Goal: Task Accomplishment & Management: Use online tool/utility

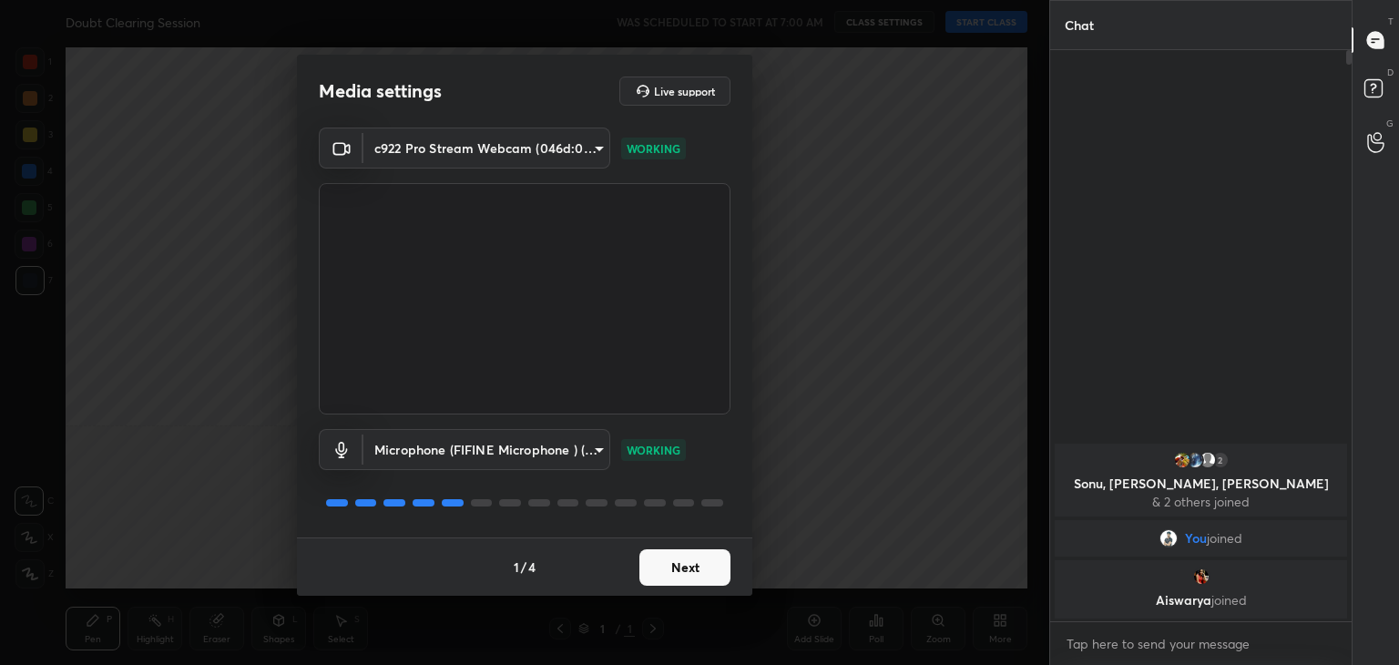
click at [689, 559] on button "Next" at bounding box center [684, 567] width 91 height 36
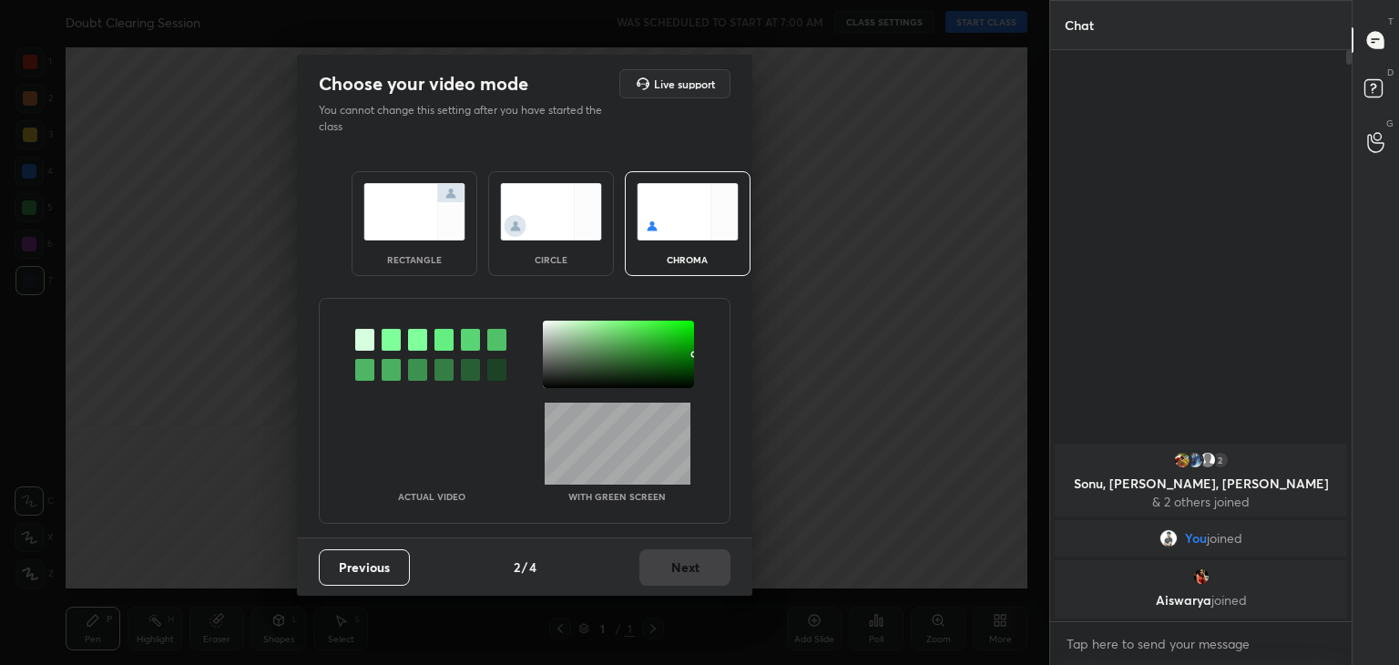
click at [383, 236] on img at bounding box center [414, 211] width 102 height 57
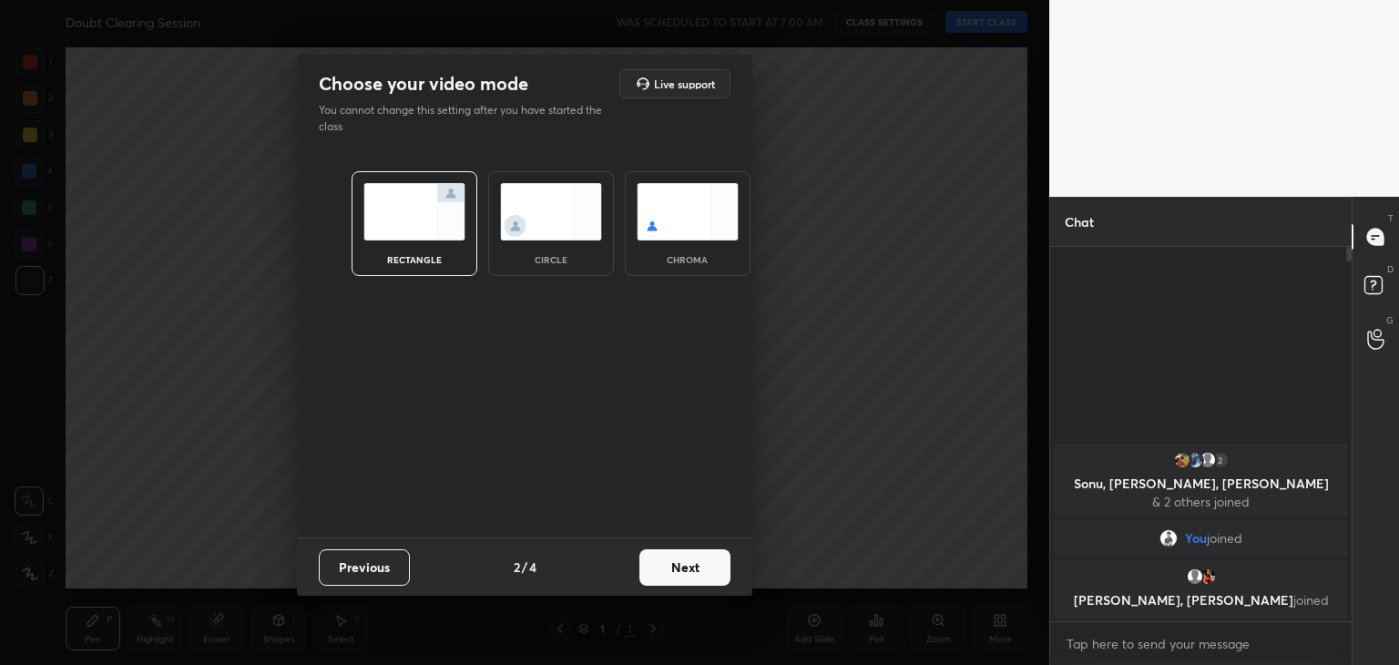
click at [670, 572] on button "Next" at bounding box center [684, 567] width 91 height 36
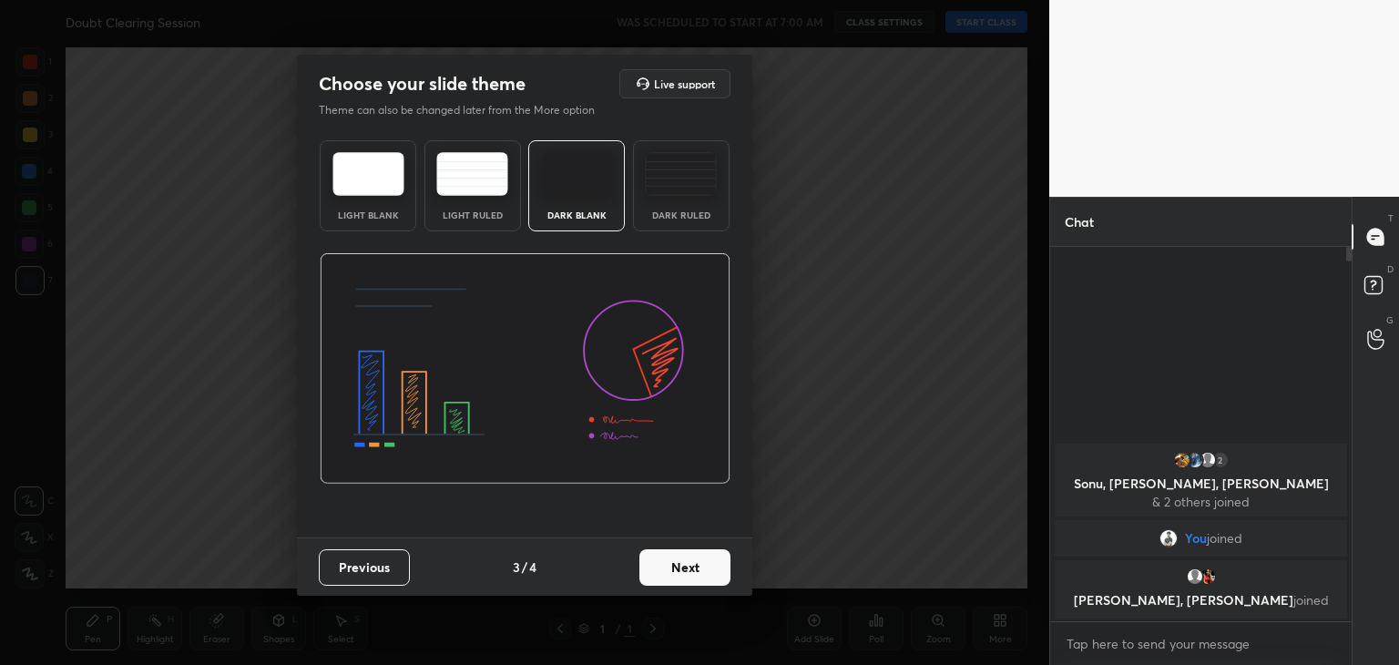
click at [689, 568] on button "Next" at bounding box center [684, 567] width 91 height 36
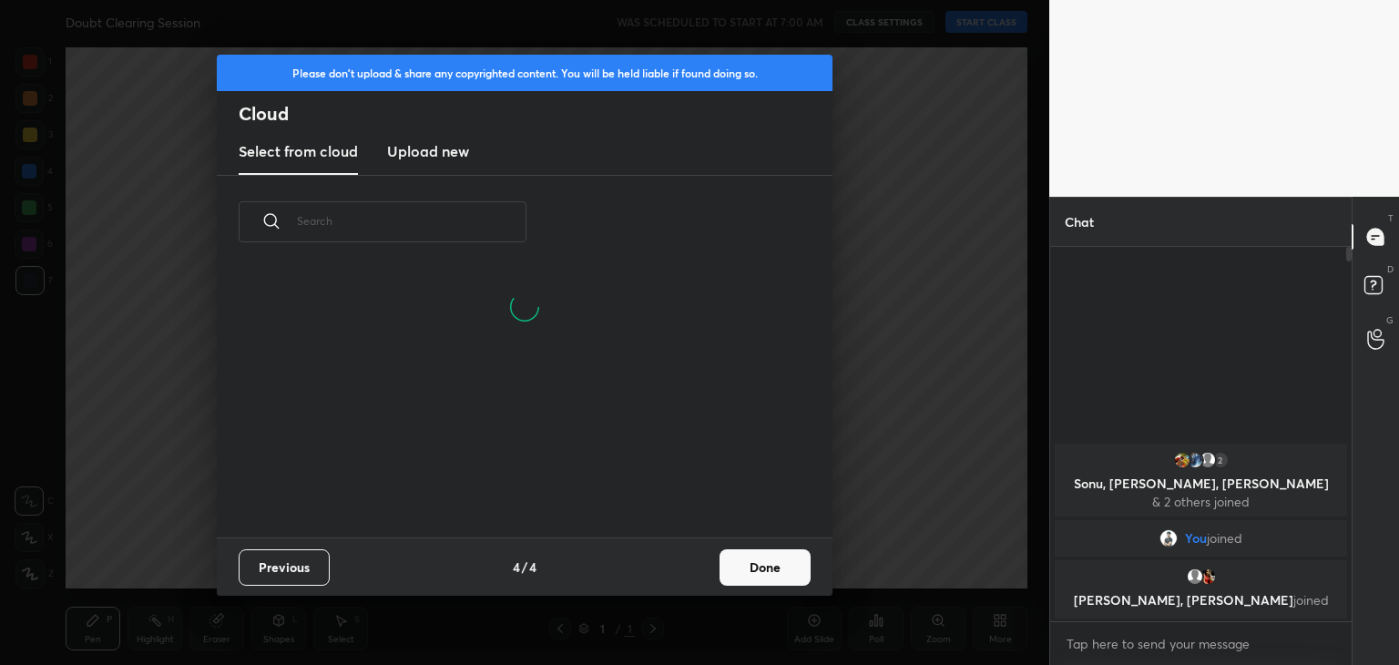
click at [776, 575] on button "Done" at bounding box center [765, 567] width 91 height 36
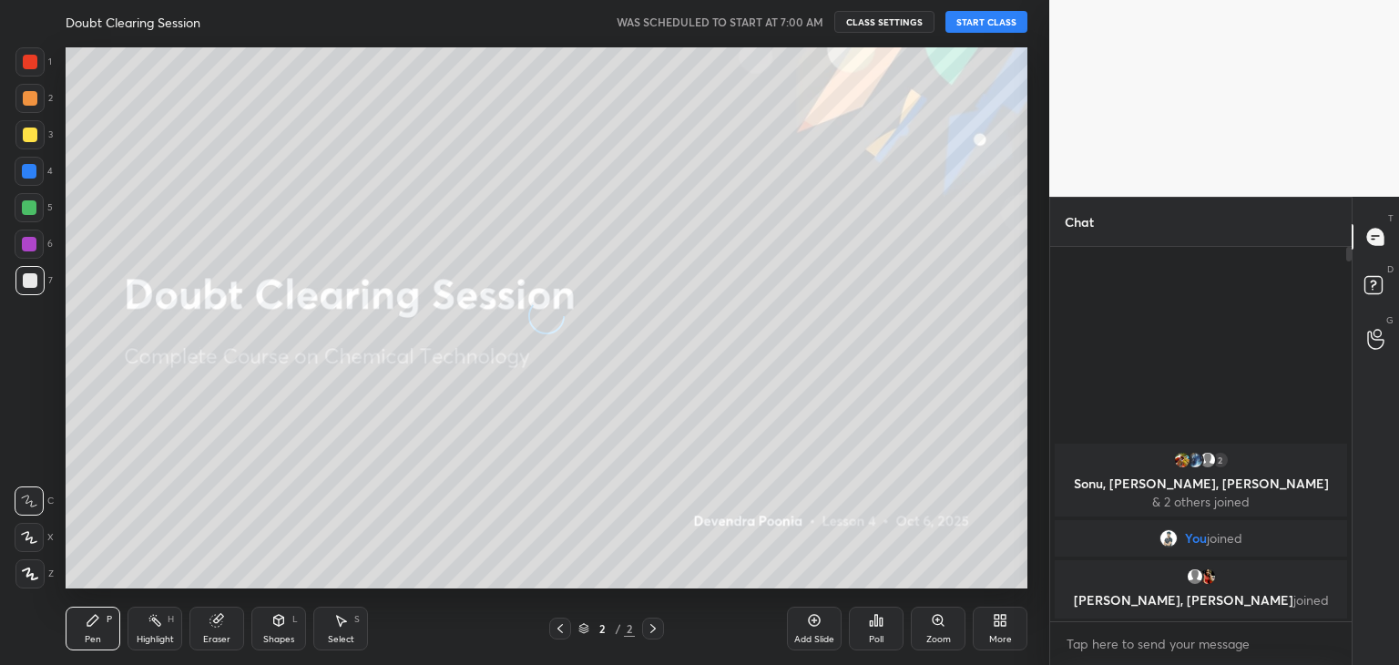
click at [20, 585] on div at bounding box center [29, 573] width 29 height 29
click at [983, 28] on button "START CLASS" at bounding box center [987, 22] width 82 height 22
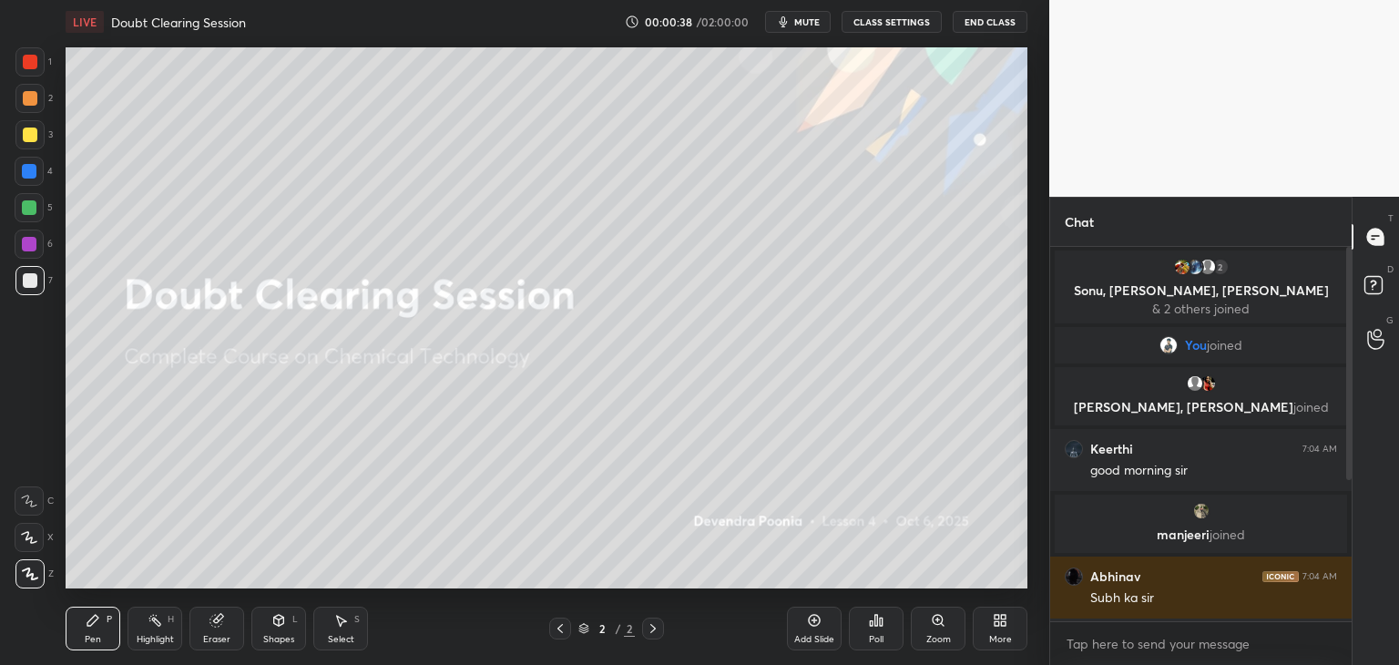
scroll to position [244, 0]
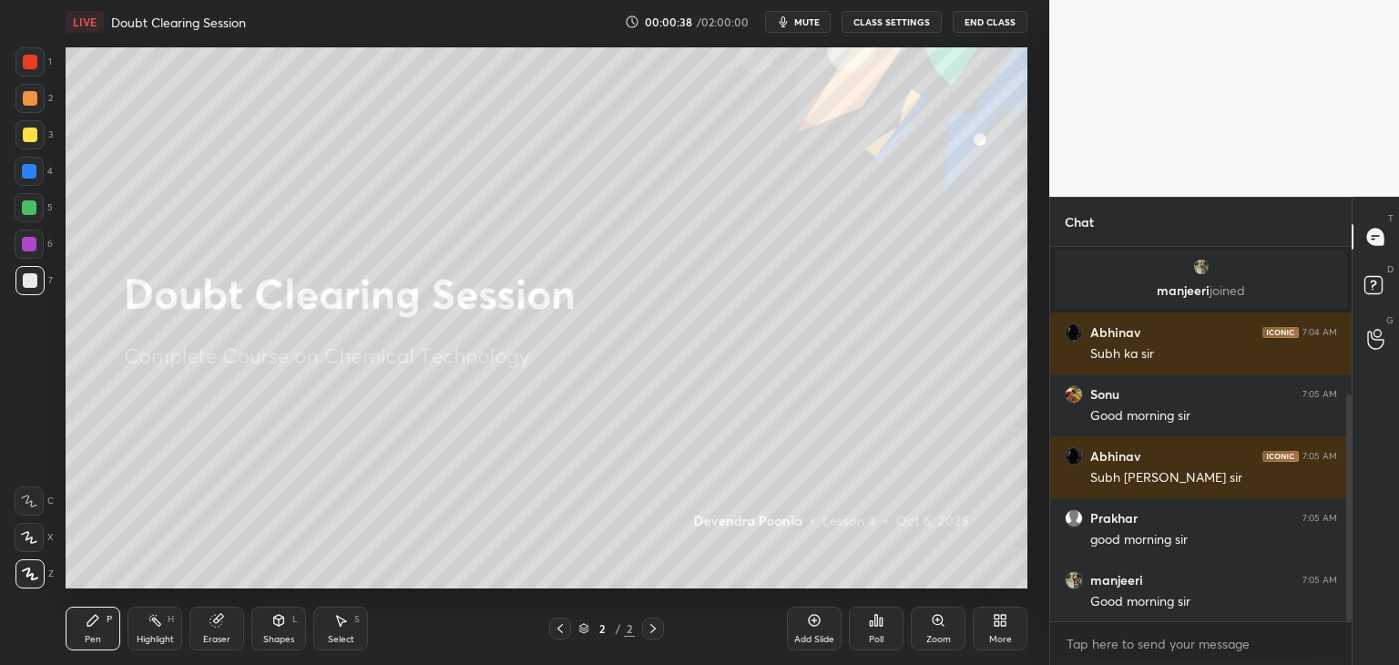
drag, startPoint x: 1348, startPoint y: 379, endPoint x: 1350, endPoint y: 413, distance: 33.8
click at [1350, 413] on div at bounding box center [1348, 507] width 5 height 227
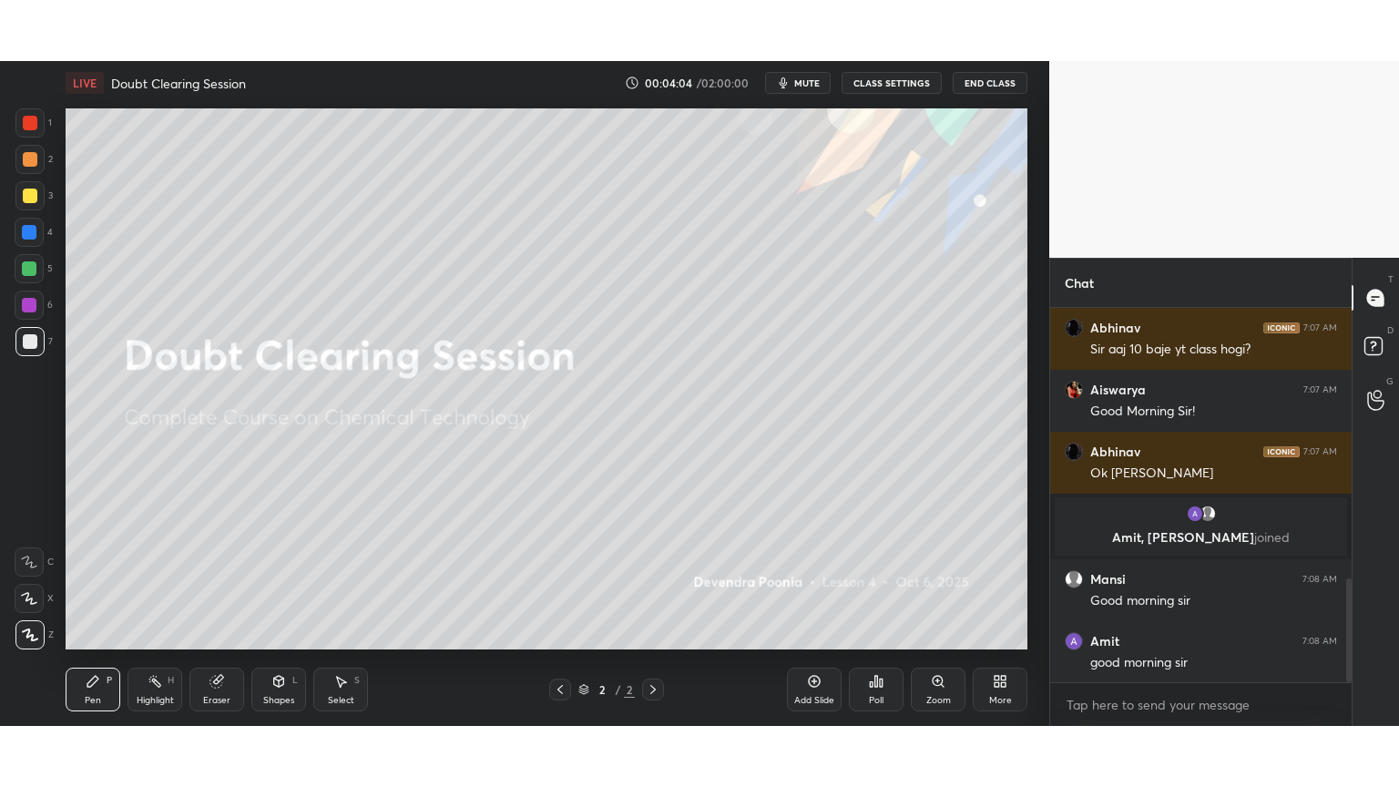
scroll to position [982, 0]
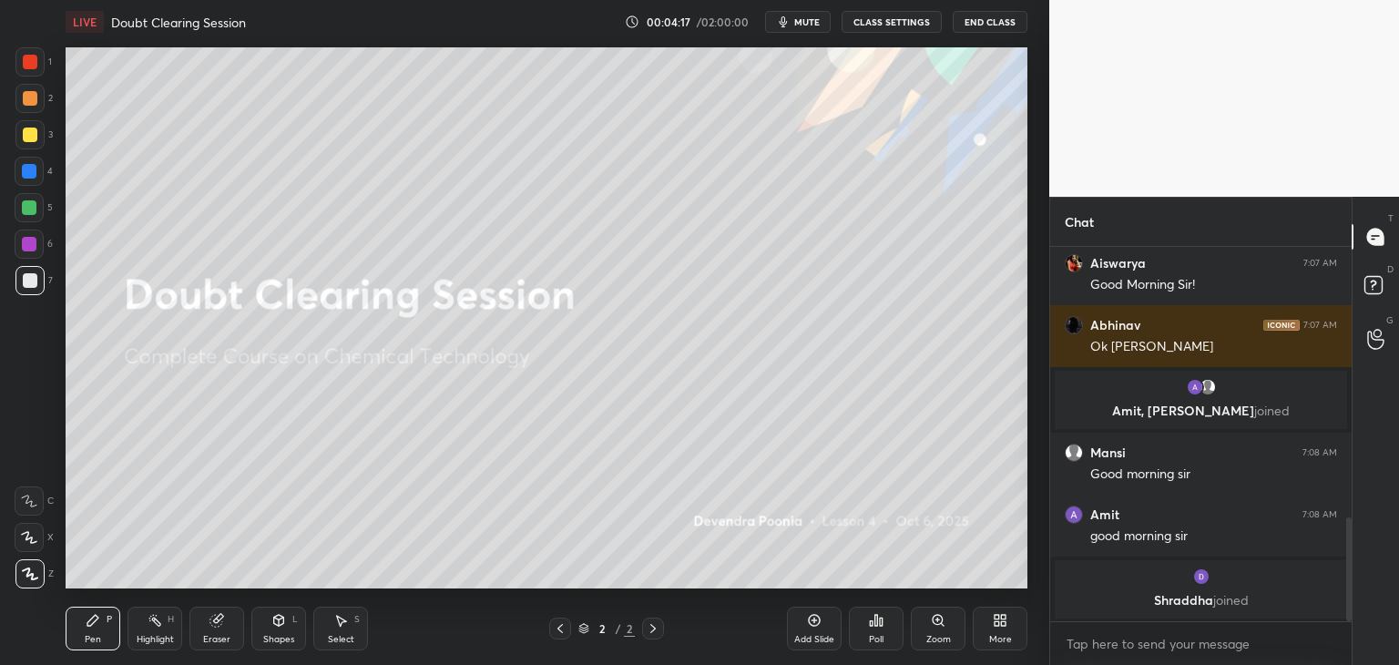
click at [994, 636] on div "More" at bounding box center [1000, 639] width 23 height 9
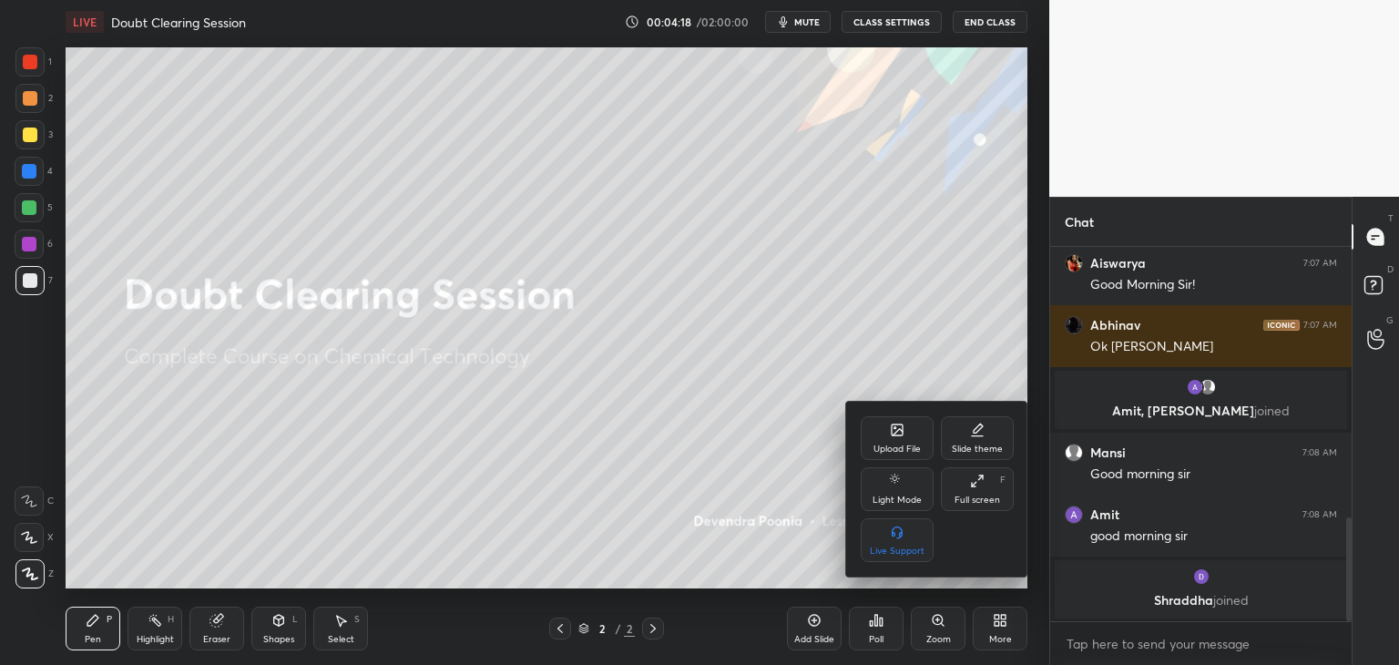
click at [987, 497] on div "Full screen" at bounding box center [978, 500] width 46 height 9
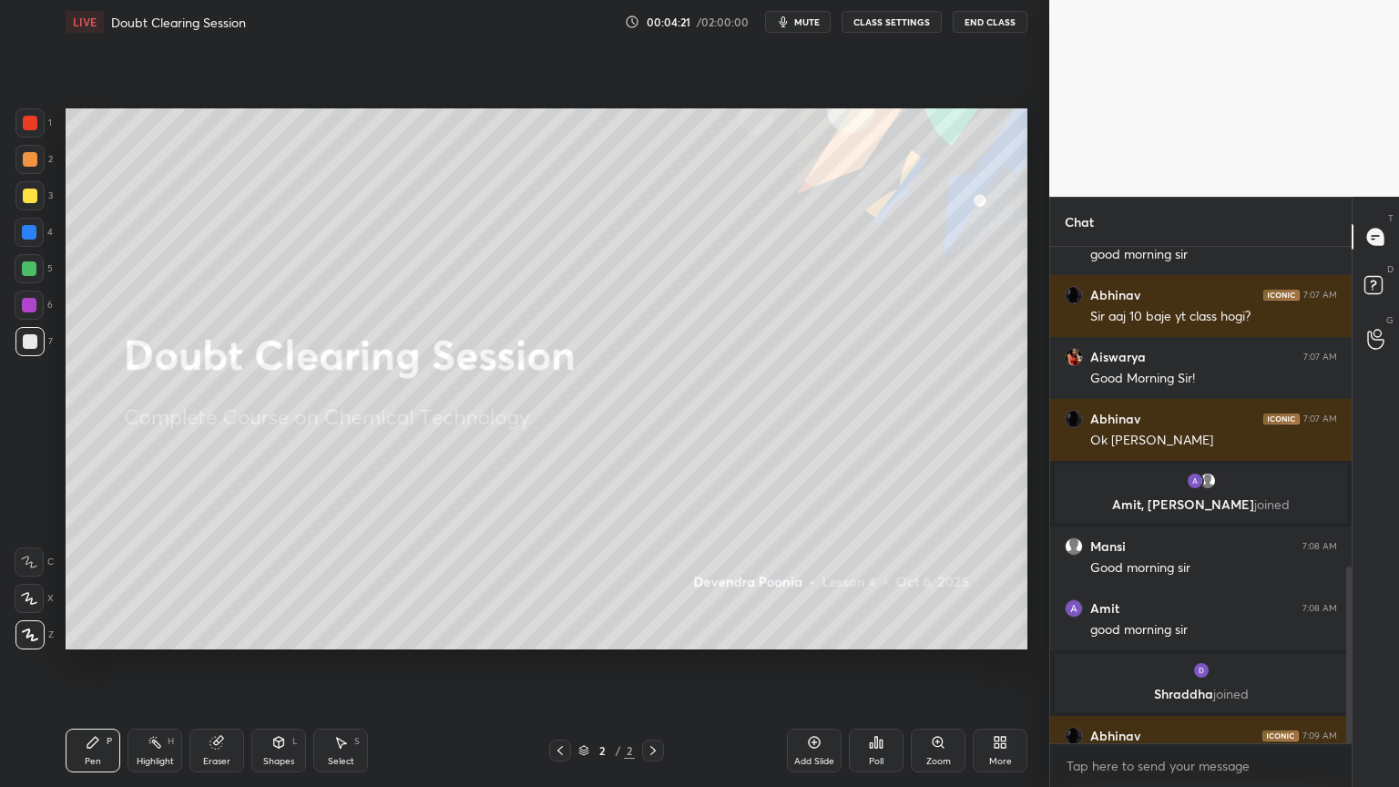
scroll to position [895, 0]
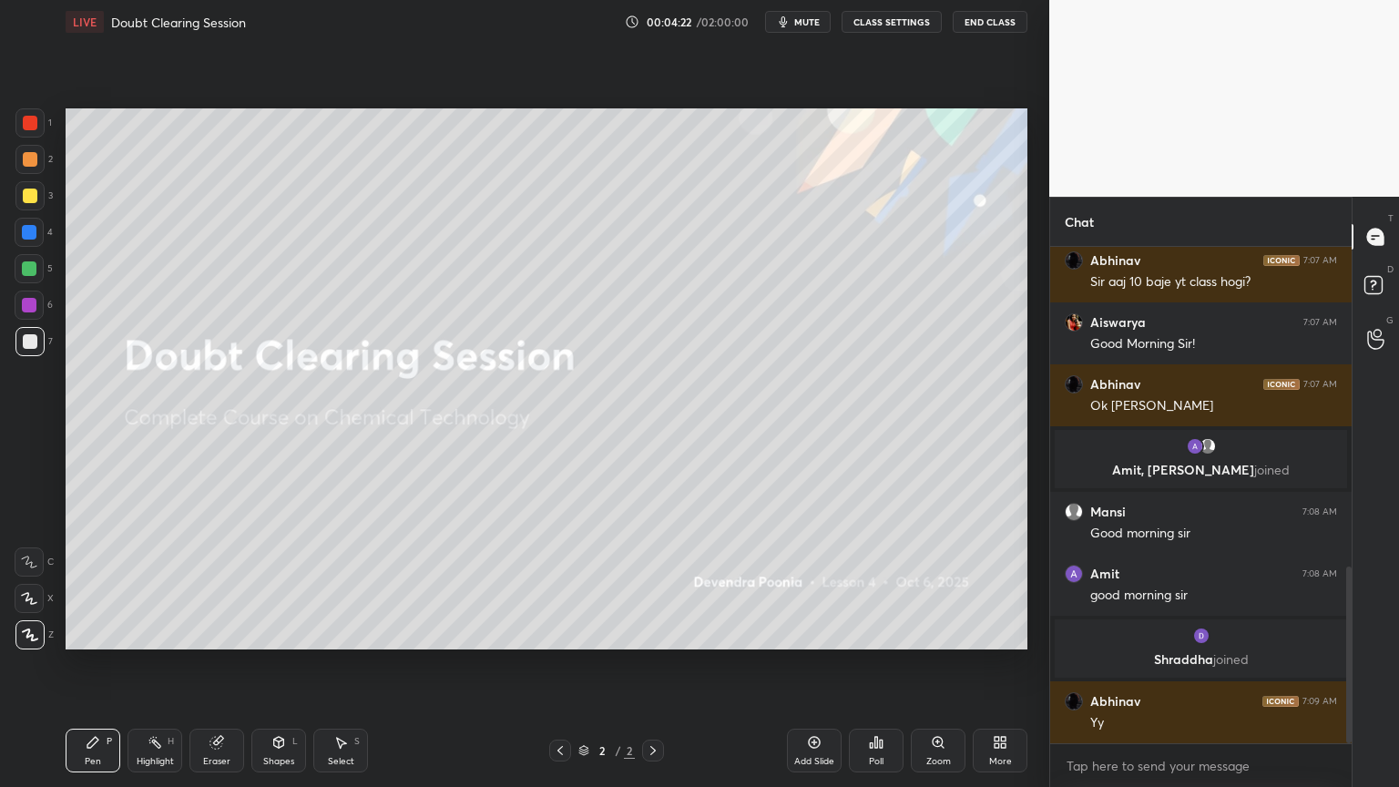
click at [813, 664] on div "Add Slide" at bounding box center [814, 761] width 40 height 9
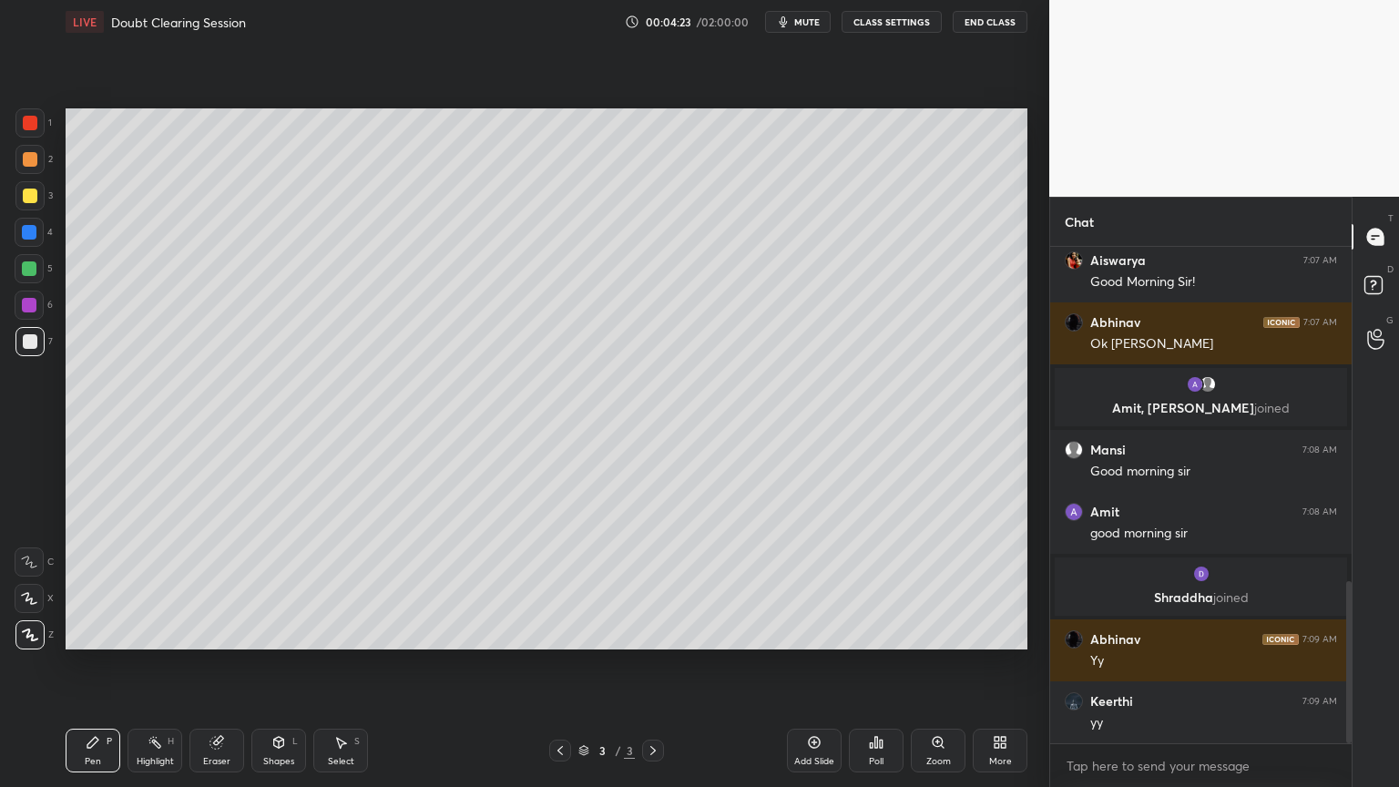
scroll to position [1019, 0]
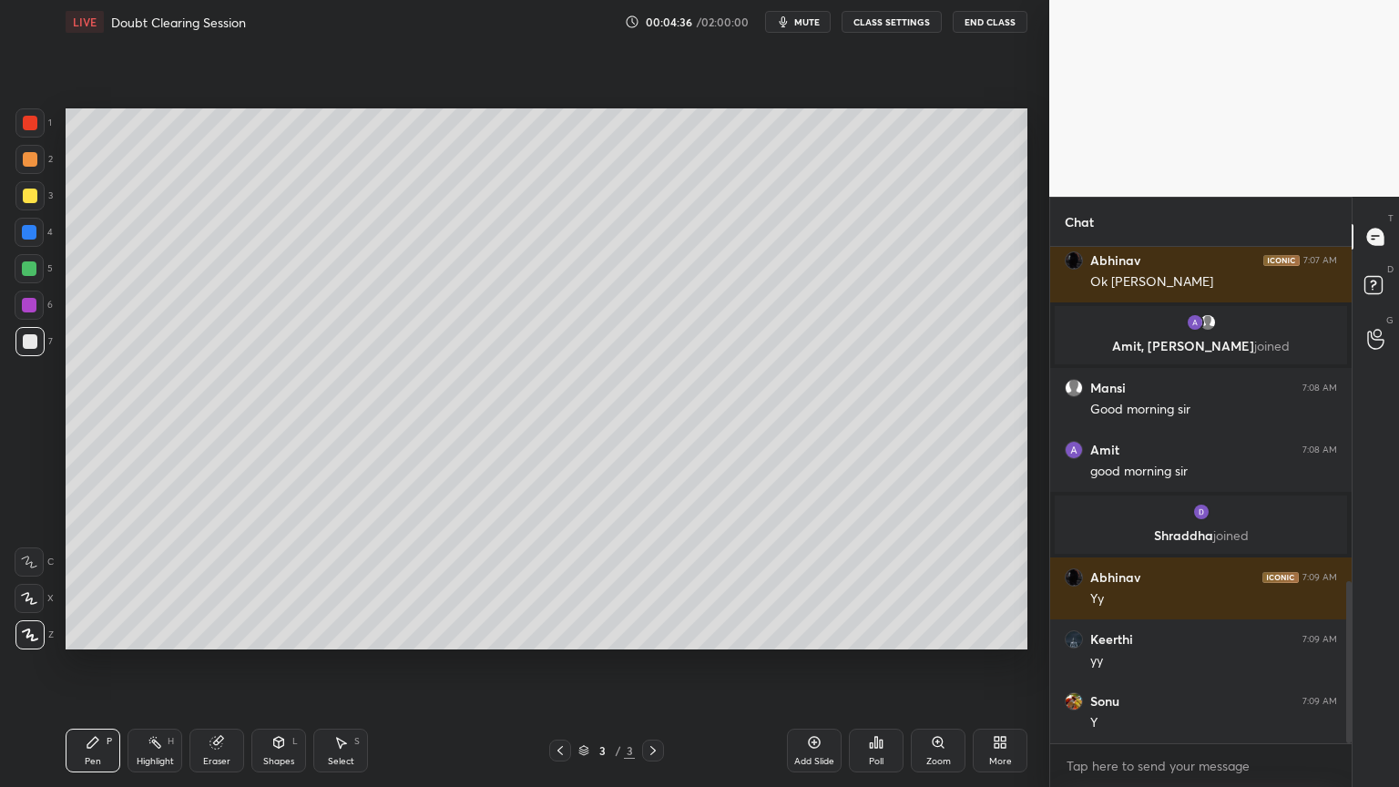
click at [34, 197] on div at bounding box center [30, 196] width 15 height 15
click at [284, 664] on icon at bounding box center [278, 742] width 15 height 15
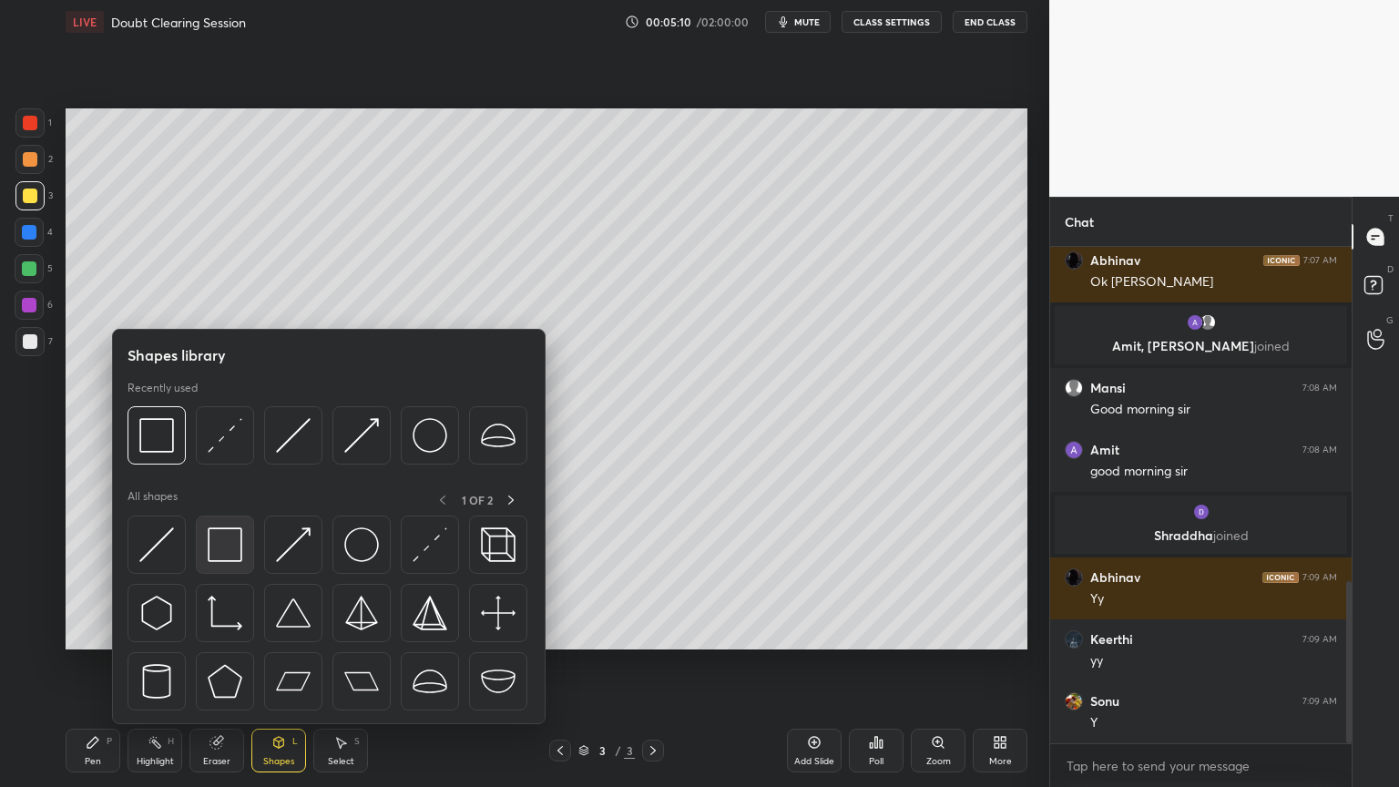
click at [219, 547] on img at bounding box center [225, 544] width 35 height 35
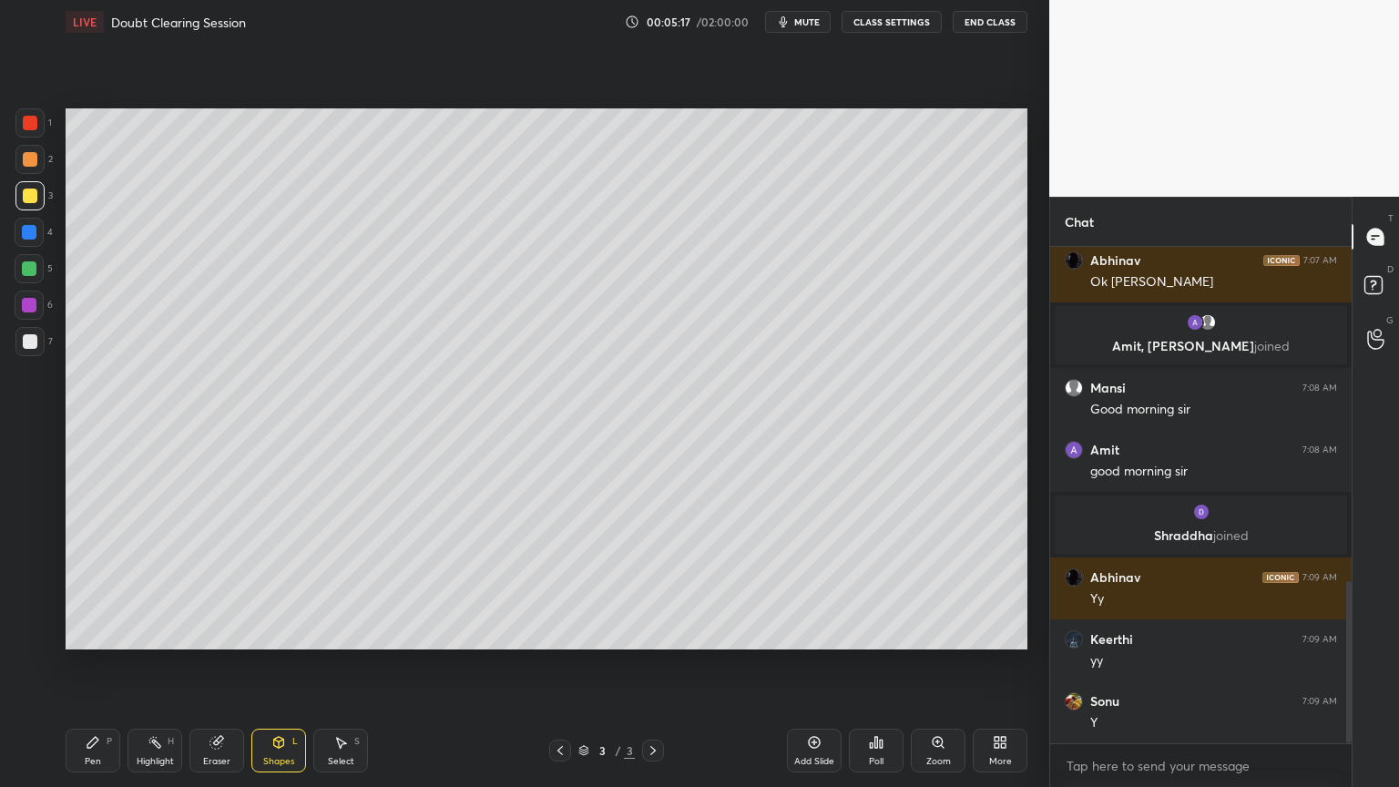
click at [30, 349] on div at bounding box center [29, 341] width 29 height 29
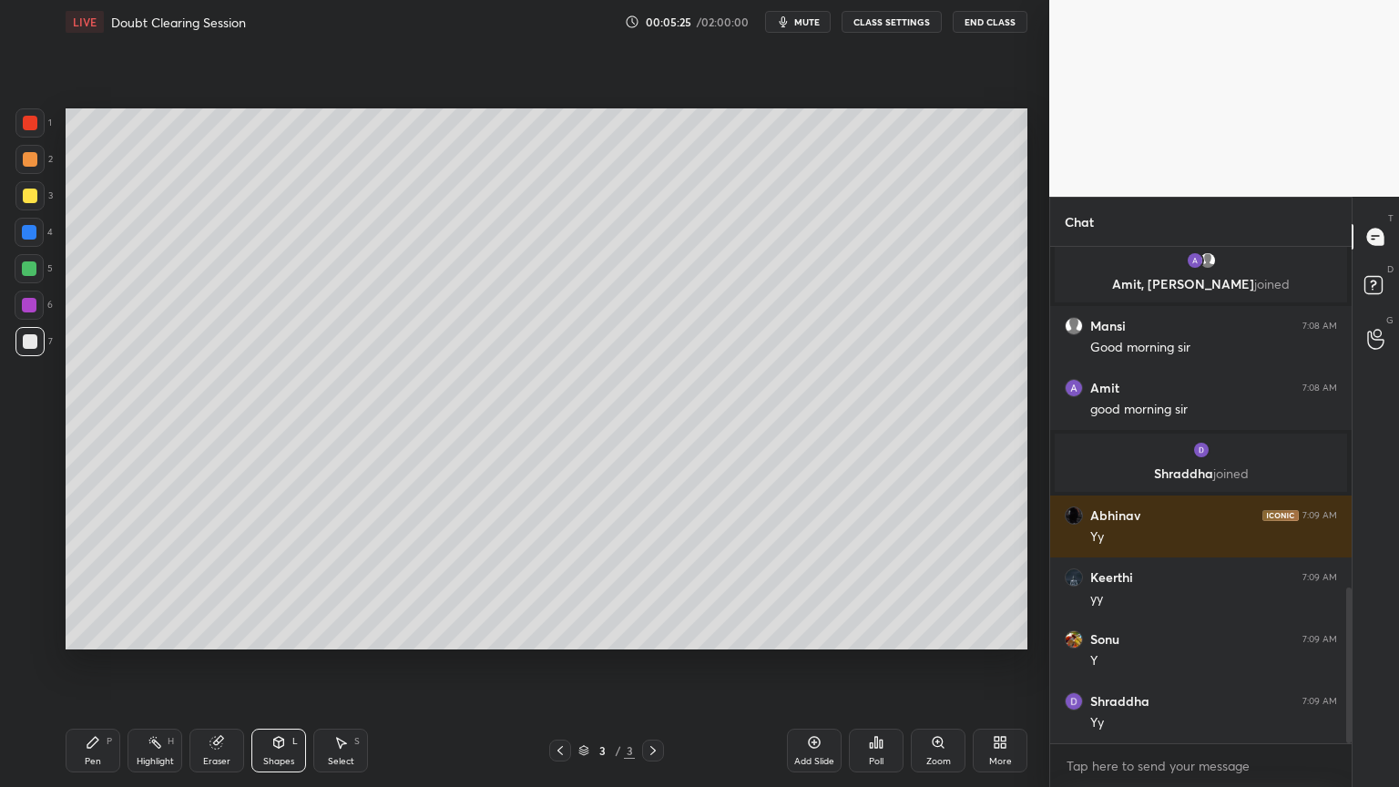
click at [273, 664] on div "Shapes" at bounding box center [278, 761] width 31 height 9
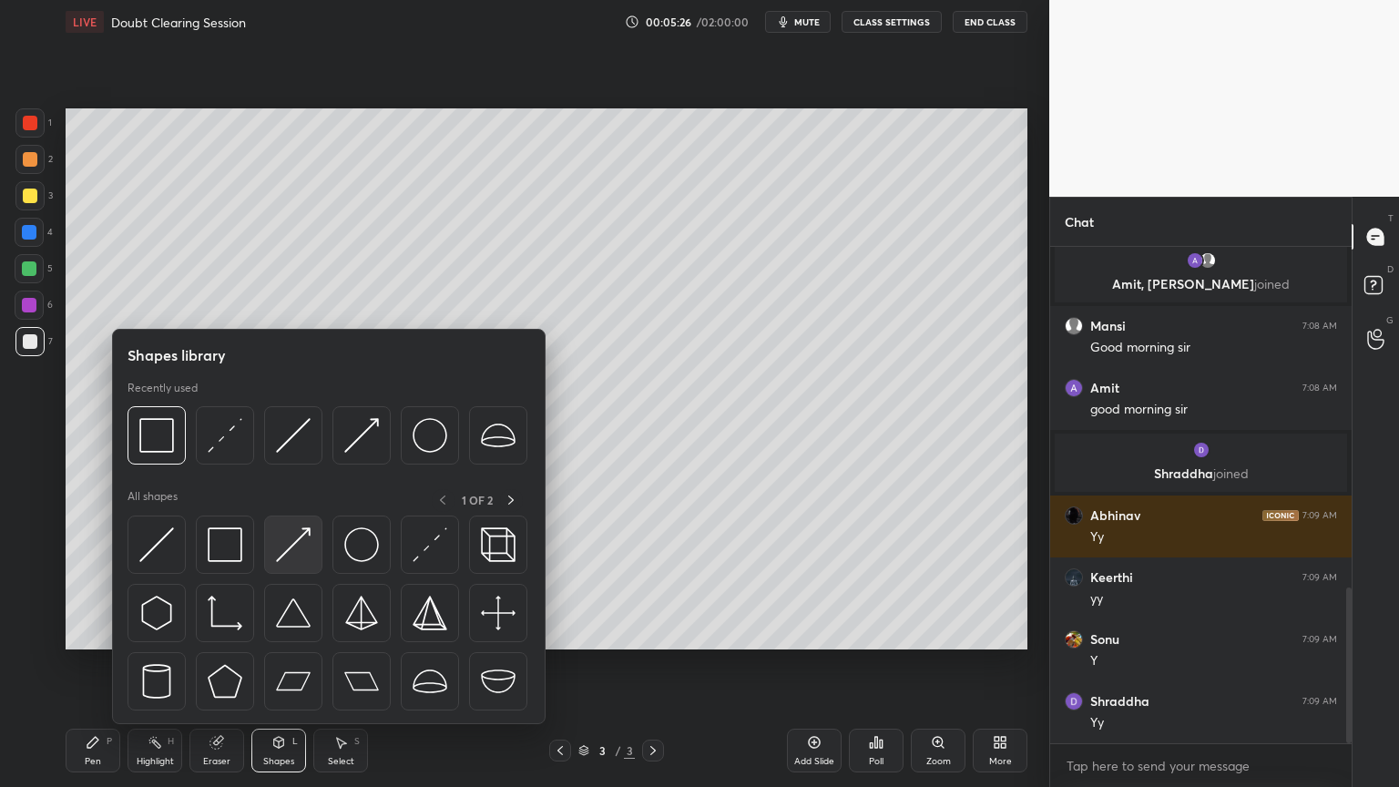
click at [285, 549] on img at bounding box center [293, 544] width 35 height 35
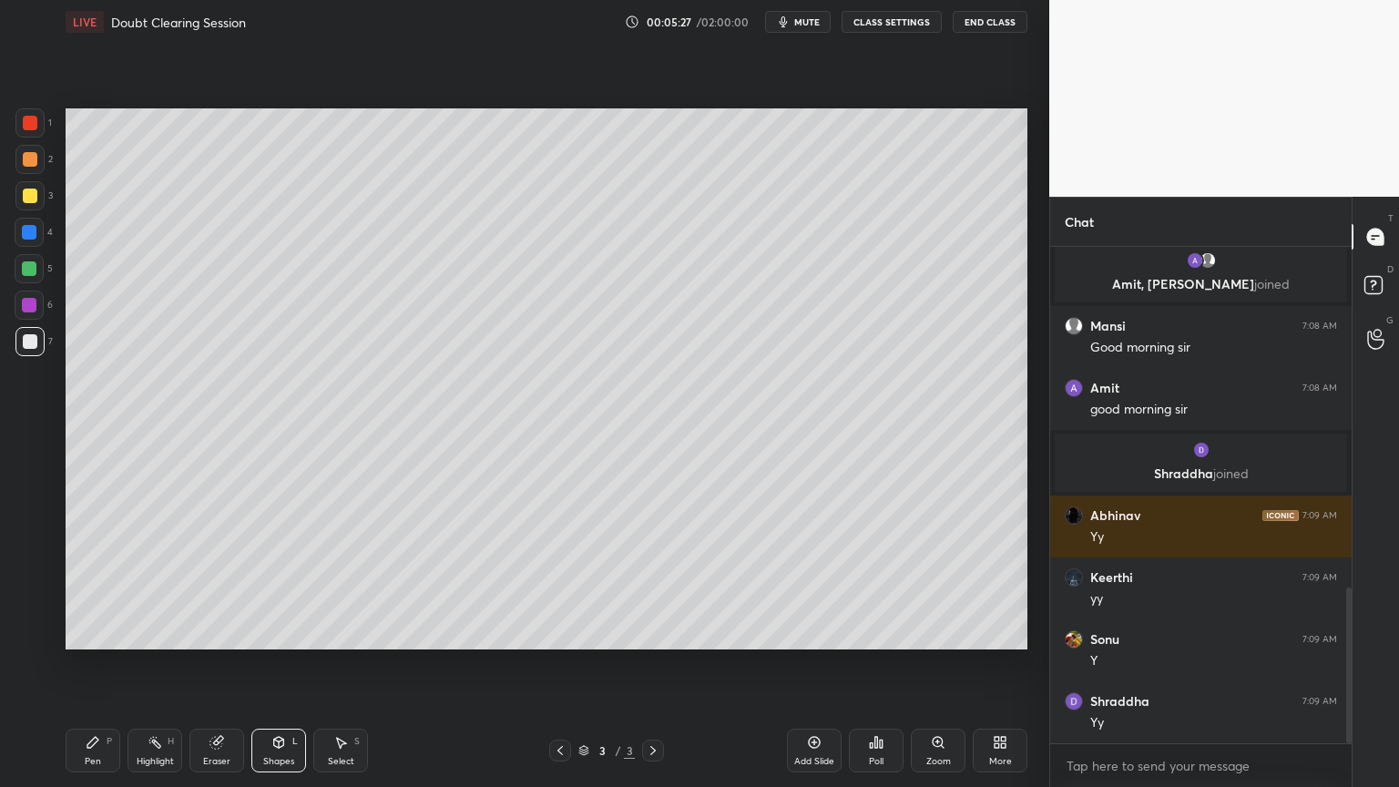
click at [283, 664] on icon at bounding box center [278, 742] width 15 height 15
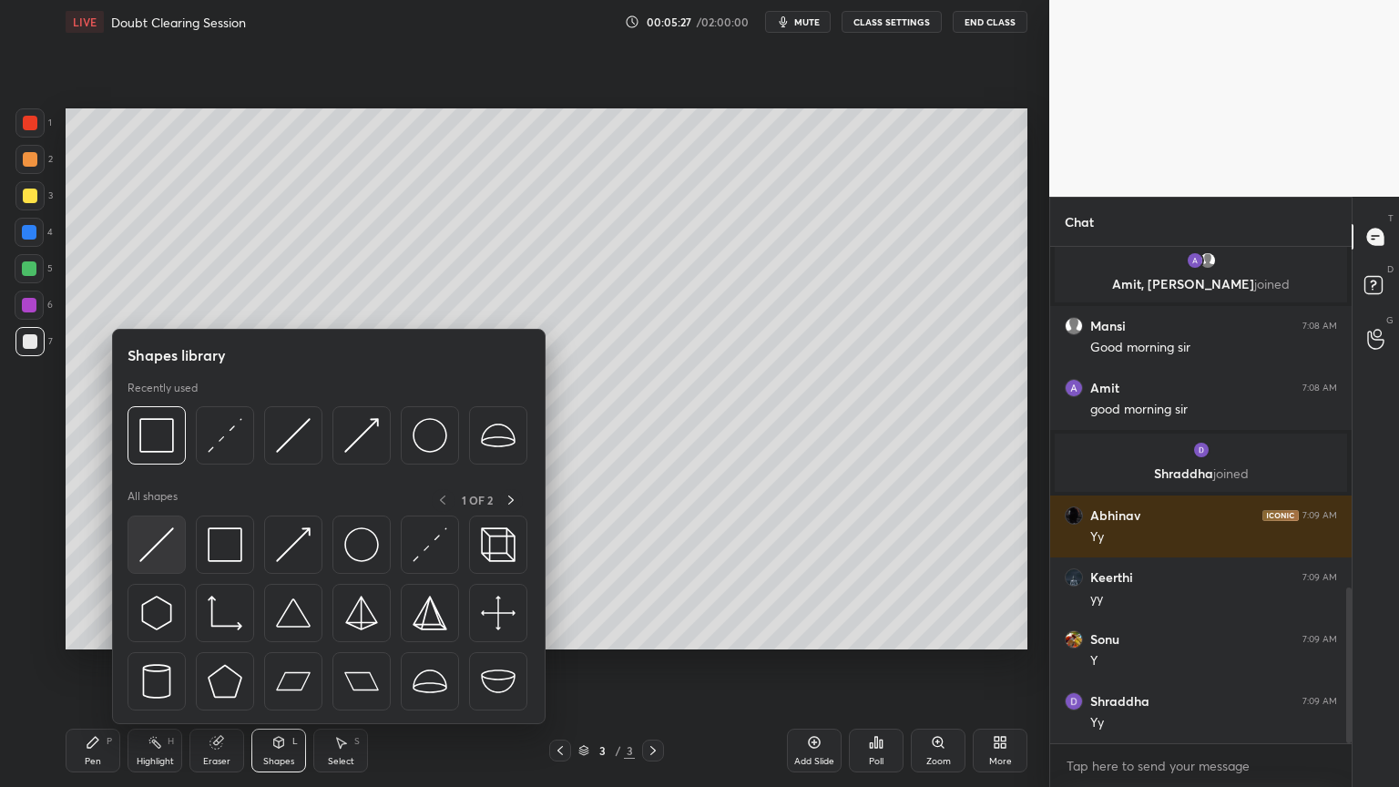
click at [171, 564] on div at bounding box center [157, 545] width 58 height 58
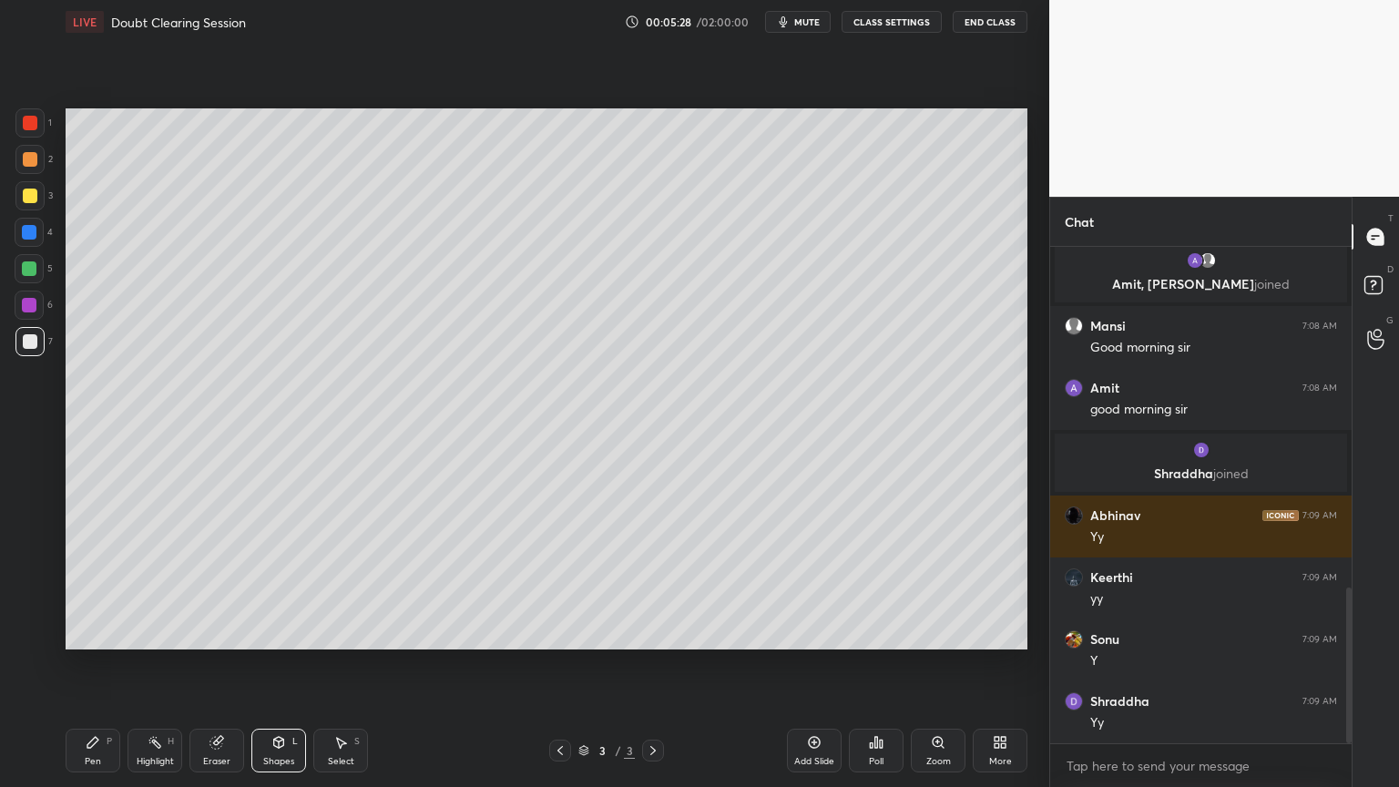
click at [25, 265] on div at bounding box center [29, 268] width 15 height 15
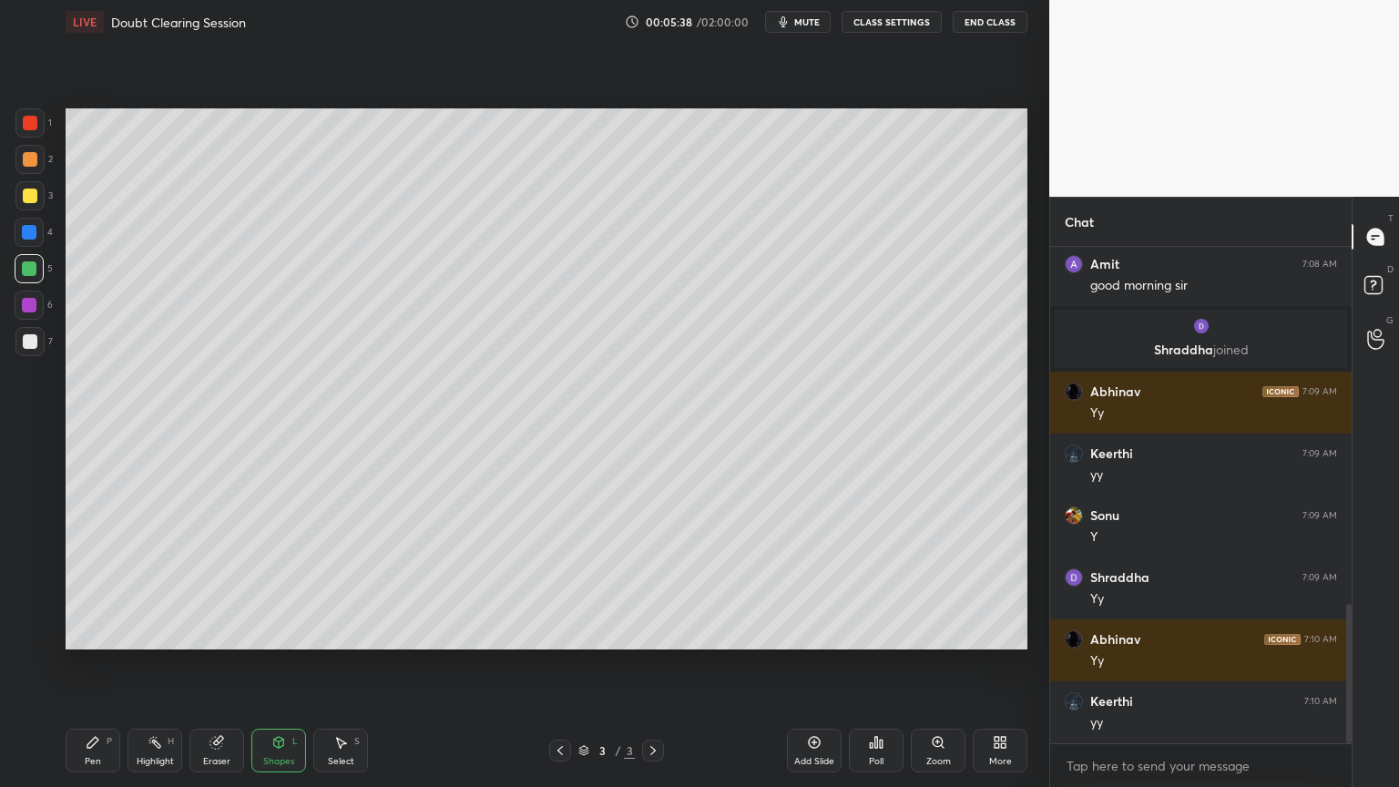
scroll to position [1267, 0]
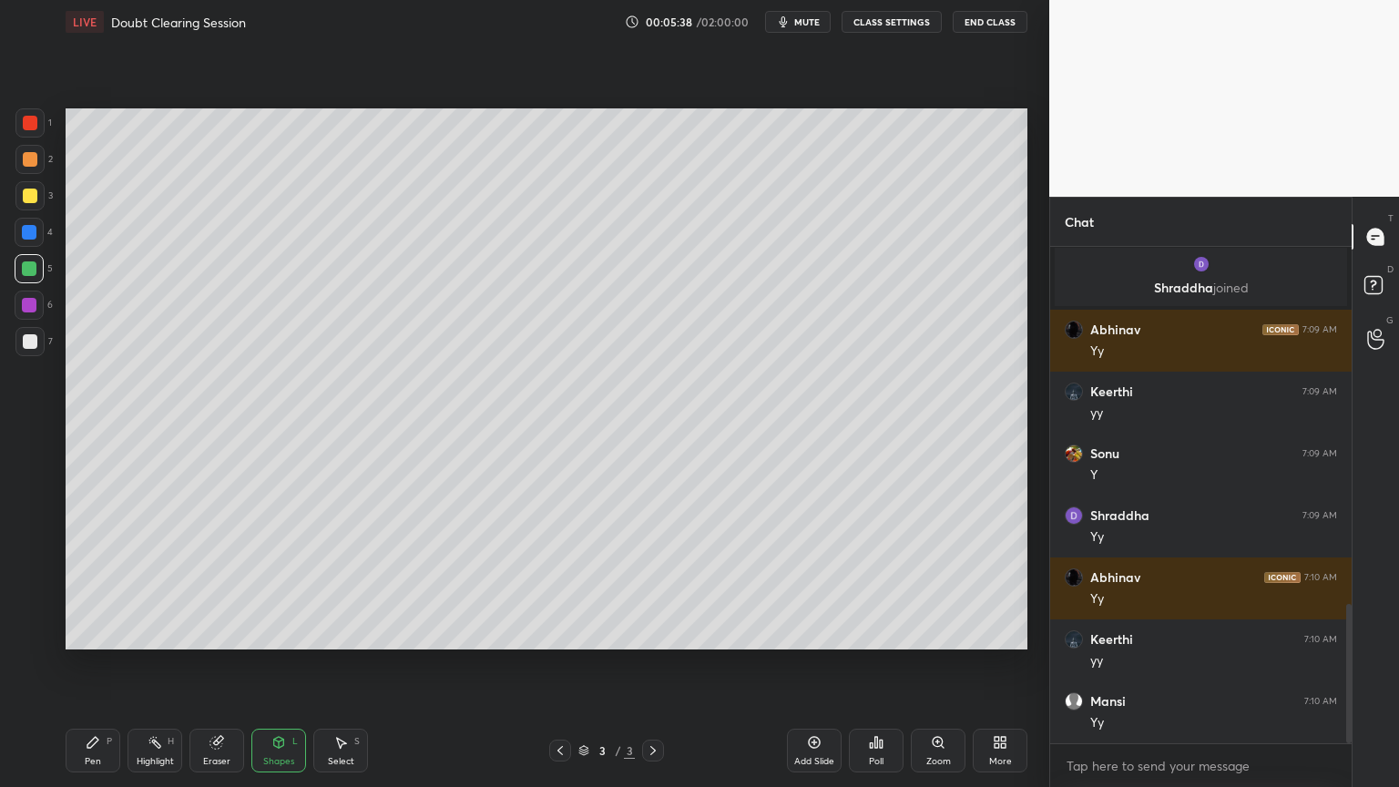
click at [289, 664] on div "Shapes L" at bounding box center [278, 751] width 55 height 44
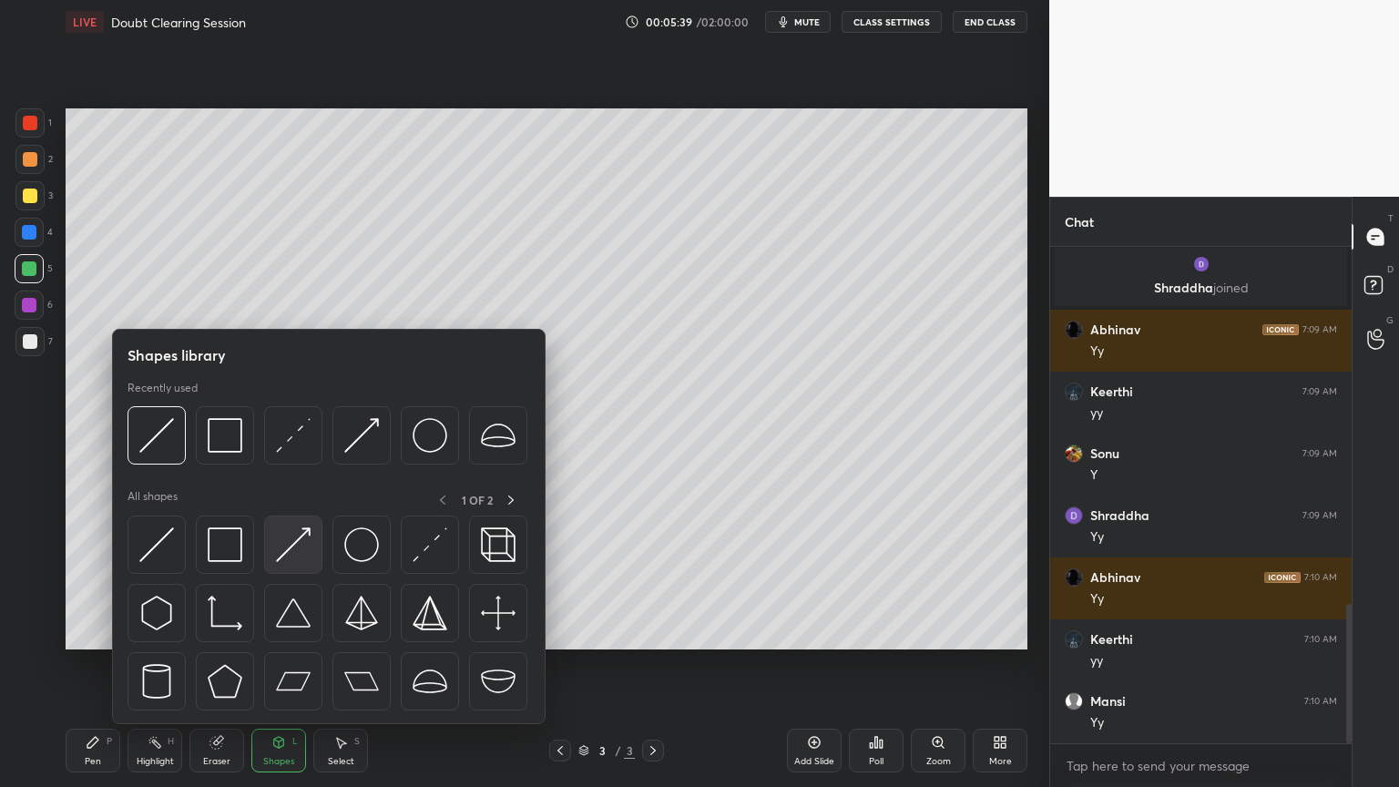
click at [293, 531] on img at bounding box center [293, 544] width 35 height 35
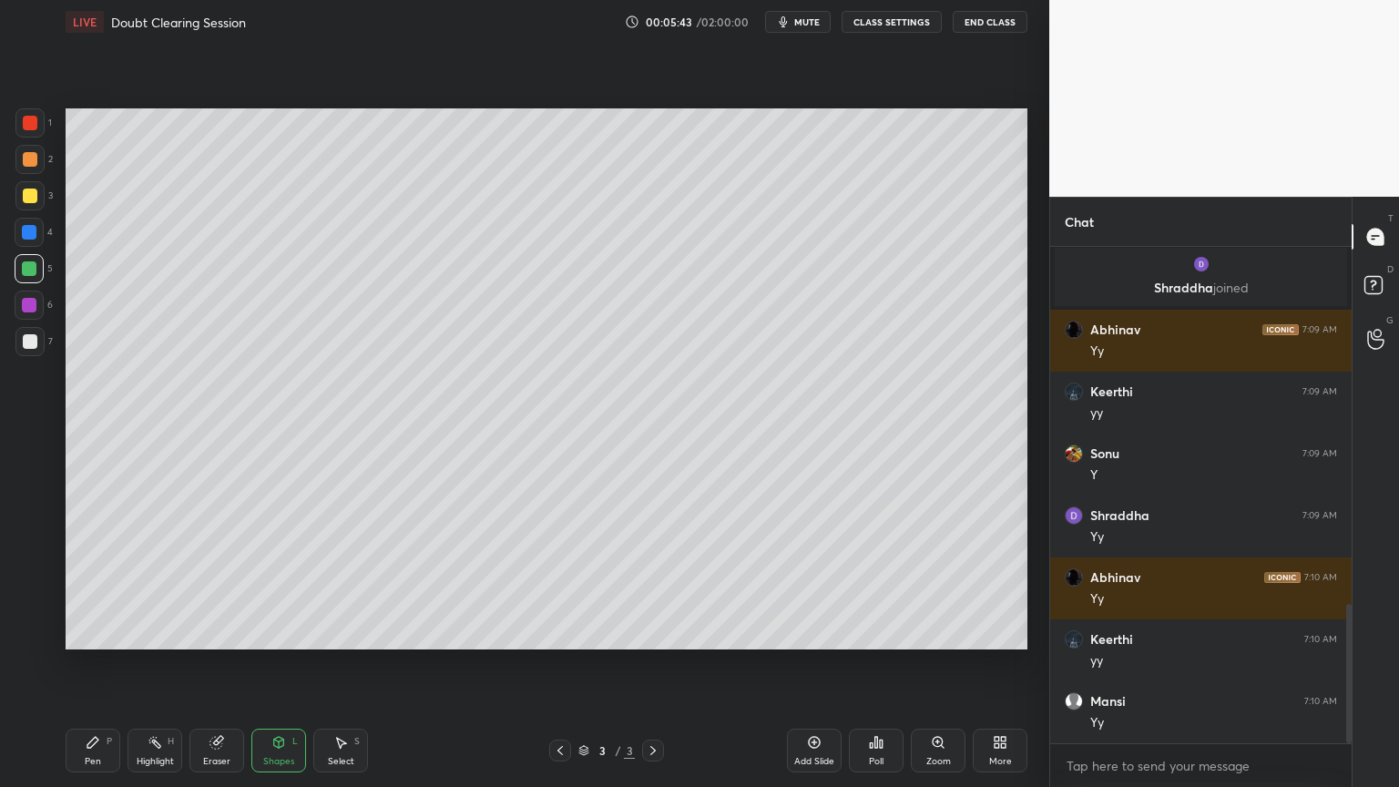
click at [107, 664] on div "P" at bounding box center [109, 741] width 5 height 9
click at [33, 348] on div at bounding box center [30, 341] width 15 height 15
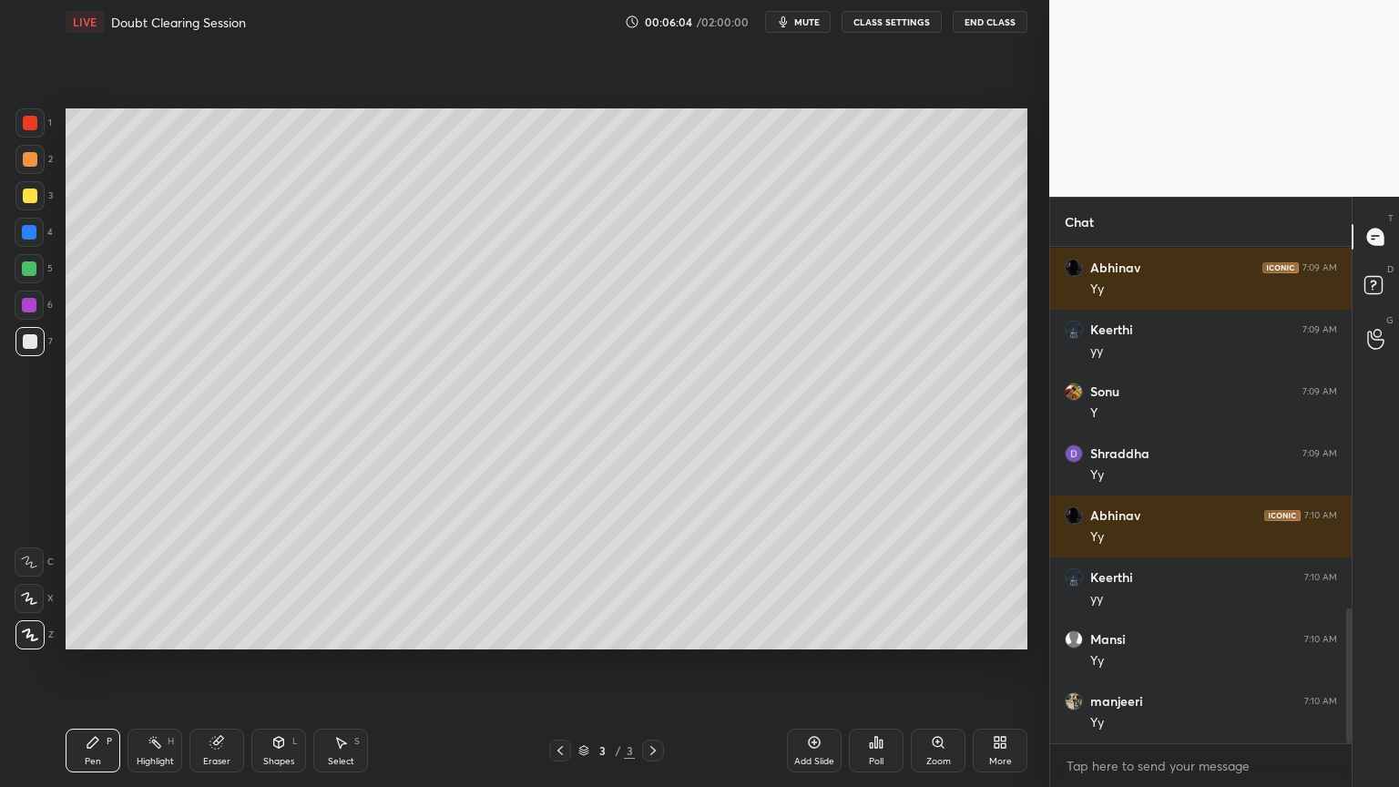
click at [353, 664] on div "Select S" at bounding box center [340, 751] width 55 height 44
click at [287, 664] on div "Shapes L" at bounding box center [278, 751] width 55 height 44
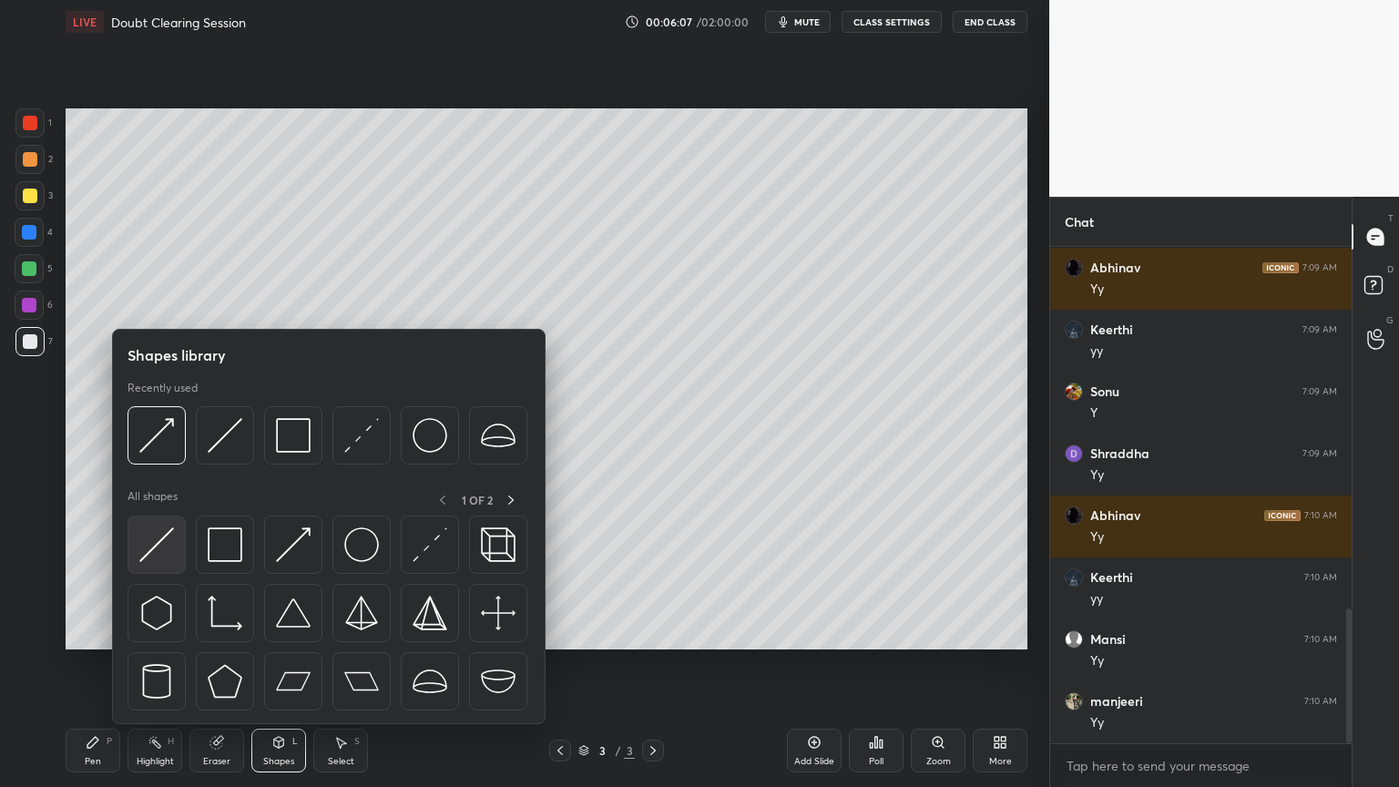
click at [161, 547] on img at bounding box center [156, 544] width 35 height 35
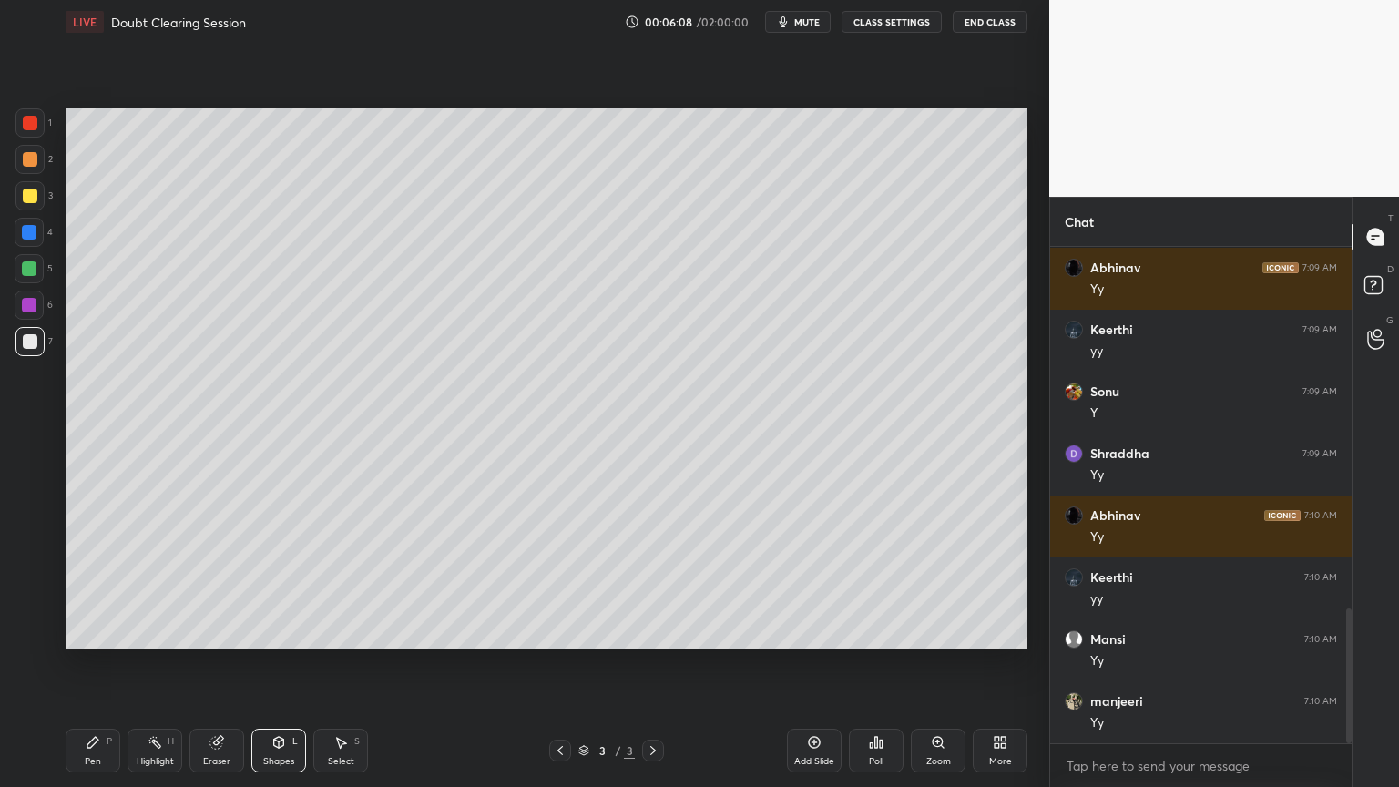
click at [36, 277] on div at bounding box center [29, 268] width 29 height 29
click at [280, 664] on div "Shapes L" at bounding box center [278, 751] width 55 height 44
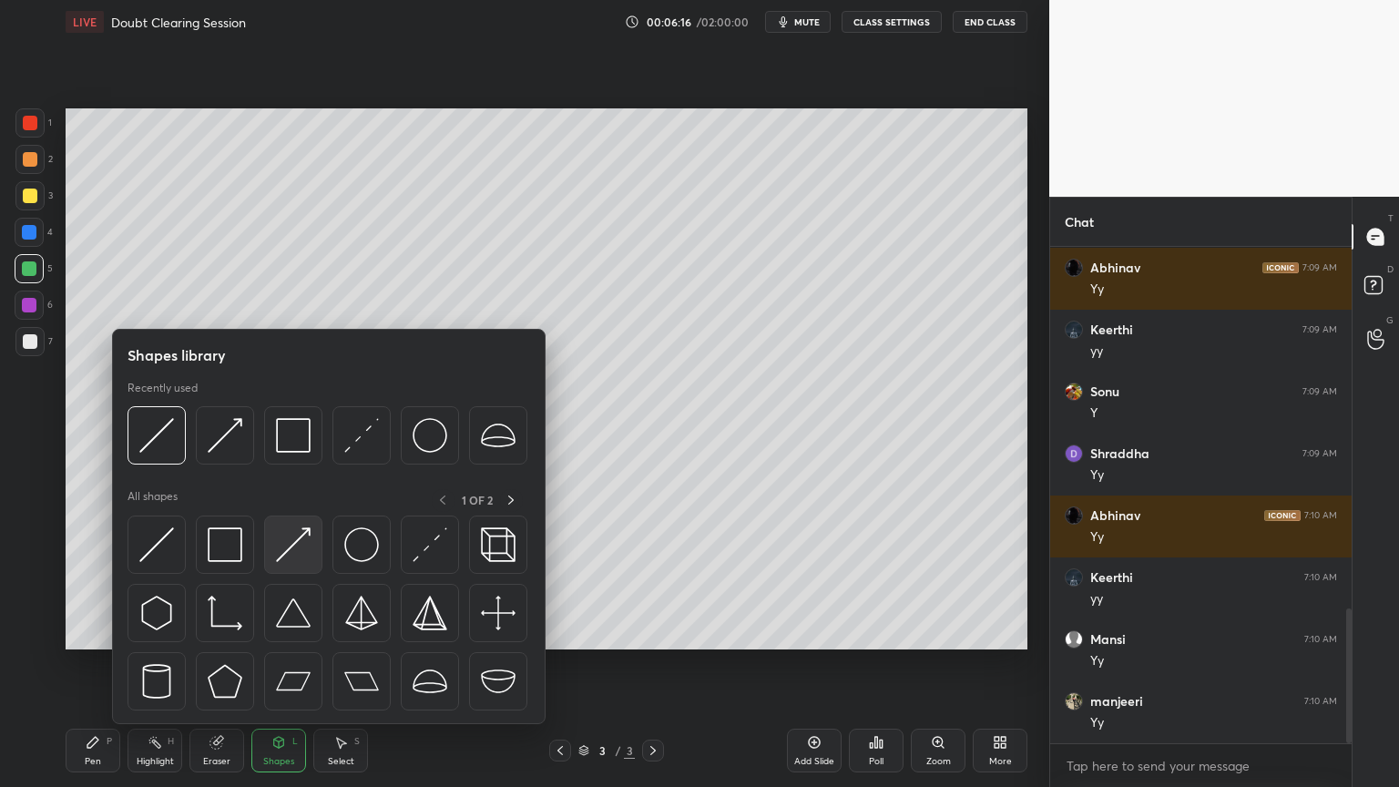
click at [303, 547] on img at bounding box center [293, 544] width 35 height 35
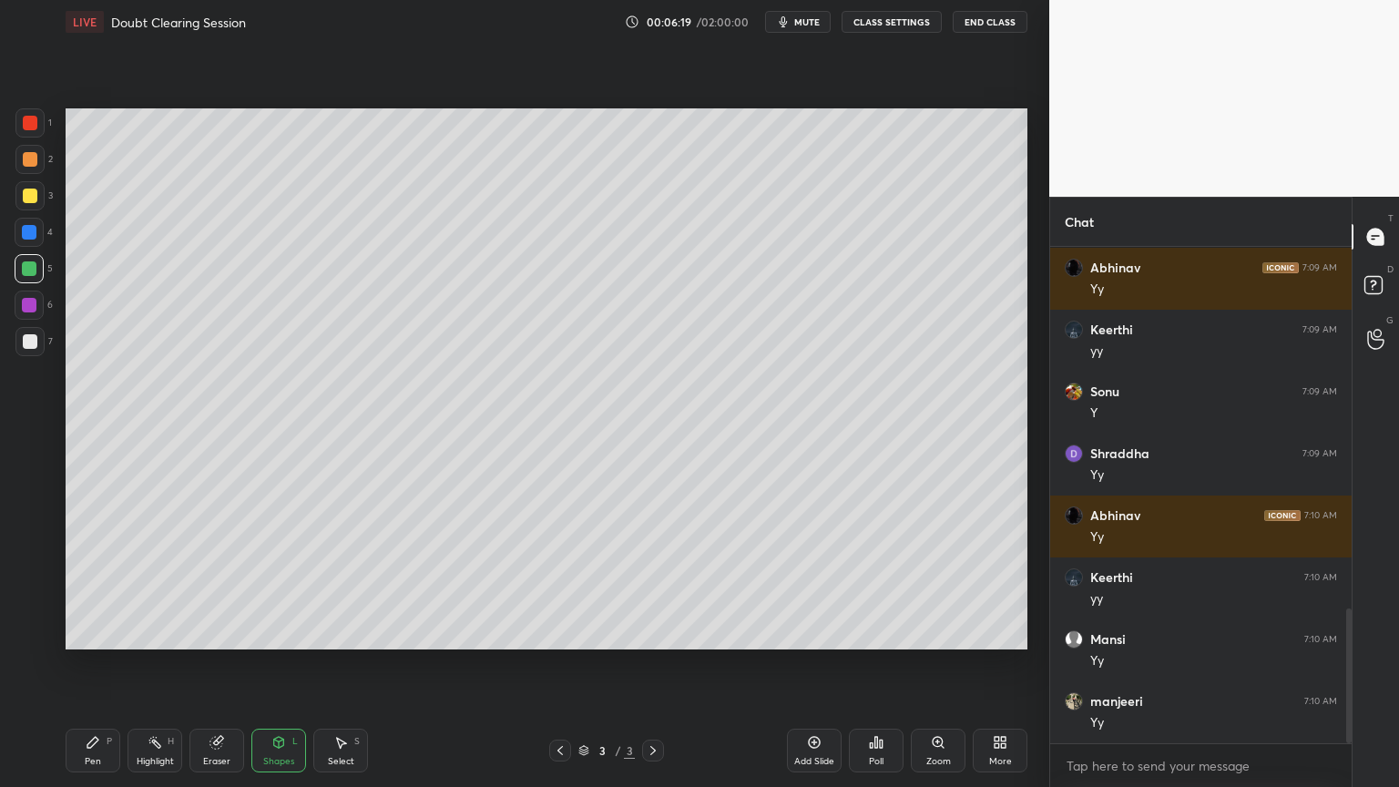
click at [87, 664] on icon at bounding box center [92, 742] width 11 height 11
click at [36, 343] on div at bounding box center [29, 341] width 29 height 29
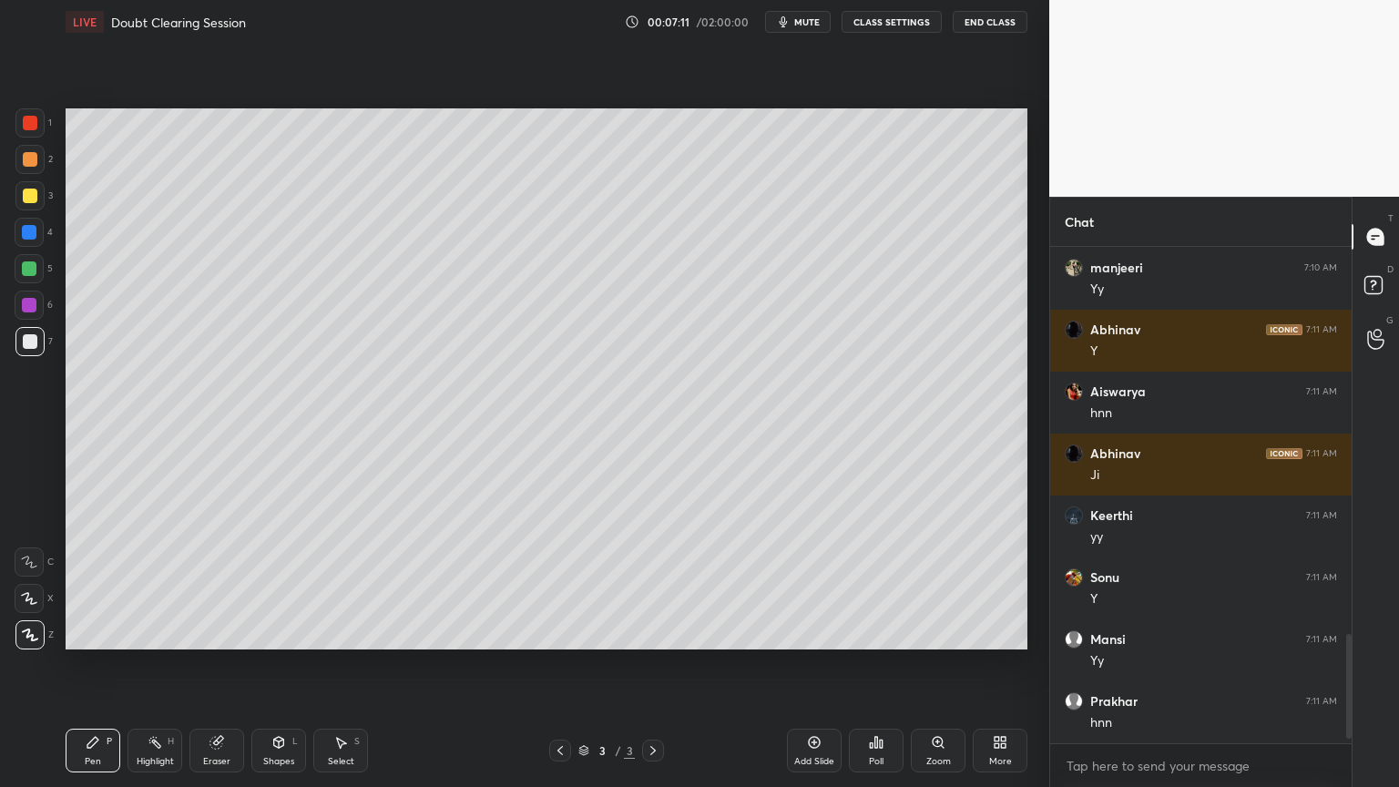
scroll to position [1887, 0]
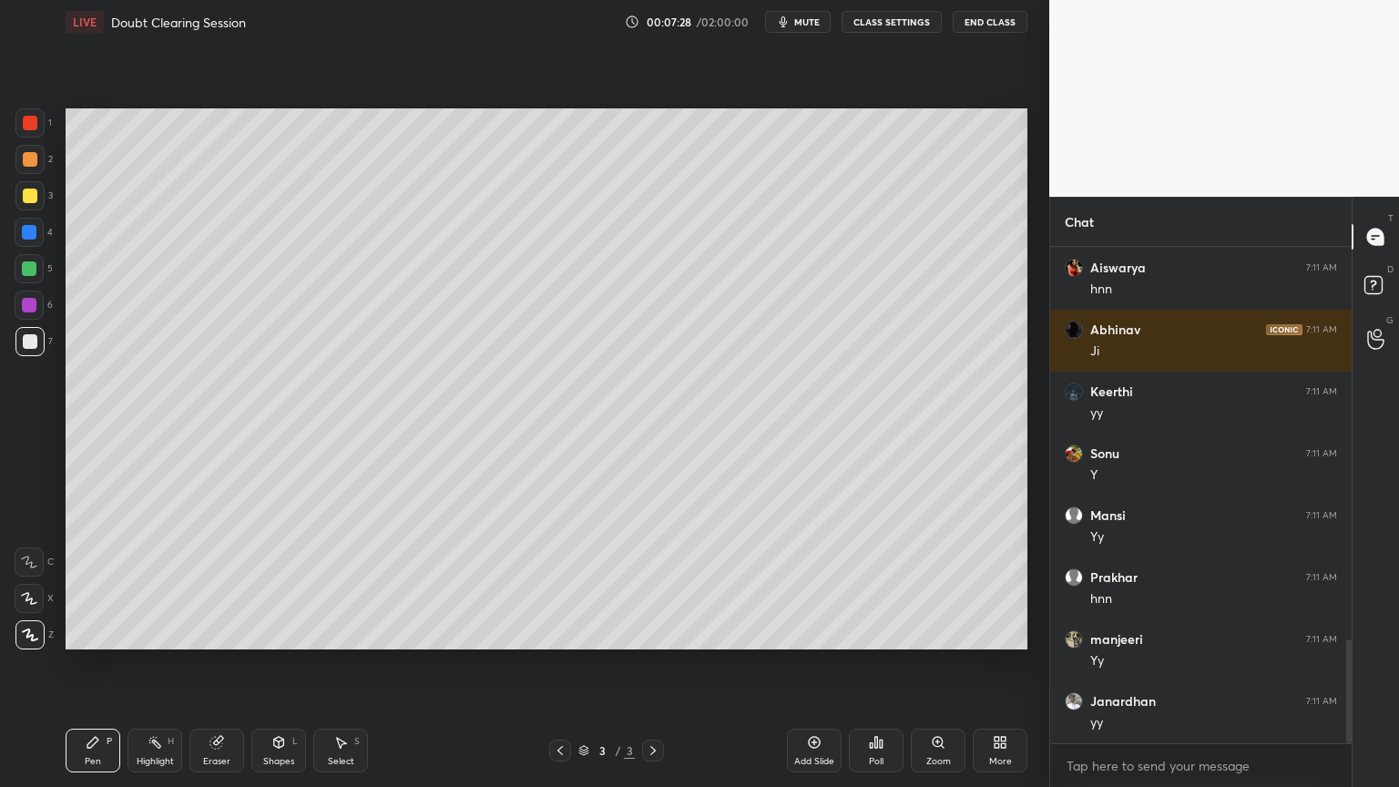
click at [29, 343] on div at bounding box center [30, 341] width 15 height 15
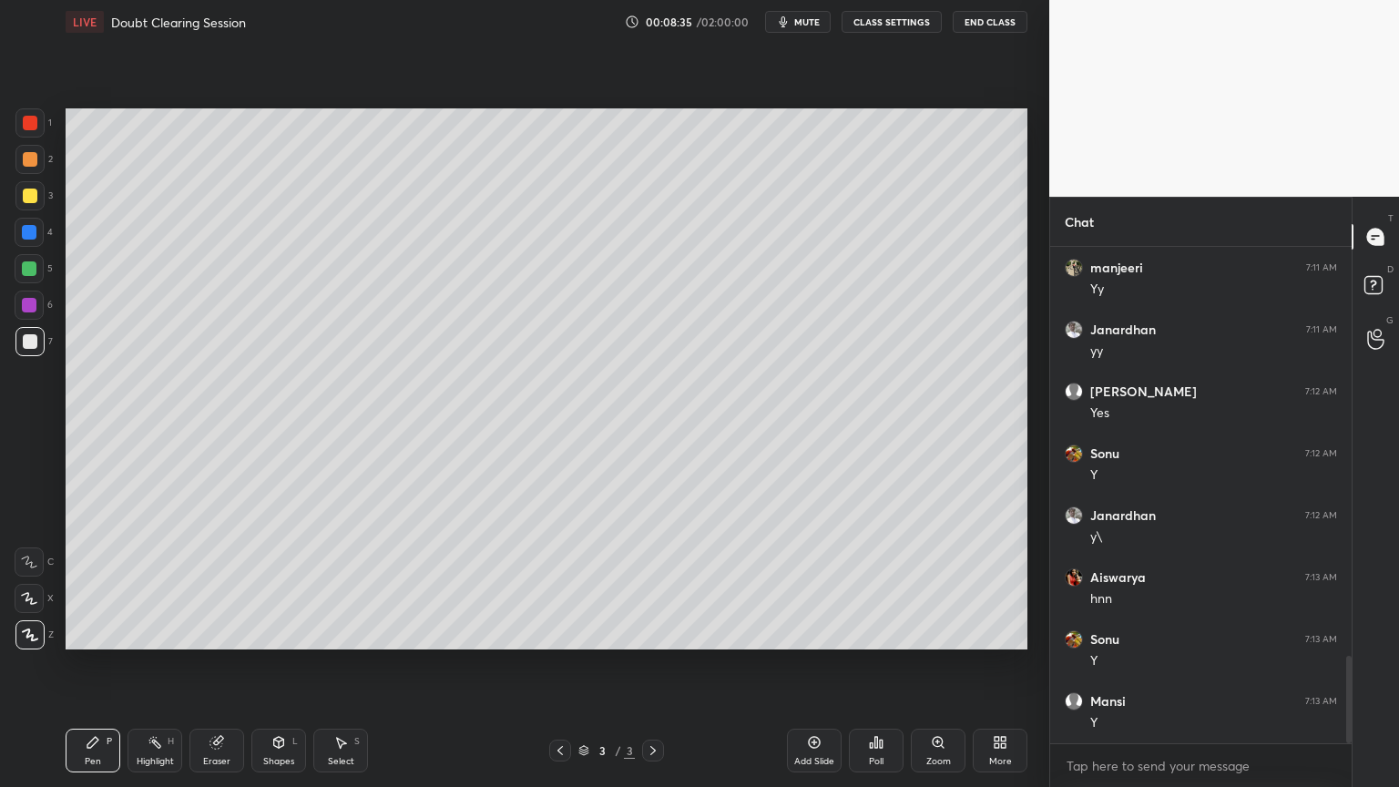
scroll to position [2320, 0]
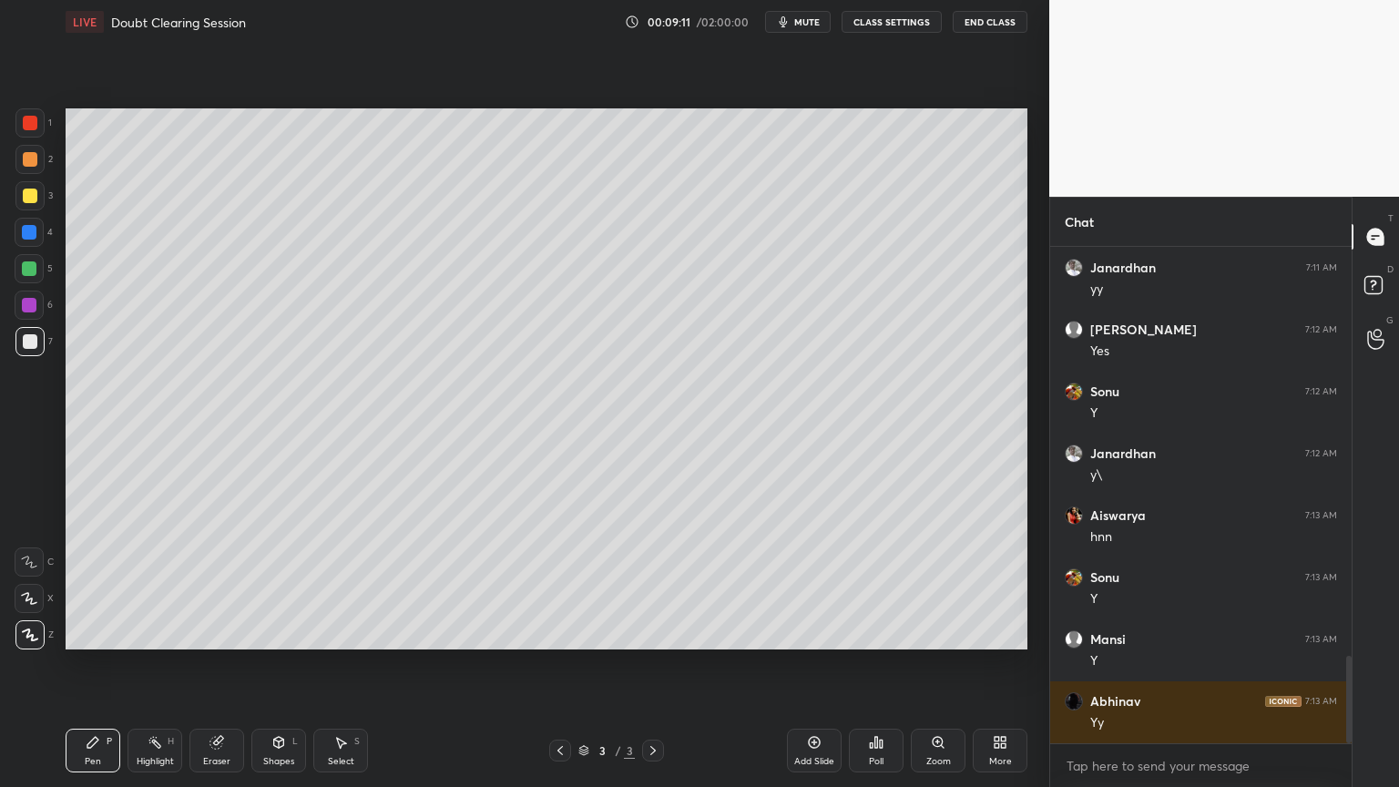
click at [228, 664] on div "Eraser" at bounding box center [216, 751] width 55 height 44
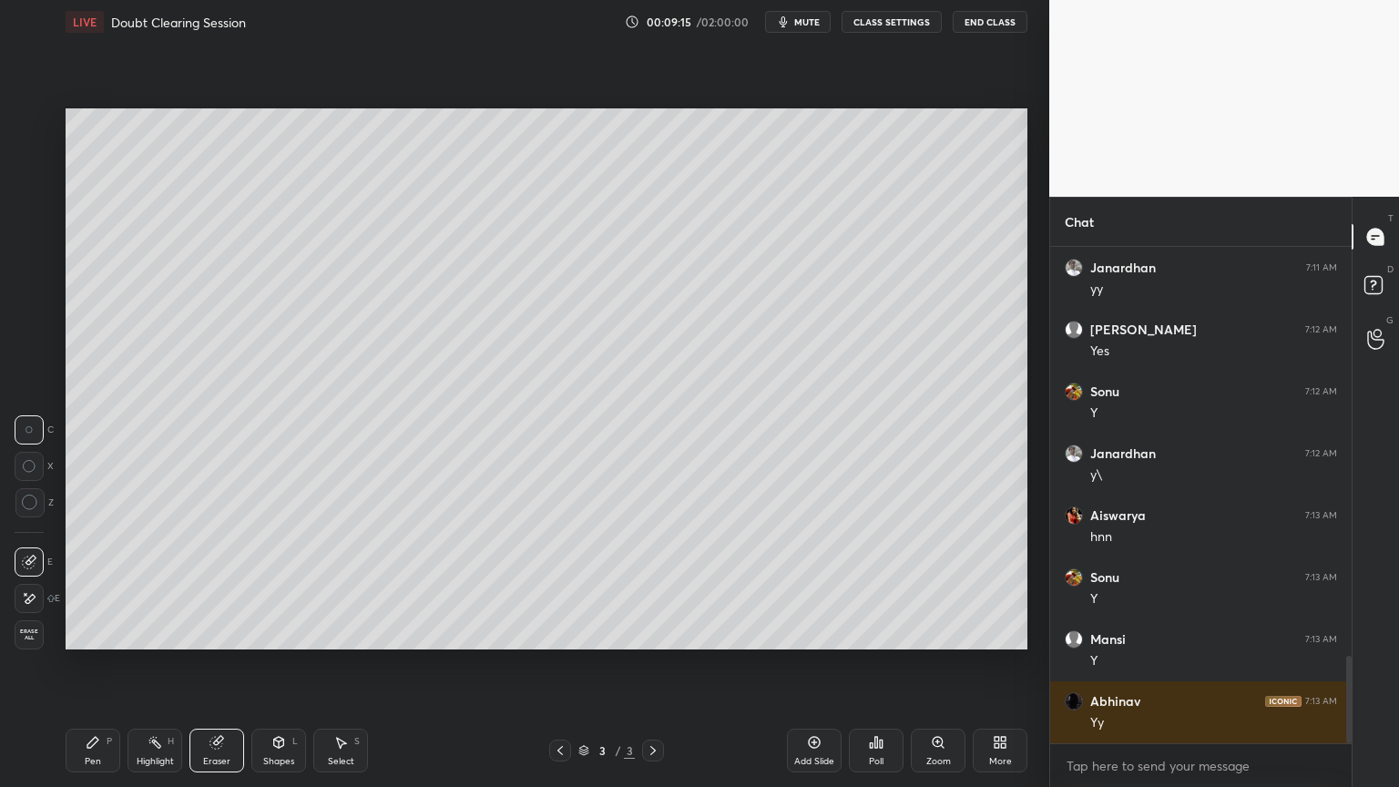
click at [96, 664] on div "Pen" at bounding box center [93, 761] width 16 height 9
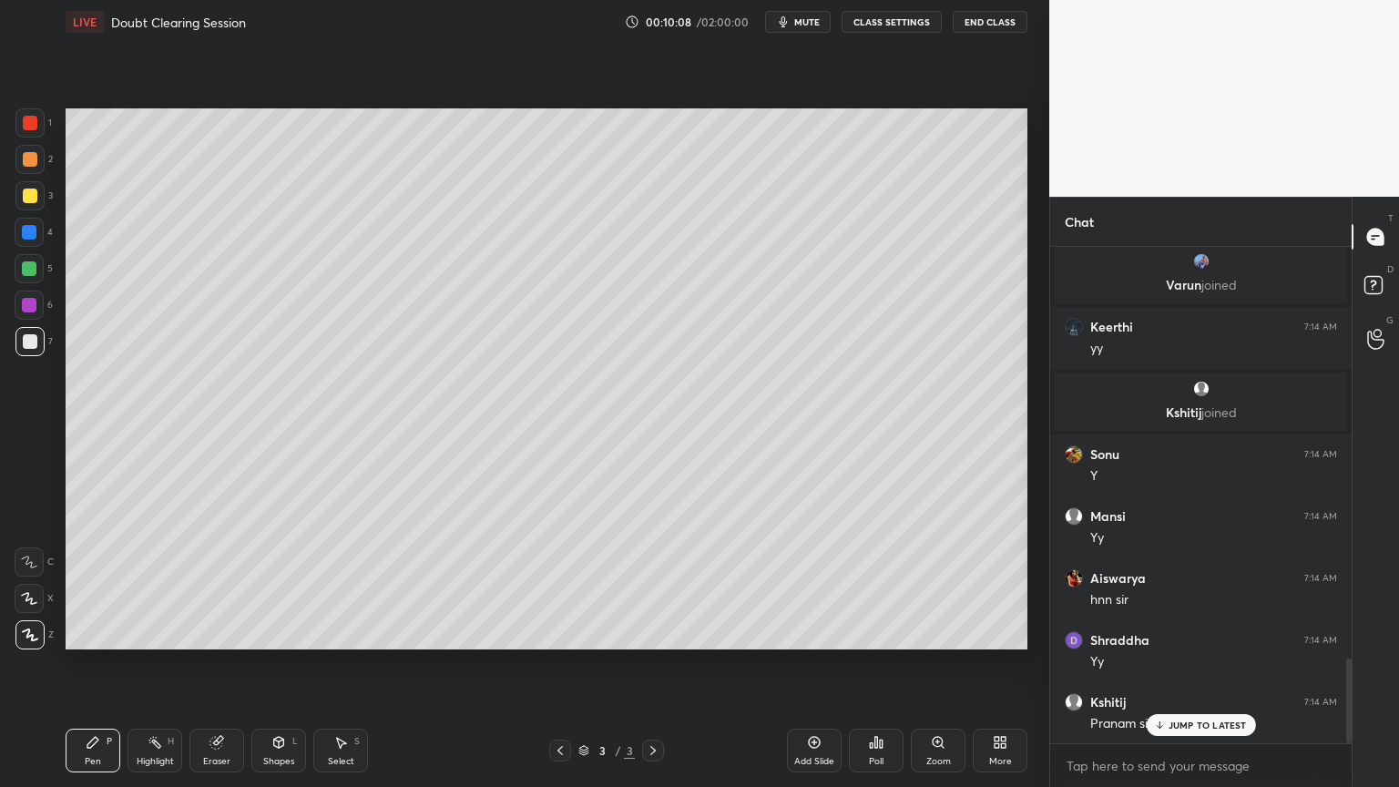
scroll to position [2470, 0]
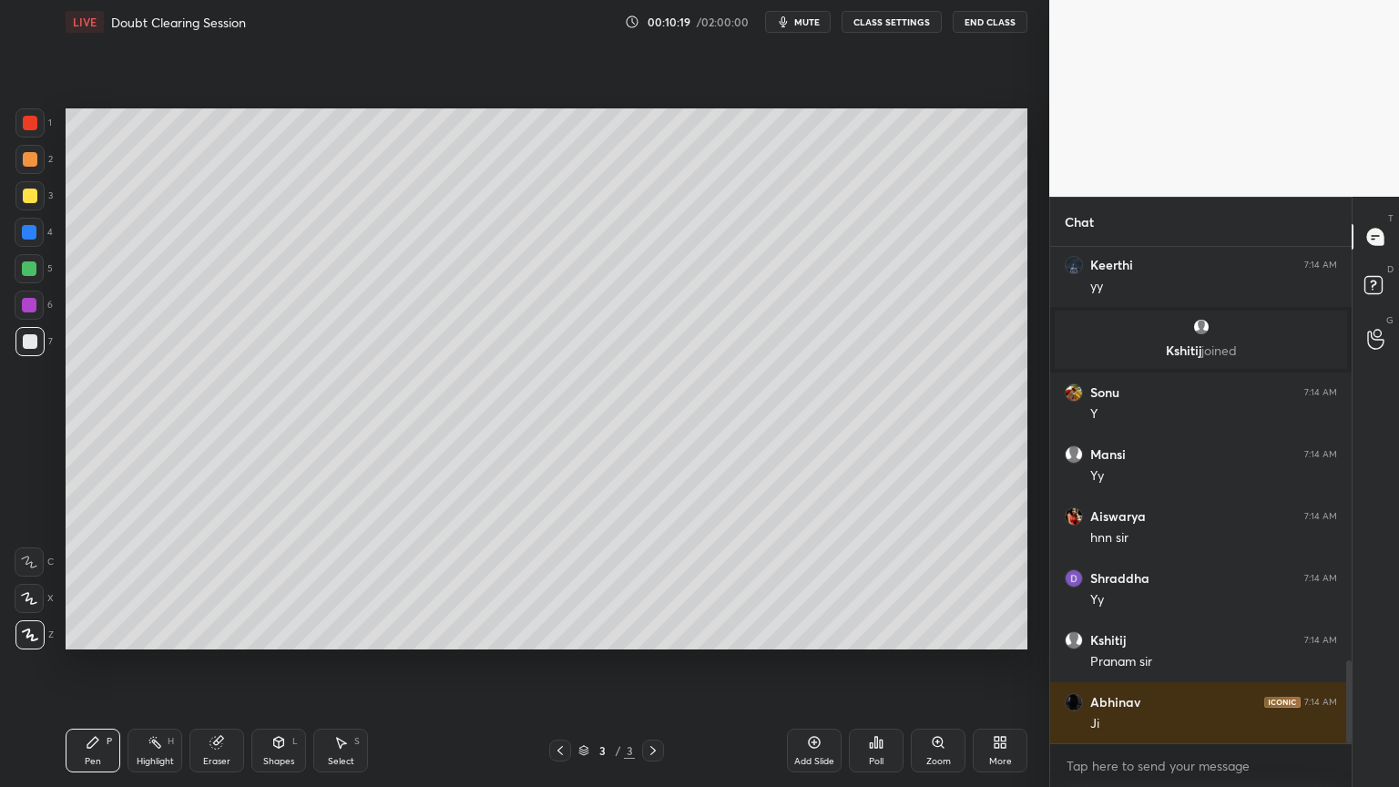
click at [336, 664] on div "Select S" at bounding box center [340, 751] width 55 height 44
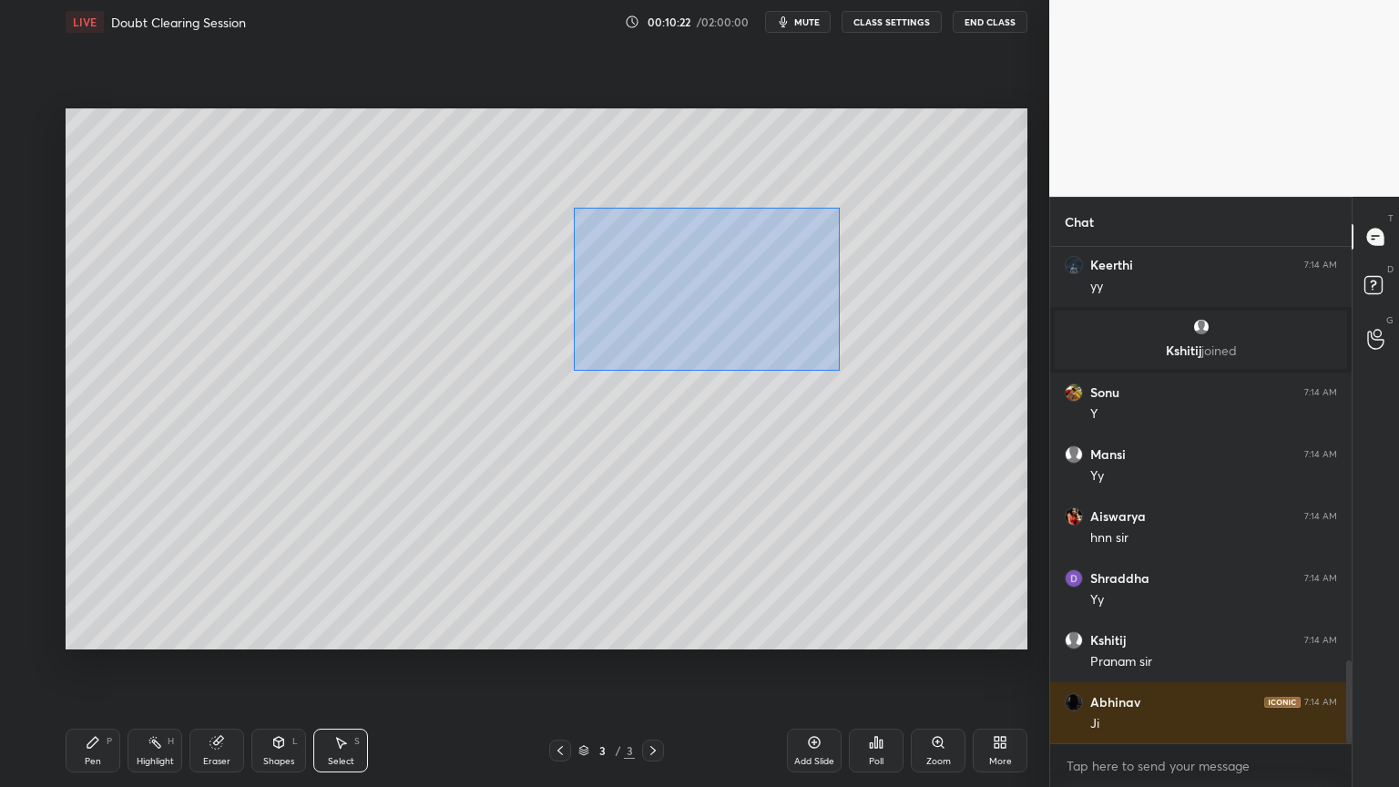
drag, startPoint x: 577, startPoint y: 213, endPoint x: 813, endPoint y: 360, distance: 278.6
click at [839, 372] on div "0 ° Undo Copy Duplicate Duplicate to new slide Delete" at bounding box center [547, 378] width 962 height 541
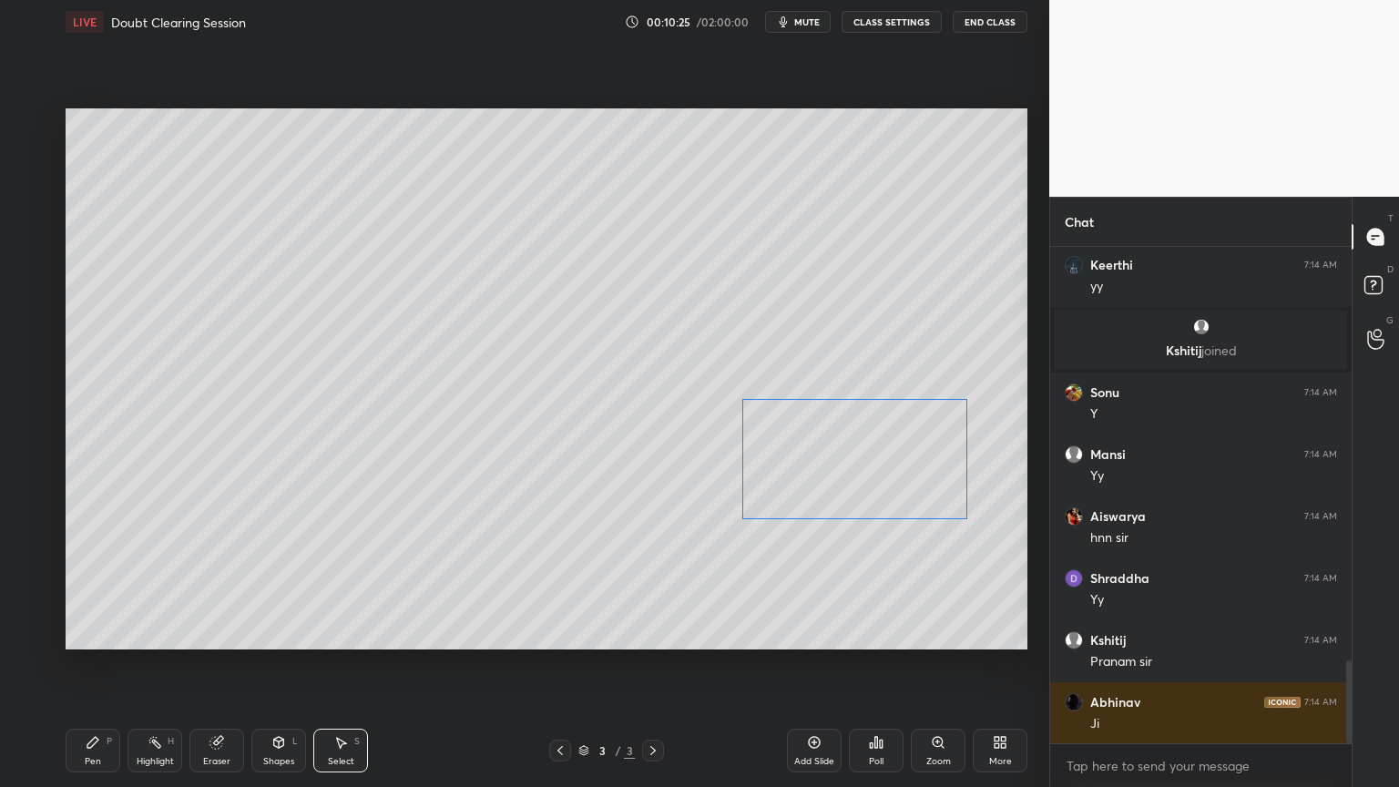
drag, startPoint x: 727, startPoint y: 291, endPoint x: 878, endPoint y: 458, distance: 225.1
click at [878, 458] on div "0 ° Undo Copy Duplicate Duplicate to new slide Delete" at bounding box center [547, 378] width 962 height 541
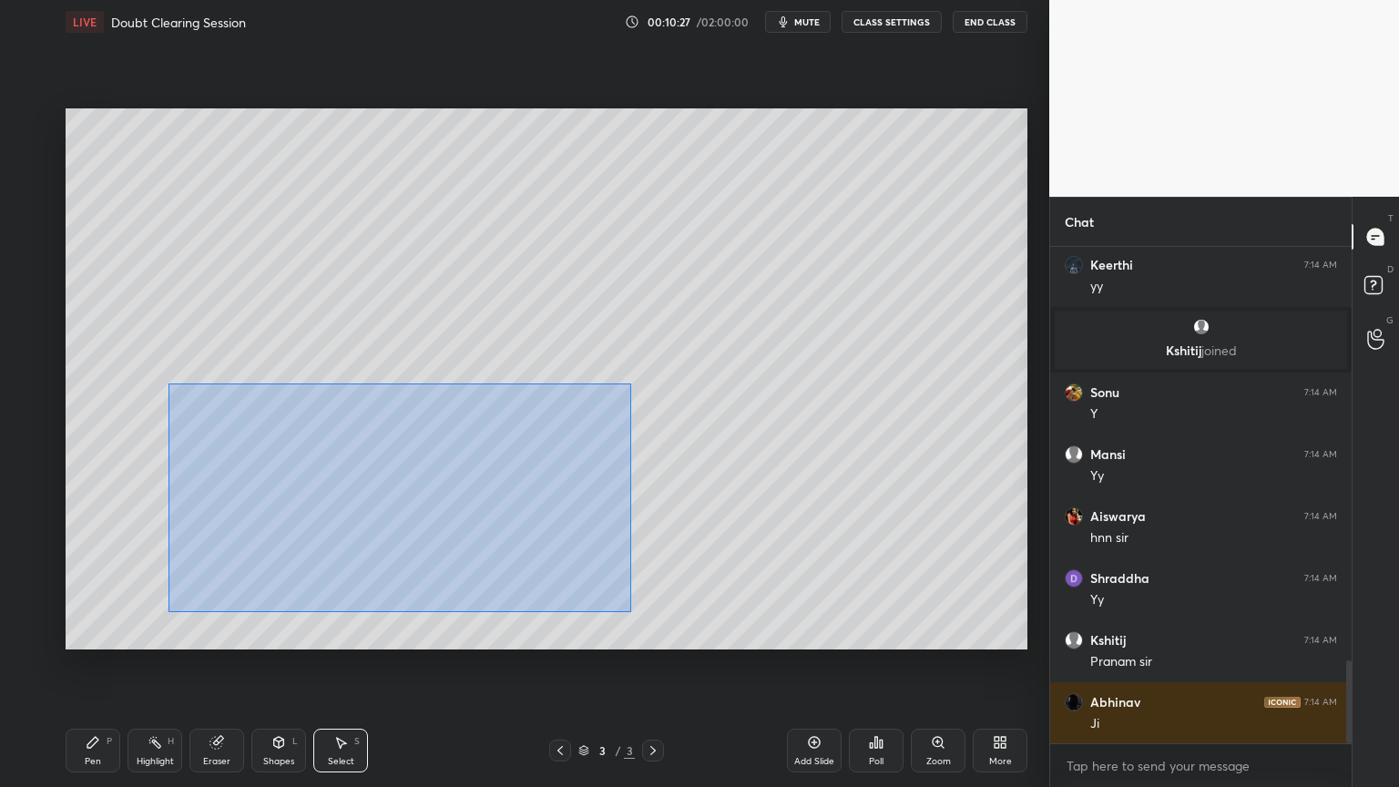
drag, startPoint x: 173, startPoint y: 388, endPoint x: 612, endPoint y: 606, distance: 490.1
click at [627, 611] on div "0 ° Undo Copy Duplicate Duplicate to new slide Delete" at bounding box center [547, 378] width 962 height 541
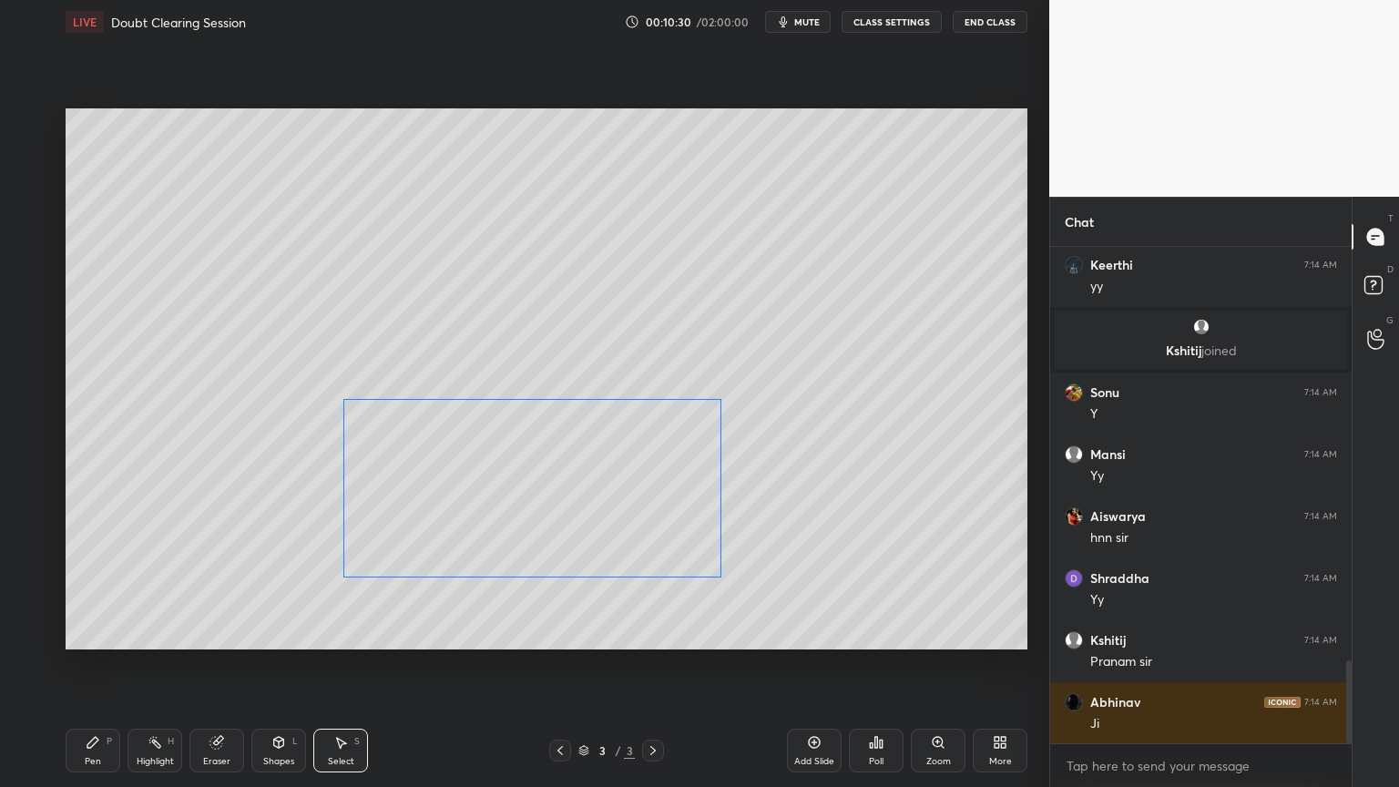
drag, startPoint x: 474, startPoint y: 510, endPoint x: 517, endPoint y: 515, distance: 44.0
click at [517, 513] on div "0 ° Undo Copy Duplicate Duplicate to new slide Delete" at bounding box center [547, 378] width 962 height 541
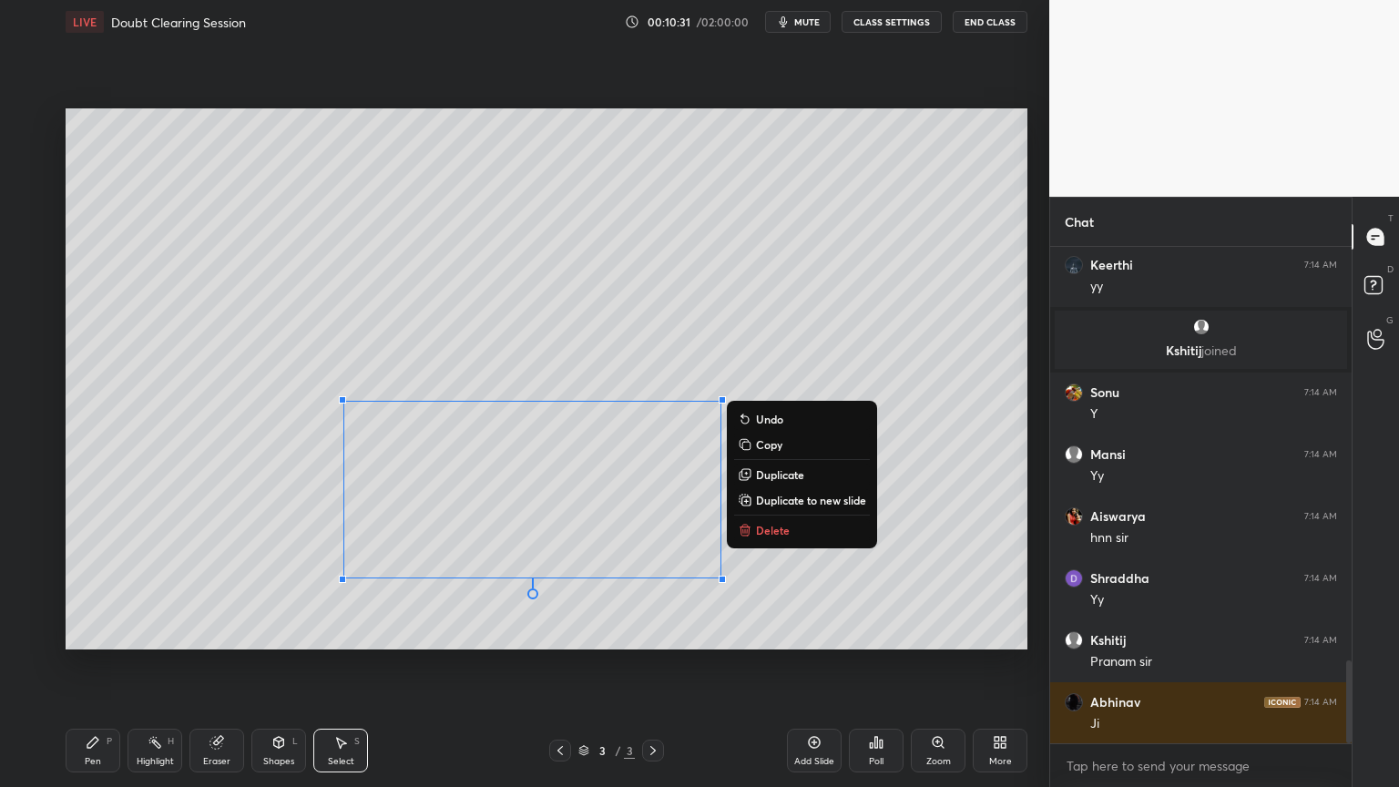
drag, startPoint x: 98, startPoint y: 740, endPoint x: 107, endPoint y: 722, distance: 19.2
click at [97, 664] on icon at bounding box center [92, 742] width 11 height 11
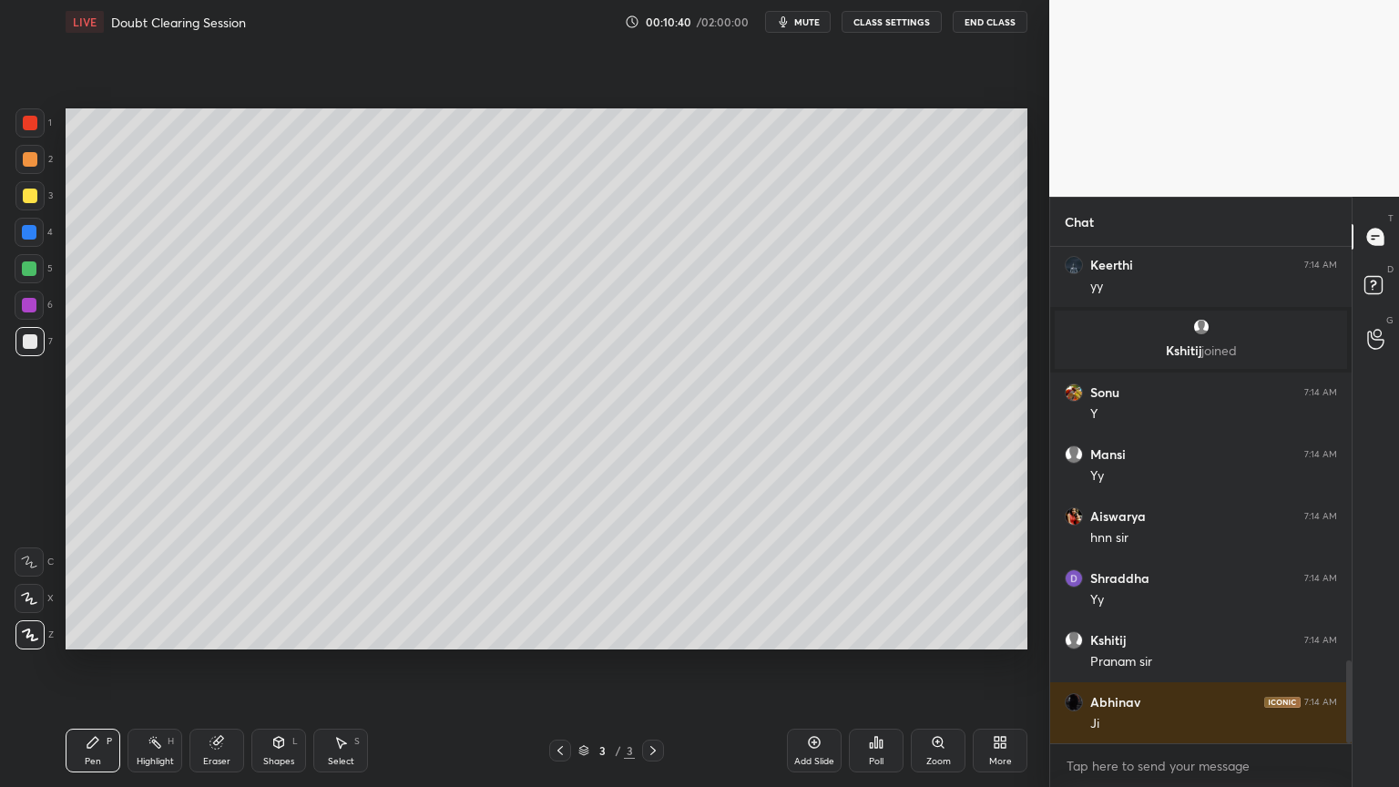
click at [361, 664] on div "Select S" at bounding box center [340, 751] width 55 height 44
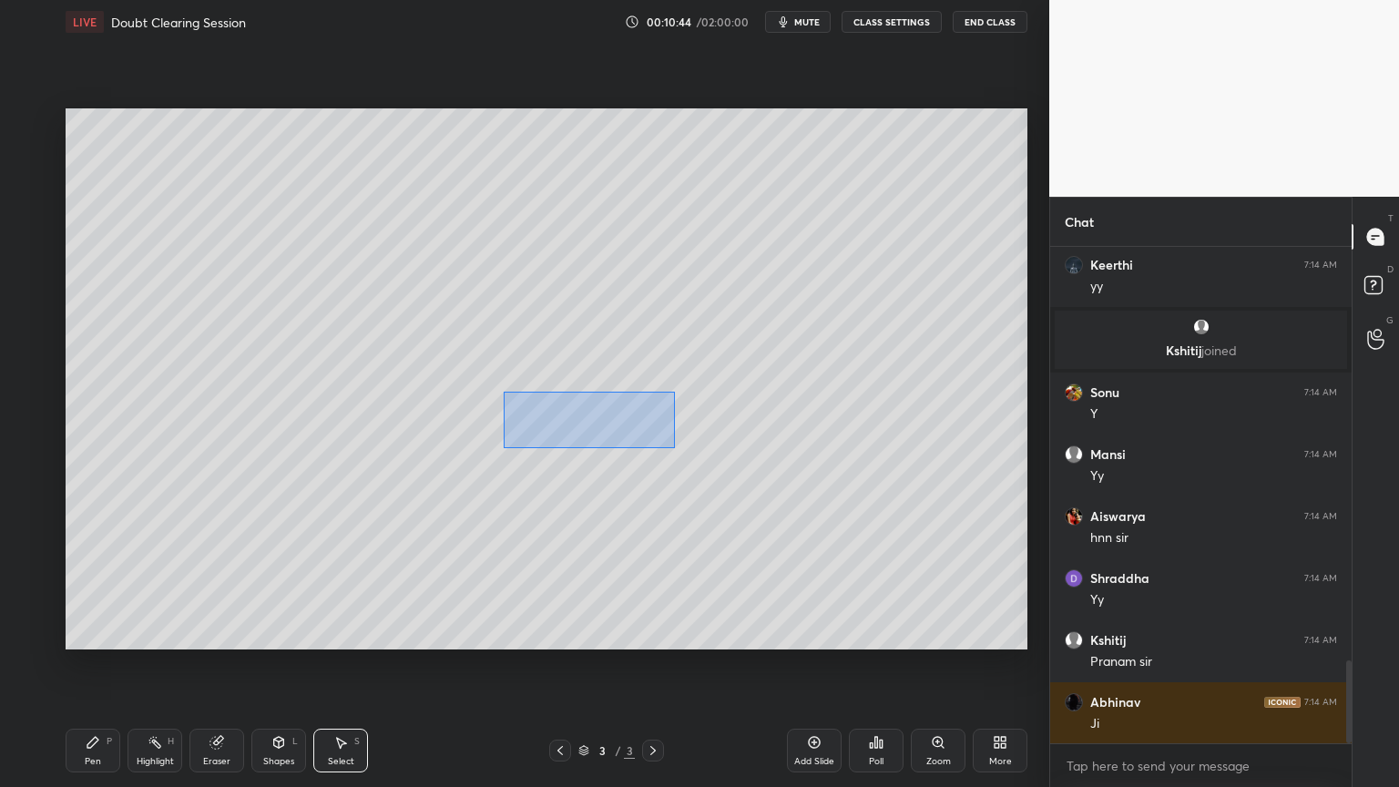
drag, startPoint x: 504, startPoint y: 394, endPoint x: 670, endPoint y: 454, distance: 177.2
click at [674, 448] on div "0 ° Undo Copy Duplicate Duplicate to new slide Delete" at bounding box center [547, 378] width 962 height 541
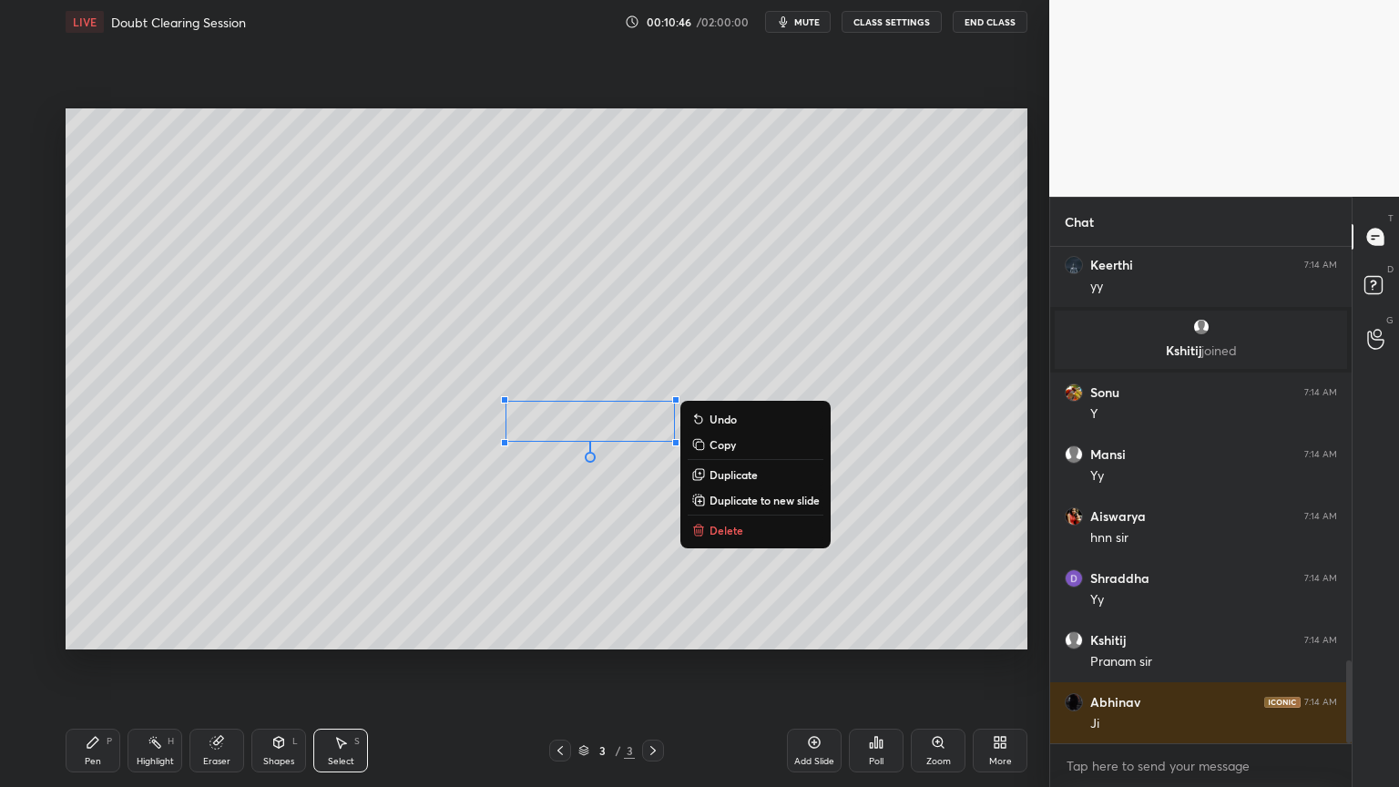
click at [716, 530] on p "Delete" at bounding box center [727, 530] width 34 height 15
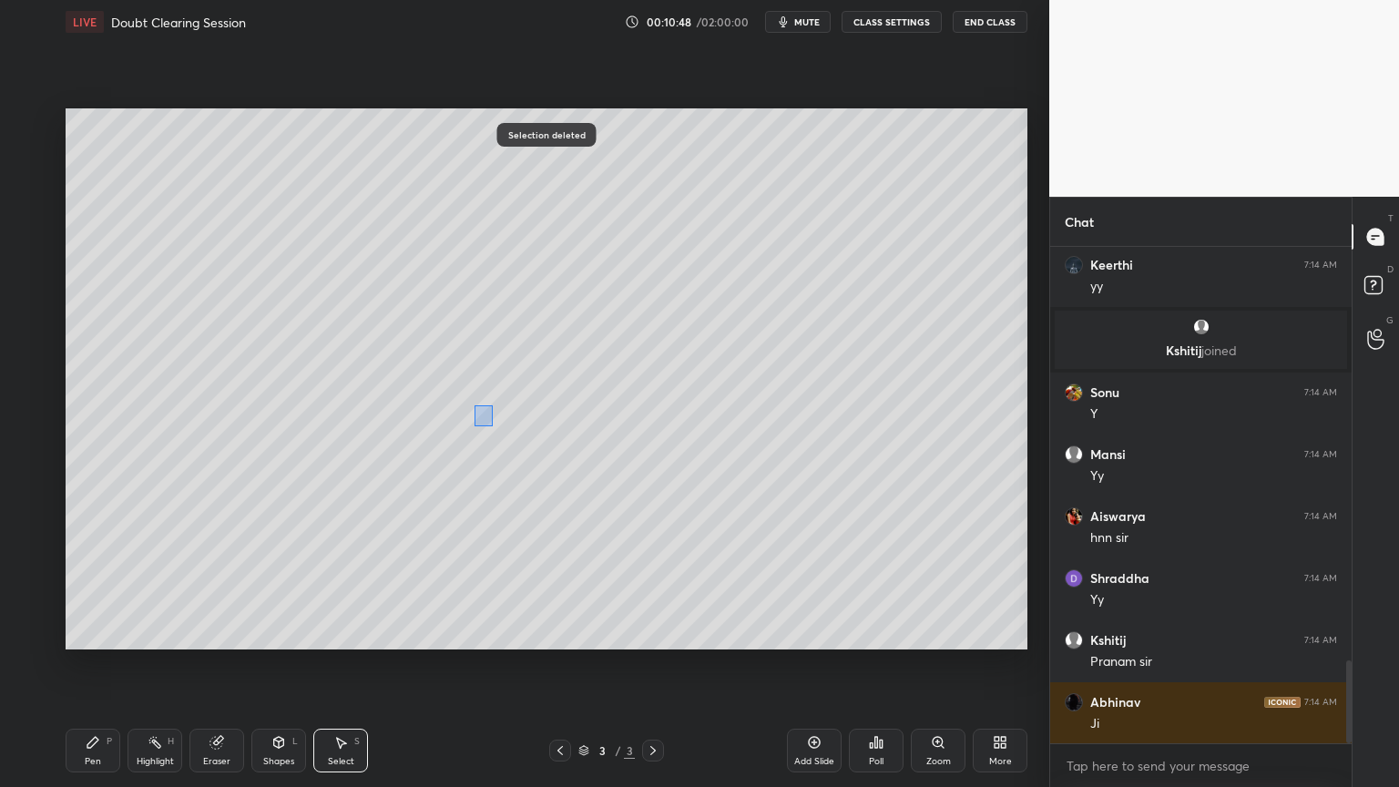
drag, startPoint x: 478, startPoint y: 412, endPoint x: 499, endPoint y: 445, distance: 38.9
click at [501, 435] on div "0 ° Undo Copy Duplicate Duplicate to new slide Delete" at bounding box center [547, 378] width 962 height 541
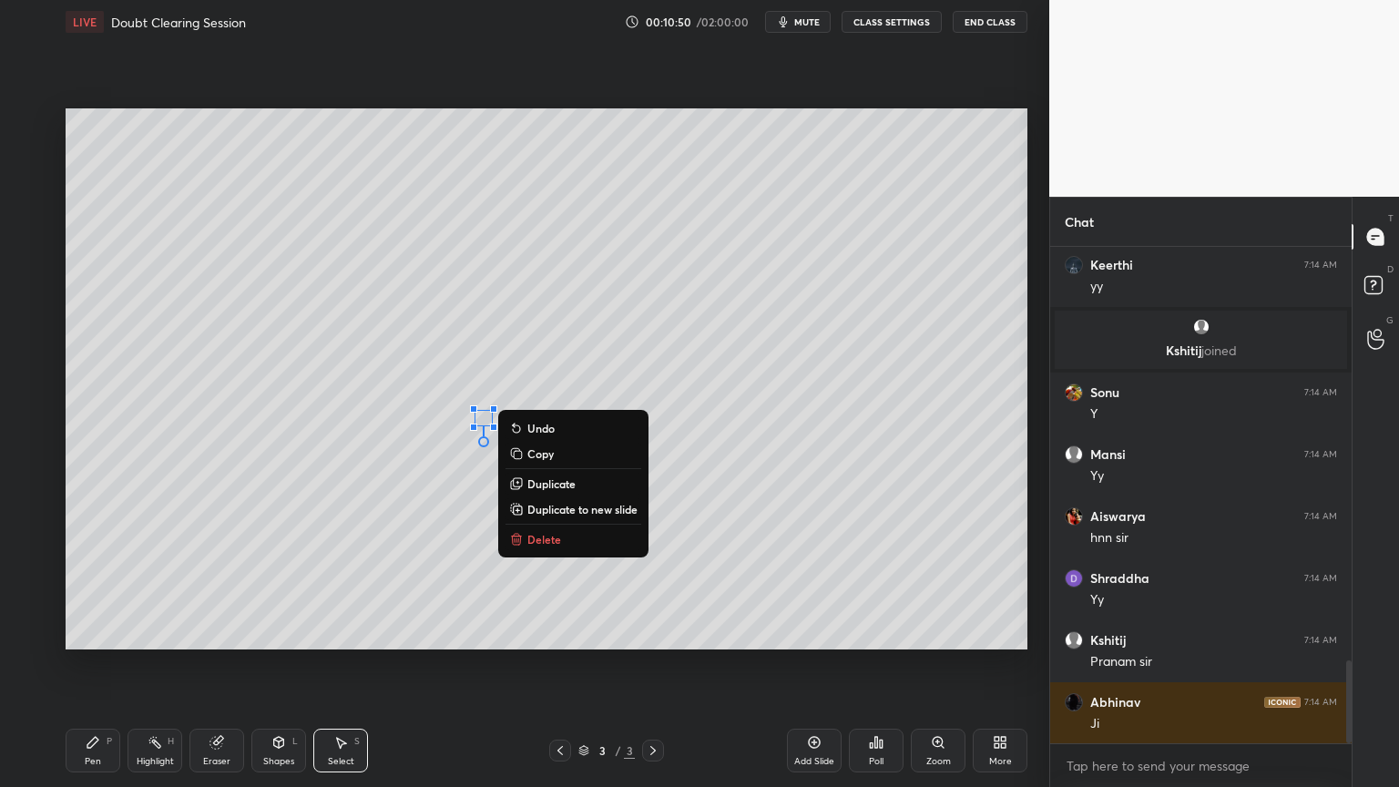
click at [550, 539] on p "Delete" at bounding box center [544, 539] width 34 height 15
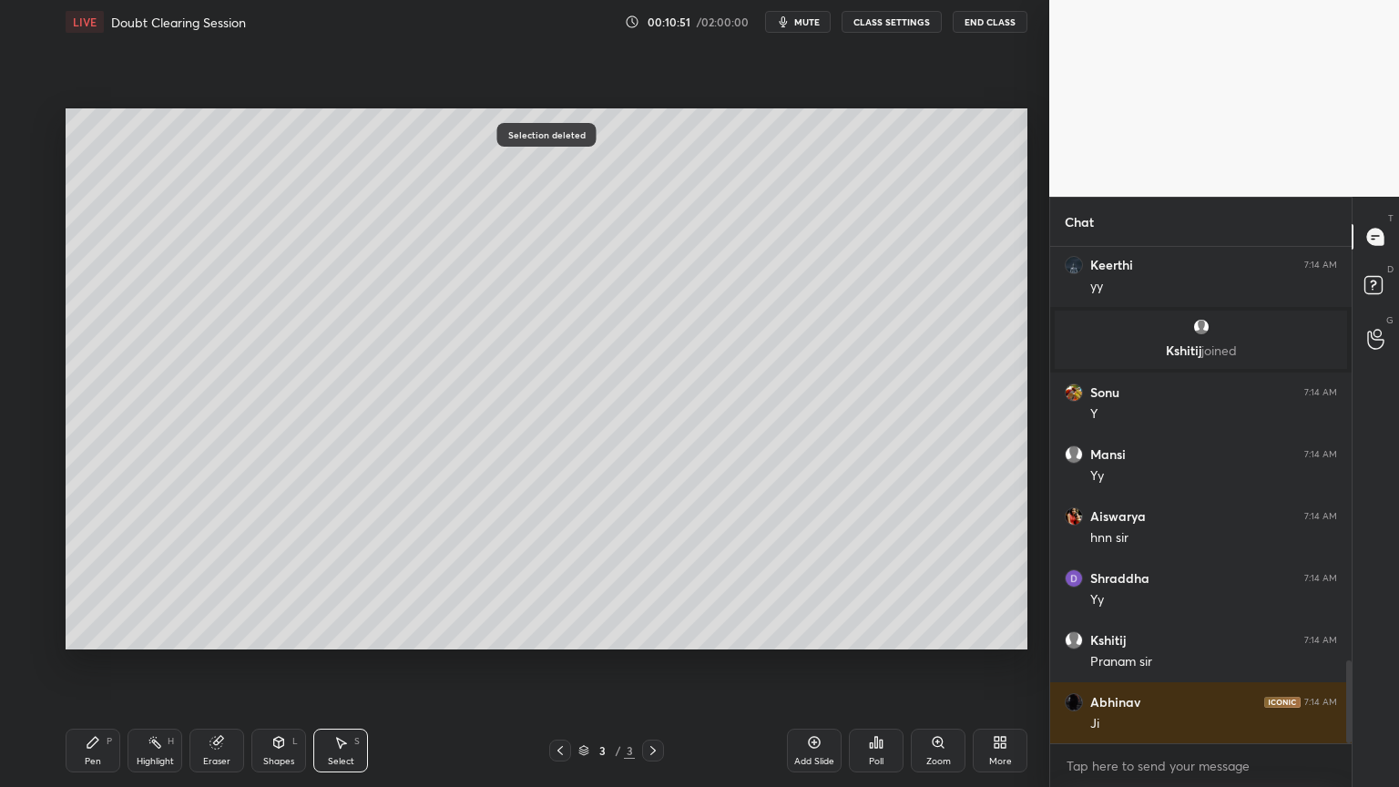
click at [89, 664] on div "Pen P" at bounding box center [93, 751] width 55 height 44
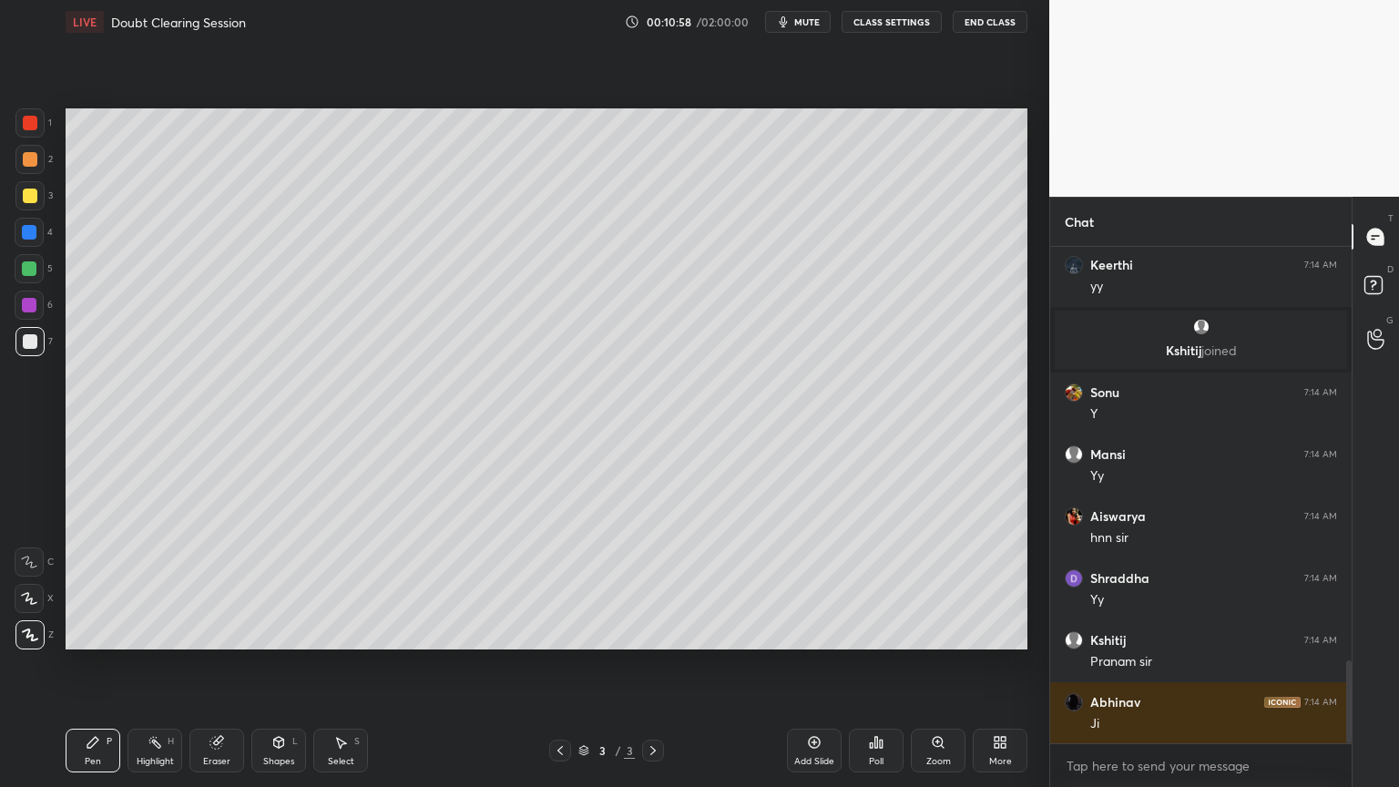
click at [338, 664] on div "Select" at bounding box center [341, 761] width 26 height 9
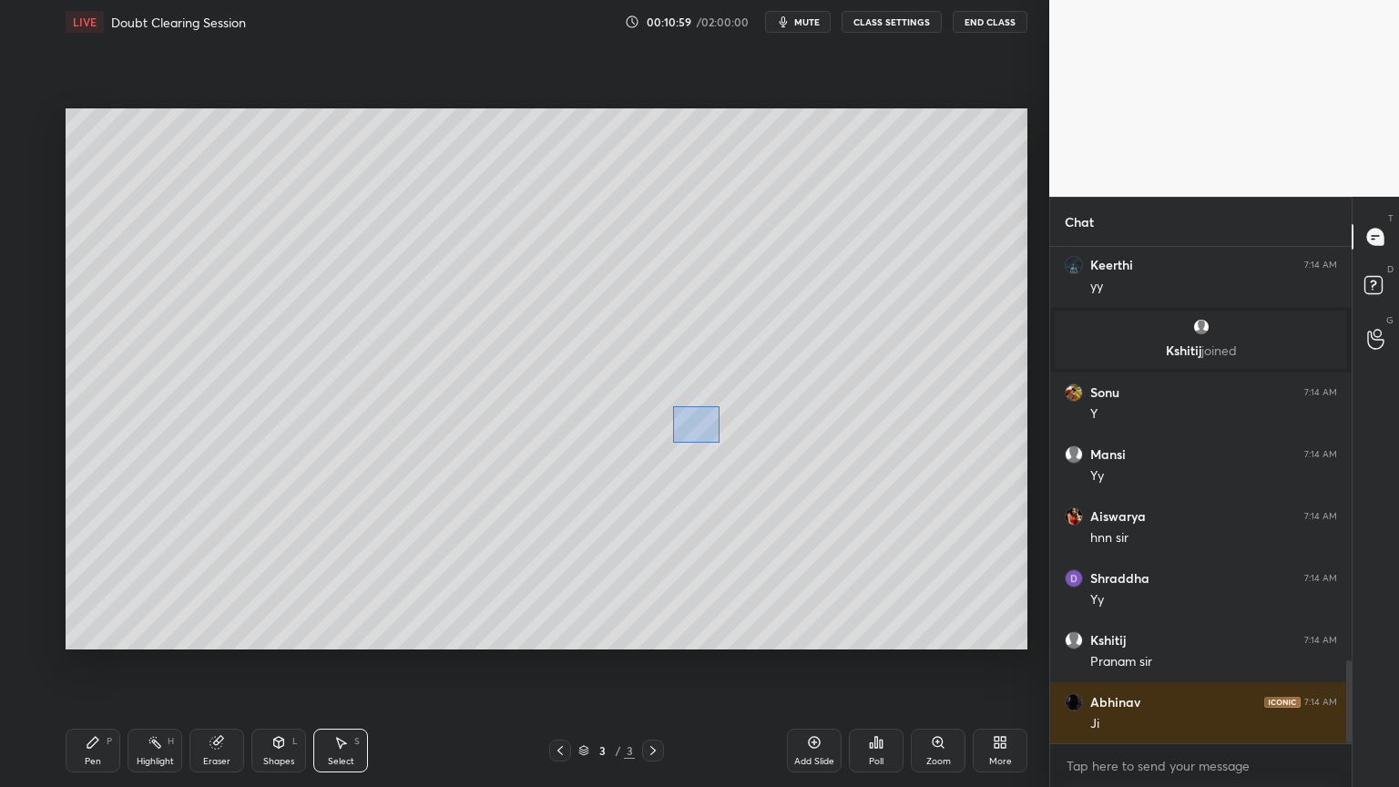
drag, startPoint x: 673, startPoint y: 405, endPoint x: 719, endPoint y: 444, distance: 59.5
click at [720, 445] on div "0 ° Undo Copy Duplicate Duplicate to new slide Delete" at bounding box center [547, 378] width 962 height 541
drag, startPoint x: 687, startPoint y: 414, endPoint x: 615, endPoint y: 414, distance: 72.0
click at [615, 414] on div "0 ° Undo Copy Duplicate Duplicate to new slide Delete" at bounding box center [547, 378] width 962 height 541
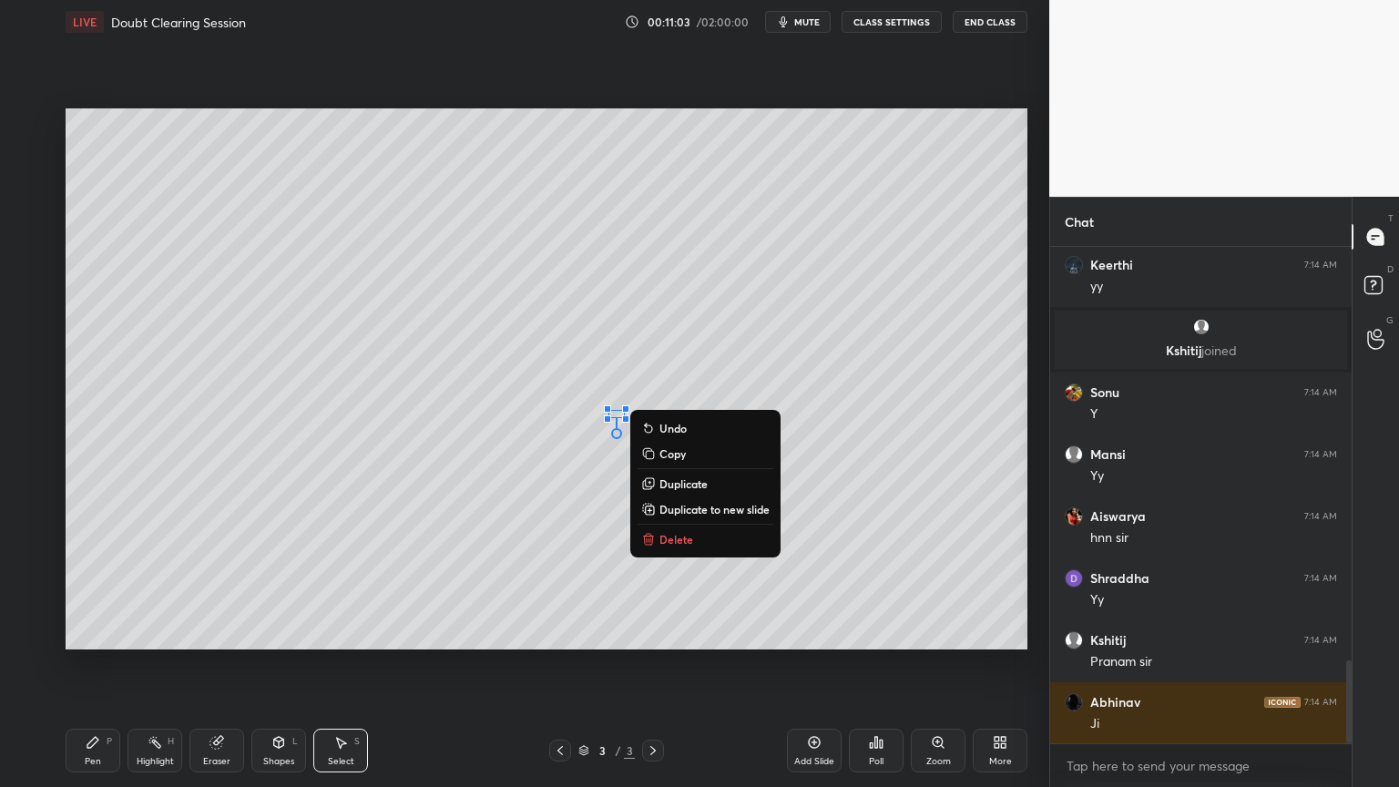
click at [80, 664] on div "Pen P" at bounding box center [93, 751] width 55 height 44
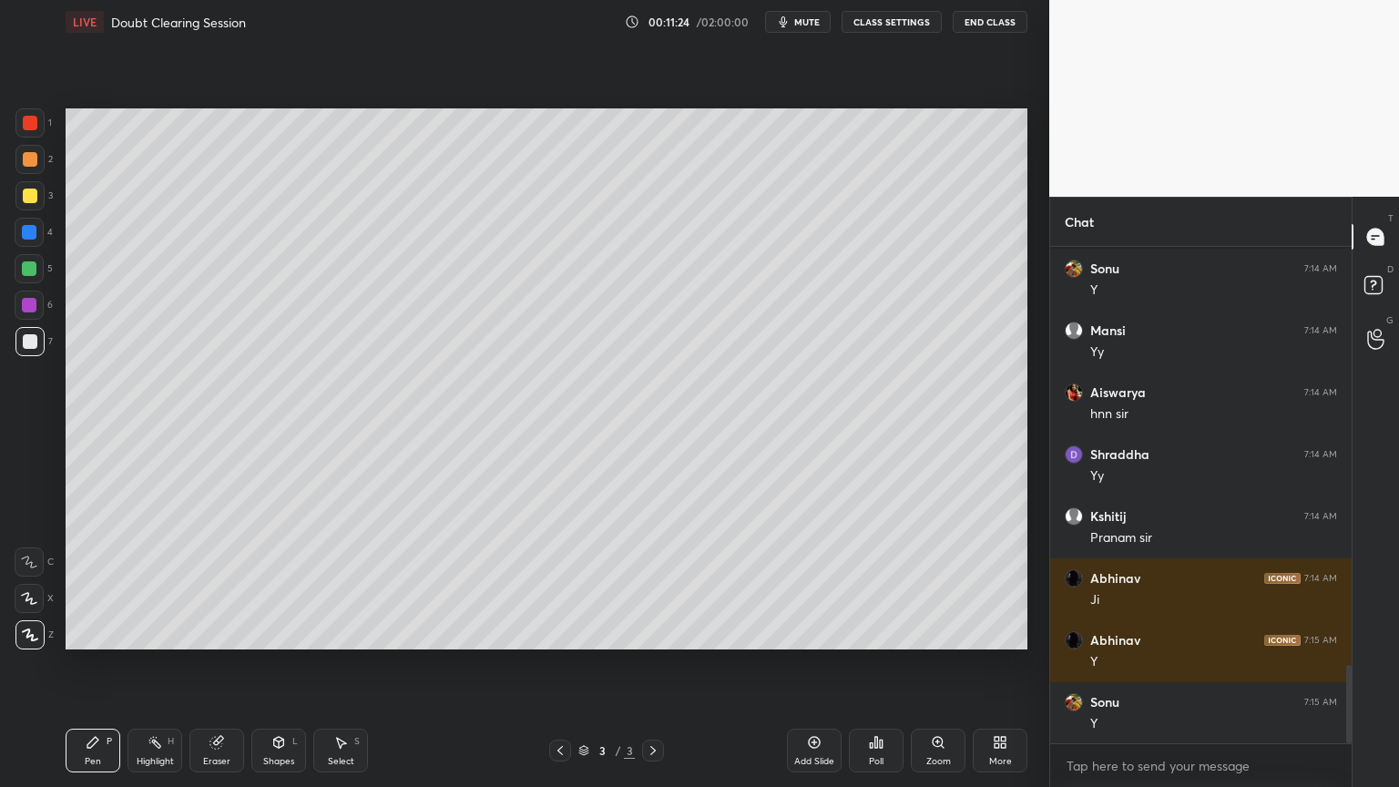
scroll to position [2656, 0]
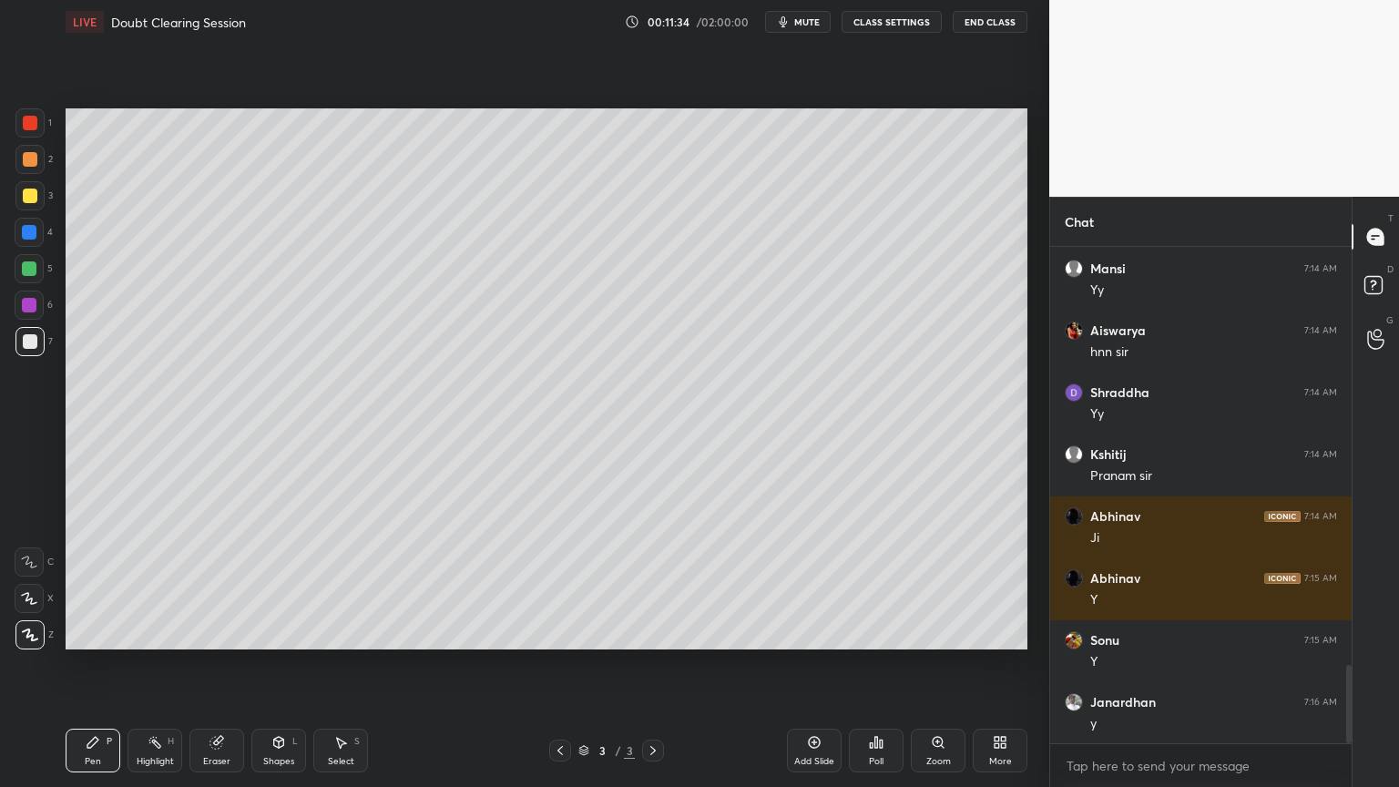
click at [338, 664] on div "Select S" at bounding box center [340, 751] width 55 height 44
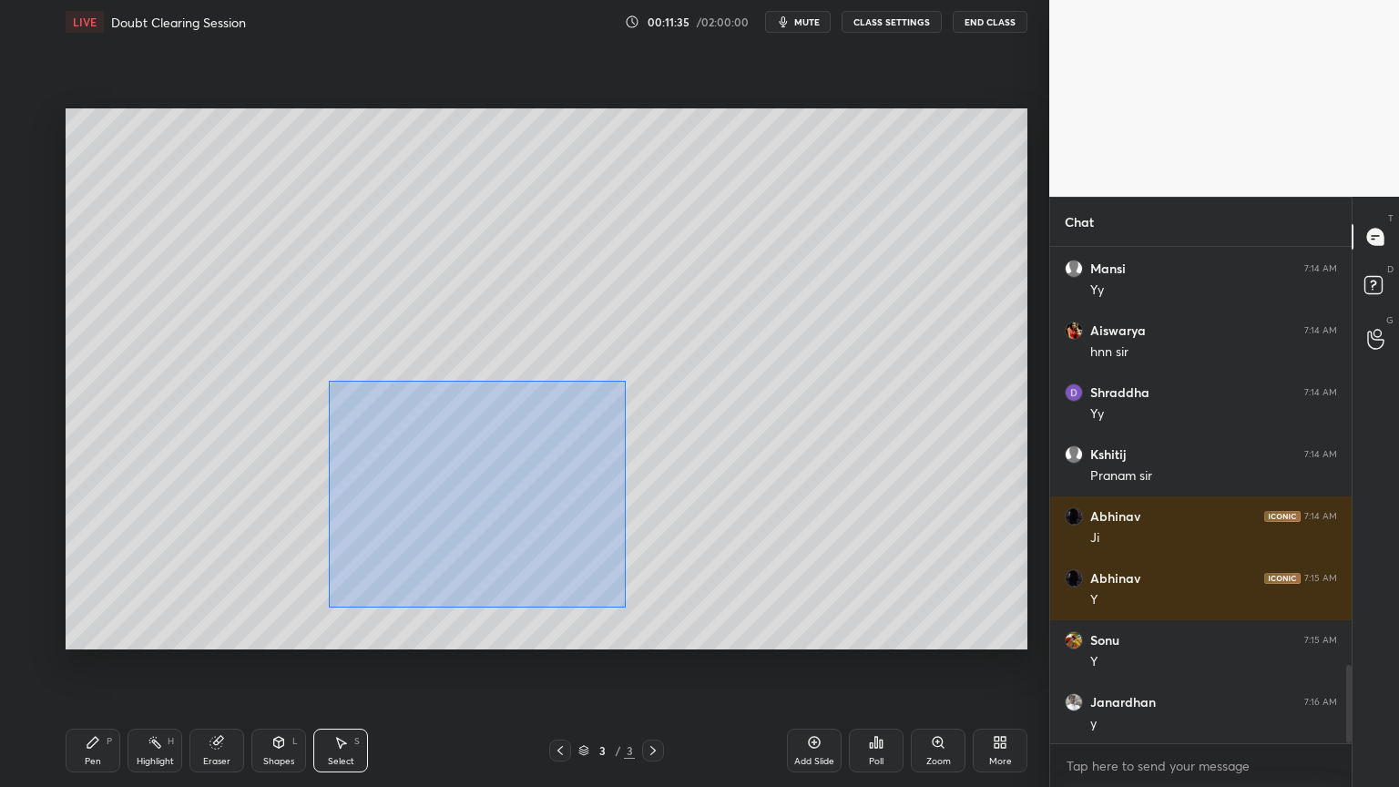
drag, startPoint x: 330, startPoint y: 382, endPoint x: 631, endPoint y: 617, distance: 382.3
click at [631, 617] on div "0 ° Undo Copy Duplicate Duplicate to new slide Delete" at bounding box center [547, 378] width 962 height 541
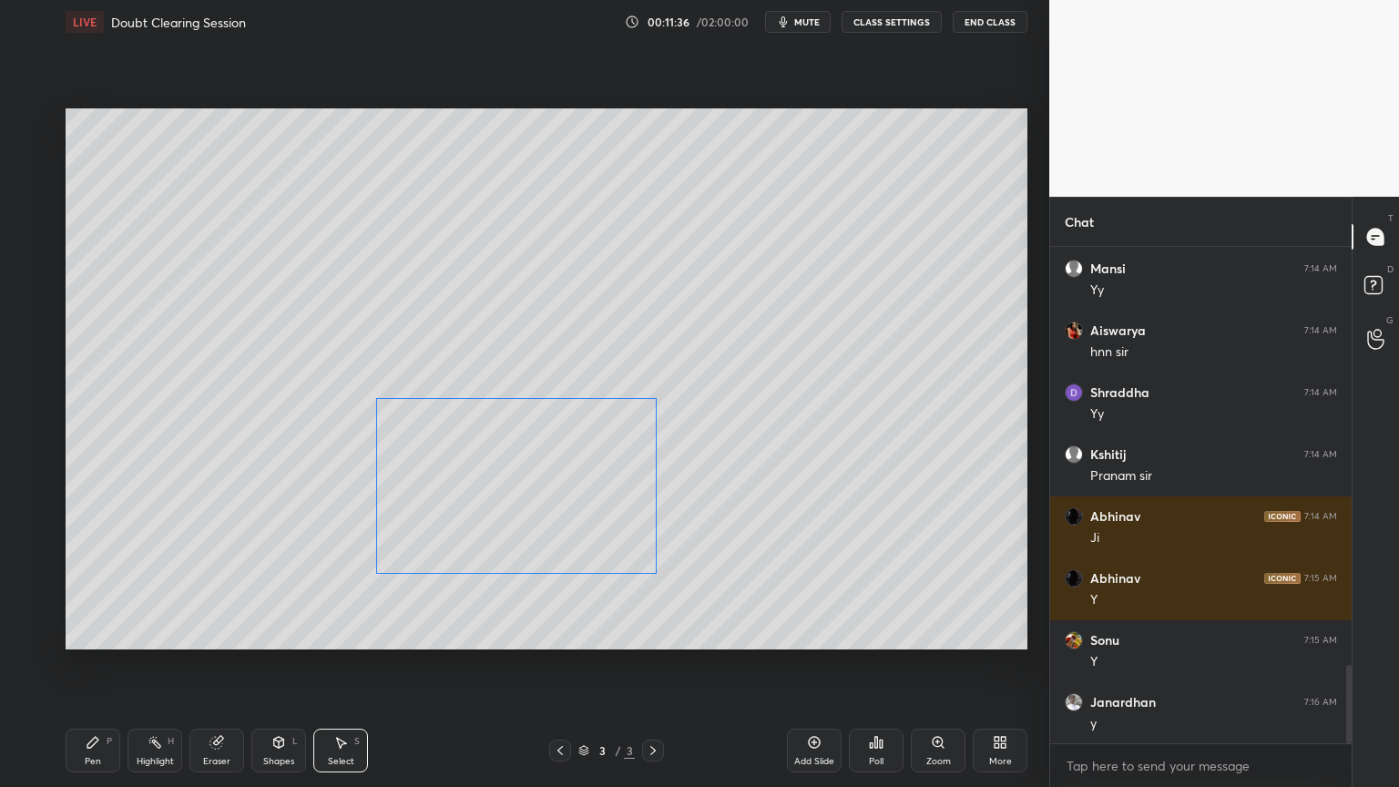
click at [565, 516] on div "0 ° Undo Copy Duplicate Duplicate to new slide Delete" at bounding box center [547, 378] width 962 height 541
click at [268, 609] on div "0 ° Undo Copy Duplicate Duplicate to new slide Delete" at bounding box center [547, 378] width 962 height 541
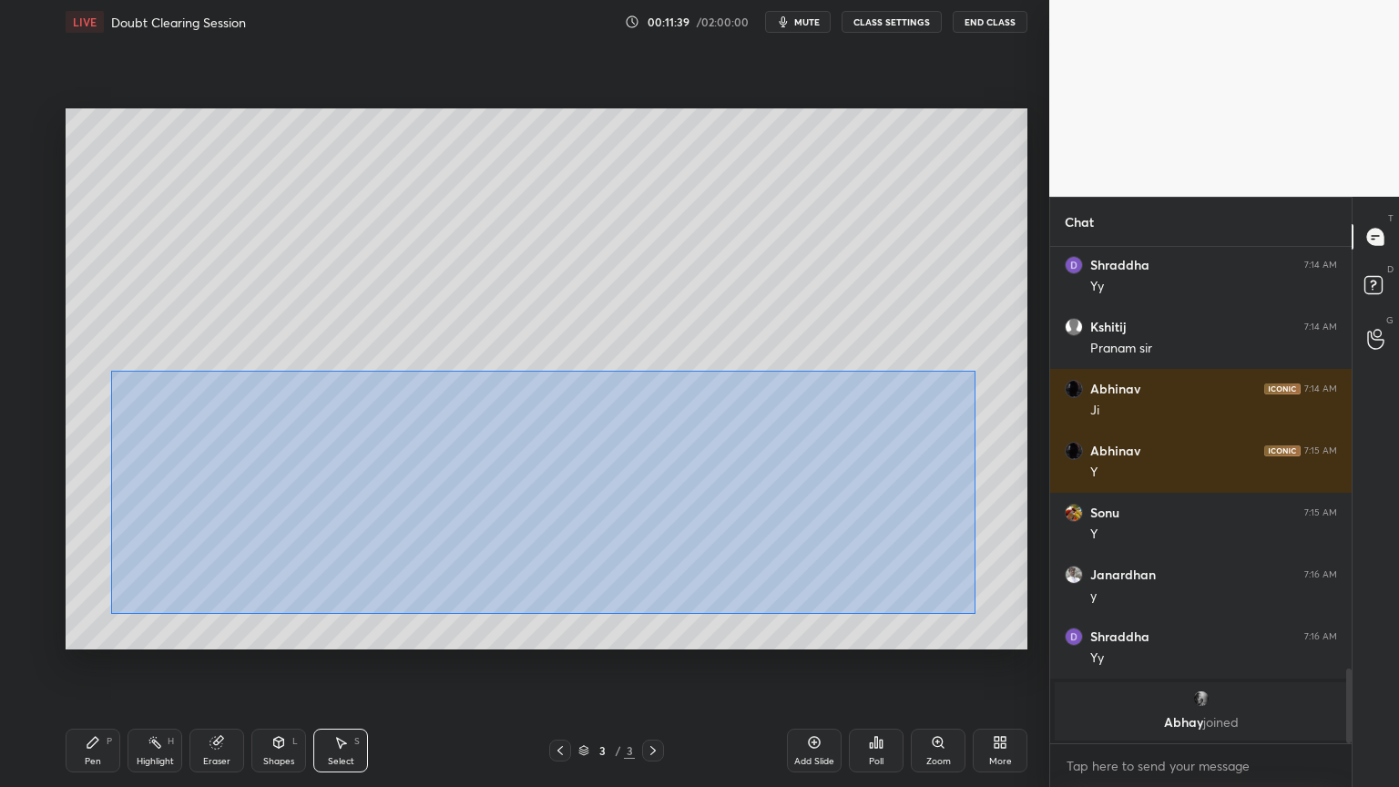
drag, startPoint x: 111, startPoint y: 370, endPoint x: 976, endPoint y: 613, distance: 898.0
click at [976, 613] on div "0 ° Undo Copy Duplicate Duplicate to new slide Delete" at bounding box center [547, 378] width 962 height 541
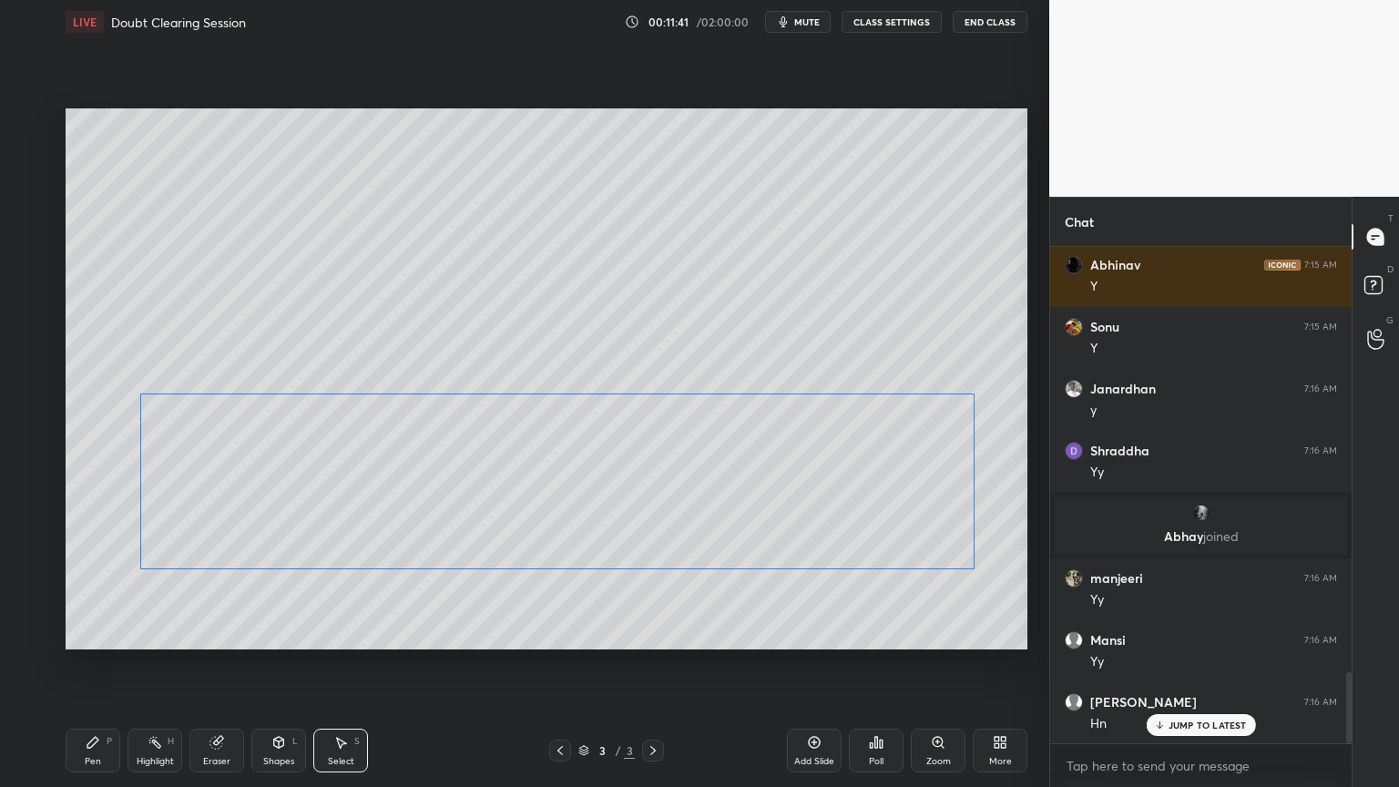
drag, startPoint x: 846, startPoint y: 539, endPoint x: 844, endPoint y: 576, distance: 36.5
click at [853, 543] on div "0 ° Undo Copy Duplicate Duplicate to new slide Delete" at bounding box center [547, 378] width 962 height 541
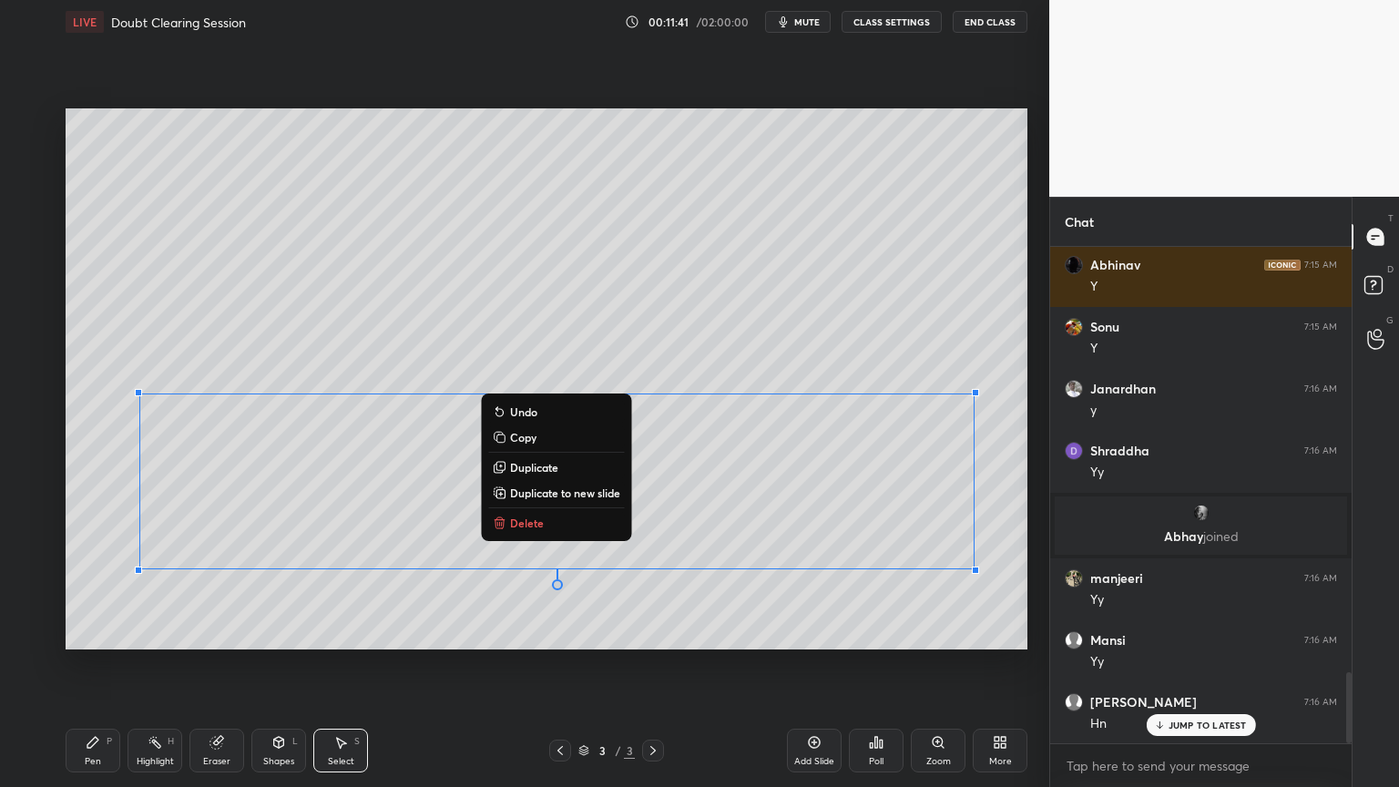
drag, startPoint x: 830, startPoint y: 606, endPoint x: 826, endPoint y: 617, distance: 11.5
click at [829, 606] on div "0 ° Undo Copy Duplicate Duplicate to new slide Delete" at bounding box center [547, 378] width 962 height 541
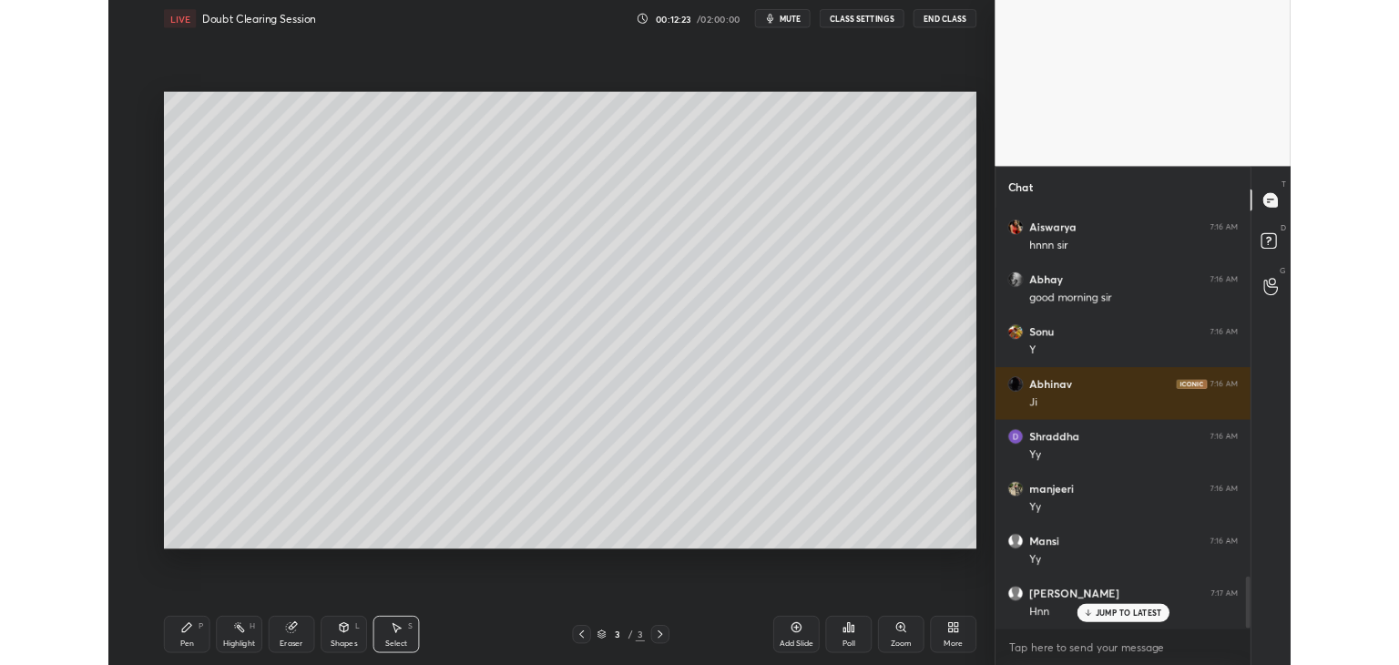
scroll to position [3527, 0]
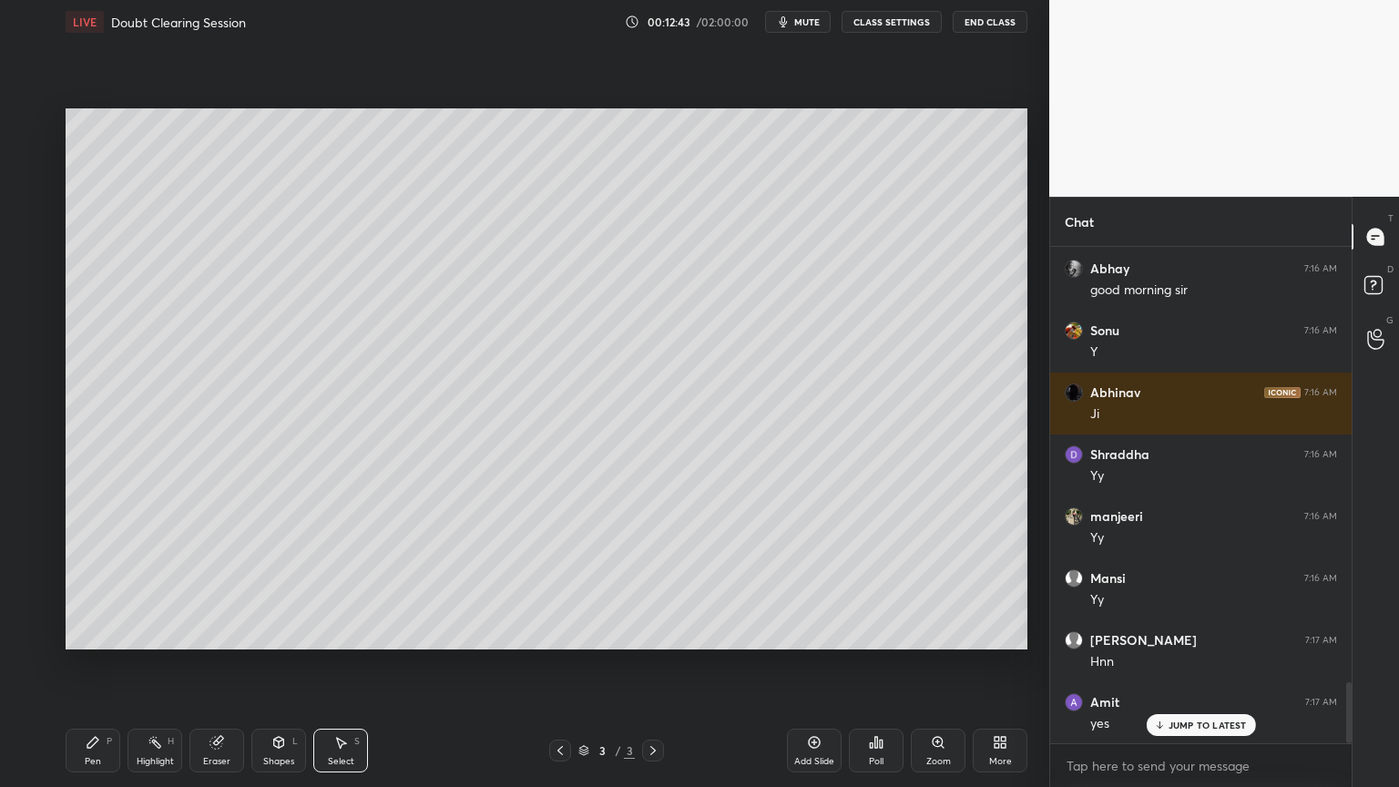
click at [263, 664] on div "Shapes" at bounding box center [278, 761] width 31 height 9
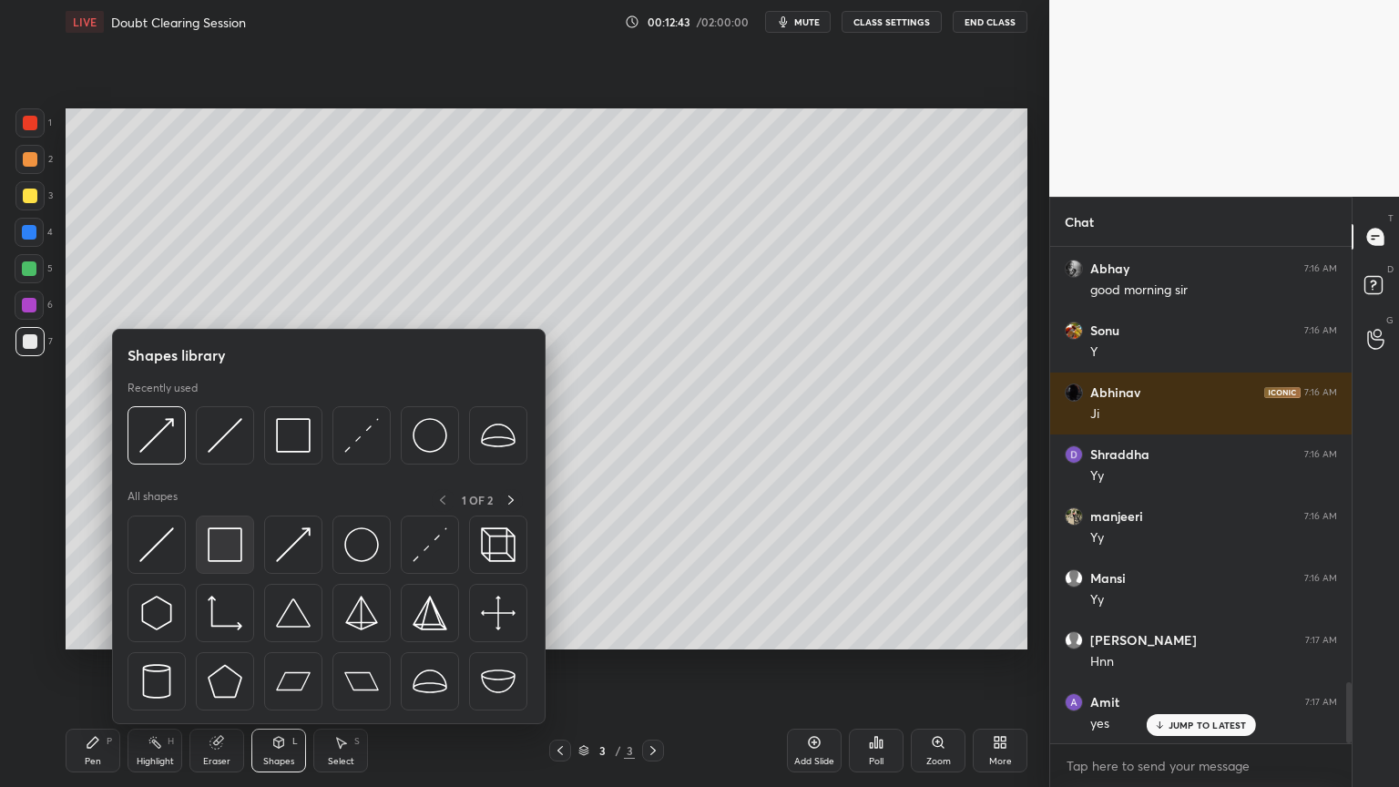
click at [222, 557] on img at bounding box center [225, 544] width 35 height 35
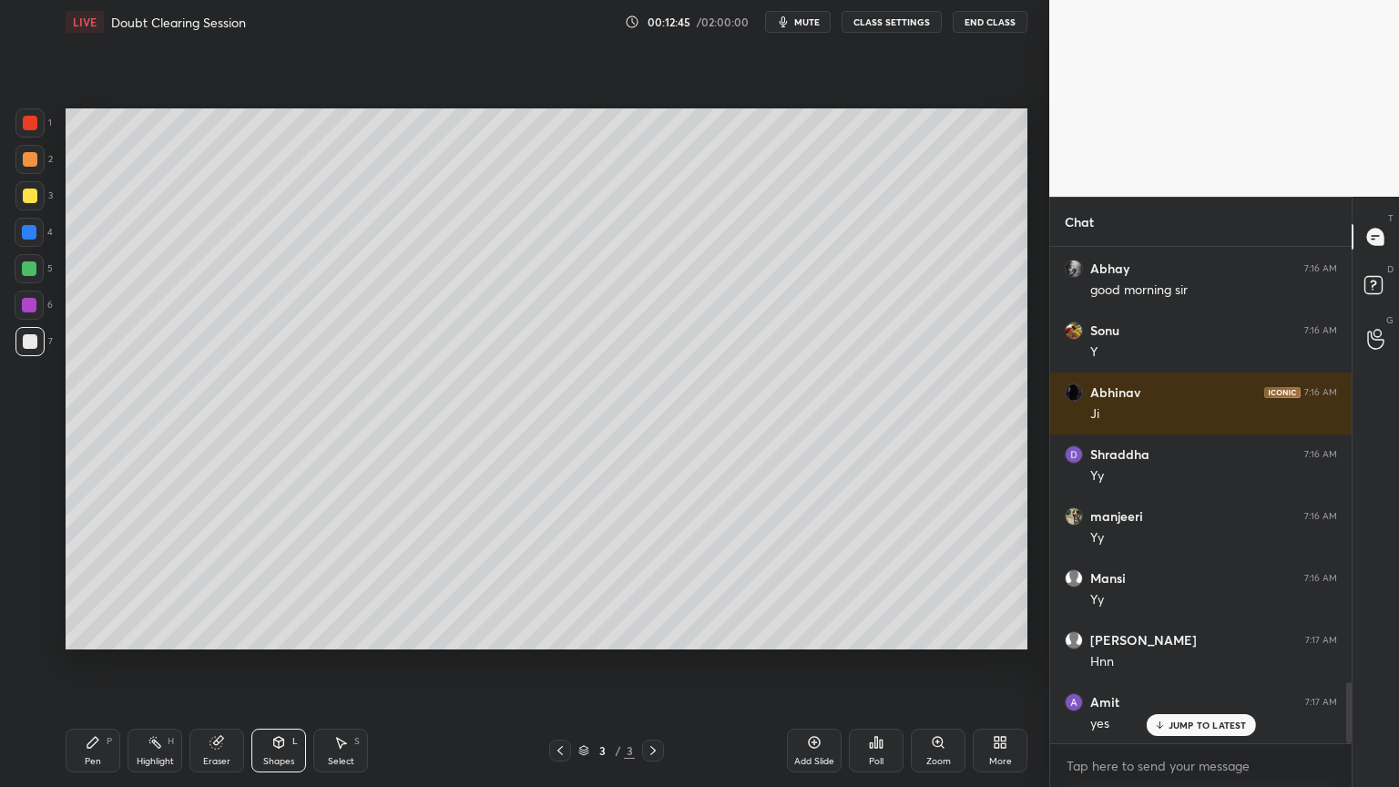
click at [26, 306] on div at bounding box center [29, 305] width 15 height 15
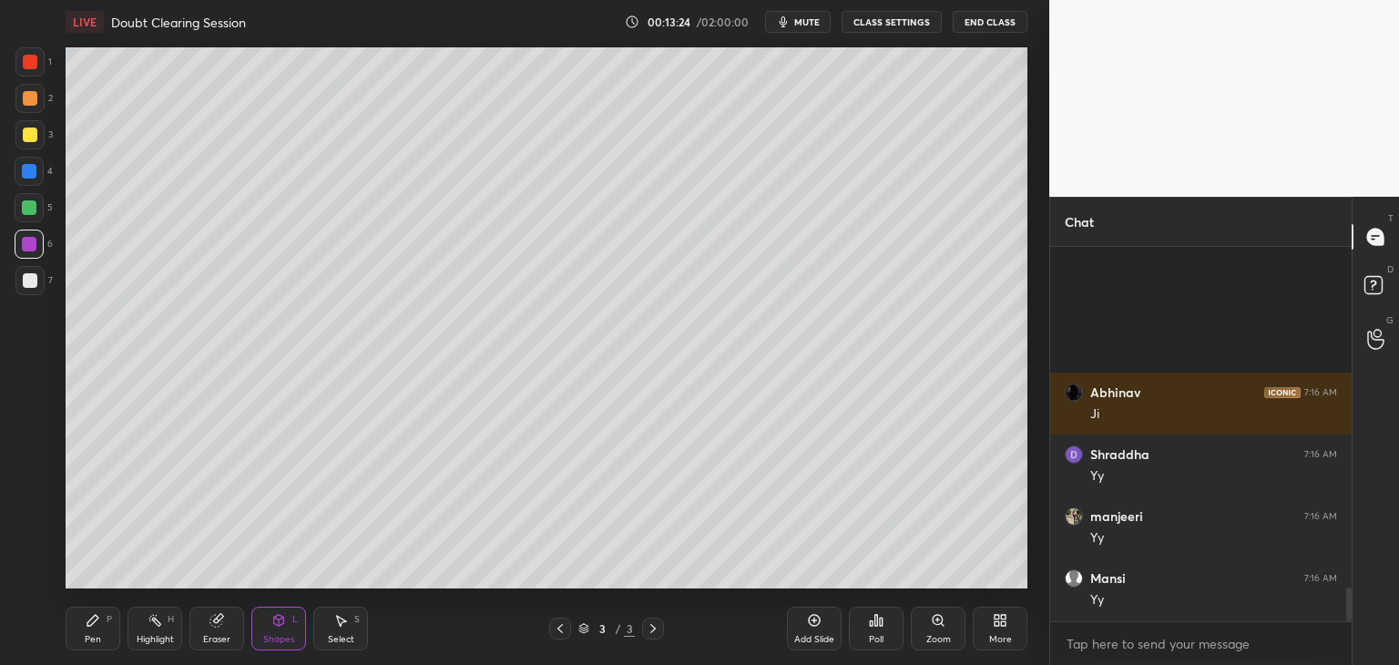
scroll to position [3773, 0]
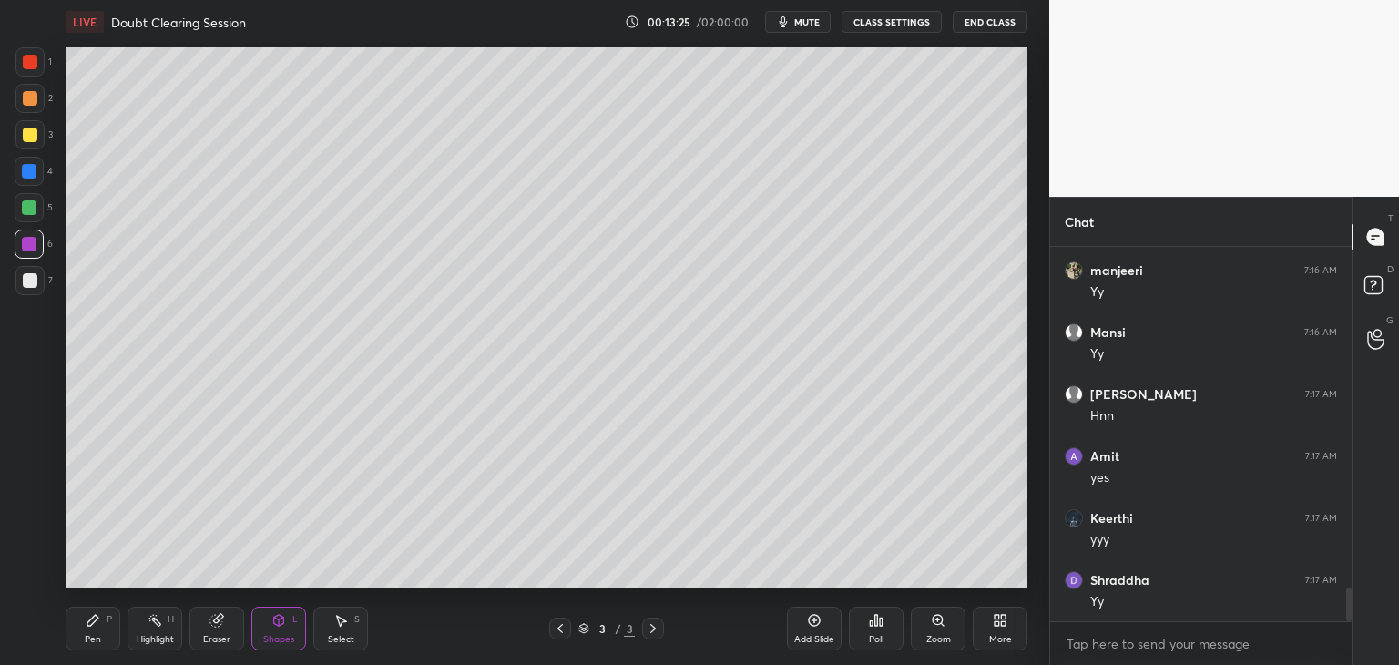
click at [997, 630] on div "More" at bounding box center [1000, 629] width 55 height 44
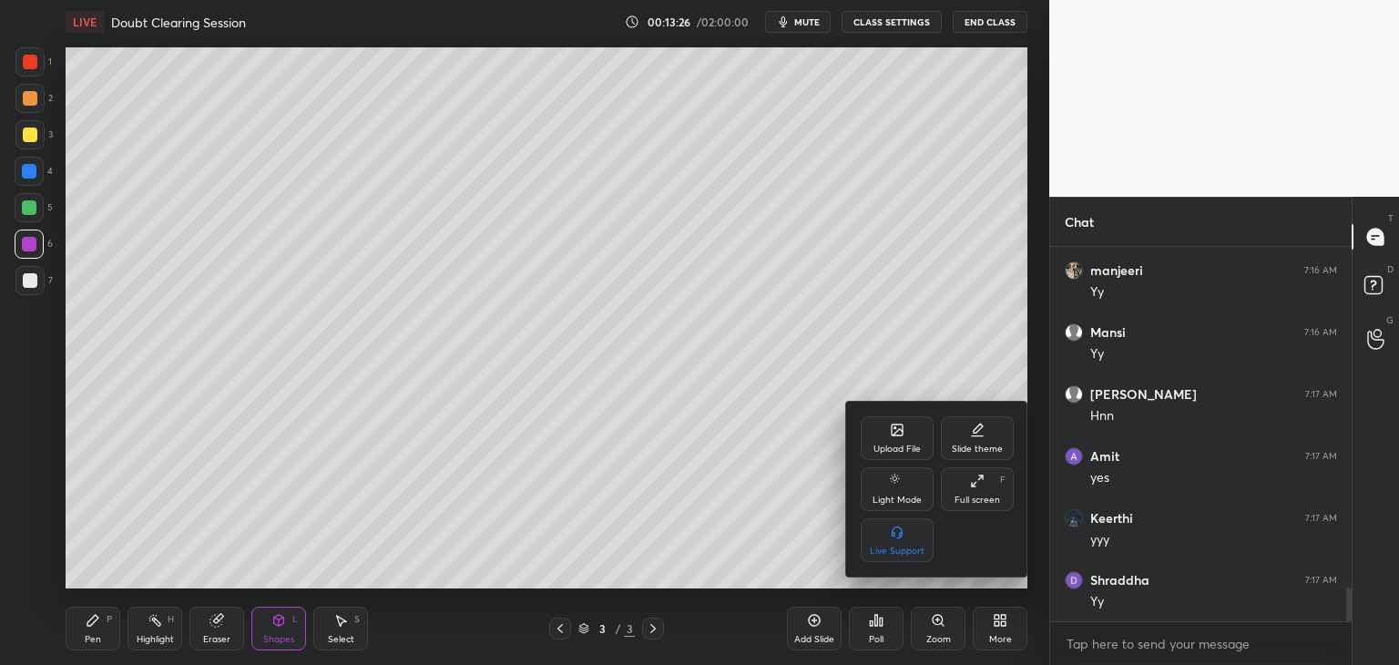
click at [891, 445] on div "Upload File" at bounding box center [897, 449] width 47 height 9
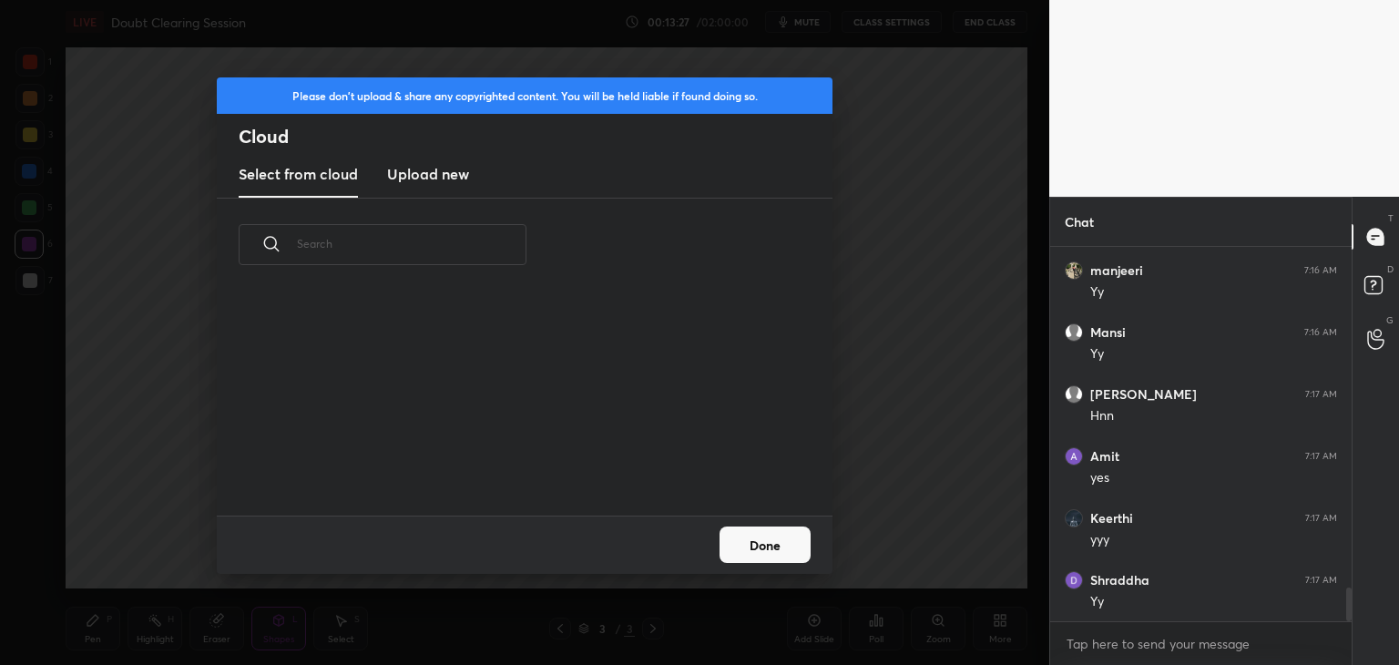
scroll to position [224, 585]
click at [445, 187] on new "Upload new" at bounding box center [428, 175] width 82 height 46
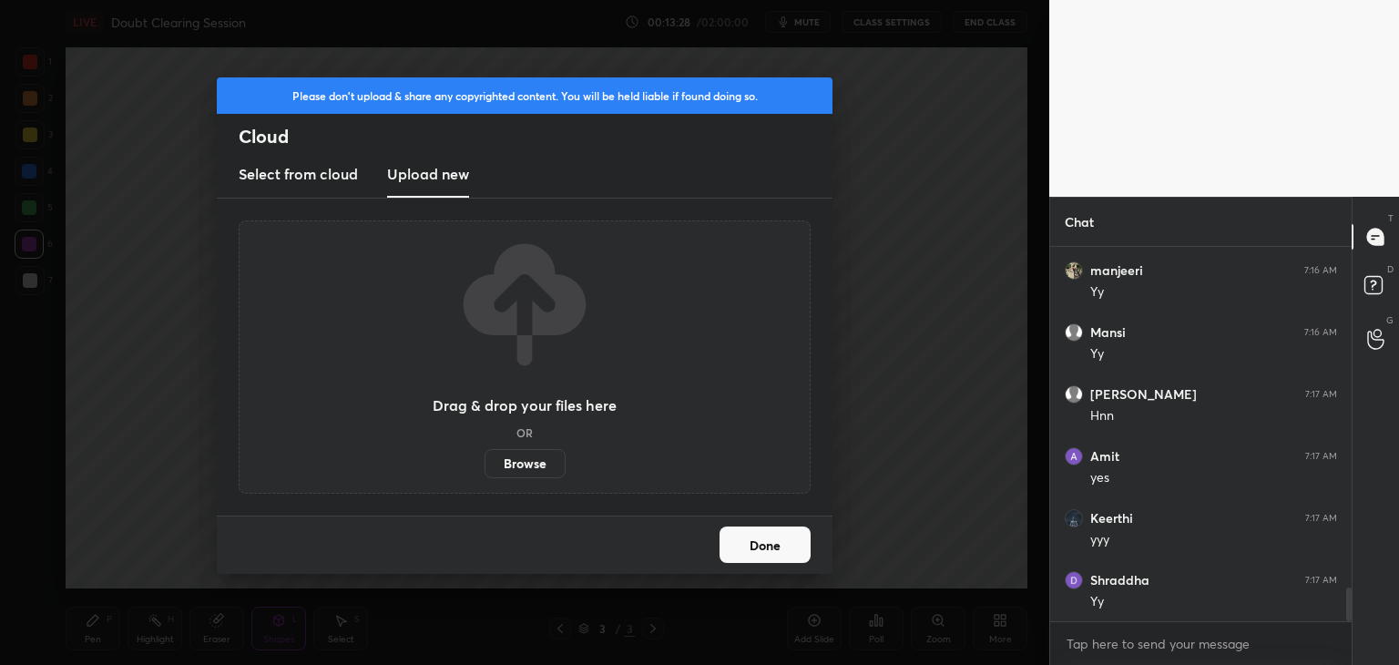
click at [516, 464] on label "Browse" at bounding box center [525, 463] width 81 height 29
click at [485, 464] on input "Browse" at bounding box center [485, 463] width 0 height 29
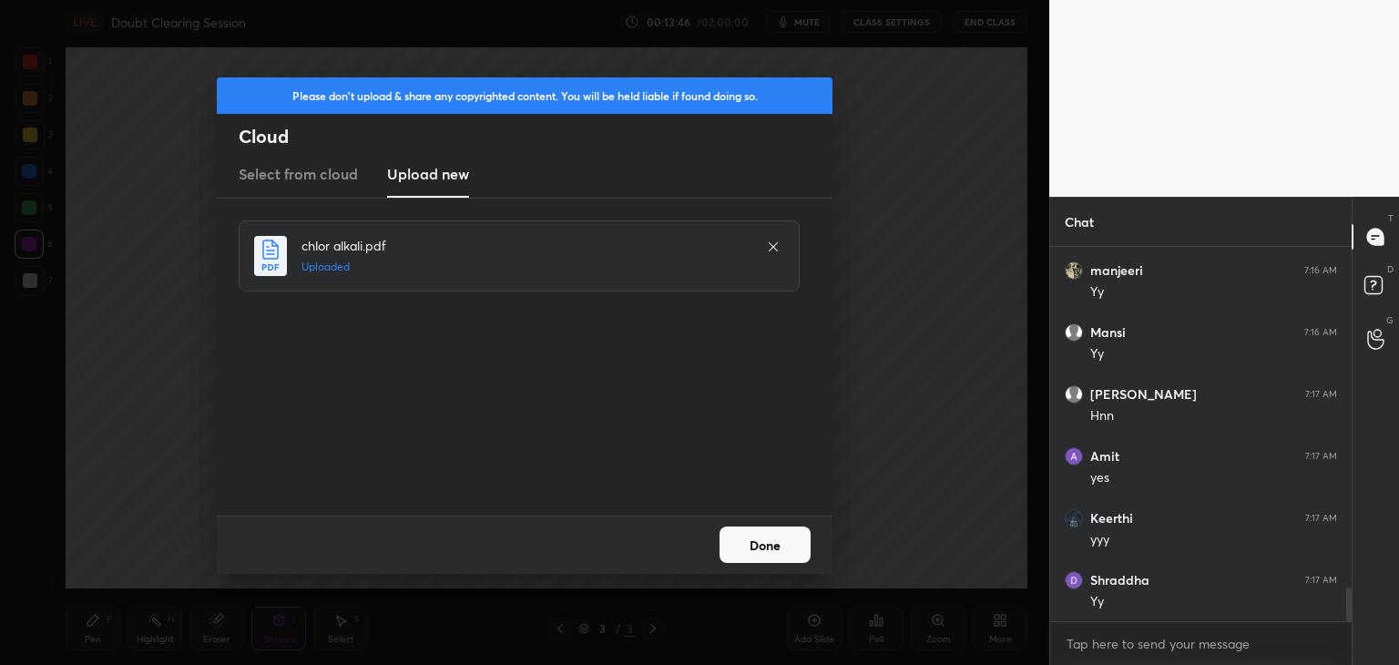
click at [751, 551] on button "Done" at bounding box center [765, 545] width 91 height 36
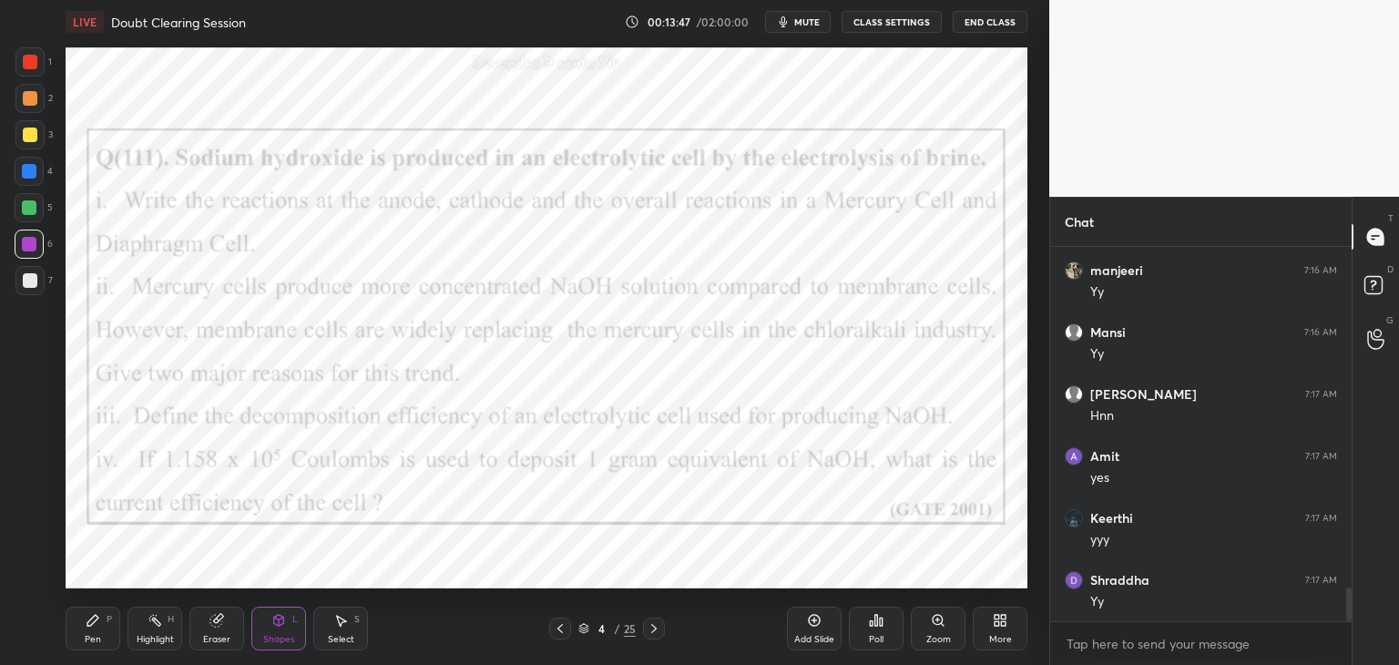
click at [561, 630] on icon at bounding box center [560, 628] width 15 height 15
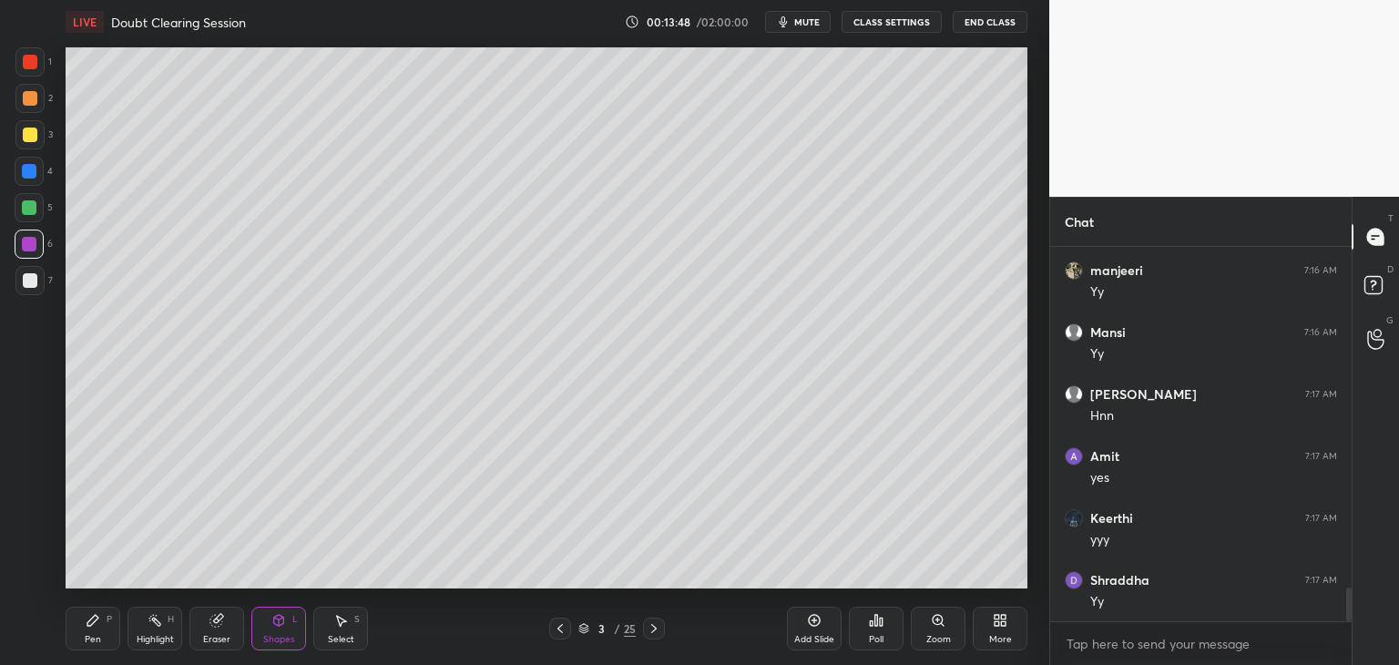
click at [580, 629] on icon at bounding box center [583, 628] width 11 height 11
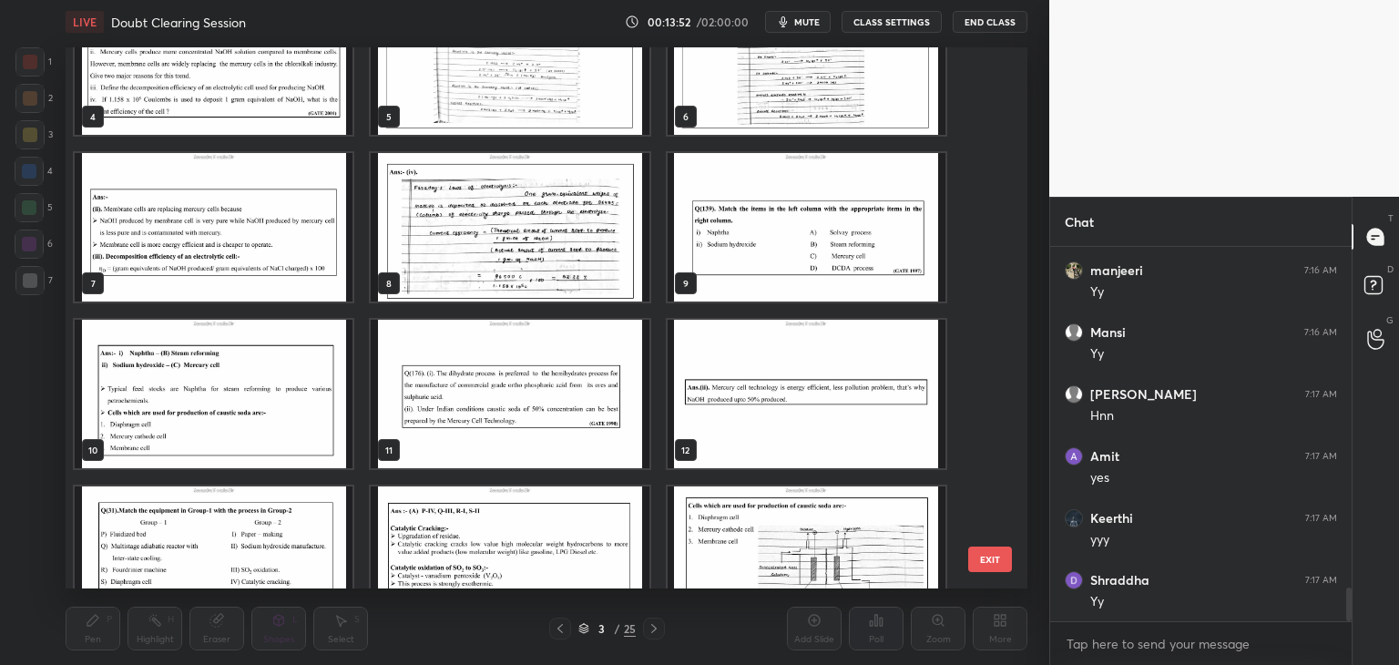
scroll to position [238, 0]
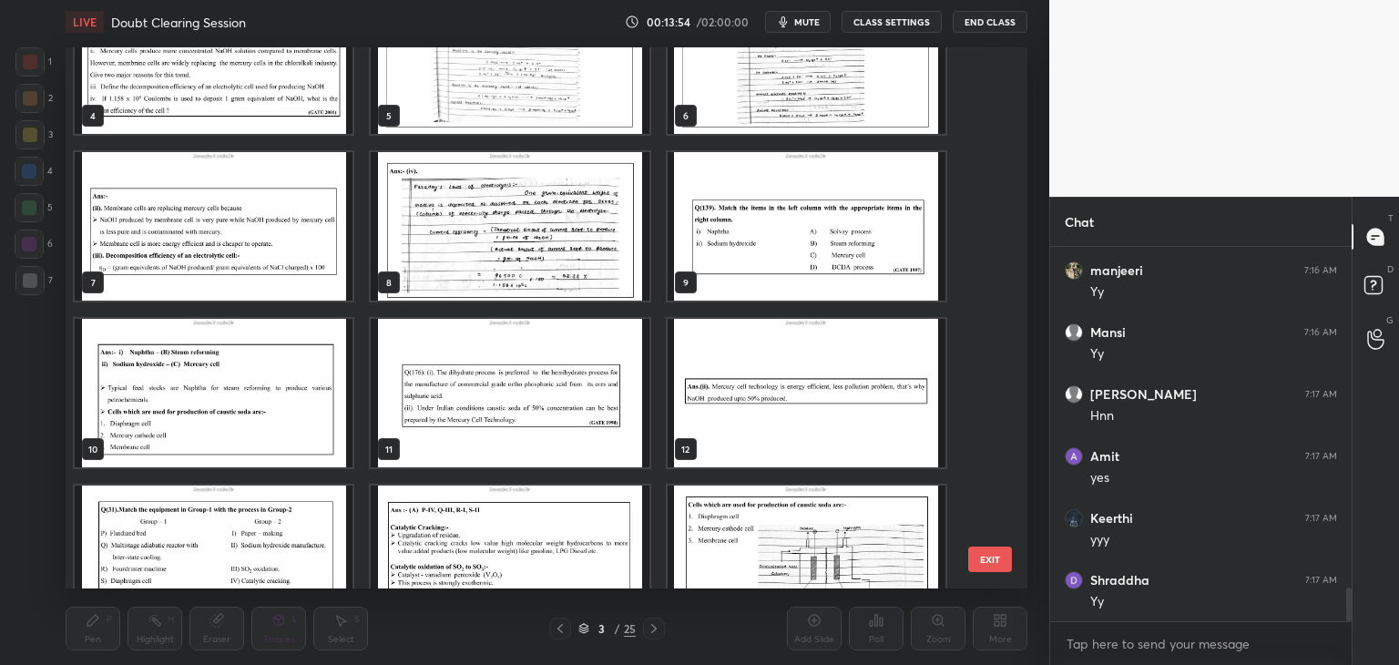
click at [863, 274] on img "grid" at bounding box center [807, 226] width 278 height 148
click at [864, 275] on img "grid" at bounding box center [807, 226] width 278 height 148
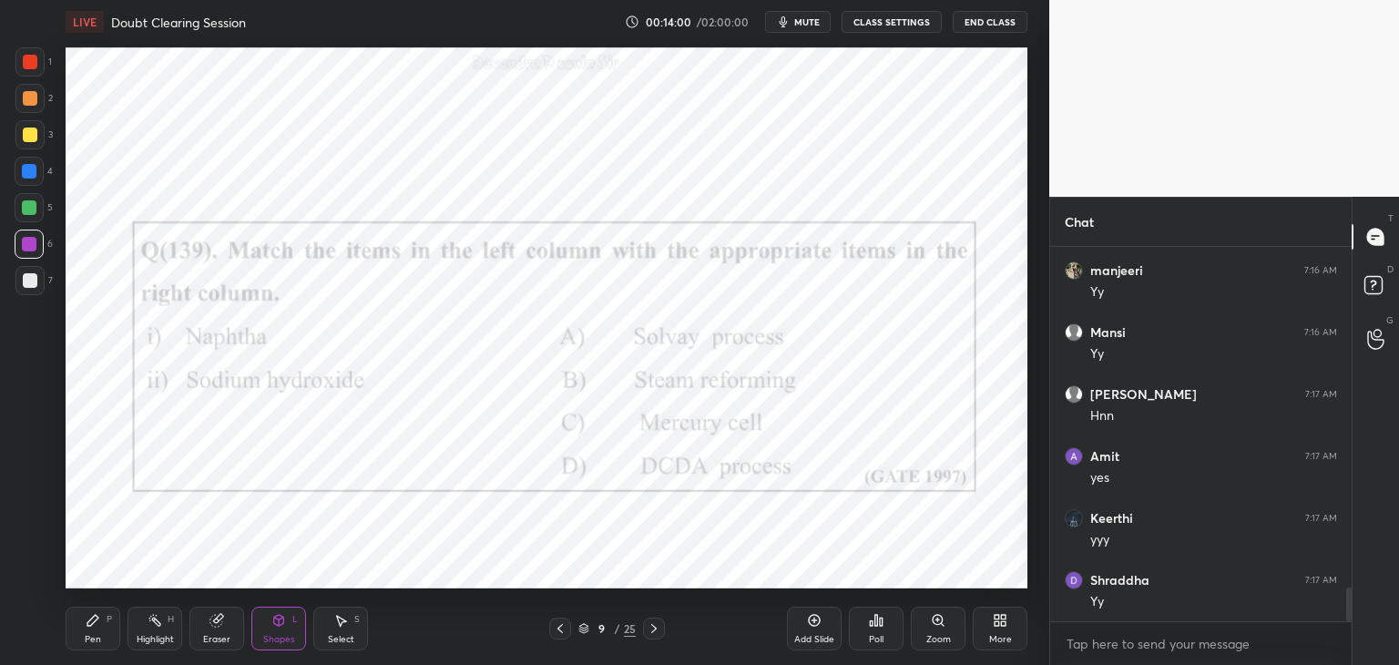
scroll to position [3835, 0]
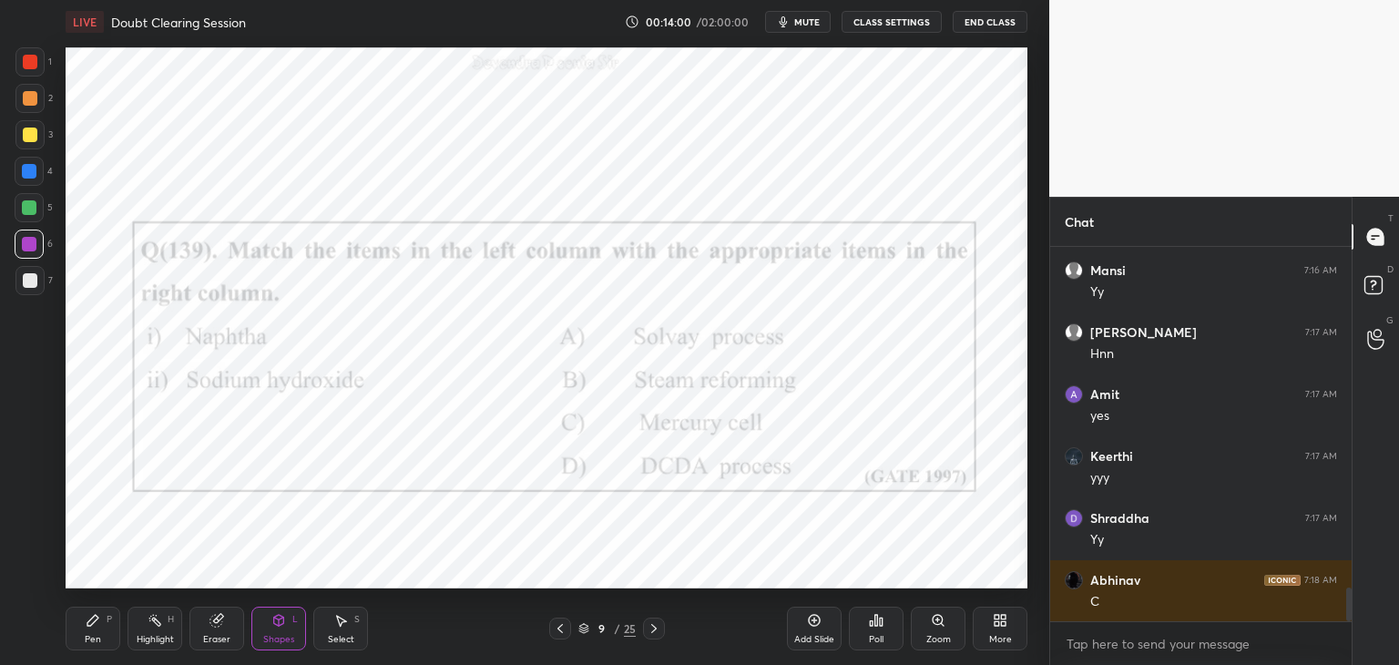
click at [35, 248] on div at bounding box center [29, 244] width 15 height 15
click at [102, 621] on div "Pen P" at bounding box center [93, 629] width 55 height 44
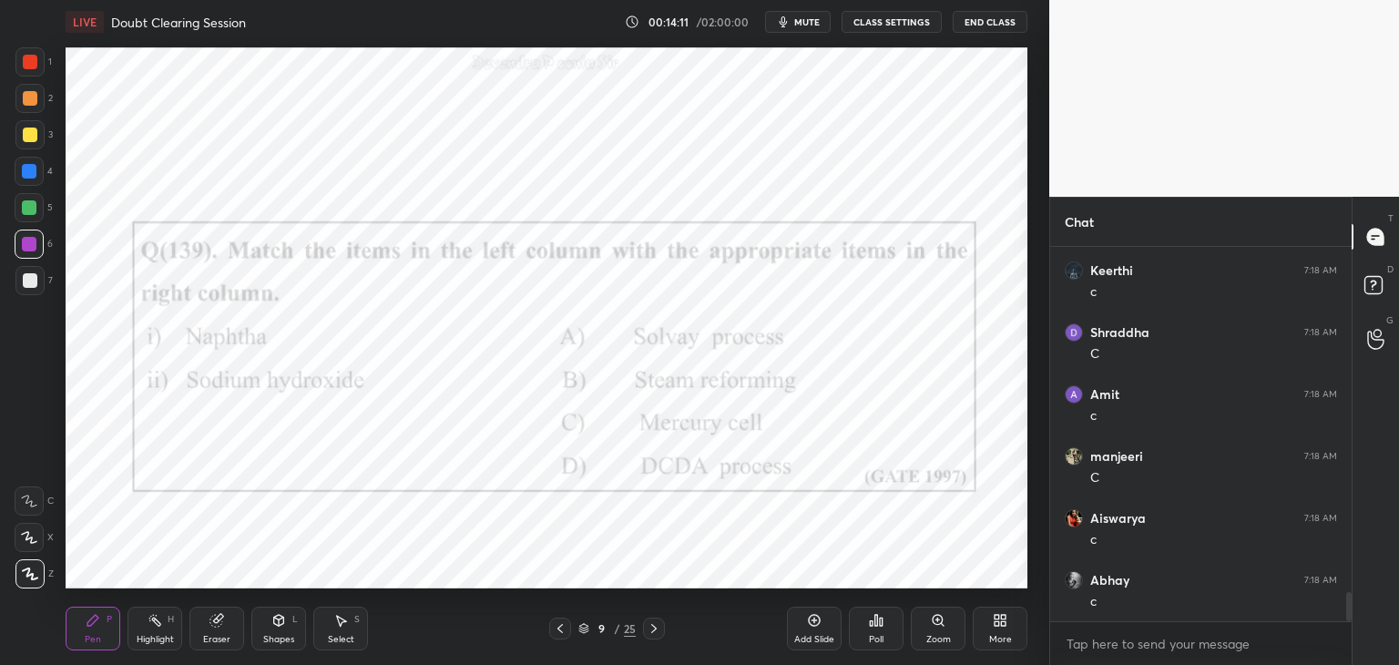
scroll to position [4516, 0]
click at [586, 629] on icon at bounding box center [583, 628] width 11 height 11
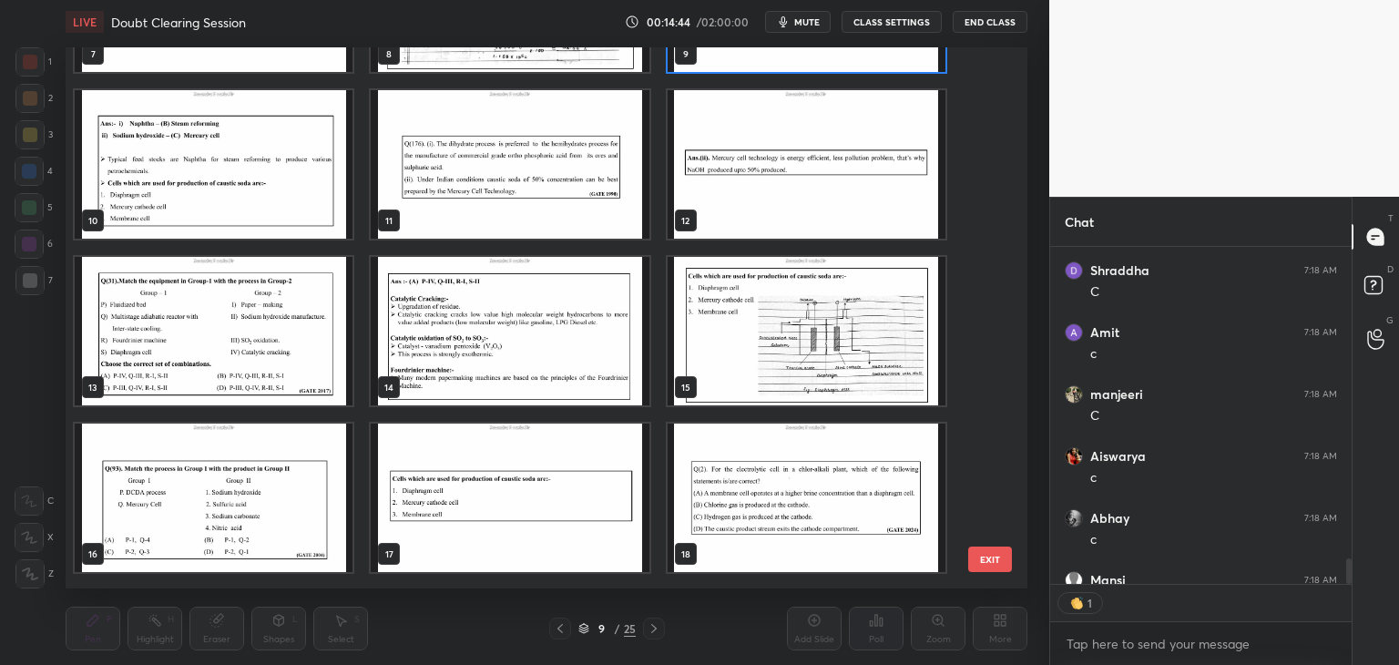
scroll to position [474, 0]
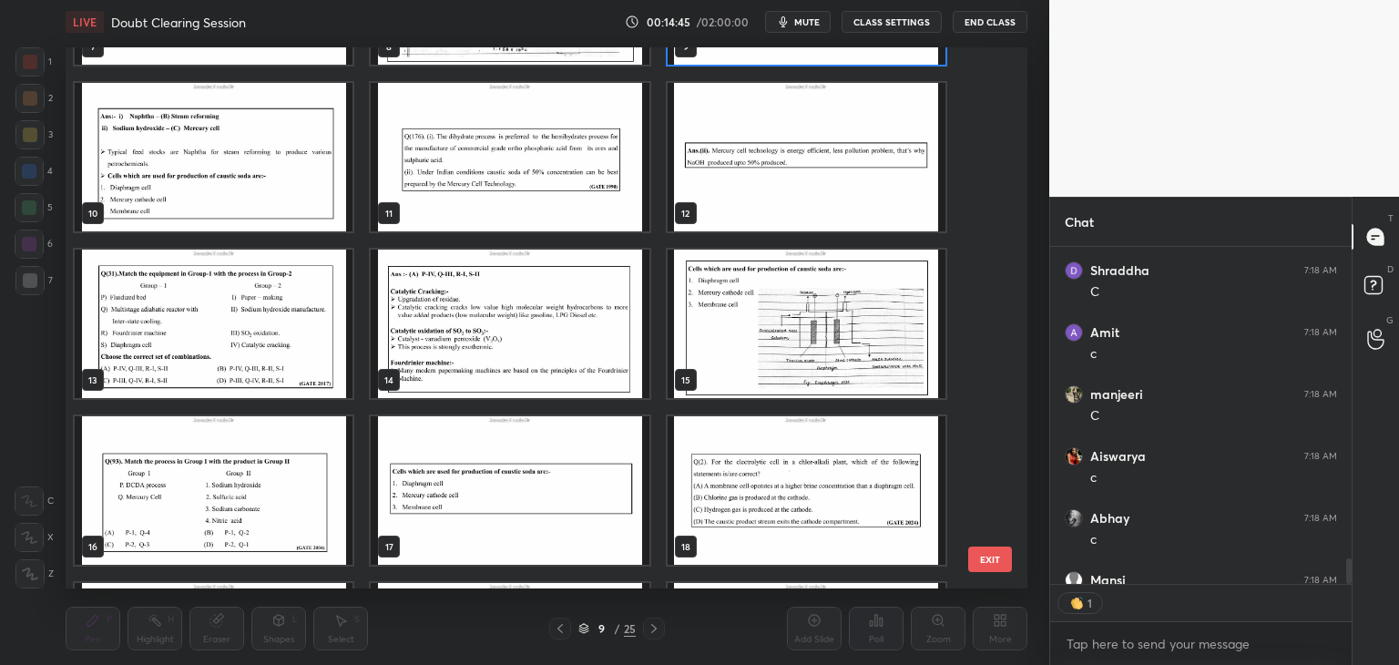
click at [227, 380] on img "grid" at bounding box center [214, 324] width 278 height 148
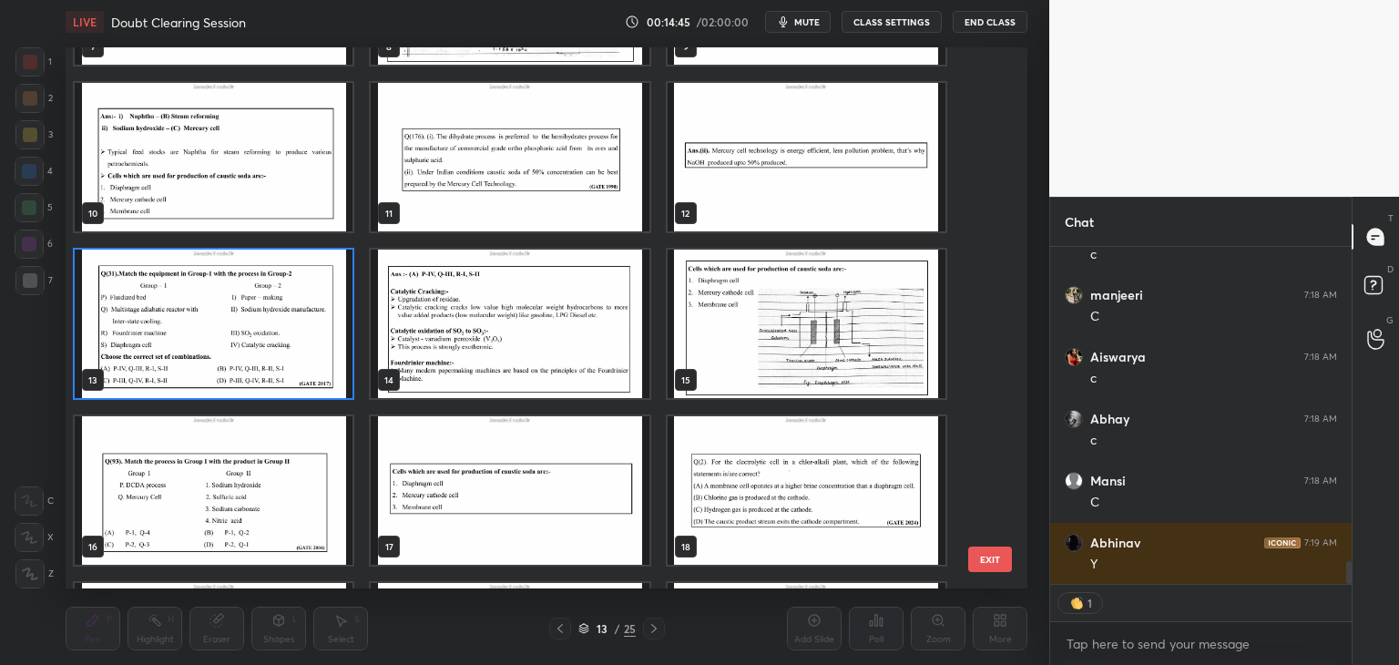
click at [230, 380] on img "grid" at bounding box center [214, 324] width 278 height 148
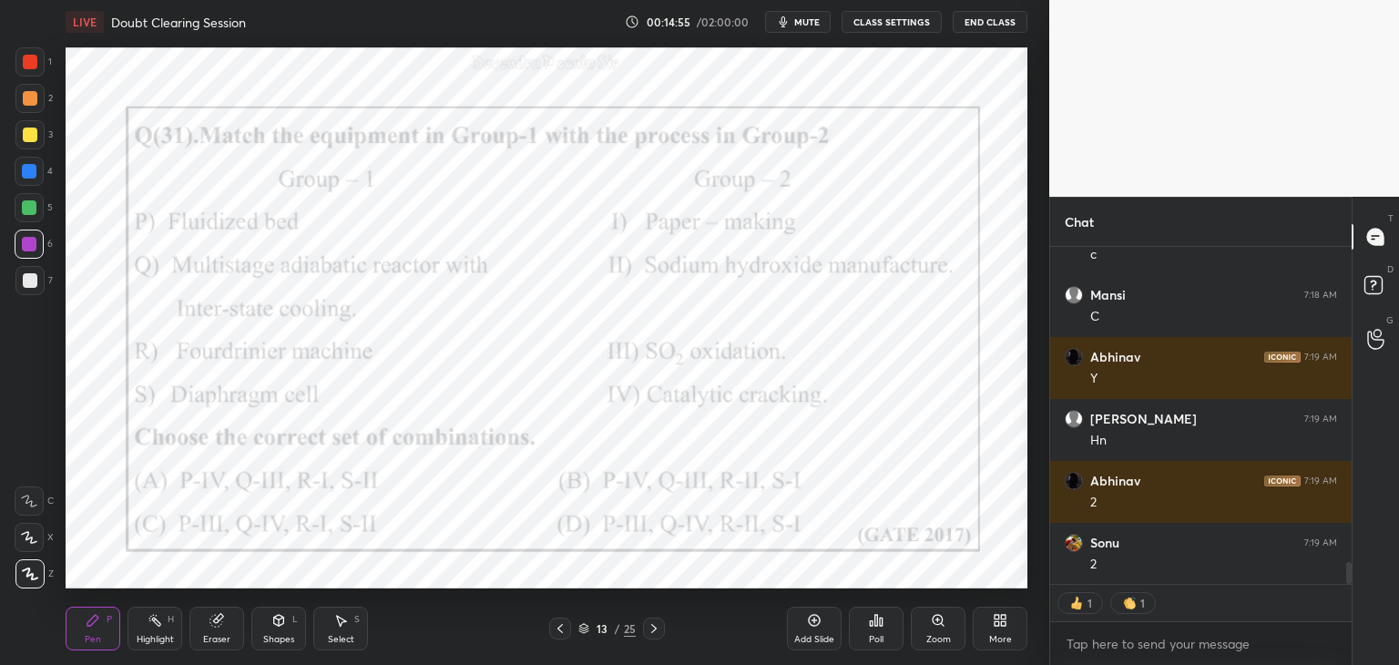
scroll to position [4863, 0]
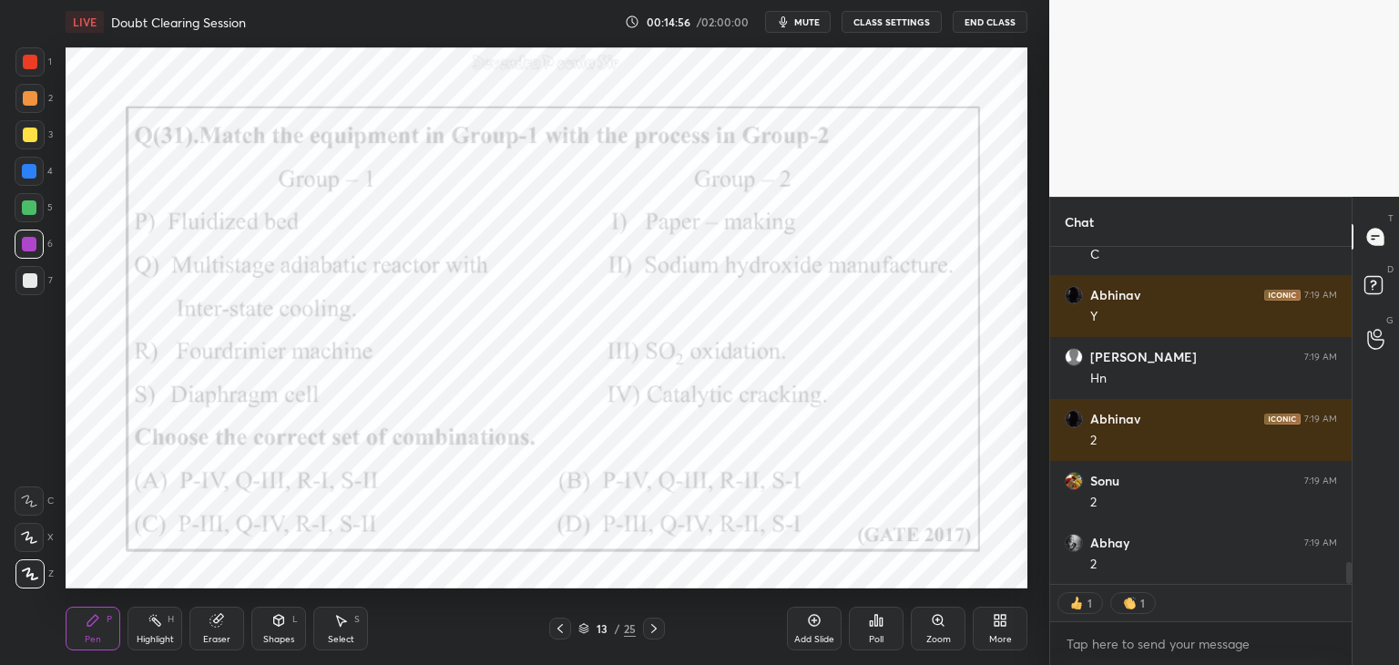
type textarea "x"
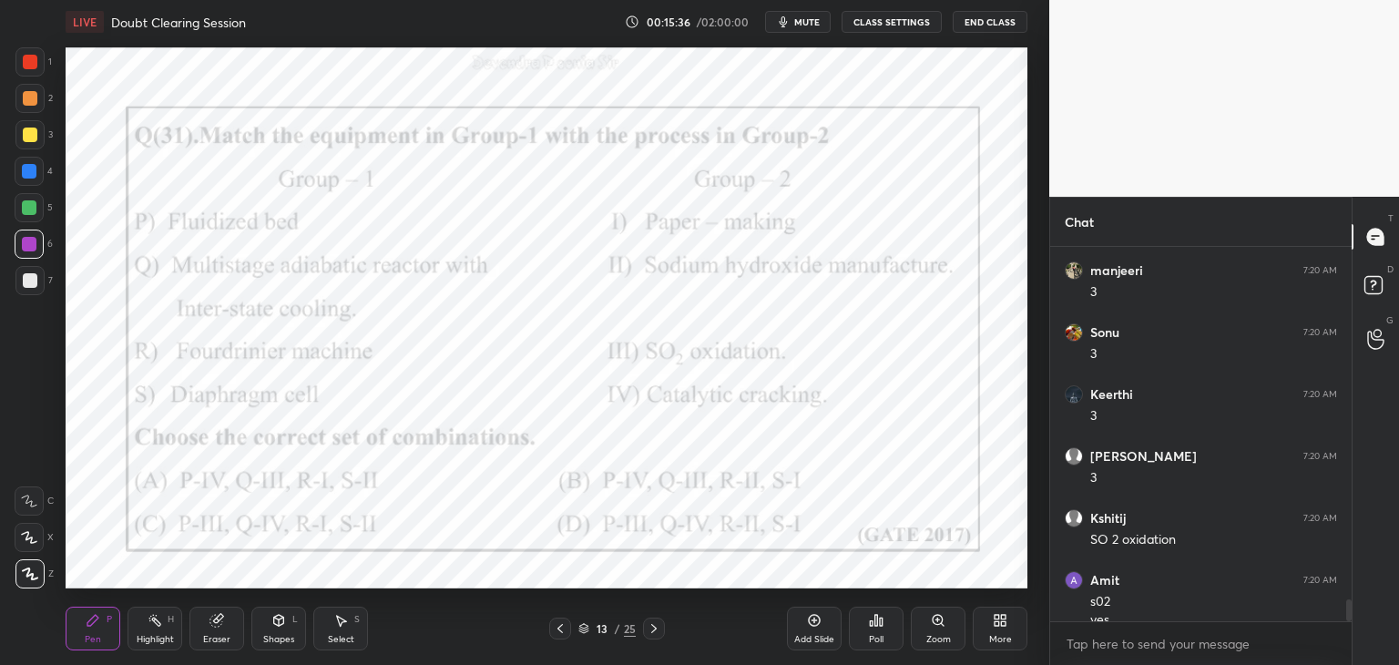
scroll to position [6083, 0]
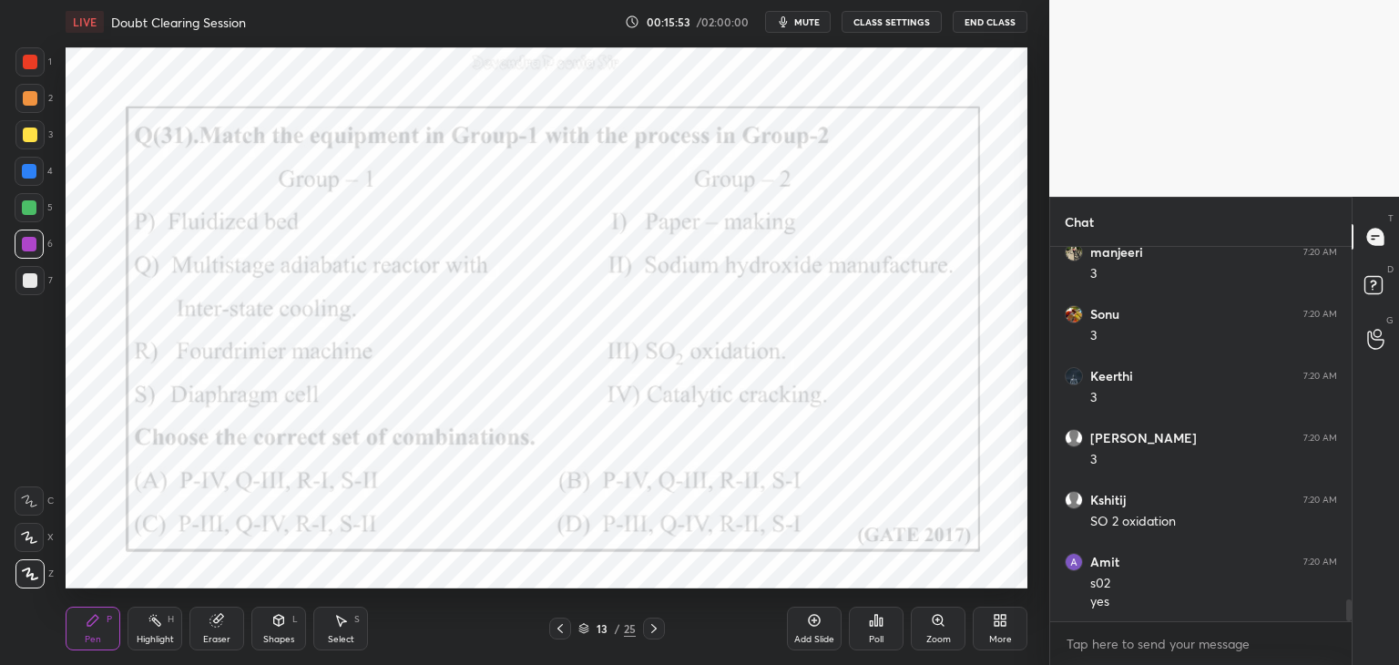
click at [586, 628] on icon at bounding box center [583, 628] width 11 height 11
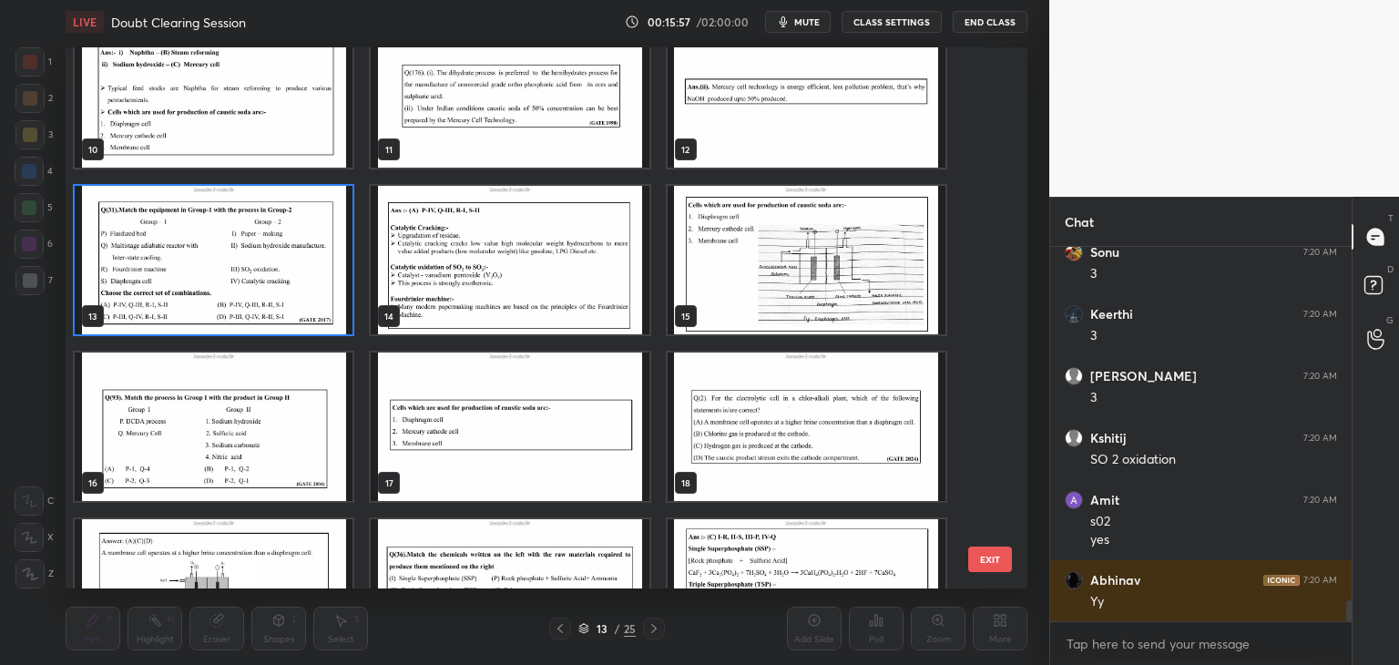
scroll to position [6207, 0]
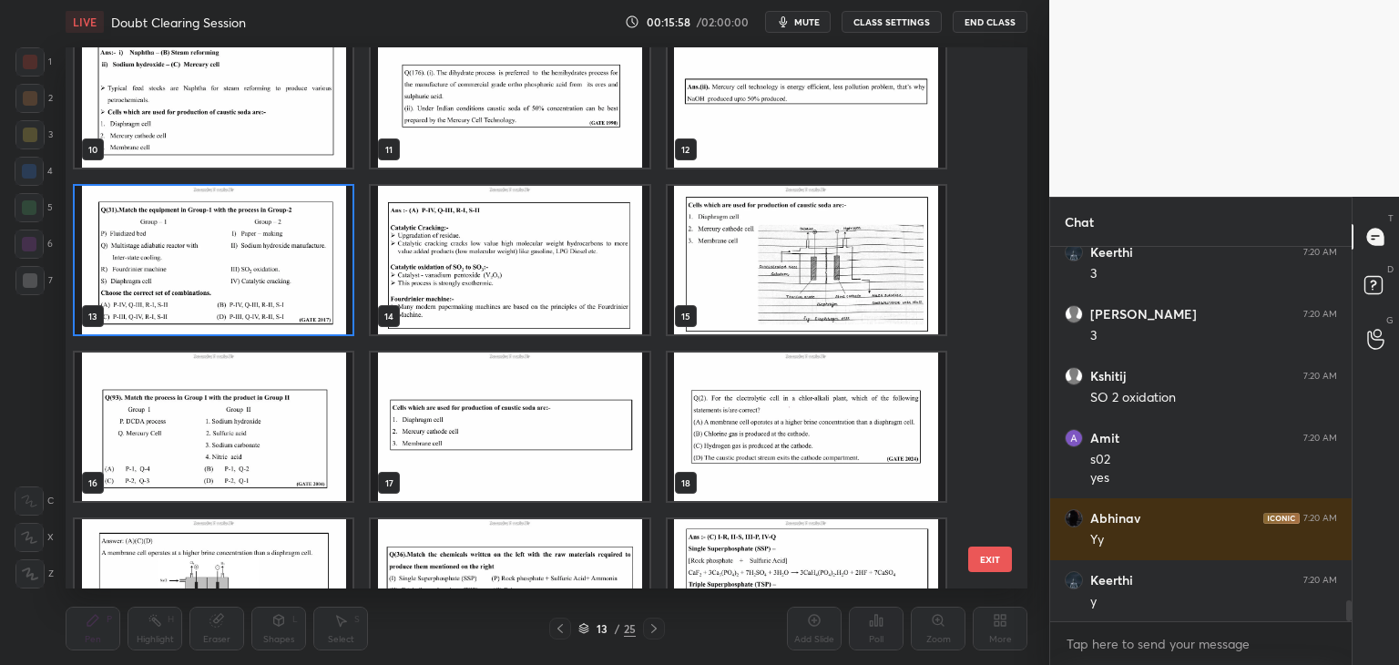
click at [148, 463] on img "grid" at bounding box center [214, 427] width 278 height 148
click at [149, 463] on img "grid" at bounding box center [214, 427] width 278 height 148
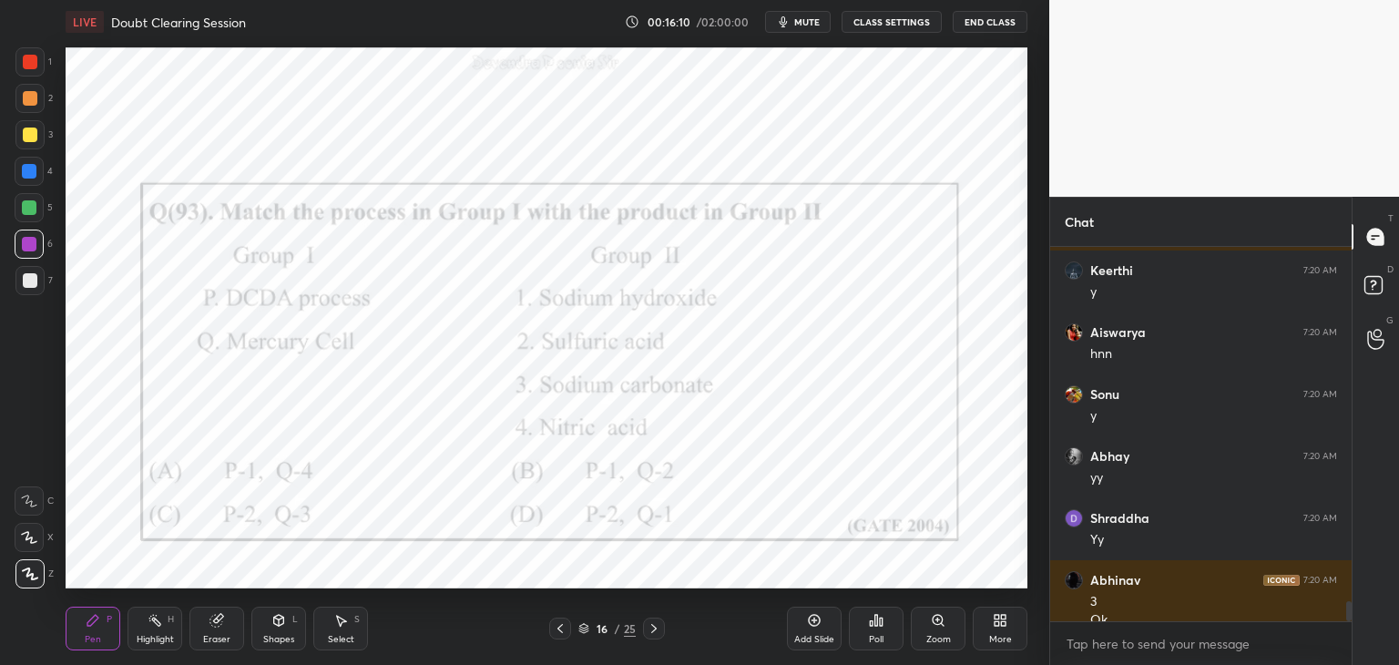
scroll to position [6535, 0]
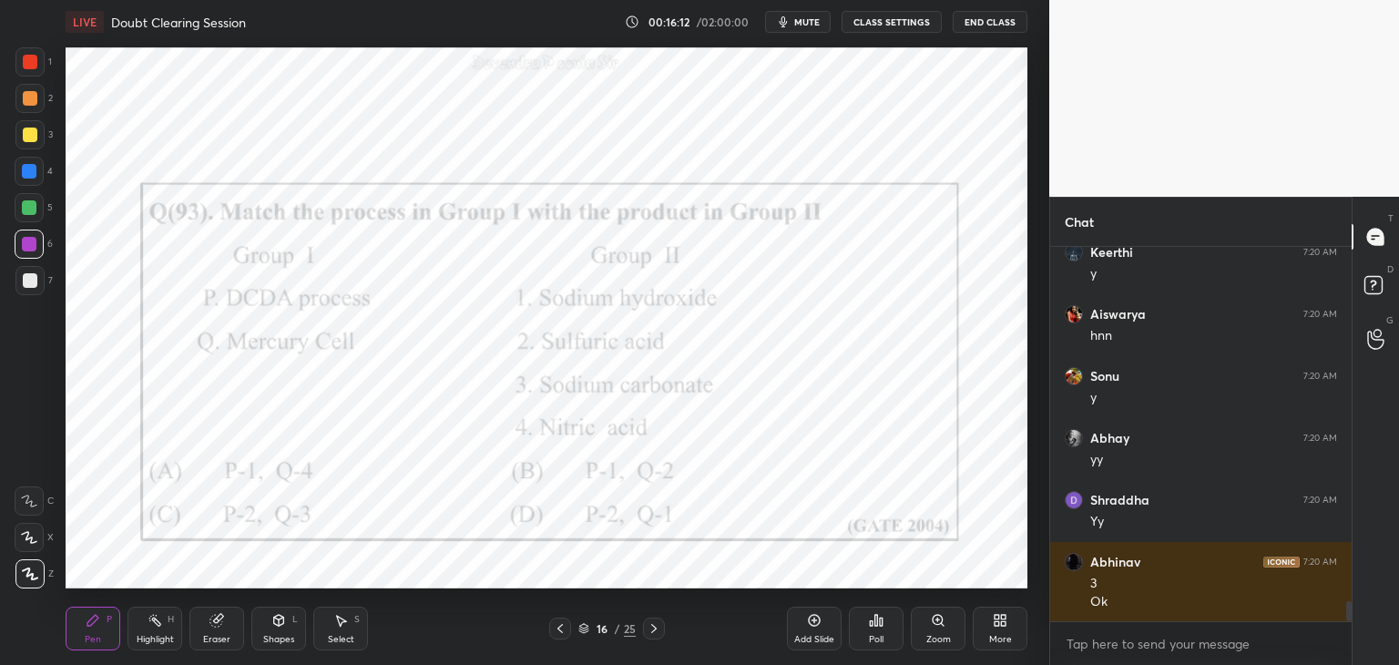
click at [871, 629] on div "Poll" at bounding box center [876, 629] width 55 height 44
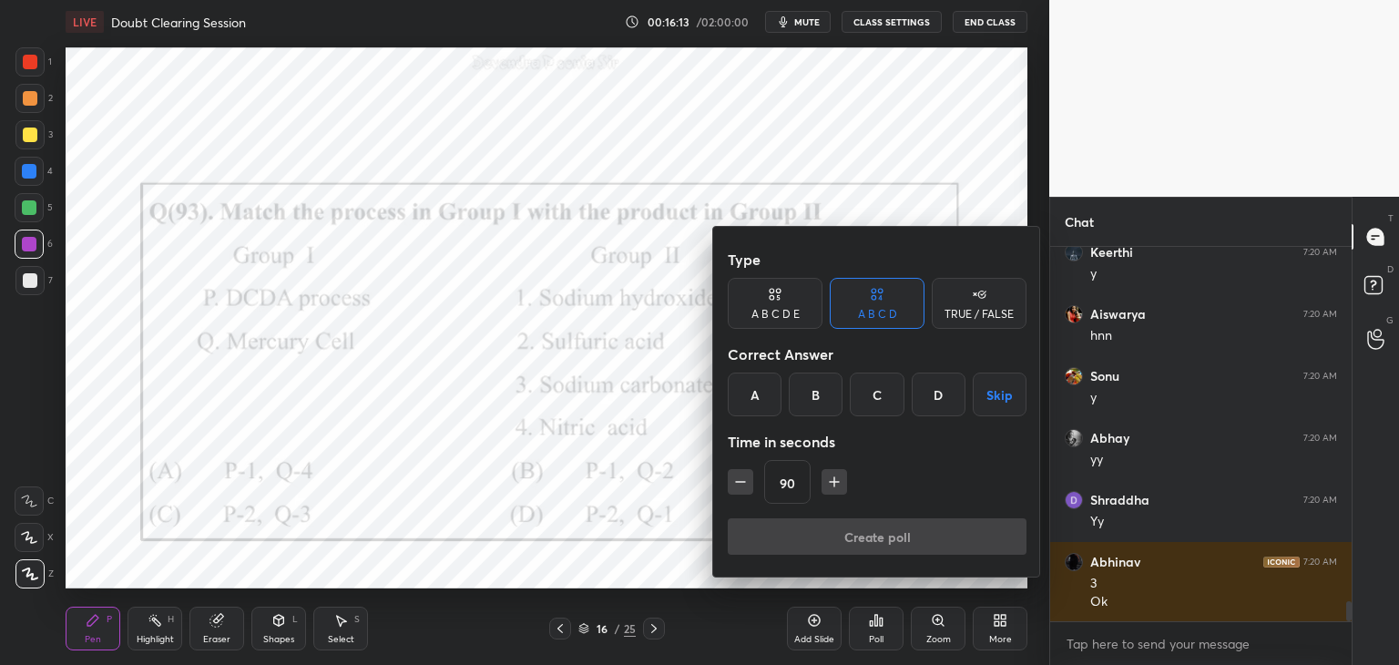
click at [946, 390] on div "D" at bounding box center [939, 395] width 54 height 44
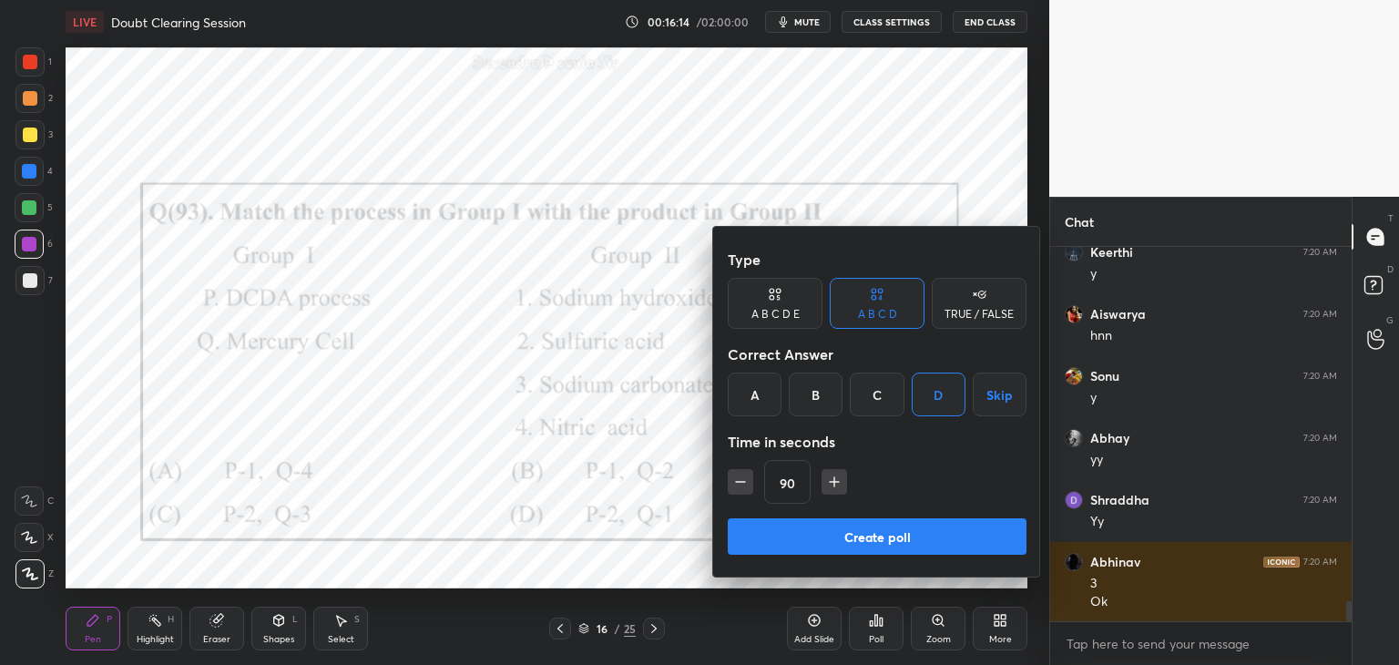
click at [735, 484] on icon "button" at bounding box center [740, 482] width 18 height 18
click at [735, 486] on icon "button" at bounding box center [740, 482] width 18 height 18
click at [736, 486] on icon "button" at bounding box center [740, 482] width 18 height 18
type input "45"
click at [769, 531] on button "Create poll" at bounding box center [877, 536] width 299 height 36
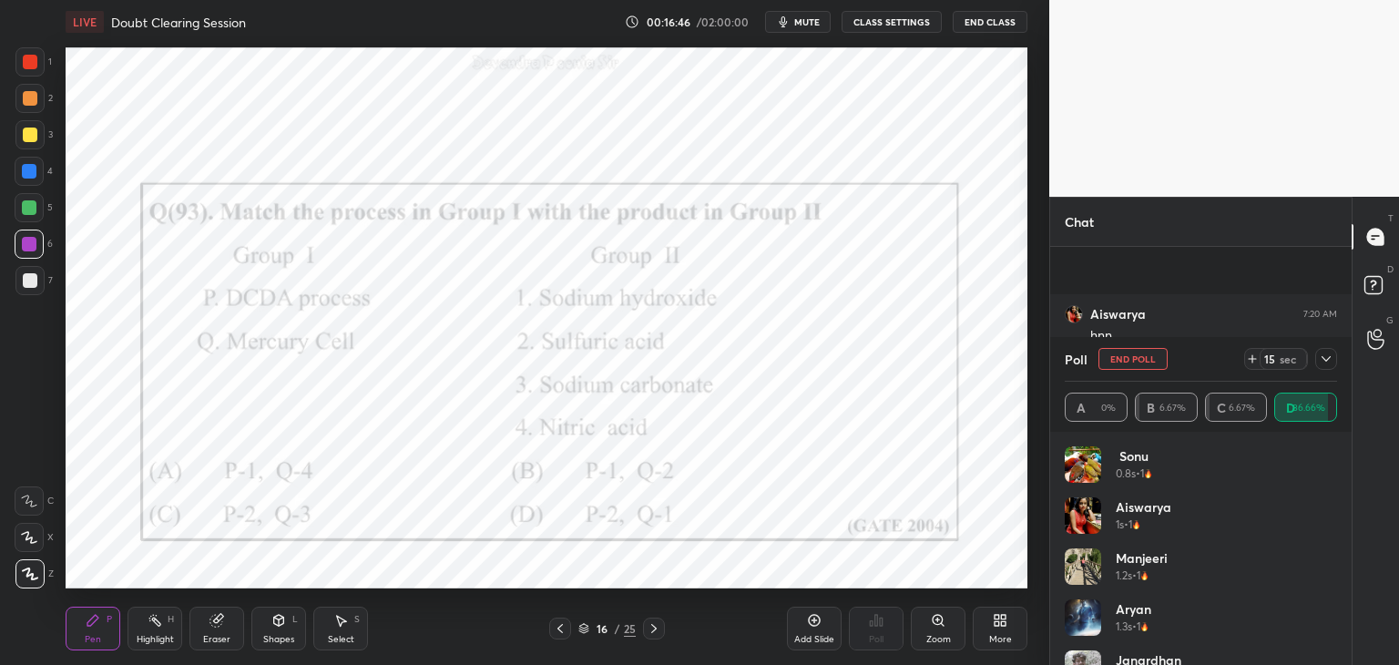
scroll to position [6692, 0]
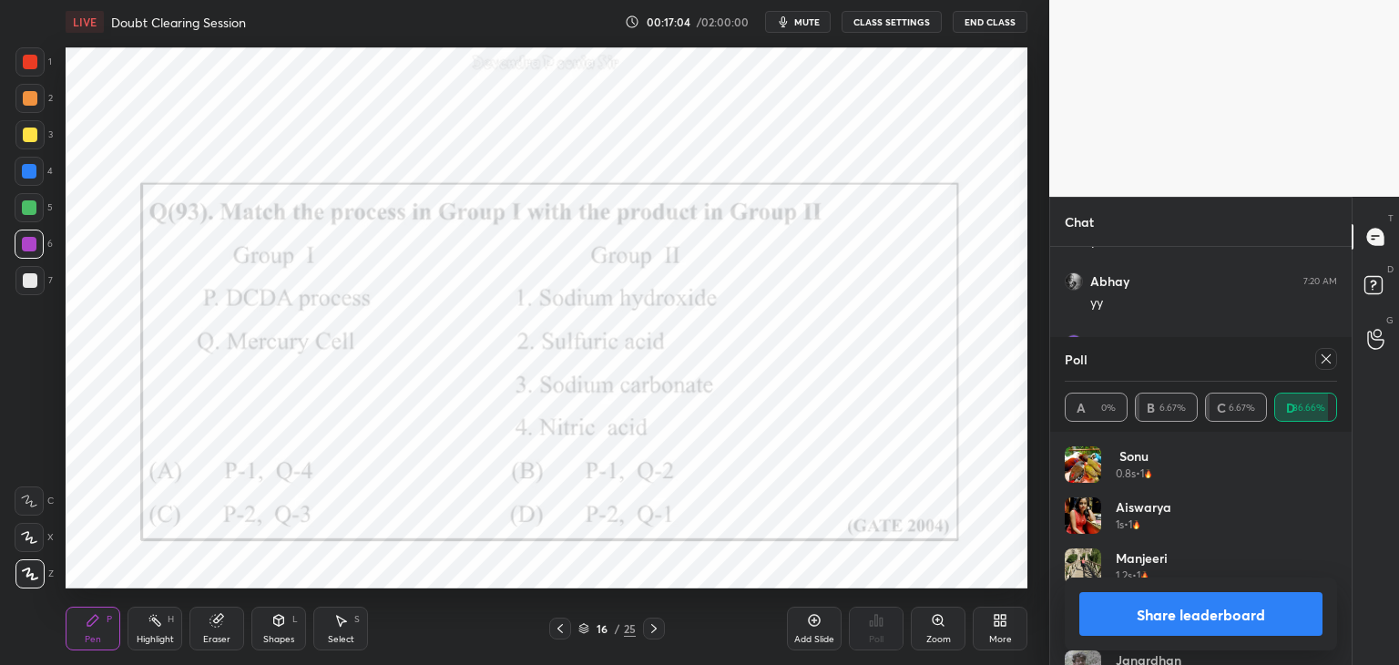
click at [1326, 359] on icon at bounding box center [1326, 358] width 9 height 9
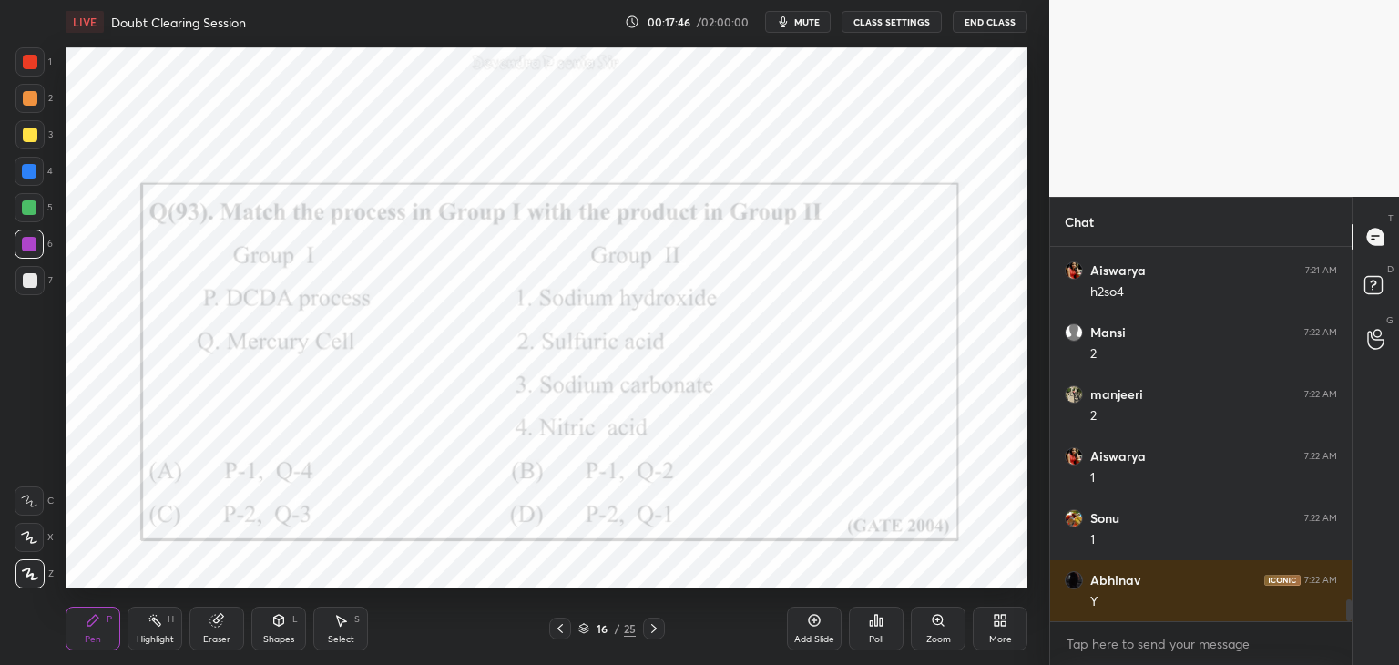
scroll to position [6198, 0]
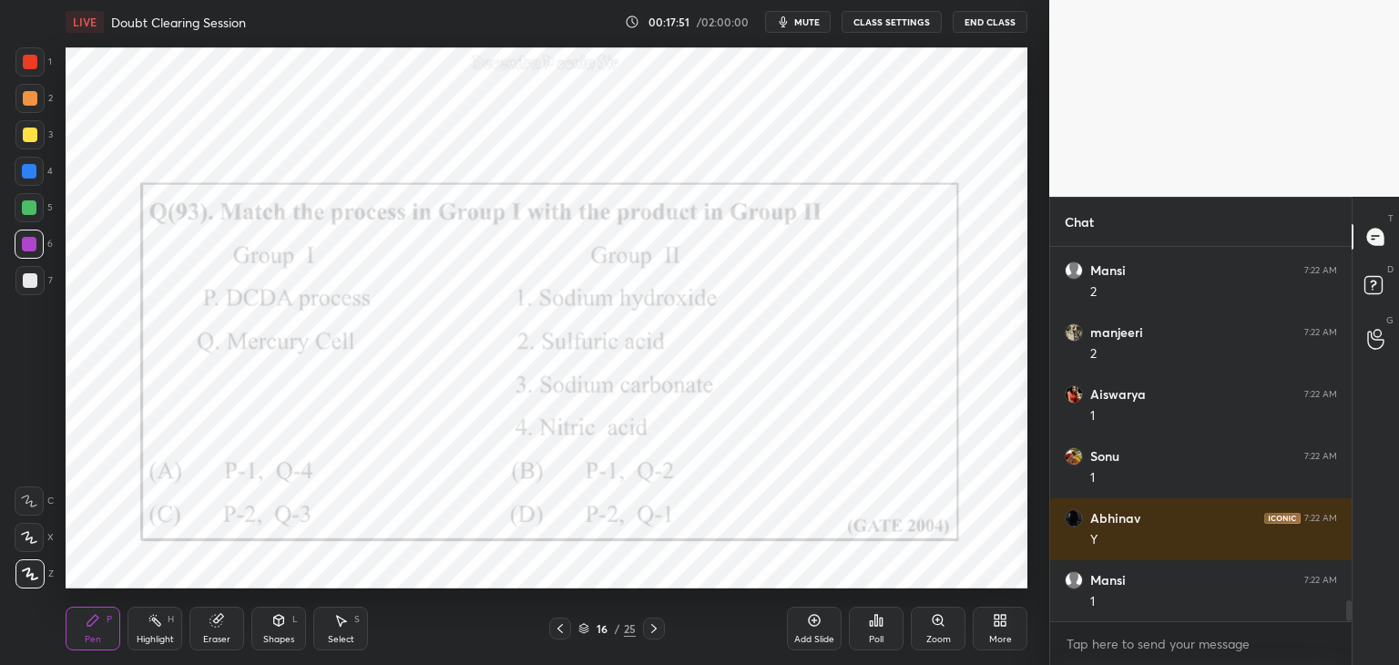
click at [588, 631] on icon at bounding box center [583, 628] width 11 height 11
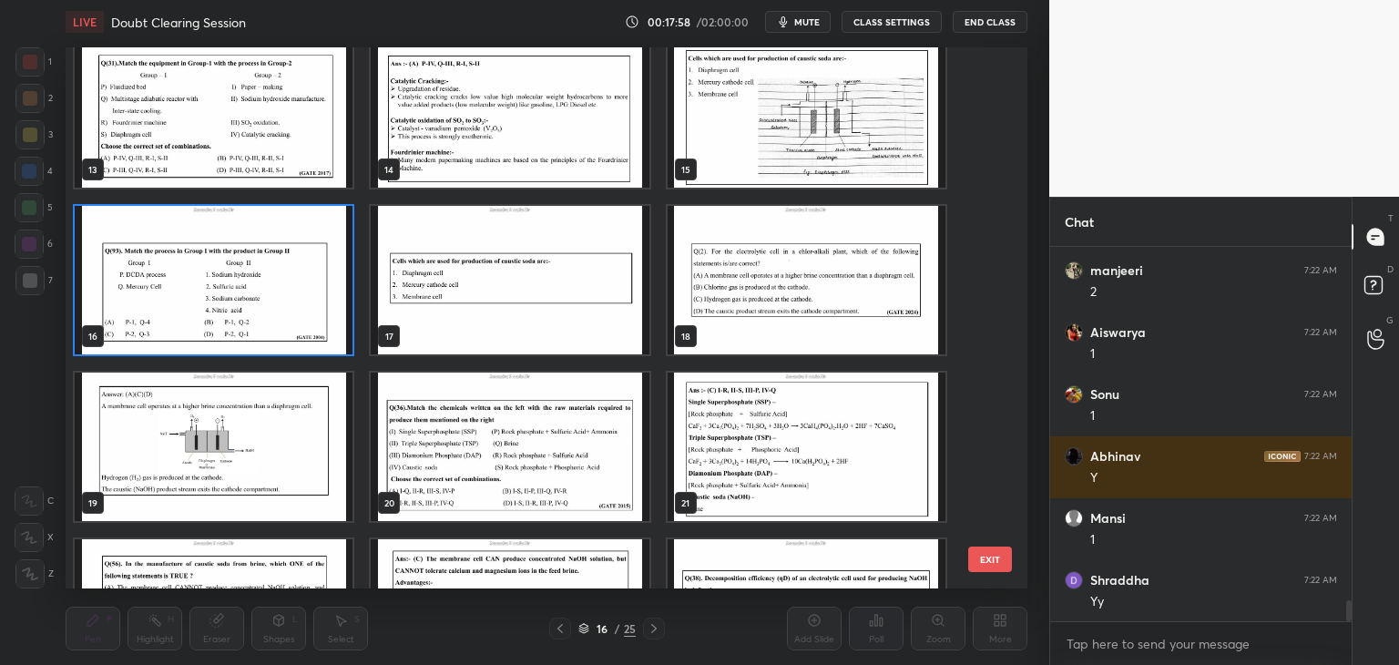
scroll to position [698, 0]
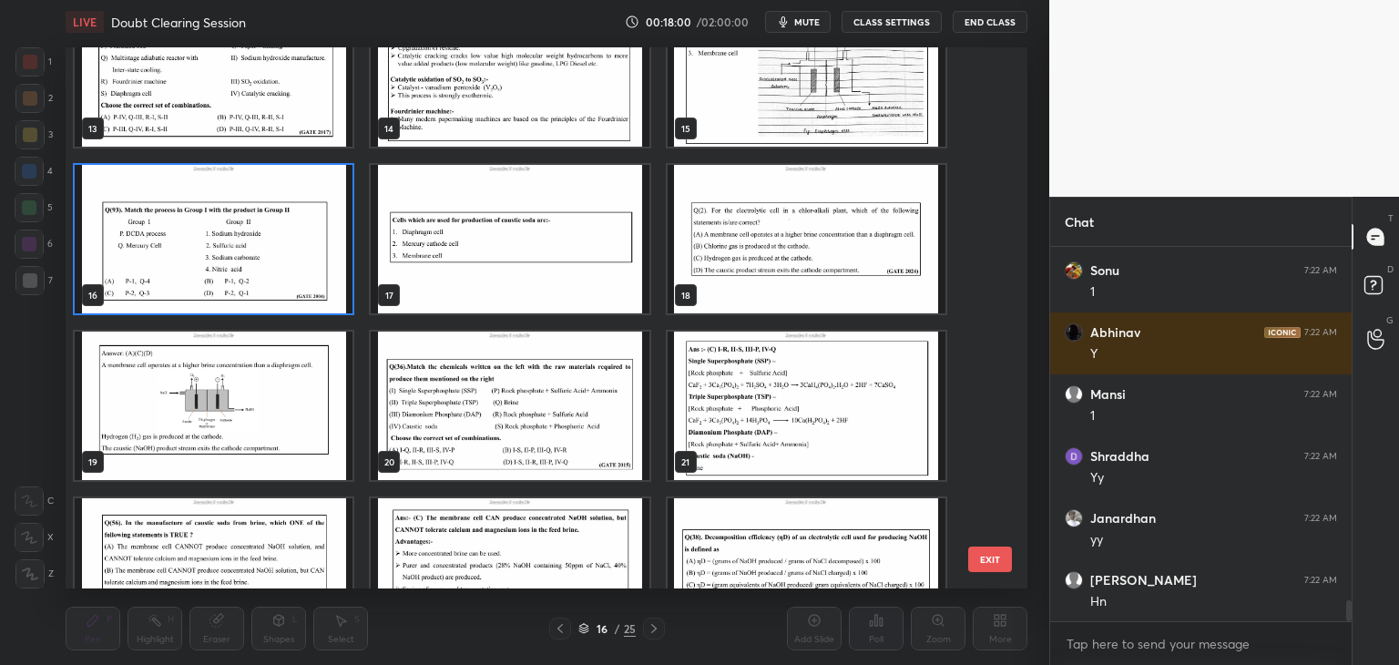
click at [532, 450] on img "grid" at bounding box center [510, 406] width 278 height 148
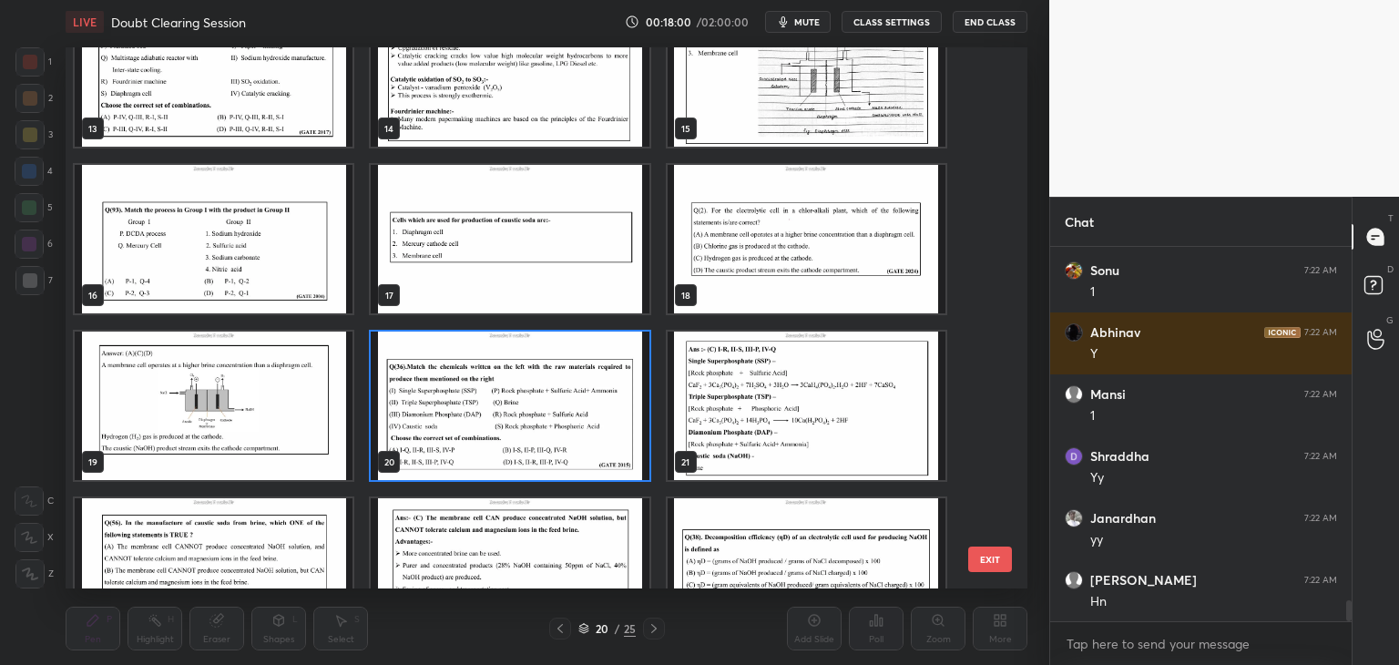
click at [534, 452] on img "grid" at bounding box center [510, 406] width 278 height 148
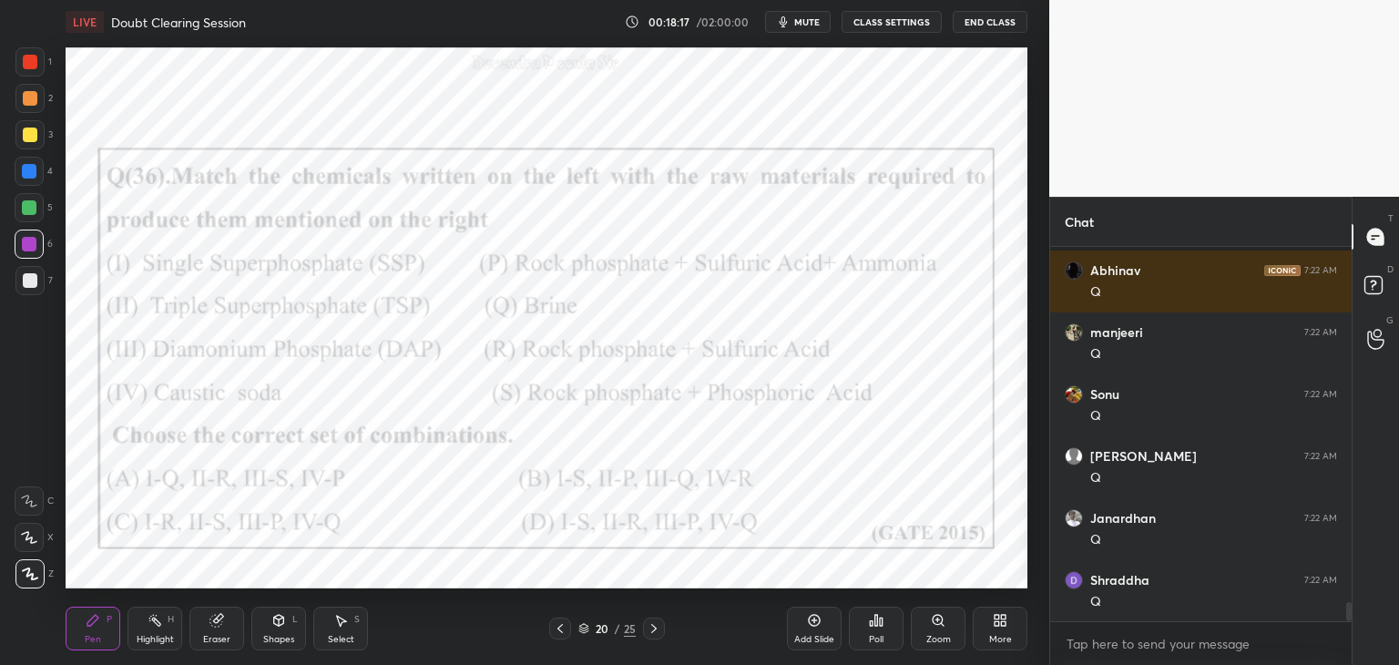
scroll to position [6879, 0]
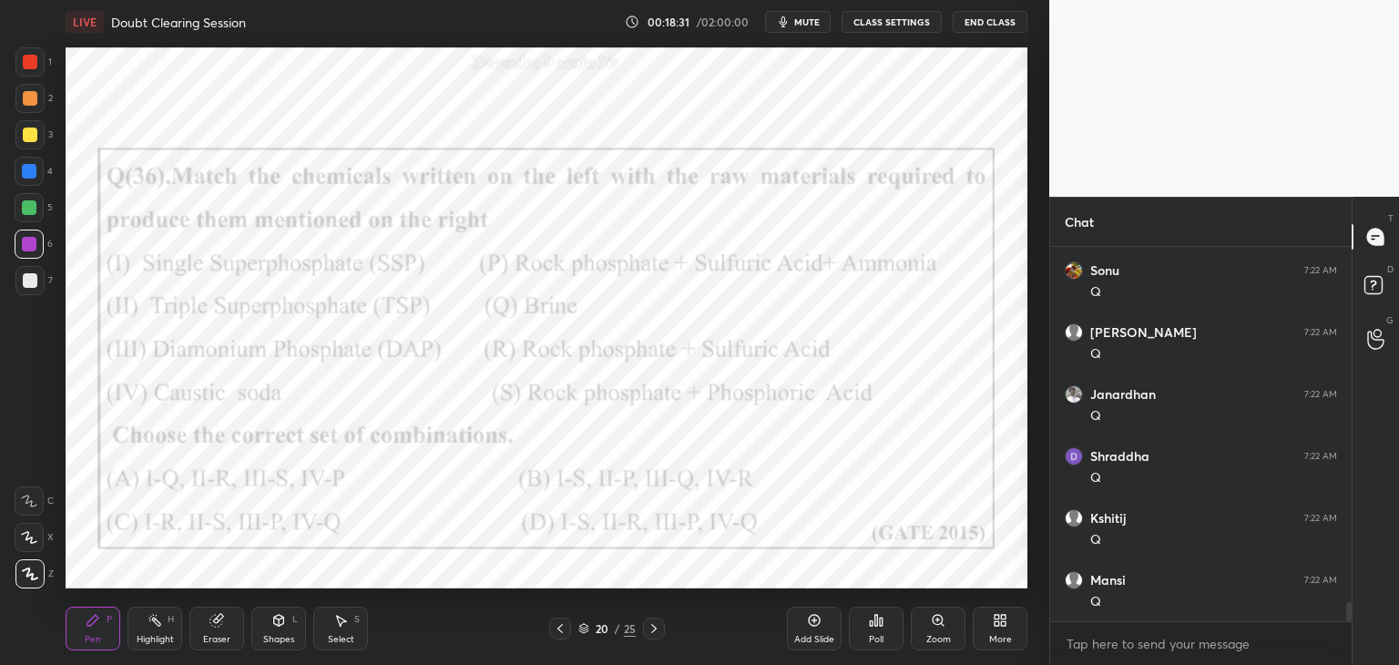
click at [583, 629] on icon at bounding box center [583, 628] width 11 height 11
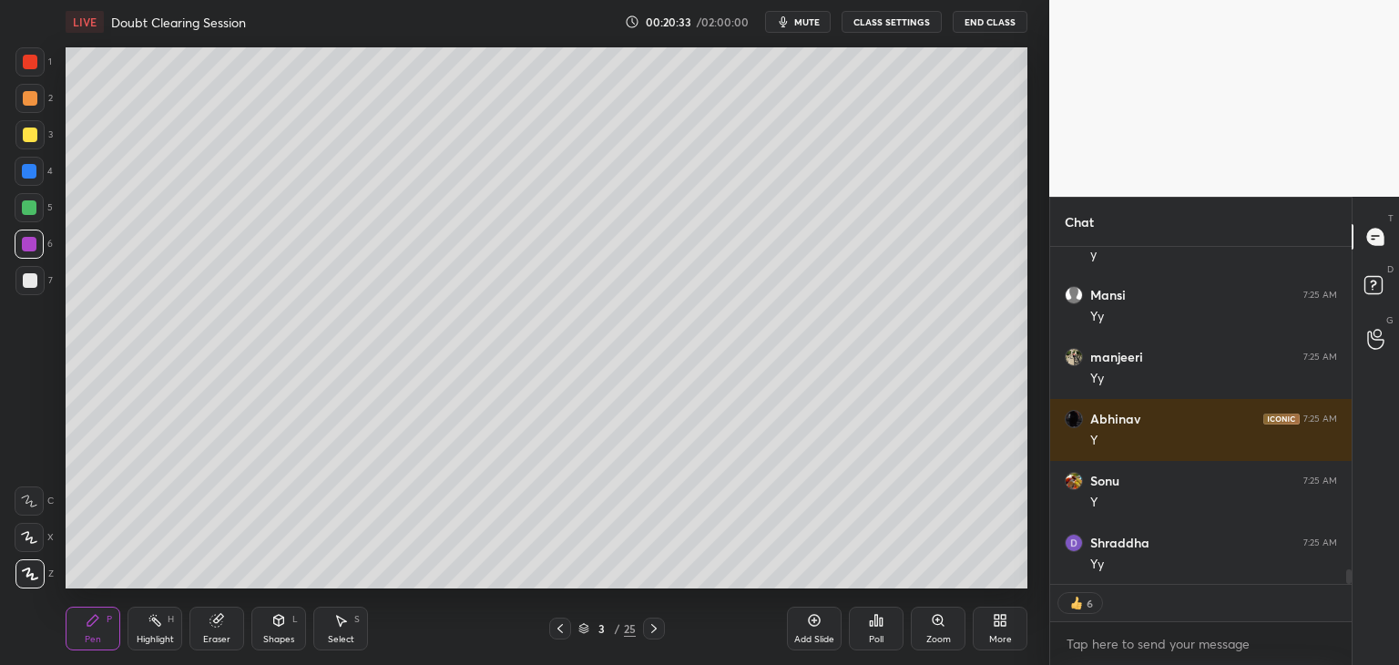
scroll to position [7440, 0]
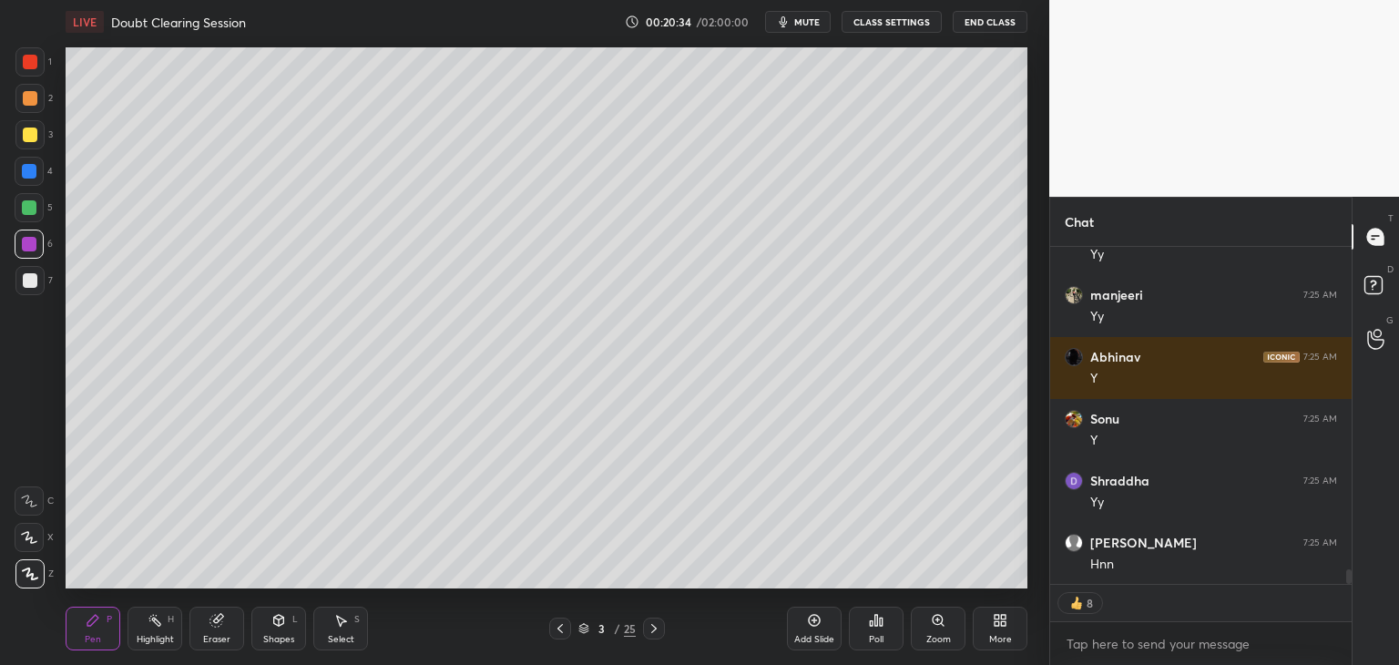
click at [808, 638] on div "Add Slide" at bounding box center [814, 639] width 40 height 9
click at [26, 138] on div at bounding box center [30, 135] width 15 height 15
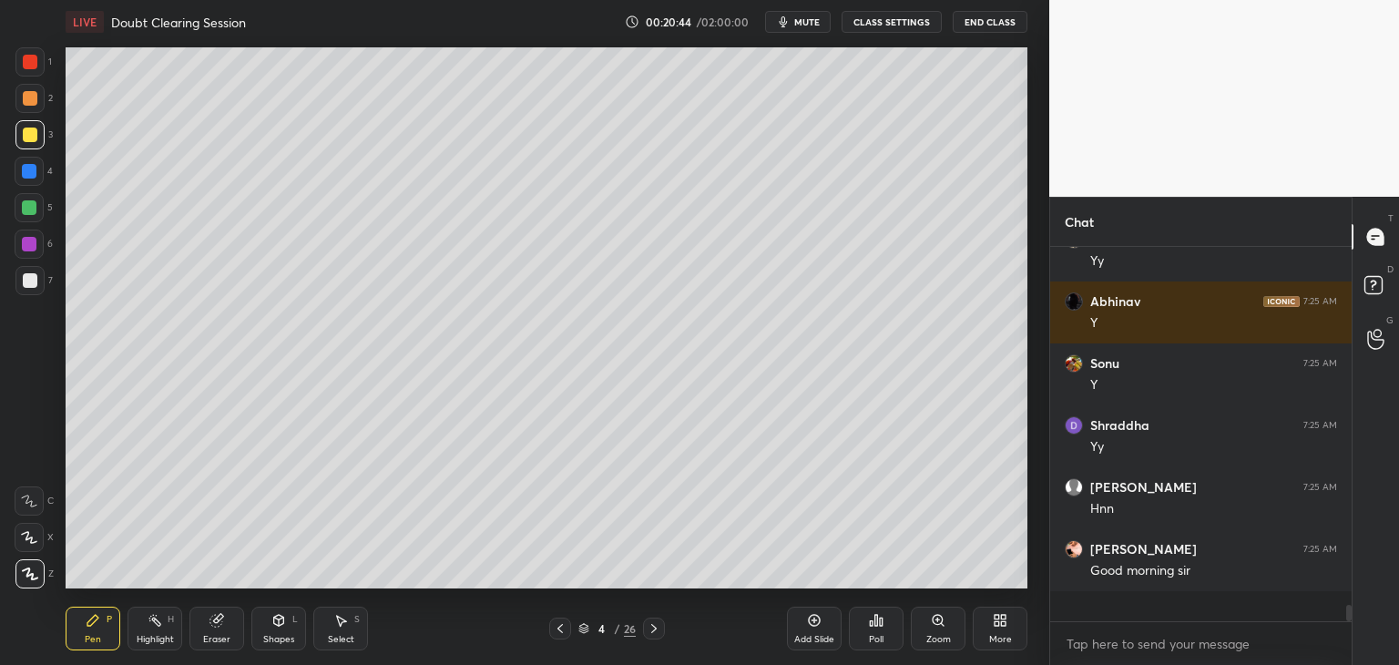
scroll to position [369, 296]
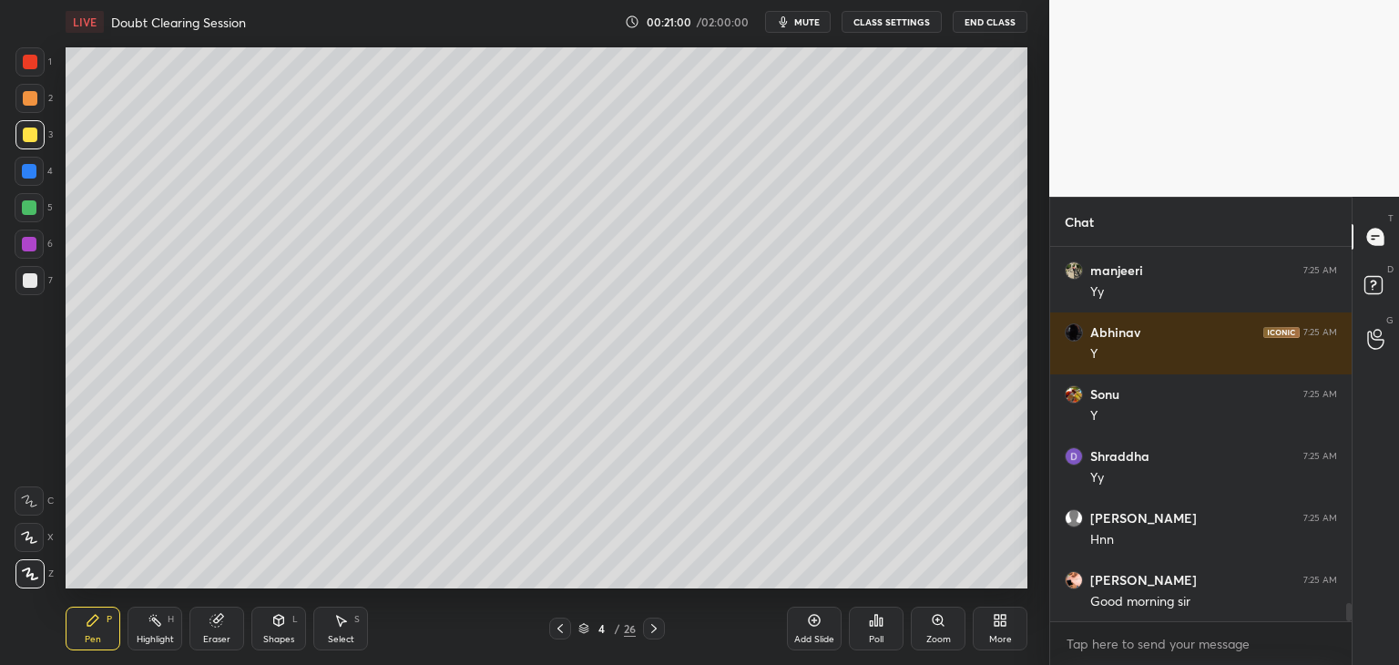
click at [343, 626] on icon at bounding box center [340, 620] width 15 height 15
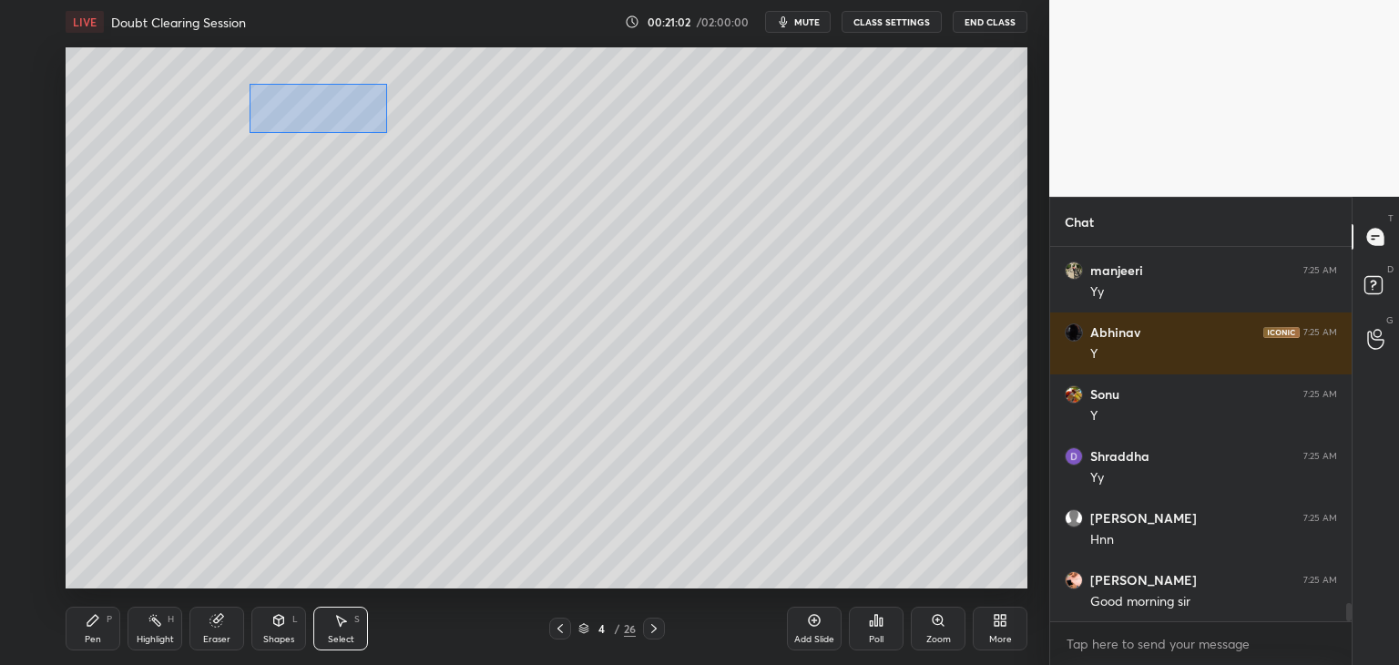
drag, startPoint x: 249, startPoint y: 84, endPoint x: 391, endPoint y: 132, distance: 150.1
click at [391, 132] on div "0 ° Undo Copy Duplicate Duplicate to new slide Delete" at bounding box center [547, 317] width 962 height 541
click at [355, 110] on div "0 ° Undo Copy Duplicate Duplicate to new slide Delete" at bounding box center [547, 317] width 962 height 541
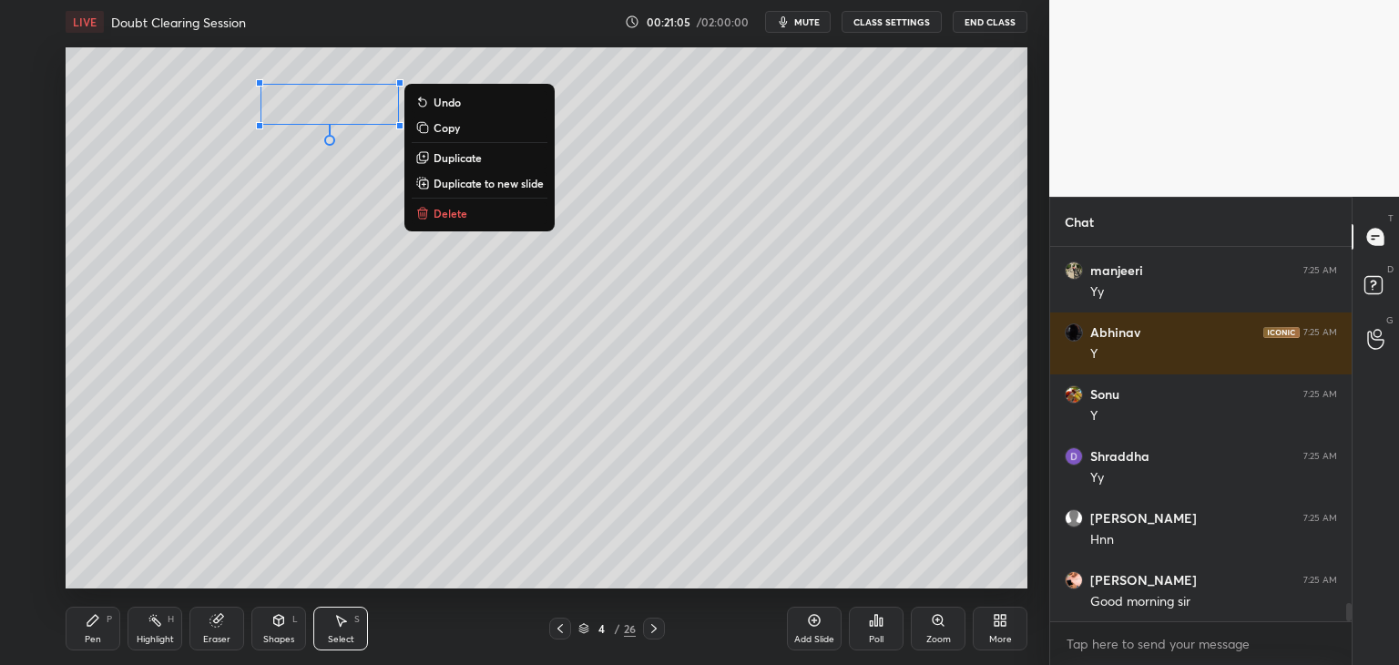
click at [264, 624] on div "Shapes L" at bounding box center [278, 629] width 55 height 44
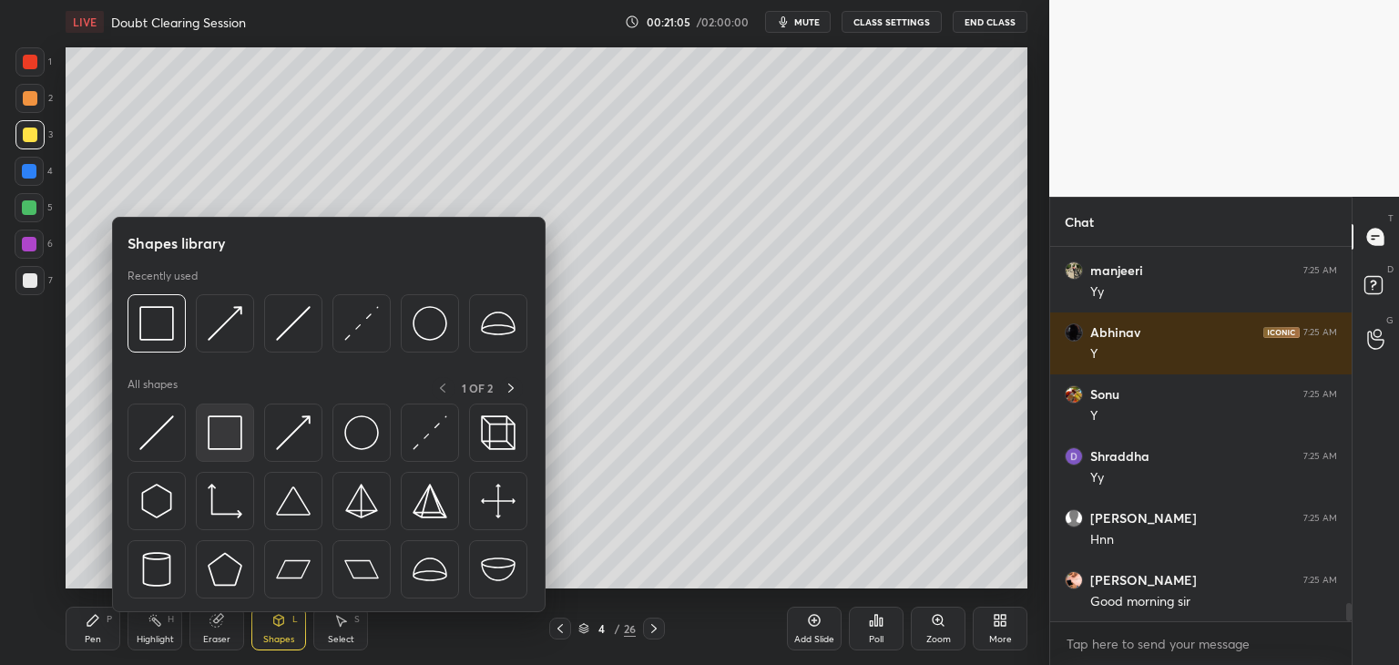
click at [234, 435] on img at bounding box center [225, 432] width 35 height 35
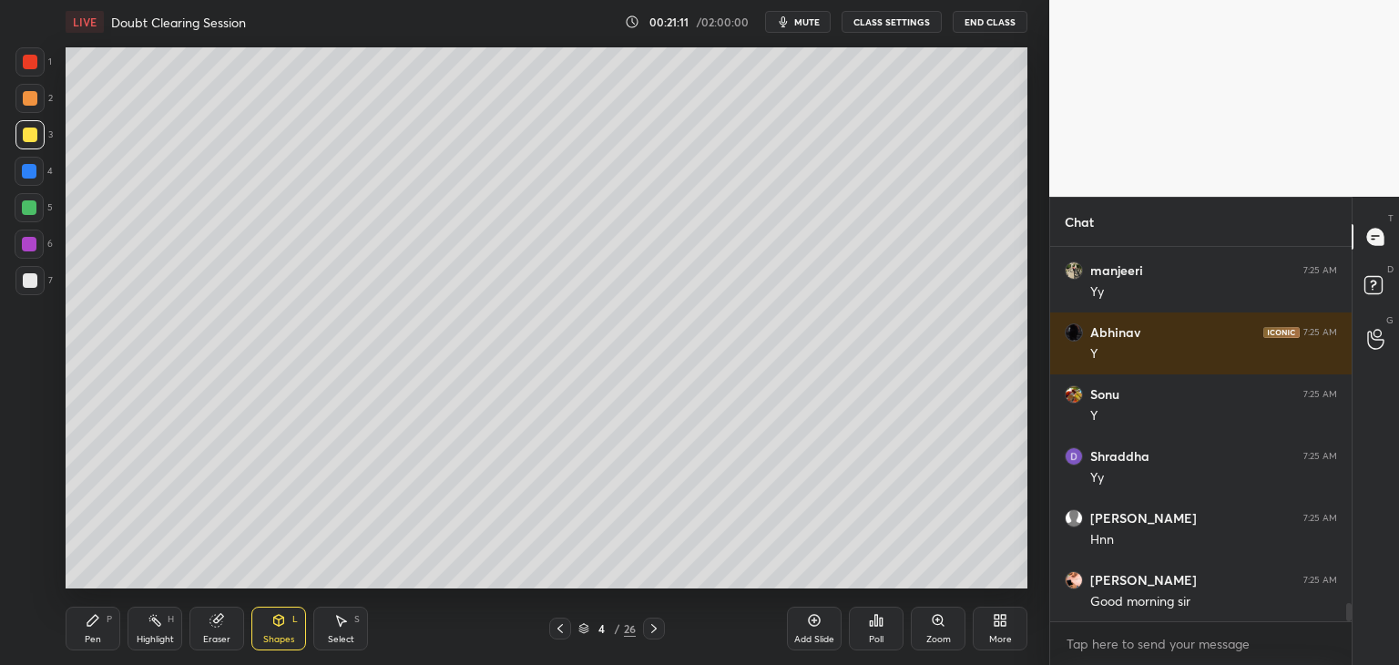
click at [26, 272] on div at bounding box center [29, 280] width 29 height 29
click at [288, 624] on div "Shapes L" at bounding box center [278, 629] width 55 height 44
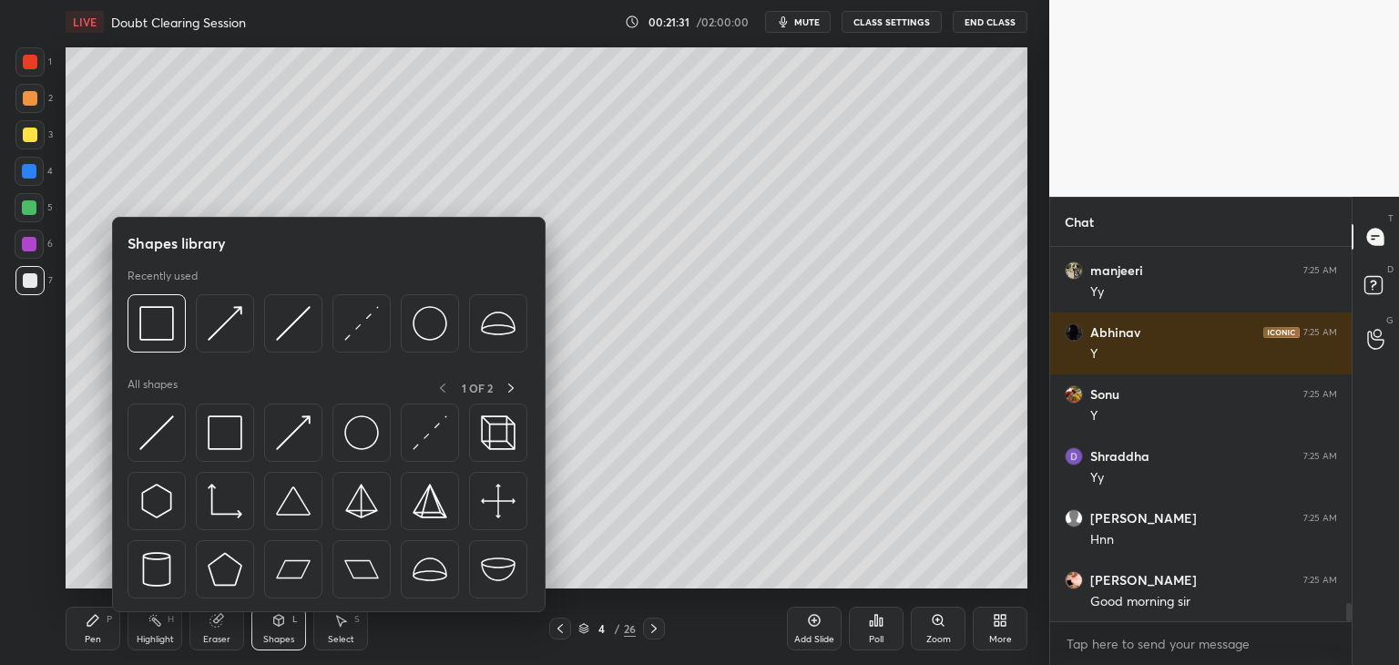
click at [28, 137] on div at bounding box center [30, 135] width 15 height 15
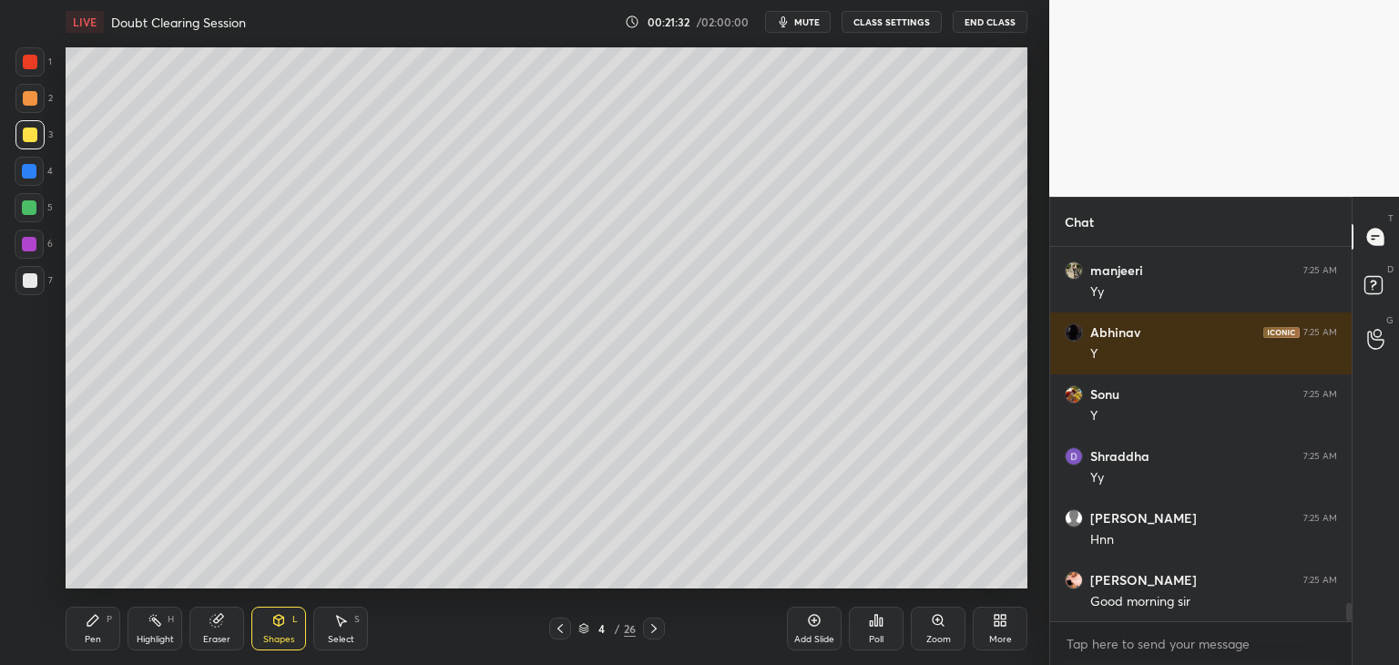
scroll to position [7526, 0]
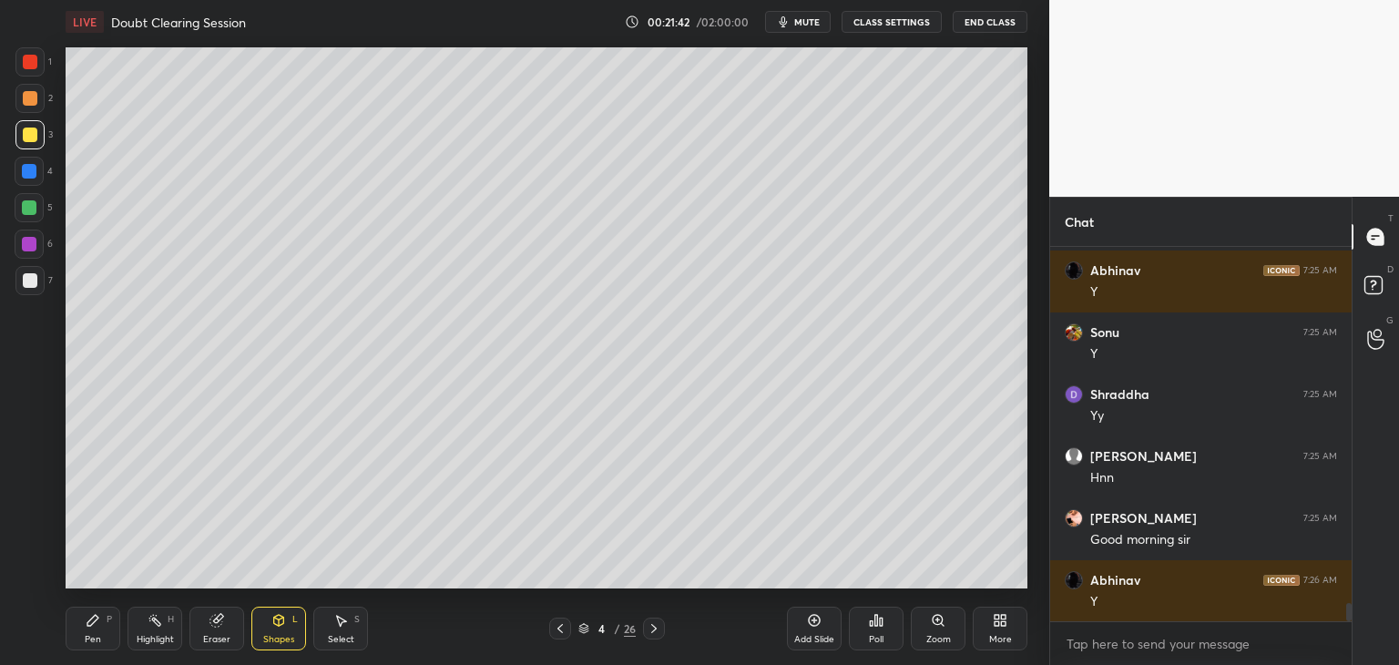
click at [273, 635] on div "Shapes" at bounding box center [278, 639] width 31 height 9
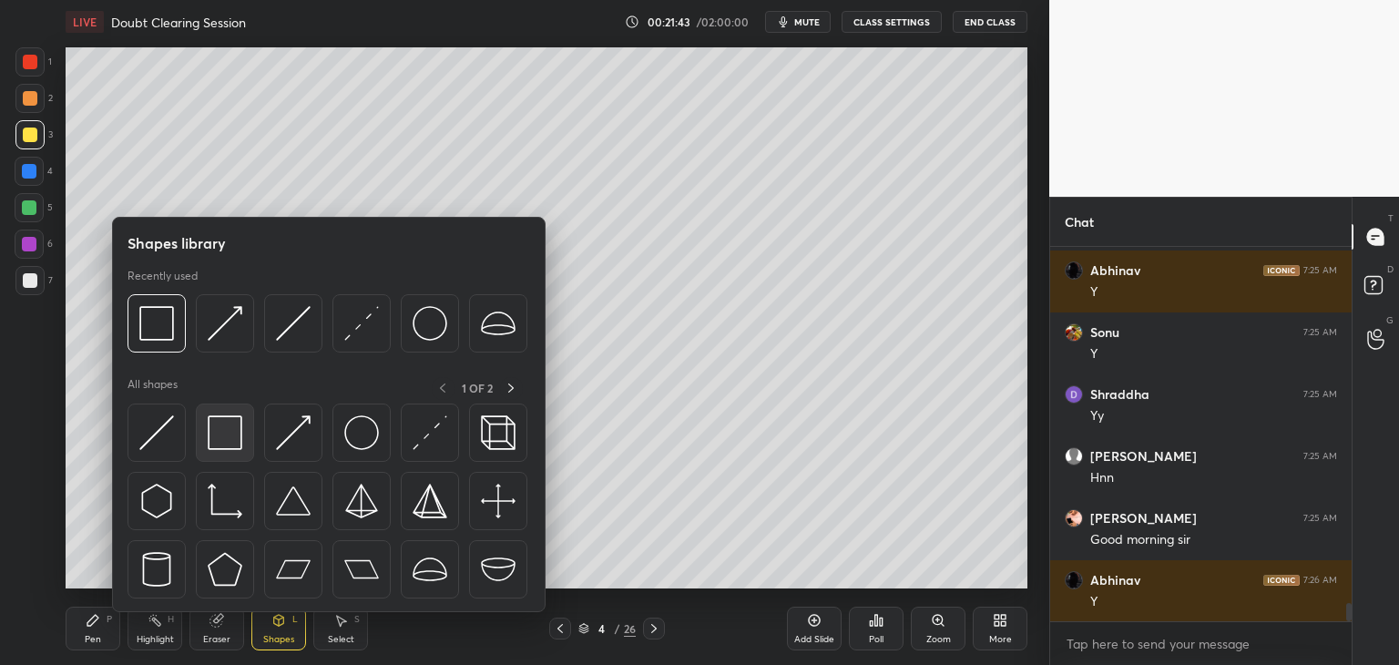
click at [214, 428] on img at bounding box center [225, 432] width 35 height 35
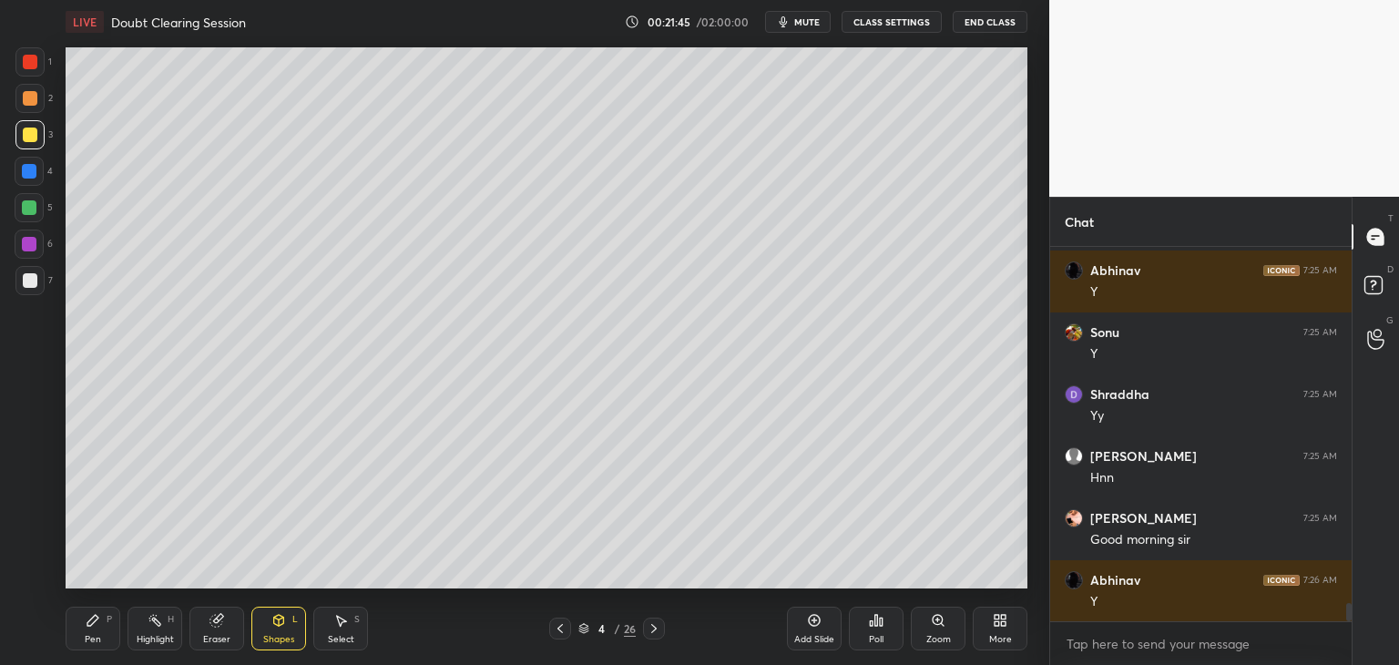
click at [33, 289] on div at bounding box center [29, 280] width 29 height 29
click at [237, 631] on div "Eraser" at bounding box center [216, 629] width 55 height 44
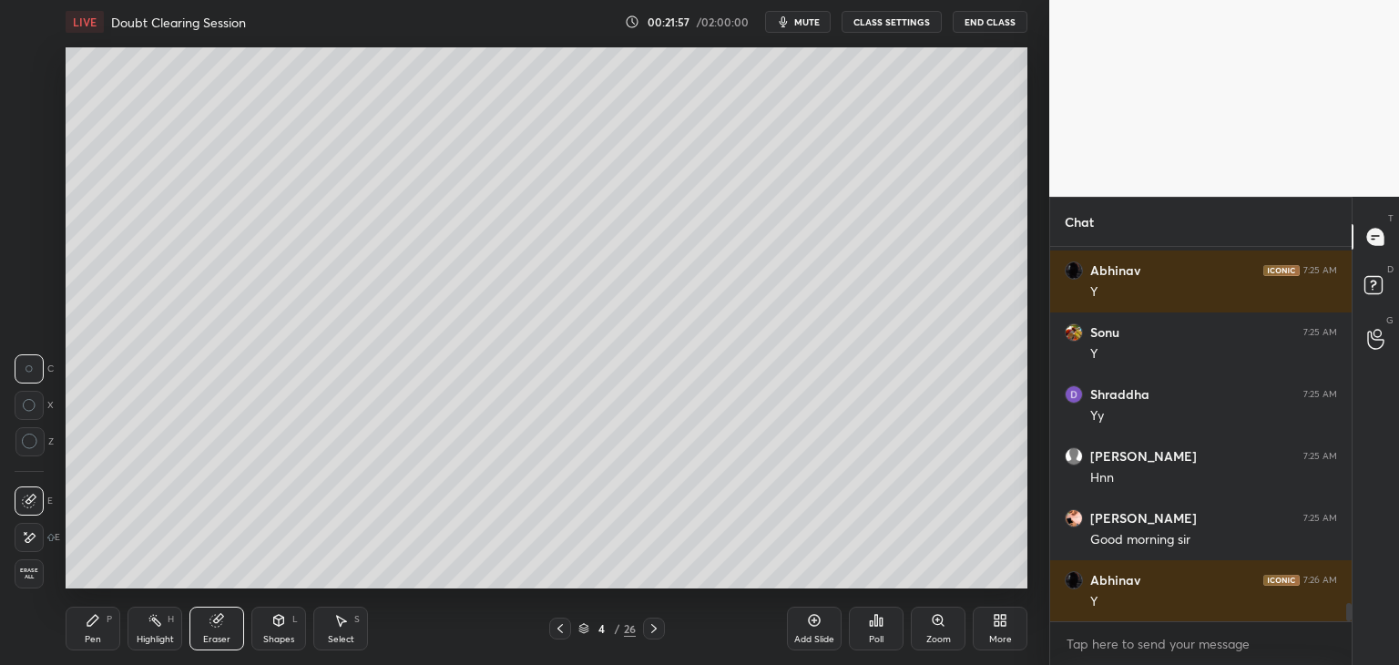
click at [30, 442] on icon at bounding box center [30, 442] width 16 height 16
click at [291, 621] on div "Shapes L" at bounding box center [278, 629] width 55 height 44
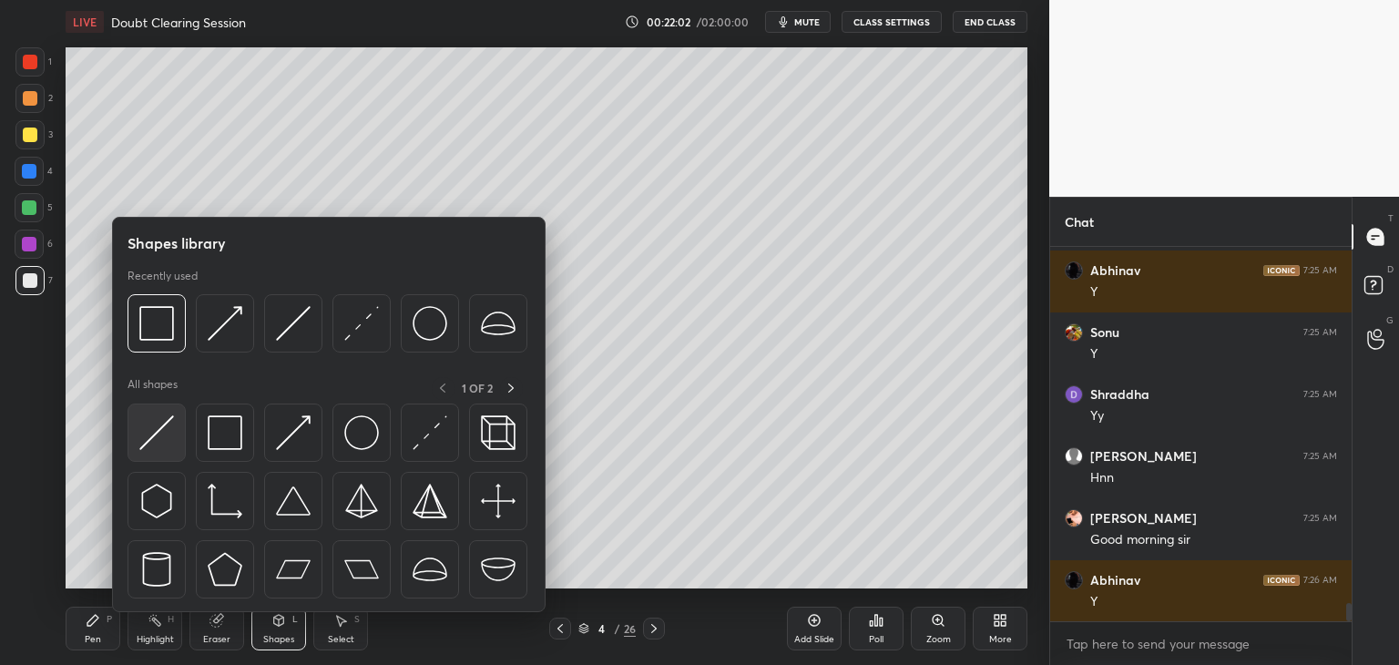
click at [164, 442] on img at bounding box center [156, 432] width 35 height 35
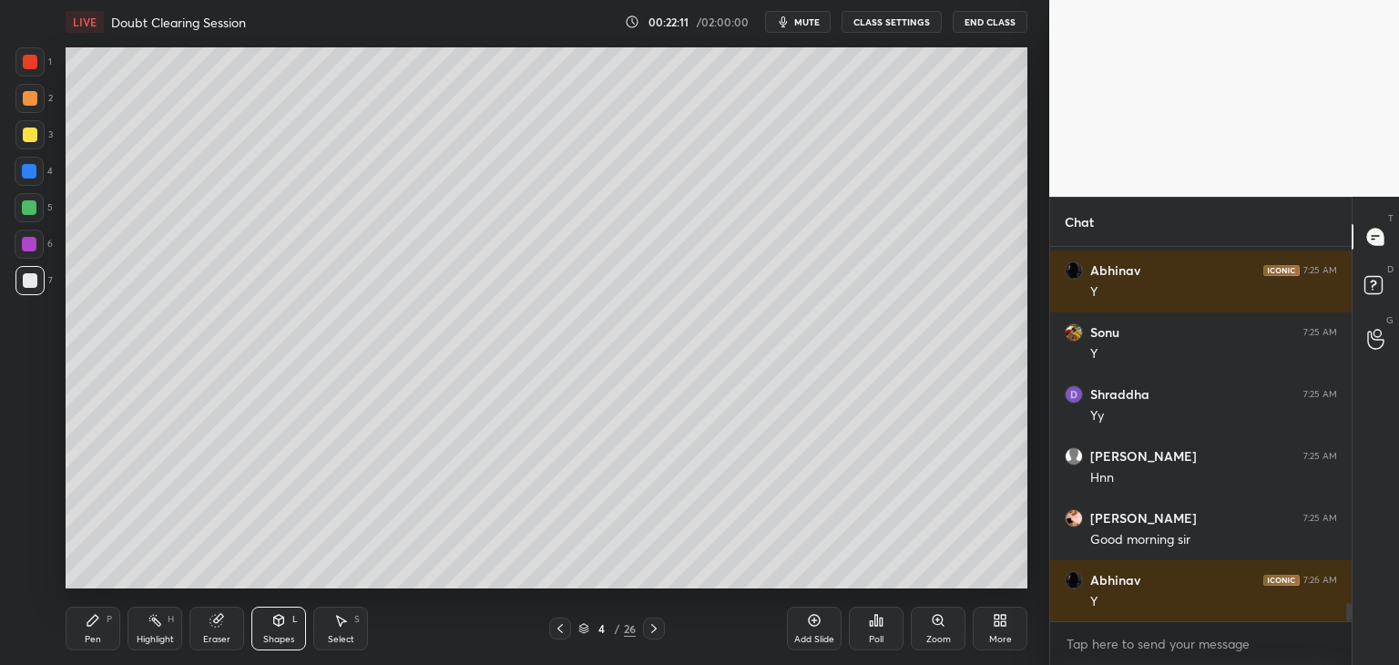
click at [291, 629] on div "Shapes L" at bounding box center [278, 629] width 55 height 44
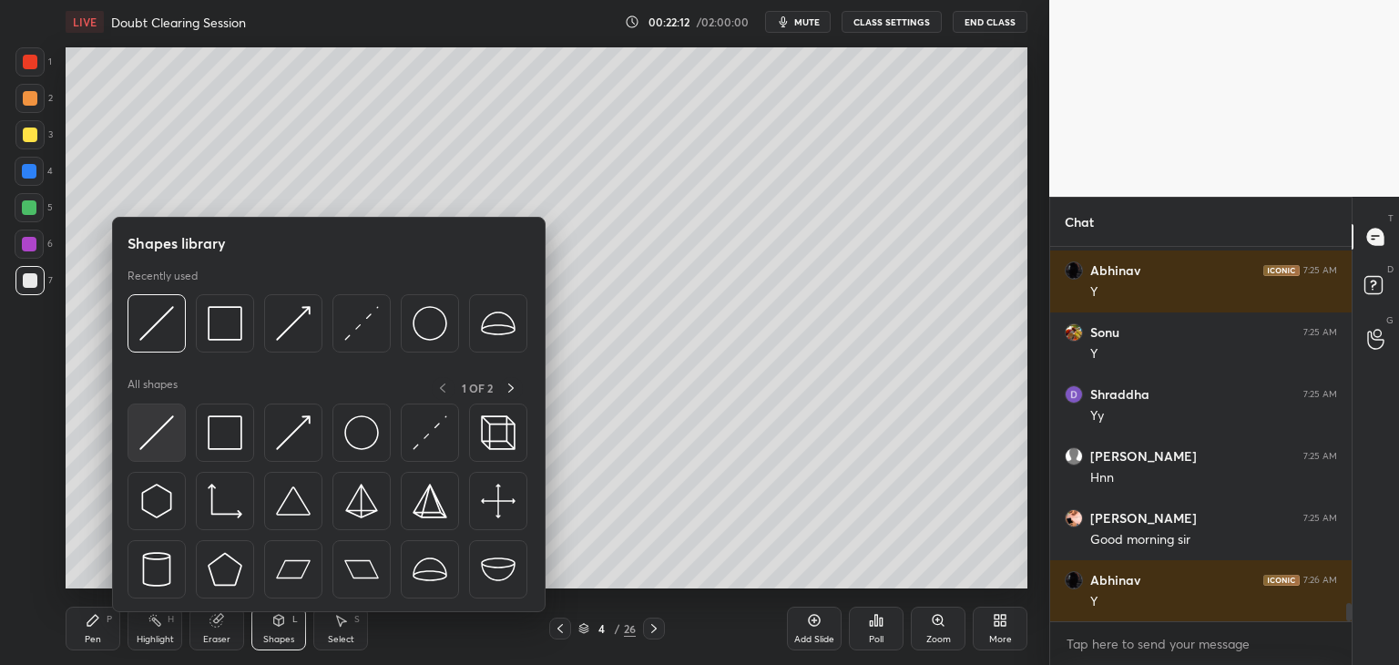
click at [171, 435] on img at bounding box center [156, 432] width 35 height 35
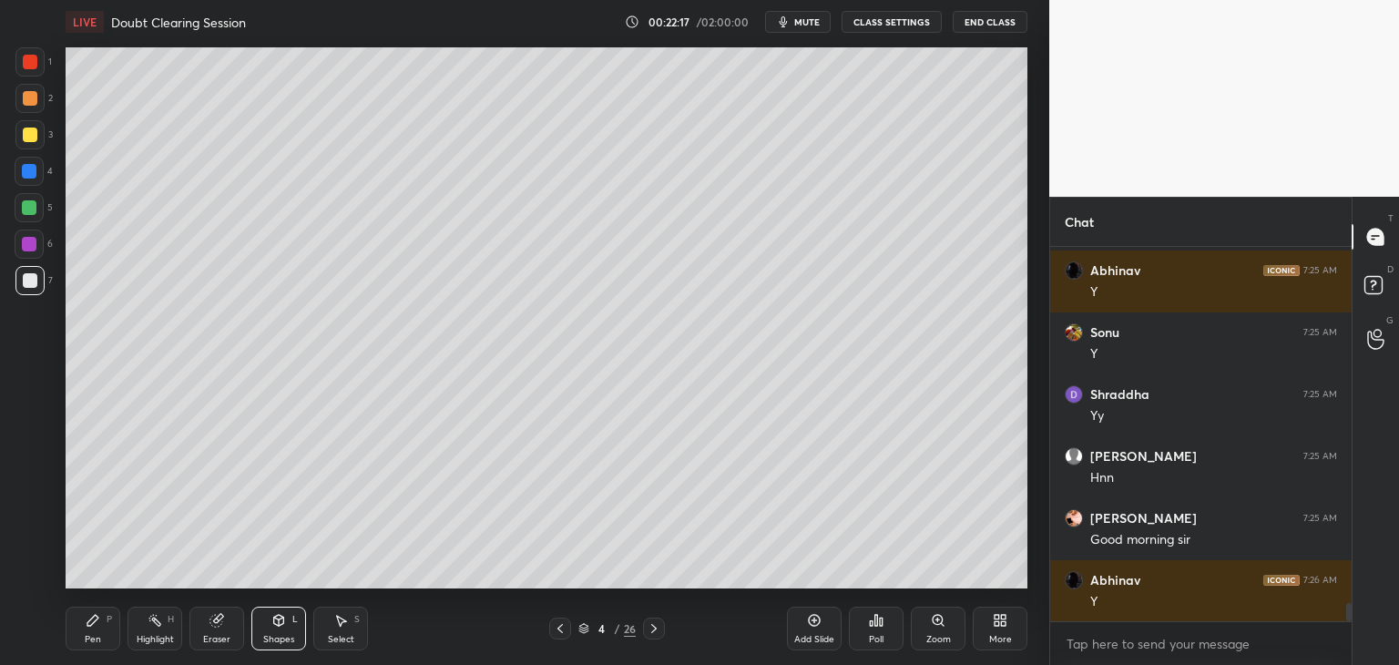
click at [265, 628] on div "Shapes L" at bounding box center [278, 629] width 55 height 44
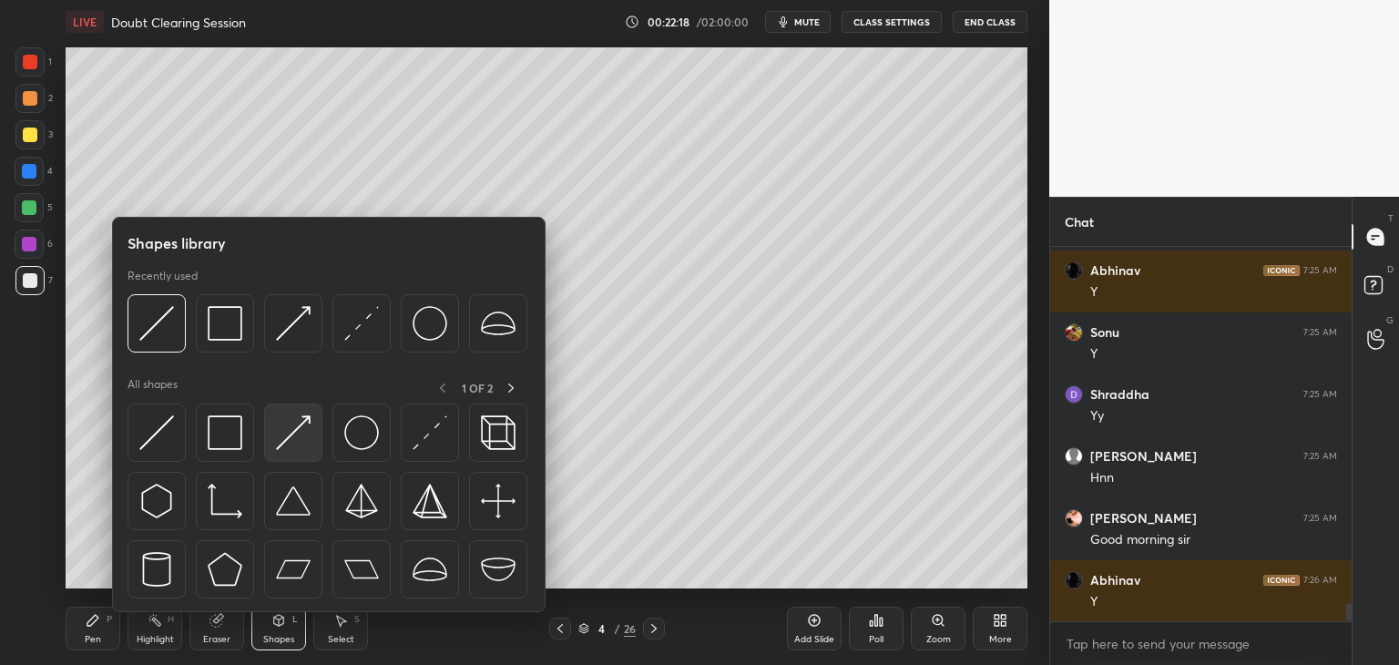
click at [305, 445] on img at bounding box center [293, 432] width 35 height 35
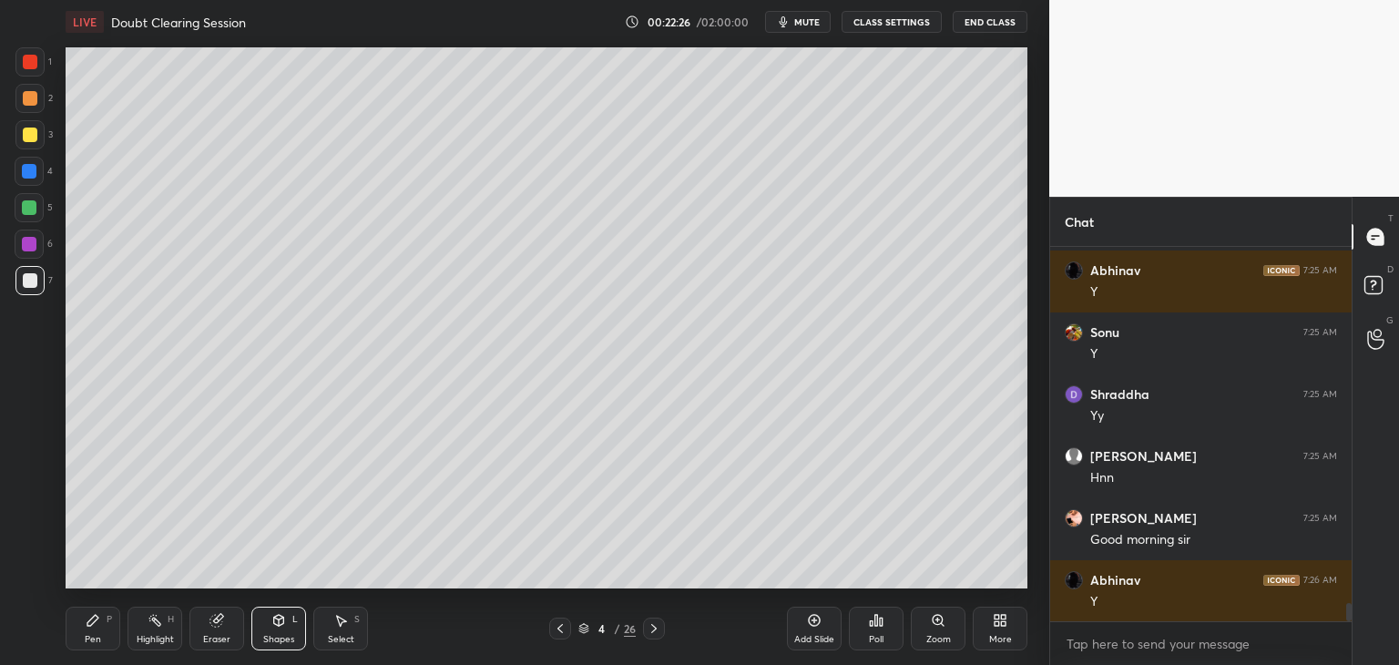
click at [279, 638] on div "Shapes" at bounding box center [278, 639] width 31 height 9
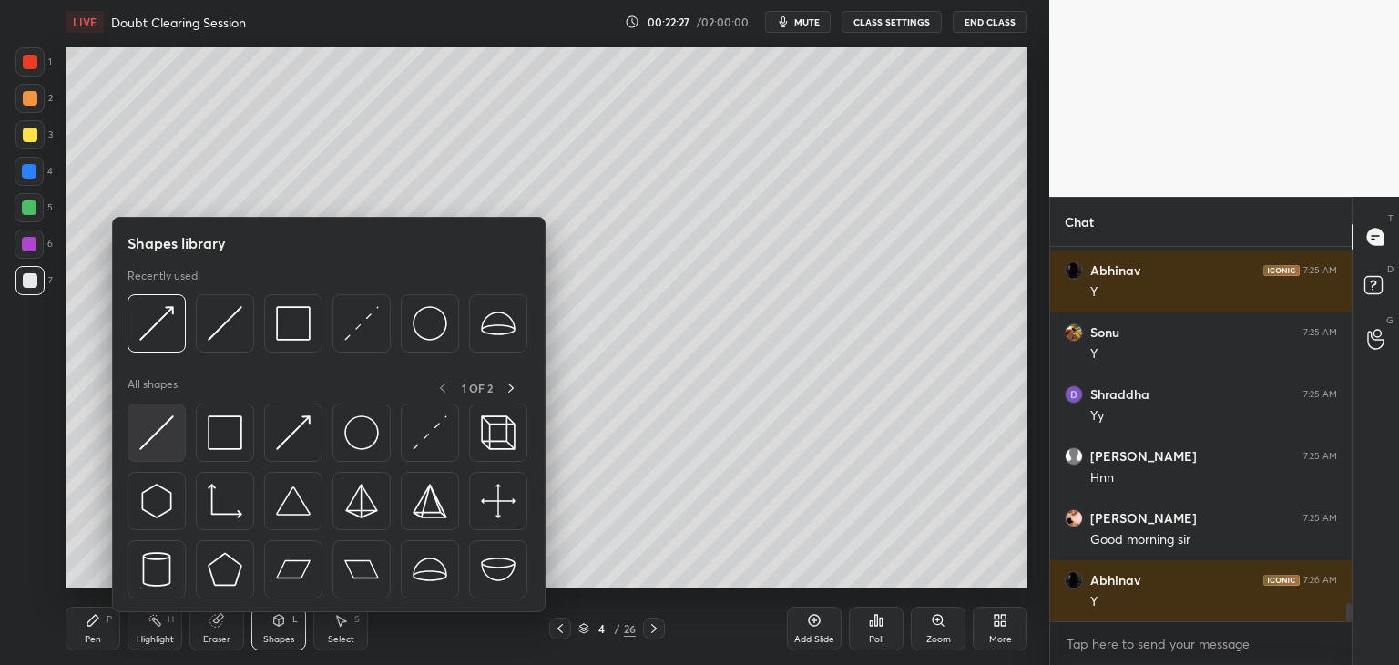
click at [152, 440] on img at bounding box center [156, 432] width 35 height 35
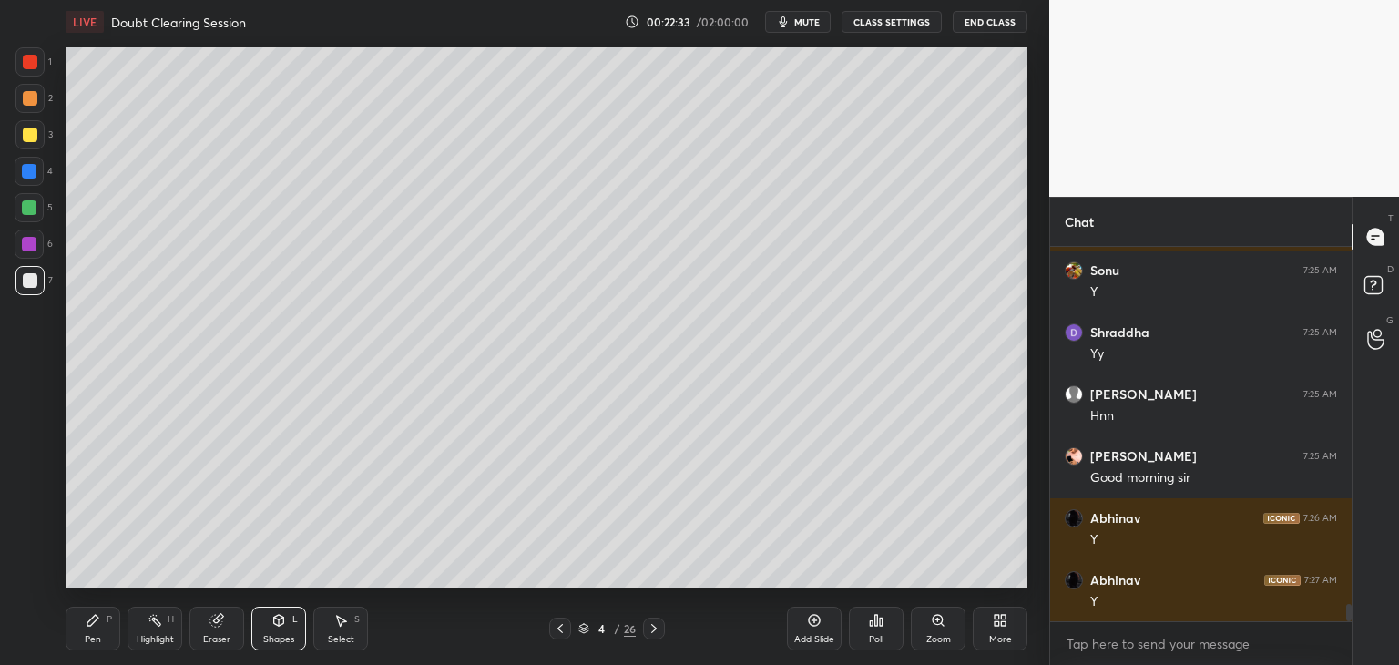
scroll to position [7650, 0]
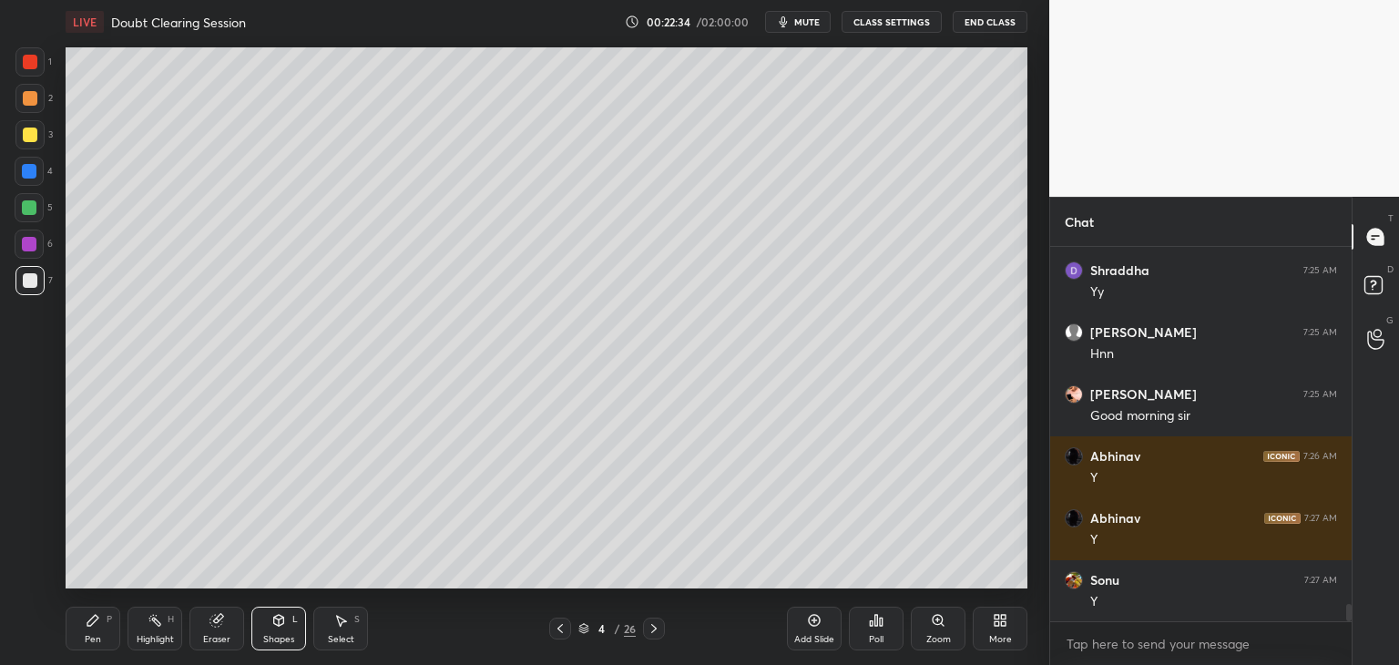
click at [270, 635] on div "Shapes" at bounding box center [278, 639] width 31 height 9
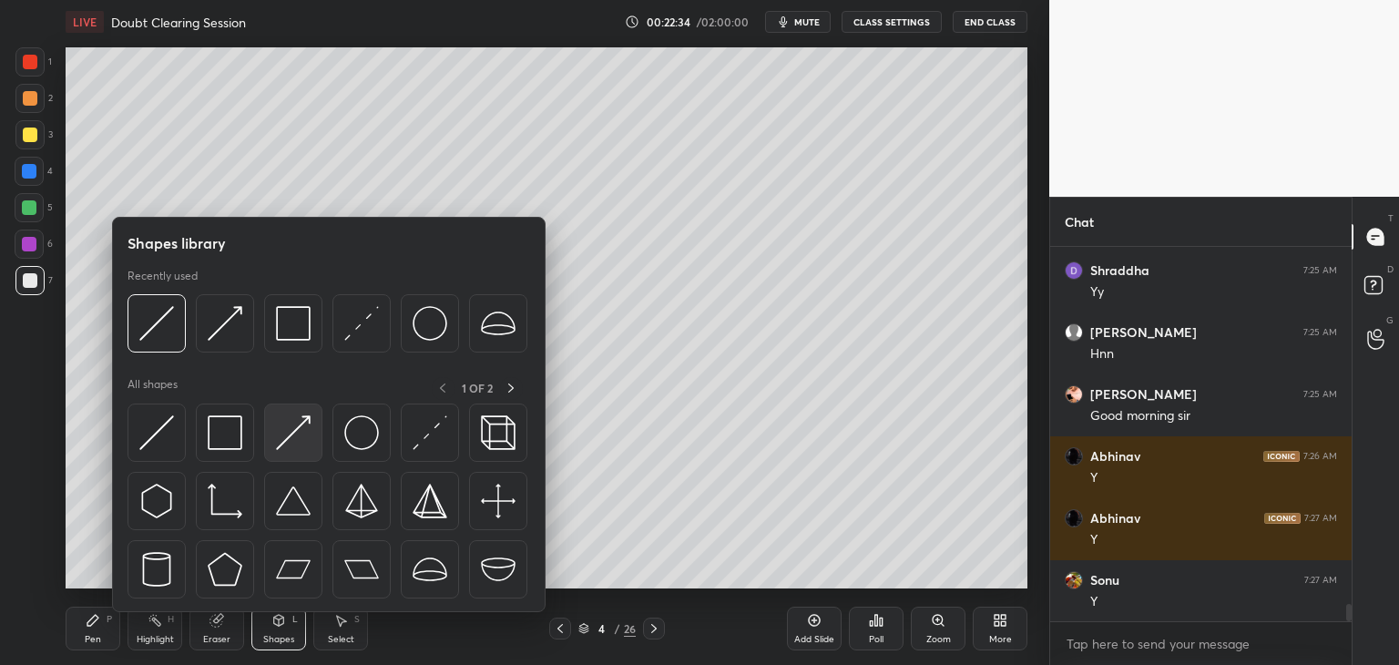
click at [301, 432] on img at bounding box center [293, 432] width 35 height 35
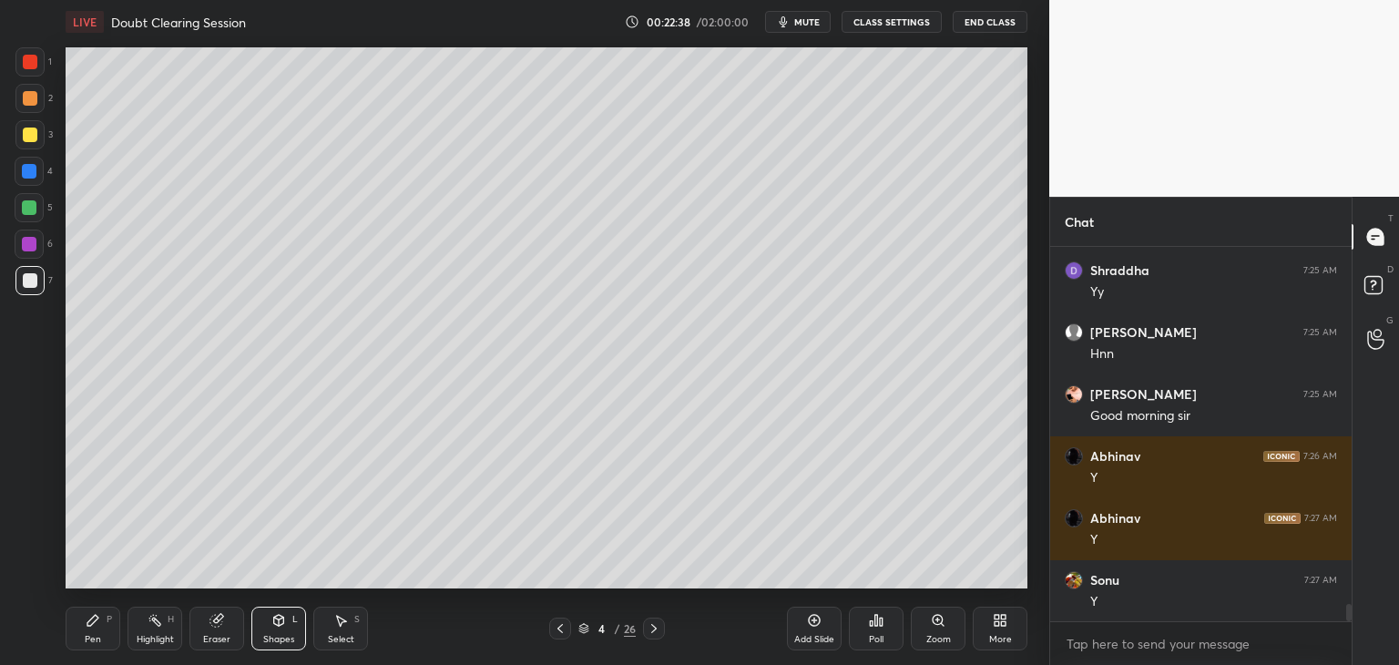
scroll to position [7712, 0]
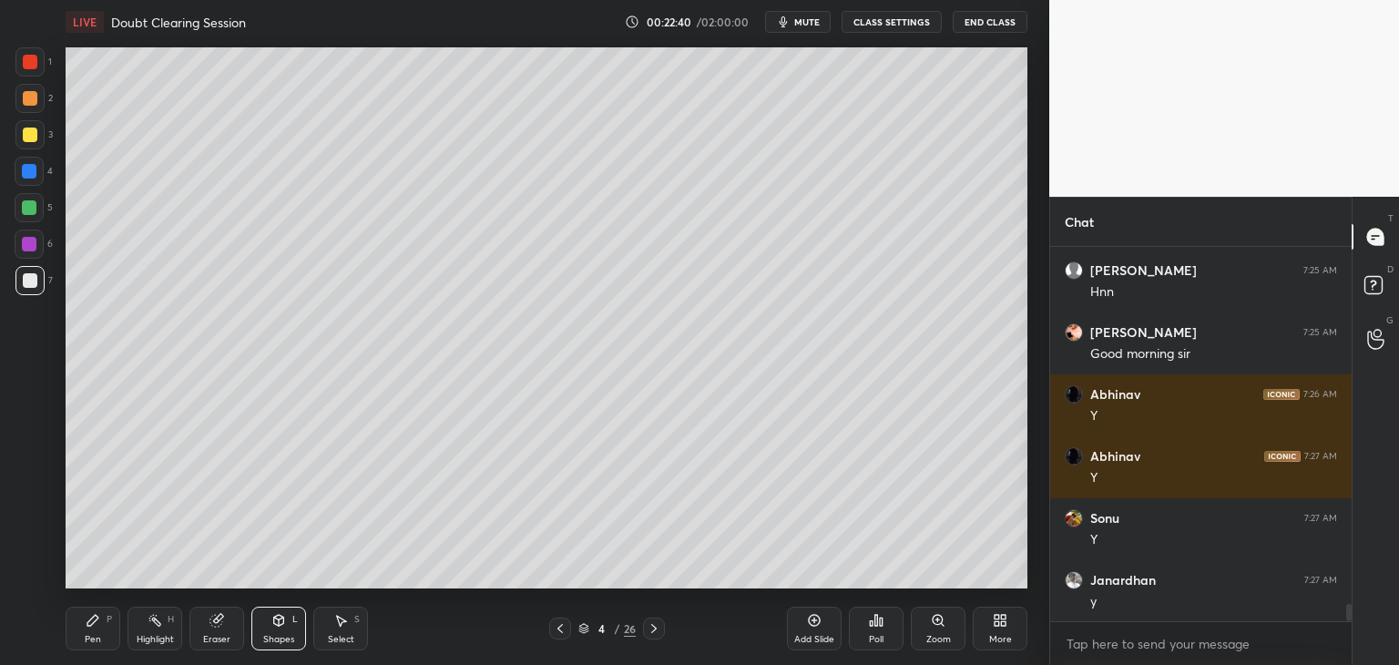
click at [264, 624] on div "Shapes L" at bounding box center [278, 629] width 55 height 44
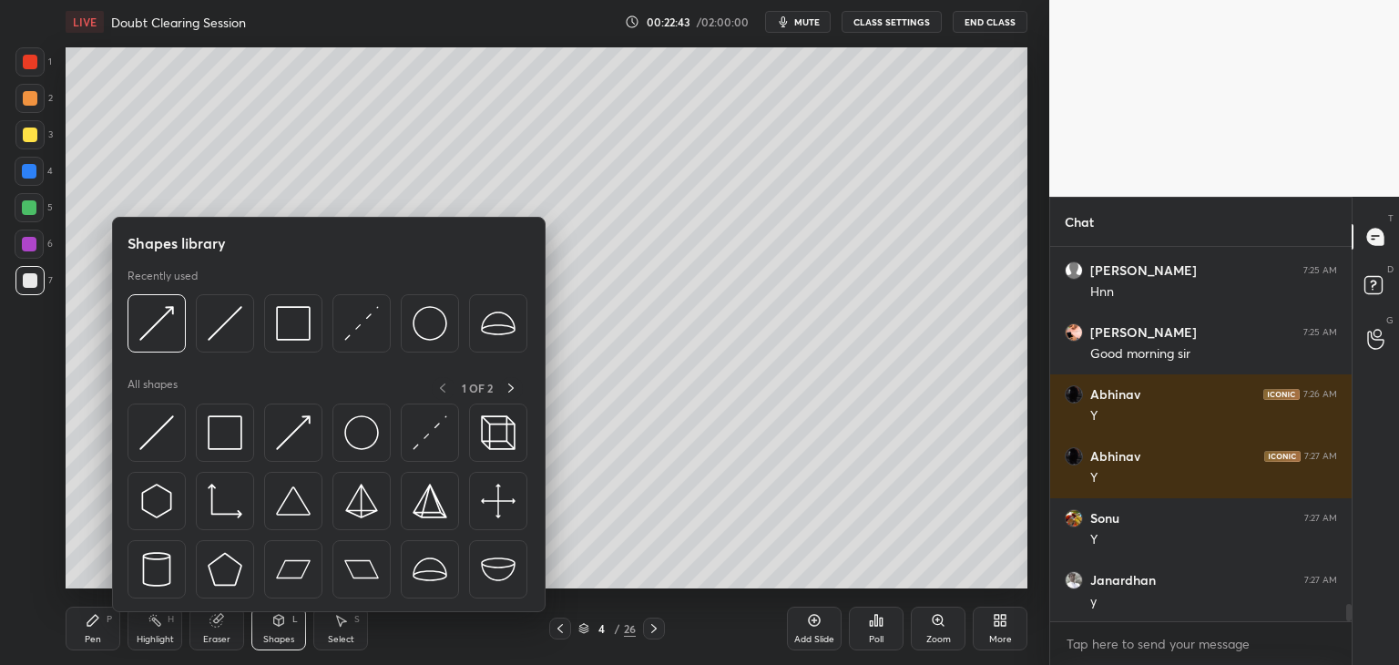
click at [126, 440] on div "Shapes library Recently used All shapes 1 OF 2" at bounding box center [329, 414] width 434 height 395
click at [149, 443] on img at bounding box center [156, 432] width 35 height 35
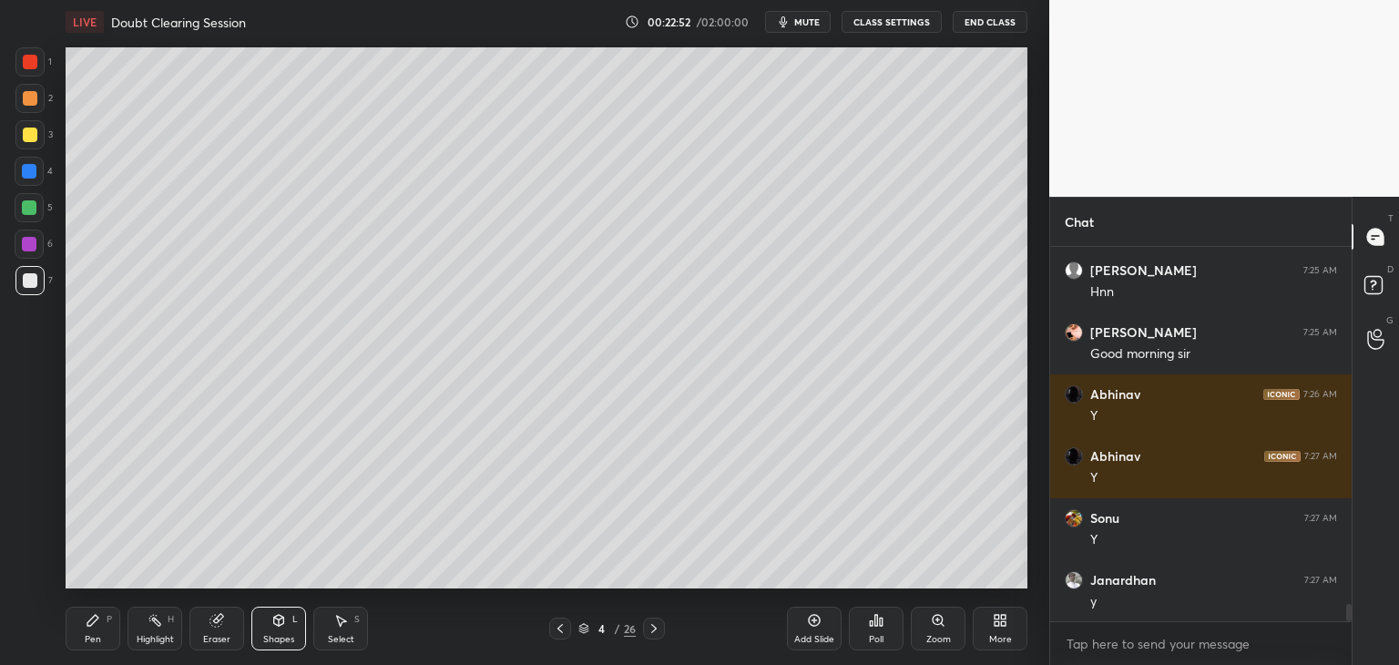
click at [293, 635] on div "Shapes" at bounding box center [278, 639] width 31 height 9
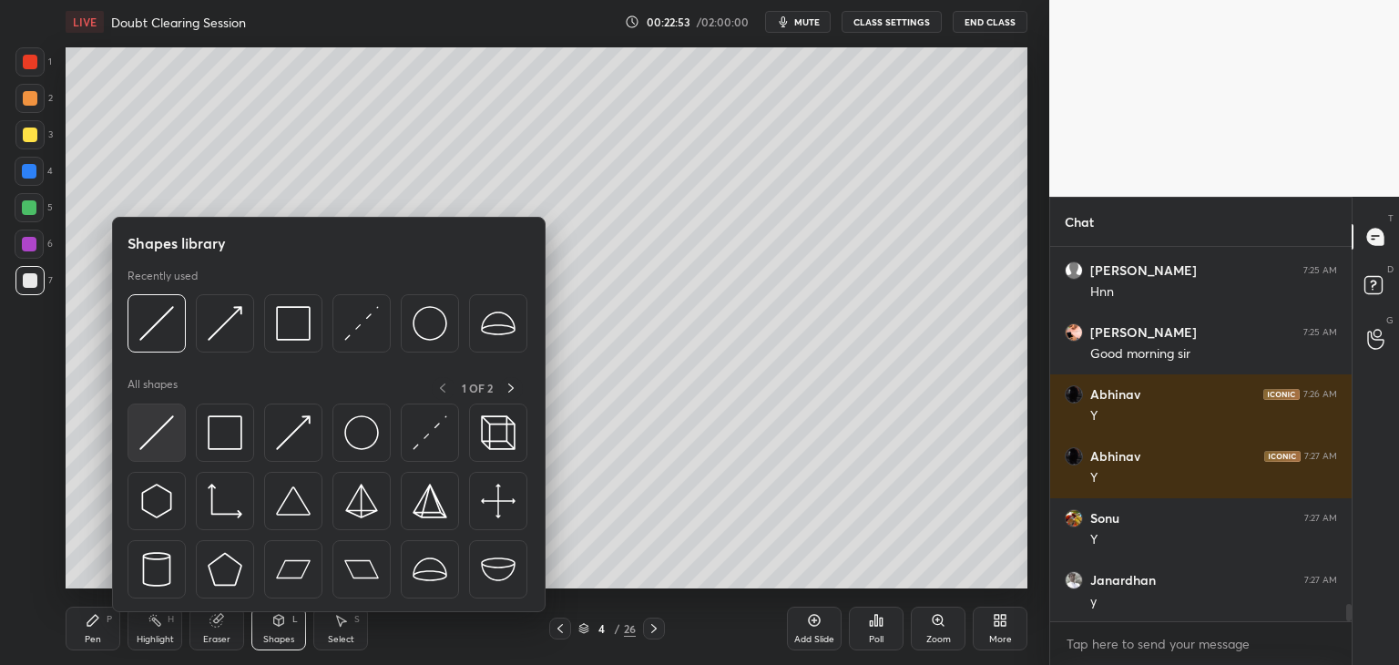
click at [171, 445] on img at bounding box center [156, 432] width 35 height 35
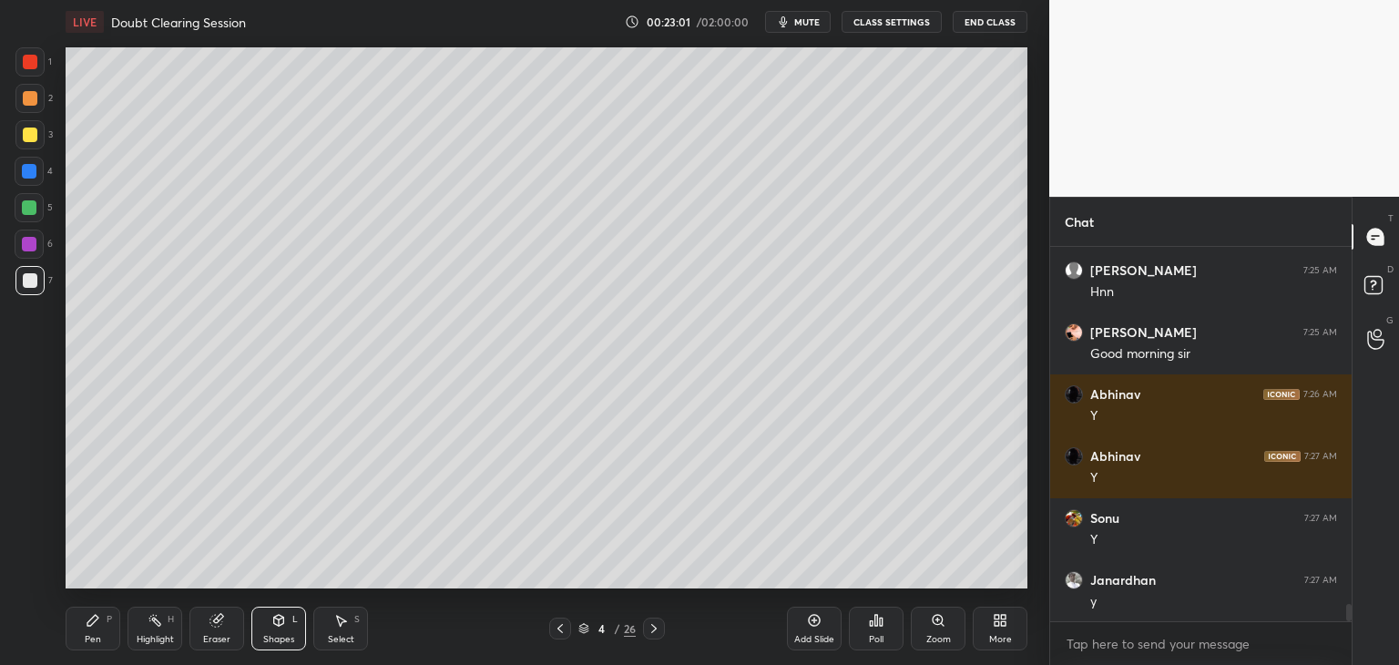
click at [281, 642] on div "Shapes" at bounding box center [278, 639] width 31 height 9
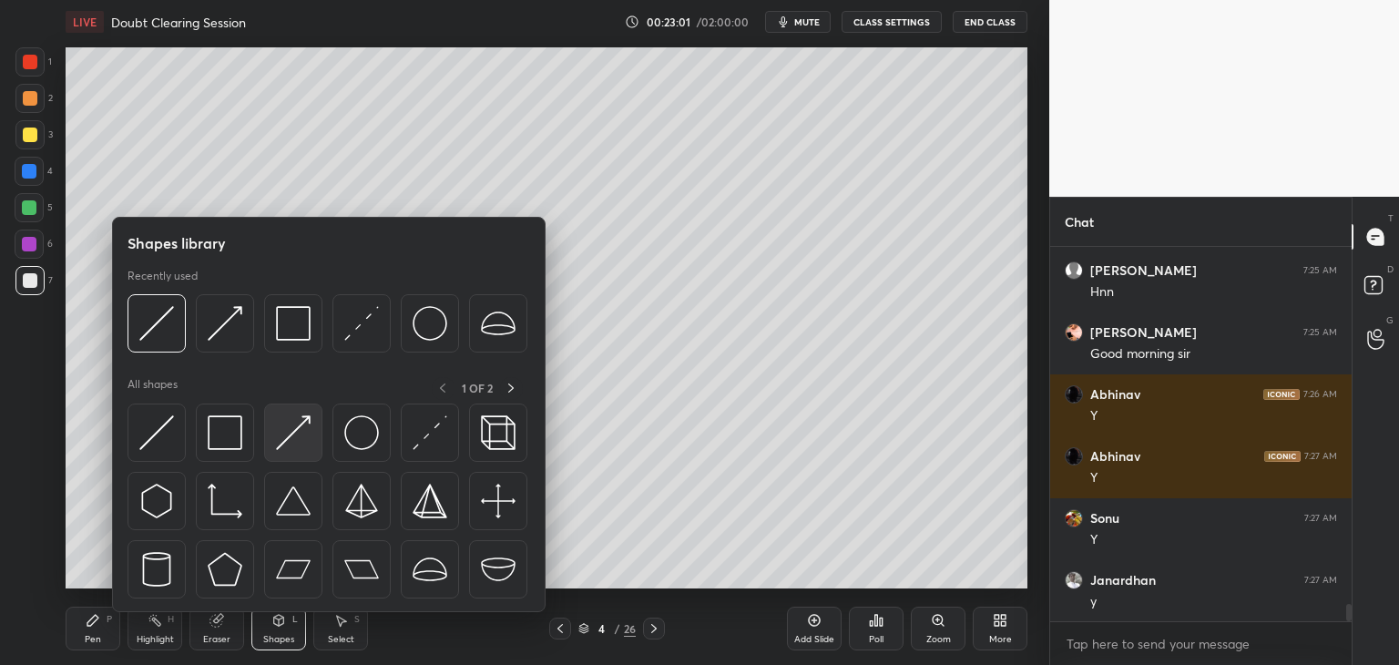
click at [299, 456] on div at bounding box center [293, 433] width 58 height 58
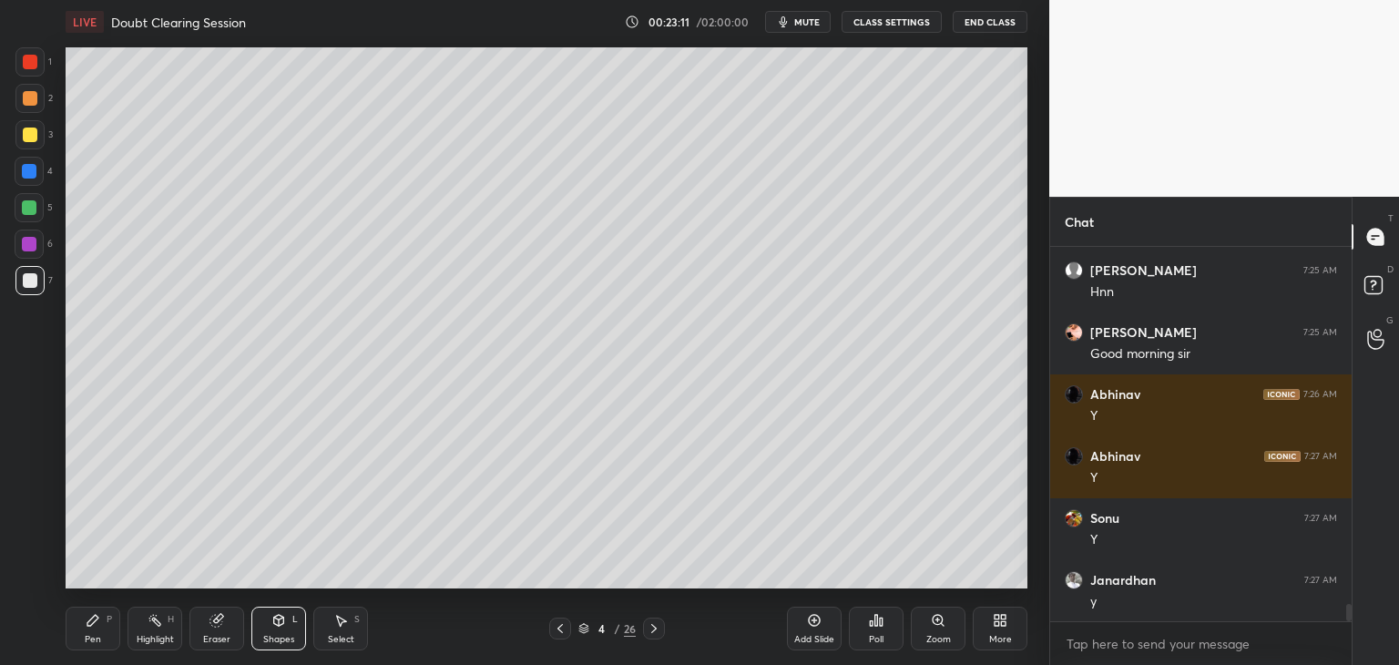
click at [273, 618] on icon at bounding box center [278, 620] width 15 height 15
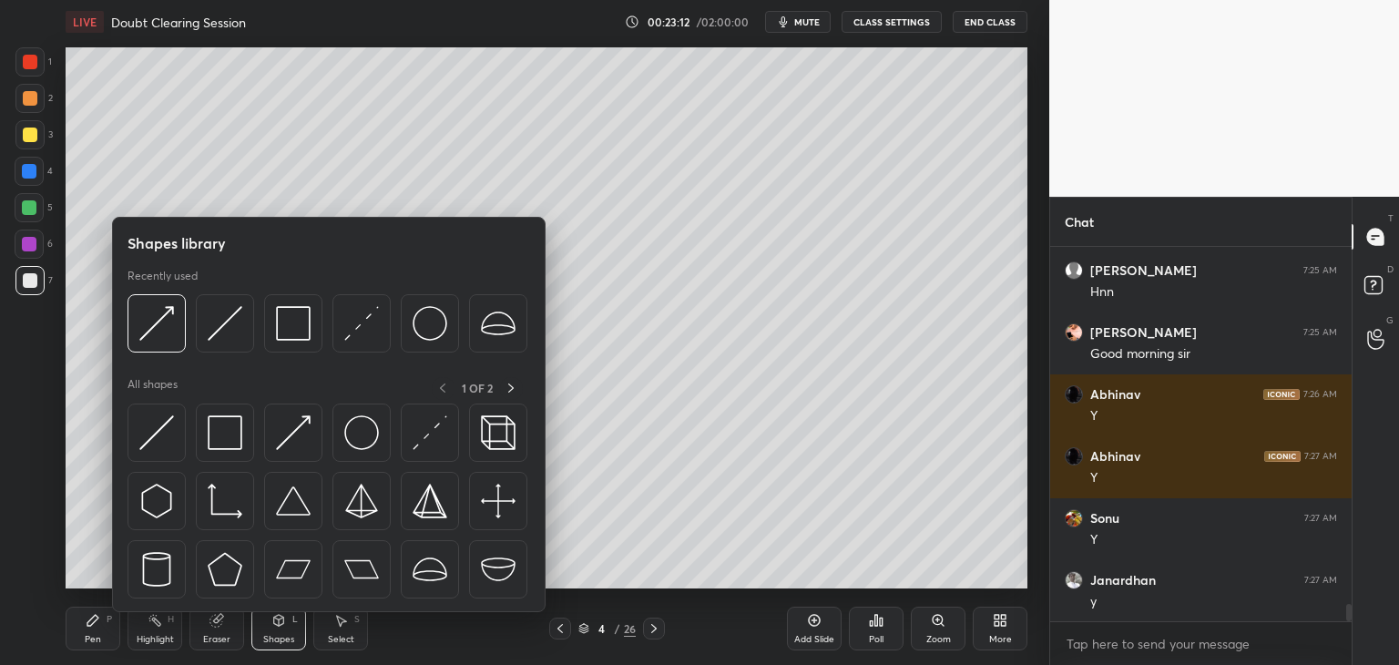
click at [295, 461] on div at bounding box center [329, 506] width 403 height 205
click at [300, 437] on img at bounding box center [293, 432] width 35 height 35
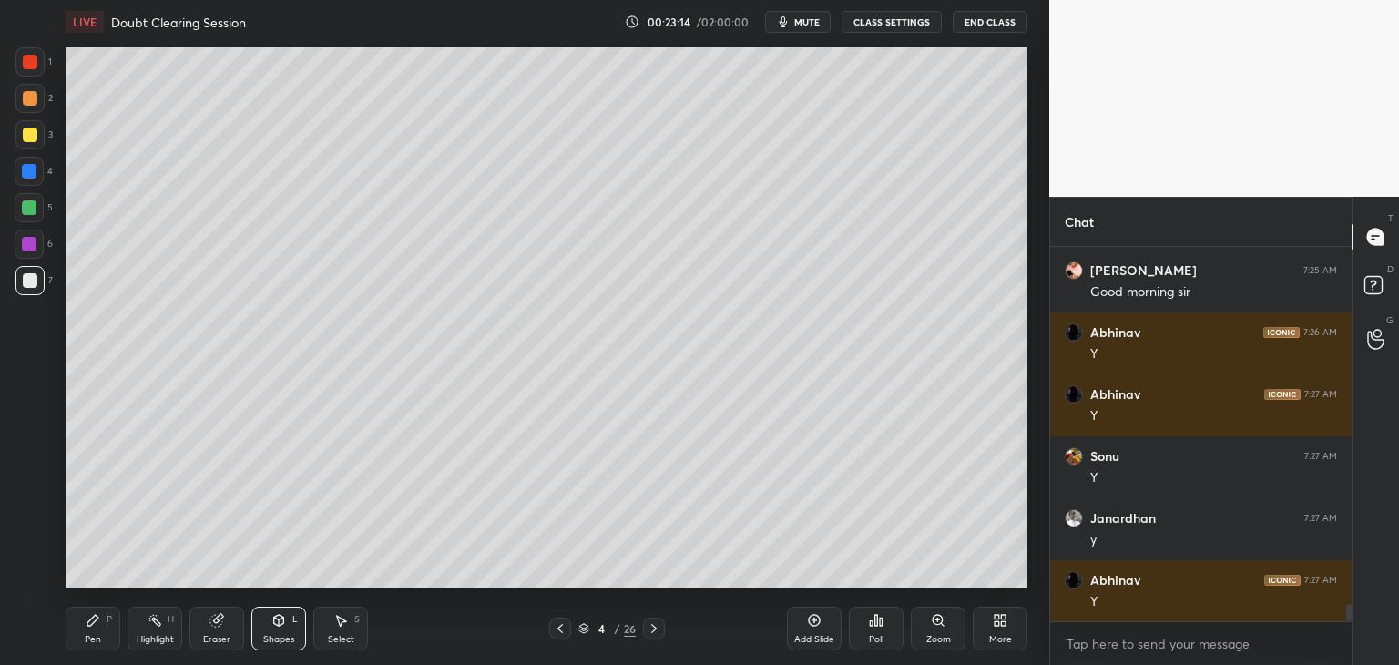
scroll to position [7836, 0]
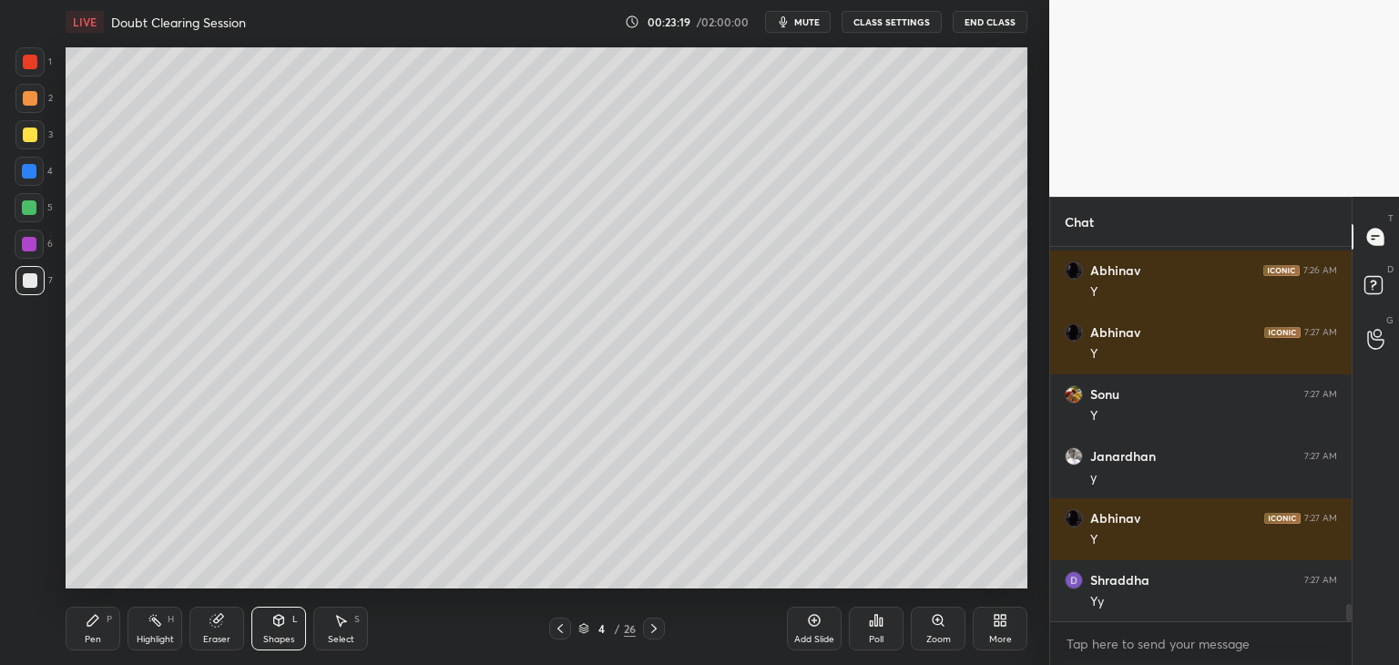
click at [269, 630] on div "Shapes L" at bounding box center [278, 629] width 55 height 44
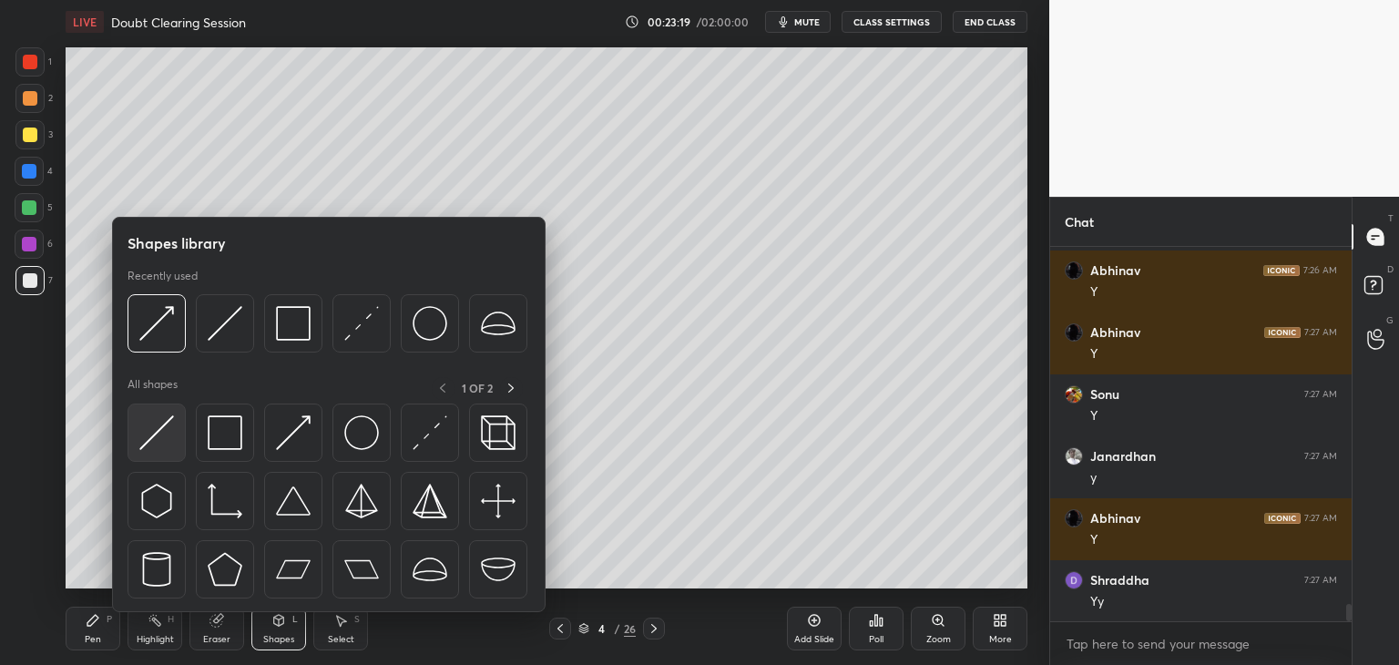
click at [164, 433] on img at bounding box center [156, 432] width 35 height 35
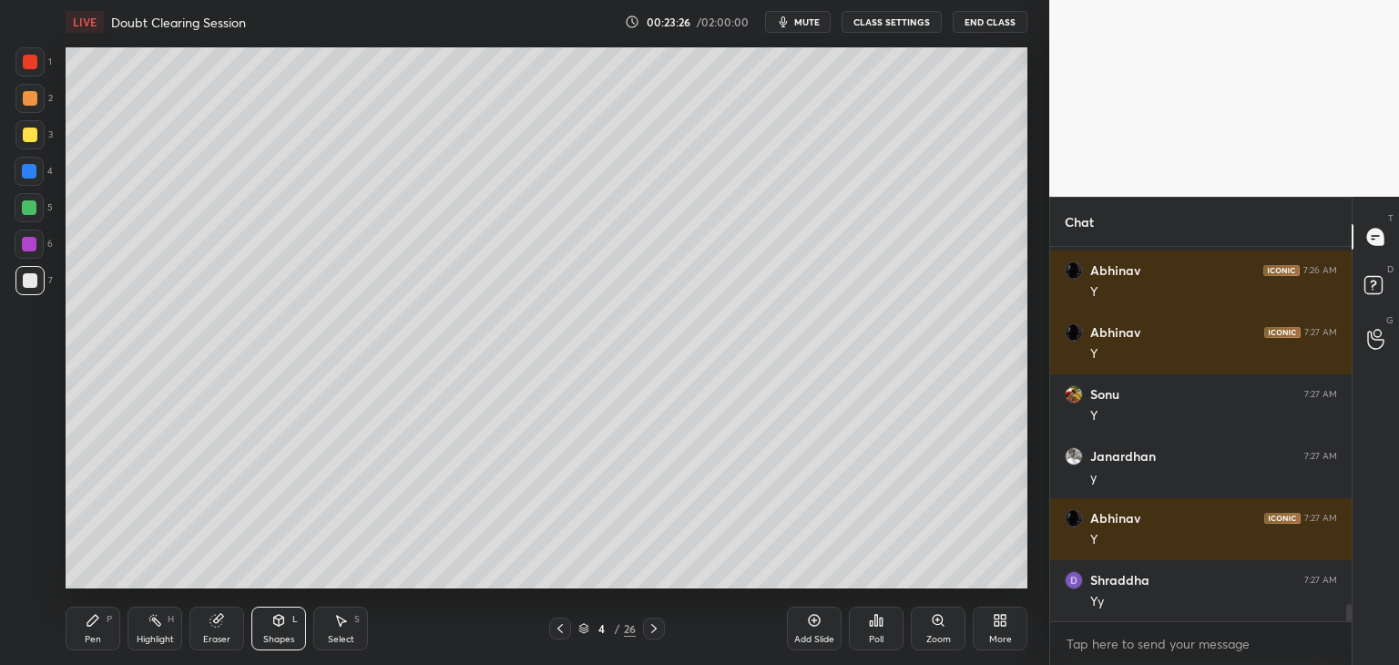
click at [95, 628] on div "Pen P" at bounding box center [93, 629] width 55 height 44
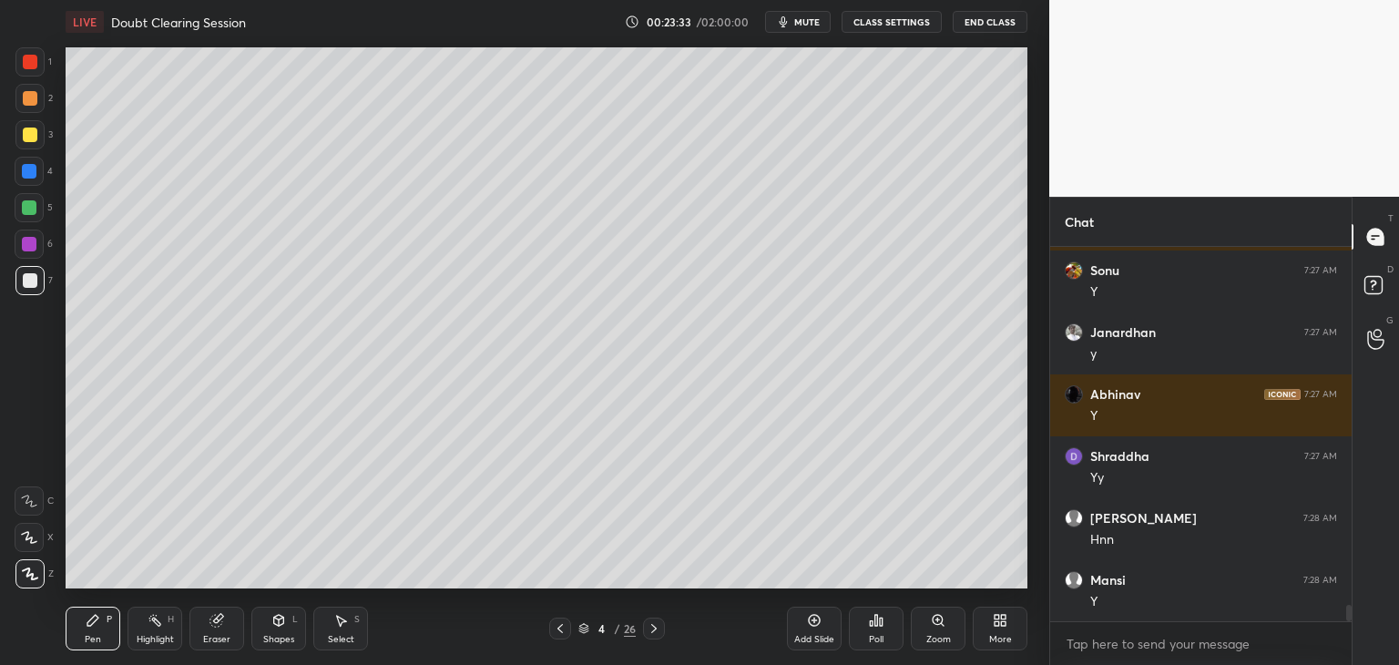
scroll to position [8022, 0]
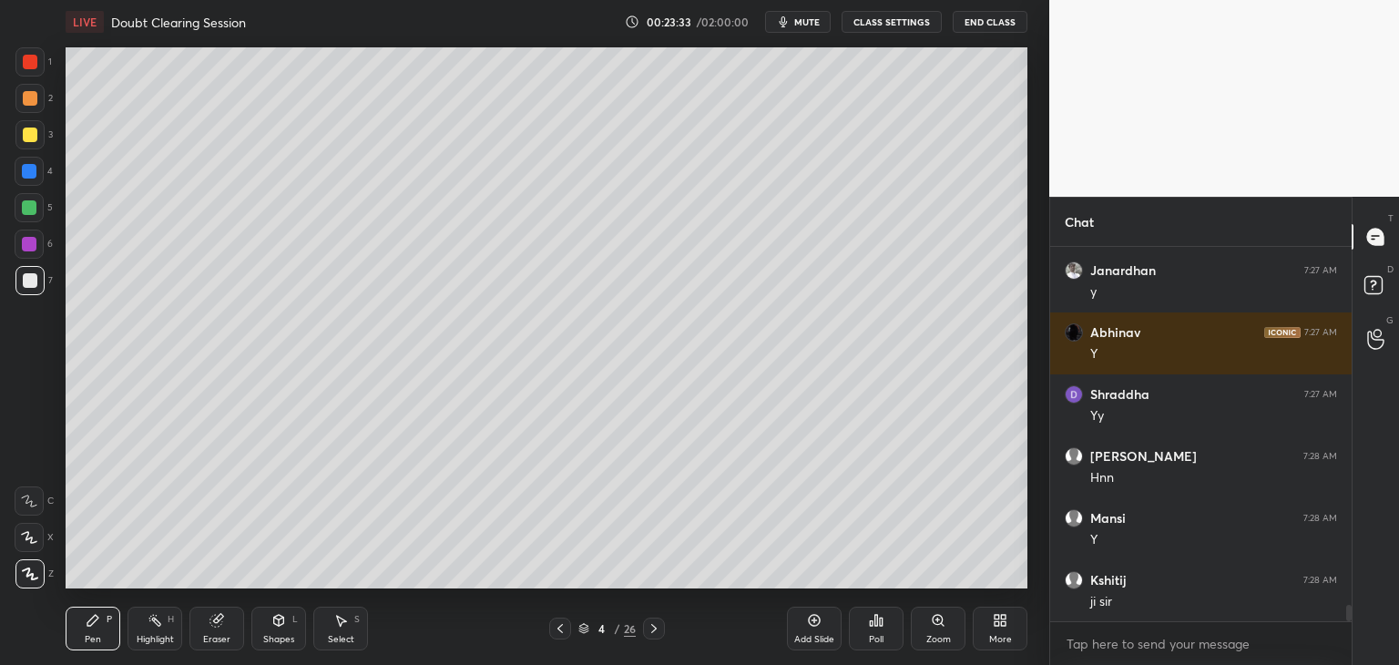
click at [270, 629] on div "Shapes L" at bounding box center [278, 629] width 55 height 44
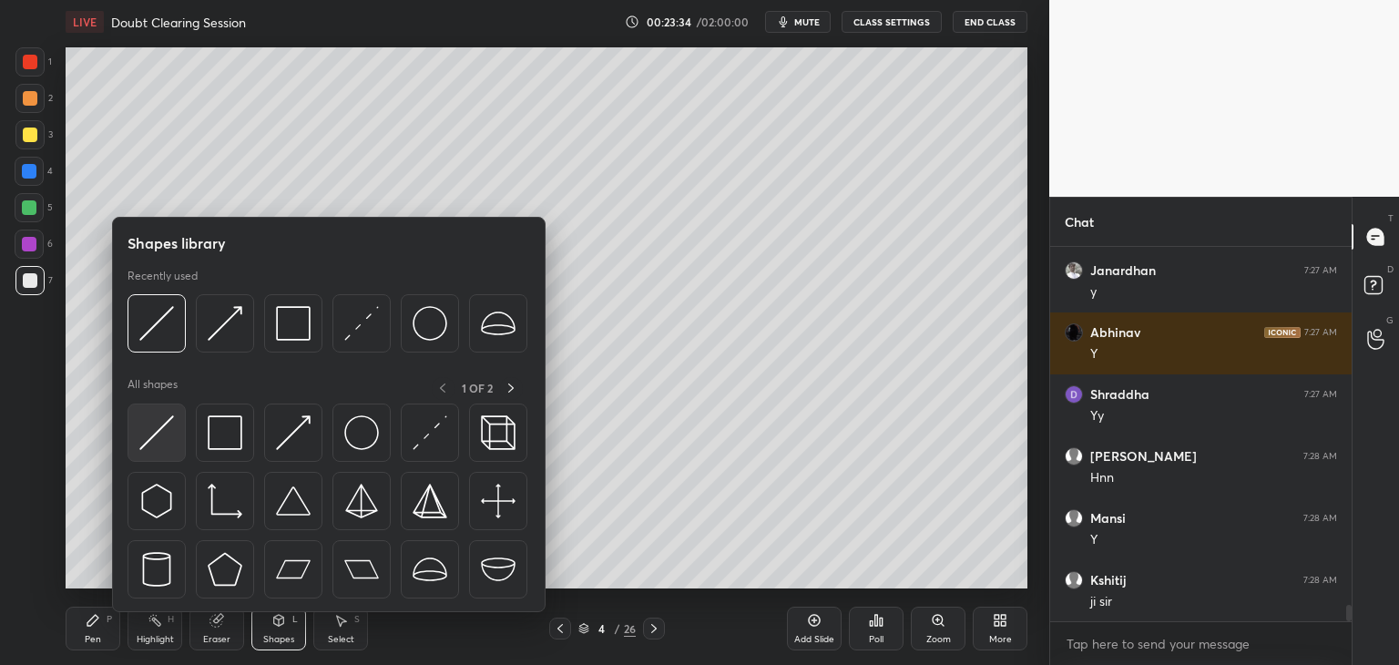
click at [154, 435] on img at bounding box center [156, 432] width 35 height 35
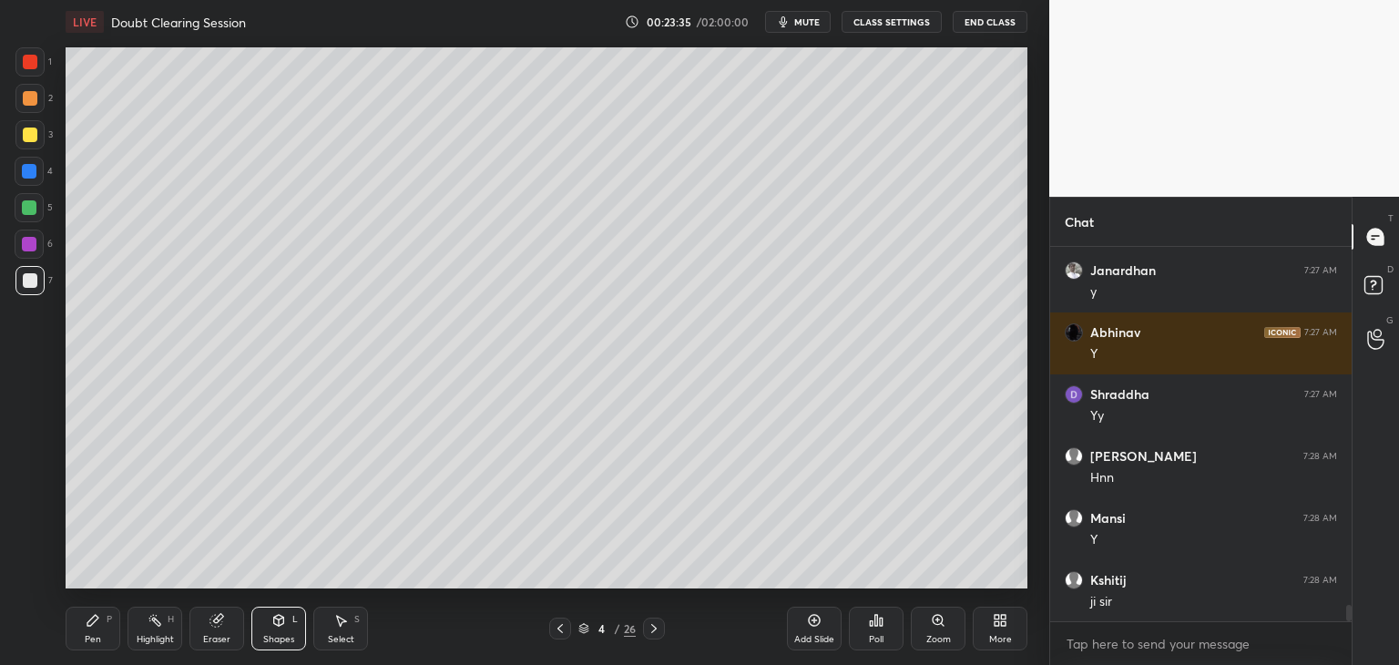
click at [27, 245] on div at bounding box center [29, 244] width 15 height 15
click at [26, 272] on div at bounding box center [29, 280] width 29 height 29
click at [345, 630] on div "Select S" at bounding box center [340, 629] width 55 height 44
drag, startPoint x: 435, startPoint y: 175, endPoint x: 453, endPoint y: 191, distance: 23.8
click at [453, 191] on div "0 ° Undo Copy Duplicate Duplicate to new slide Delete" at bounding box center [547, 317] width 962 height 541
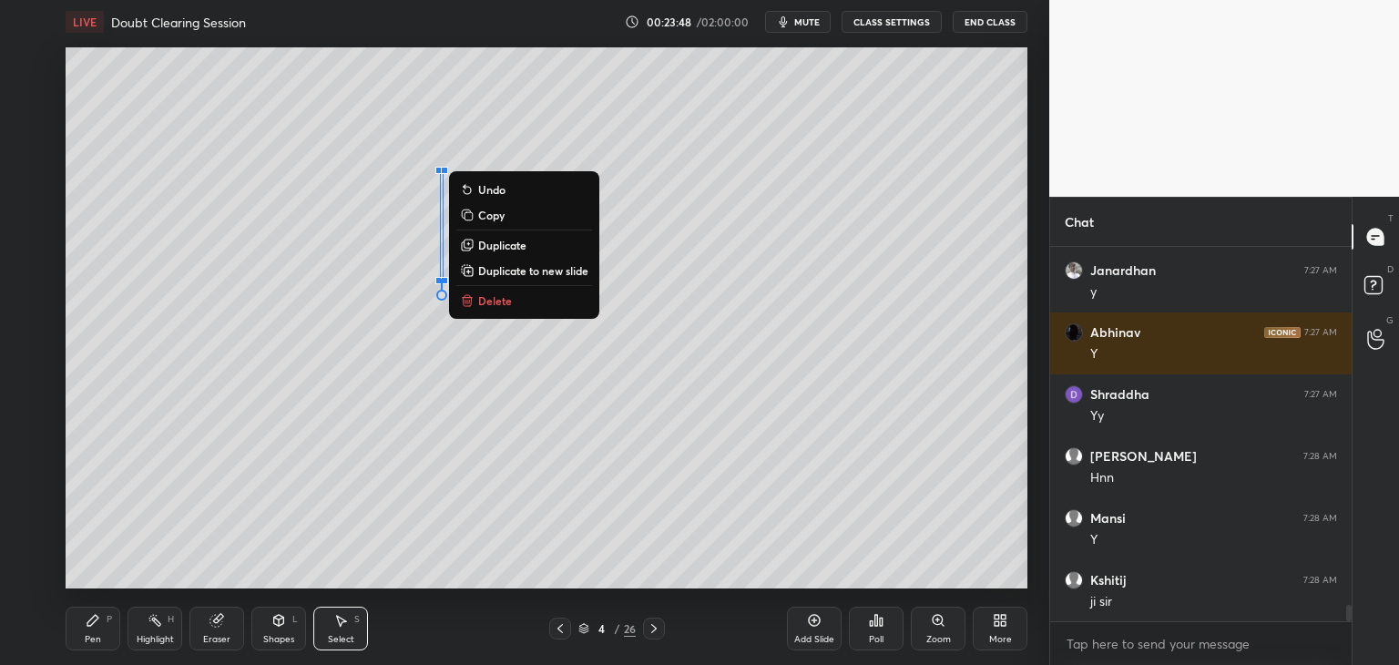
scroll to position [8084, 0]
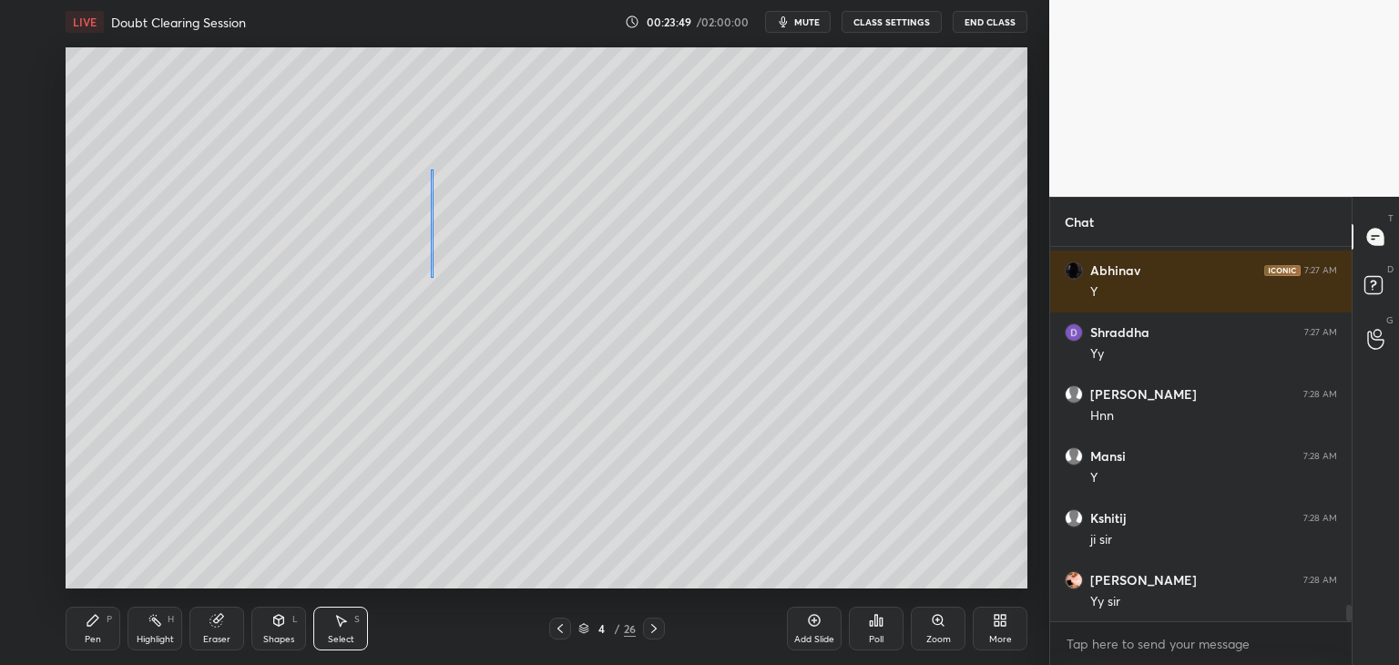
drag, startPoint x: 441, startPoint y: 190, endPoint x: 431, endPoint y: 189, distance: 10.2
click at [431, 189] on div "0 ° Undo Copy Duplicate Duplicate to new slide Delete" at bounding box center [547, 317] width 962 height 541
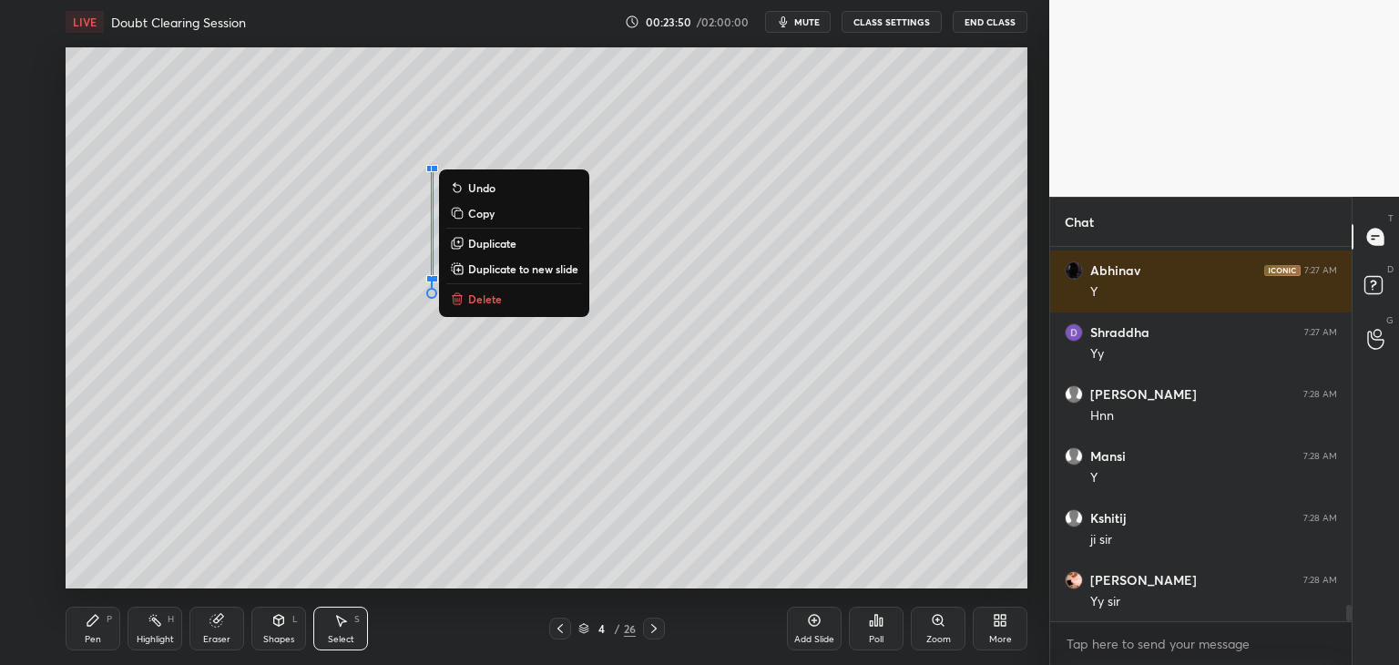
click at [281, 639] on div "Shapes" at bounding box center [278, 639] width 31 height 9
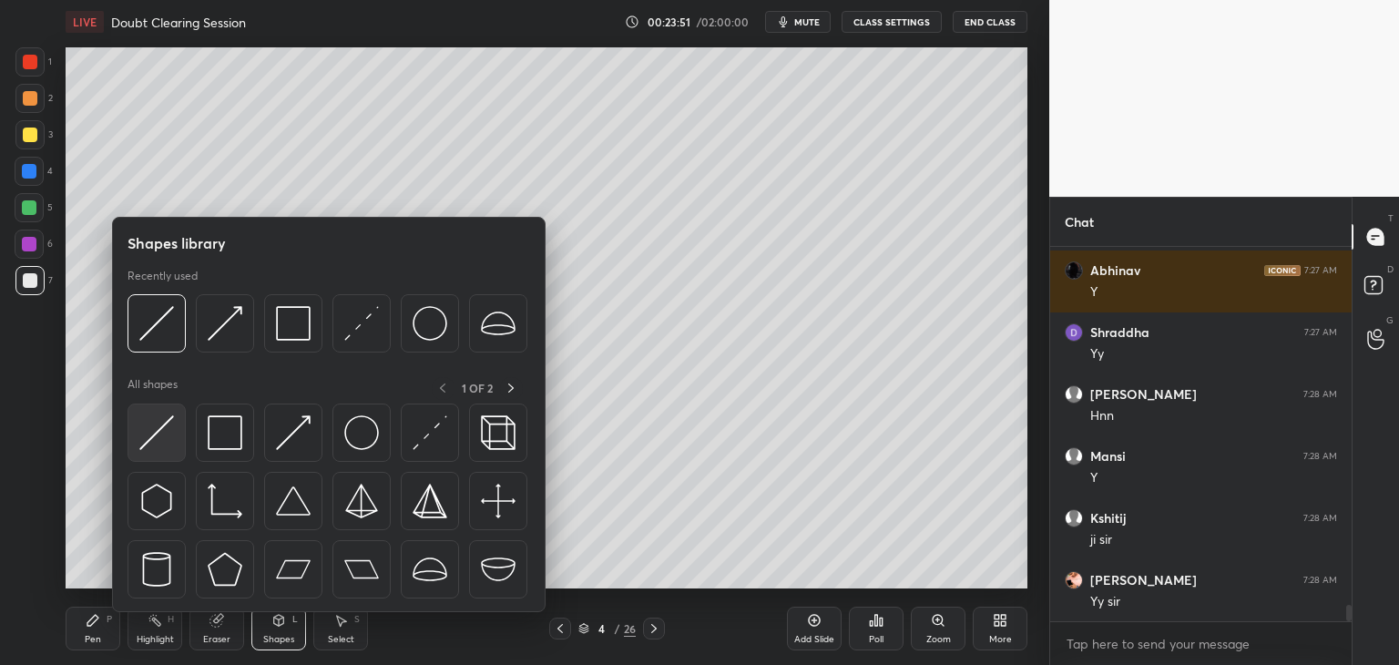
click at [150, 434] on img at bounding box center [156, 432] width 35 height 35
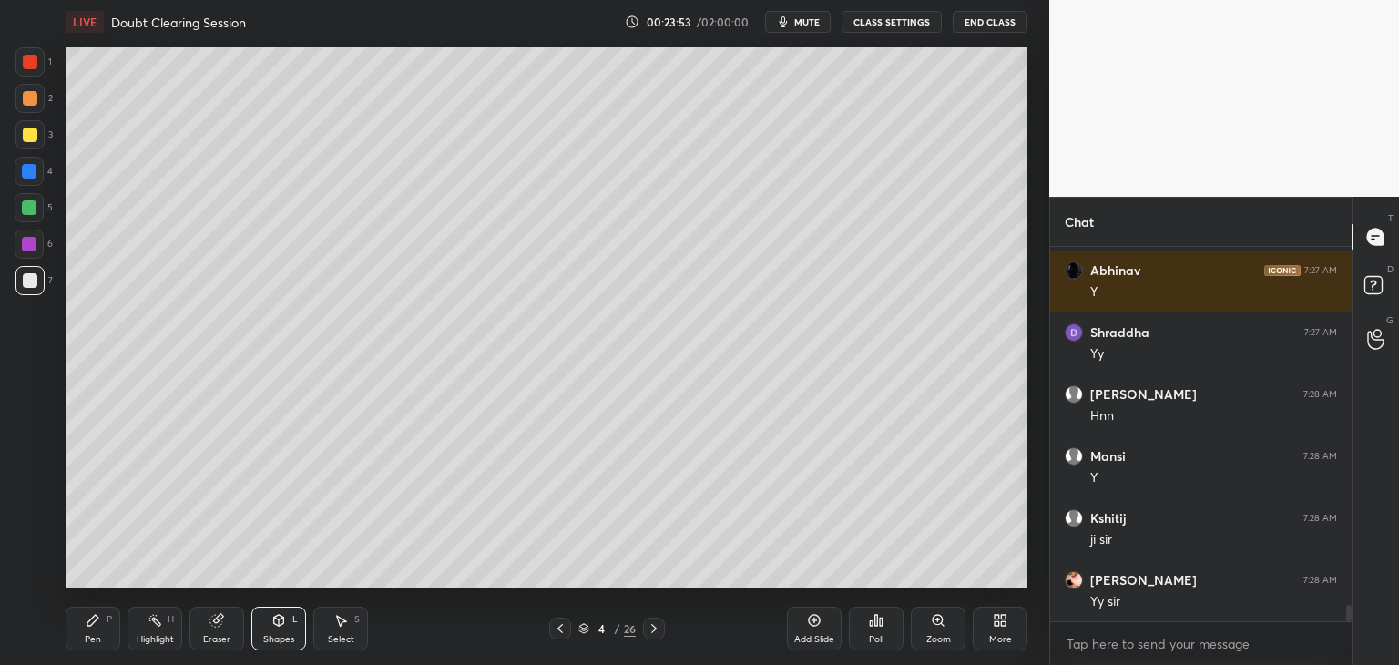
click at [33, 241] on div at bounding box center [29, 244] width 15 height 15
click at [269, 620] on div "Shapes L" at bounding box center [278, 629] width 55 height 44
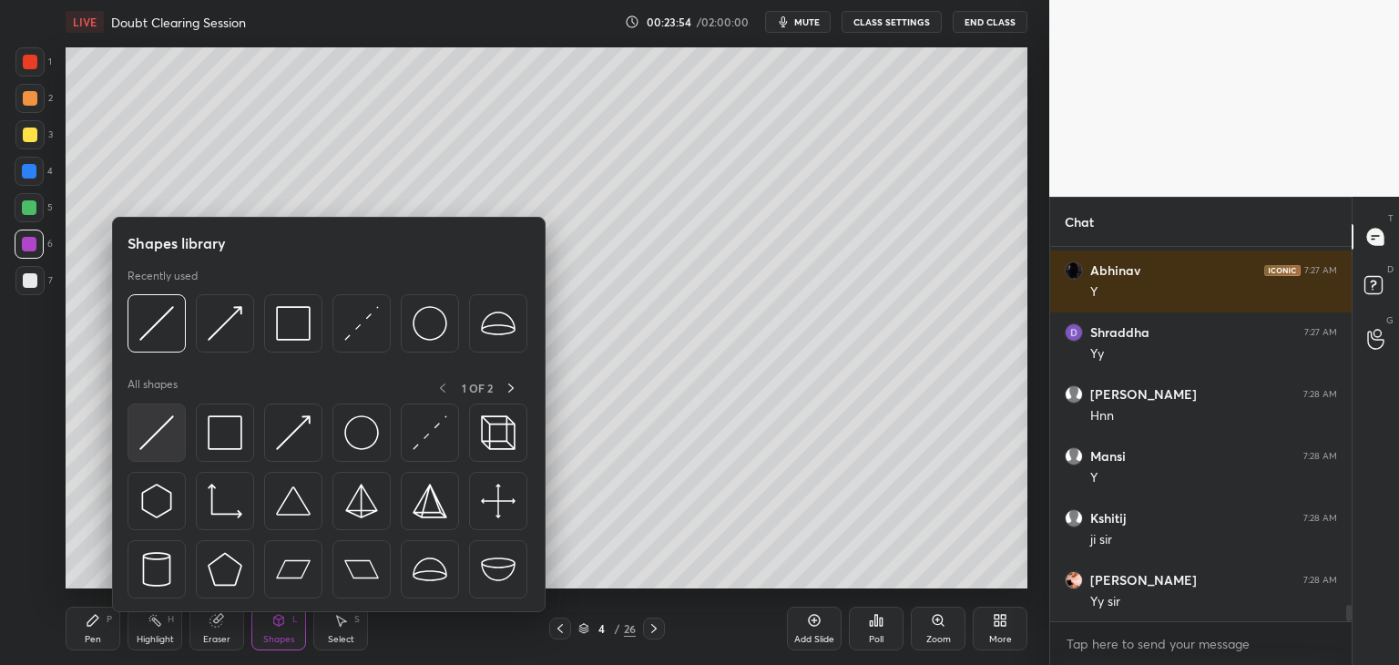
click at [164, 430] on img at bounding box center [156, 432] width 35 height 35
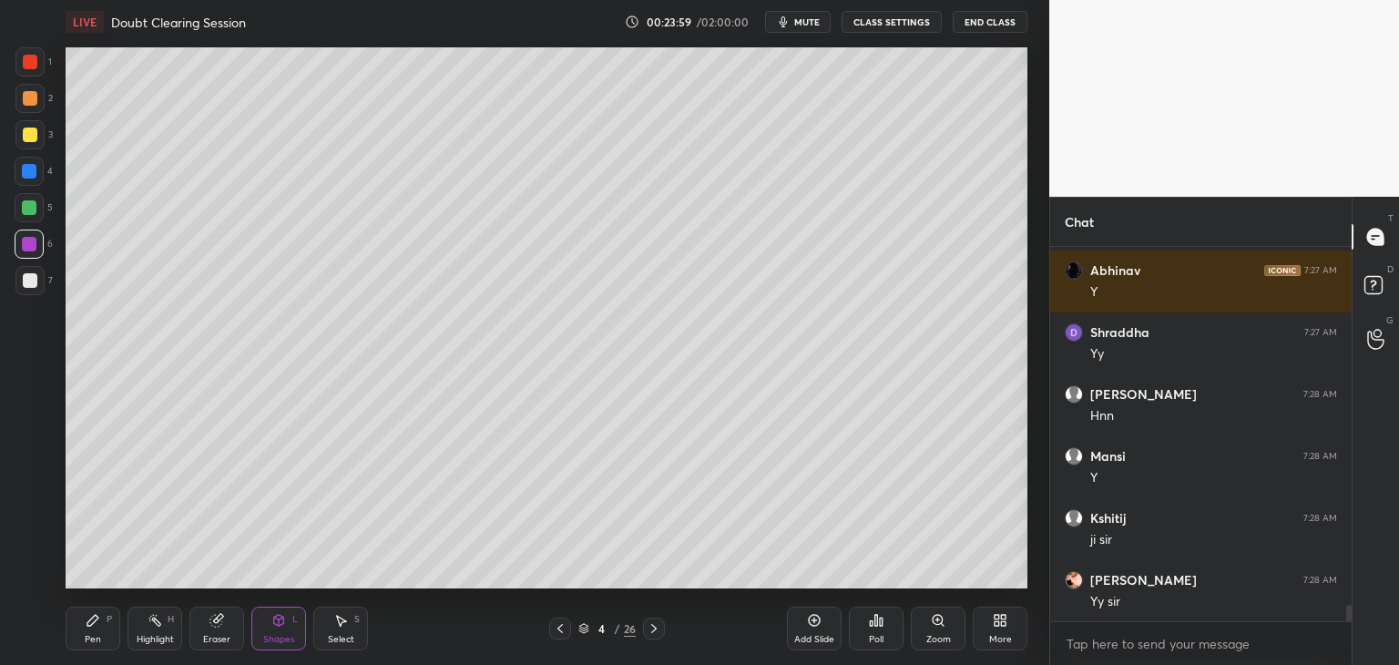
click at [107, 618] on div "P" at bounding box center [109, 619] width 5 height 9
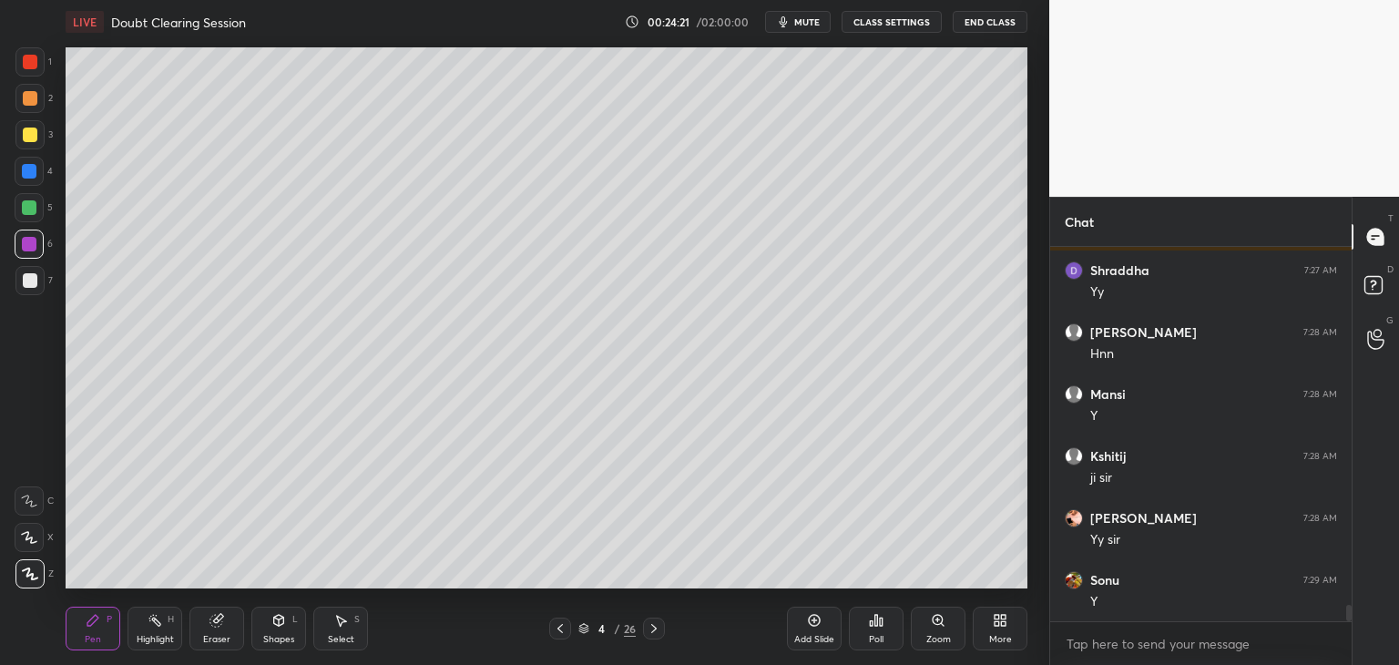
click at [275, 632] on div "Shapes L" at bounding box center [278, 629] width 55 height 44
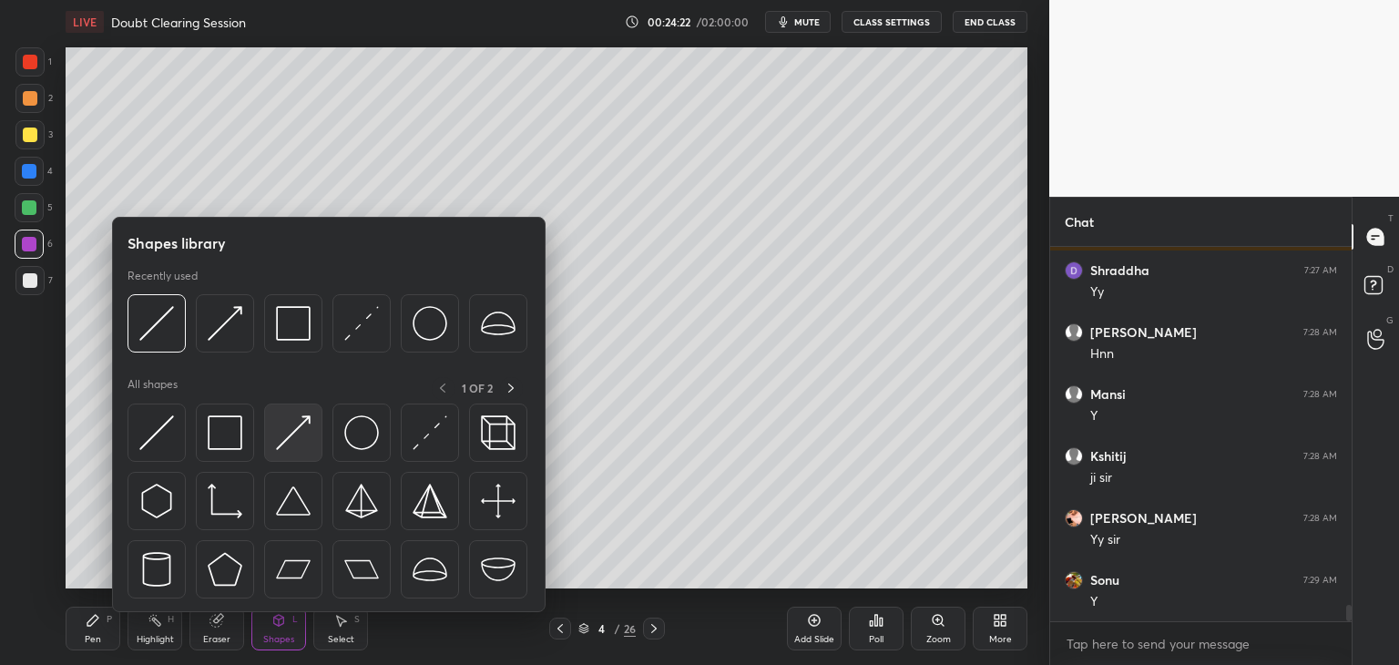
click at [301, 432] on img at bounding box center [293, 432] width 35 height 35
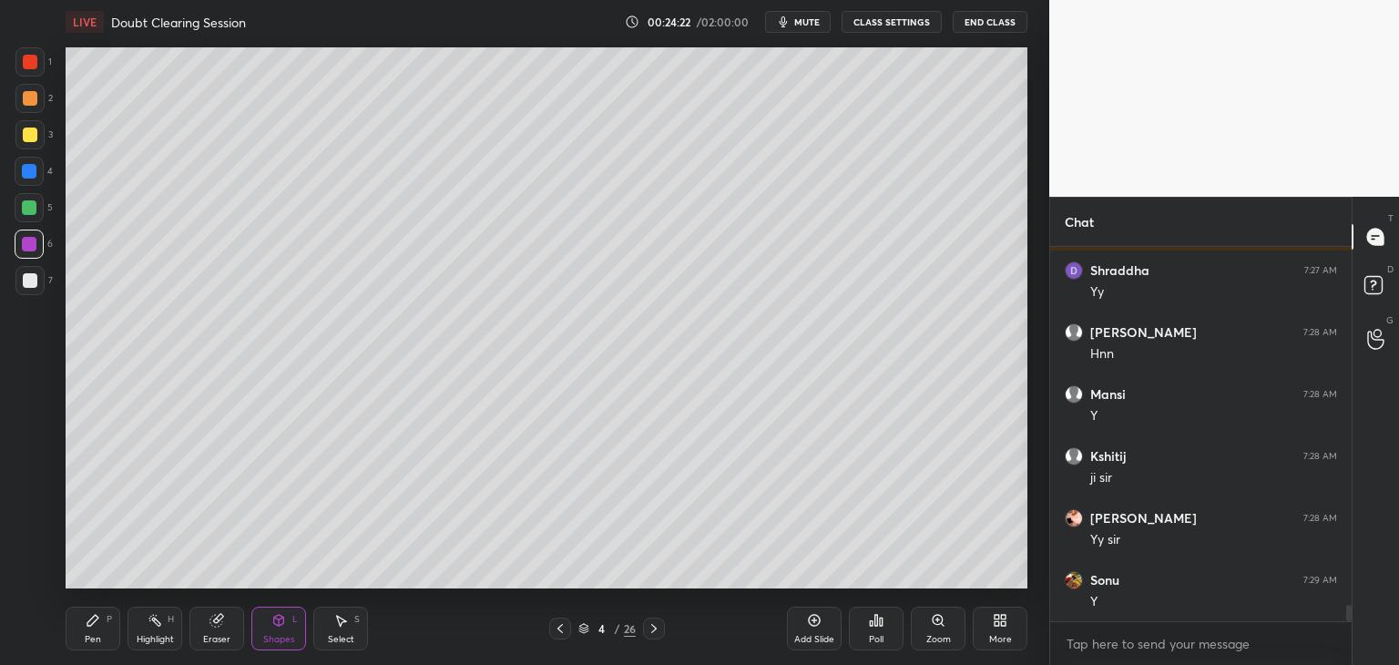
click at [28, 277] on div at bounding box center [30, 280] width 15 height 15
click at [286, 623] on div "Shapes L" at bounding box center [278, 629] width 55 height 44
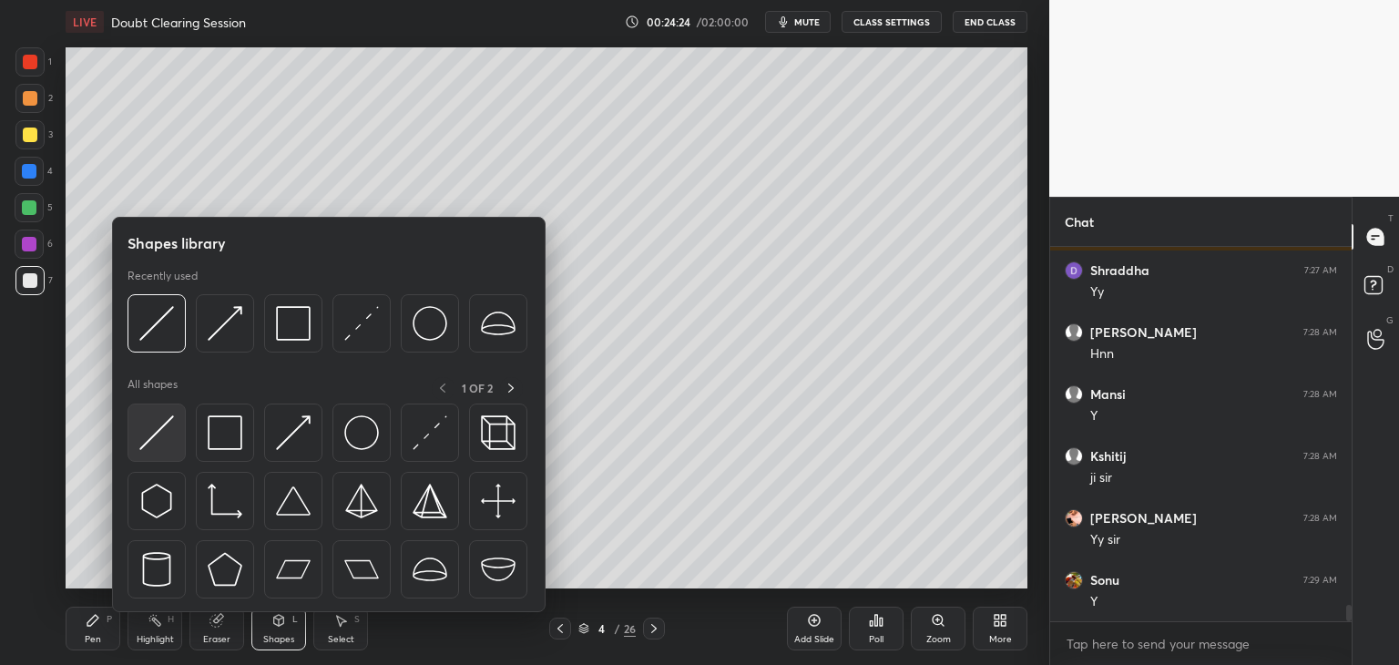
click at [160, 441] on img at bounding box center [156, 432] width 35 height 35
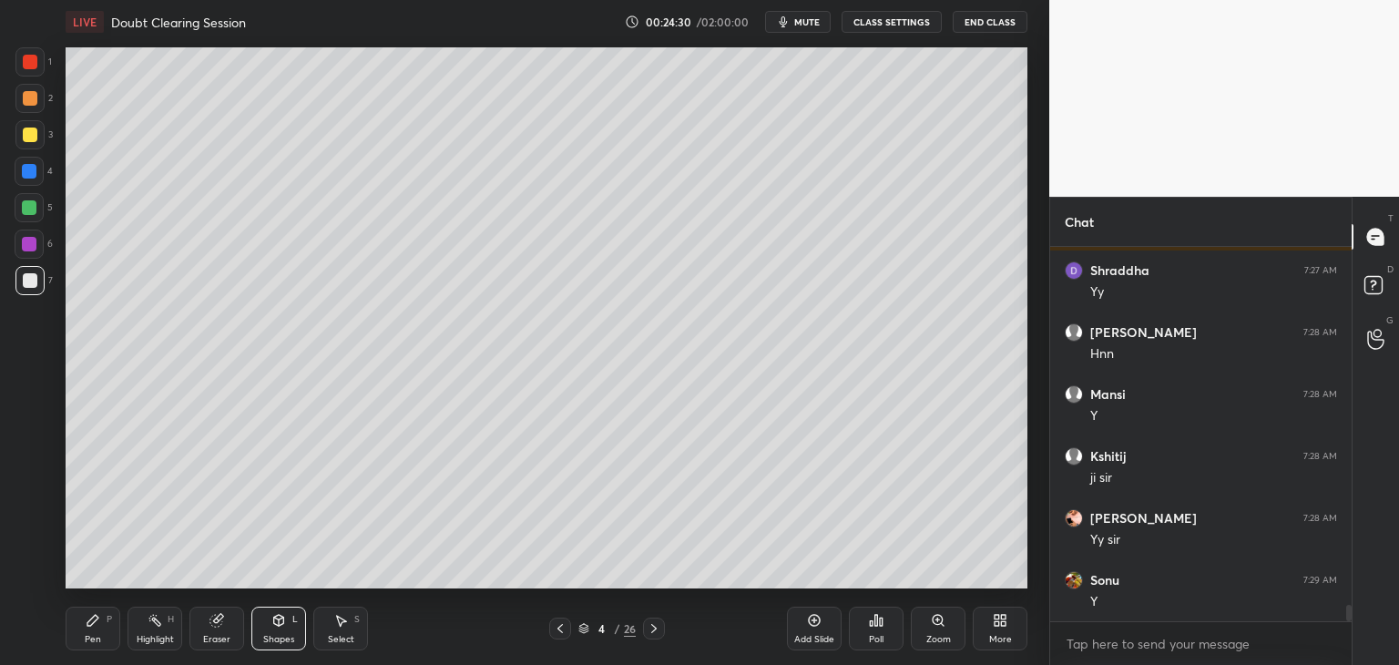
click at [280, 624] on icon at bounding box center [279, 620] width 10 height 11
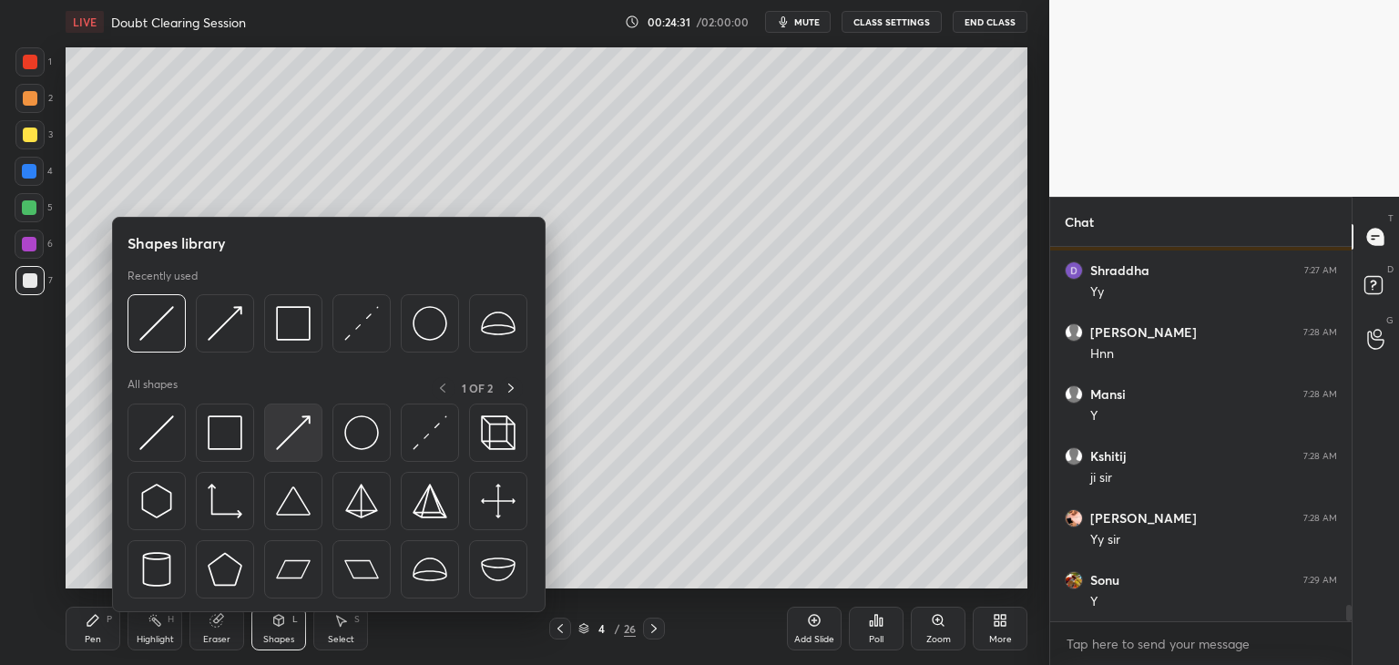
click at [273, 434] on div at bounding box center [293, 433] width 58 height 58
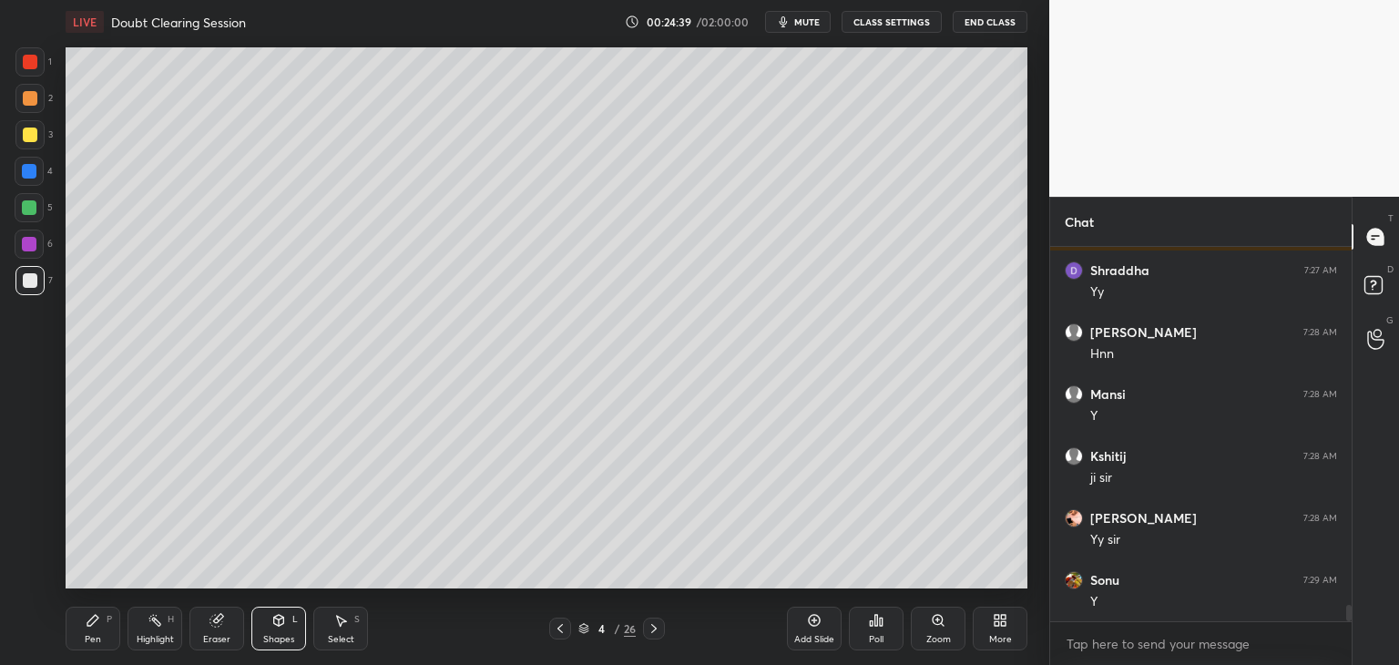
click at [279, 638] on div "Shapes" at bounding box center [278, 639] width 31 height 9
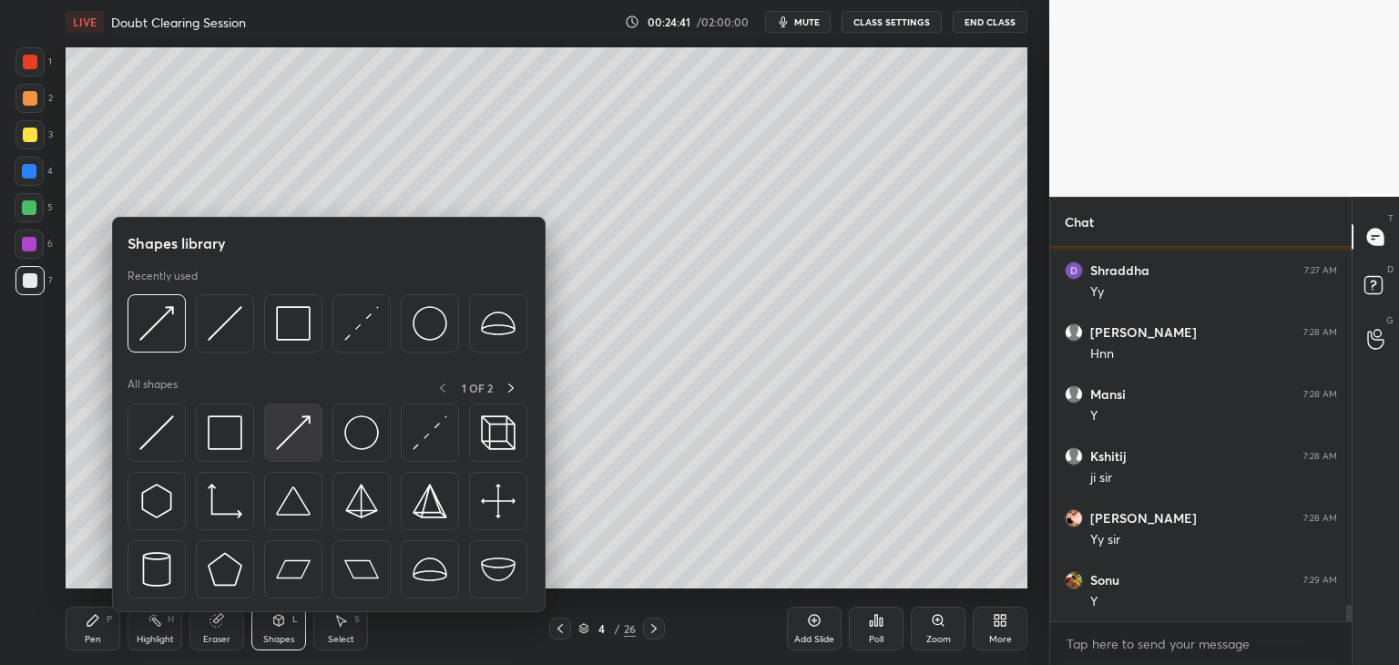
click at [291, 445] on img at bounding box center [293, 432] width 35 height 35
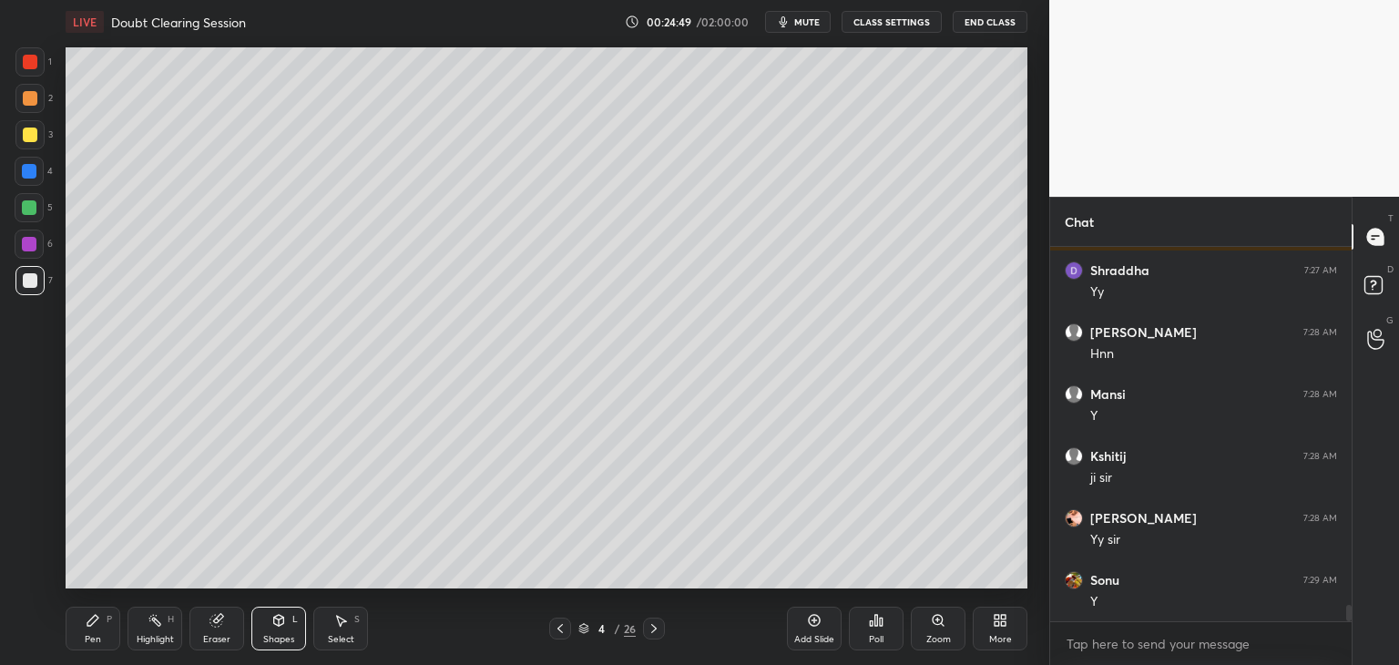
click at [83, 628] on div "Pen P" at bounding box center [93, 629] width 55 height 44
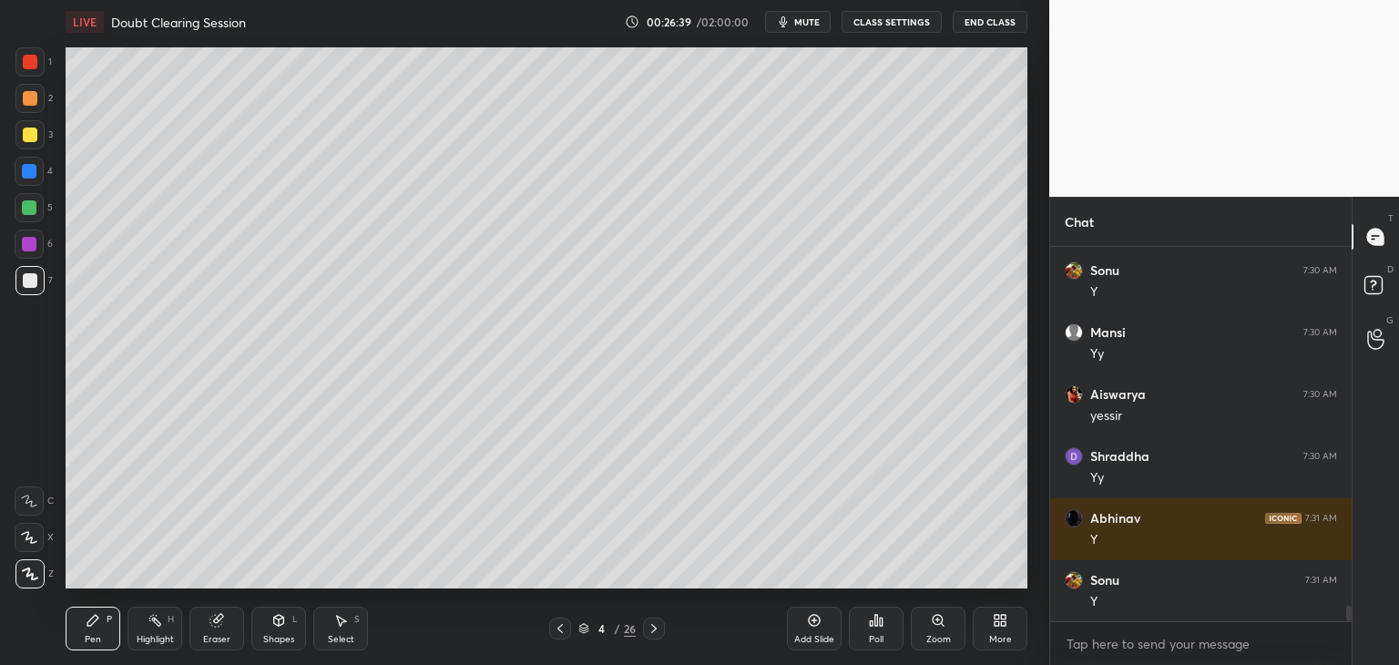
scroll to position [8765, 0]
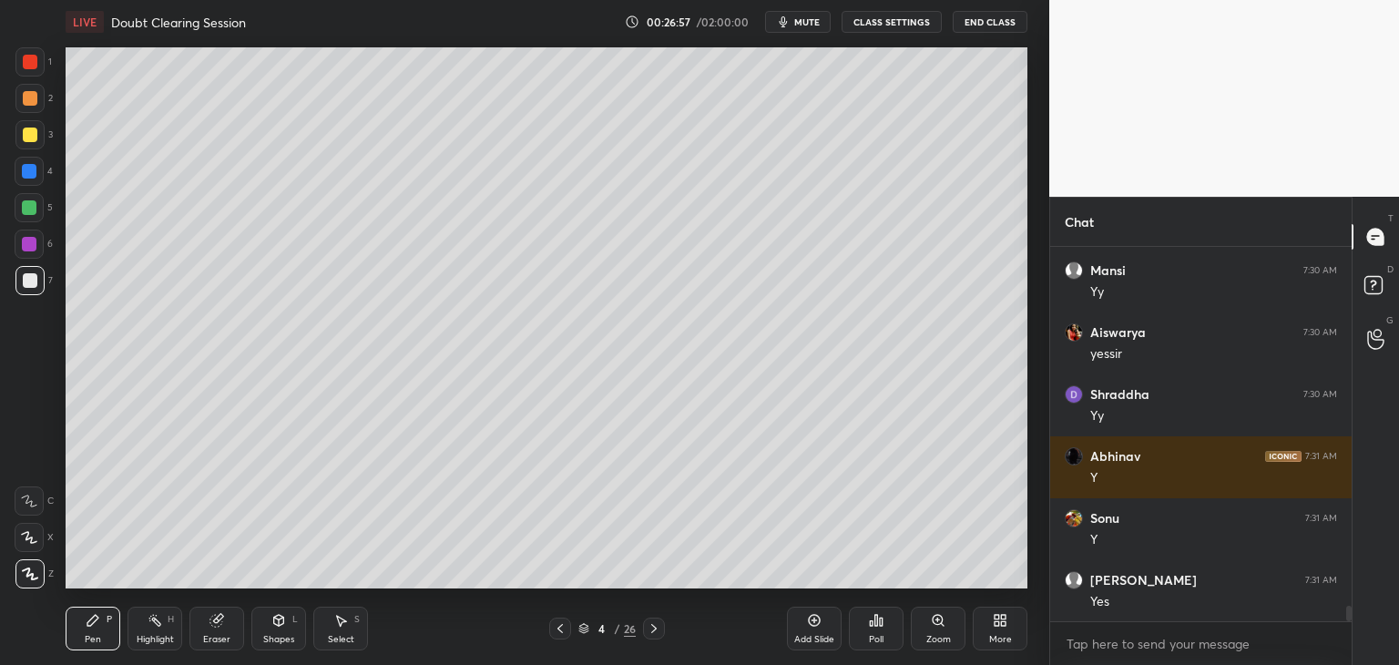
click at [27, 130] on div at bounding box center [30, 135] width 15 height 15
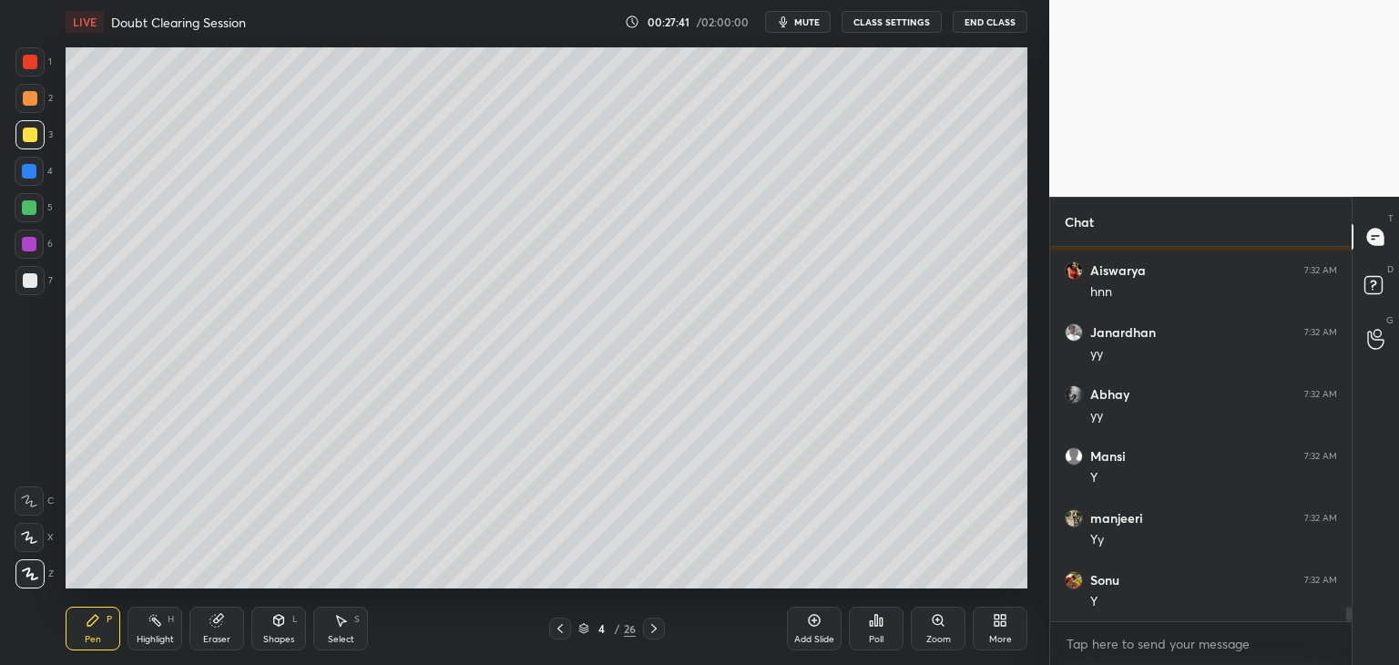
scroll to position [9261, 0]
click at [26, 284] on div at bounding box center [30, 280] width 15 height 15
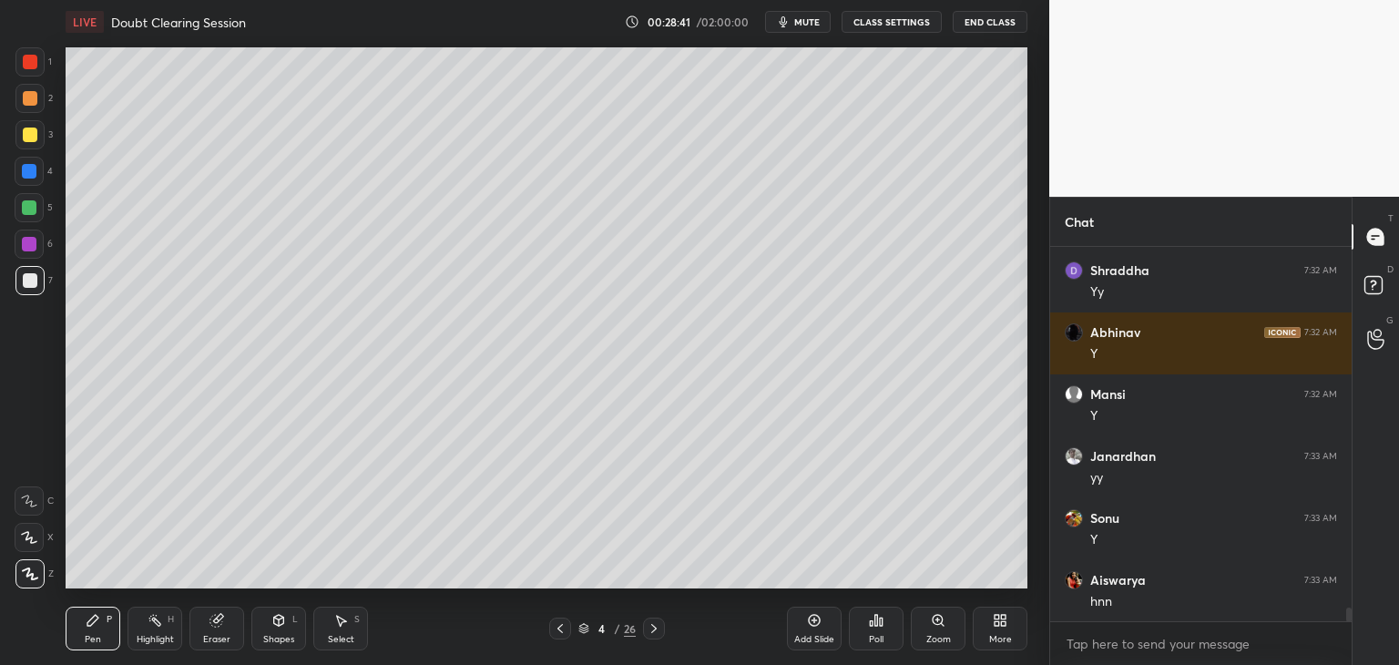
scroll to position [9632, 0]
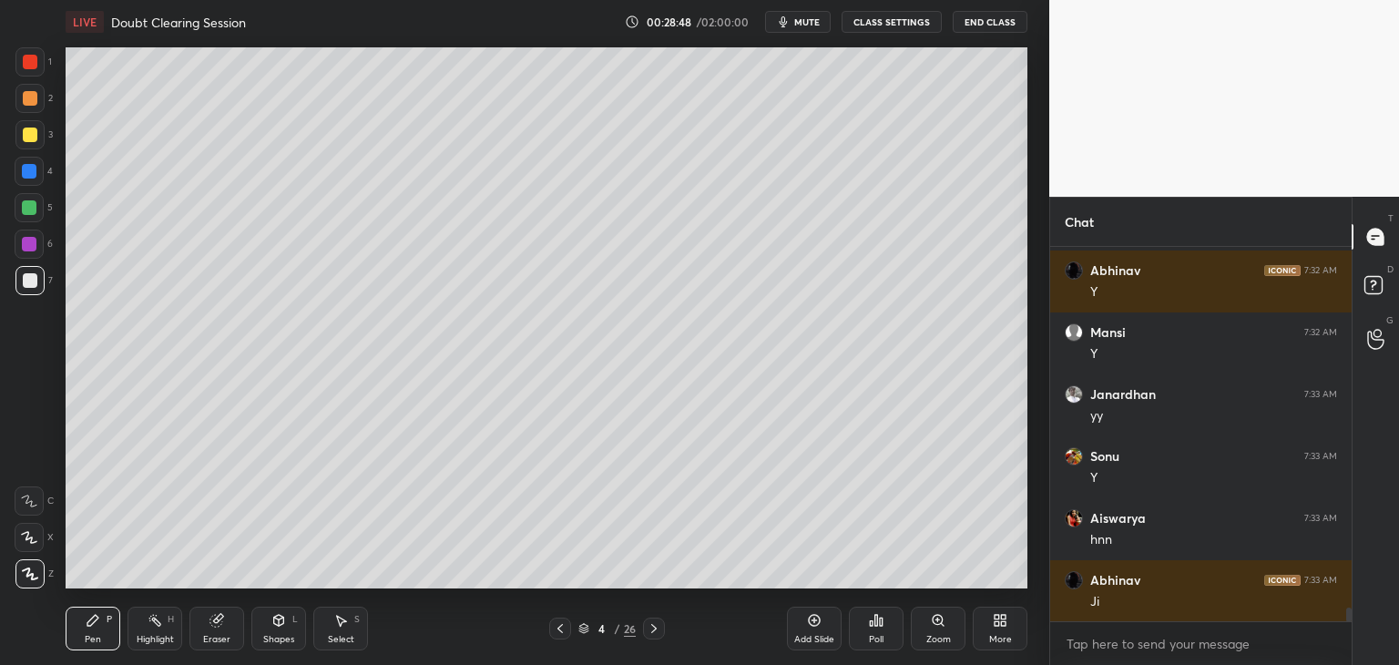
click at [271, 632] on div "Shapes L" at bounding box center [278, 629] width 55 height 44
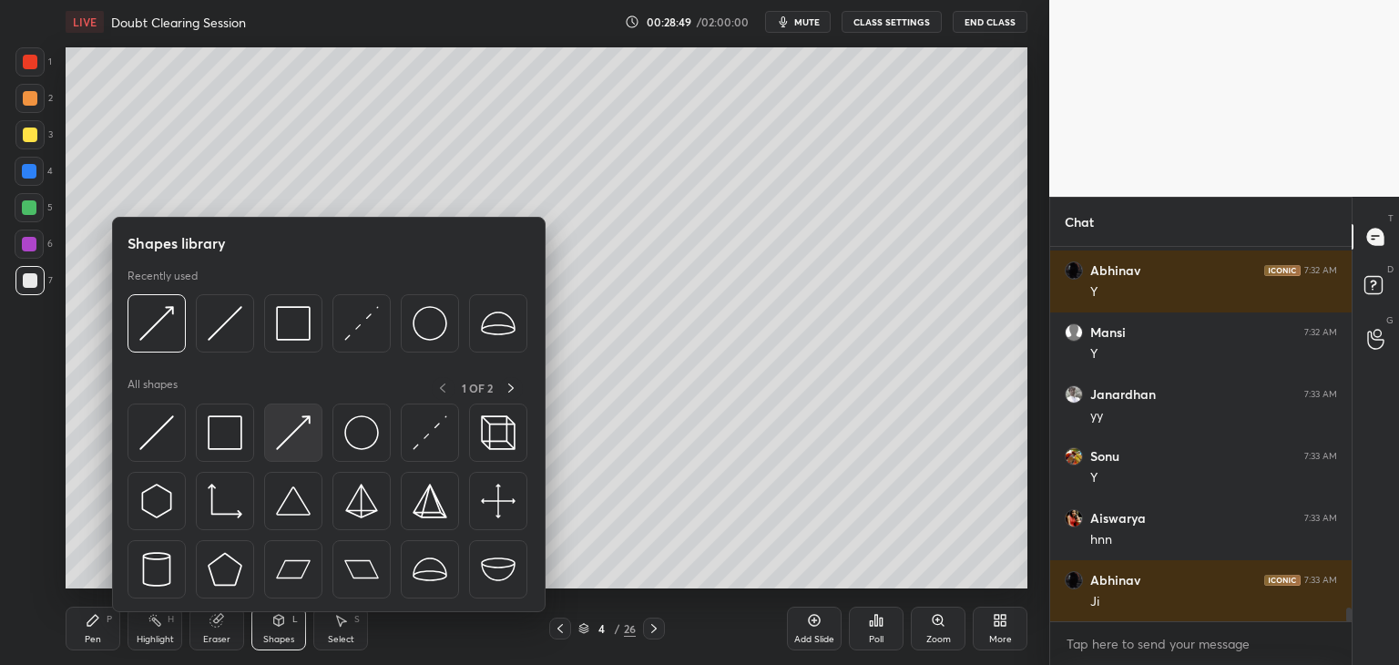
click at [291, 435] on img at bounding box center [293, 432] width 35 height 35
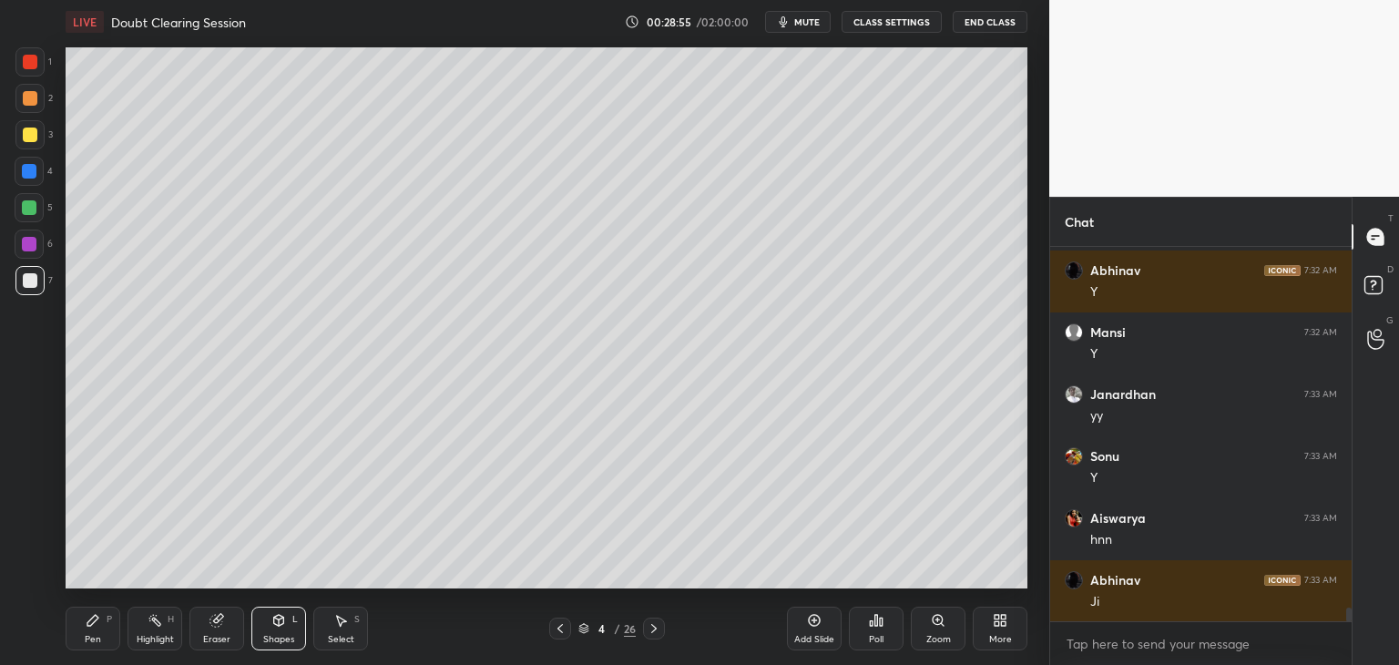
click at [97, 623] on icon at bounding box center [93, 620] width 15 height 15
click at [269, 635] on div "Shapes" at bounding box center [278, 639] width 31 height 9
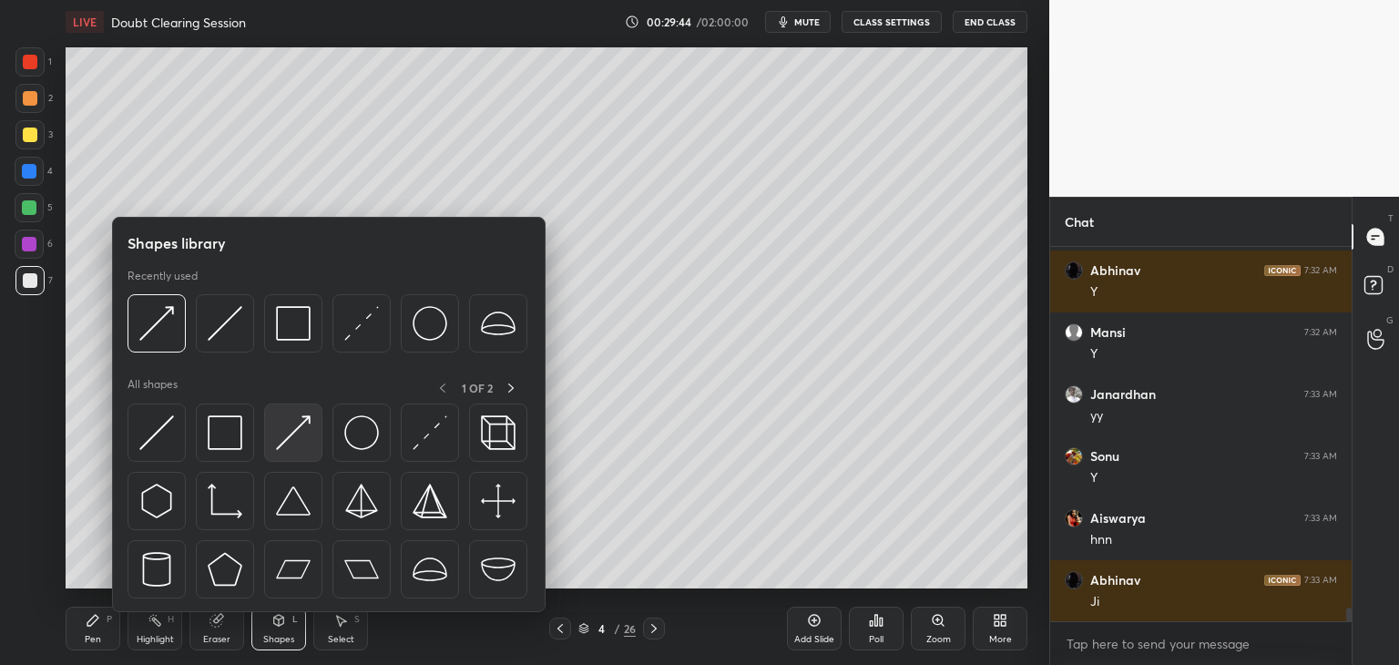
click at [291, 436] on img at bounding box center [293, 432] width 35 height 35
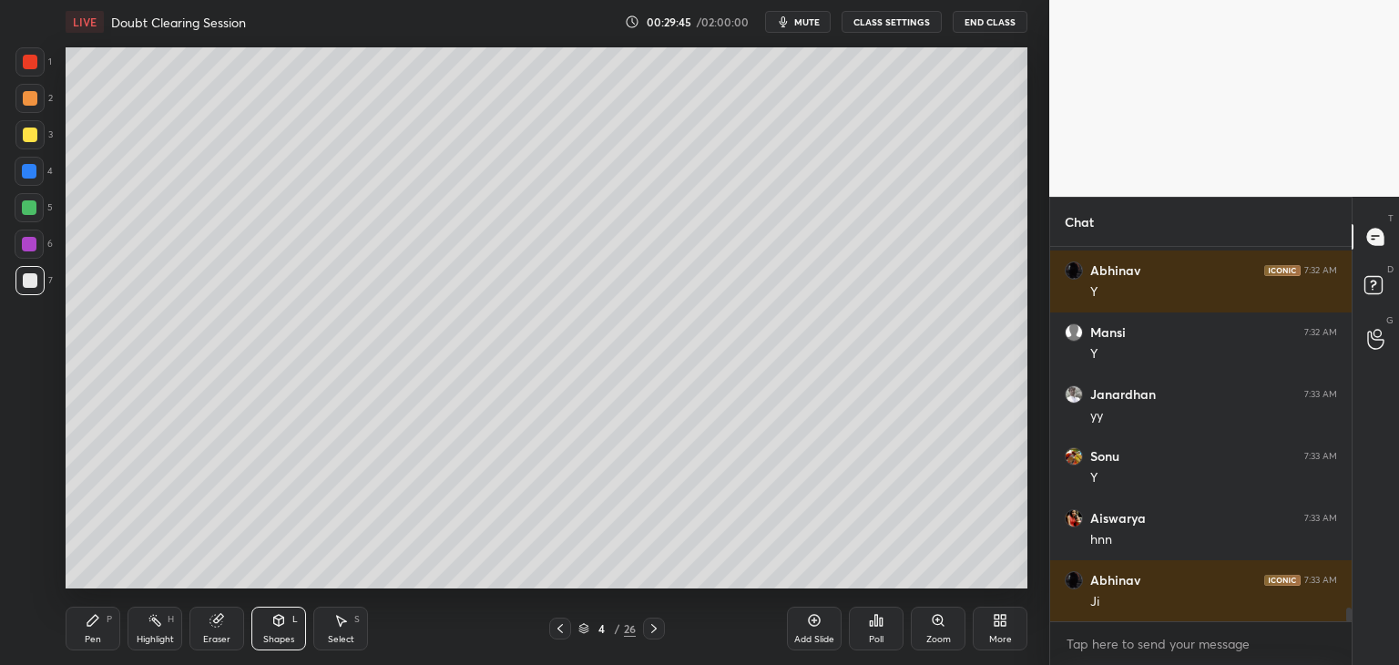
scroll to position [9694, 0]
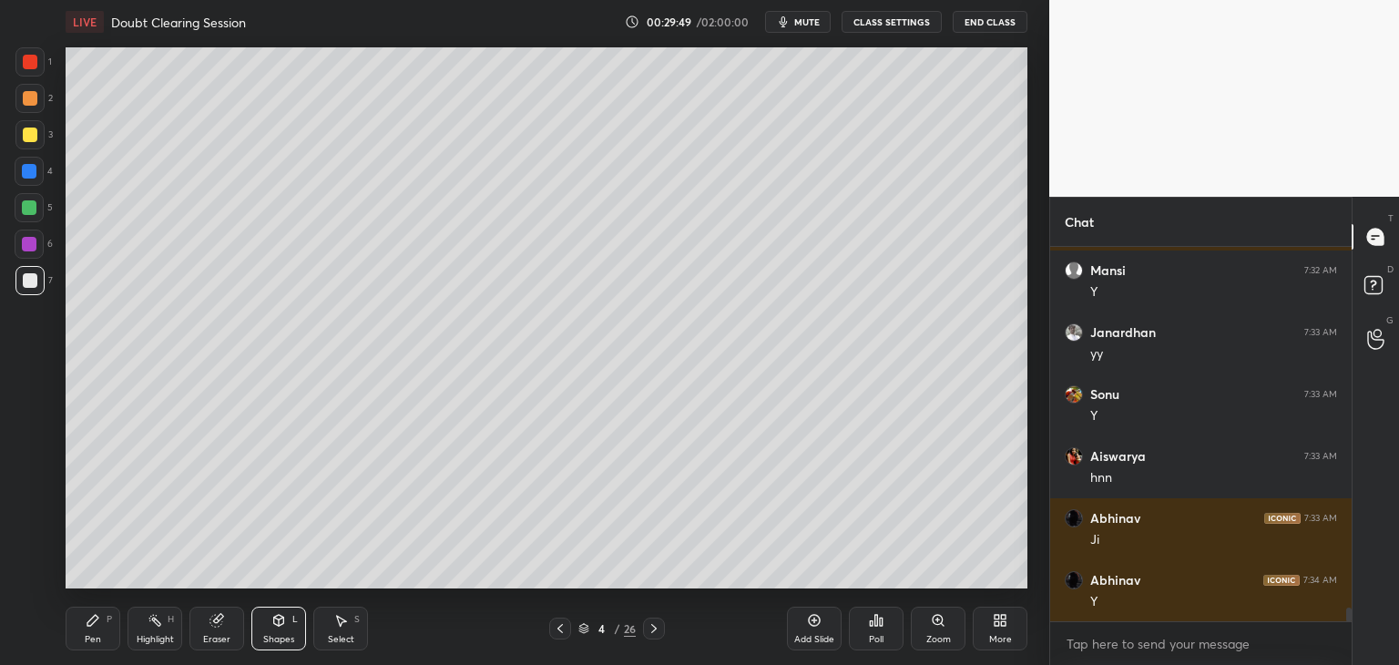
click at [80, 635] on div "Pen P" at bounding box center [93, 629] width 55 height 44
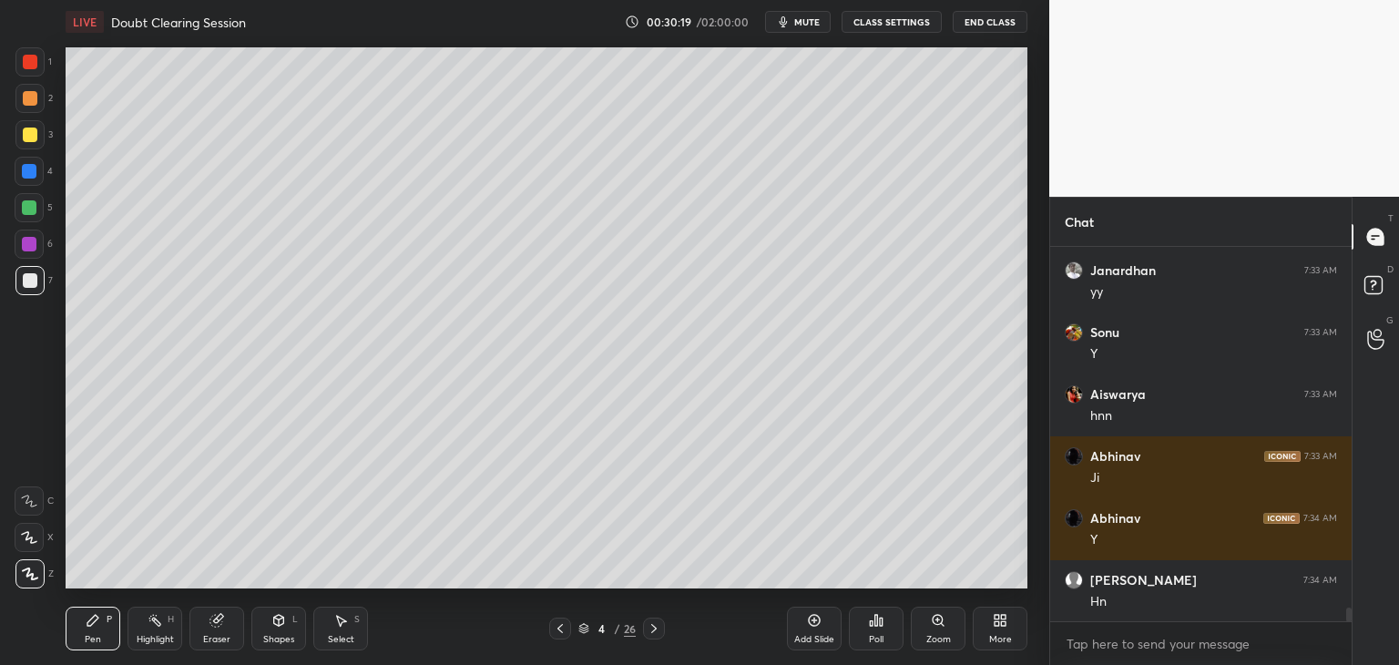
drag, startPoint x: 338, startPoint y: 631, endPoint x: 353, endPoint y: 622, distance: 18.0
click at [335, 631] on div "Select S" at bounding box center [340, 629] width 55 height 44
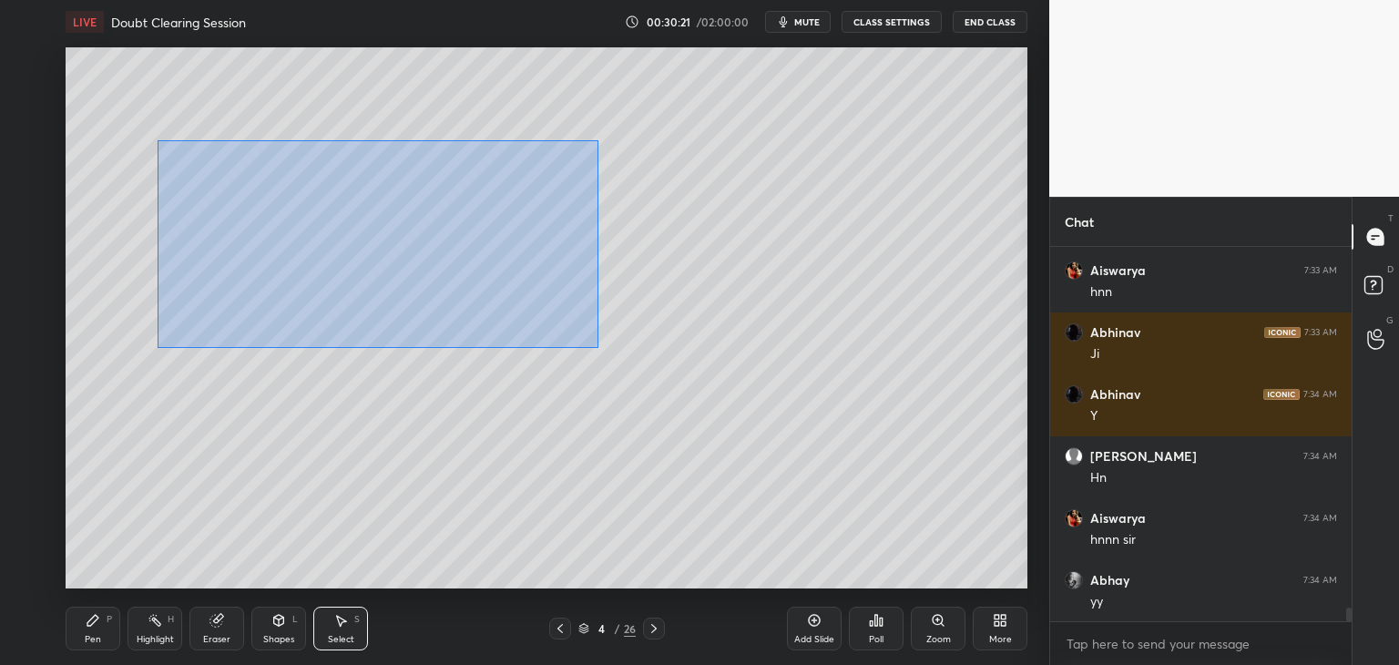
scroll to position [9942, 0]
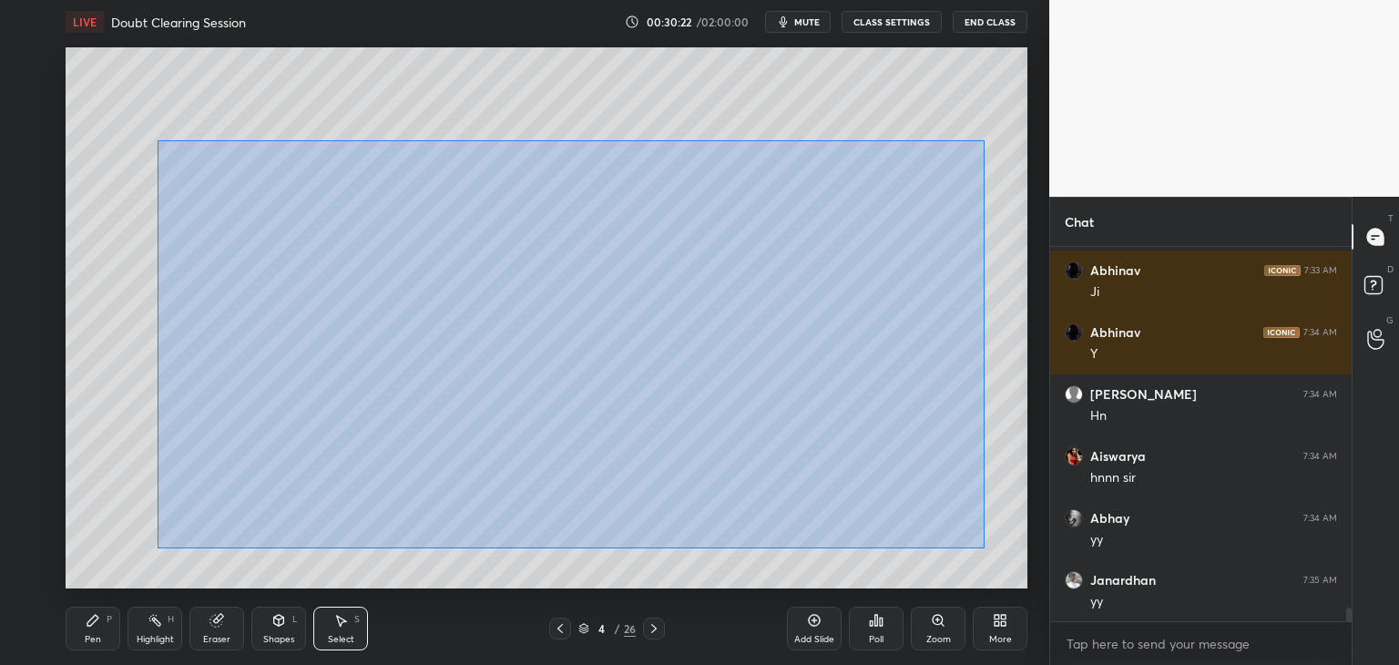
drag, startPoint x: 158, startPoint y: 141, endPoint x: 944, endPoint y: 502, distance: 864.9
click at [983, 540] on div "0 ° Undo Copy Duplicate Duplicate to new slide Delete" at bounding box center [547, 317] width 962 height 541
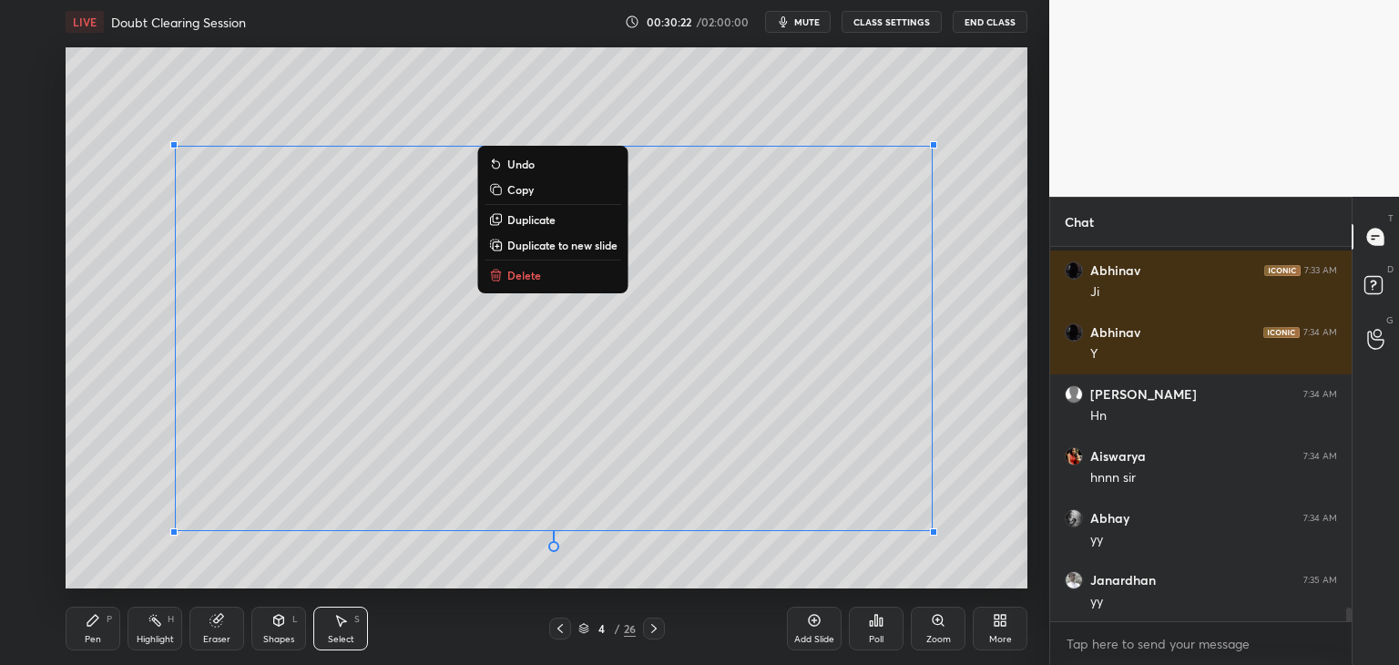
scroll to position [10066, 0]
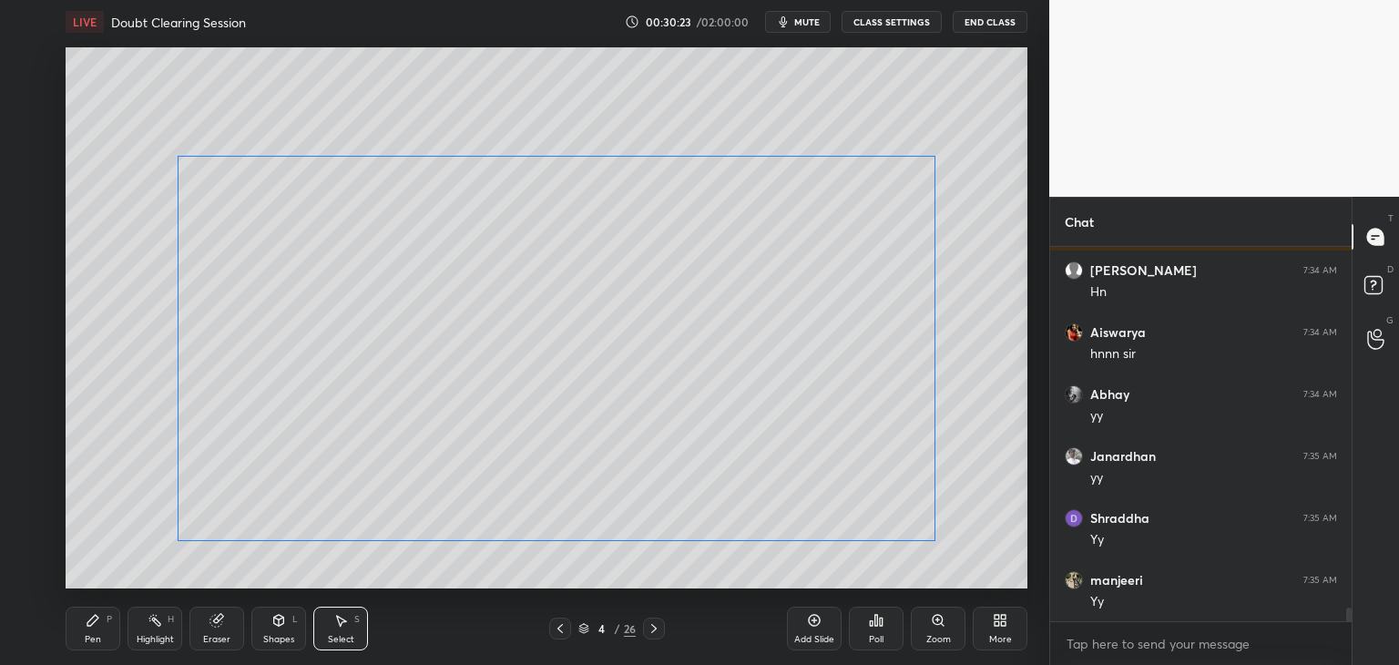
drag, startPoint x: 782, startPoint y: 410, endPoint x: 785, endPoint y: 420, distance: 10.4
click at [785, 420] on div "0 ° Undo Copy Duplicate Duplicate to new slide Delete" at bounding box center [547, 317] width 962 height 541
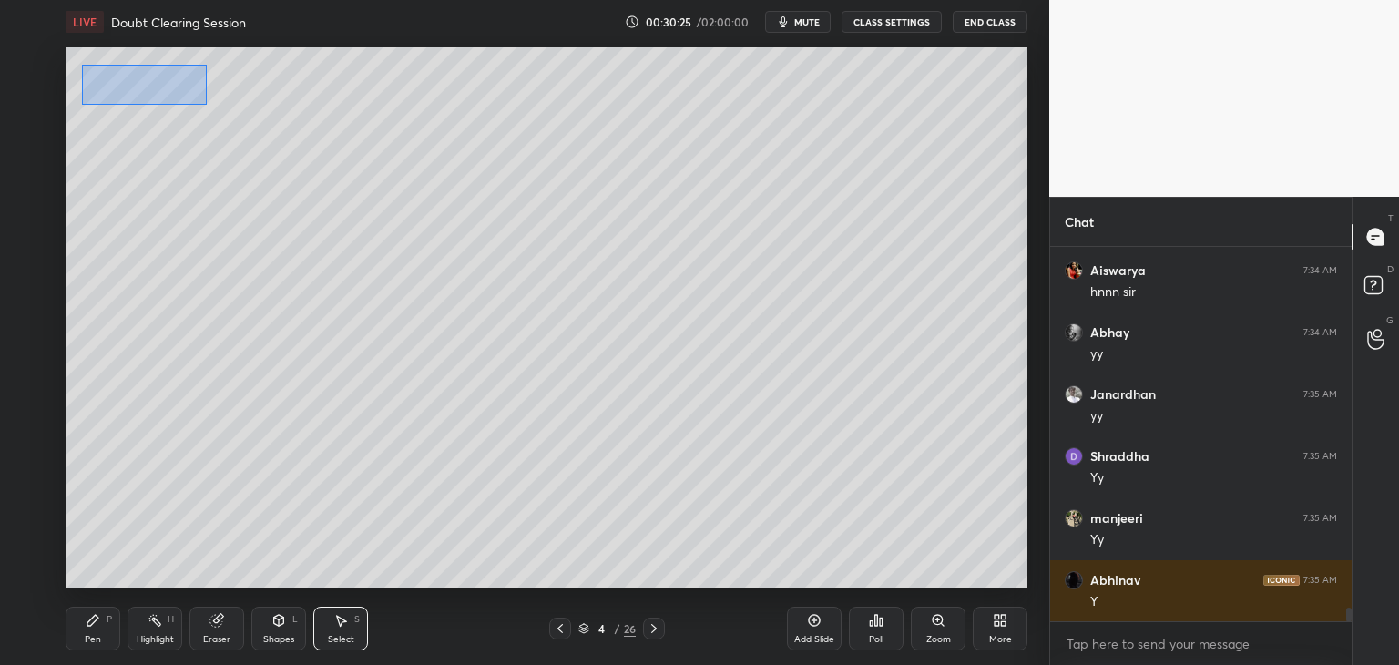
scroll to position [10190, 0]
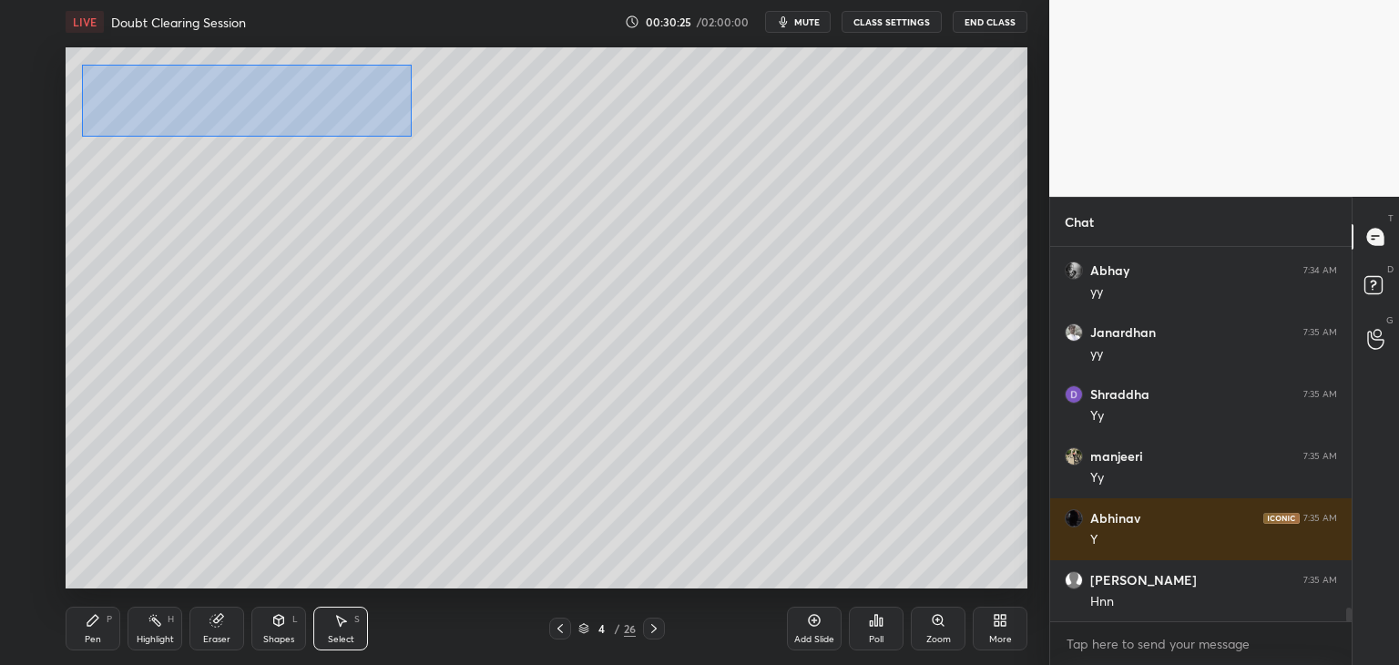
drag, startPoint x: 83, startPoint y: 66, endPoint x: 408, endPoint y: 133, distance: 332.1
click at [418, 133] on div "0 ° Undo Copy Duplicate Duplicate to new slide Delete" at bounding box center [547, 317] width 962 height 541
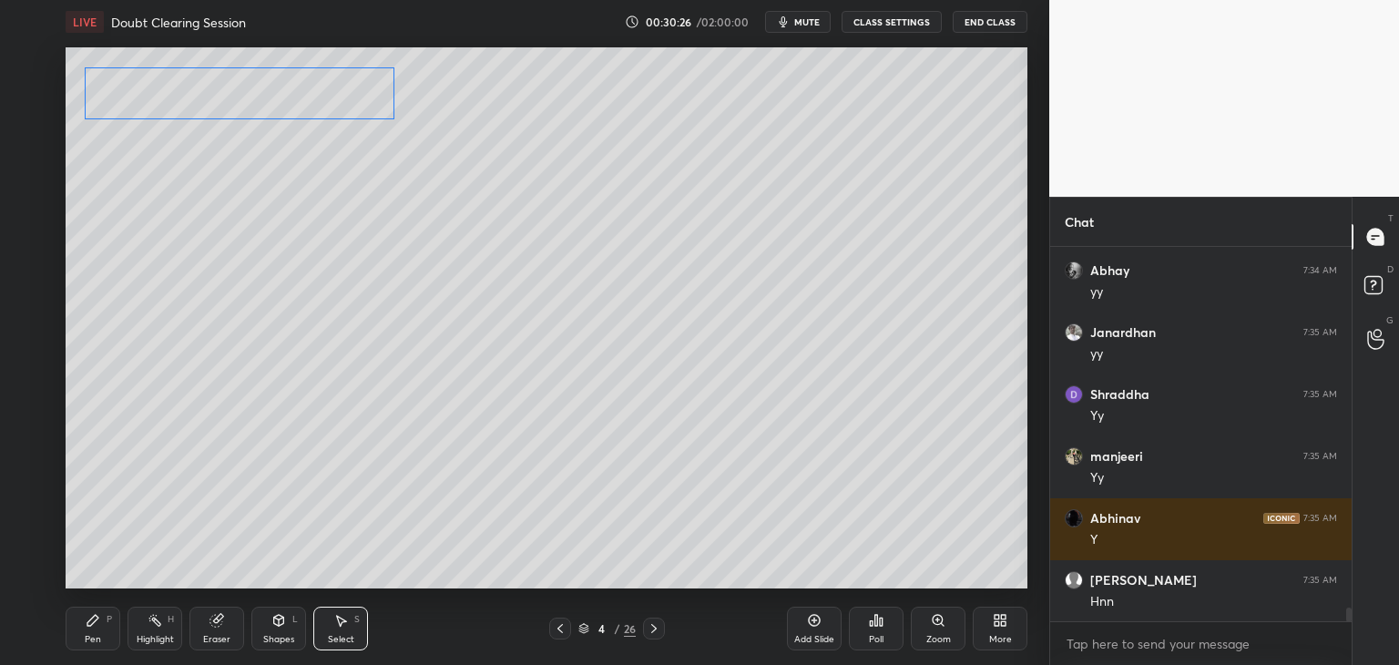
scroll to position [10252, 0]
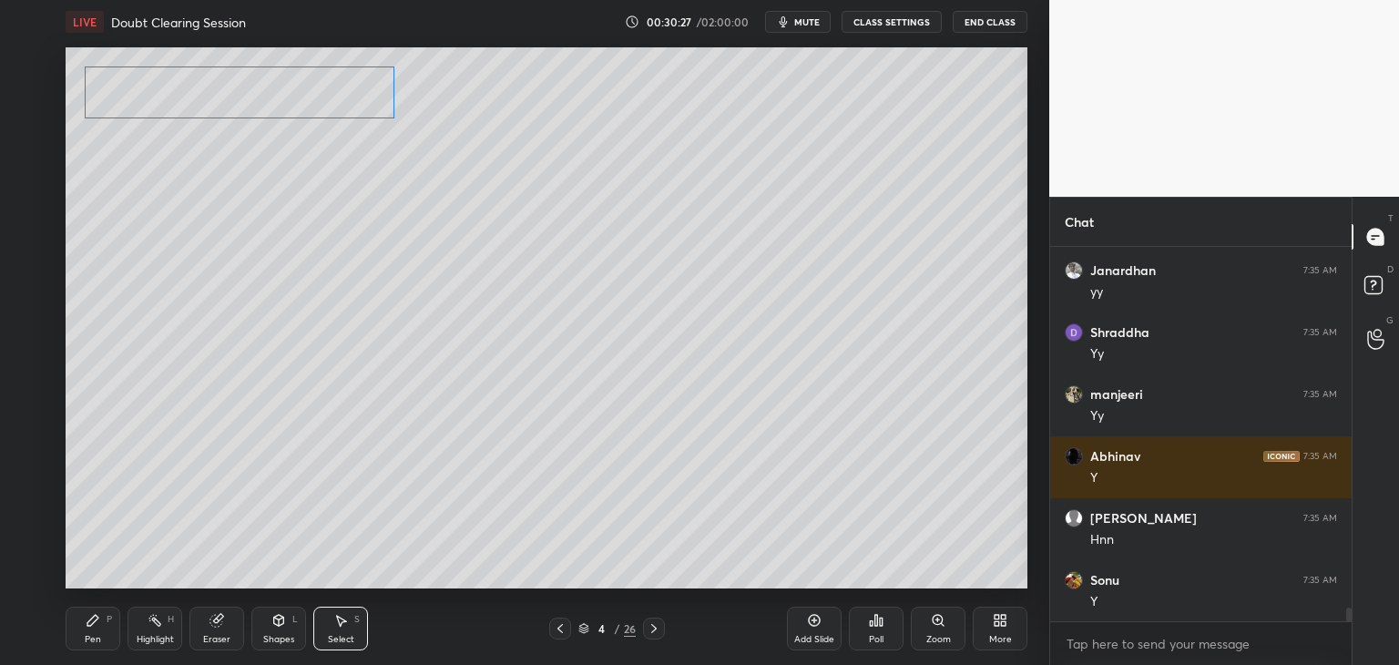
click at [346, 103] on div "0 ° Undo Copy Duplicate Duplicate to new slide Delete" at bounding box center [547, 317] width 962 height 541
click at [663, 180] on div "0 ° Undo Copy Duplicate Duplicate to new slide Delete" at bounding box center [547, 317] width 962 height 541
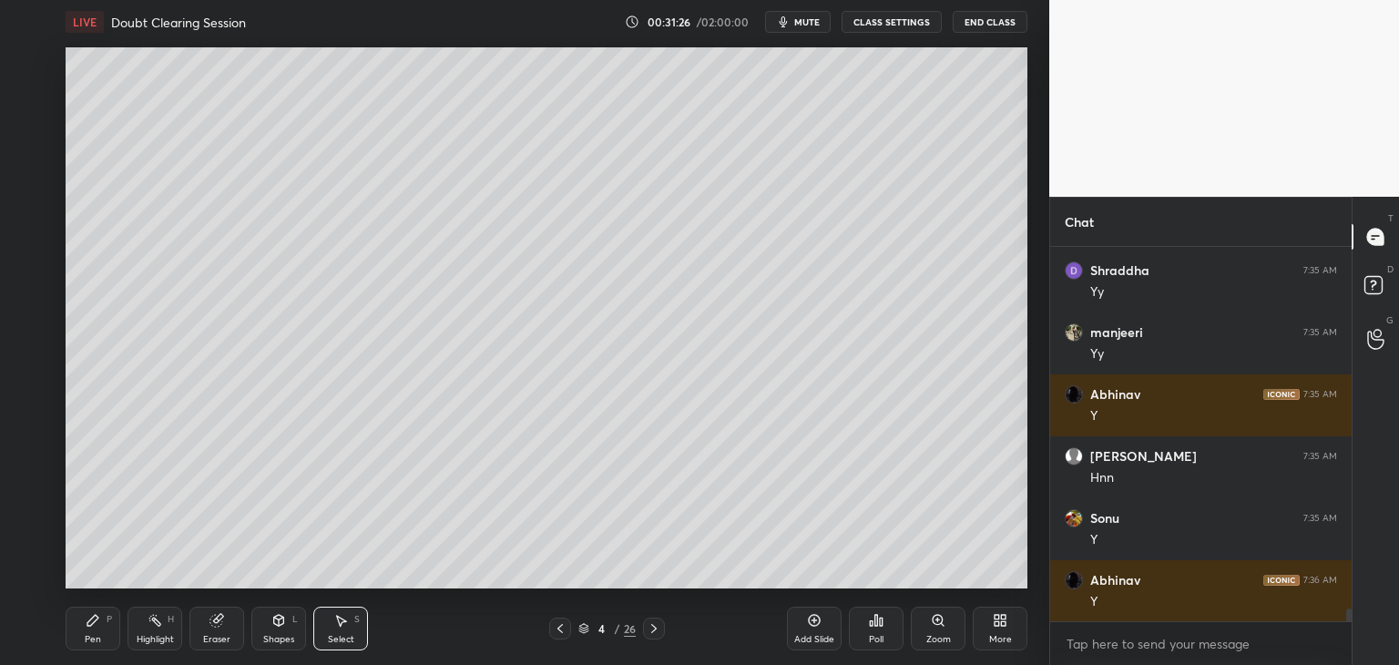
click at [281, 631] on div "Shapes L" at bounding box center [278, 629] width 55 height 44
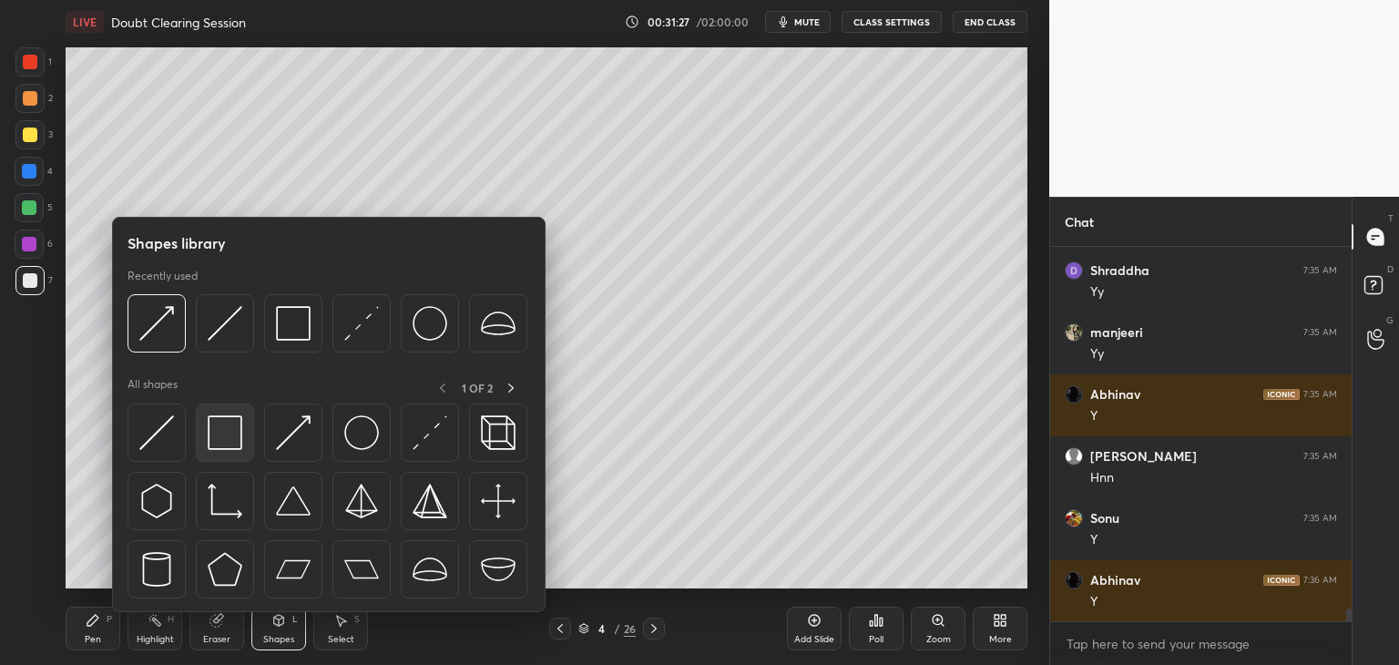
click at [233, 445] on img at bounding box center [225, 432] width 35 height 35
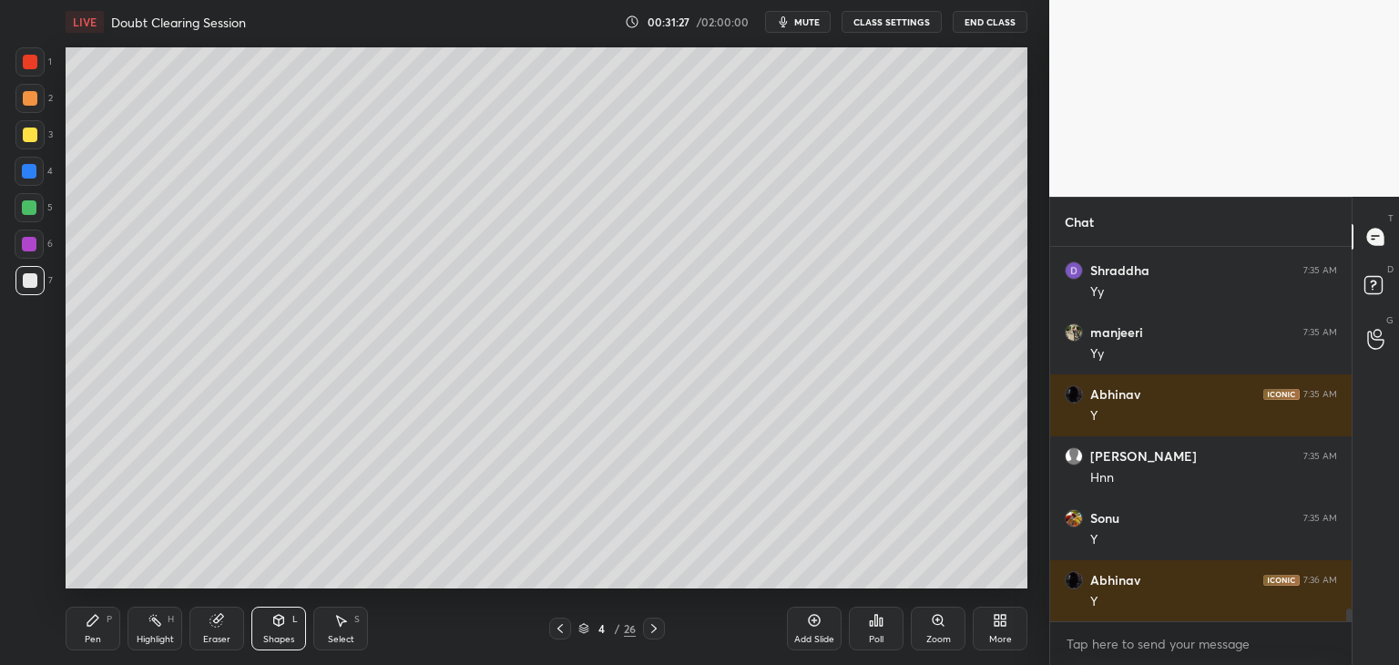
scroll to position [10375, 0]
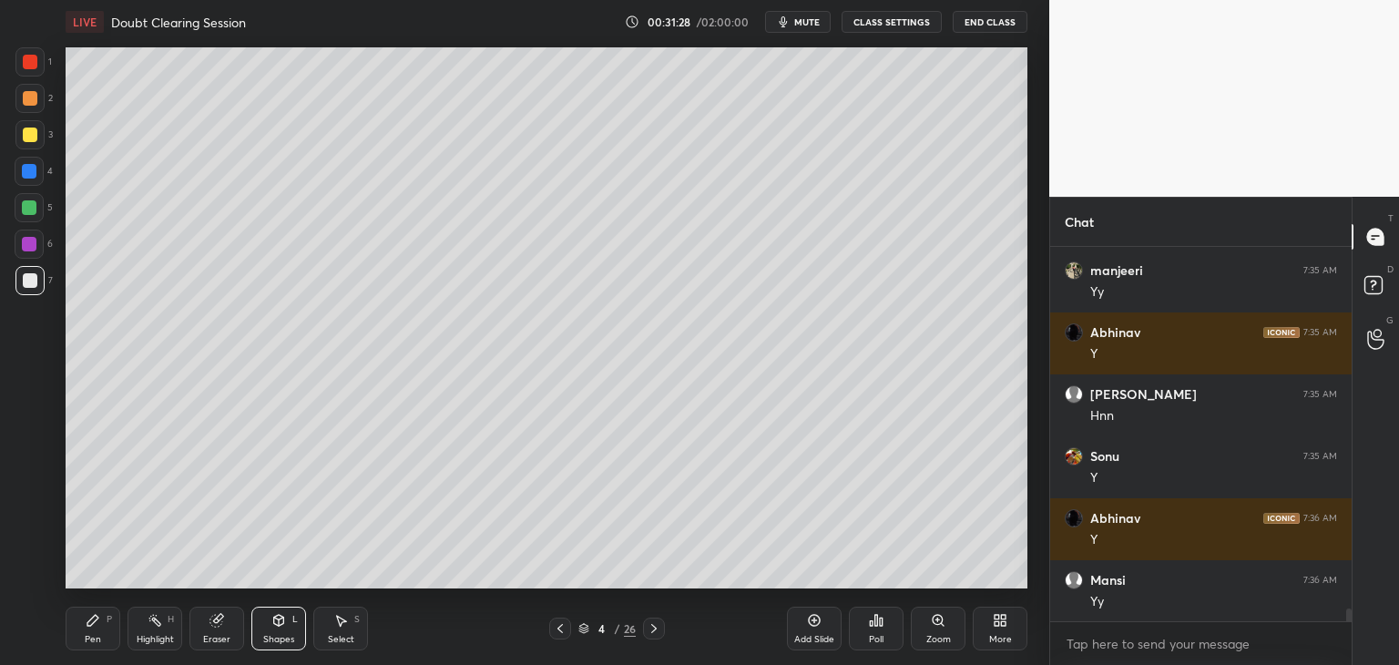
click at [33, 251] on div at bounding box center [29, 244] width 15 height 15
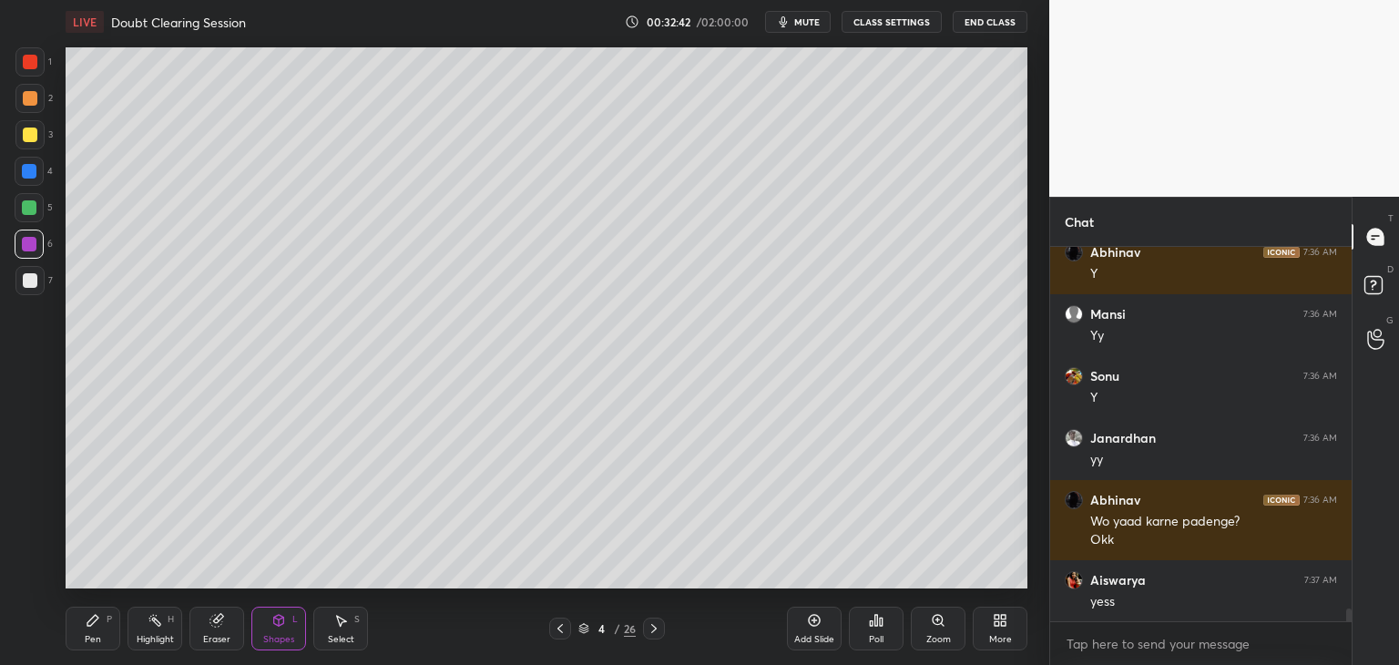
scroll to position [10703, 0]
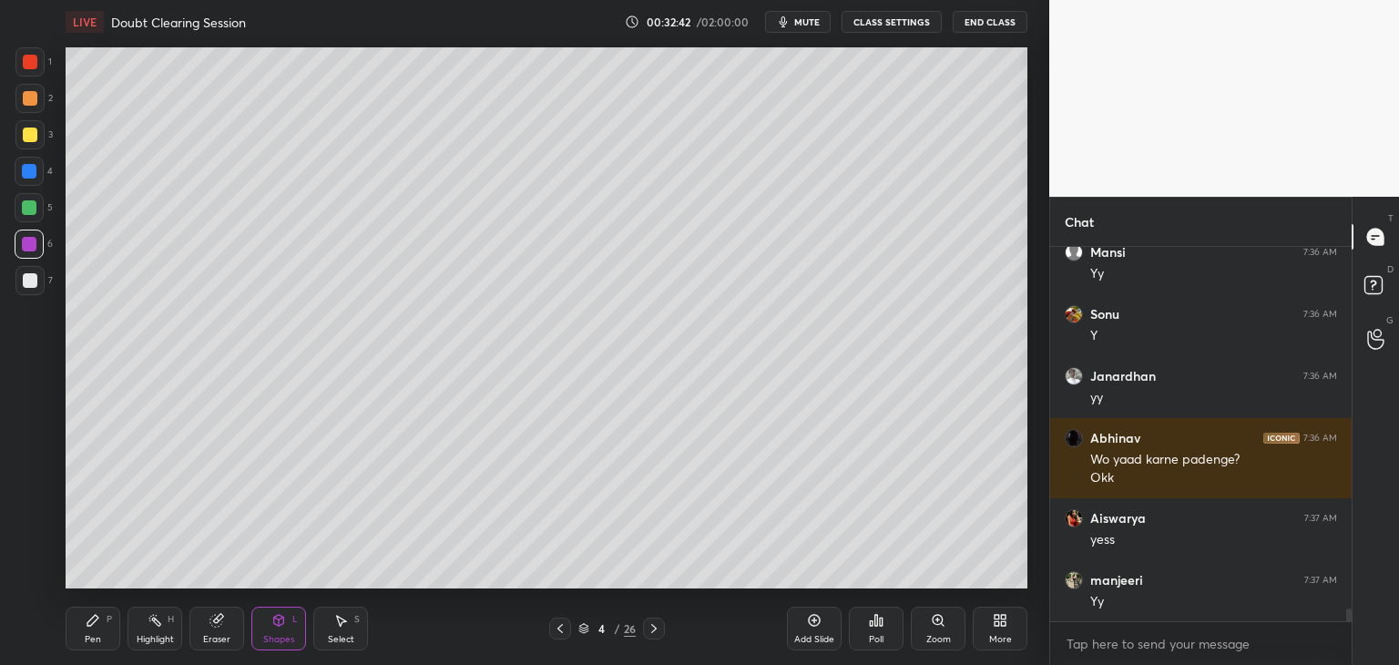
click at [798, 631] on div "Add Slide" at bounding box center [814, 629] width 55 height 44
click at [92, 643] on div "Pen" at bounding box center [93, 639] width 16 height 9
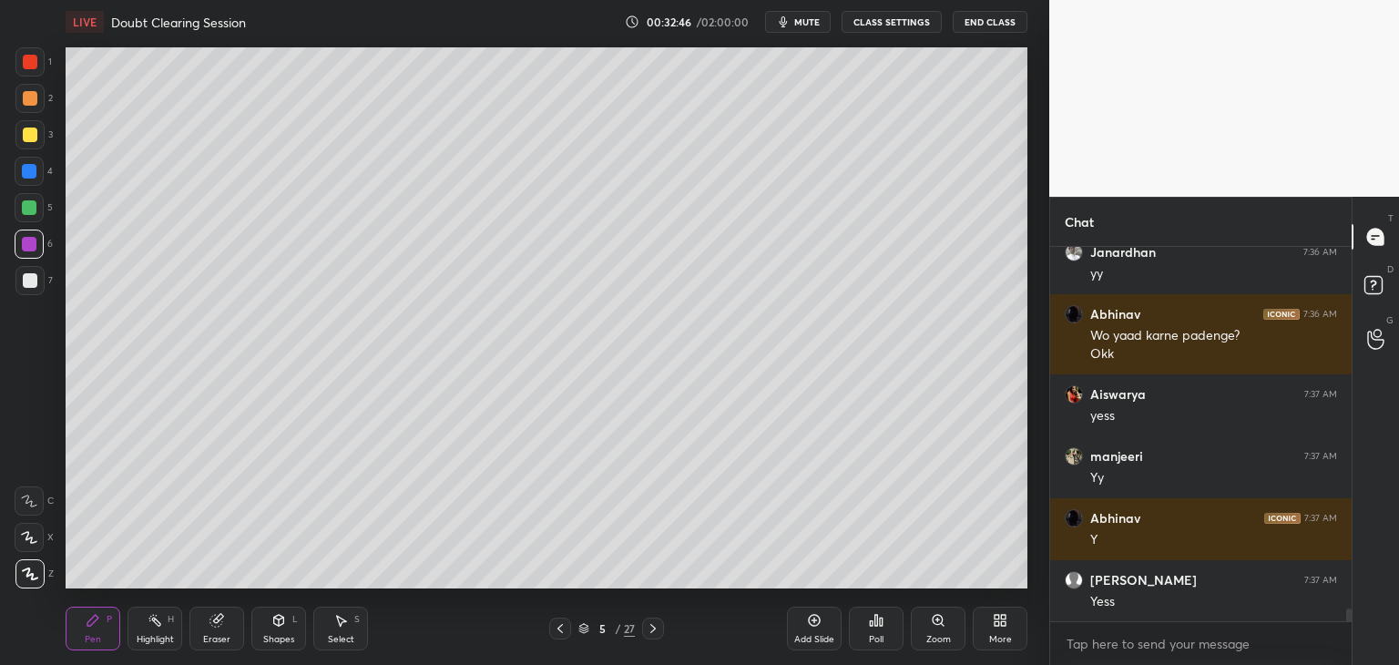
click at [25, 209] on div at bounding box center [29, 207] width 15 height 15
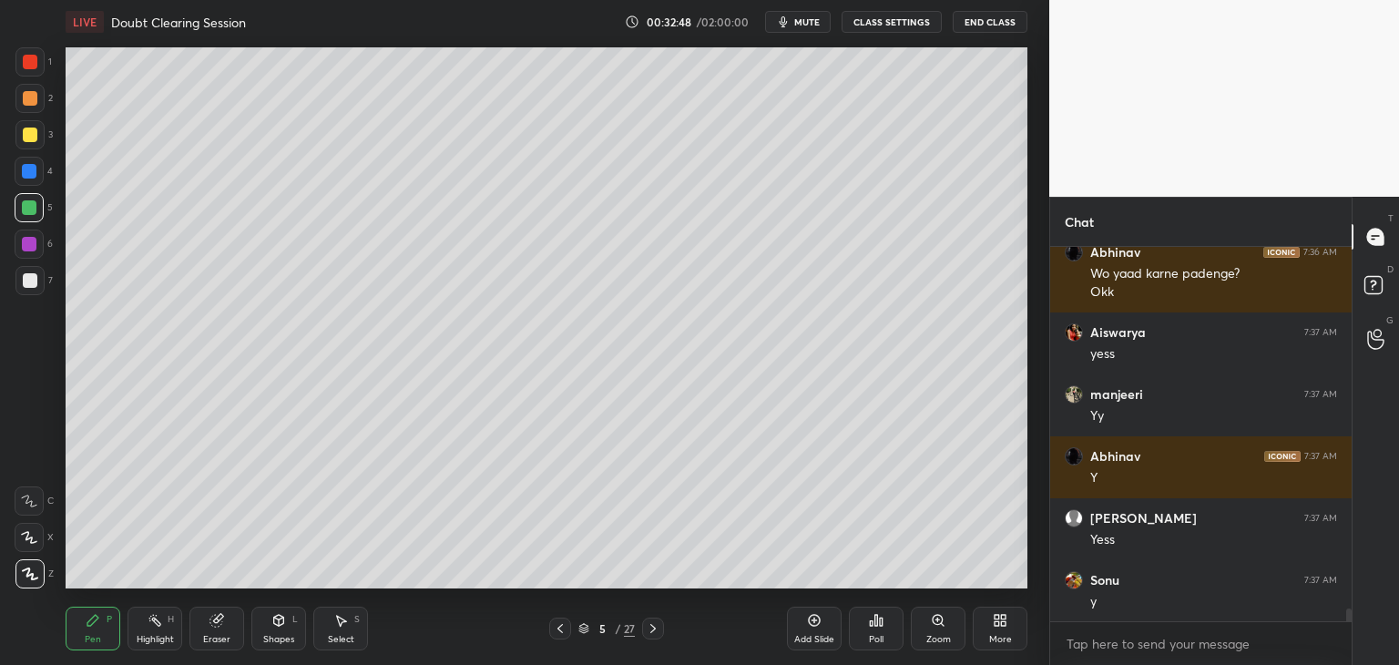
scroll to position [10951, 0]
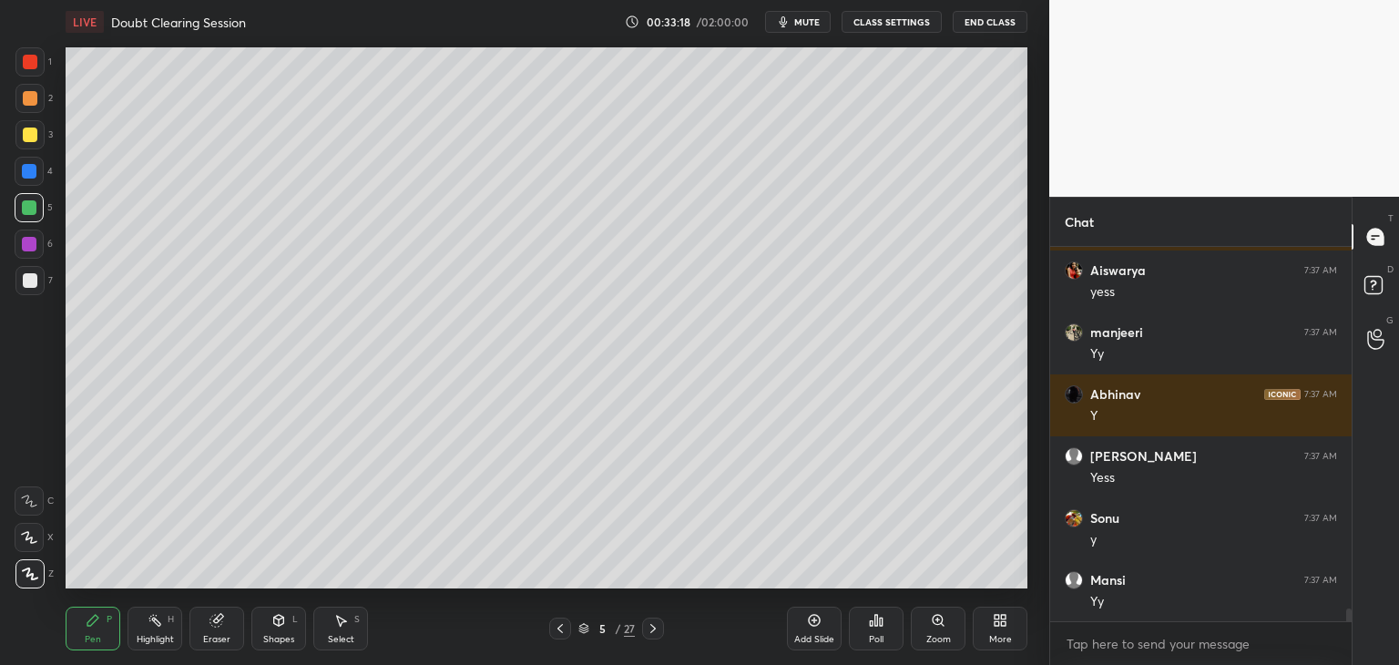
click at [38, 285] on div at bounding box center [29, 280] width 29 height 29
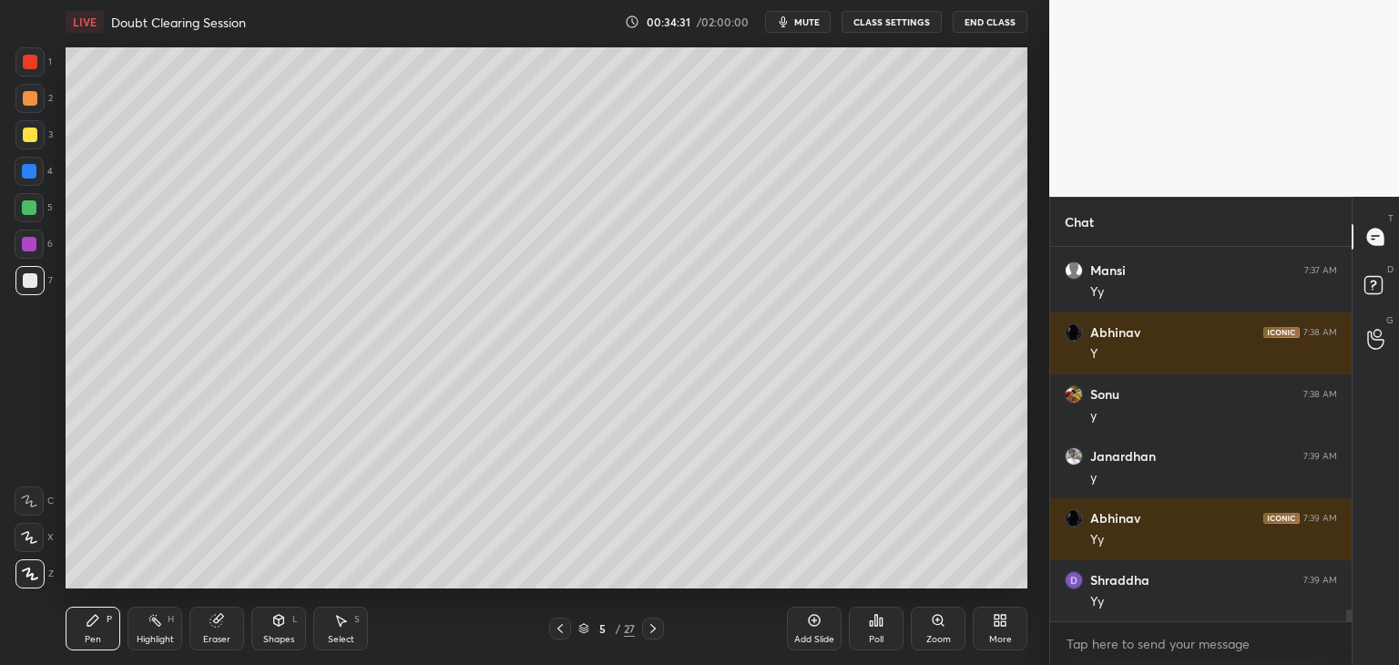
scroll to position [11323, 0]
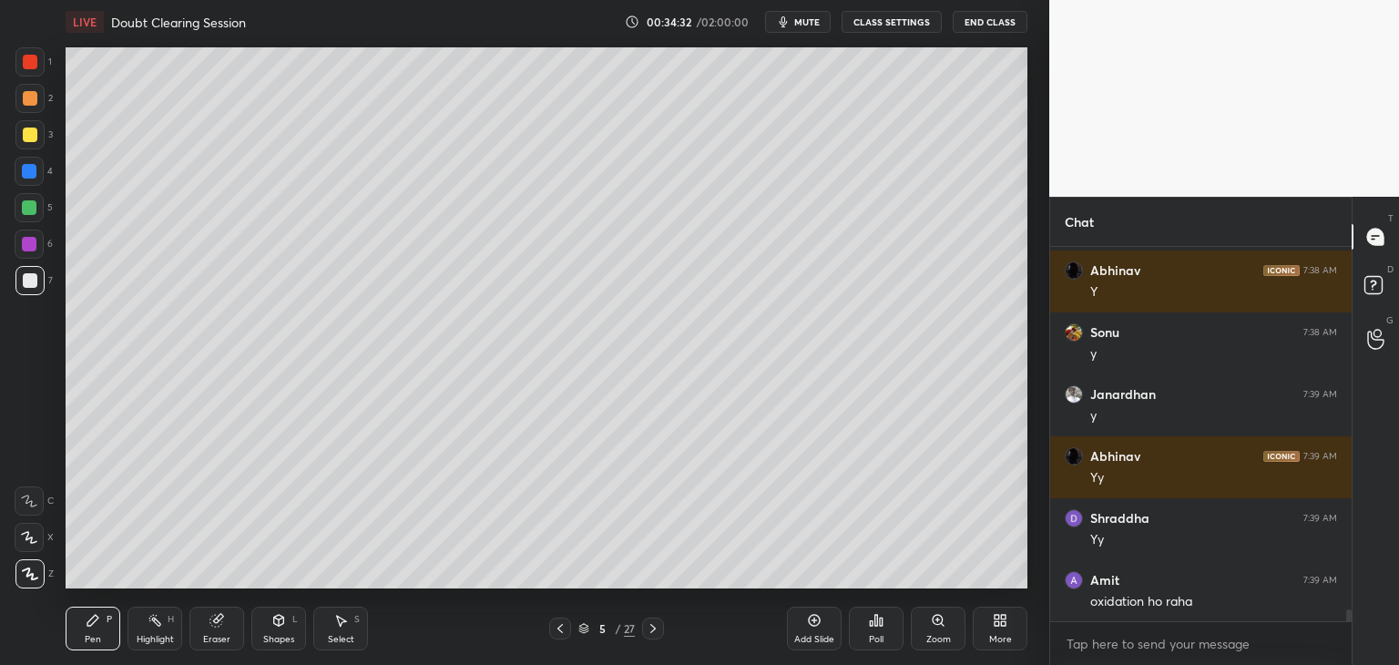
click at [216, 619] on icon at bounding box center [216, 621] width 12 height 12
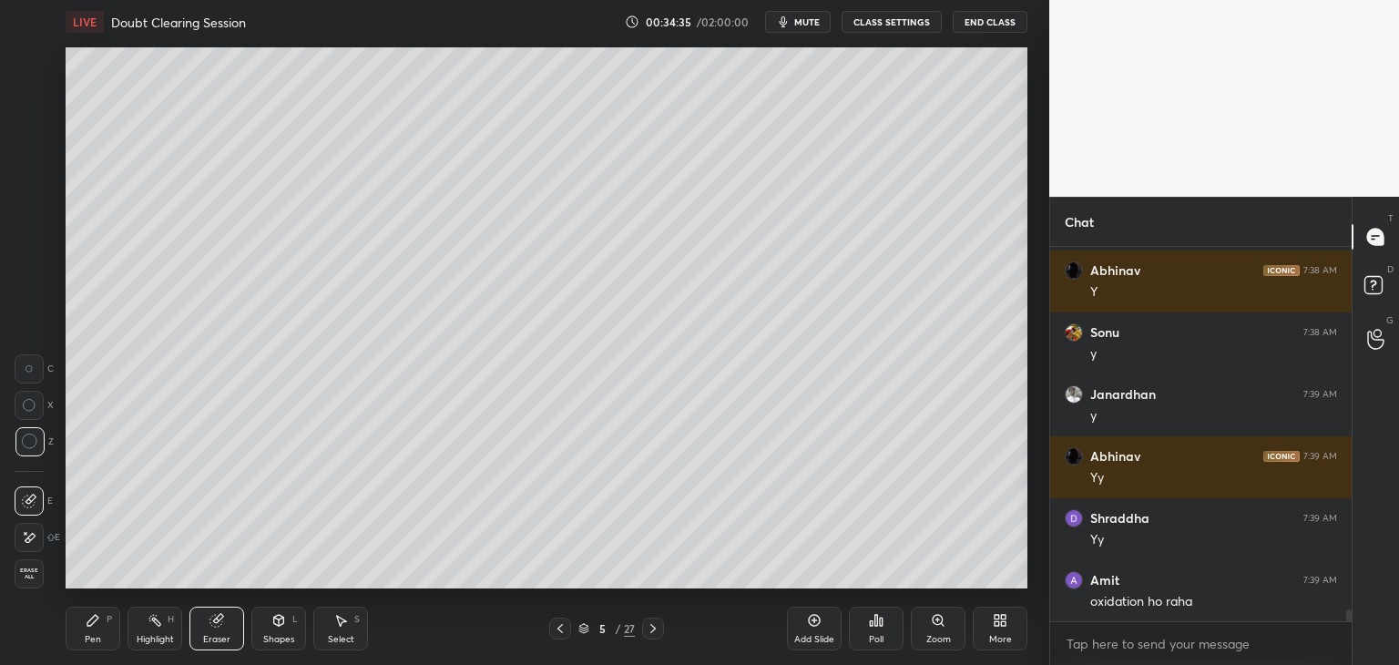
click at [103, 627] on div "Pen P" at bounding box center [93, 629] width 55 height 44
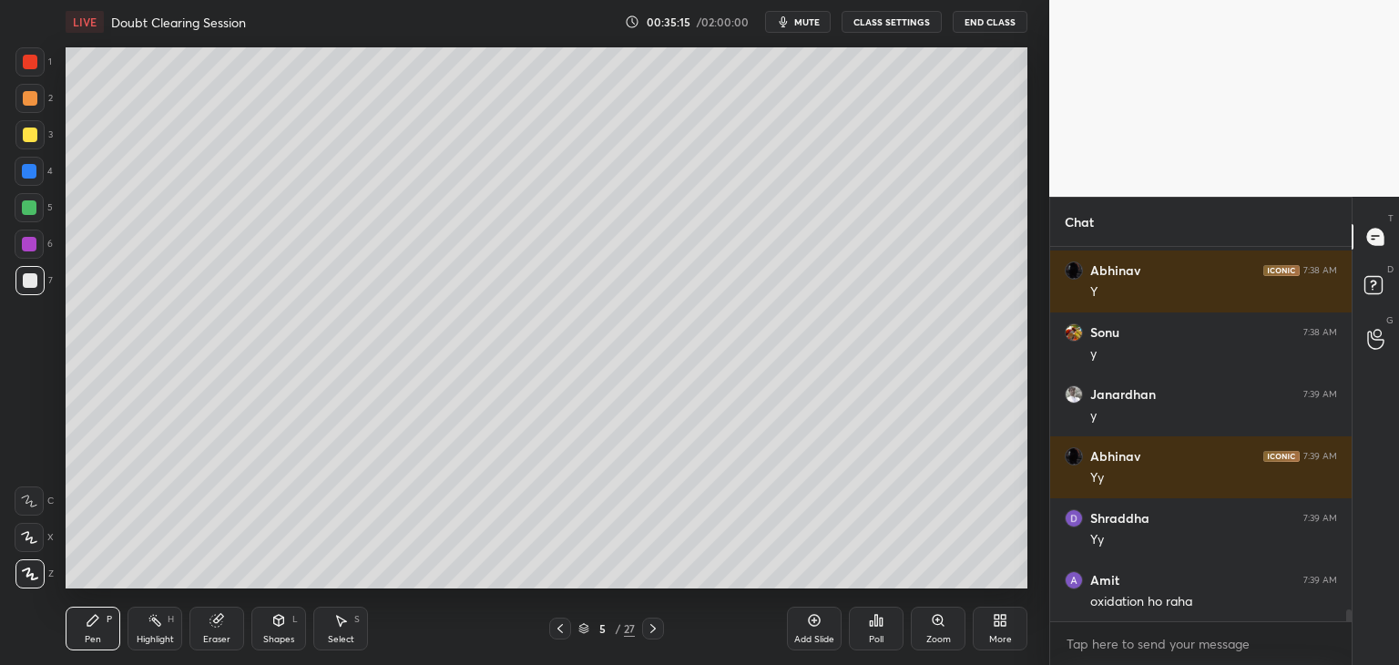
scroll to position [11385, 0]
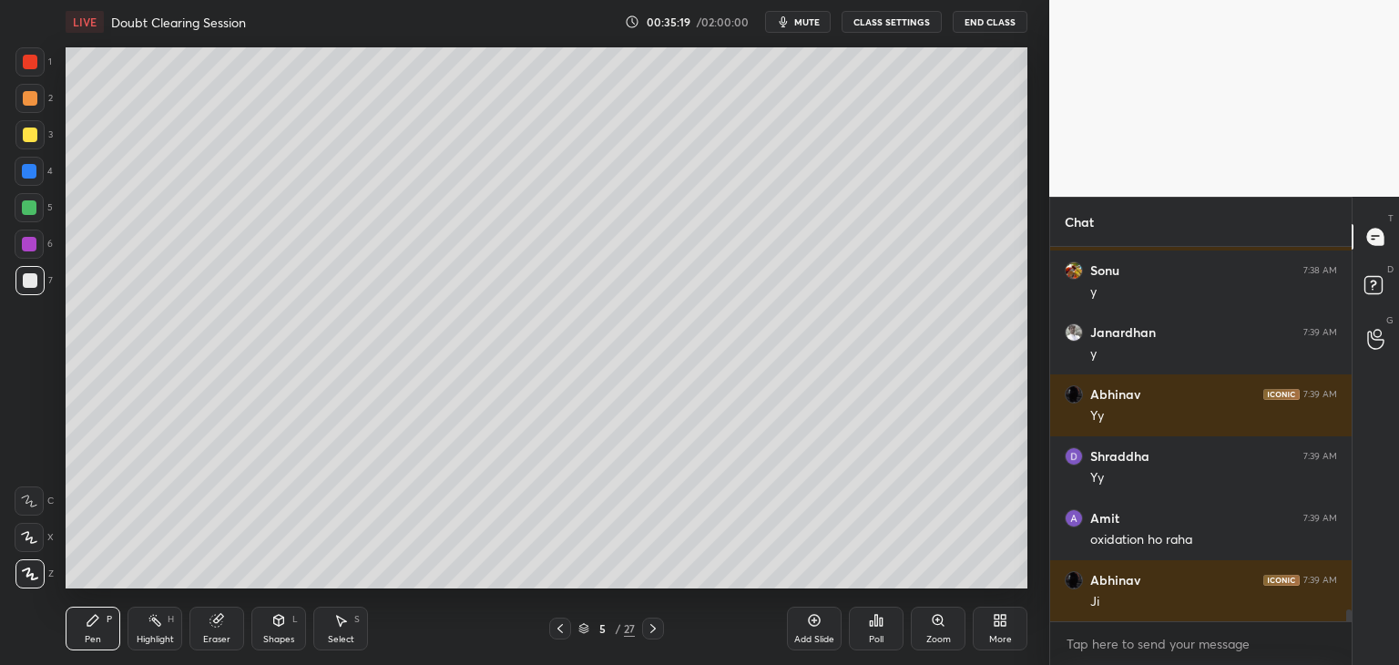
click at [335, 631] on div "Select S" at bounding box center [340, 629] width 55 height 44
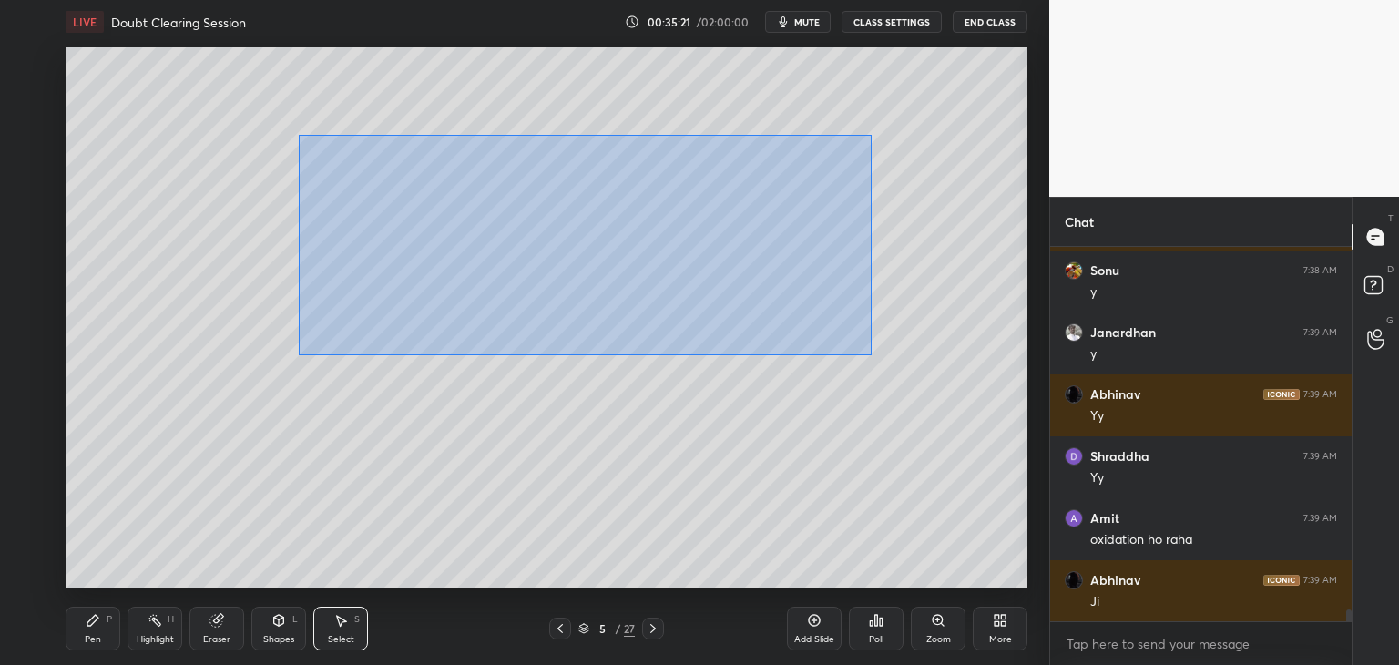
drag, startPoint x: 299, startPoint y: 135, endPoint x: 893, endPoint y: 351, distance: 631.9
click at [897, 354] on div "0 ° Undo Copy Duplicate Duplicate to new slide Delete" at bounding box center [547, 317] width 962 height 541
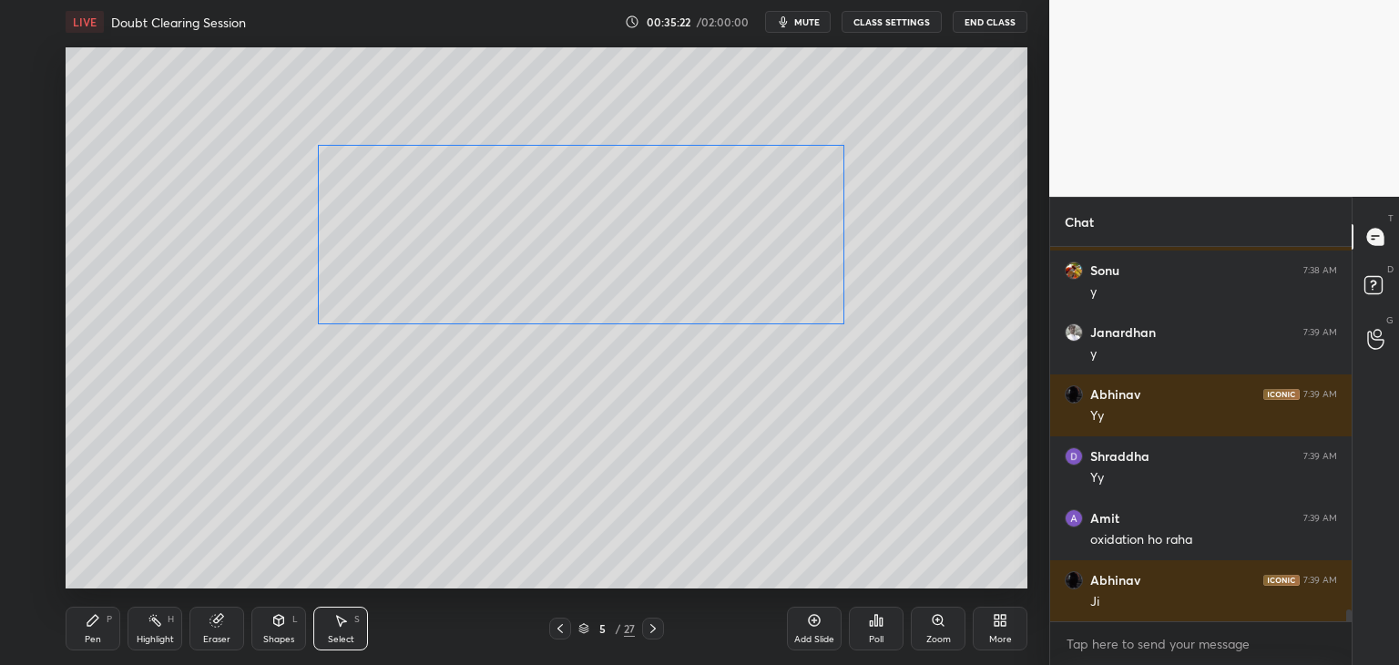
scroll to position [11447, 0]
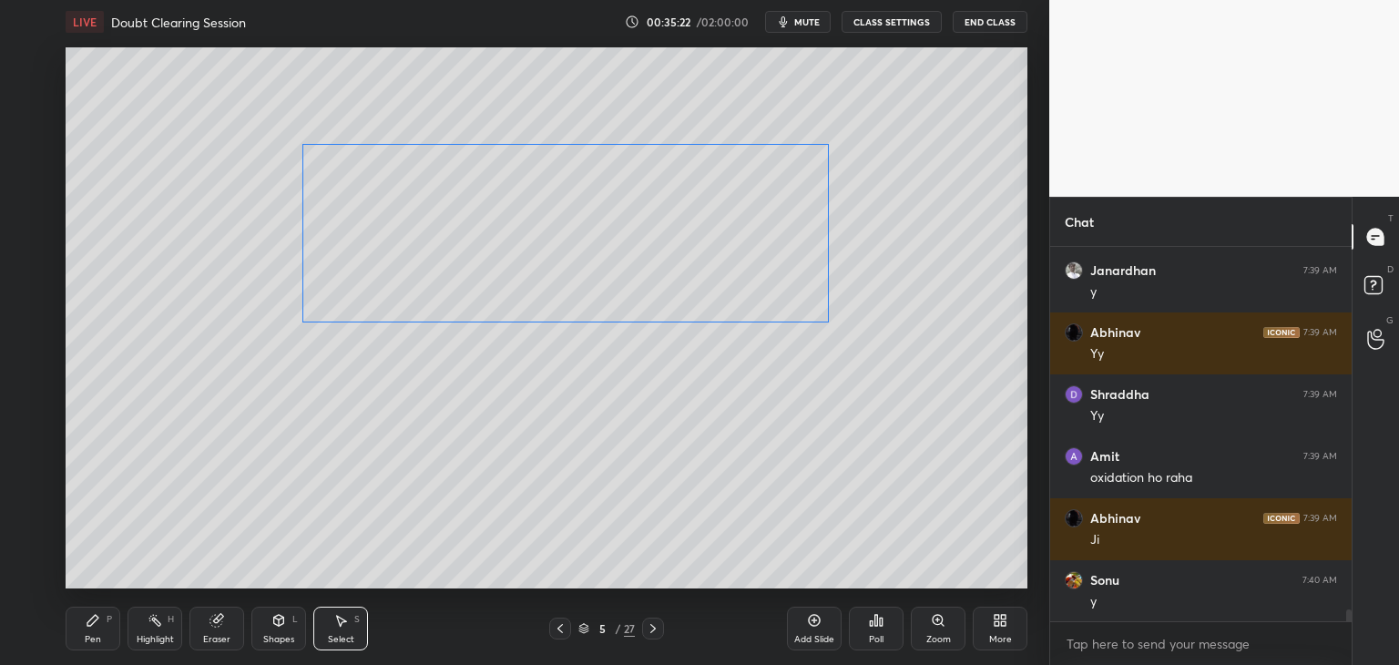
drag, startPoint x: 693, startPoint y: 292, endPoint x: 678, endPoint y: 291, distance: 15.6
click at [678, 291] on div "0 ° Undo Copy Duplicate Duplicate to new slide Delete" at bounding box center [547, 317] width 962 height 541
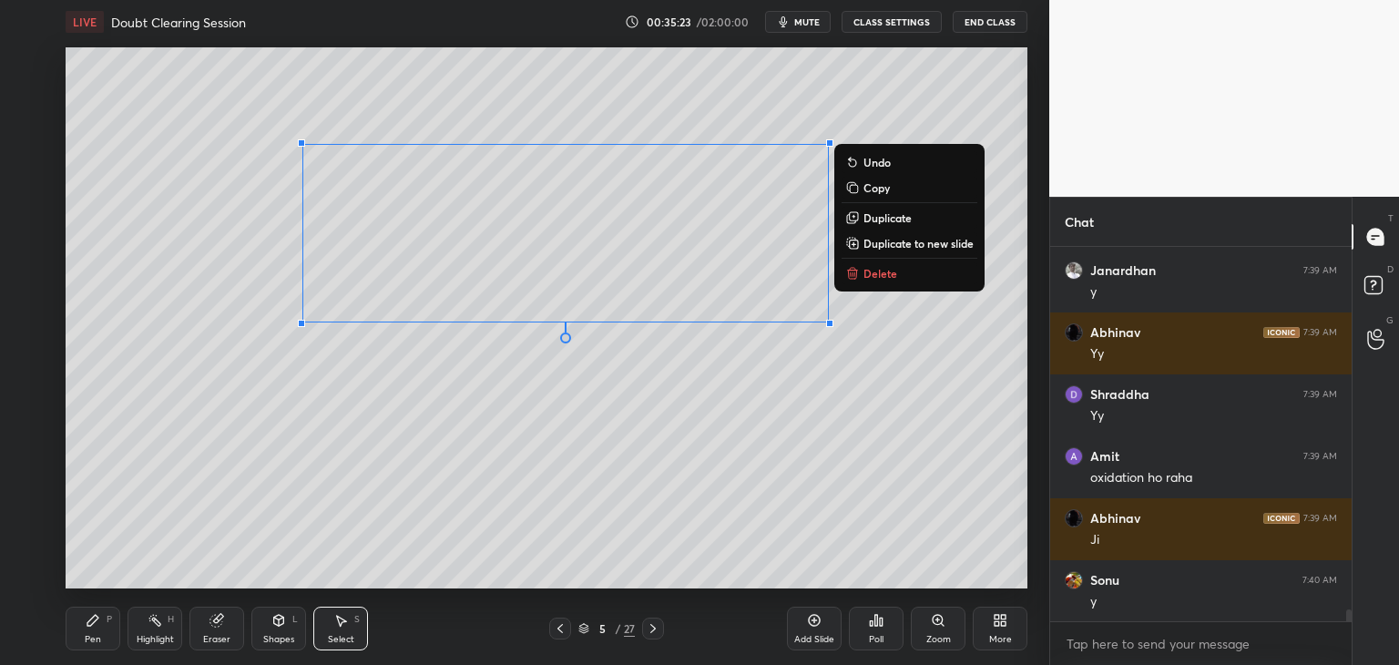
click at [642, 391] on div "0 ° Undo Copy Duplicate Duplicate to new slide Delete" at bounding box center [547, 317] width 962 height 541
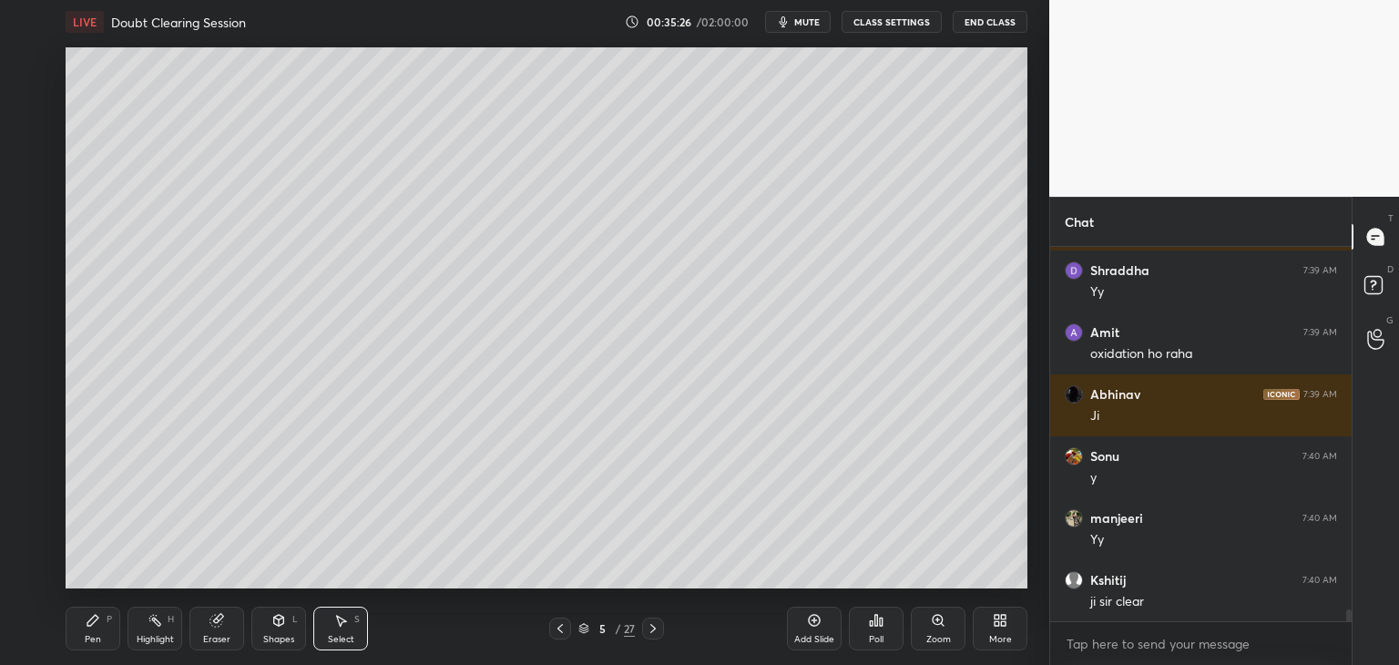
scroll to position [11633, 0]
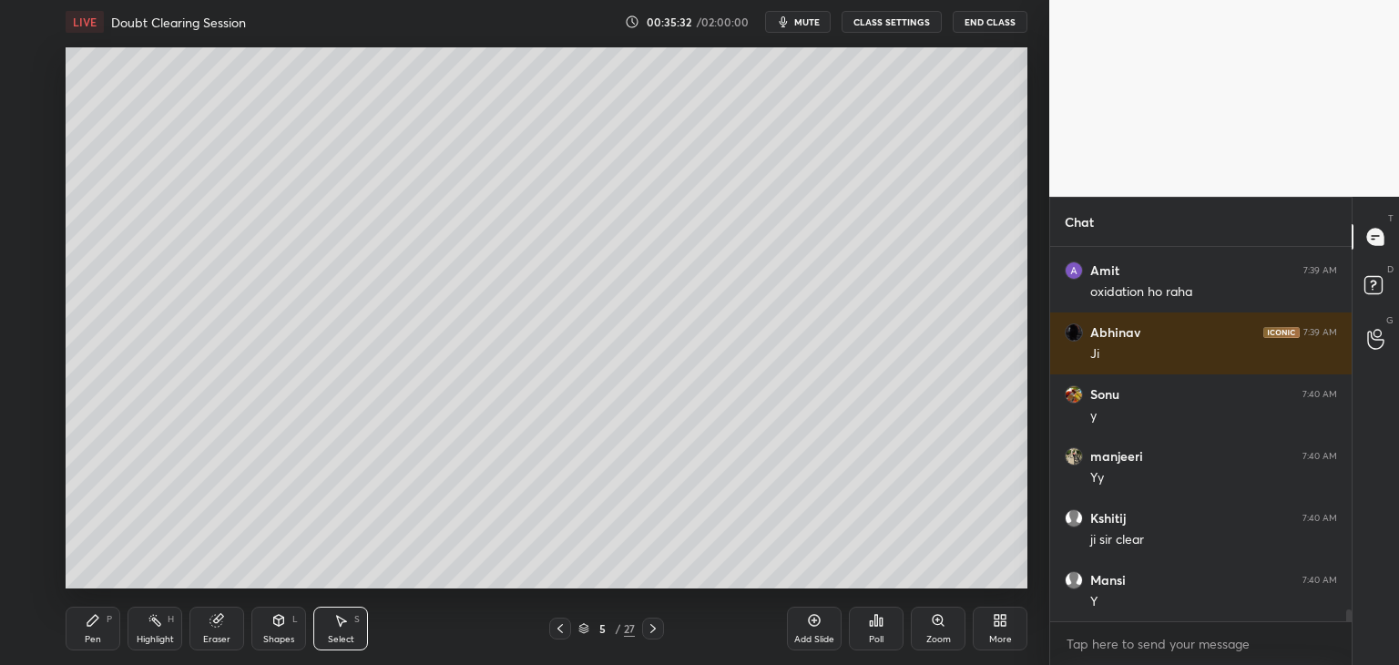
click at [96, 629] on div "Pen P" at bounding box center [93, 629] width 55 height 44
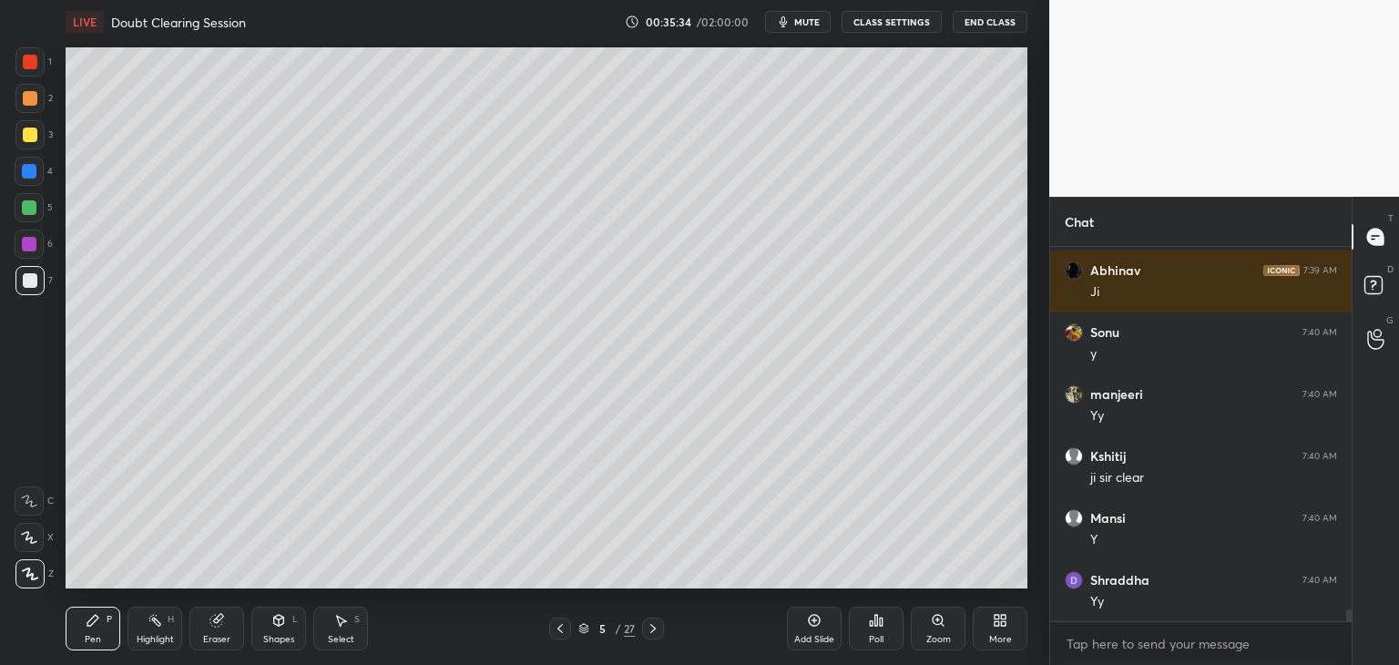
click at [29, 210] on div at bounding box center [29, 207] width 15 height 15
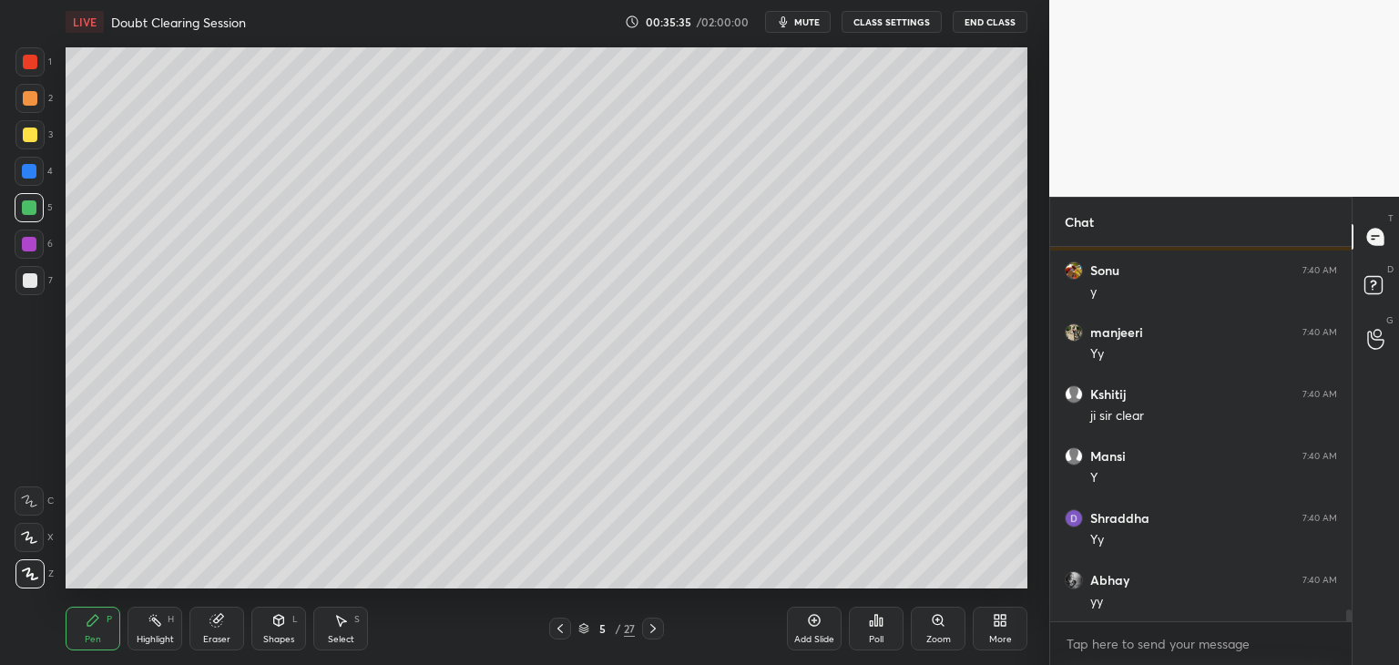
scroll to position [11818, 0]
click at [36, 289] on div at bounding box center [29, 280] width 29 height 29
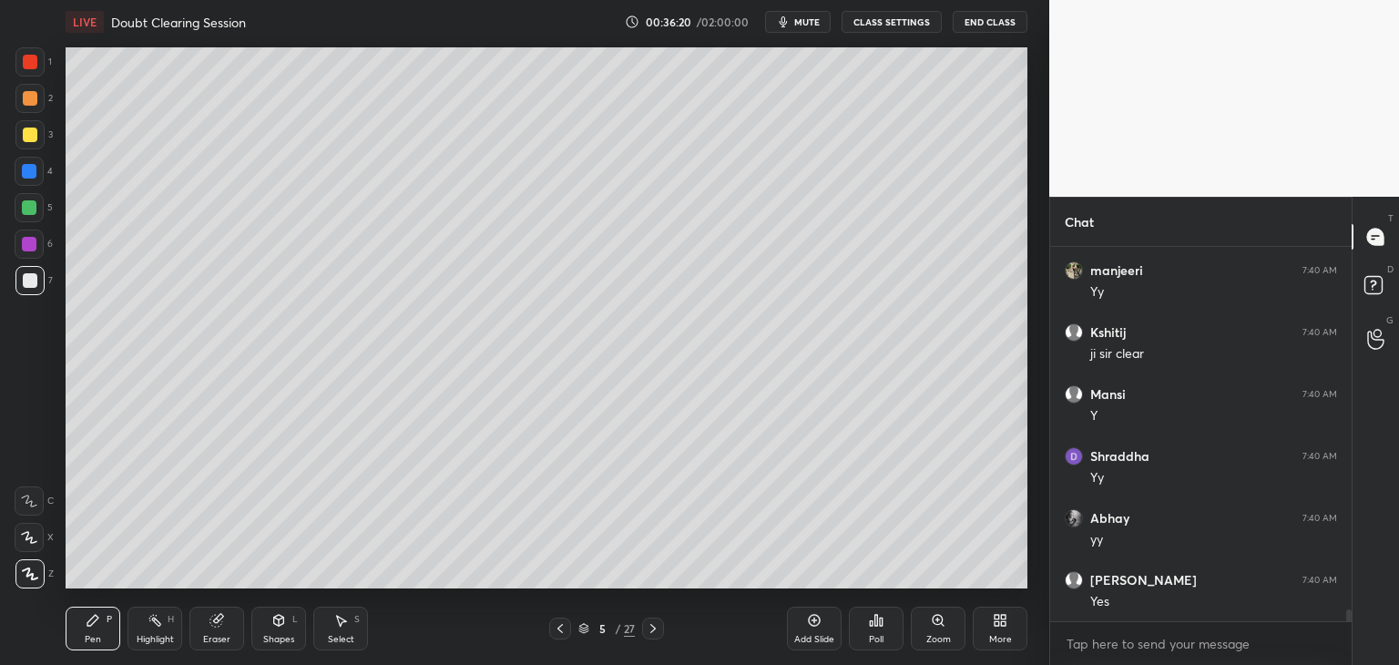
click at [561, 627] on icon at bounding box center [559, 628] width 5 height 9
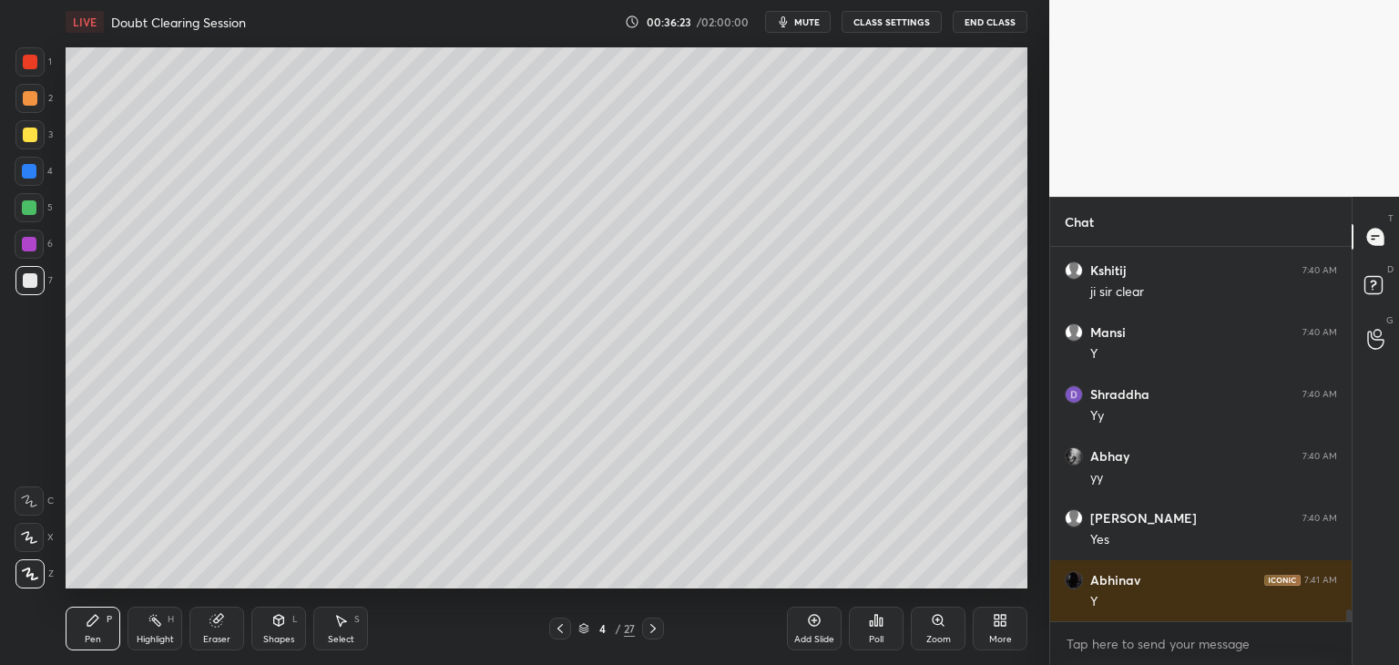
click at [657, 627] on icon at bounding box center [653, 628] width 15 height 15
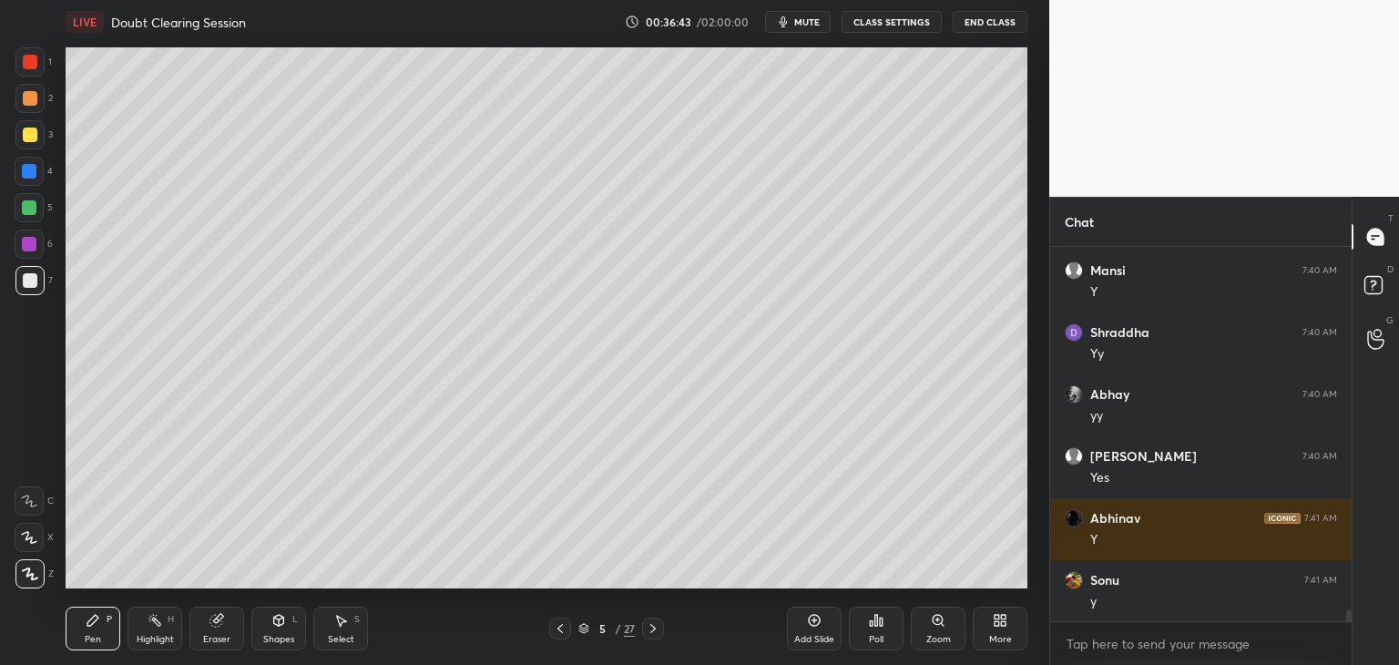
click at [350, 624] on div "Select S" at bounding box center [340, 629] width 55 height 44
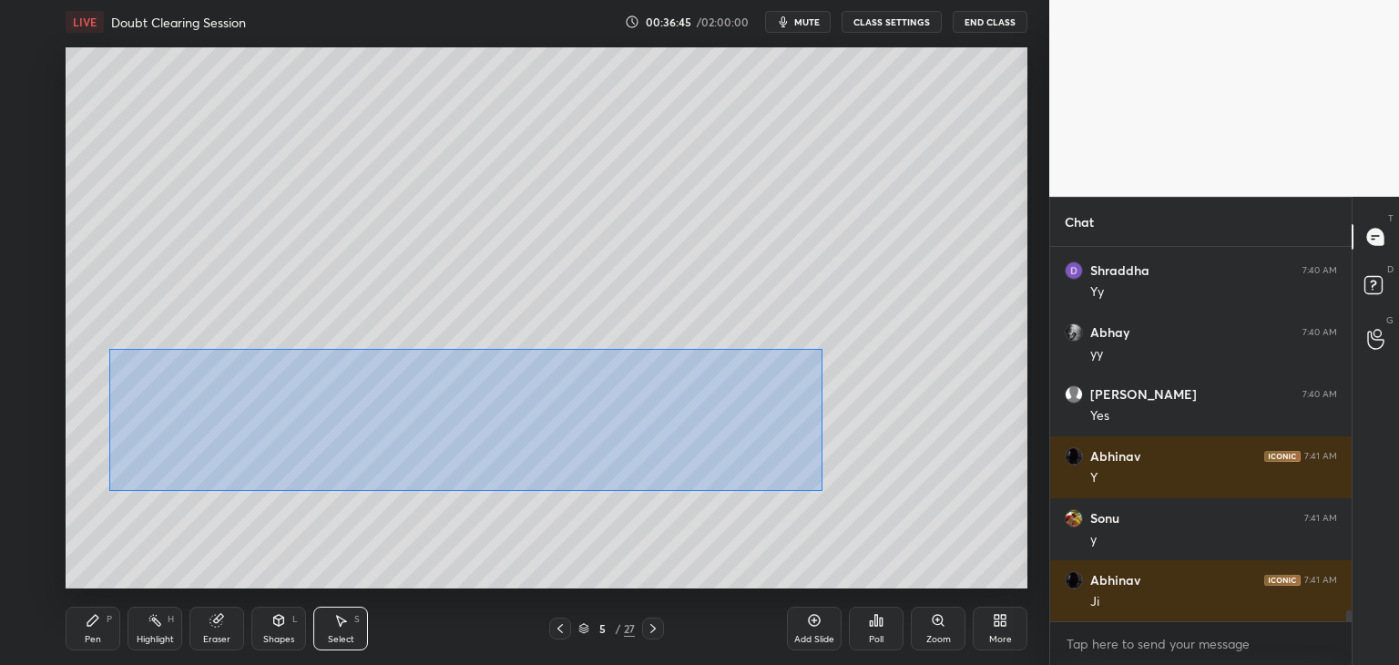
drag, startPoint x: 124, startPoint y: 358, endPoint x: 826, endPoint y: 488, distance: 714.3
click at [834, 489] on div "0 ° Undo Copy Duplicate Duplicate to new slide Delete" at bounding box center [547, 317] width 962 height 541
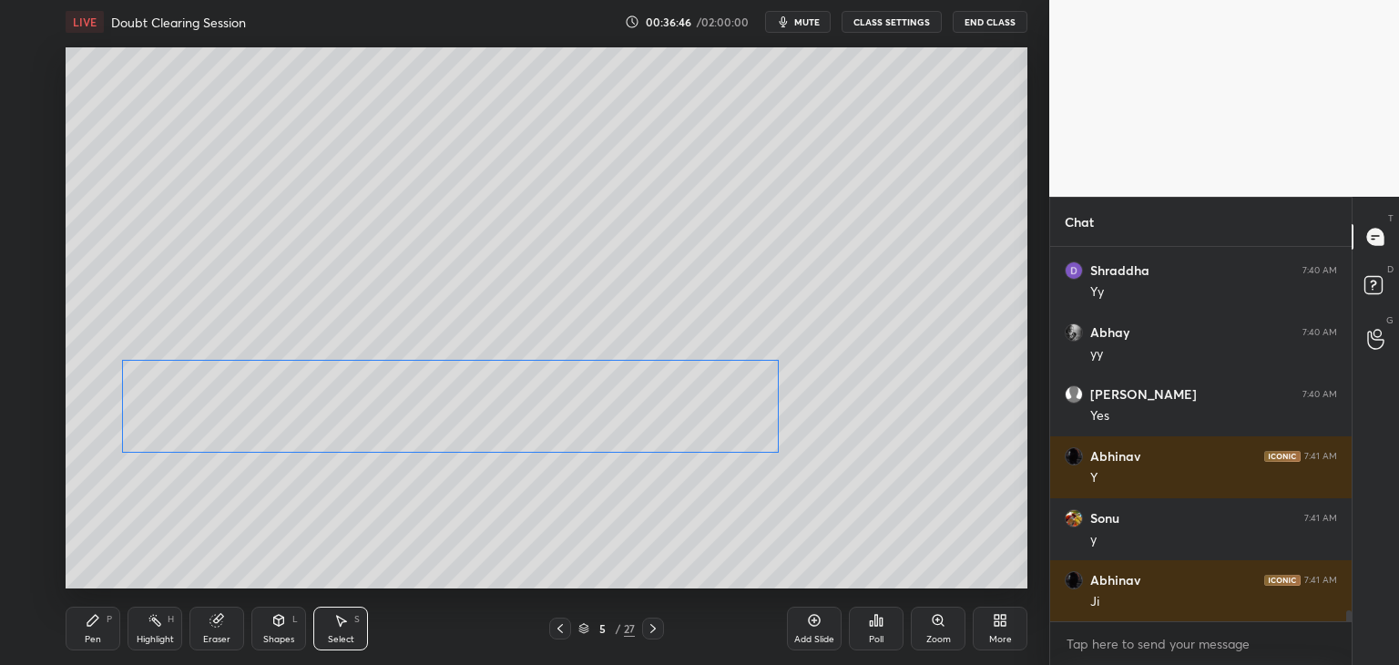
scroll to position [12066, 0]
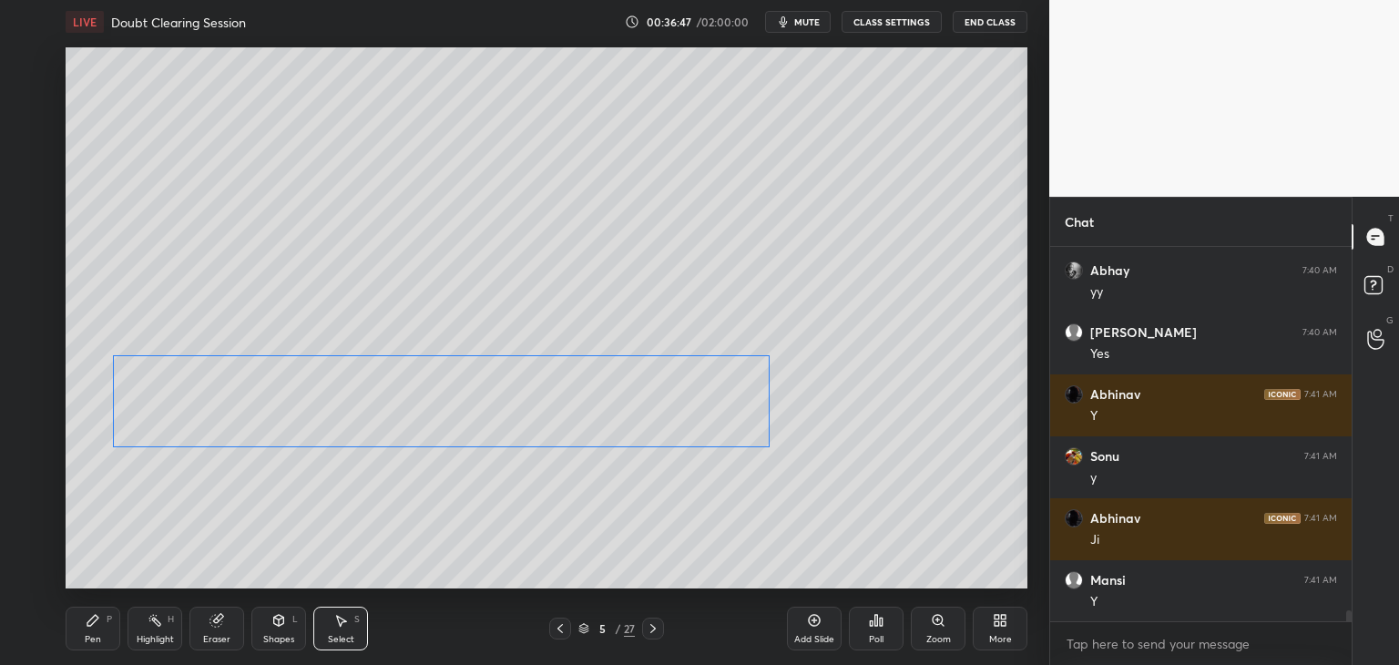
drag, startPoint x: 657, startPoint y: 432, endPoint x: 643, endPoint y: 427, distance: 14.4
click at [643, 427] on div "0 ° Undo Copy Duplicate Duplicate to new slide Delete" at bounding box center [547, 317] width 962 height 541
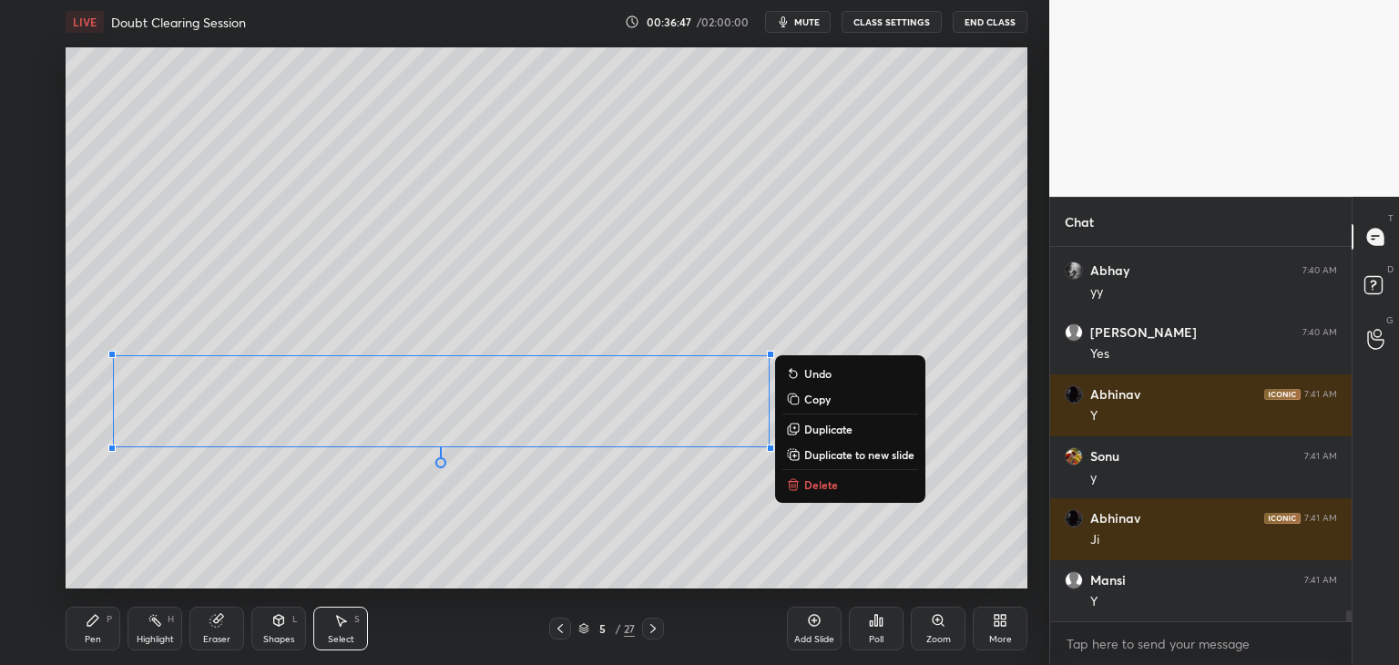
click at [648, 496] on div "0 ° Undo Copy Duplicate Duplicate to new slide Delete" at bounding box center [547, 317] width 962 height 541
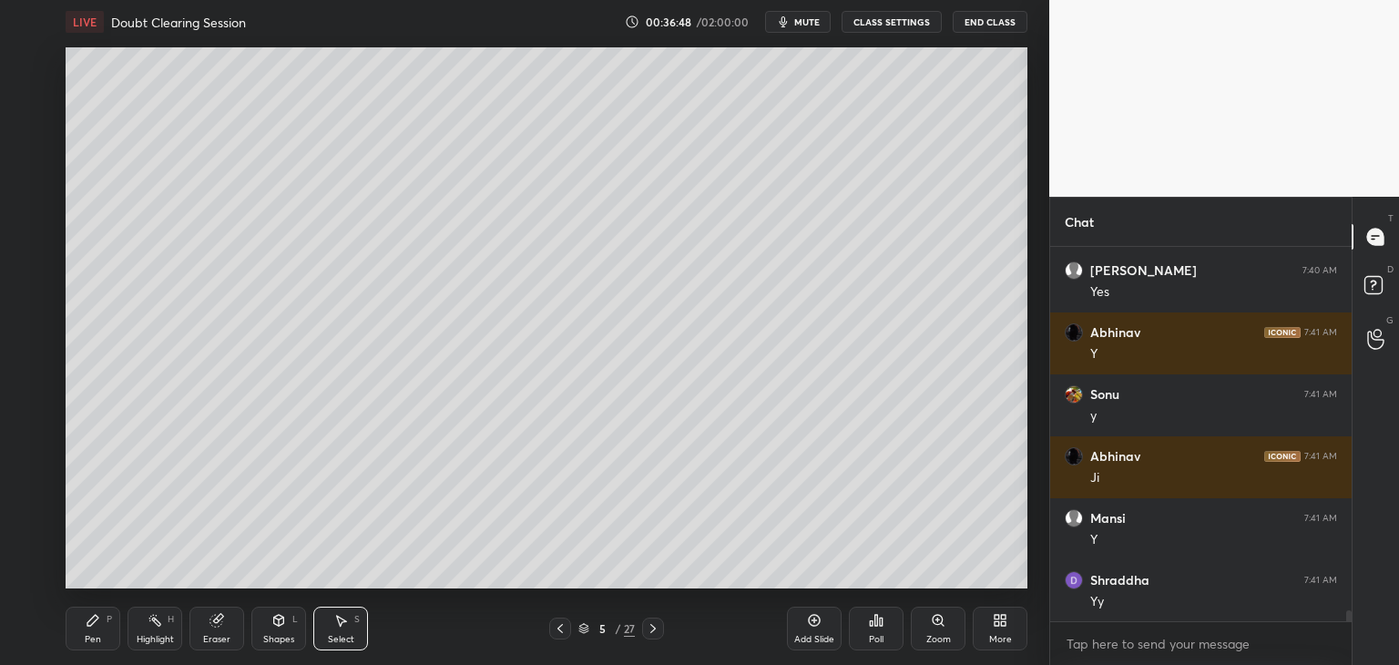
scroll to position [12190, 0]
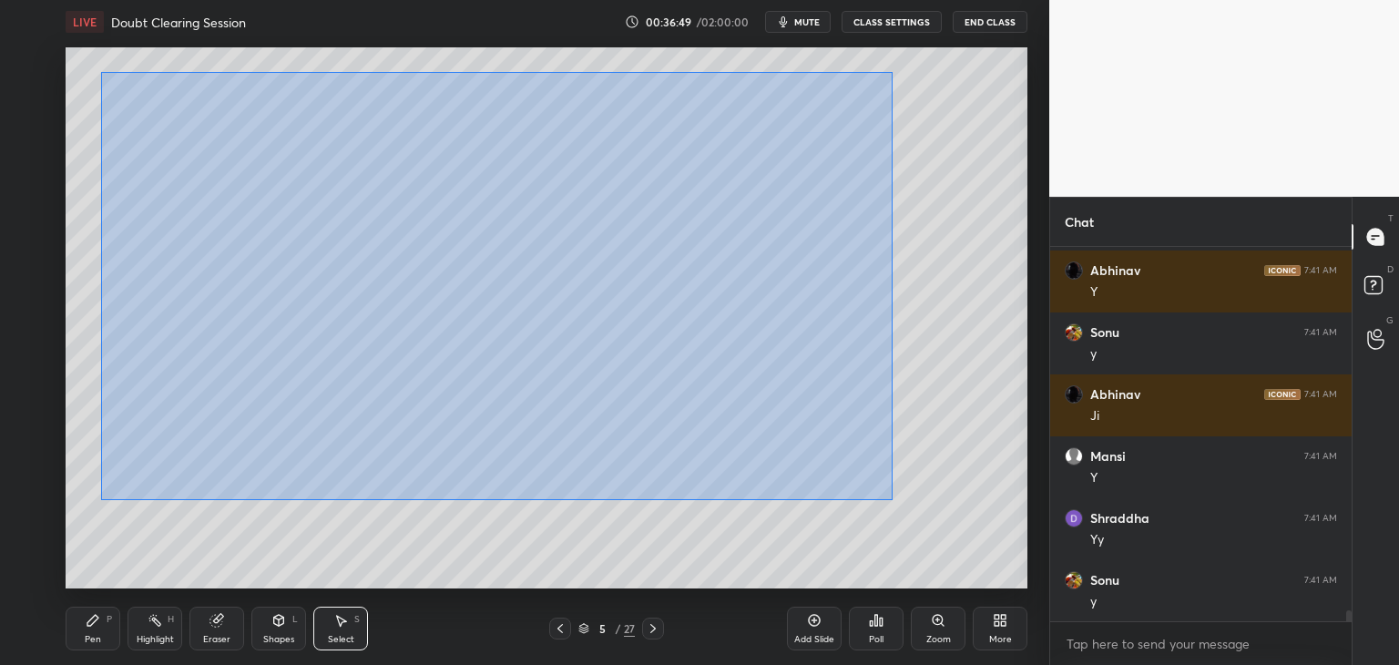
drag, startPoint x: 101, startPoint y: 72, endPoint x: 898, endPoint y: 502, distance: 905.6
click at [898, 502] on div "0 ° Undo Copy Duplicate Duplicate to new slide Delete" at bounding box center [547, 317] width 962 height 541
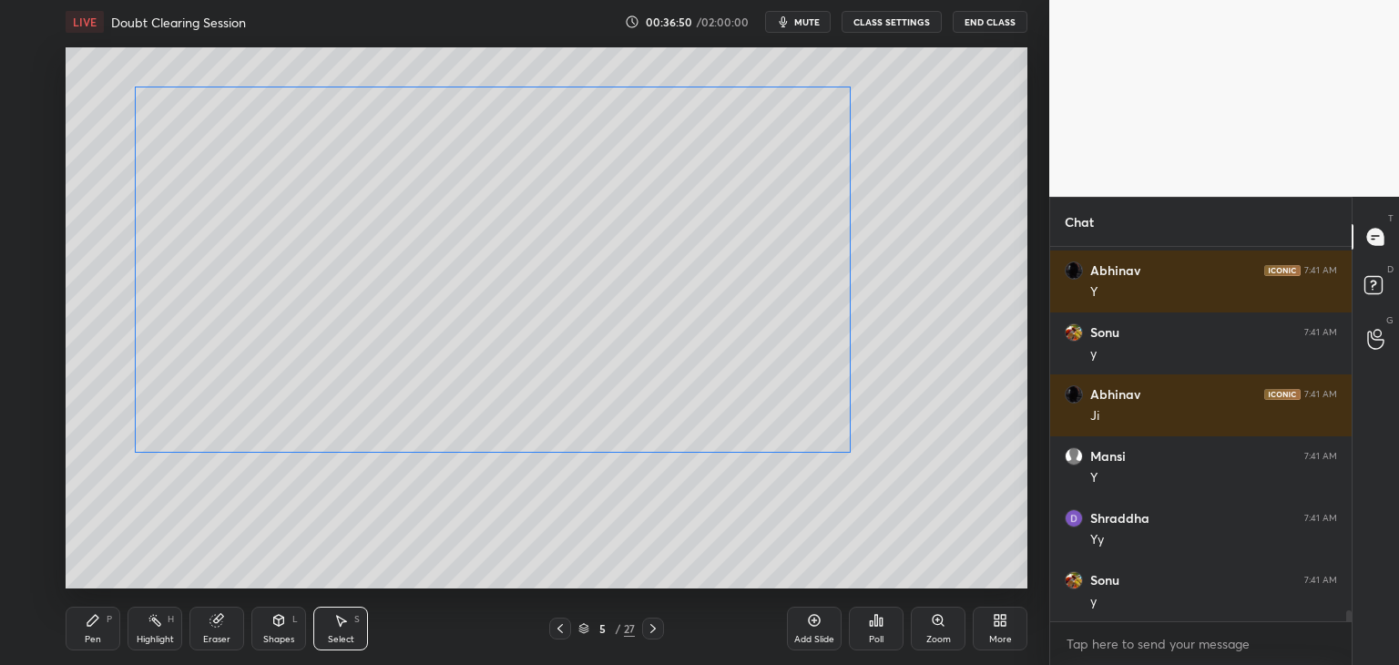
drag, startPoint x: 751, startPoint y: 394, endPoint x: 757, endPoint y: 405, distance: 13.4
click at [759, 394] on div "0 ° Undo Copy Duplicate Duplicate to new slide Delete" at bounding box center [547, 317] width 962 height 541
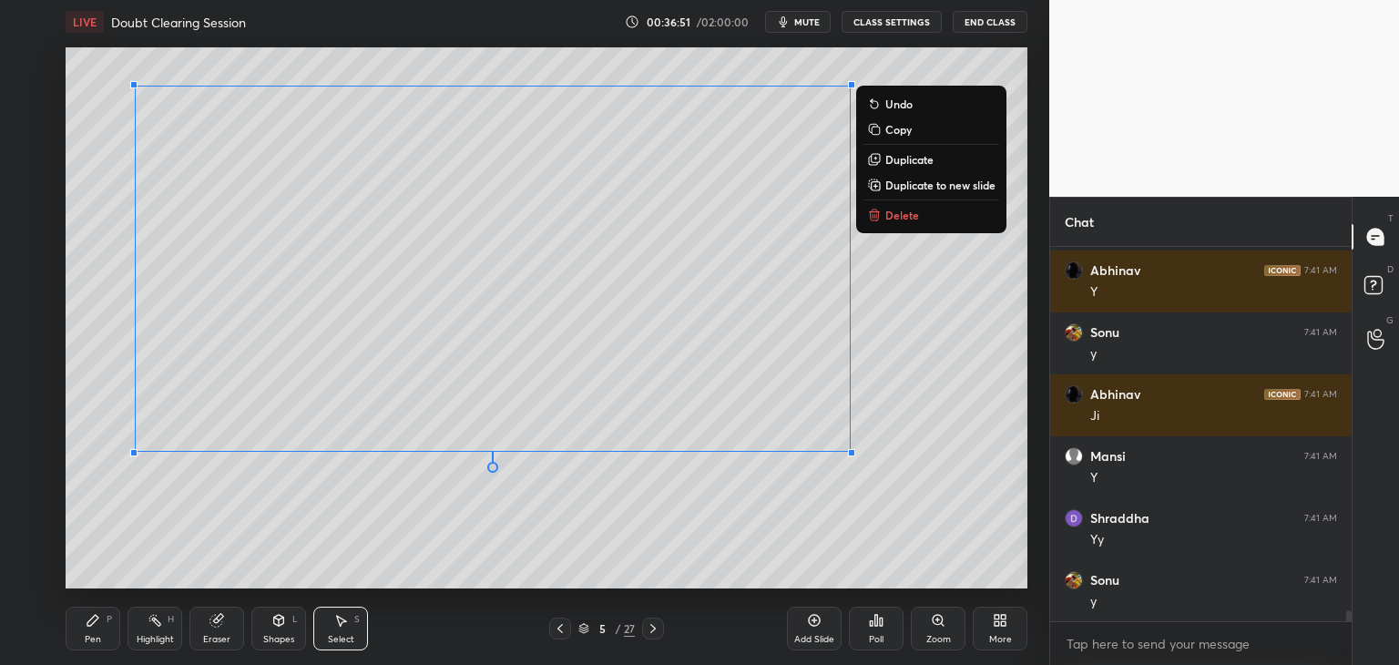
click at [90, 624] on icon at bounding box center [92, 620] width 11 height 11
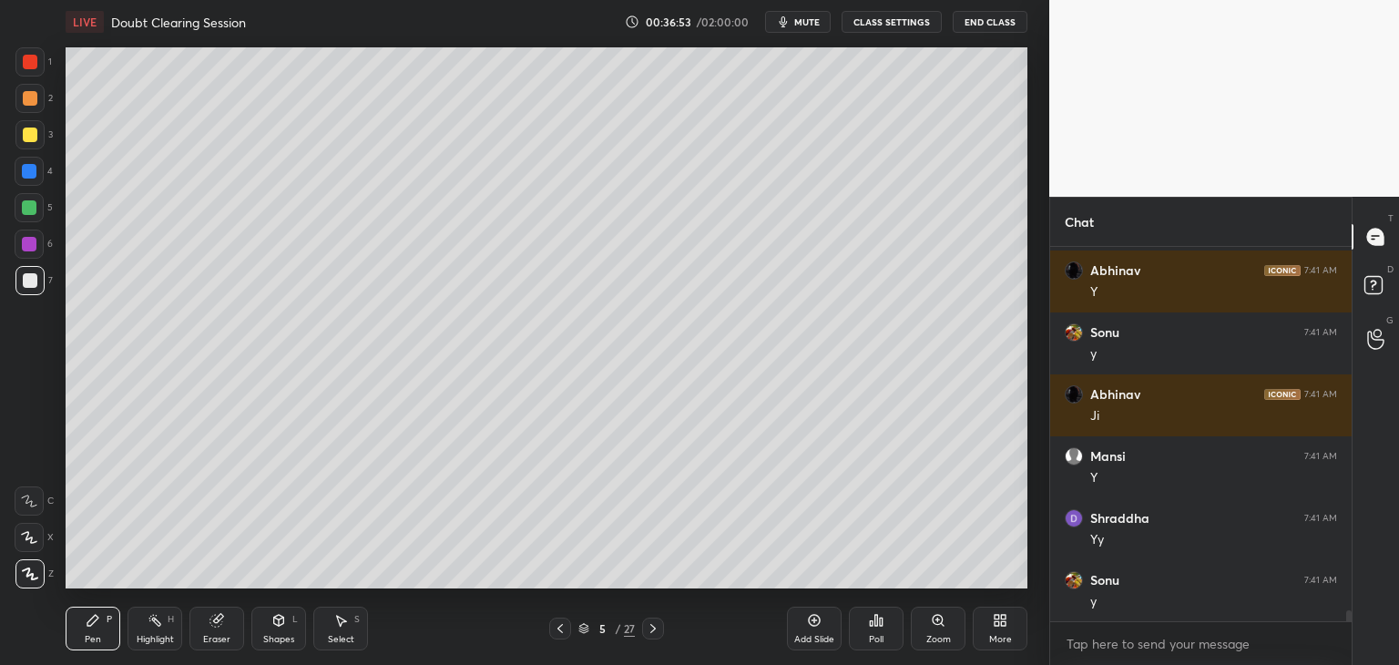
click at [30, 210] on div at bounding box center [29, 207] width 15 height 15
click at [35, 291] on div at bounding box center [29, 280] width 29 height 29
click at [287, 635] on div "Shapes" at bounding box center [278, 639] width 31 height 9
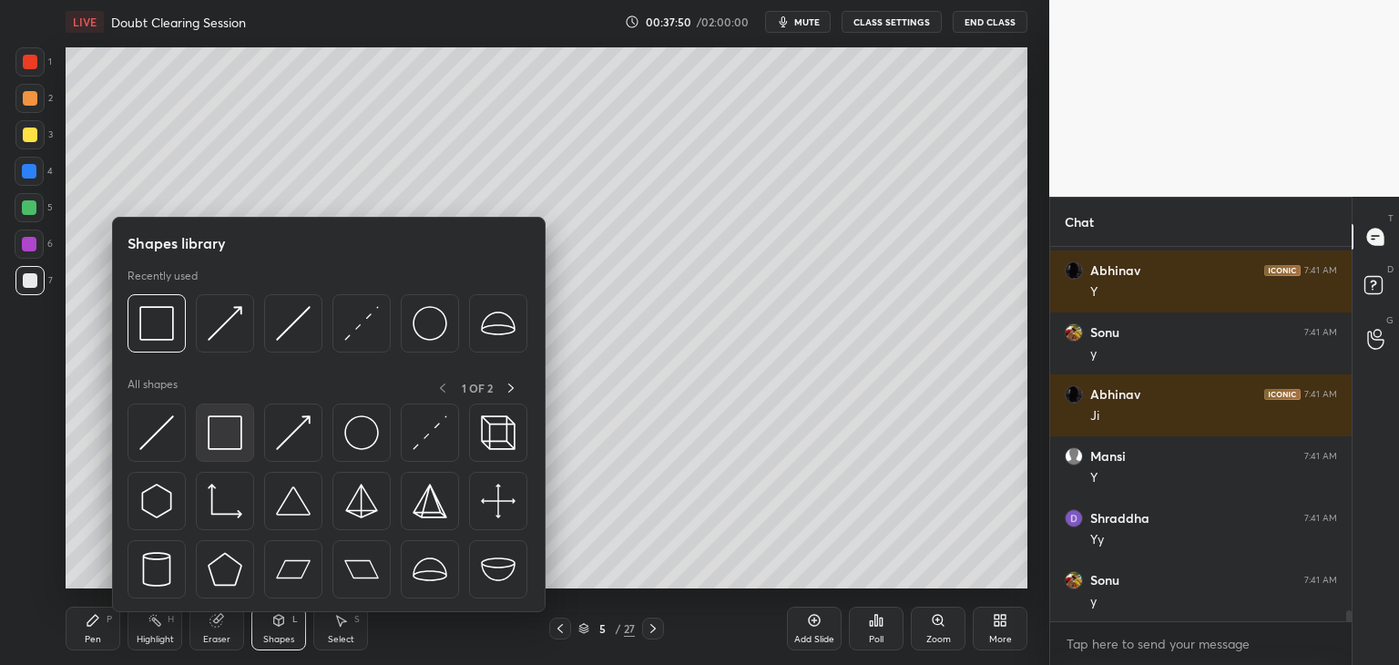
click at [230, 442] on img at bounding box center [225, 432] width 35 height 35
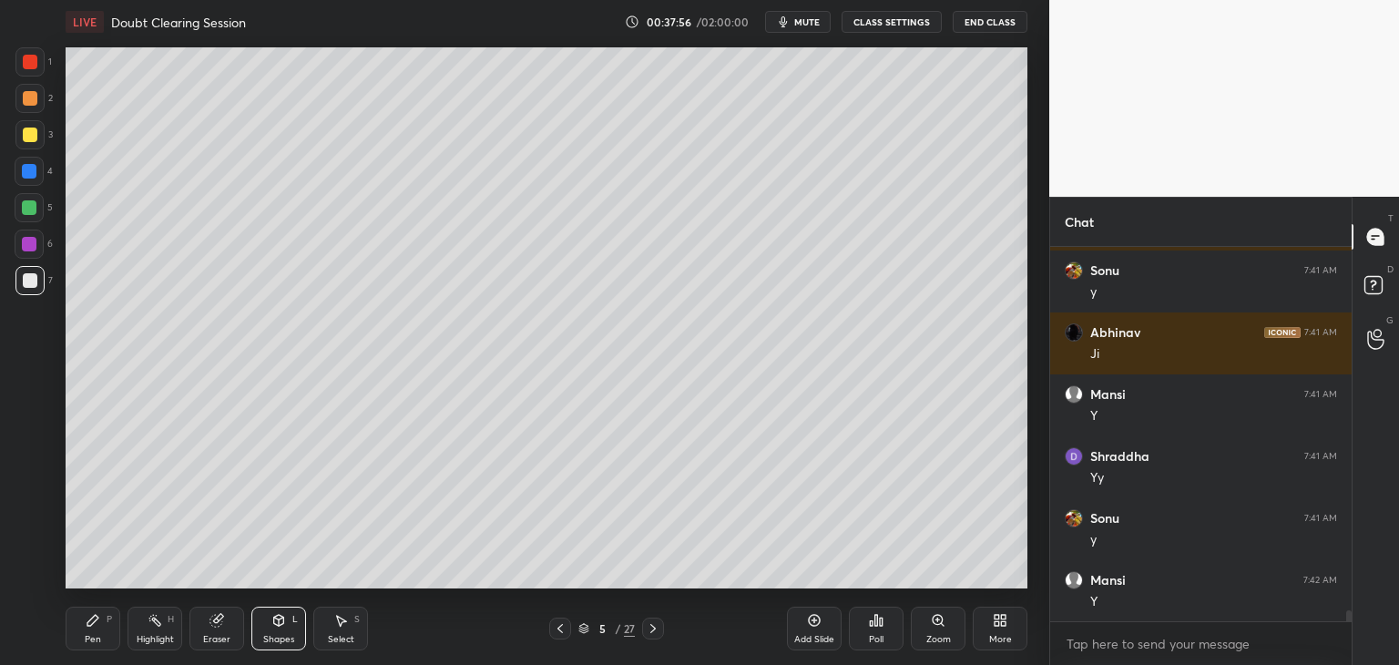
scroll to position [12314, 0]
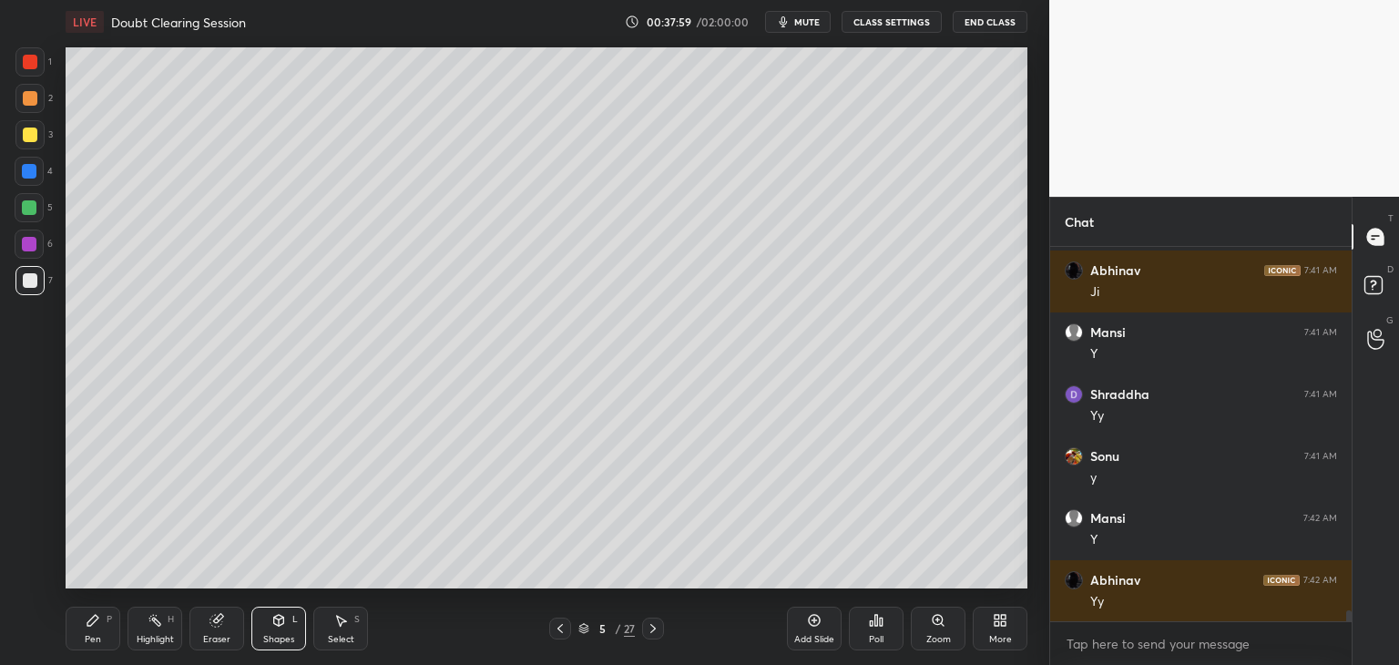
click at [289, 638] on div "Shapes" at bounding box center [278, 639] width 31 height 9
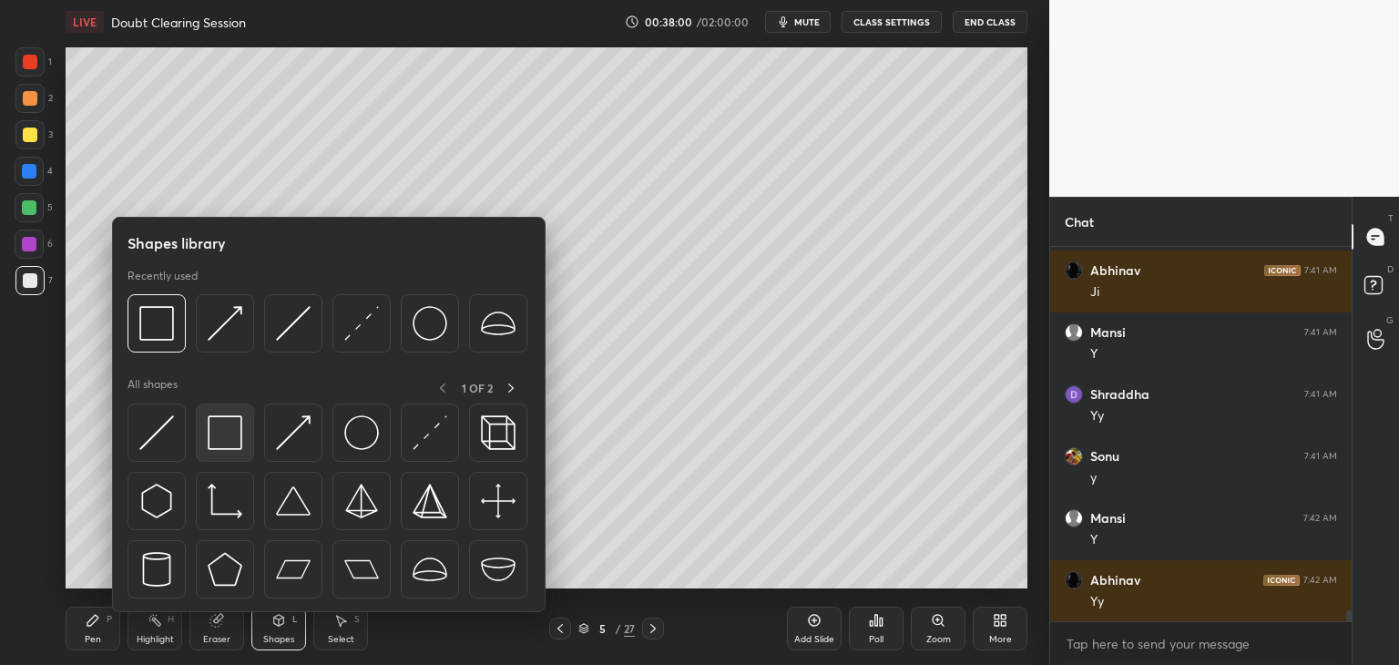
scroll to position [12376, 0]
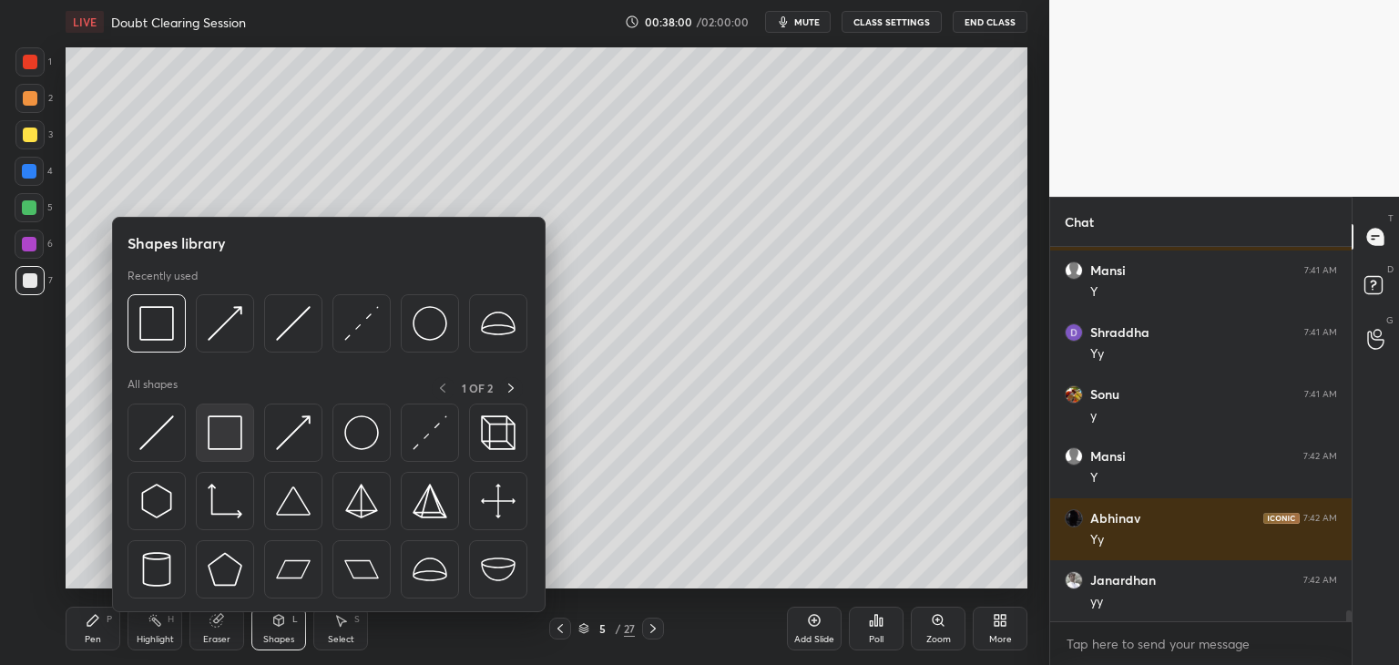
click at [241, 432] on img at bounding box center [225, 432] width 35 height 35
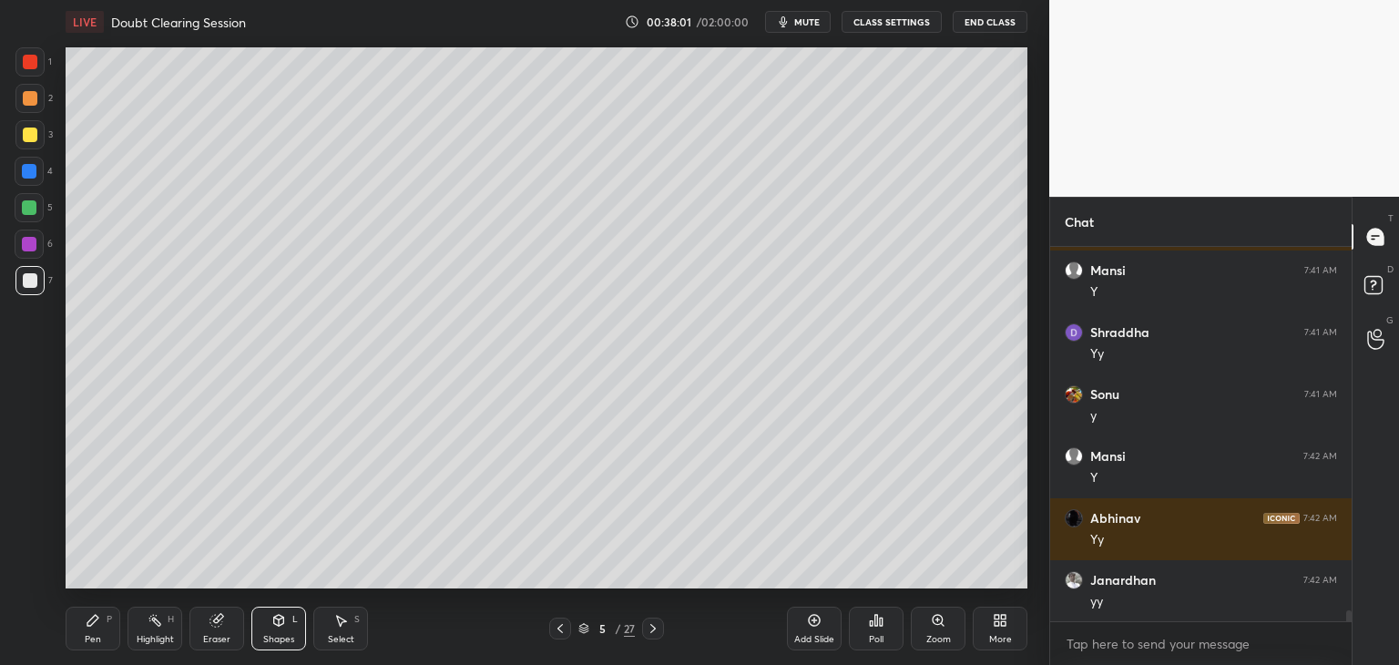
click at [28, 250] on div at bounding box center [29, 244] width 15 height 15
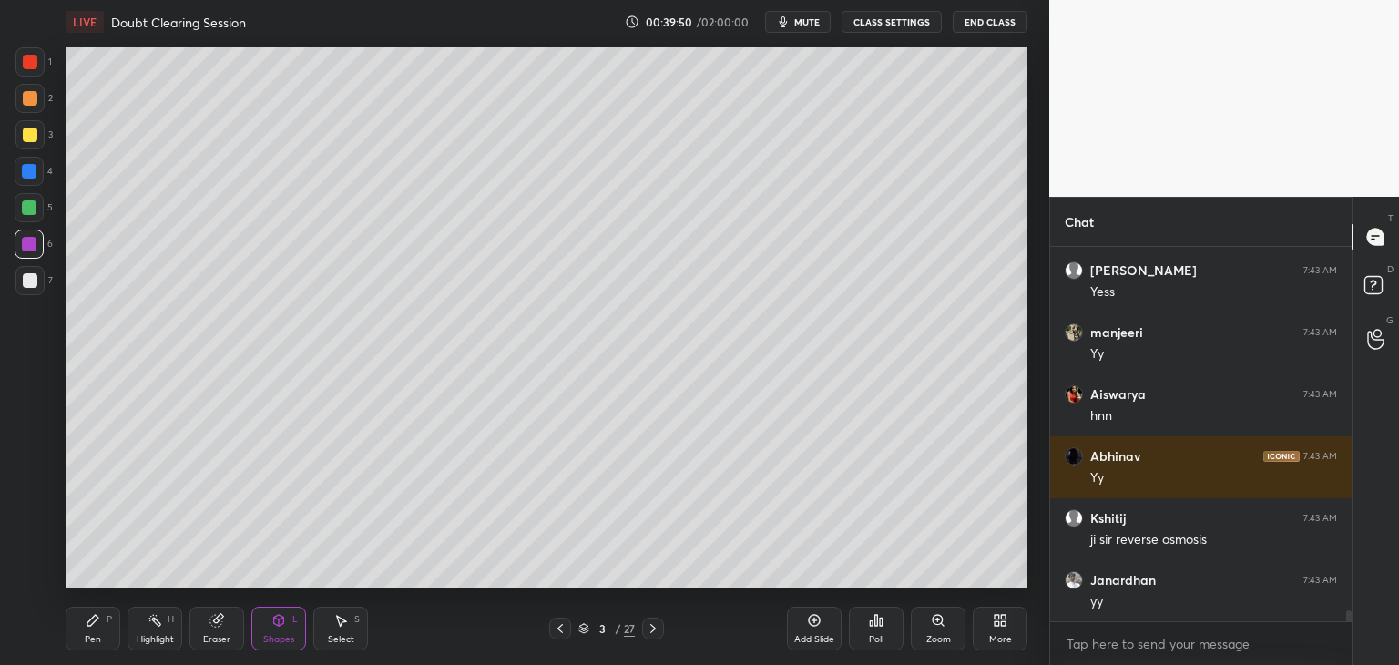
scroll to position [12995, 0]
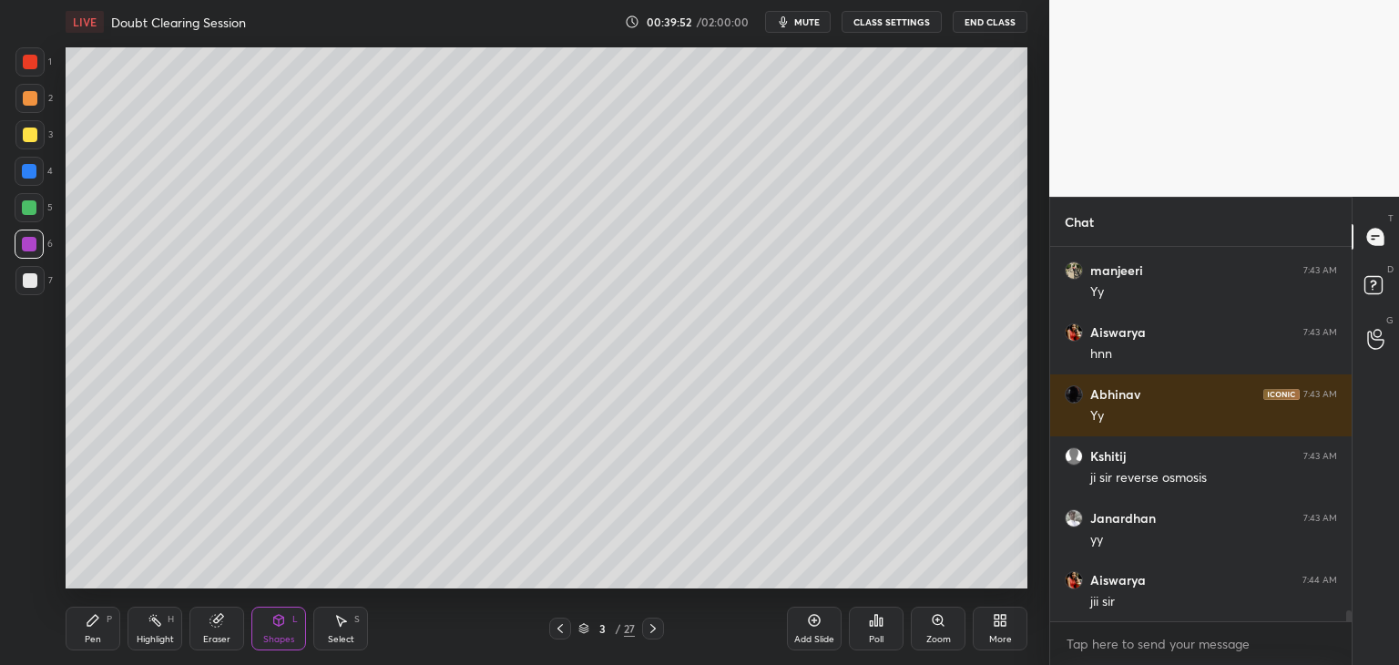
click at [653, 634] on icon at bounding box center [653, 628] width 15 height 15
click at [656, 634] on icon at bounding box center [653, 628] width 15 height 15
click at [656, 636] on div at bounding box center [653, 629] width 22 height 22
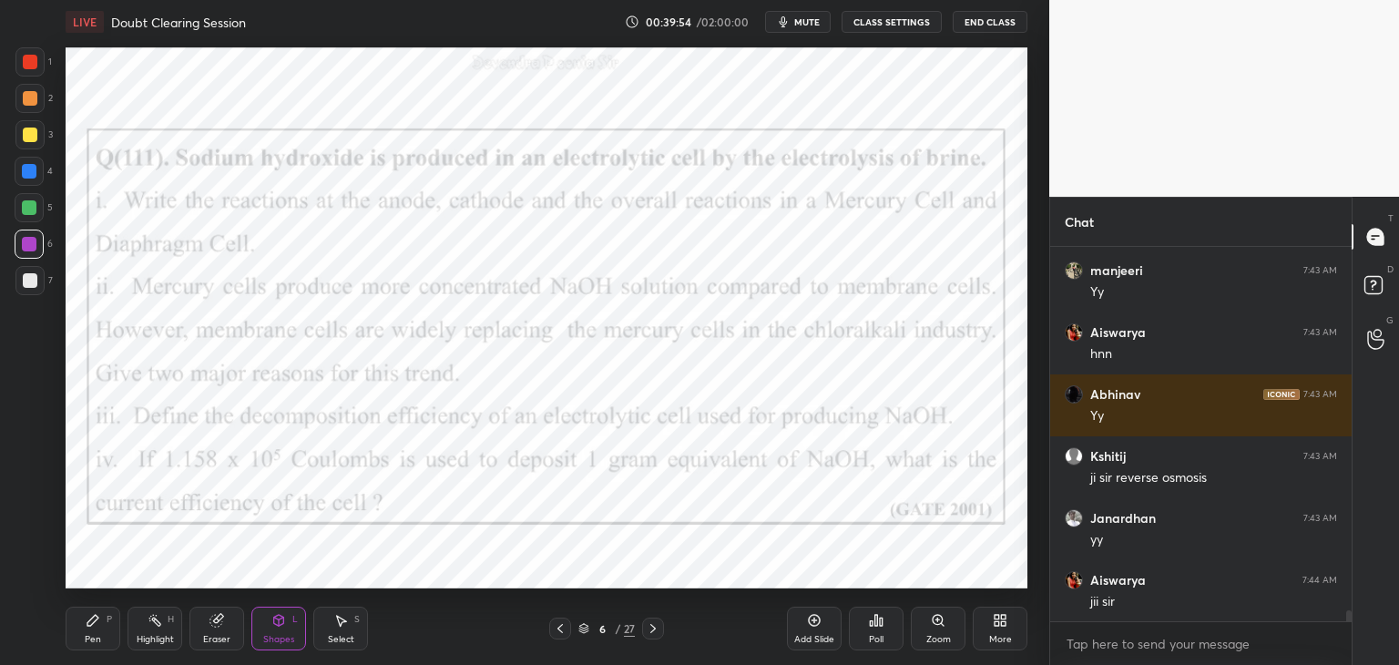
click at [554, 632] on icon at bounding box center [560, 628] width 15 height 15
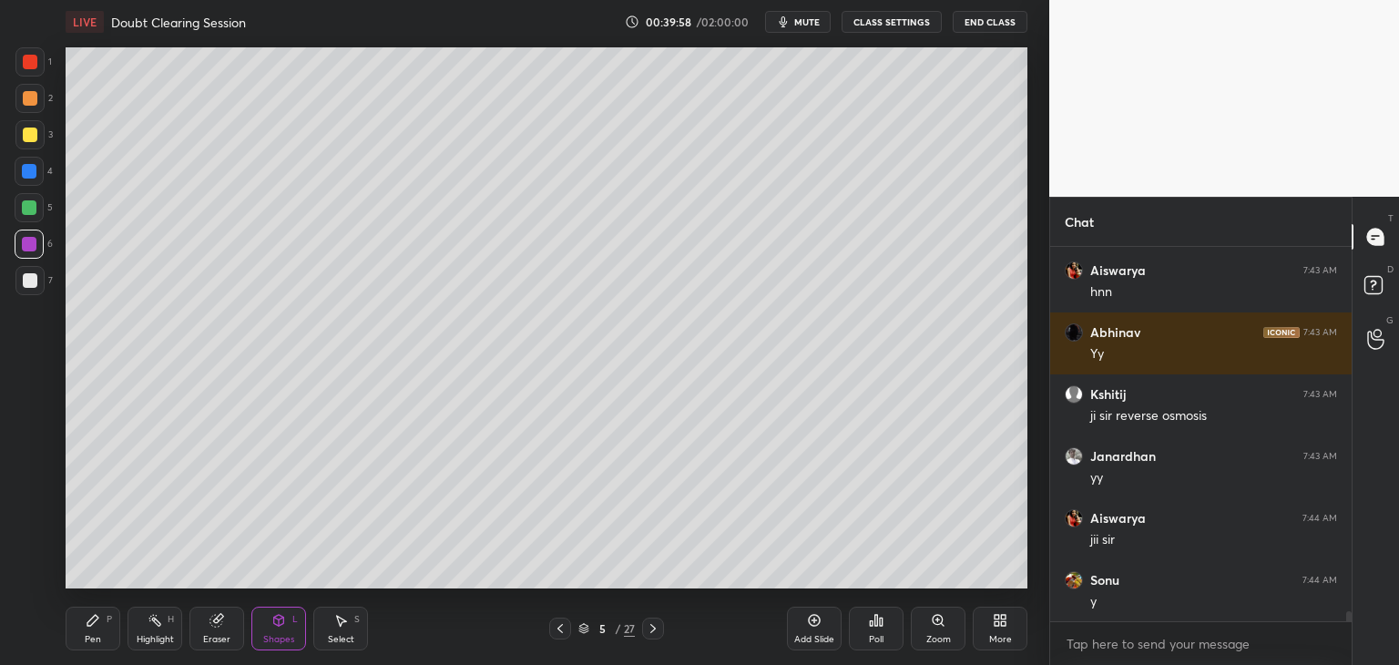
scroll to position [13119, 0]
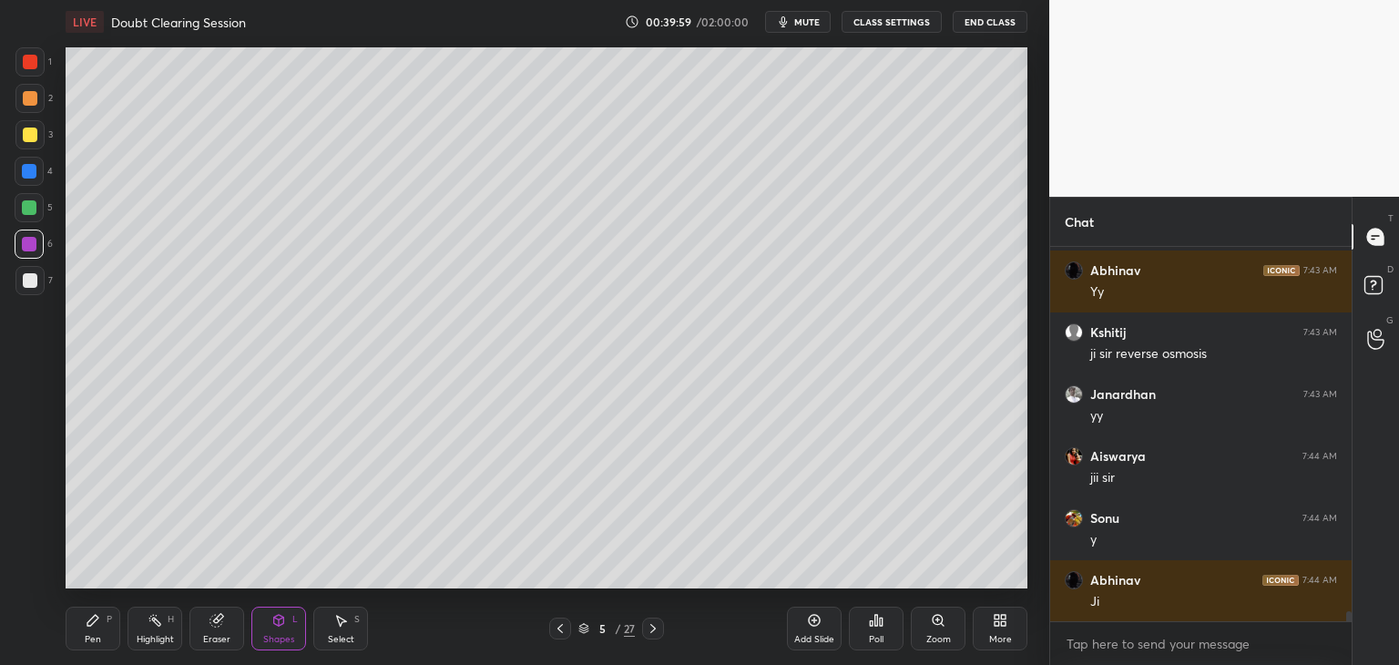
click at [811, 635] on div "Add Slide" at bounding box center [814, 639] width 40 height 9
click at [97, 630] on div "Pen P" at bounding box center [93, 629] width 55 height 44
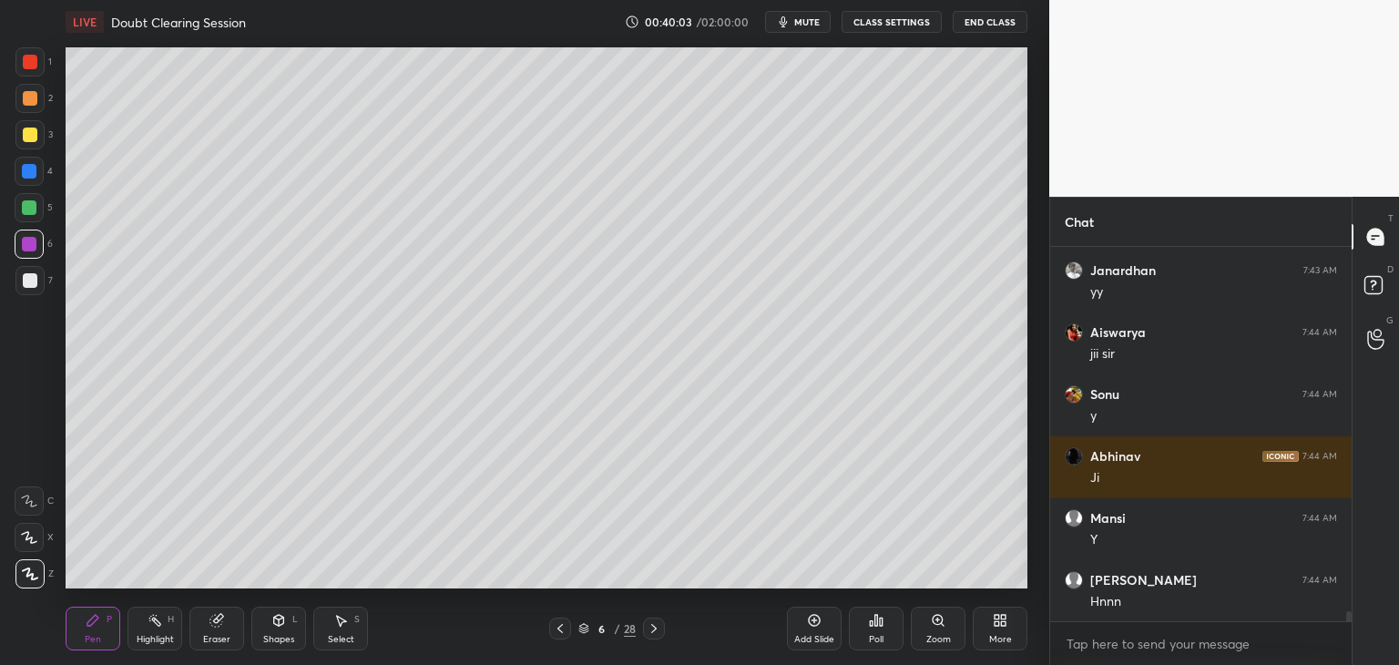
scroll to position [13305, 0]
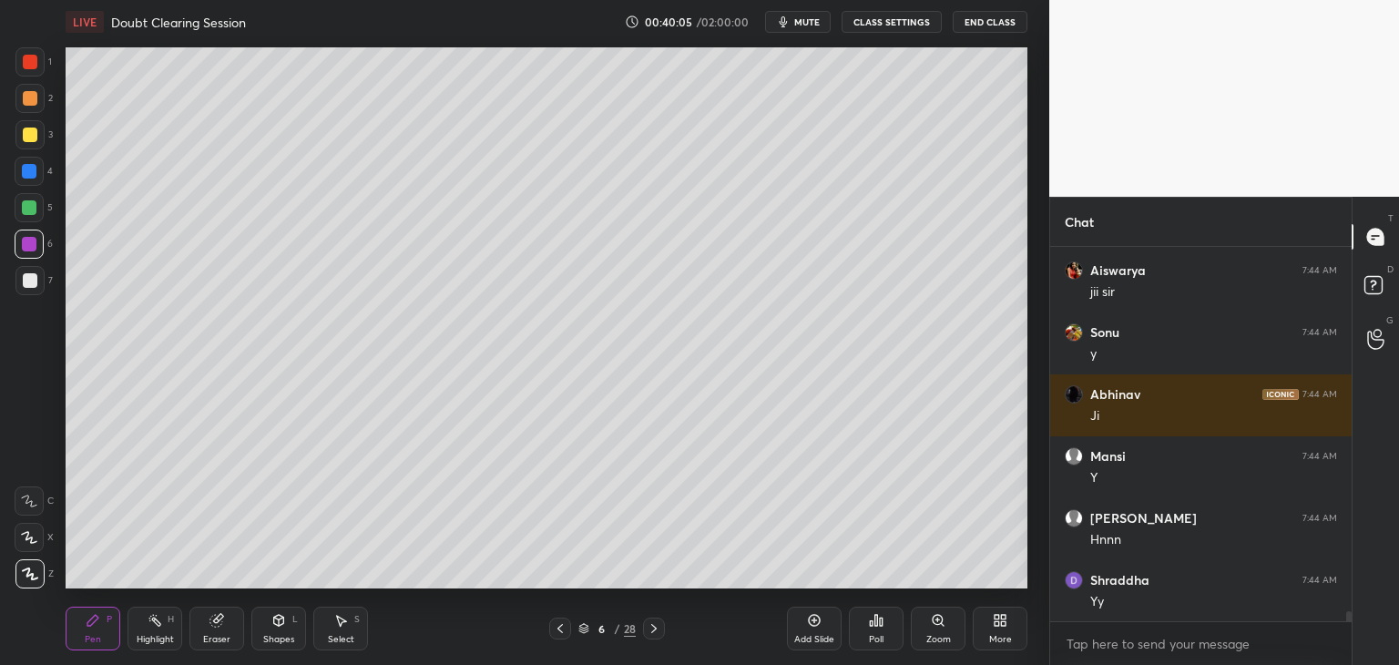
click at [27, 136] on div at bounding box center [30, 135] width 15 height 15
drag, startPoint x: 221, startPoint y: 632, endPoint x: 249, endPoint y: 608, distance: 36.8
click at [222, 632] on div "Eraser" at bounding box center [216, 629] width 55 height 44
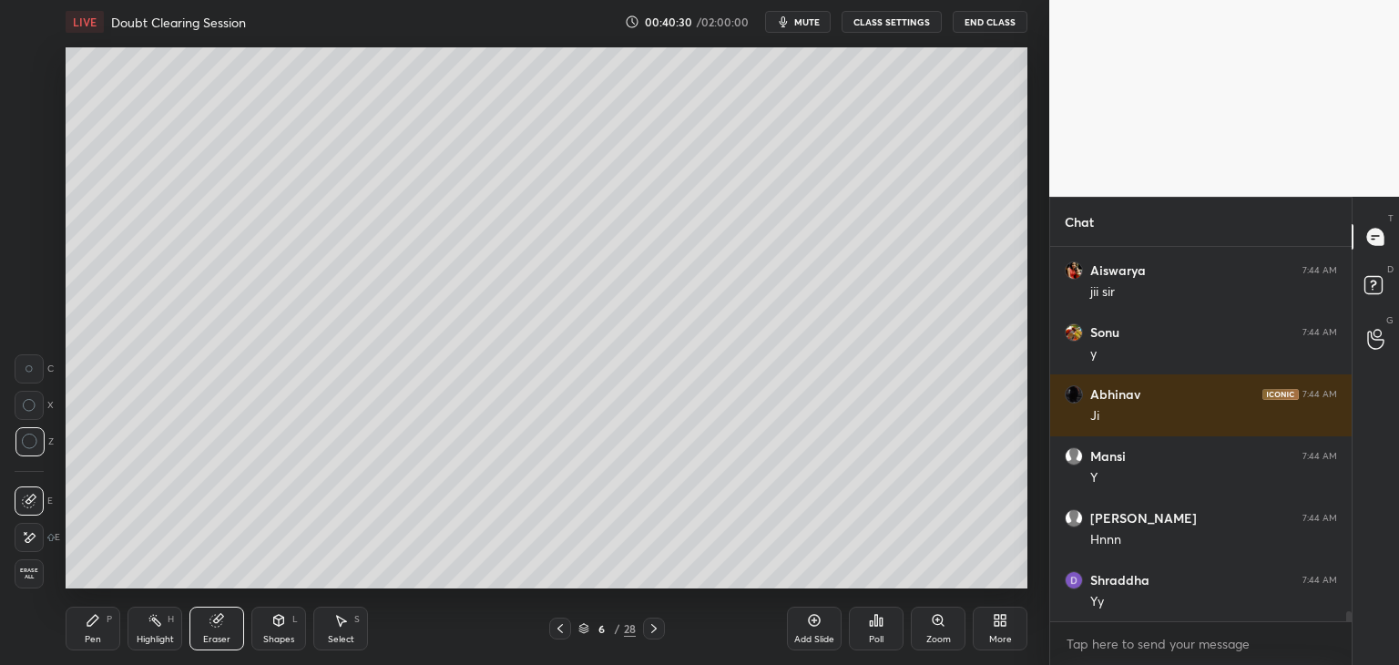
click at [97, 623] on icon at bounding box center [93, 620] width 15 height 15
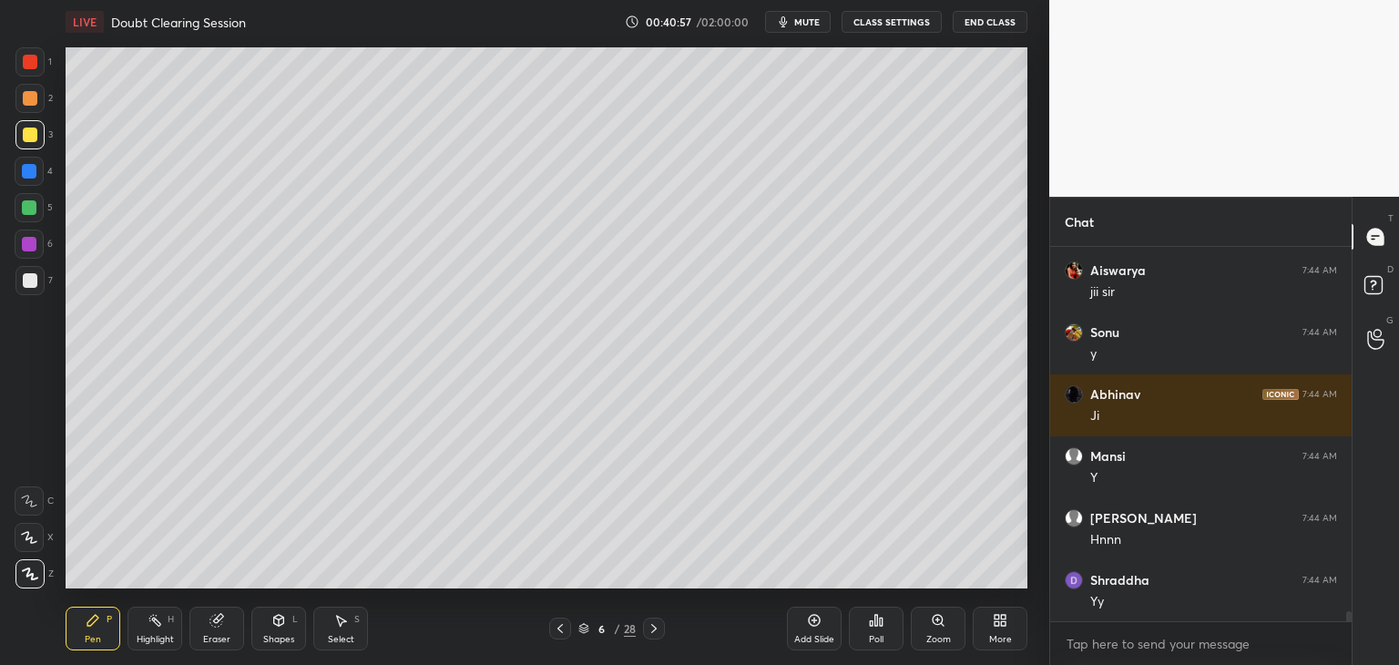
click at [279, 630] on div "Shapes L" at bounding box center [278, 629] width 55 height 44
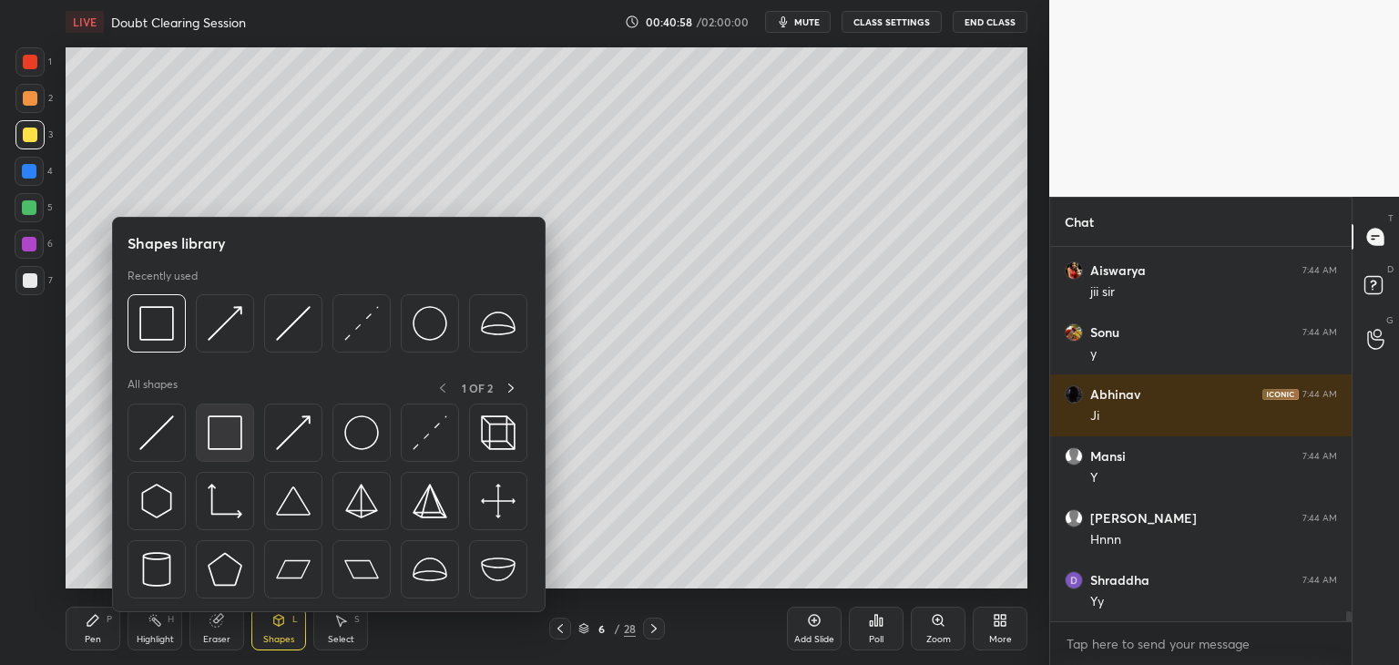
click at [219, 443] on img at bounding box center [225, 432] width 35 height 35
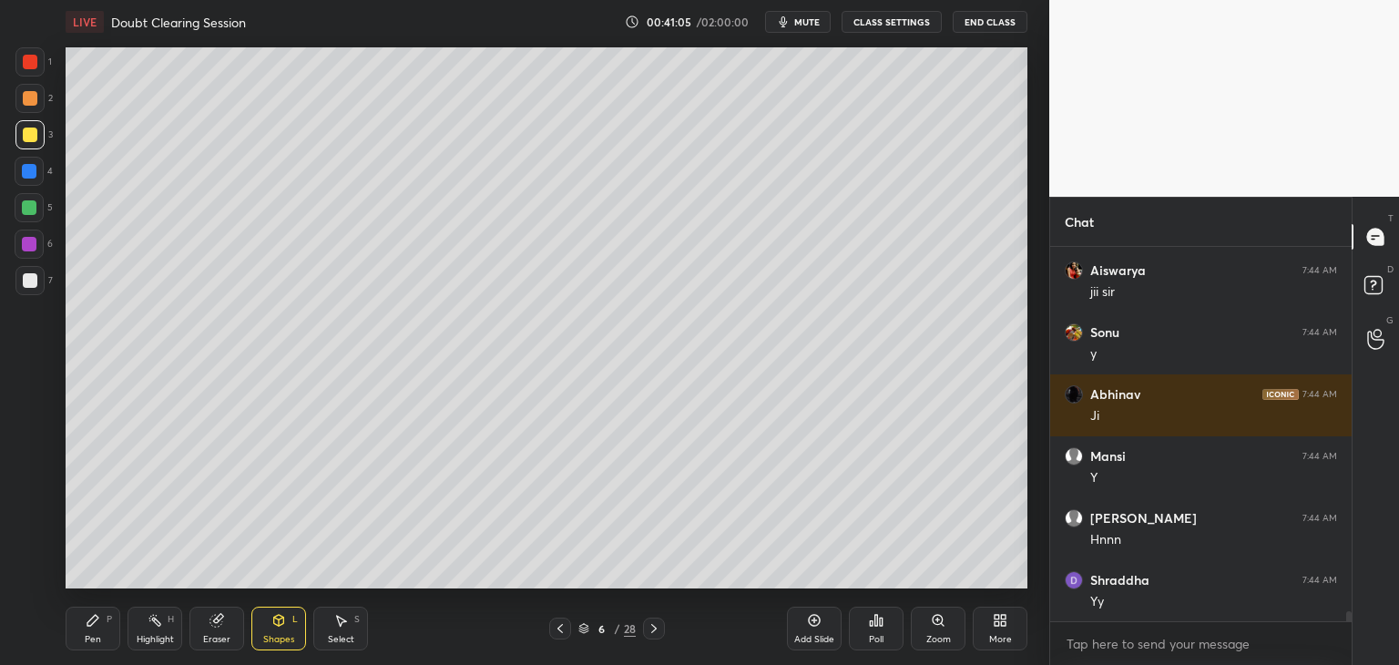
click at [281, 637] on div "Shapes" at bounding box center [278, 639] width 31 height 9
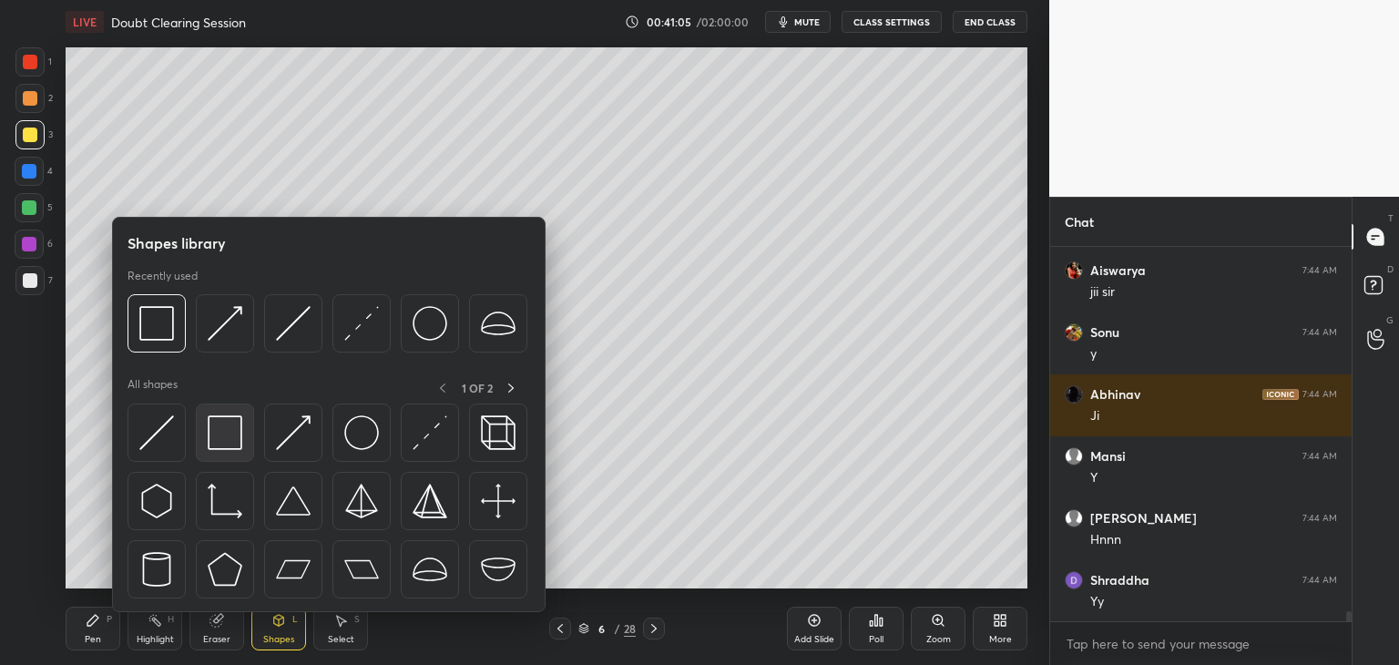
click at [224, 421] on img at bounding box center [225, 432] width 35 height 35
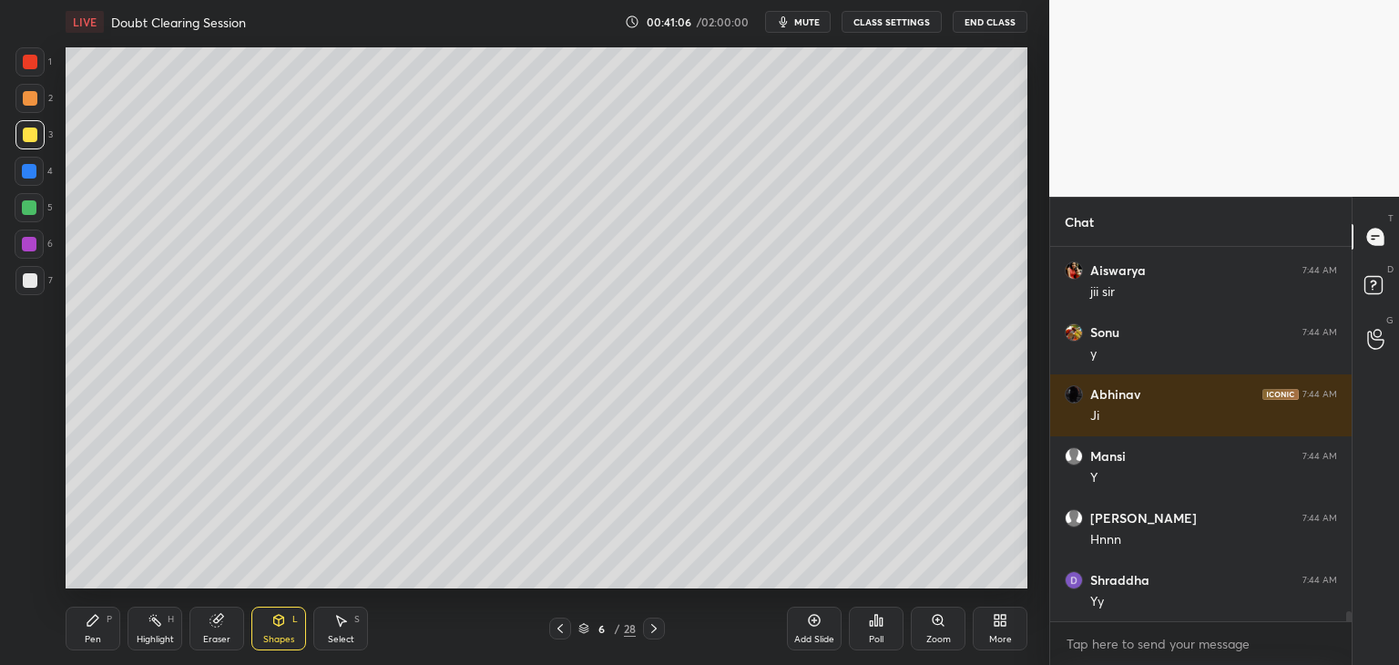
click at [36, 285] on div at bounding box center [30, 280] width 15 height 15
click at [216, 629] on div "Eraser" at bounding box center [216, 629] width 55 height 44
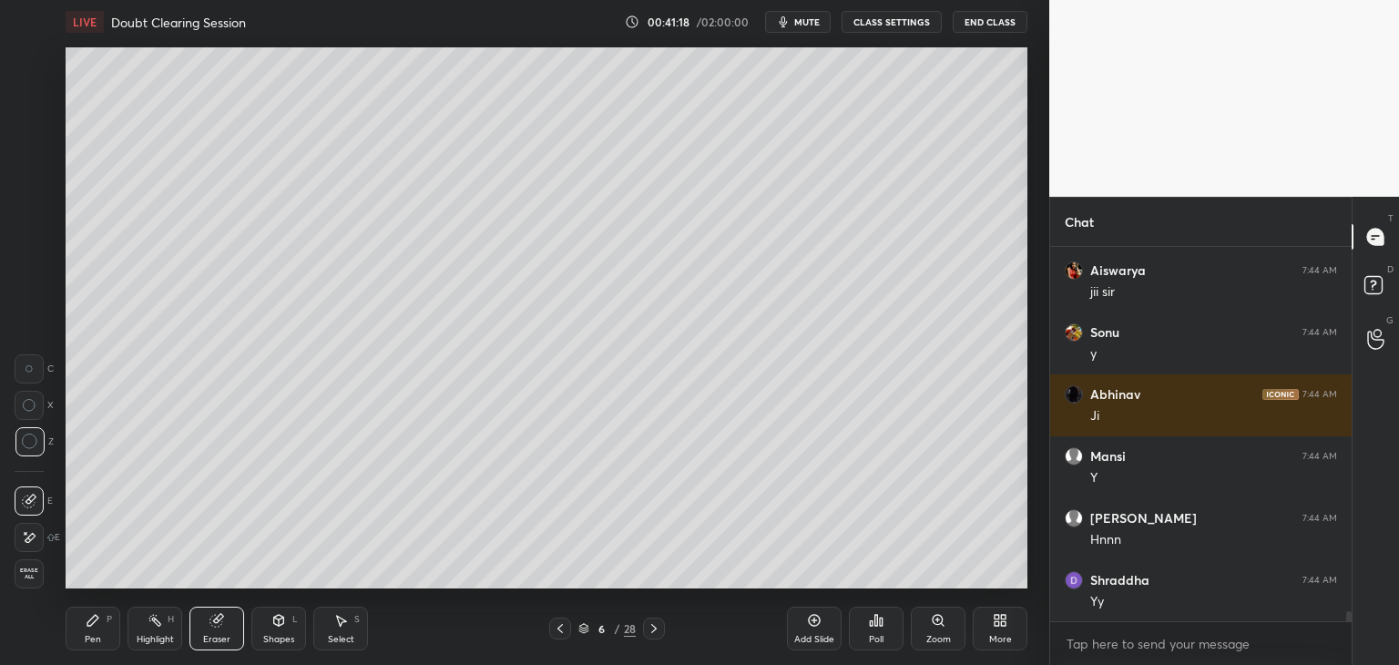
click at [77, 631] on div "Pen P" at bounding box center [93, 629] width 55 height 44
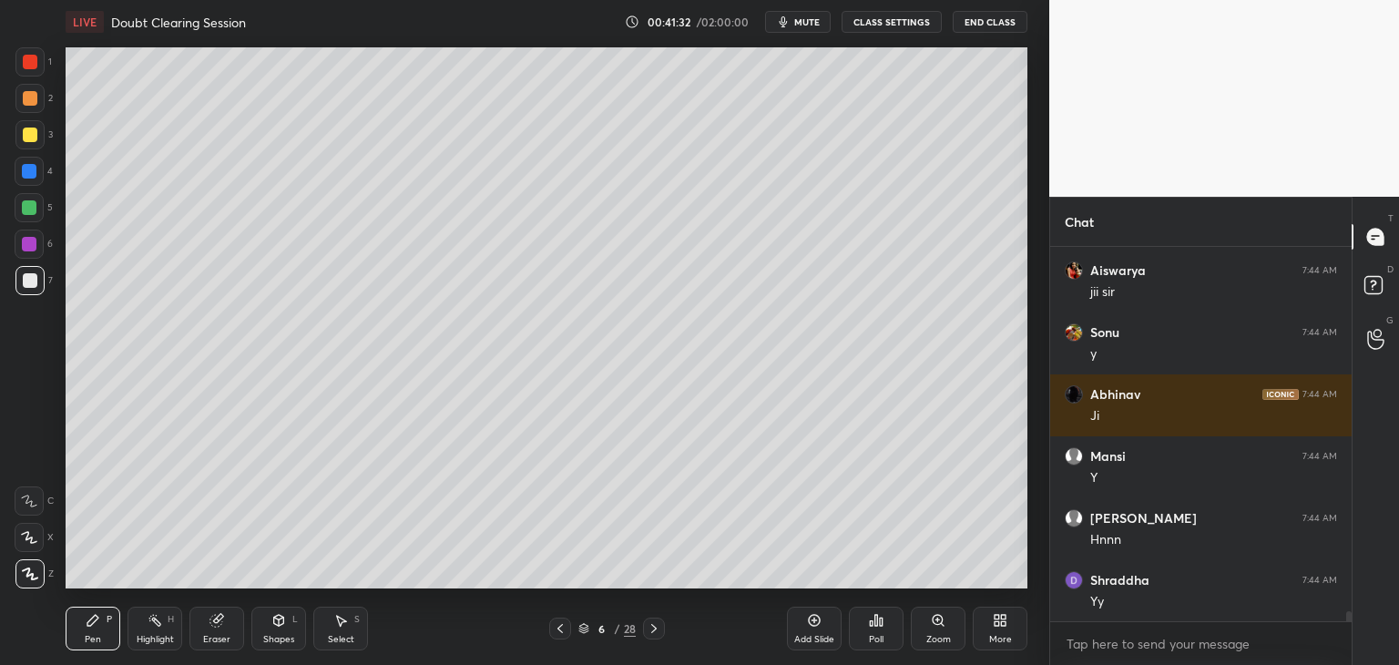
scroll to position [13367, 0]
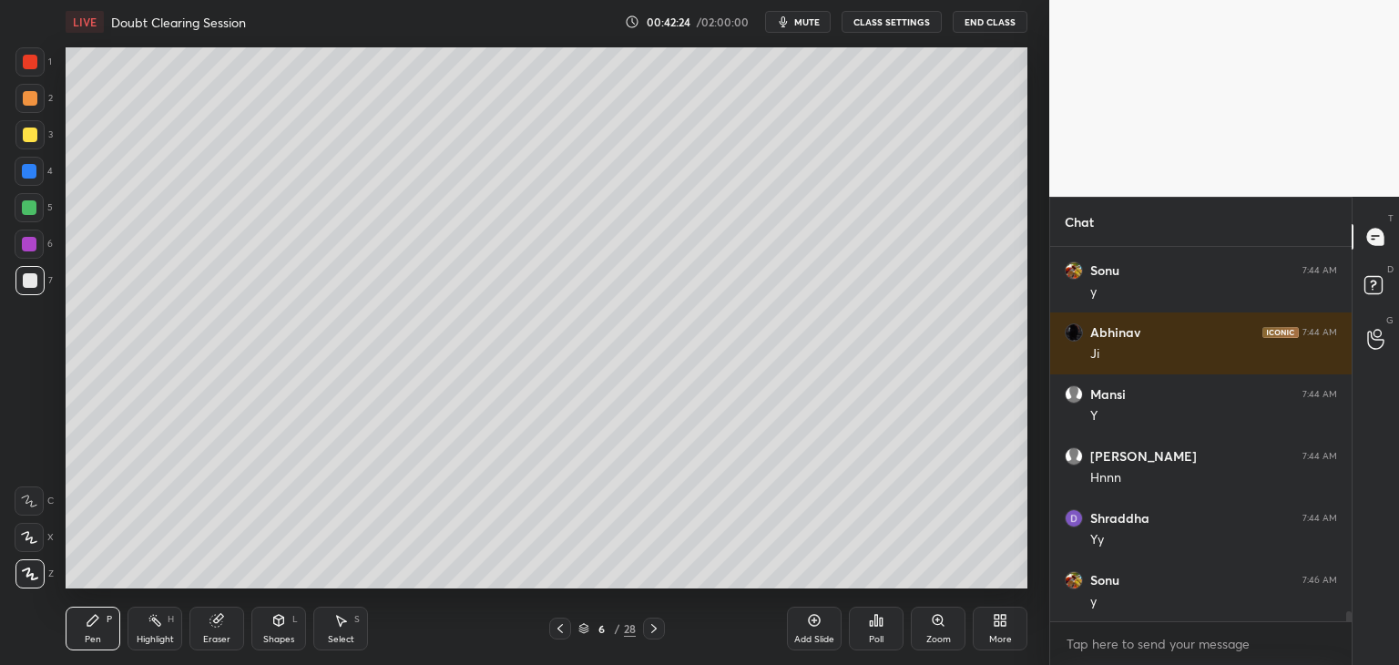
click at [327, 625] on div "Select S" at bounding box center [340, 629] width 55 height 44
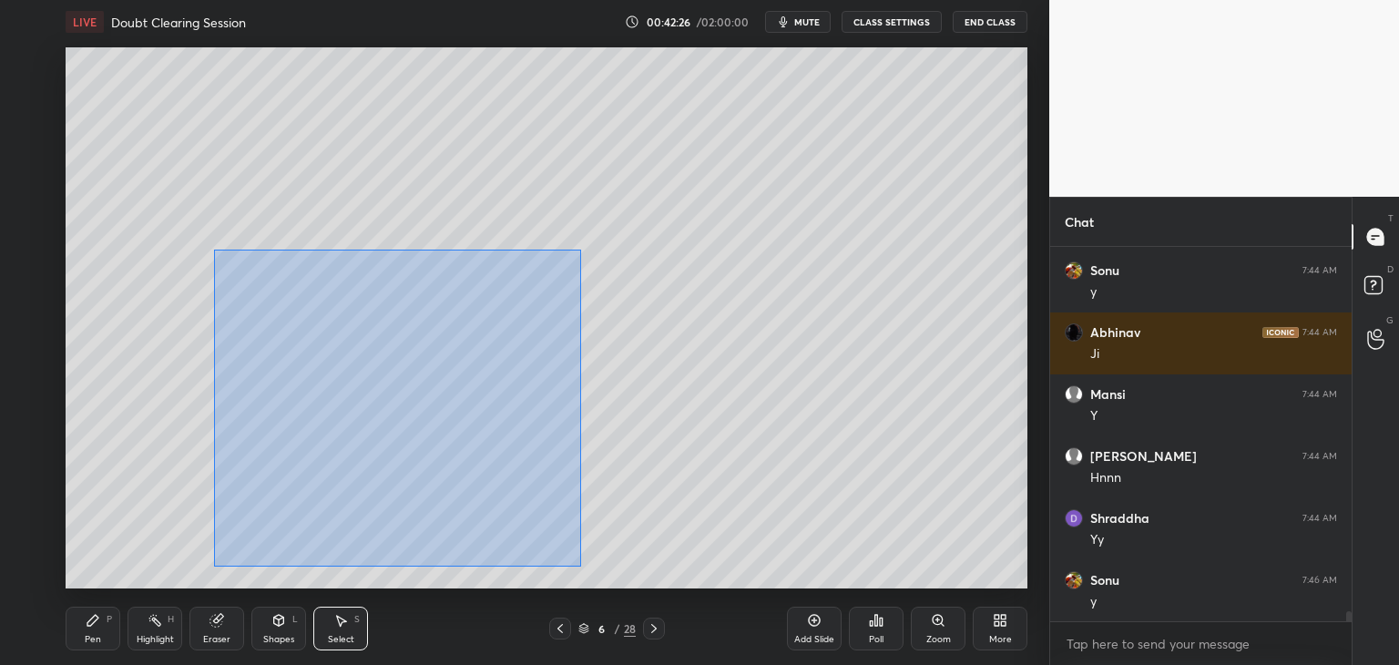
drag, startPoint x: 214, startPoint y: 250, endPoint x: 568, endPoint y: 555, distance: 467.0
click at [583, 567] on div "0 ° Undo Copy Duplicate Duplicate to new slide Delete" at bounding box center [547, 317] width 962 height 541
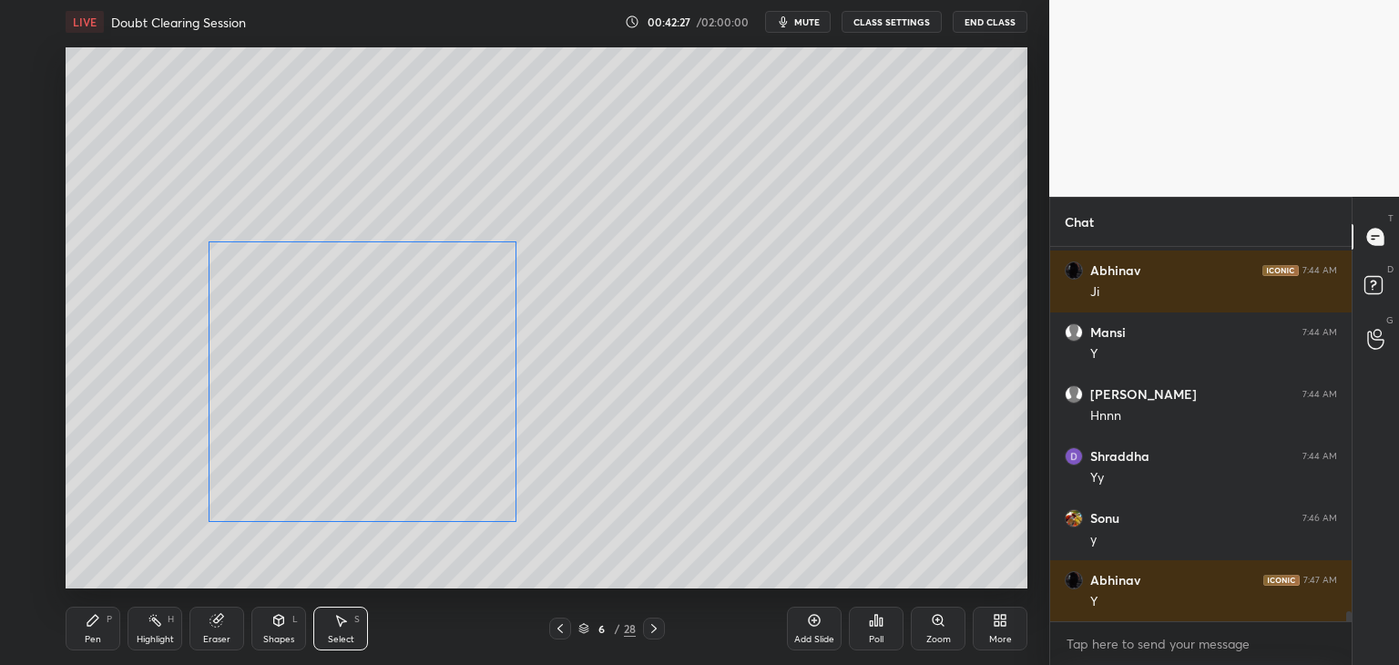
drag, startPoint x: 471, startPoint y: 481, endPoint x: 441, endPoint y: 465, distance: 33.8
click at [441, 465] on div "0 ° Undo Copy Duplicate Duplicate to new slide Delete" at bounding box center [547, 317] width 962 height 541
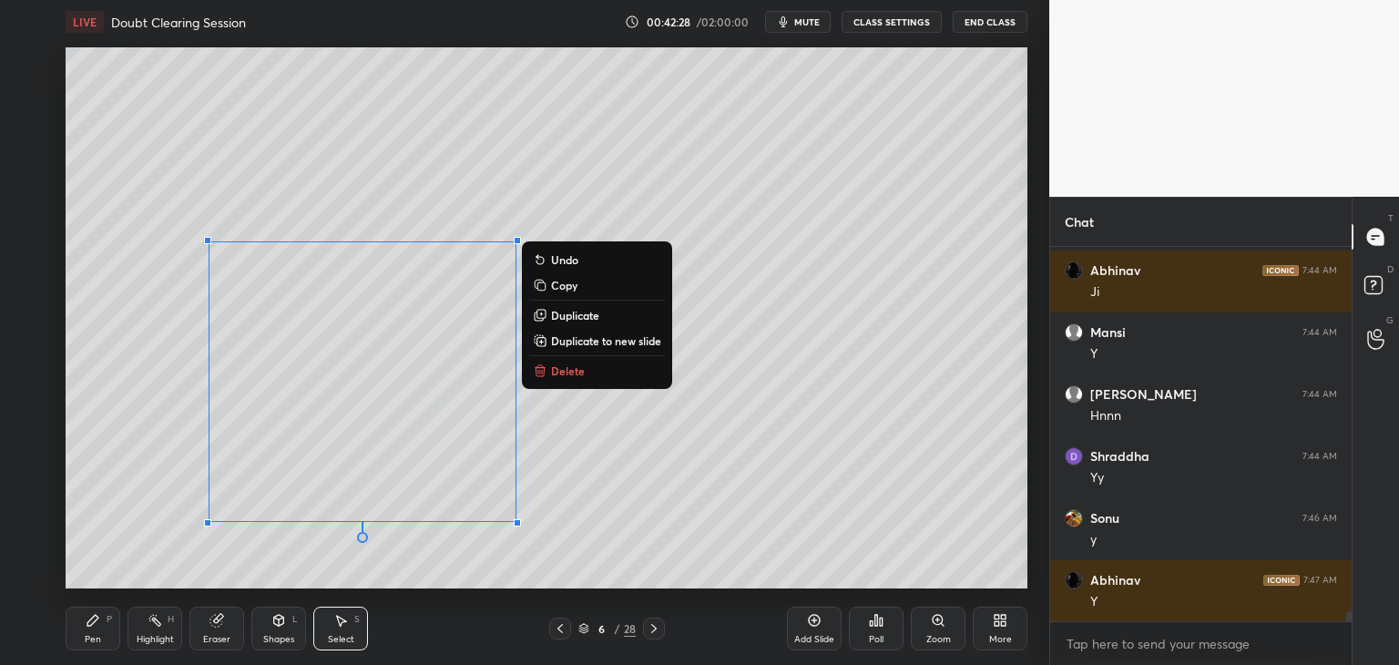
scroll to position [13491, 0]
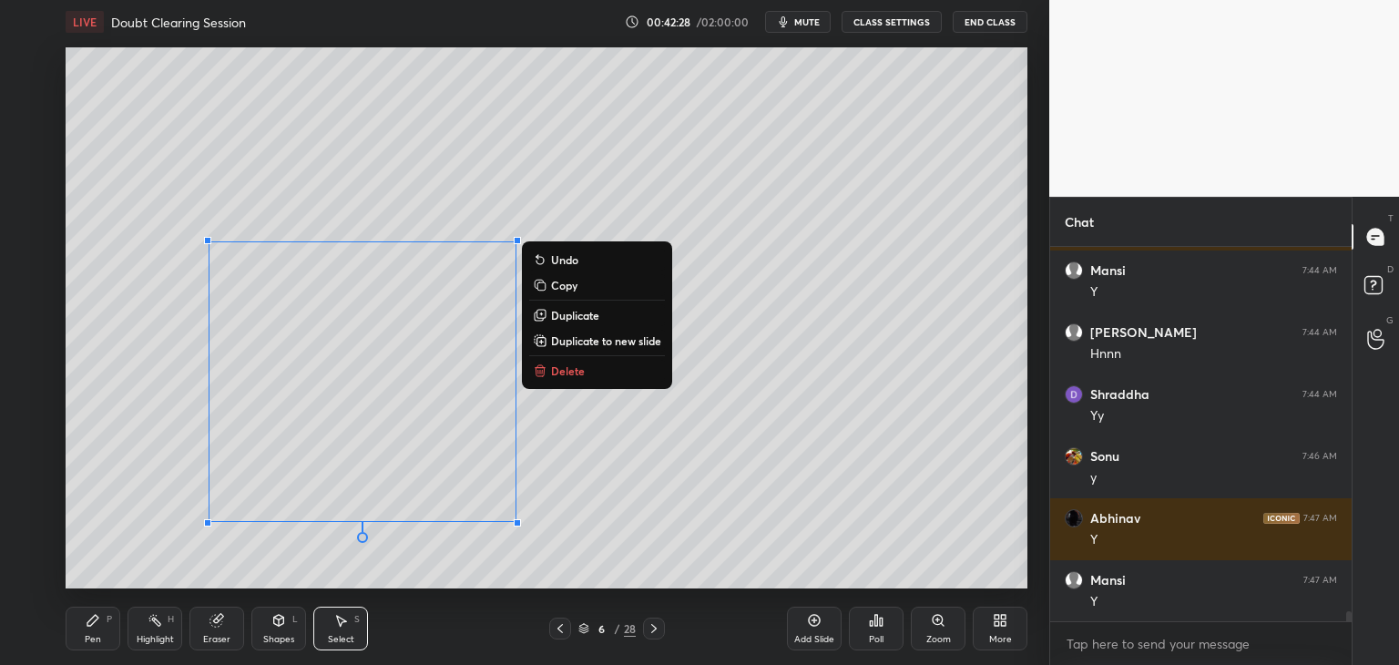
click at [443, 544] on div "0 ° Undo Copy Duplicate Duplicate to new slide Delete" at bounding box center [547, 317] width 962 height 541
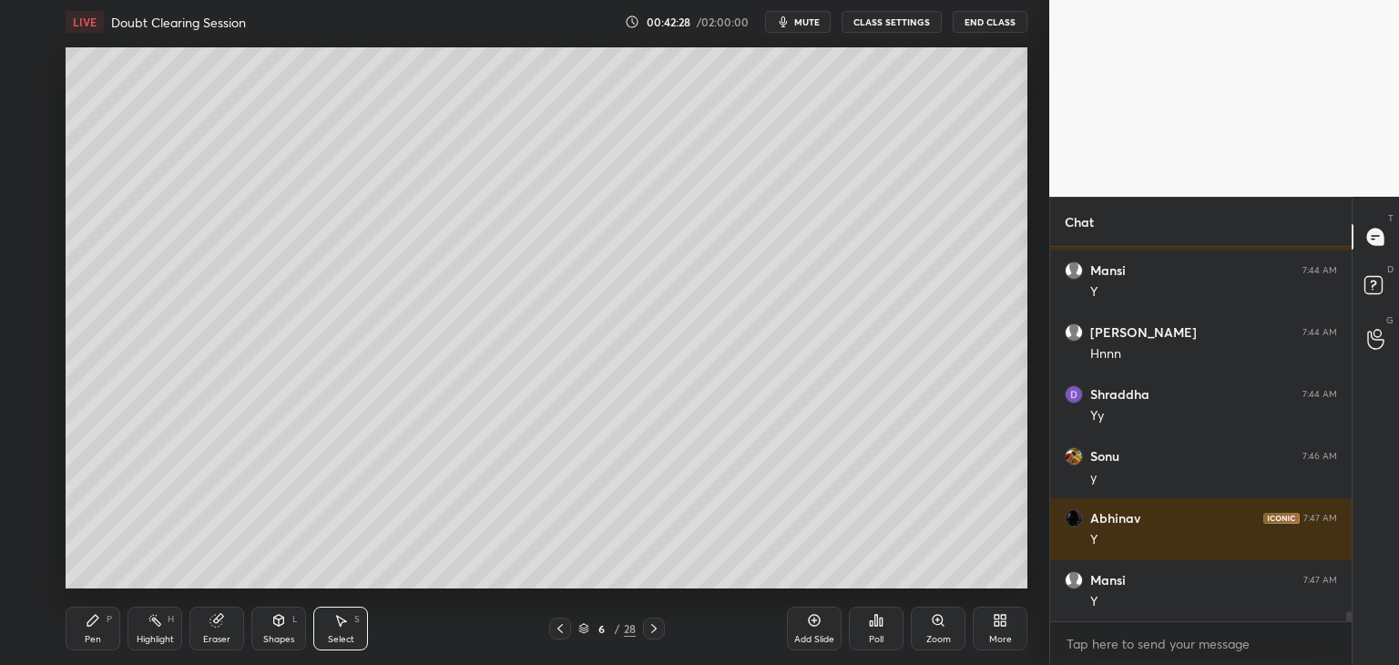
click at [270, 627] on div "Shapes L" at bounding box center [278, 629] width 55 height 44
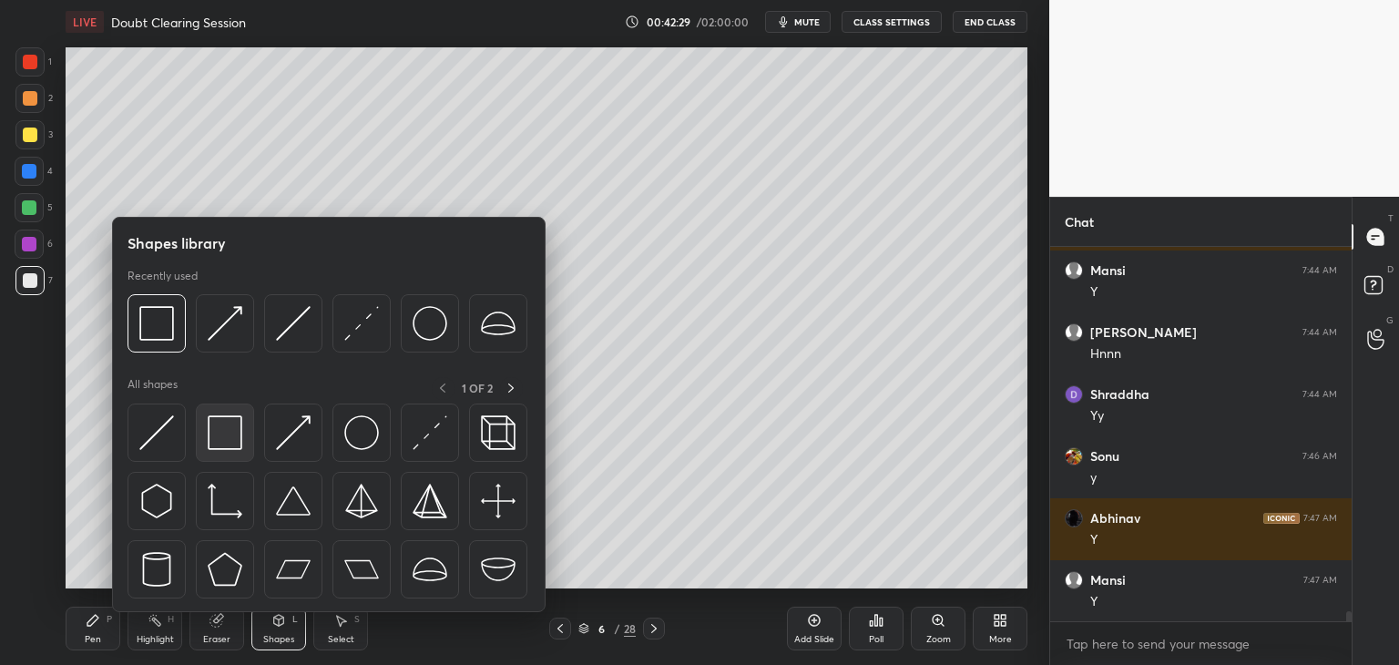
click at [225, 428] on img at bounding box center [225, 432] width 35 height 35
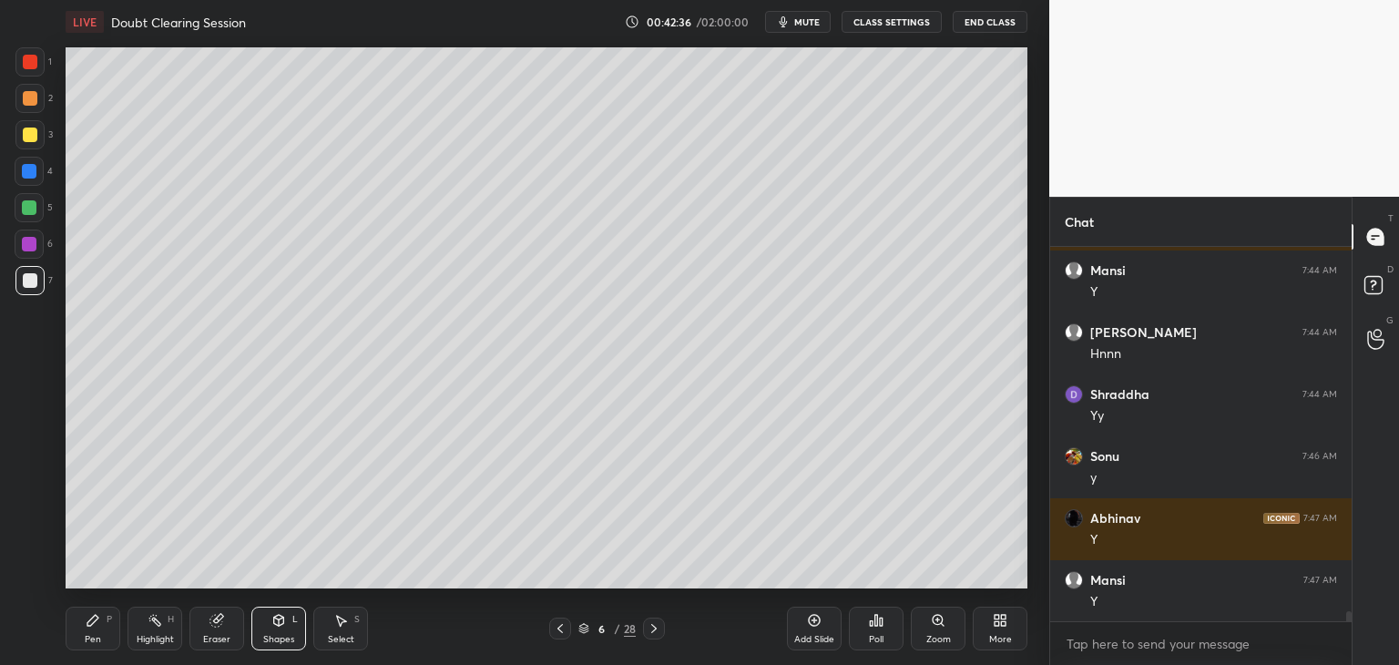
click at [325, 629] on div "Select S" at bounding box center [340, 629] width 55 height 44
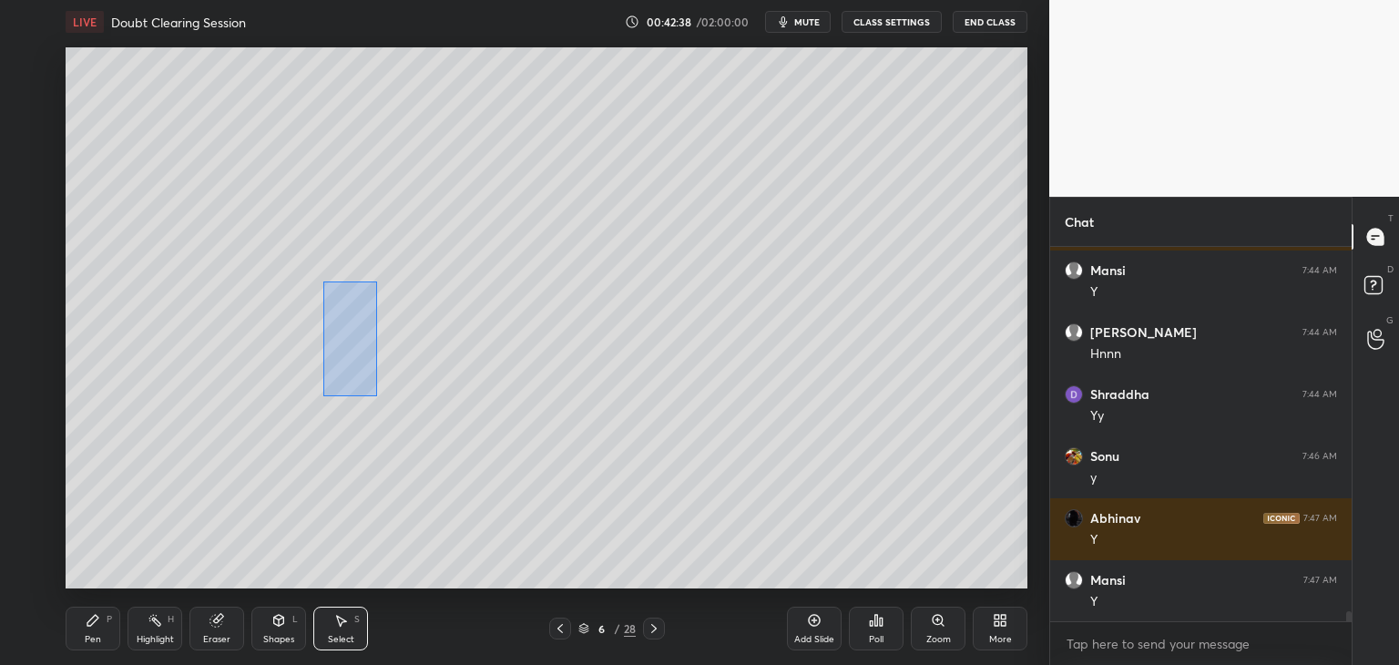
drag, startPoint x: 323, startPoint y: 281, endPoint x: 372, endPoint y: 382, distance: 112.0
click at [376, 395] on div "0 ° Undo Copy Duplicate Duplicate to new slide Delete" at bounding box center [547, 317] width 962 height 541
click at [354, 364] on div "0 ° Undo Copy Duplicate Duplicate to new slide Delete" at bounding box center [547, 317] width 962 height 541
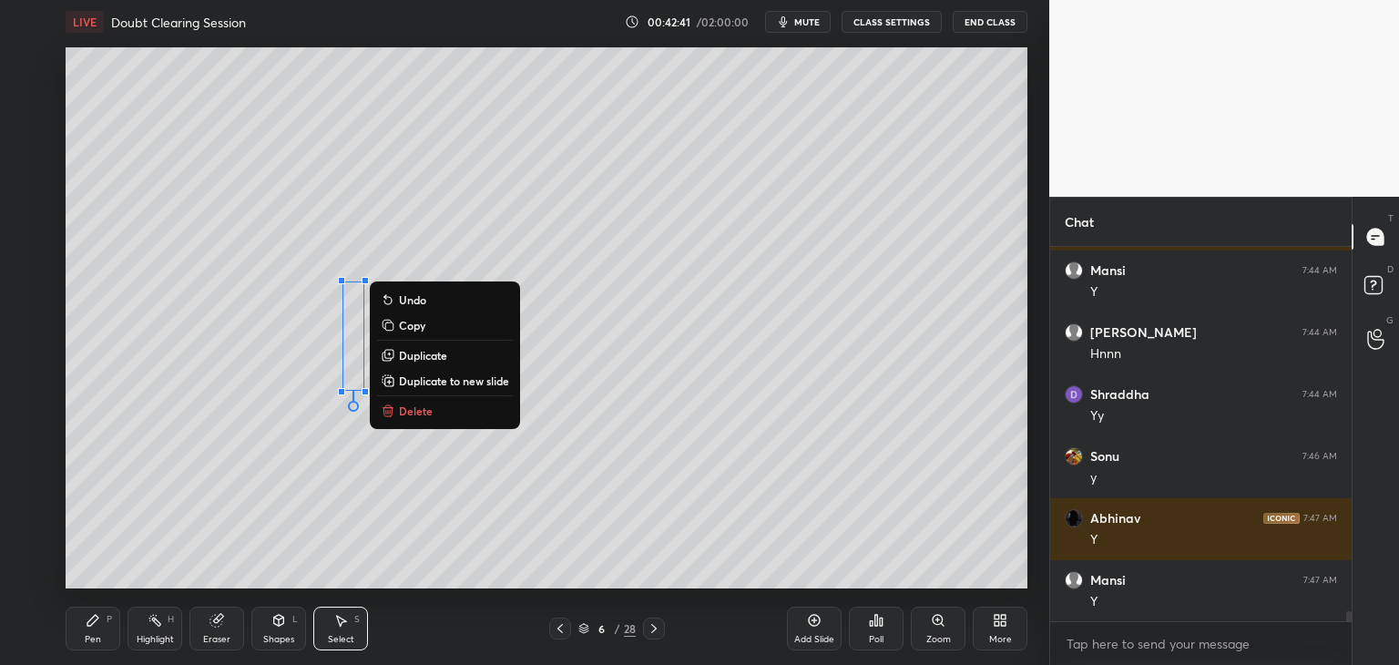
click at [422, 354] on p "Duplicate" at bounding box center [423, 355] width 48 height 15
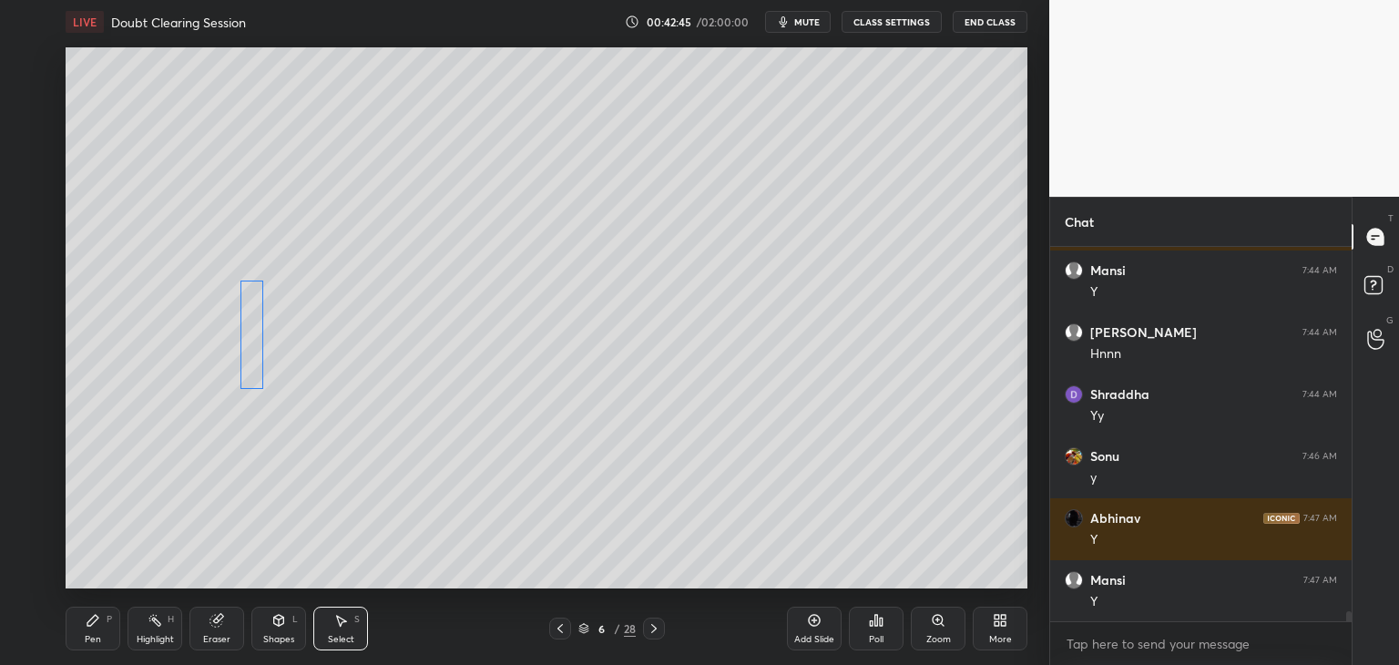
drag, startPoint x: 374, startPoint y: 355, endPoint x: 252, endPoint y: 332, distance: 124.2
click at [252, 332] on div "0 ° Undo Copy Duplicate Duplicate to new slide Delete" at bounding box center [547, 317] width 962 height 541
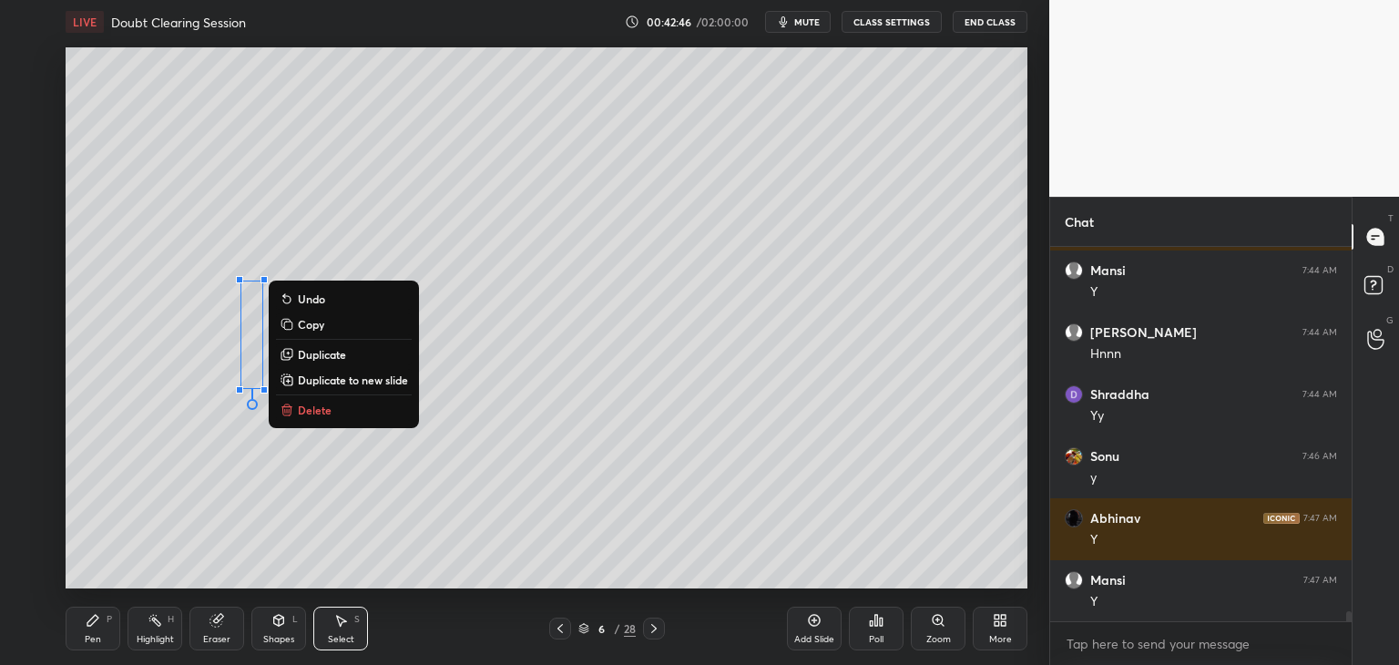
click at [273, 612] on div "Shapes L" at bounding box center [278, 629] width 55 height 44
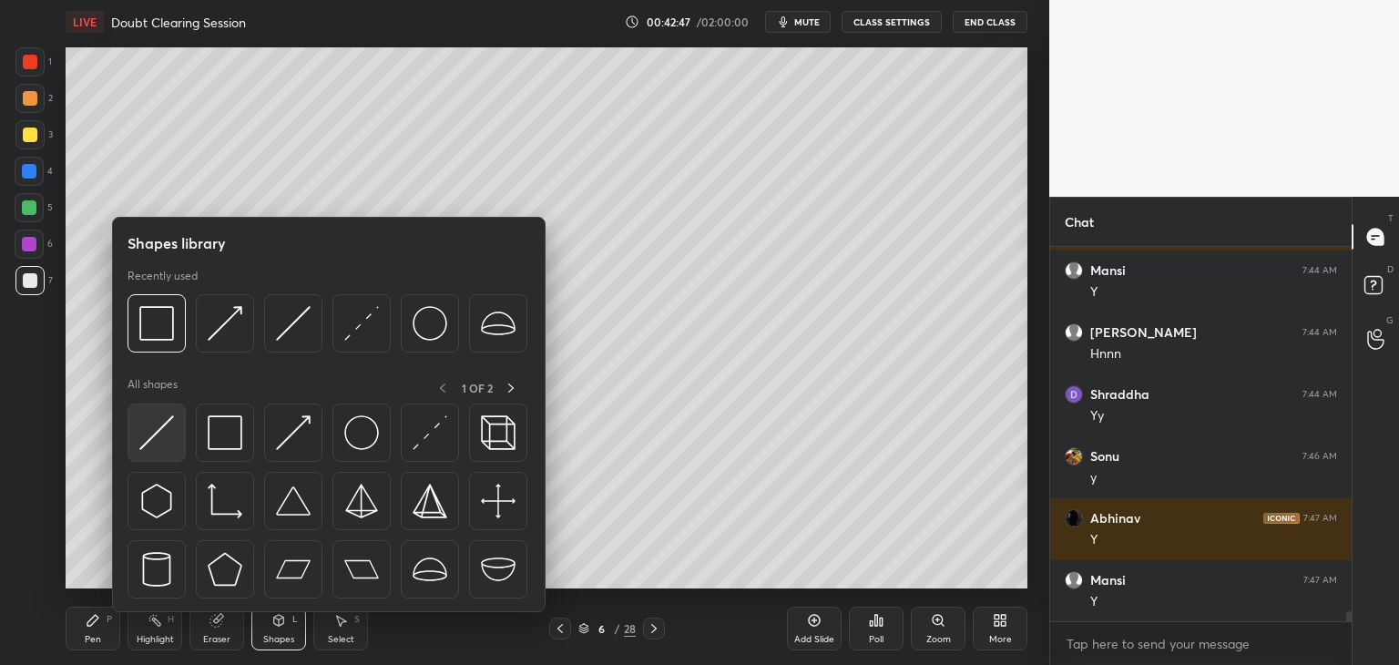
click at [161, 436] on img at bounding box center [156, 432] width 35 height 35
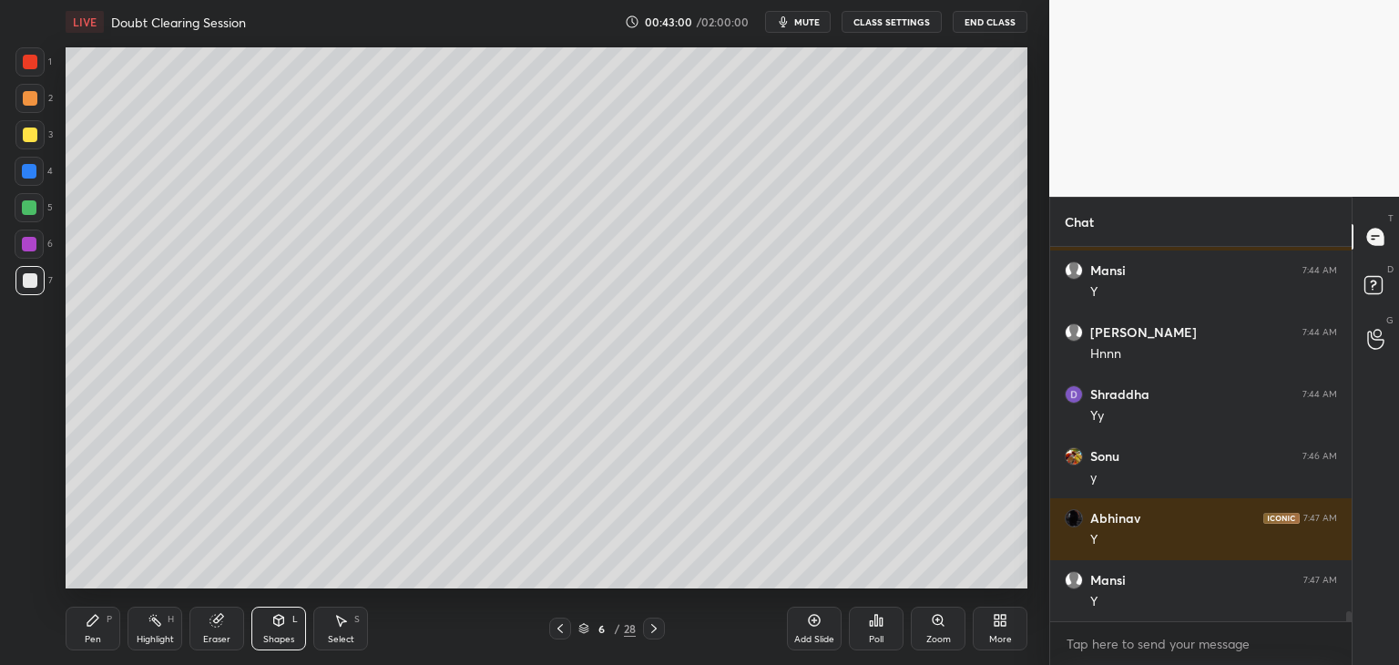
click at [89, 630] on div "Pen P" at bounding box center [93, 629] width 55 height 44
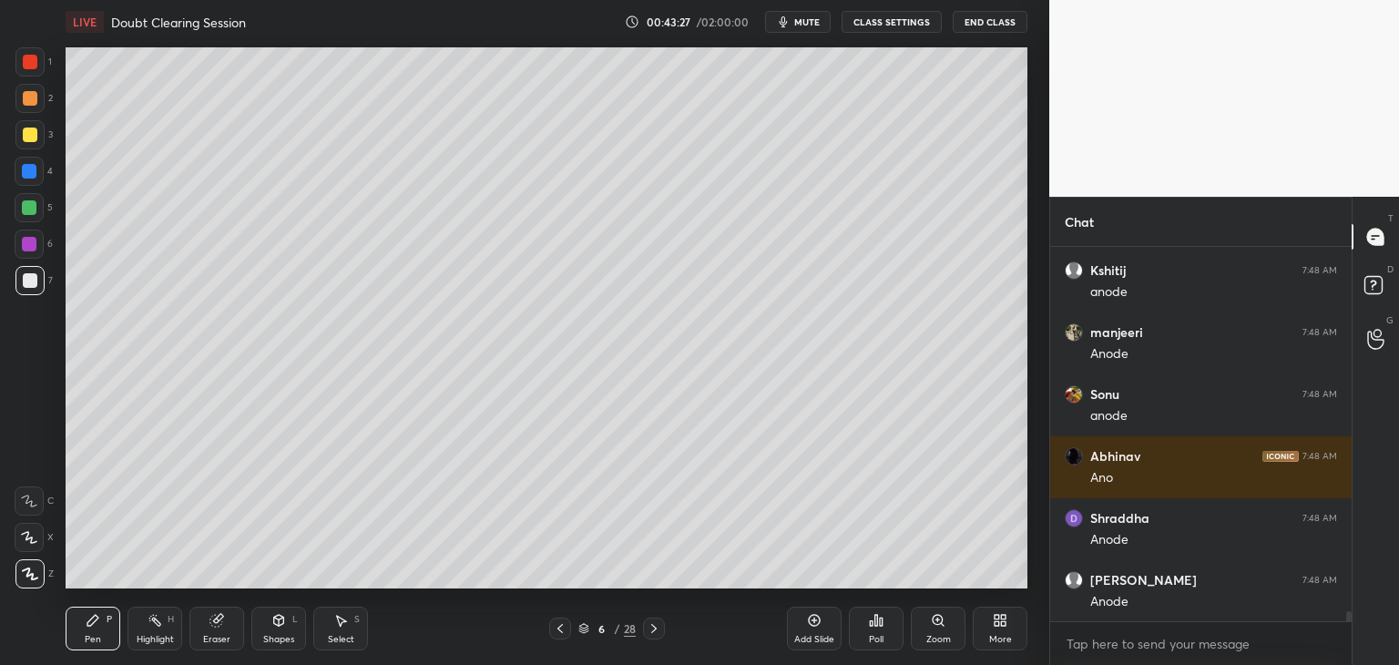
scroll to position [13924, 0]
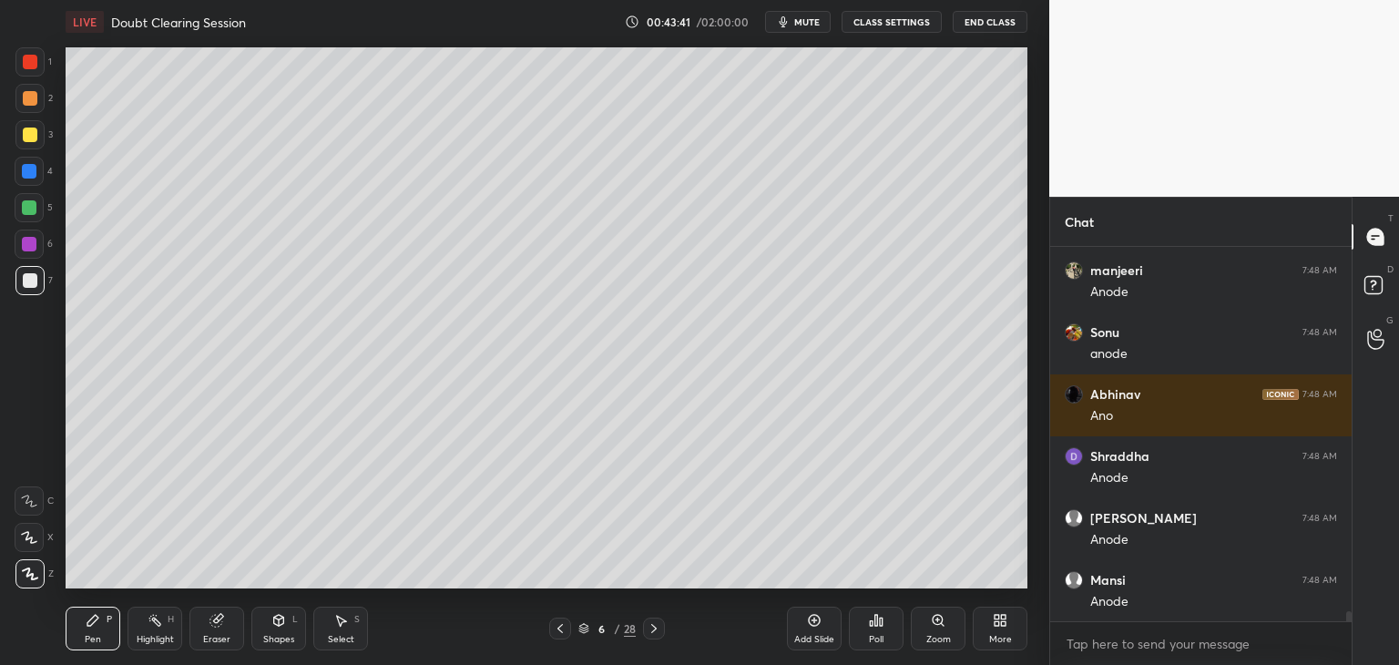
click at [288, 639] on div "Shapes" at bounding box center [278, 639] width 31 height 9
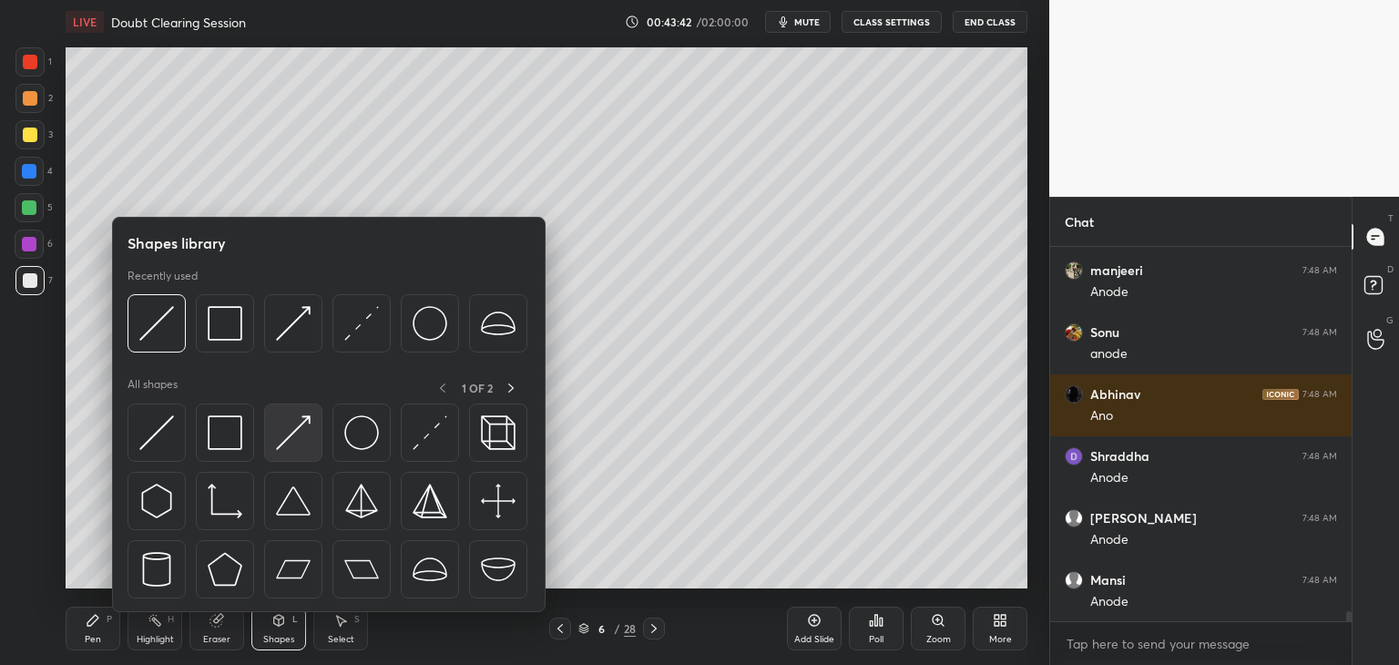
click at [294, 433] on img at bounding box center [293, 432] width 35 height 35
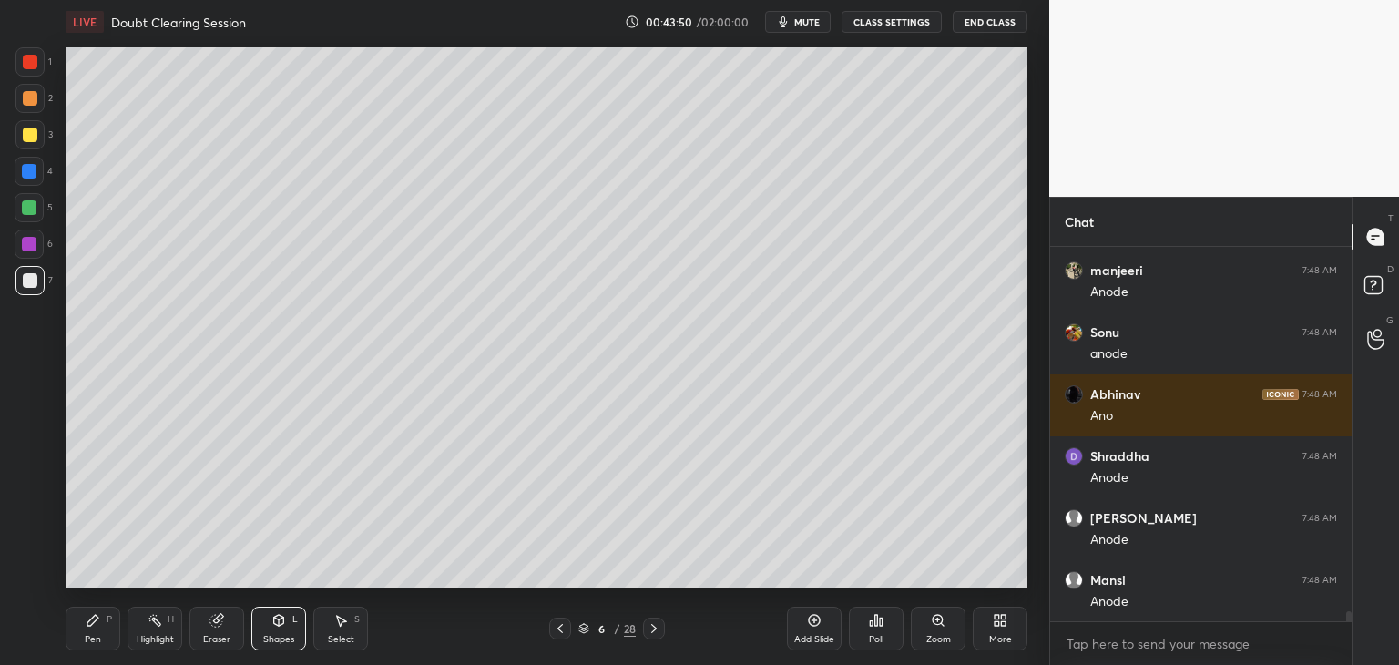
click at [101, 632] on div "Pen P" at bounding box center [93, 629] width 55 height 44
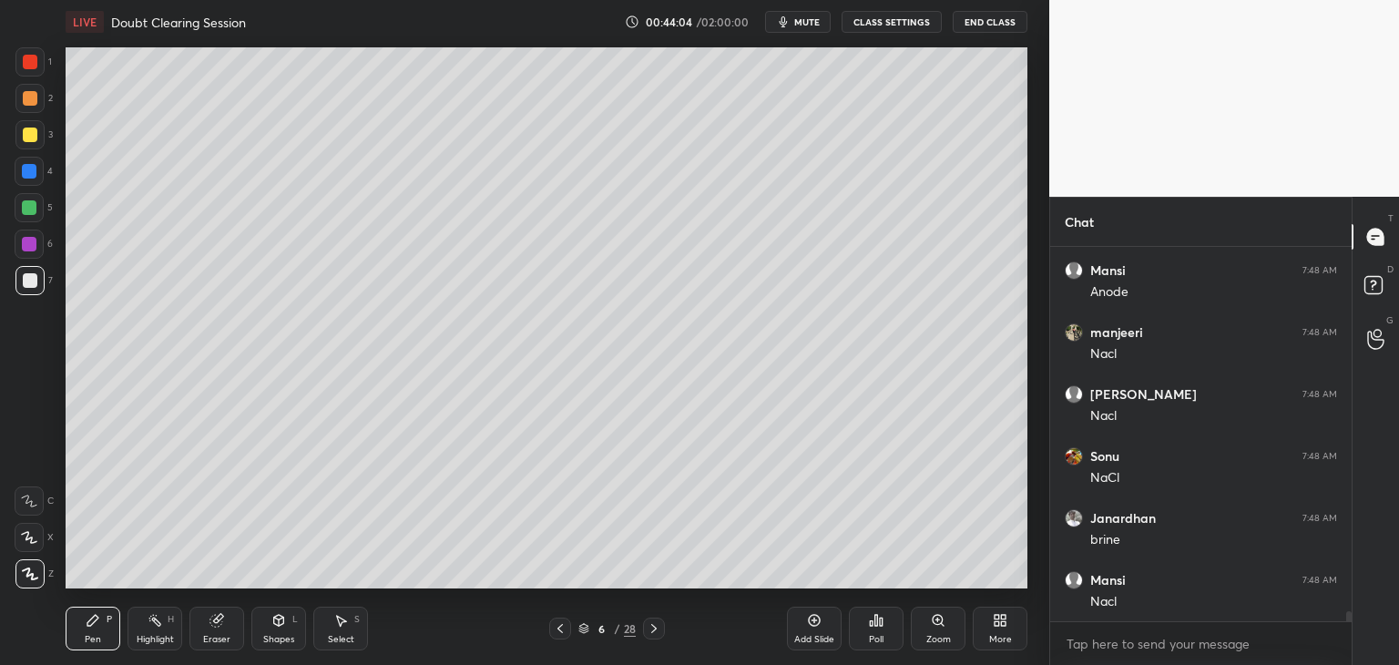
scroll to position [14296, 0]
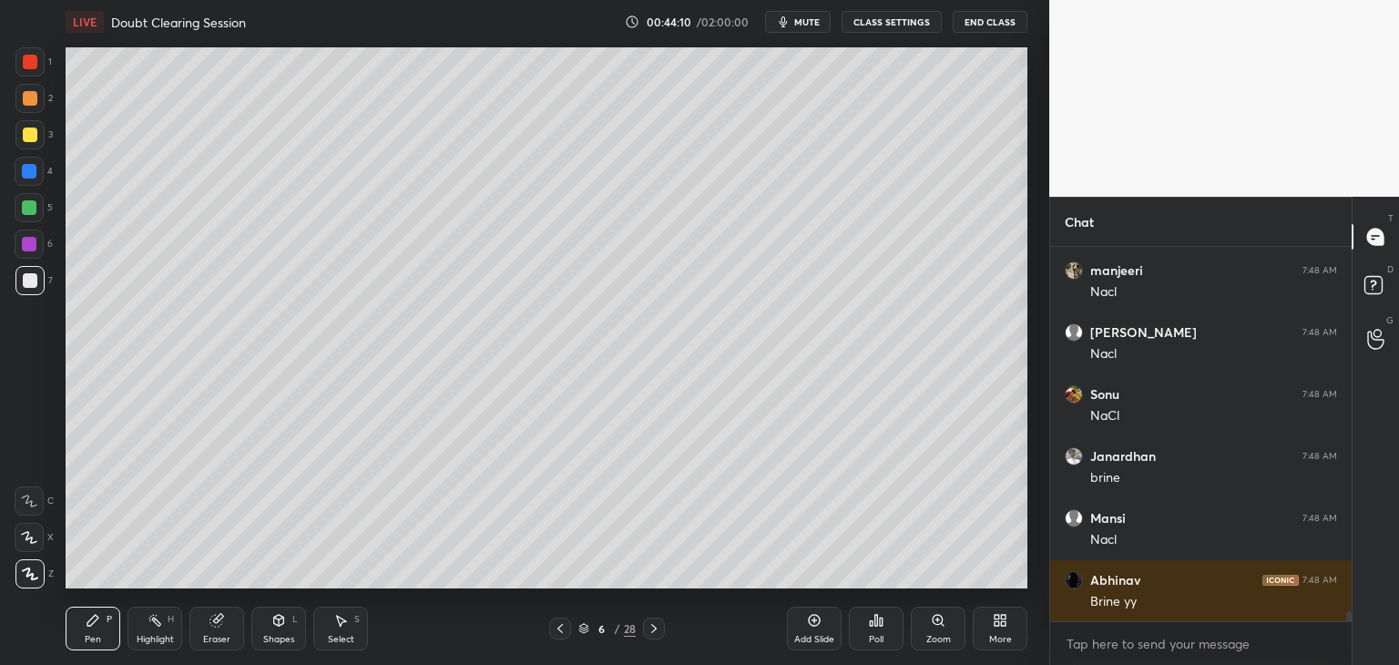
click at [342, 631] on div "Select S" at bounding box center [340, 629] width 55 height 44
click at [102, 644] on div "Pen P" at bounding box center [93, 629] width 55 height 44
click at [281, 635] on div "Shapes" at bounding box center [278, 639] width 31 height 9
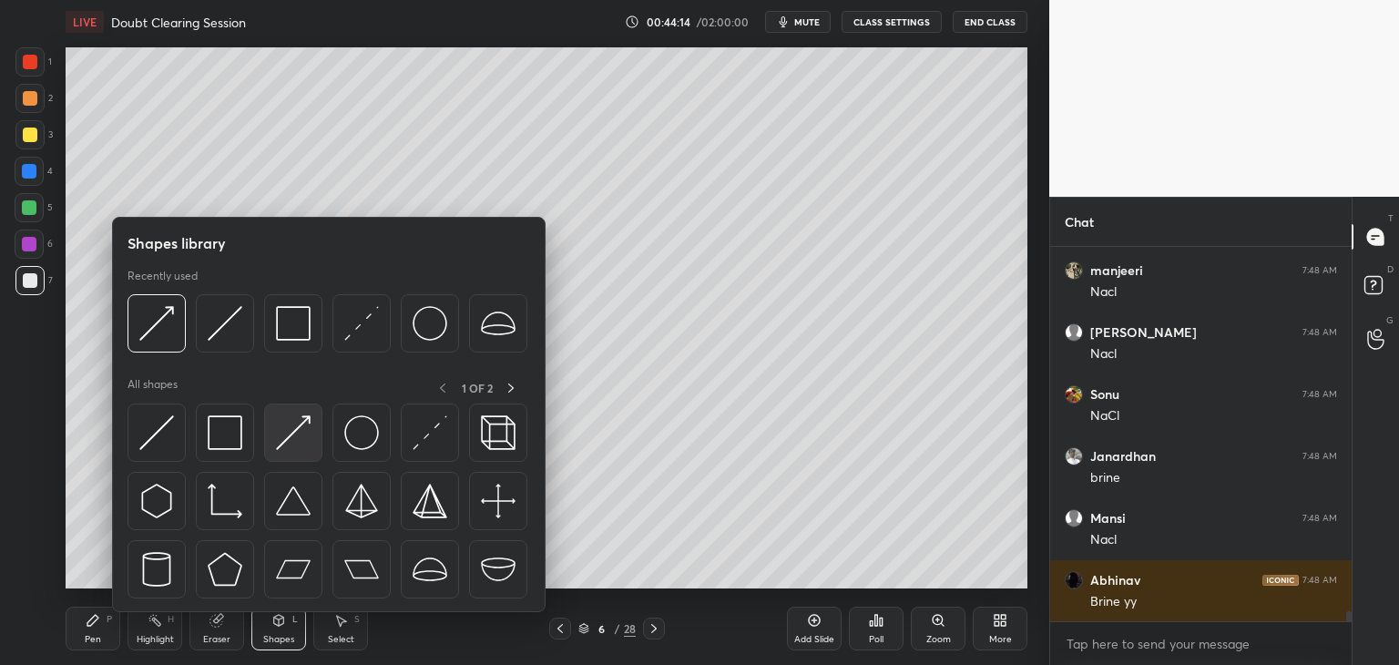
click at [293, 444] on img at bounding box center [293, 432] width 35 height 35
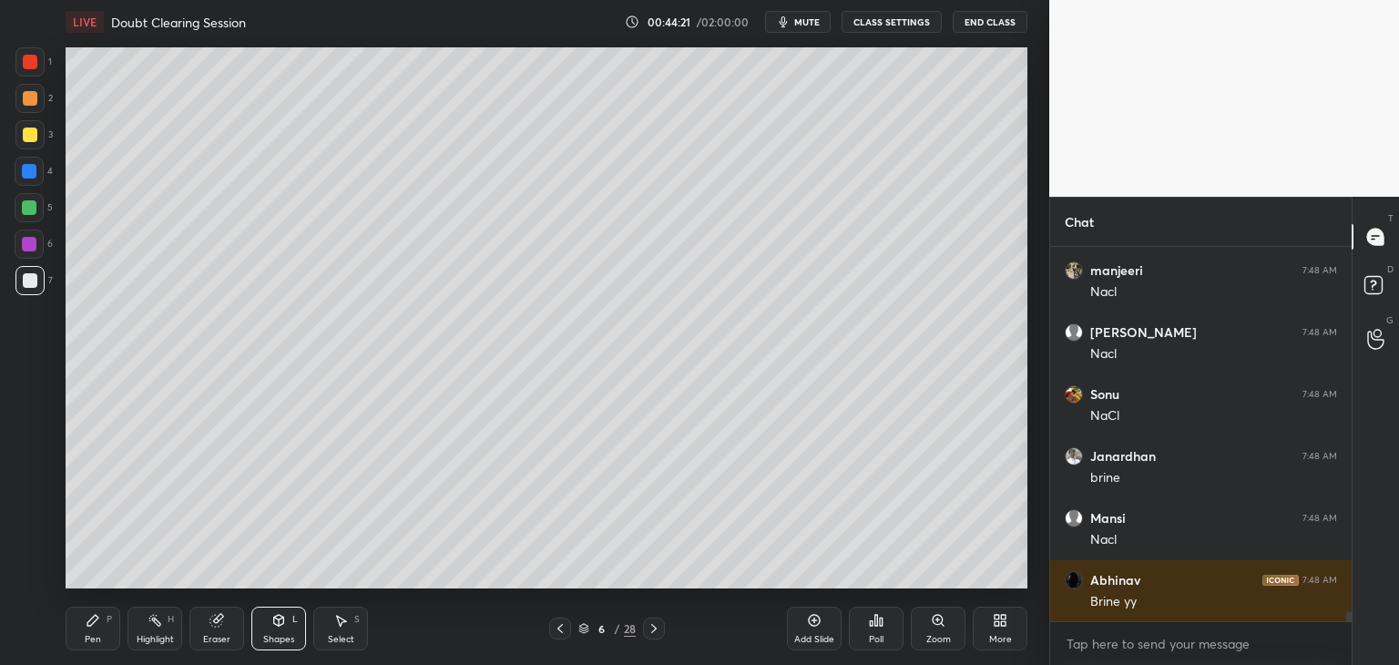
click at [107, 641] on div "Pen P" at bounding box center [93, 629] width 55 height 44
click at [271, 646] on div "Shapes L" at bounding box center [278, 629] width 55 height 44
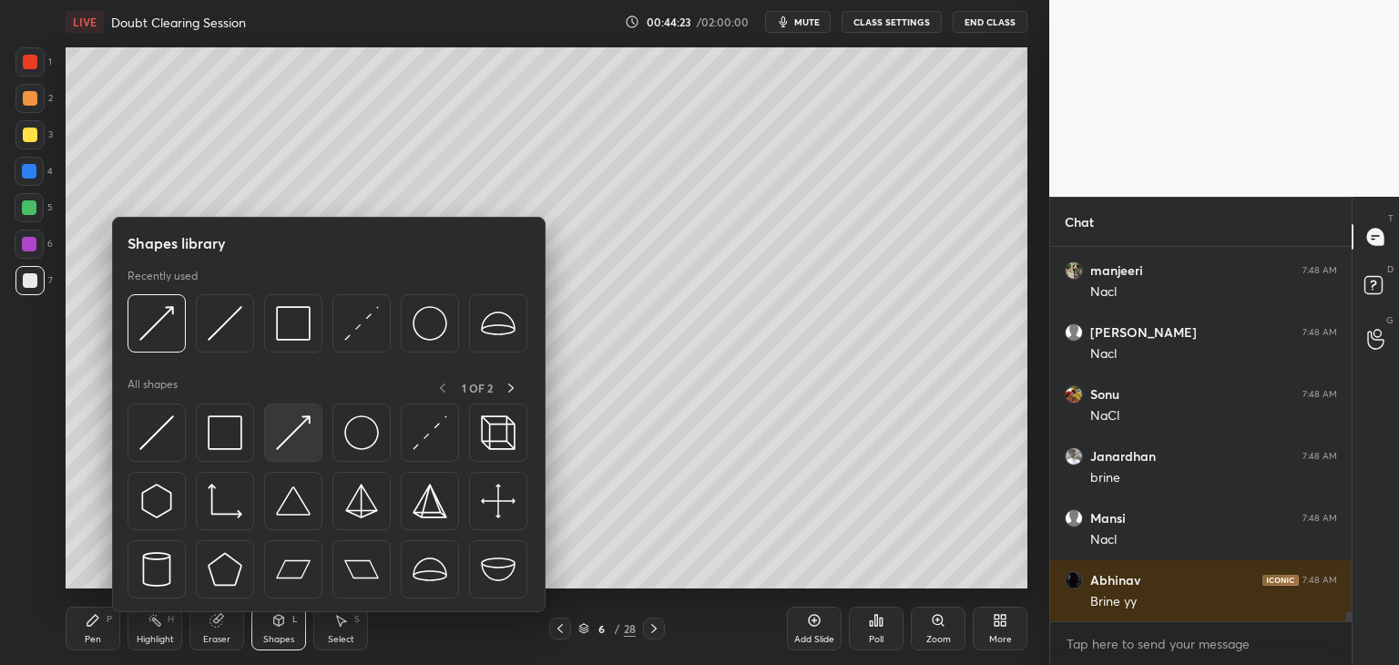
click at [302, 439] on img at bounding box center [293, 432] width 35 height 35
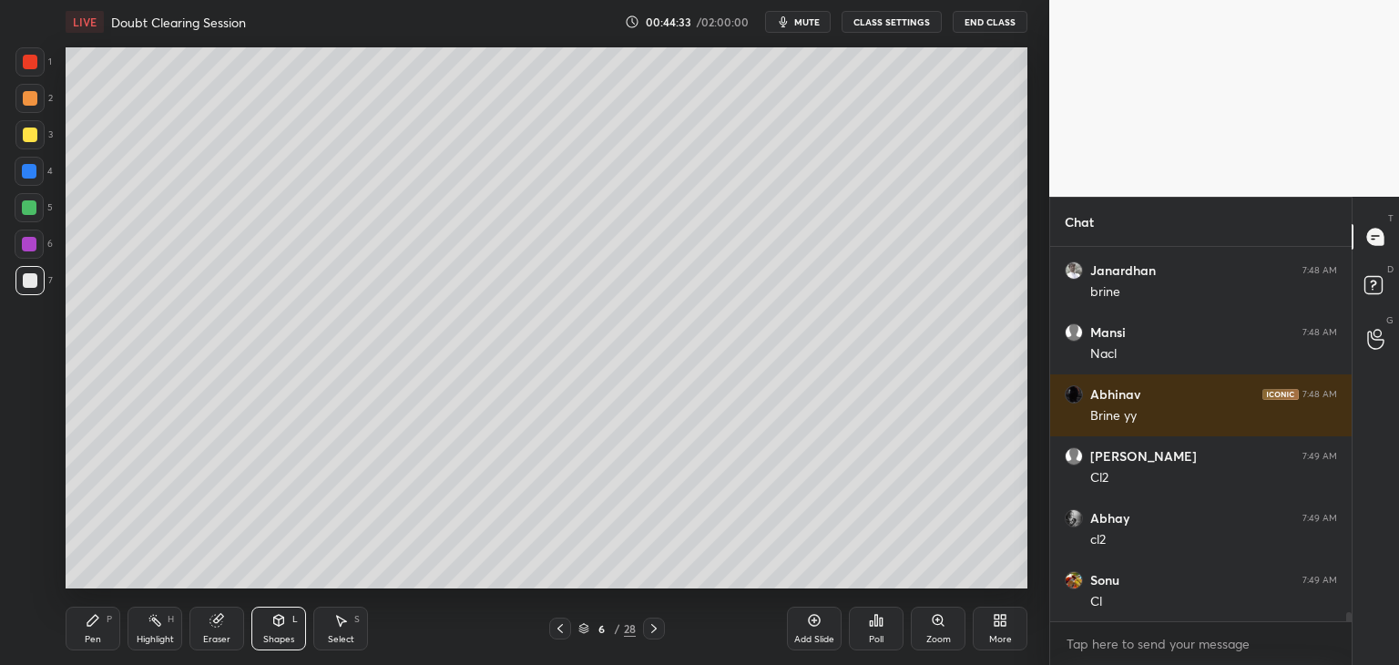
scroll to position [14544, 0]
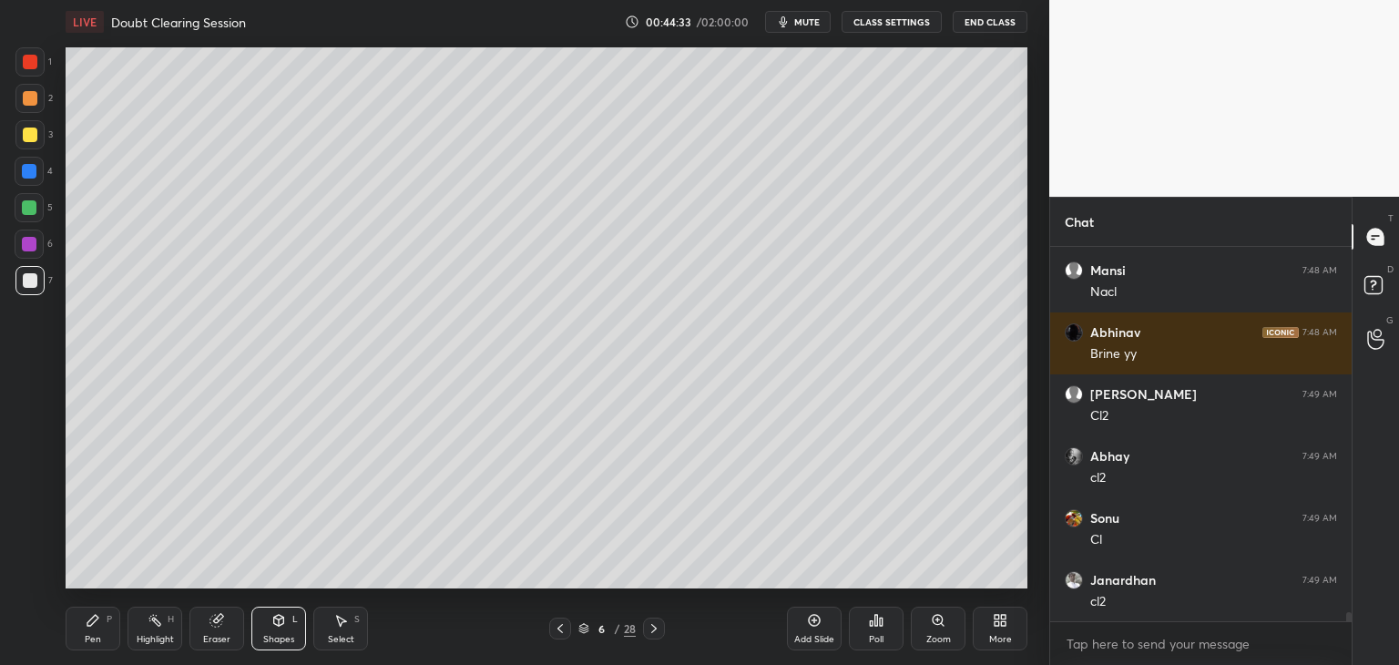
click at [78, 645] on div "Pen P" at bounding box center [93, 629] width 55 height 44
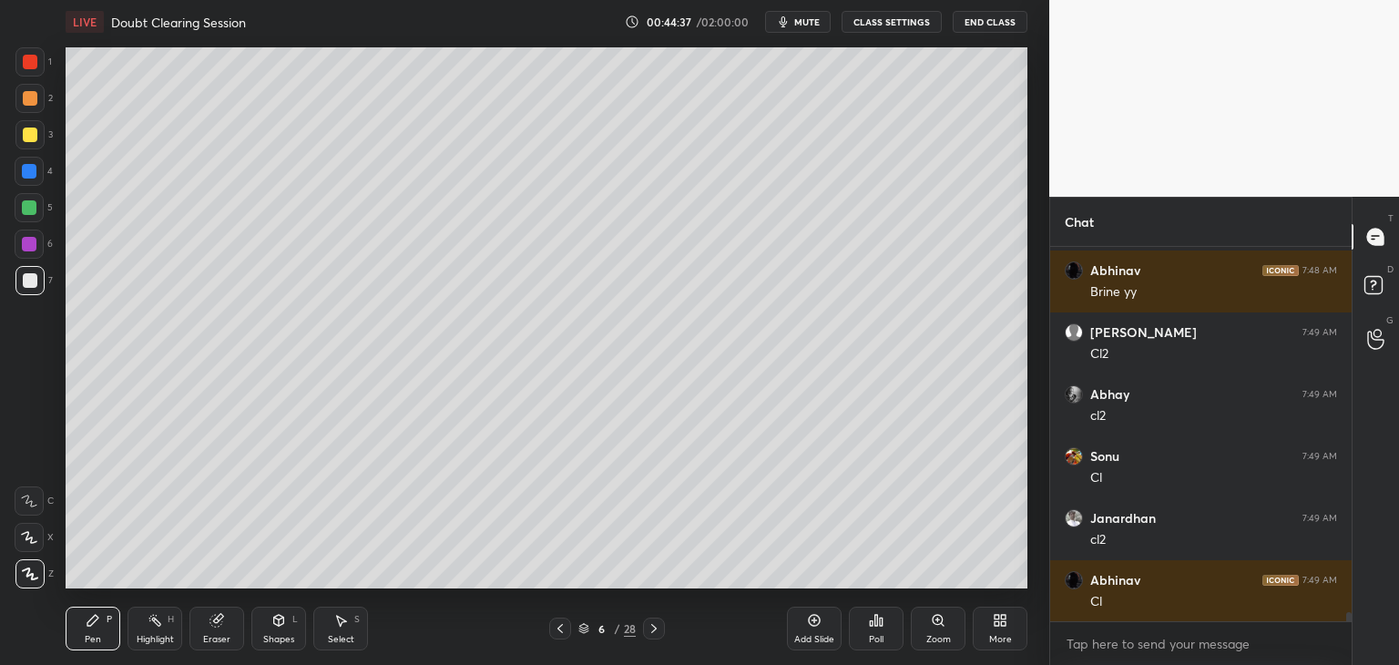
scroll to position [14668, 0]
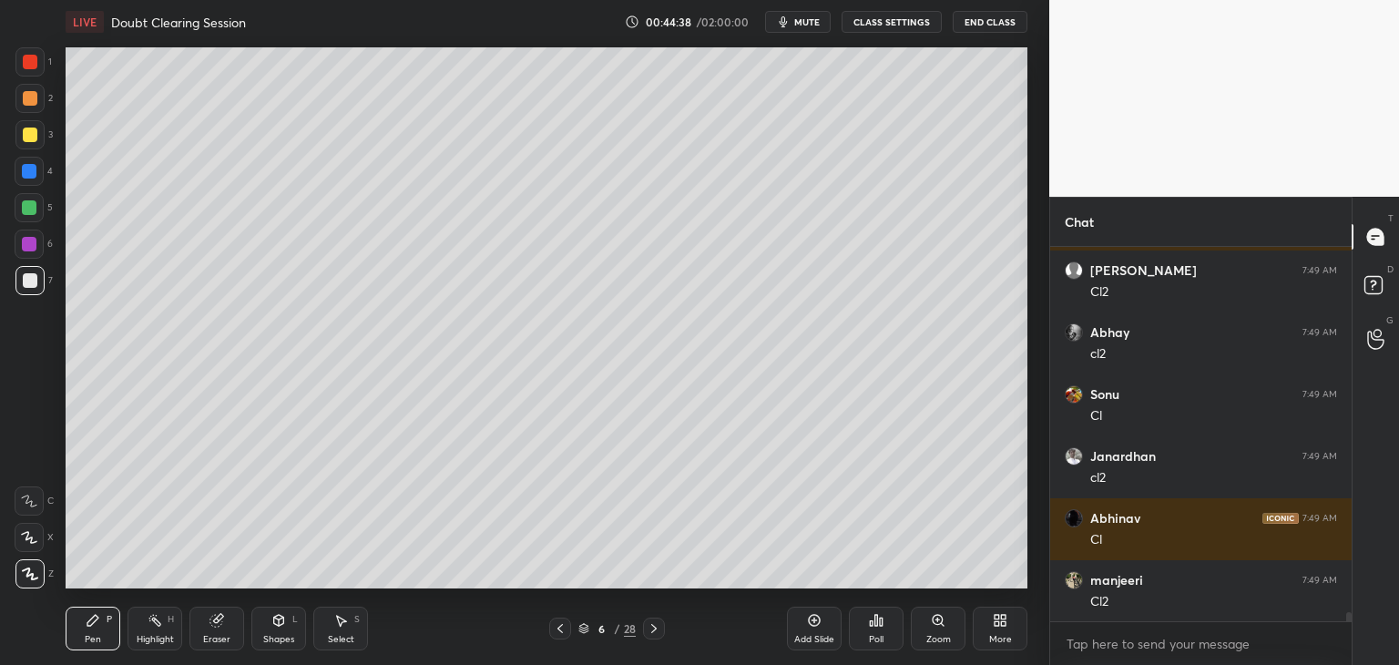
click at [279, 639] on div "Shapes" at bounding box center [278, 639] width 31 height 9
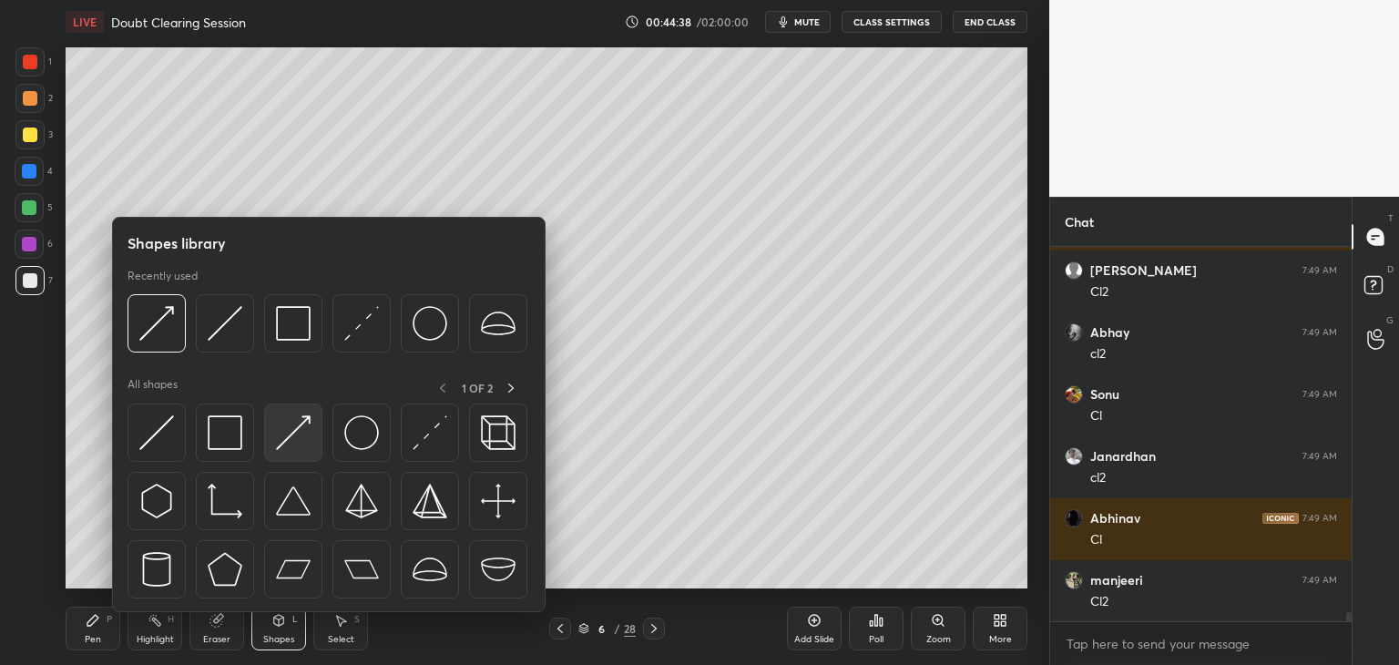
scroll to position [14792, 0]
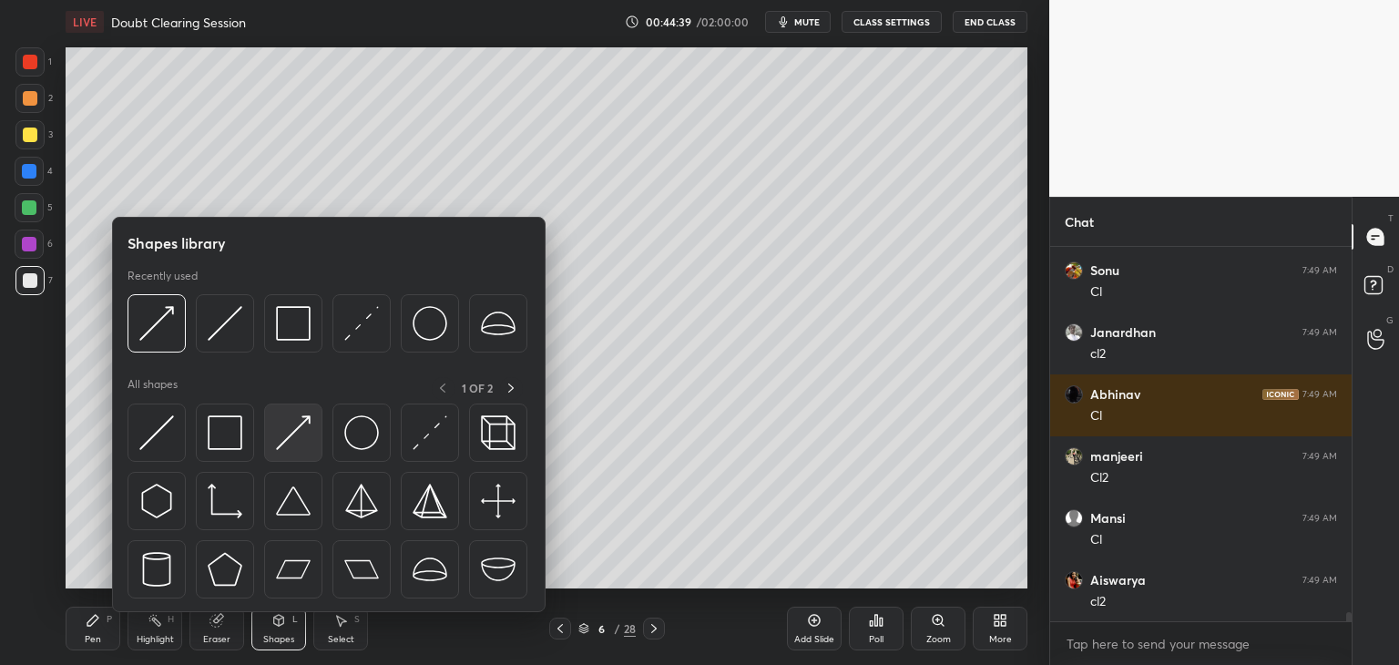
click at [302, 435] on img at bounding box center [293, 432] width 35 height 35
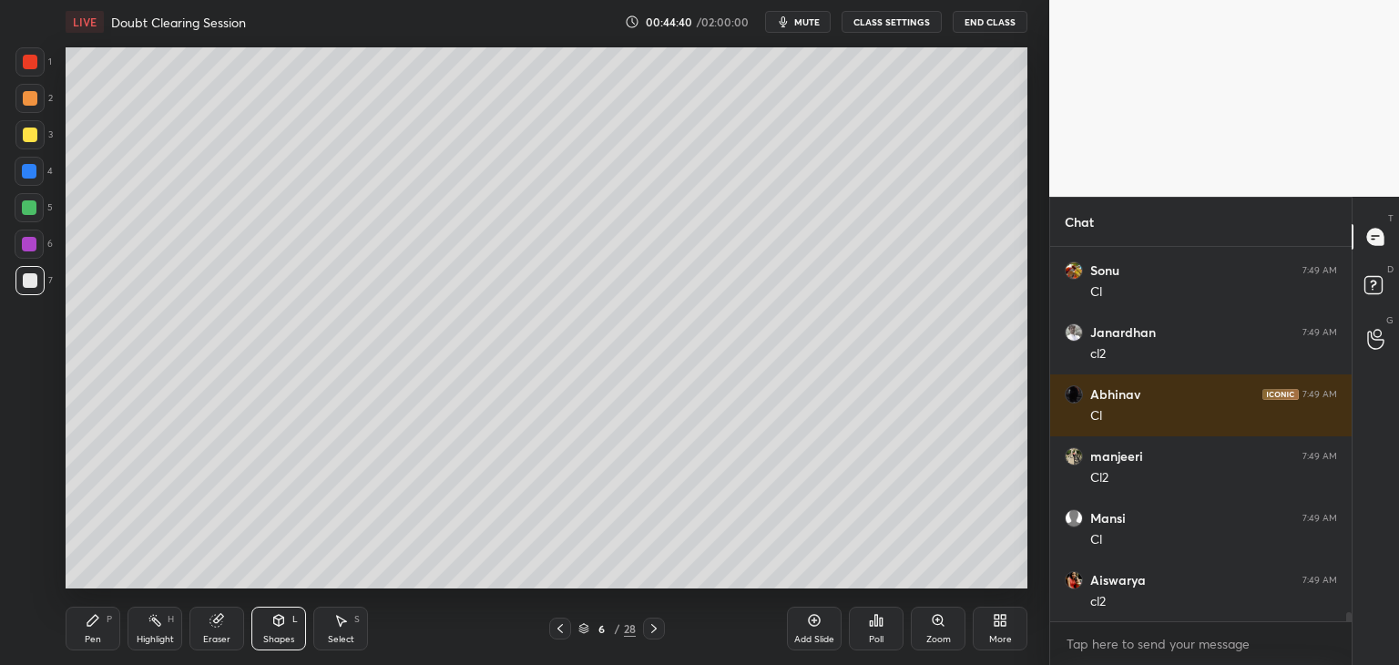
scroll to position [14854, 0]
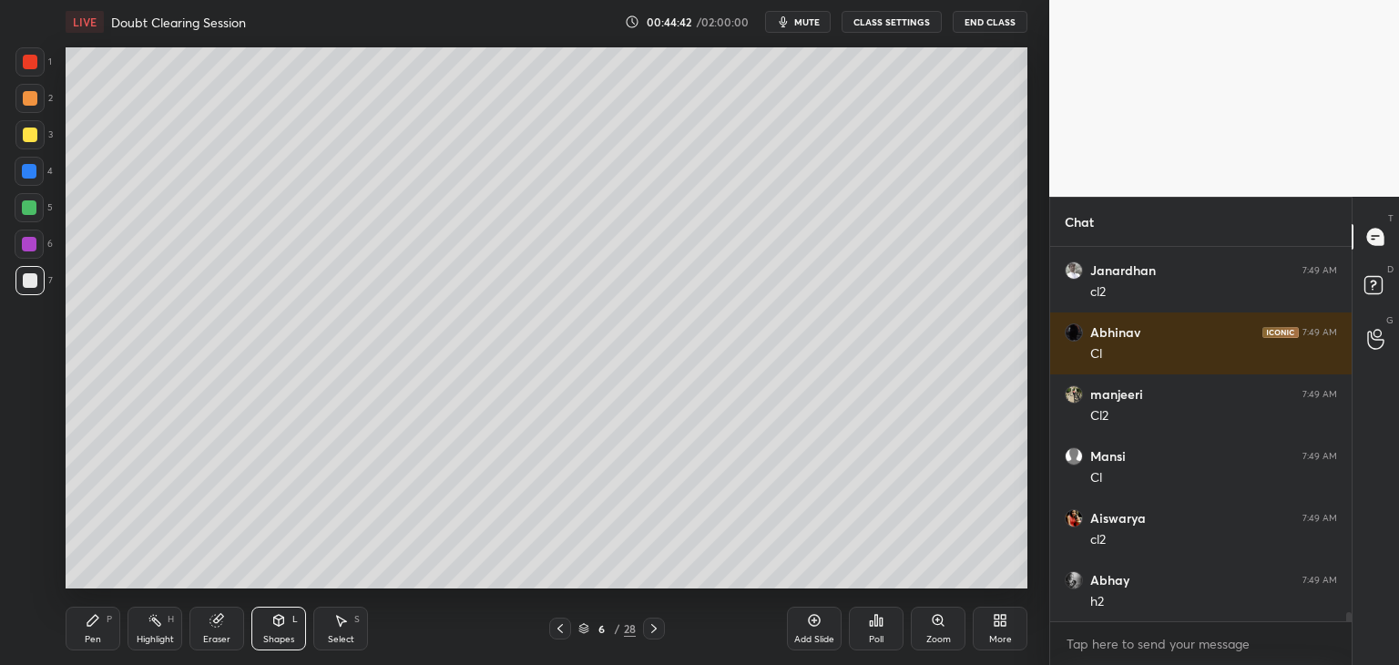
click at [100, 631] on div "Pen P" at bounding box center [93, 629] width 55 height 44
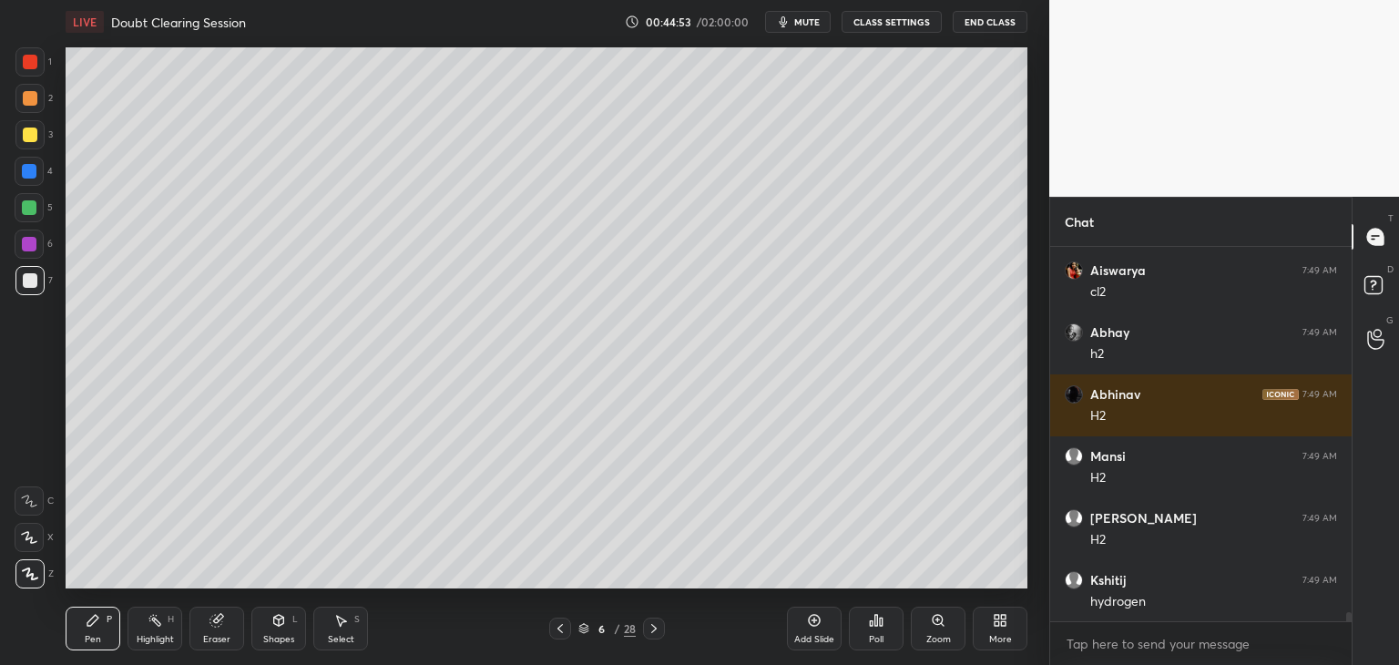
scroll to position [15163, 0]
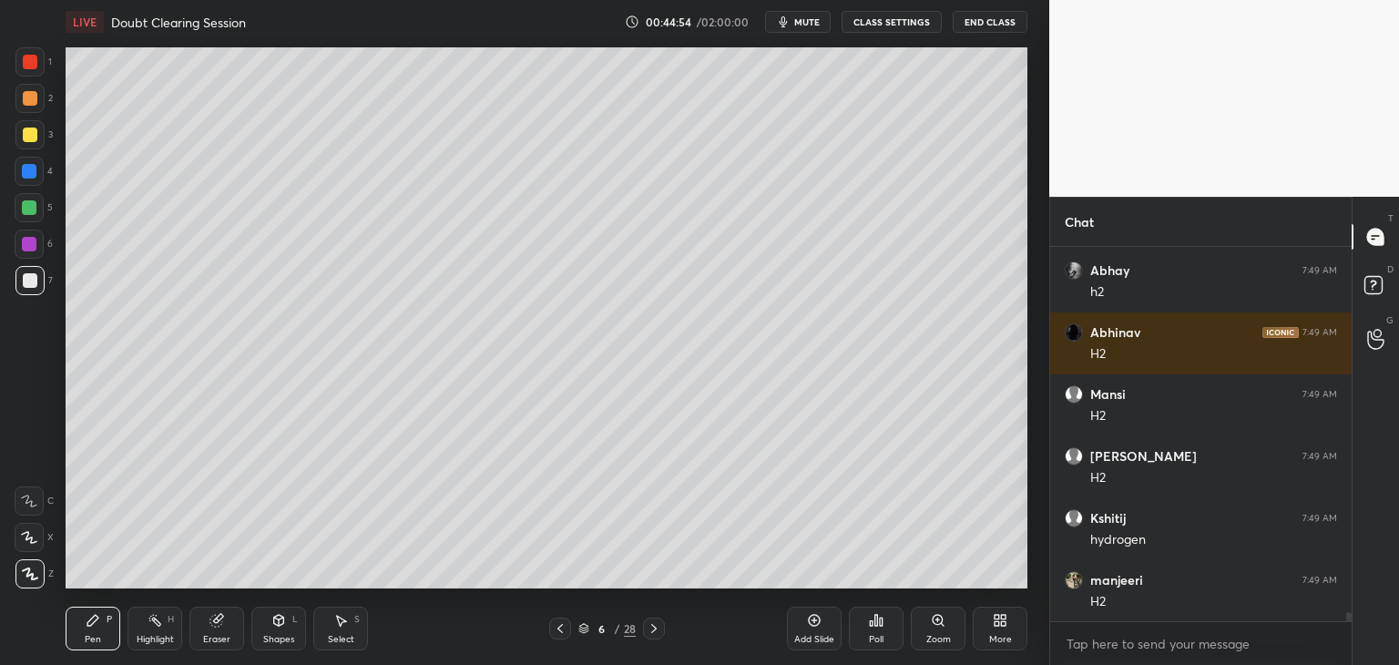
click at [339, 623] on icon at bounding box center [342, 621] width 10 height 11
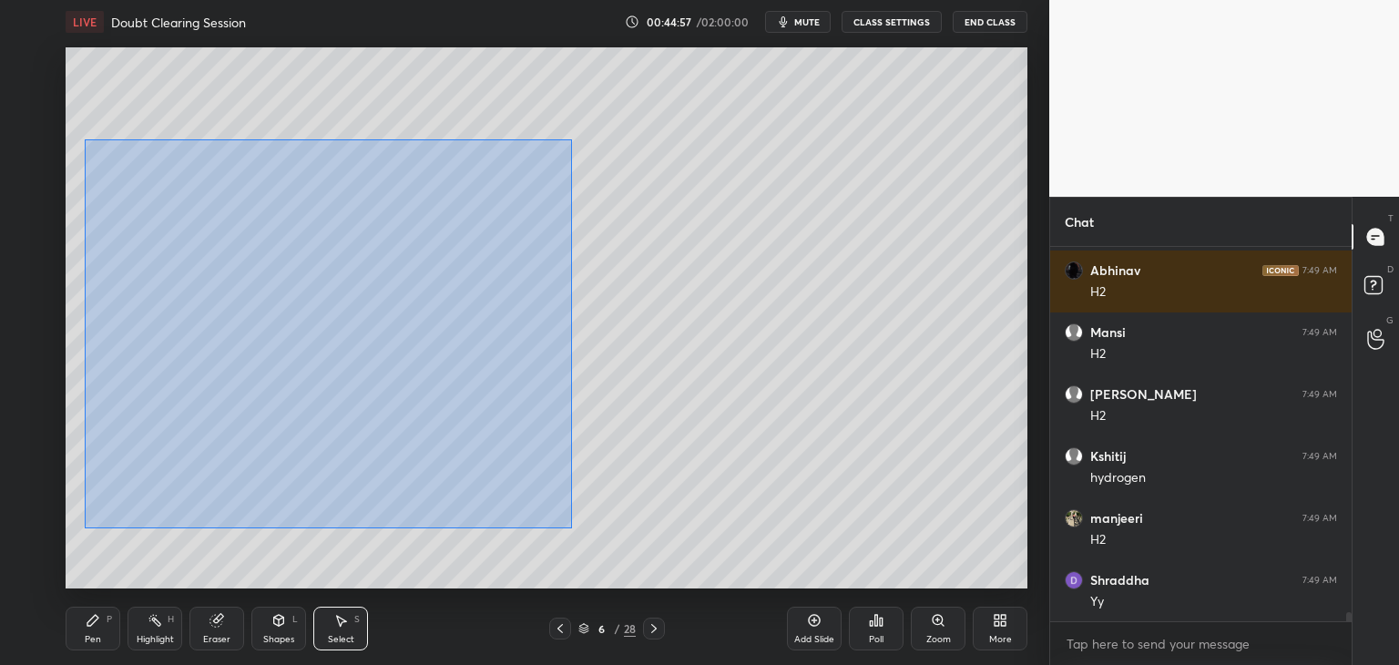
drag, startPoint x: 86, startPoint y: 139, endPoint x: 565, endPoint y: 518, distance: 610.9
click at [569, 523] on div "0 ° Undo Copy Duplicate Duplicate to new slide Delete" at bounding box center [547, 317] width 962 height 541
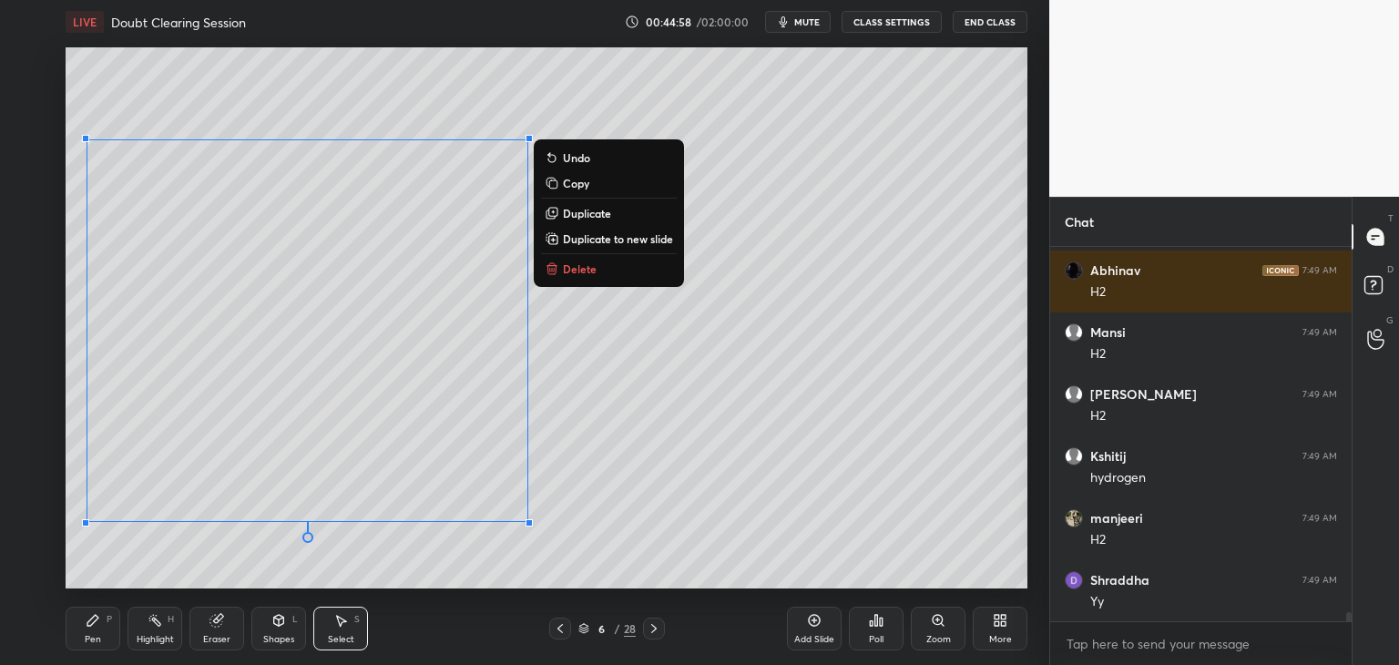
scroll to position [15287, 0]
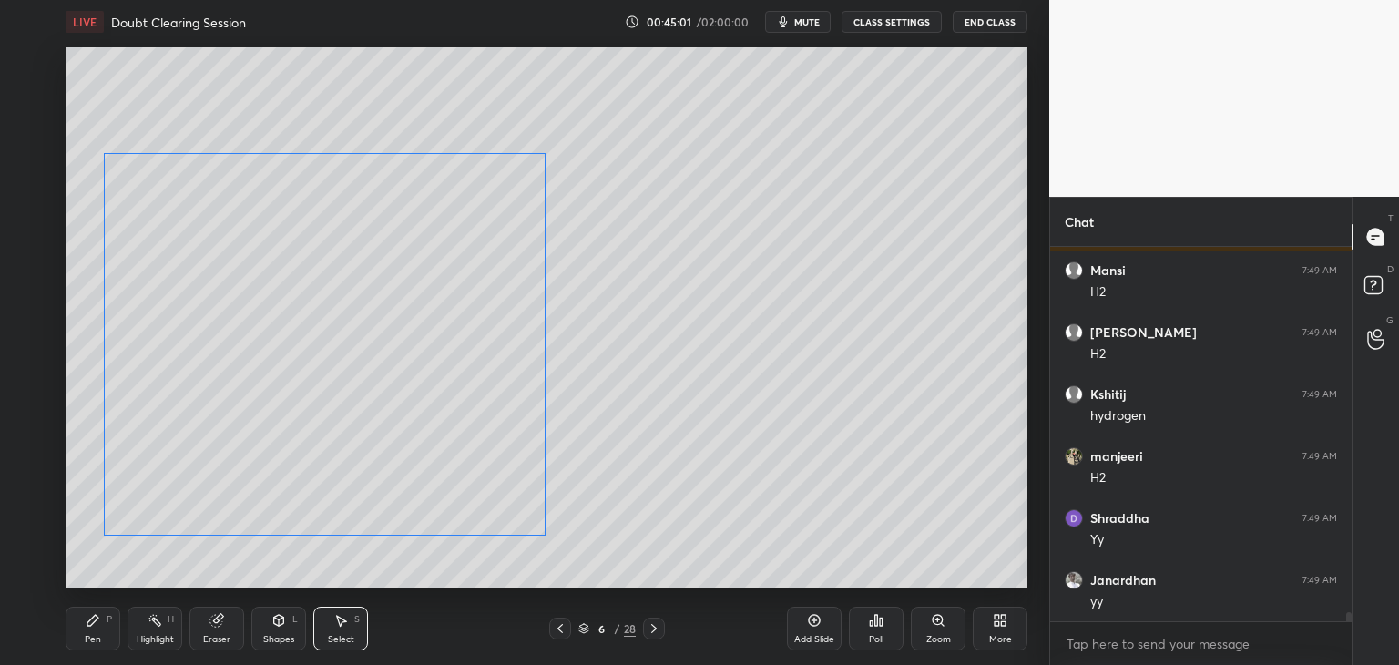
drag, startPoint x: 444, startPoint y: 413, endPoint x: 465, endPoint y: 430, distance: 27.9
click at [448, 417] on div "0 ° Undo Copy Duplicate Duplicate to new slide Delete" at bounding box center [547, 317] width 962 height 541
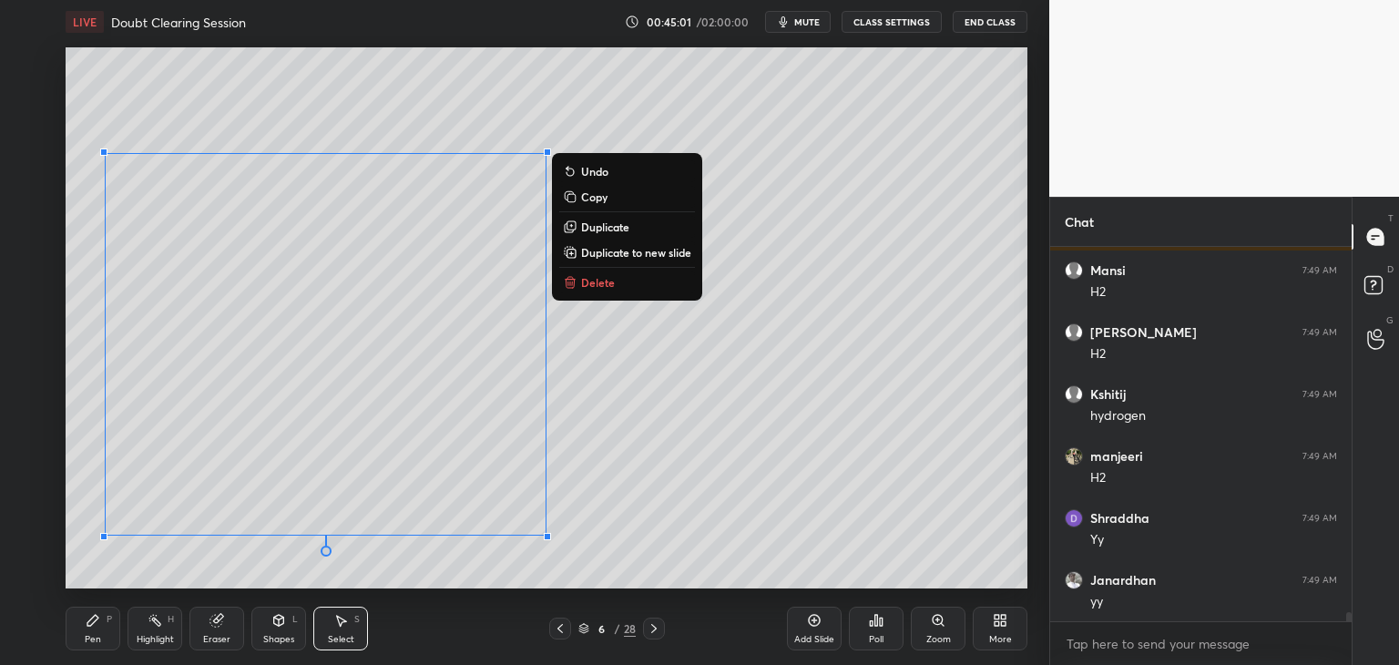
click at [610, 472] on div "0 ° Undo Copy Duplicate Duplicate to new slide Delete" at bounding box center [547, 317] width 962 height 541
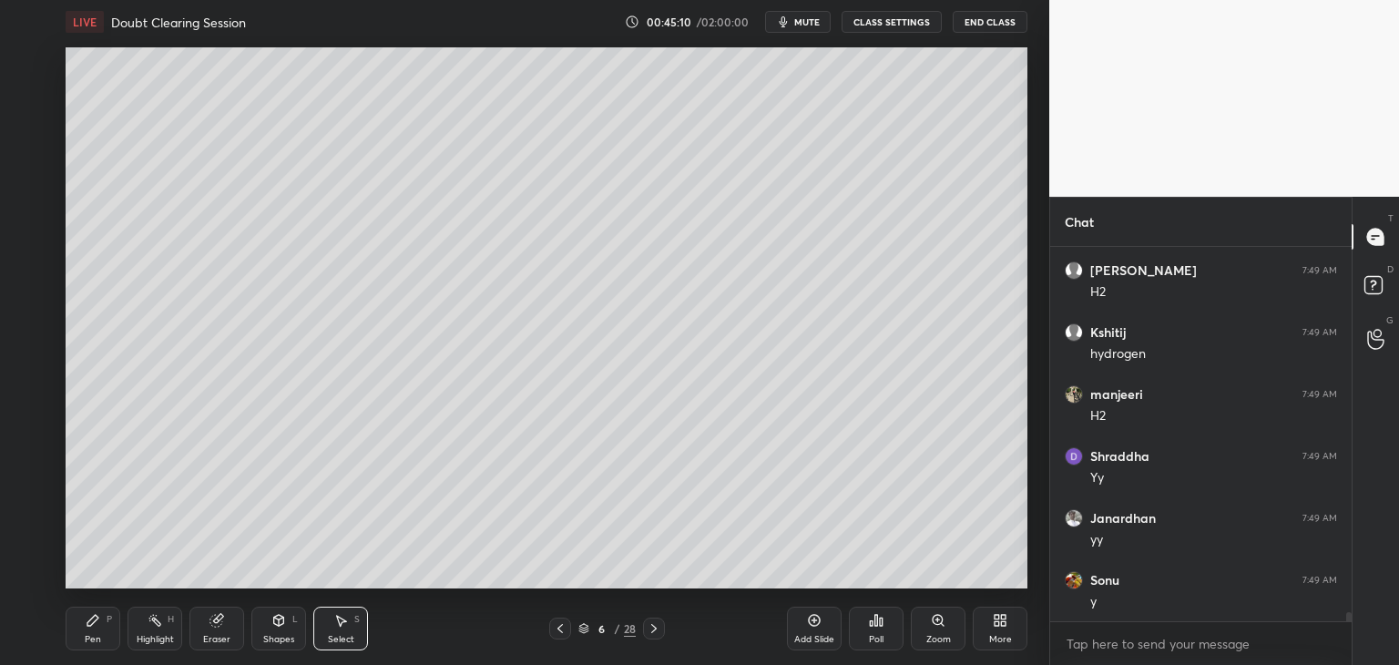
scroll to position [15411, 0]
click at [88, 632] on div "Pen P" at bounding box center [93, 629] width 55 height 44
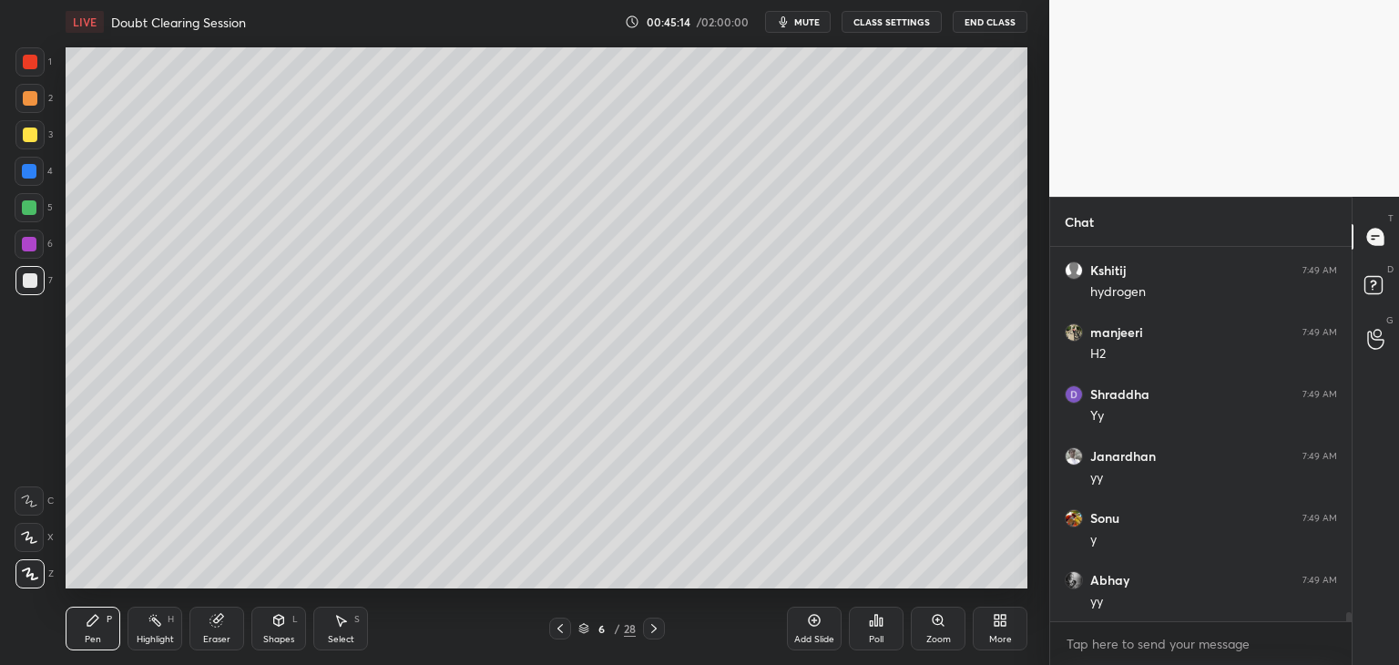
scroll to position [15473, 0]
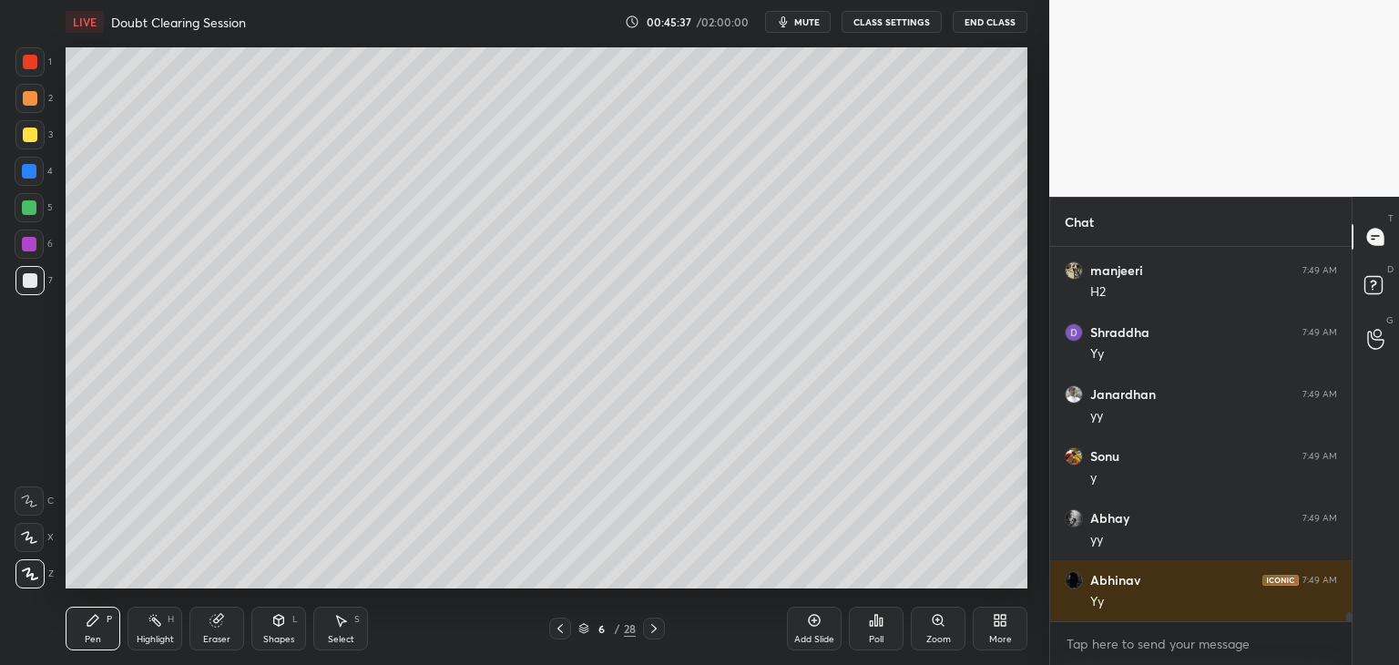
drag, startPoint x: 30, startPoint y: 206, endPoint x: 46, endPoint y: 206, distance: 16.4
click at [32, 206] on div at bounding box center [29, 207] width 15 height 15
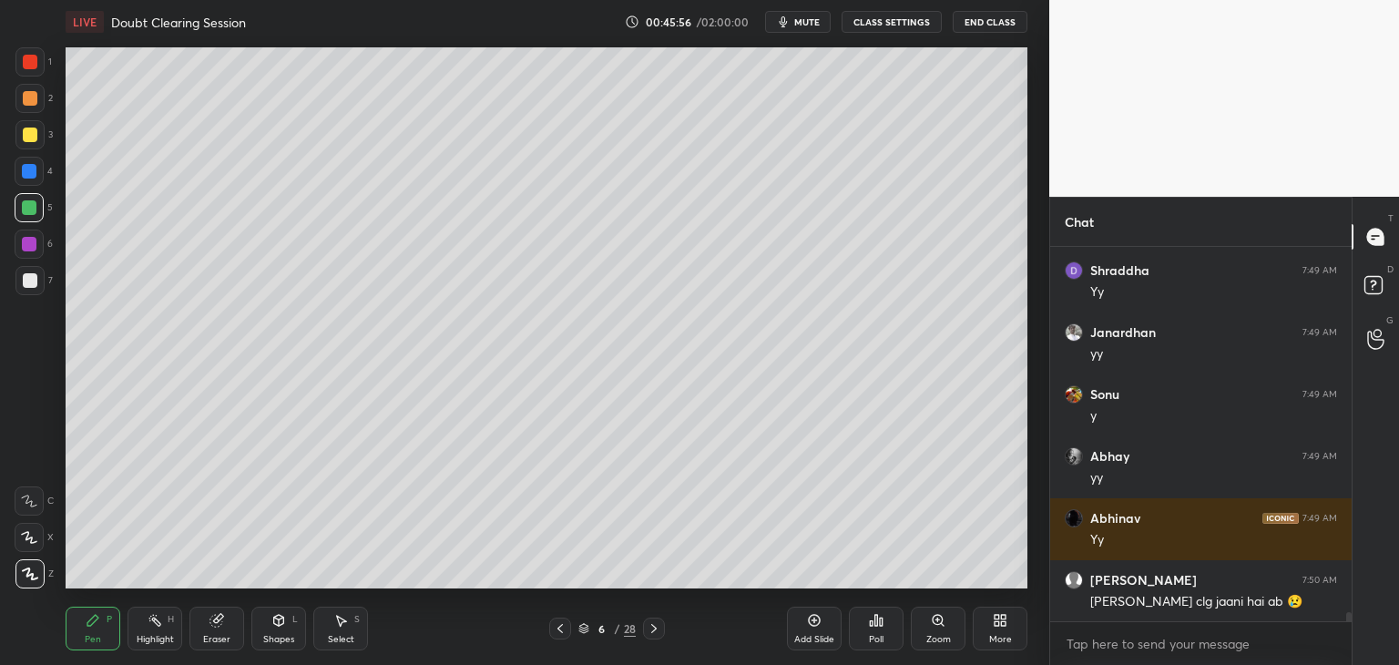
click at [33, 289] on div at bounding box center [29, 280] width 29 height 29
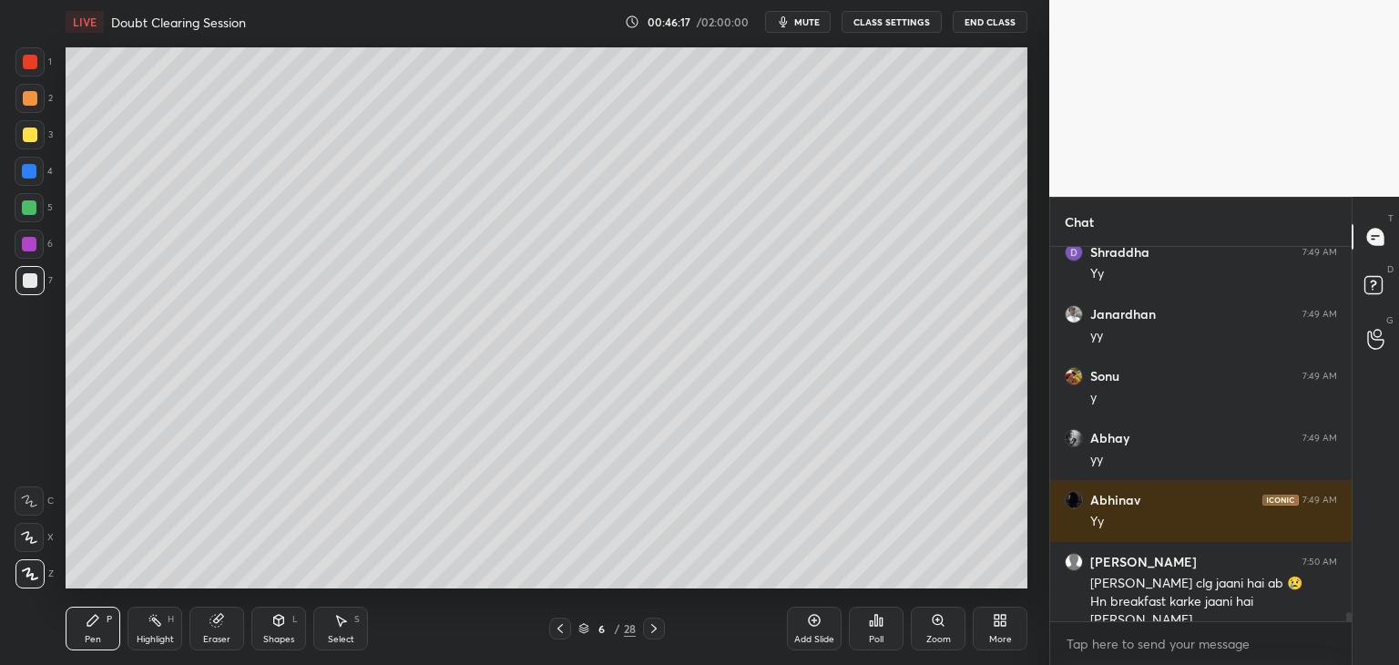
scroll to position [15571, 0]
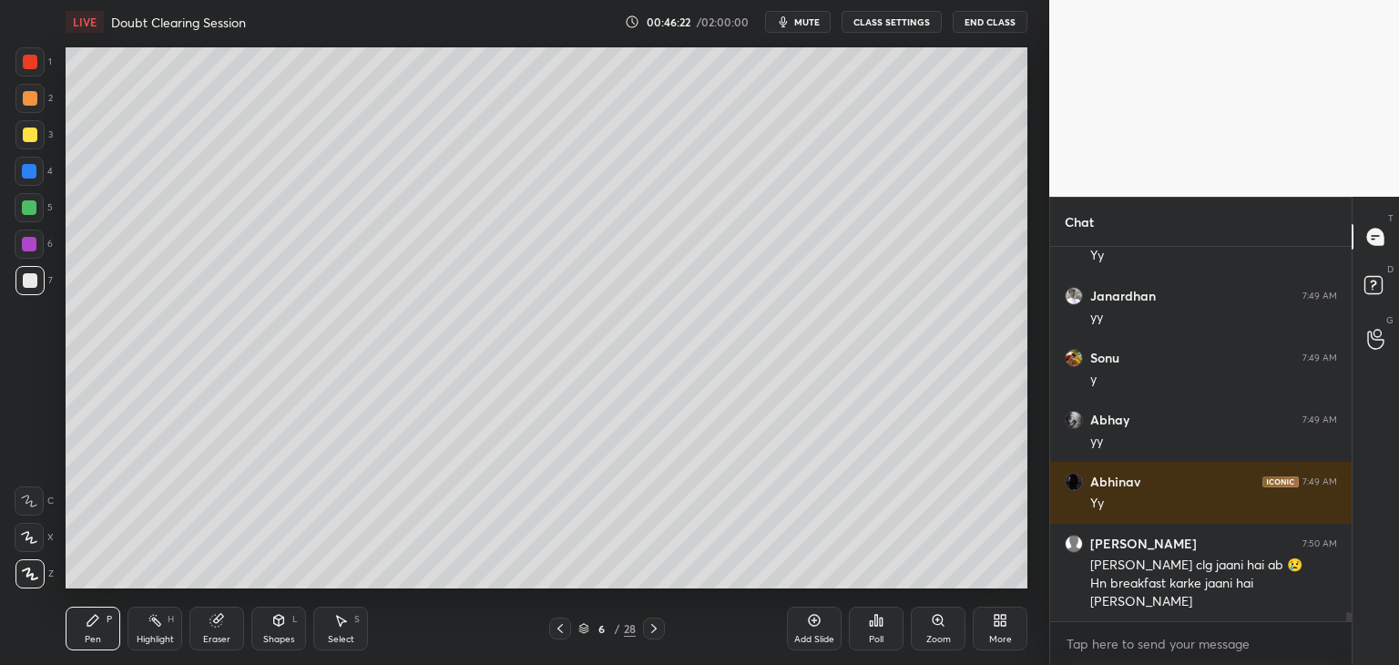
click at [40, 212] on div at bounding box center [29, 207] width 29 height 29
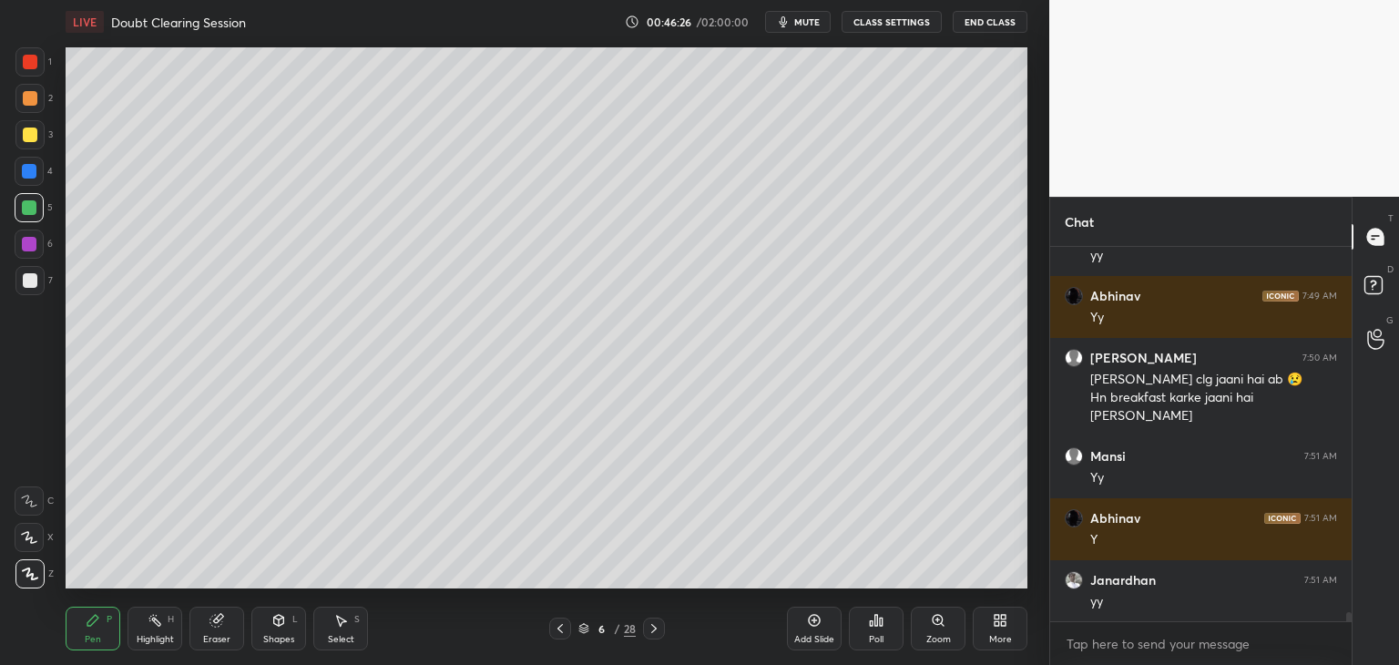
scroll to position [15819, 0]
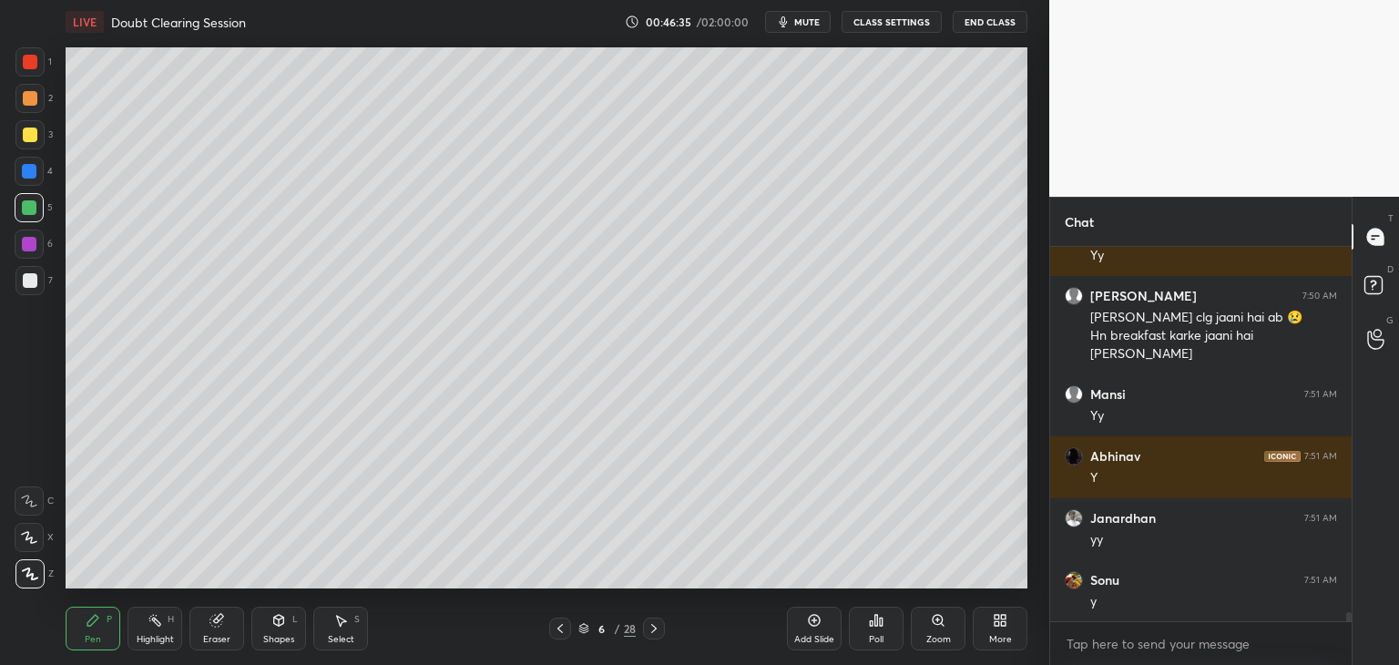
click at [35, 288] on div at bounding box center [29, 280] width 29 height 29
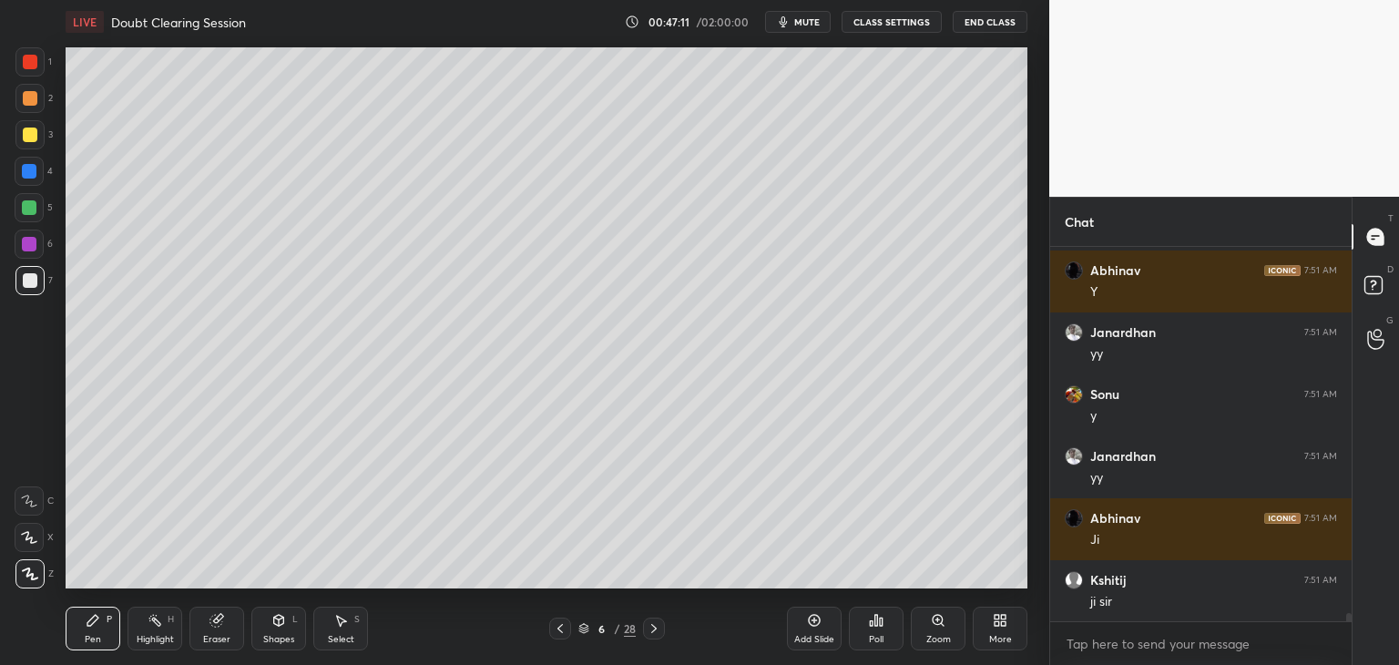
scroll to position [16067, 0]
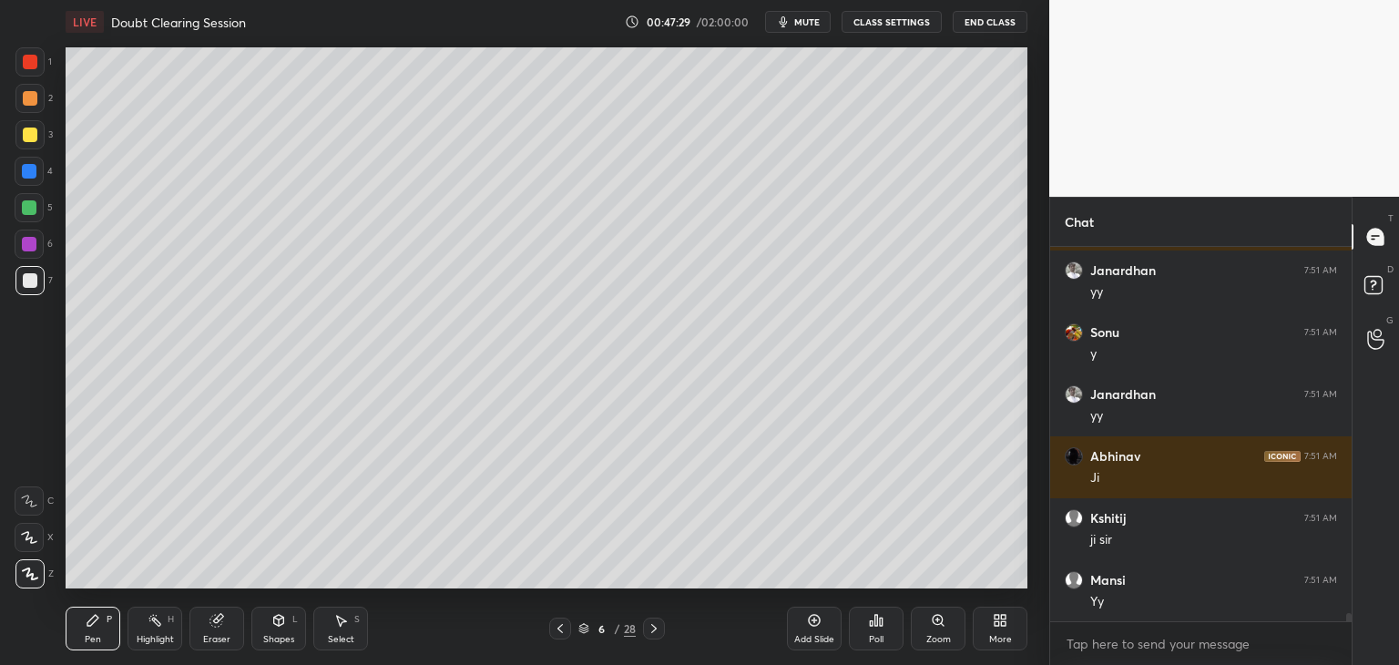
click at [26, 205] on div at bounding box center [29, 207] width 15 height 15
click at [46, 283] on div "7" at bounding box center [33, 280] width 37 height 29
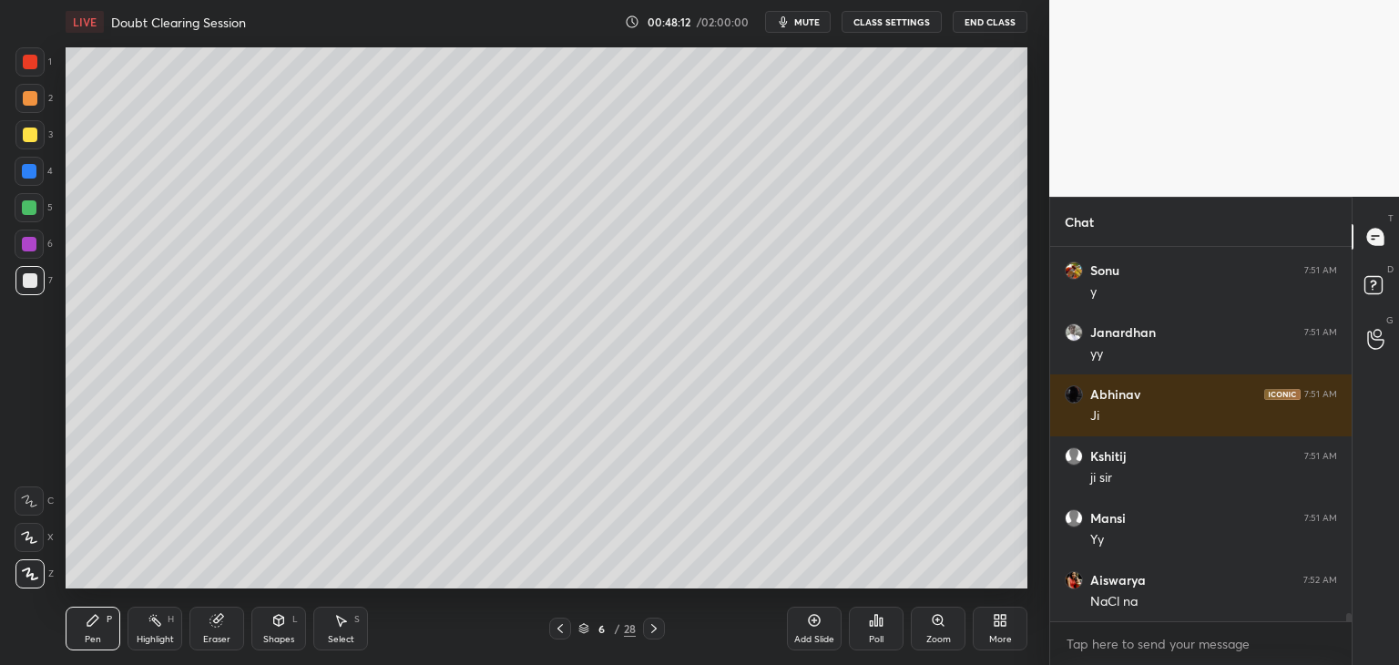
click at [208, 628] on div "Eraser" at bounding box center [216, 629] width 55 height 44
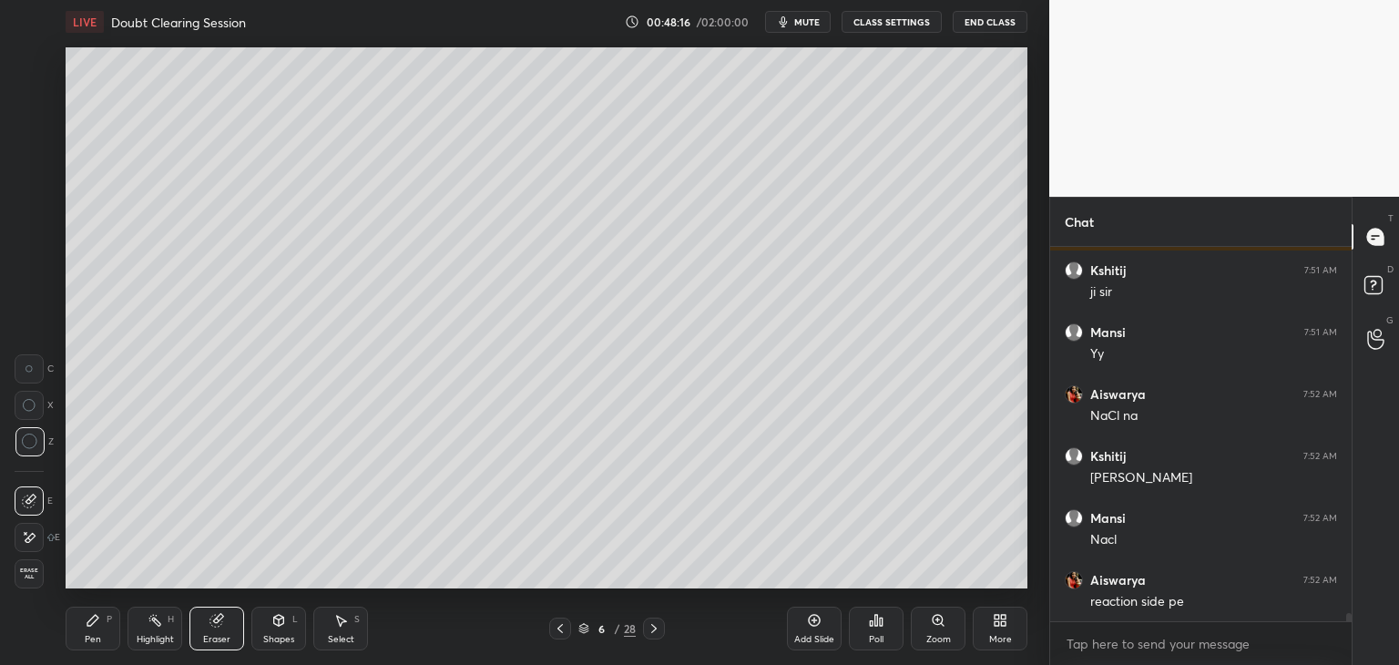
scroll to position [16377, 0]
click at [87, 629] on div "Pen P" at bounding box center [93, 629] width 55 height 44
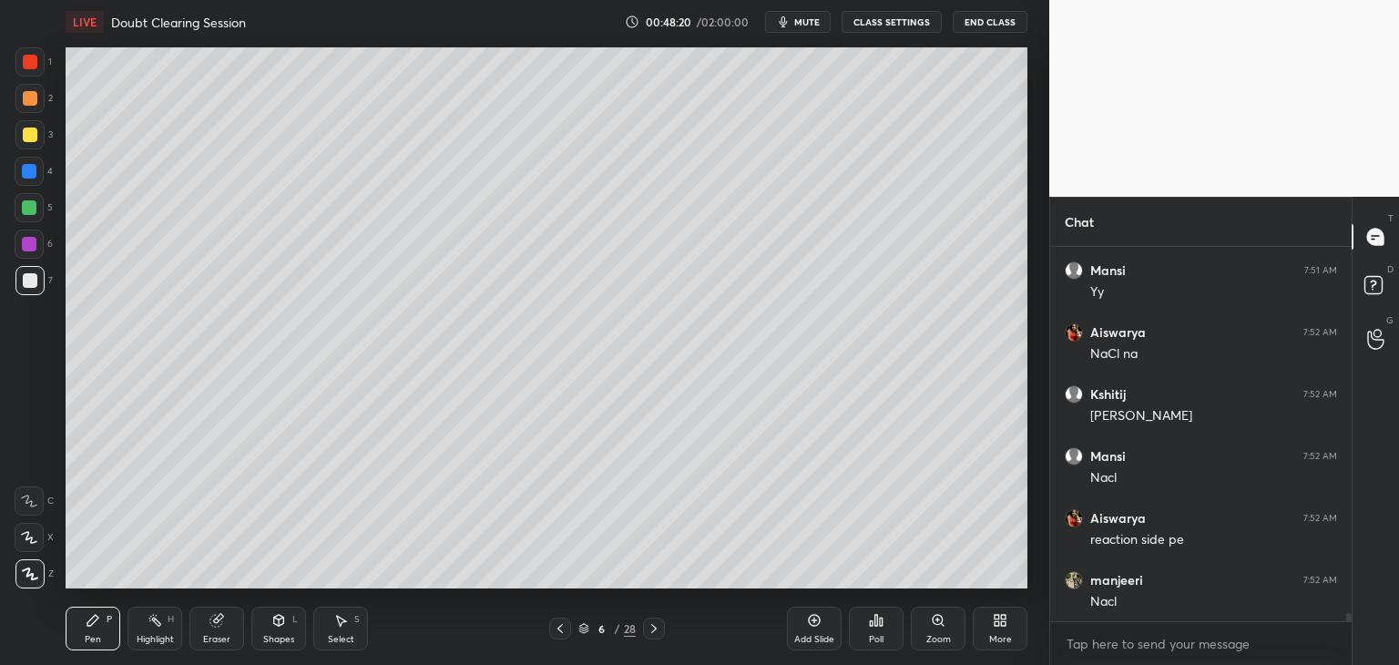
scroll to position [16439, 0]
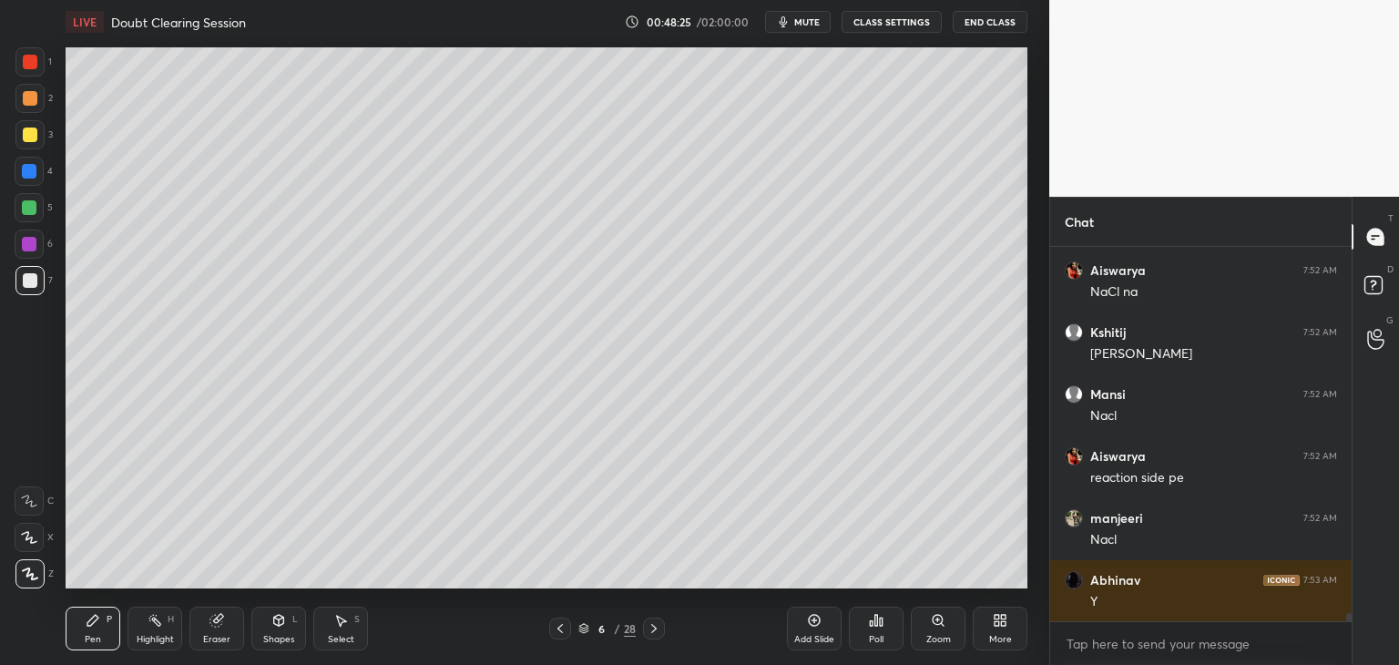
drag, startPoint x: 339, startPoint y: 635, endPoint x: 352, endPoint y: 629, distance: 13.9
click at [339, 636] on div "Select" at bounding box center [341, 639] width 26 height 9
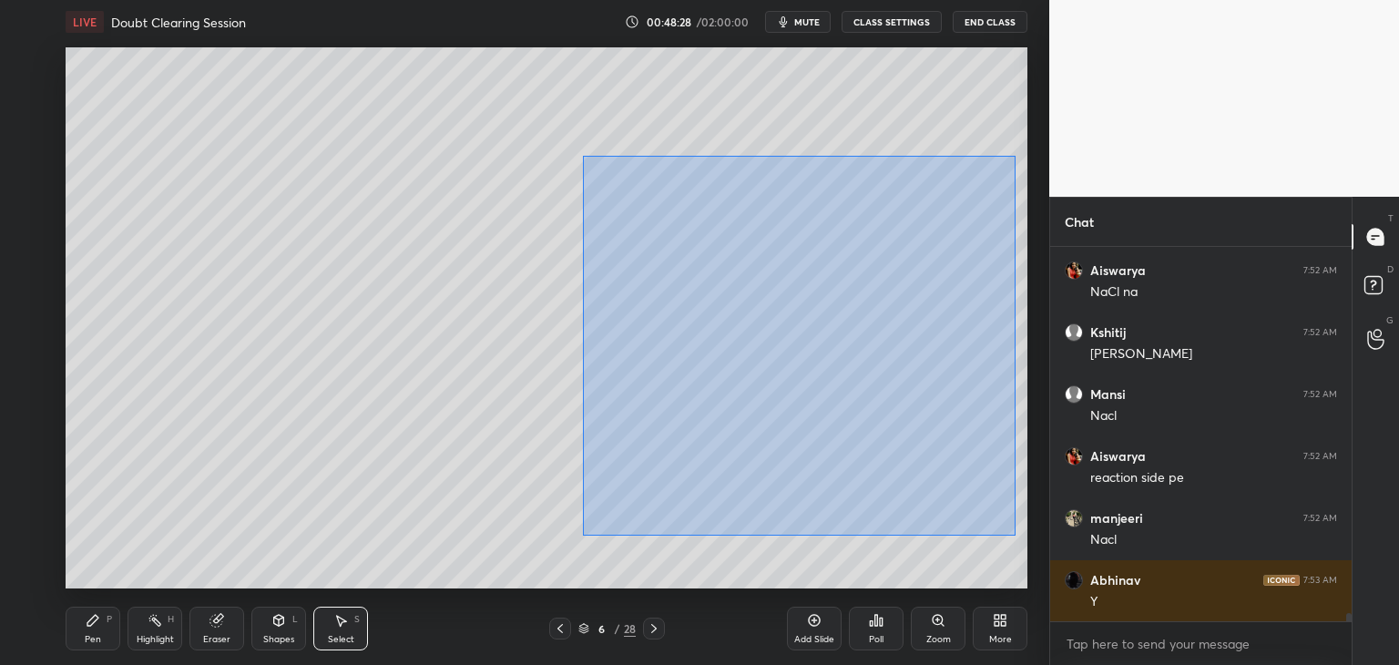
drag, startPoint x: 583, startPoint y: 156, endPoint x: 986, endPoint y: 526, distance: 546.7
click at [1016, 533] on div "0 ° Undo Copy Duplicate Duplicate to new slide Delete" at bounding box center [547, 317] width 962 height 541
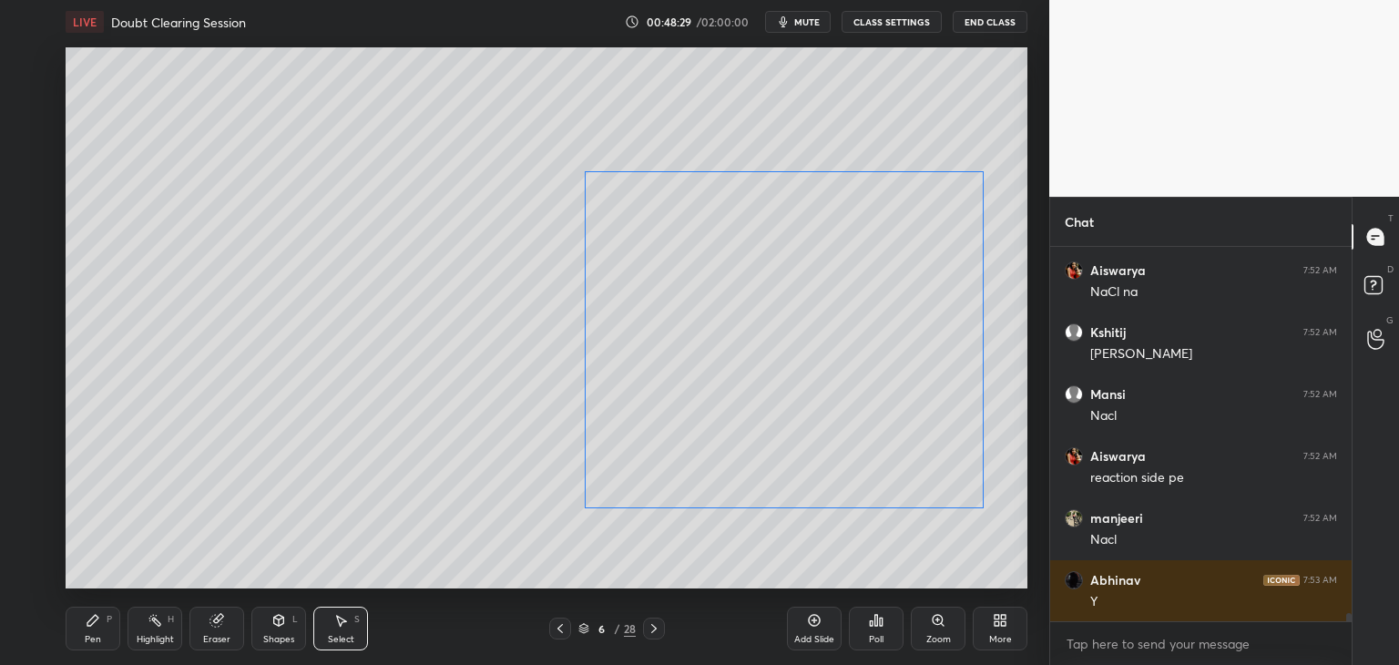
scroll to position [16501, 0]
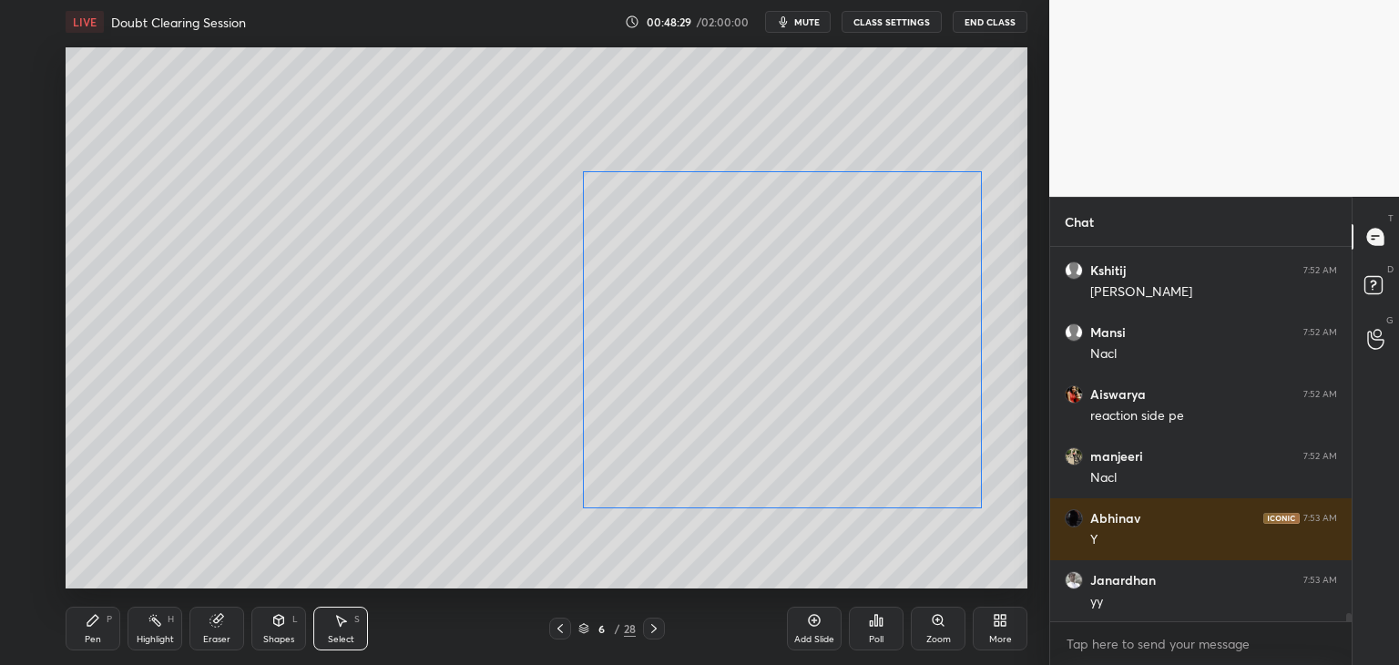
drag, startPoint x: 889, startPoint y: 486, endPoint x: 882, endPoint y: 495, distance: 11.7
click at [882, 495] on div "0 ° Undo Copy Duplicate Duplicate to new slide Delete" at bounding box center [547, 317] width 962 height 541
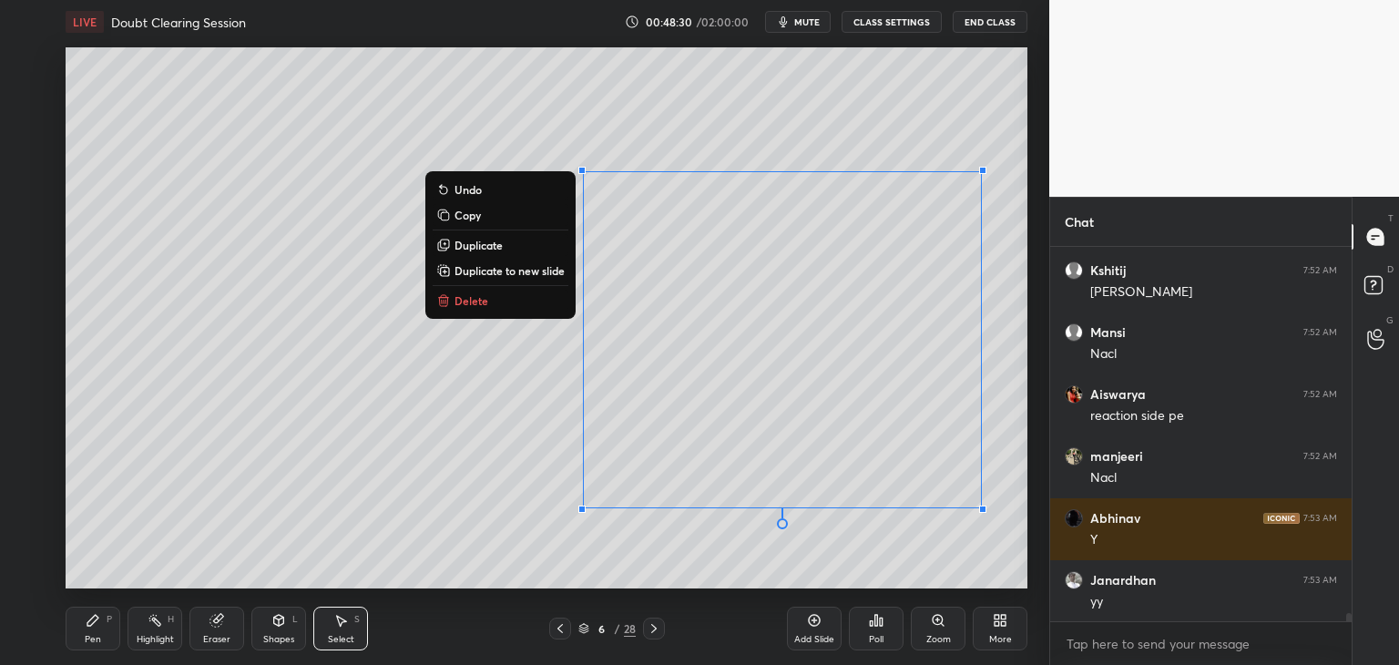
scroll to position [16563, 0]
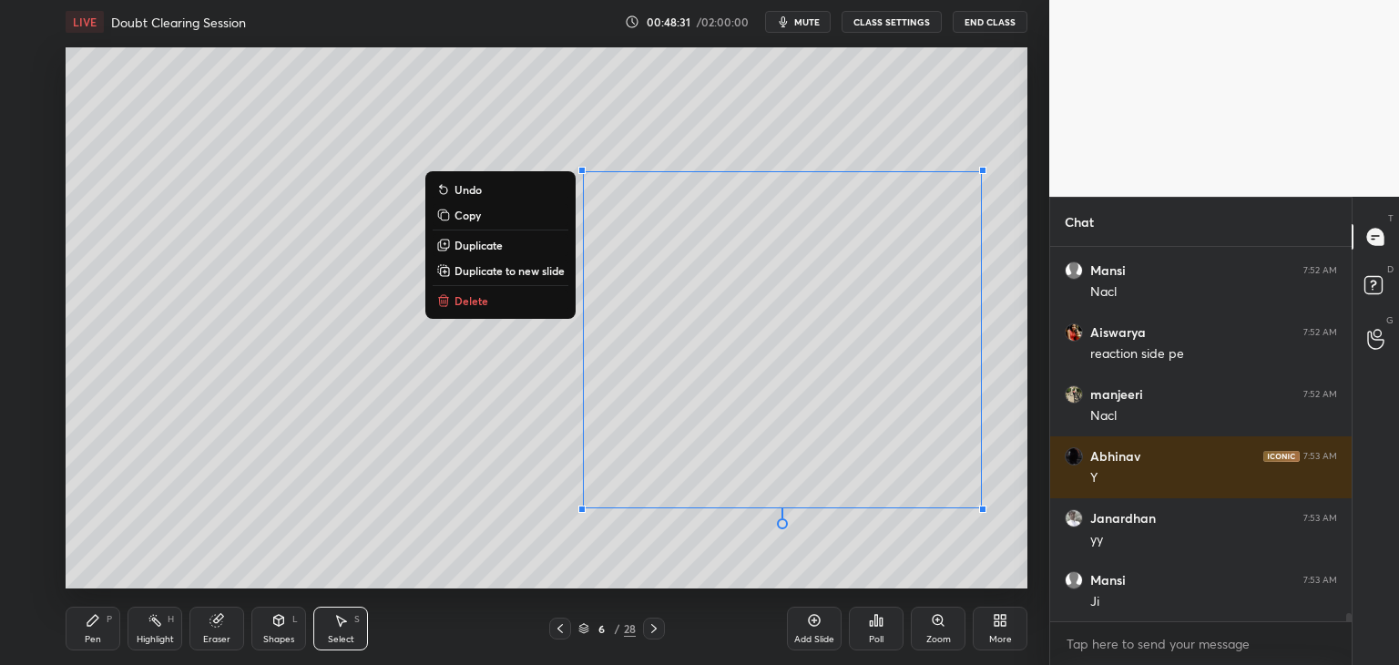
drag, startPoint x: 278, startPoint y: 624, endPoint x: 291, endPoint y: 614, distance: 16.9
click at [279, 624] on icon at bounding box center [278, 620] width 15 height 15
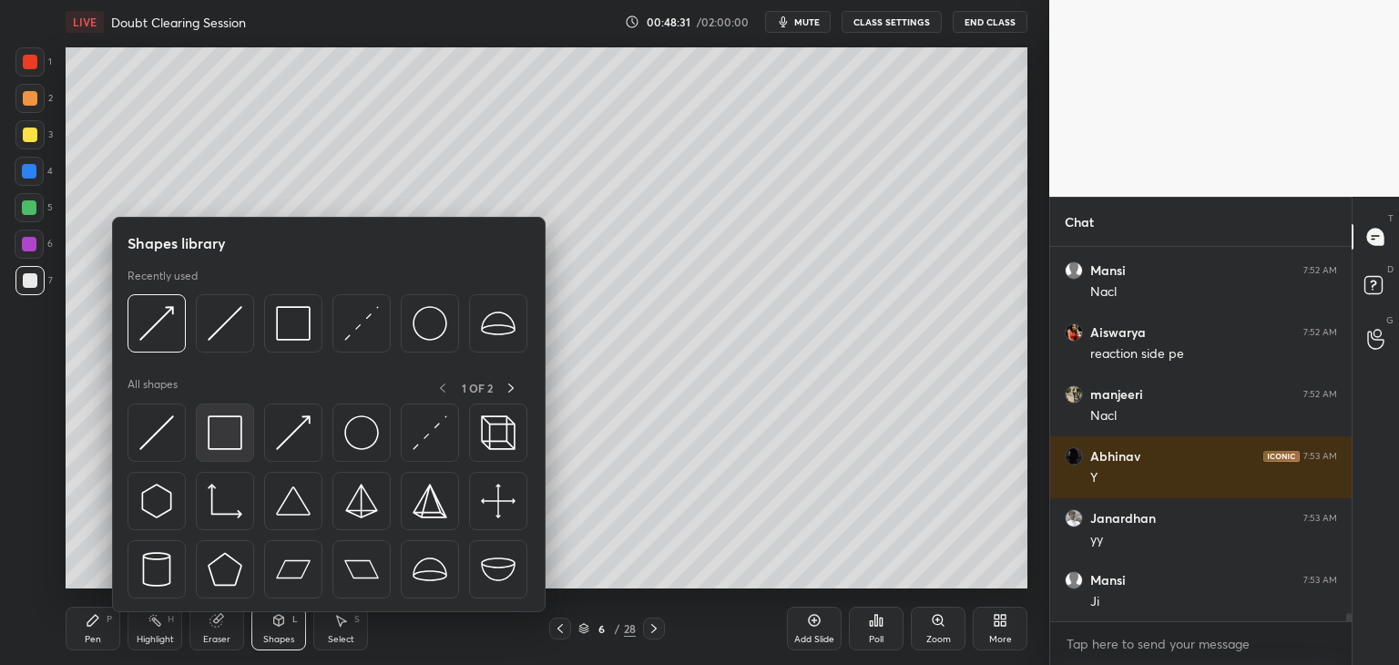
click at [226, 458] on div at bounding box center [225, 433] width 58 height 58
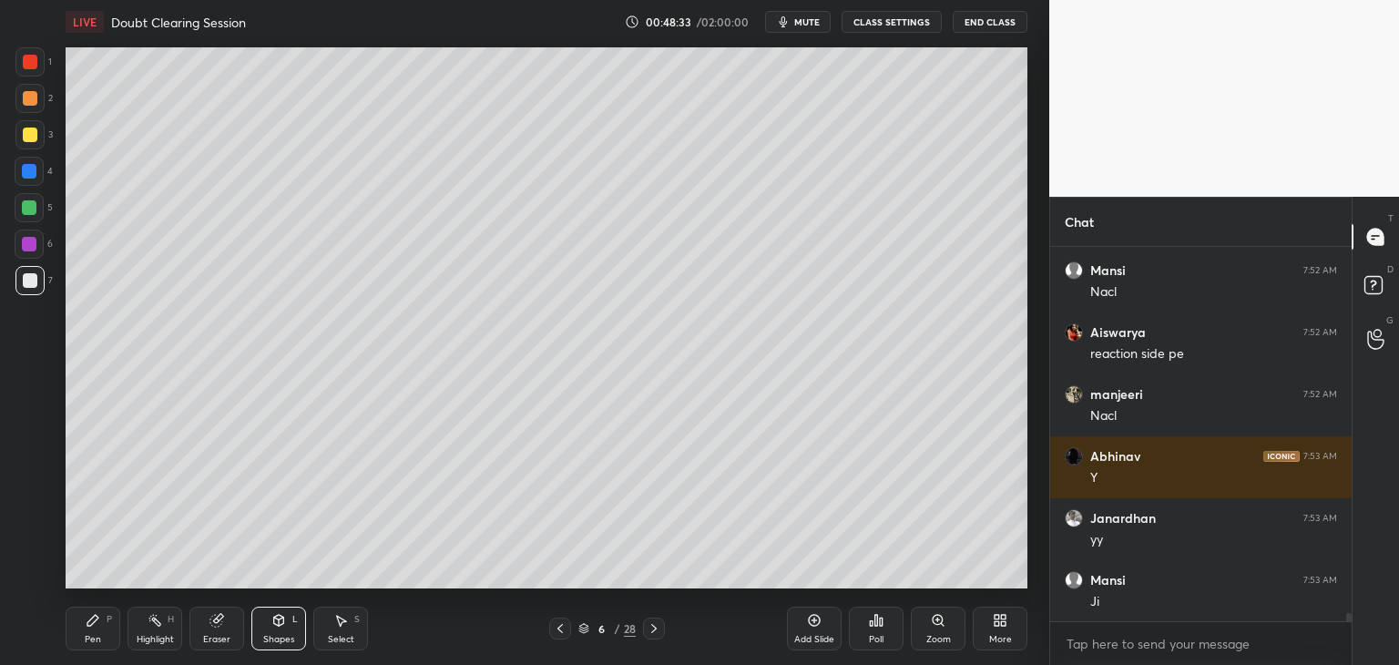
click at [27, 207] on div at bounding box center [29, 207] width 15 height 15
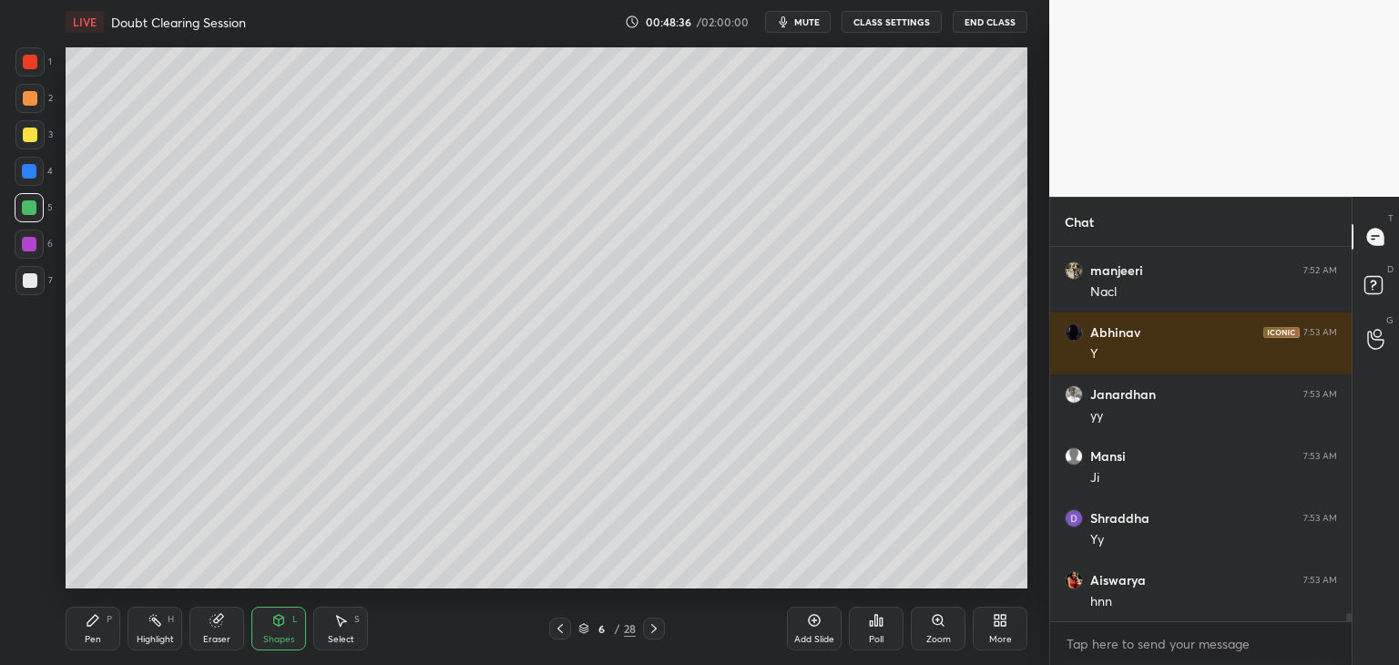
scroll to position [16748, 0]
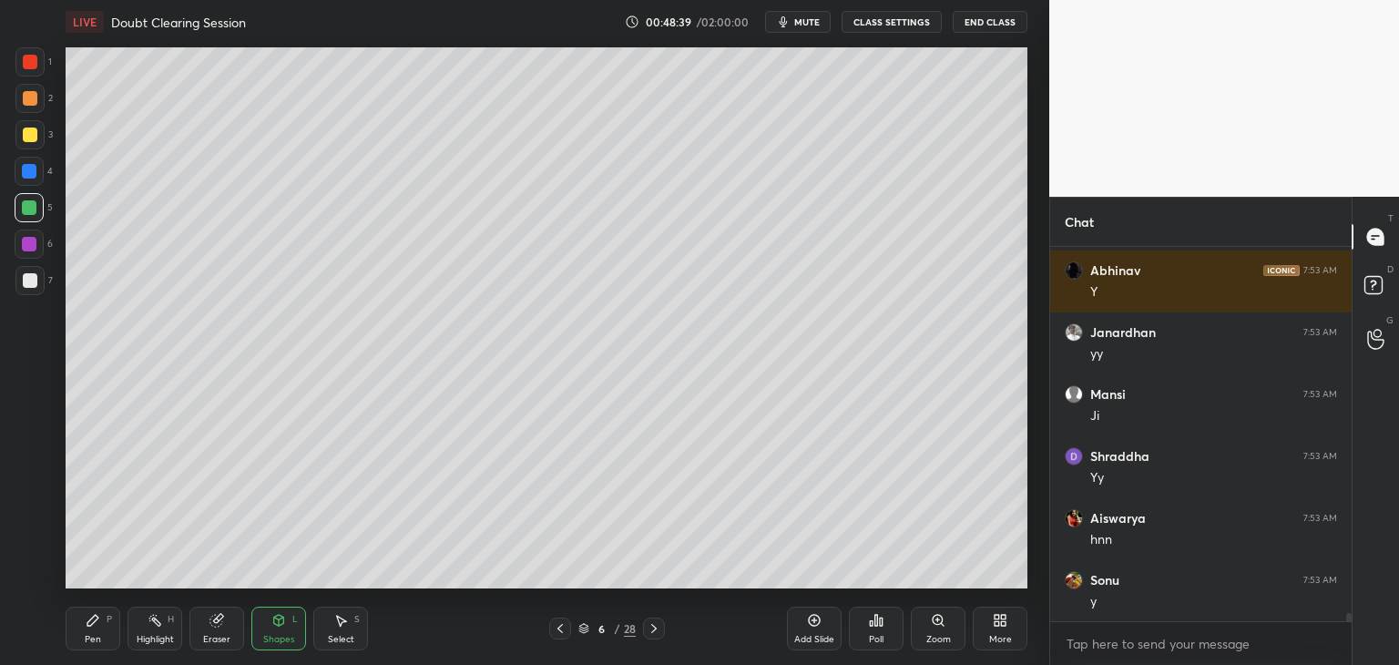
click at [314, 631] on div "Select S" at bounding box center [340, 629] width 55 height 44
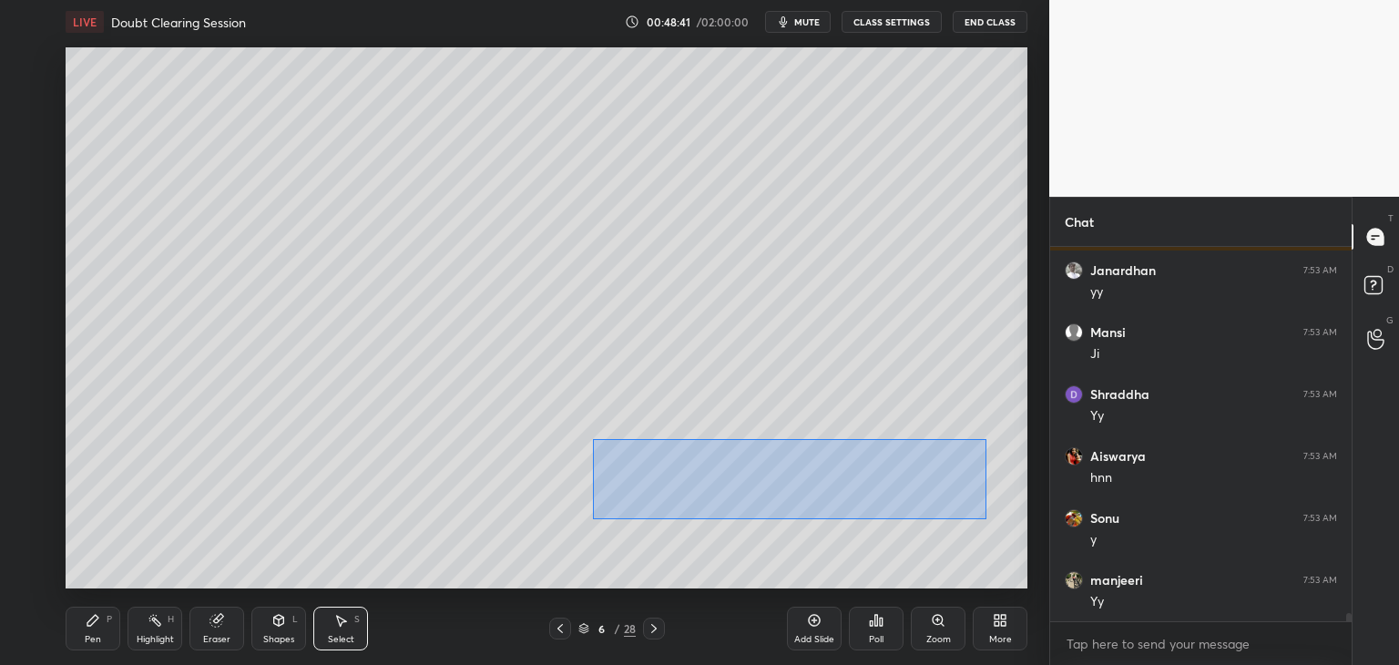
drag, startPoint x: 659, startPoint y: 467, endPoint x: 986, endPoint y: 518, distance: 331.0
click at [986, 518] on div "0 ° Undo Copy Duplicate Duplicate to new slide Delete" at bounding box center [547, 317] width 962 height 541
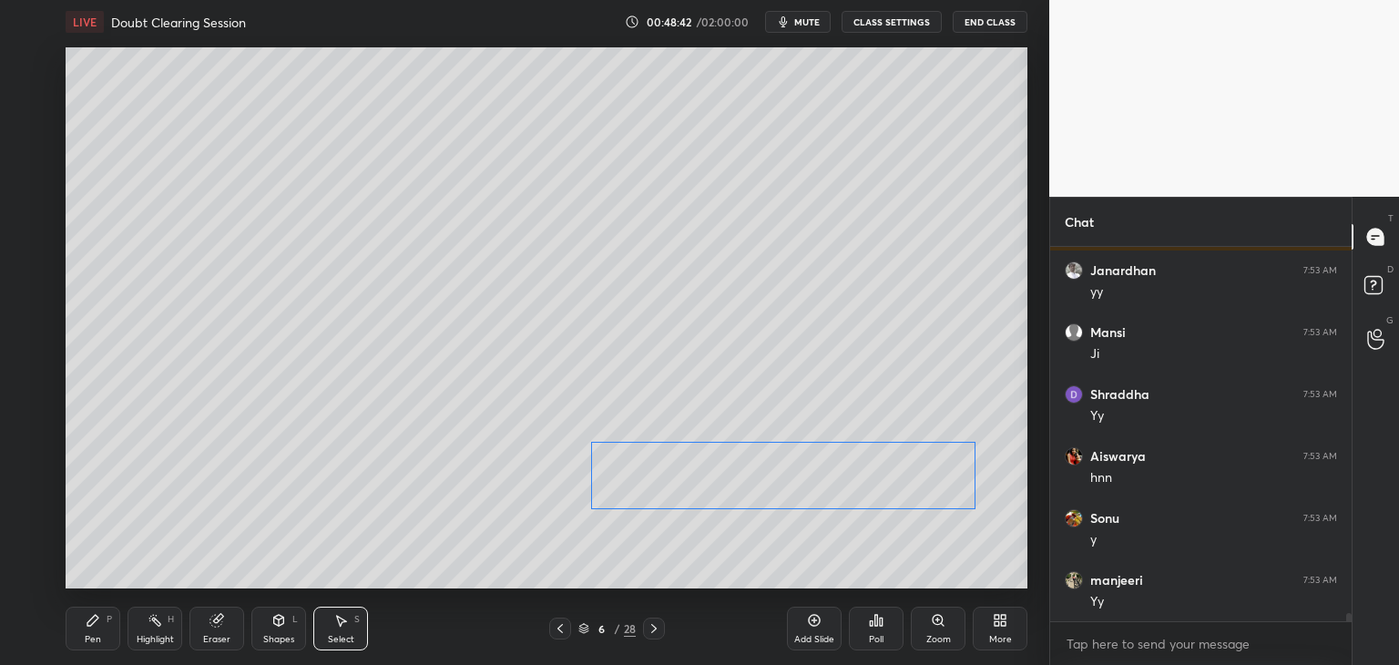
scroll to position [16872, 0]
drag, startPoint x: 886, startPoint y: 488, endPoint x: 875, endPoint y: 493, distance: 11.8
click at [874, 493] on div "0 ° Undo Copy Duplicate Duplicate to new slide Delete" at bounding box center [547, 317] width 962 height 541
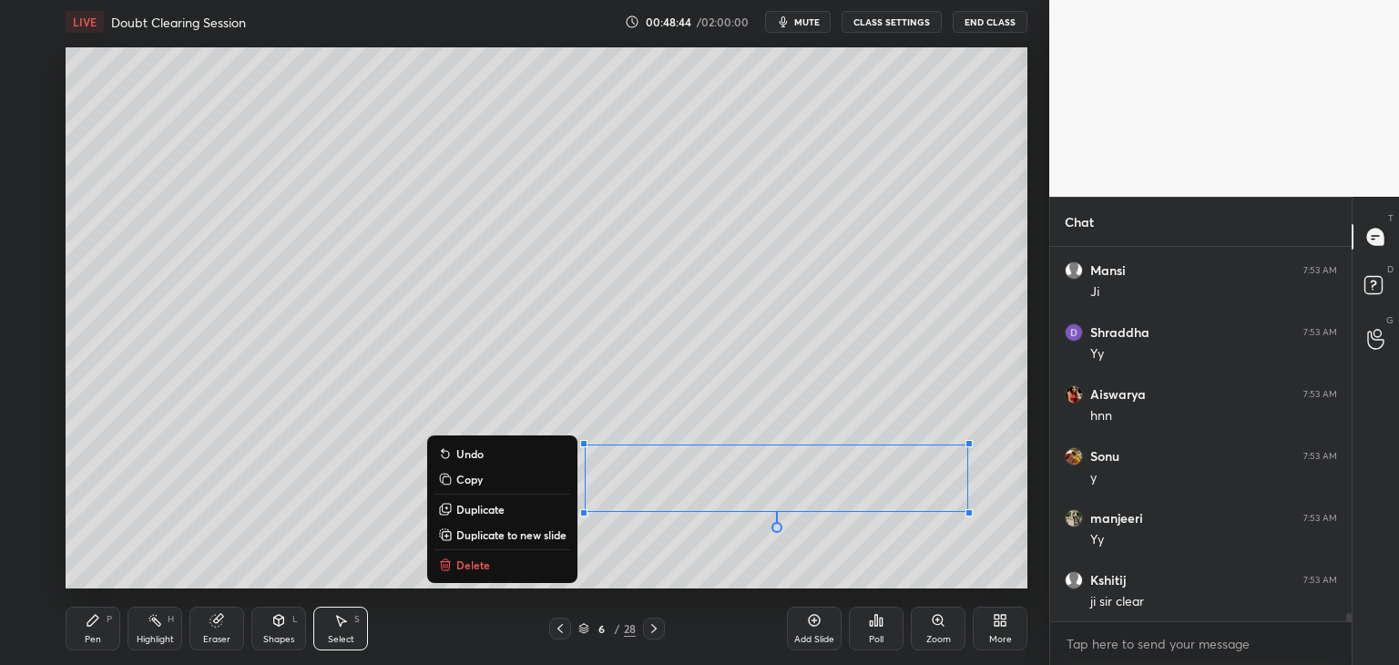
click at [629, 551] on div "0 ° Undo Copy Duplicate Duplicate to new slide Delete" at bounding box center [547, 317] width 962 height 541
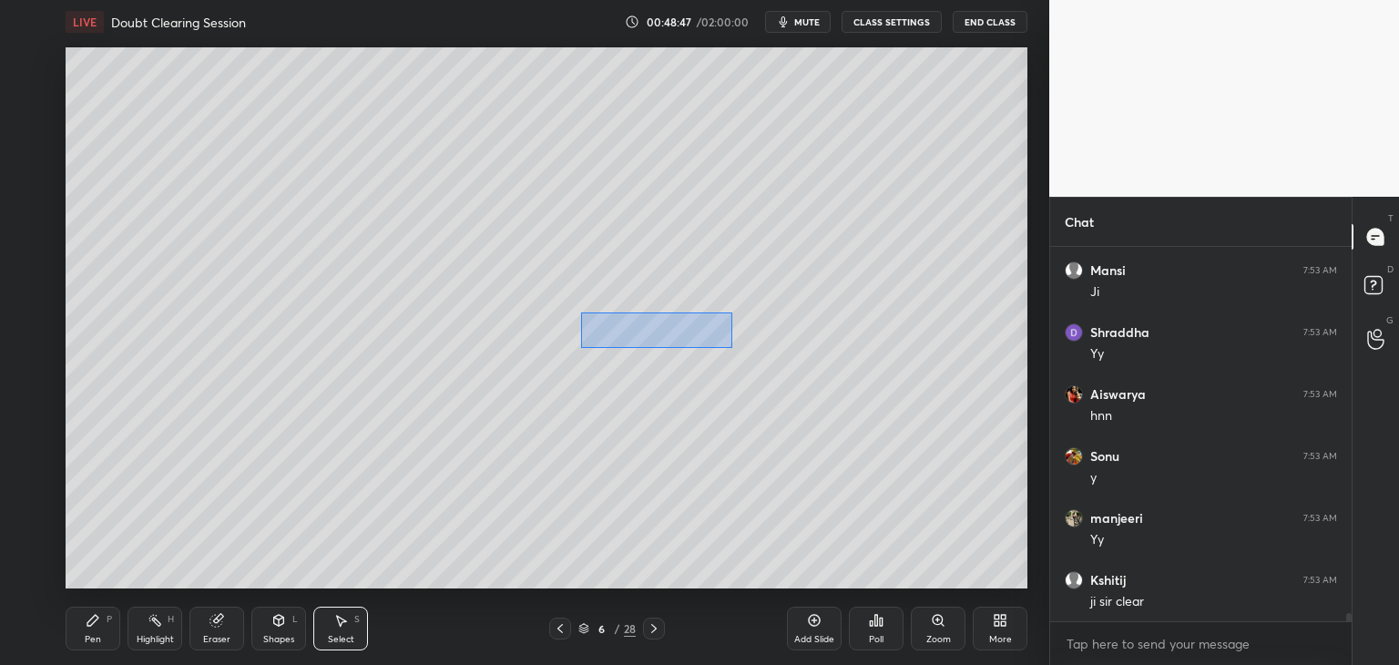
drag, startPoint x: 580, startPoint y: 312, endPoint x: 702, endPoint y: 342, distance: 125.5
click at [731, 347] on div "0 ° Undo Copy Duplicate Duplicate to new slide Delete" at bounding box center [547, 317] width 962 height 541
click at [668, 328] on div "0 ° Undo Copy Duplicate Duplicate to new slide Delete" at bounding box center [547, 317] width 962 height 541
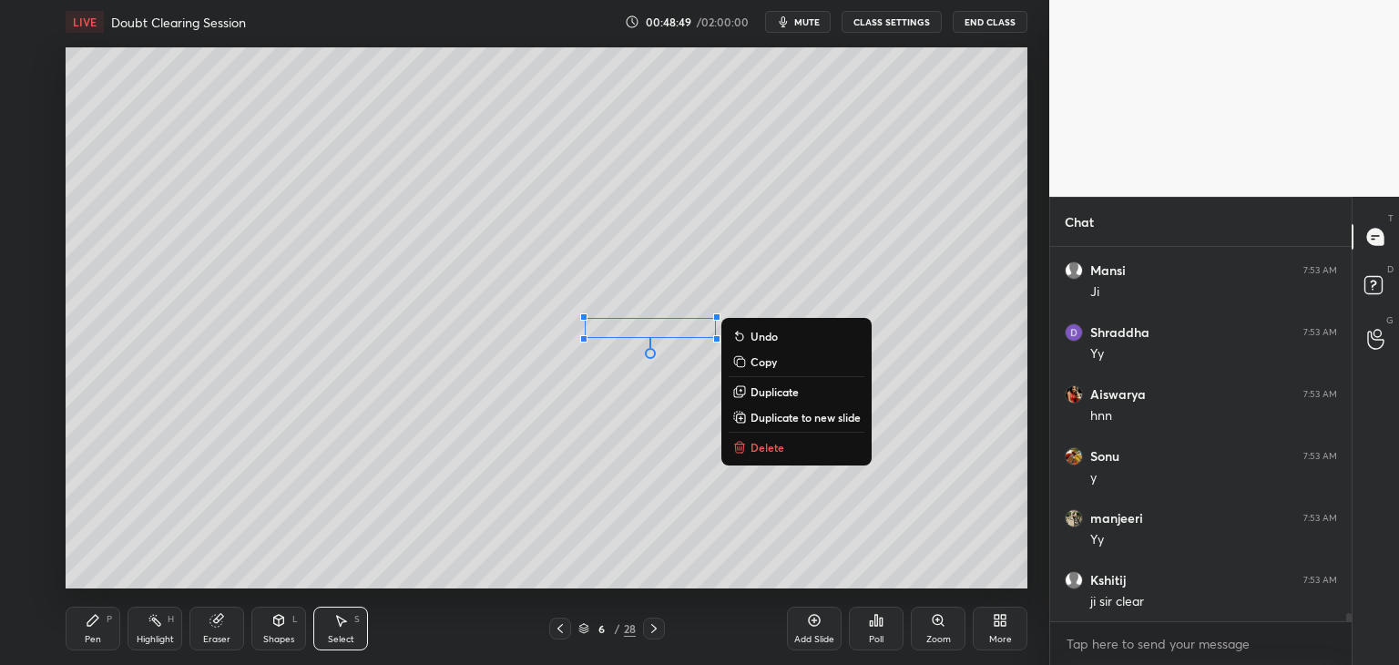
click at [503, 197] on div "0 ° Undo Copy Duplicate Duplicate to new slide Delete" at bounding box center [547, 317] width 962 height 541
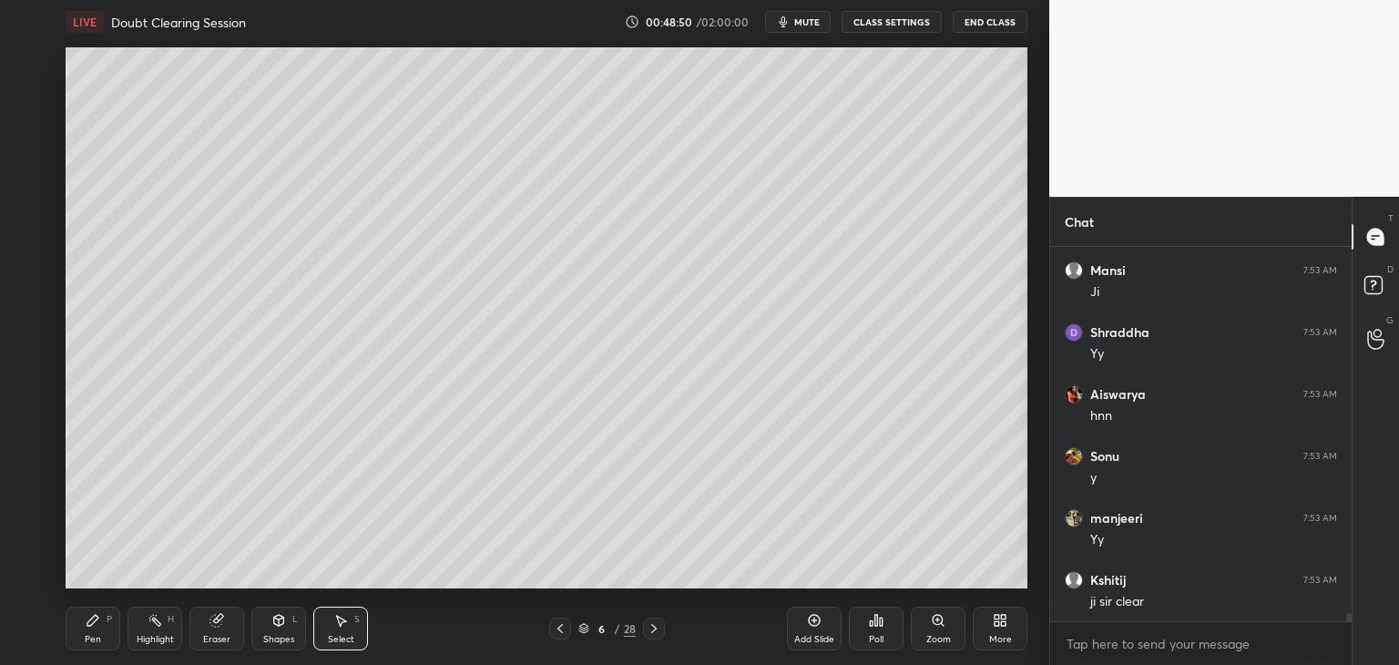
click at [280, 645] on div "Shapes L" at bounding box center [278, 629] width 55 height 44
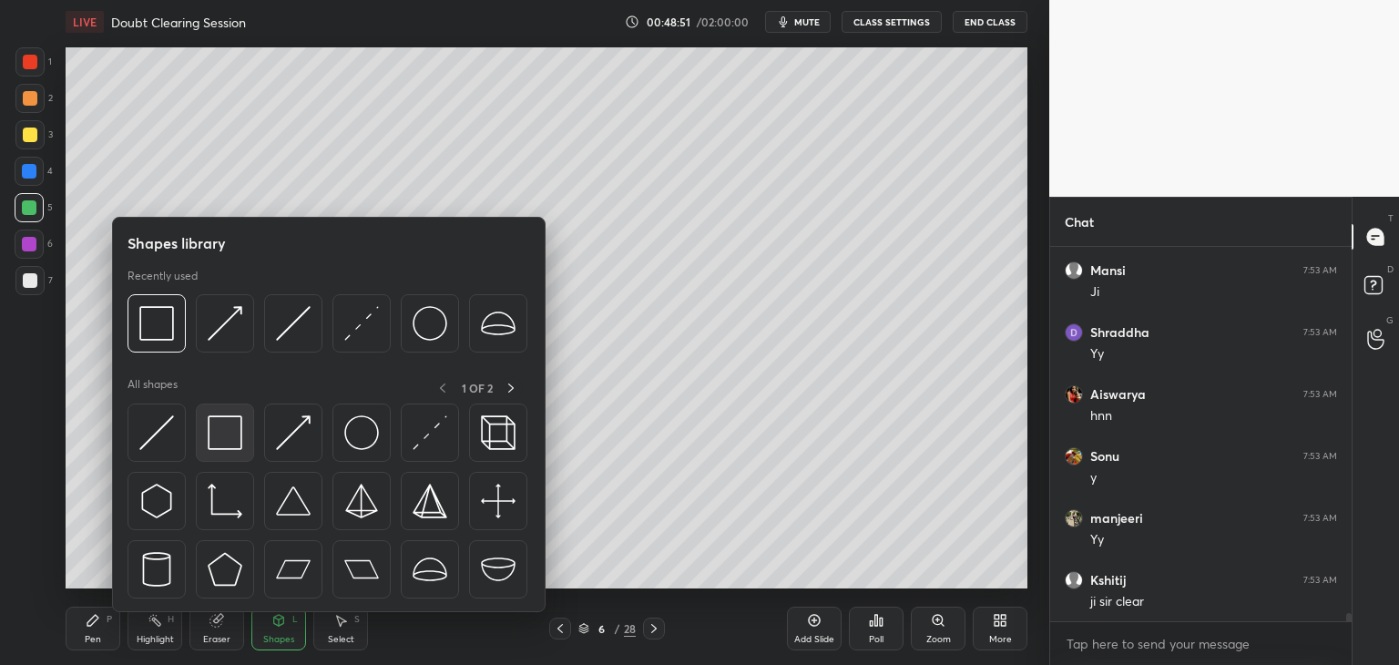
click at [222, 435] on img at bounding box center [225, 432] width 35 height 35
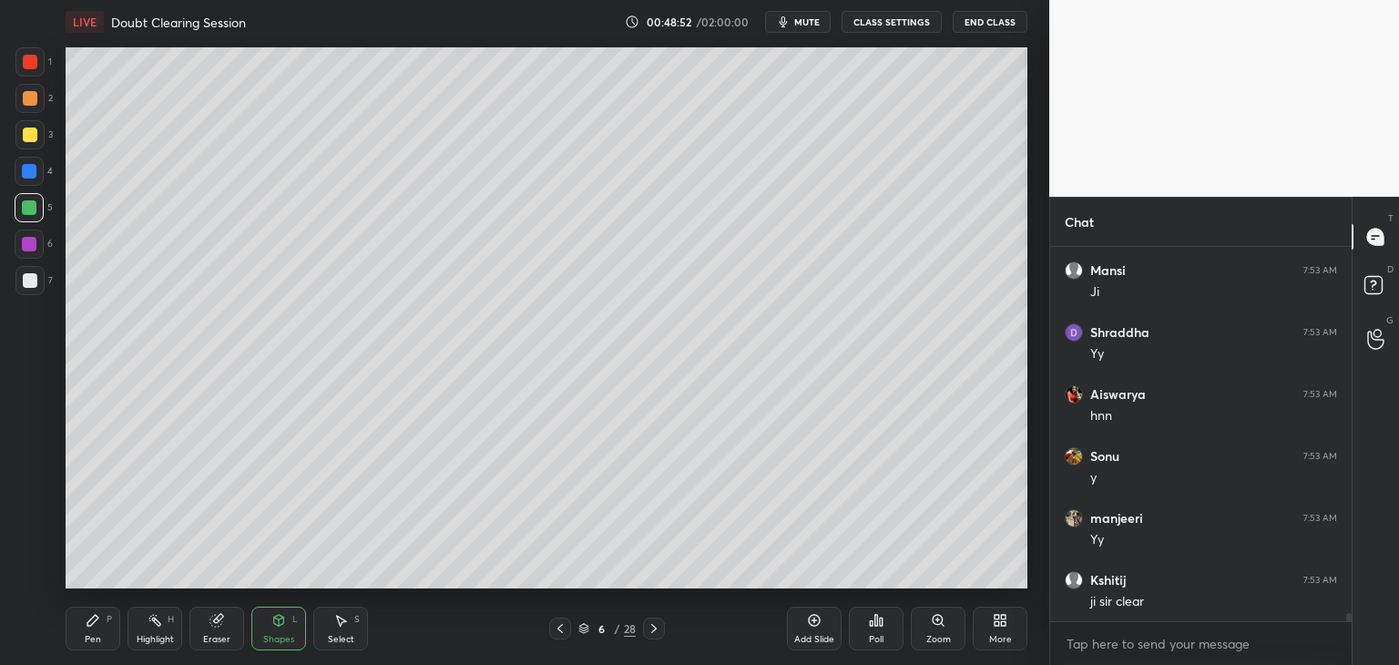
click at [30, 246] on div at bounding box center [29, 244] width 15 height 15
click at [344, 631] on div "Select S" at bounding box center [340, 629] width 55 height 44
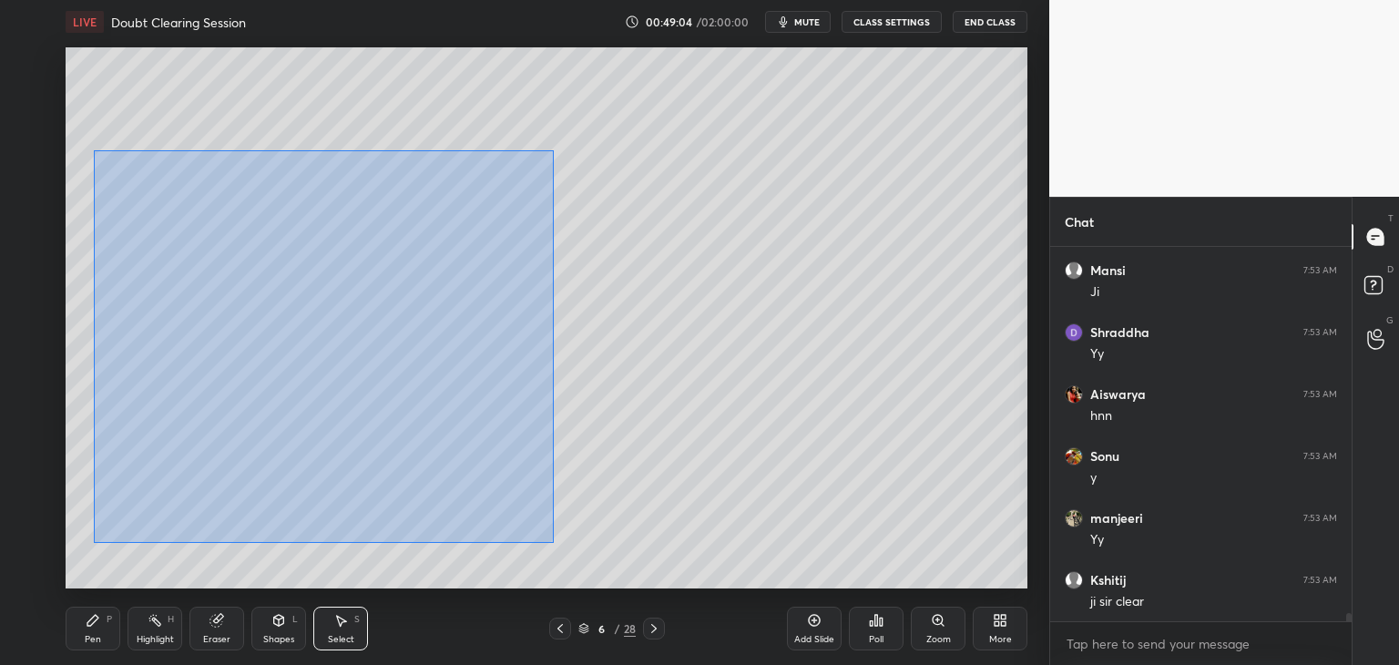
drag, startPoint x: 94, startPoint y: 150, endPoint x: 525, endPoint y: 533, distance: 576.2
click at [553, 543] on div "0 ° Undo Copy Duplicate Duplicate to new slide Delete" at bounding box center [547, 317] width 962 height 541
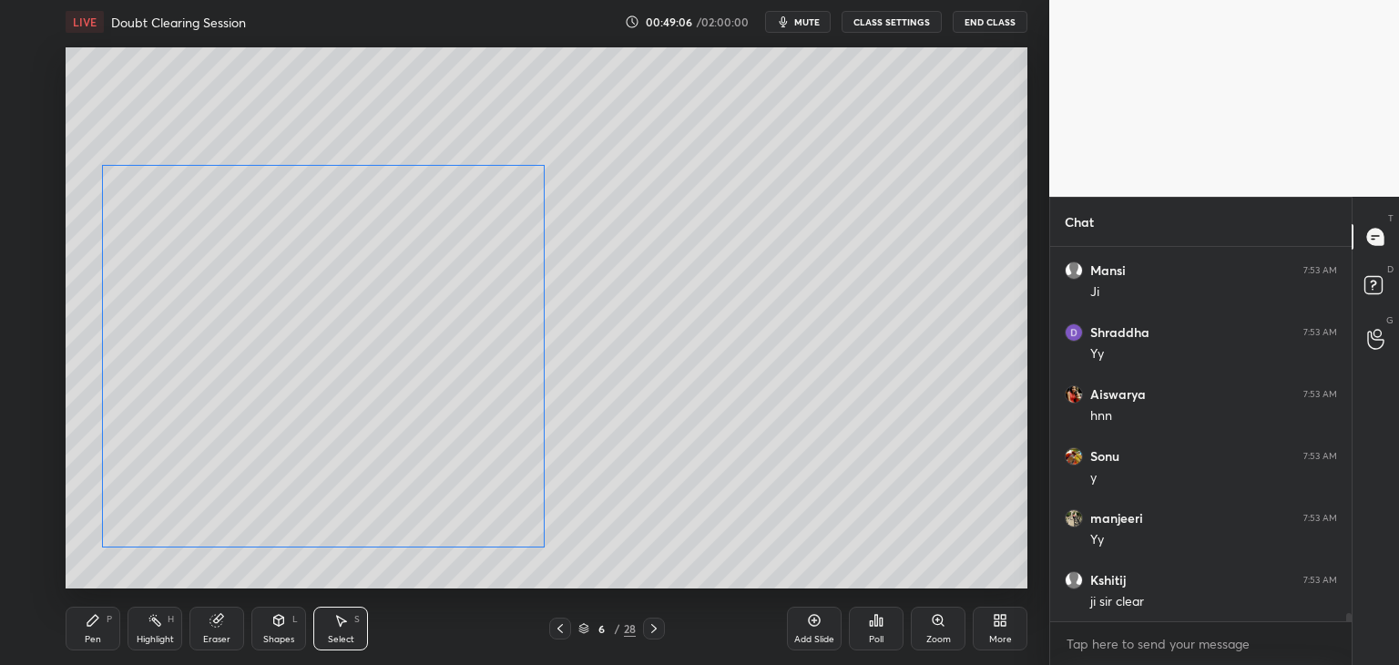
drag, startPoint x: 472, startPoint y: 489, endPoint x: 470, endPoint y: 500, distance: 11.1
click at [470, 500] on div "0 ° Undo Copy Duplicate Duplicate to new slide Delete" at bounding box center [547, 317] width 962 height 541
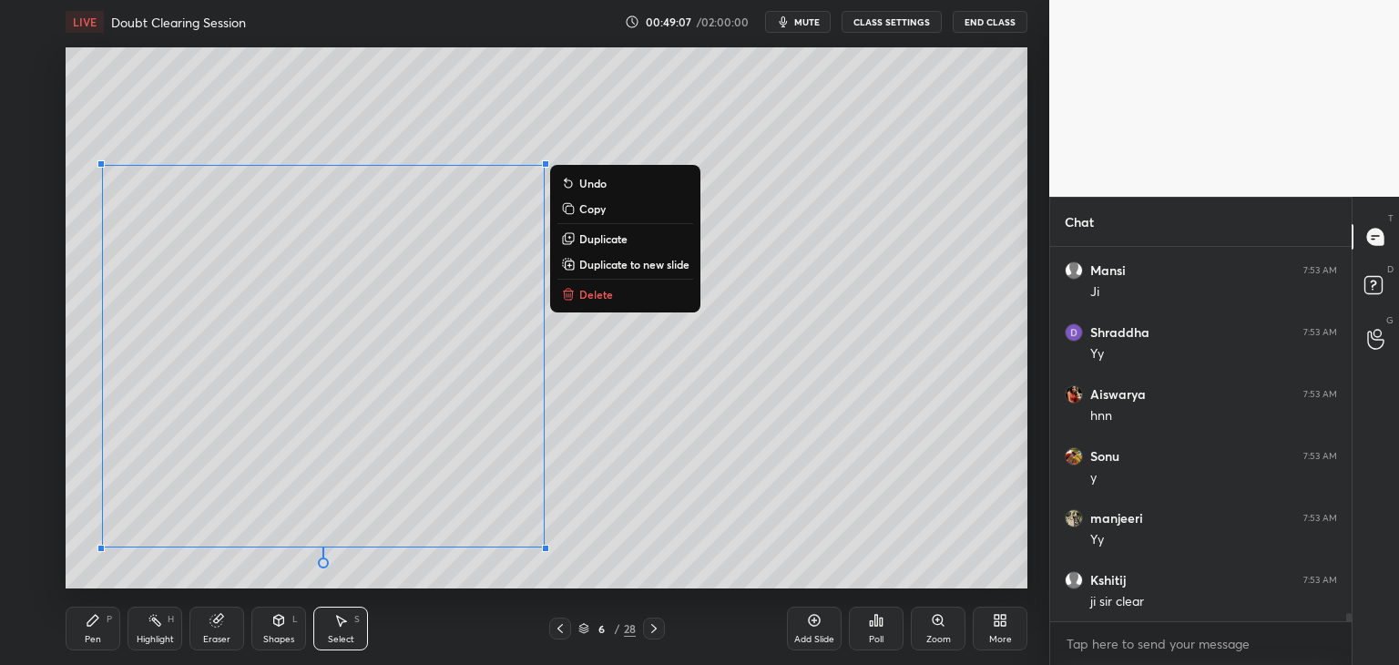
click at [1021, 99] on div "0 ° Undo Copy Duplicate Duplicate to new slide Delete" at bounding box center [547, 317] width 962 height 541
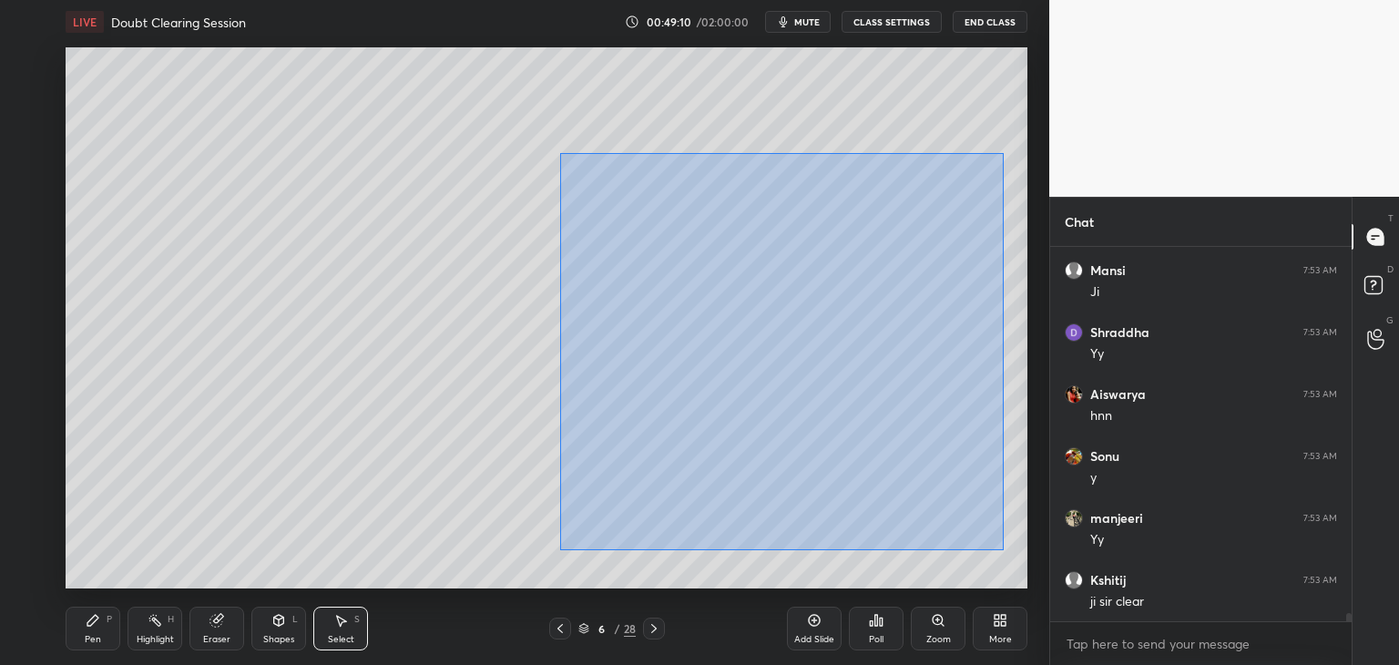
drag, startPoint x: 560, startPoint y: 153, endPoint x: 997, endPoint y: 548, distance: 589.5
click at [1002, 550] on div "0 ° Undo Copy Duplicate Duplicate to new slide Delete" at bounding box center [547, 317] width 962 height 541
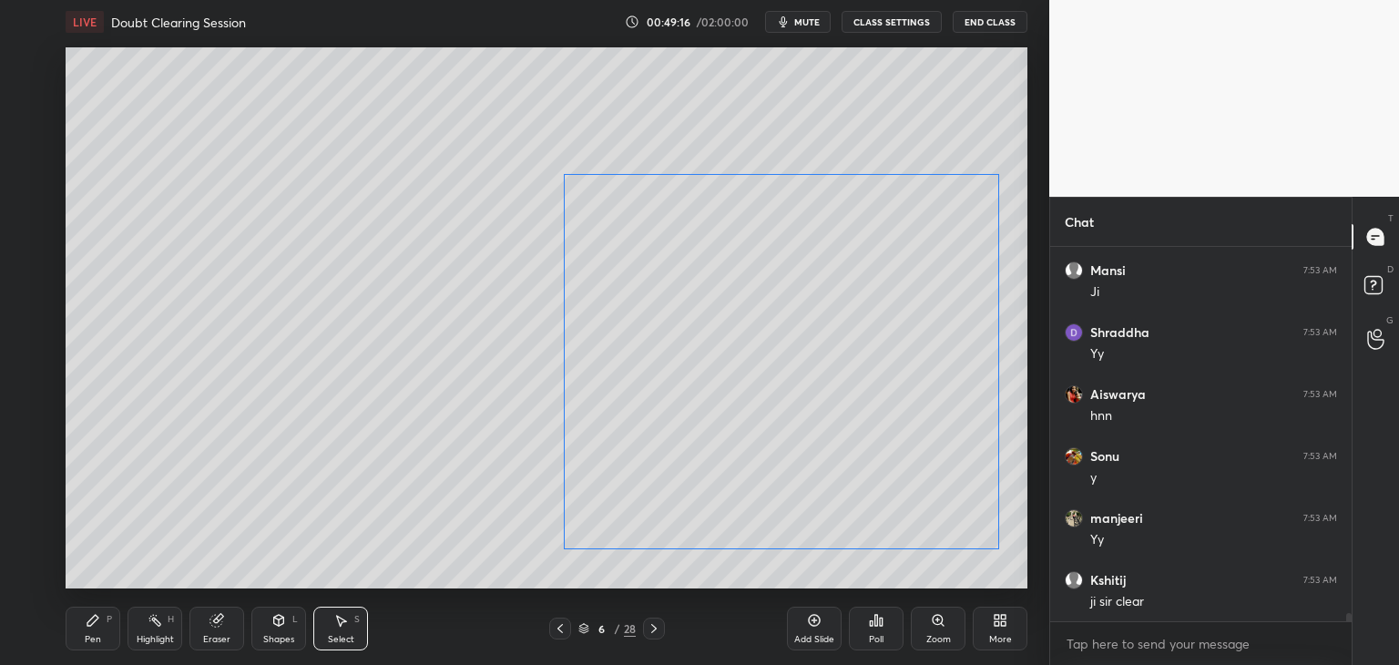
drag, startPoint x: 889, startPoint y: 476, endPoint x: 885, endPoint y: 495, distance: 18.6
click at [885, 495] on div "0 ° Undo Copy Duplicate Duplicate to new slide Delete" at bounding box center [547, 317] width 962 height 541
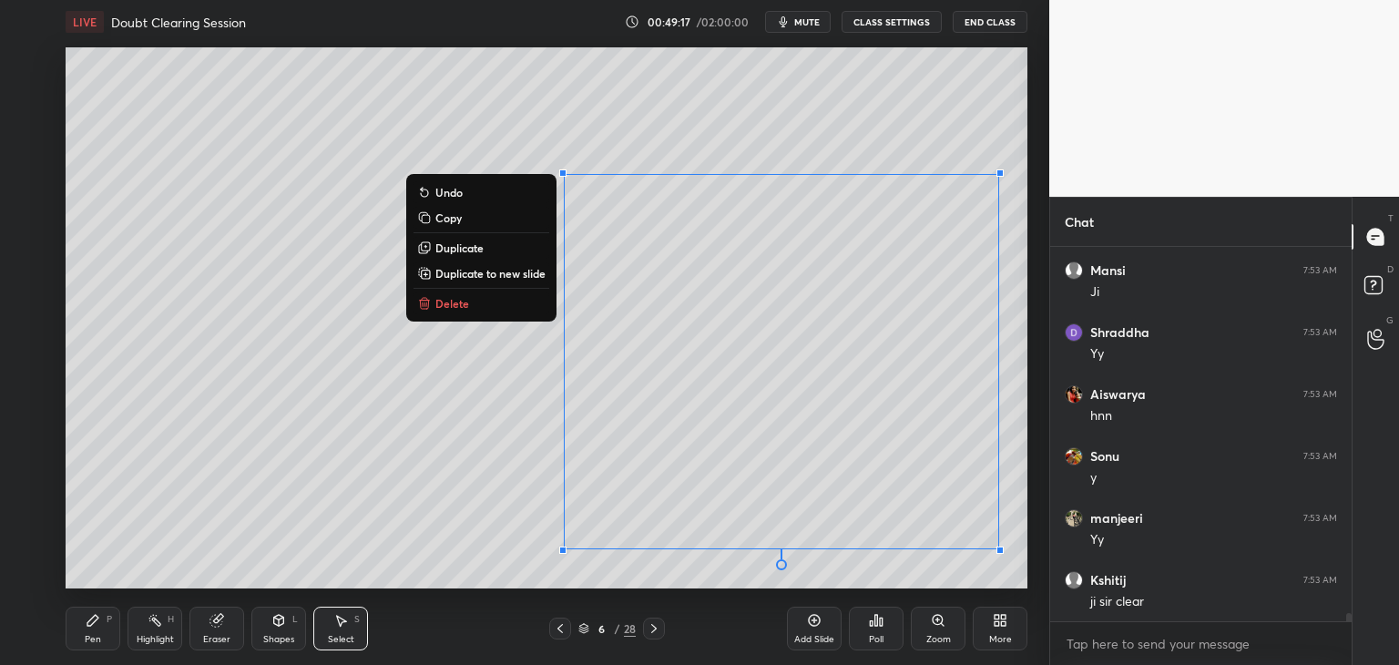
click at [102, 166] on div "0 ° Undo Copy Duplicate Duplicate to new slide Delete" at bounding box center [547, 317] width 962 height 541
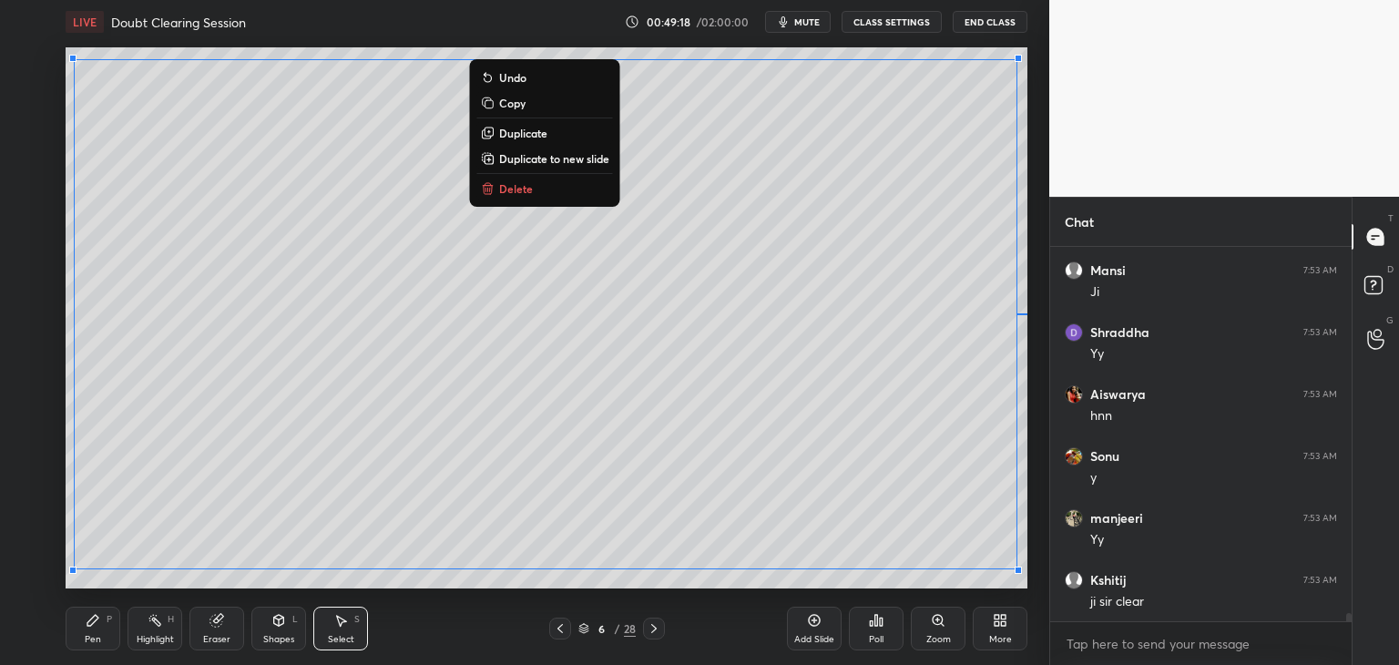
click at [62, 153] on div "0 ° Undo Copy Duplicate Duplicate to new slide Delete Setting up your live clas…" at bounding box center [546, 318] width 977 height 548
click at [69, 150] on div "0 ° Undo Copy Duplicate Duplicate to new slide Delete" at bounding box center [547, 317] width 962 height 541
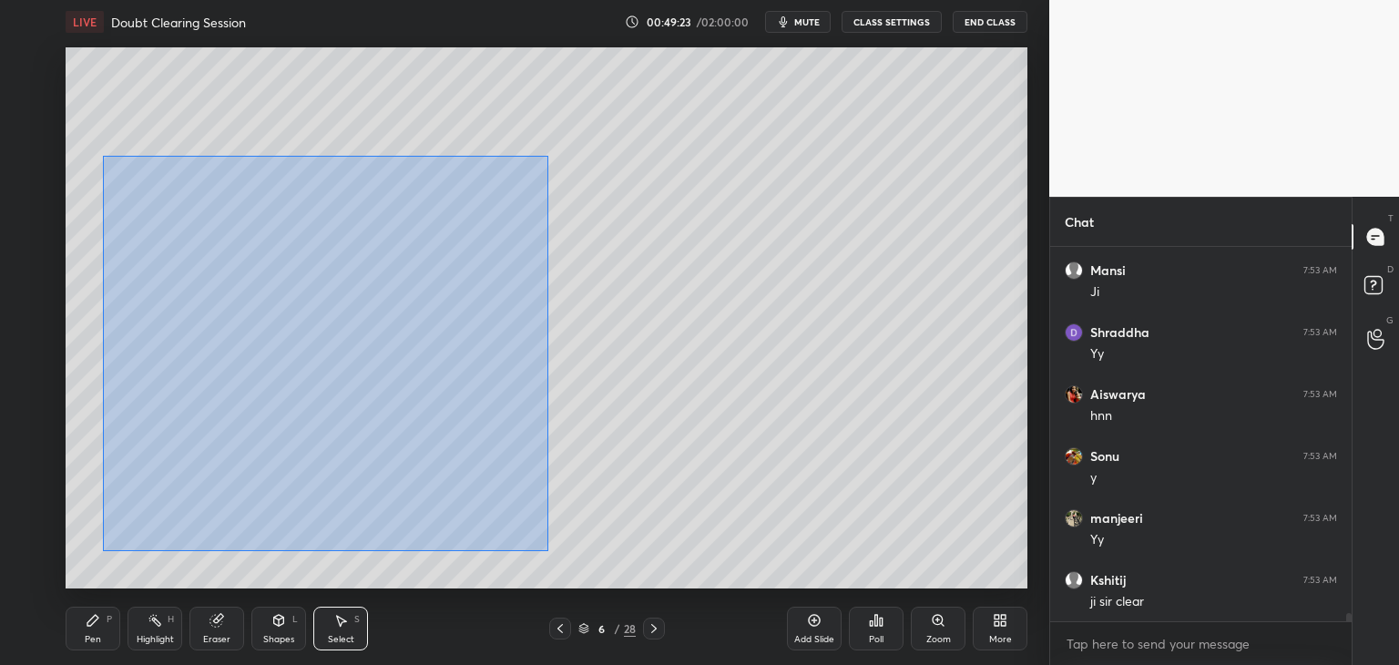
drag, startPoint x: 102, startPoint y: 156, endPoint x: 545, endPoint y: 547, distance: 591.1
click at [548, 549] on div "0 ° Undo Copy Duplicate Duplicate to new slide Delete" at bounding box center [547, 317] width 962 height 541
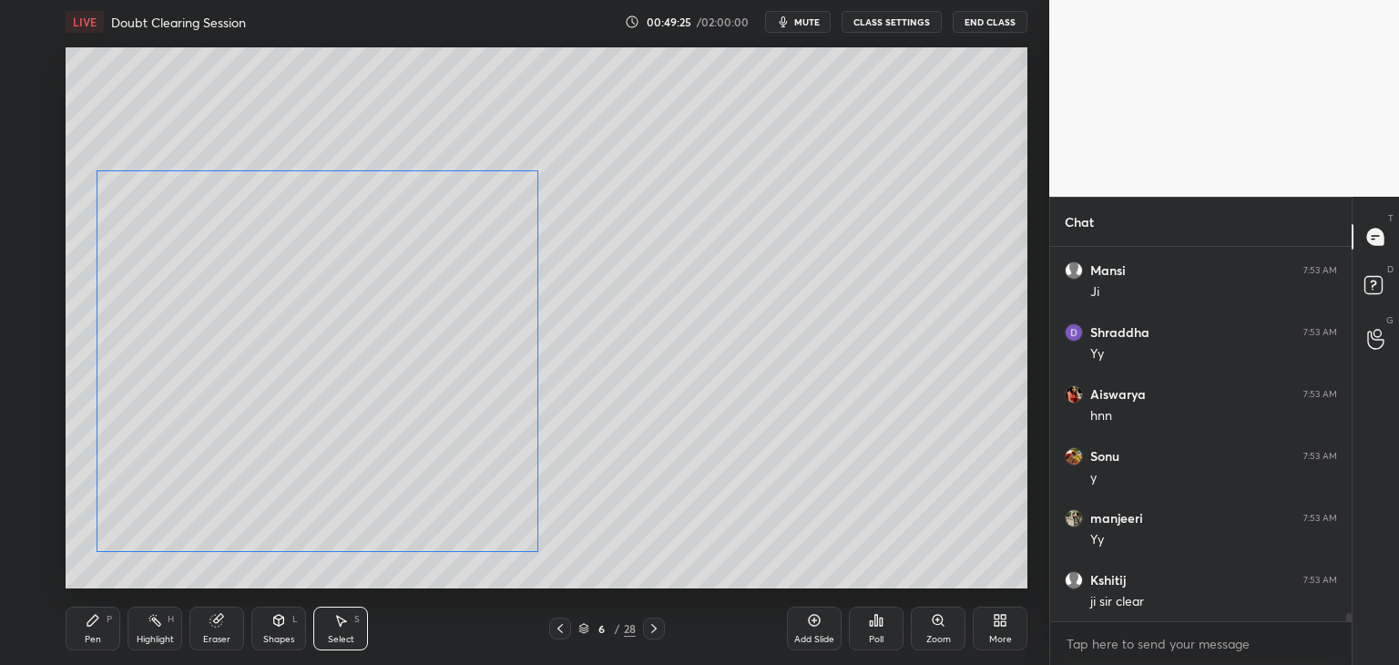
click at [479, 511] on div "0 ° Undo Copy Duplicate Duplicate to new slide Delete" at bounding box center [547, 317] width 962 height 541
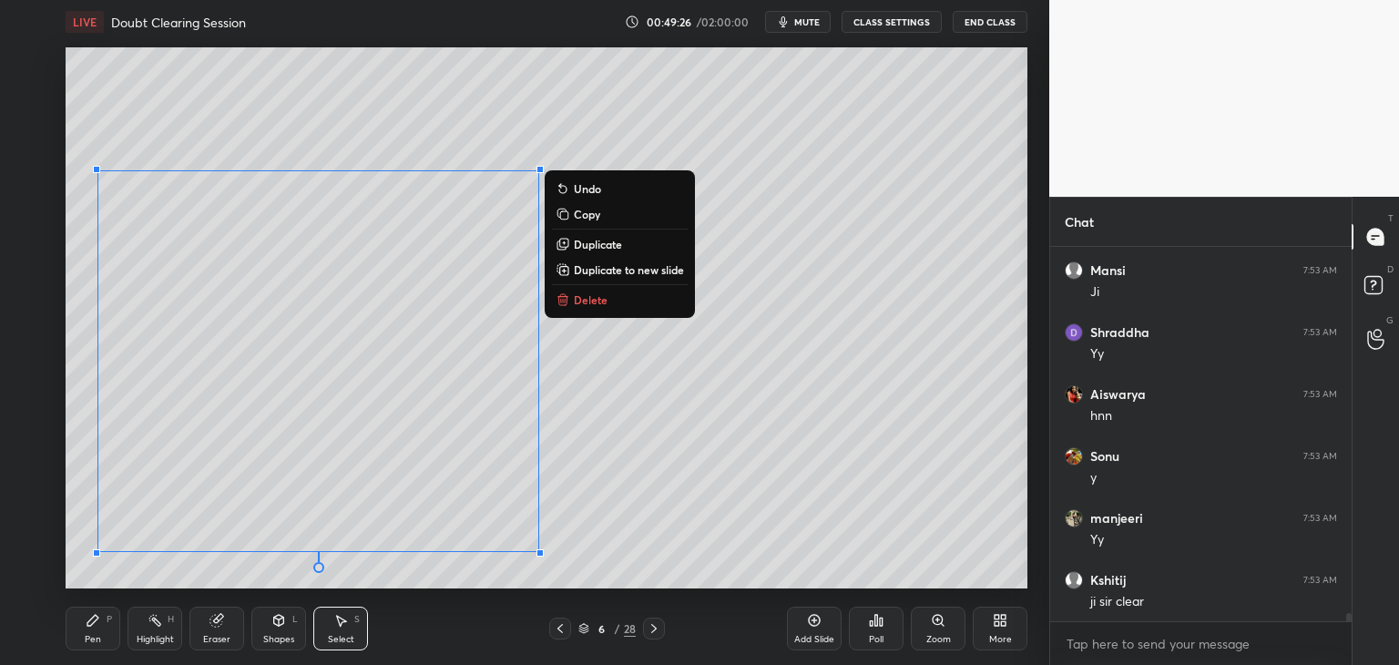
click at [101, 70] on div "0 ° Undo Copy Duplicate Duplicate to new slide Delete" at bounding box center [547, 317] width 962 height 541
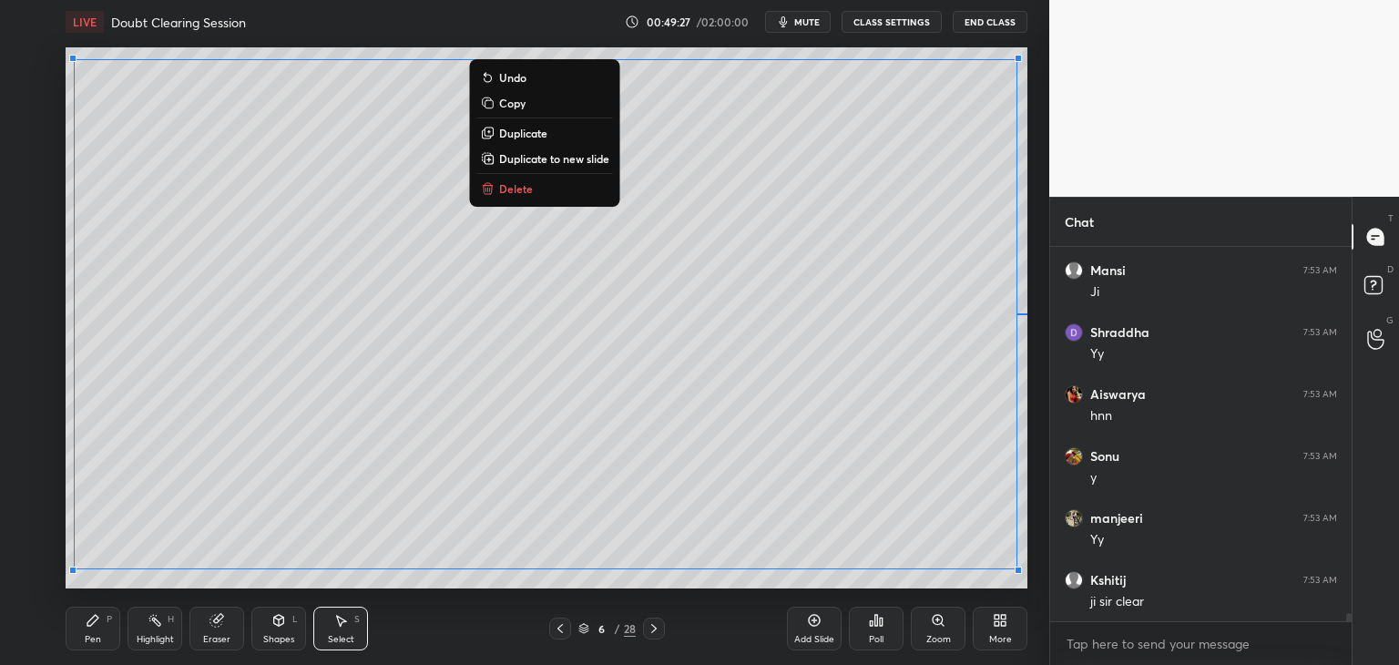
click at [90, 49] on div "0 ° Undo Copy Duplicate Duplicate to new slide Delete" at bounding box center [547, 317] width 962 height 541
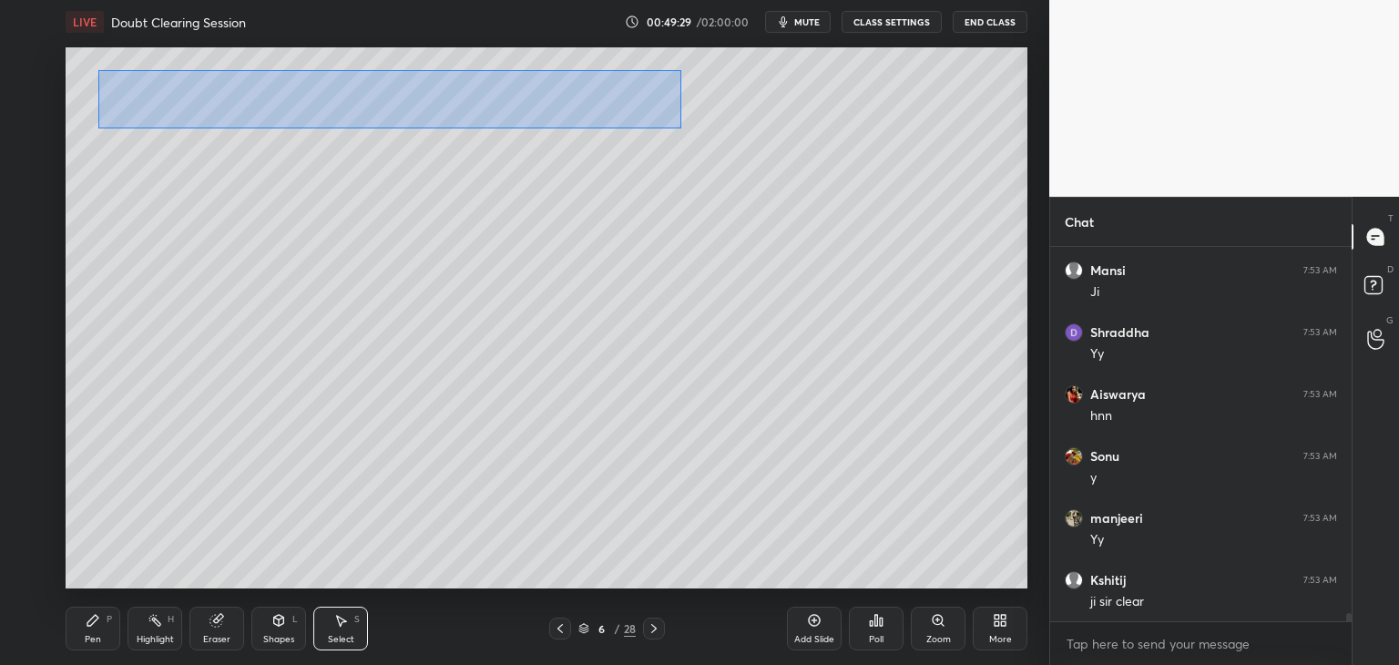
drag, startPoint x: 98, startPoint y: 70, endPoint x: 629, endPoint y: 125, distance: 533.0
click at [678, 128] on div "0 ° Undo Copy Duplicate Duplicate to new slide Delete" at bounding box center [547, 317] width 962 height 541
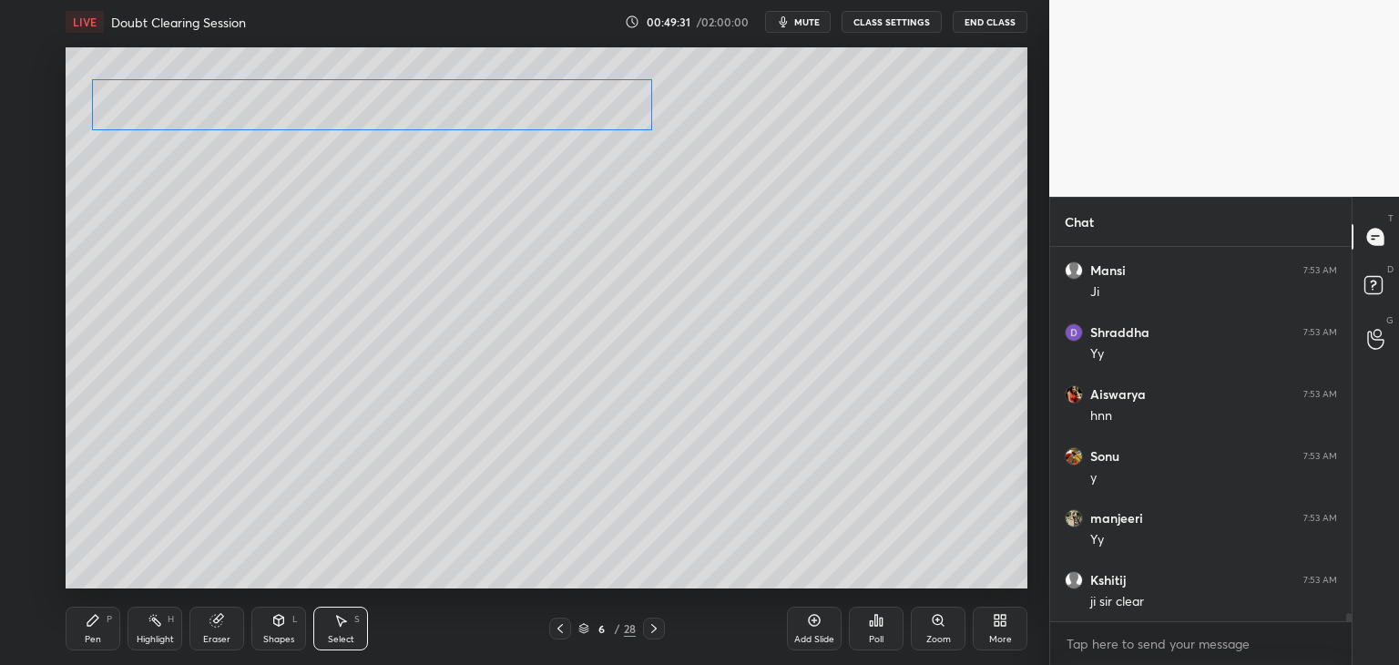
drag, startPoint x: 588, startPoint y: 116, endPoint x: 572, endPoint y: 120, distance: 17.0
click at [572, 120] on div "0 ° Undo Copy Duplicate Duplicate to new slide Delete" at bounding box center [547, 317] width 962 height 541
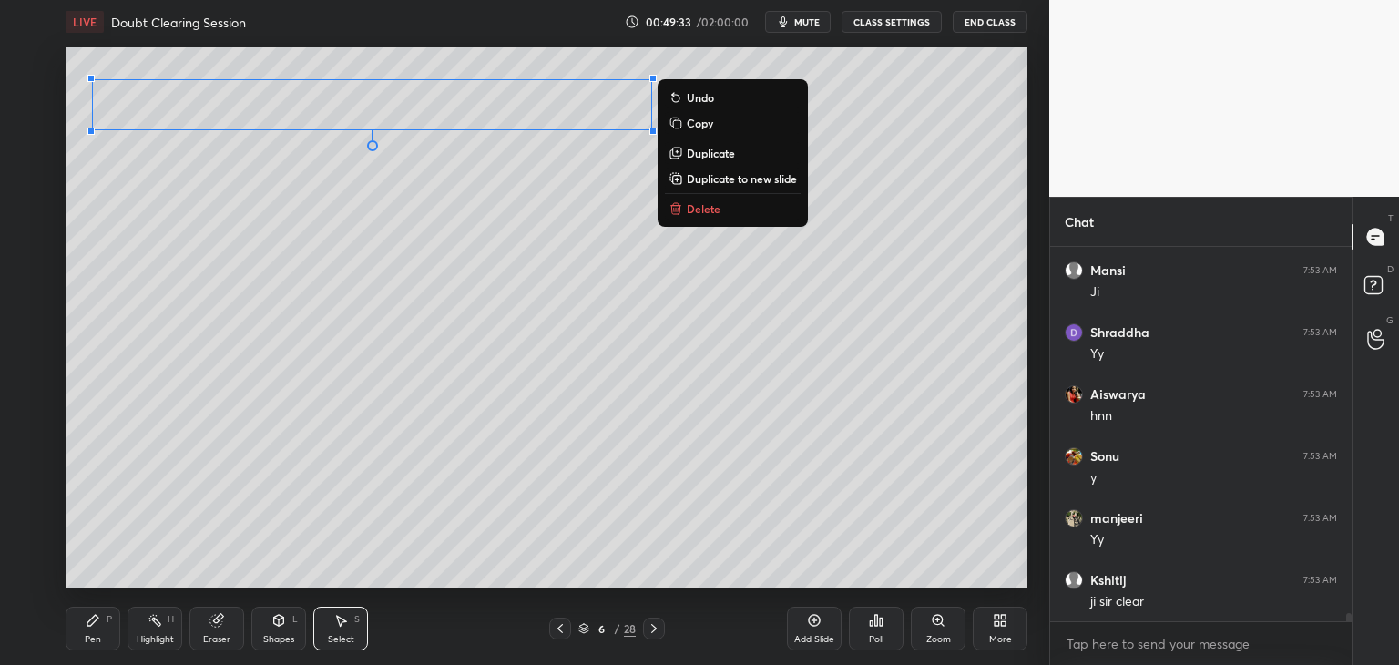
click at [1027, 216] on div "0 ° Undo Copy Duplicate Duplicate to new slide Delete Setting up your live clas…" at bounding box center [546, 318] width 977 height 548
click at [1025, 218] on div "0 ° Undo Copy Duplicate Duplicate to new slide Delete" at bounding box center [547, 317] width 962 height 541
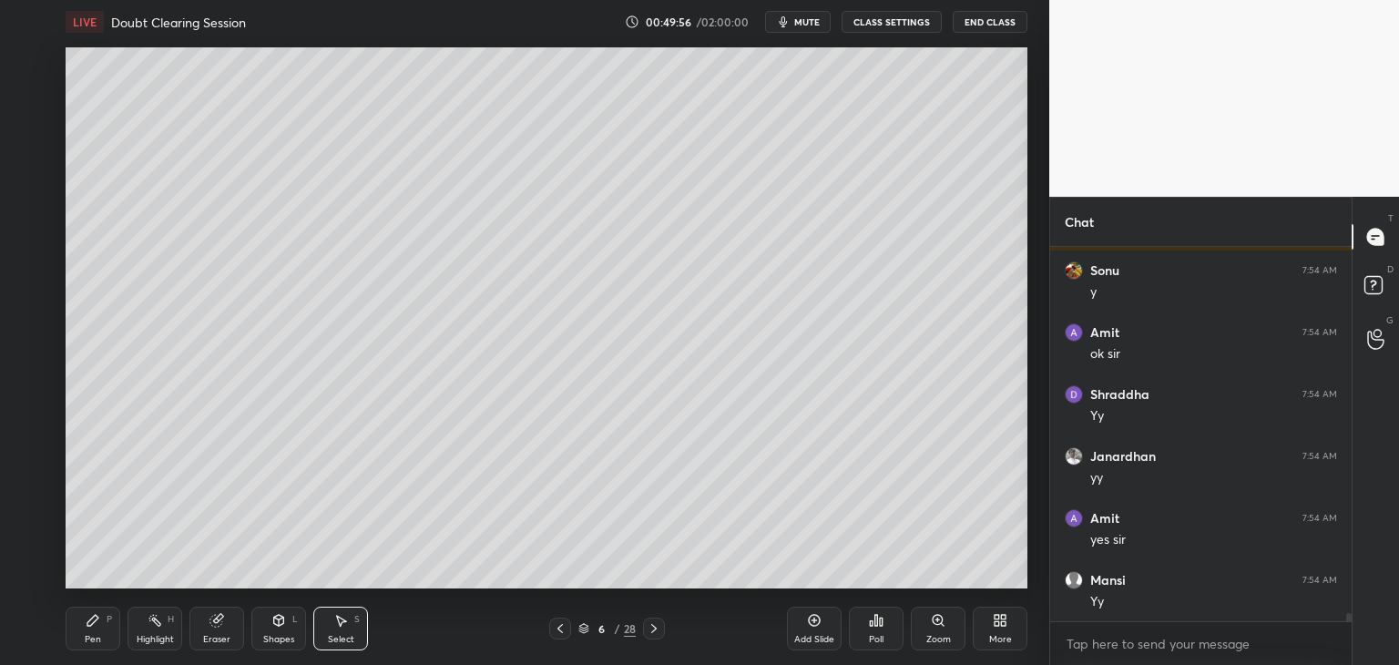
scroll to position [17446, 0]
click at [801, 635] on div "Add Slide" at bounding box center [814, 639] width 40 height 9
drag, startPoint x: 92, startPoint y: 622, endPoint x: 106, endPoint y: 613, distance: 16.4
click at [93, 622] on icon at bounding box center [92, 620] width 11 height 11
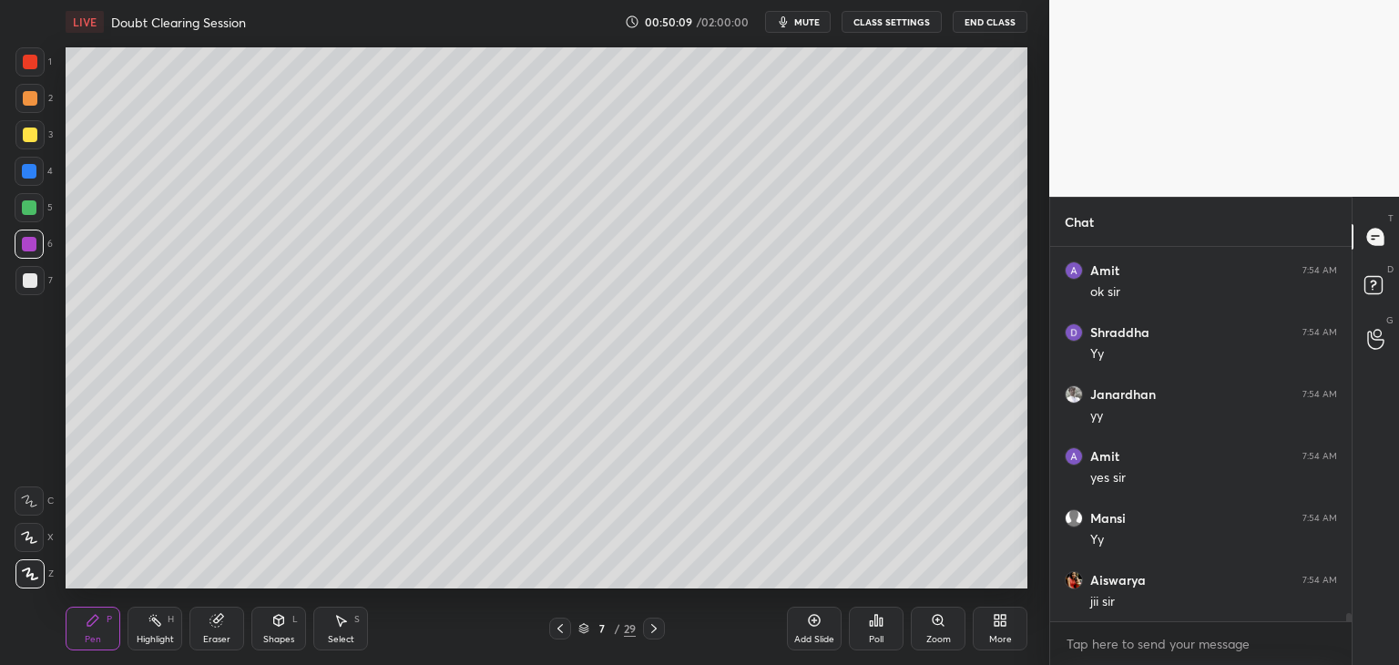
click at [29, 138] on div at bounding box center [30, 135] width 15 height 15
drag, startPoint x: 26, startPoint y: 286, endPoint x: 40, endPoint y: 282, distance: 14.1
click at [27, 285] on div at bounding box center [30, 280] width 15 height 15
click at [275, 628] on div "Shapes L" at bounding box center [278, 629] width 55 height 44
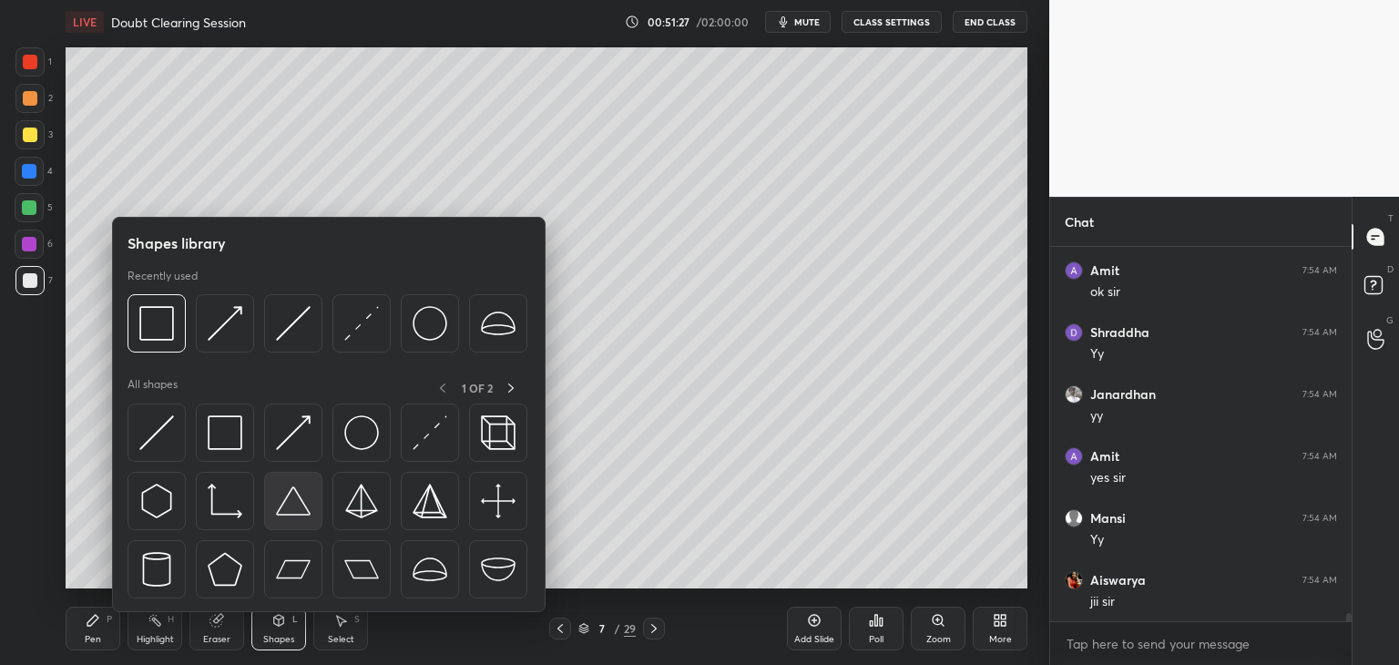
scroll to position [17508, 0]
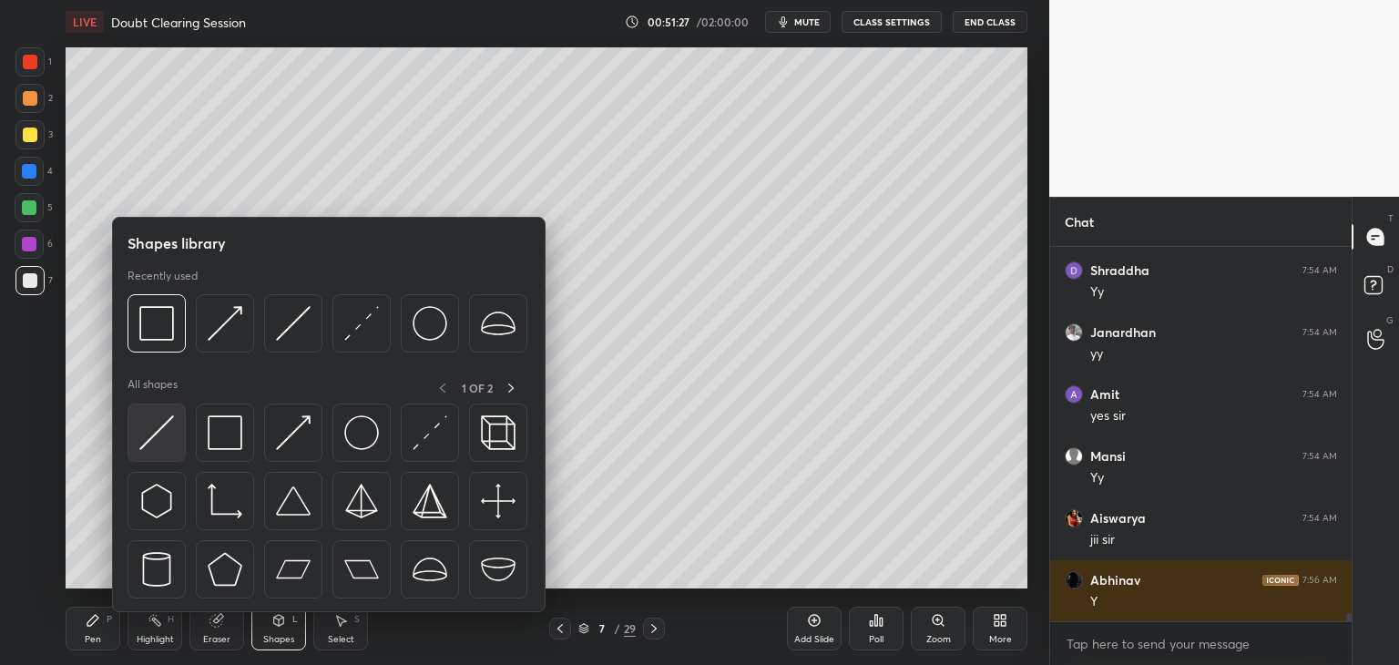
click at [161, 441] on img at bounding box center [156, 432] width 35 height 35
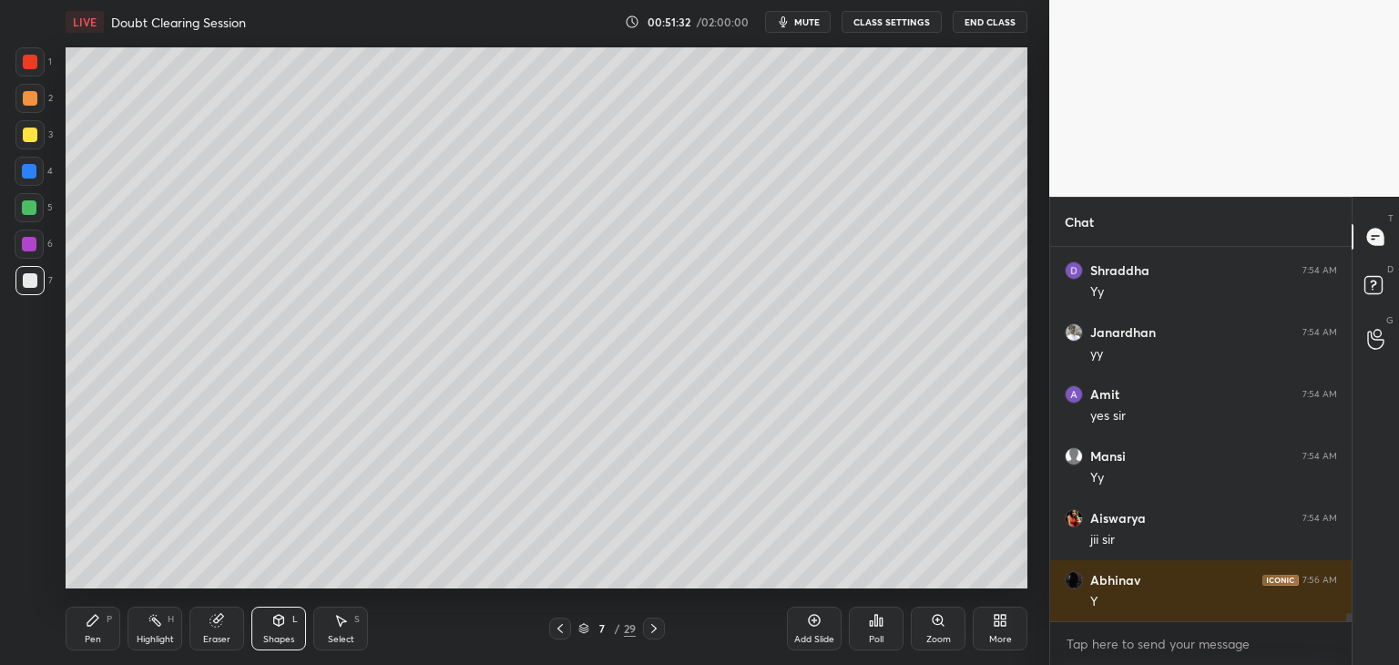
click at [89, 635] on div "Pen" at bounding box center [93, 639] width 16 height 9
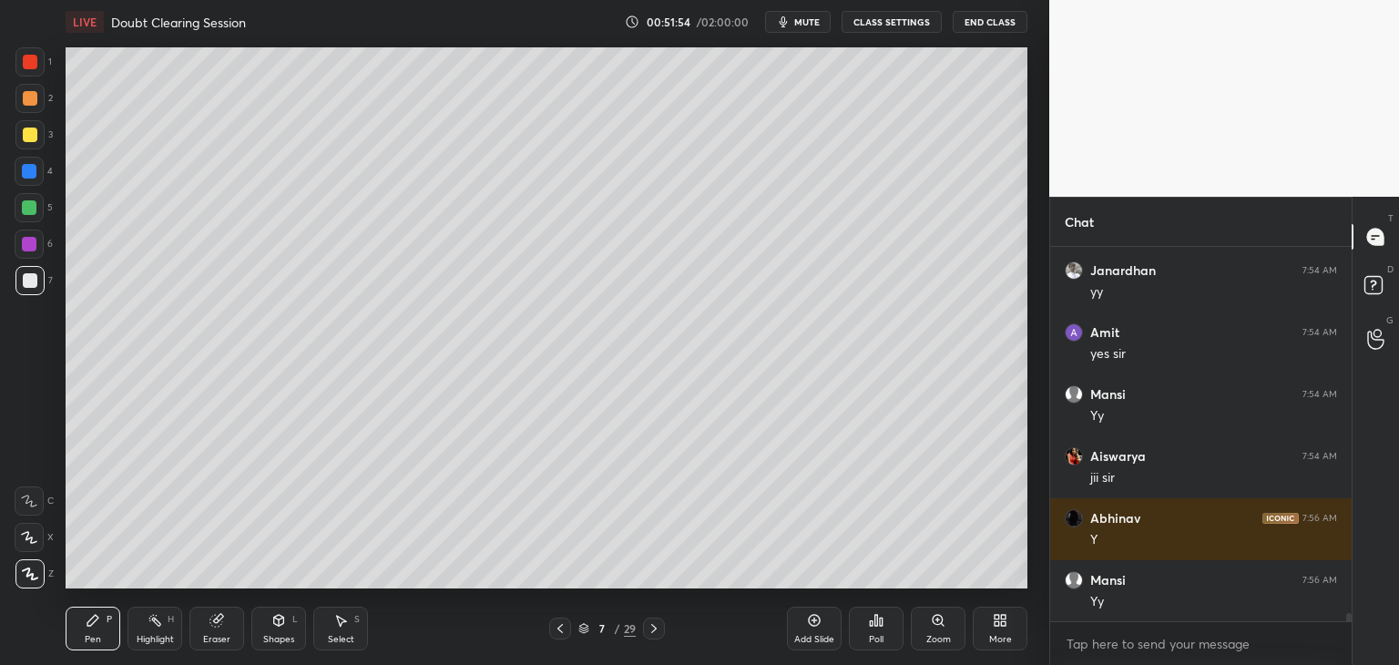
click at [343, 628] on div "Select S" at bounding box center [340, 629] width 55 height 44
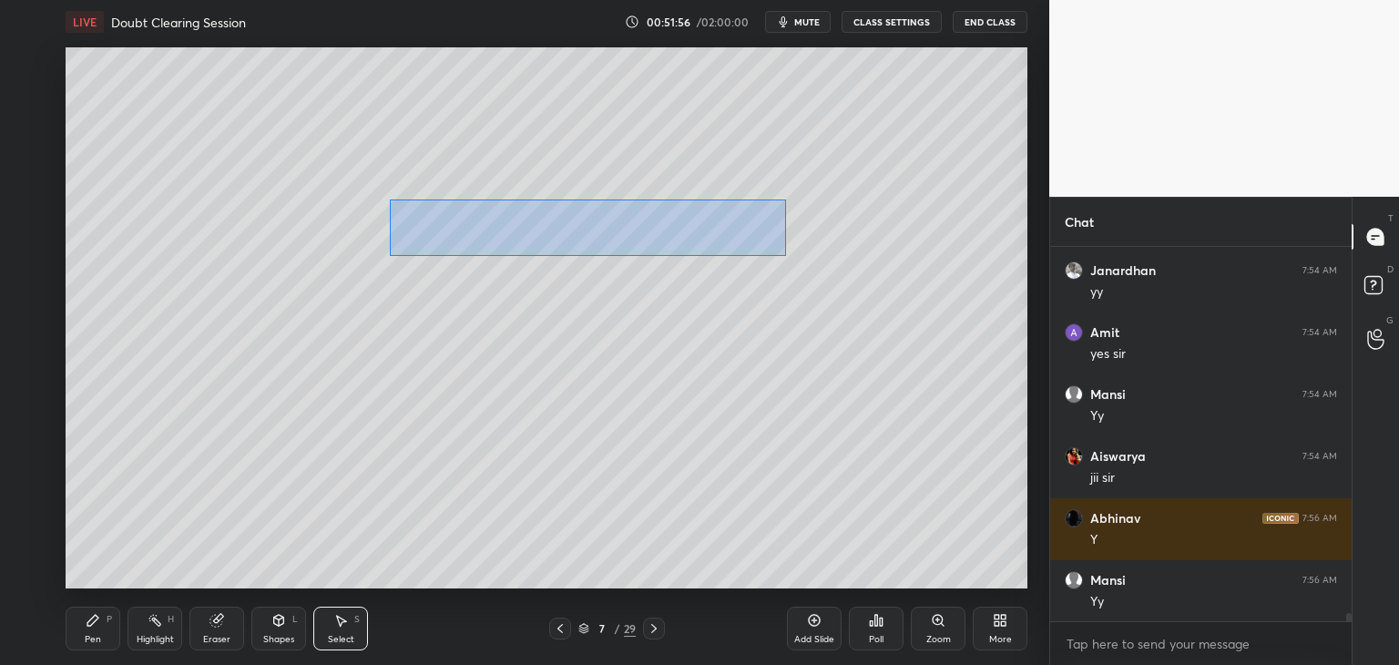
drag, startPoint x: 401, startPoint y: 202, endPoint x: 751, endPoint y: 247, distance: 352.6
click at [786, 255] on div "0 ° Undo Copy Duplicate Duplicate to new slide Delete" at bounding box center [547, 317] width 962 height 541
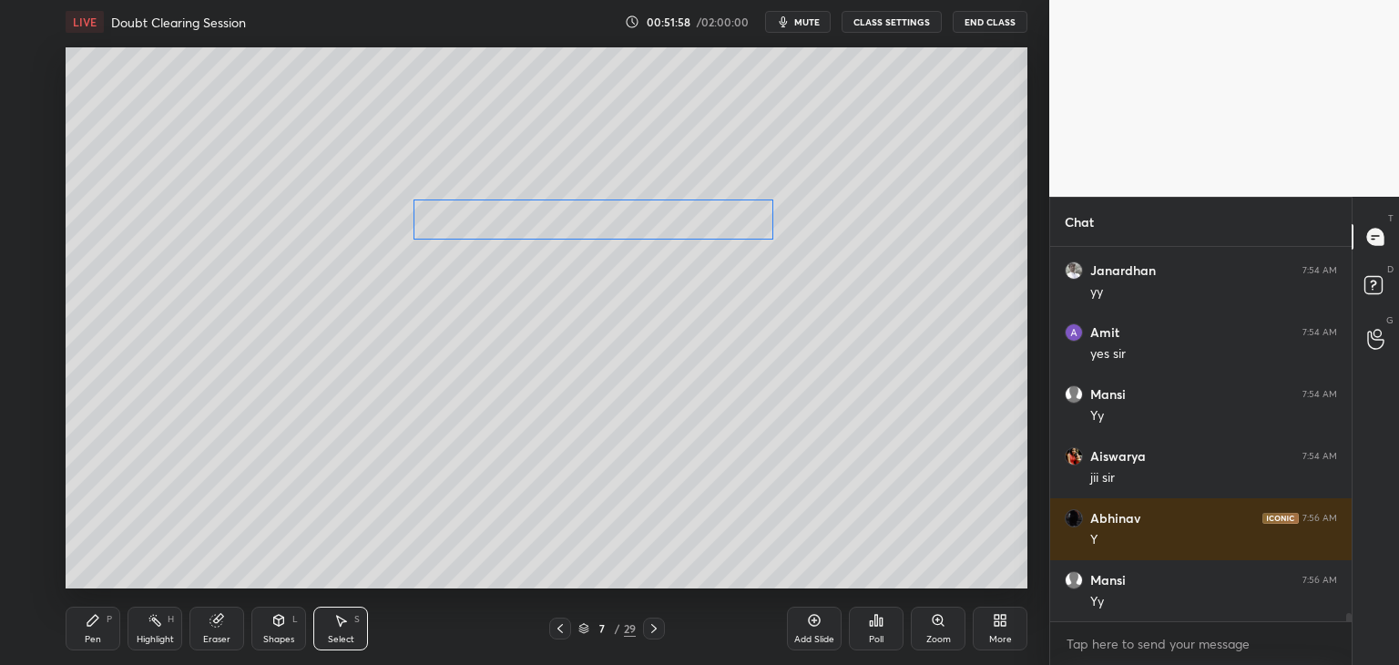
drag, startPoint x: 696, startPoint y: 223, endPoint x: 703, endPoint y: 239, distance: 17.1
click at [708, 224] on div "0 ° Undo Copy Duplicate Duplicate to new slide Delete" at bounding box center [547, 317] width 962 height 541
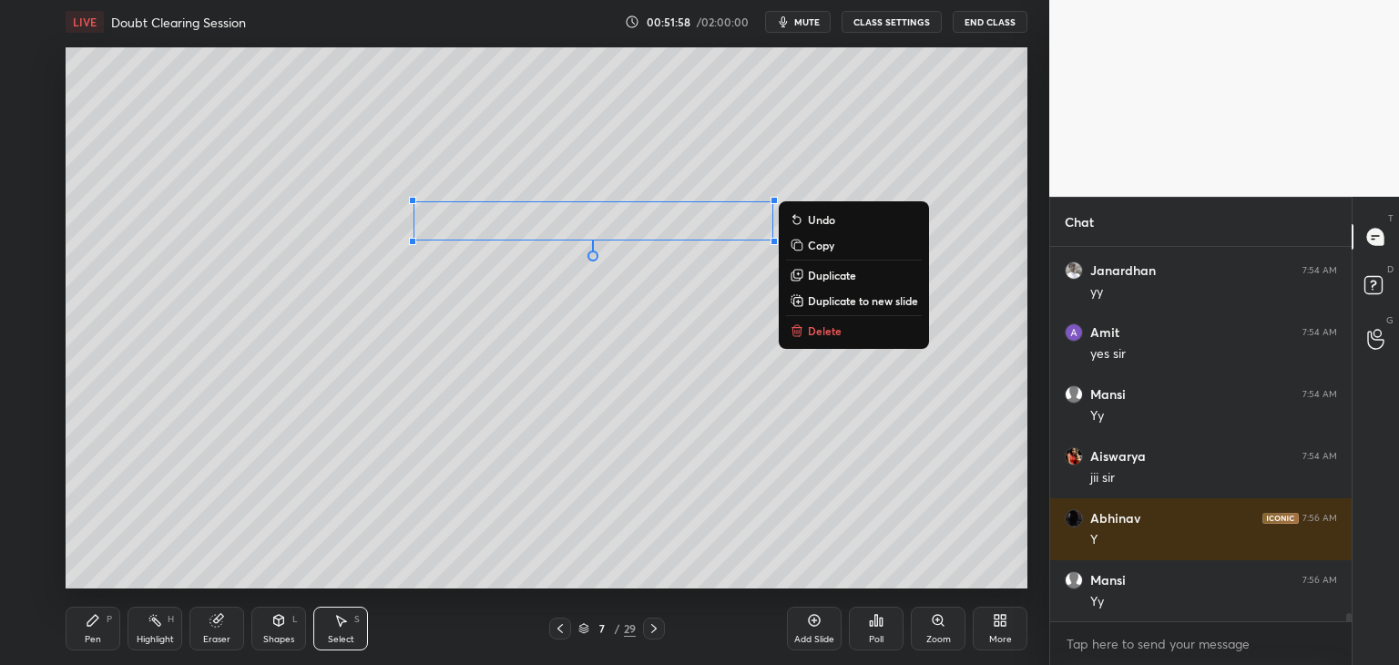
click at [673, 282] on div "0 ° Undo Copy Duplicate Duplicate to new slide Delete" at bounding box center [547, 317] width 962 height 541
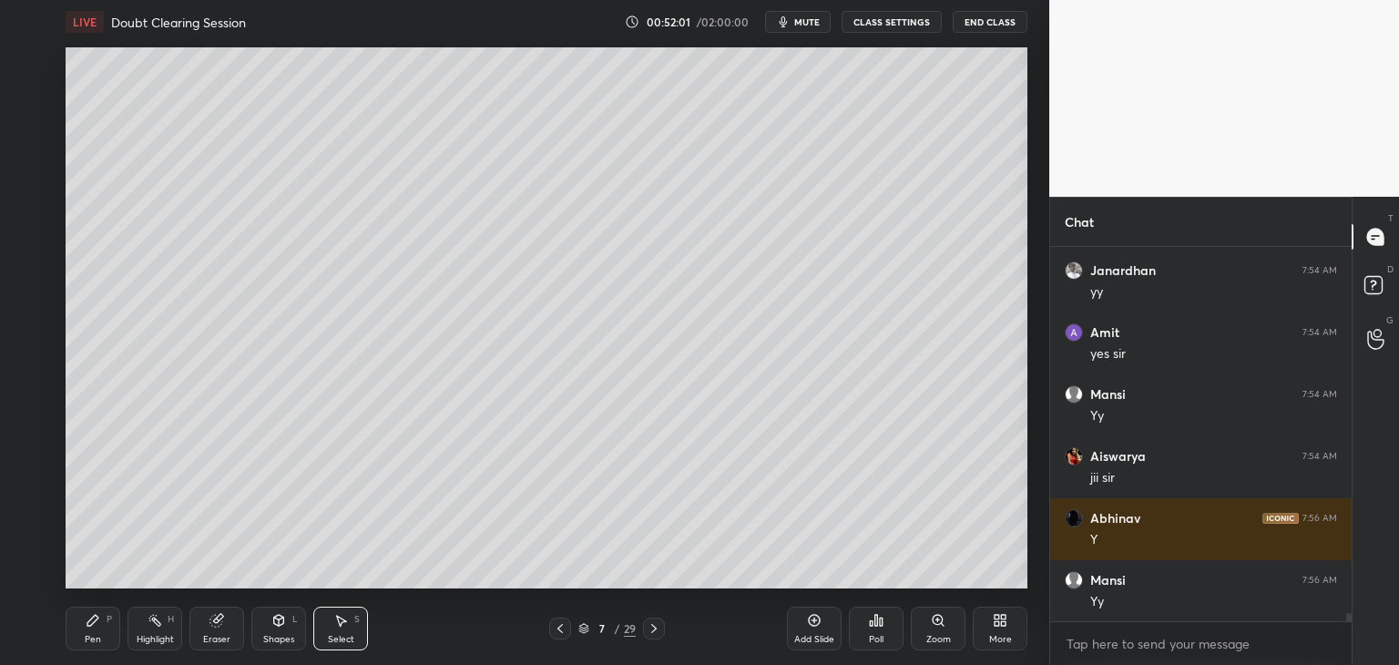
drag, startPoint x: 90, startPoint y: 625, endPoint x: 107, endPoint y: 612, distance: 21.5
click at [91, 625] on icon at bounding box center [92, 620] width 11 height 11
click at [349, 630] on div "Select S" at bounding box center [340, 629] width 55 height 44
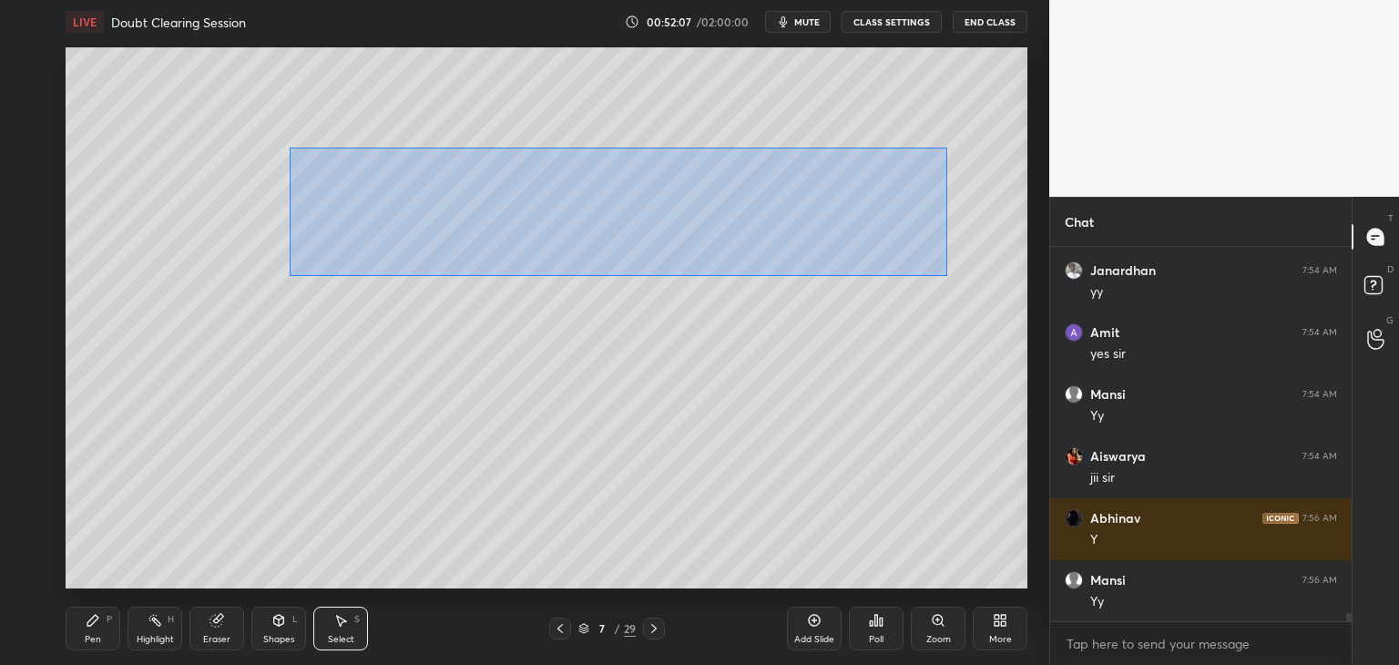
drag, startPoint x: 290, startPoint y: 147, endPoint x: 938, endPoint y: 275, distance: 661.2
click at [946, 276] on div "0 ° Undo Copy Duplicate Duplicate to new slide Delete" at bounding box center [547, 317] width 962 height 541
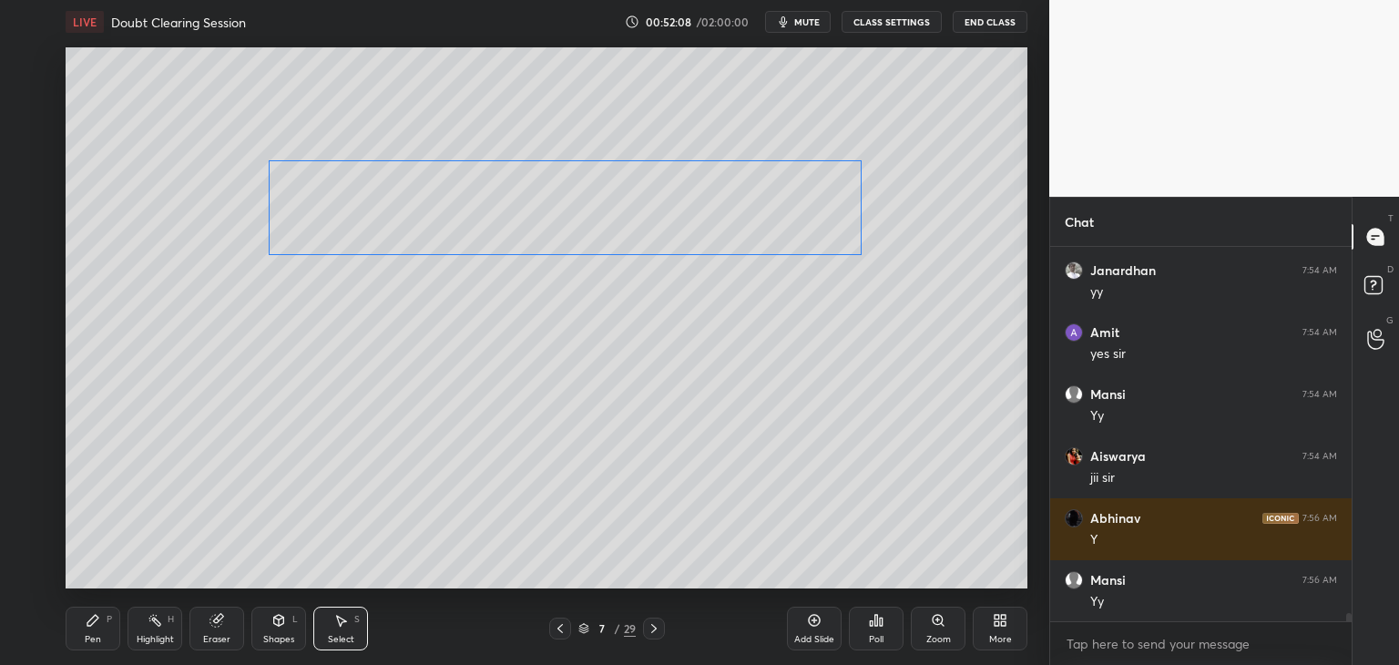
drag, startPoint x: 777, startPoint y: 209, endPoint x: 738, endPoint y: 223, distance: 41.8
click at [738, 223] on div "0 ° Undo Copy Duplicate Duplicate to new slide Delete" at bounding box center [547, 317] width 962 height 541
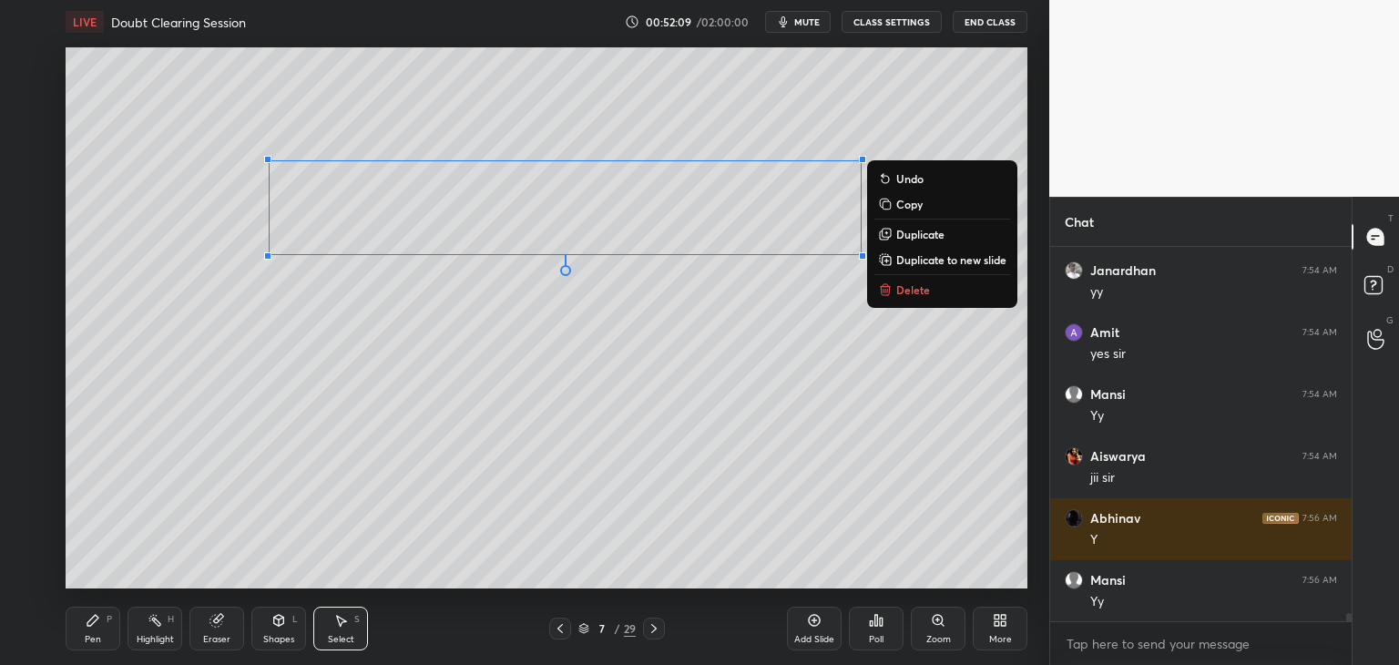
click at [276, 635] on div "Shapes" at bounding box center [278, 639] width 31 height 9
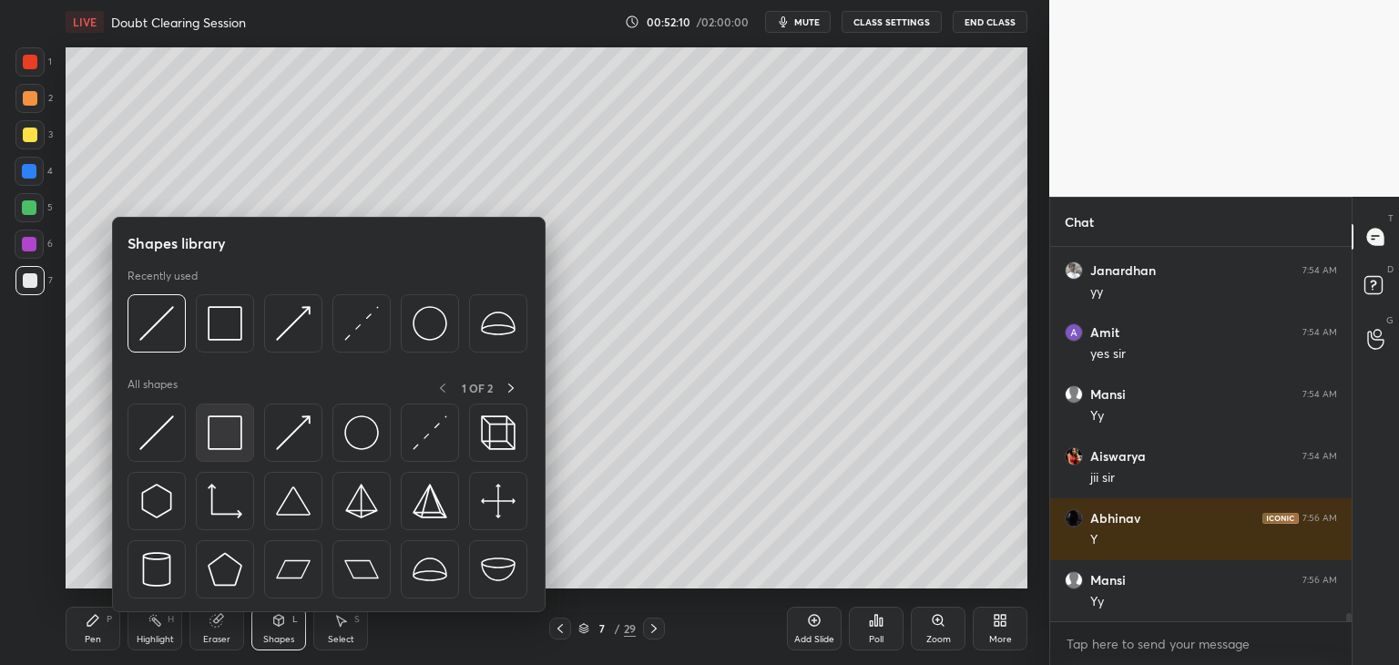
click at [222, 441] on img at bounding box center [225, 432] width 35 height 35
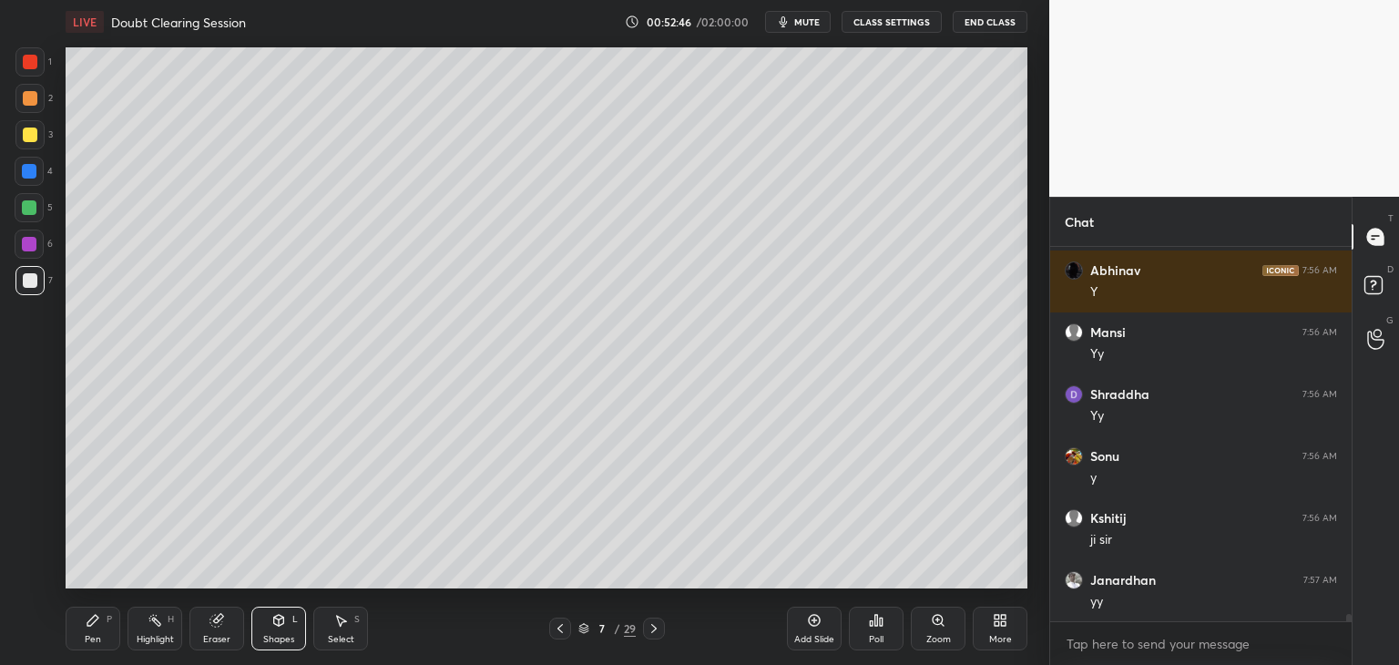
scroll to position [17880, 0]
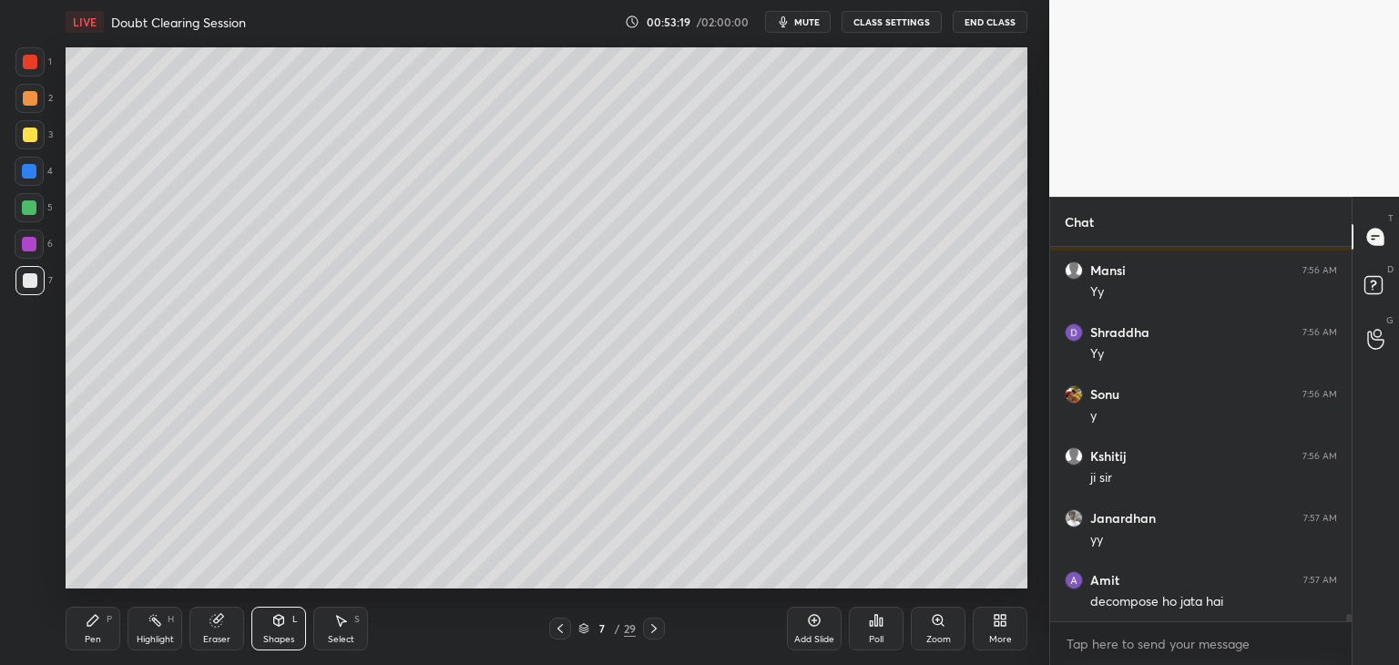
click at [32, 138] on div at bounding box center [30, 135] width 15 height 15
click at [87, 640] on div "Pen" at bounding box center [93, 639] width 16 height 9
click at [212, 639] on div "Eraser" at bounding box center [216, 639] width 27 height 9
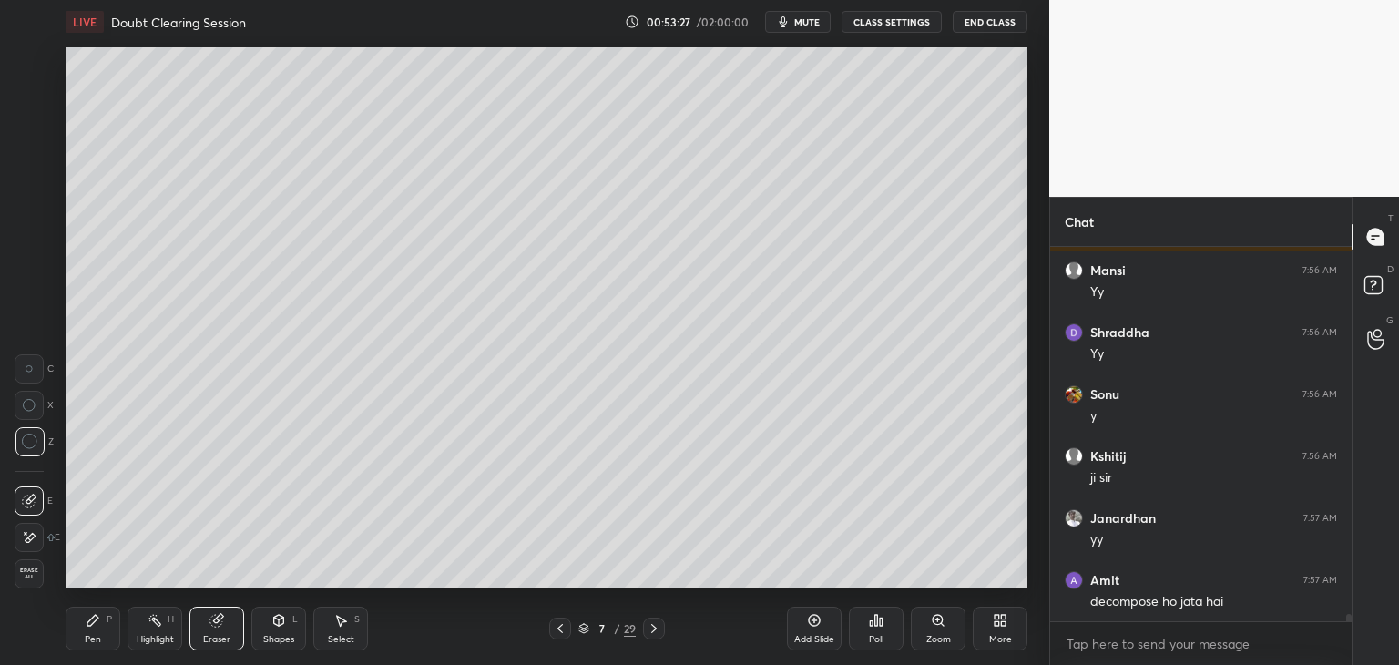
click at [87, 630] on div "Pen P" at bounding box center [93, 629] width 55 height 44
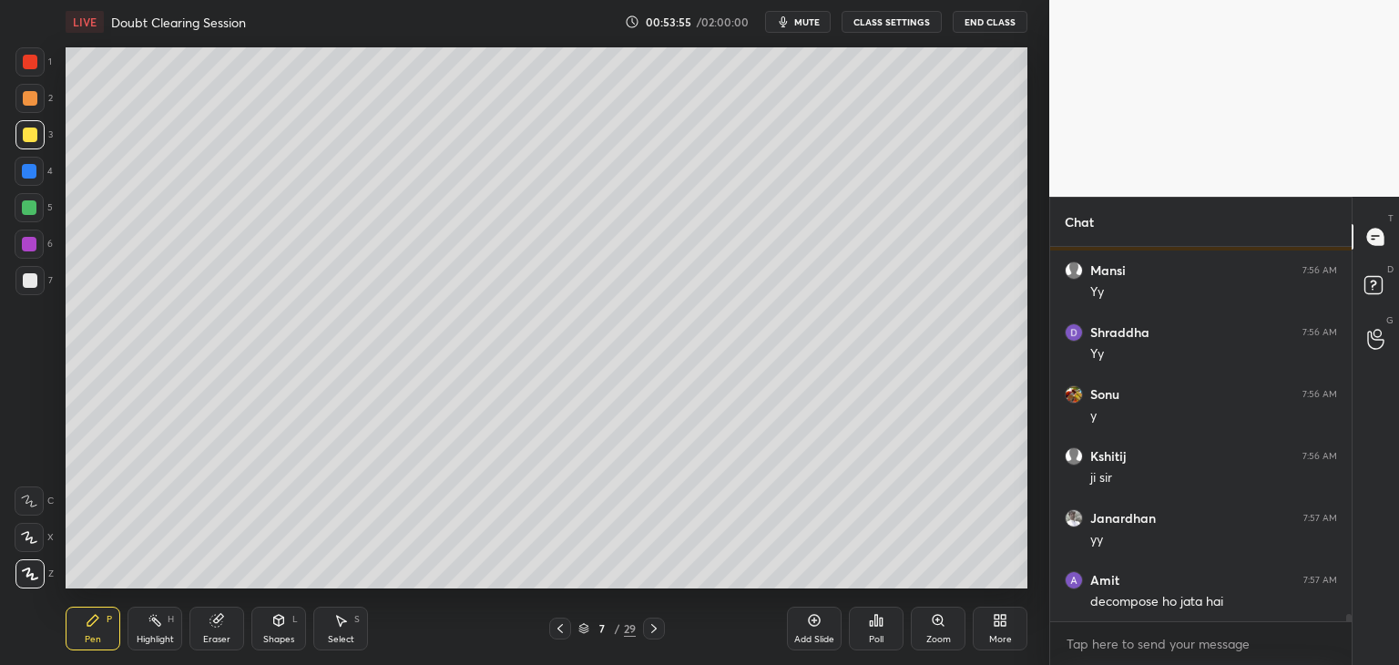
click at [28, 284] on div at bounding box center [30, 280] width 15 height 15
click at [270, 621] on div "Shapes L" at bounding box center [278, 629] width 55 height 44
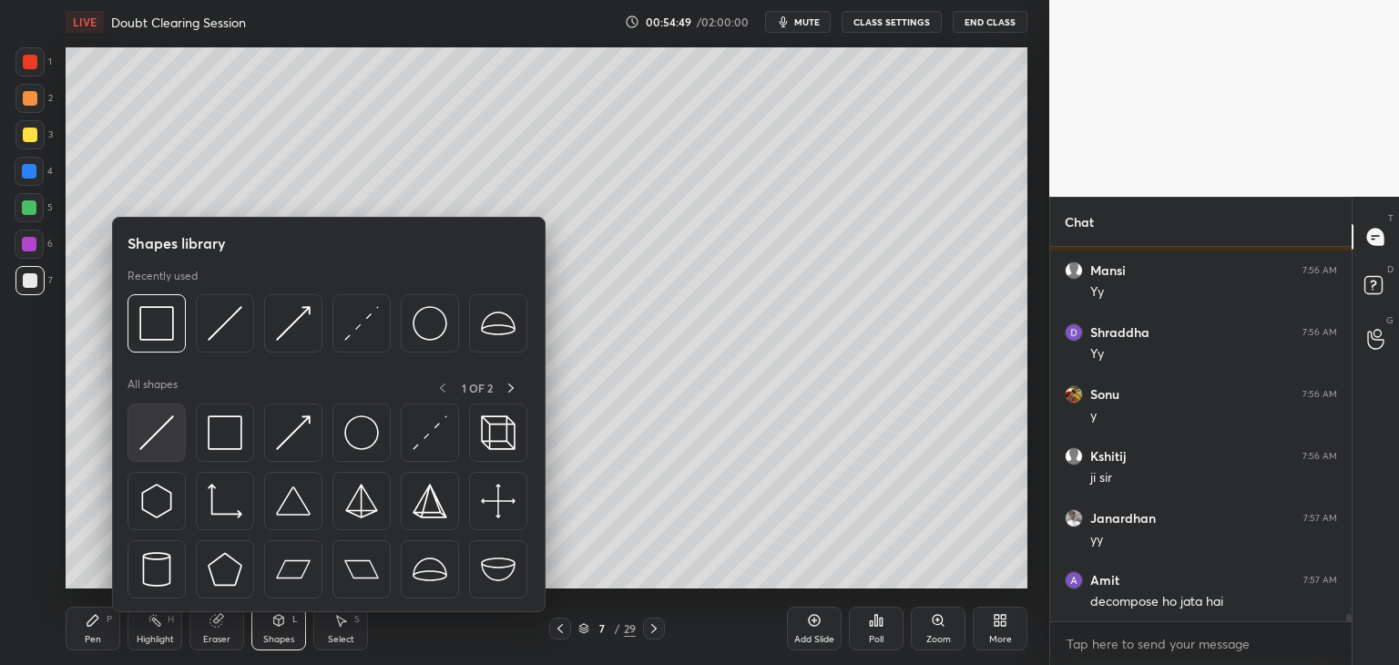
click at [168, 460] on div at bounding box center [157, 433] width 58 height 58
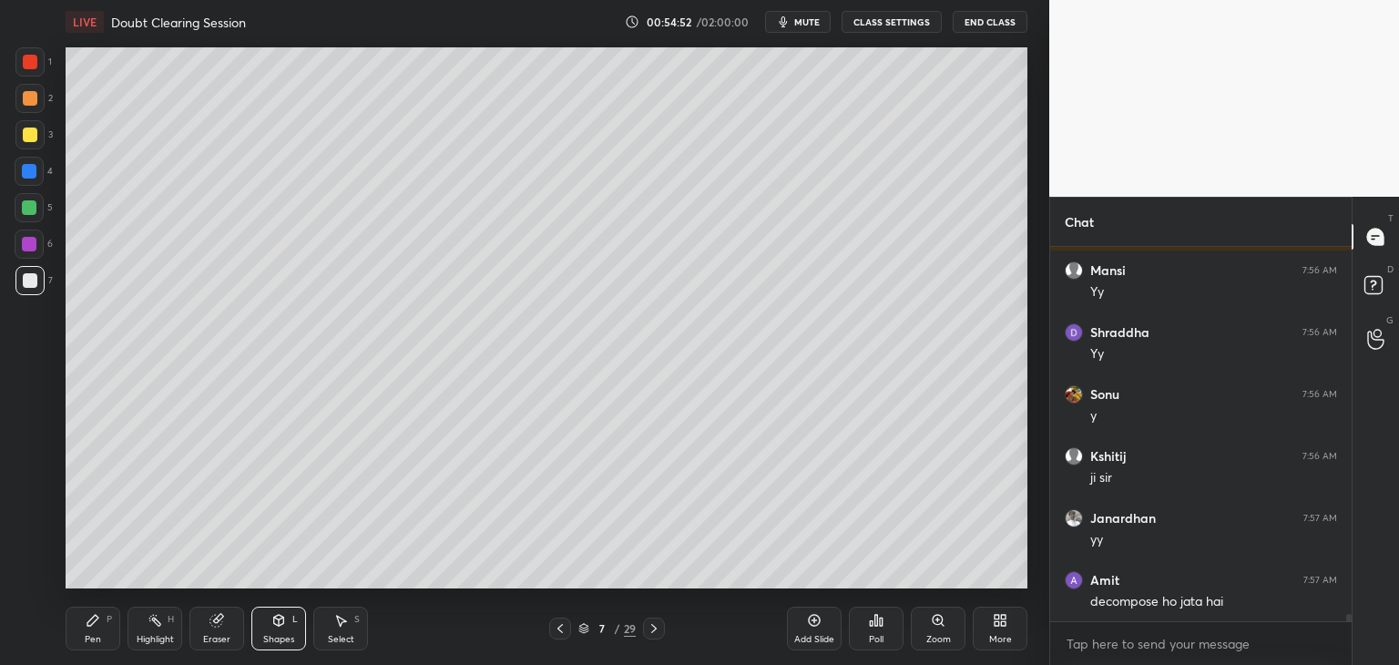
scroll to position [17942, 0]
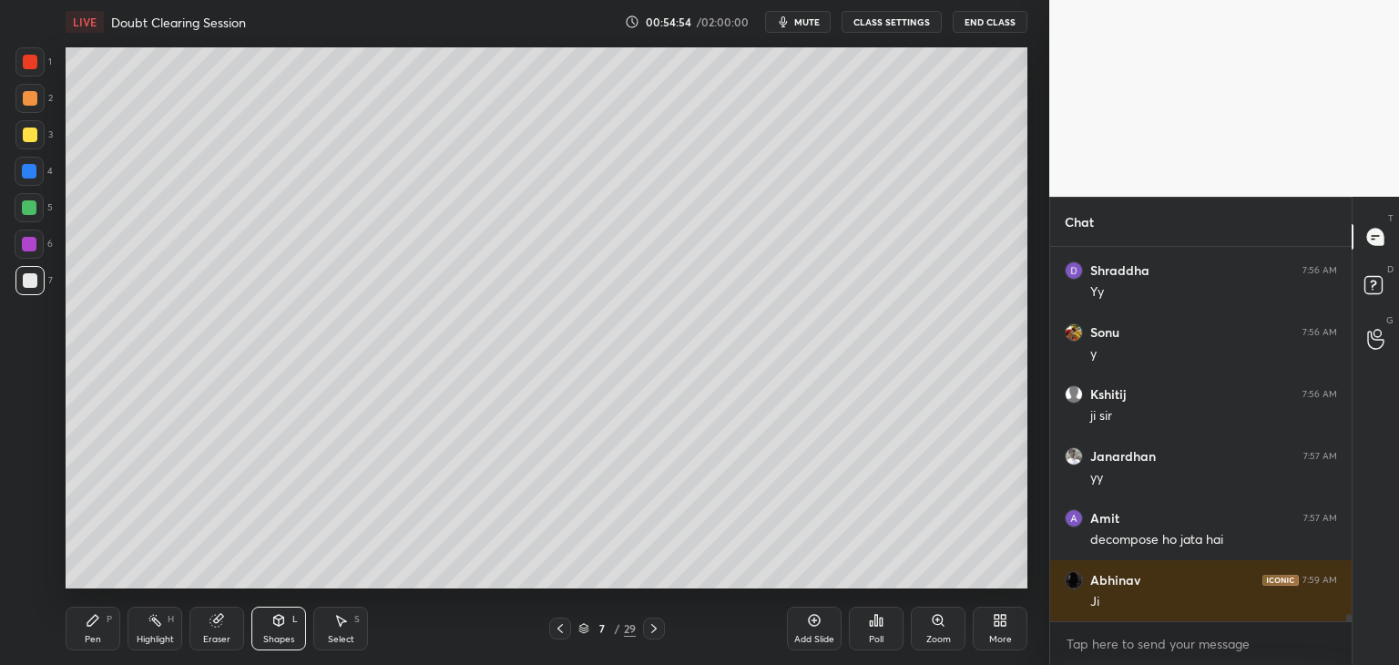
click at [98, 642] on div "Pen" at bounding box center [93, 639] width 16 height 9
drag, startPoint x: 226, startPoint y: 629, endPoint x: 276, endPoint y: 593, distance: 61.9
click at [228, 629] on div "Eraser" at bounding box center [216, 629] width 55 height 44
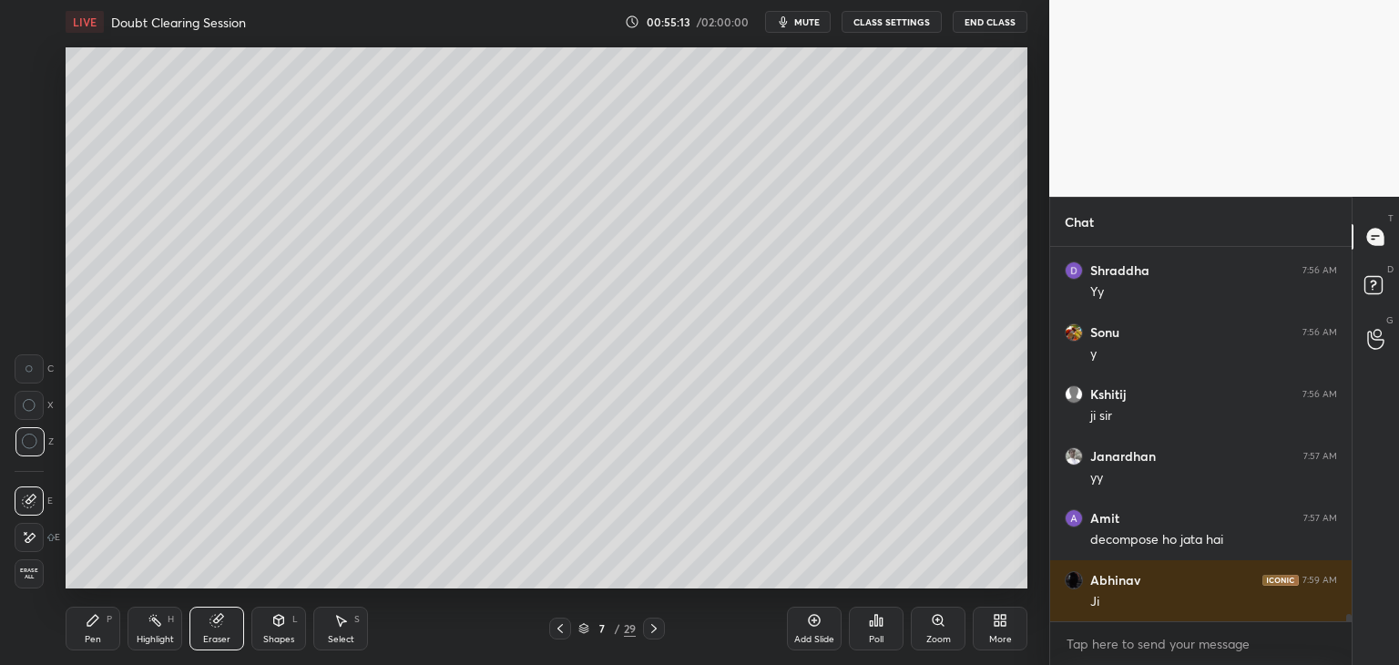
click at [98, 629] on div "Pen P" at bounding box center [93, 629] width 55 height 44
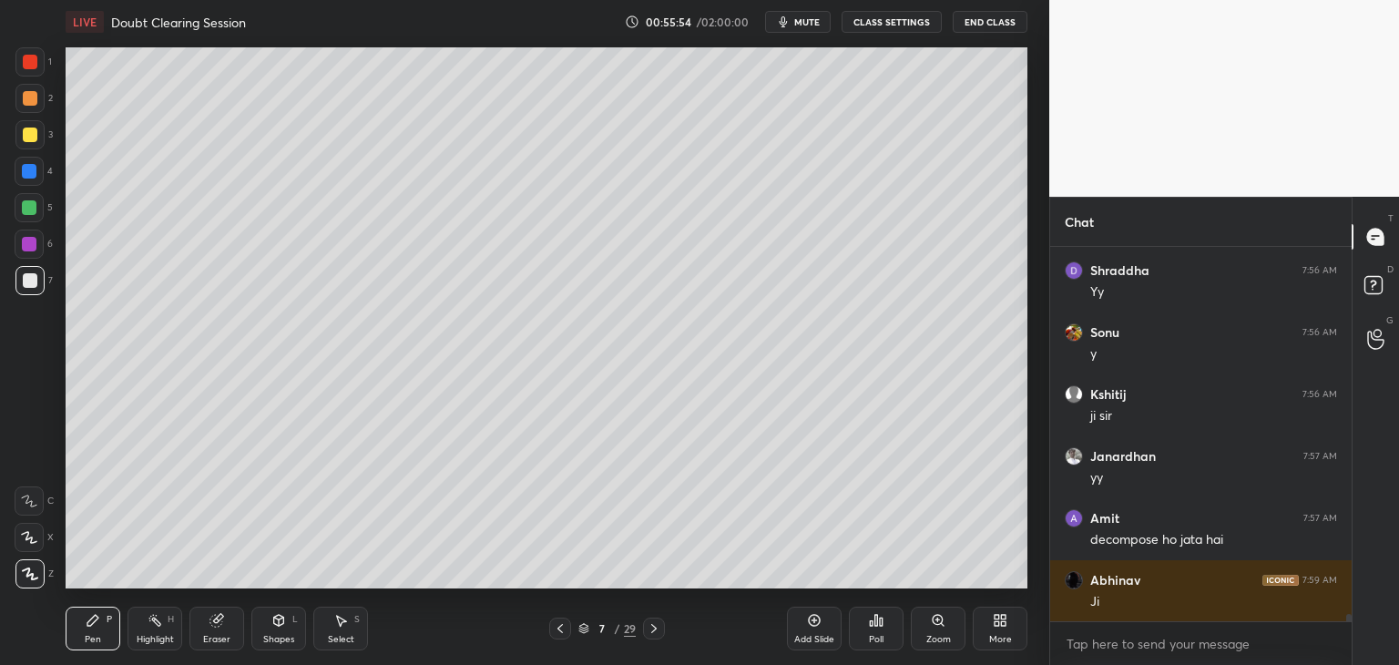
click at [225, 631] on div "Eraser" at bounding box center [216, 629] width 55 height 44
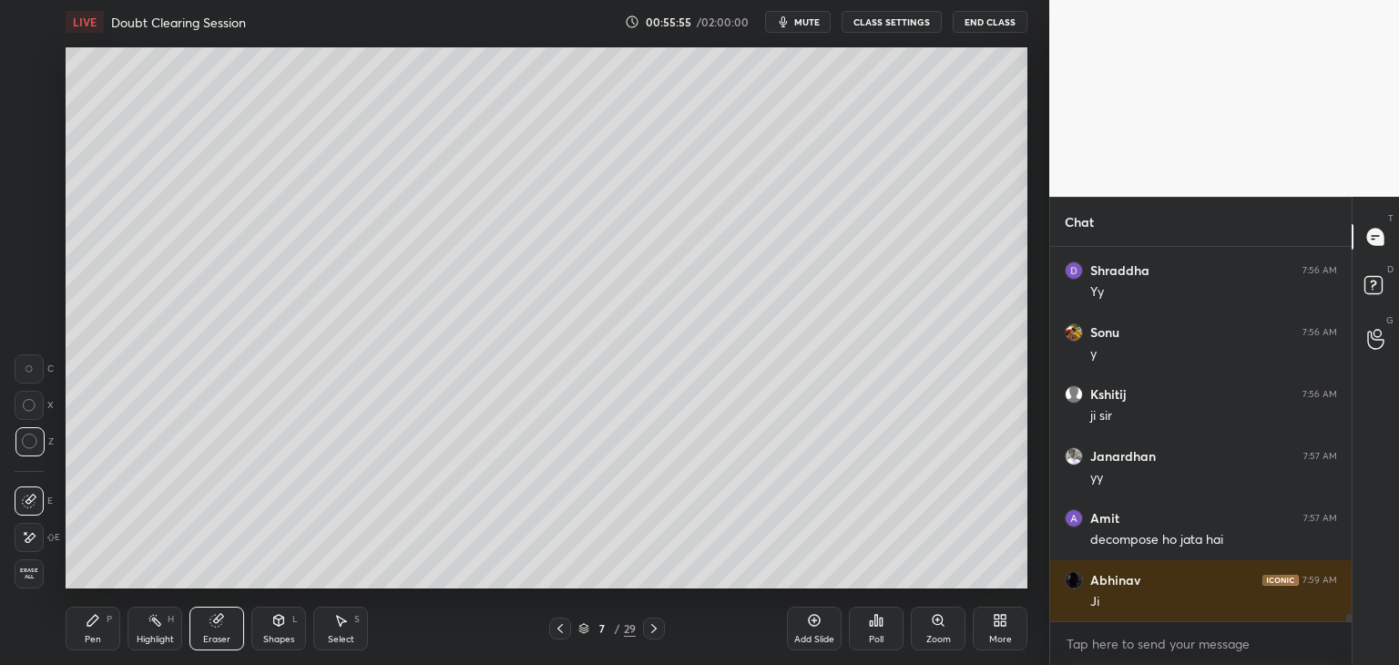
click at [98, 630] on div "Pen P" at bounding box center [93, 629] width 55 height 44
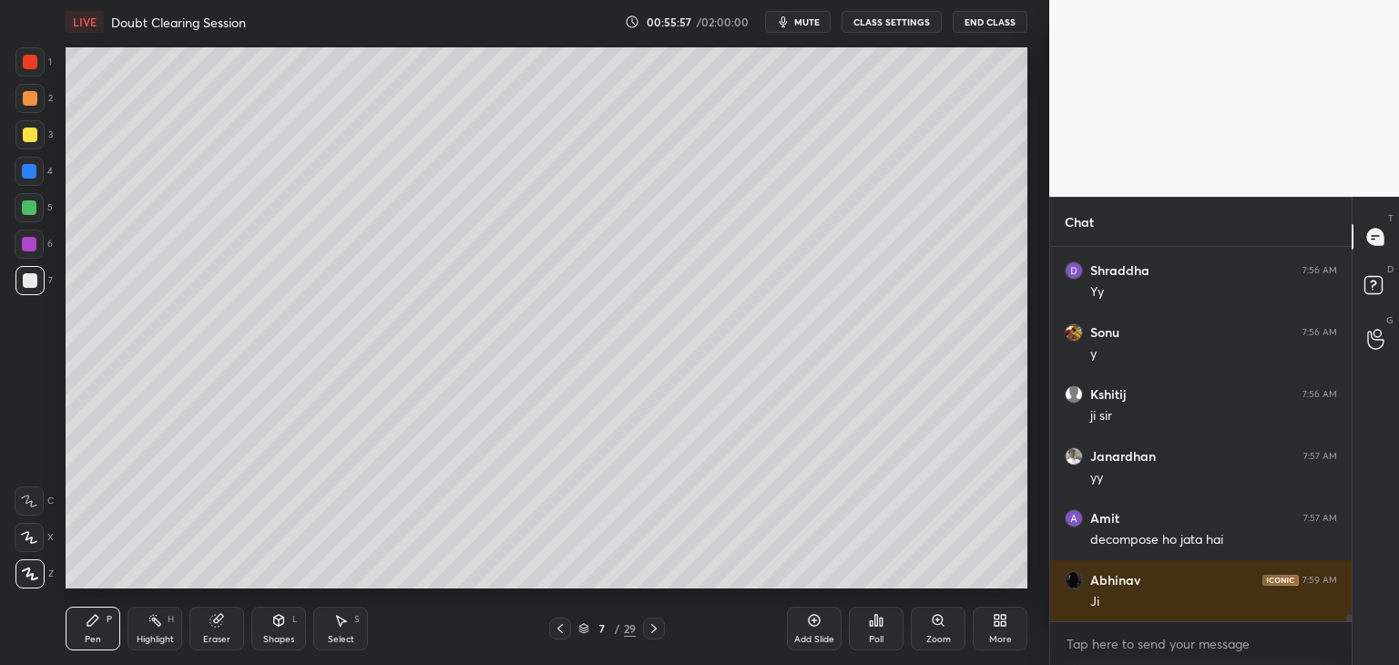
scroll to position [18004, 0]
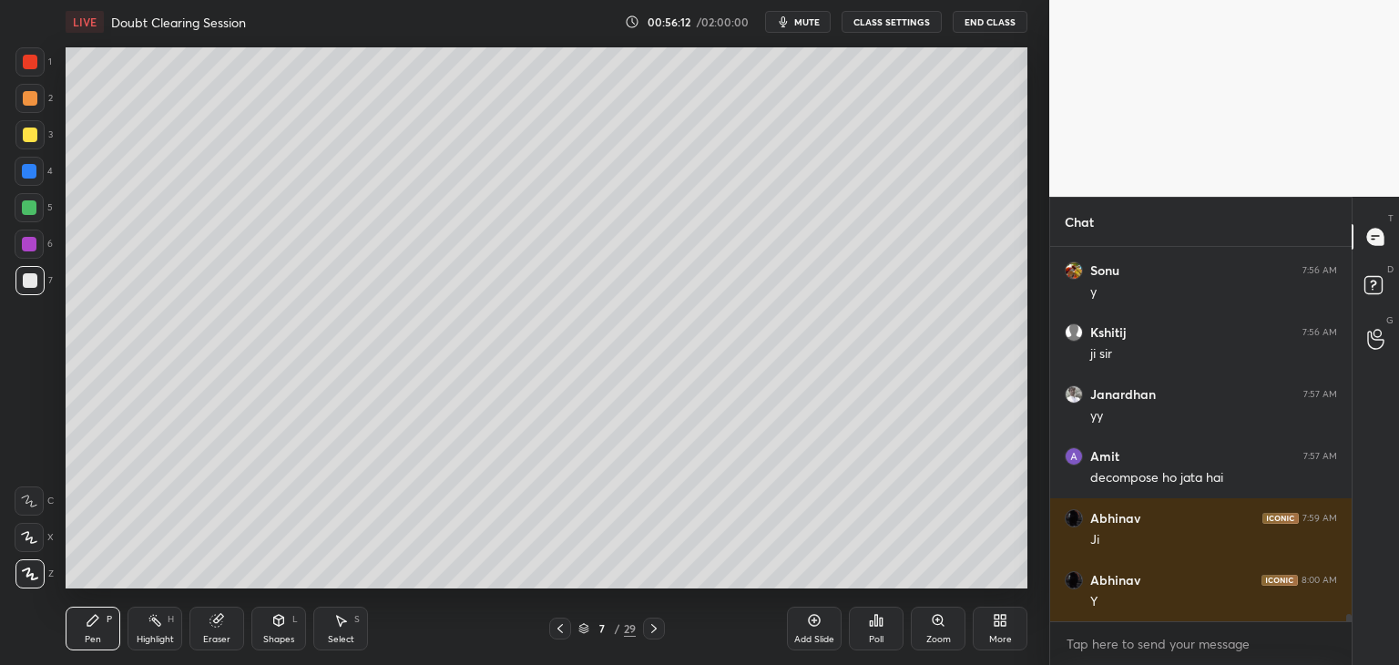
click at [264, 627] on div "Shapes L" at bounding box center [278, 629] width 55 height 44
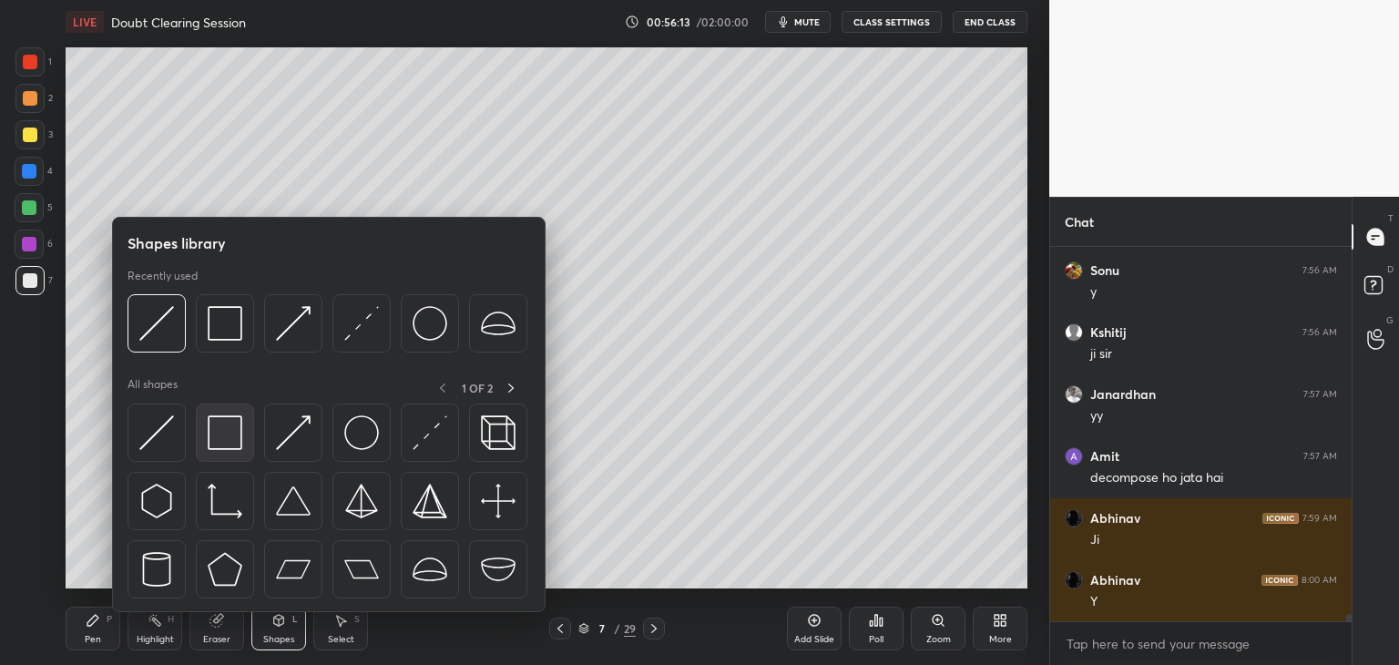
click at [219, 445] on img at bounding box center [225, 432] width 35 height 35
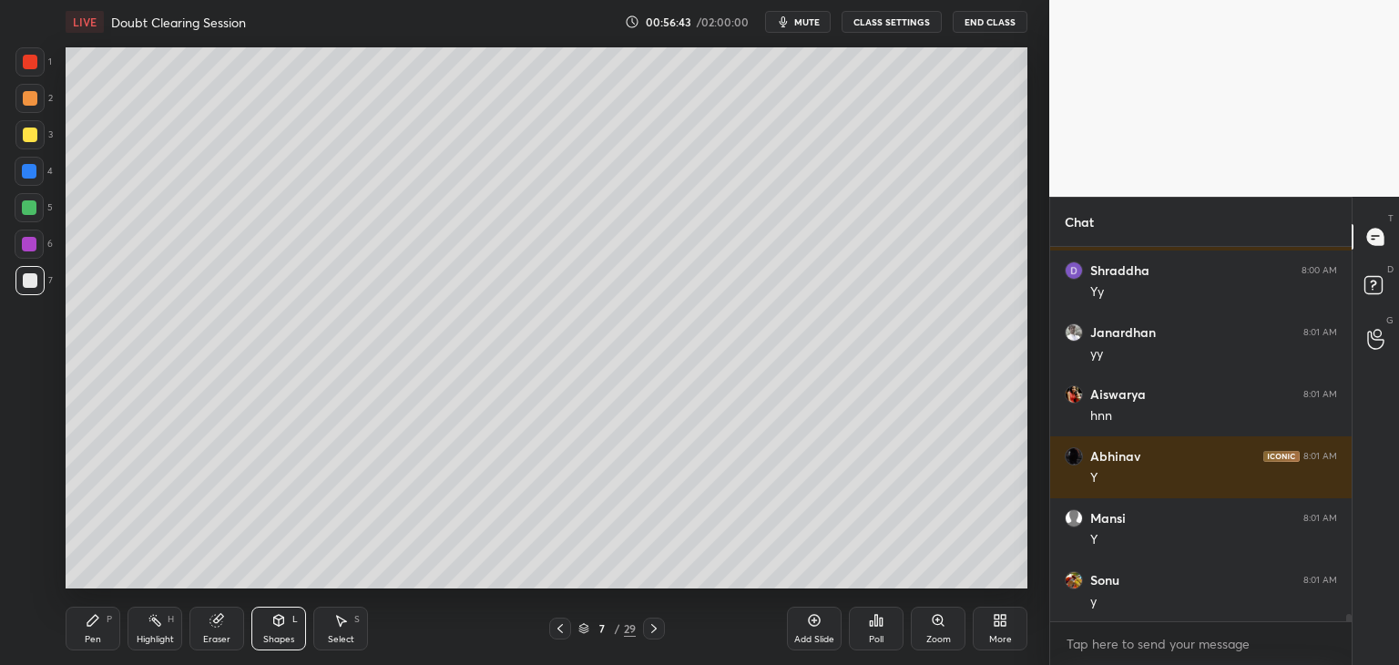
scroll to position [18437, 0]
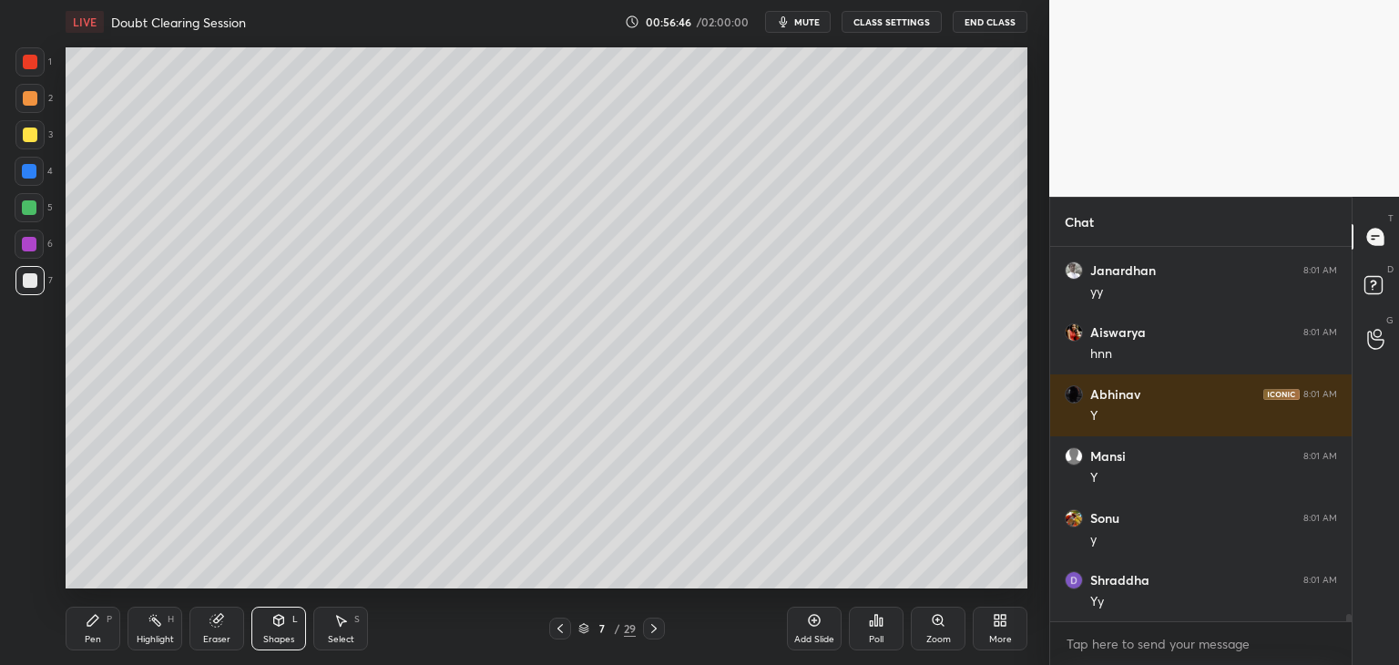
click at [281, 638] on div "Shapes" at bounding box center [278, 639] width 31 height 9
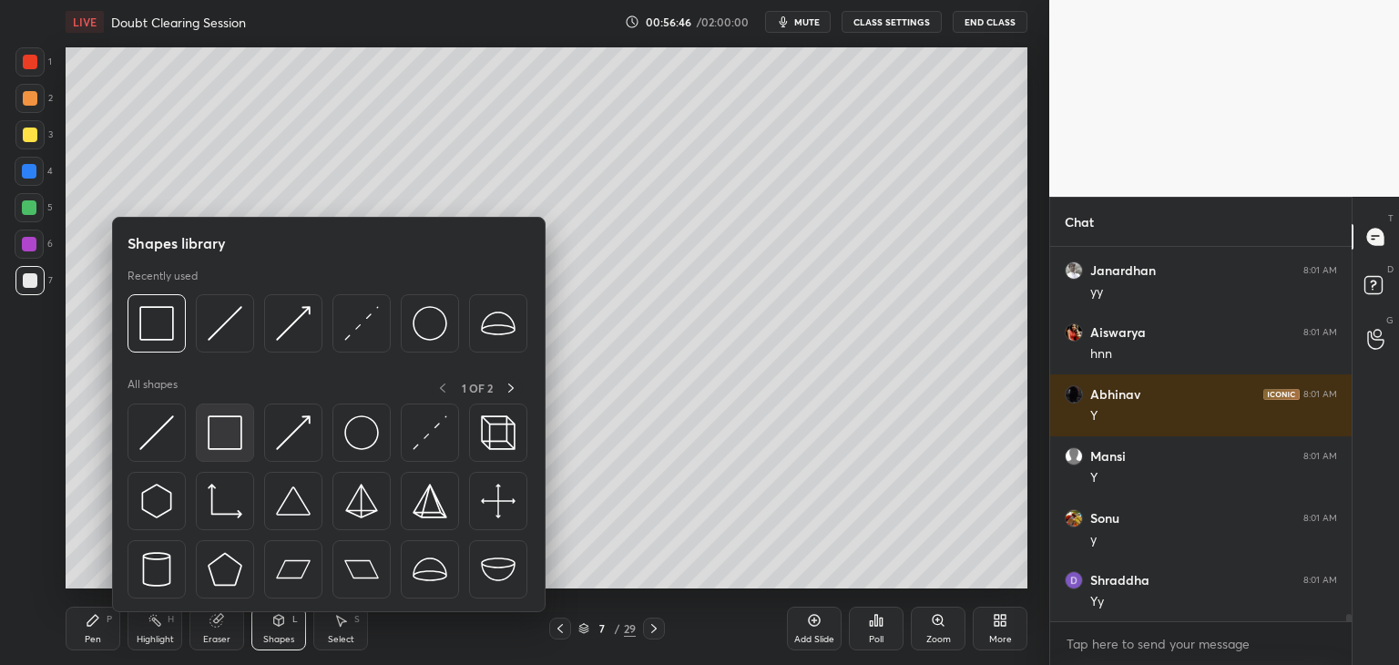
click at [219, 442] on img at bounding box center [225, 432] width 35 height 35
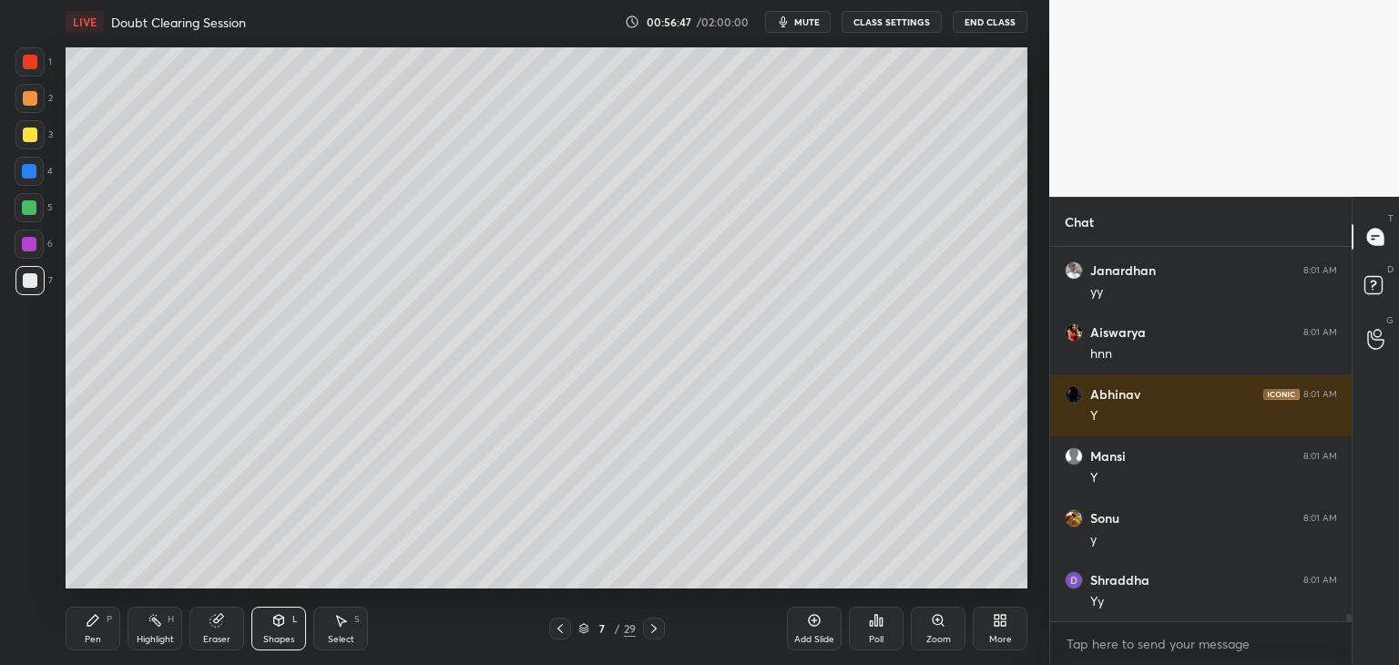
click at [26, 248] on div at bounding box center [29, 244] width 15 height 15
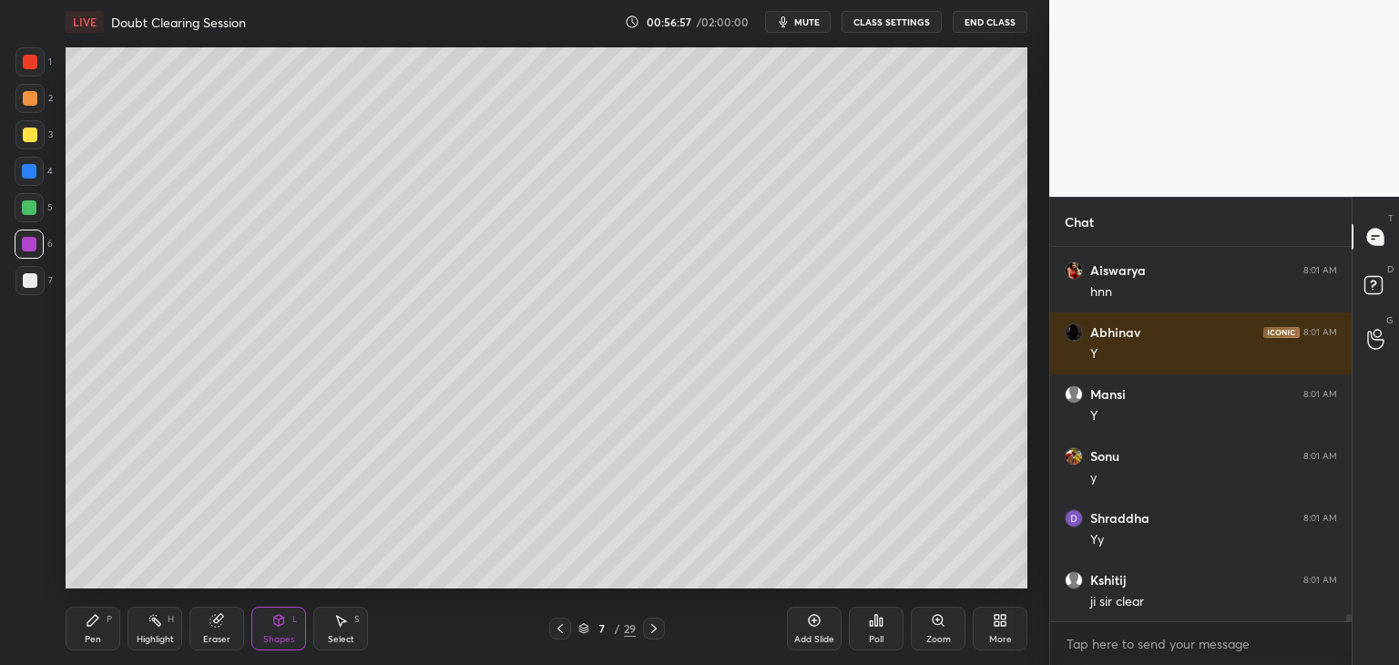
click at [579, 631] on icon at bounding box center [583, 628] width 11 height 11
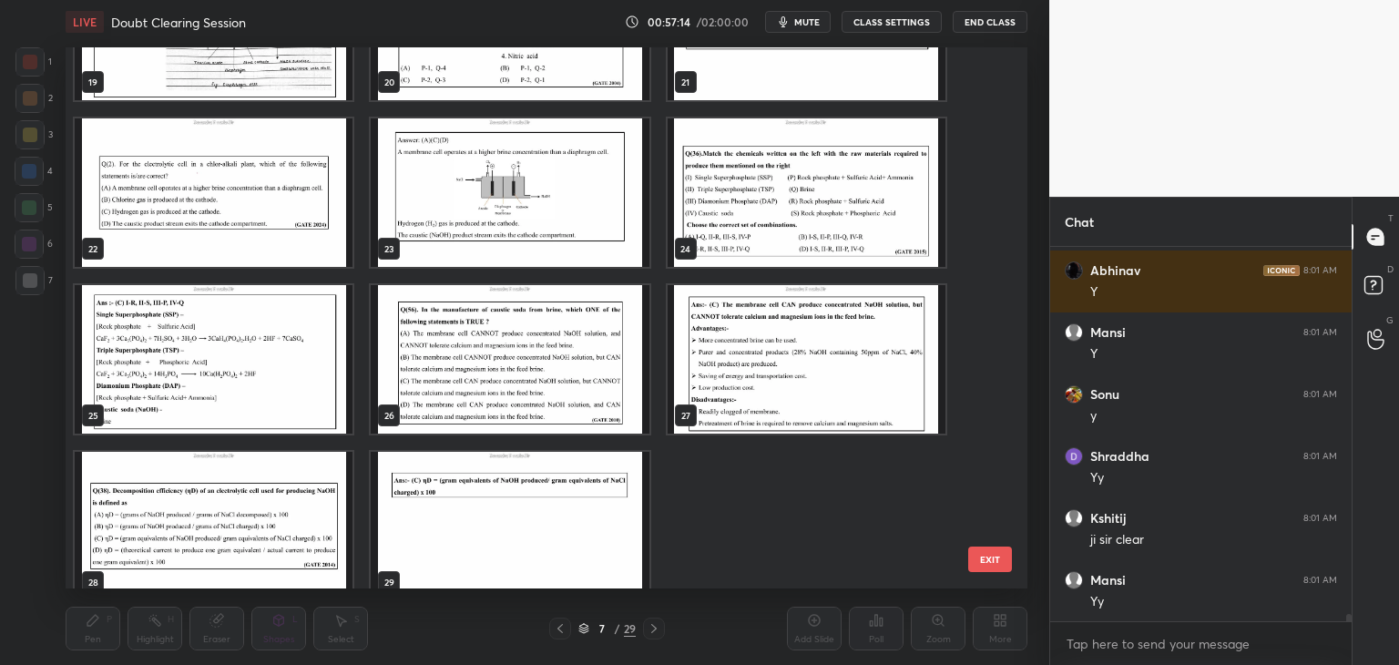
scroll to position [1126, 0]
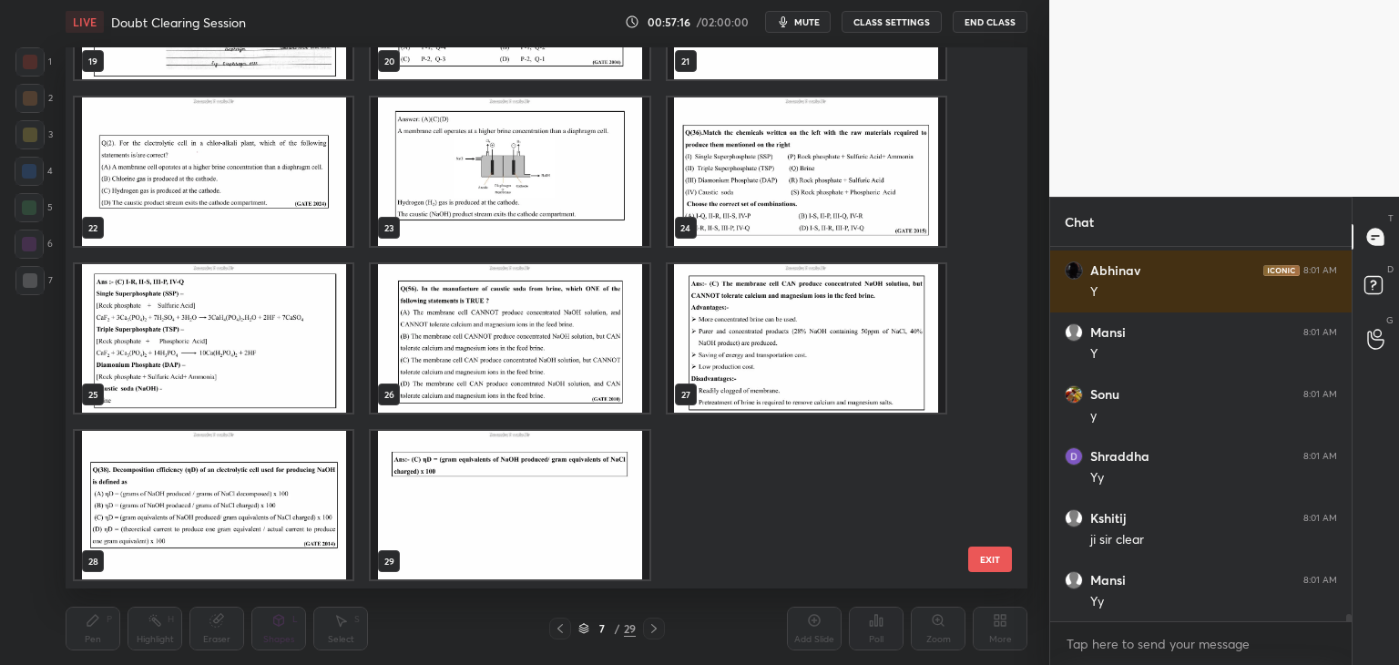
click at [283, 557] on img "grid" at bounding box center [214, 505] width 278 height 148
click at [286, 558] on img "grid" at bounding box center [214, 505] width 278 height 148
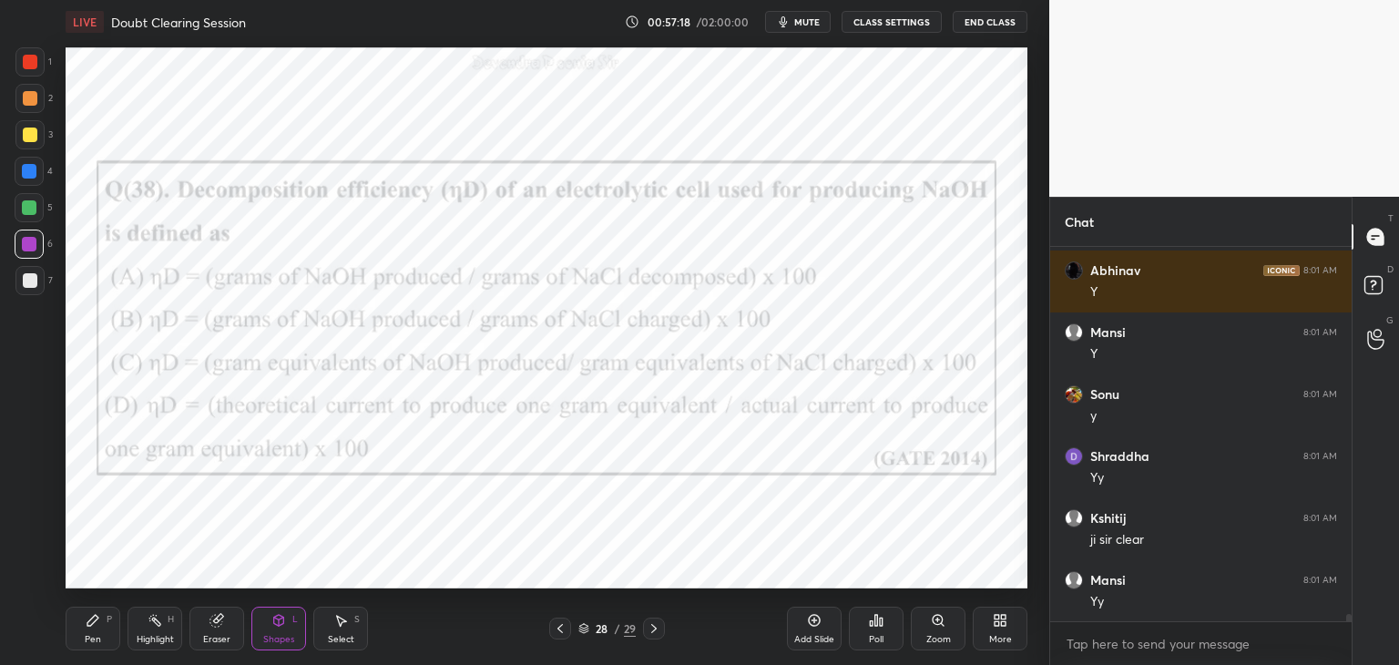
click at [26, 216] on div at bounding box center [29, 207] width 29 height 29
click at [95, 639] on div "Pen" at bounding box center [93, 639] width 16 height 9
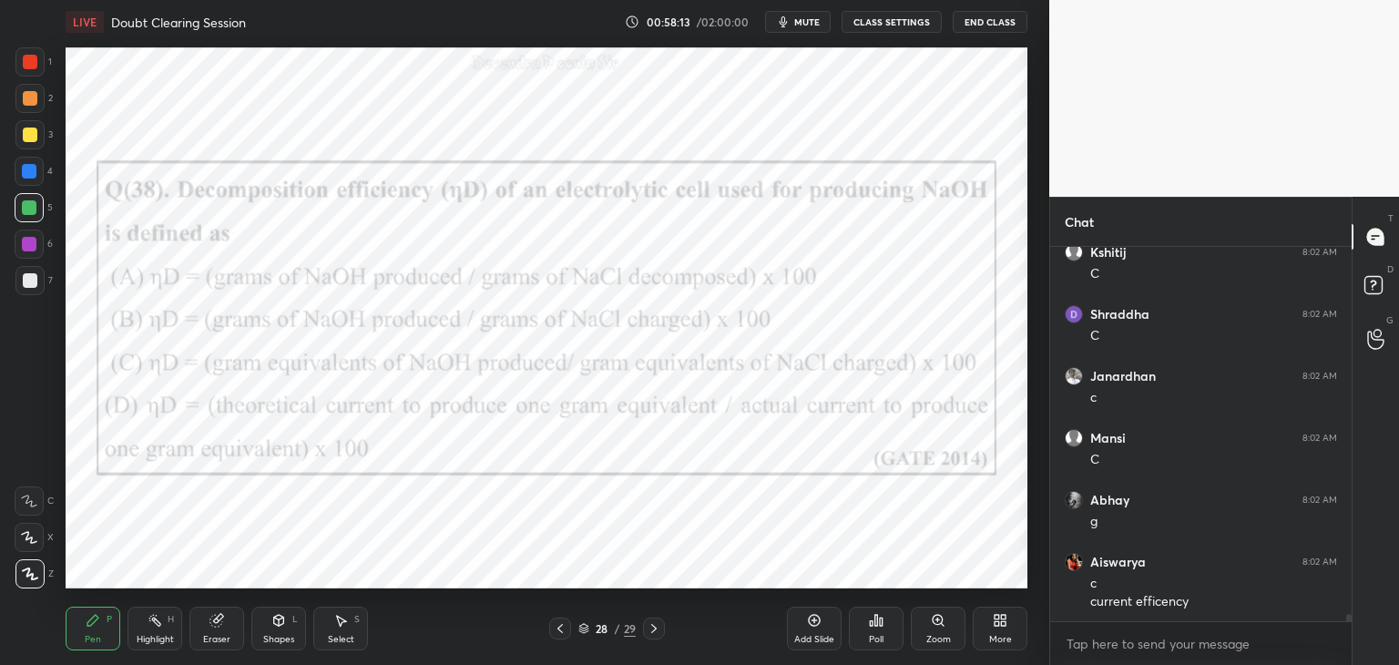
scroll to position [19199, 0]
click at [582, 629] on icon at bounding box center [583, 628] width 11 height 11
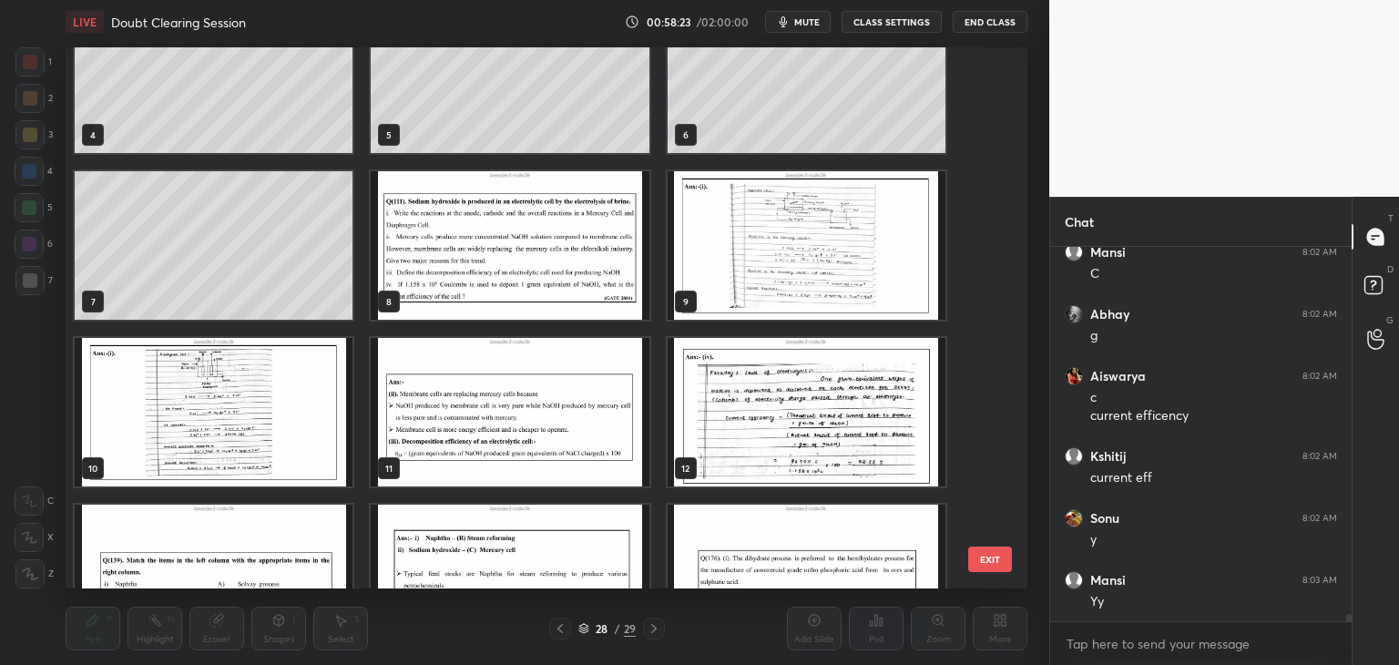
scroll to position [220, 0]
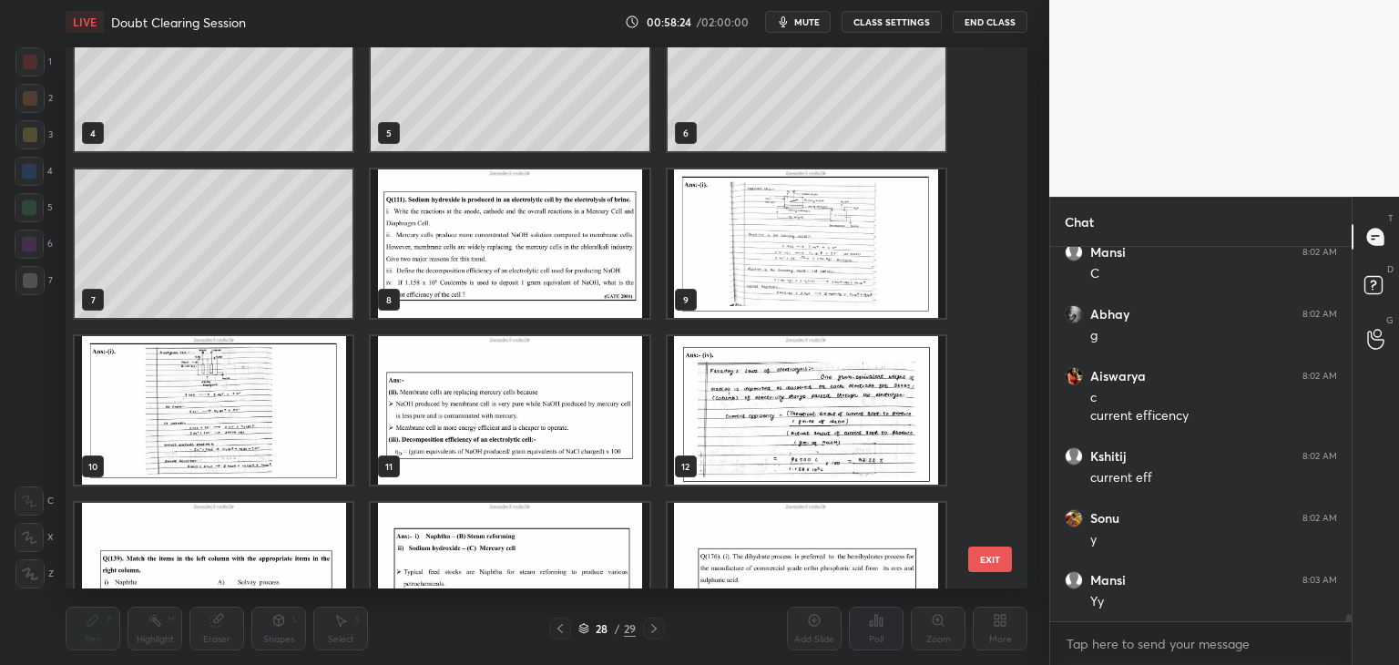
click at [590, 257] on img "grid" at bounding box center [510, 243] width 278 height 148
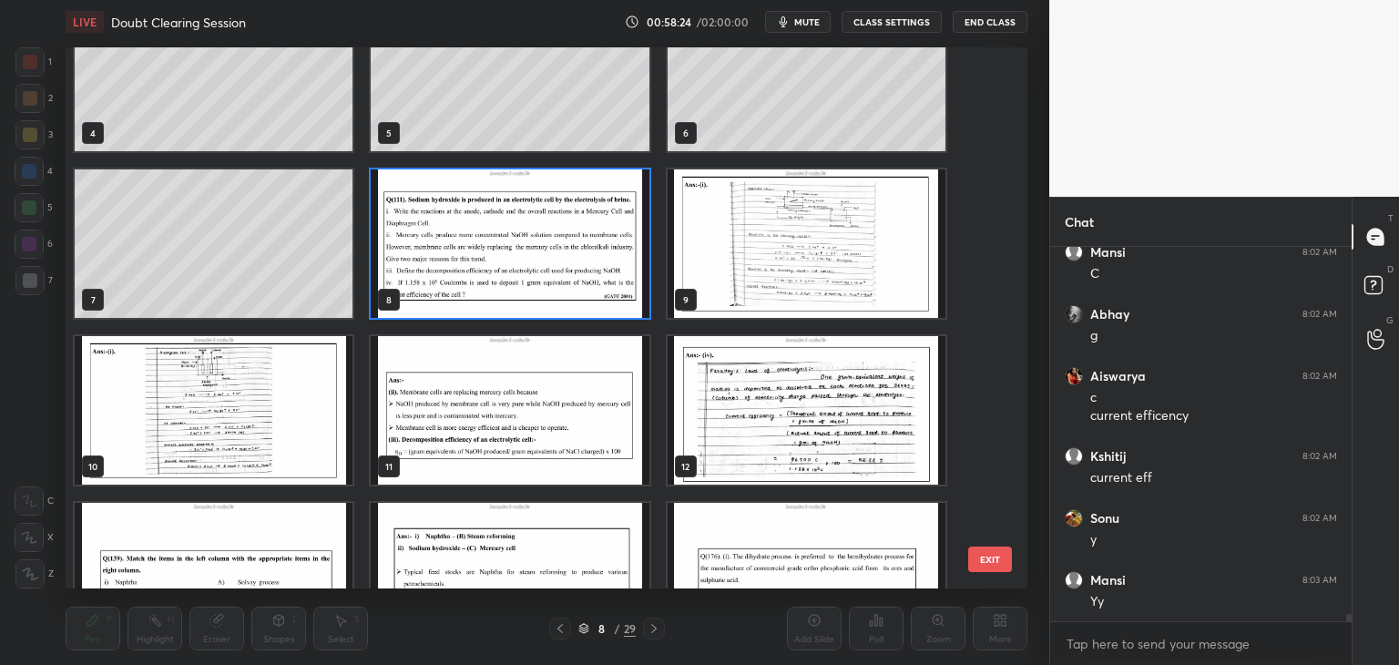
click at [591, 257] on img "grid" at bounding box center [510, 243] width 278 height 148
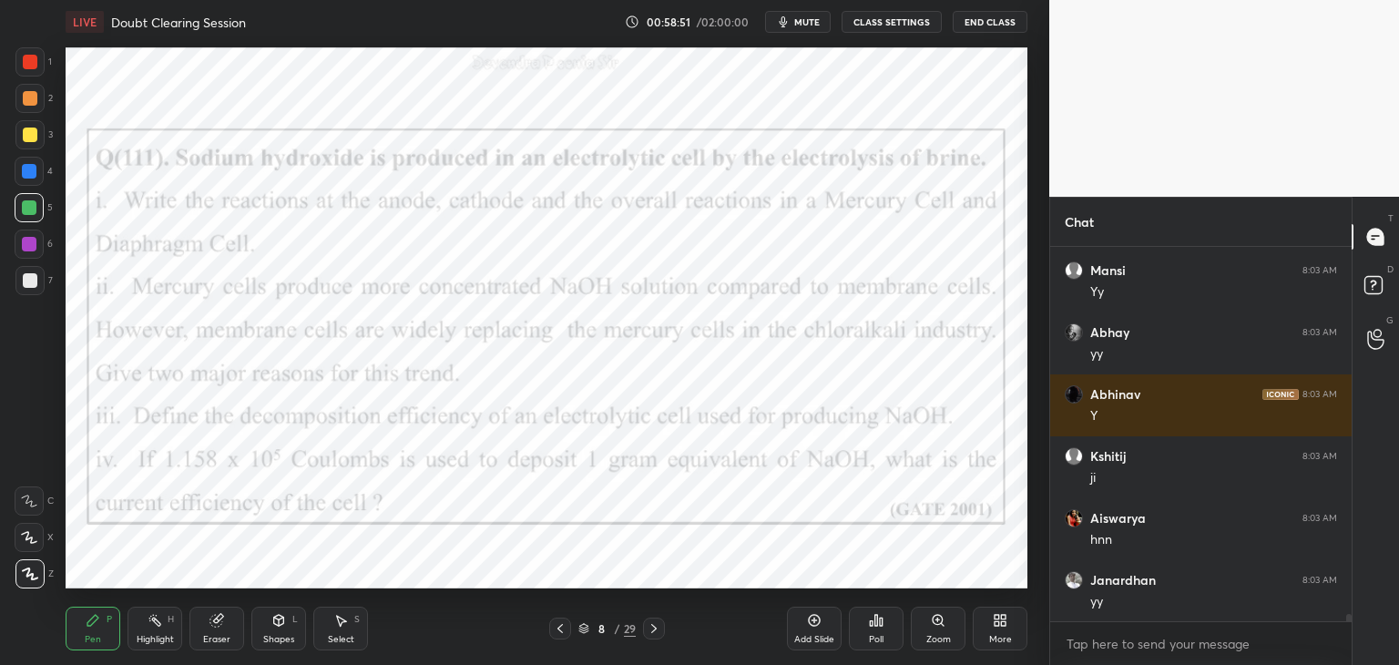
scroll to position [19694, 0]
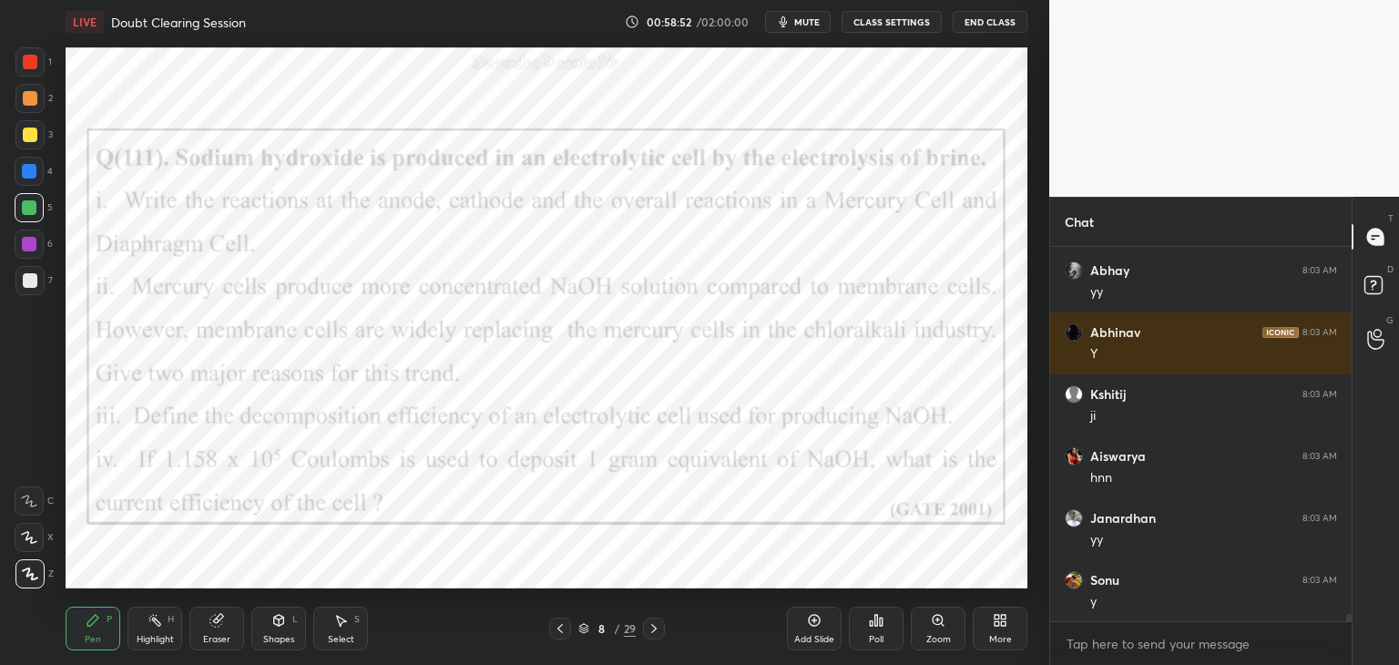
click at [588, 629] on icon at bounding box center [583, 628] width 11 height 11
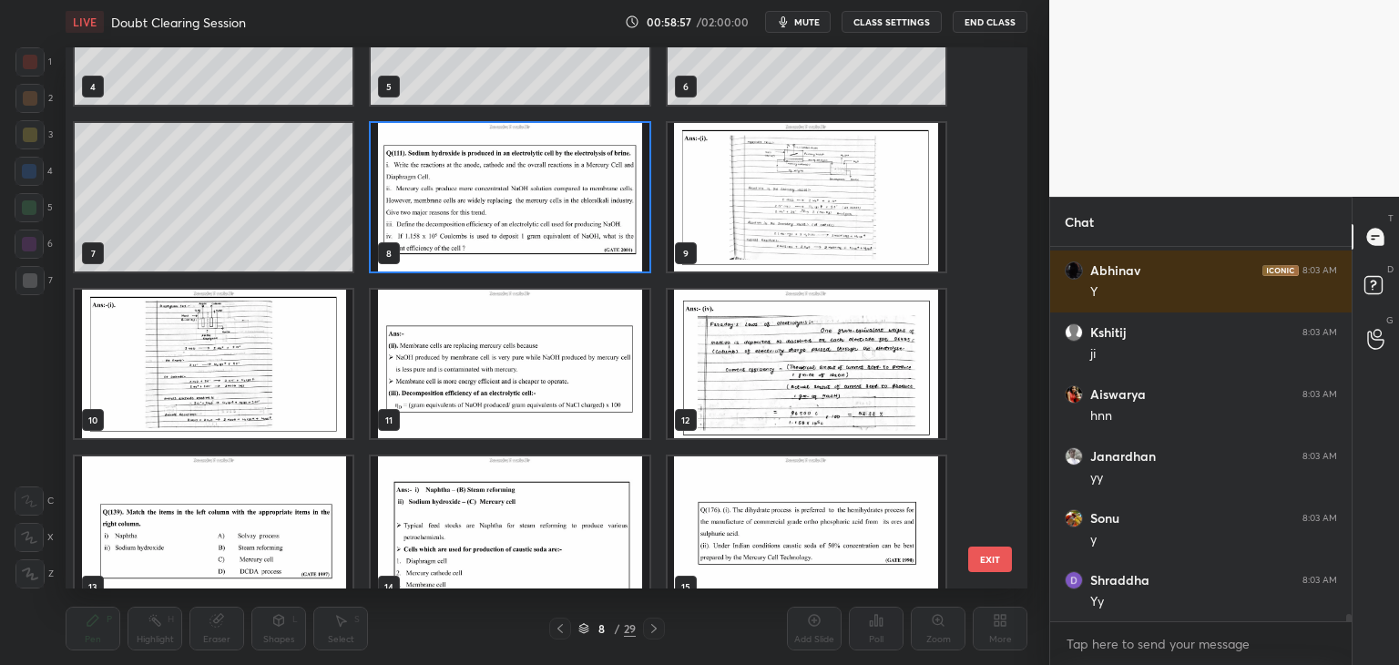
scroll to position [321, 0]
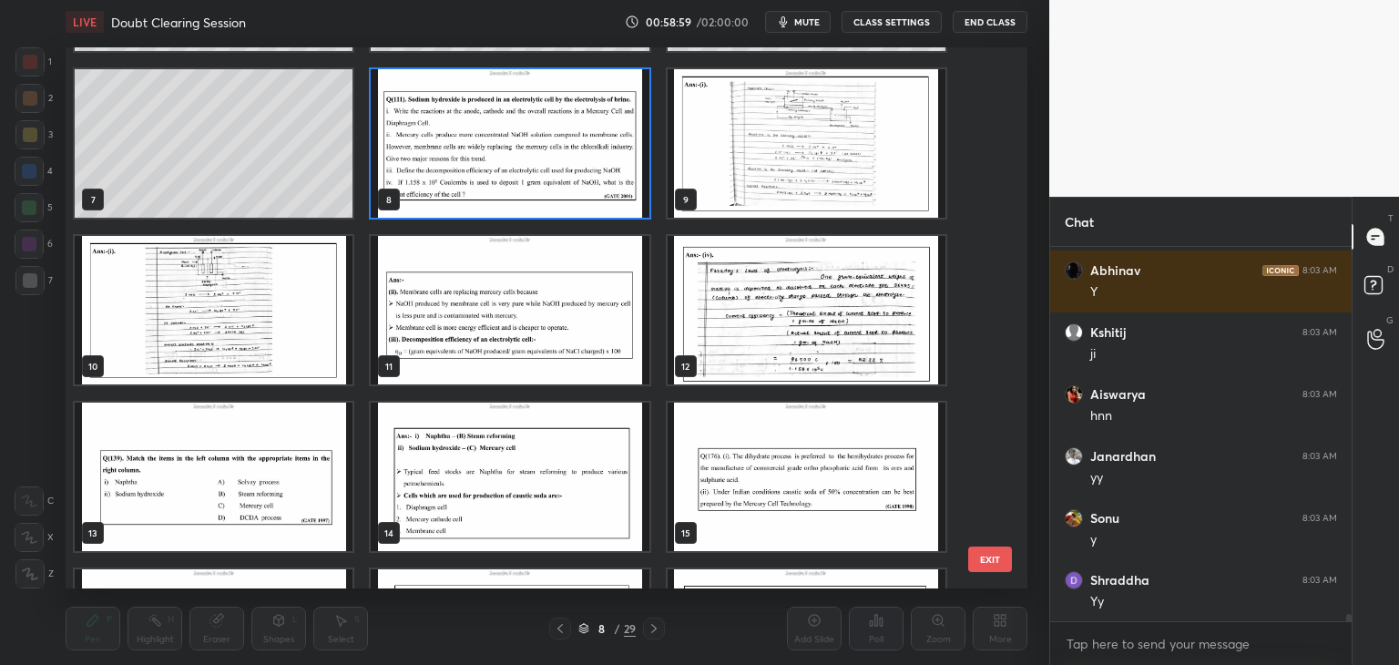
click at [510, 355] on img "grid" at bounding box center [510, 310] width 278 height 148
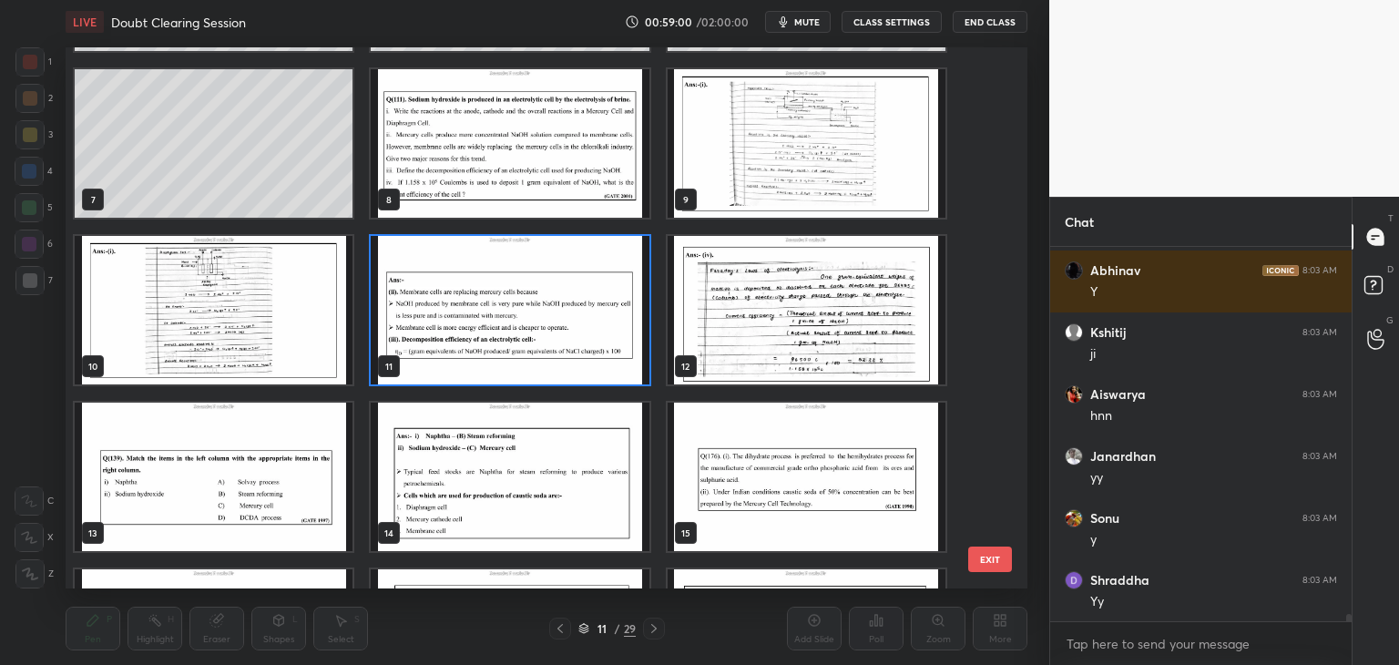
click at [510, 355] on img "grid" at bounding box center [510, 310] width 278 height 148
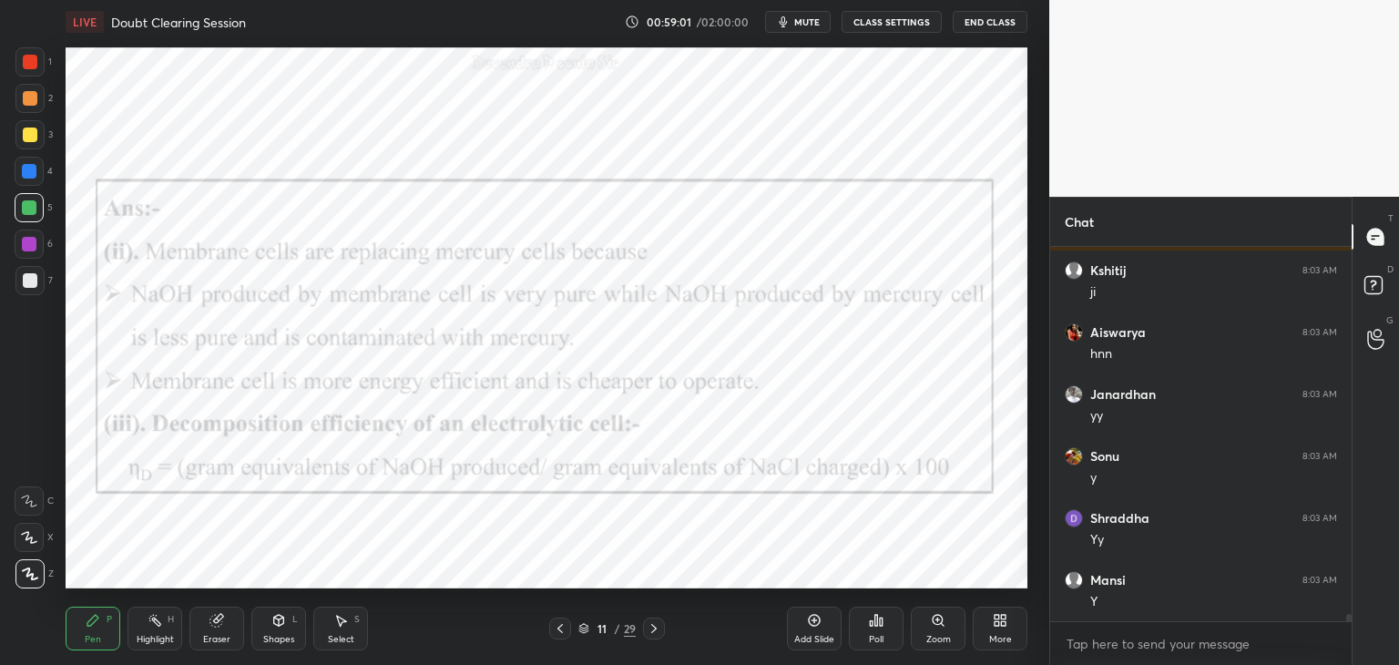
scroll to position [19880, 0]
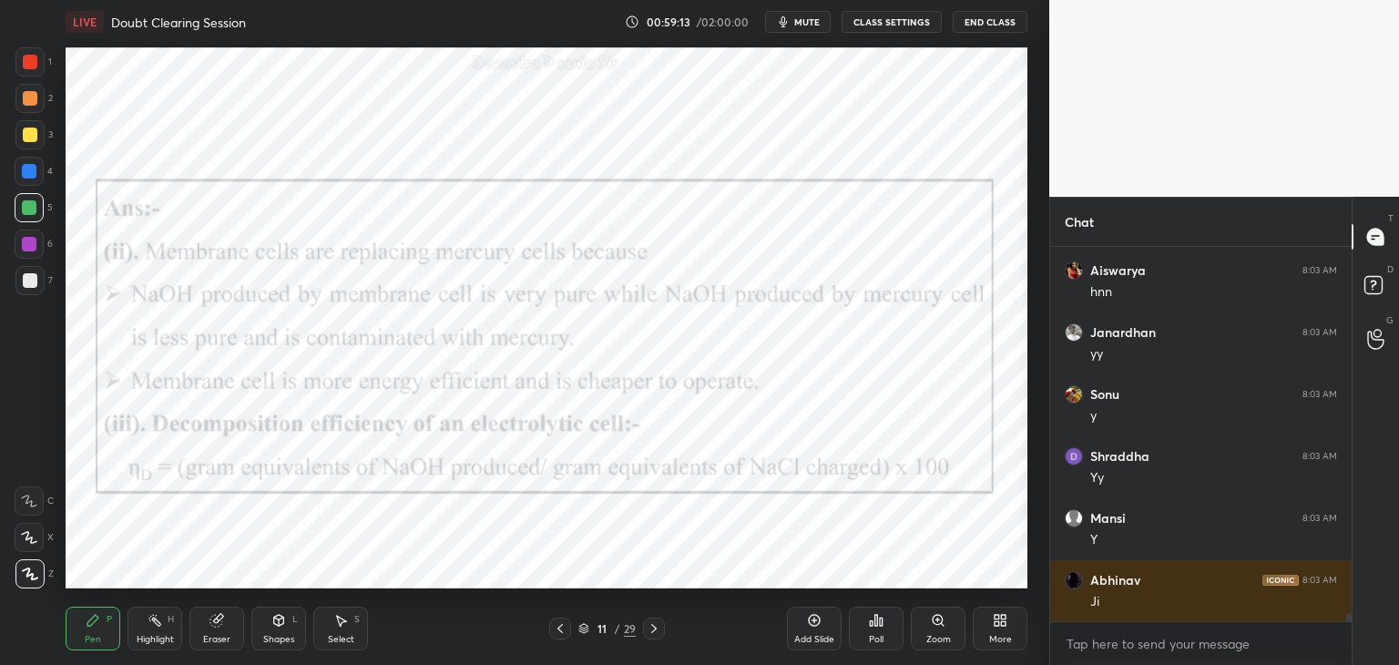
click at [583, 626] on icon at bounding box center [583, 628] width 11 height 11
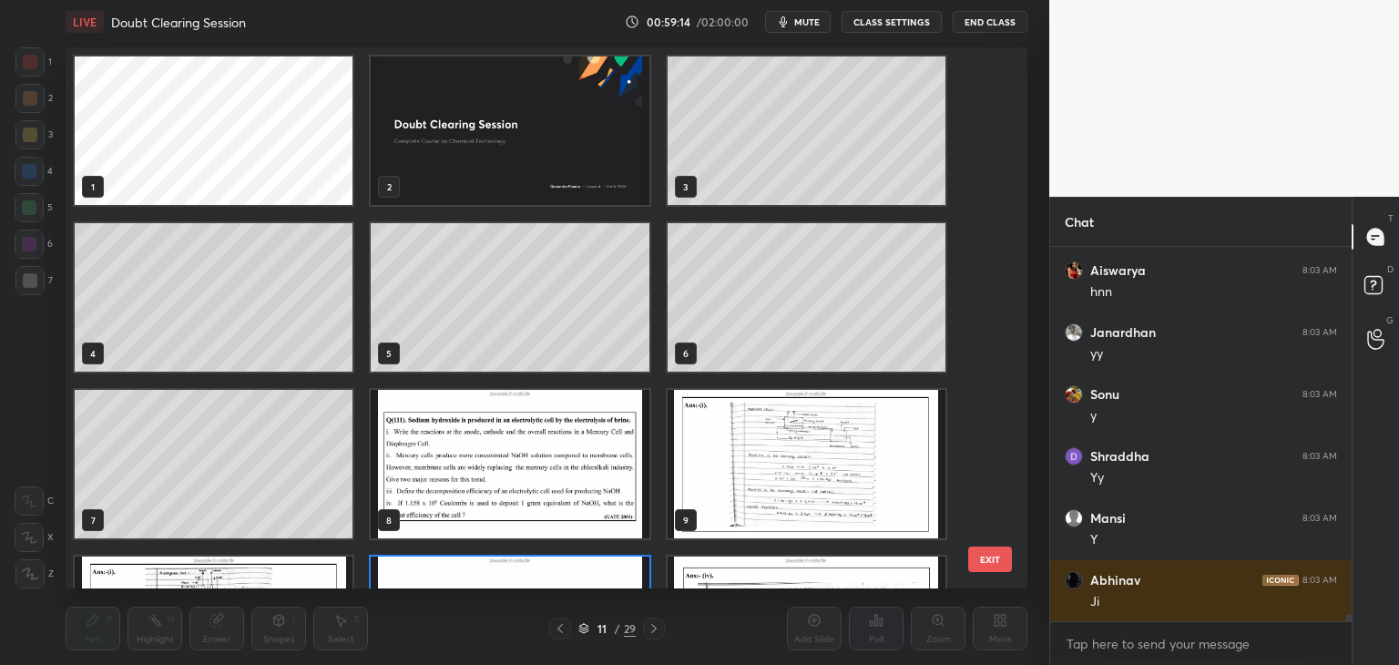
scroll to position [536, 953]
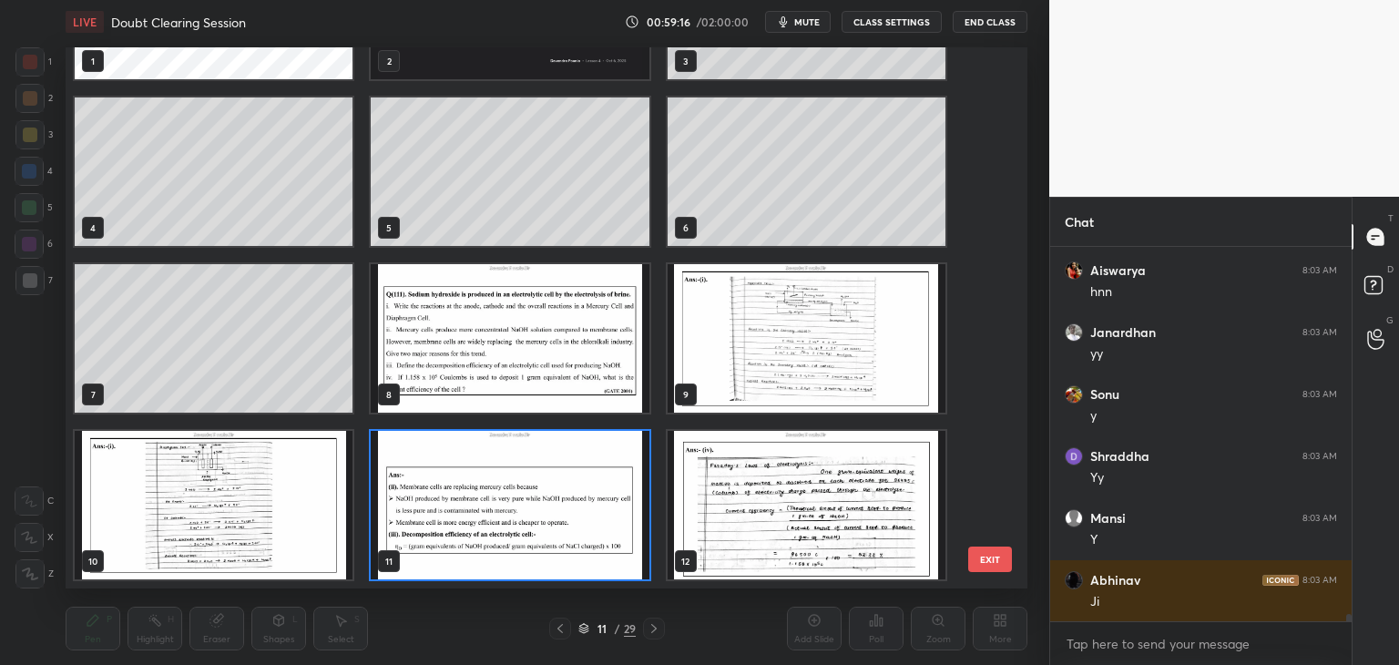
click at [530, 336] on img "grid" at bounding box center [510, 338] width 278 height 148
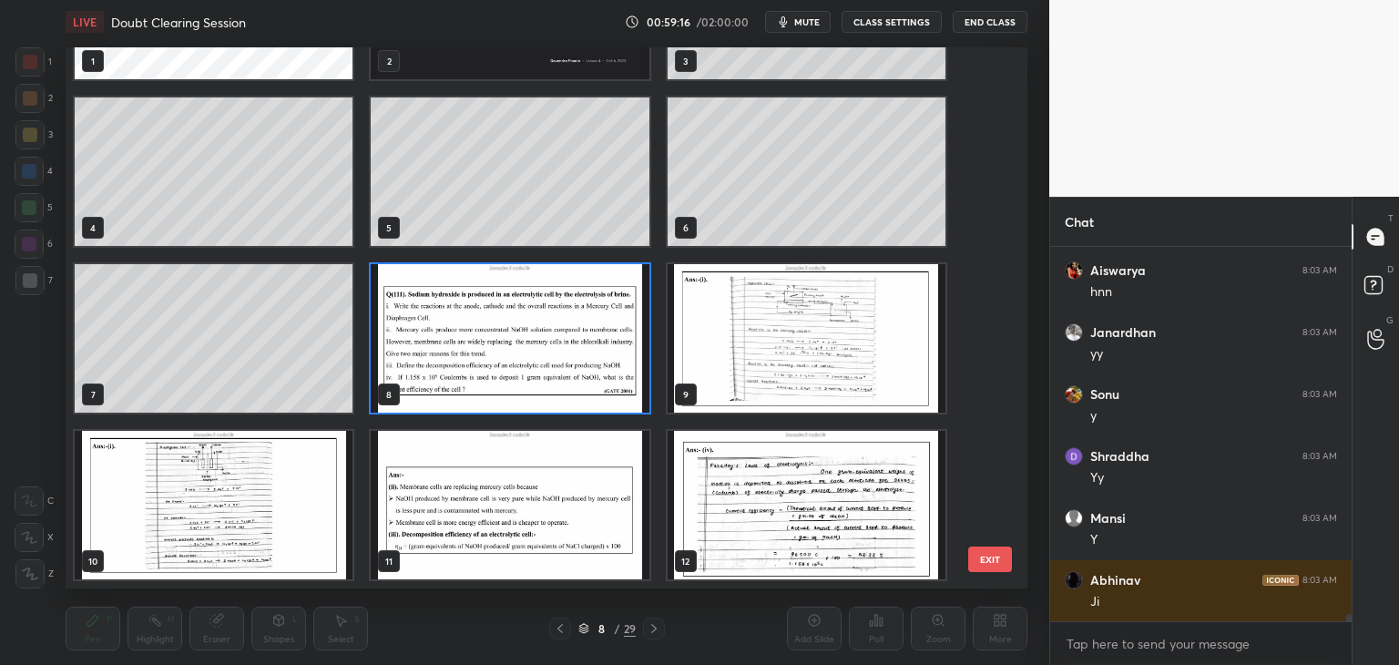
click at [529, 336] on img "grid" at bounding box center [510, 338] width 278 height 148
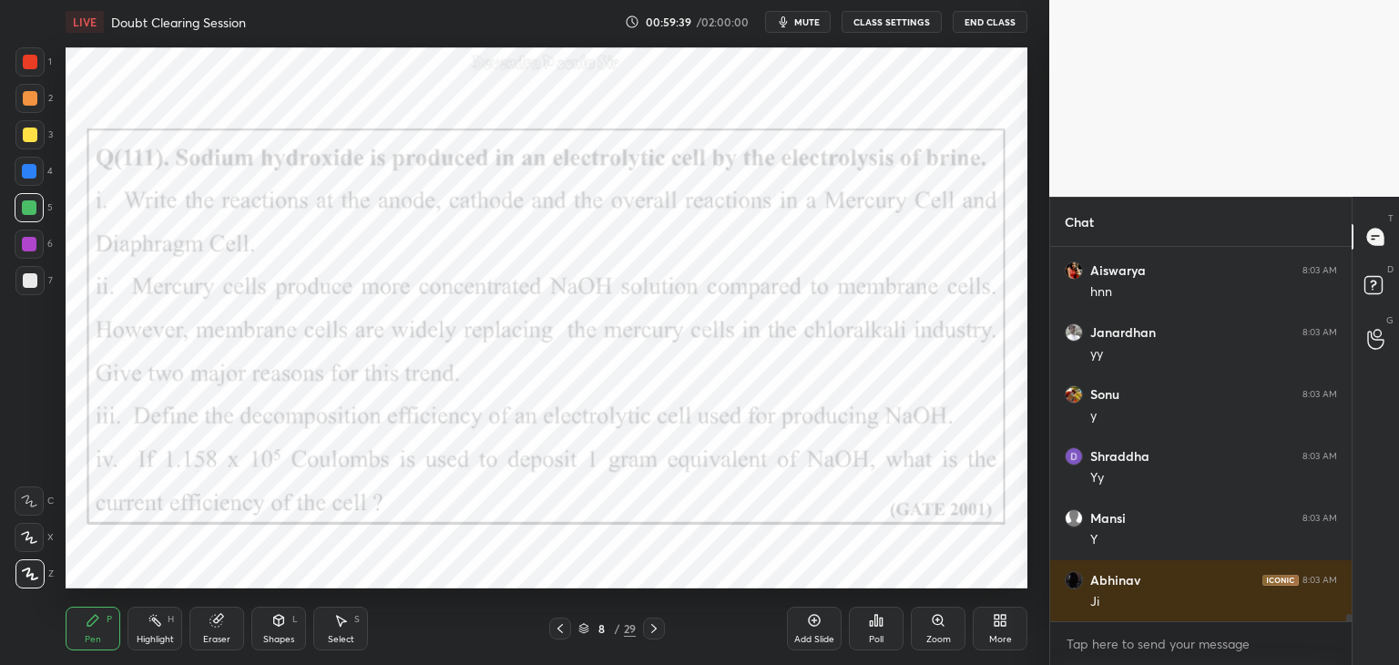
click at [659, 628] on icon at bounding box center [654, 628] width 15 height 15
click at [656, 629] on icon at bounding box center [654, 628] width 15 height 15
click at [655, 630] on icon at bounding box center [654, 628] width 15 height 15
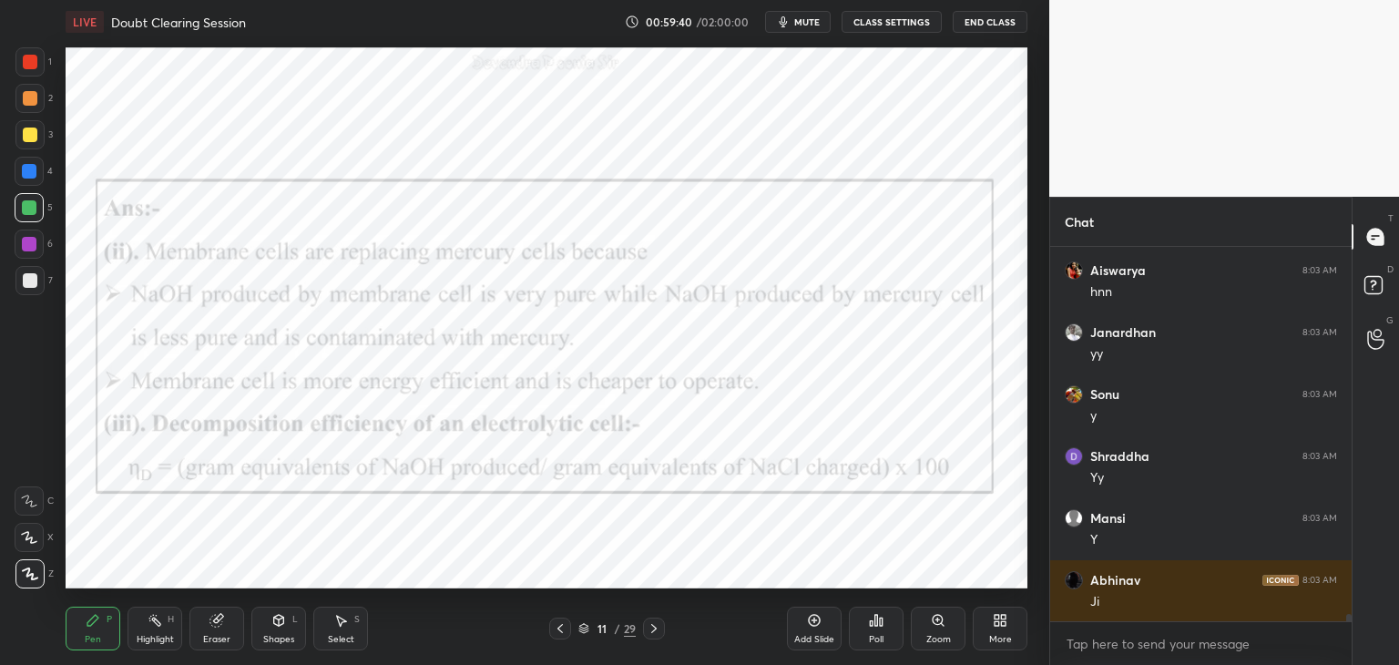
click at [654, 630] on icon at bounding box center [654, 628] width 15 height 15
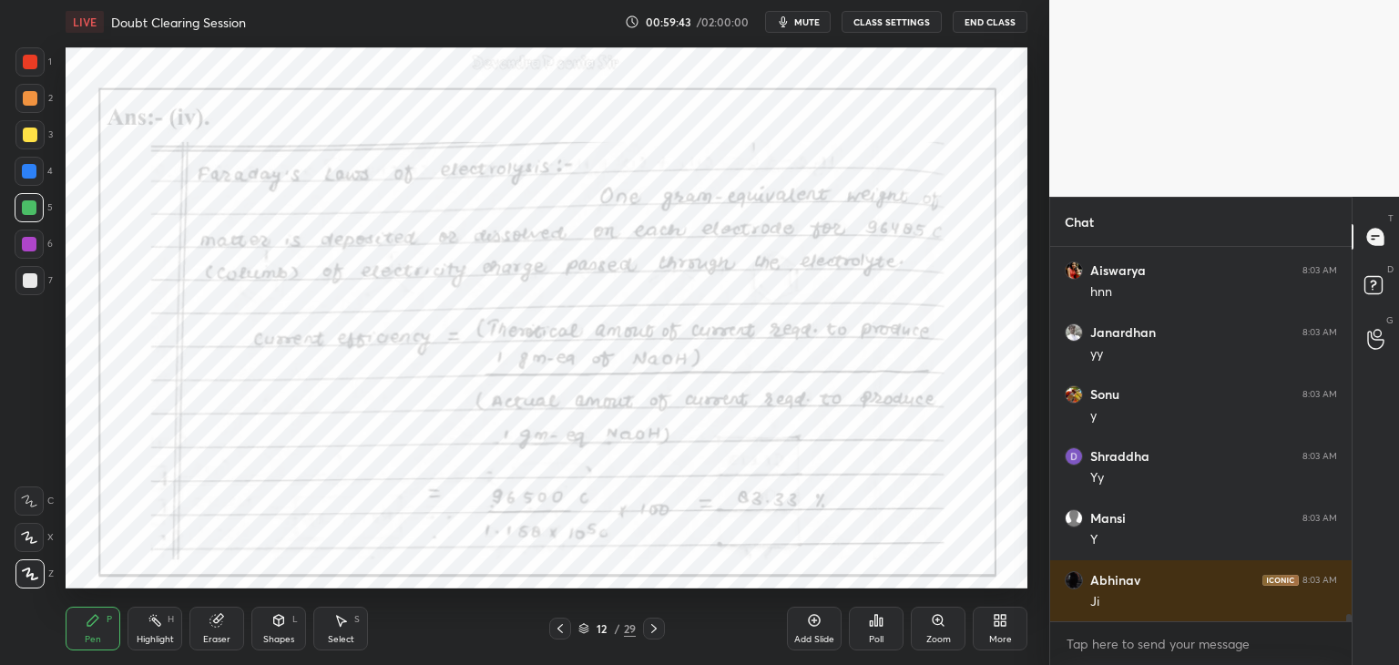
click at [25, 250] on div at bounding box center [29, 244] width 15 height 15
click at [587, 629] on icon at bounding box center [583, 628] width 11 height 11
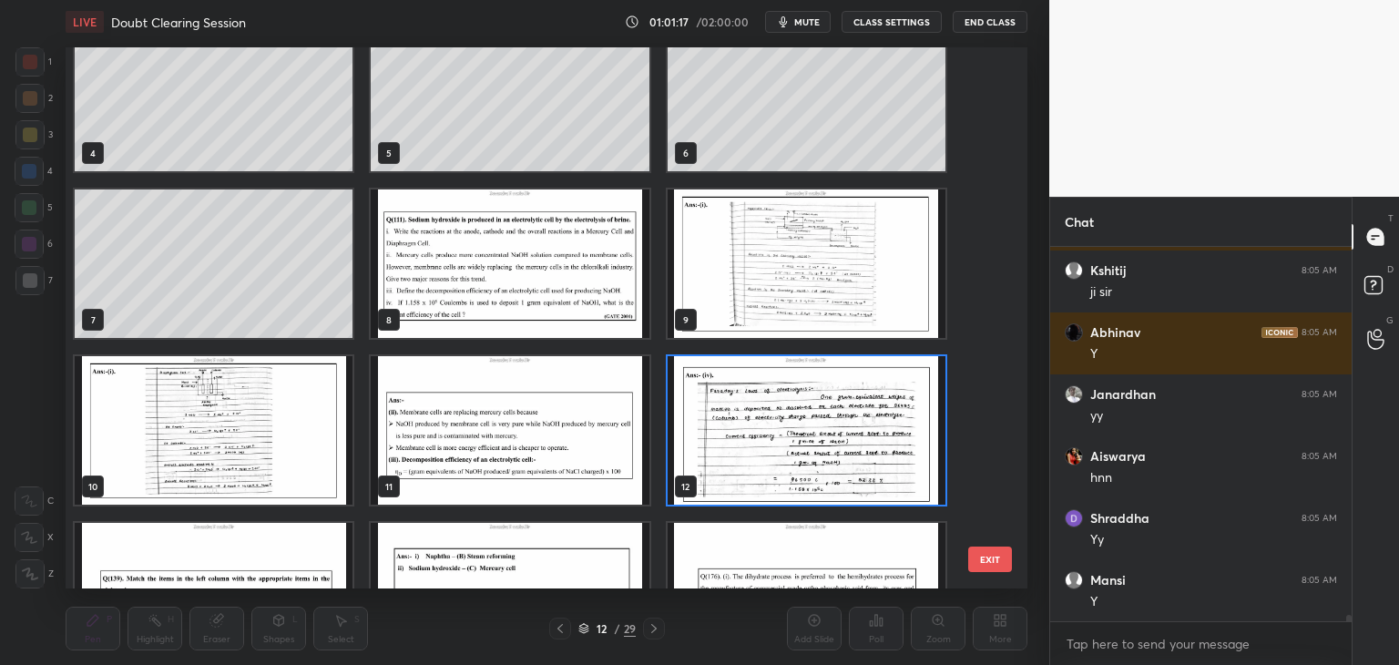
scroll to position [20314, 0]
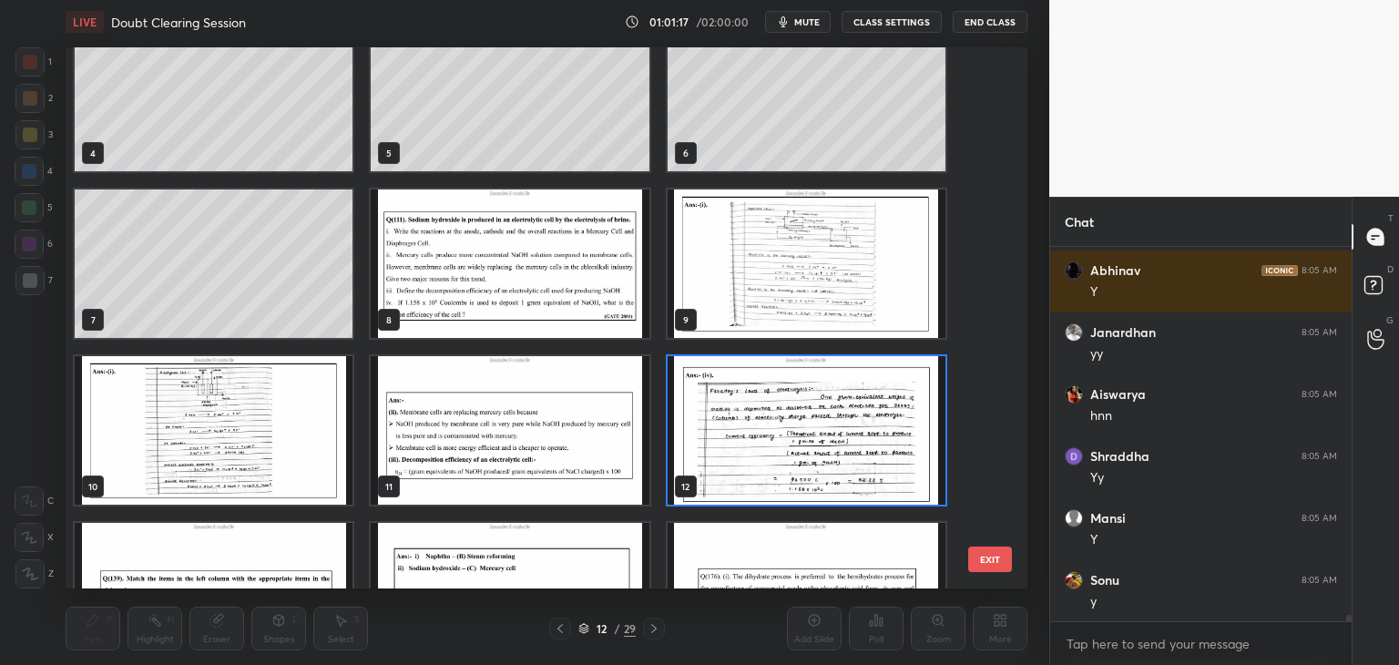
click at [539, 295] on img "grid" at bounding box center [510, 263] width 278 height 148
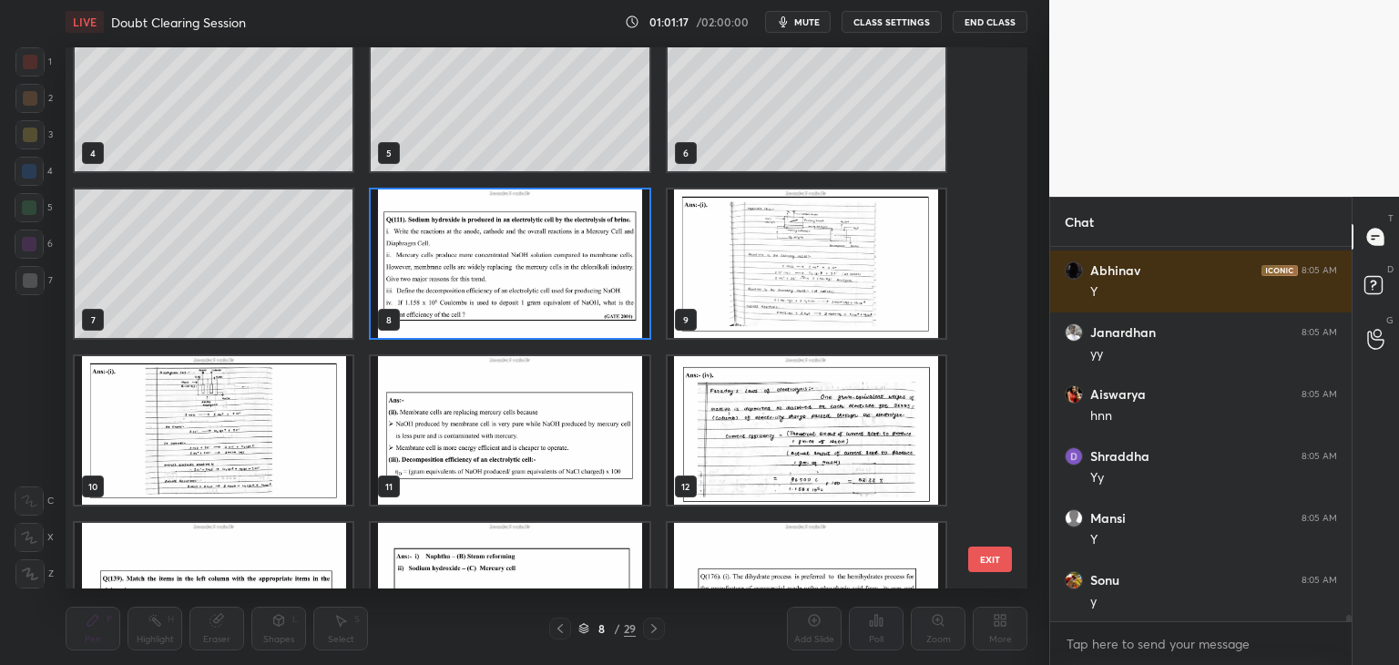
click at [540, 296] on img "grid" at bounding box center [510, 263] width 278 height 148
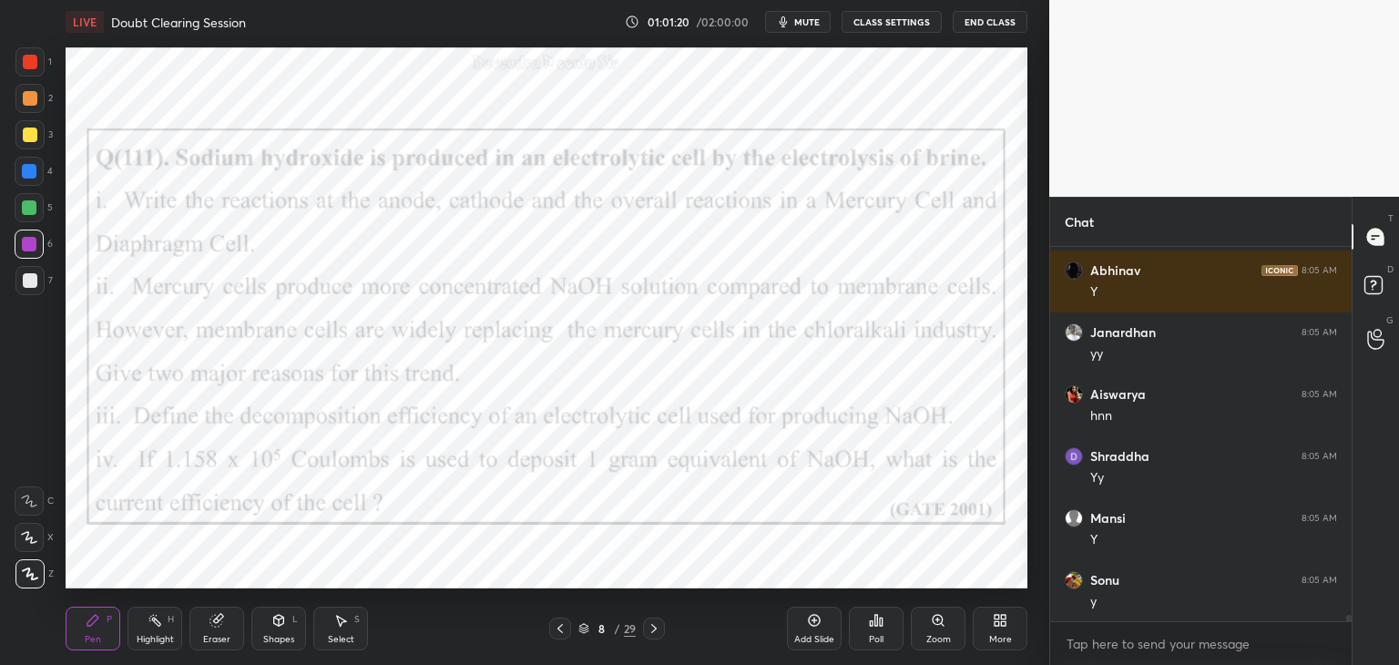
click at [28, 243] on div at bounding box center [29, 244] width 15 height 15
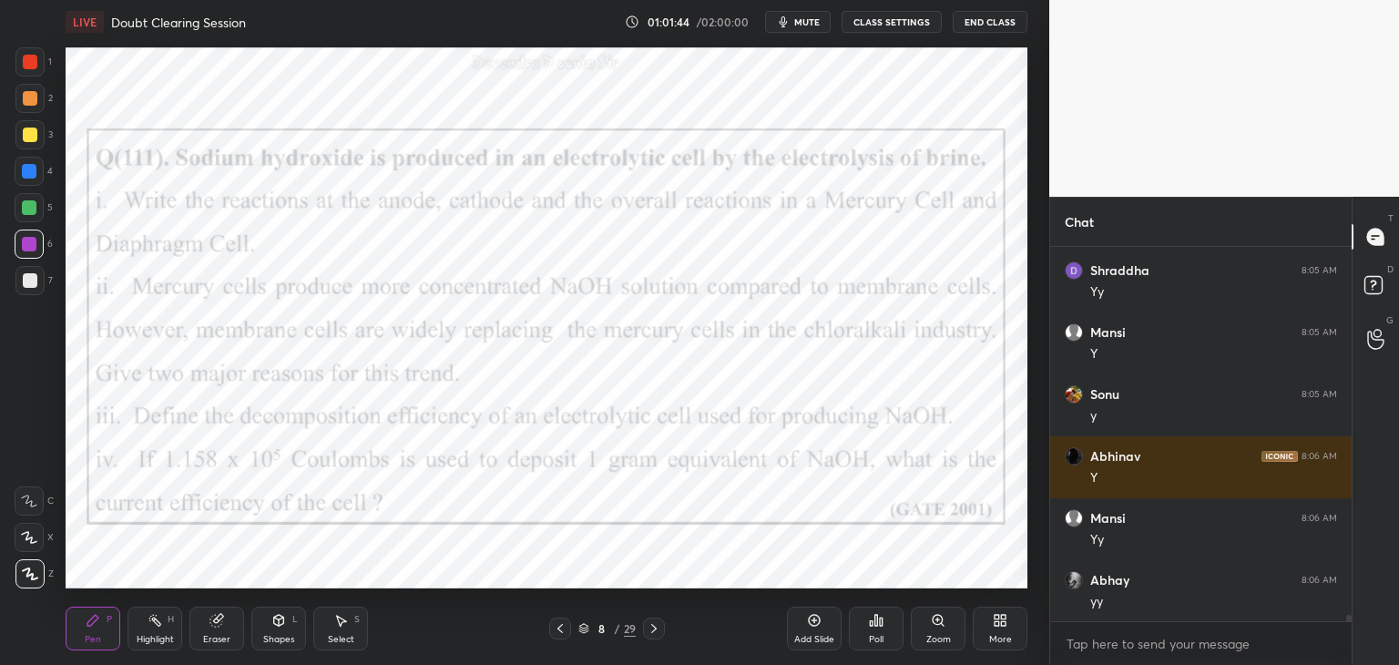
scroll to position [20562, 0]
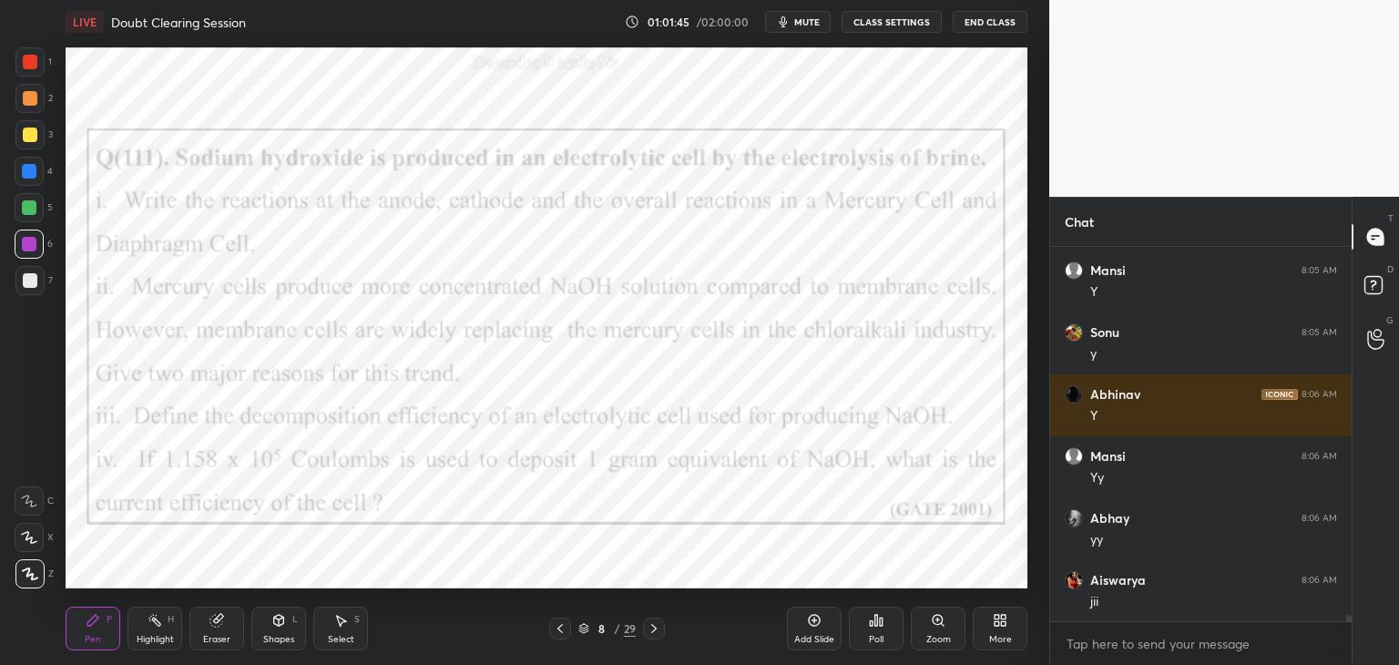
click at [584, 629] on icon at bounding box center [583, 628] width 11 height 11
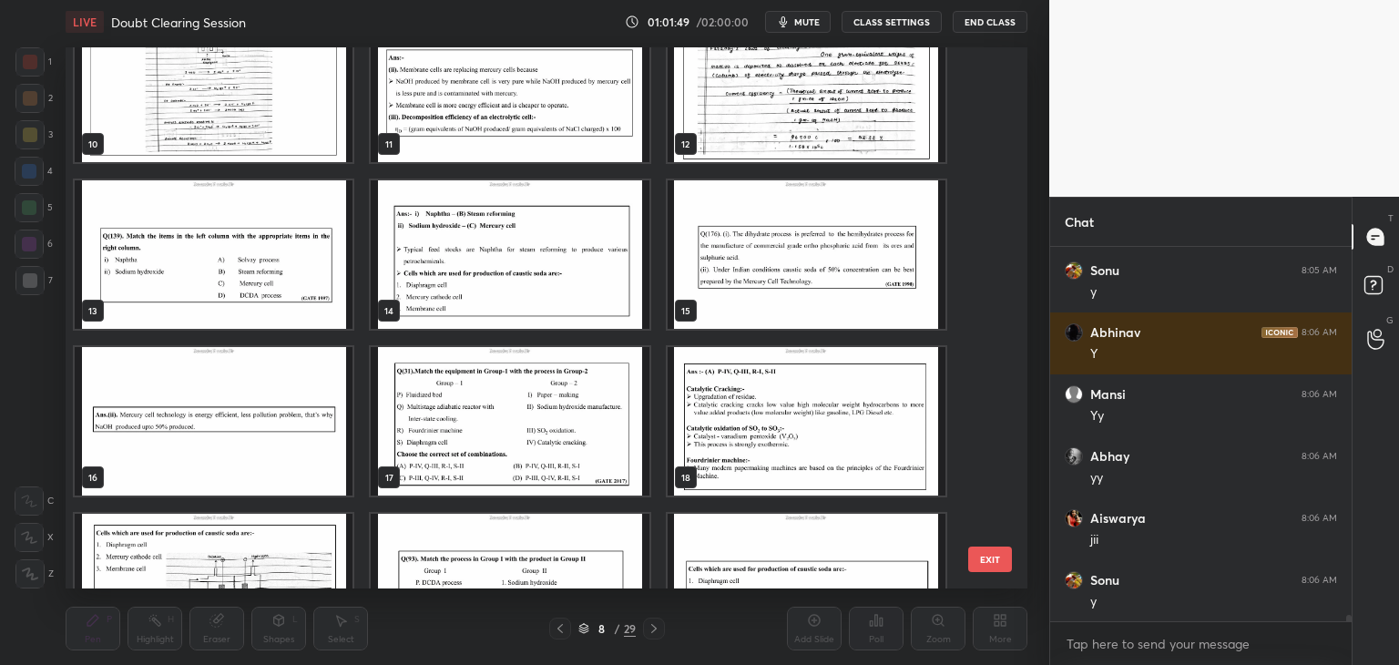
scroll to position [561, 0]
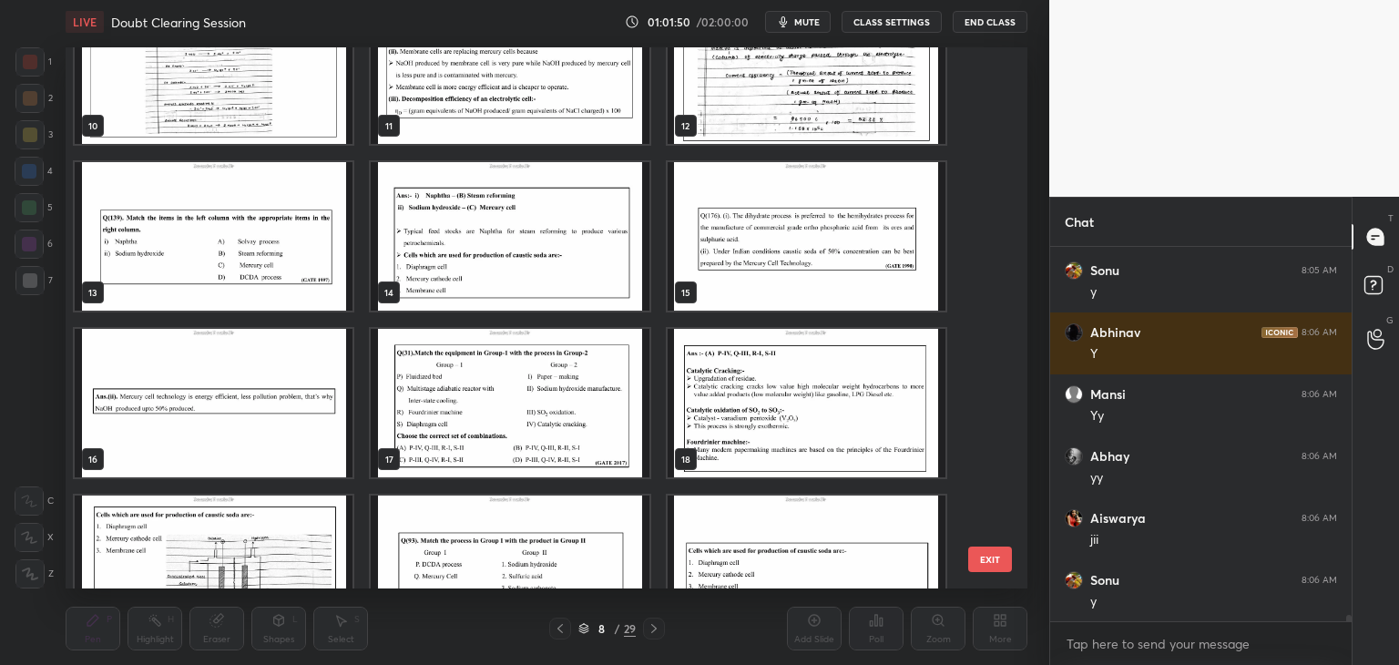
click at [124, 251] on img "grid" at bounding box center [214, 236] width 278 height 148
click at [125, 248] on img "grid" at bounding box center [214, 236] width 278 height 148
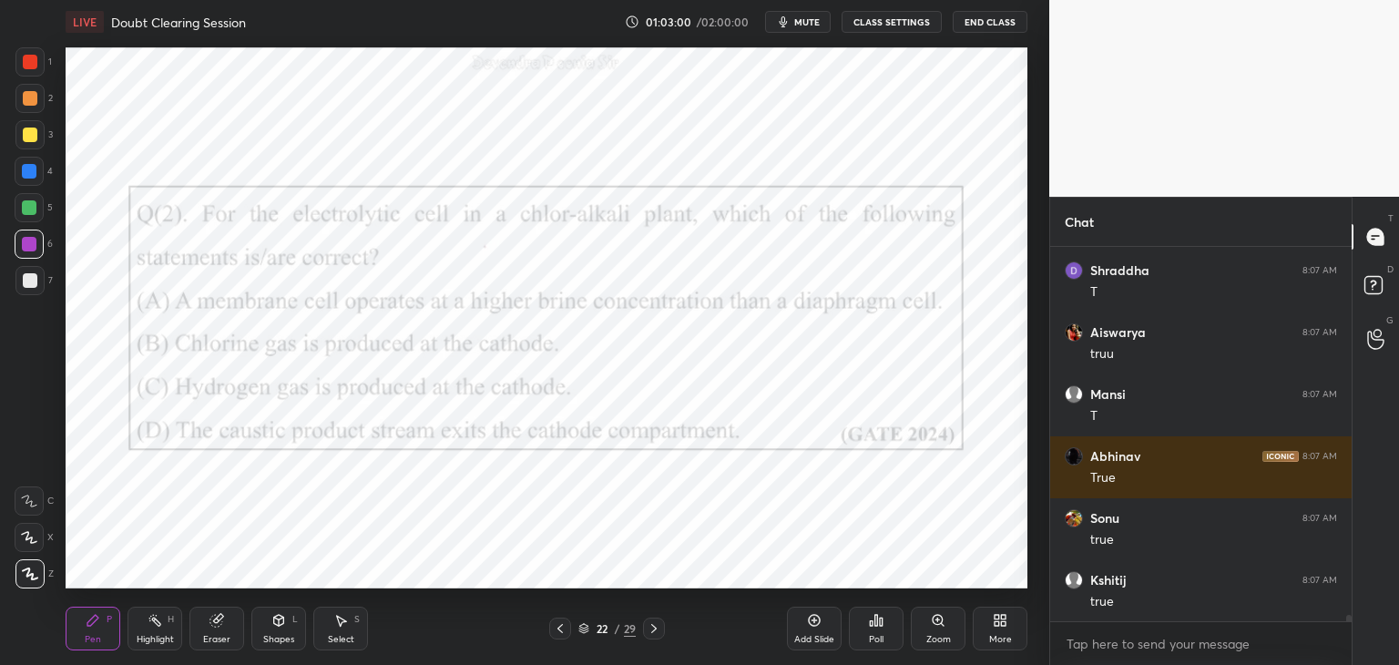
scroll to position [21738, 0]
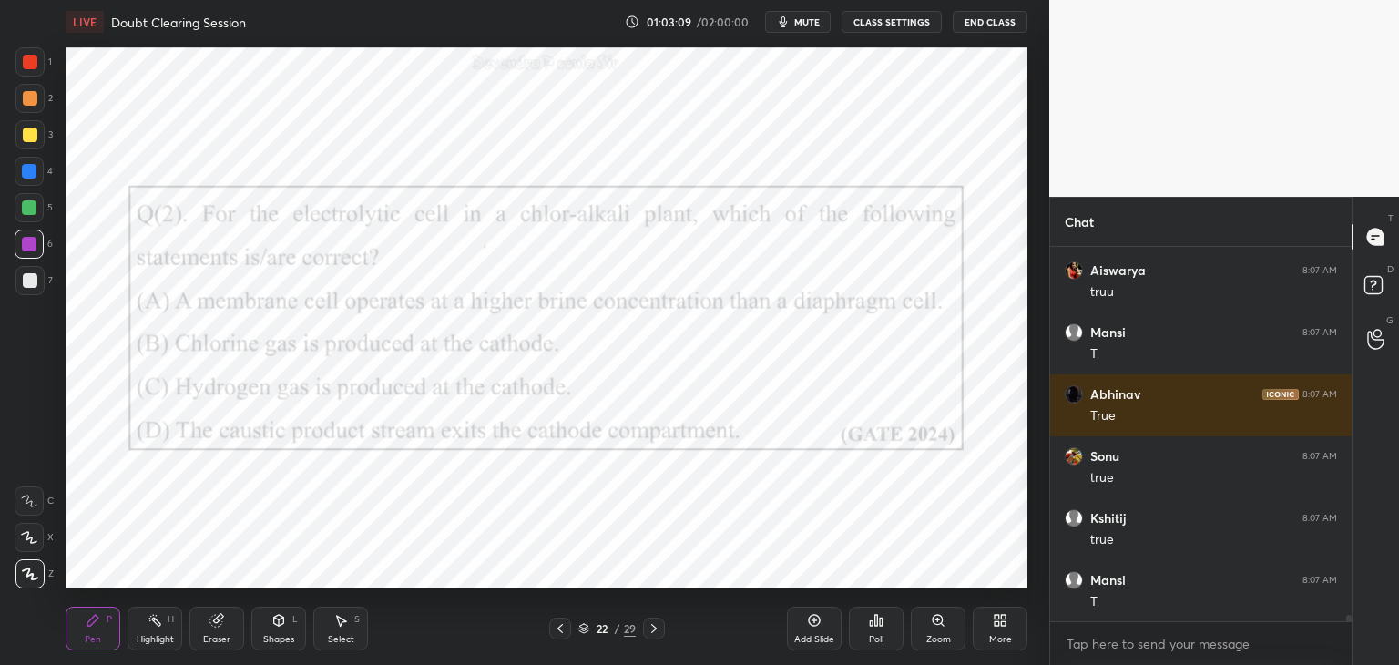
click at [587, 631] on icon at bounding box center [583, 631] width 9 height 3
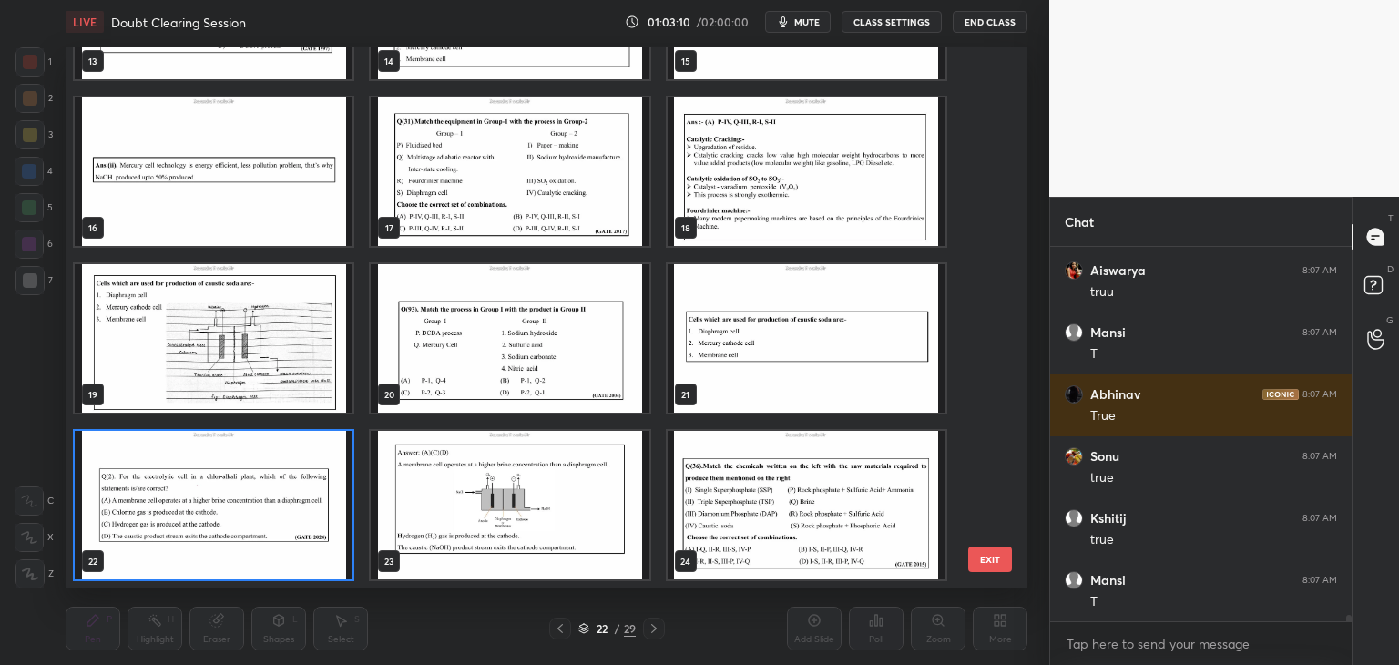
scroll to position [536, 953]
click at [270, 537] on img "grid" at bounding box center [214, 505] width 278 height 148
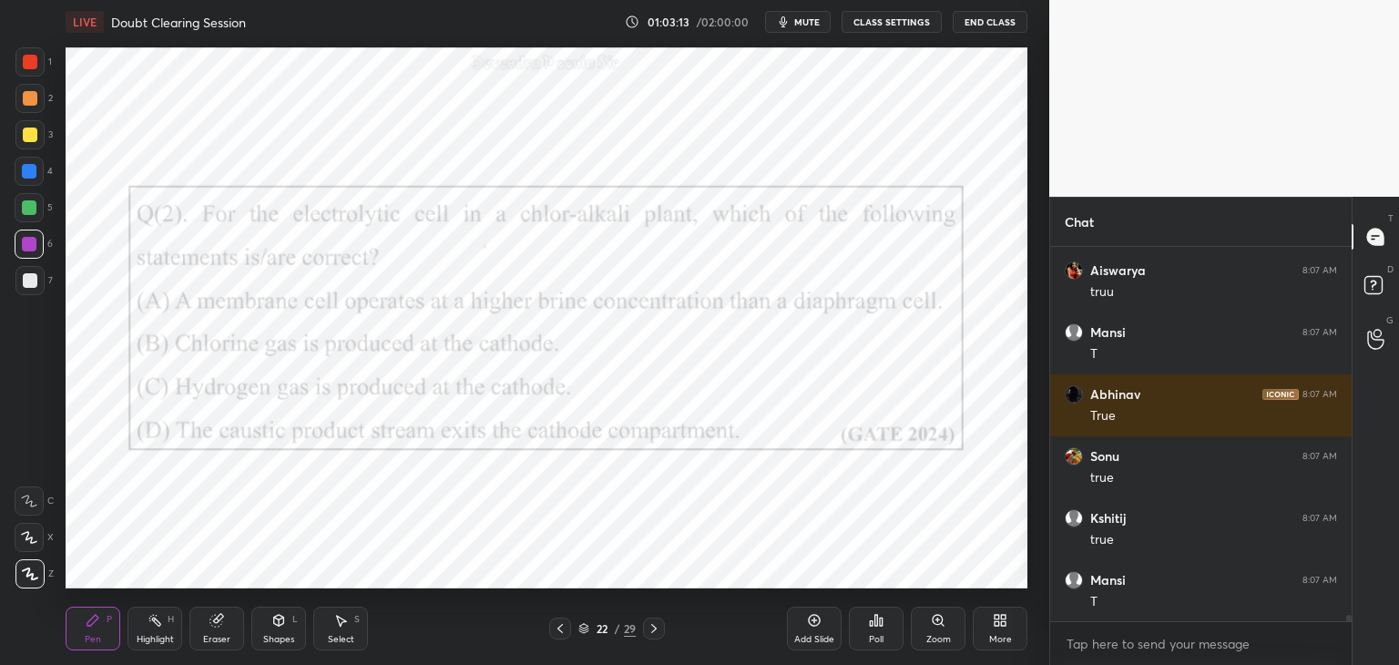
click at [271, 540] on img "grid" at bounding box center [214, 505] width 278 height 148
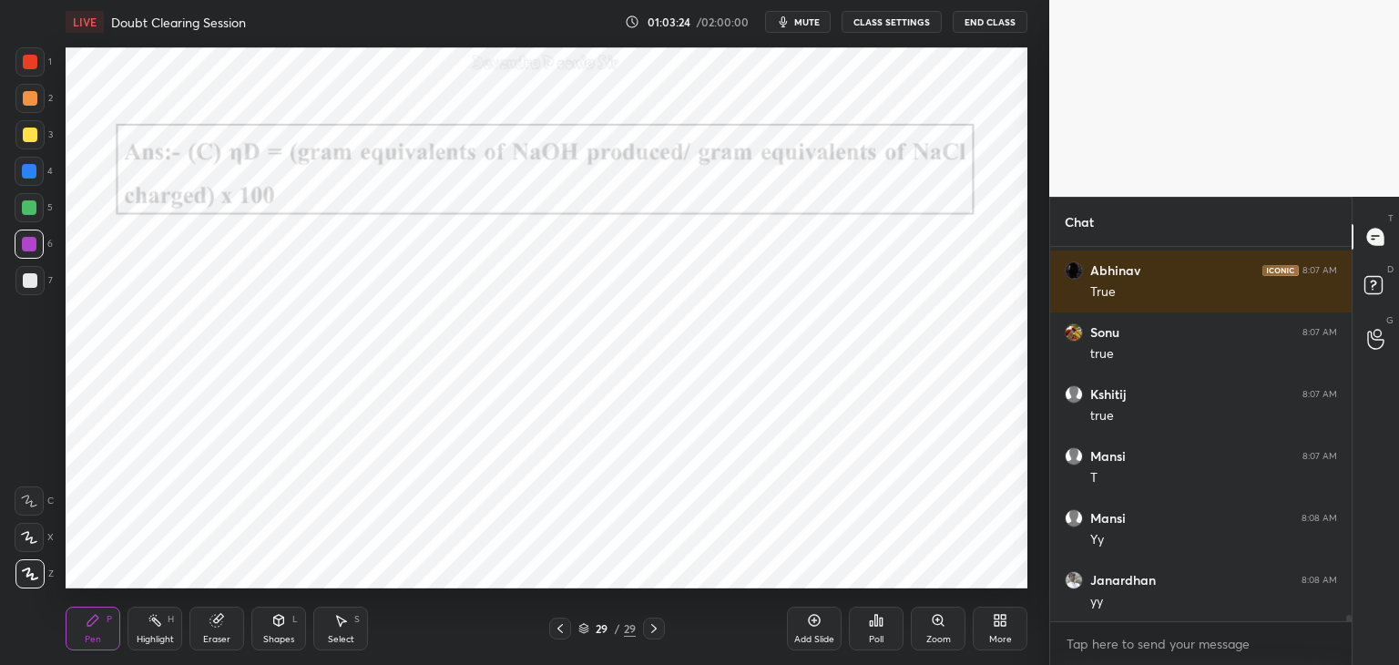
scroll to position [21924, 0]
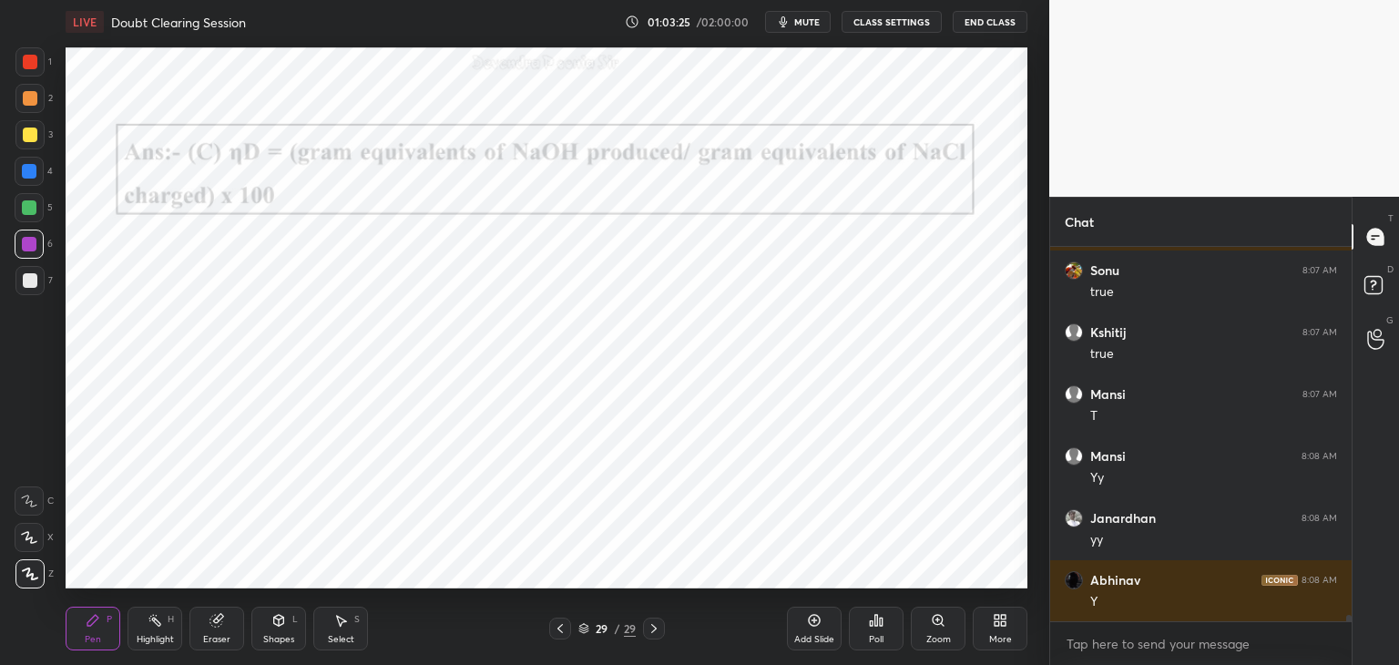
click at [582, 631] on icon at bounding box center [583, 628] width 11 height 11
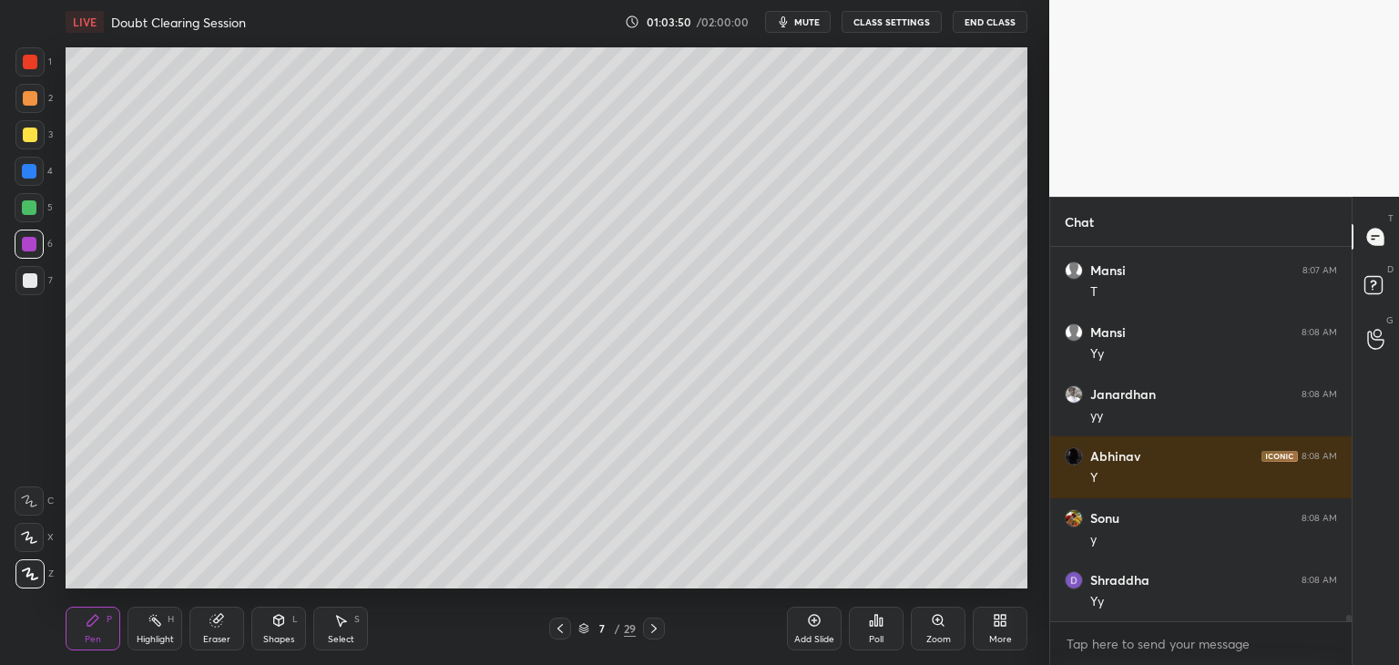
scroll to position [22110, 0]
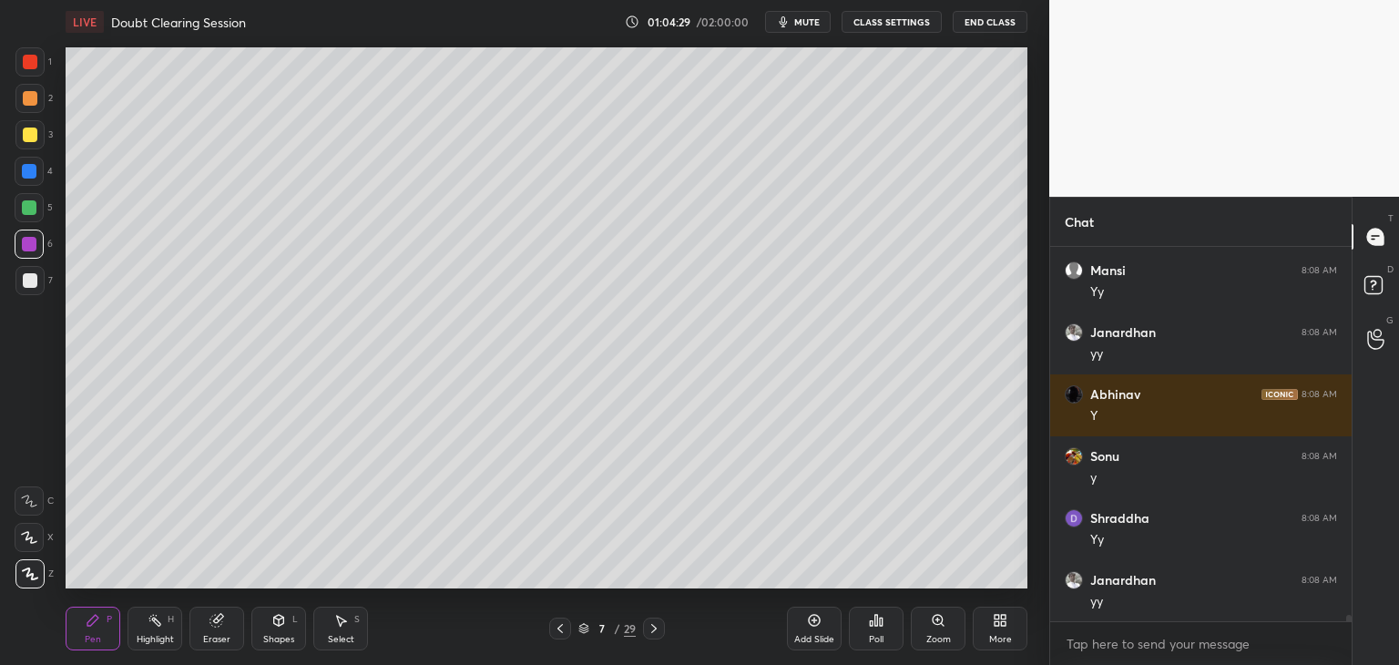
click at [816, 631] on div "Add Slide" at bounding box center [814, 629] width 55 height 44
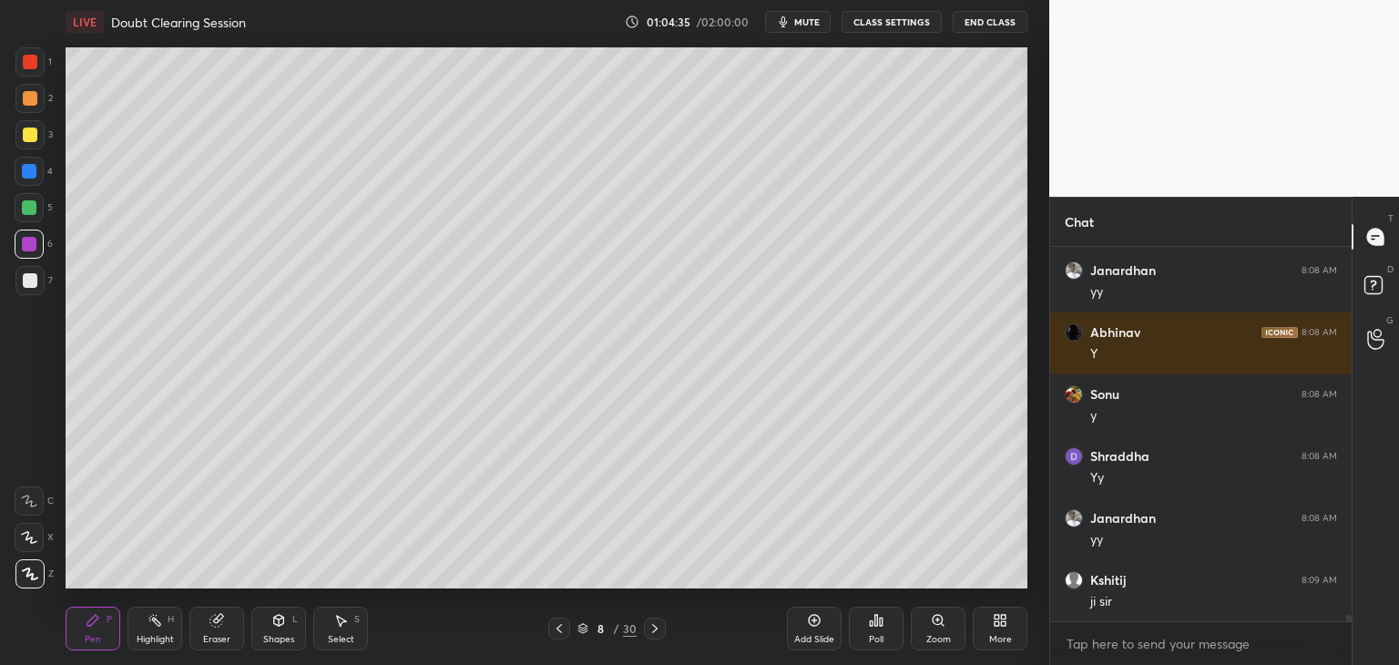
drag, startPoint x: 95, startPoint y: 634, endPoint x: 113, endPoint y: 598, distance: 39.9
click at [97, 635] on div "Pen" at bounding box center [93, 639] width 16 height 9
click at [29, 285] on div at bounding box center [30, 280] width 15 height 15
click at [32, 209] on div at bounding box center [29, 207] width 15 height 15
click at [32, 284] on div at bounding box center [30, 280] width 15 height 15
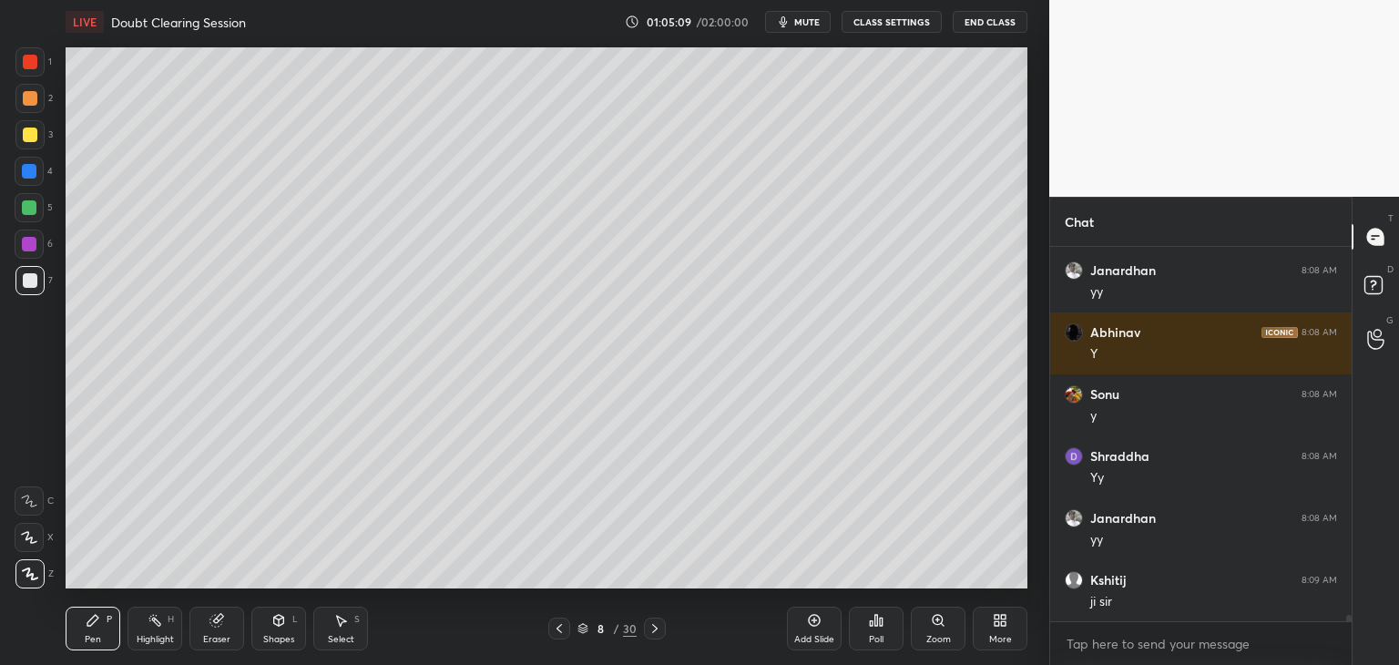
click at [29, 279] on div at bounding box center [30, 280] width 15 height 15
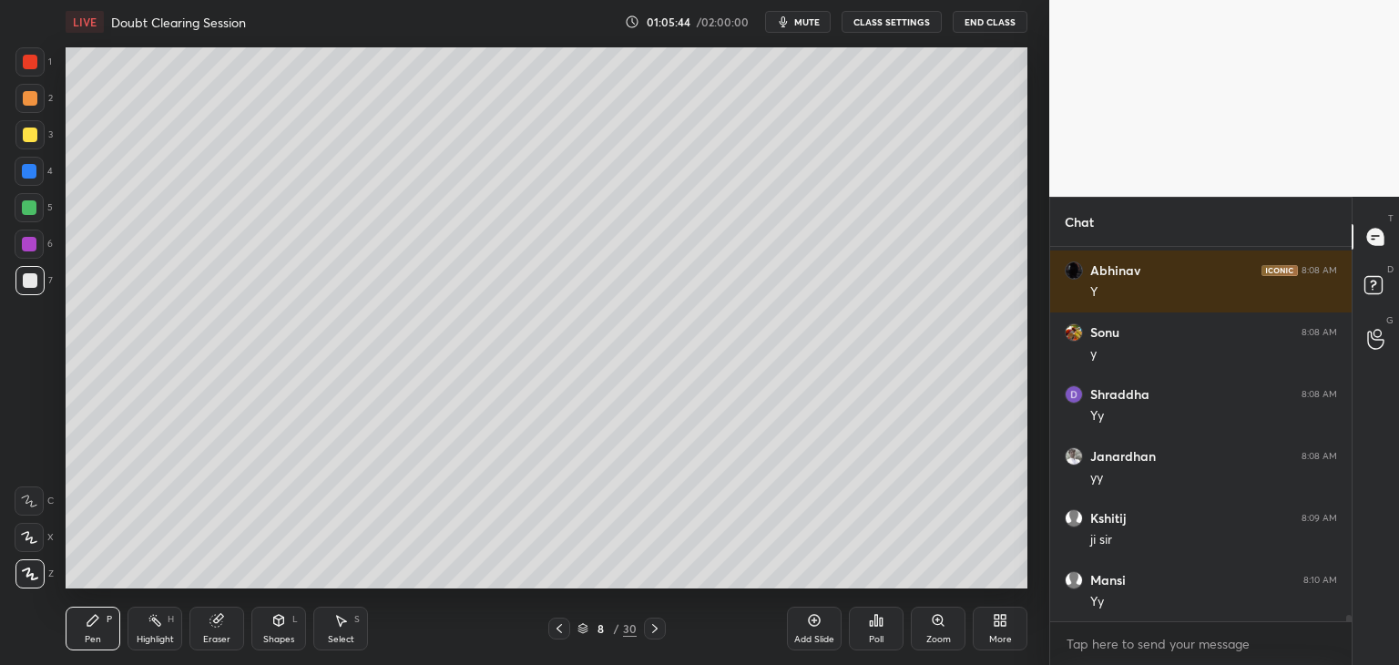
click at [332, 622] on div "Select S" at bounding box center [340, 629] width 55 height 44
click at [271, 620] on icon at bounding box center [278, 620] width 15 height 15
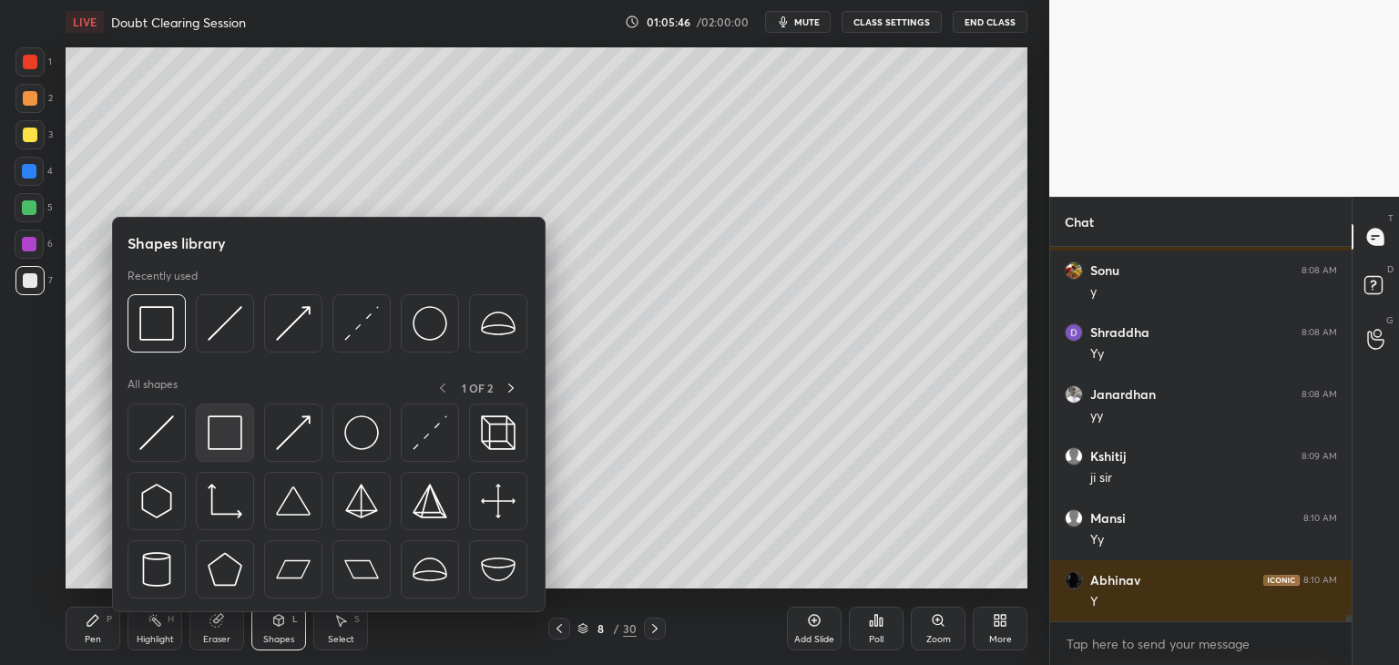
click at [226, 435] on img at bounding box center [225, 432] width 35 height 35
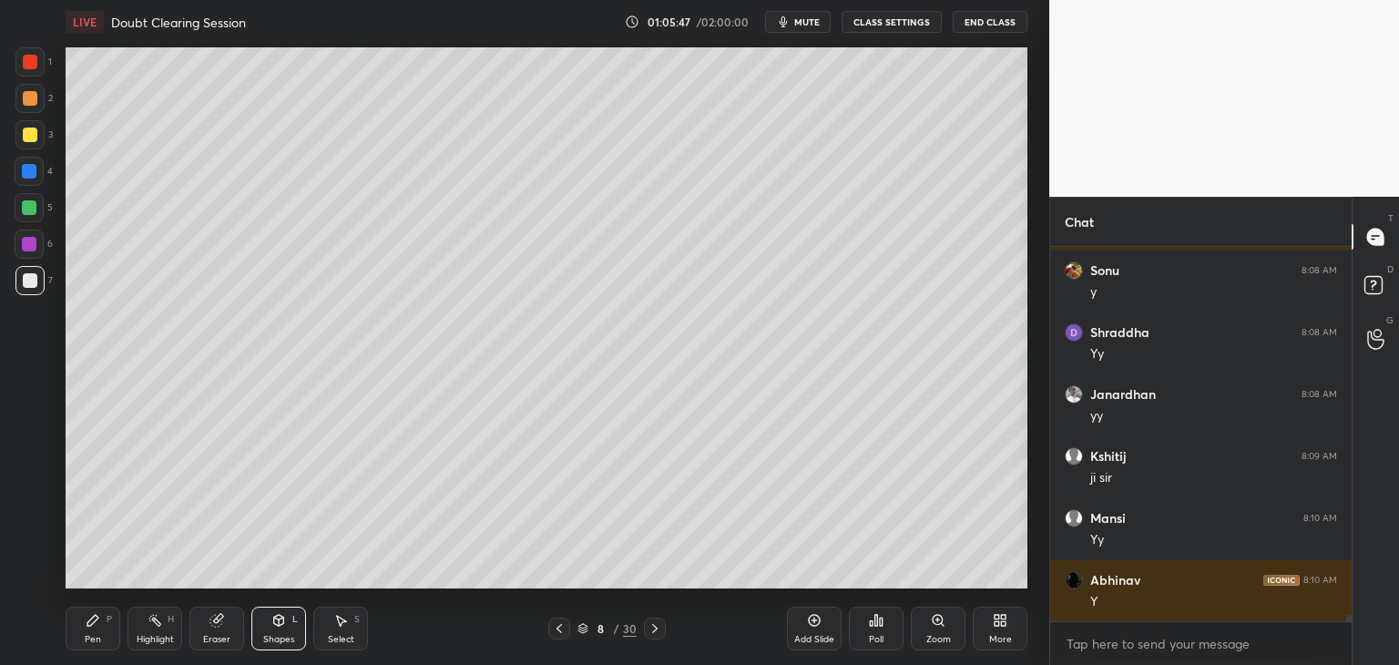
click at [36, 251] on div at bounding box center [29, 244] width 29 height 29
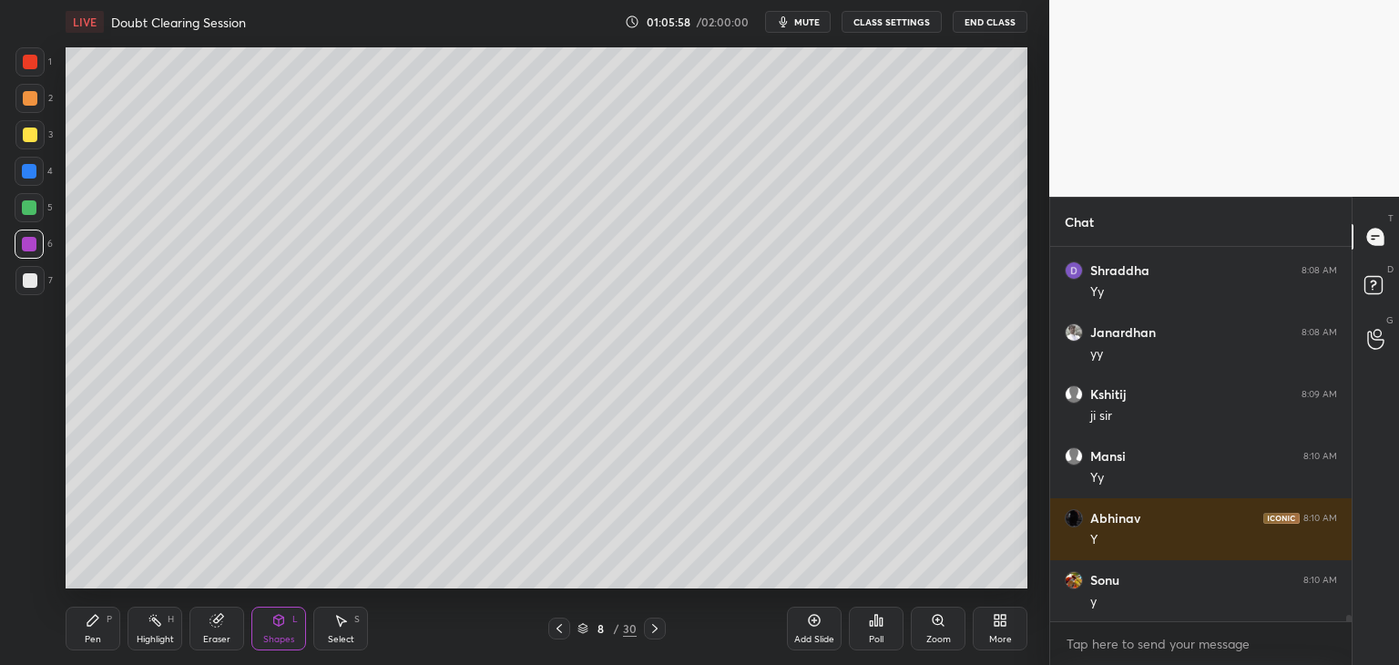
click at [286, 635] on div "Shapes" at bounding box center [278, 639] width 31 height 9
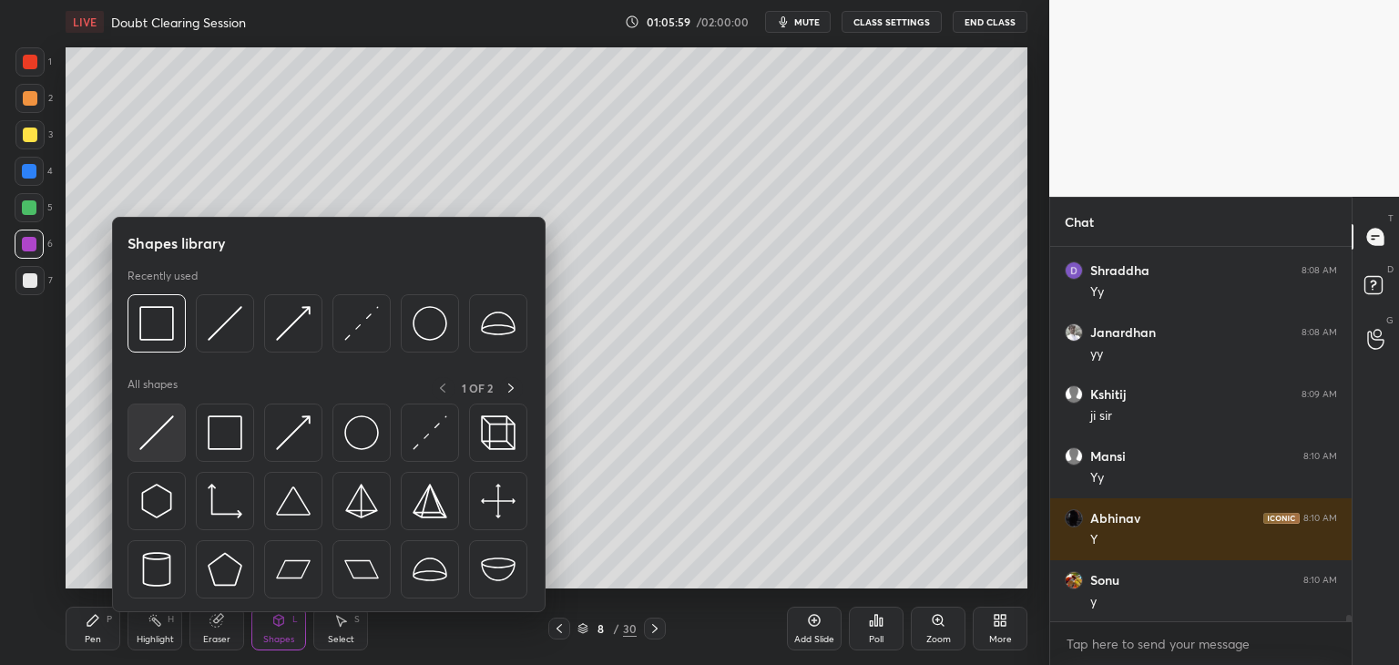
click at [153, 440] on img at bounding box center [156, 432] width 35 height 35
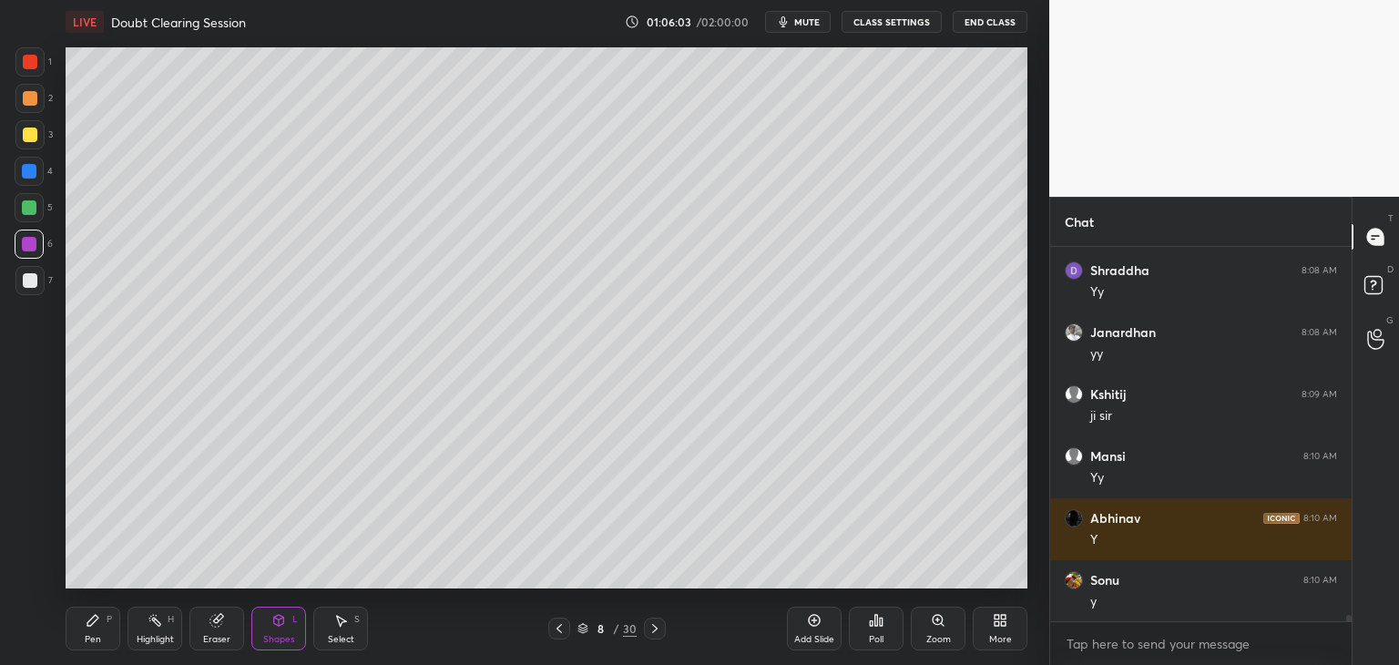
scroll to position [22420, 0]
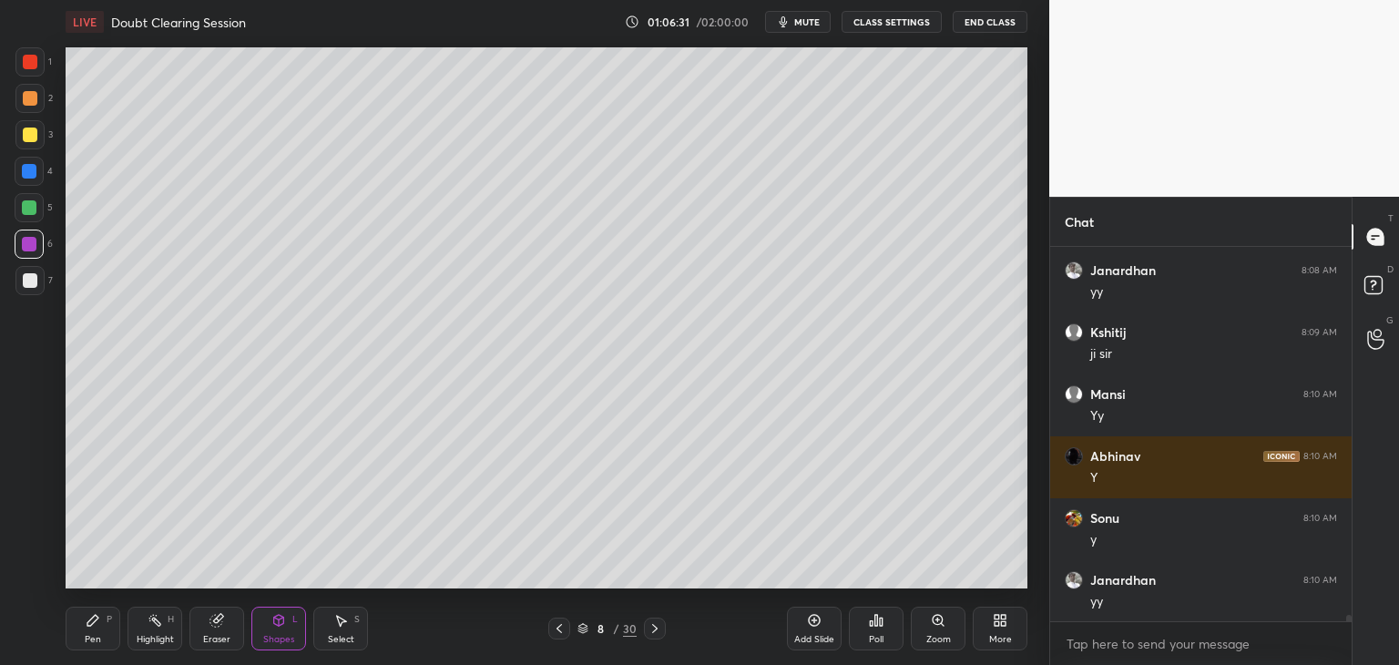
click at [91, 624] on icon at bounding box center [93, 620] width 15 height 15
click at [29, 284] on div at bounding box center [30, 280] width 15 height 15
click at [220, 635] on div "Eraser" at bounding box center [216, 639] width 27 height 9
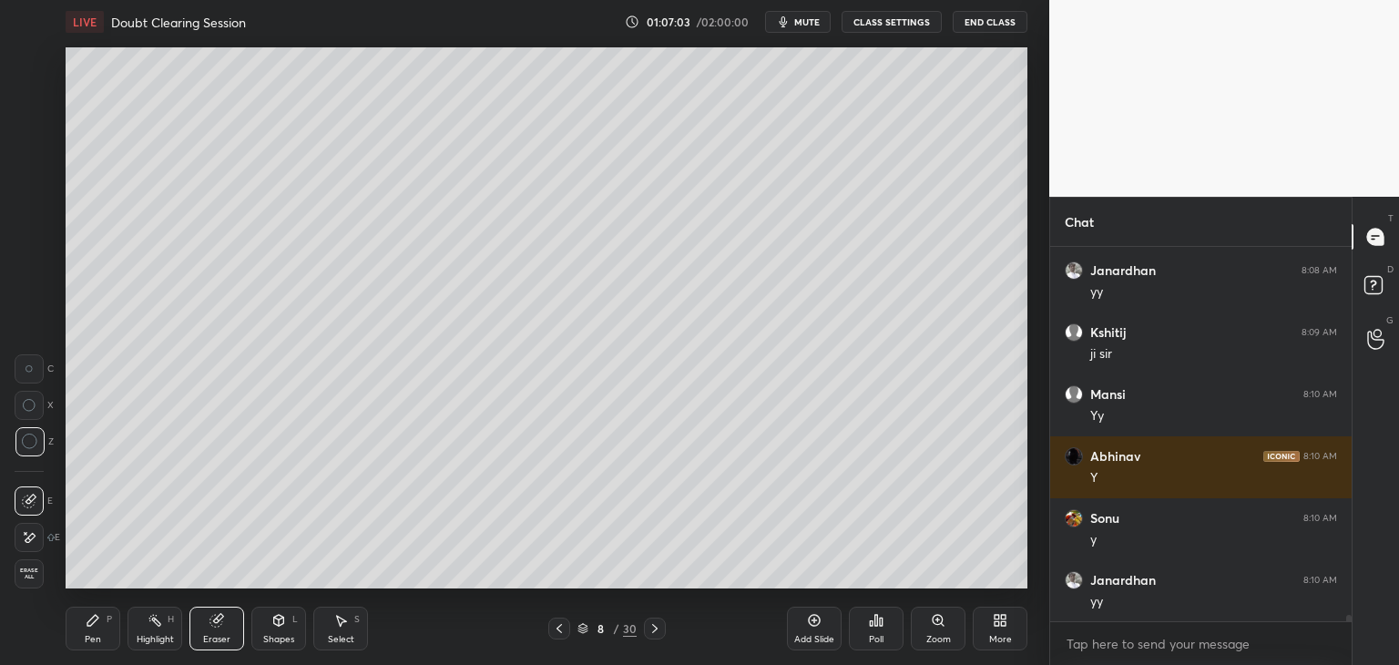
click at [106, 633] on div "Pen P" at bounding box center [93, 629] width 55 height 44
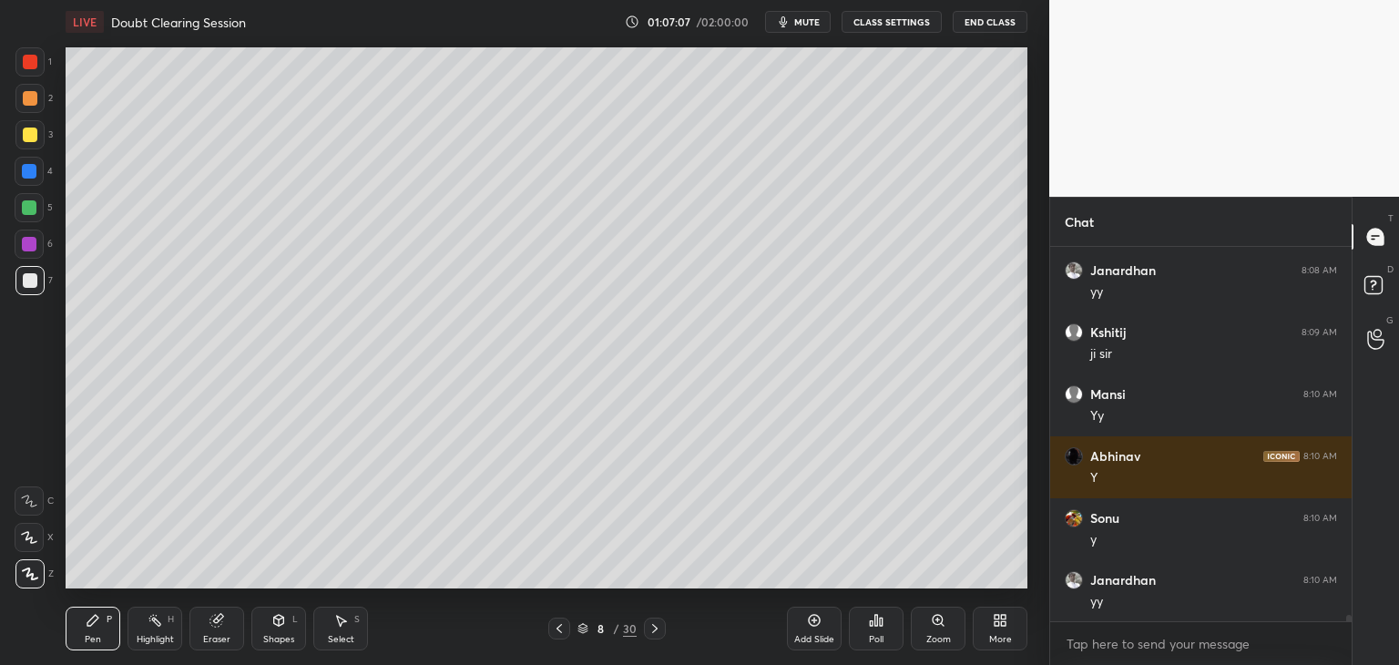
scroll to position [22482, 0]
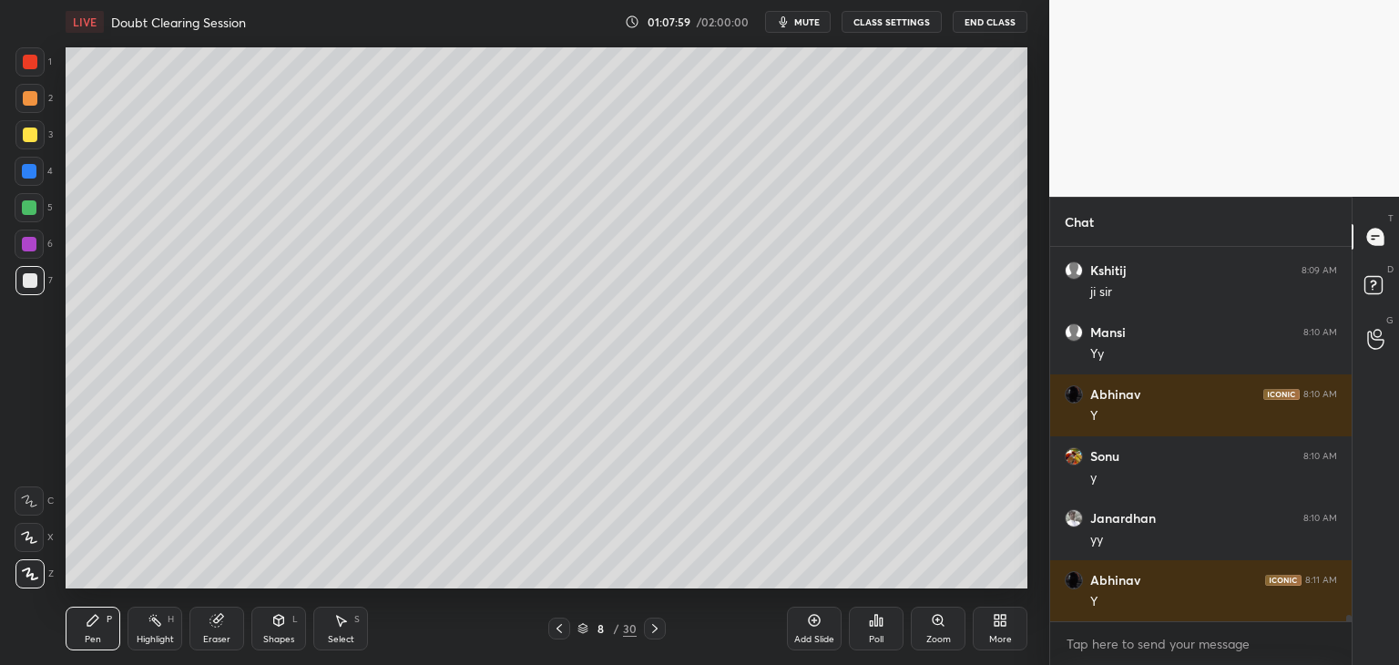
drag, startPoint x: 219, startPoint y: 628, endPoint x: 238, endPoint y: 618, distance: 21.6
click at [219, 628] on icon at bounding box center [217, 620] width 15 height 15
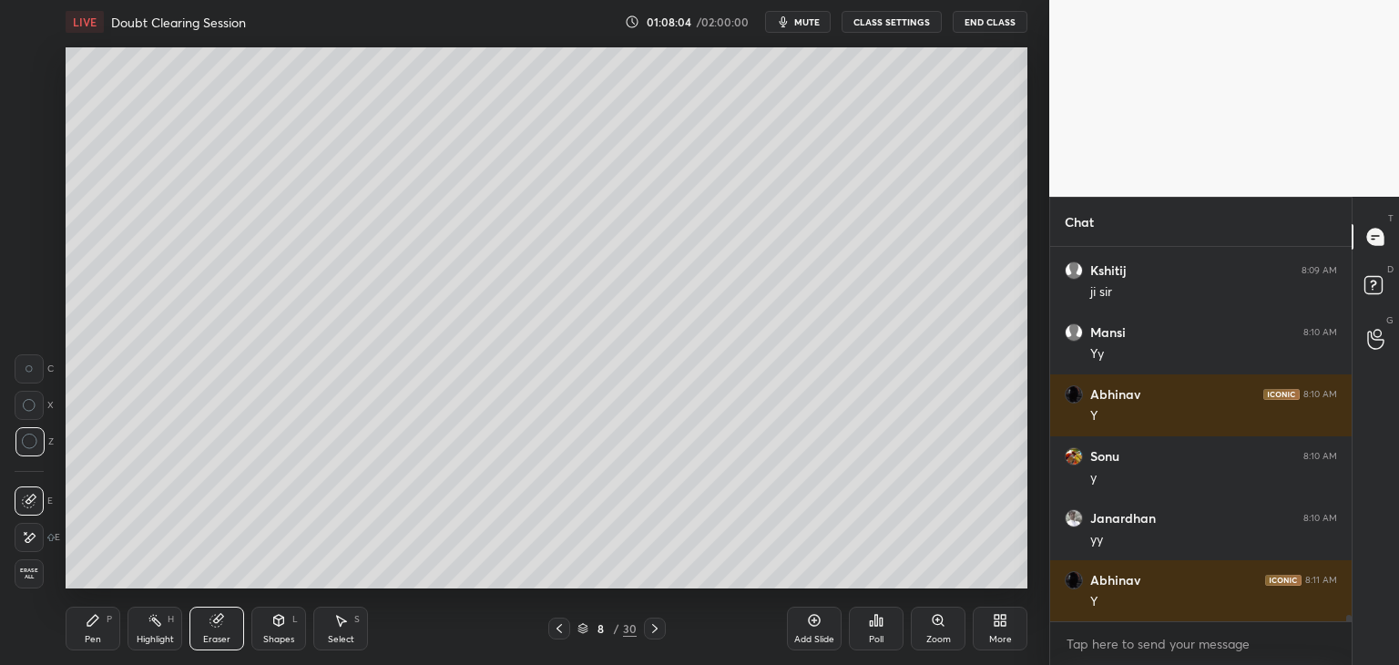
click at [98, 635] on div "Pen" at bounding box center [93, 639] width 16 height 9
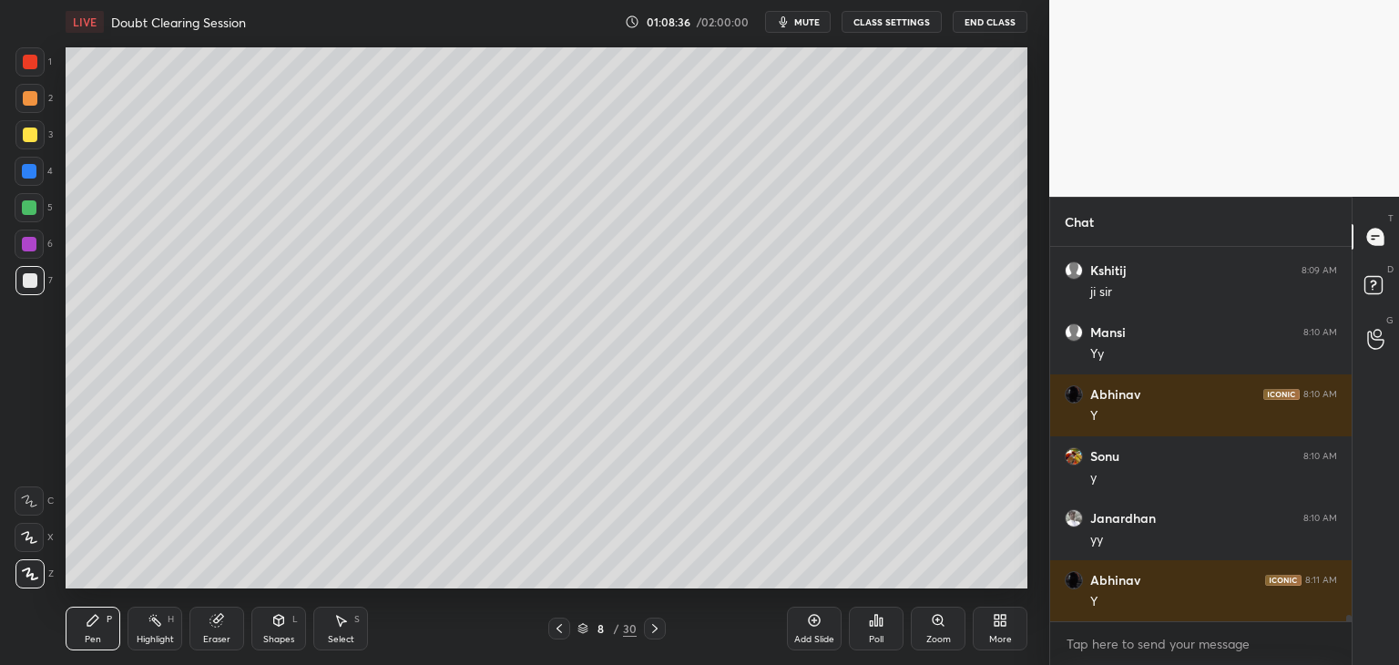
click at [578, 629] on icon at bounding box center [582, 630] width 9 height 3
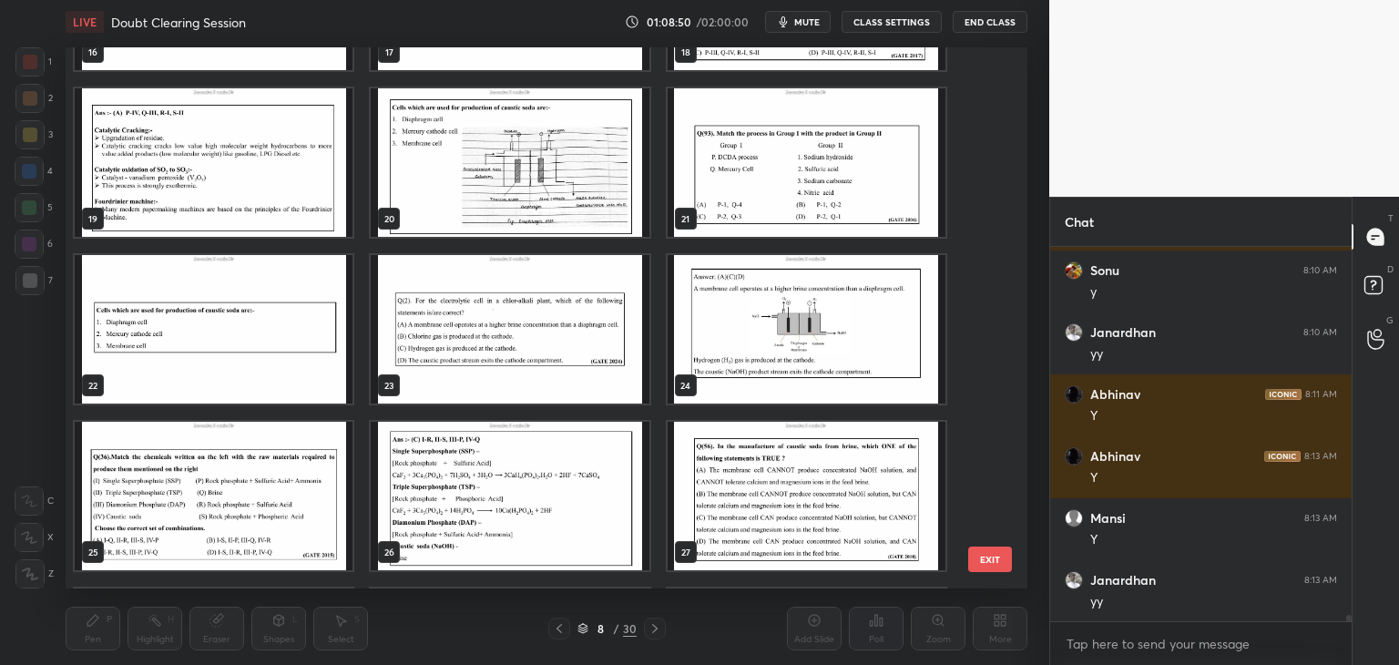
scroll to position [22730, 0]
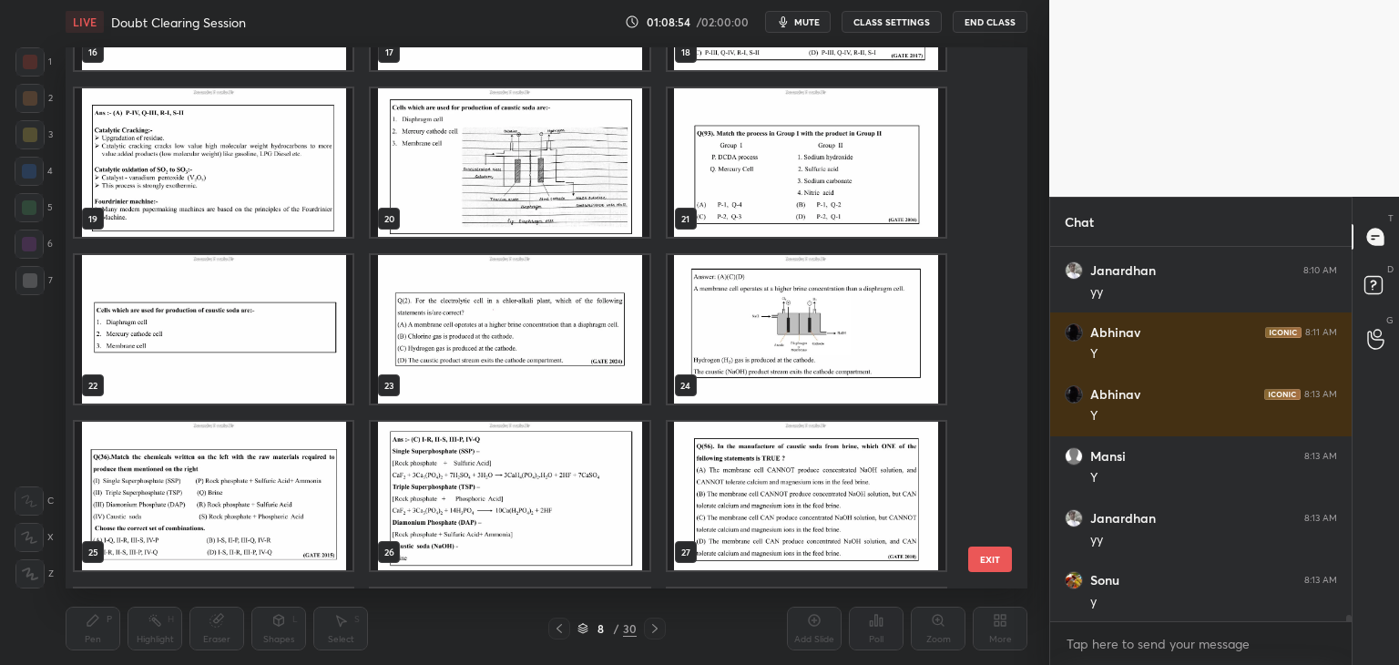
click at [548, 349] on img "grid" at bounding box center [510, 329] width 278 height 148
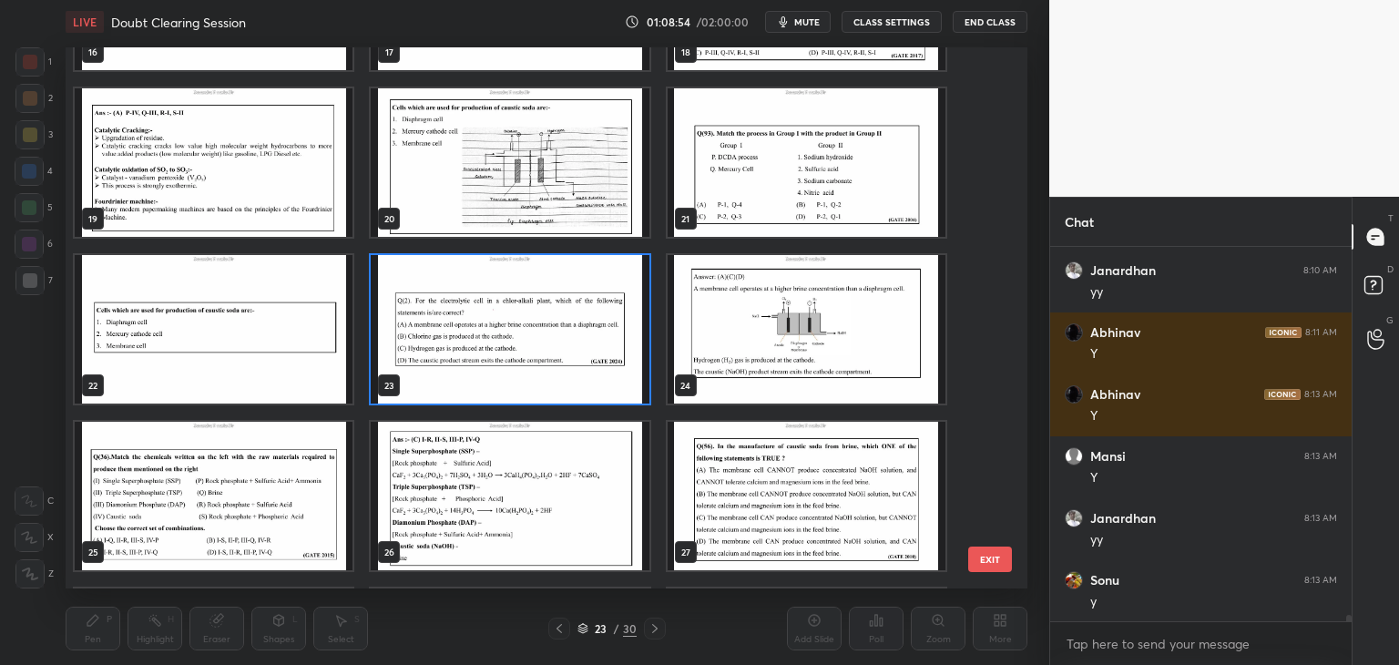
click at [550, 347] on img "grid" at bounding box center [510, 329] width 278 height 148
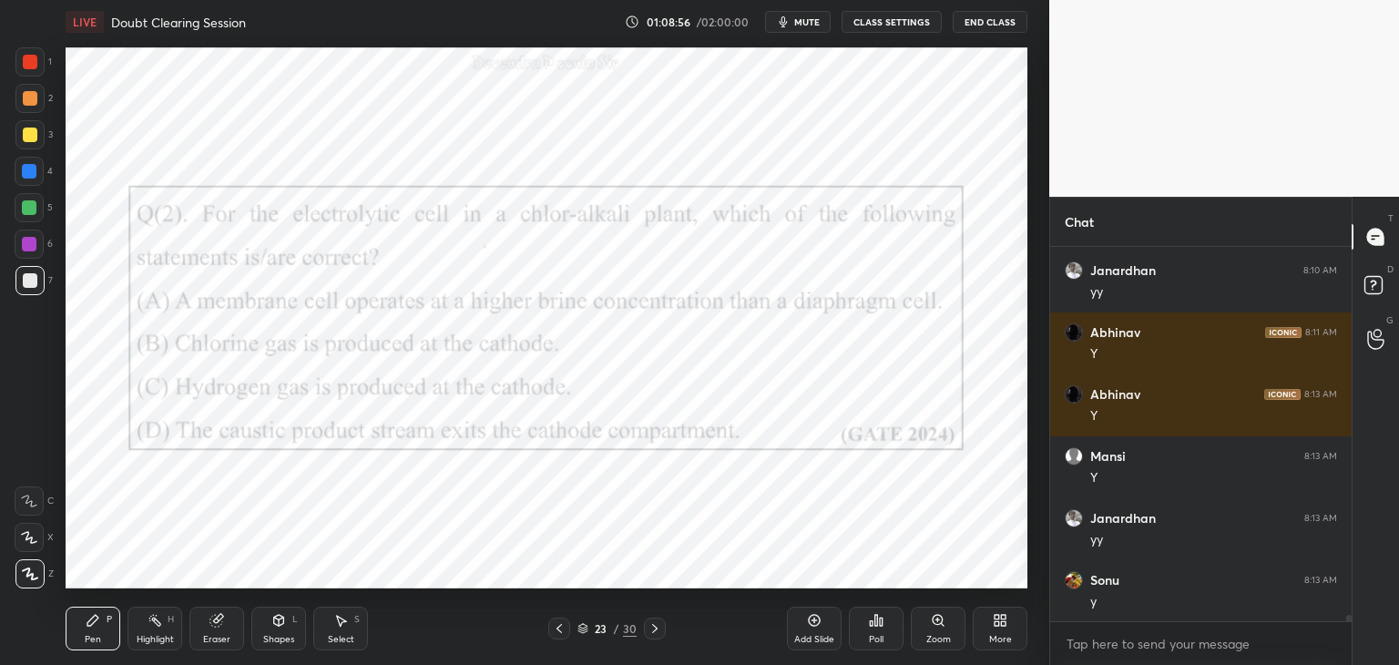
click at [33, 240] on div at bounding box center [29, 244] width 15 height 15
click at [582, 629] on icon at bounding box center [583, 628] width 11 height 11
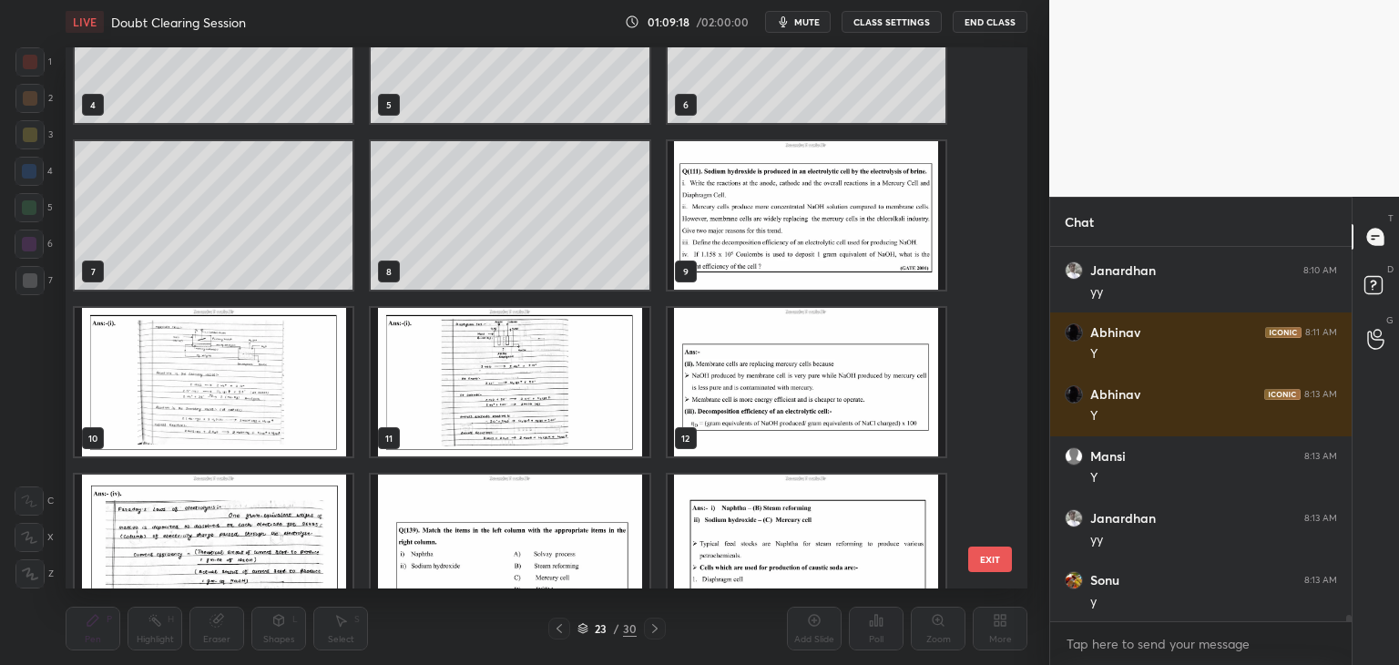
scroll to position [254, 0]
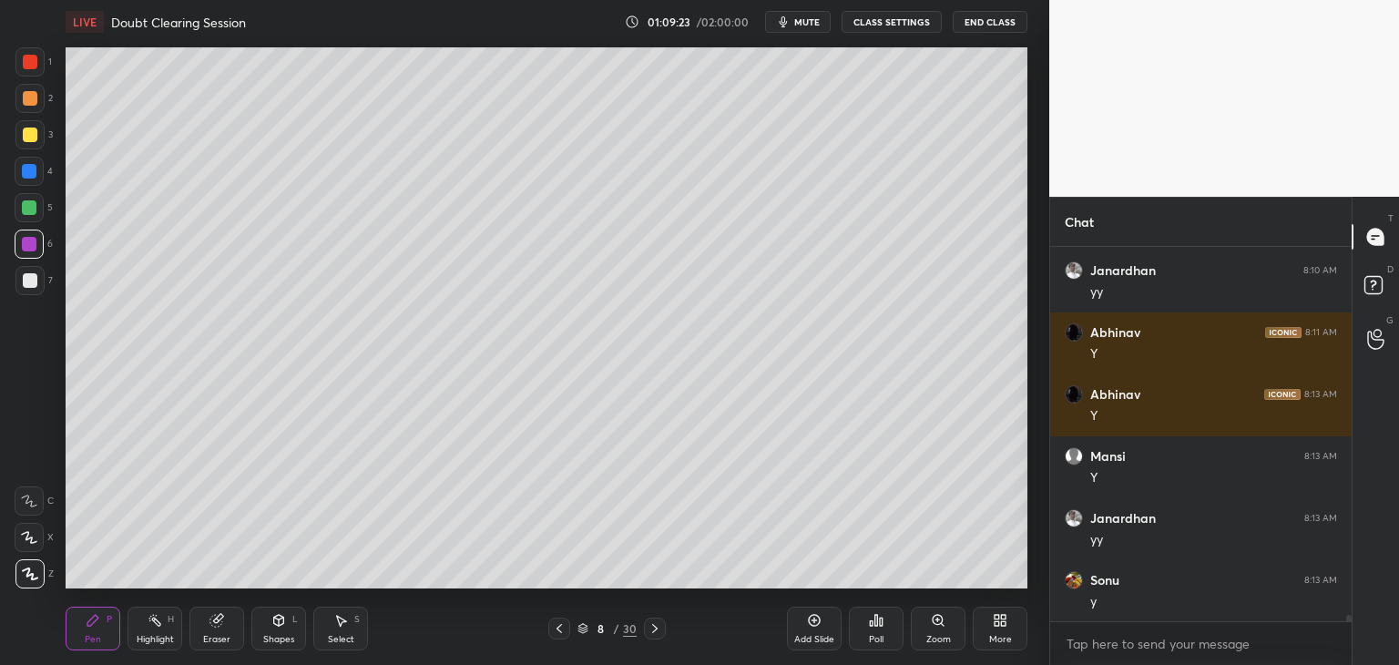
click at [583, 627] on icon at bounding box center [583, 628] width 11 height 11
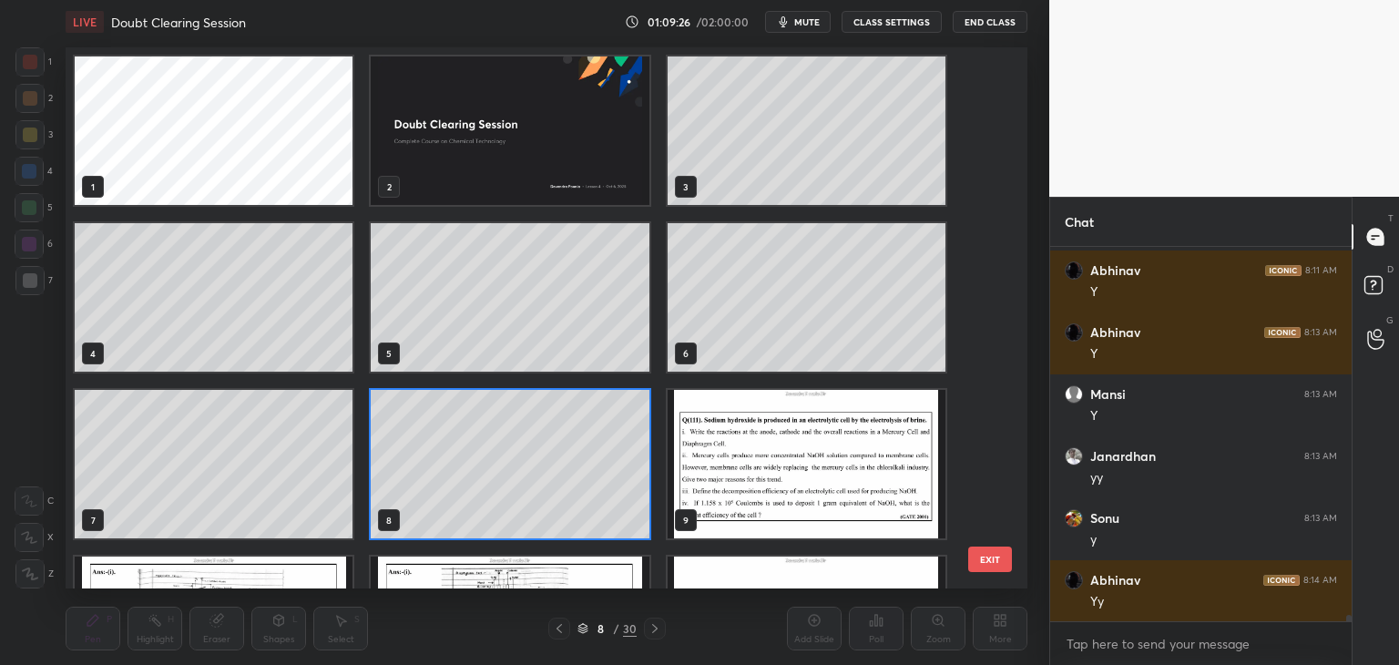
scroll to position [22853, 0]
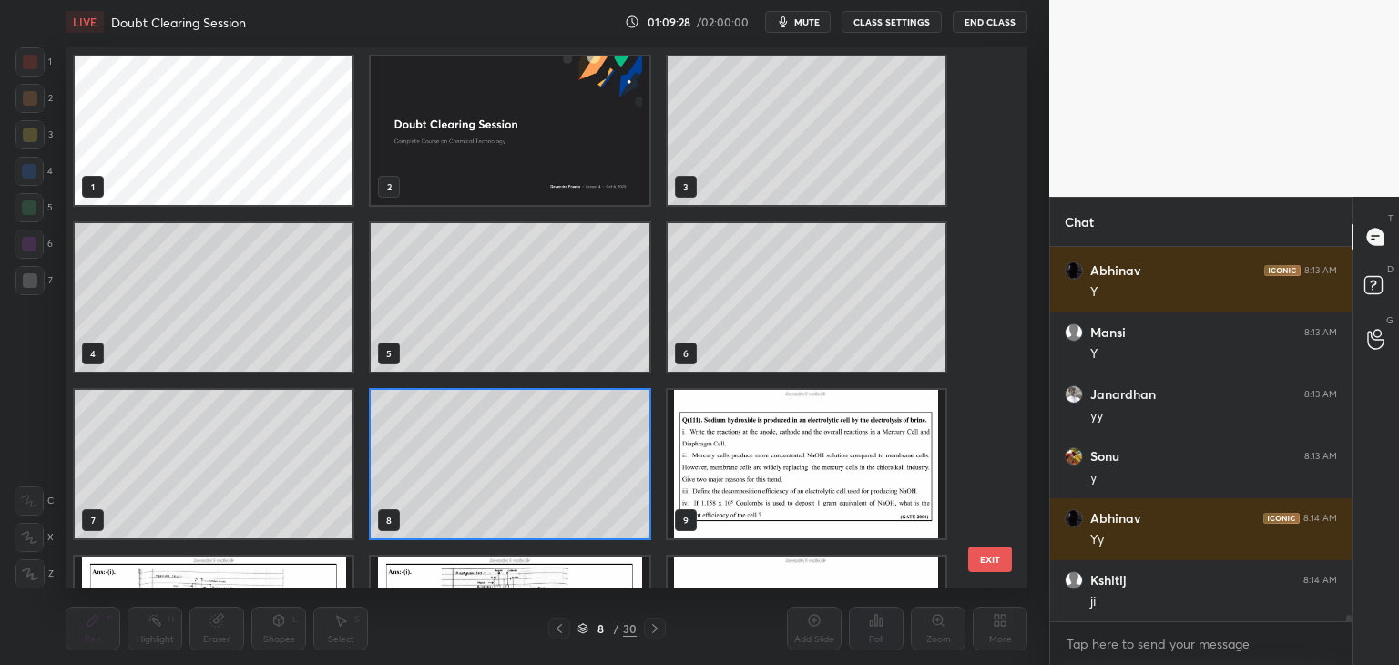
click at [814, 482] on img "grid" at bounding box center [807, 464] width 278 height 148
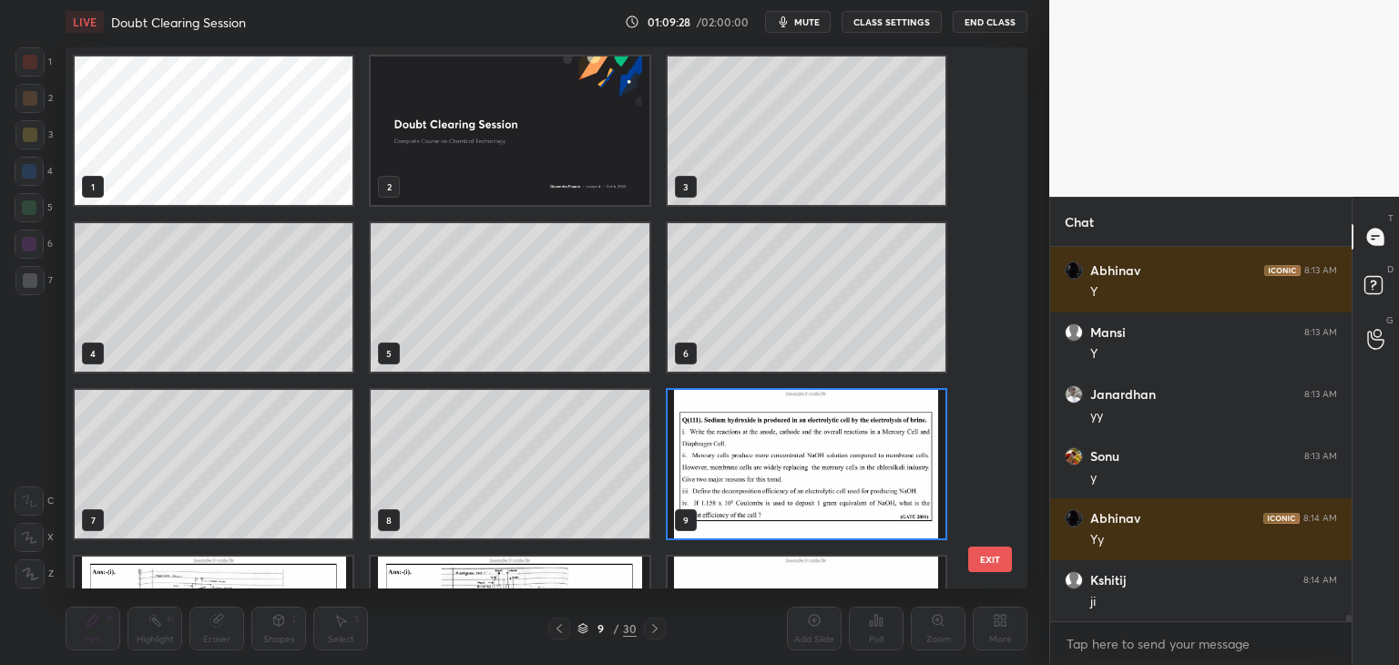
click at [814, 482] on img "grid" at bounding box center [807, 464] width 278 height 148
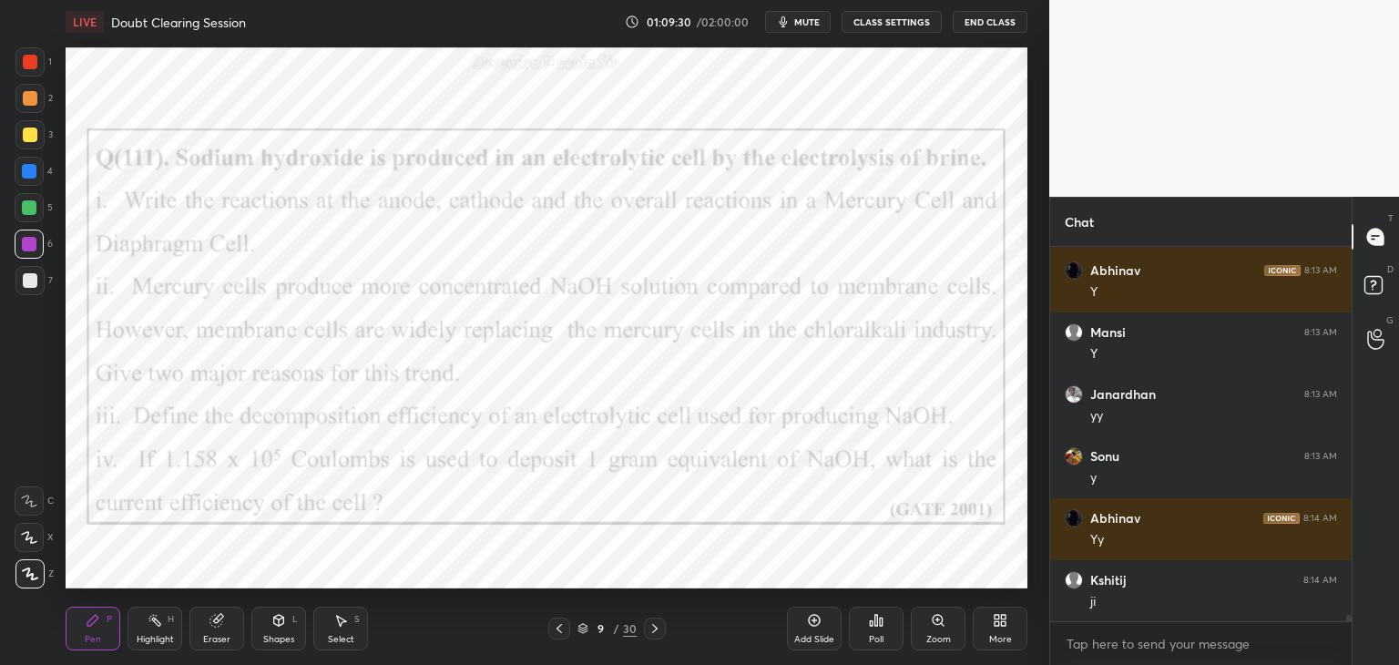
click at [654, 629] on icon at bounding box center [655, 628] width 15 height 15
click at [655, 629] on icon at bounding box center [655, 628] width 15 height 15
click at [659, 631] on icon at bounding box center [655, 628] width 15 height 15
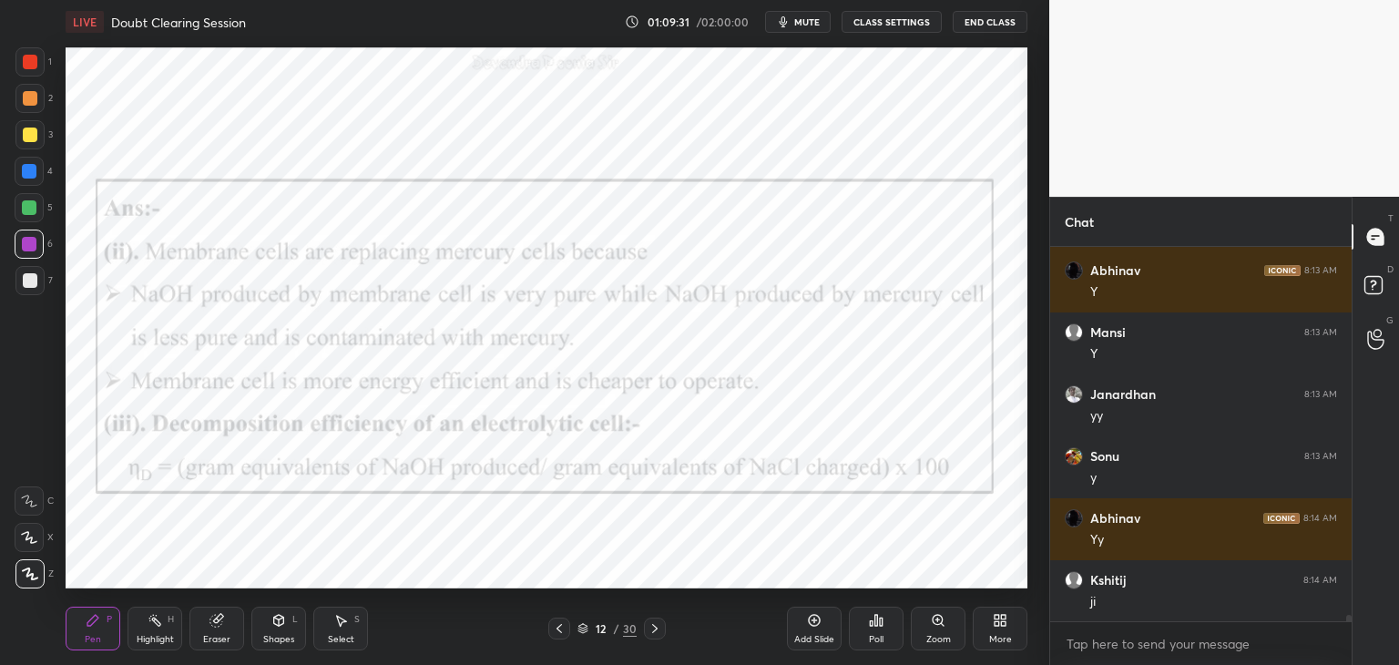
click at [658, 631] on icon at bounding box center [655, 628] width 15 height 15
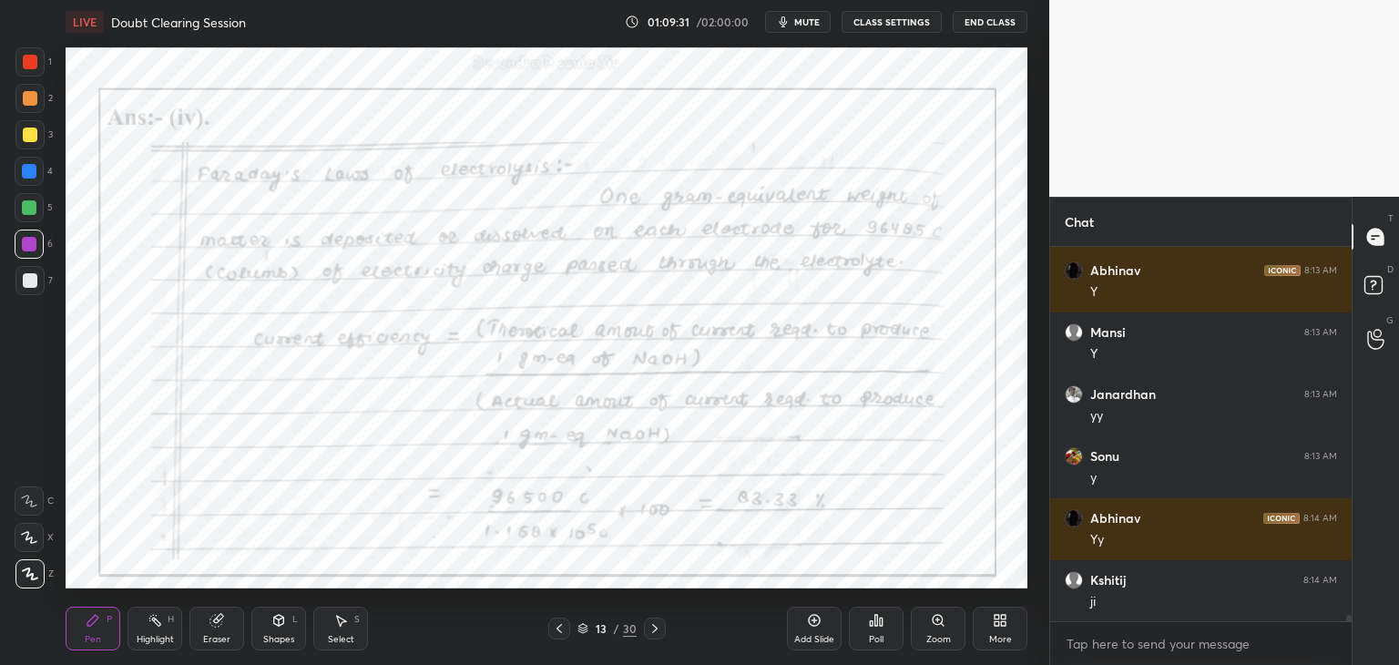
click at [657, 631] on icon at bounding box center [655, 628] width 15 height 15
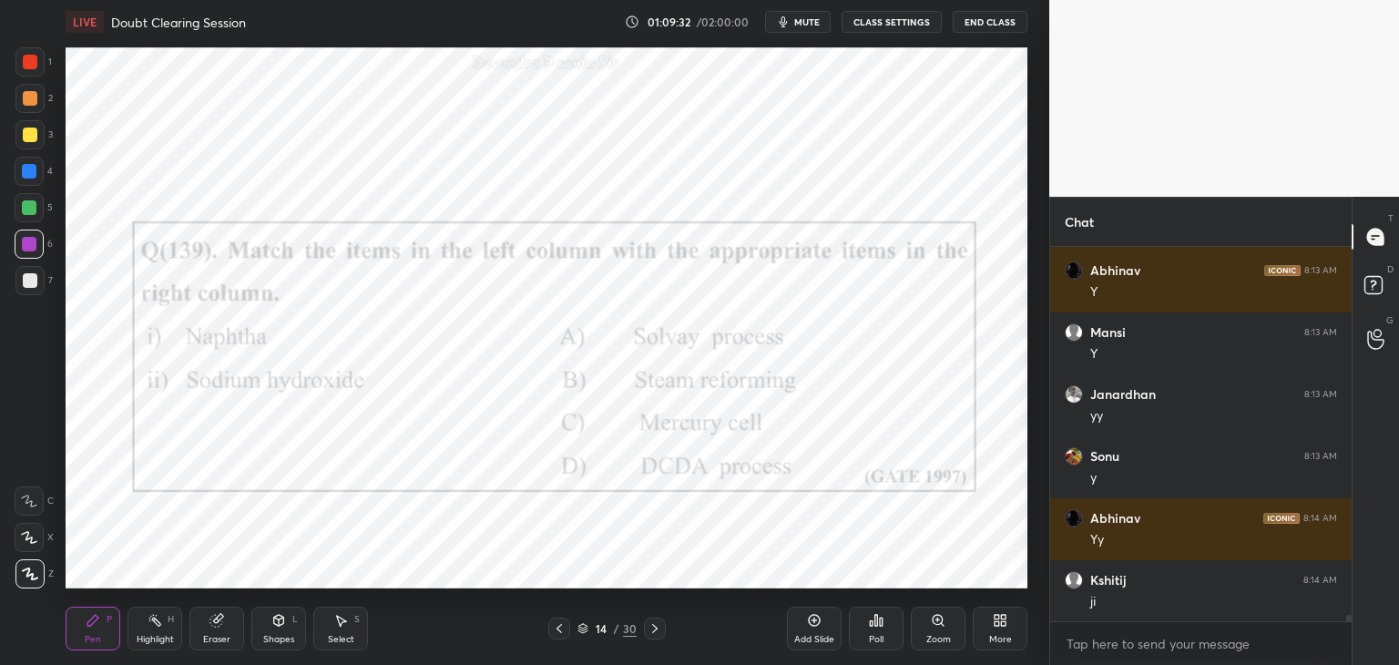
click at [659, 631] on icon at bounding box center [655, 628] width 15 height 15
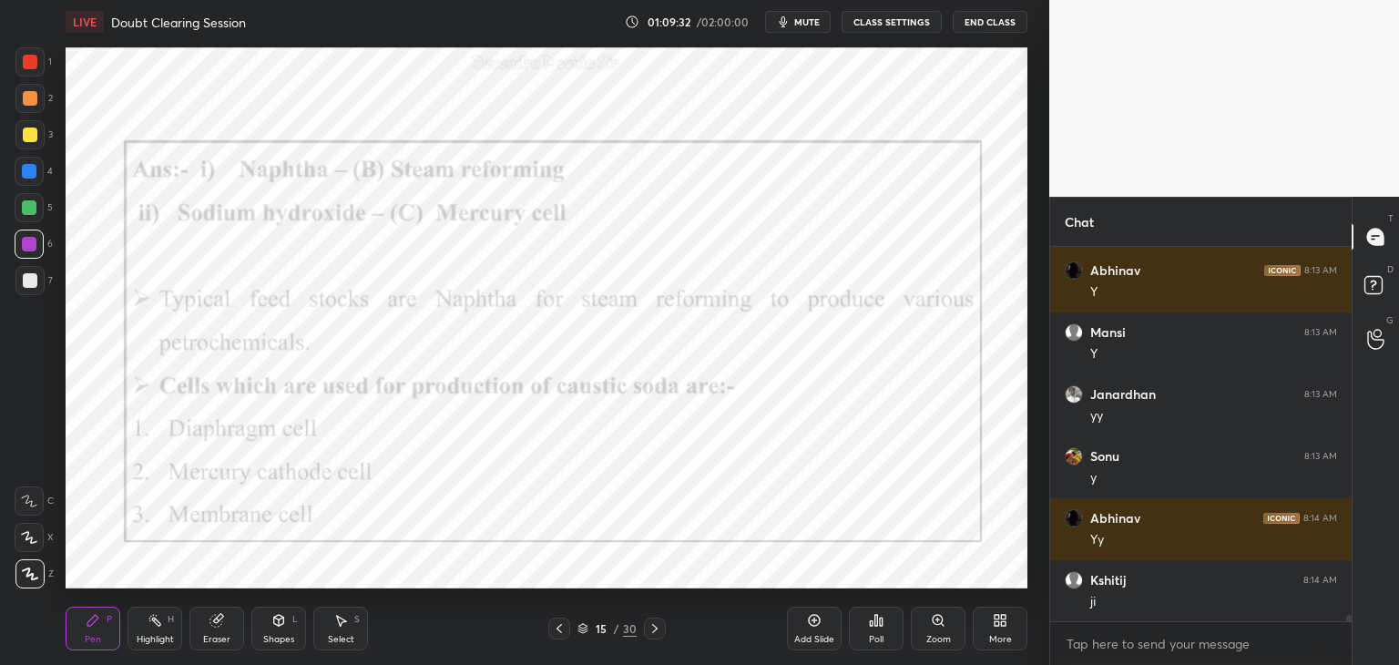
click at [657, 633] on icon at bounding box center [655, 628] width 15 height 15
click at [659, 632] on icon at bounding box center [655, 628] width 15 height 15
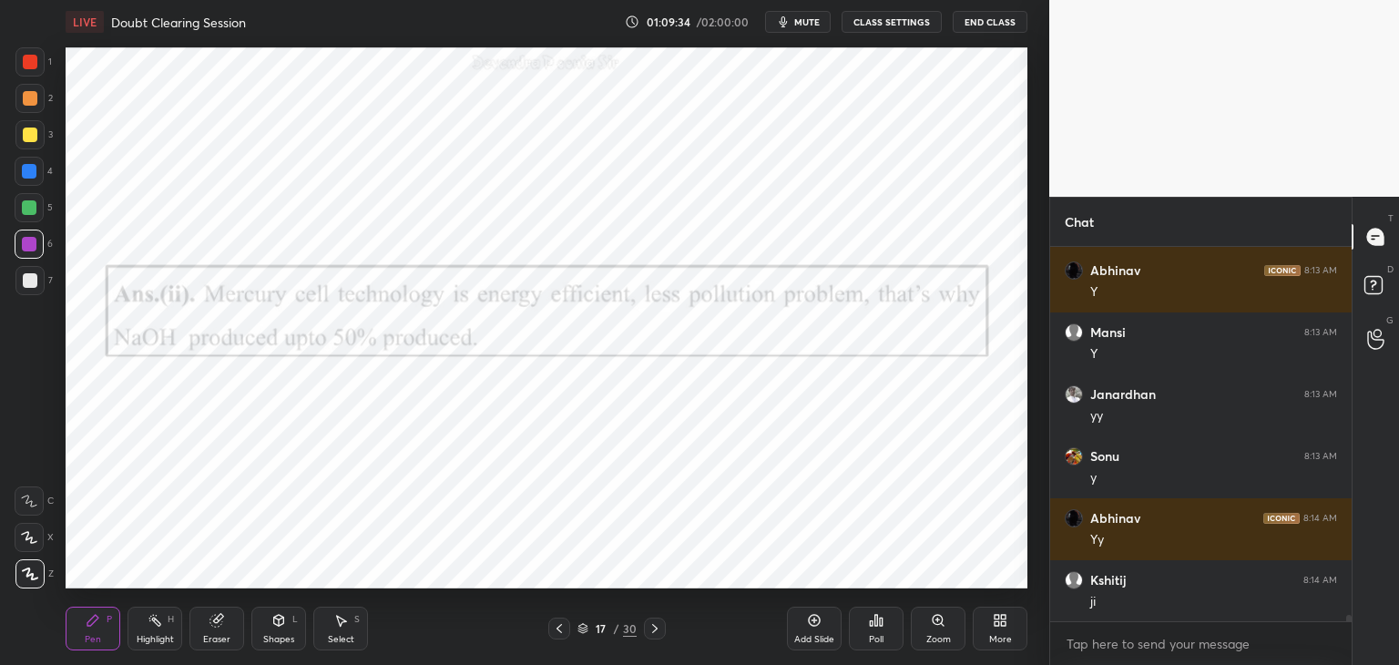
click at [659, 631] on icon at bounding box center [655, 628] width 15 height 15
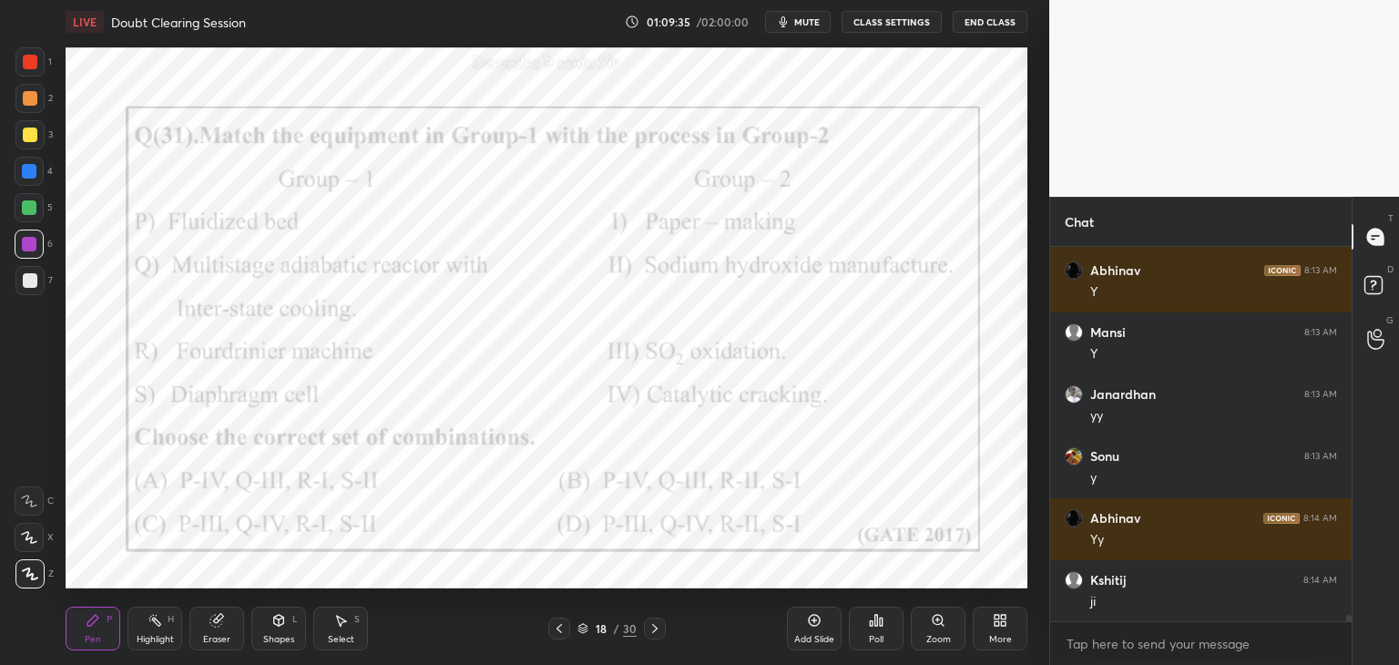
click at [660, 631] on icon at bounding box center [655, 628] width 15 height 15
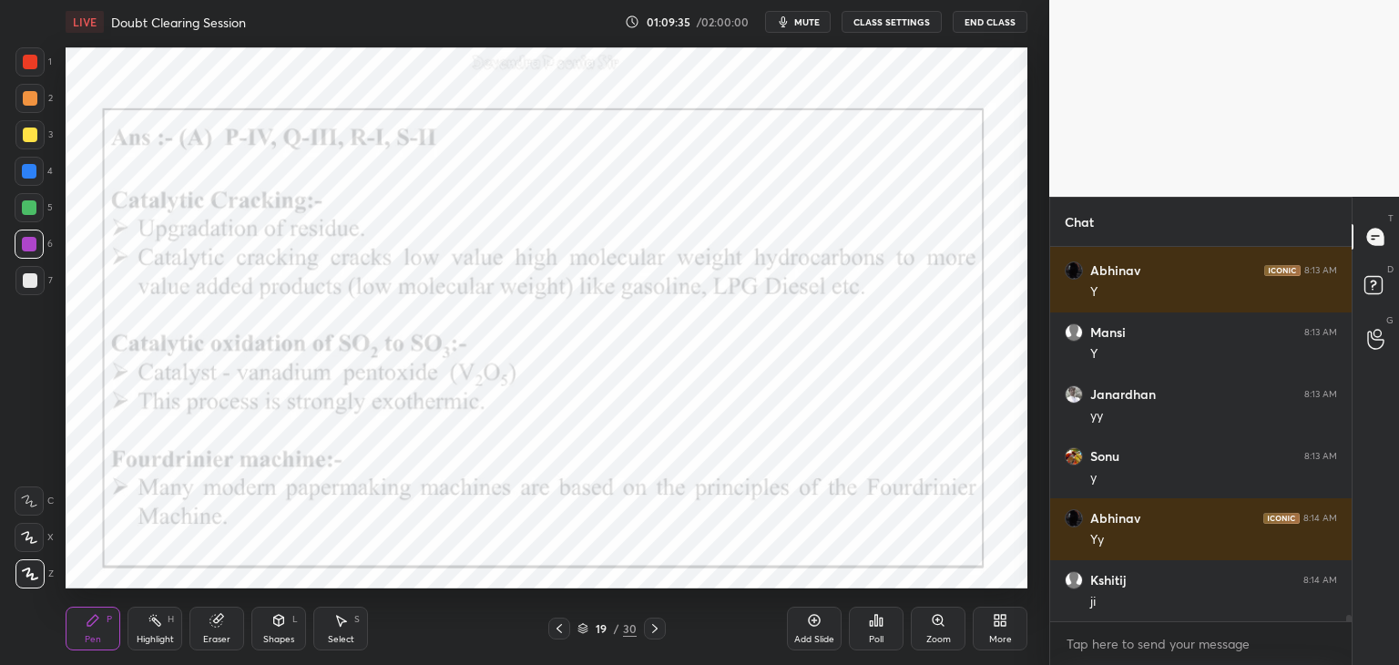
click at [660, 631] on icon at bounding box center [655, 628] width 15 height 15
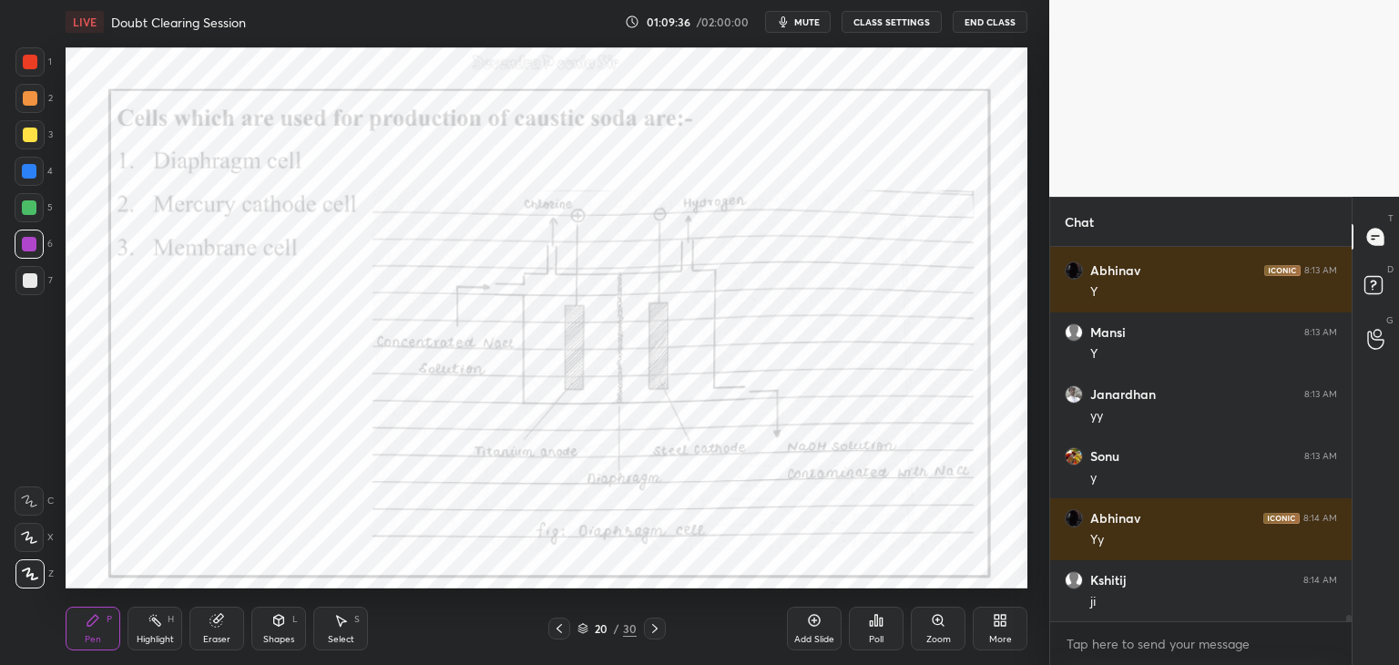
click at [660, 631] on icon at bounding box center [655, 628] width 15 height 15
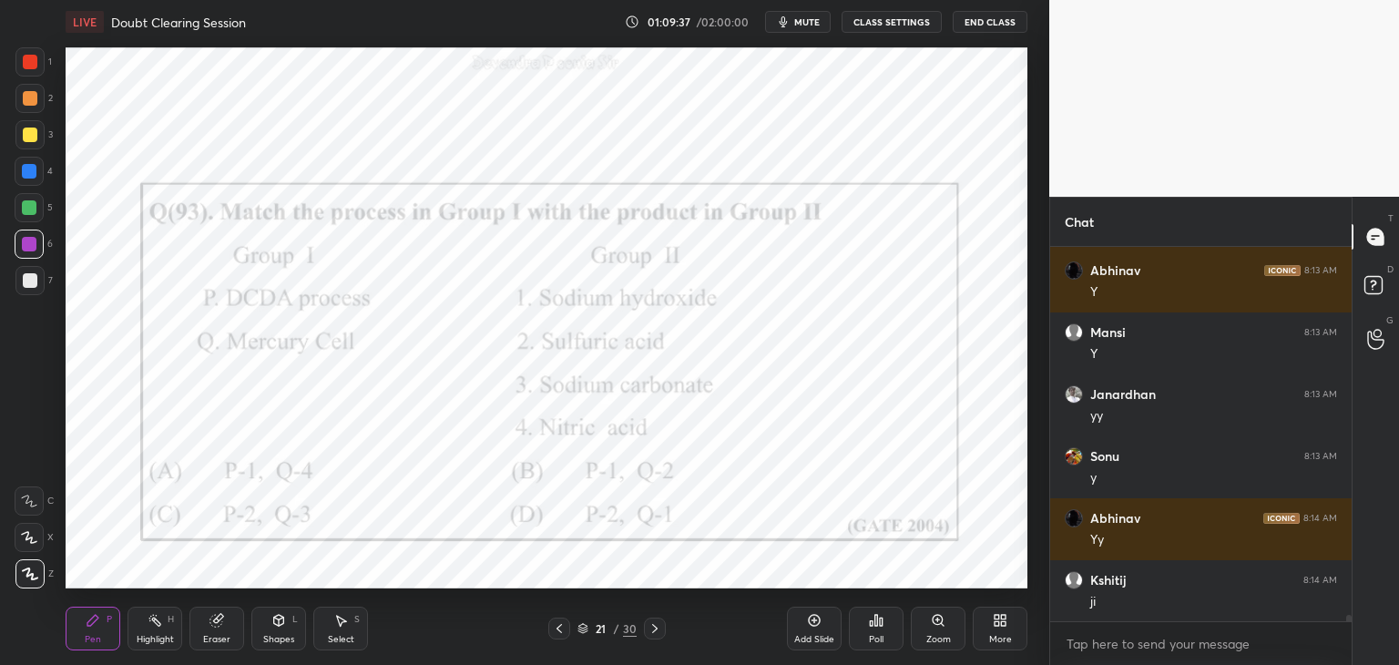
click at [660, 631] on icon at bounding box center [655, 628] width 15 height 15
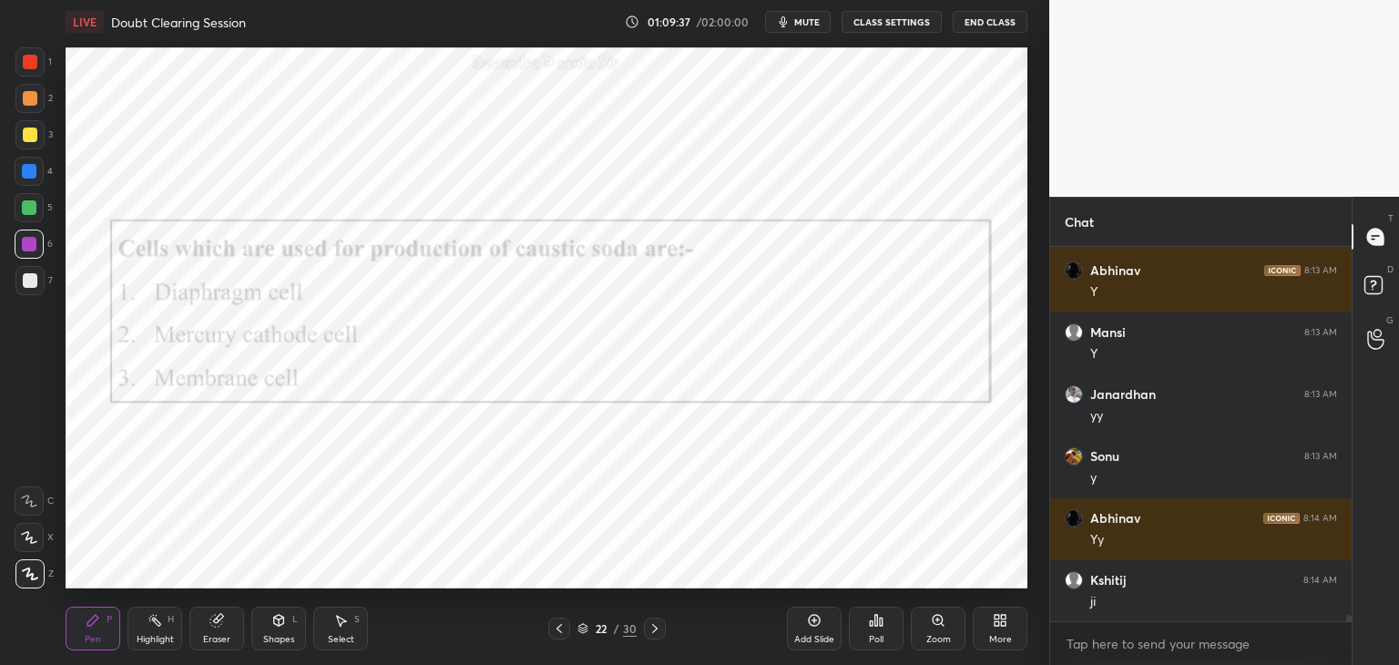
click at [660, 631] on icon at bounding box center [655, 628] width 15 height 15
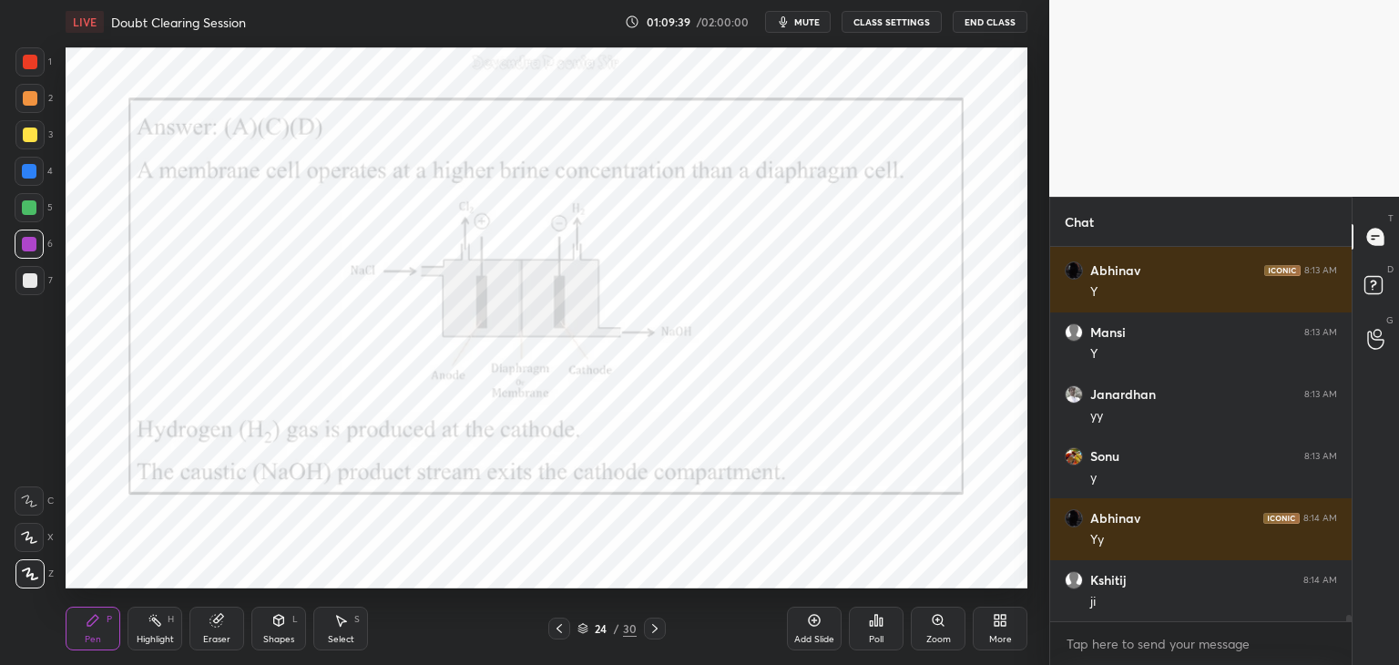
click at [654, 628] on icon at bounding box center [654, 628] width 5 height 9
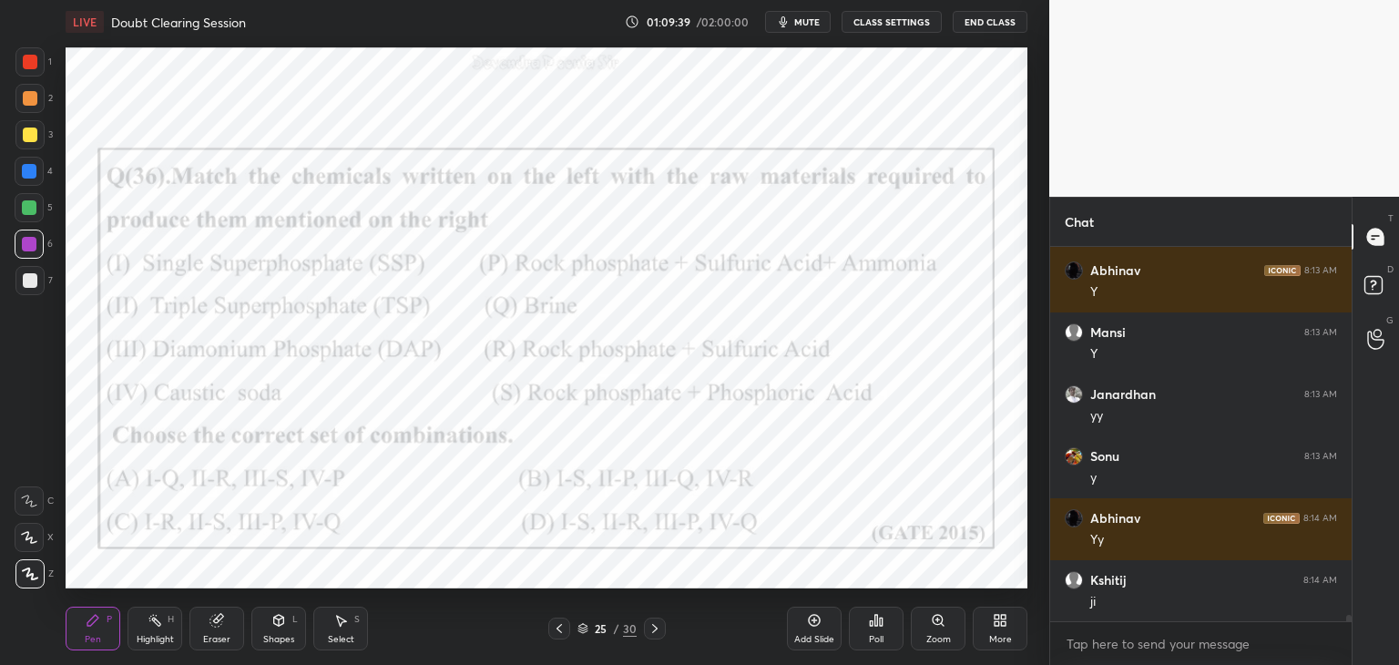
click at [656, 628] on icon at bounding box center [655, 628] width 15 height 15
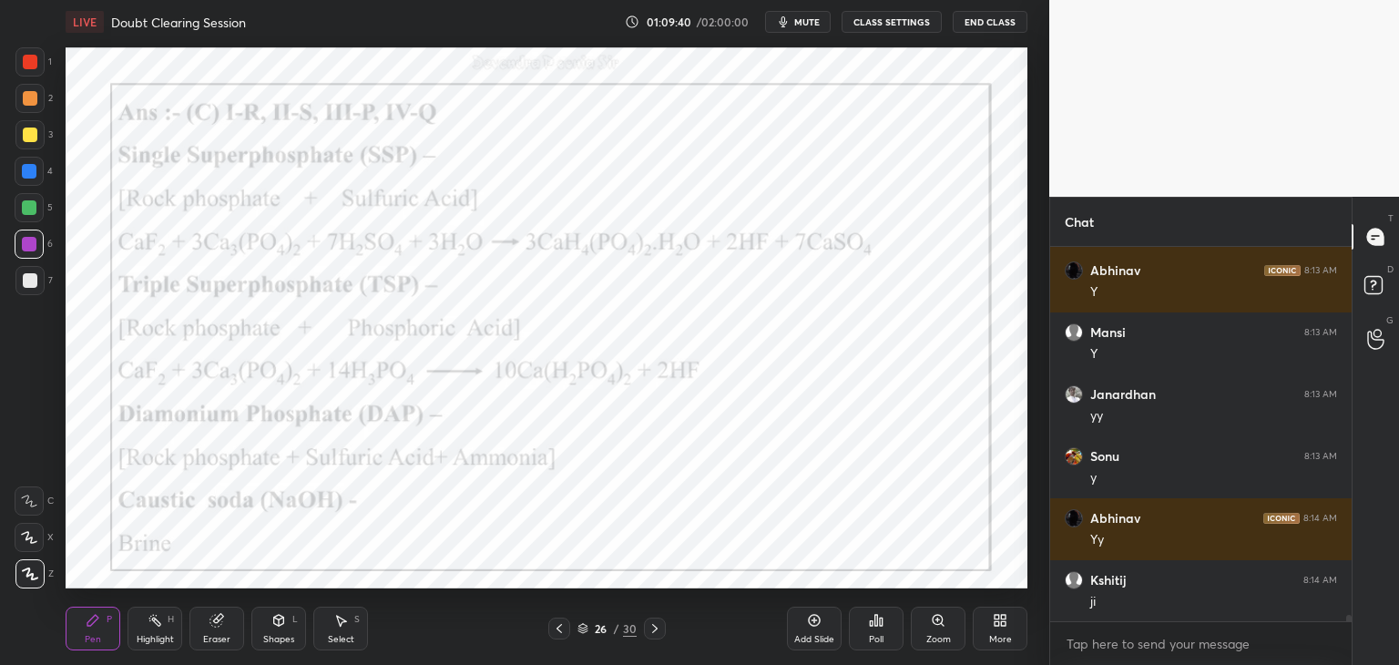
click at [658, 628] on icon at bounding box center [655, 628] width 15 height 15
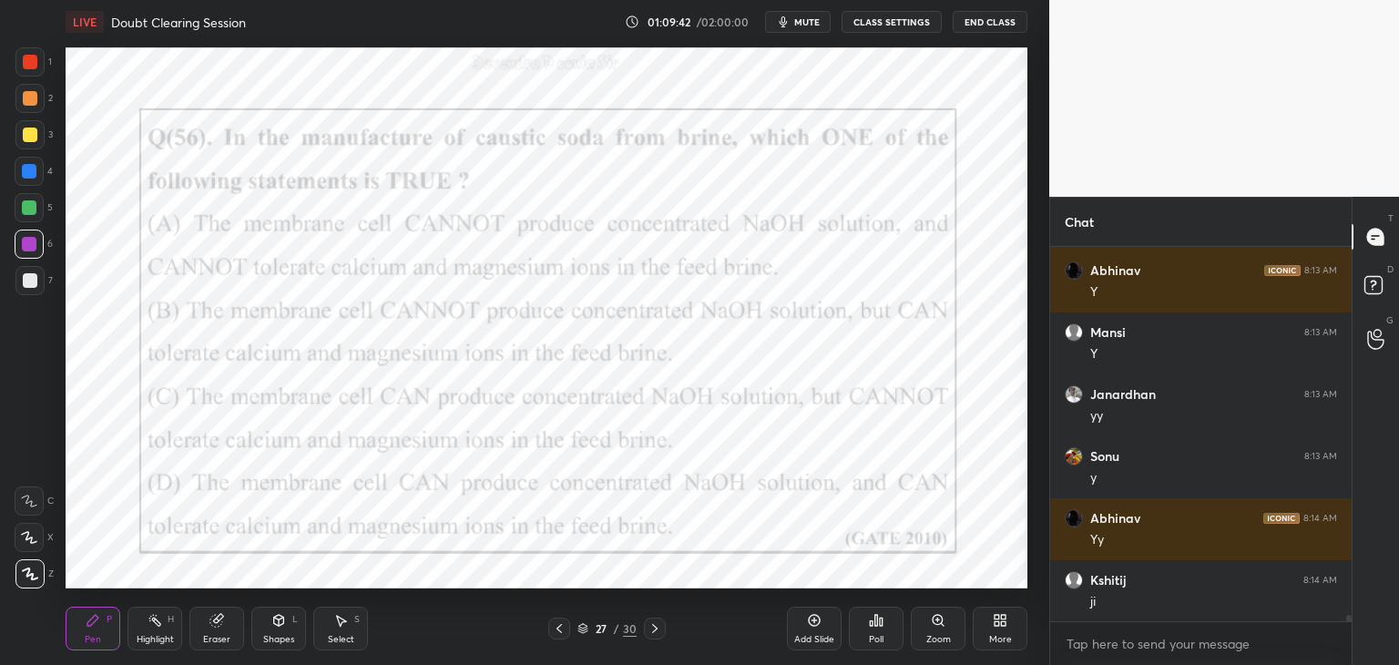
scroll to position [22948, 0]
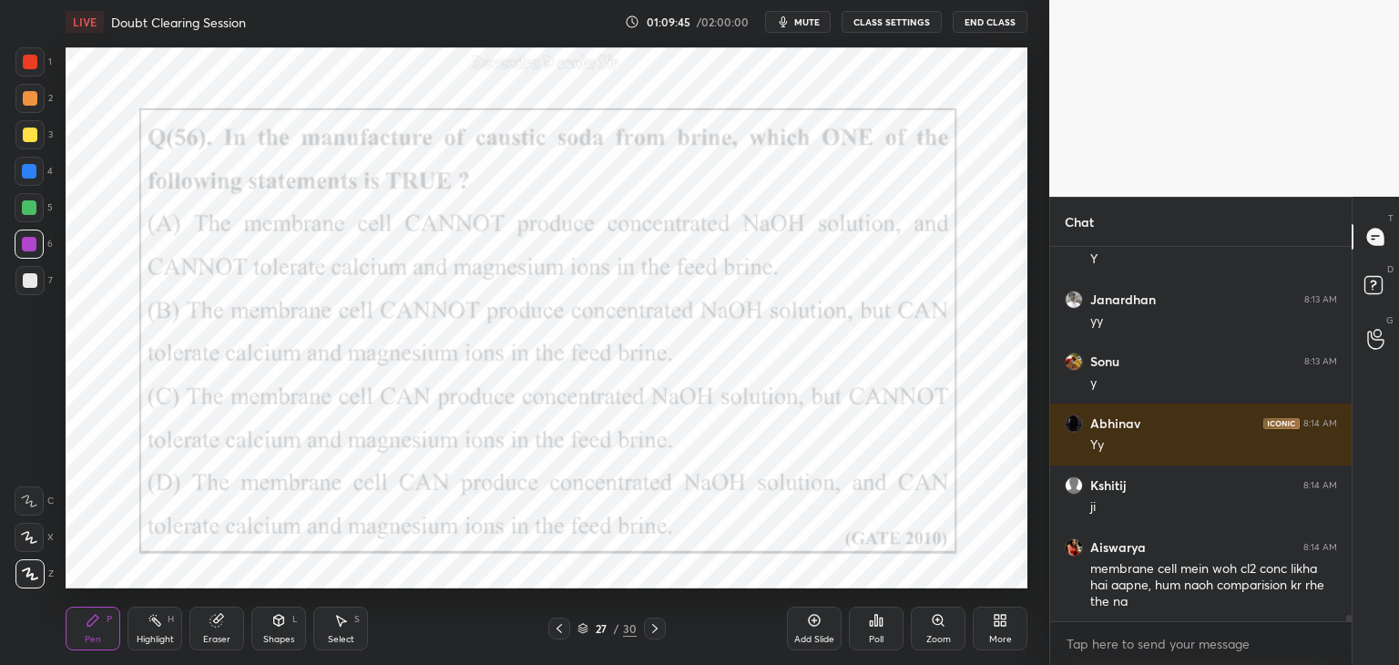
click at [40, 216] on div at bounding box center [29, 207] width 29 height 29
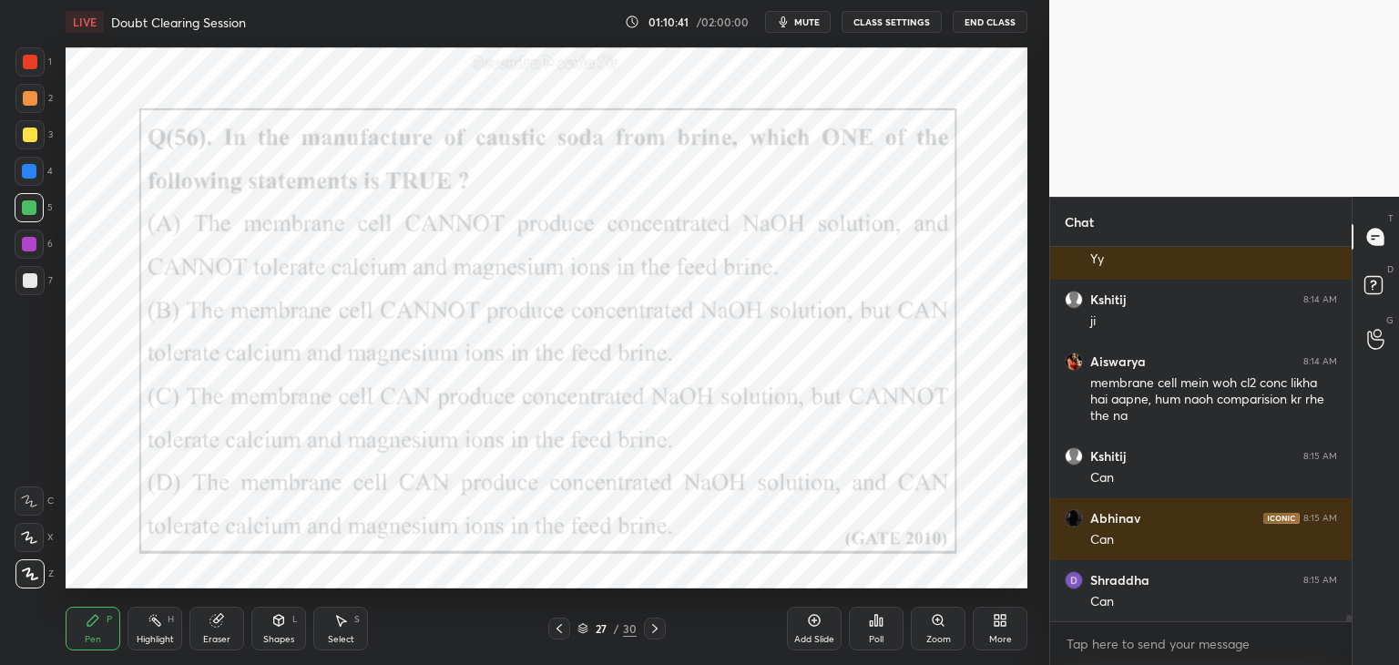
scroll to position [23196, 0]
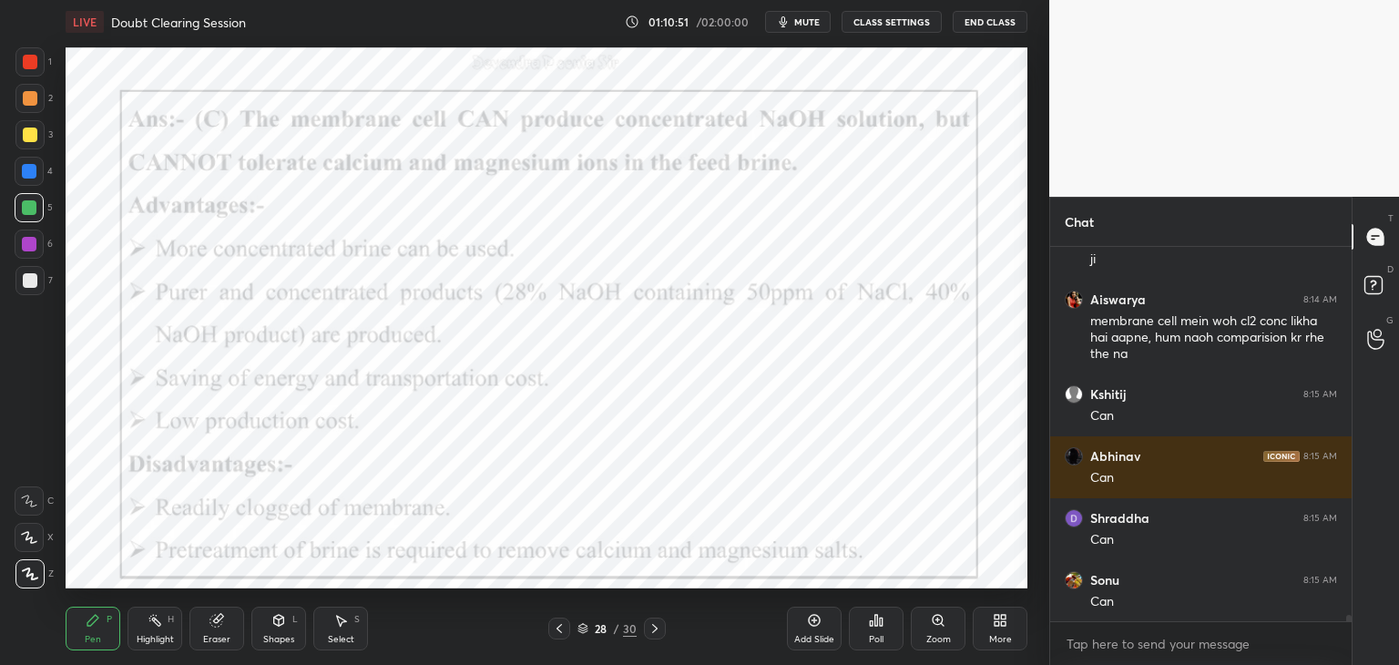
click at [581, 629] on icon at bounding box center [583, 628] width 11 height 11
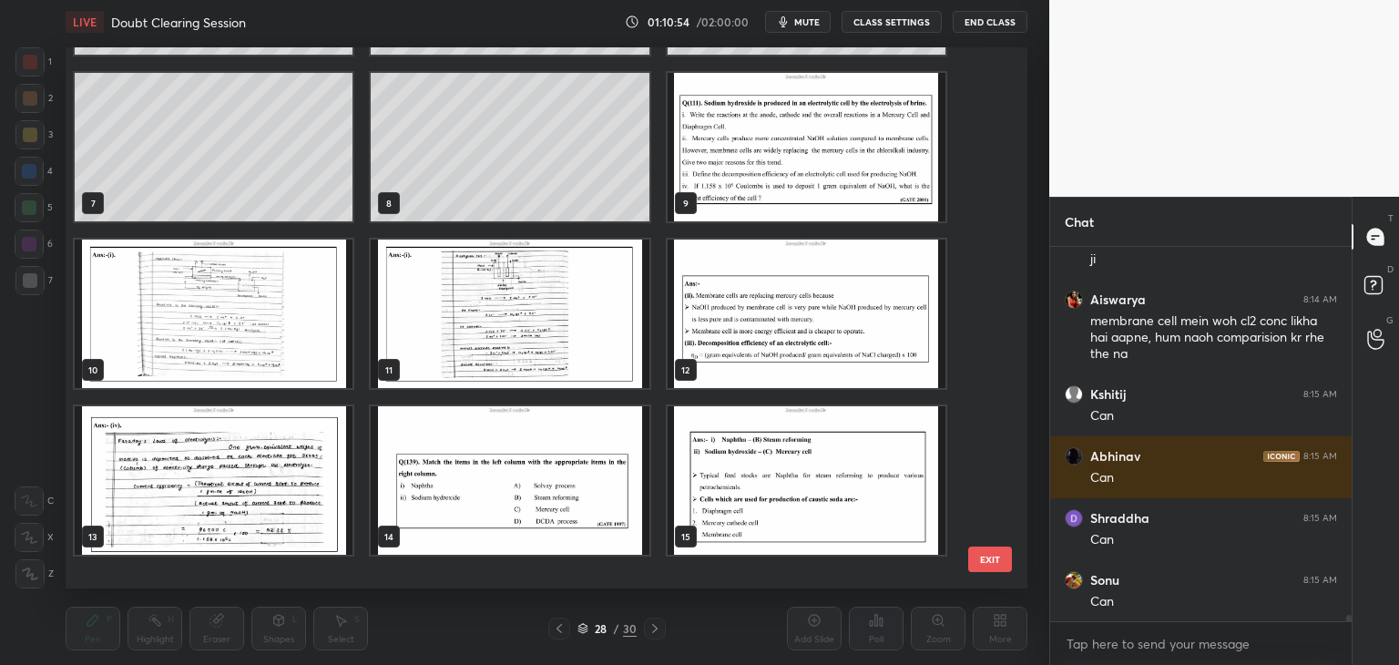
scroll to position [256, 0]
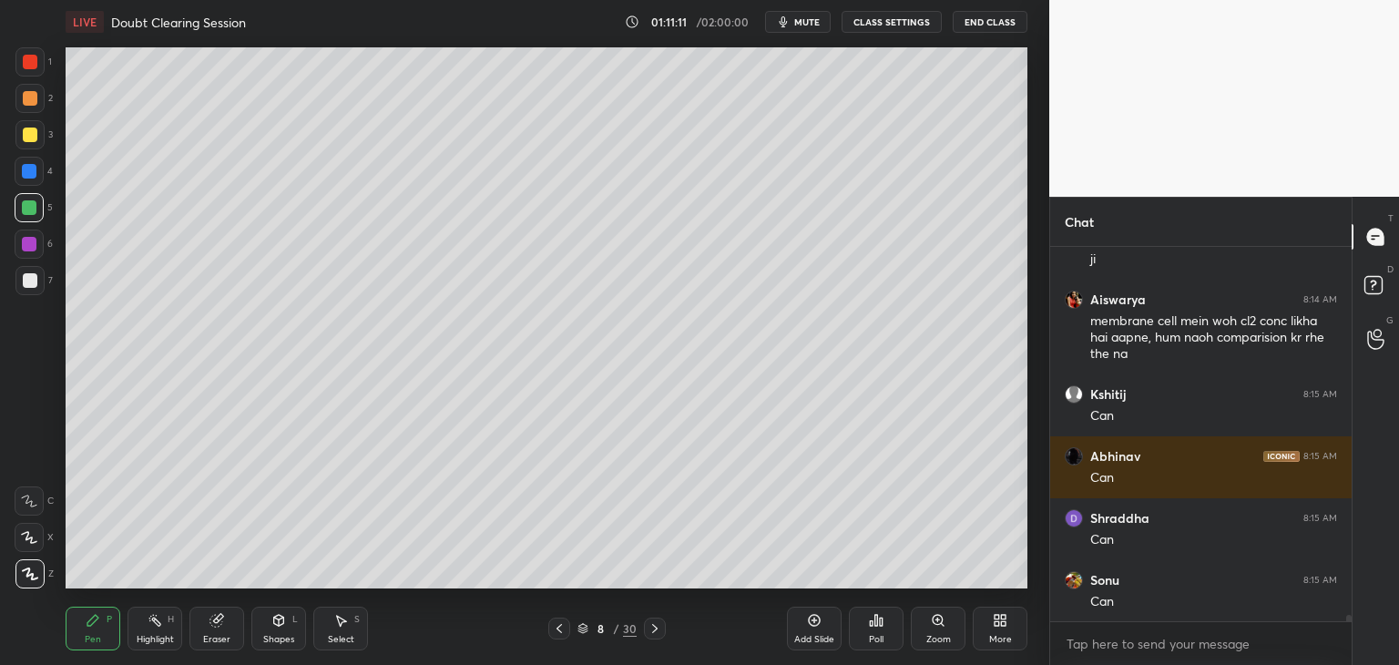
click at [219, 638] on div "Eraser" at bounding box center [216, 639] width 27 height 9
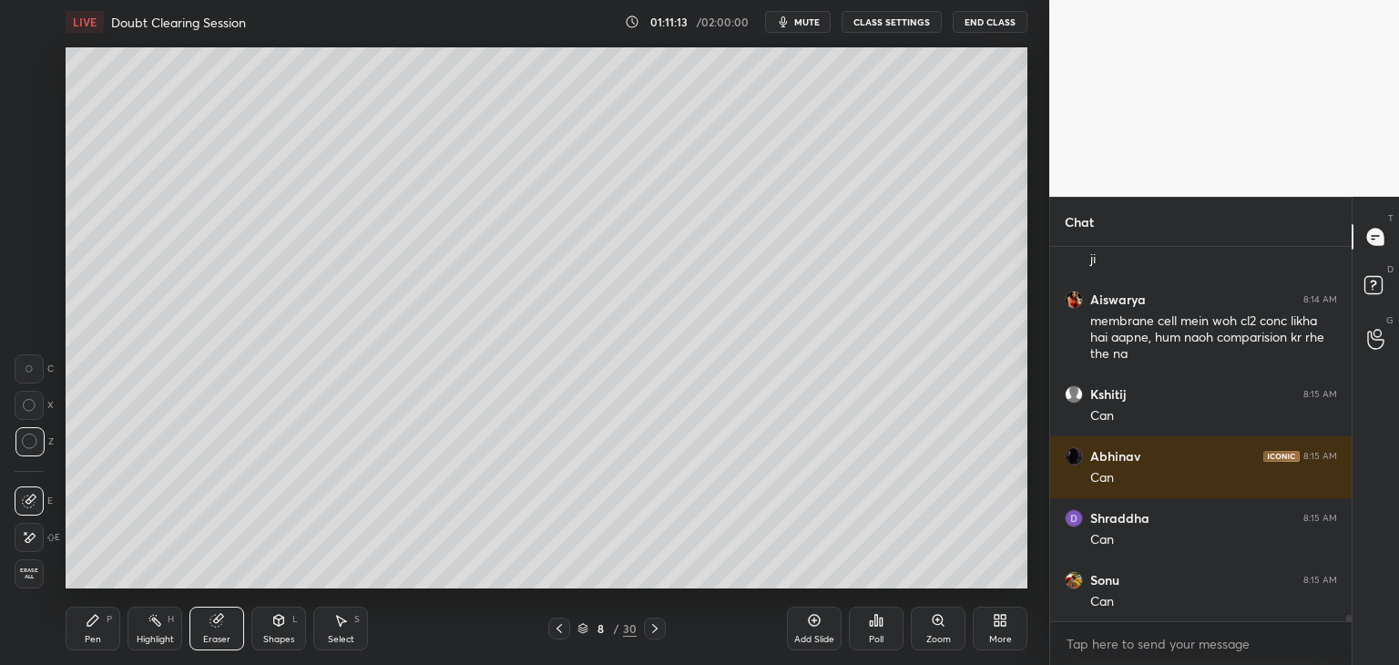
scroll to position [23258, 0]
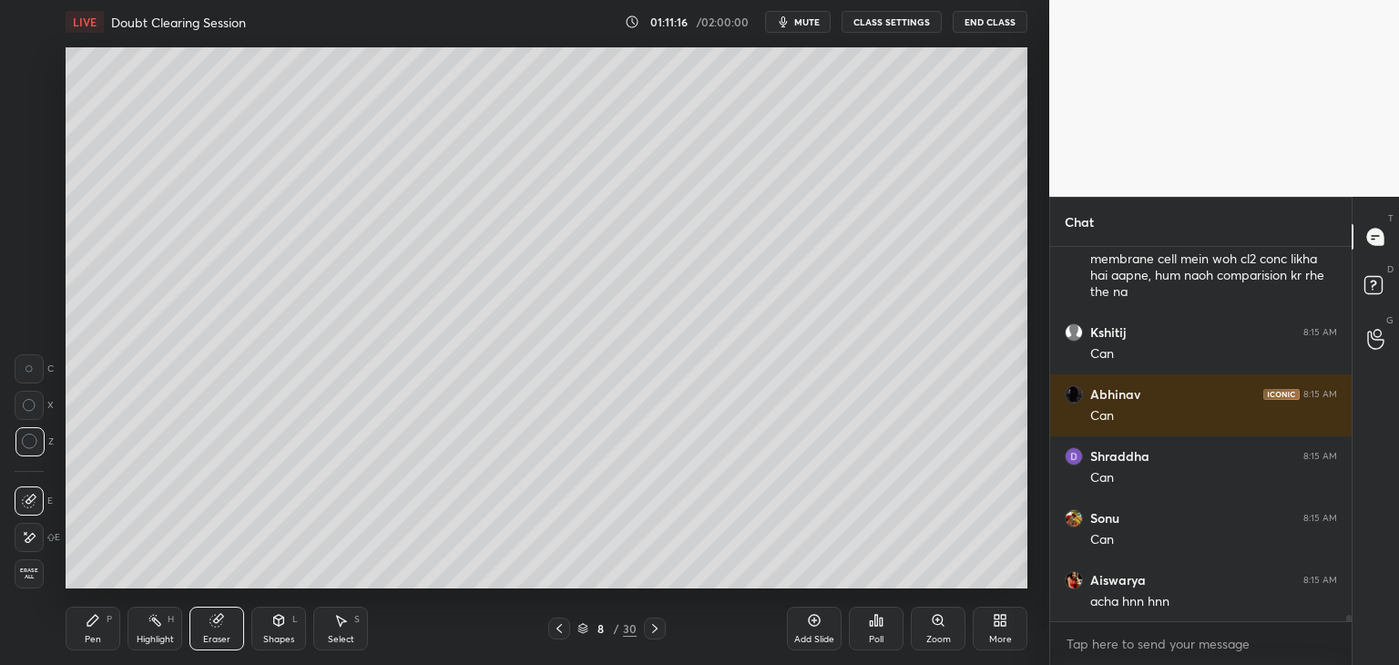
click at [353, 627] on div "Select S" at bounding box center [340, 629] width 55 height 44
drag, startPoint x: 792, startPoint y: 151, endPoint x: 876, endPoint y: 188, distance: 92.2
click at [876, 188] on div "0 ° Undo Copy Duplicate Duplicate to new slide Delete" at bounding box center [547, 317] width 962 height 541
drag, startPoint x: 831, startPoint y: 168, endPoint x: 871, endPoint y: 169, distance: 40.1
click at [871, 169] on div "0 ° Undo Copy Duplicate Duplicate to new slide Delete" at bounding box center [547, 317] width 962 height 541
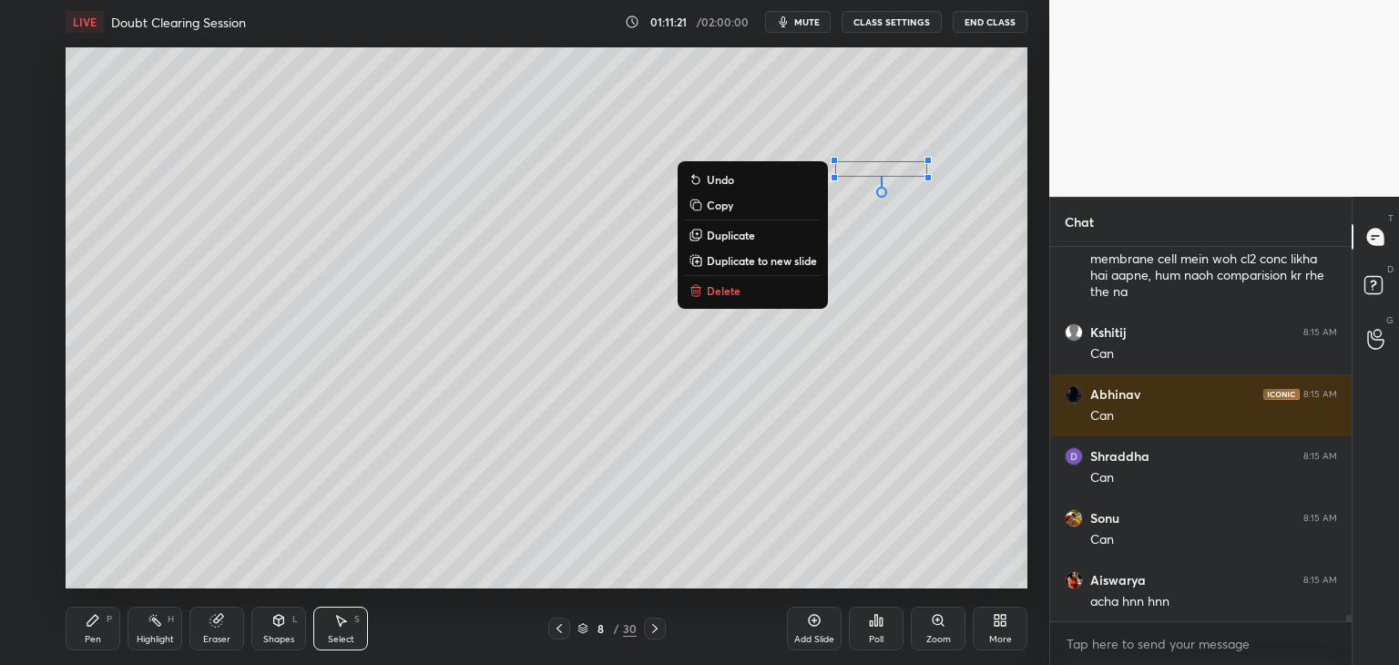
click at [268, 616] on div "Shapes L" at bounding box center [278, 629] width 55 height 44
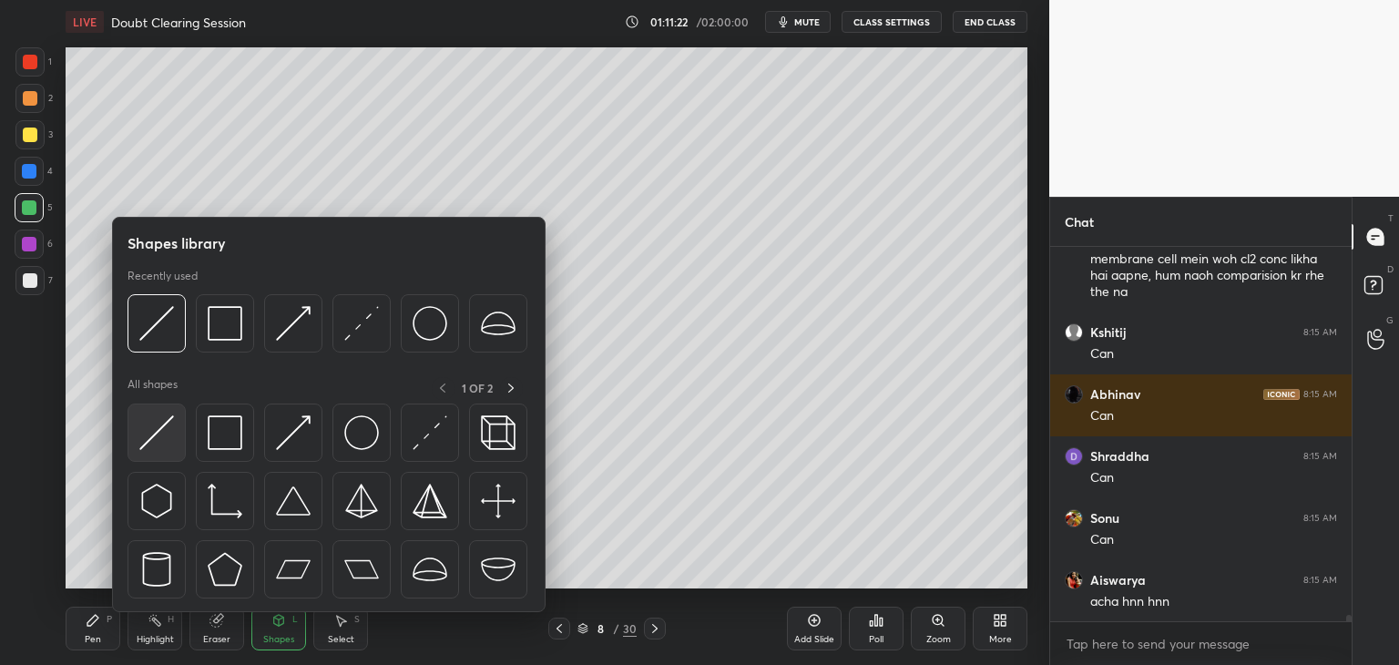
click at [161, 445] on img at bounding box center [156, 432] width 35 height 35
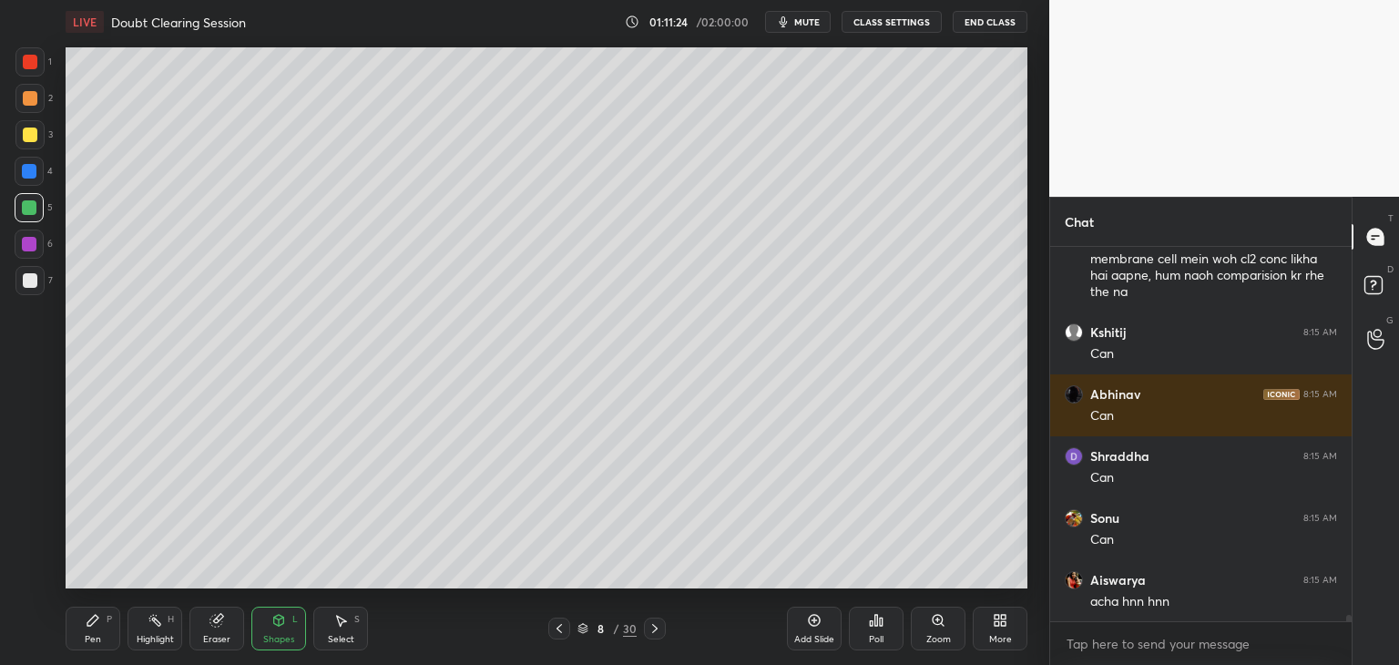
click at [34, 247] on div at bounding box center [29, 244] width 15 height 15
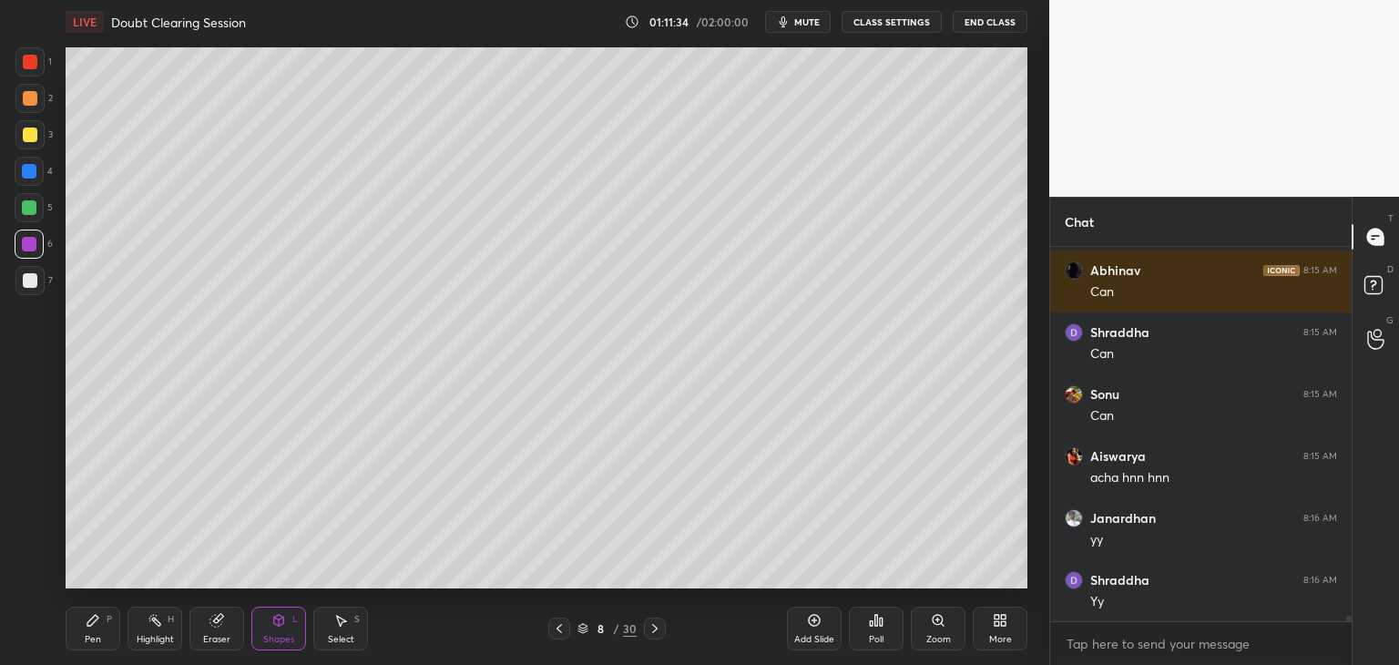
scroll to position [23444, 0]
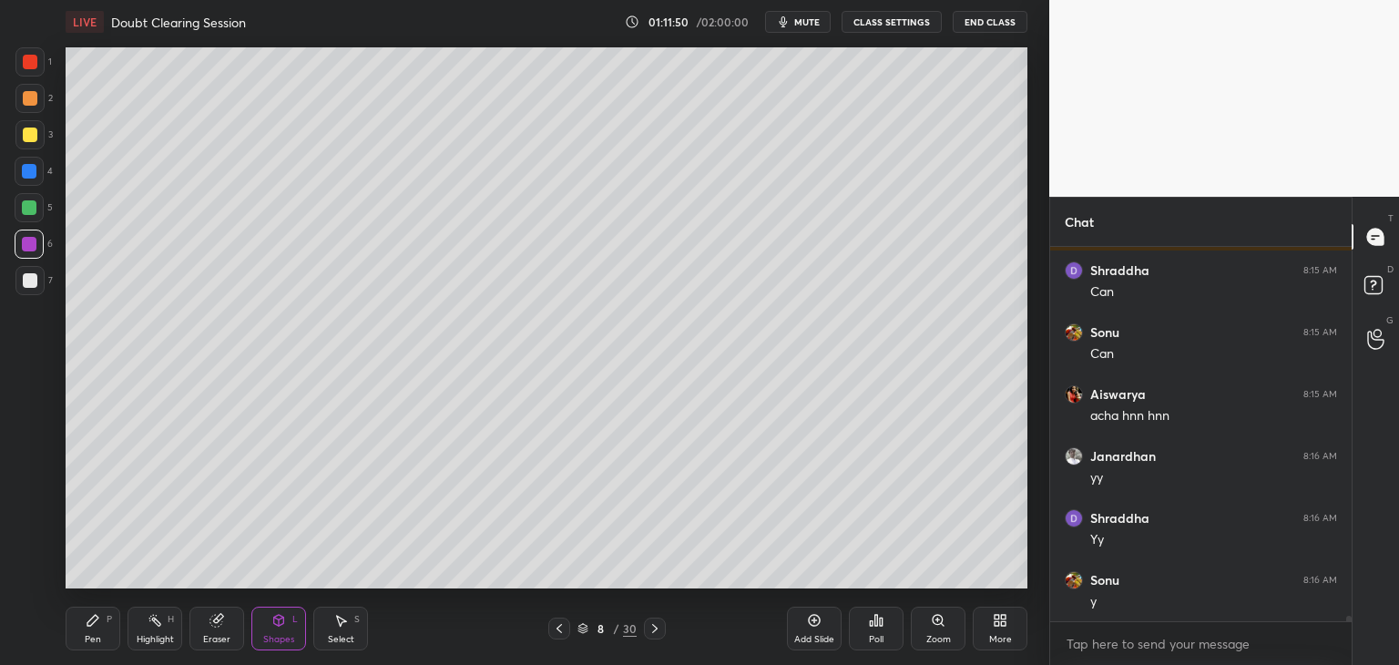
click at [29, 289] on div at bounding box center [29, 280] width 29 height 29
click at [98, 641] on div "Pen" at bounding box center [93, 639] width 16 height 9
click at [29, 238] on div at bounding box center [29, 244] width 15 height 15
click at [29, 278] on div at bounding box center [30, 280] width 15 height 15
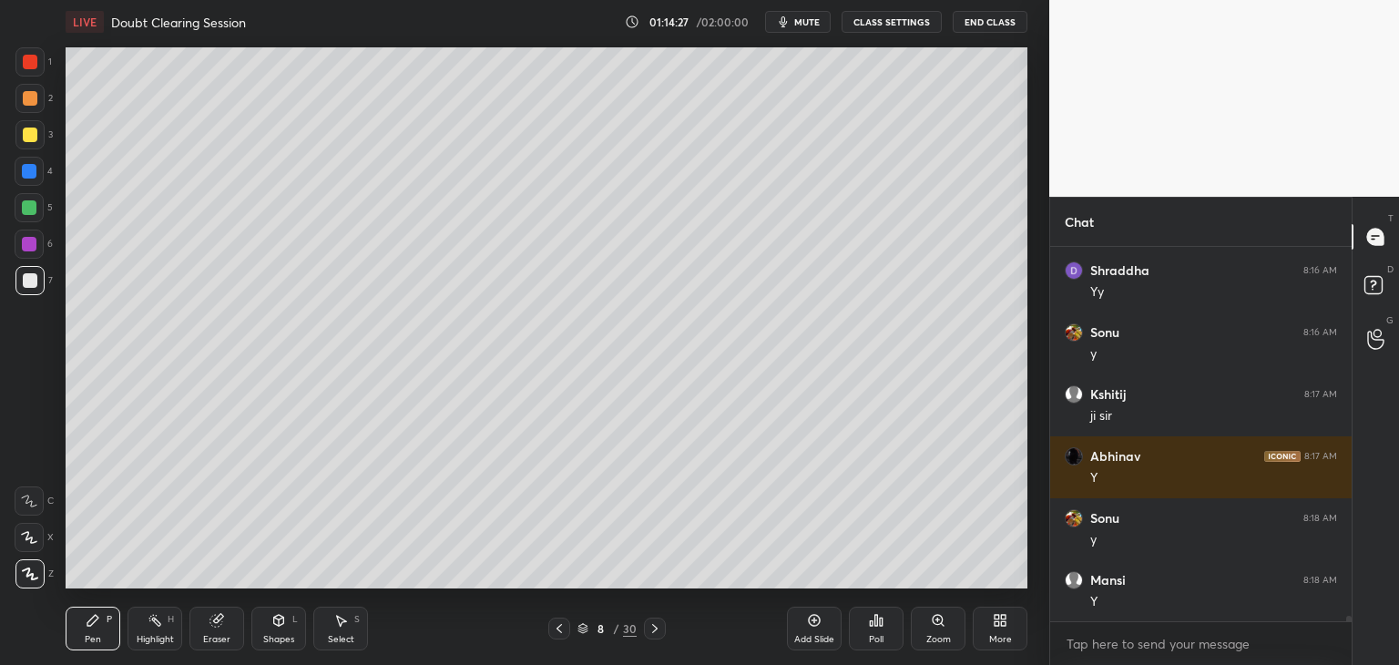
scroll to position [23753, 0]
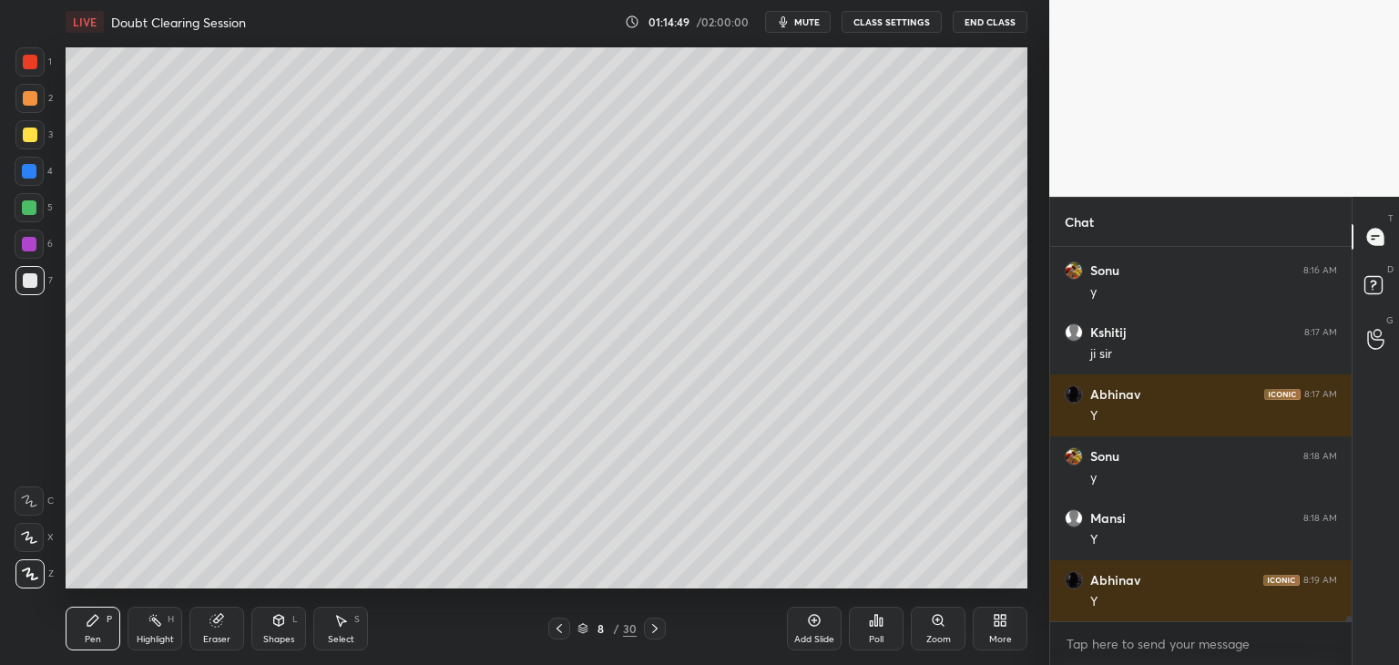
click at [276, 631] on div "Shapes L" at bounding box center [278, 629] width 55 height 44
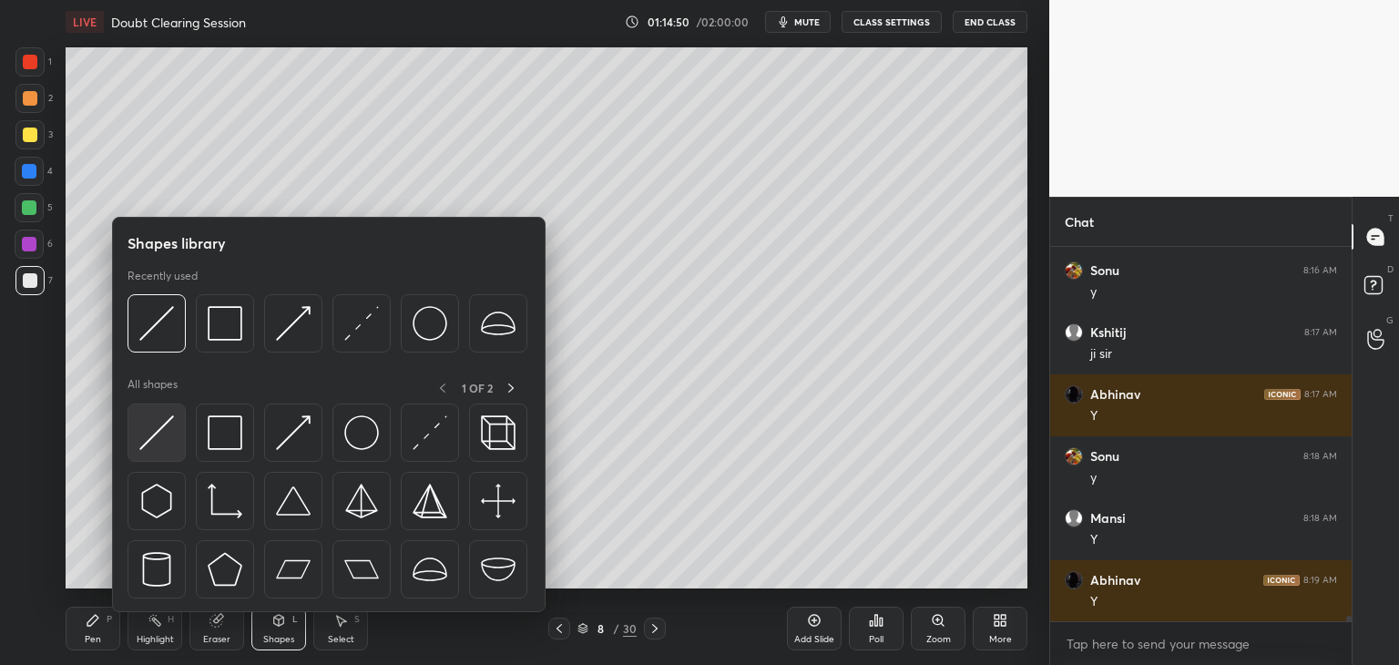
click at [160, 434] on img at bounding box center [156, 432] width 35 height 35
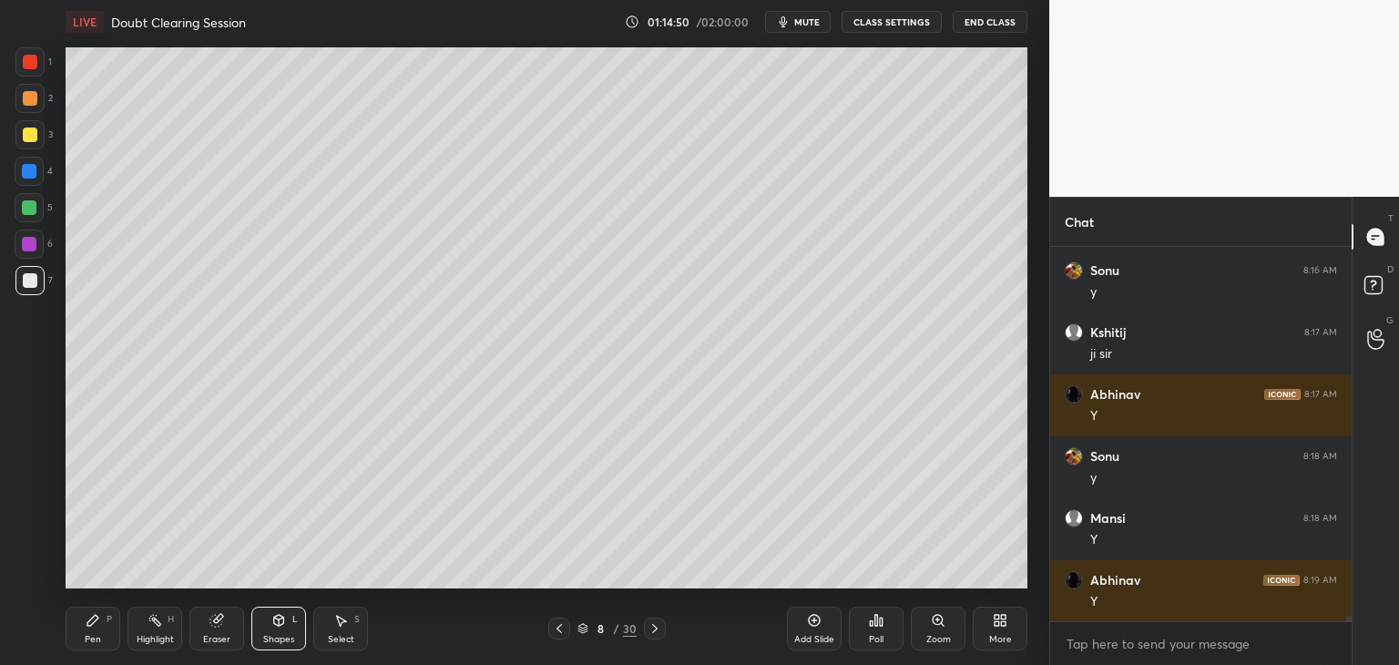
click at [18, 238] on div at bounding box center [29, 244] width 29 height 29
click at [21, 267] on div at bounding box center [29, 280] width 29 height 29
click at [75, 641] on div "Pen P" at bounding box center [93, 629] width 55 height 44
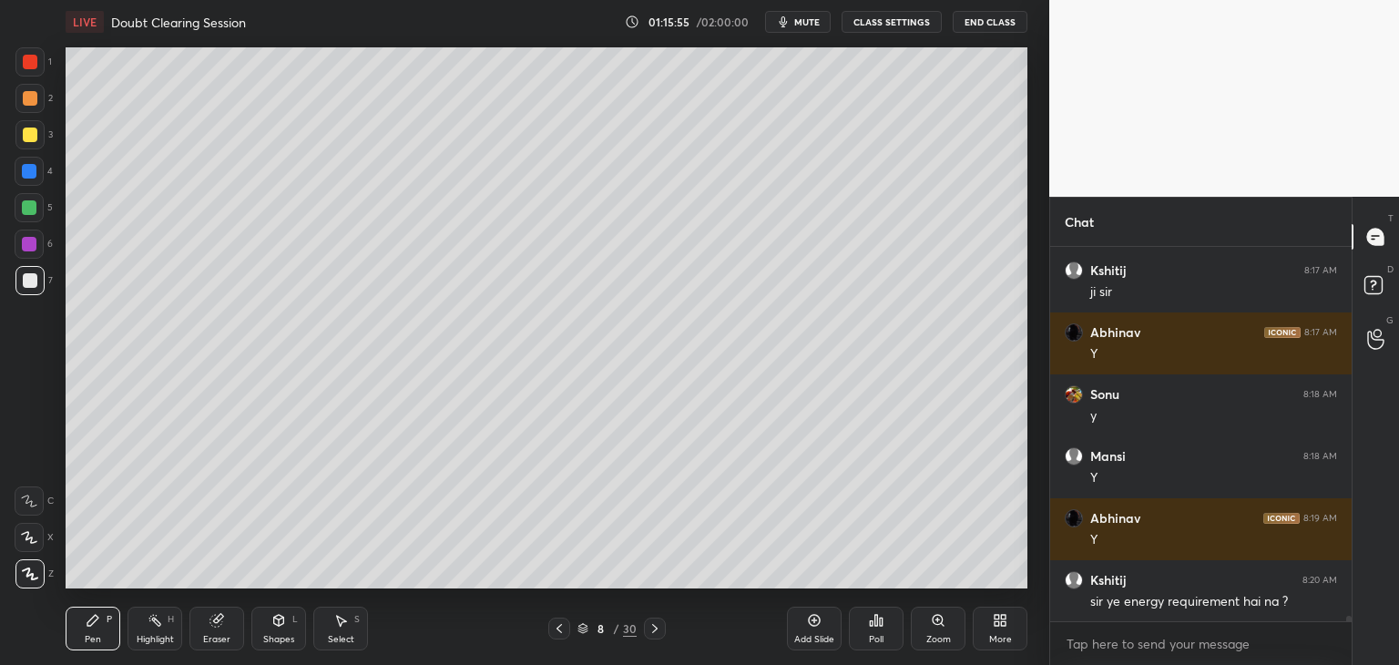
click at [281, 629] on div "Shapes L" at bounding box center [278, 629] width 55 height 44
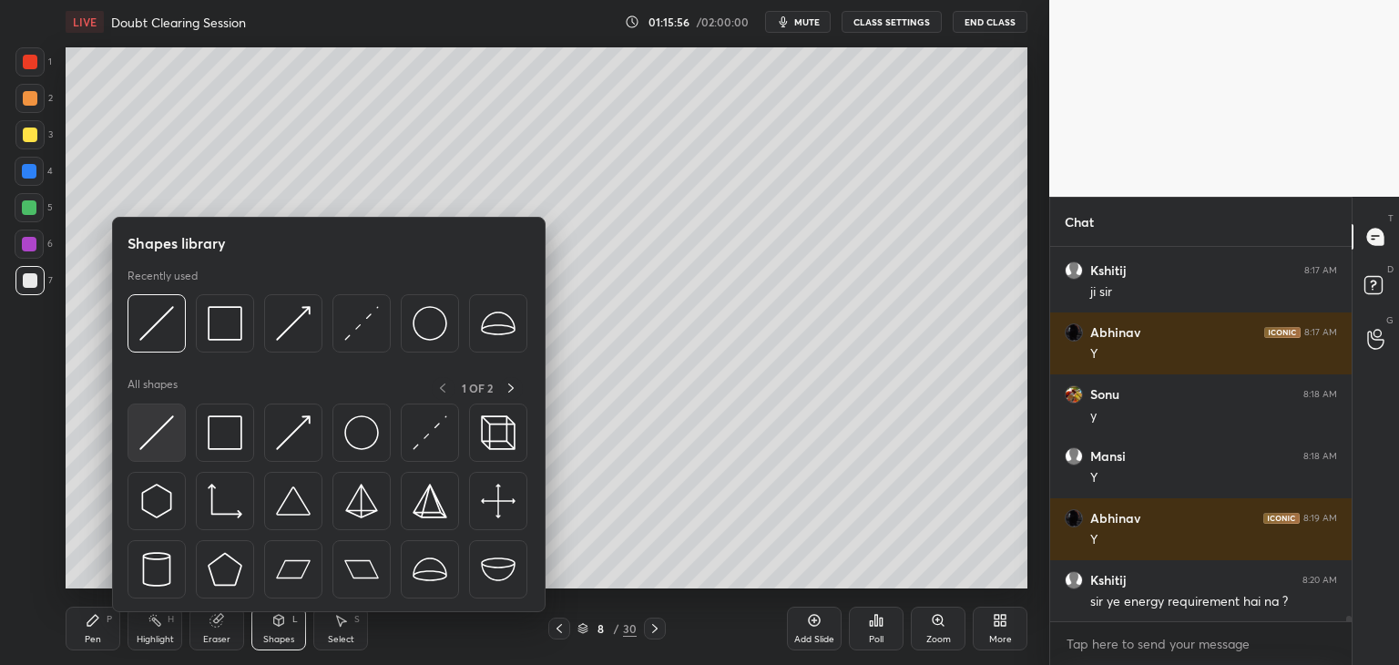
click at [169, 427] on img at bounding box center [156, 432] width 35 height 35
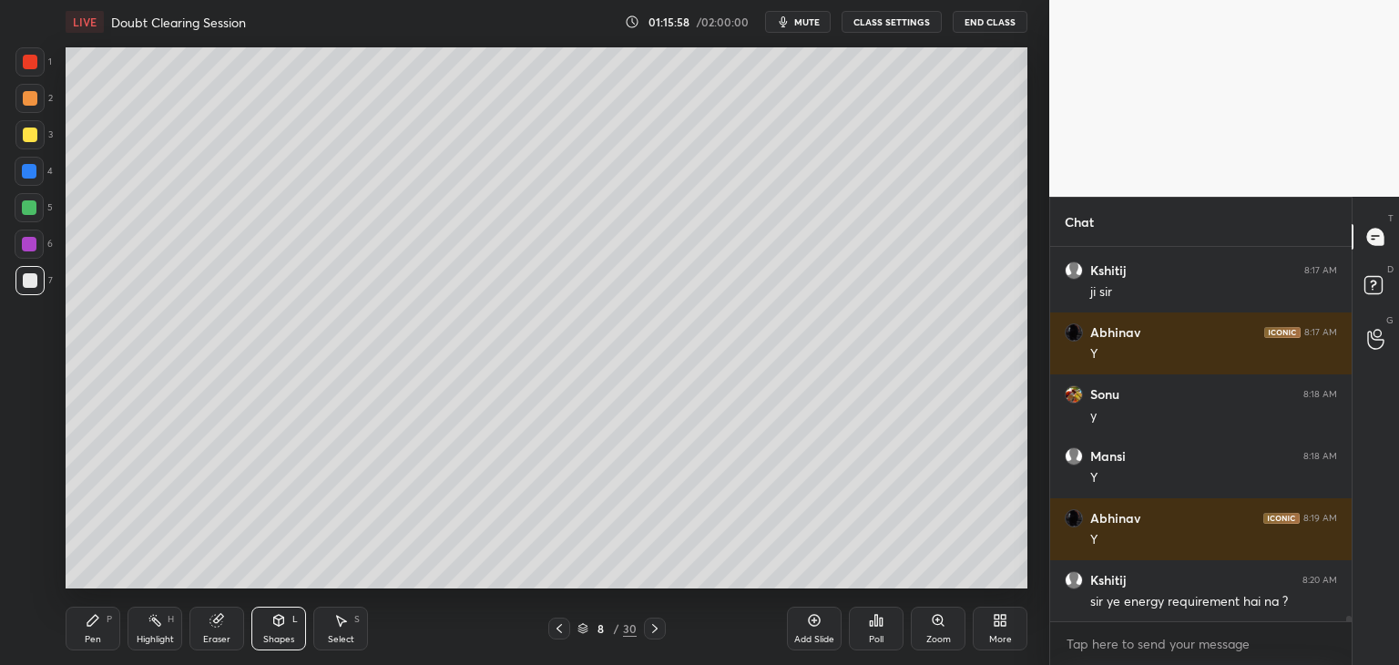
click at [269, 626] on div "Shapes L" at bounding box center [278, 629] width 55 height 44
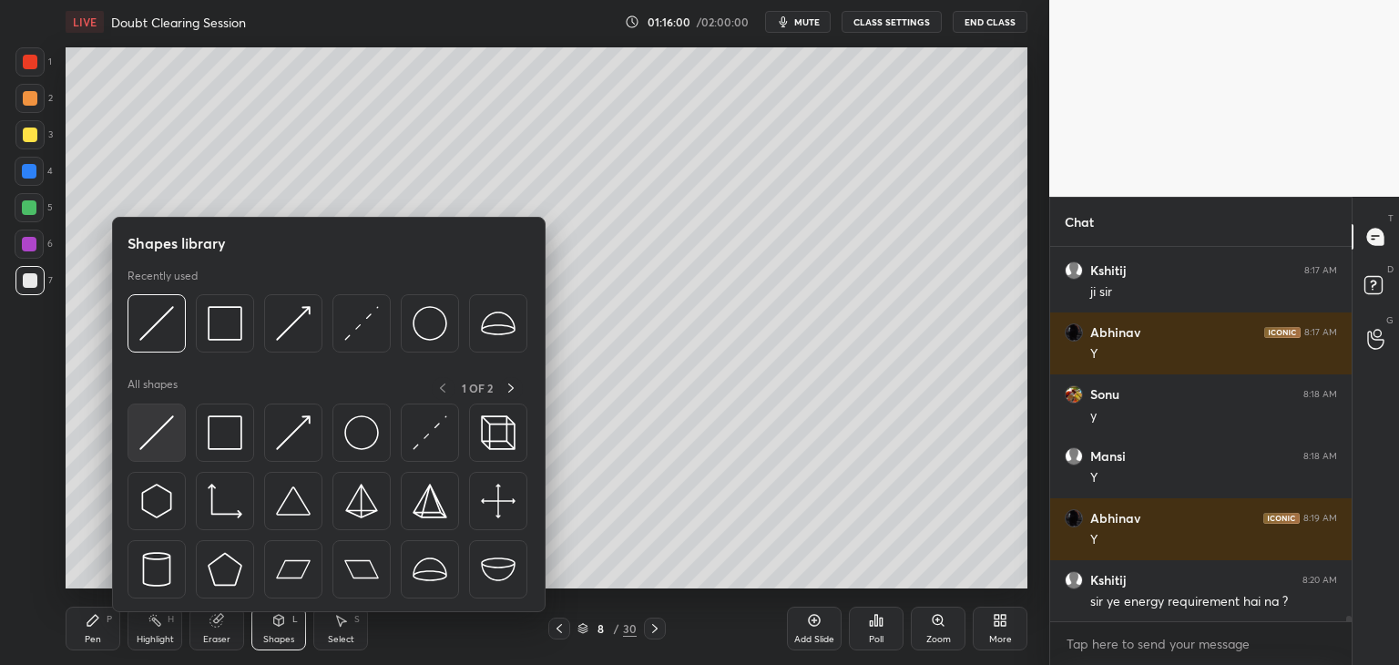
click at [143, 432] on img at bounding box center [156, 432] width 35 height 35
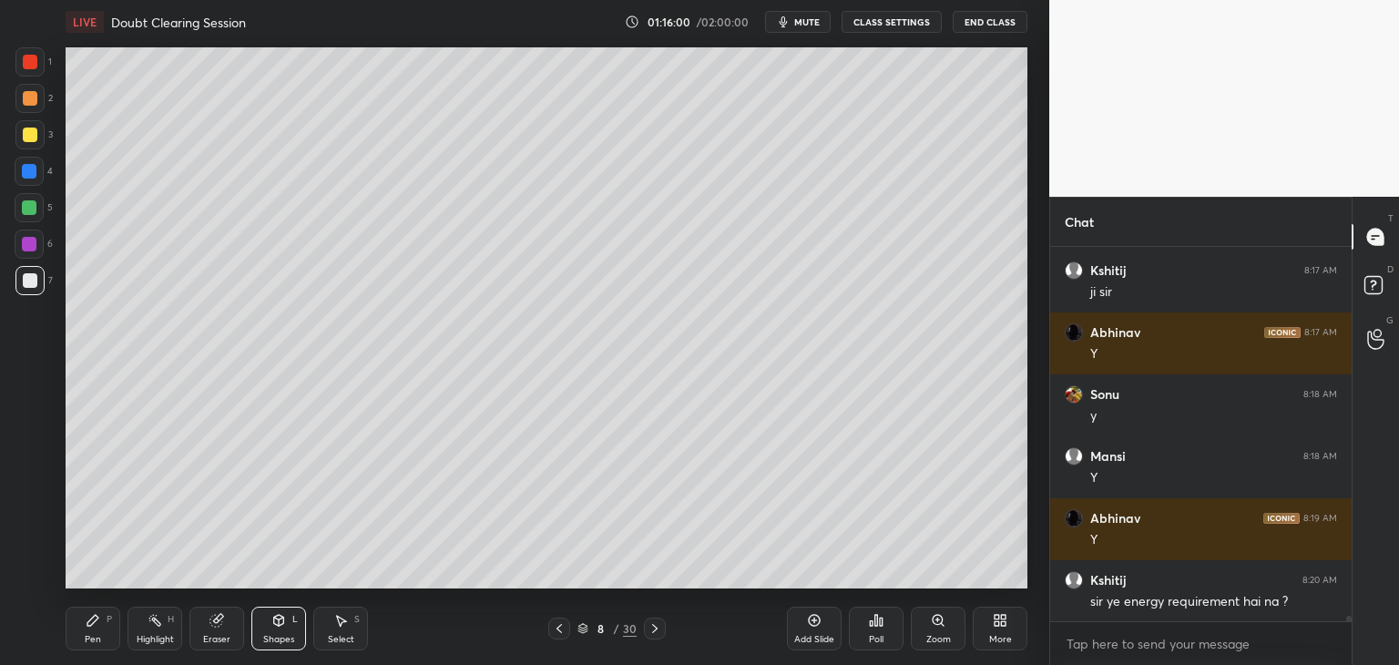
click at [41, 252] on div at bounding box center [29, 244] width 29 height 29
drag, startPoint x: 25, startPoint y: 278, endPoint x: 28, endPoint y: 287, distance: 9.8
click at [25, 279] on div at bounding box center [30, 280] width 15 height 15
drag, startPoint x: 97, startPoint y: 629, endPoint x: 108, endPoint y: 618, distance: 16.7
click at [97, 628] on div "Pen P" at bounding box center [93, 629] width 55 height 44
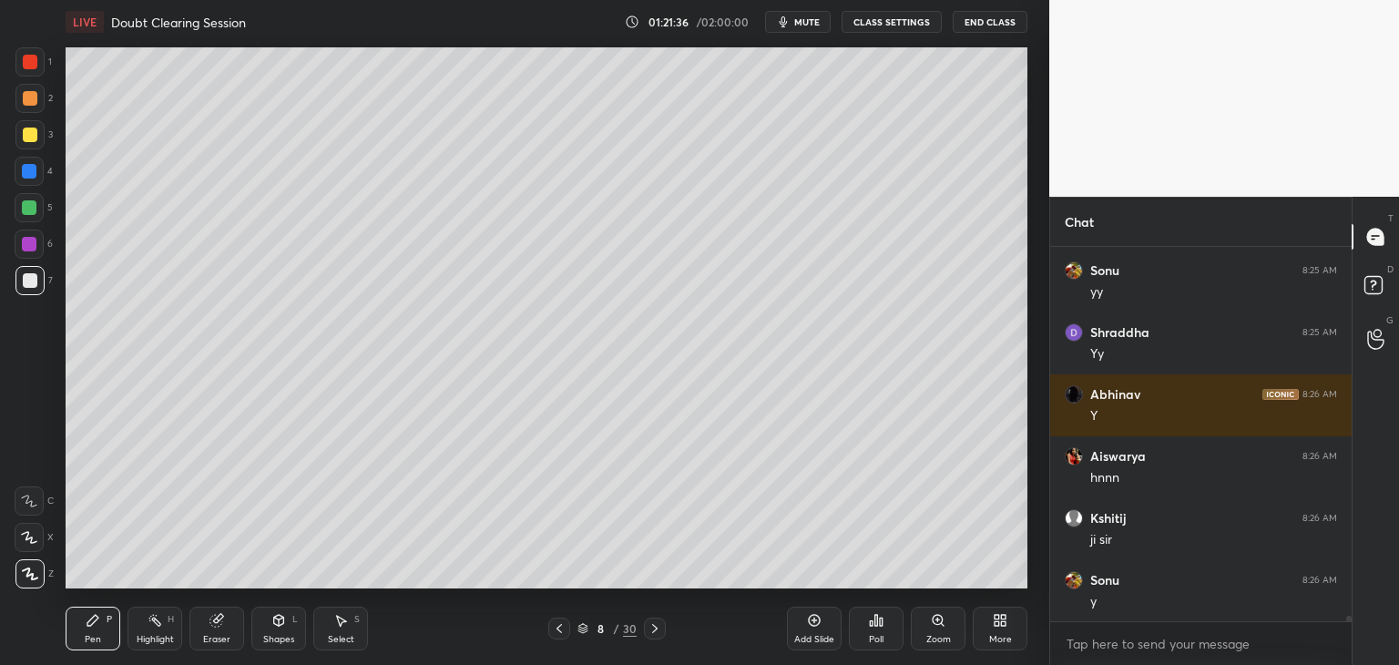
scroll to position [24843, 0]
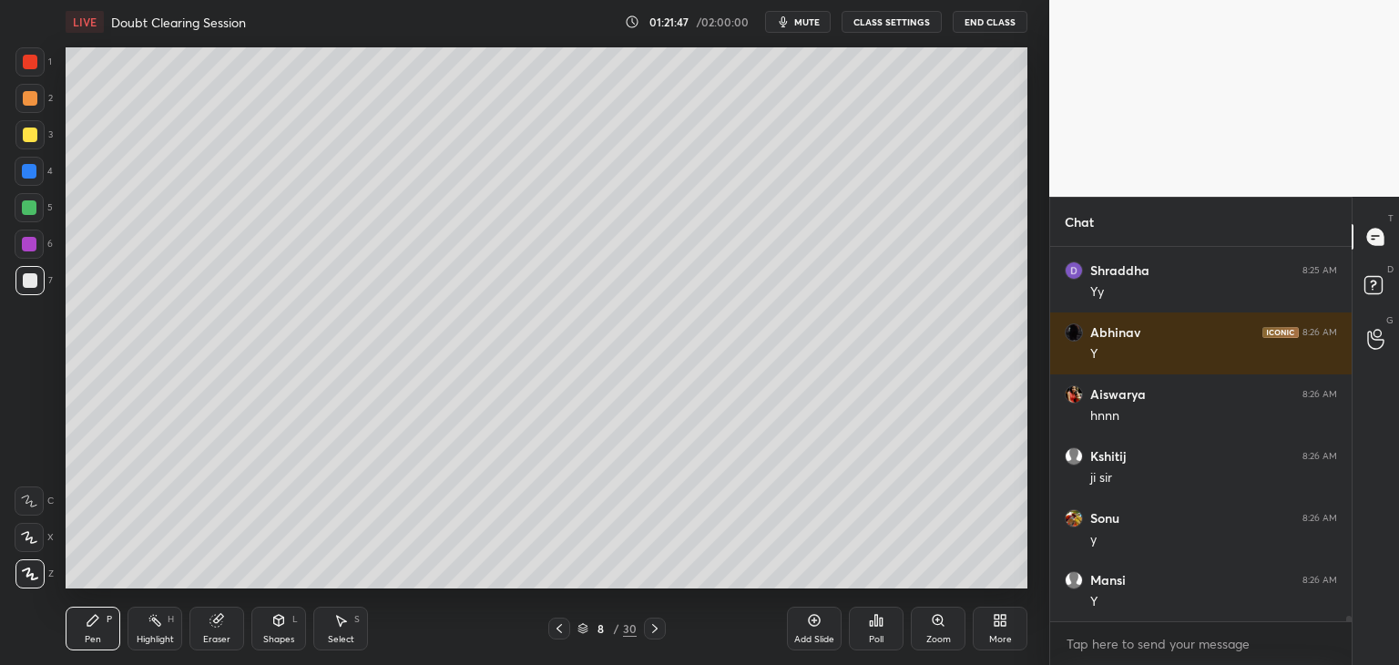
click at [569, 627] on div at bounding box center [559, 629] width 22 height 22
click at [582, 628] on icon at bounding box center [583, 628] width 11 height 11
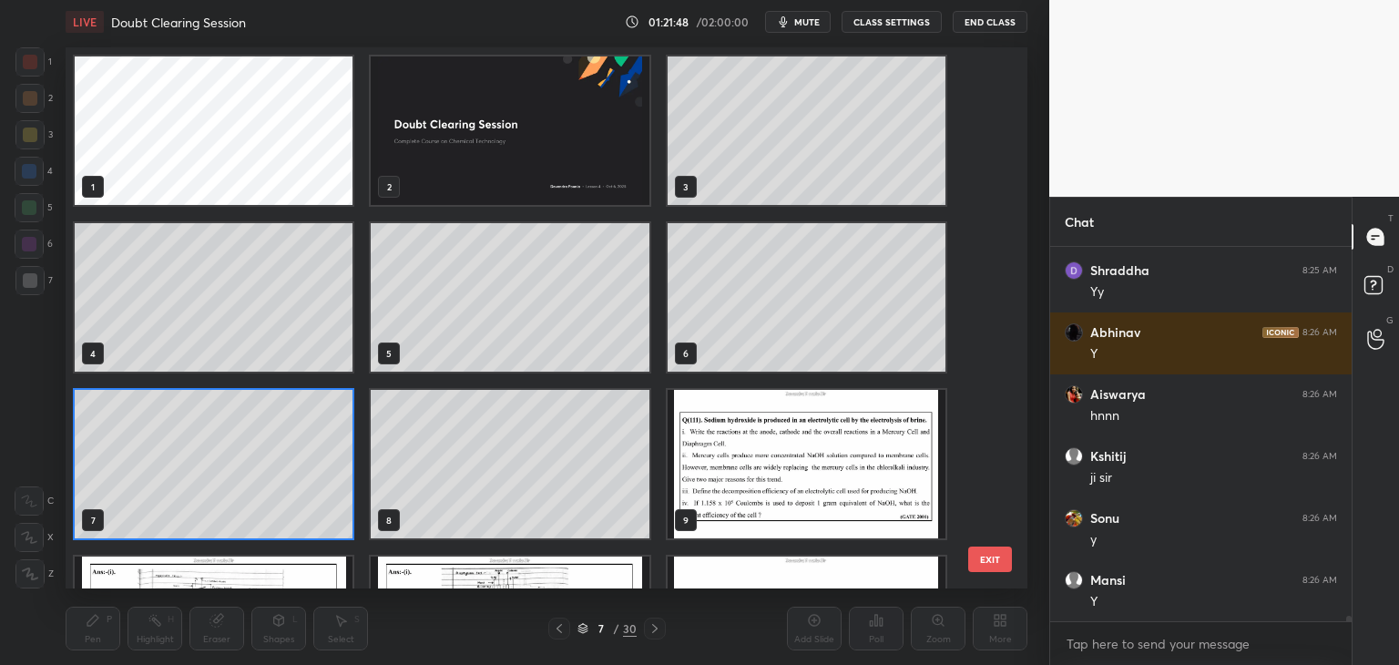
scroll to position [536, 953]
click at [772, 443] on img "grid" at bounding box center [807, 464] width 278 height 148
click at [774, 445] on img "grid" at bounding box center [807, 464] width 278 height 148
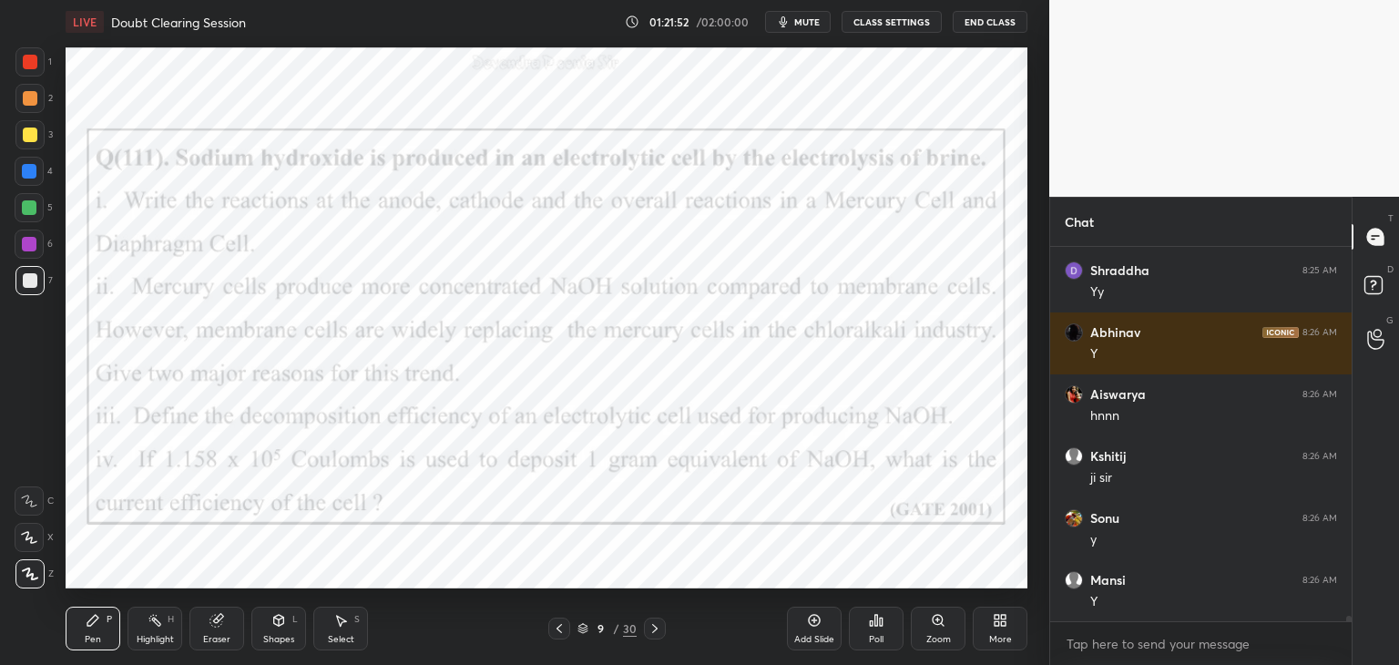
click at [30, 247] on div at bounding box center [29, 244] width 15 height 15
click at [653, 635] on icon at bounding box center [655, 628] width 15 height 15
click at [652, 630] on icon at bounding box center [655, 628] width 15 height 15
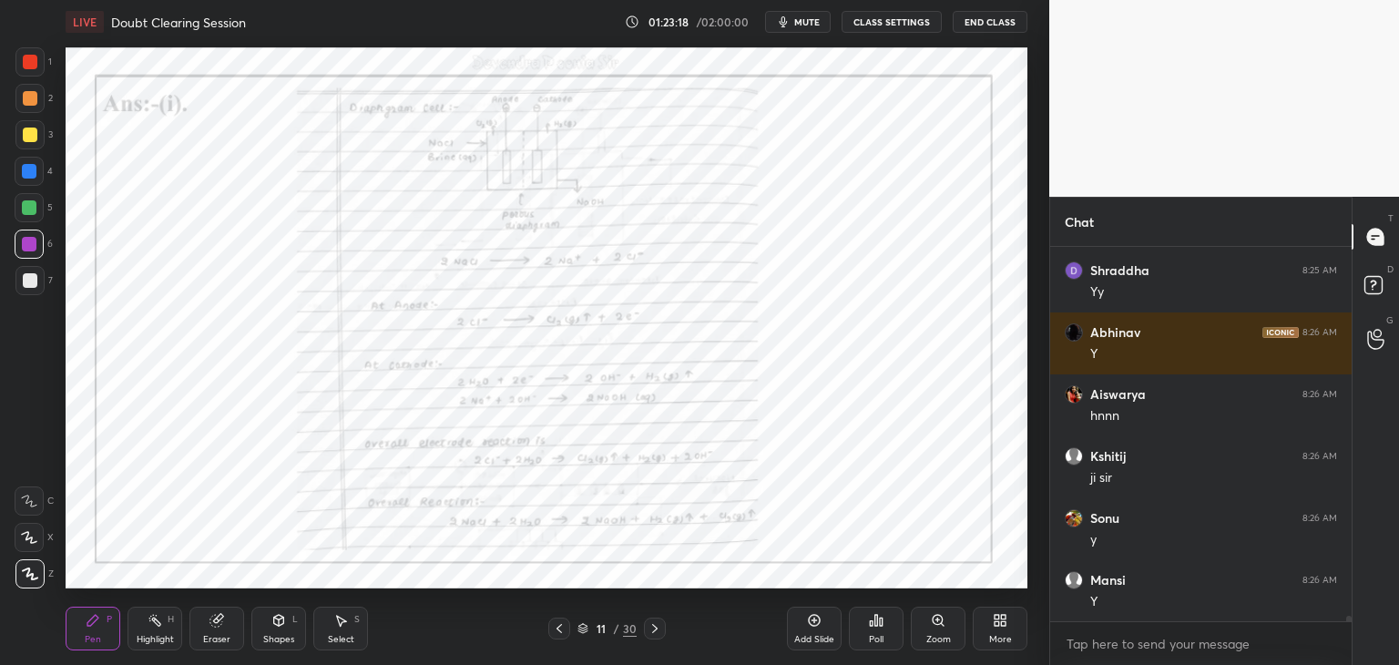
click at [654, 630] on icon at bounding box center [654, 628] width 5 height 9
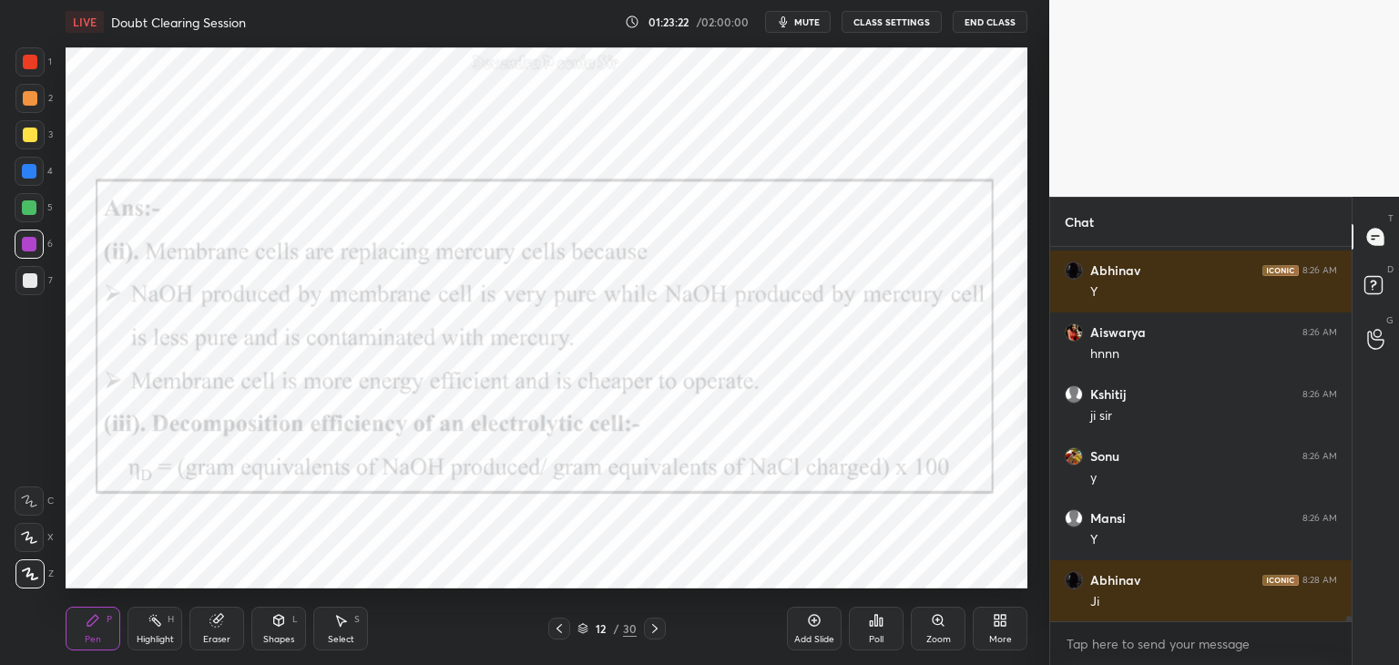
scroll to position [24967, 0]
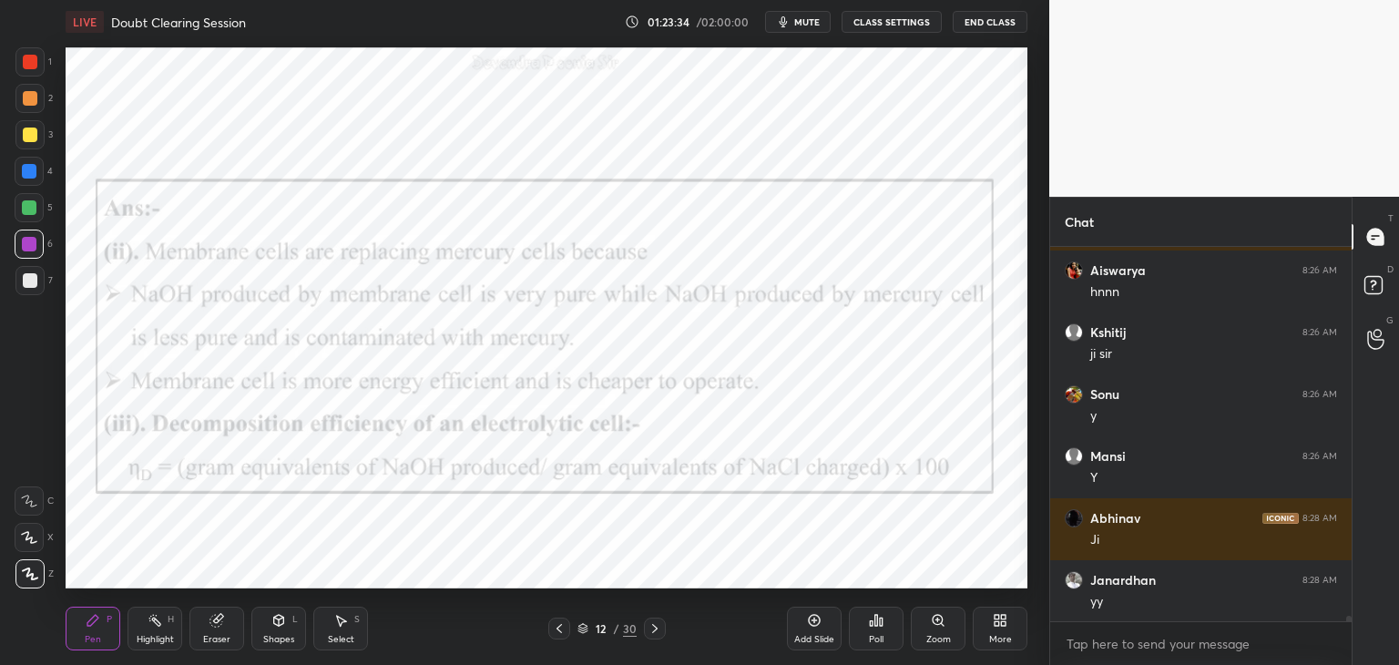
click at [555, 627] on icon at bounding box center [559, 628] width 15 height 15
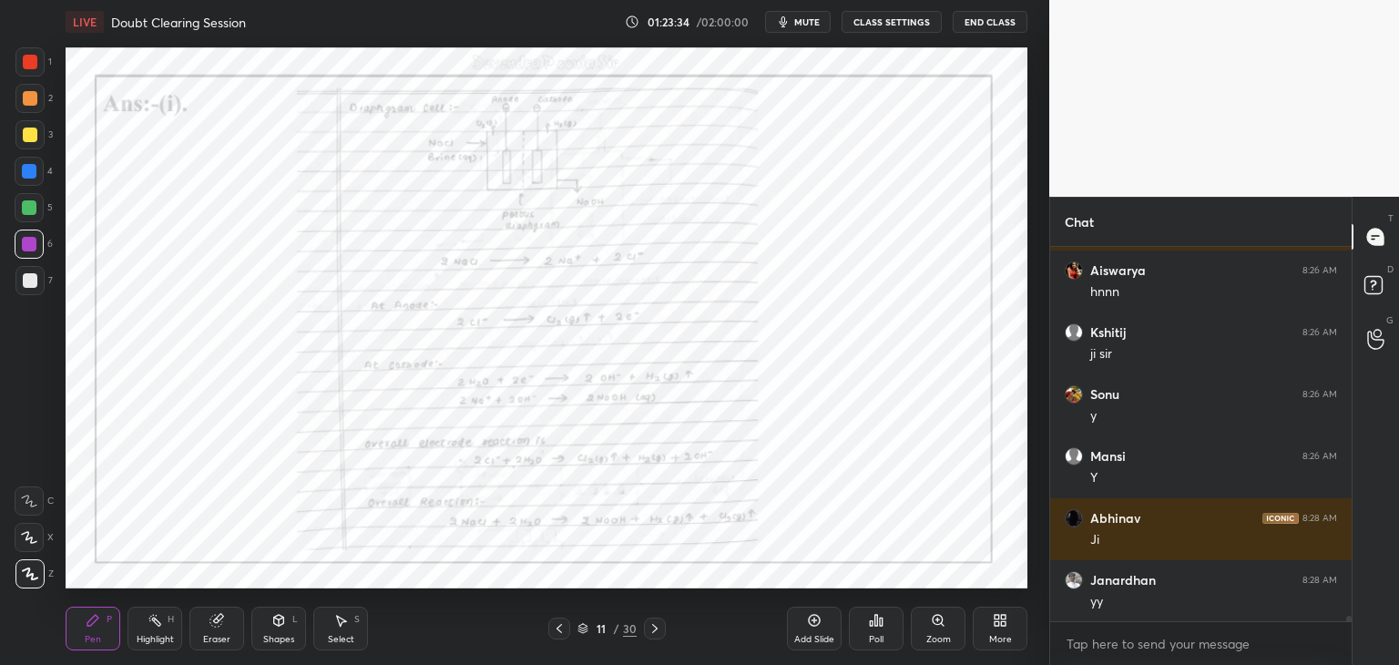
click at [557, 628] on icon at bounding box center [559, 628] width 15 height 15
click at [557, 627] on icon at bounding box center [559, 628] width 5 height 9
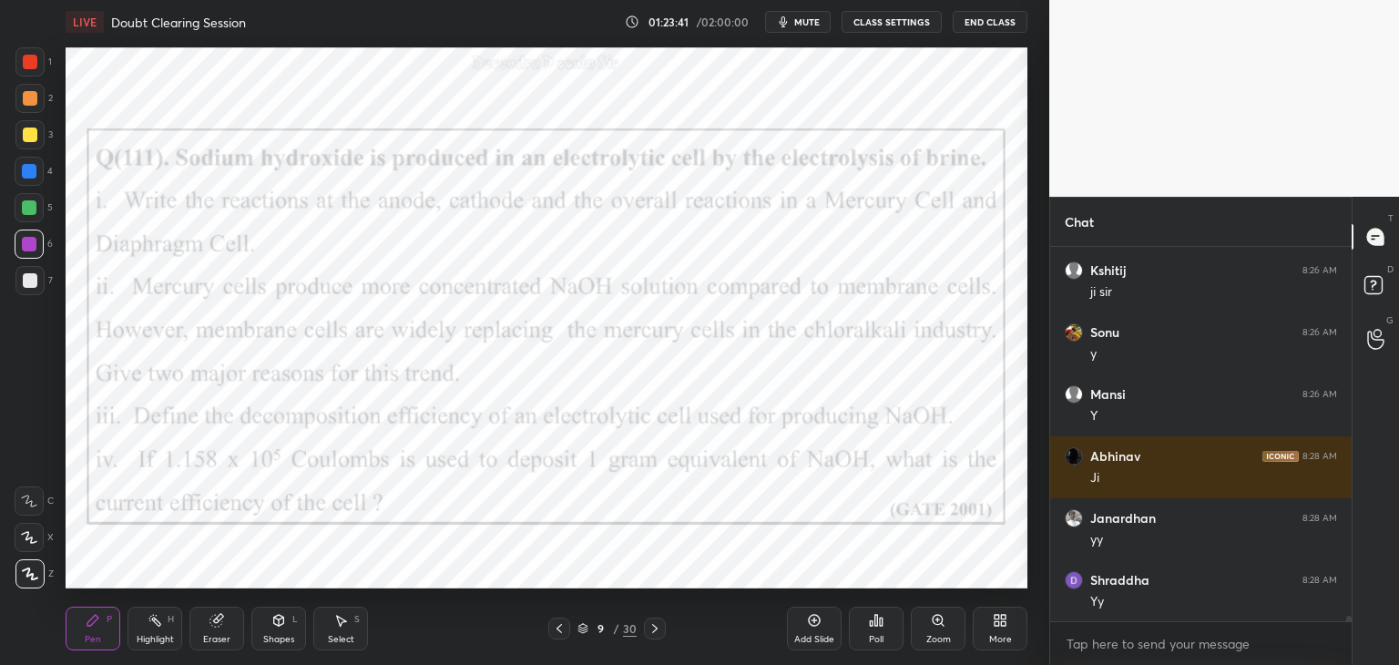
click at [651, 629] on icon at bounding box center [655, 628] width 15 height 15
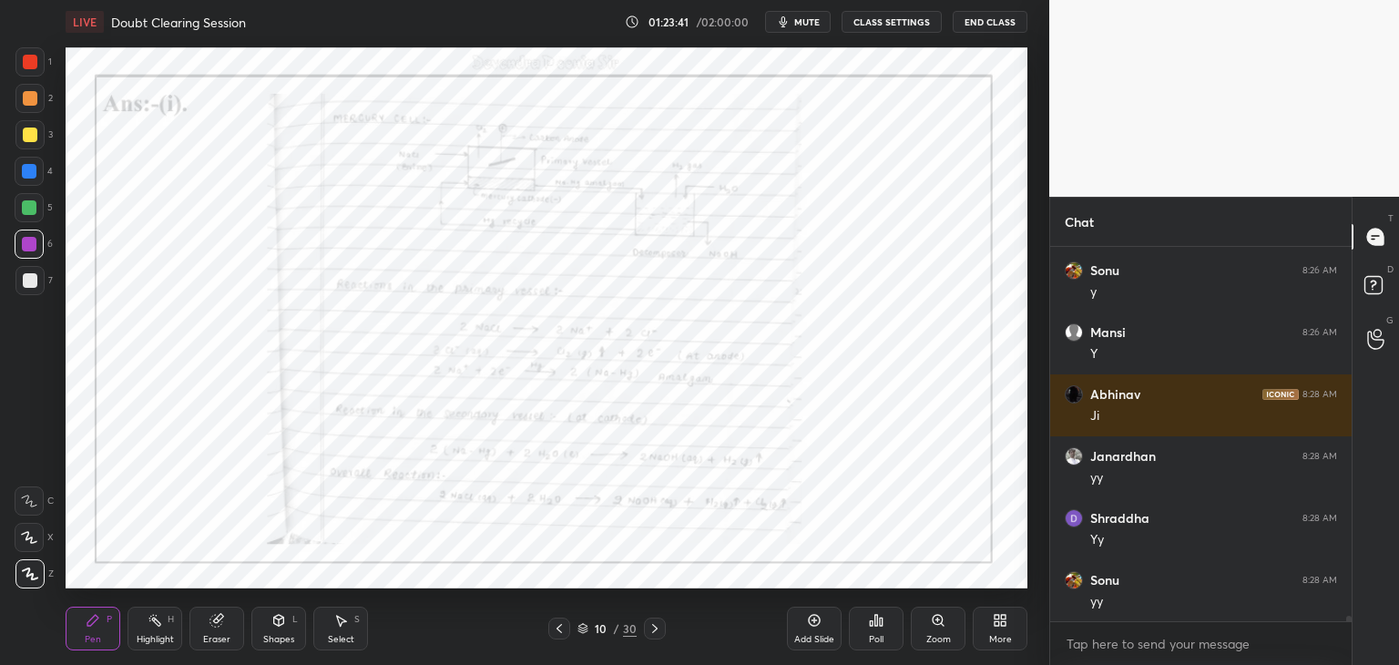
click at [656, 630] on icon at bounding box center [655, 628] width 15 height 15
click at [657, 631] on icon at bounding box center [655, 628] width 15 height 15
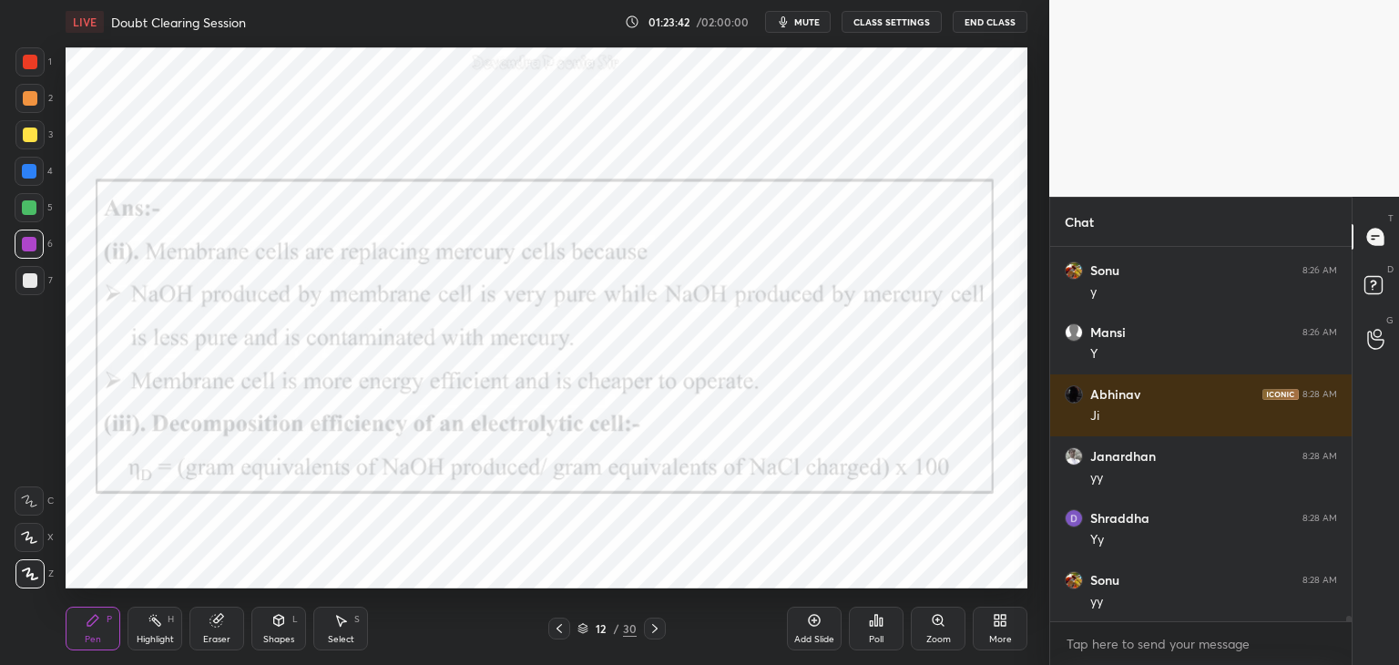
click at [659, 633] on icon at bounding box center [655, 628] width 15 height 15
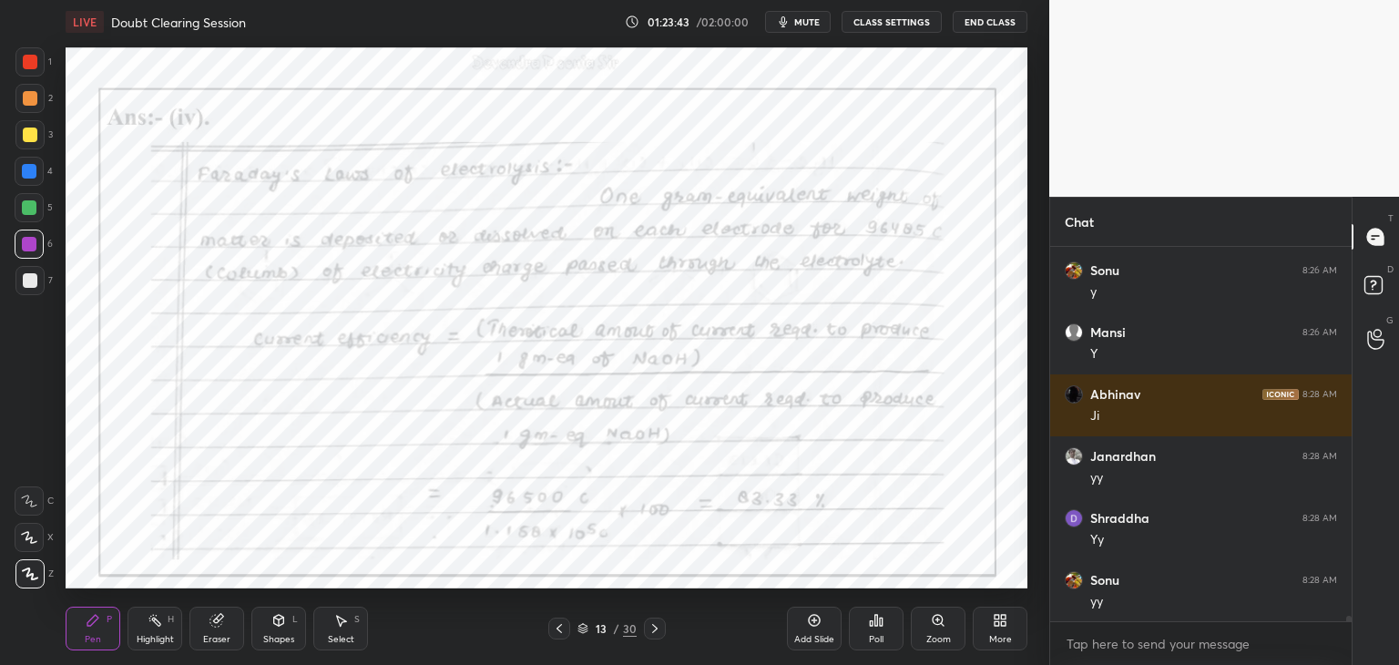
click at [658, 634] on icon at bounding box center [655, 628] width 15 height 15
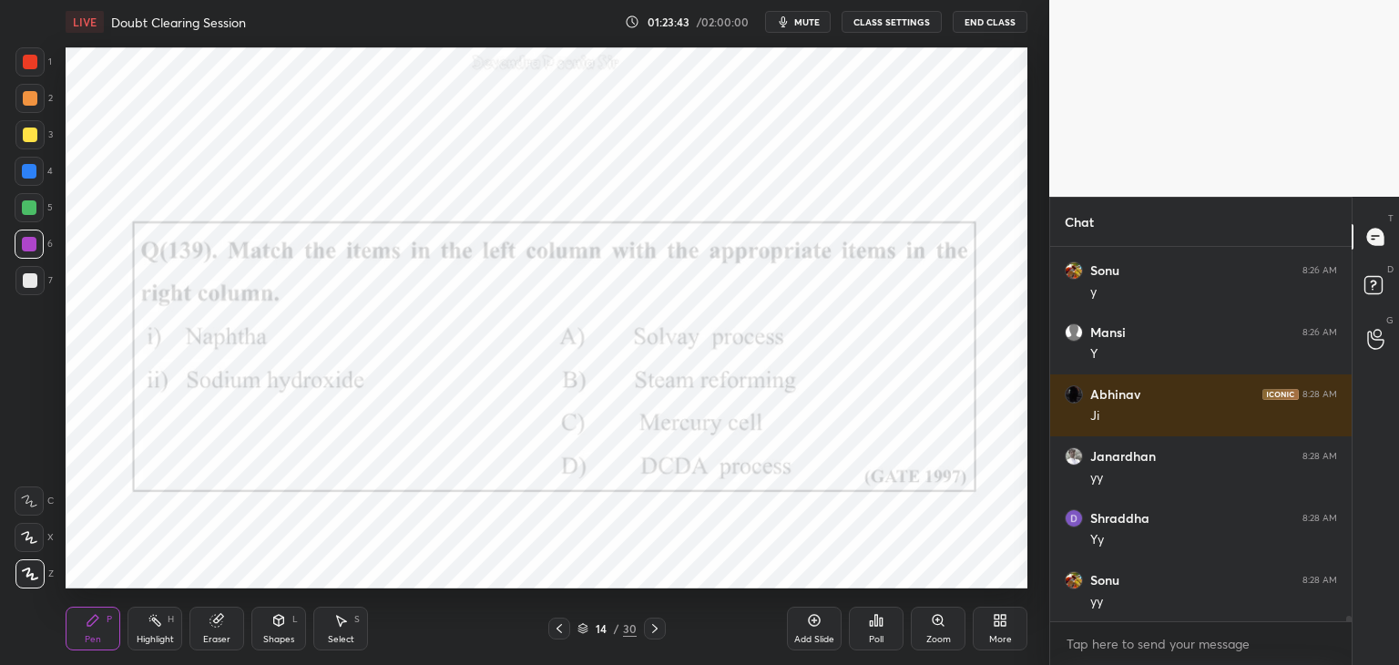
click at [659, 635] on icon at bounding box center [655, 628] width 15 height 15
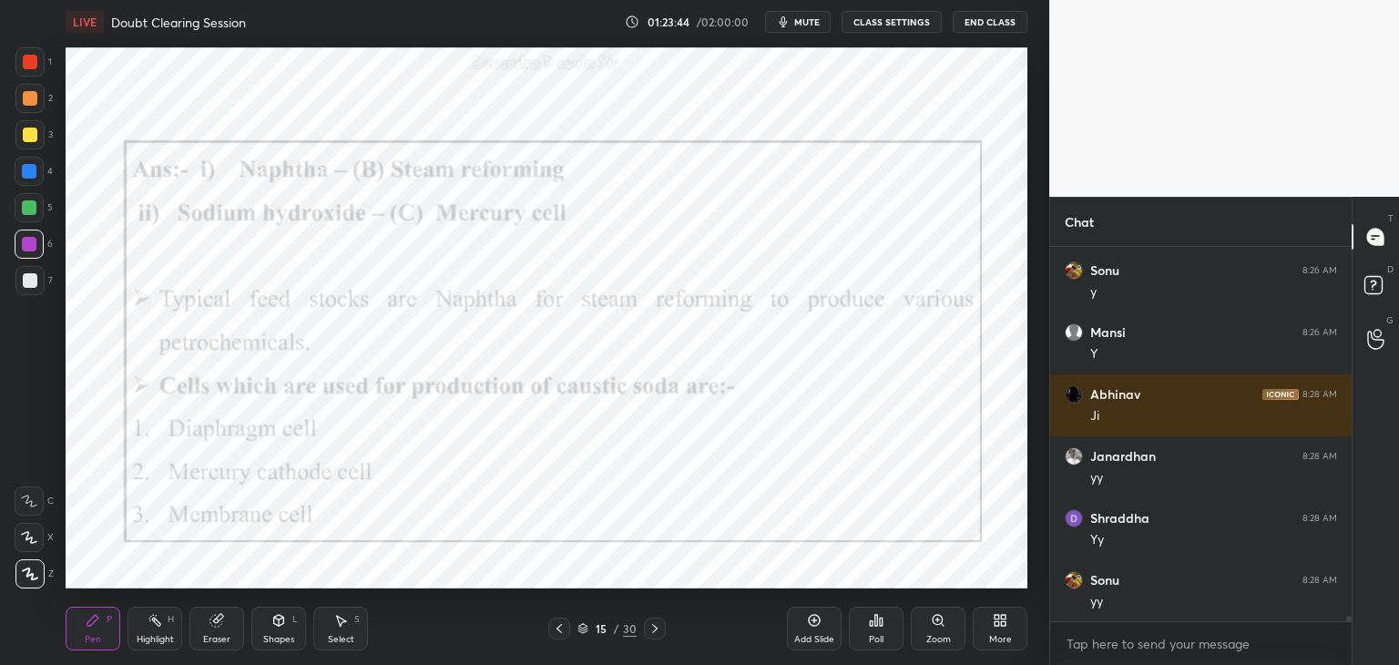
click at [660, 635] on div at bounding box center [655, 629] width 22 height 22
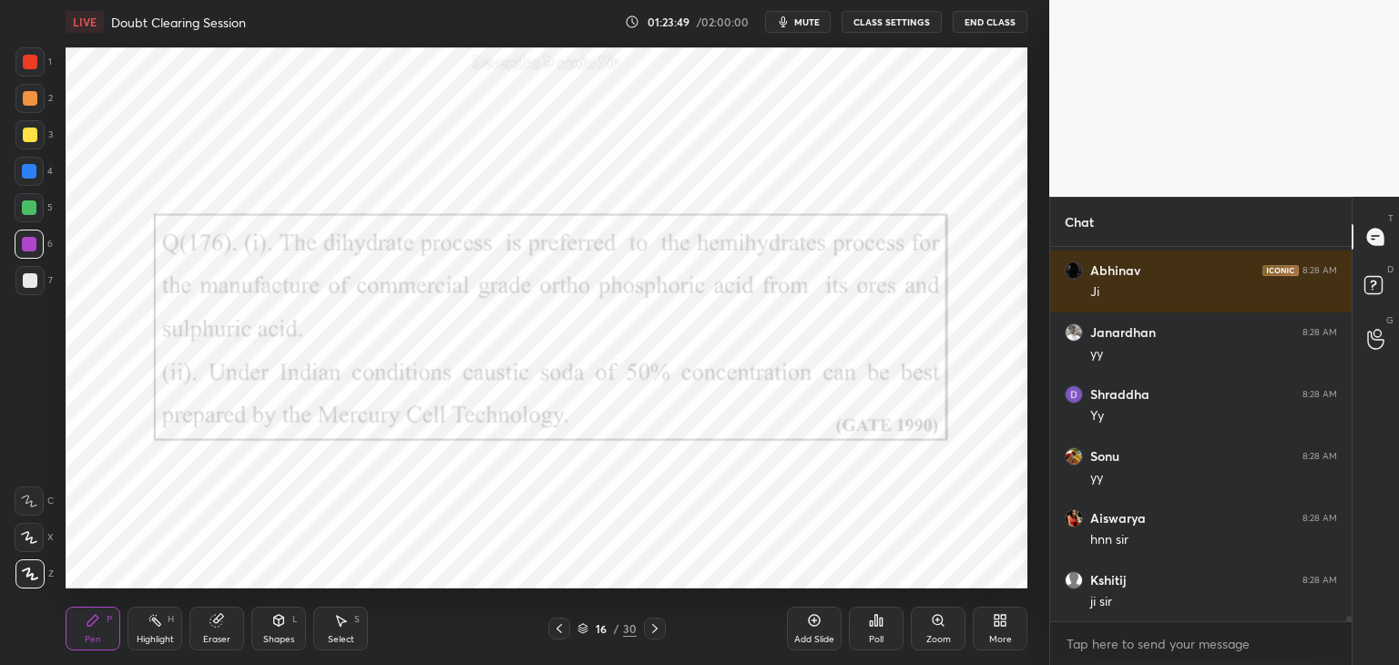
scroll to position [25276, 0]
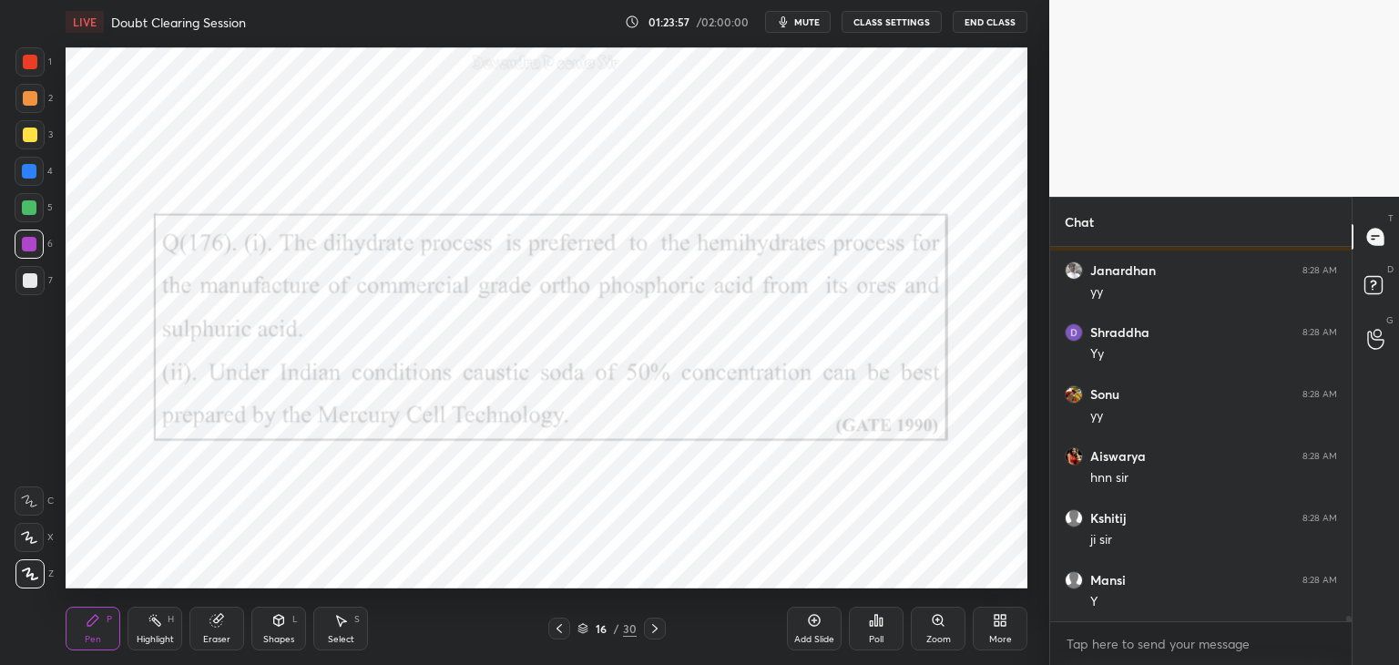
click at [655, 633] on icon at bounding box center [655, 628] width 15 height 15
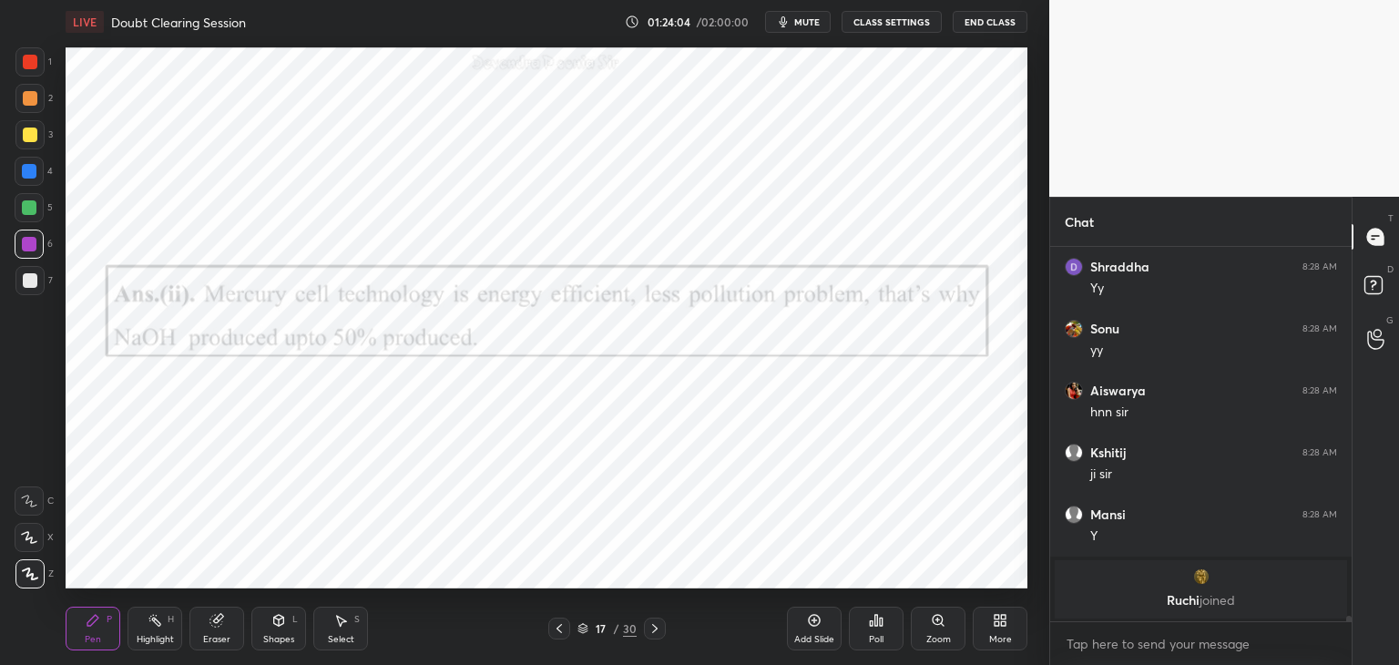
click at [557, 619] on div at bounding box center [559, 629] width 22 height 22
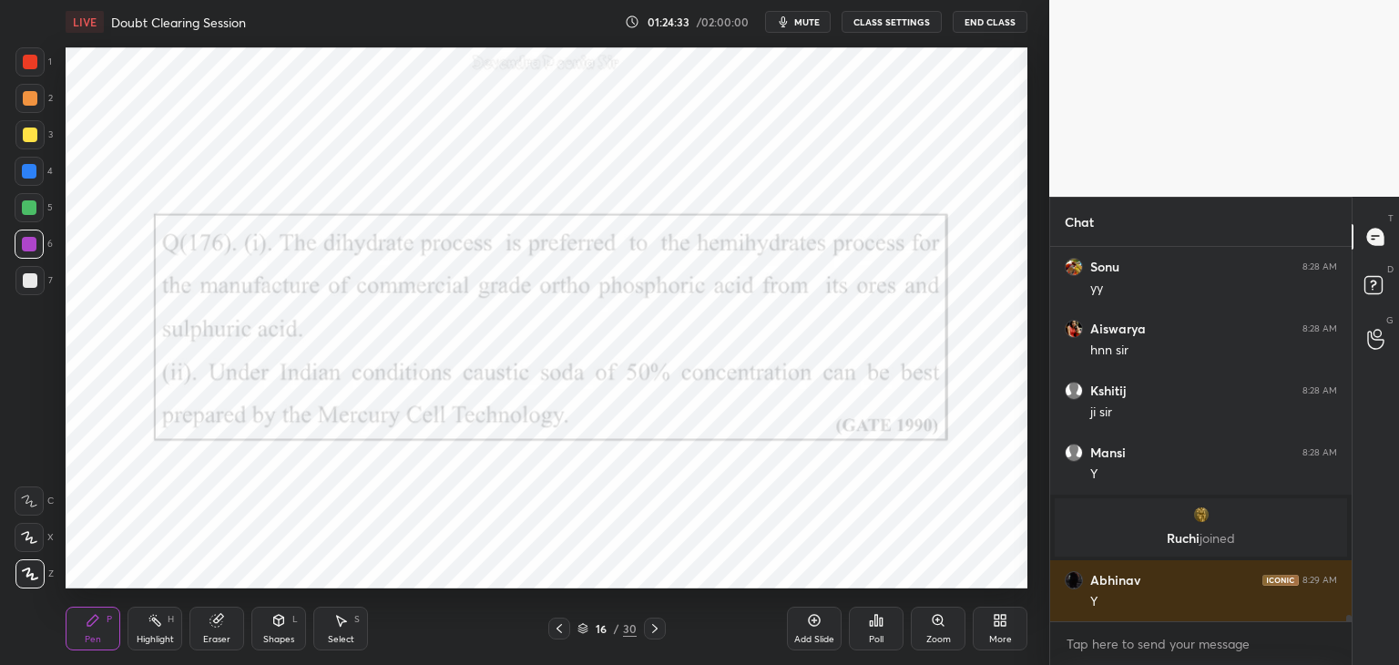
scroll to position [20498, 0]
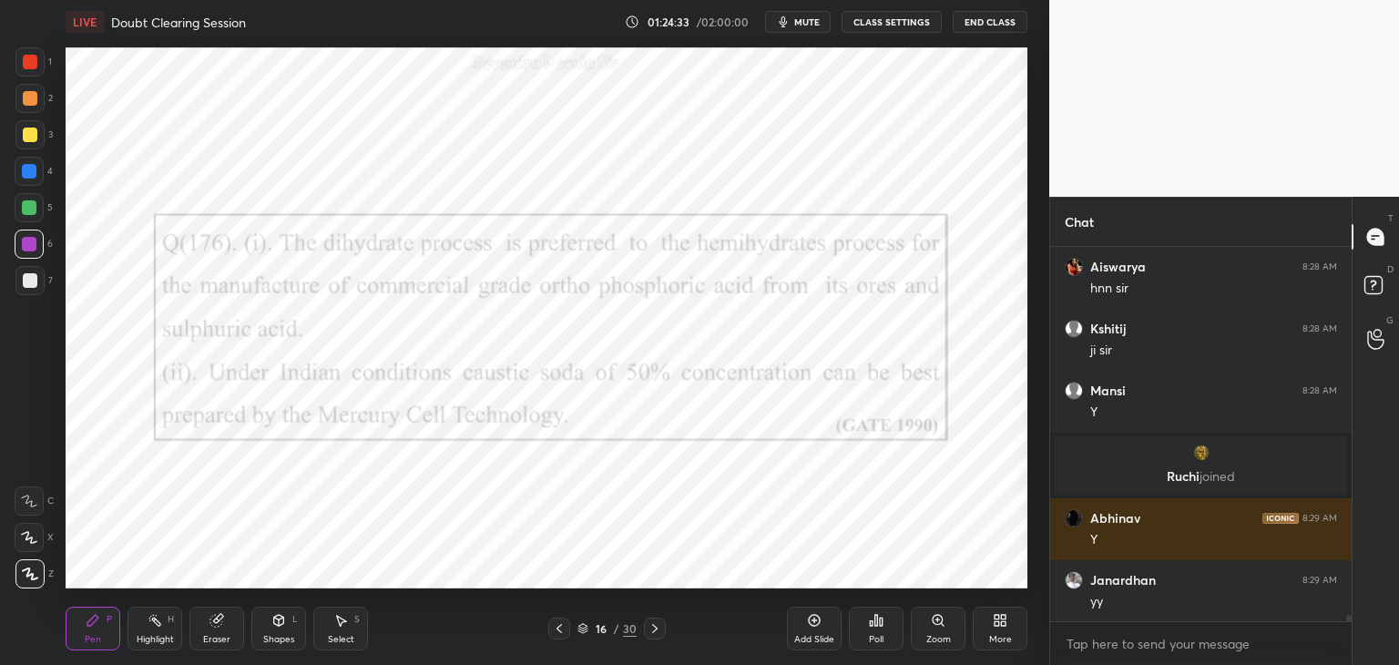
click at [652, 633] on icon at bounding box center [655, 628] width 15 height 15
click at [657, 636] on div at bounding box center [655, 629] width 22 height 22
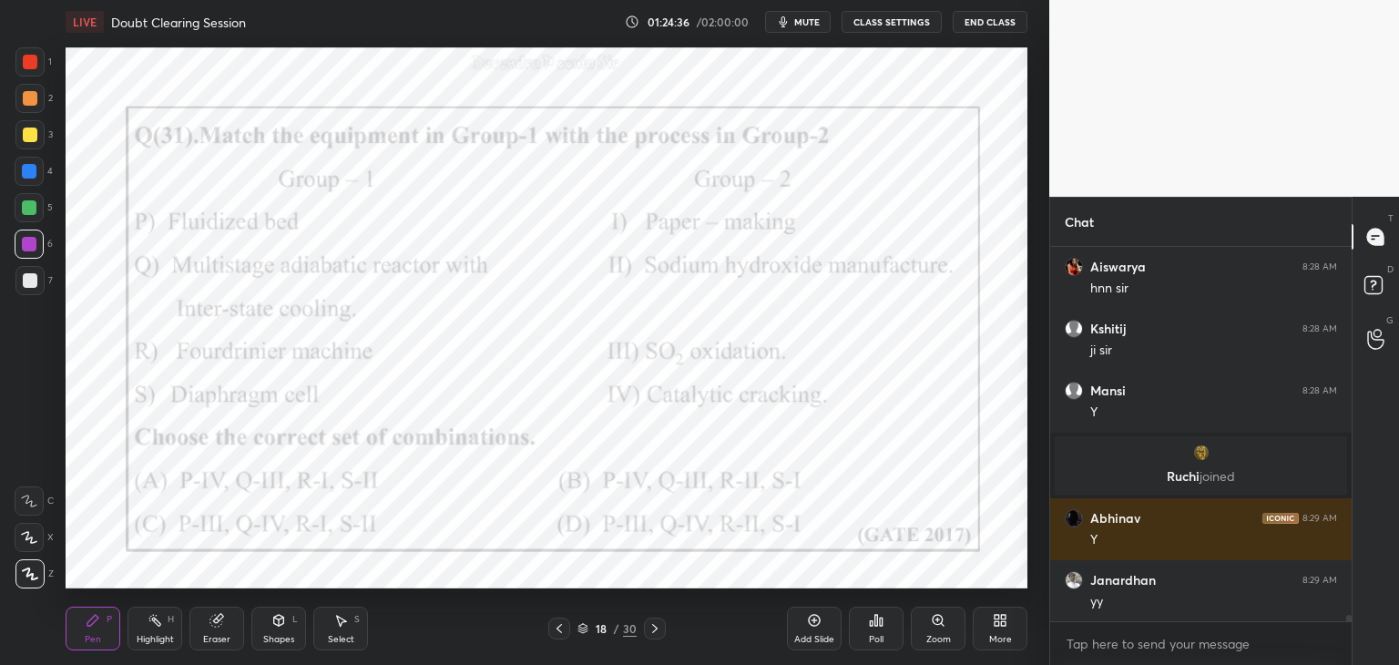
scroll to position [20560, 0]
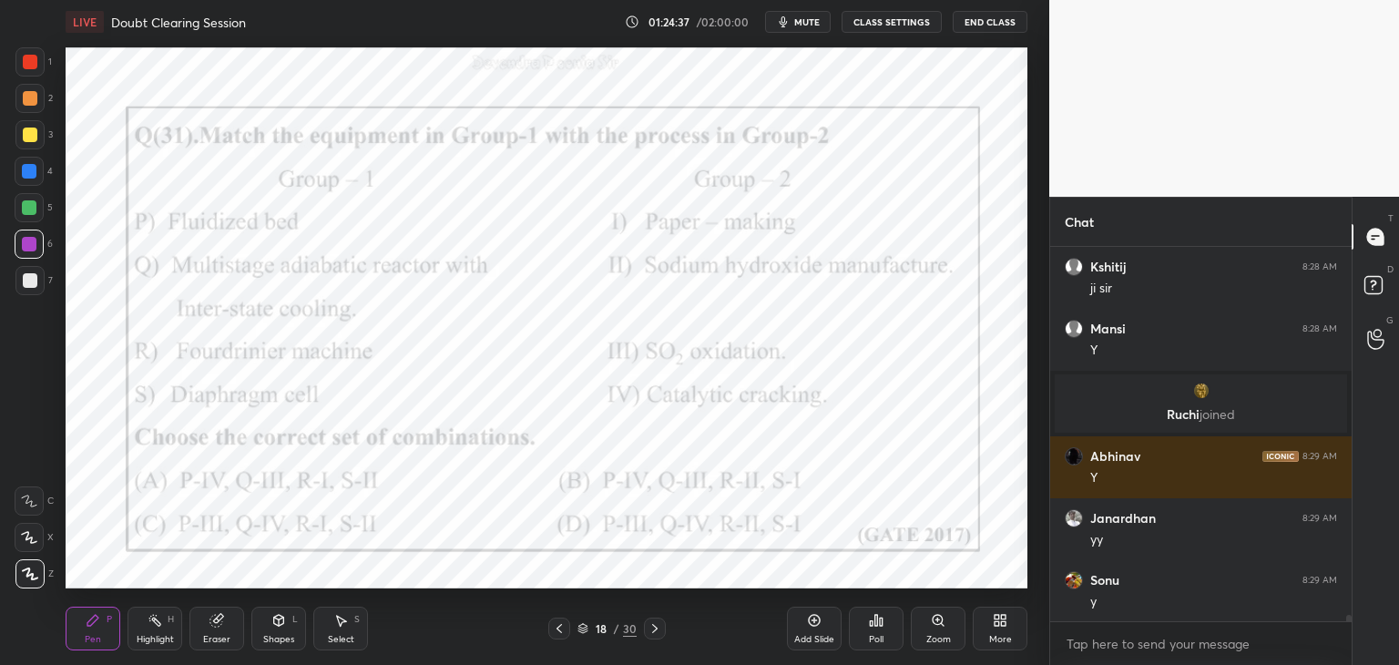
click at [652, 631] on icon at bounding box center [655, 628] width 15 height 15
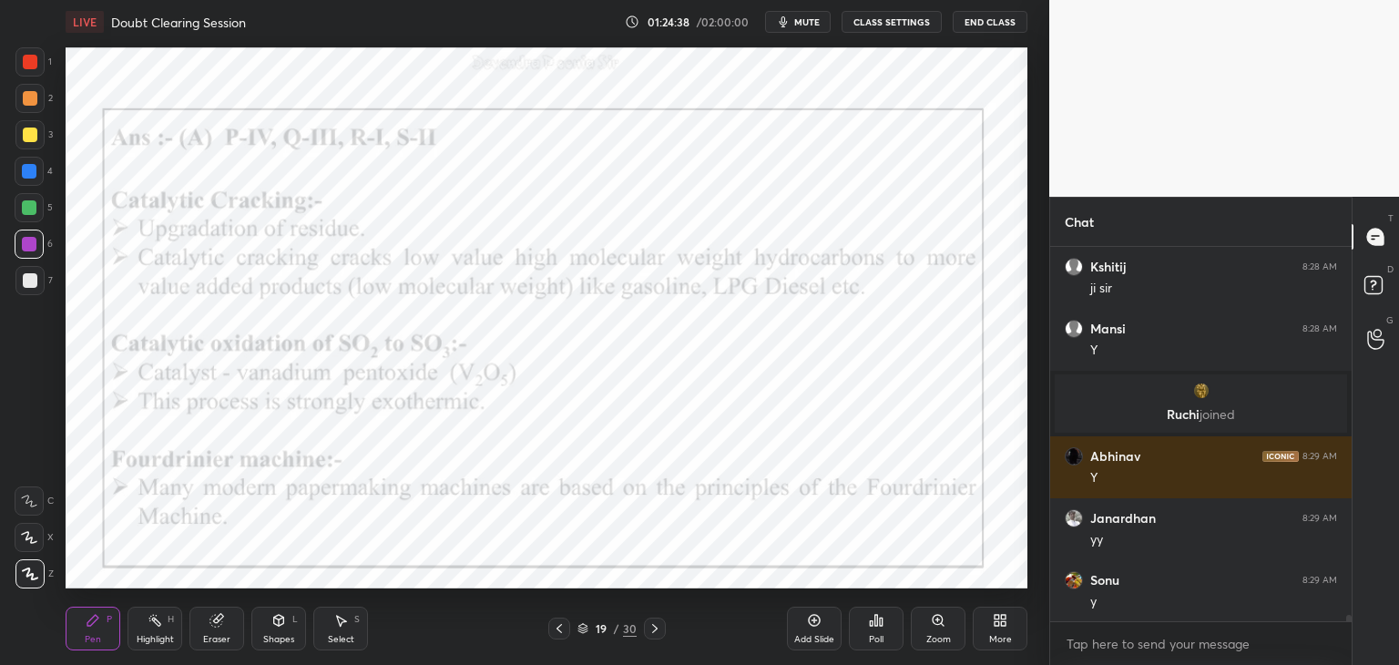
click at [657, 631] on icon at bounding box center [655, 628] width 15 height 15
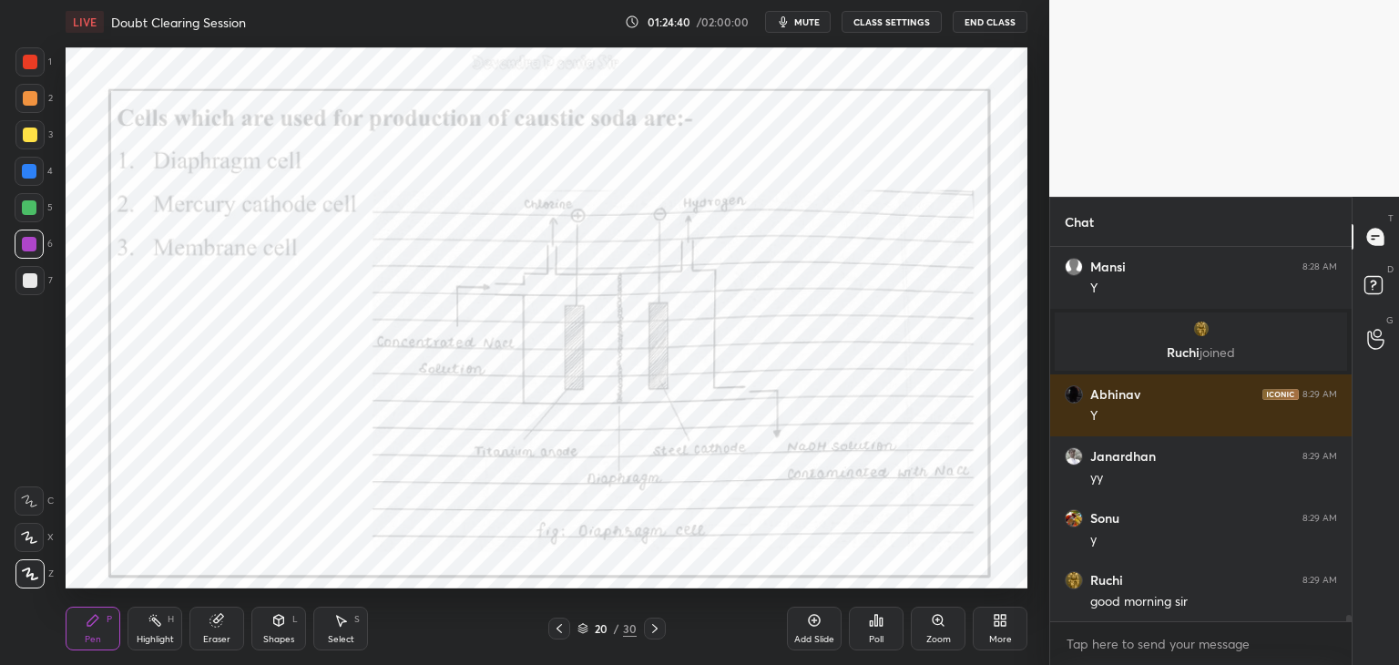
scroll to position [20684, 0]
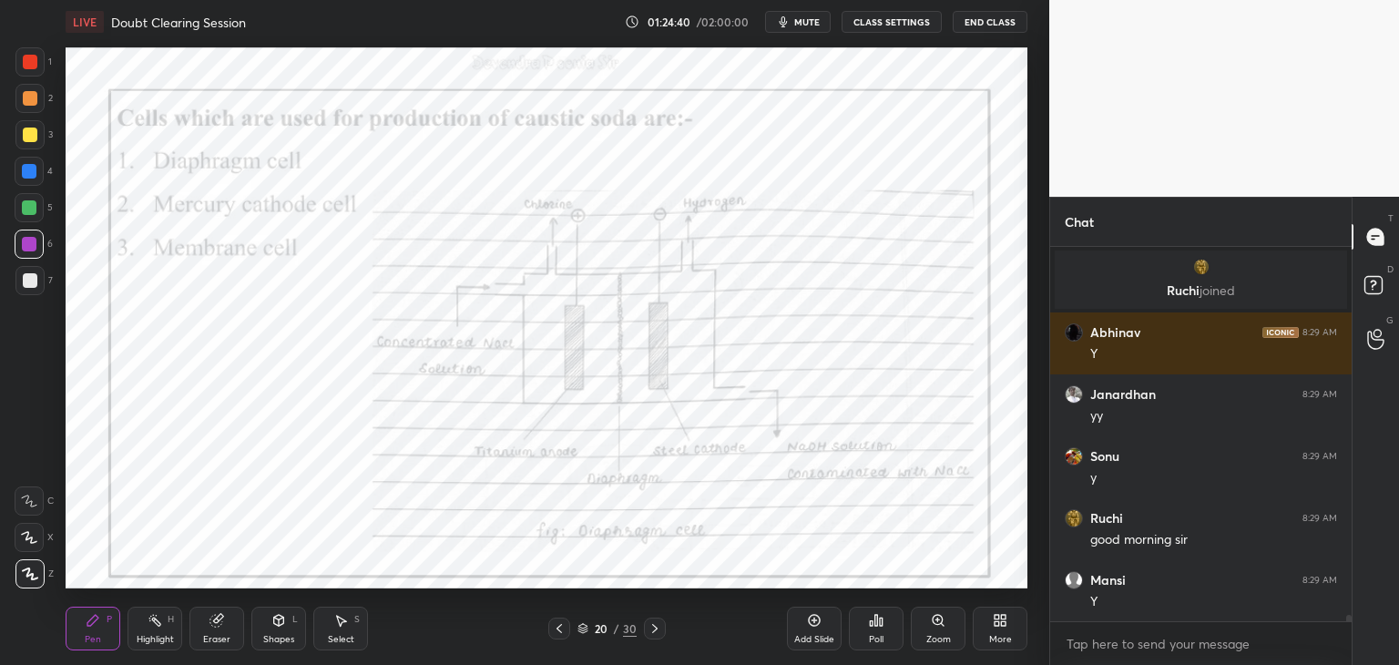
click at [561, 635] on icon at bounding box center [559, 628] width 15 height 15
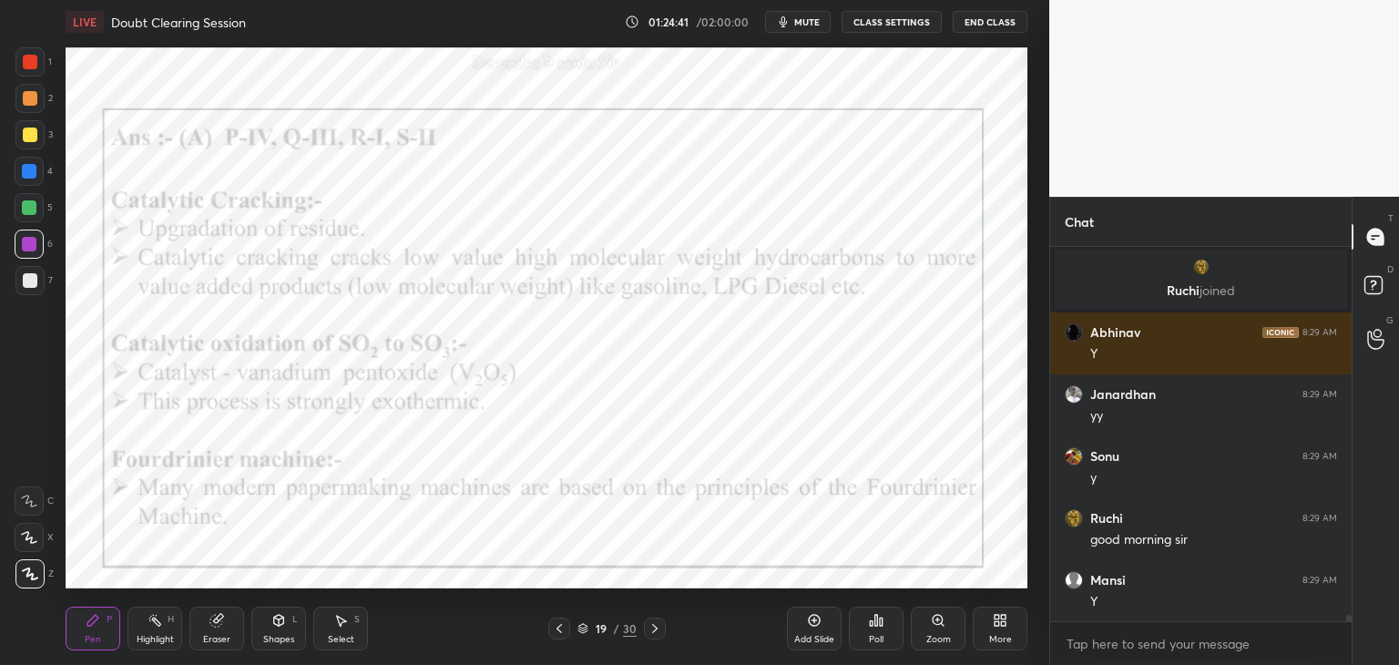
click at [563, 636] on div at bounding box center [559, 629] width 22 height 22
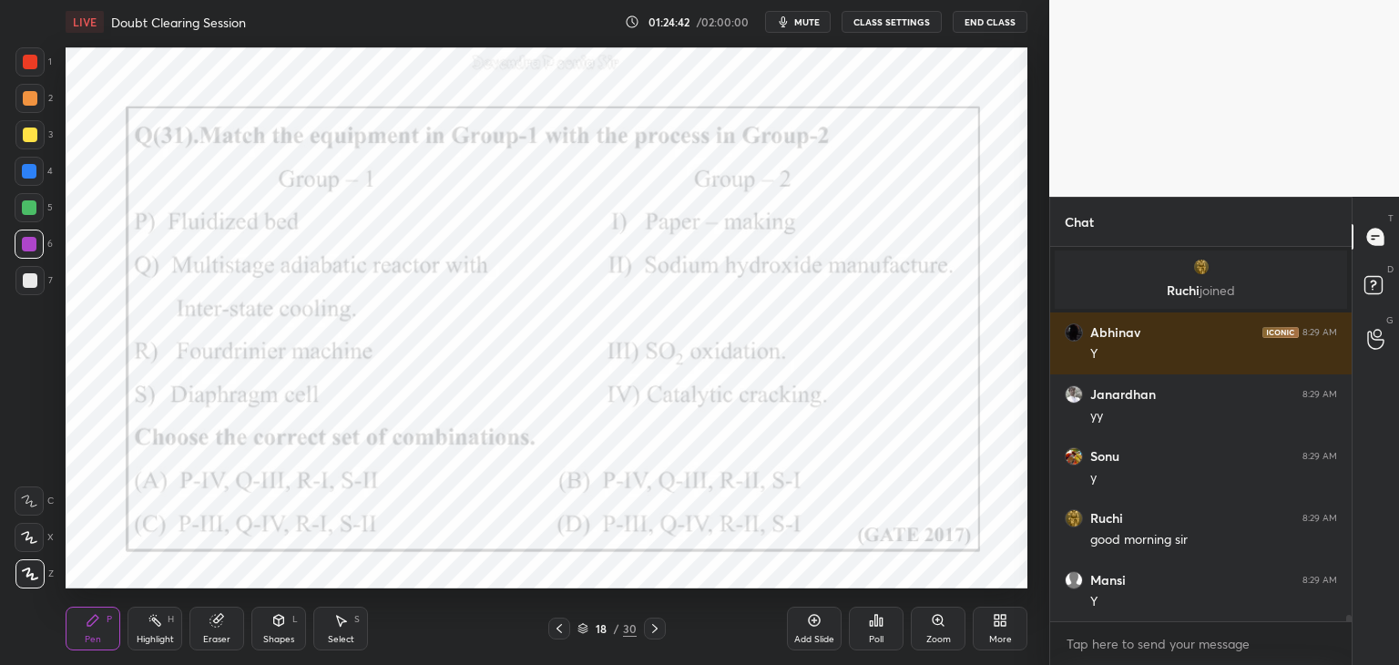
click at [657, 635] on div at bounding box center [655, 629] width 22 height 22
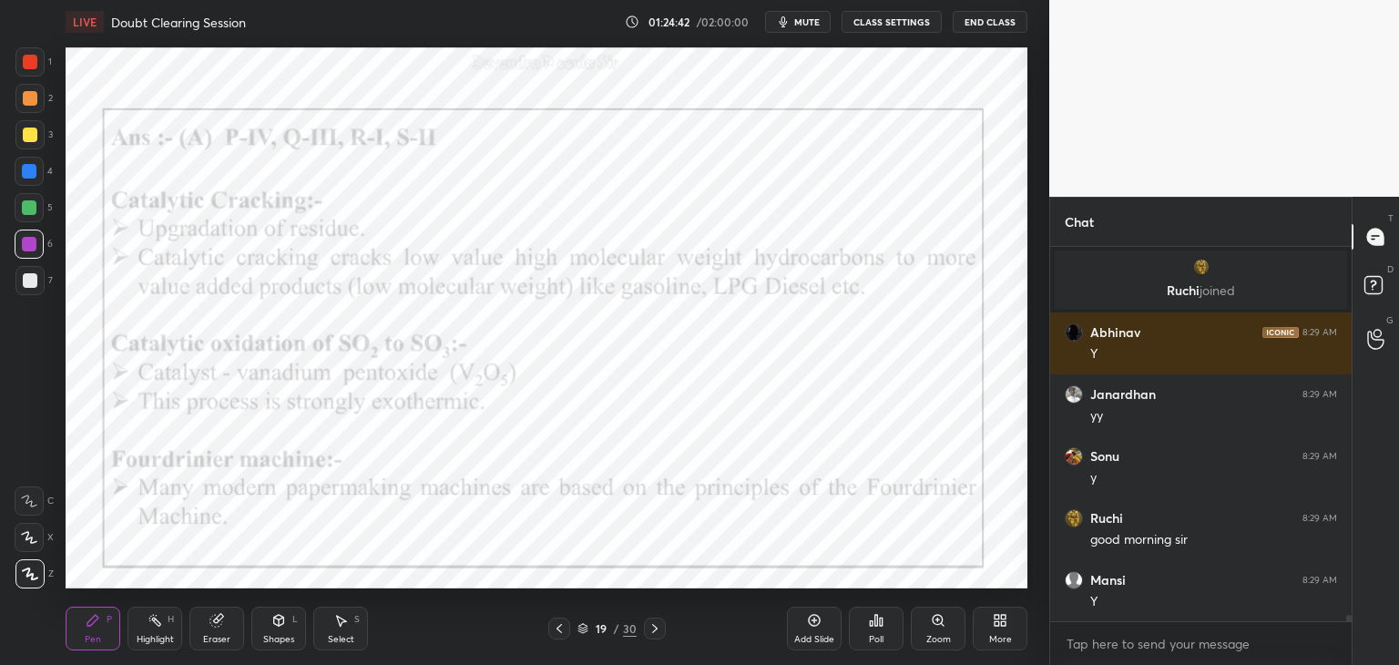
click at [657, 631] on icon at bounding box center [655, 628] width 15 height 15
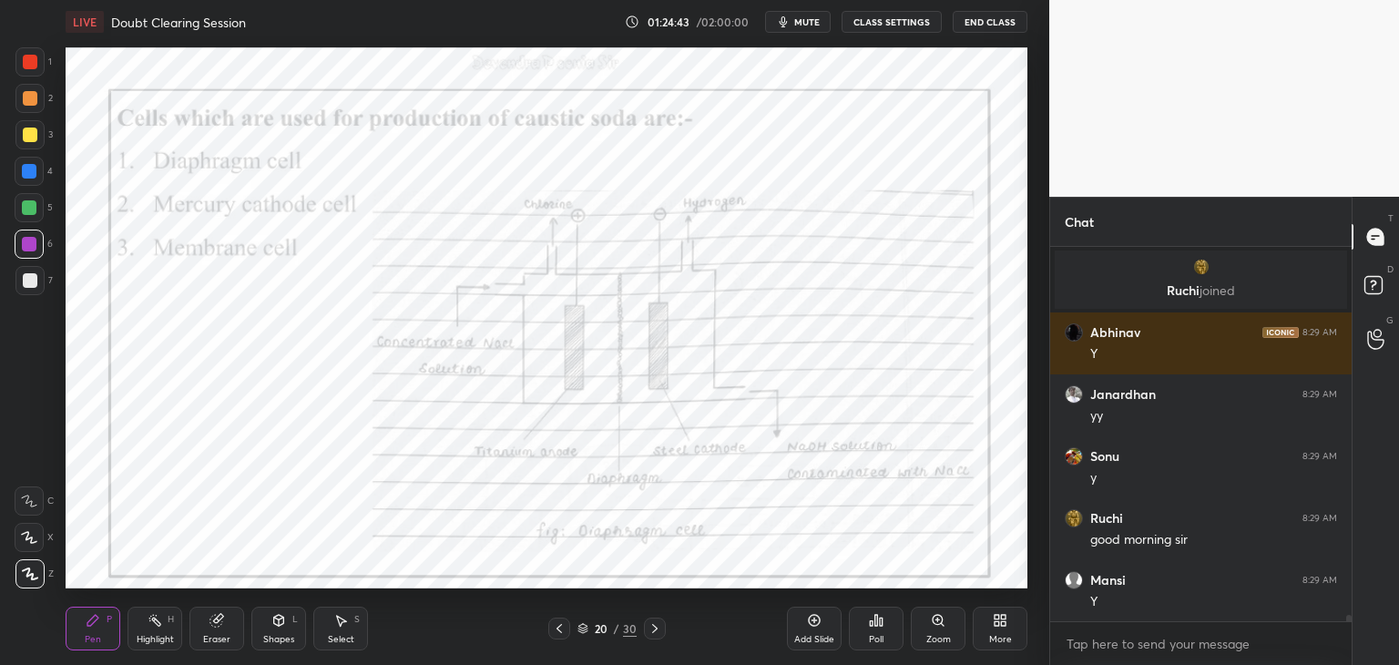
click at [655, 629] on icon at bounding box center [655, 628] width 15 height 15
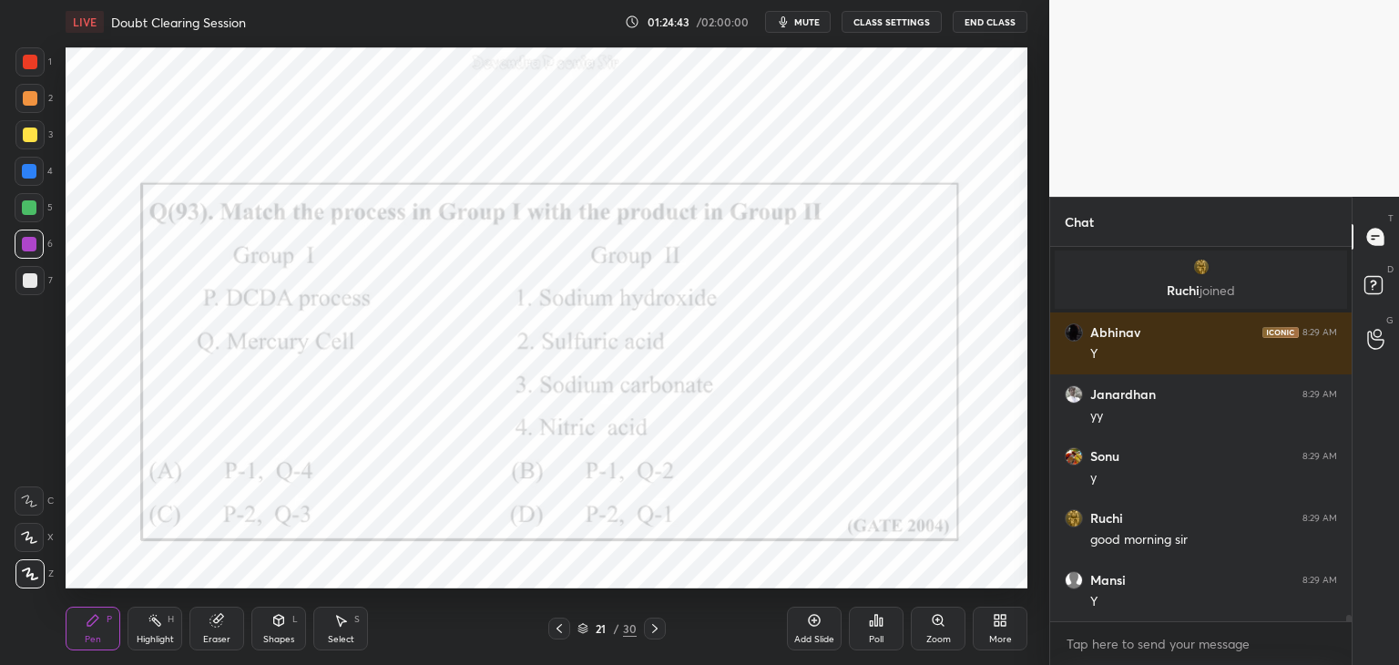
click at [655, 633] on icon at bounding box center [655, 628] width 15 height 15
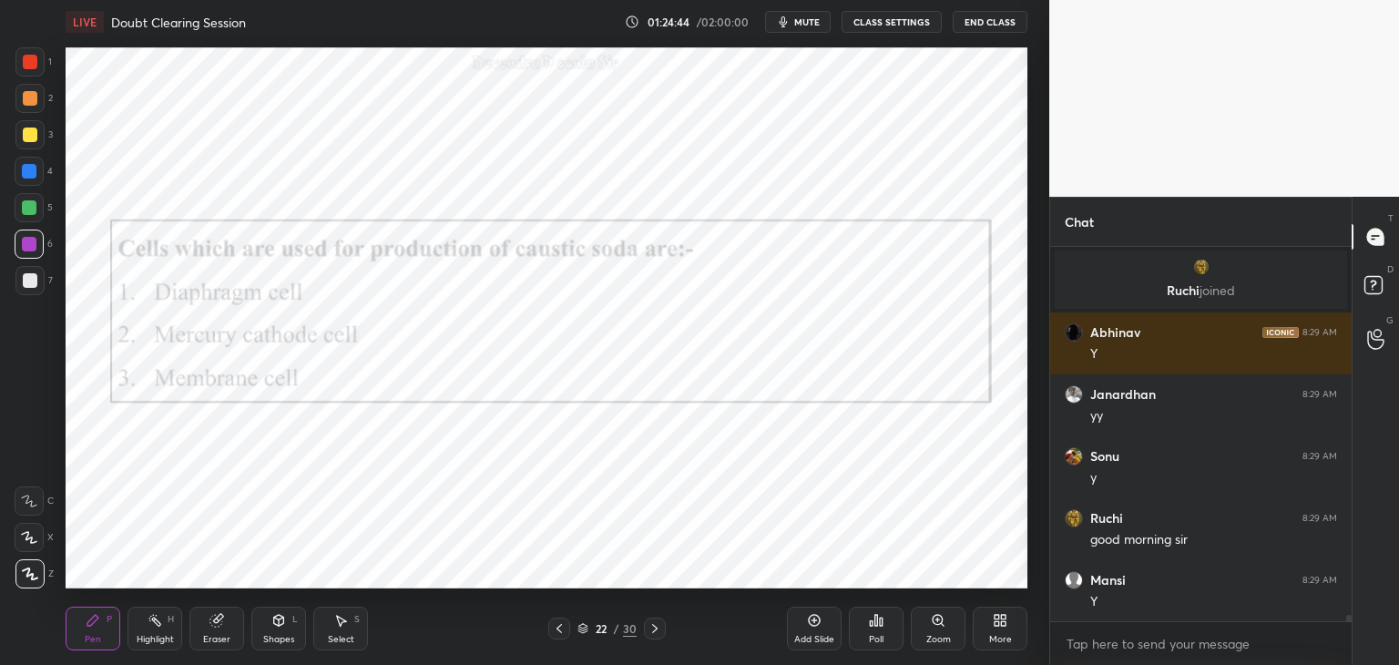
click at [655, 633] on icon at bounding box center [655, 628] width 15 height 15
click at [656, 630] on icon at bounding box center [655, 628] width 15 height 15
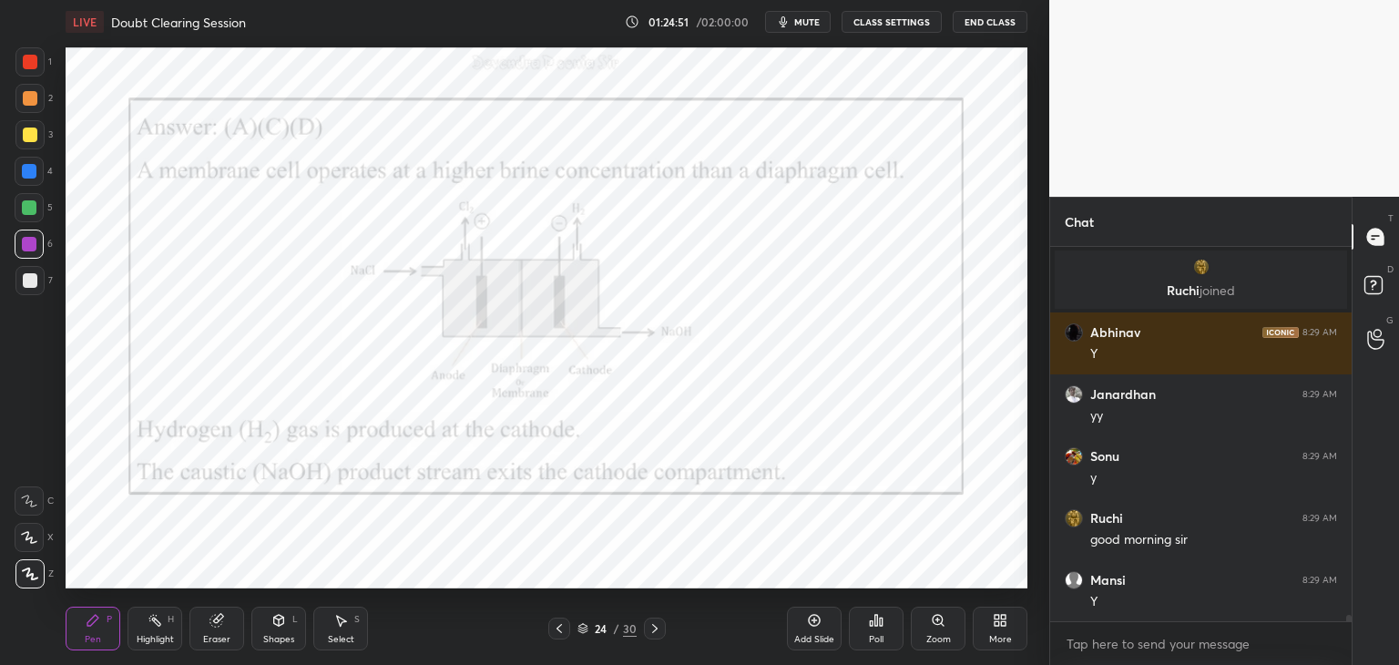
click at [557, 632] on icon at bounding box center [559, 628] width 15 height 15
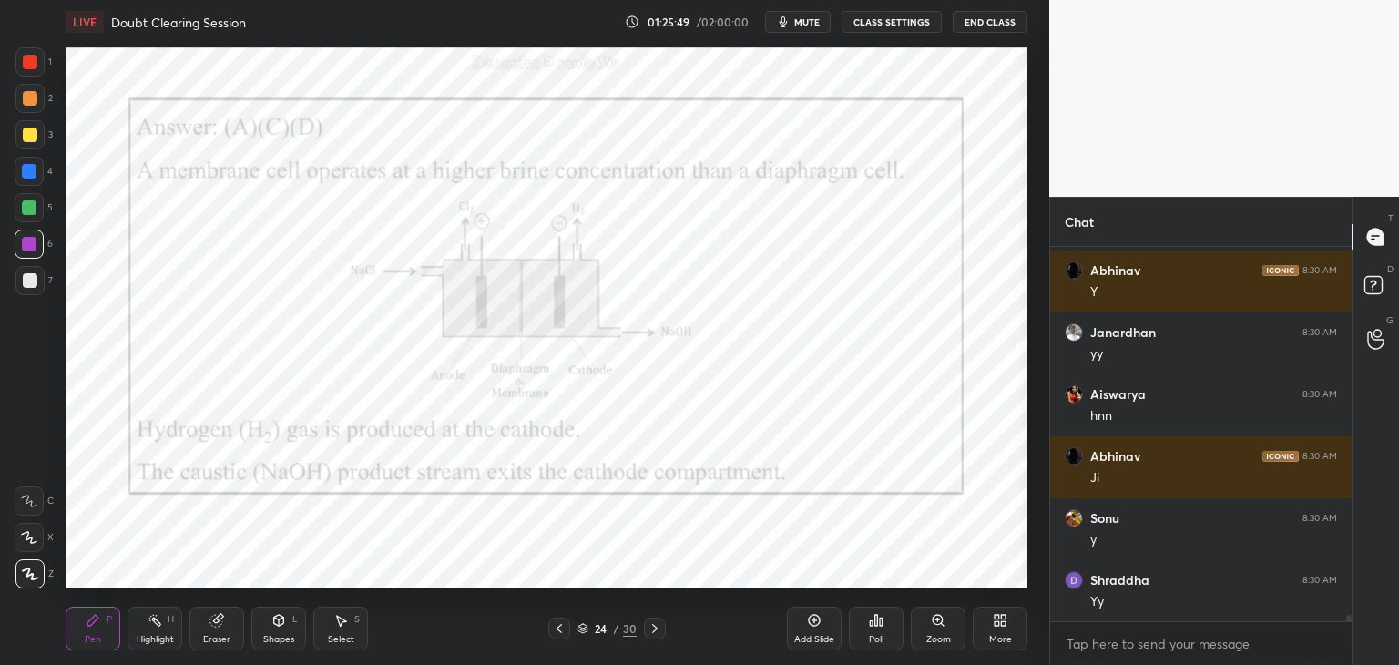
scroll to position [21117, 0]
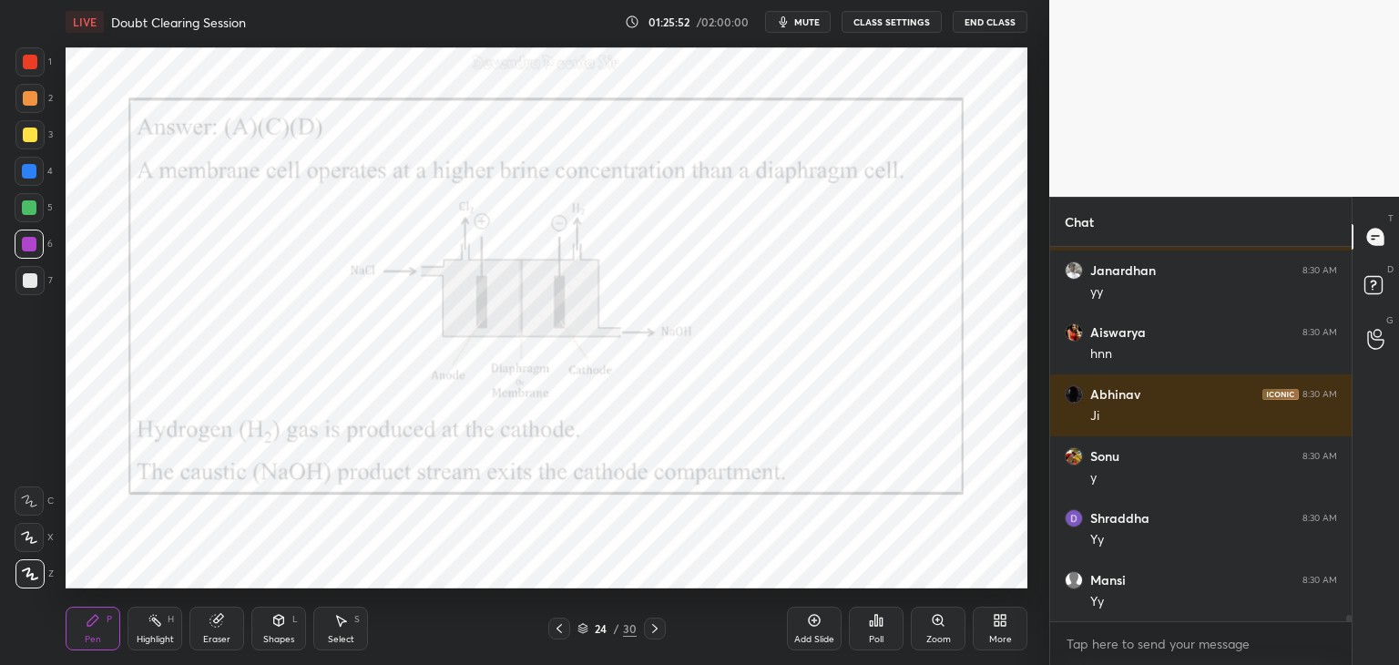
click at [658, 635] on icon at bounding box center [655, 628] width 15 height 15
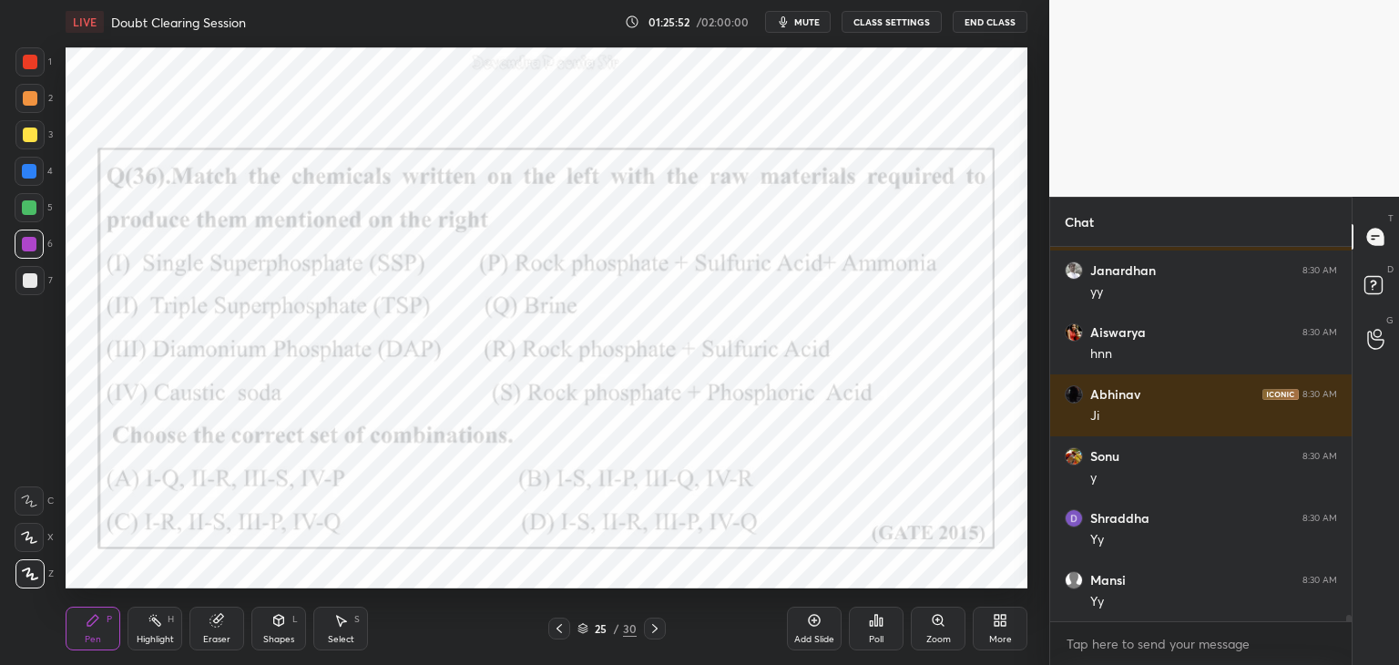
click at [659, 631] on icon at bounding box center [655, 628] width 15 height 15
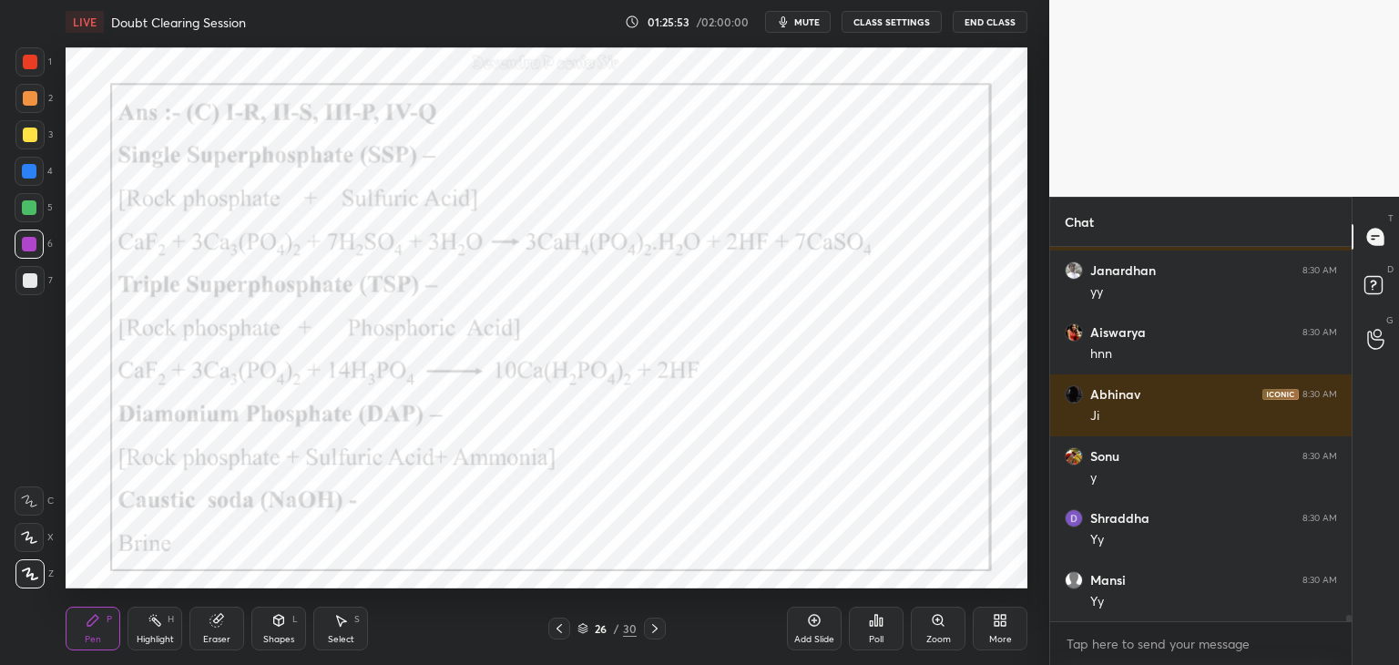
click at [659, 631] on icon at bounding box center [655, 628] width 15 height 15
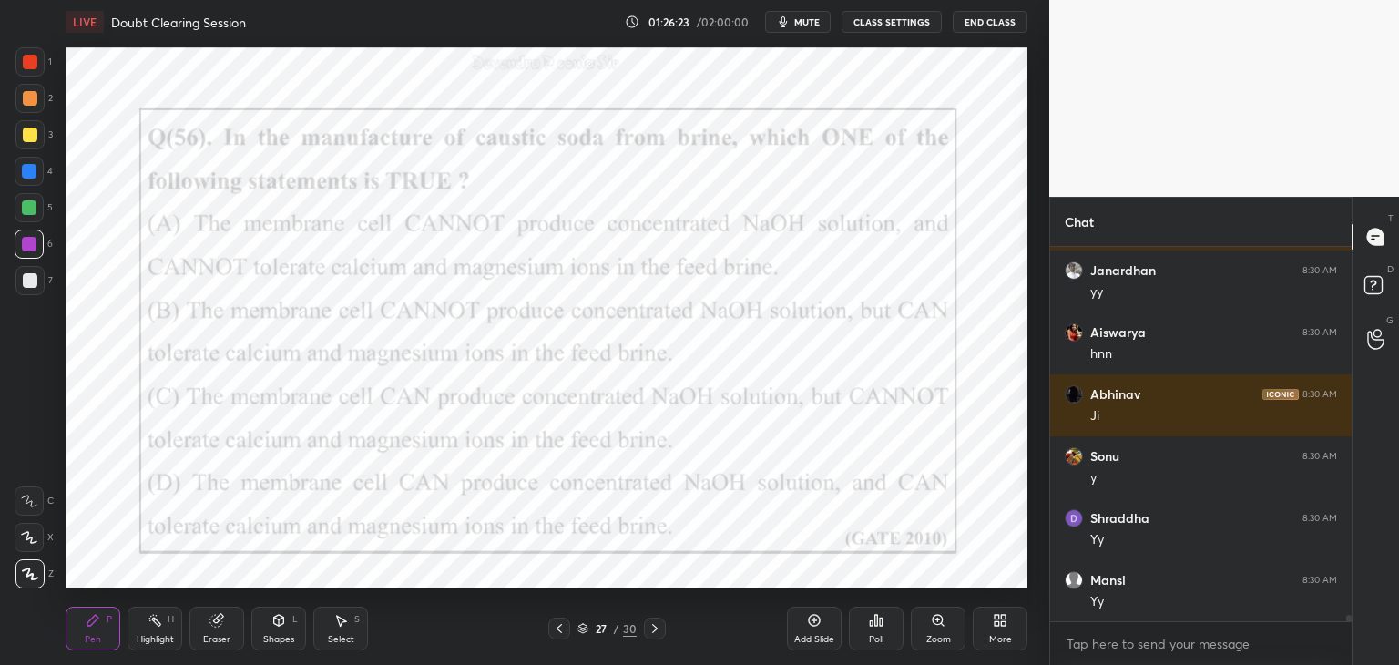
scroll to position [21179, 0]
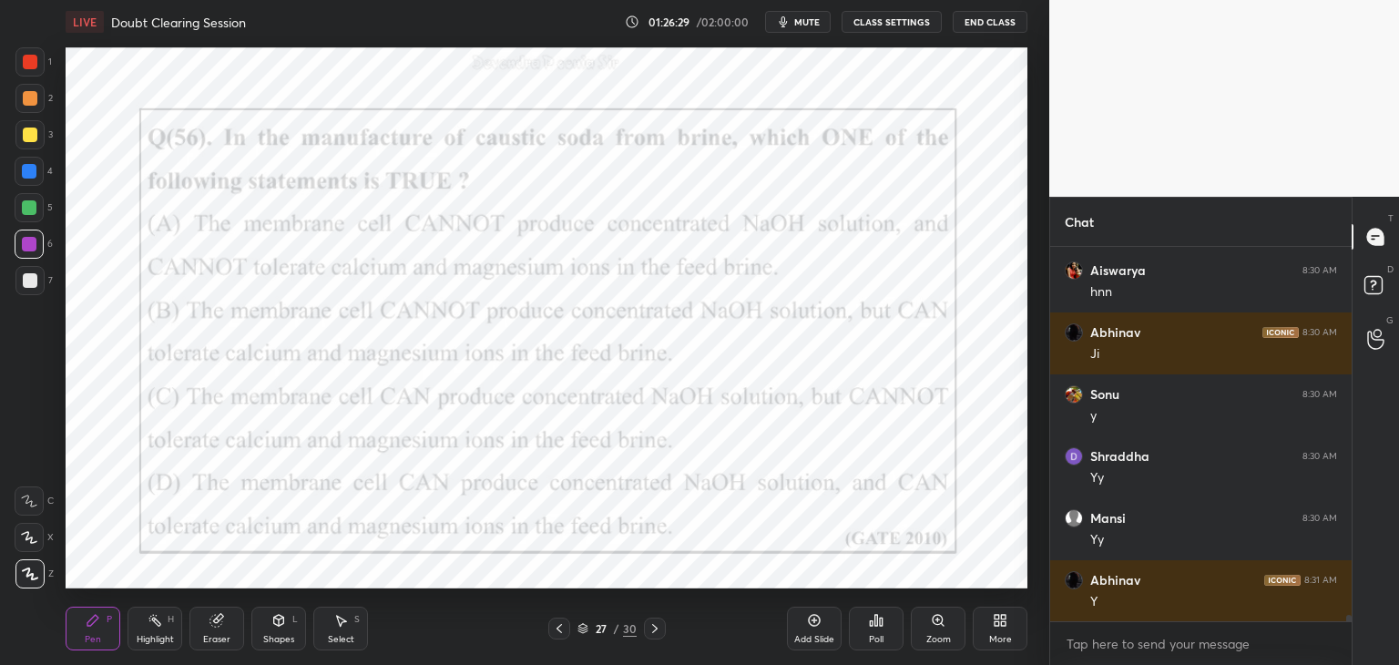
click at [659, 632] on icon at bounding box center [655, 628] width 15 height 15
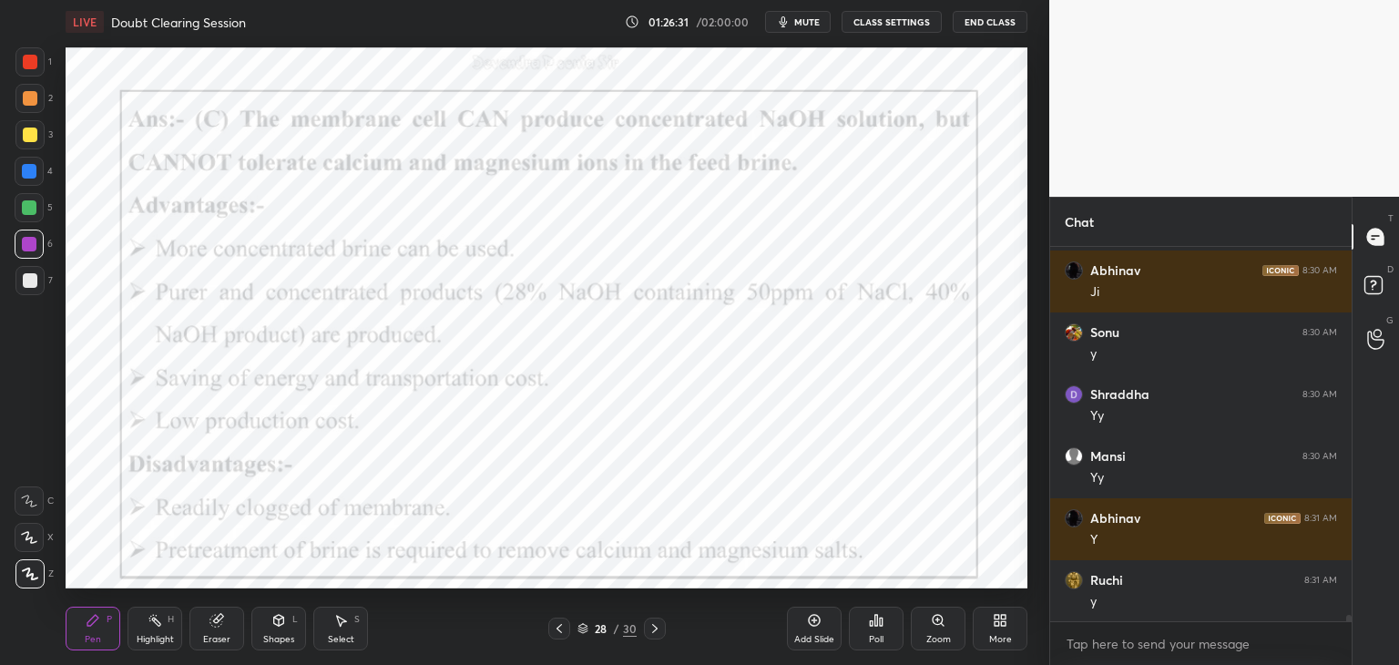
scroll to position [21303, 0]
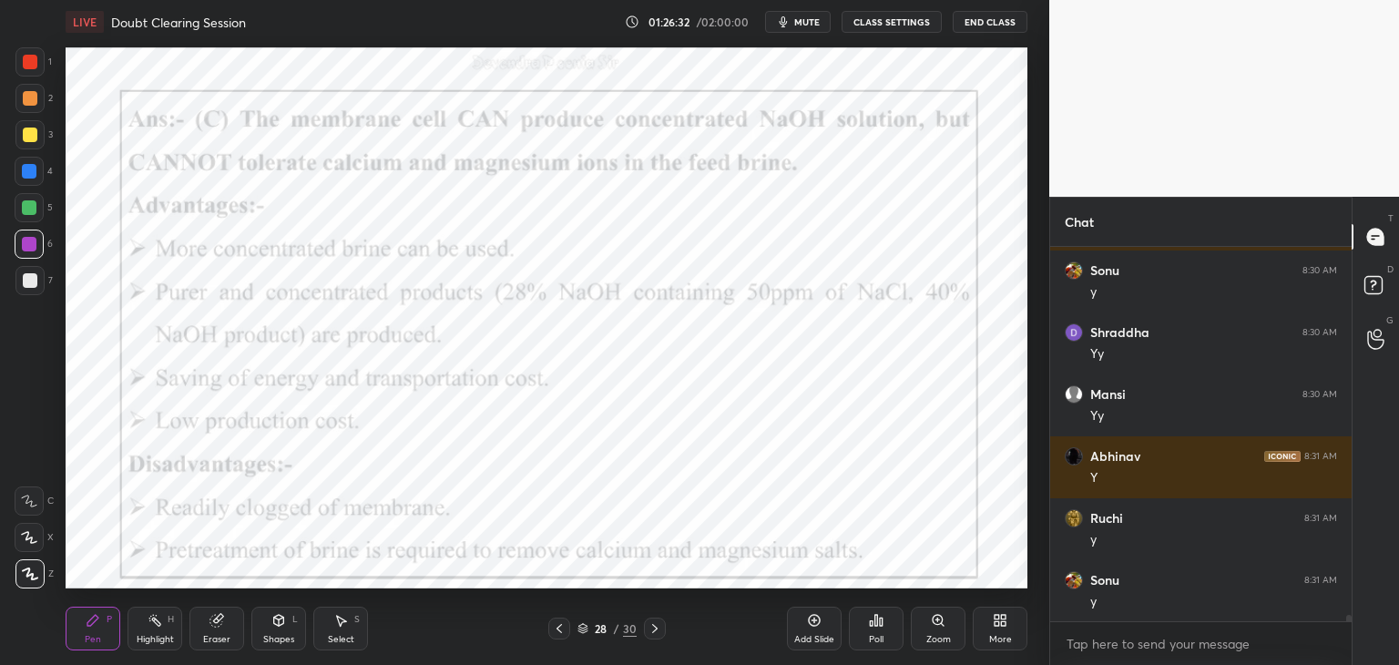
click at [660, 624] on icon at bounding box center [655, 628] width 15 height 15
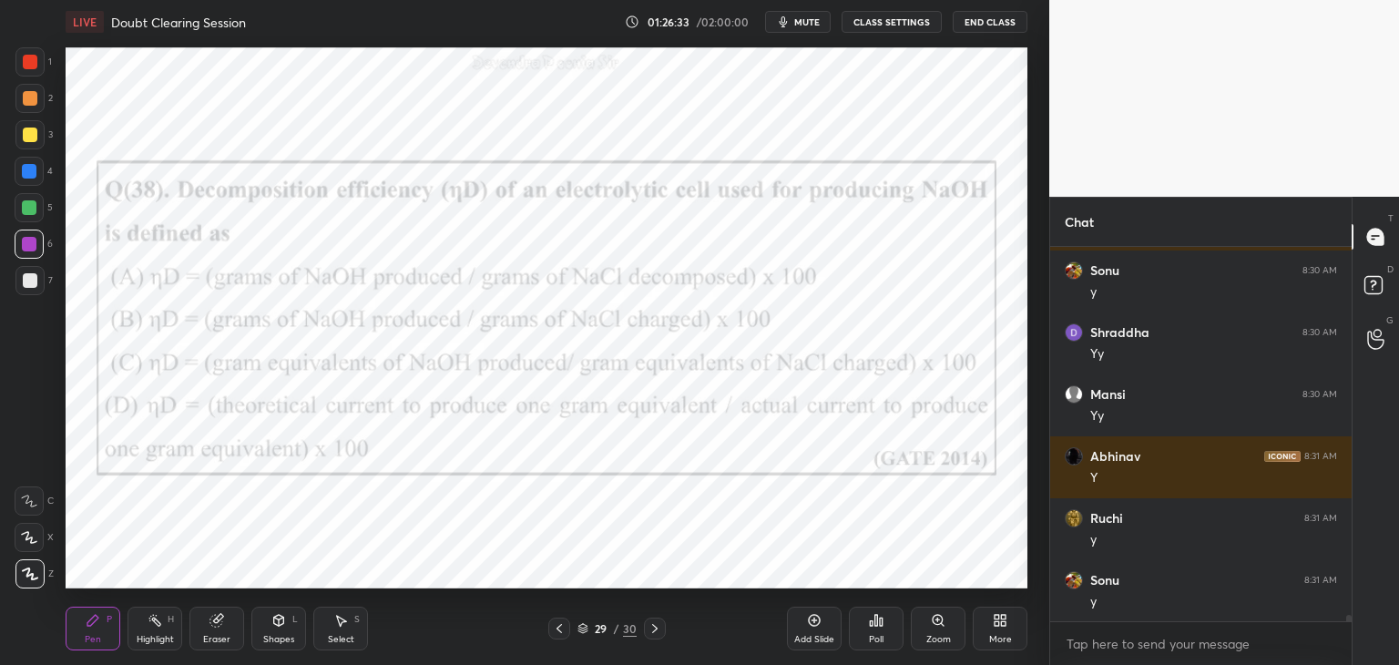
click at [658, 627] on icon at bounding box center [655, 628] width 15 height 15
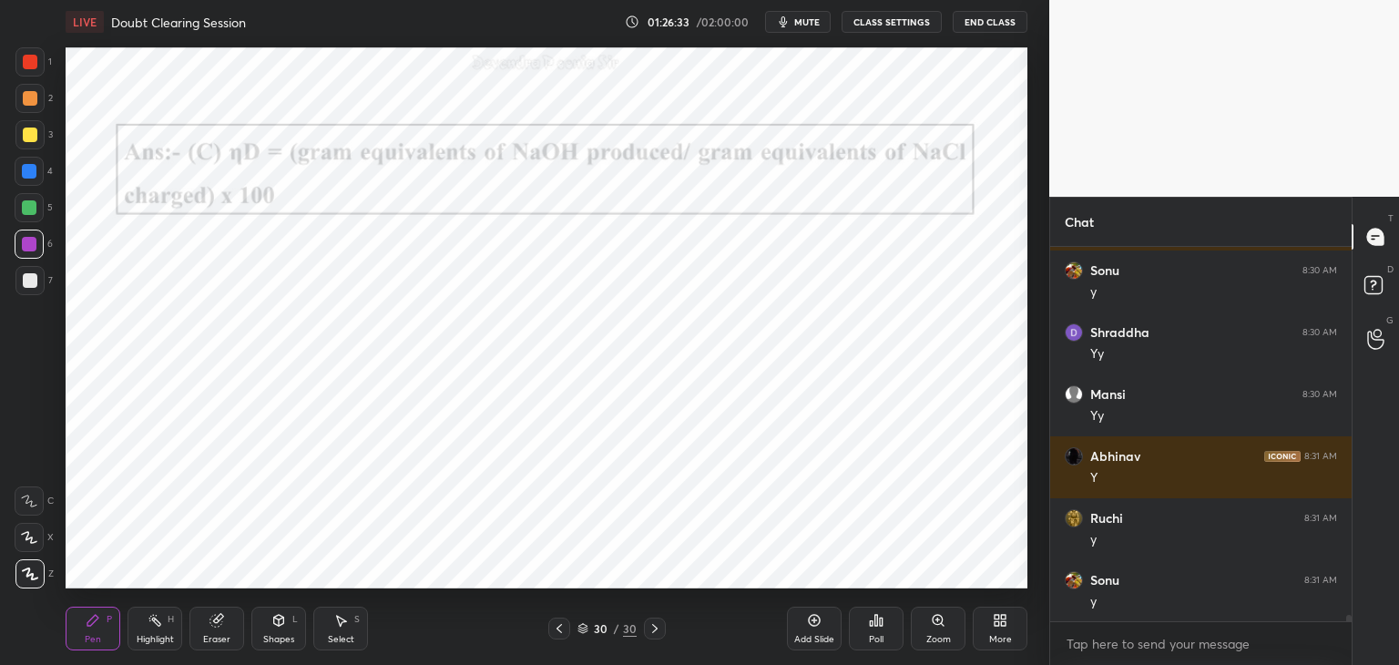
click at [658, 625] on icon at bounding box center [655, 628] width 15 height 15
click at [658, 627] on icon at bounding box center [655, 628] width 15 height 15
click at [551, 632] on div at bounding box center [559, 629] width 22 height 22
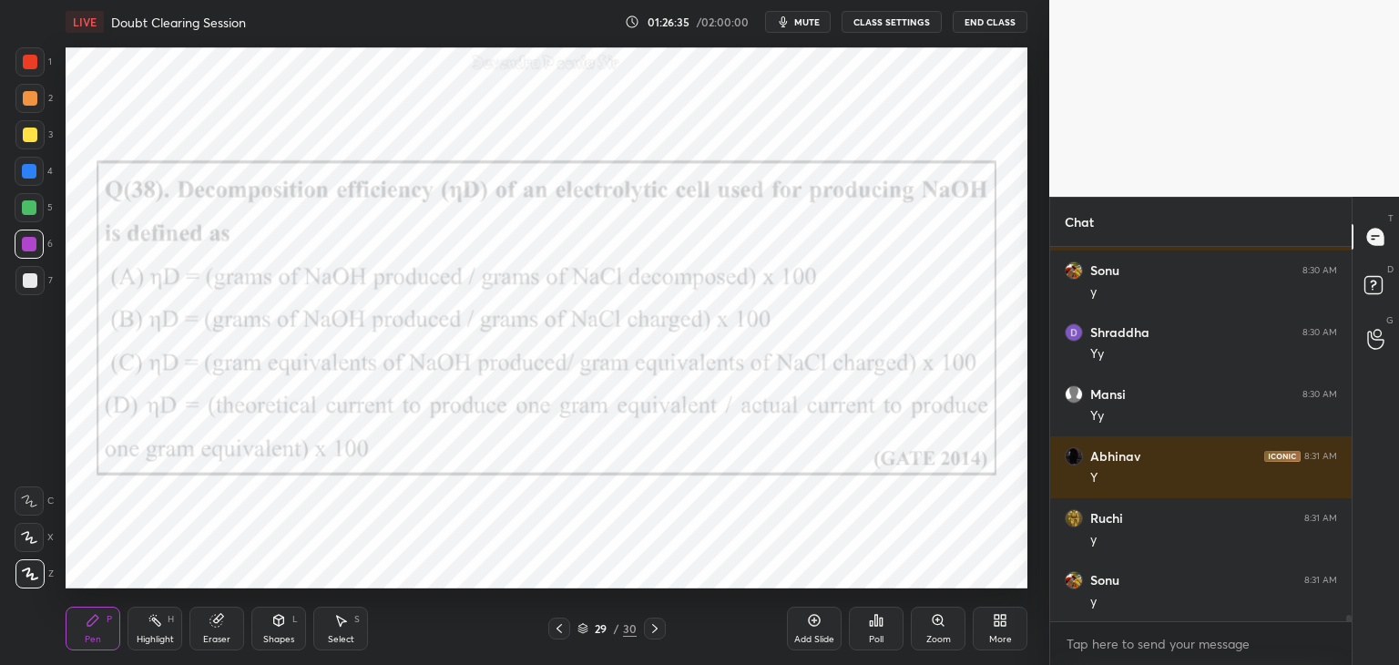
click at [557, 635] on icon at bounding box center [559, 628] width 15 height 15
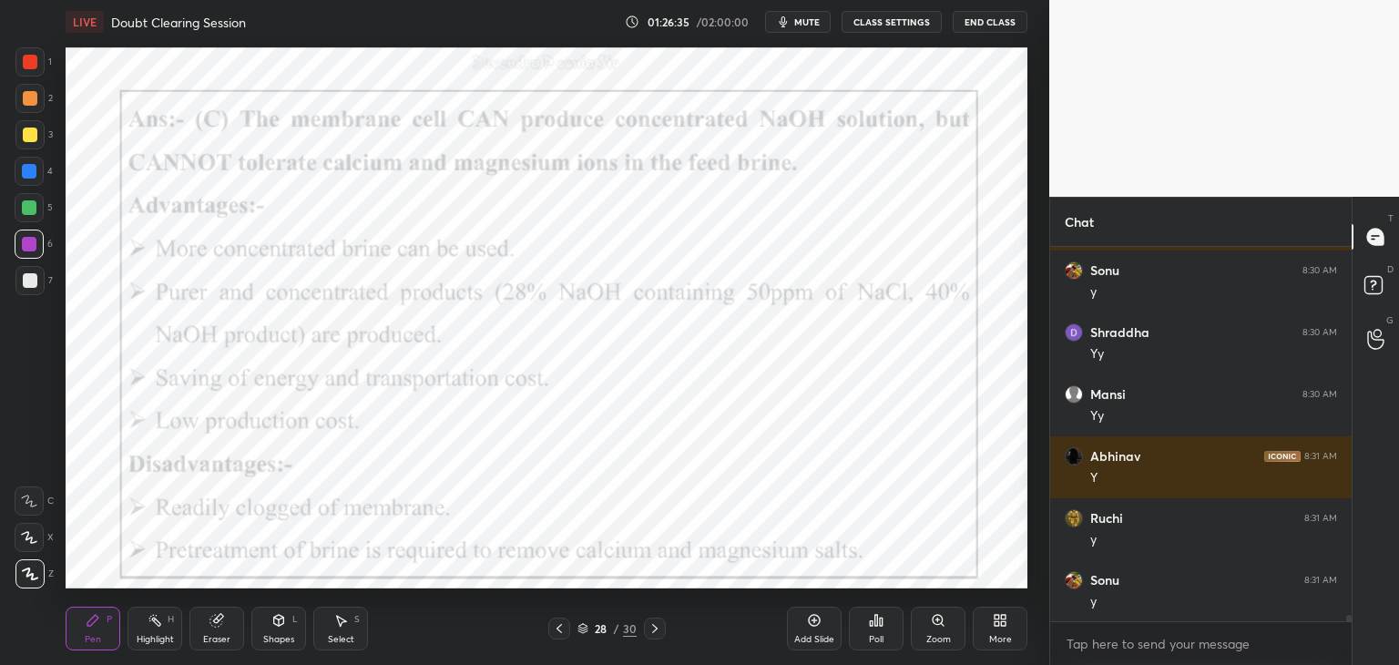
click at [559, 635] on icon at bounding box center [559, 628] width 15 height 15
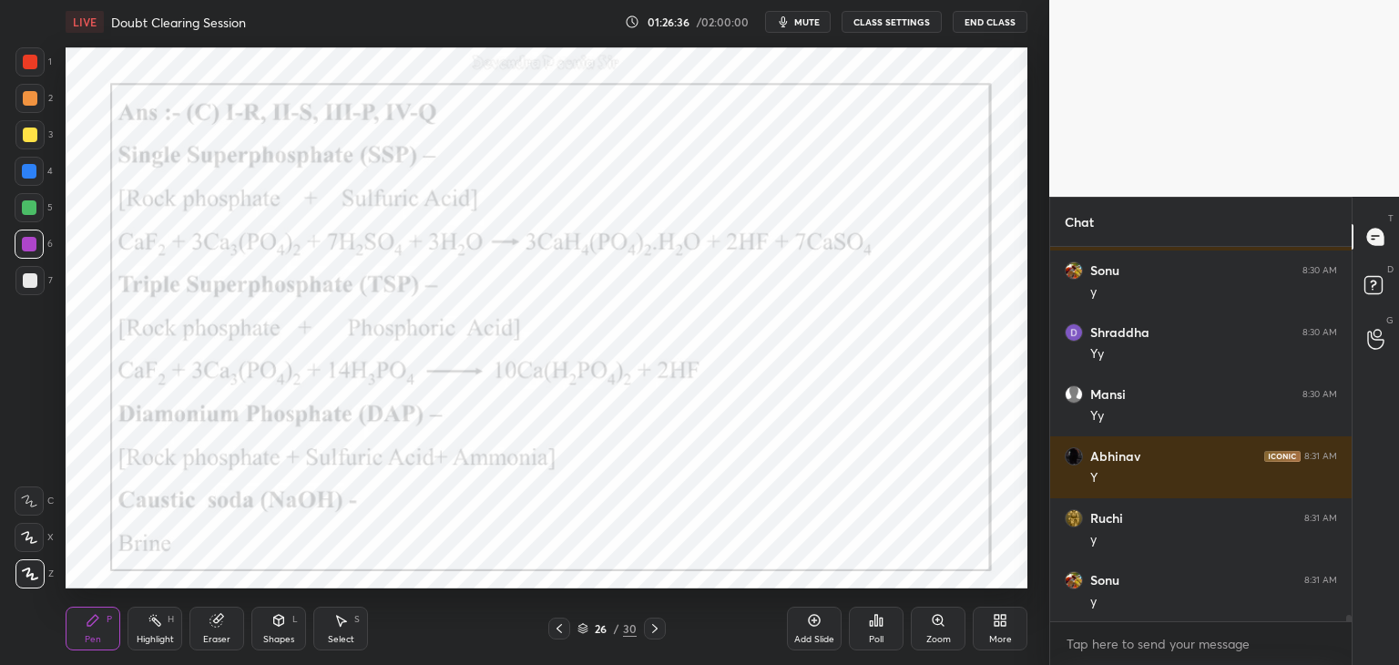
click at [558, 637] on div at bounding box center [559, 629] width 22 height 22
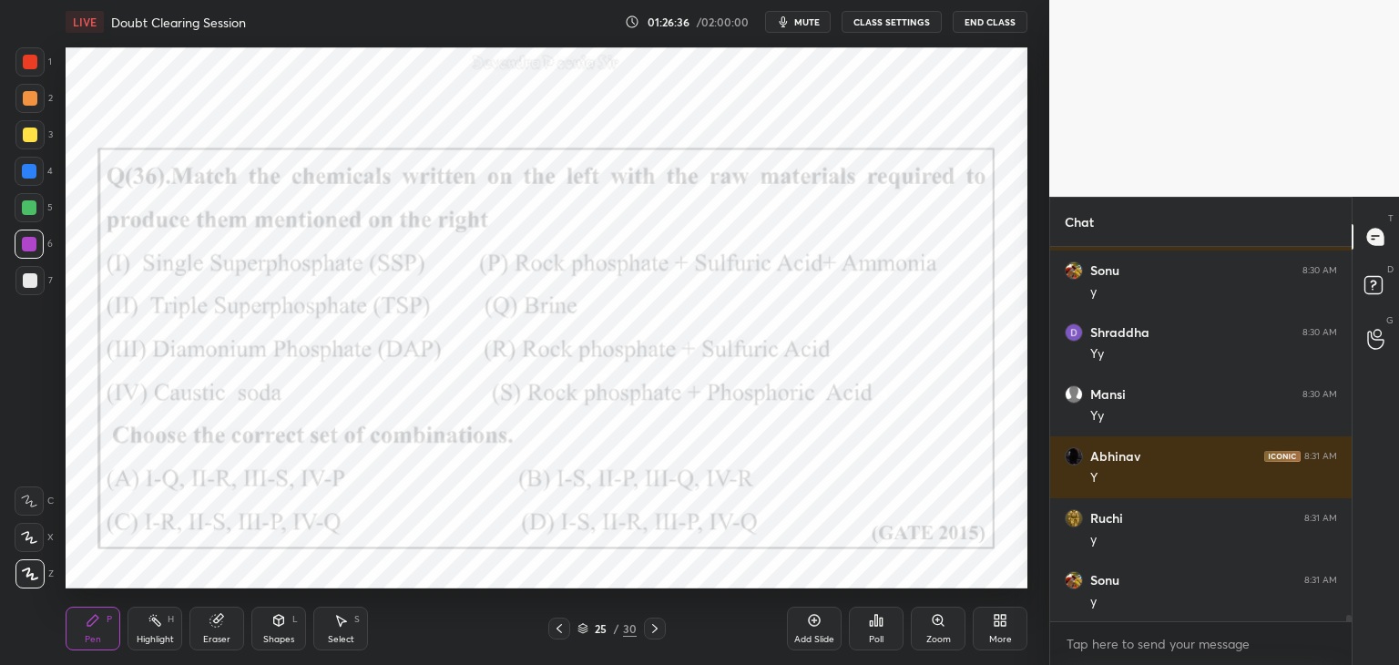
click at [558, 637] on div at bounding box center [559, 629] width 22 height 22
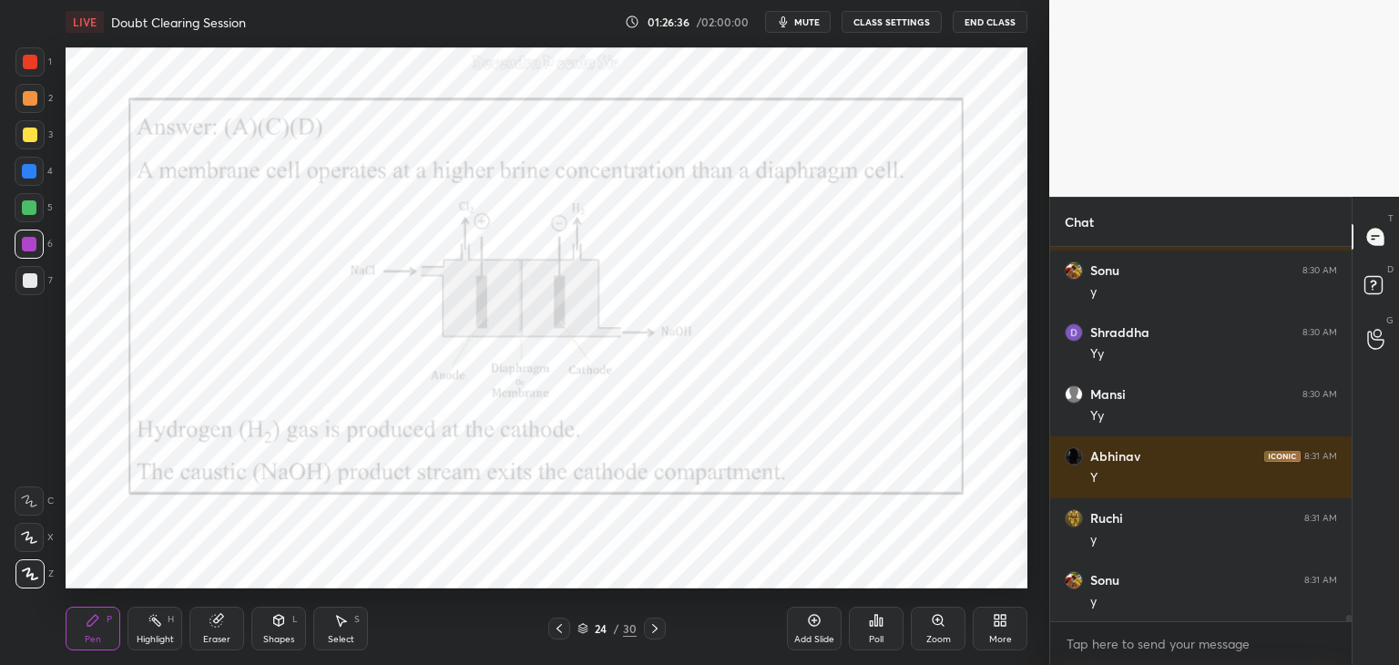
click at [558, 636] on div at bounding box center [559, 629] width 22 height 22
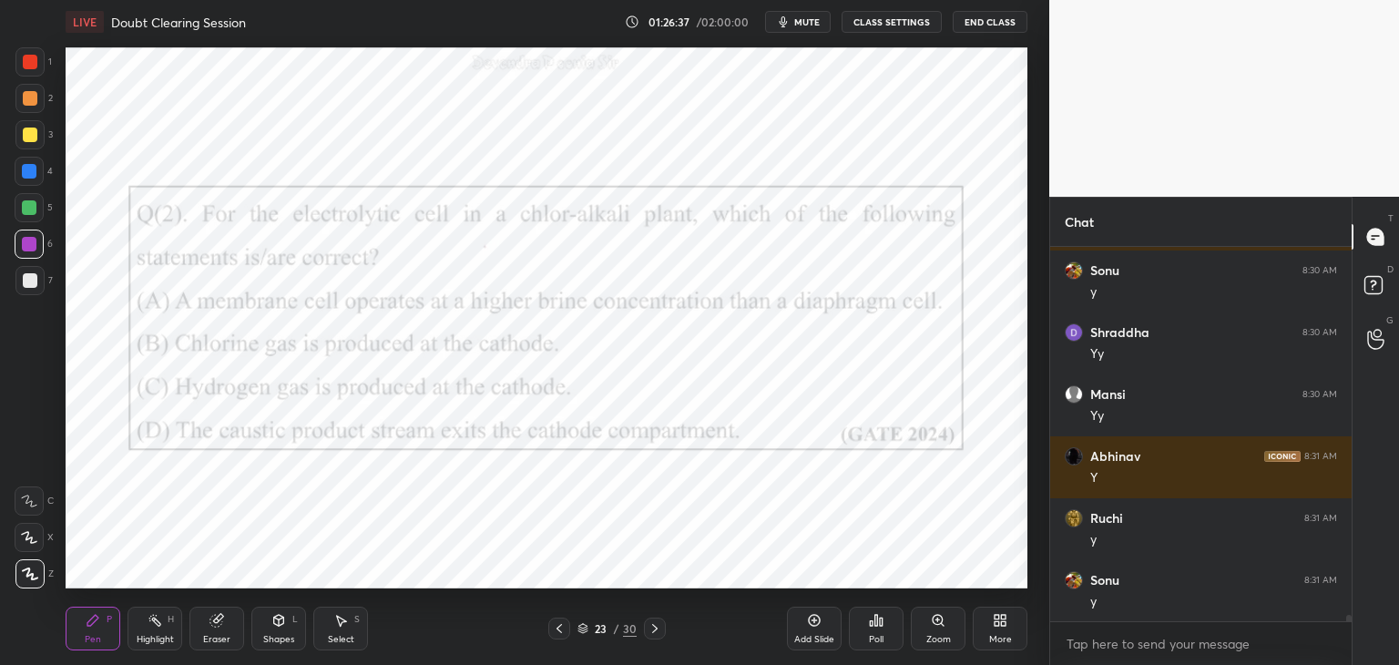
click at [557, 636] on div at bounding box center [559, 629] width 22 height 22
click at [557, 637] on div at bounding box center [559, 629] width 22 height 22
click at [557, 638] on div at bounding box center [559, 629] width 22 height 22
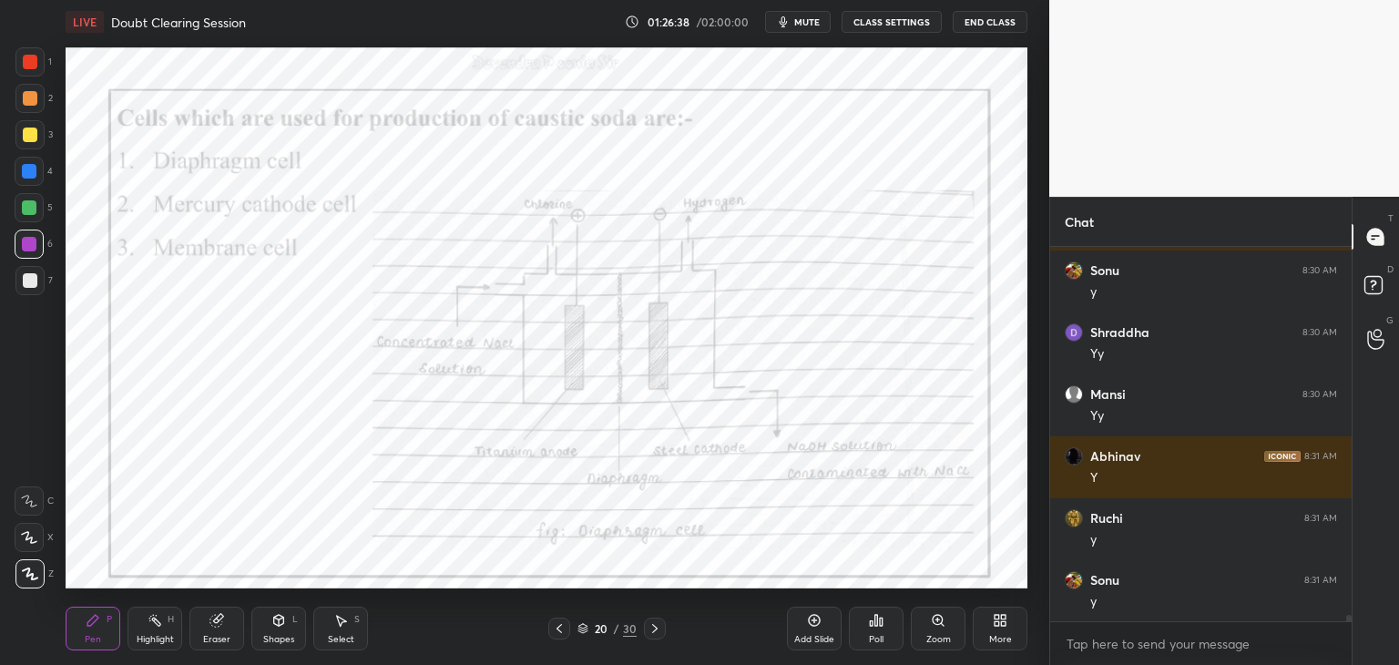
click at [557, 638] on div at bounding box center [559, 629] width 22 height 22
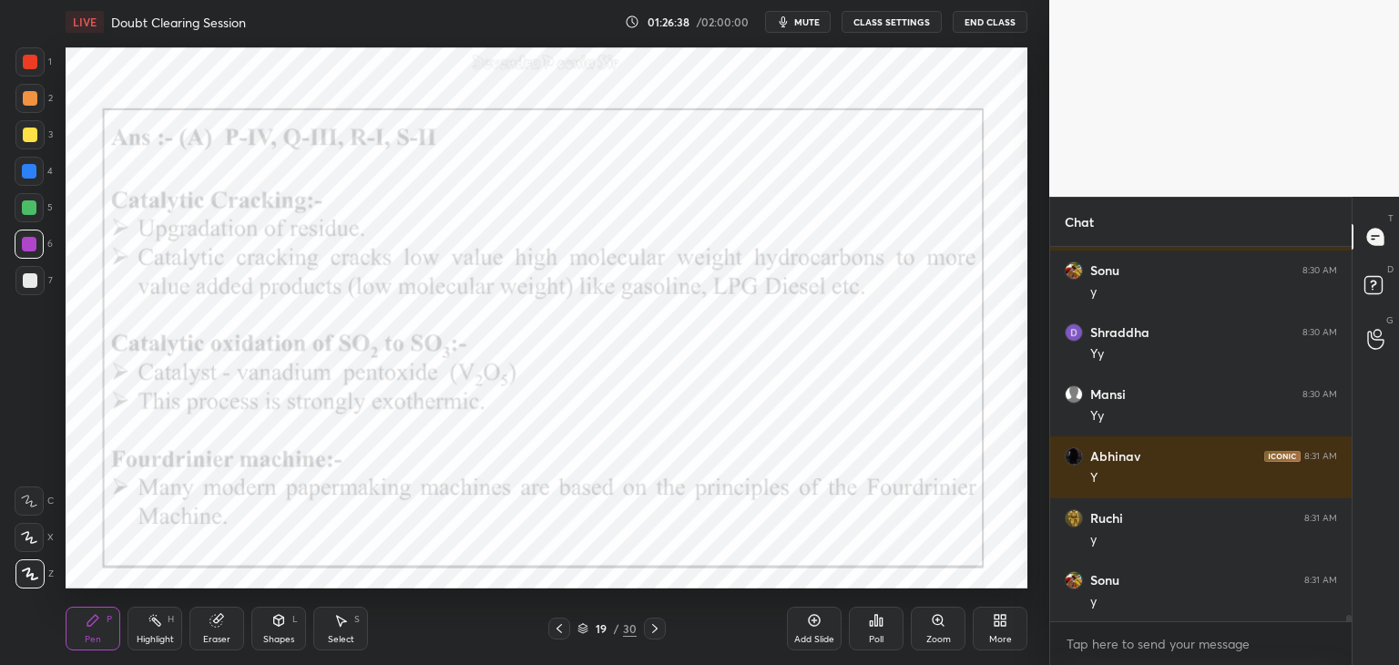
click at [557, 638] on div at bounding box center [559, 629] width 22 height 22
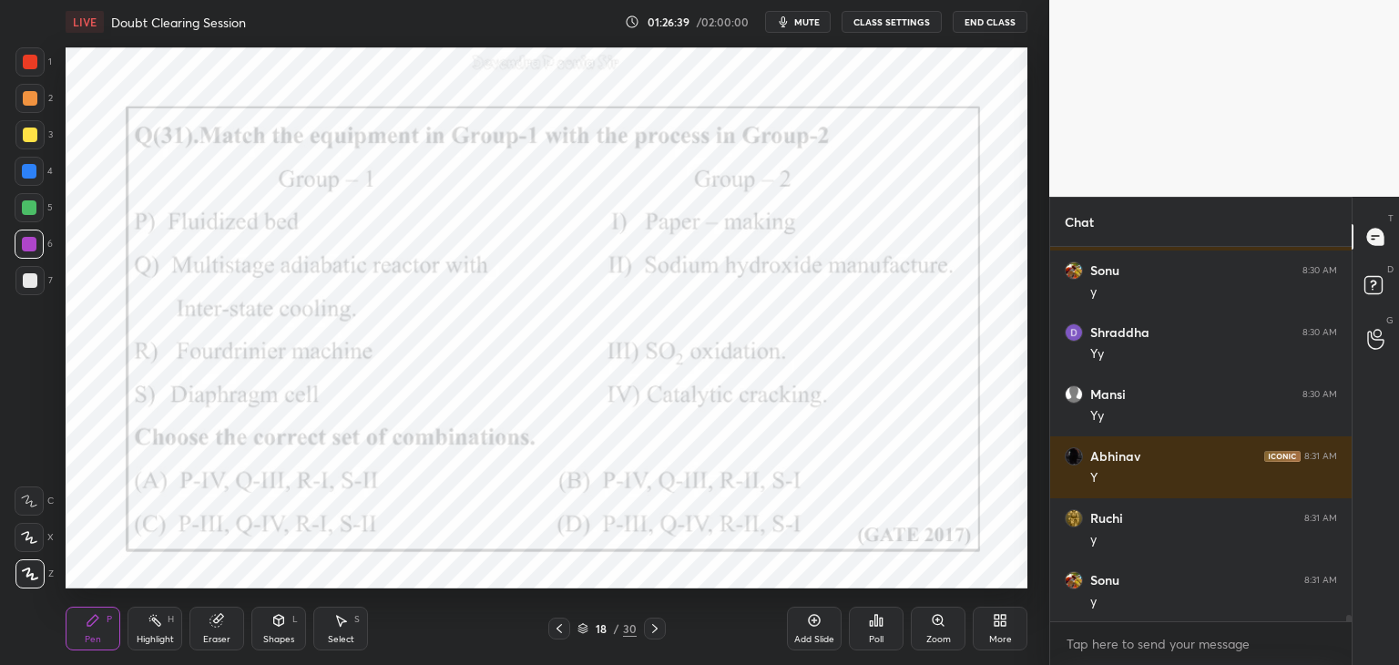
click at [557, 638] on div at bounding box center [559, 629] width 22 height 22
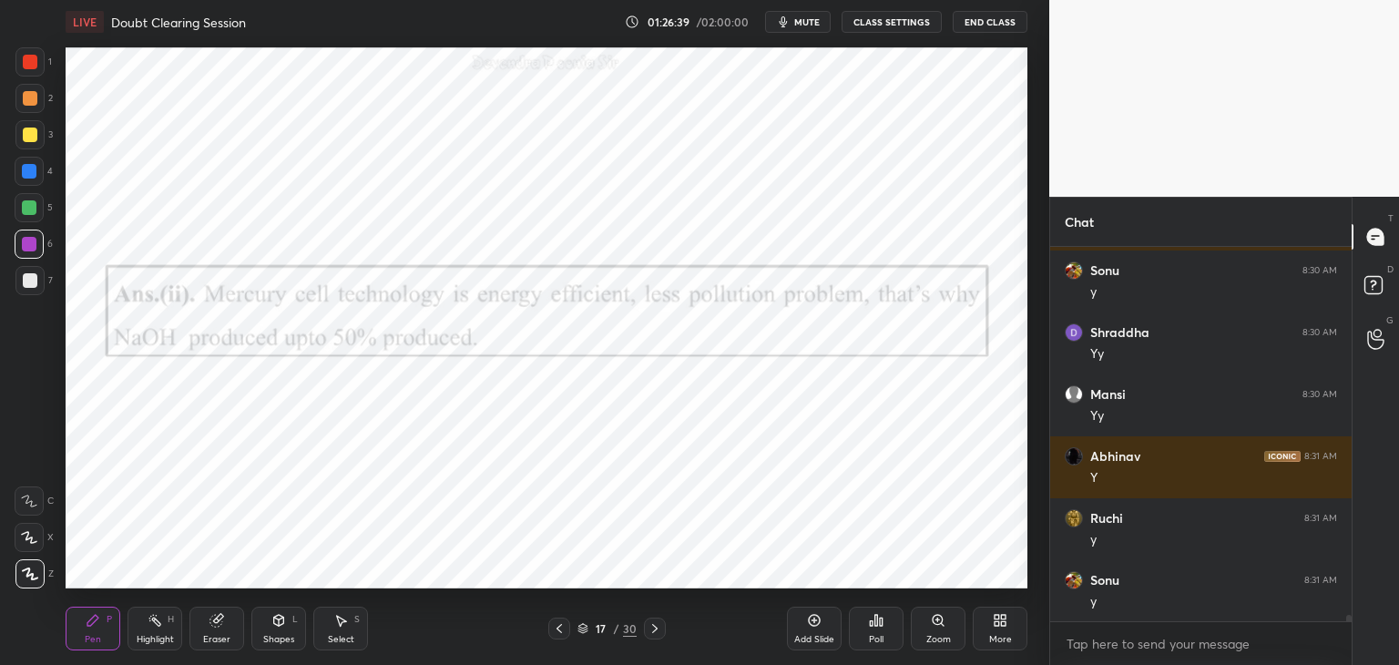
click at [557, 638] on div at bounding box center [559, 629] width 22 height 22
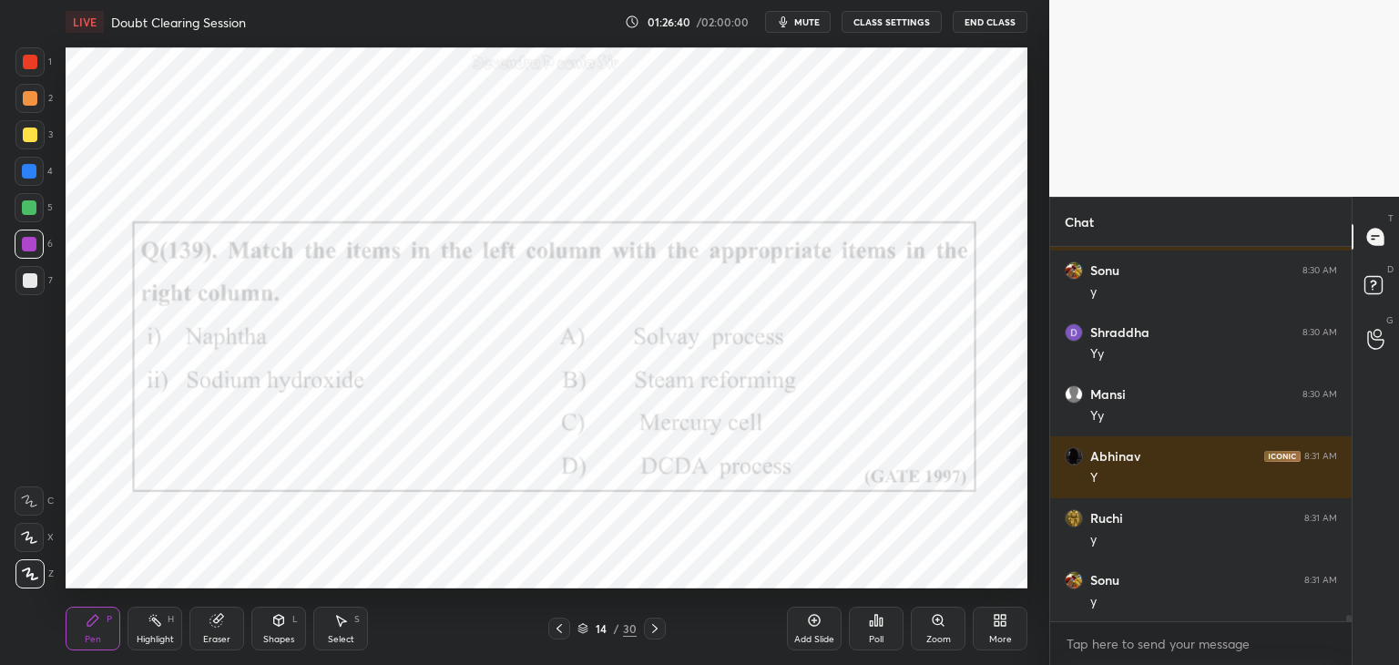
click at [557, 638] on div at bounding box center [559, 629] width 22 height 22
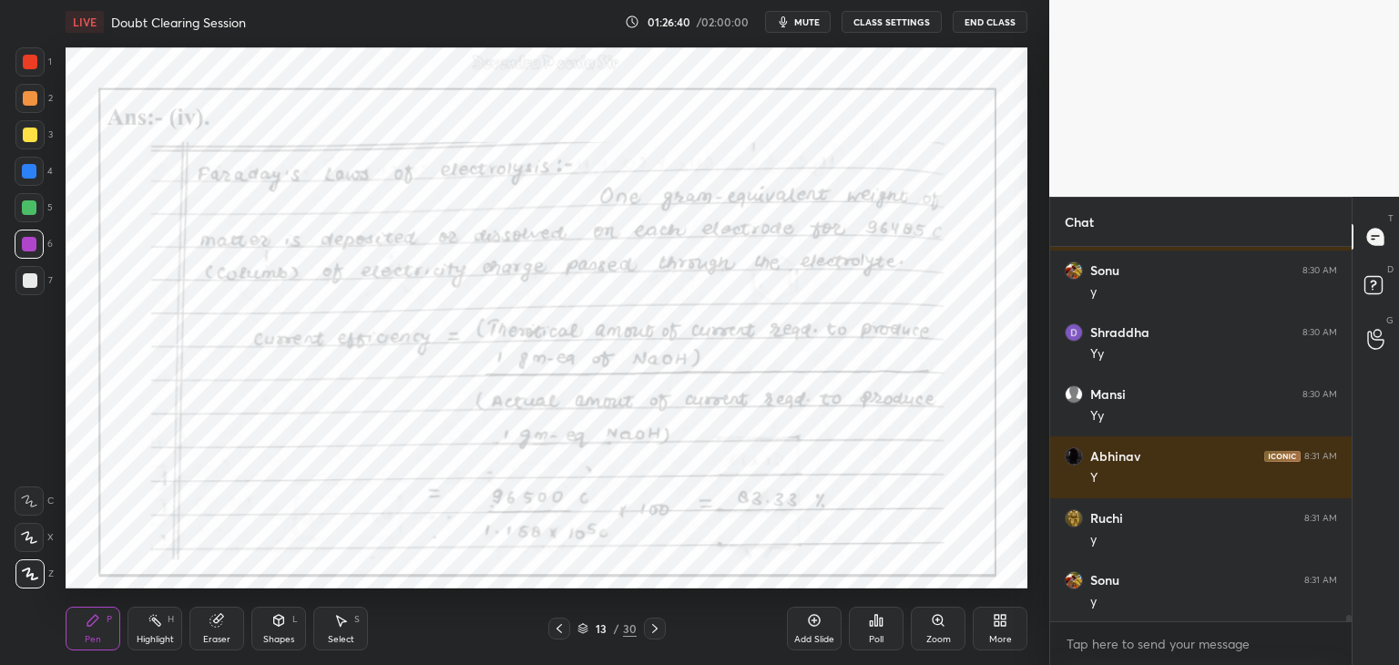
click at [557, 638] on div at bounding box center [559, 629] width 22 height 22
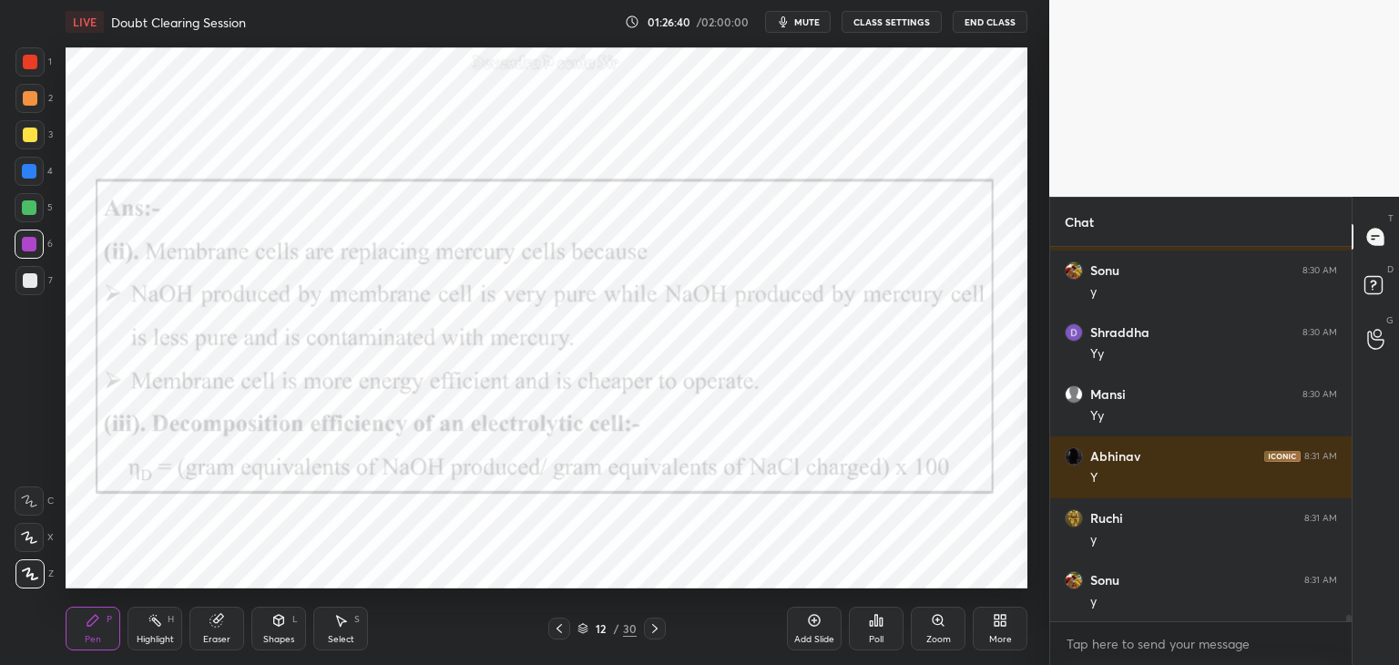
click at [557, 638] on div at bounding box center [559, 629] width 22 height 22
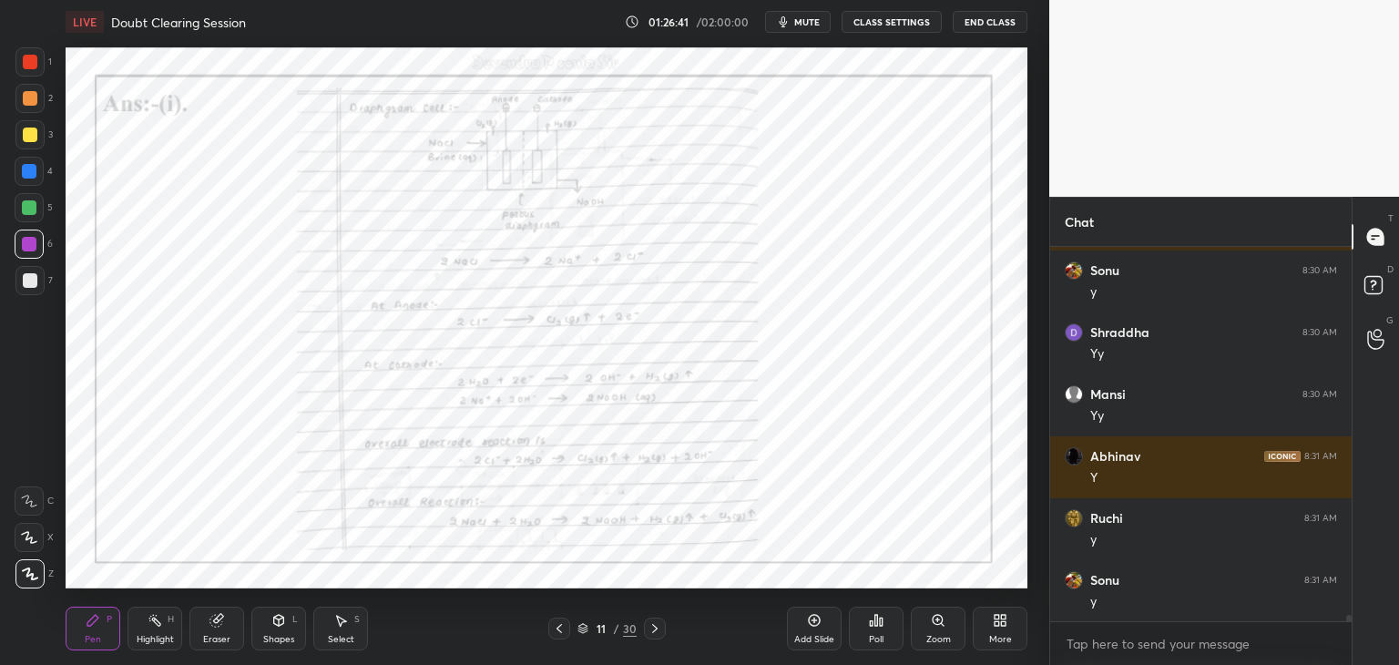
click at [557, 638] on div at bounding box center [559, 629] width 22 height 22
click at [556, 639] on div "Pen P Highlight H Eraser Shapes L Select S 10 / 30 Add Slide Poll Zoom More" at bounding box center [547, 628] width 962 height 73
click at [556, 632] on icon at bounding box center [559, 628] width 15 height 15
click at [557, 635] on icon at bounding box center [559, 628] width 15 height 15
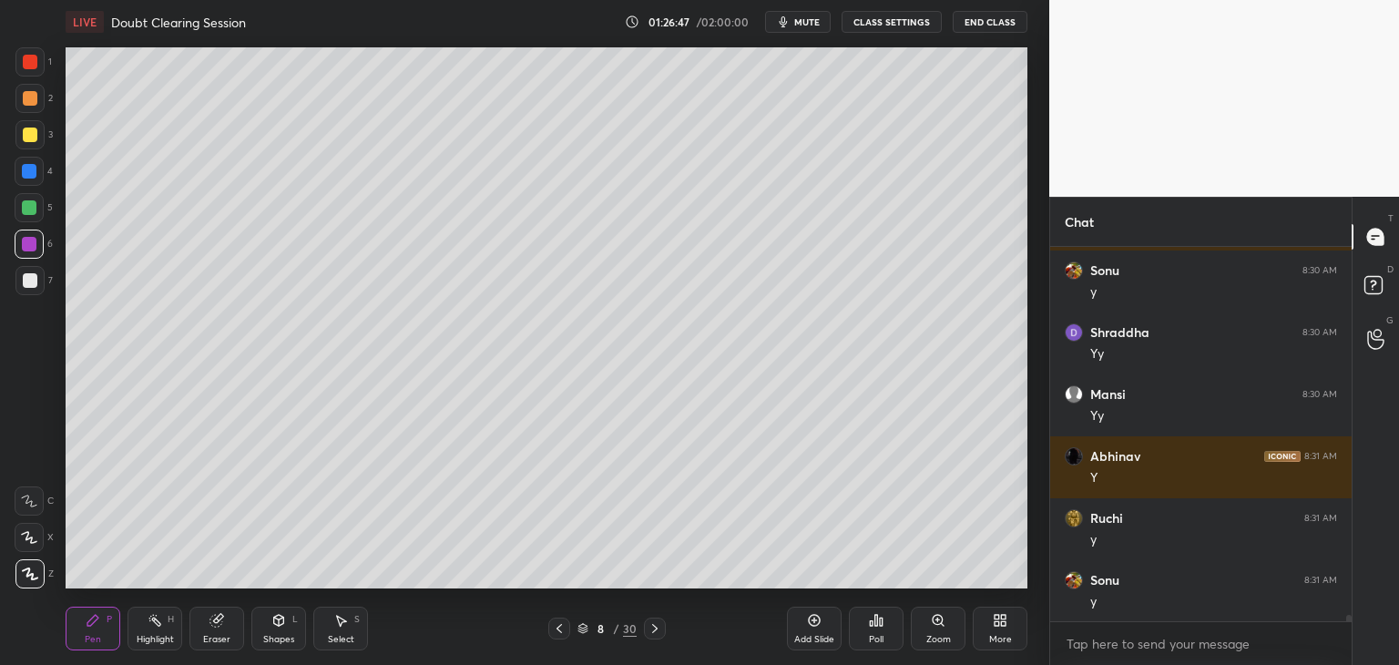
click at [559, 634] on icon at bounding box center [559, 628] width 15 height 15
click at [559, 637] on div at bounding box center [559, 629] width 22 height 22
click at [559, 638] on div at bounding box center [559, 629] width 22 height 22
click at [558, 638] on div at bounding box center [559, 629] width 22 height 22
click at [559, 638] on div at bounding box center [559, 629] width 22 height 22
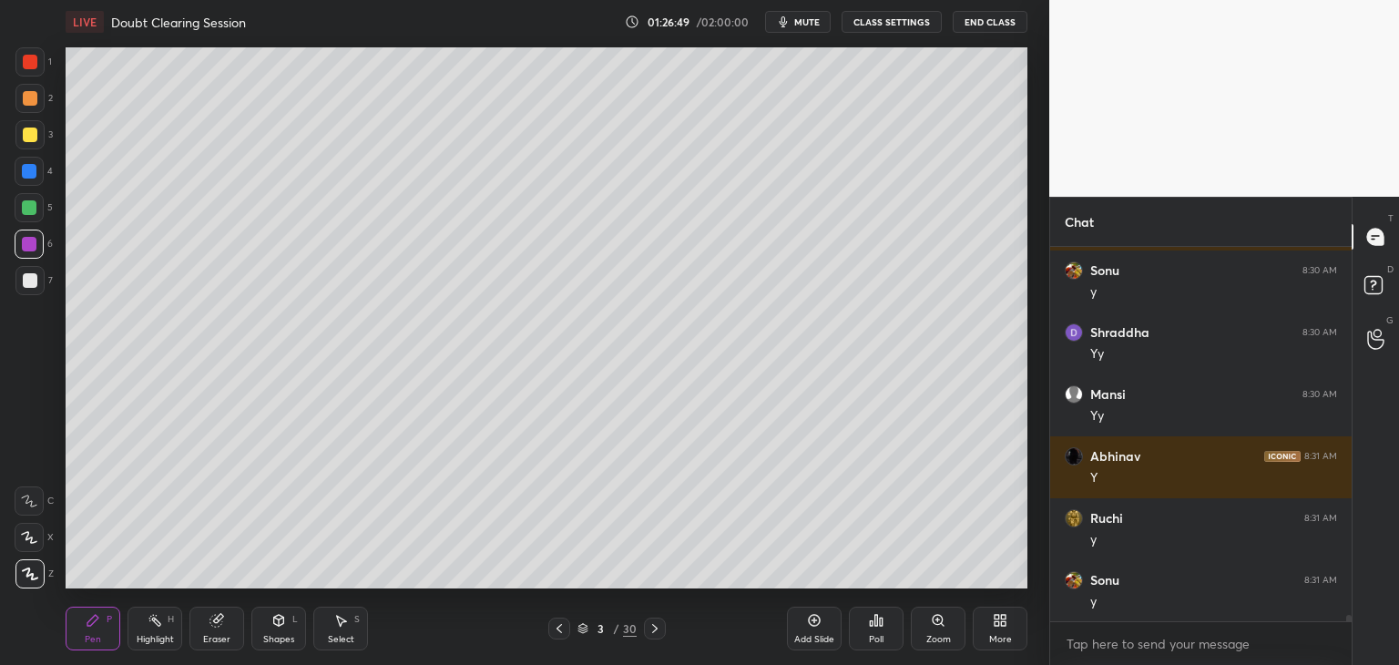
click at [559, 639] on div at bounding box center [559, 629] width 22 height 22
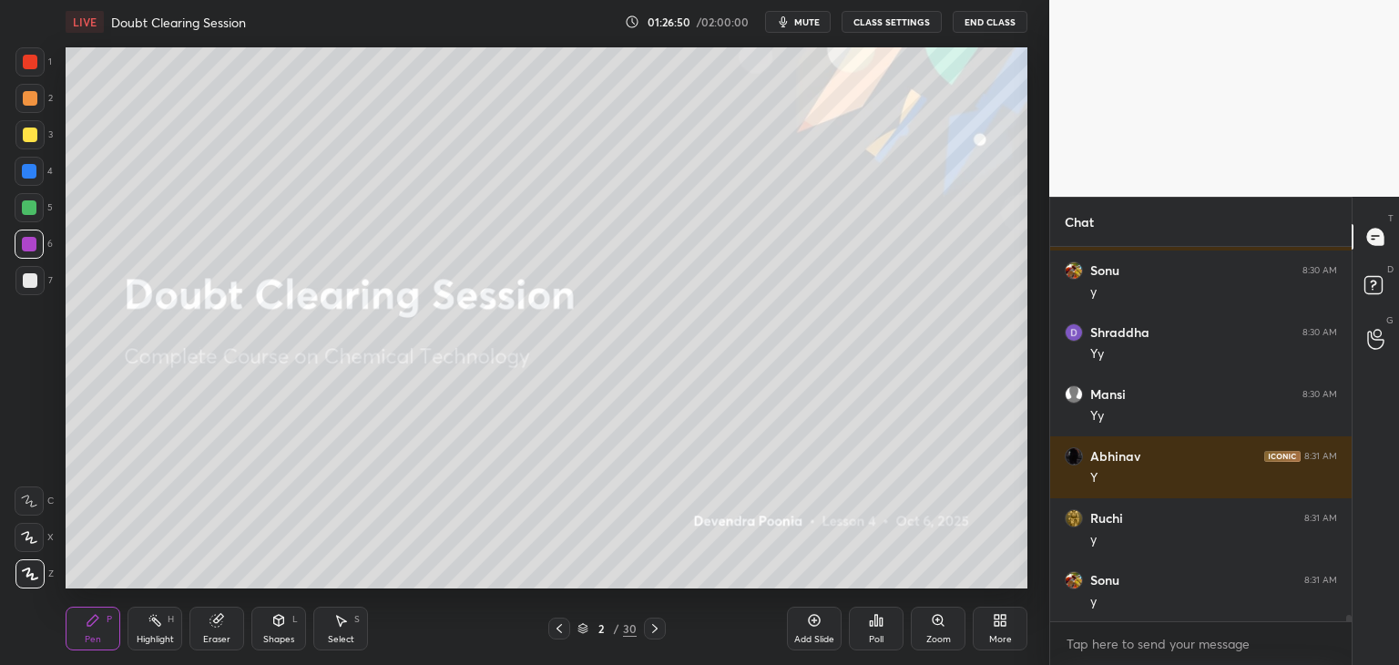
click at [558, 639] on div at bounding box center [559, 629] width 22 height 22
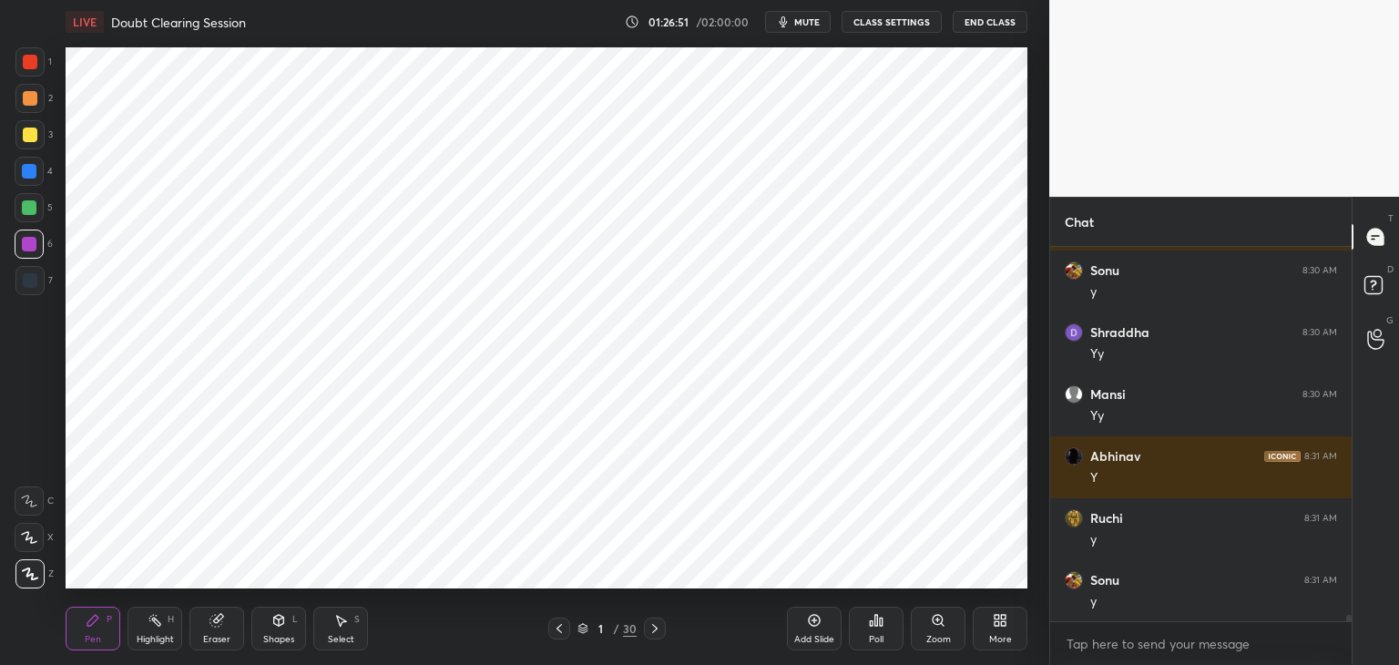
click at [652, 633] on icon at bounding box center [655, 628] width 15 height 15
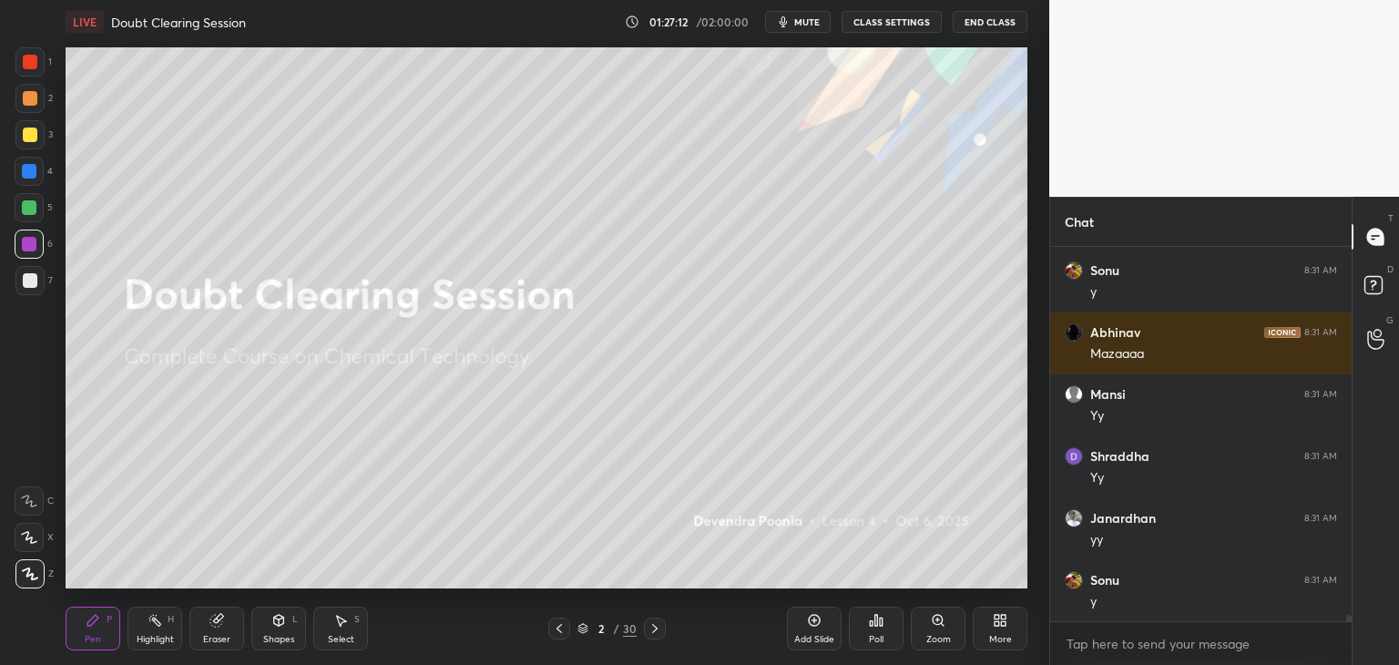
scroll to position [369, 296]
click at [656, 629] on icon at bounding box center [655, 628] width 15 height 15
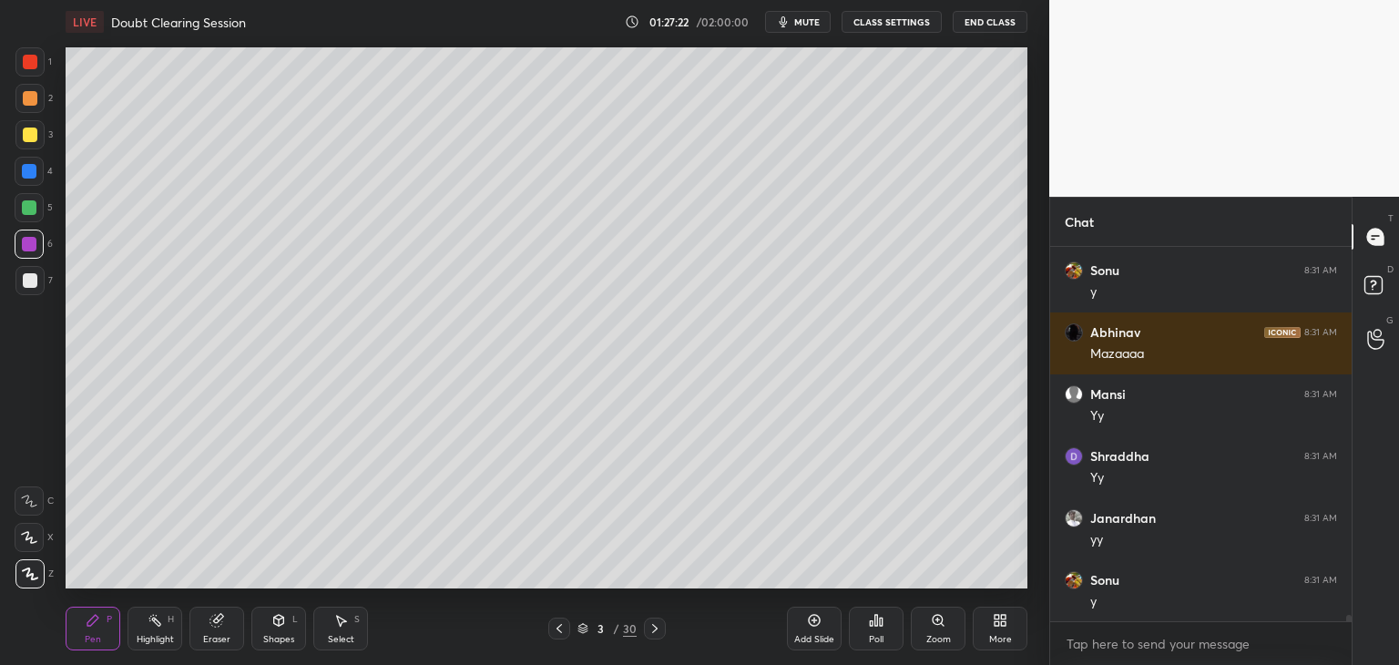
click at [655, 630] on icon at bounding box center [655, 628] width 15 height 15
click at [656, 629] on icon at bounding box center [655, 628] width 15 height 15
drag, startPoint x: 658, startPoint y: 629, endPoint x: 630, endPoint y: 629, distance: 27.3
click at [658, 628] on icon at bounding box center [655, 628] width 15 height 15
click at [581, 629] on icon at bounding box center [583, 628] width 11 height 11
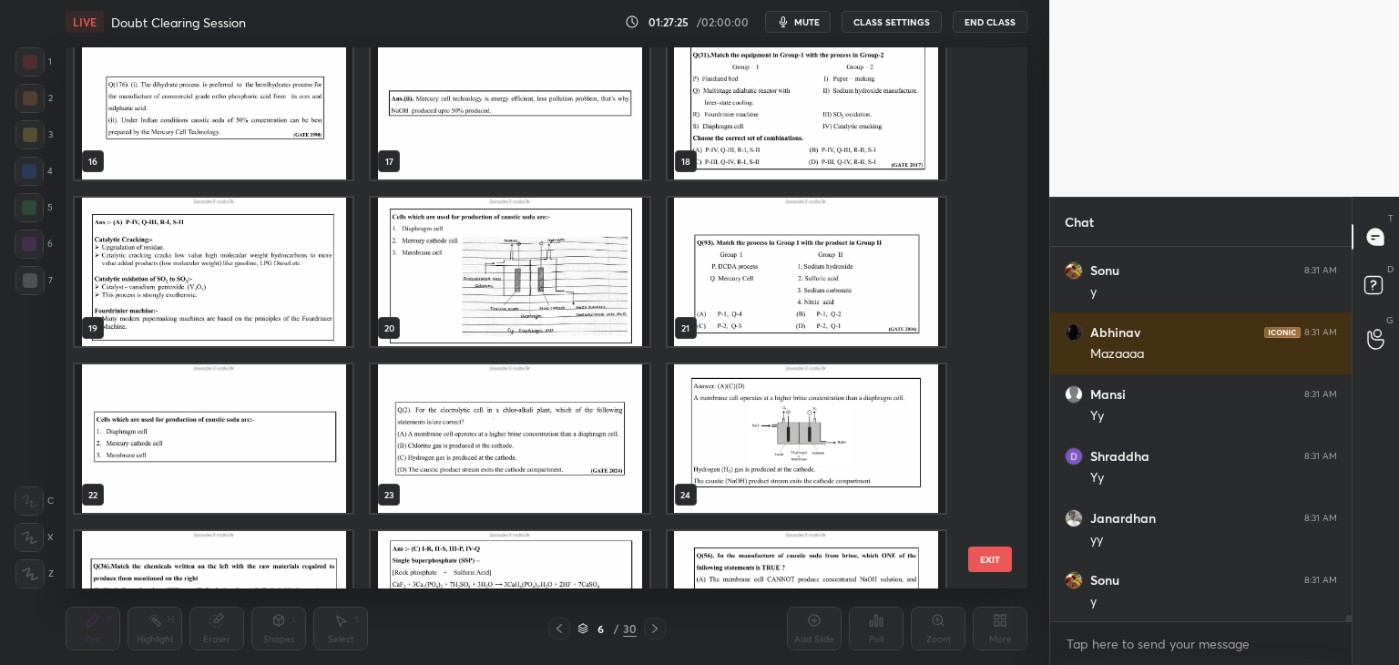
scroll to position [1126, 0]
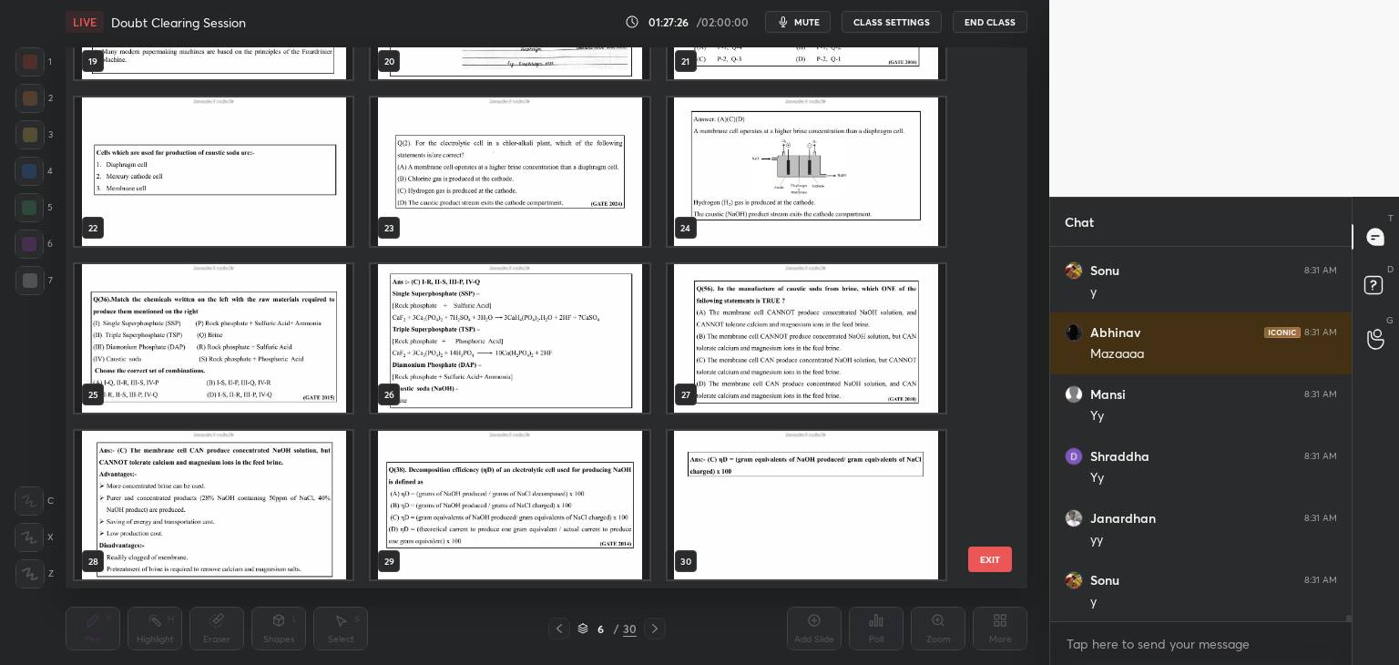
click at [800, 555] on img "grid" at bounding box center [807, 505] width 278 height 148
click at [801, 555] on img "grid" at bounding box center [807, 505] width 278 height 148
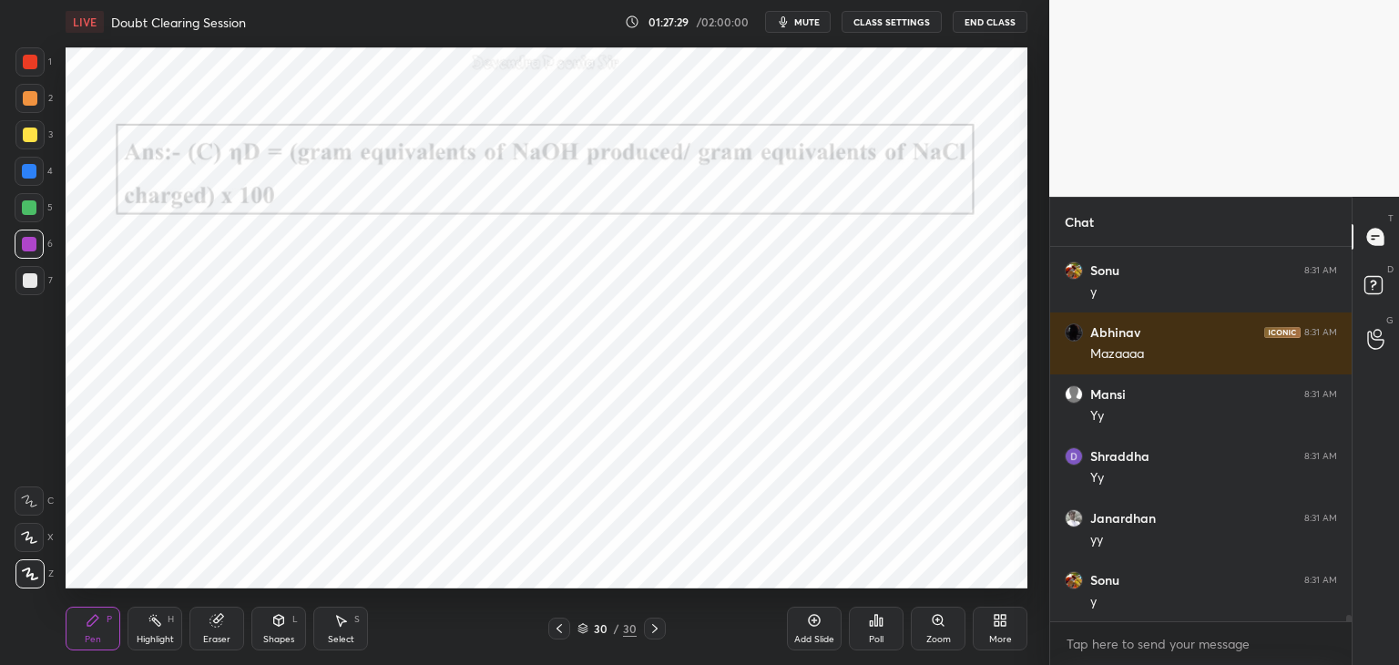
click at [1007, 629] on div "More" at bounding box center [1000, 629] width 55 height 44
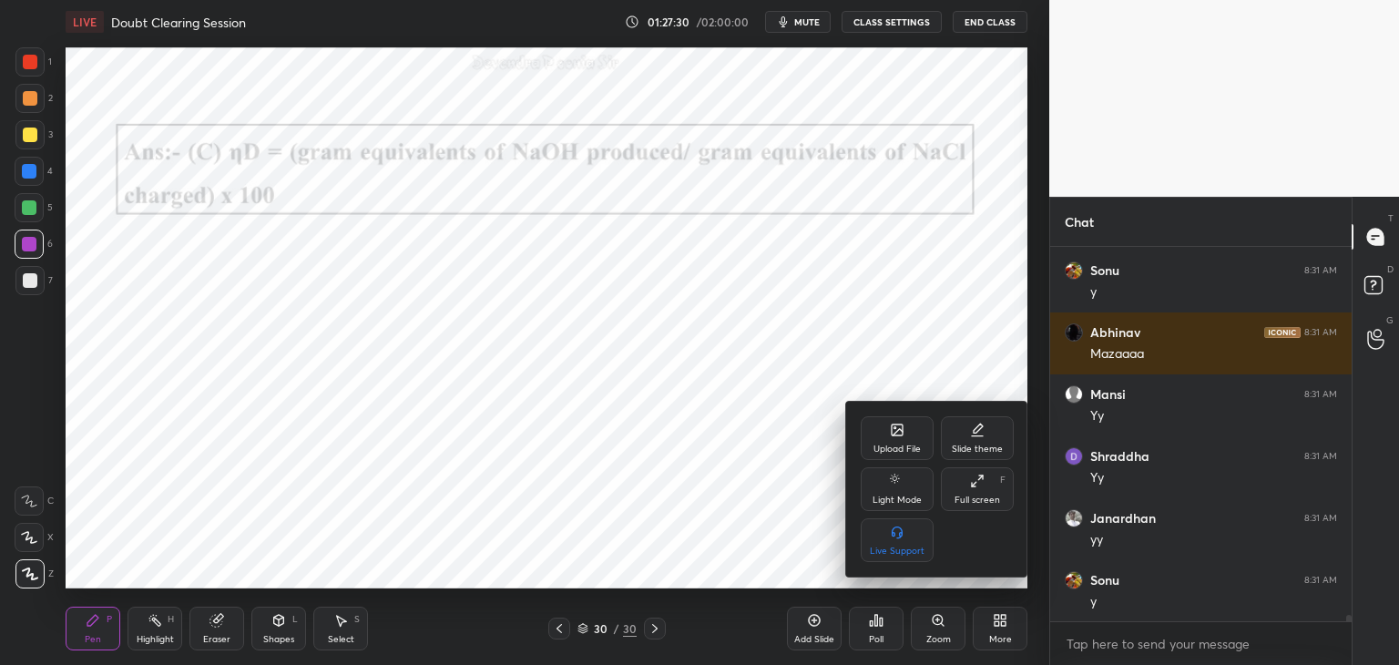
click at [897, 435] on icon at bounding box center [897, 430] width 15 height 15
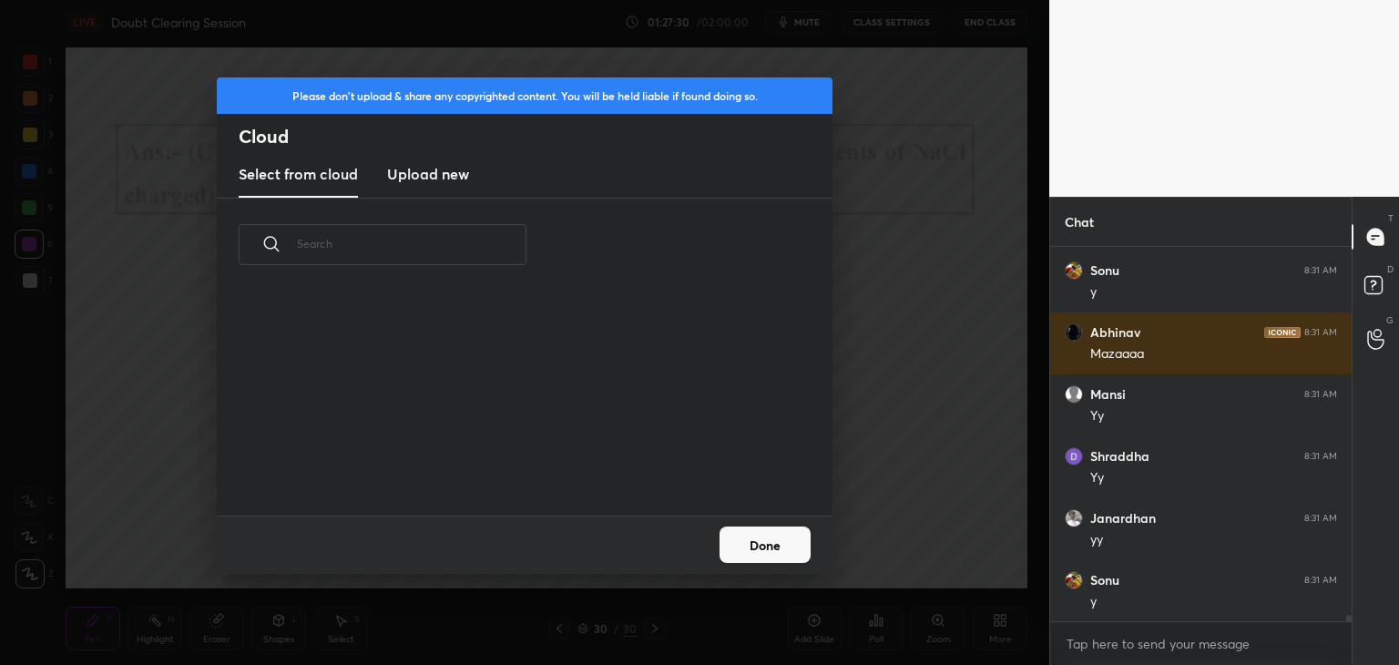
click at [397, 169] on h3 "Upload new" at bounding box center [428, 174] width 82 height 22
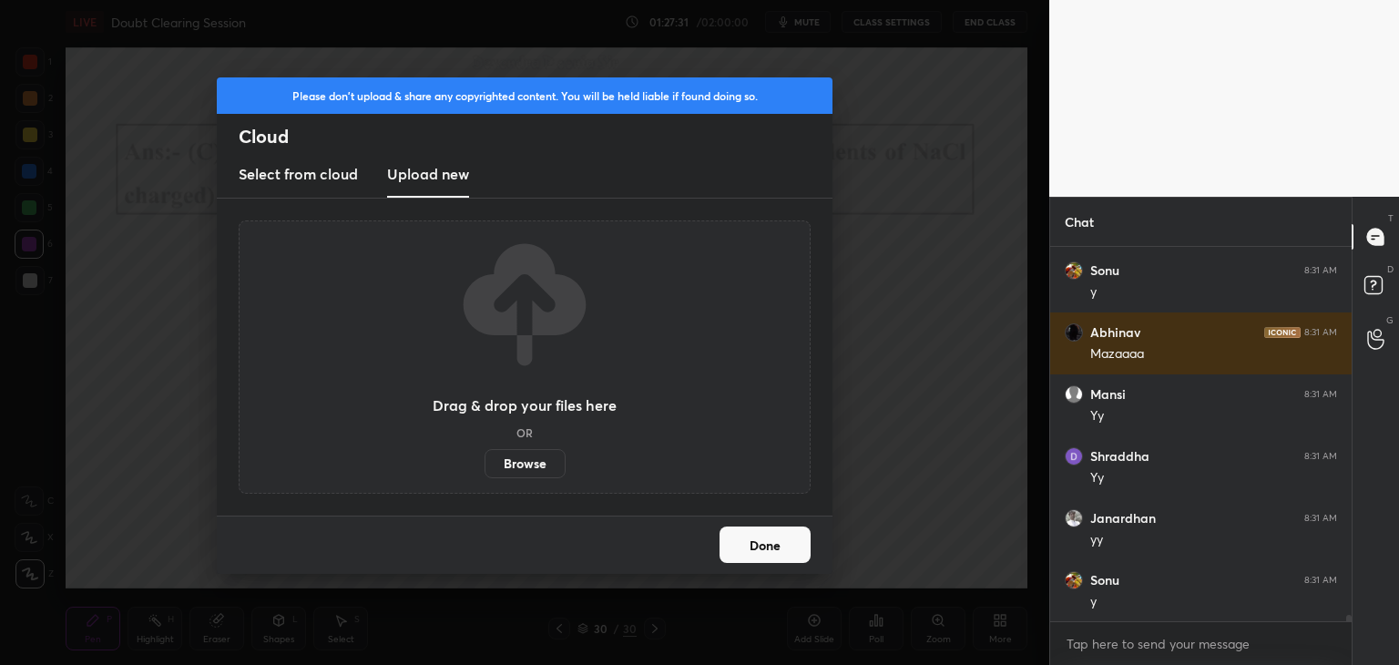
click at [541, 469] on label "Browse" at bounding box center [525, 463] width 81 height 29
click at [485, 469] on input "Browse" at bounding box center [485, 463] width 0 height 29
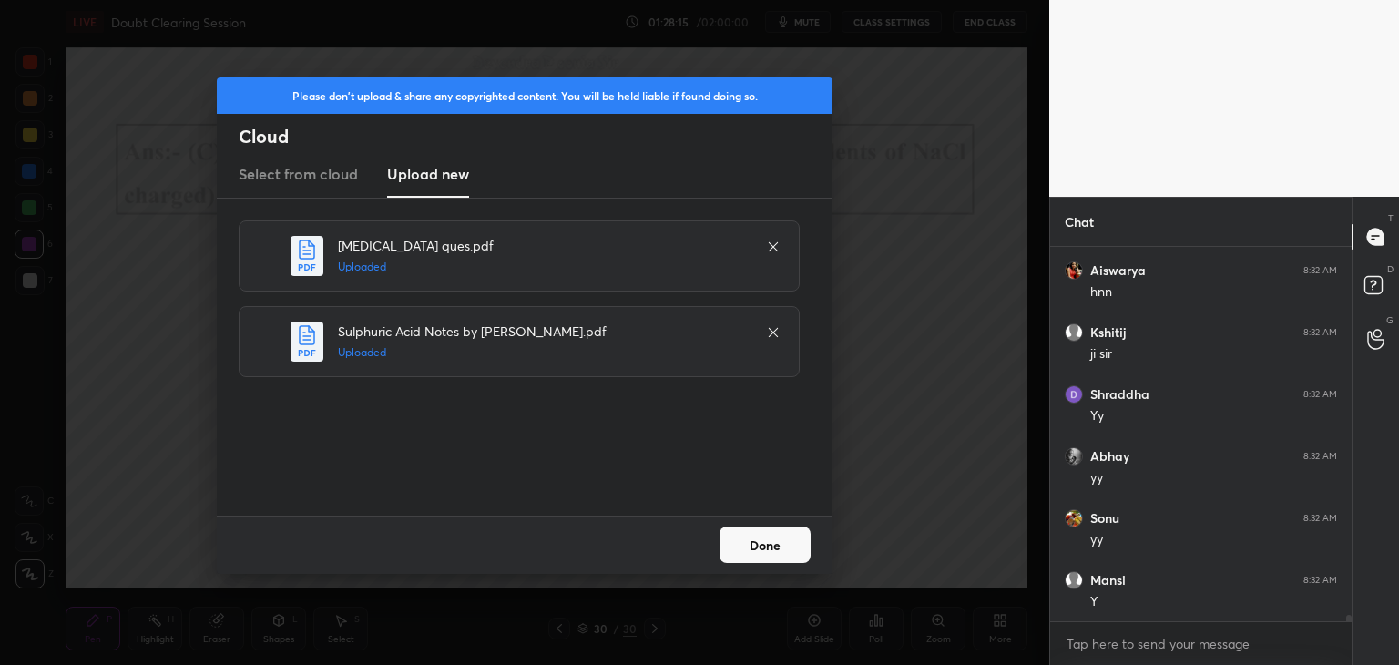
scroll to position [22294, 0]
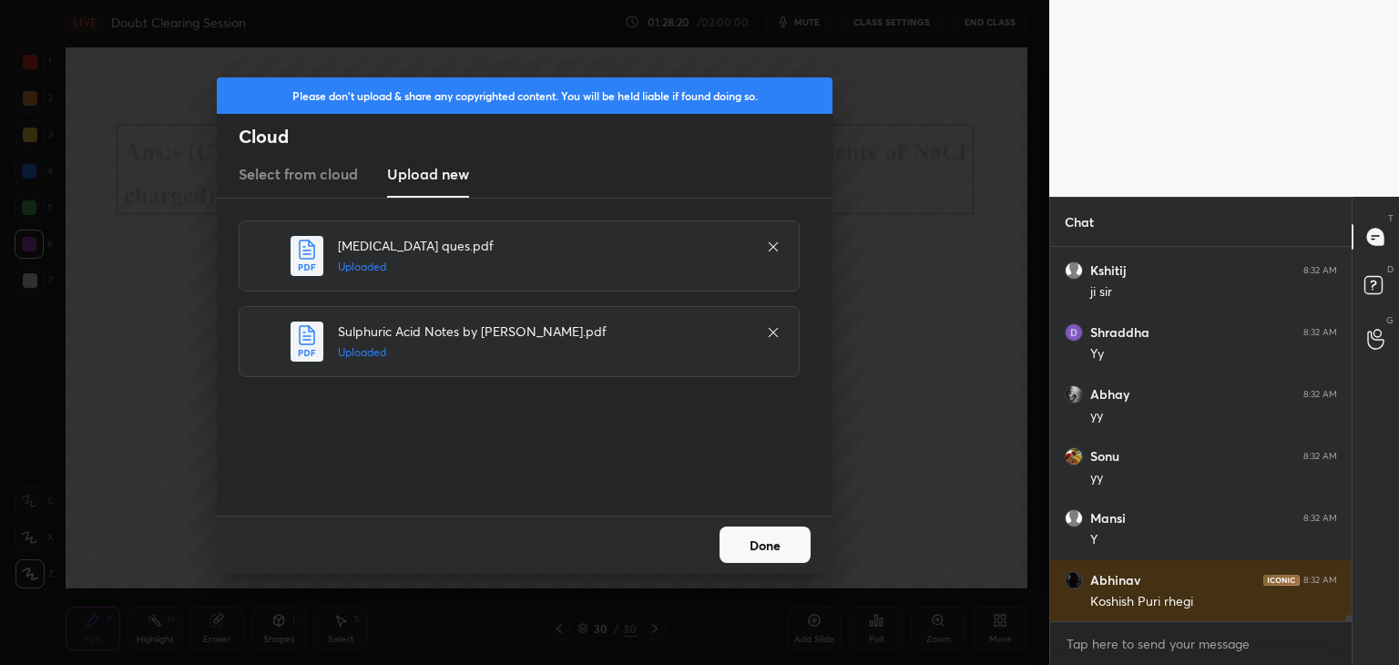
click at [784, 550] on button "Done" at bounding box center [765, 545] width 91 height 36
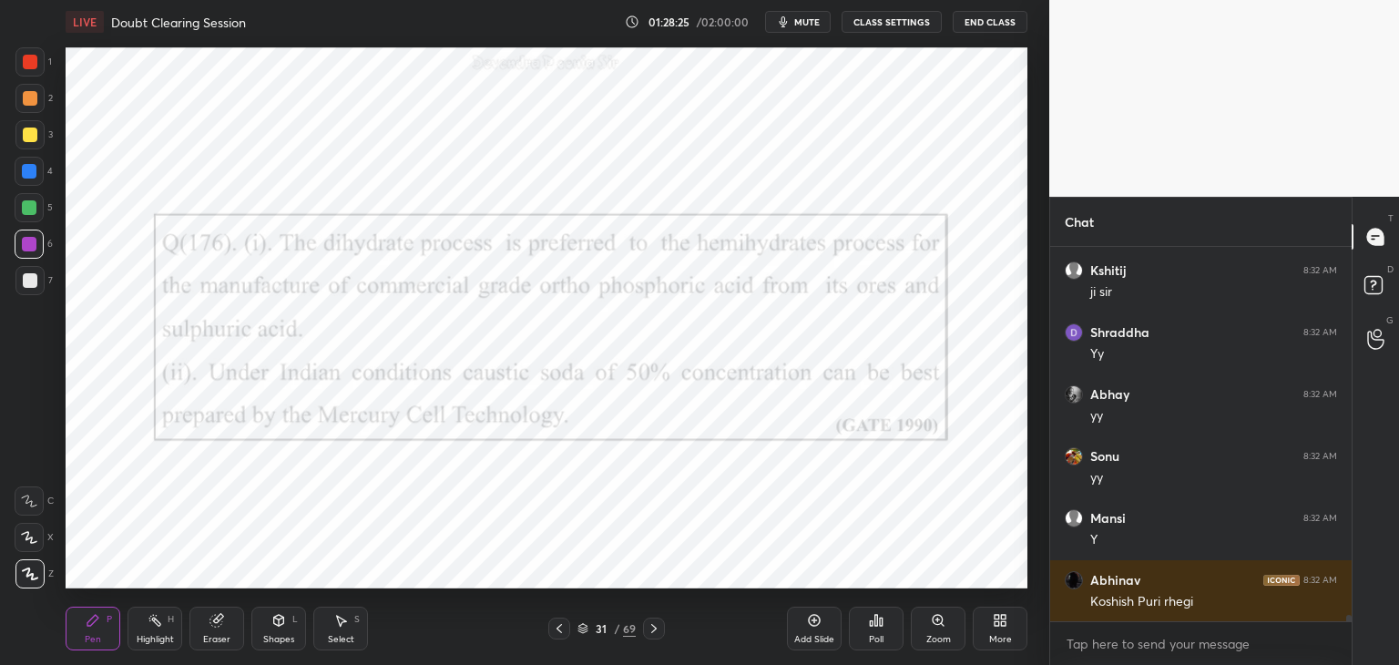
click at [29, 213] on div at bounding box center [29, 207] width 15 height 15
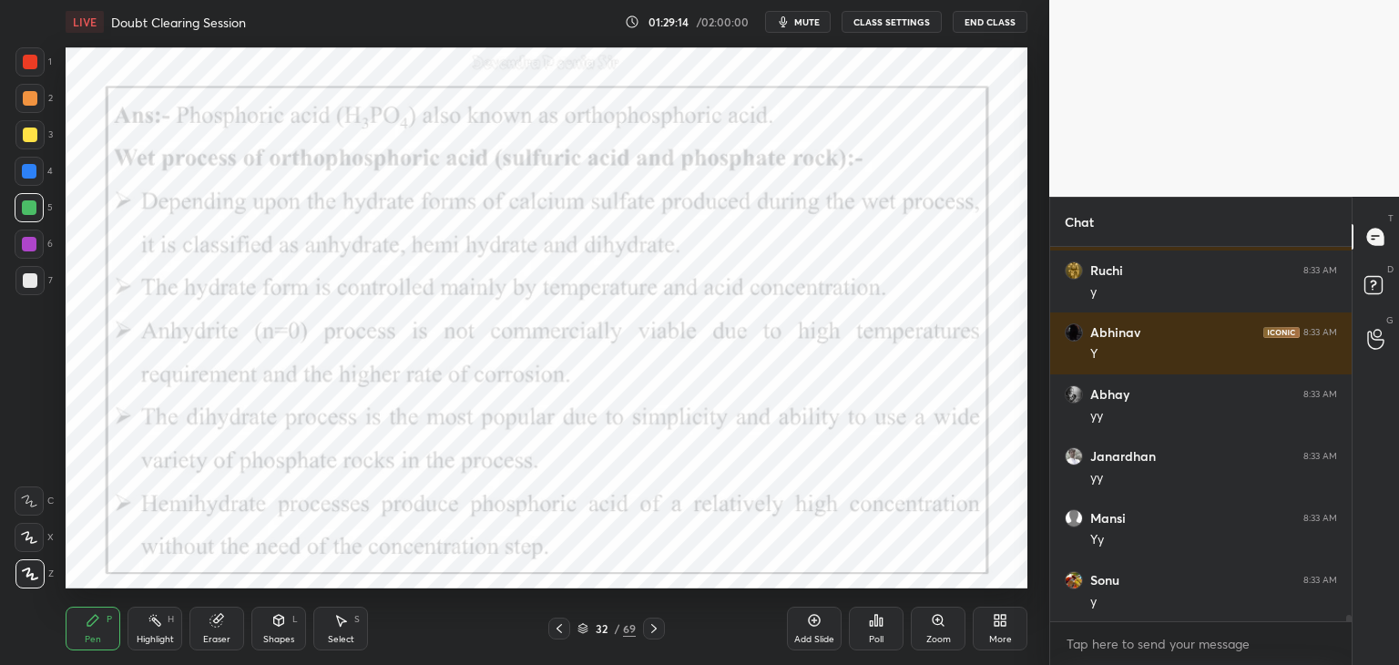
scroll to position [22808, 0]
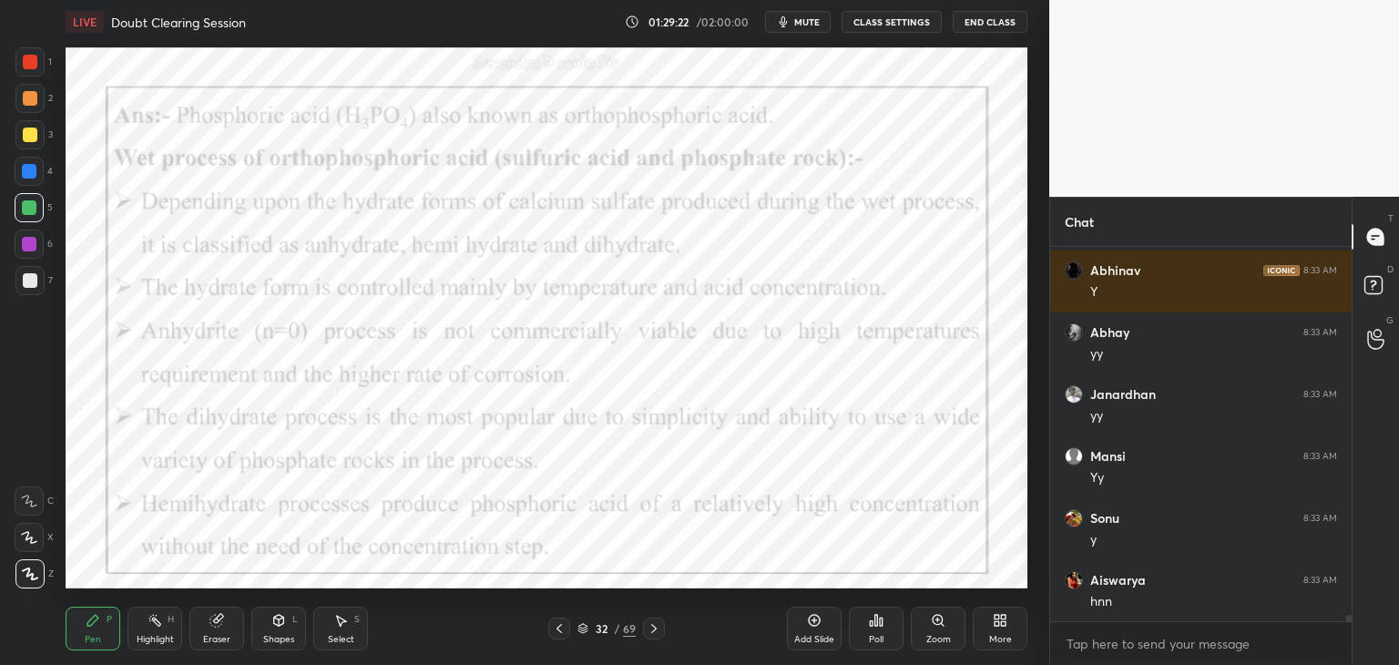
click at [656, 633] on icon at bounding box center [654, 628] width 15 height 15
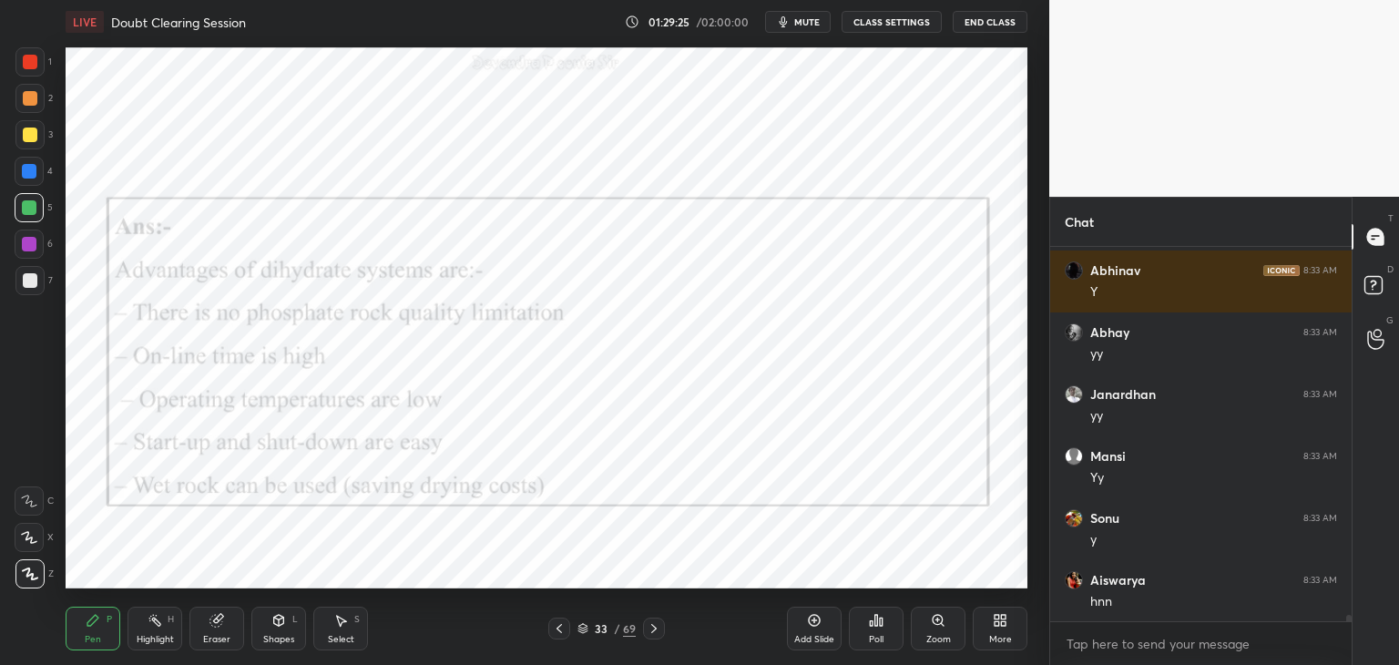
scroll to position [22870, 0]
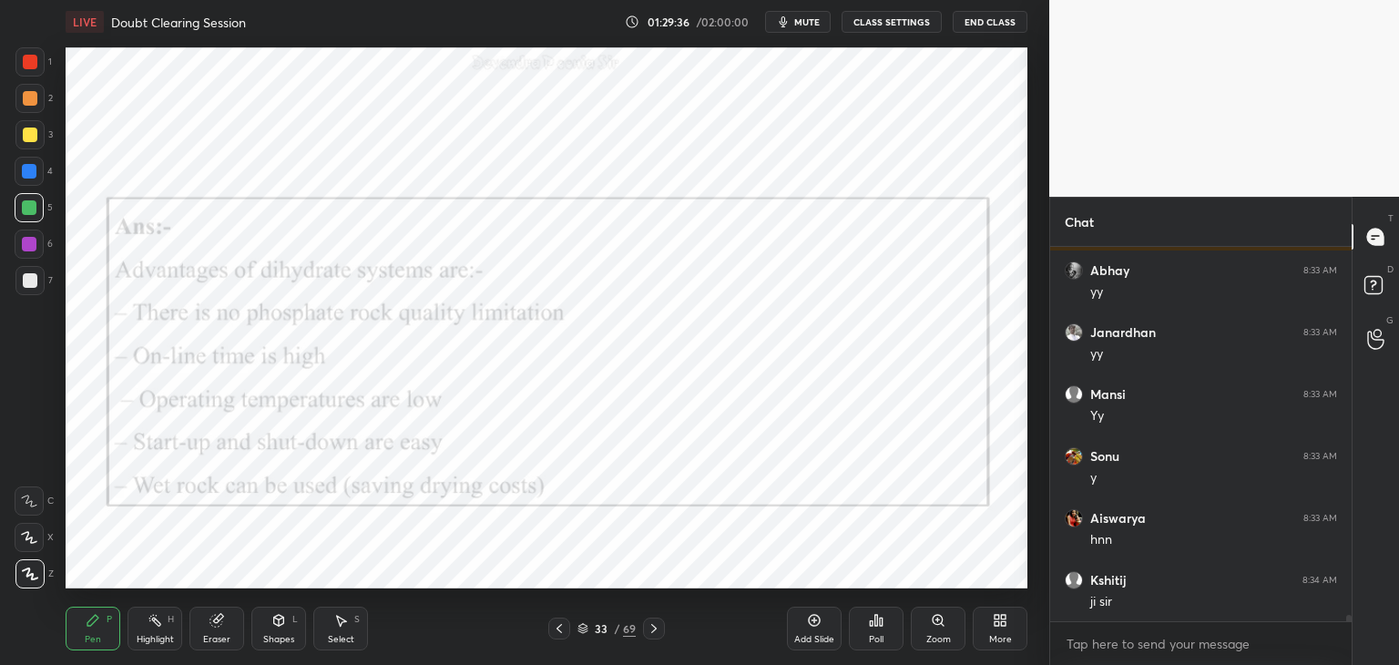
click at [561, 631] on icon at bounding box center [559, 628] width 15 height 15
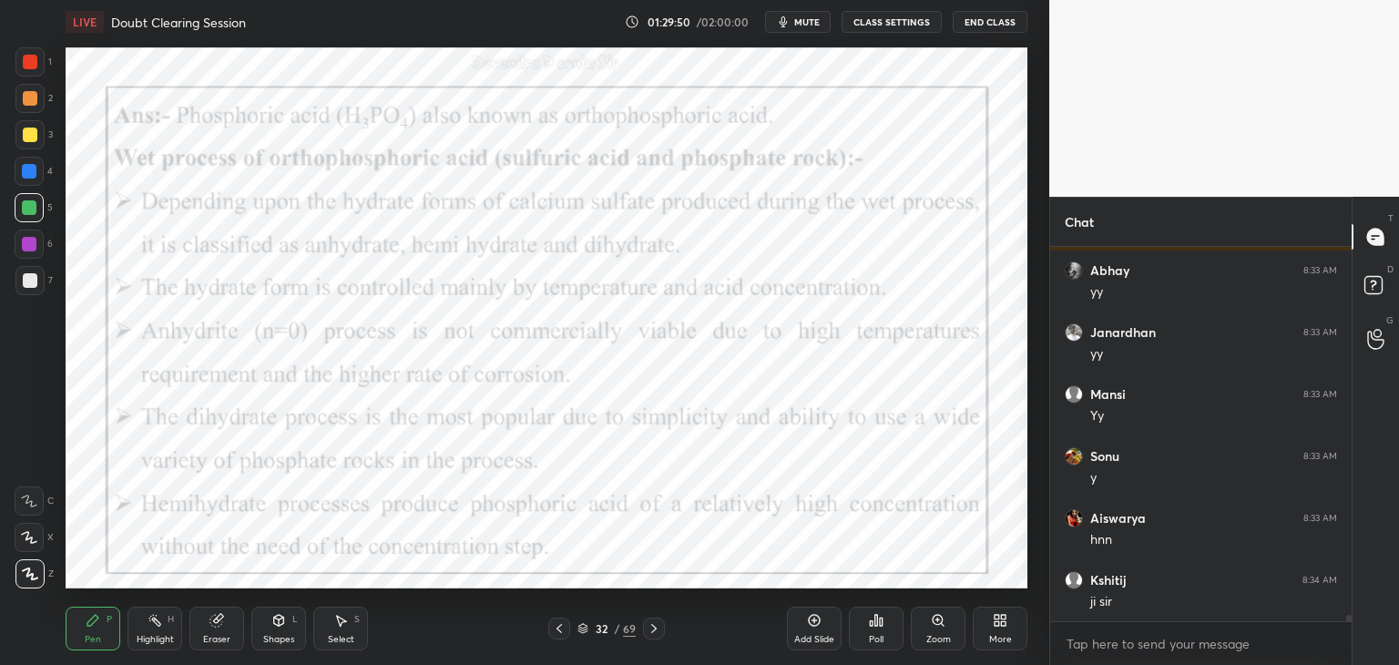
click at [583, 630] on icon at bounding box center [582, 630] width 9 height 3
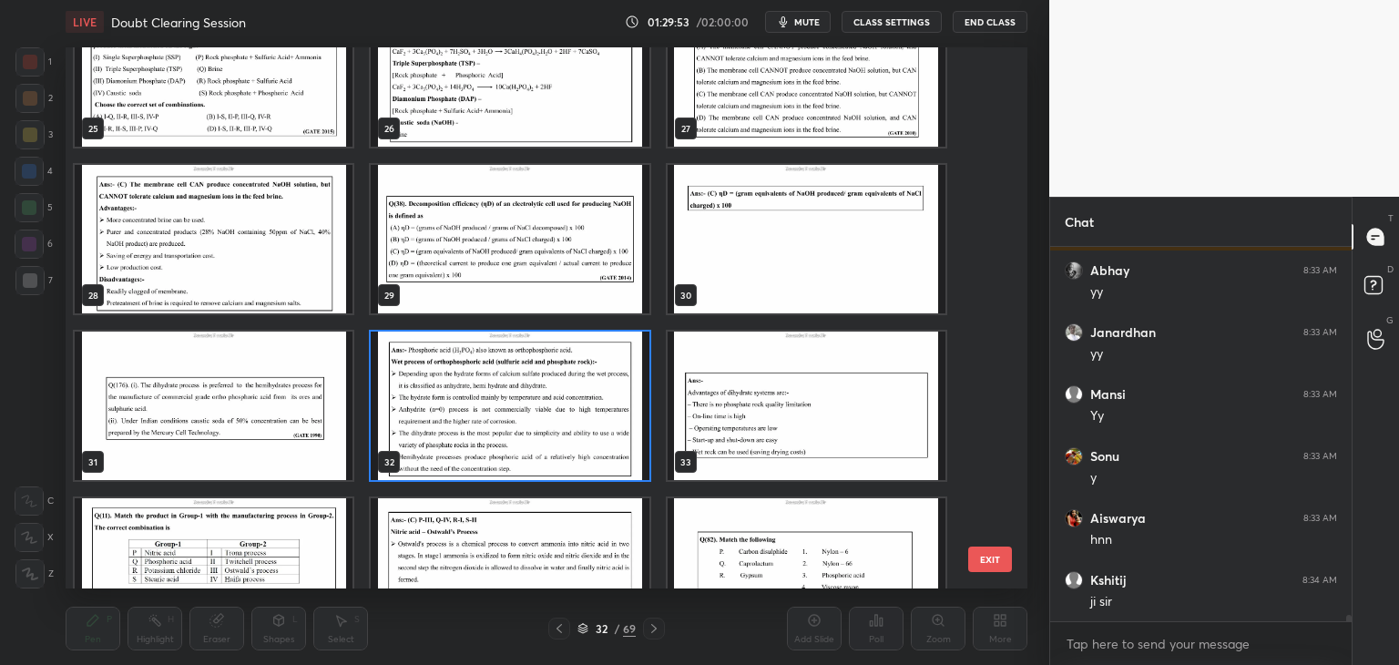
scroll to position [1456, 0]
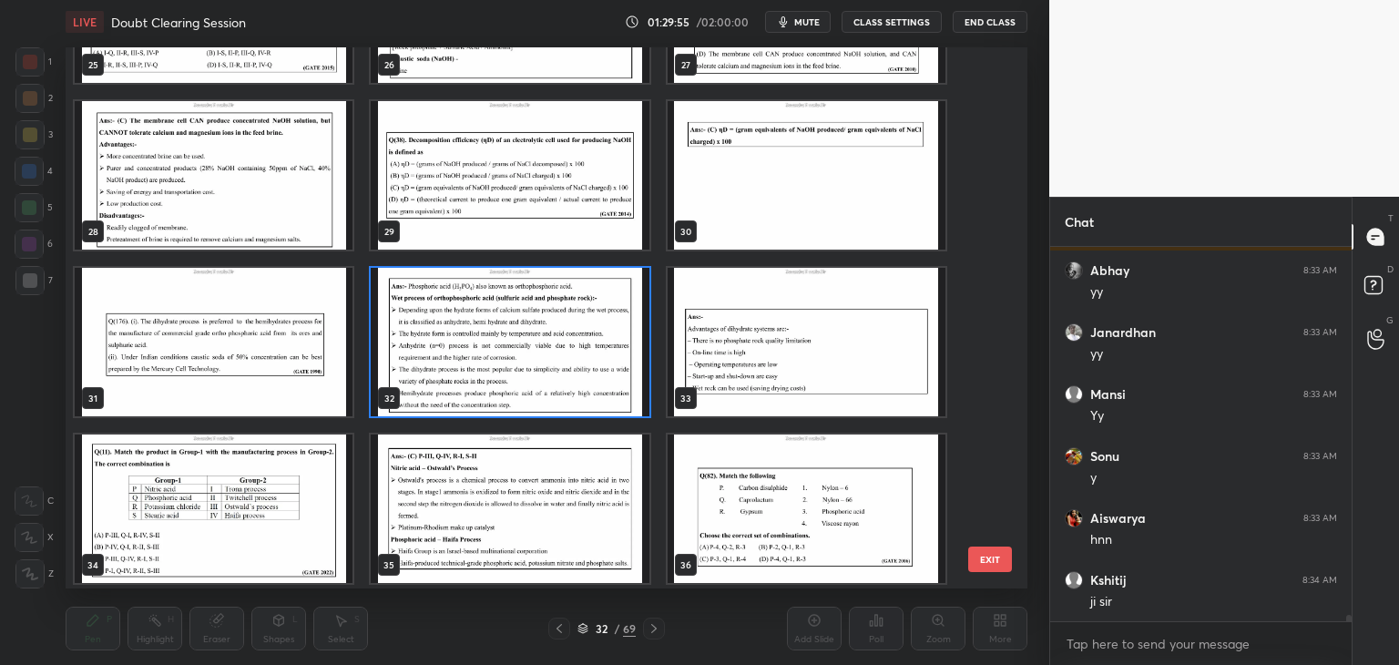
click at [267, 392] on img "grid" at bounding box center [214, 342] width 278 height 148
click at [270, 394] on img "grid" at bounding box center [214, 342] width 278 height 148
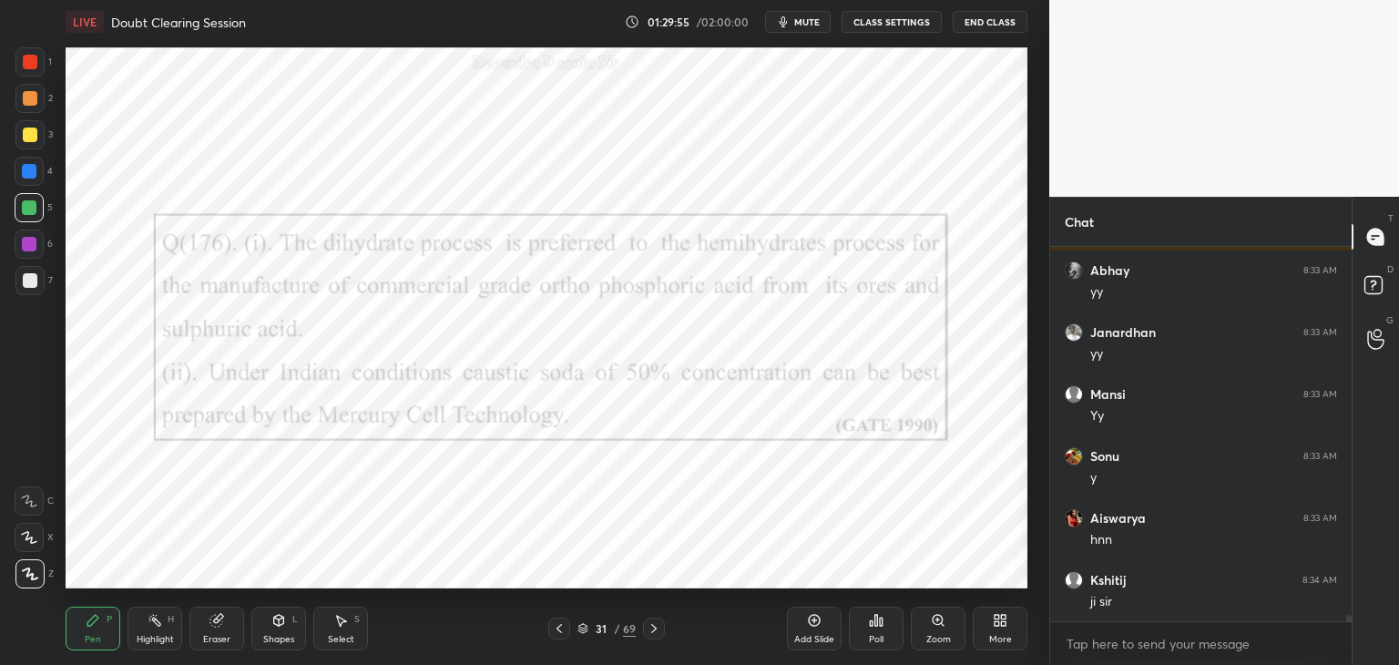
scroll to position [22932, 0]
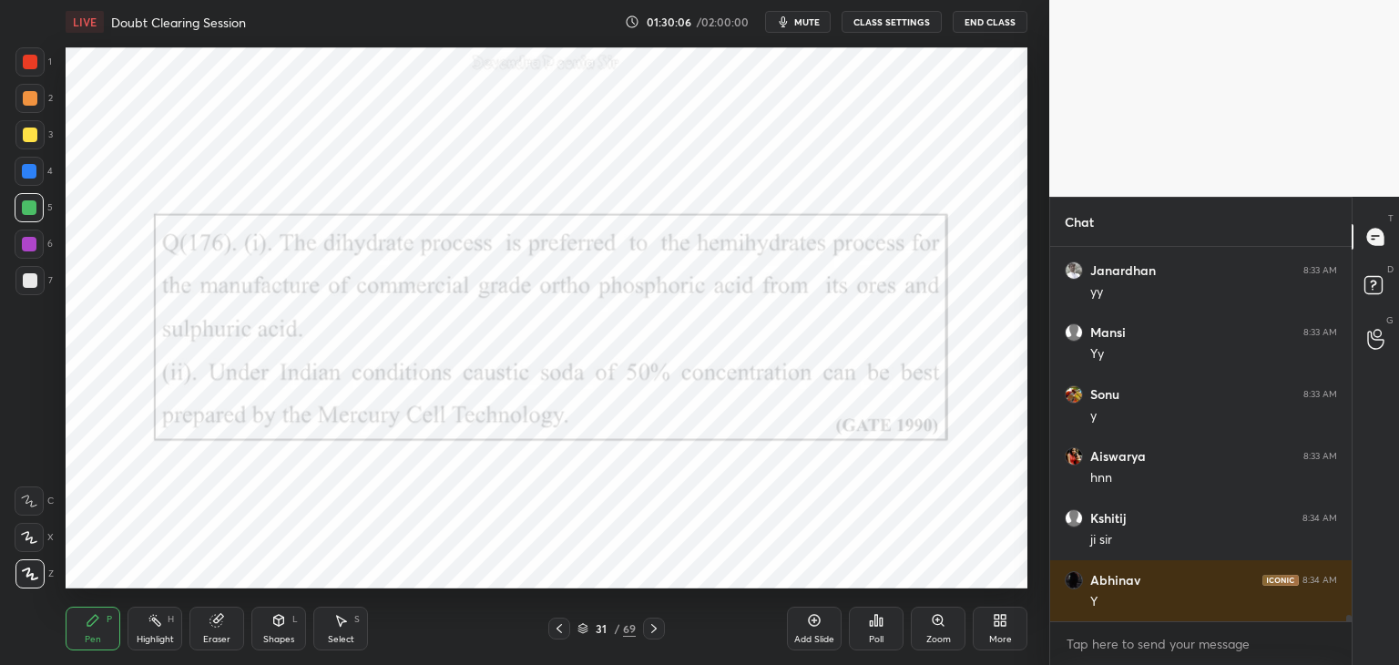
click at [581, 630] on icon at bounding box center [582, 630] width 9 height 3
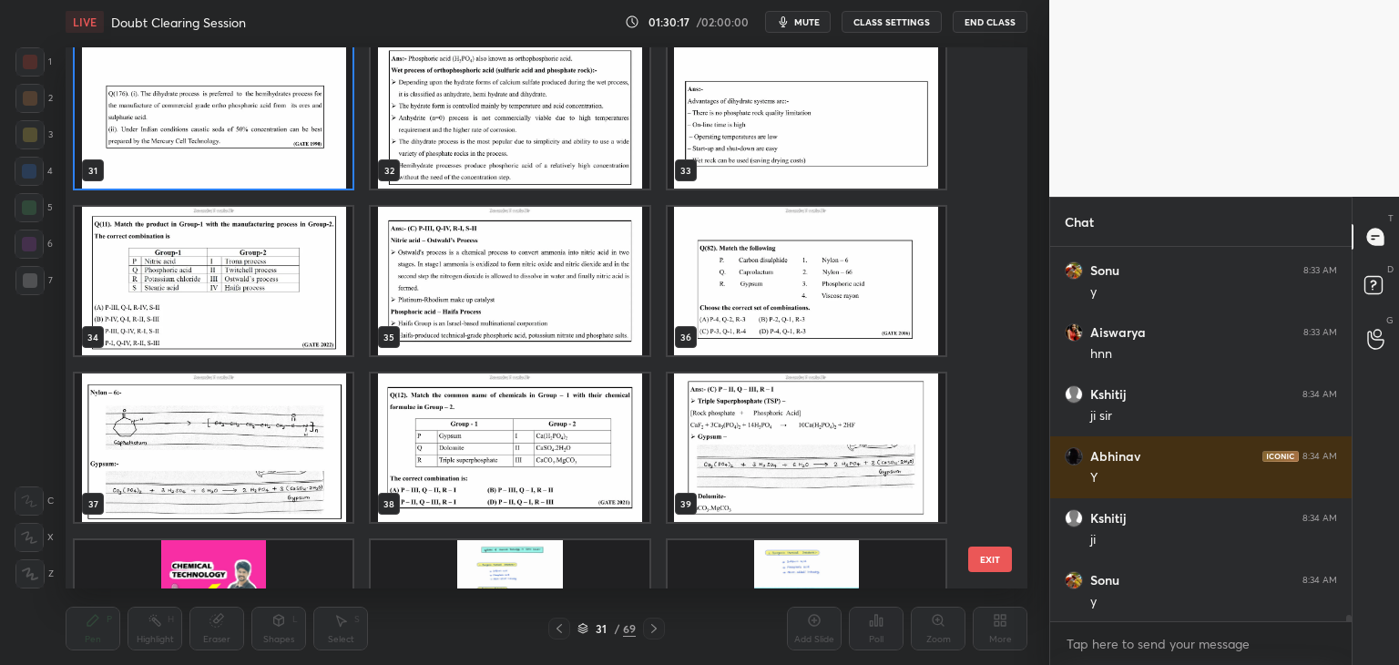
scroll to position [1666, 0]
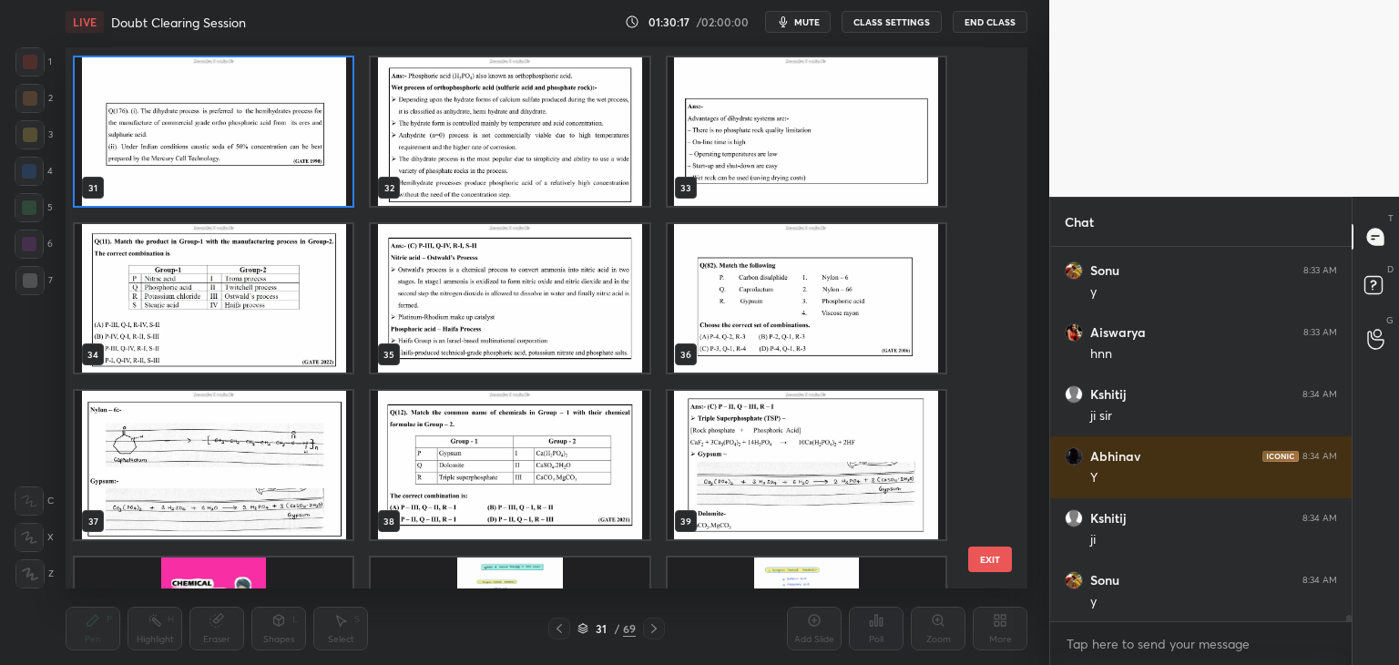
click at [261, 317] on img "grid" at bounding box center [214, 298] width 278 height 148
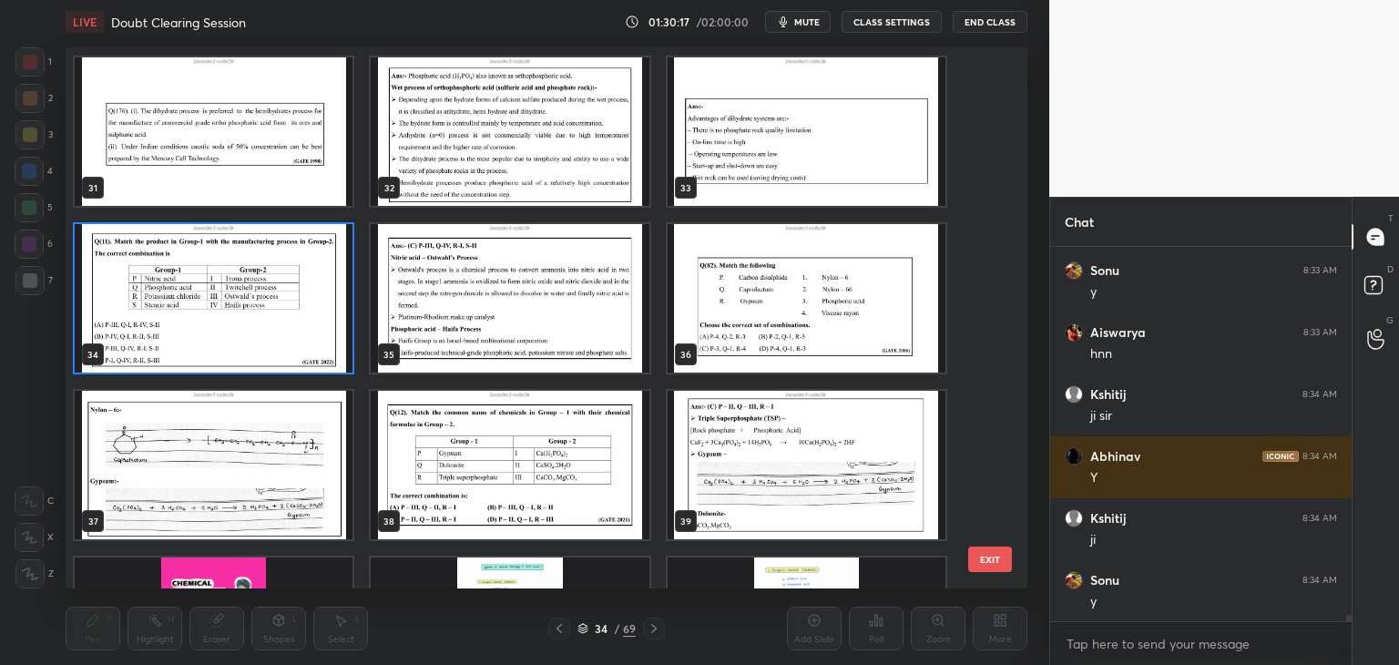
click at [264, 317] on img "grid" at bounding box center [214, 298] width 278 height 148
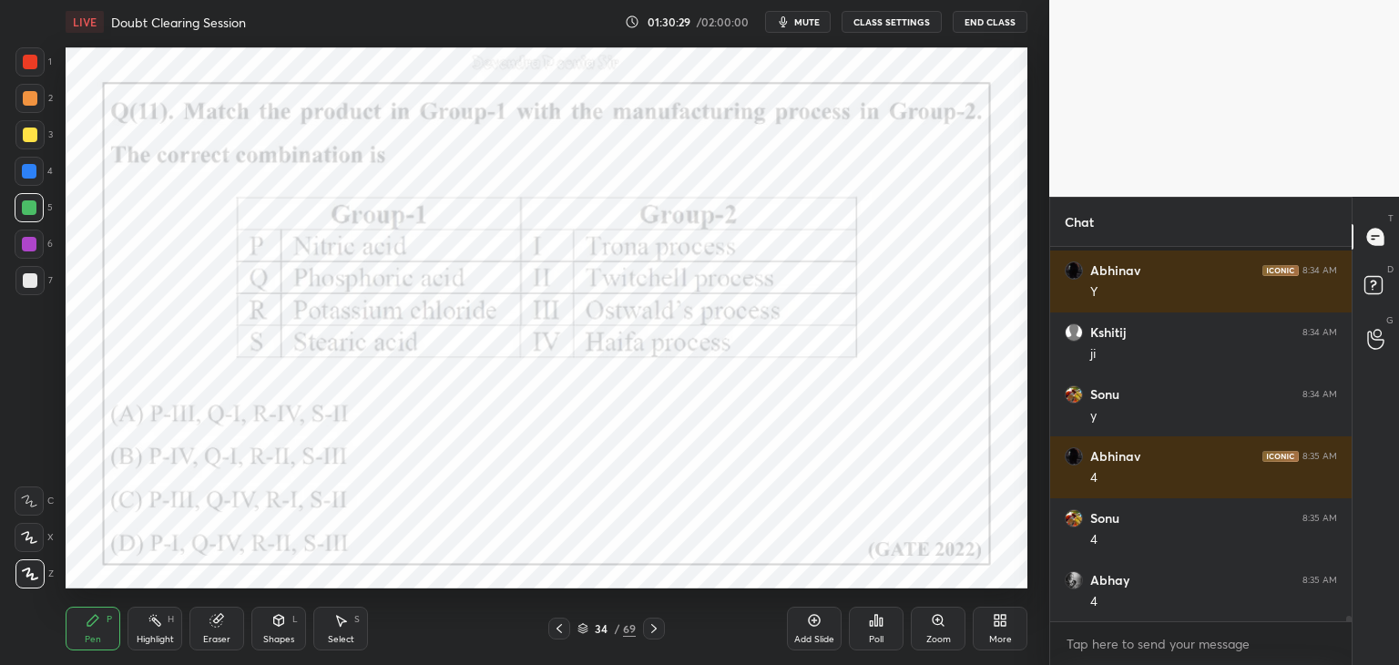
scroll to position [23365, 0]
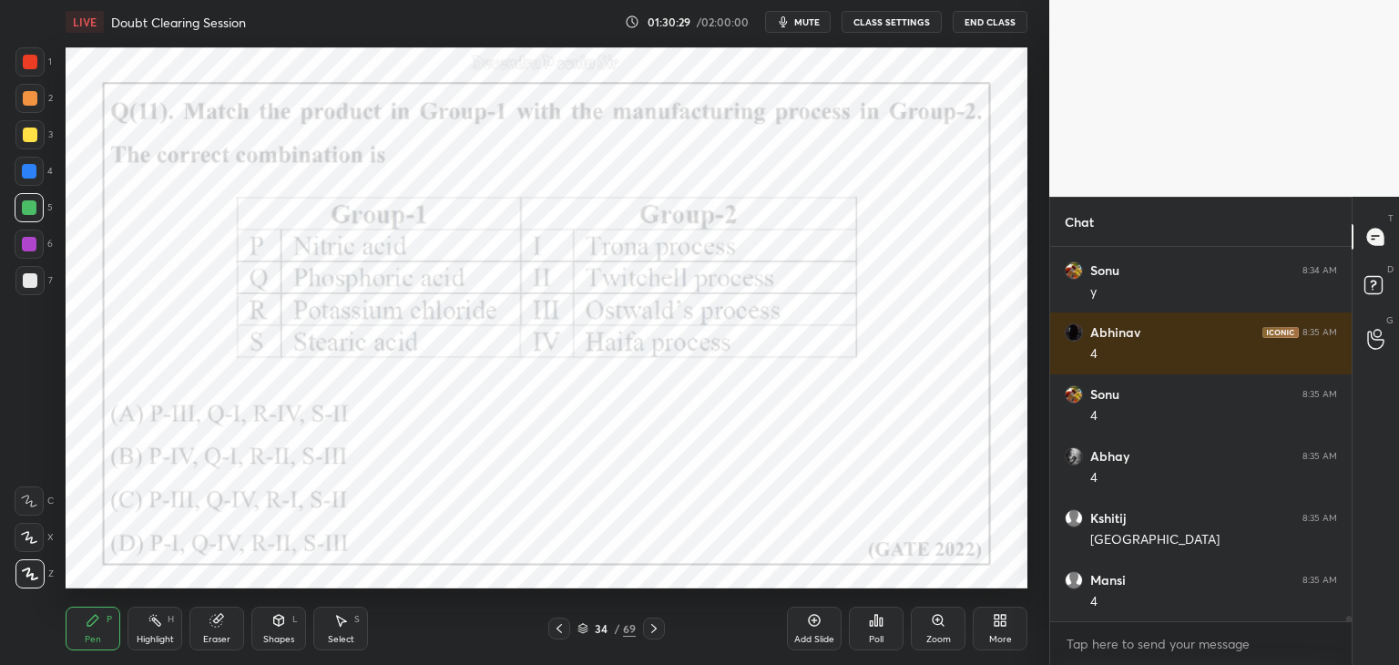
click at [656, 629] on icon at bounding box center [653, 628] width 5 height 9
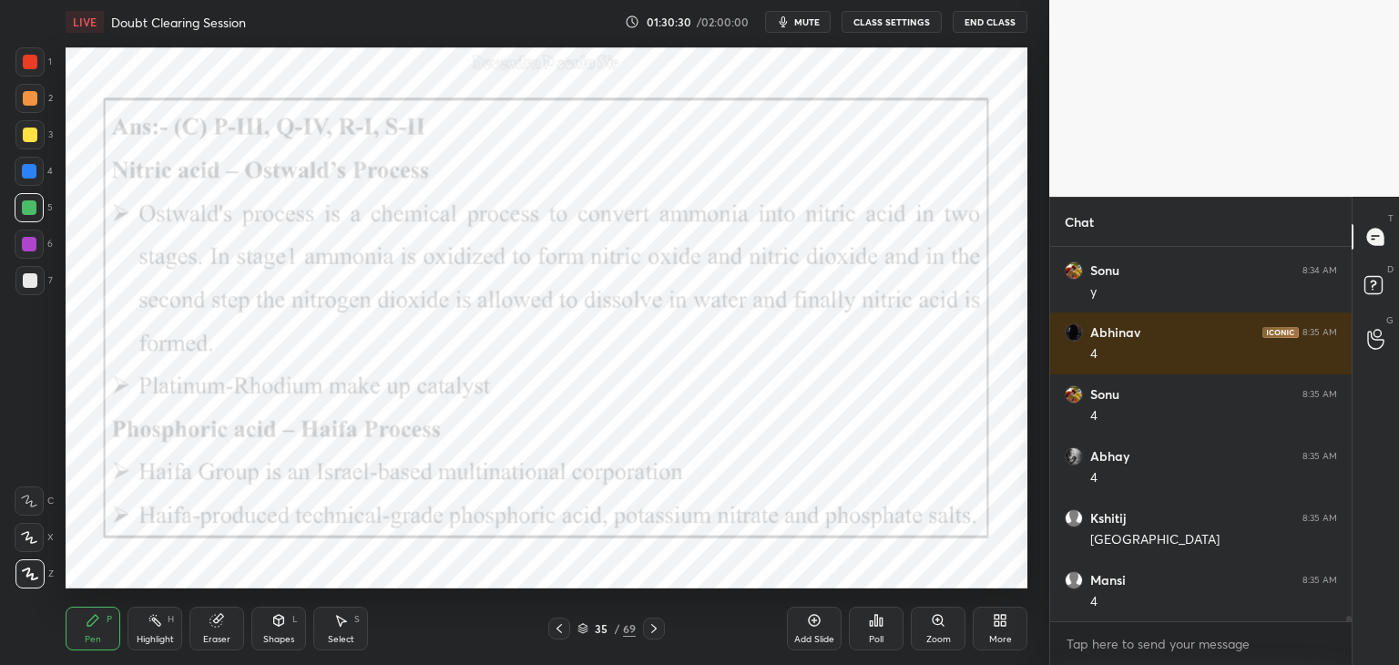
click at [659, 634] on icon at bounding box center [654, 628] width 15 height 15
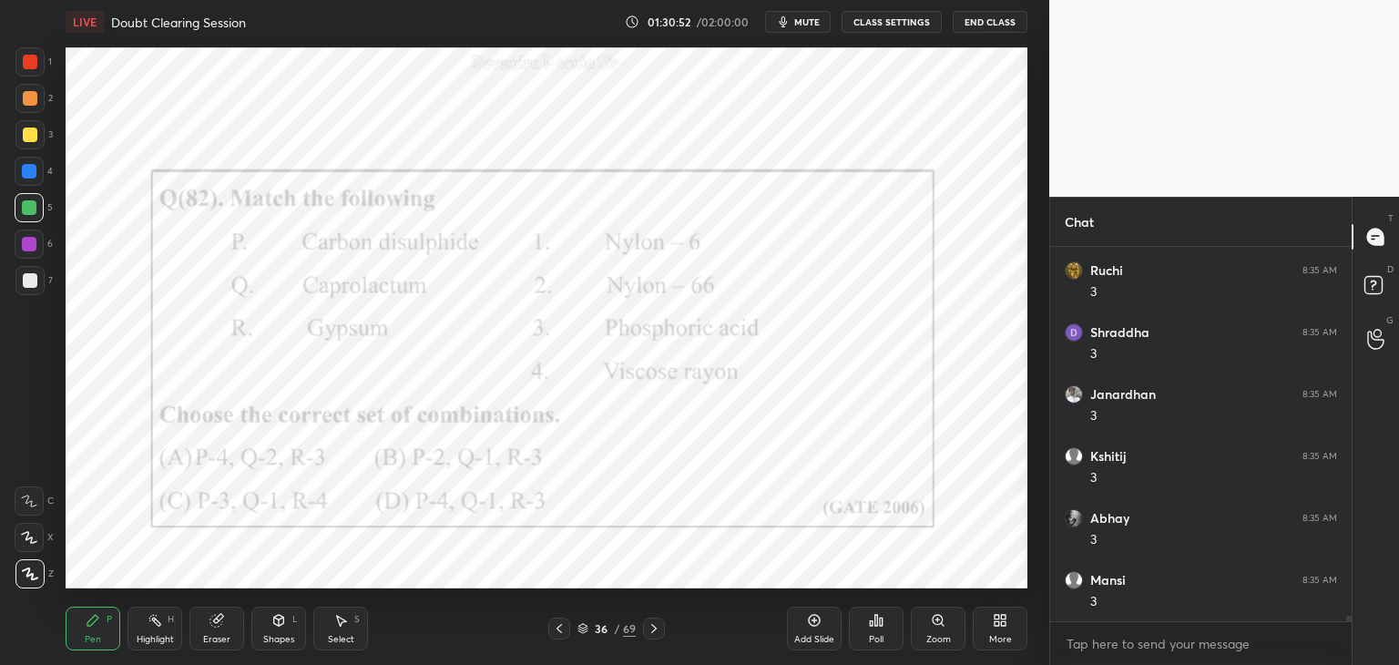
scroll to position [24047, 0]
click at [649, 624] on icon at bounding box center [654, 628] width 15 height 15
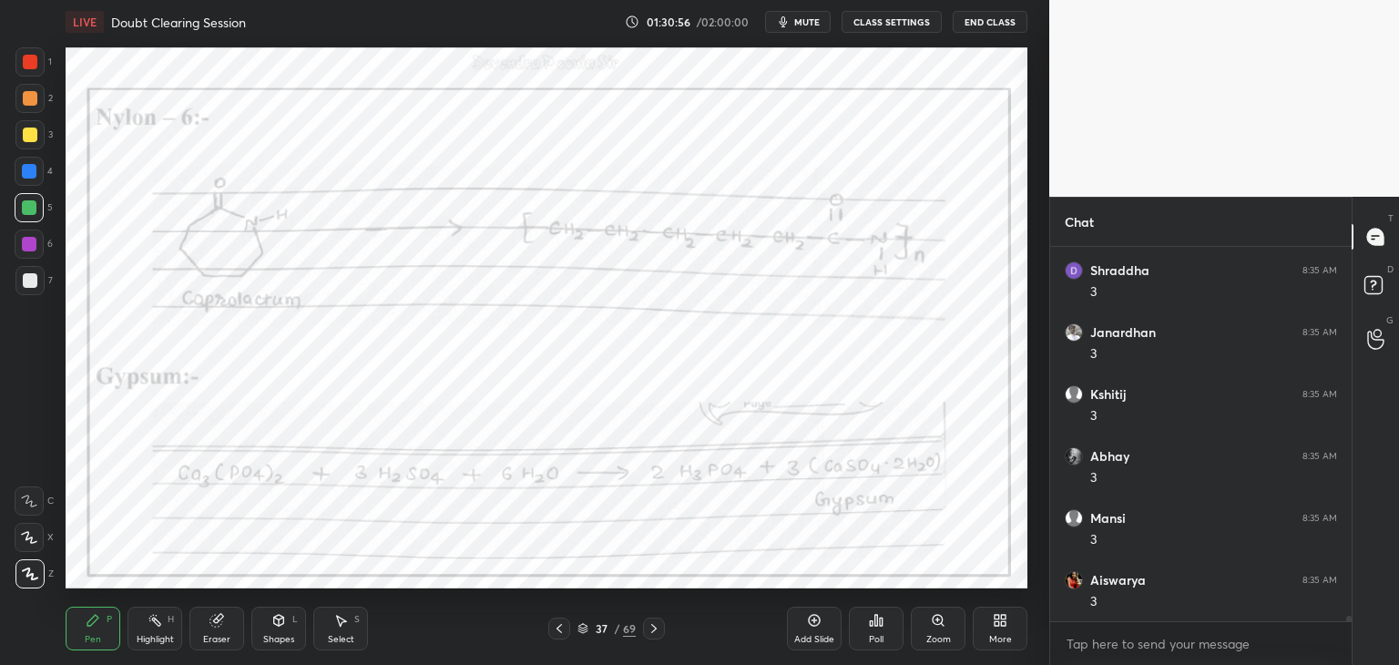
click at [650, 625] on icon at bounding box center [654, 628] width 15 height 15
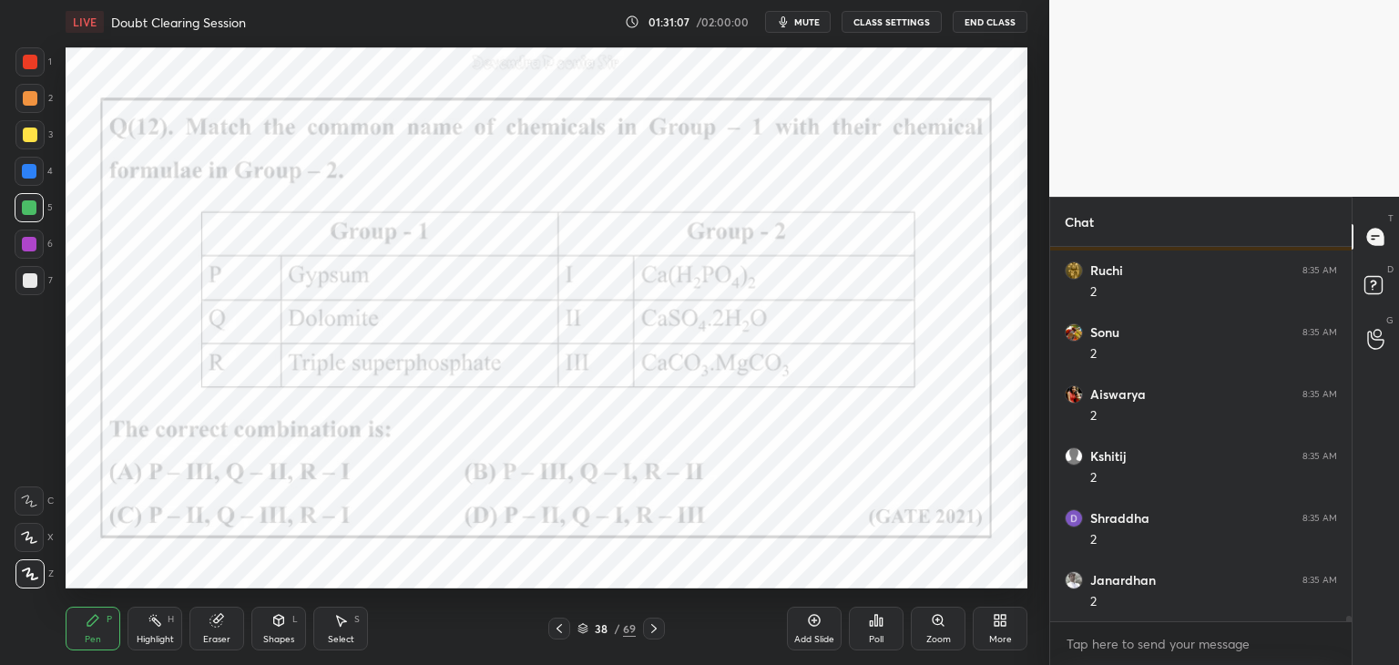
scroll to position [24604, 0]
click at [652, 630] on icon at bounding box center [654, 628] width 15 height 15
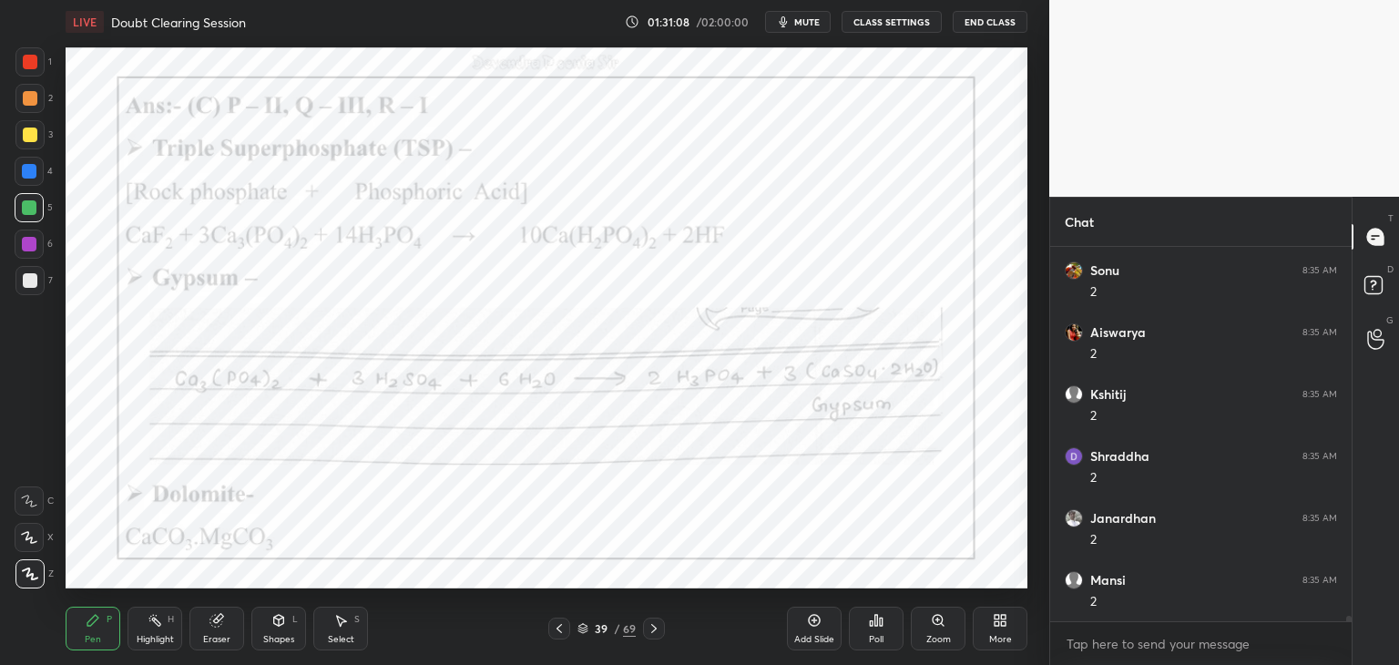
click at [656, 629] on icon at bounding box center [653, 628] width 5 height 9
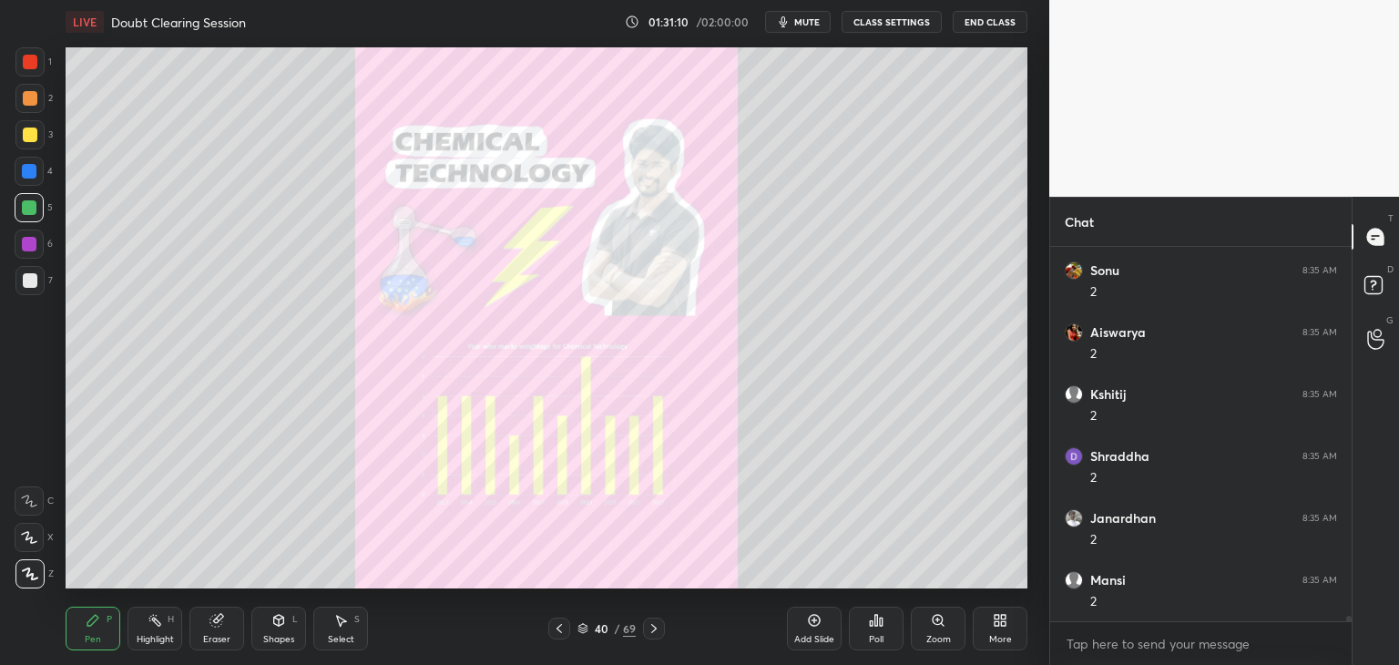
click at [652, 631] on icon at bounding box center [654, 628] width 15 height 15
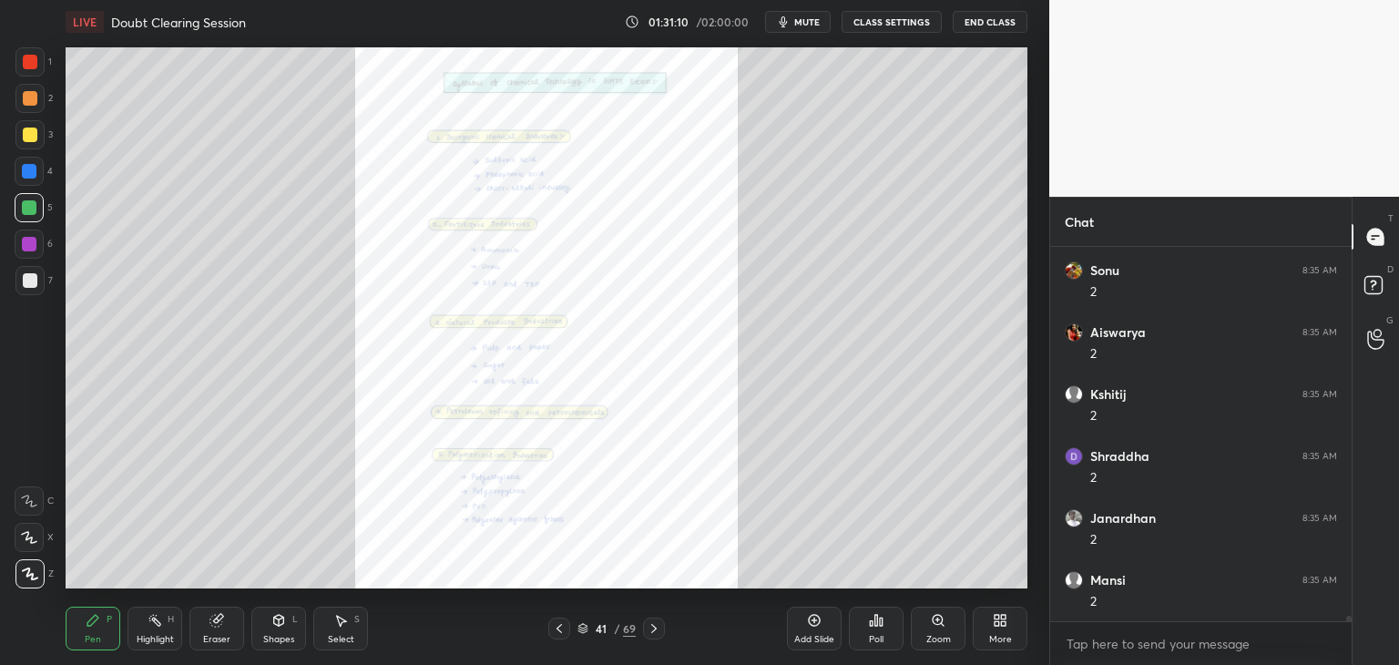
click at [652, 631] on icon at bounding box center [654, 628] width 15 height 15
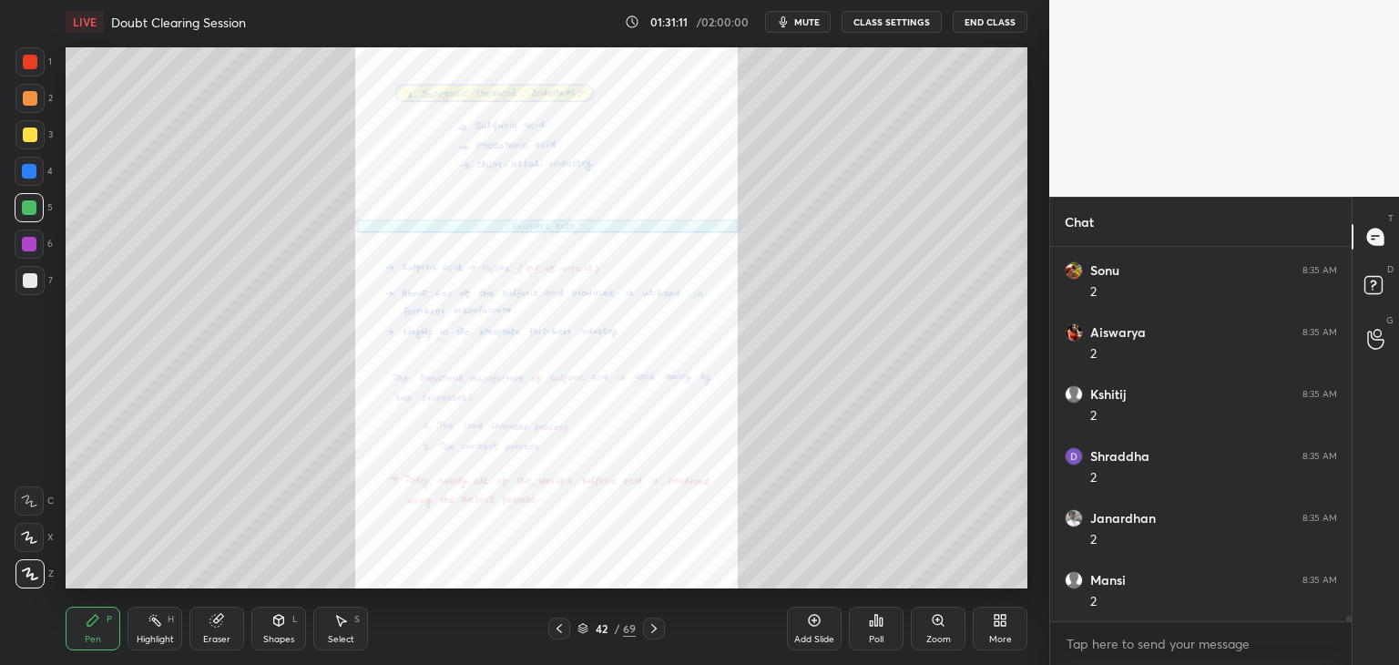
click at [651, 629] on icon at bounding box center [654, 628] width 15 height 15
click at [653, 629] on icon at bounding box center [654, 628] width 15 height 15
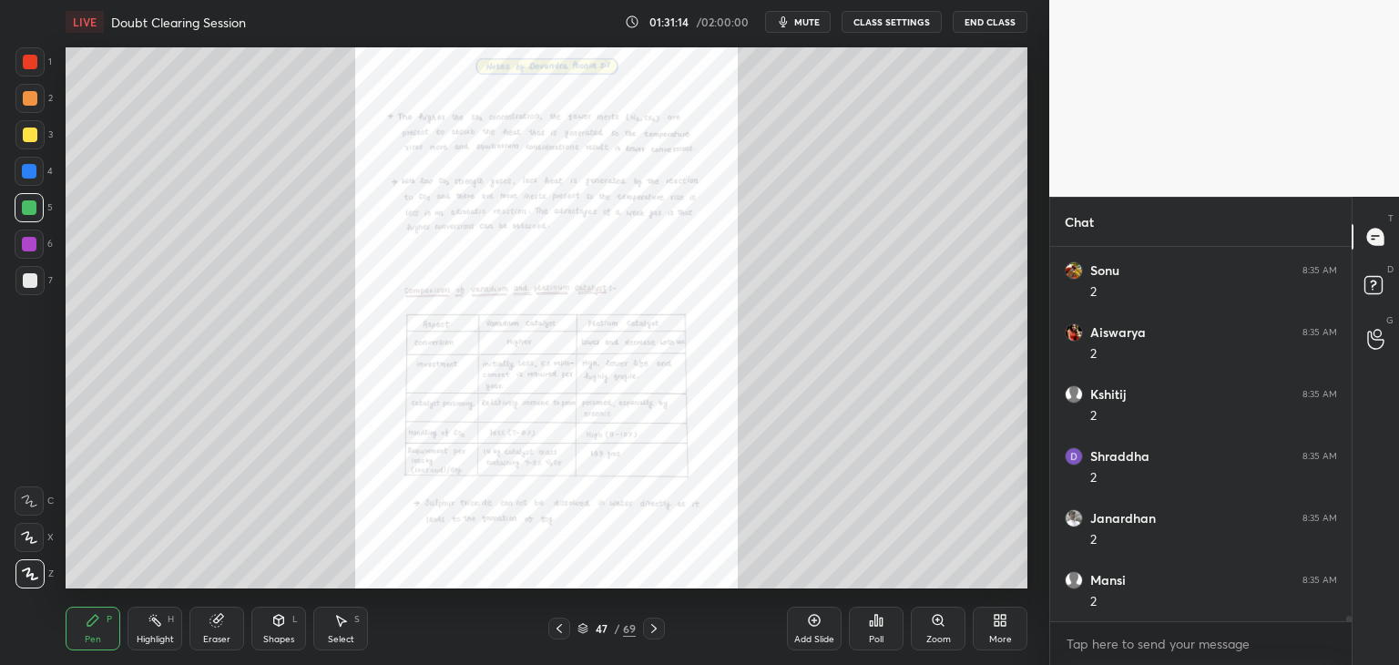
click at [652, 629] on icon at bounding box center [654, 628] width 15 height 15
click at [928, 632] on div "Zoom" at bounding box center [938, 629] width 55 height 44
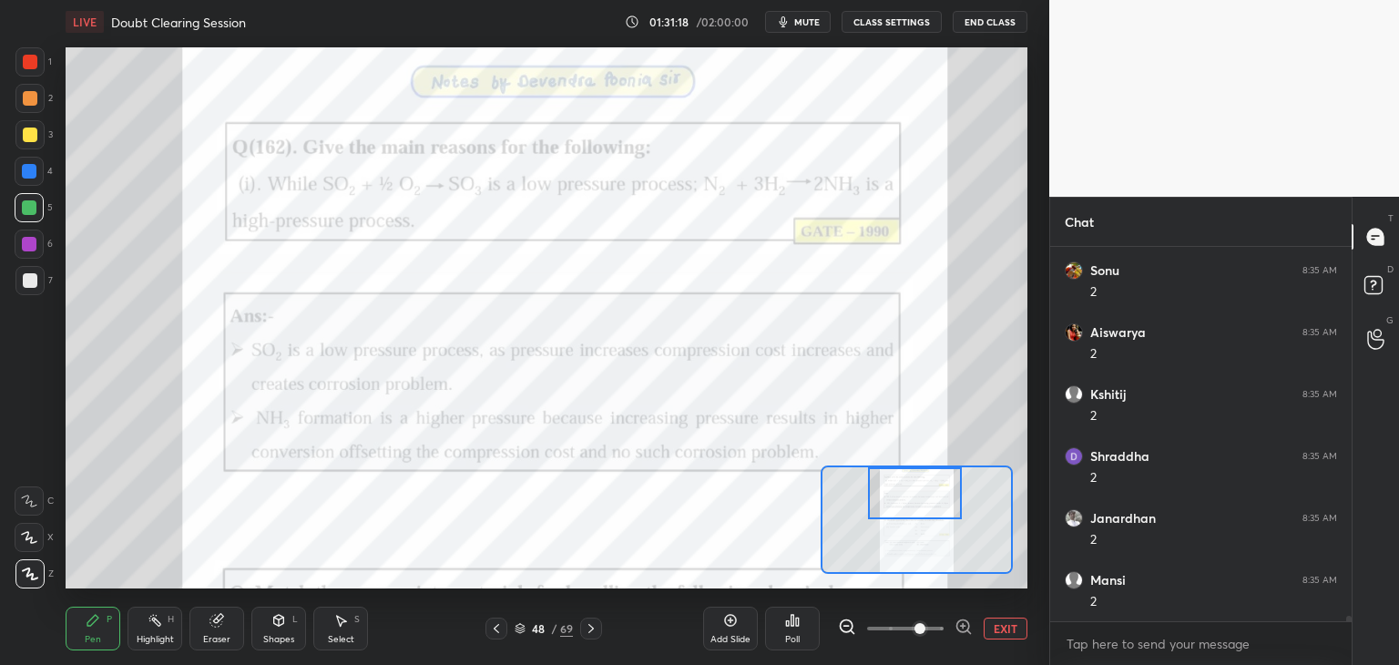
click at [912, 500] on div at bounding box center [915, 493] width 95 height 52
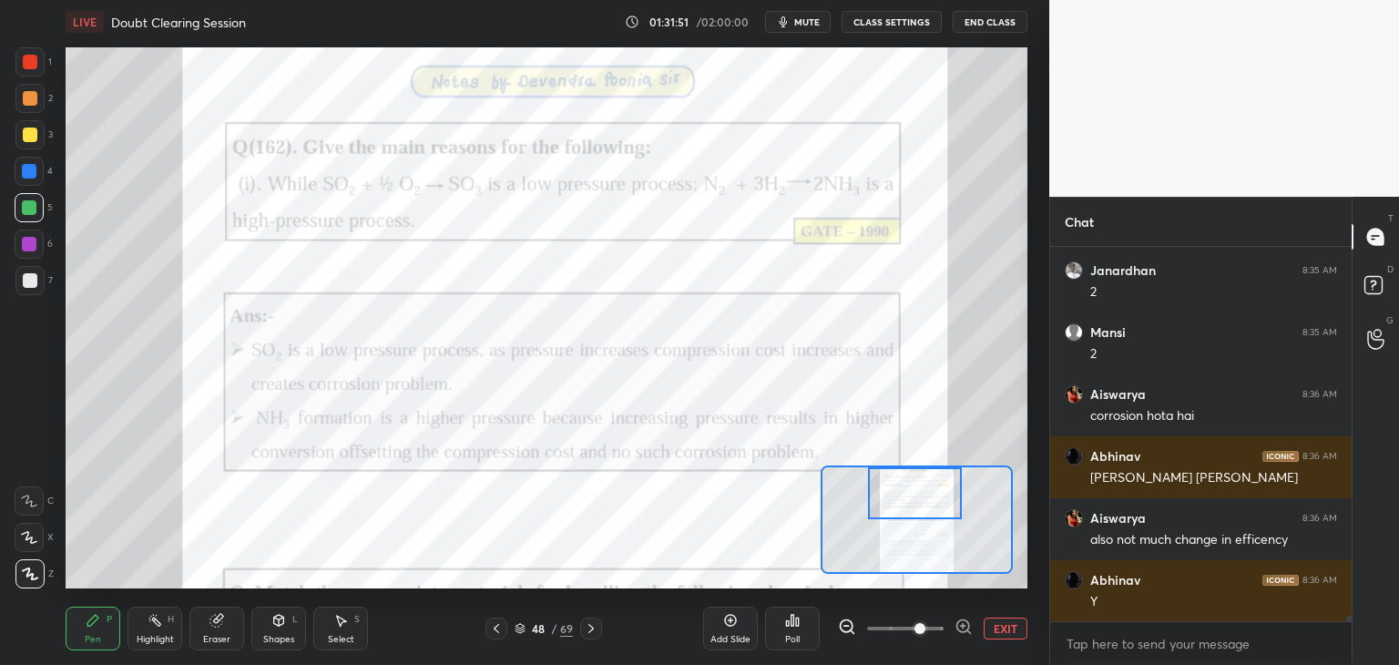
scroll to position [24914, 0]
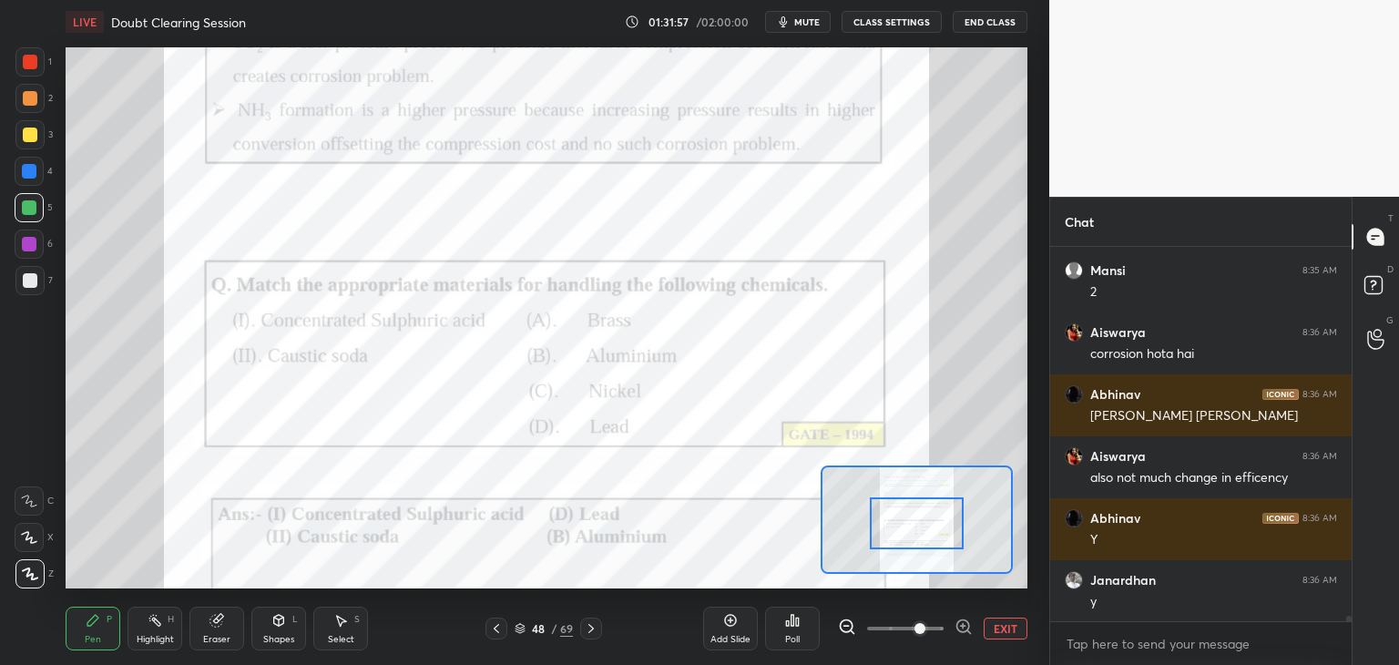
drag, startPoint x: 913, startPoint y: 504, endPoint x: 915, endPoint y: 534, distance: 30.1
click at [915, 534] on div at bounding box center [917, 523] width 95 height 52
click at [31, 247] on div at bounding box center [29, 244] width 15 height 15
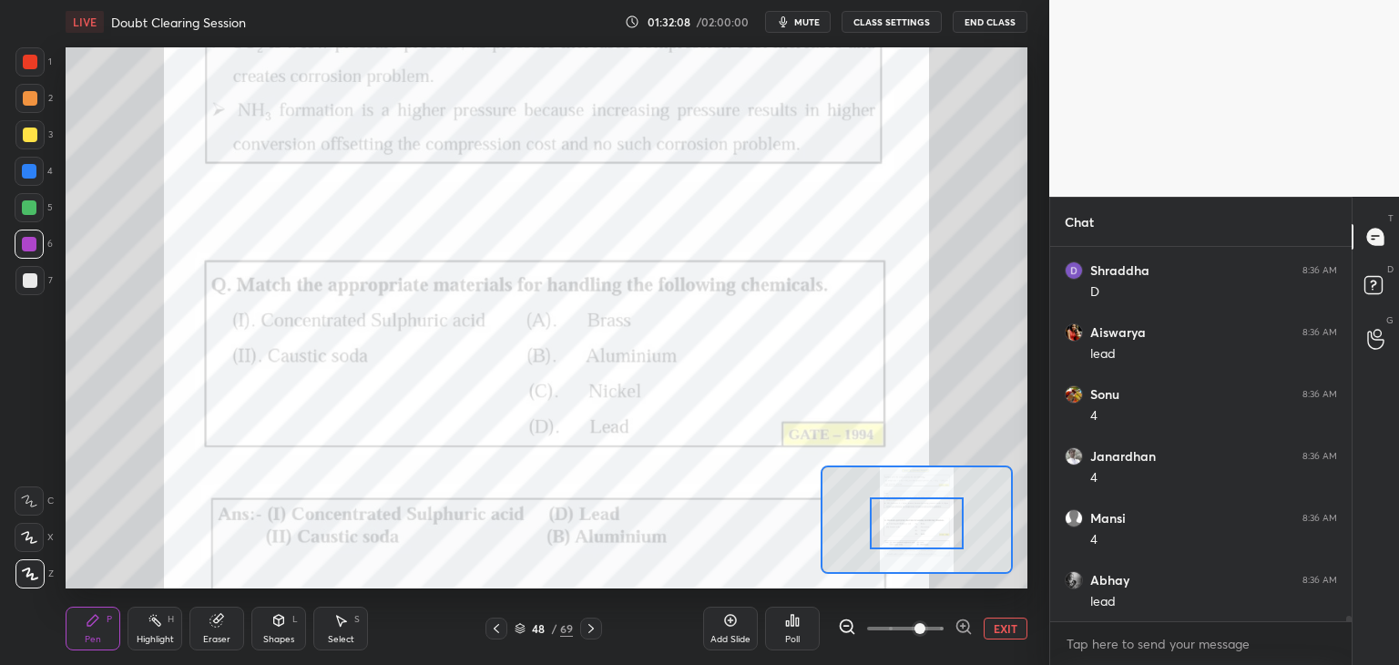
scroll to position [25471, 0]
click at [594, 627] on icon at bounding box center [591, 628] width 15 height 15
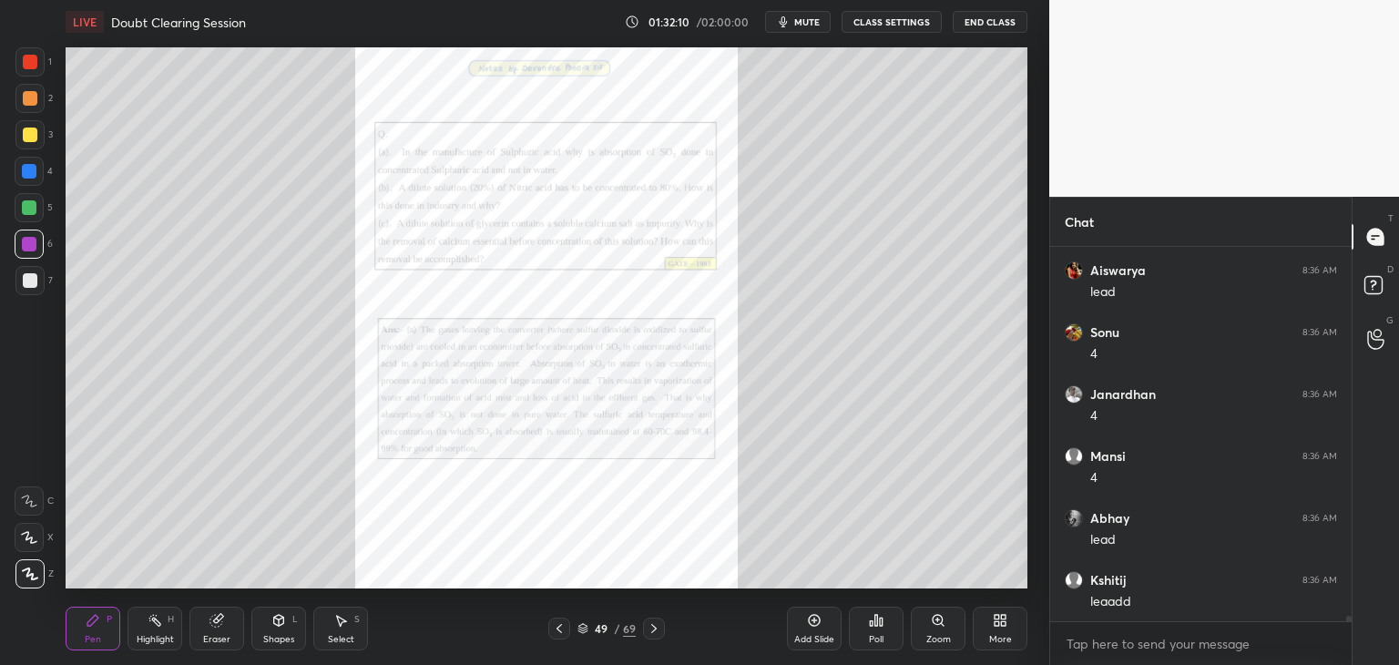
scroll to position [25533, 0]
click at [936, 630] on div "Zoom" at bounding box center [938, 629] width 55 height 44
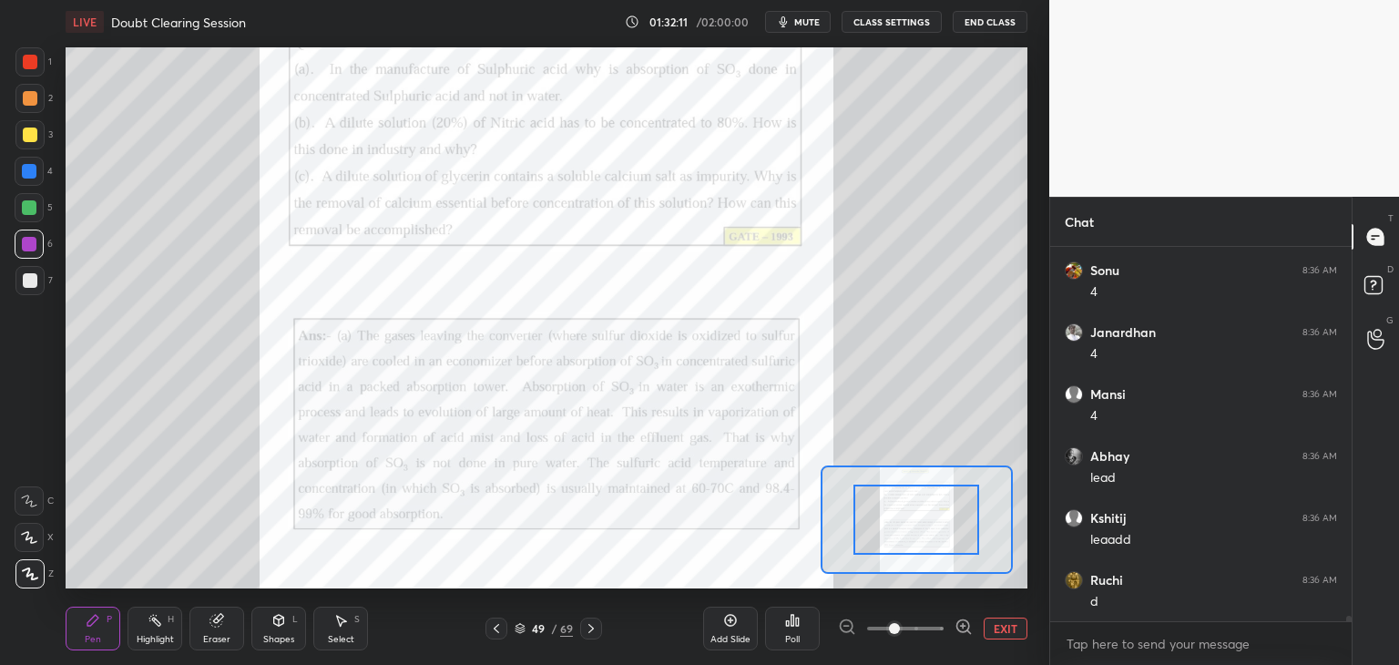
click at [936, 630] on span at bounding box center [905, 628] width 77 height 27
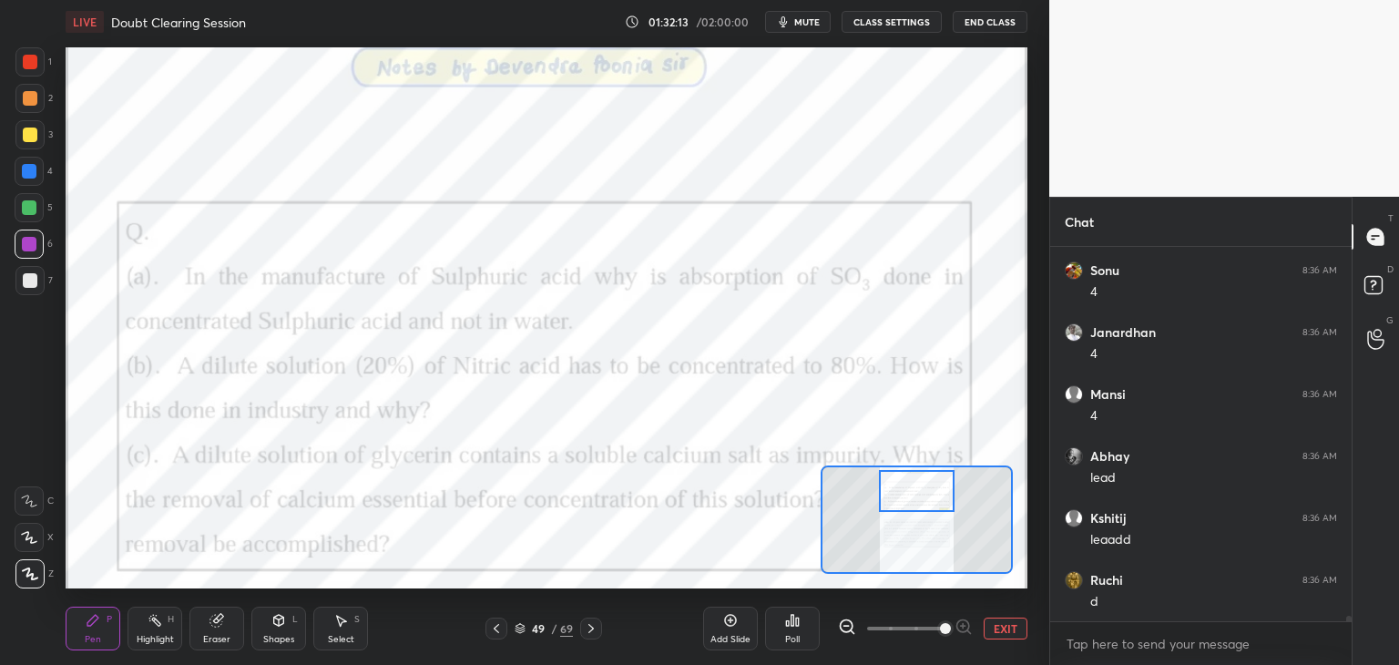
click at [921, 496] on div at bounding box center [917, 491] width 76 height 42
click at [908, 503] on div at bounding box center [917, 491] width 76 height 42
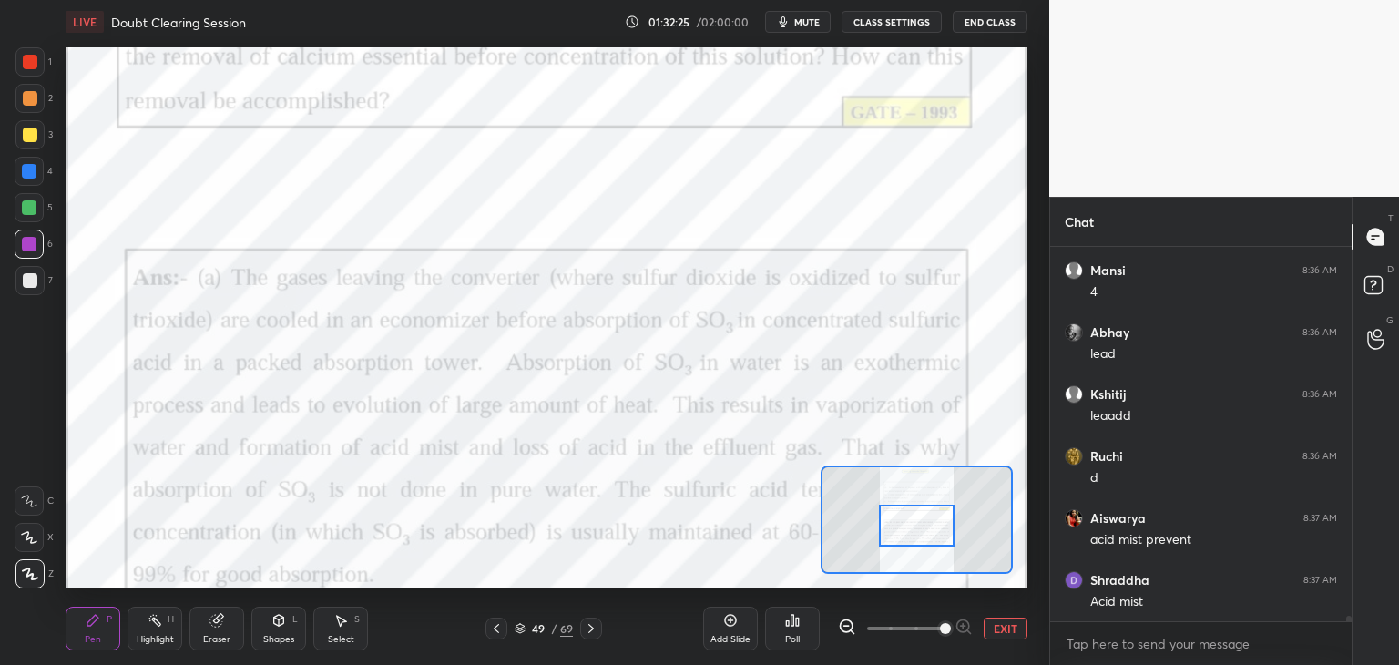
scroll to position [25719, 0]
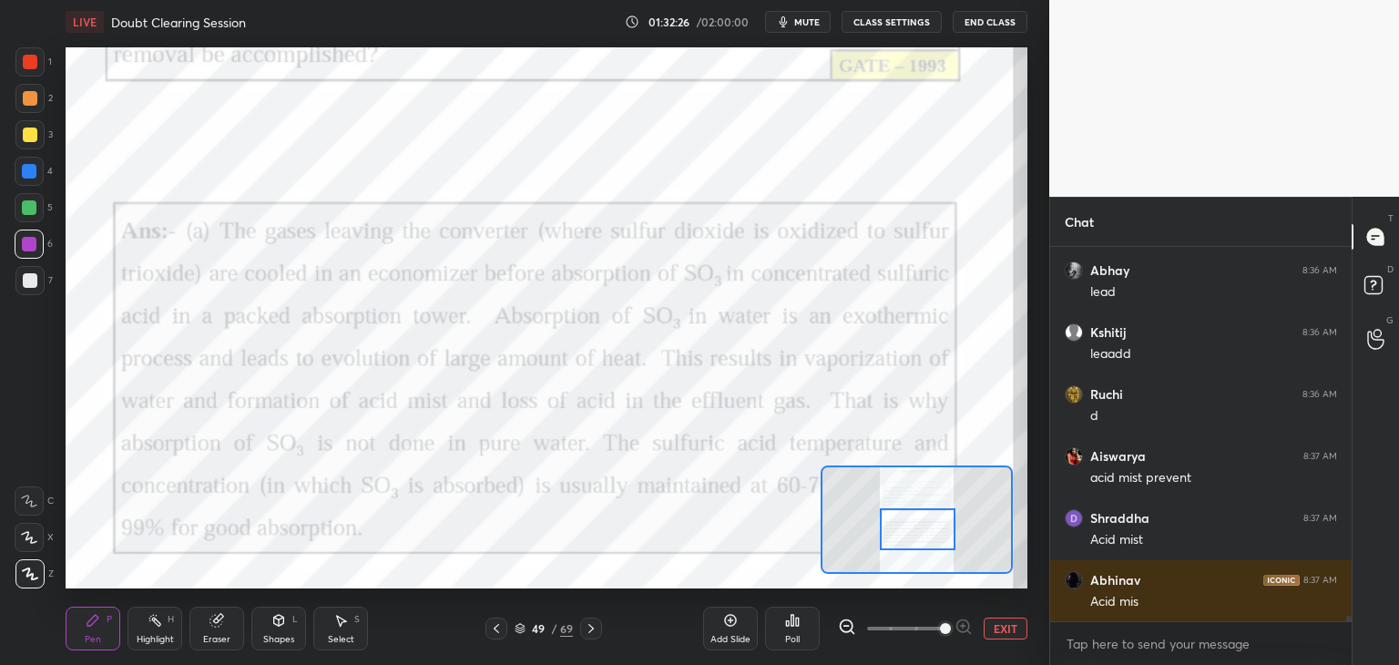
drag, startPoint x: 910, startPoint y: 503, endPoint x: 911, endPoint y: 541, distance: 38.3
click at [911, 541] on div at bounding box center [918, 529] width 76 height 42
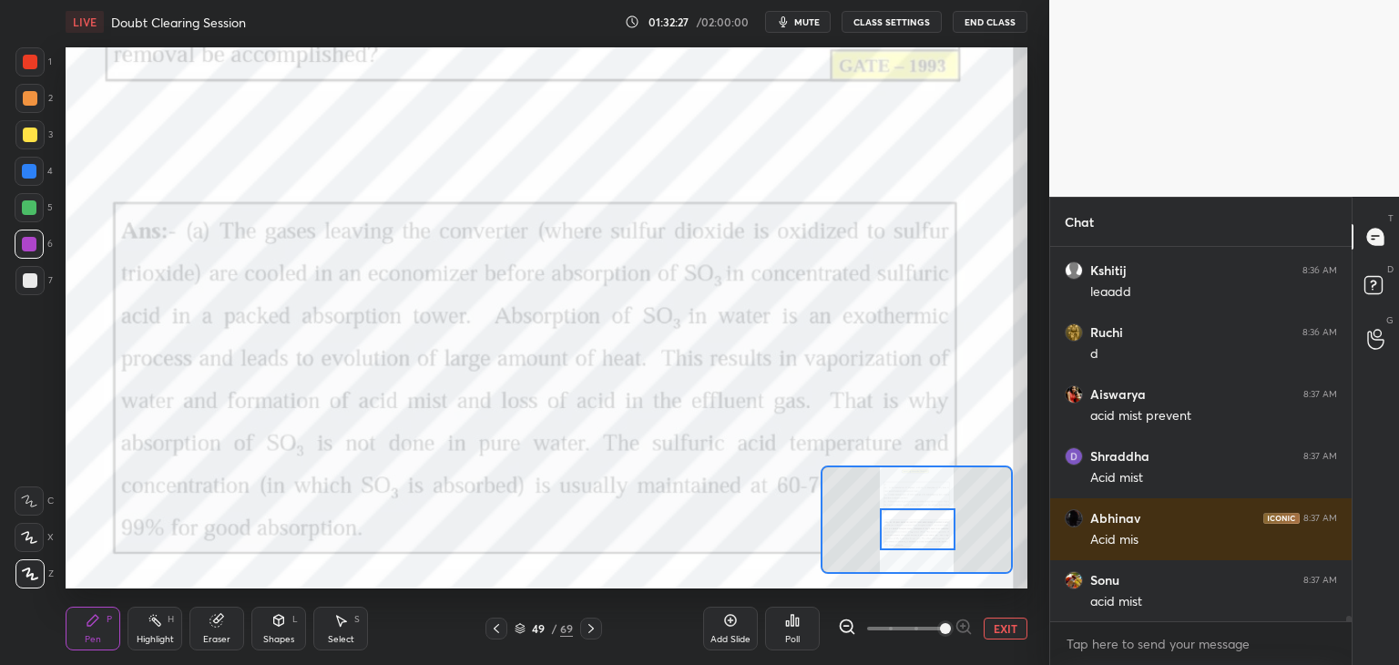
scroll to position [25843, 0]
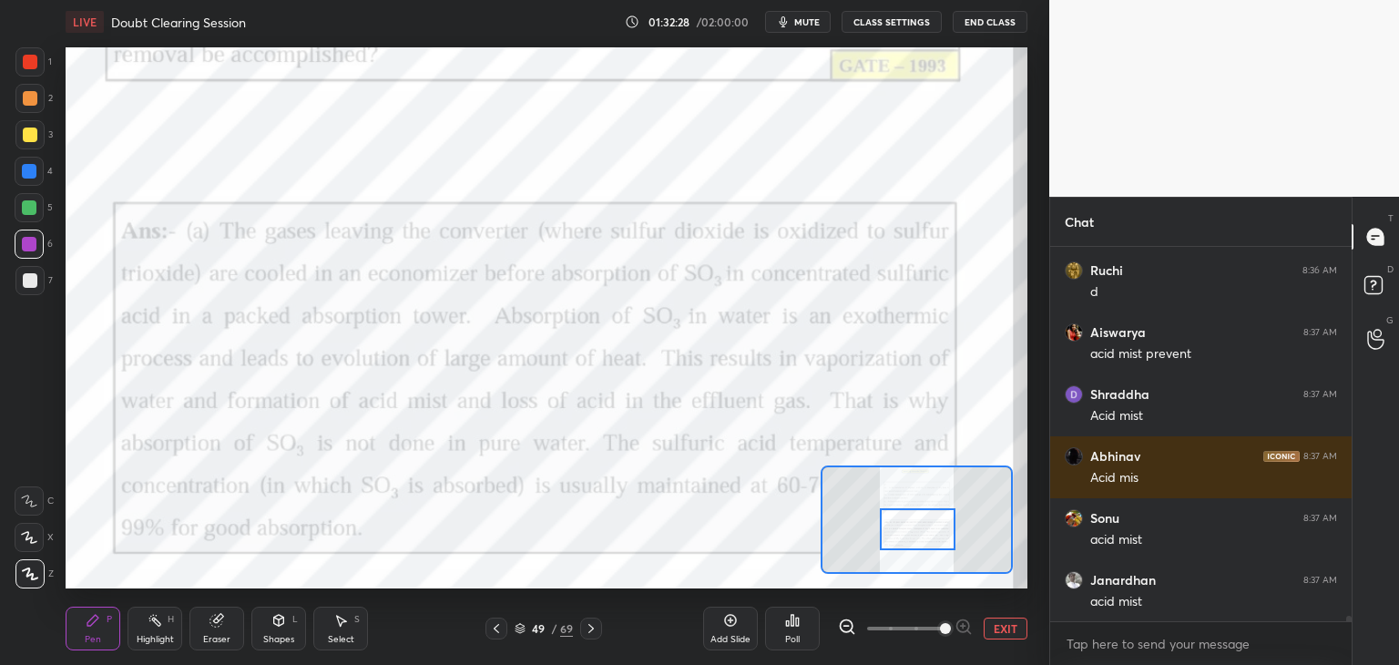
click at [587, 631] on icon at bounding box center [591, 628] width 15 height 15
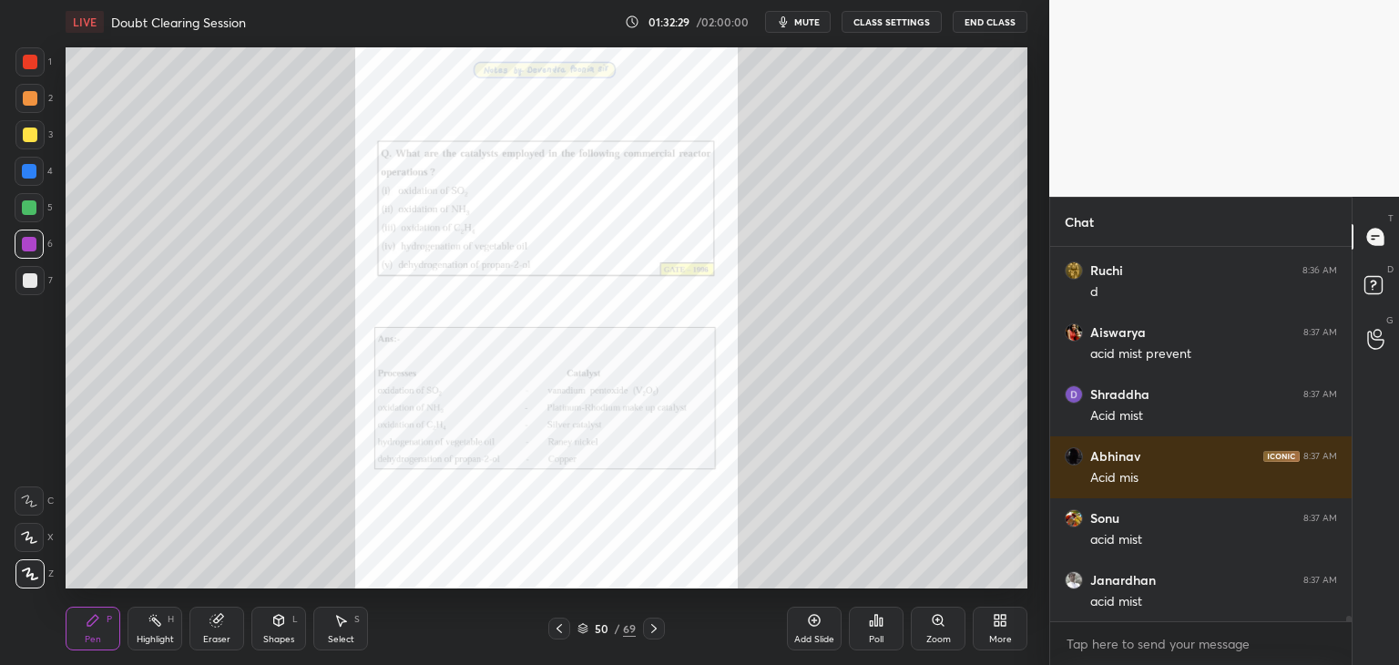
click at [941, 636] on div "Zoom" at bounding box center [938, 639] width 25 height 9
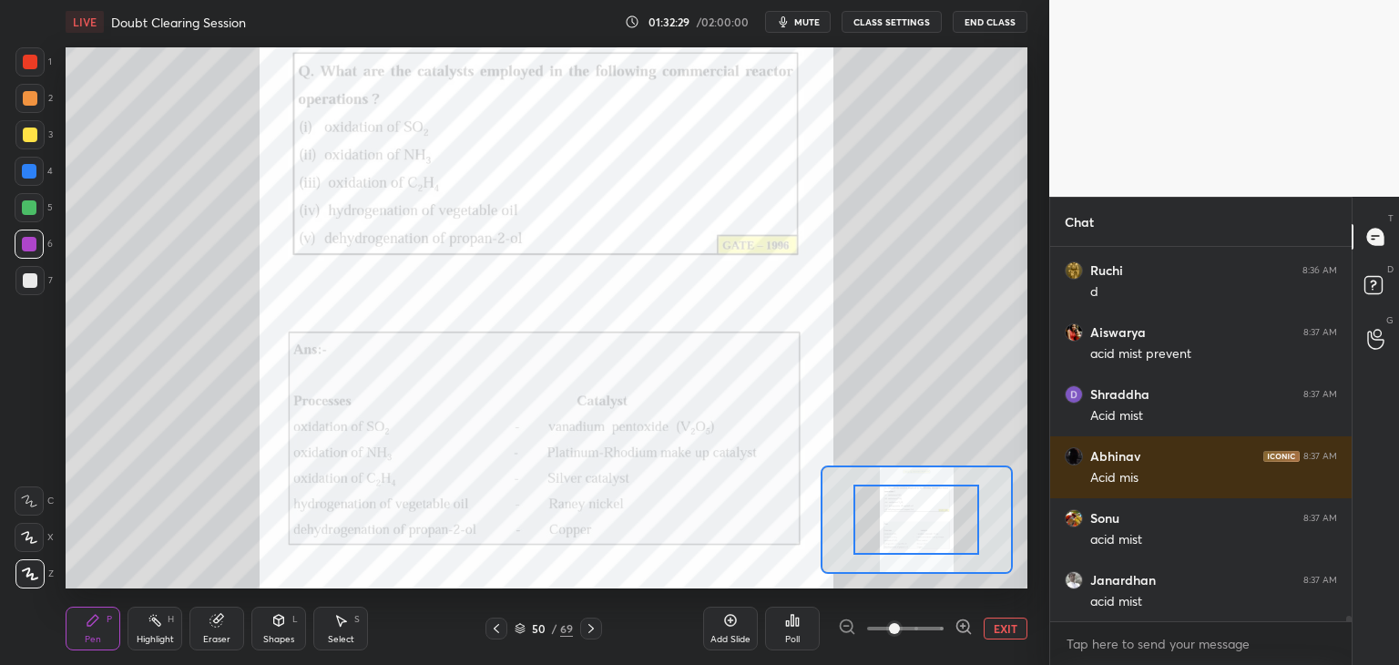
click at [941, 637] on span at bounding box center [905, 628] width 77 height 27
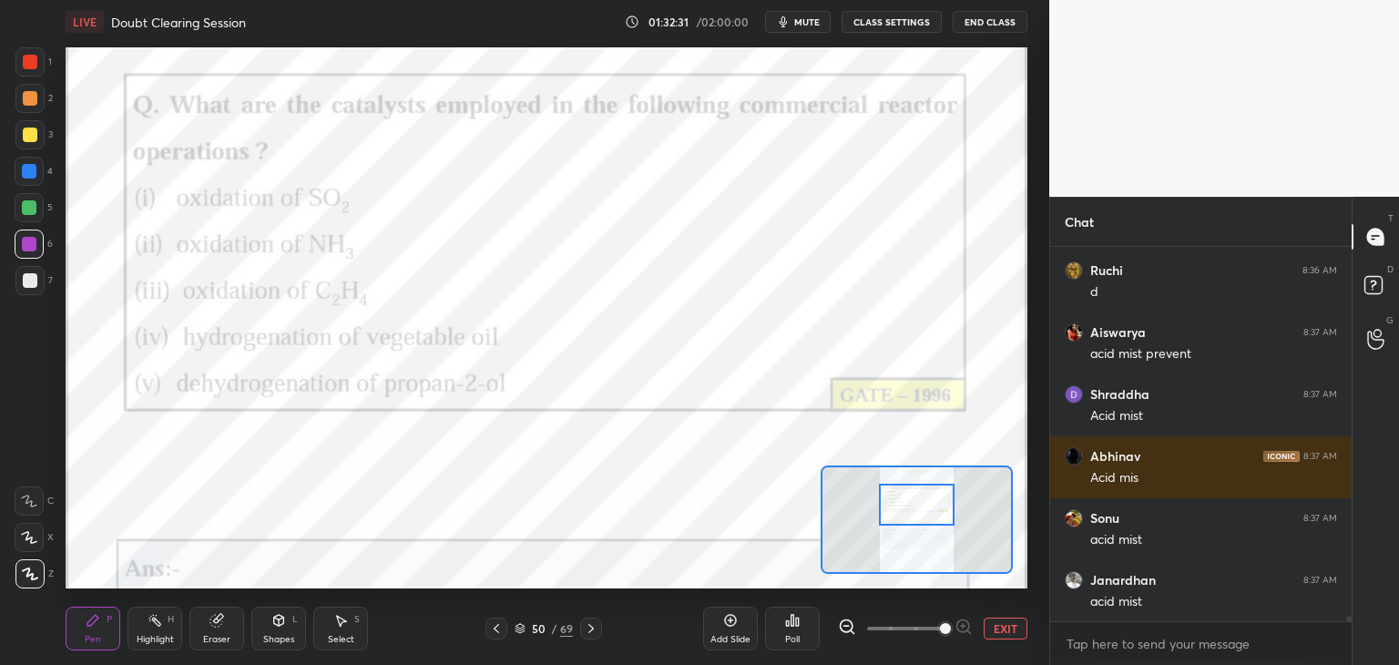
drag, startPoint x: 926, startPoint y: 524, endPoint x: 927, endPoint y: 515, distance: 9.3
click at [926, 511] on div at bounding box center [917, 505] width 76 height 42
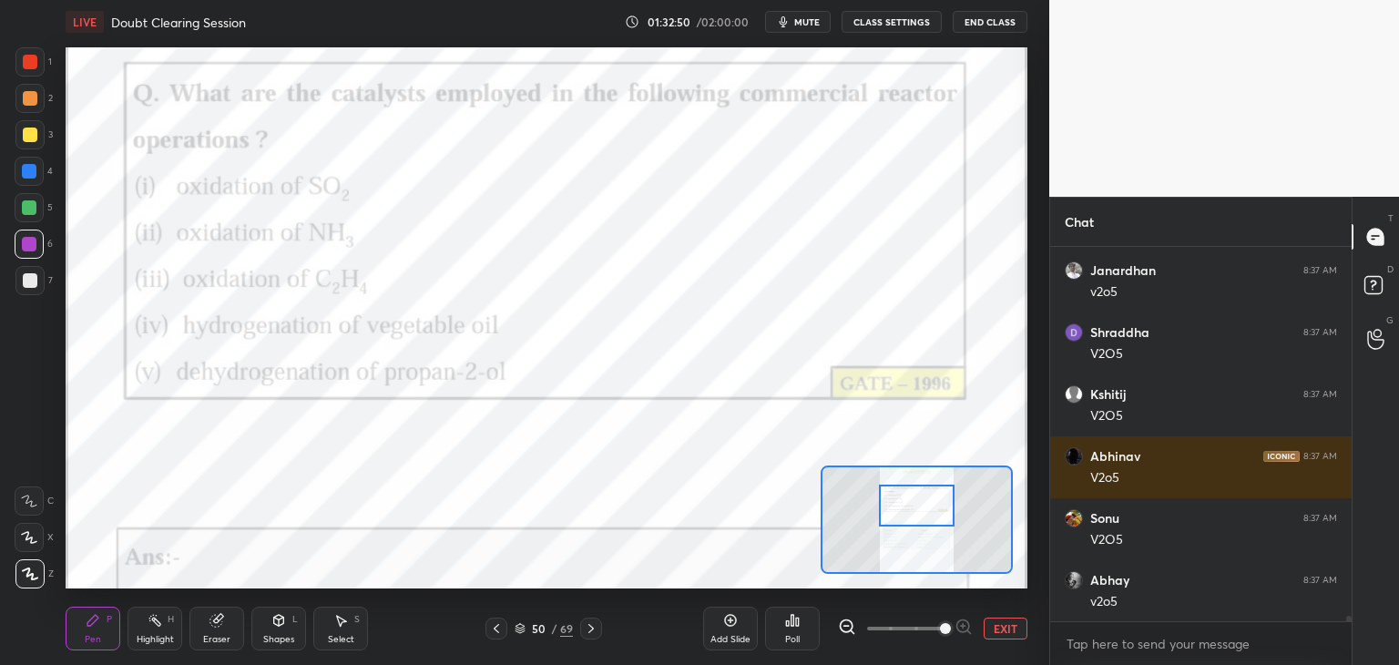
scroll to position [26339, 0]
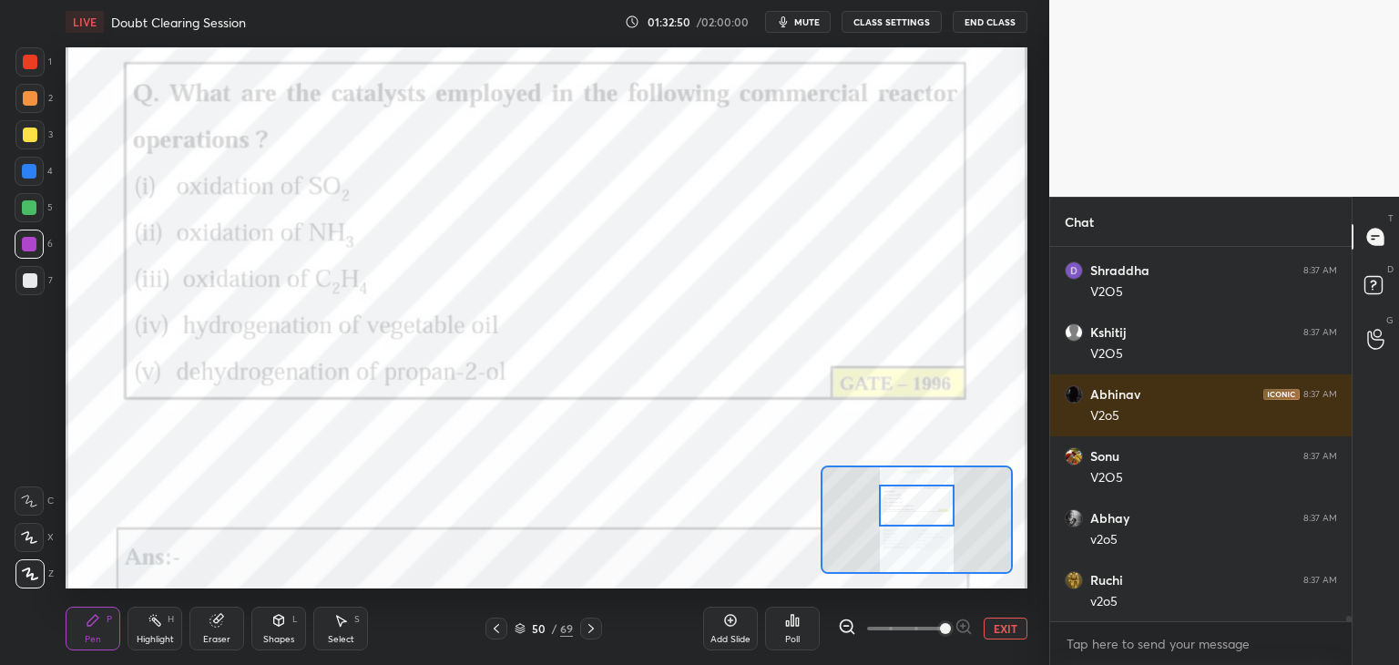
click at [588, 621] on icon at bounding box center [591, 628] width 15 height 15
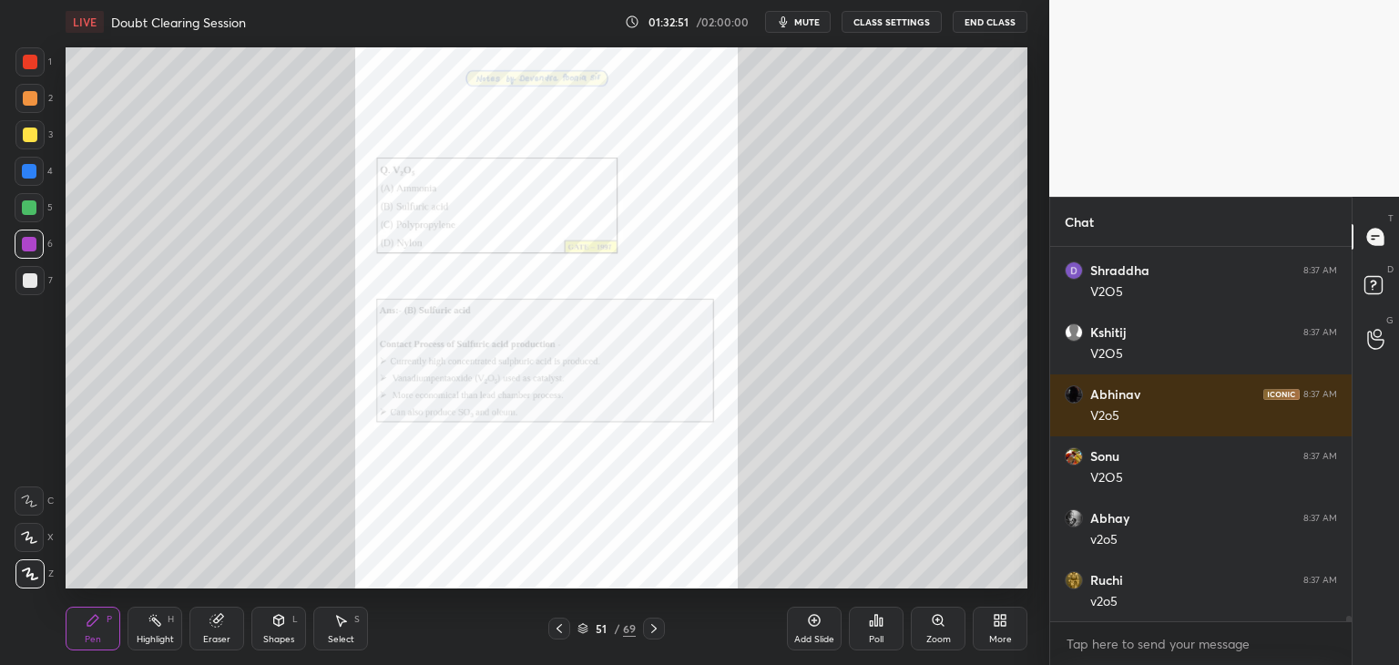
click at [934, 621] on icon at bounding box center [938, 620] width 10 height 10
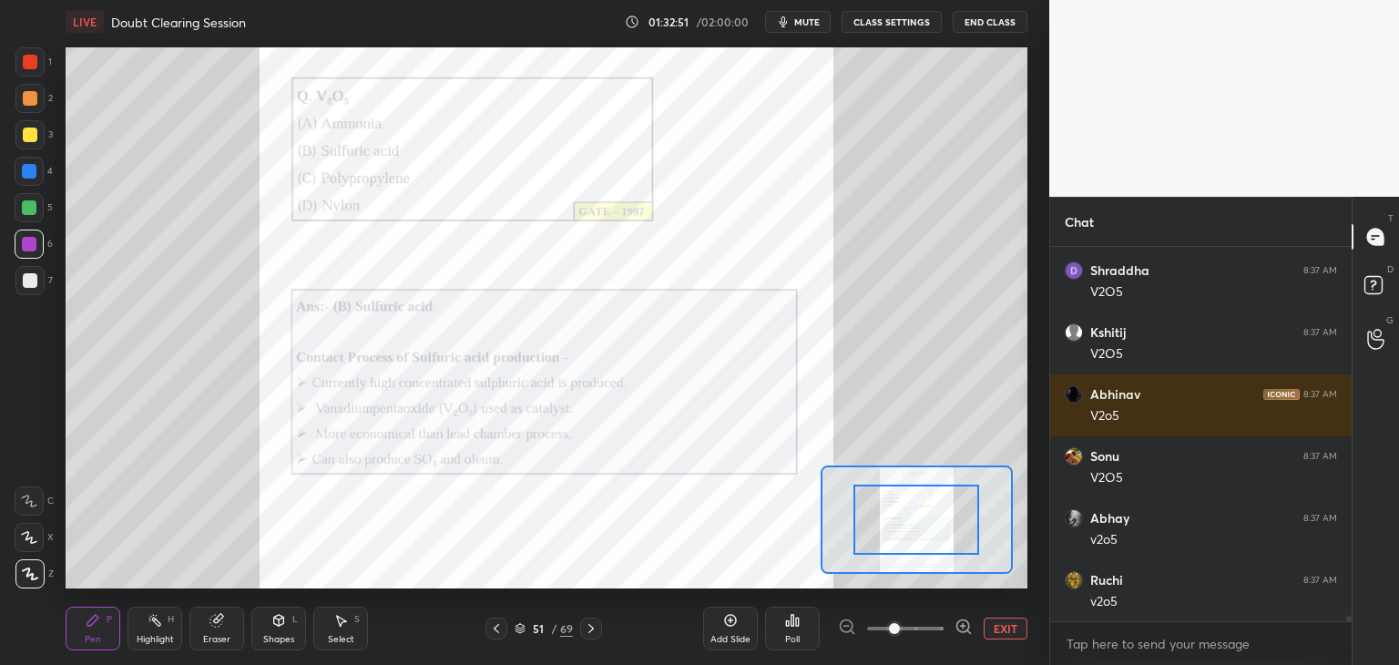
click at [933, 625] on span at bounding box center [905, 628] width 77 height 27
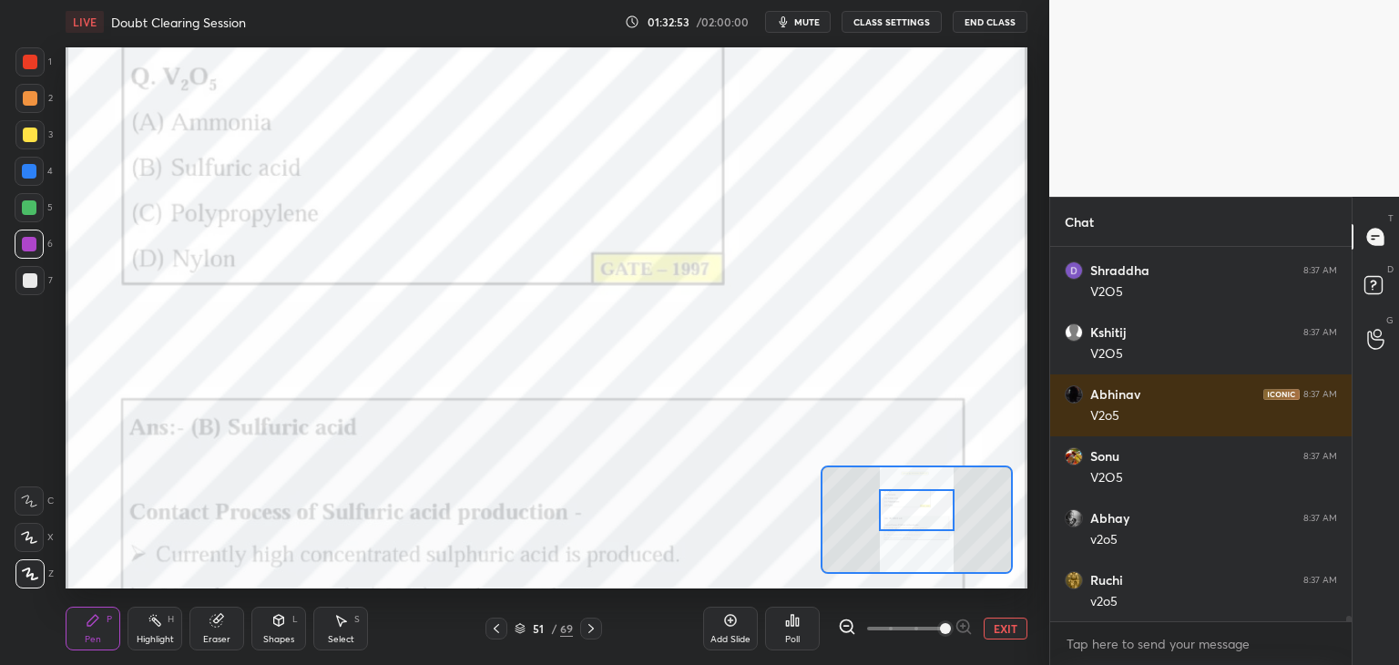
click at [924, 514] on div at bounding box center [917, 510] width 76 height 42
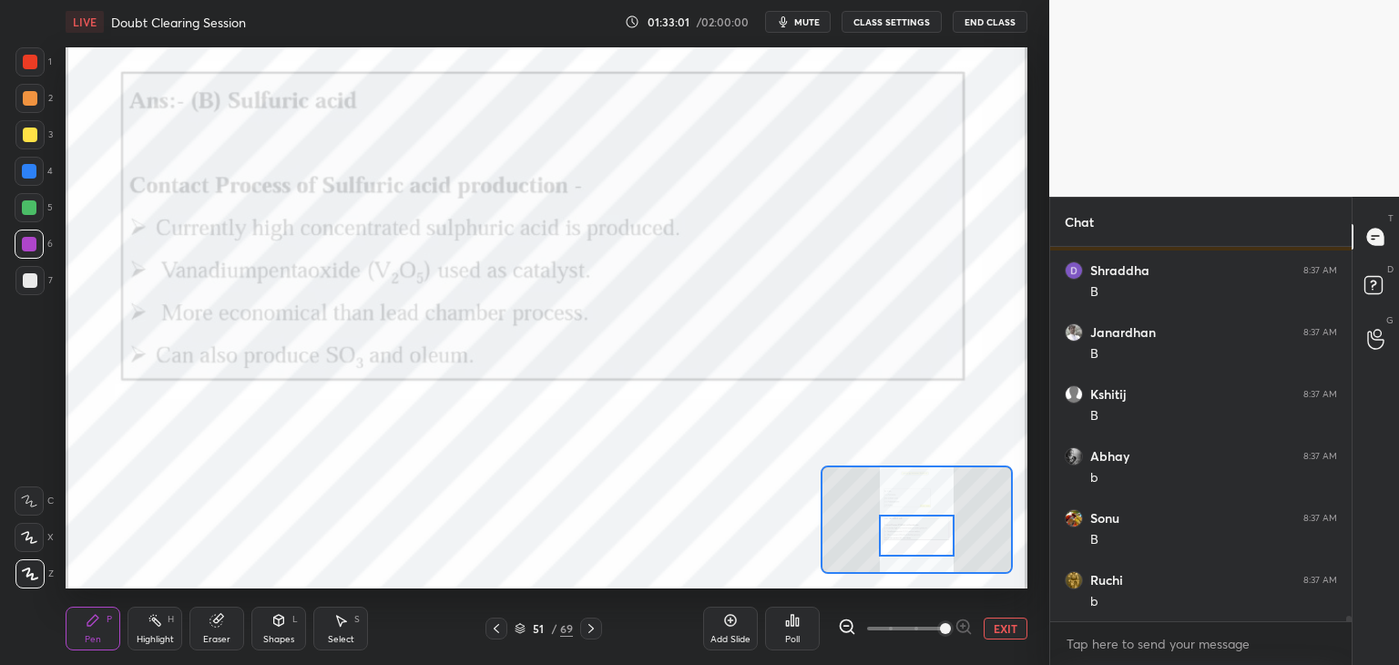
scroll to position [26834, 0]
click at [915, 540] on div at bounding box center [917, 536] width 76 height 42
click at [594, 631] on icon at bounding box center [591, 628] width 15 height 15
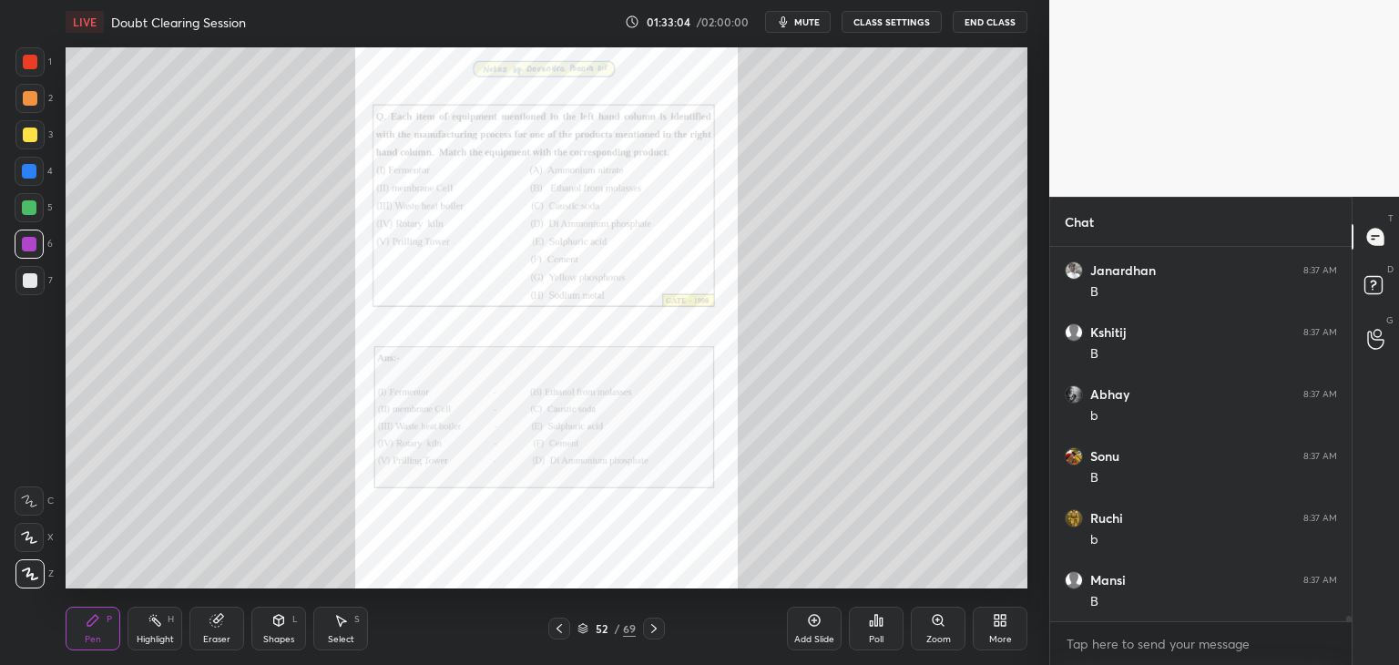
click at [935, 635] on div "Zoom" at bounding box center [938, 639] width 25 height 9
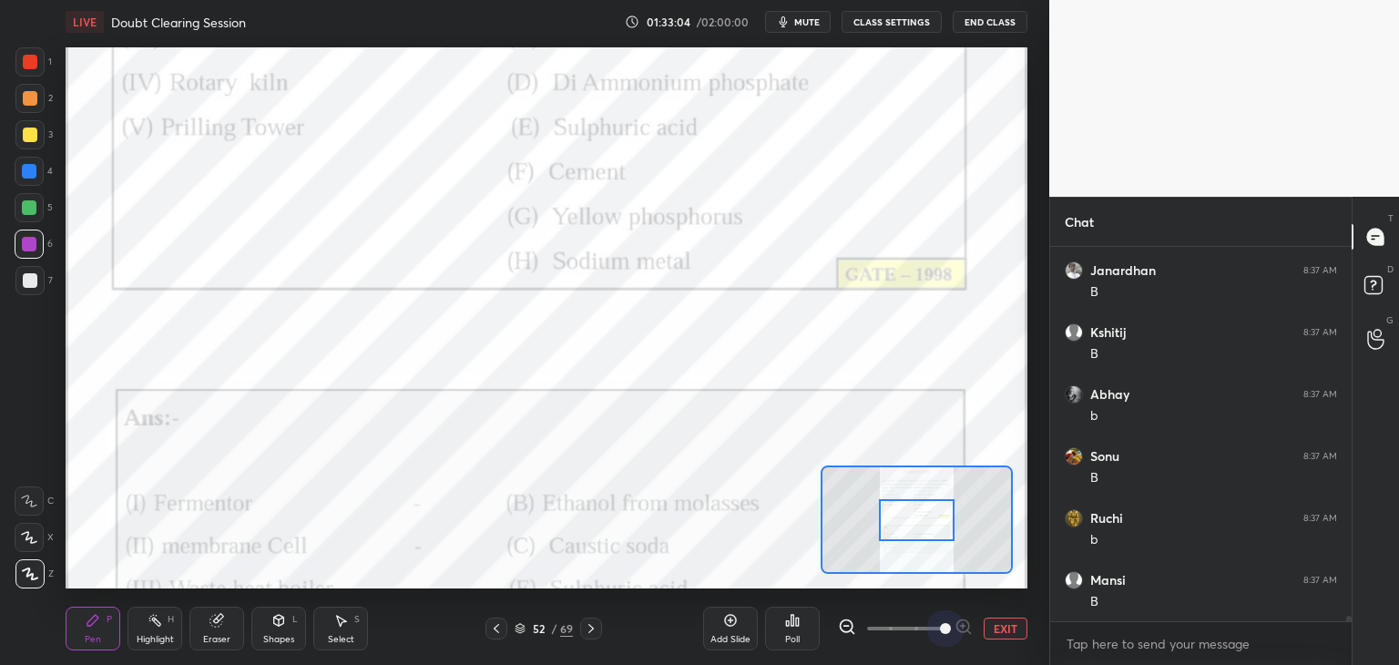
click at [935, 635] on span at bounding box center [905, 628] width 77 height 27
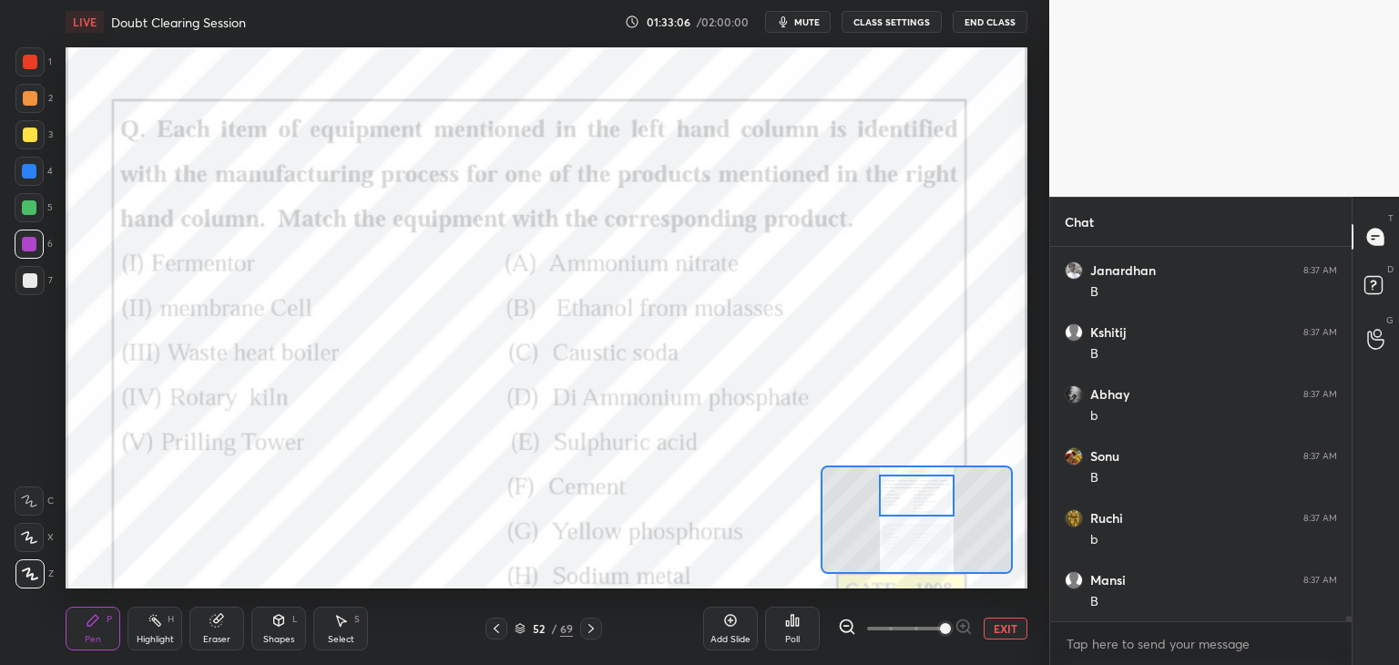
drag, startPoint x: 928, startPoint y: 527, endPoint x: 928, endPoint y: 504, distance: 23.7
click at [928, 504] on div at bounding box center [917, 496] width 76 height 42
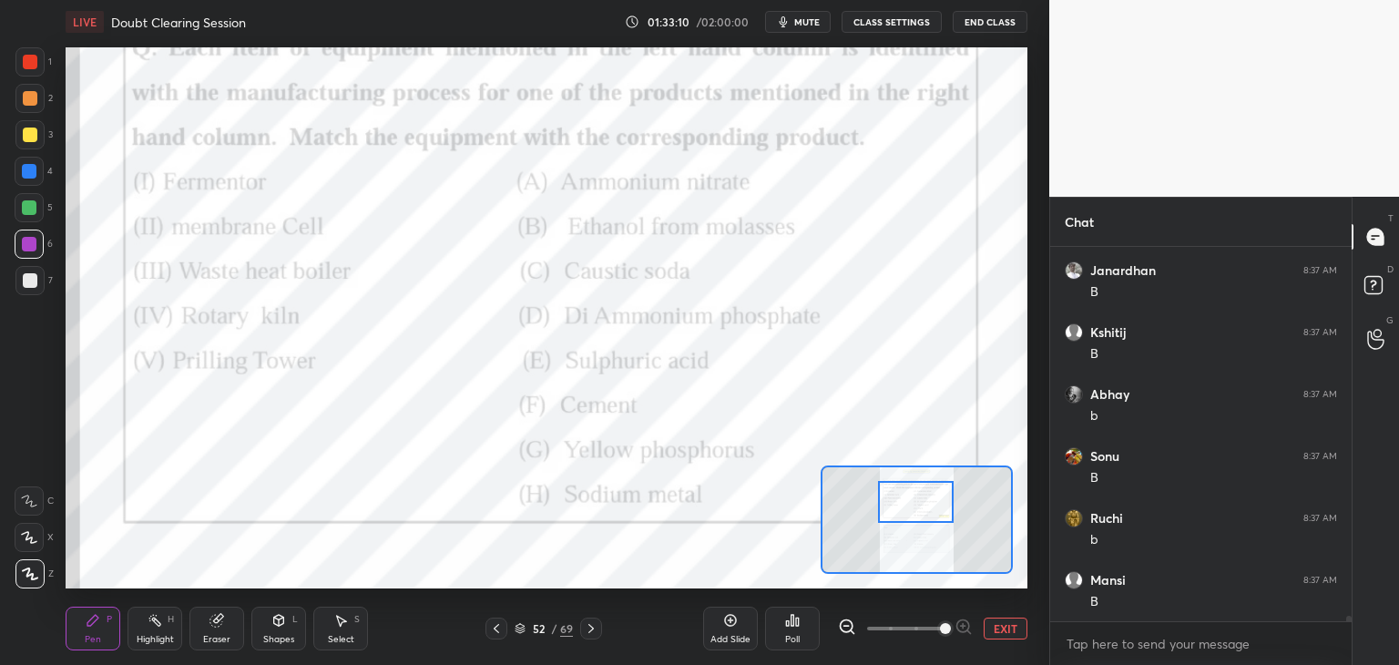
drag, startPoint x: 922, startPoint y: 526, endPoint x: 910, endPoint y: 504, distance: 24.9
click at [910, 504] on div at bounding box center [916, 502] width 76 height 42
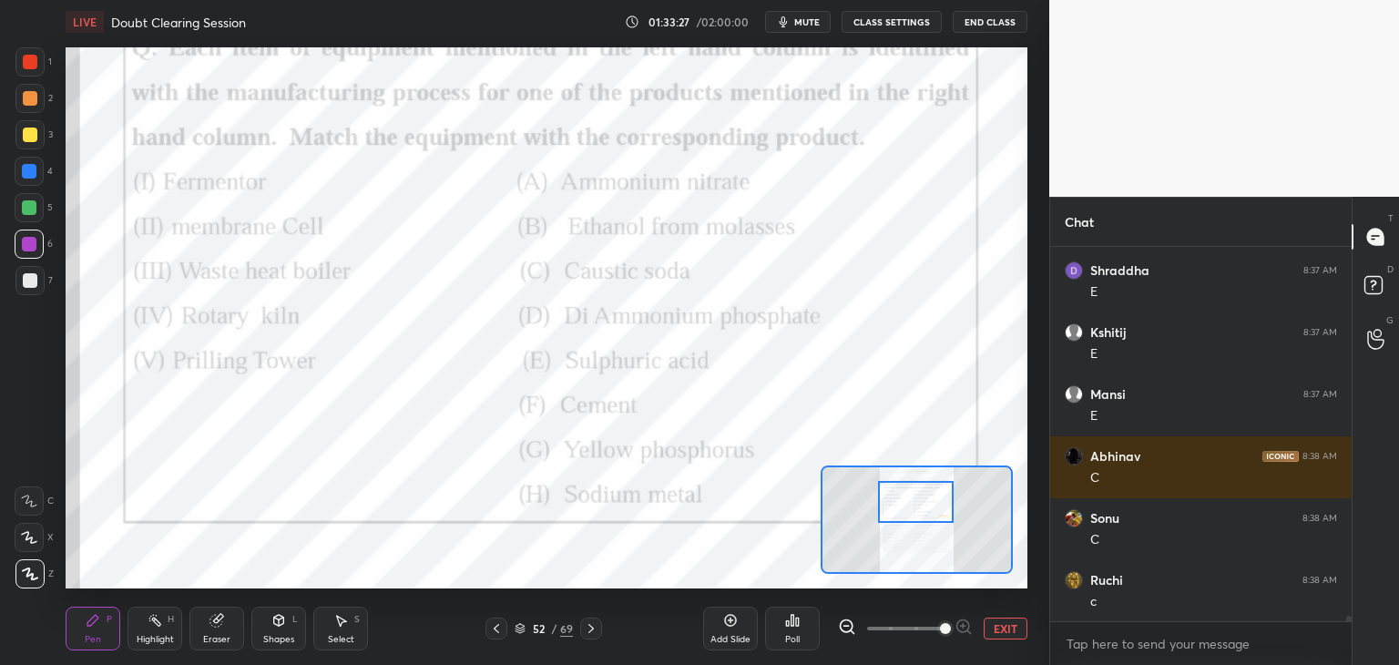
scroll to position [27578, 0]
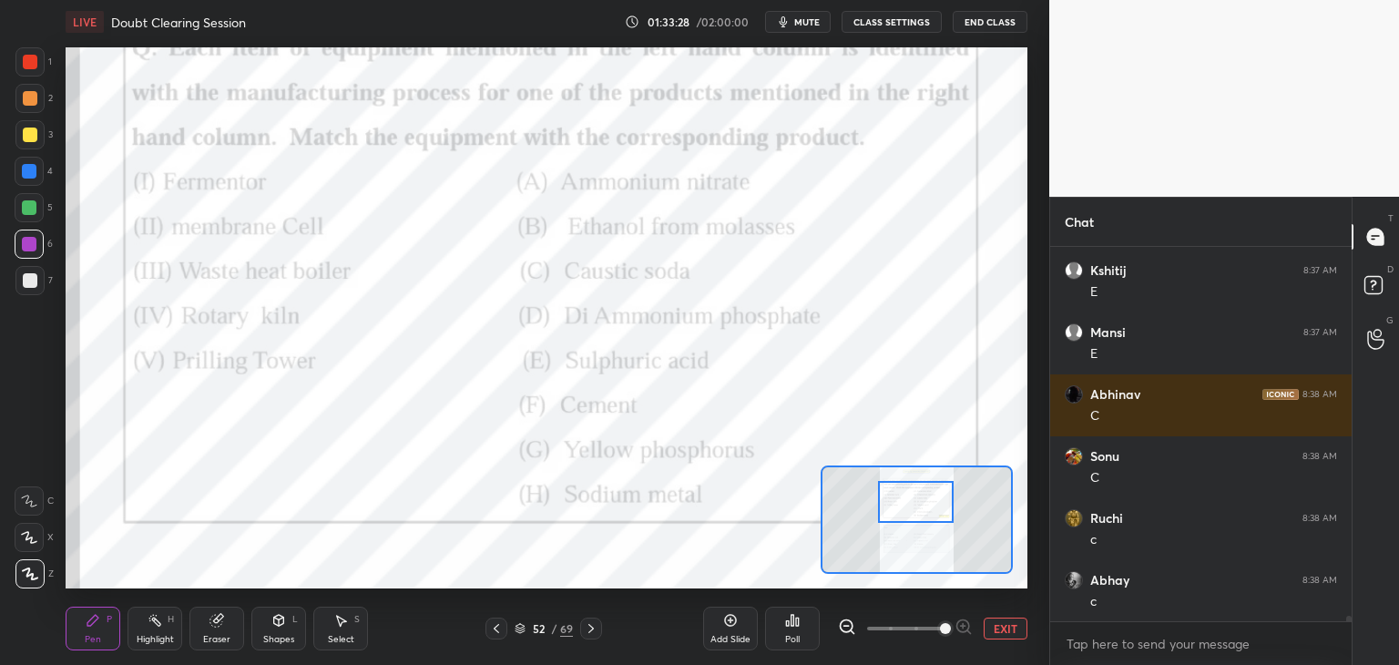
click at [604, 631] on div "52 / 69" at bounding box center [543, 629] width 319 height 22
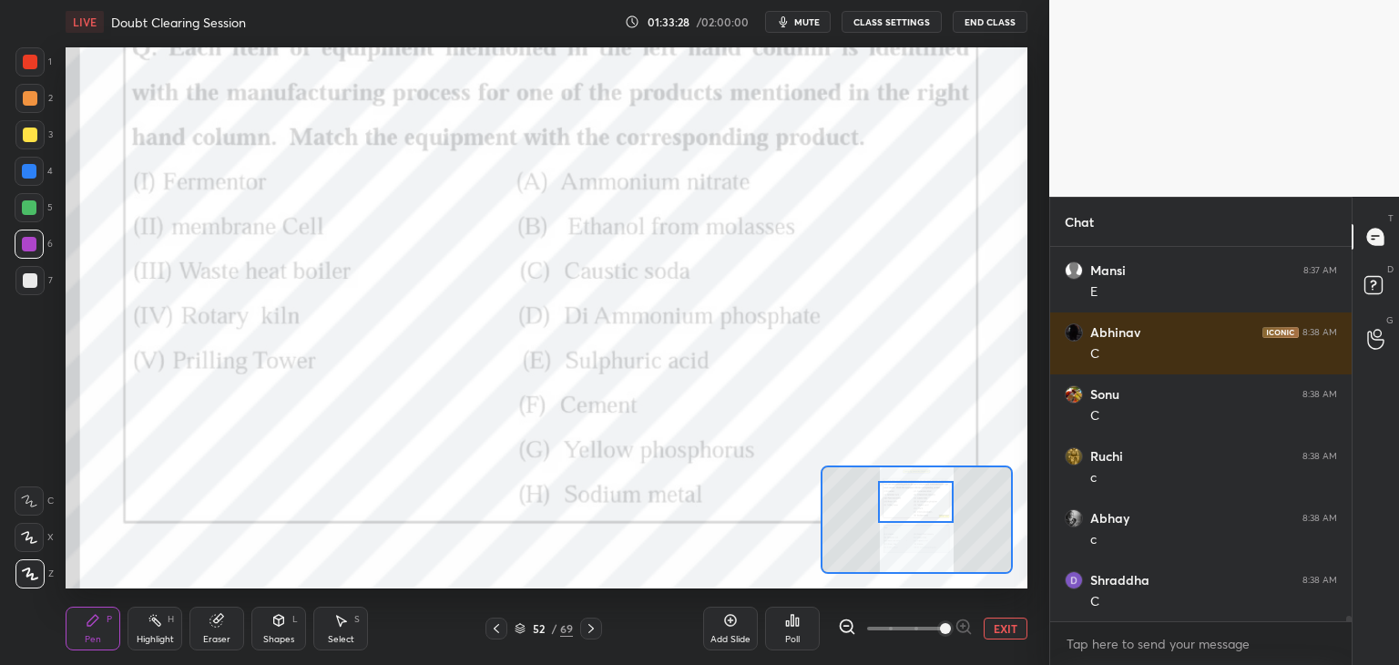
click at [593, 631] on icon at bounding box center [591, 628] width 15 height 15
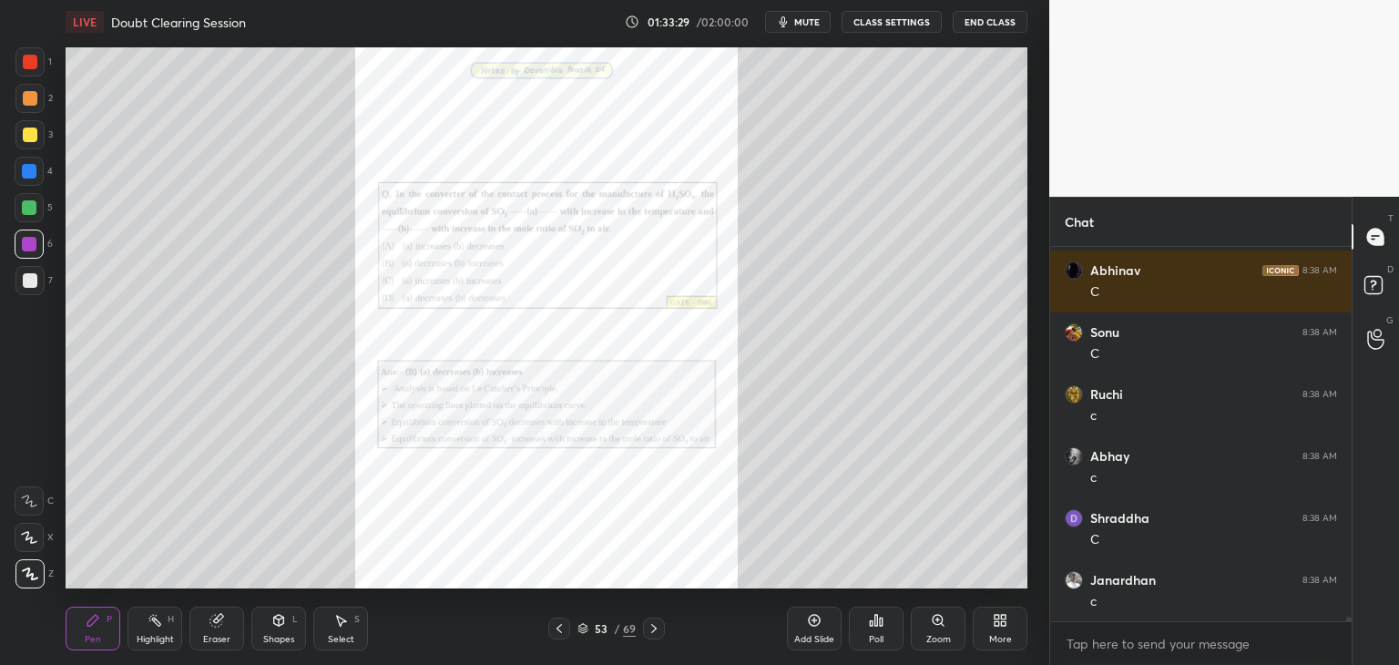
scroll to position [27763, 0]
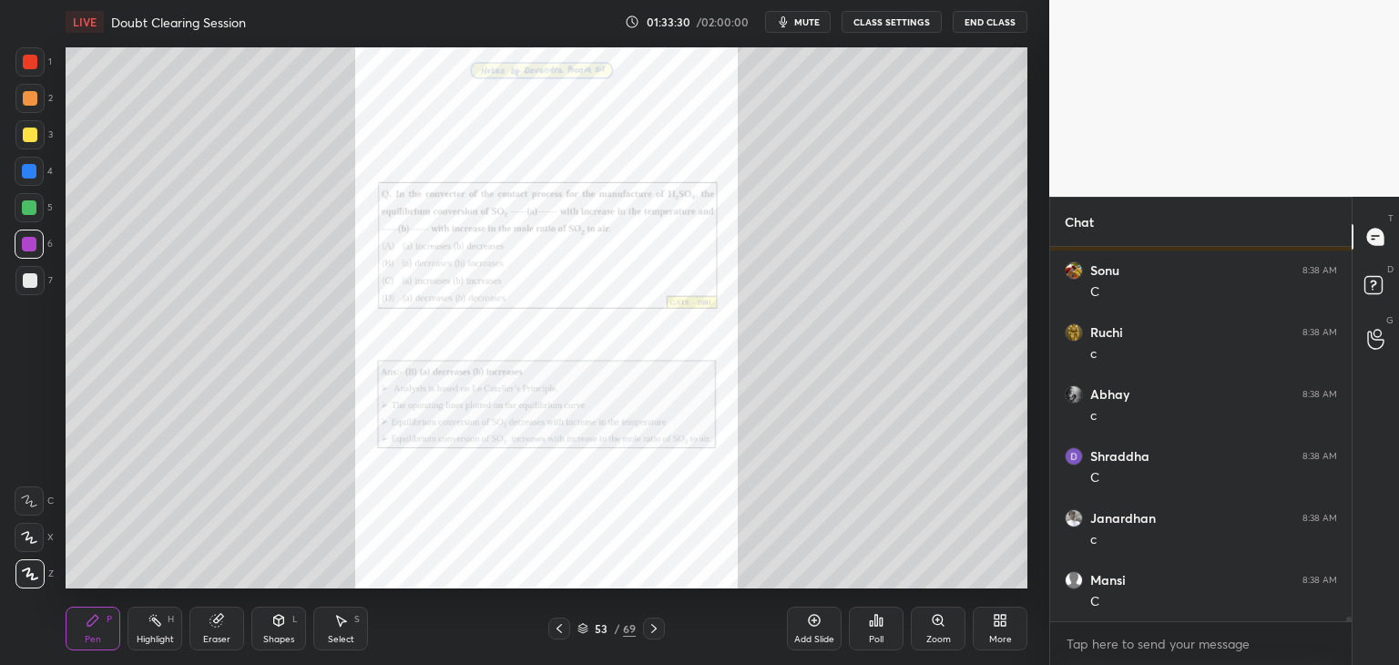
click at [925, 628] on div "Zoom" at bounding box center [938, 629] width 55 height 44
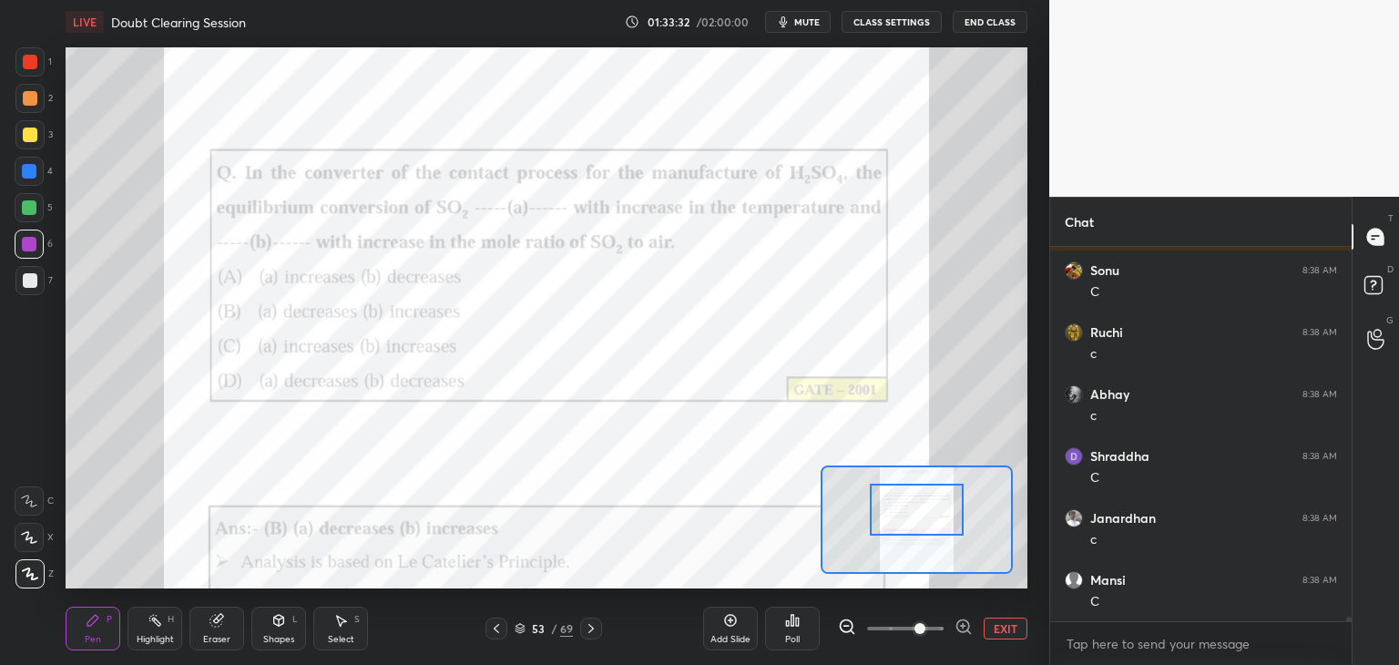
drag, startPoint x: 912, startPoint y: 537, endPoint x: 912, endPoint y: 527, distance: 10.0
click at [912, 527] on div at bounding box center [917, 510] width 95 height 52
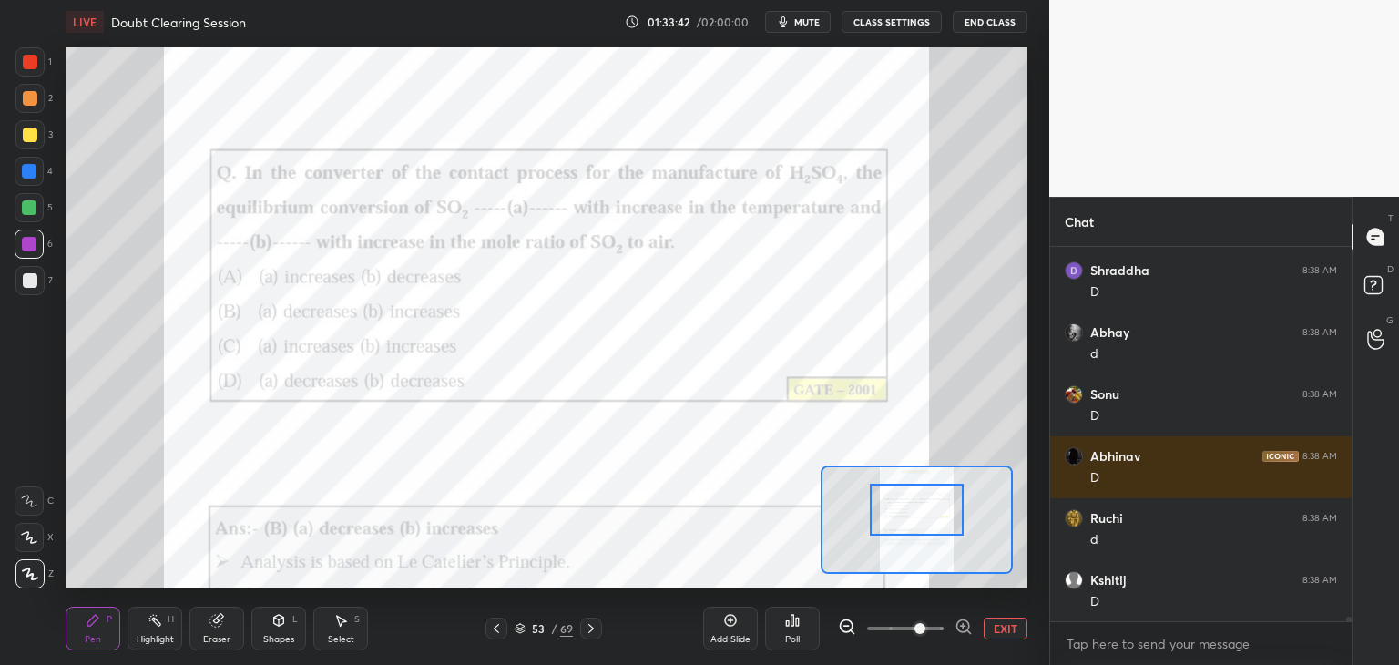
scroll to position [28197, 0]
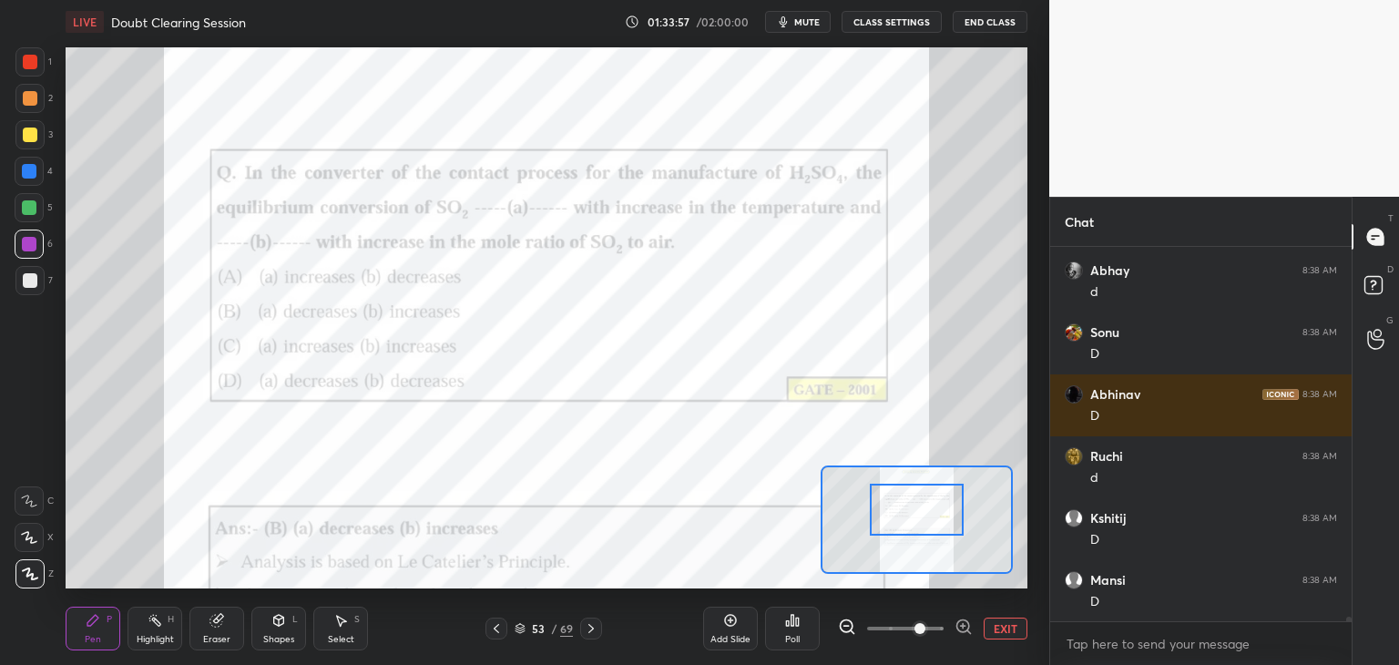
click at [588, 628] on icon at bounding box center [591, 628] width 15 height 15
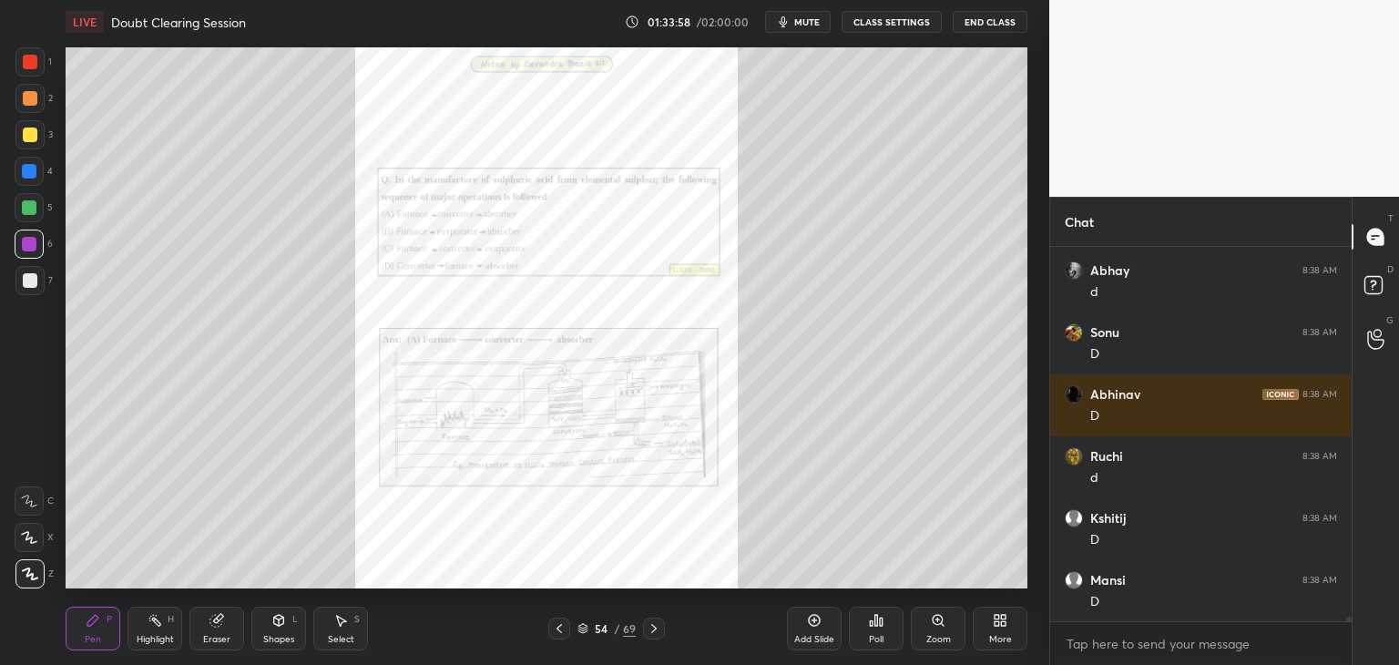
click at [938, 638] on div "Zoom" at bounding box center [938, 639] width 25 height 9
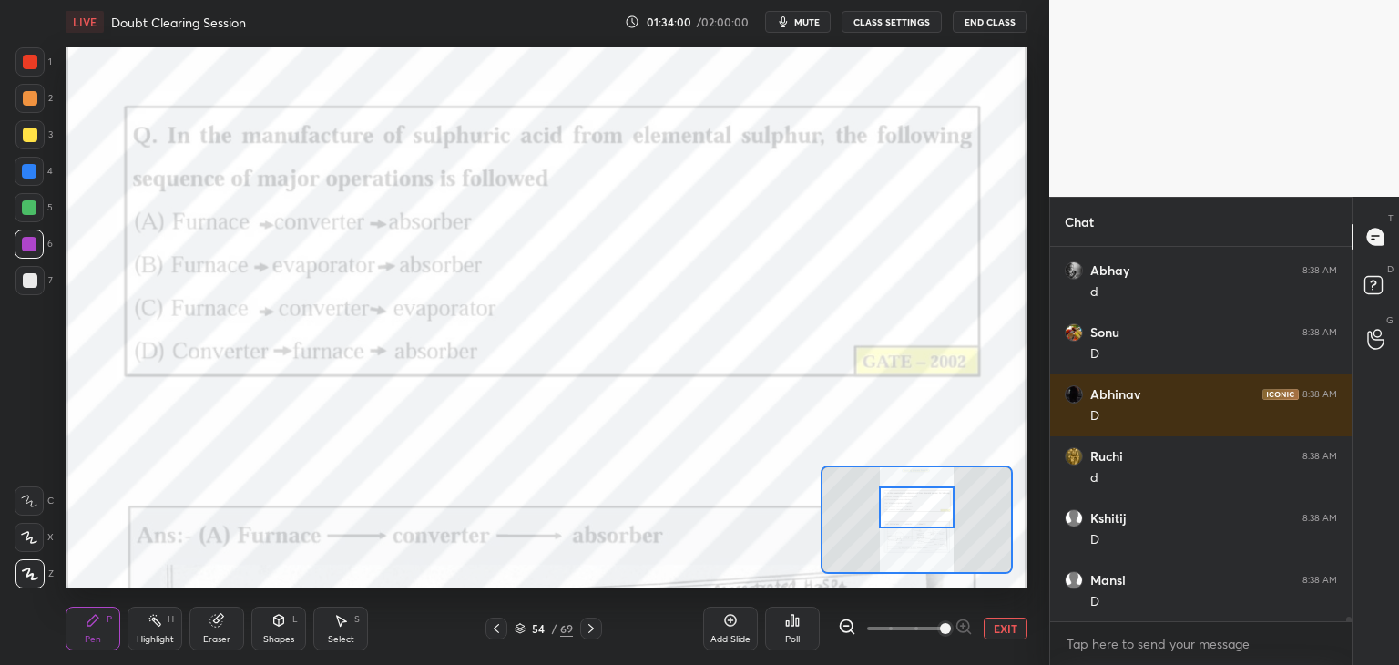
drag, startPoint x: 922, startPoint y: 526, endPoint x: 922, endPoint y: 516, distance: 10.0
click at [922, 516] on div at bounding box center [917, 507] width 76 height 42
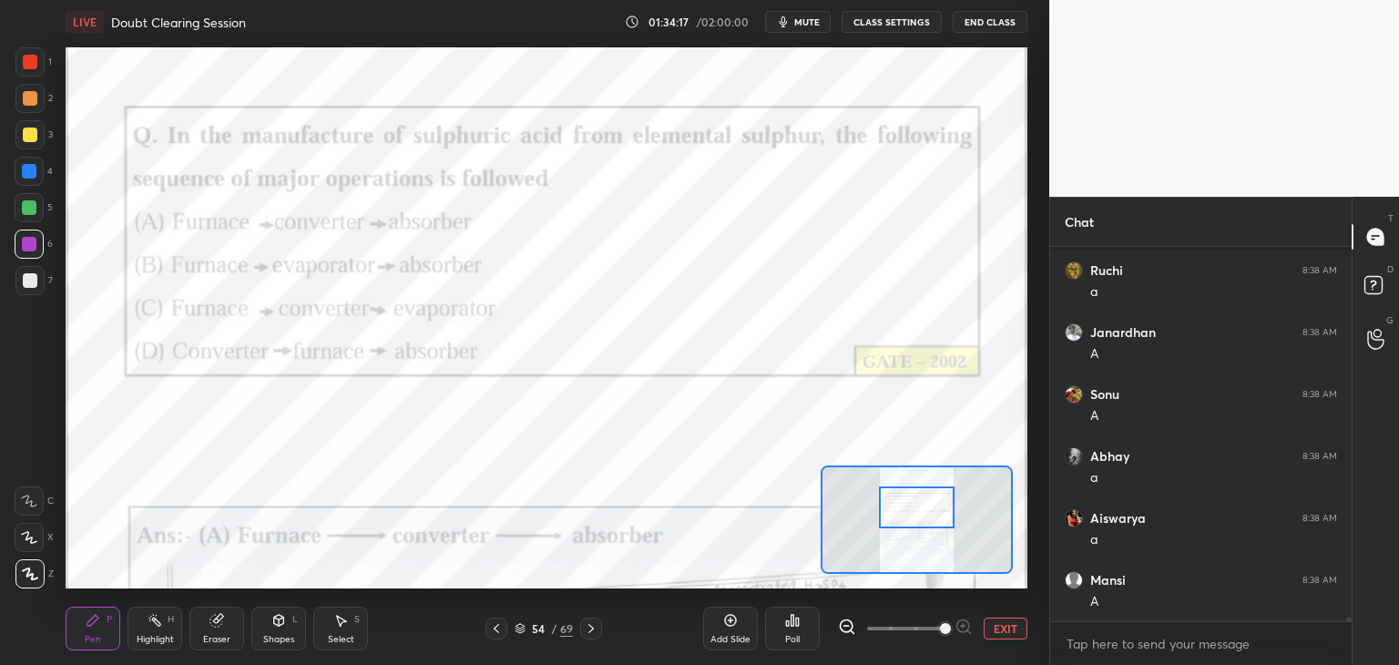
scroll to position [28754, 0]
click at [590, 635] on div at bounding box center [591, 629] width 22 height 22
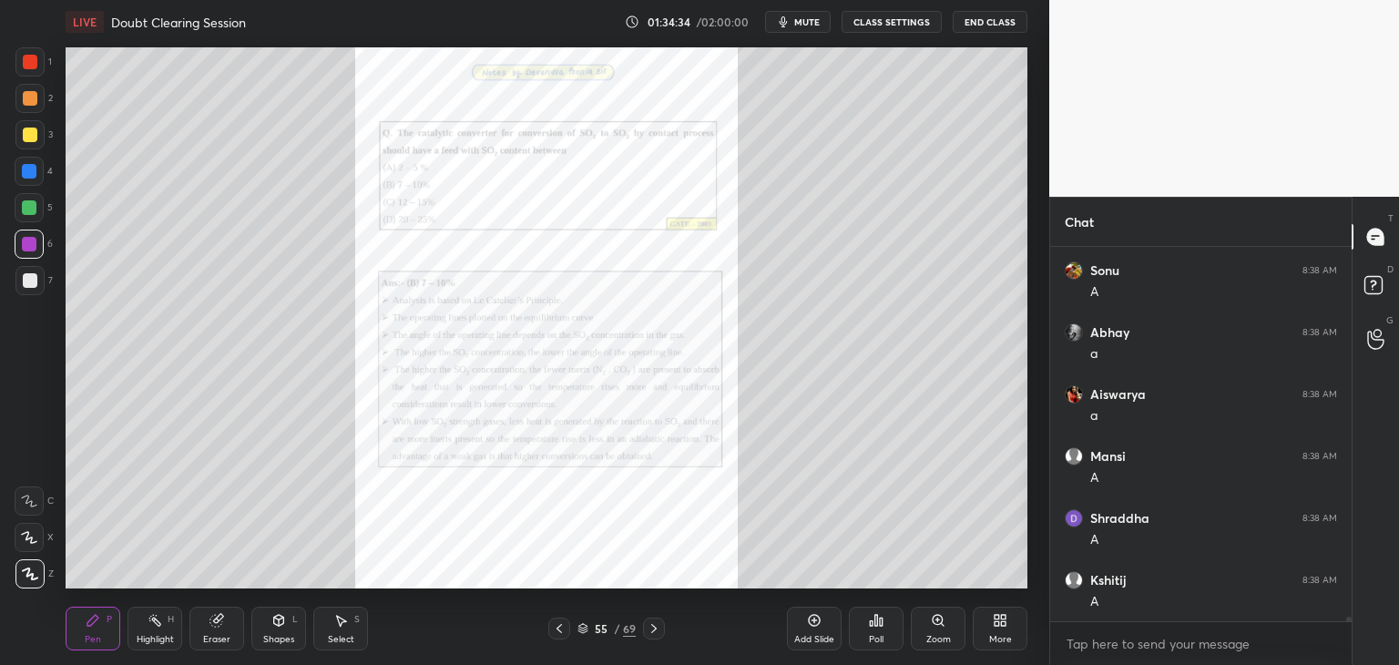
click at [933, 638] on div "Zoom" at bounding box center [938, 639] width 25 height 9
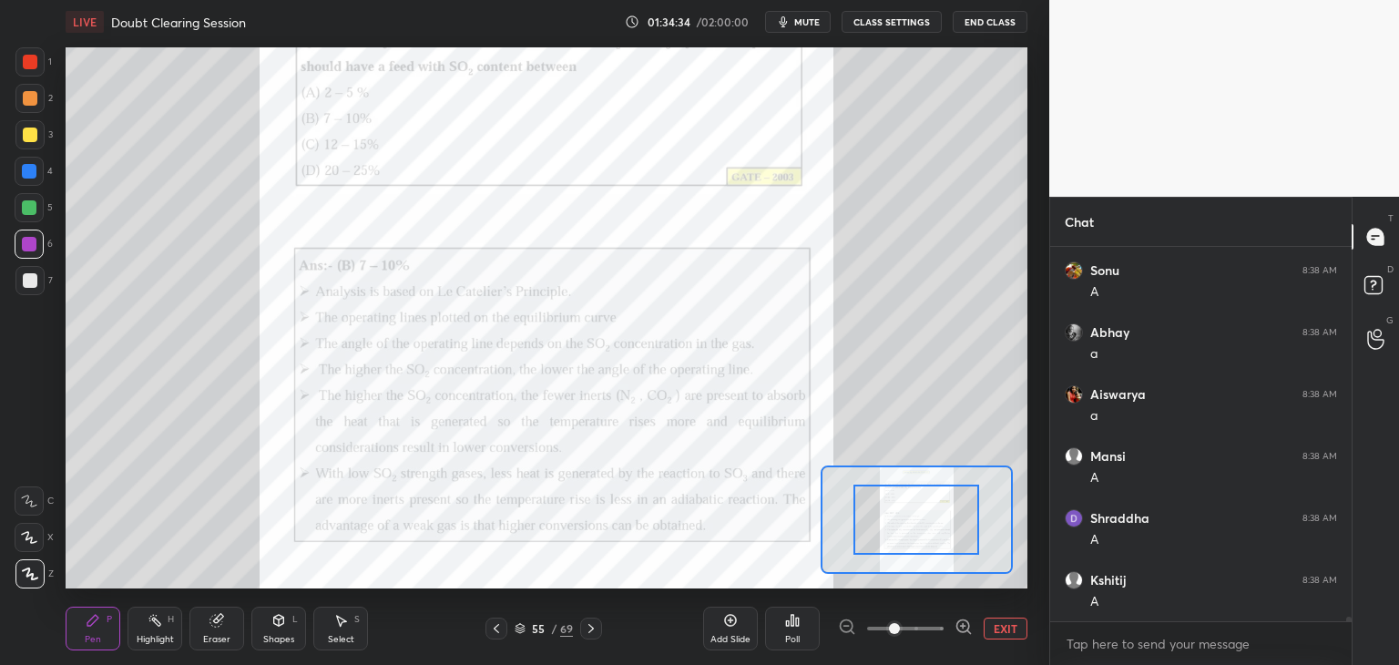
click at [933, 638] on span at bounding box center [905, 628] width 77 height 27
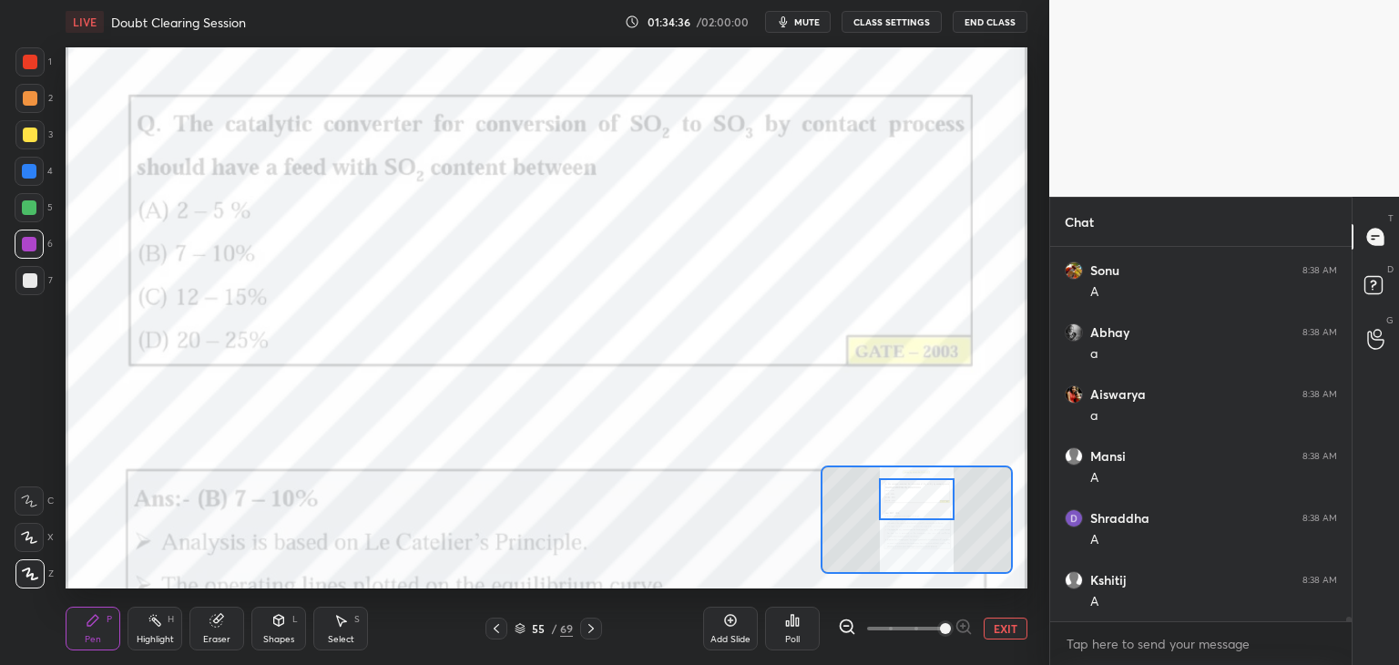
drag, startPoint x: 918, startPoint y: 526, endPoint x: 918, endPoint y: 509, distance: 16.4
click at [918, 509] on div at bounding box center [917, 499] width 76 height 42
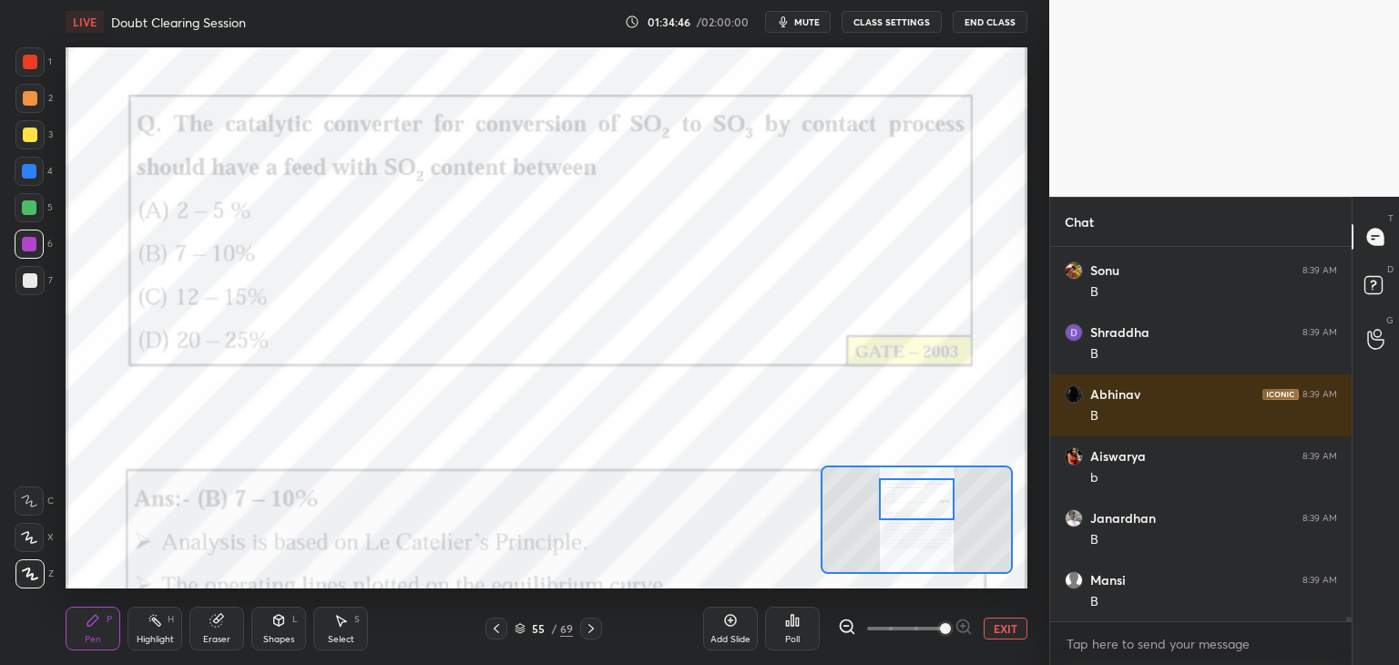
scroll to position [29250, 0]
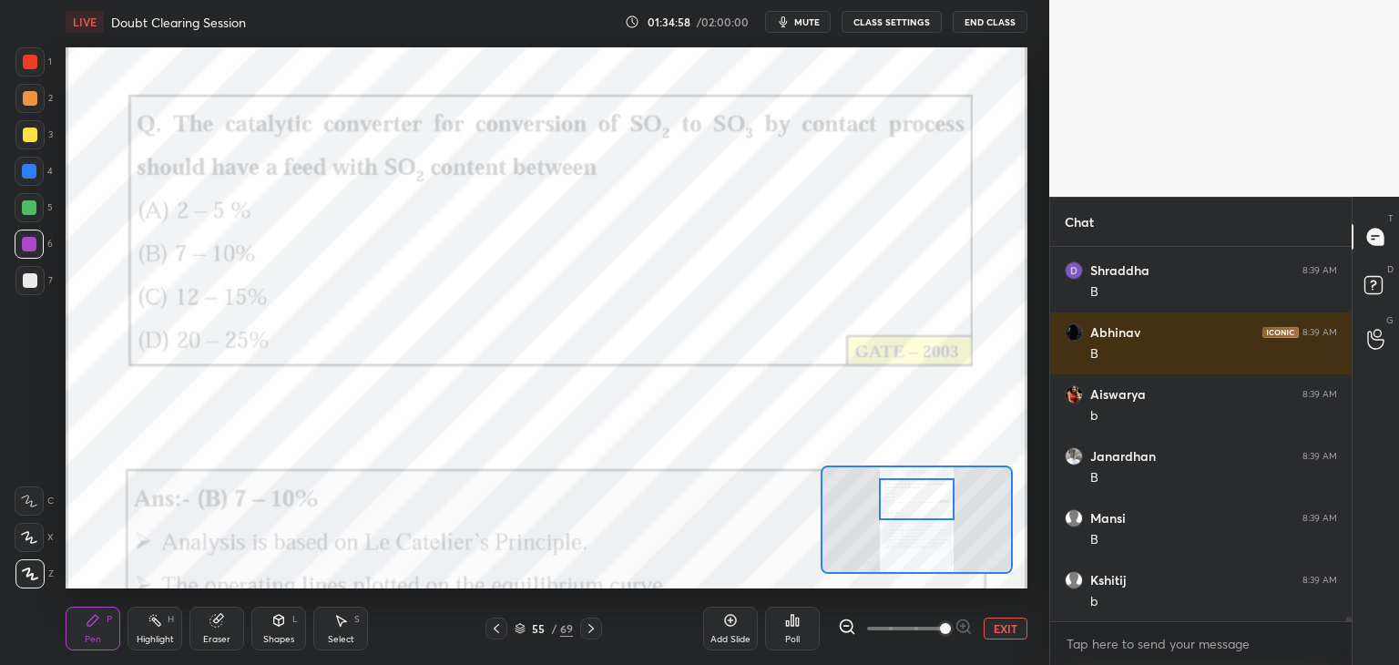
click at [585, 631] on icon at bounding box center [591, 628] width 15 height 15
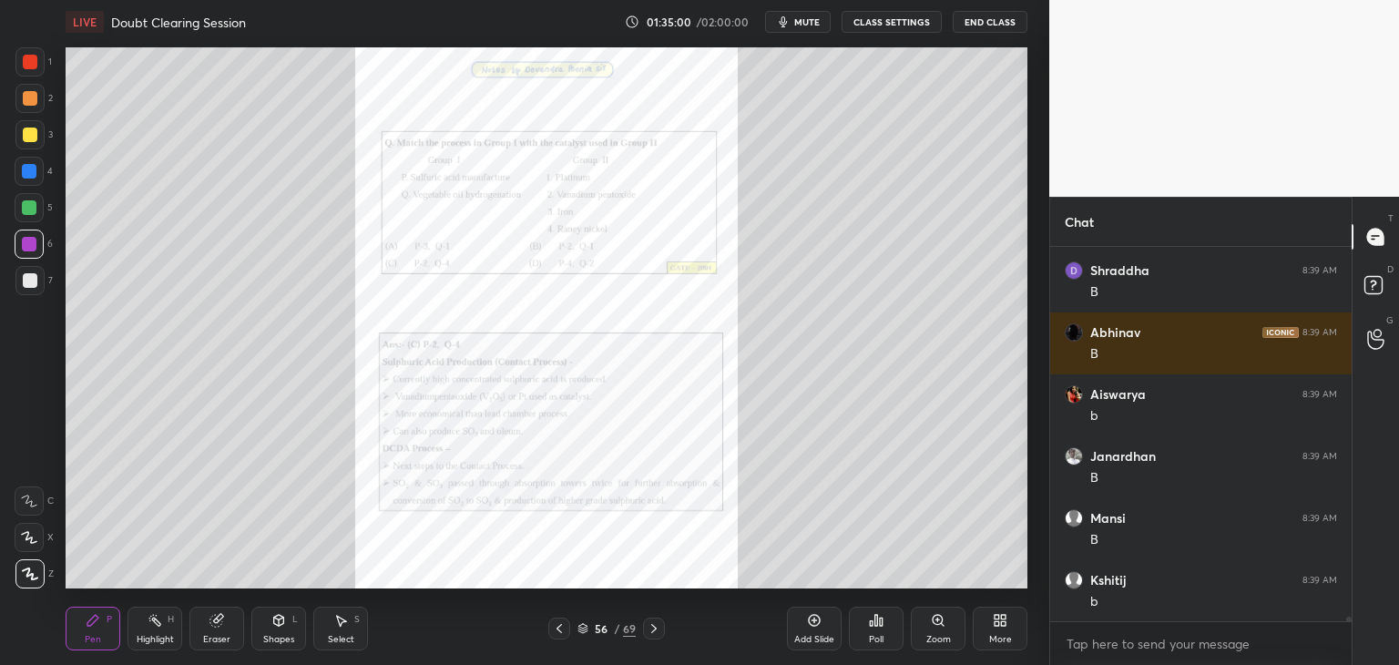
click at [934, 635] on div "Zoom" at bounding box center [938, 639] width 25 height 9
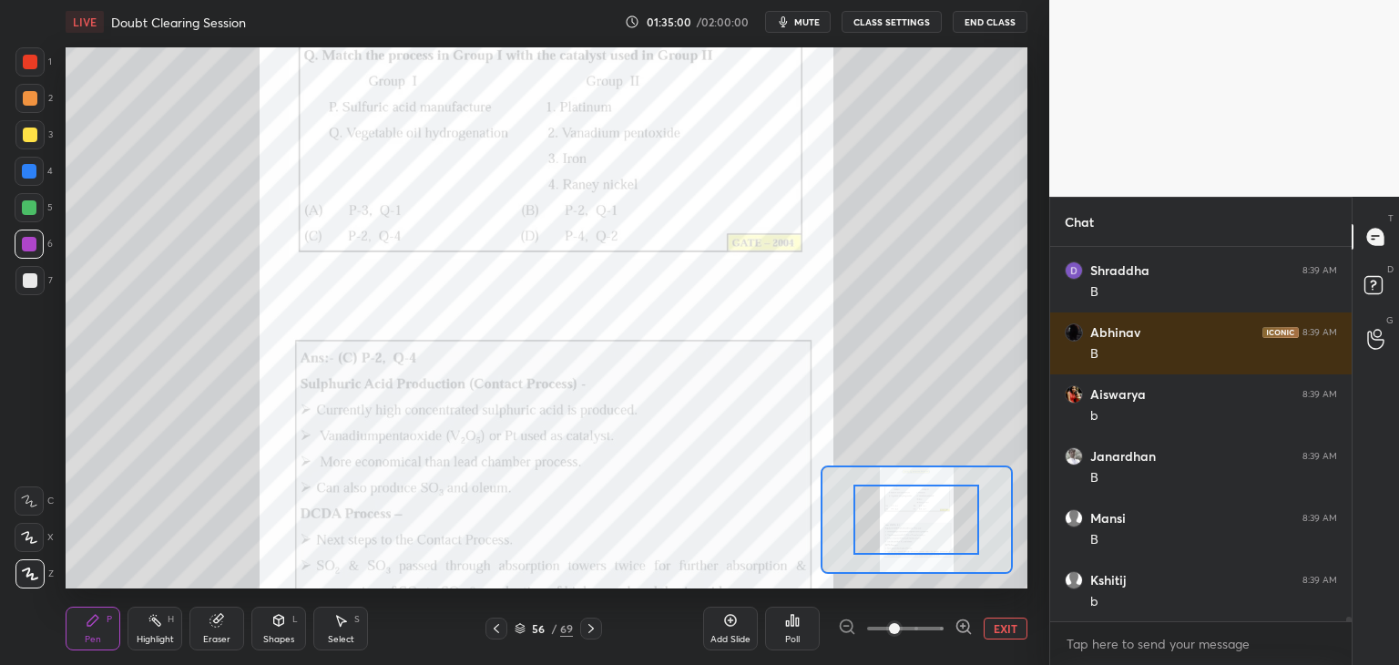
click at [934, 634] on span at bounding box center [905, 628] width 77 height 27
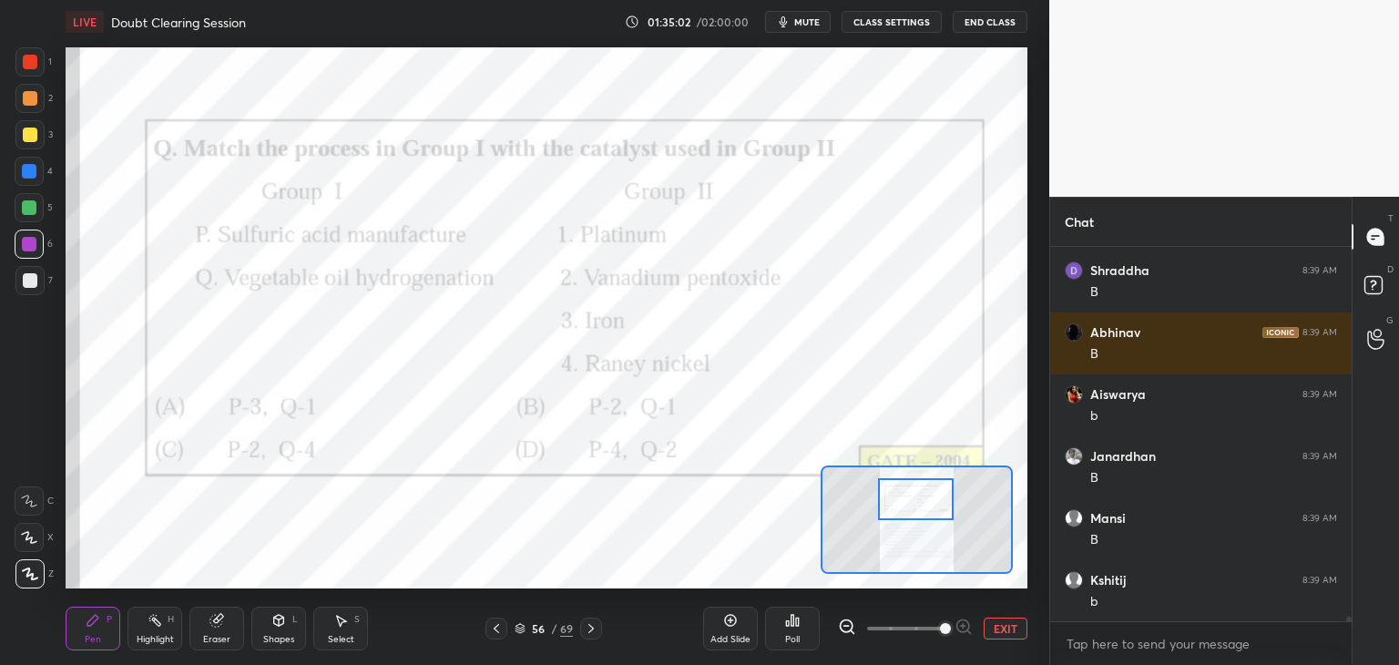
drag, startPoint x: 915, startPoint y: 520, endPoint x: 915, endPoint y: 507, distance: 12.8
click at [915, 507] on div at bounding box center [916, 499] width 76 height 42
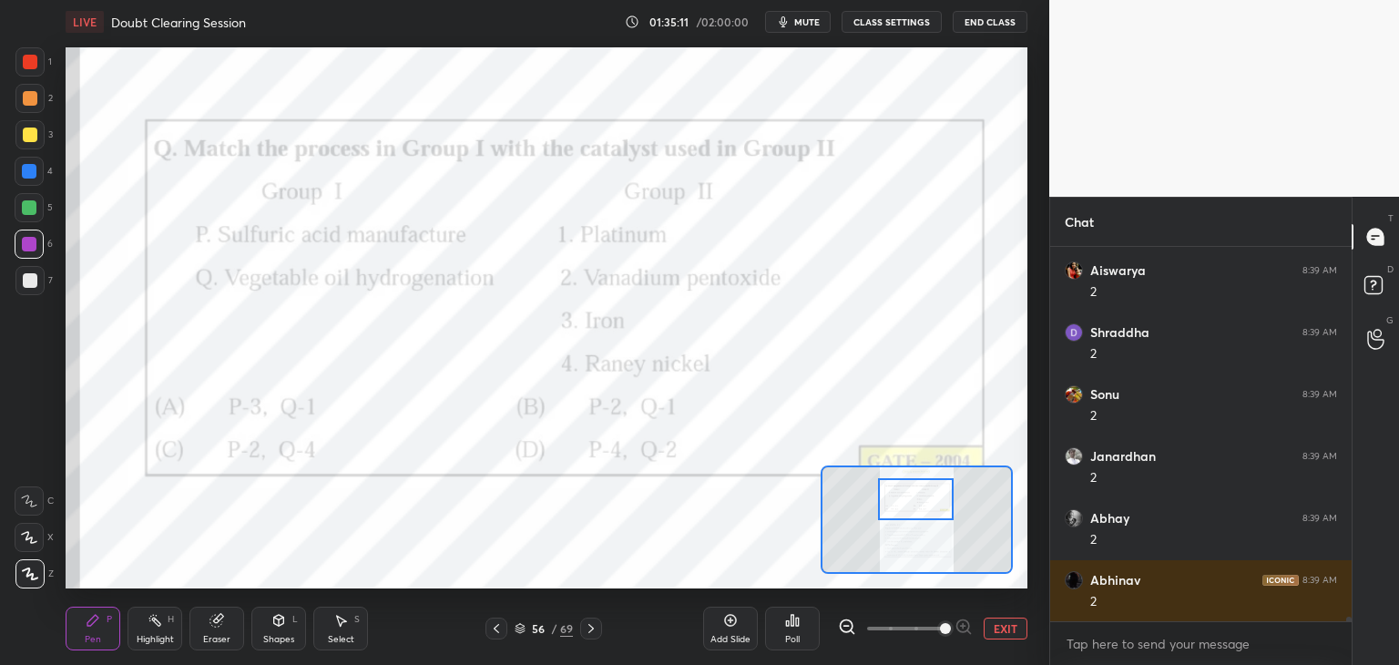
scroll to position [29684, 0]
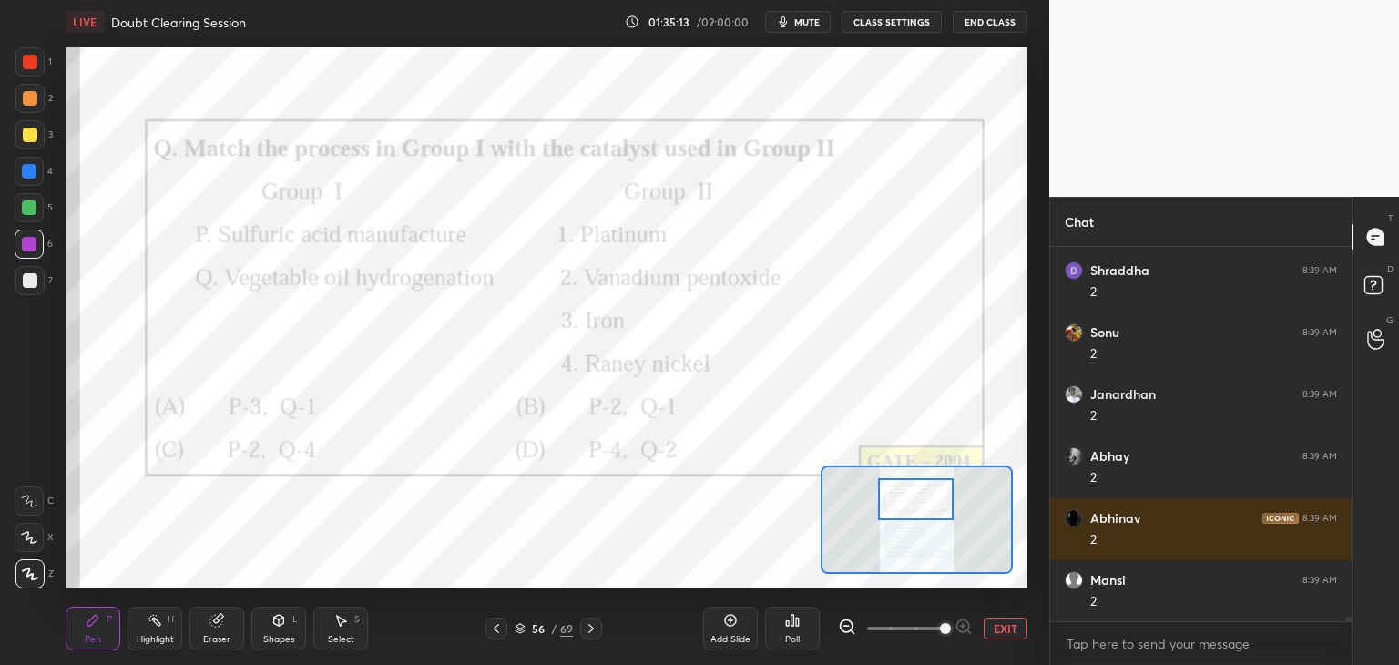
click at [591, 632] on icon at bounding box center [591, 628] width 15 height 15
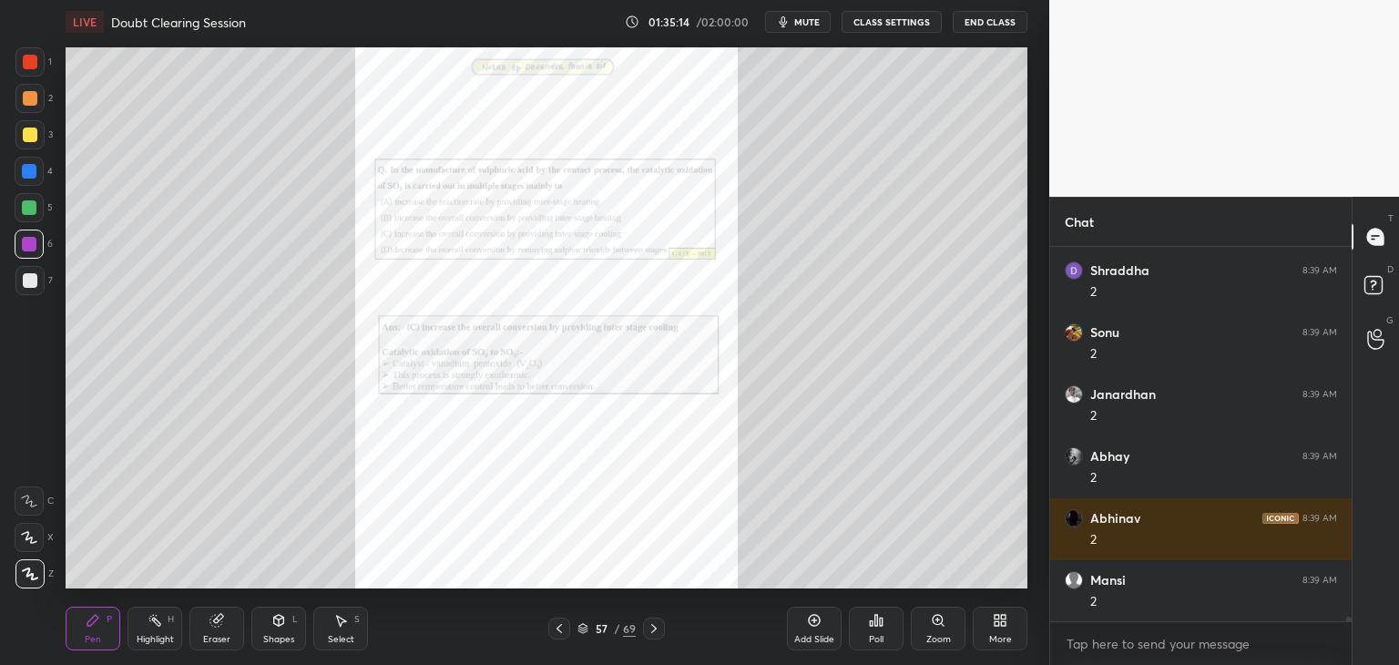
scroll to position [29746, 0]
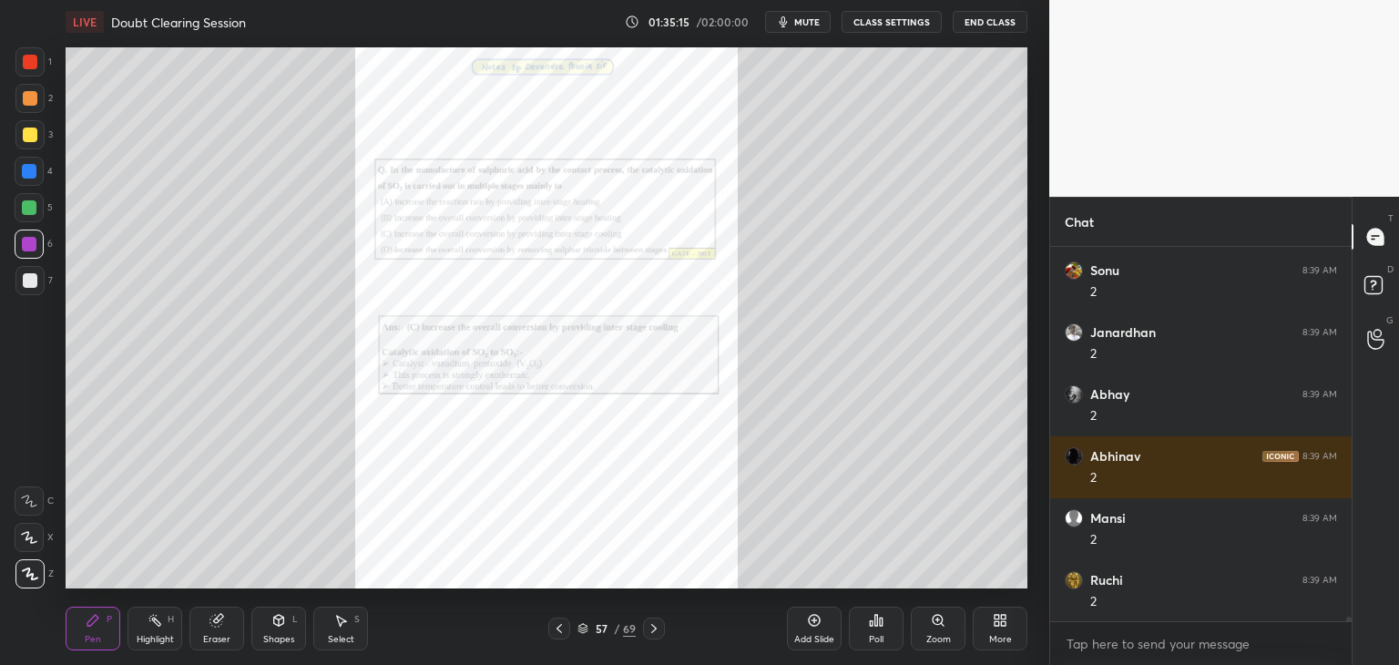
click at [931, 631] on div "Zoom" at bounding box center [938, 629] width 55 height 44
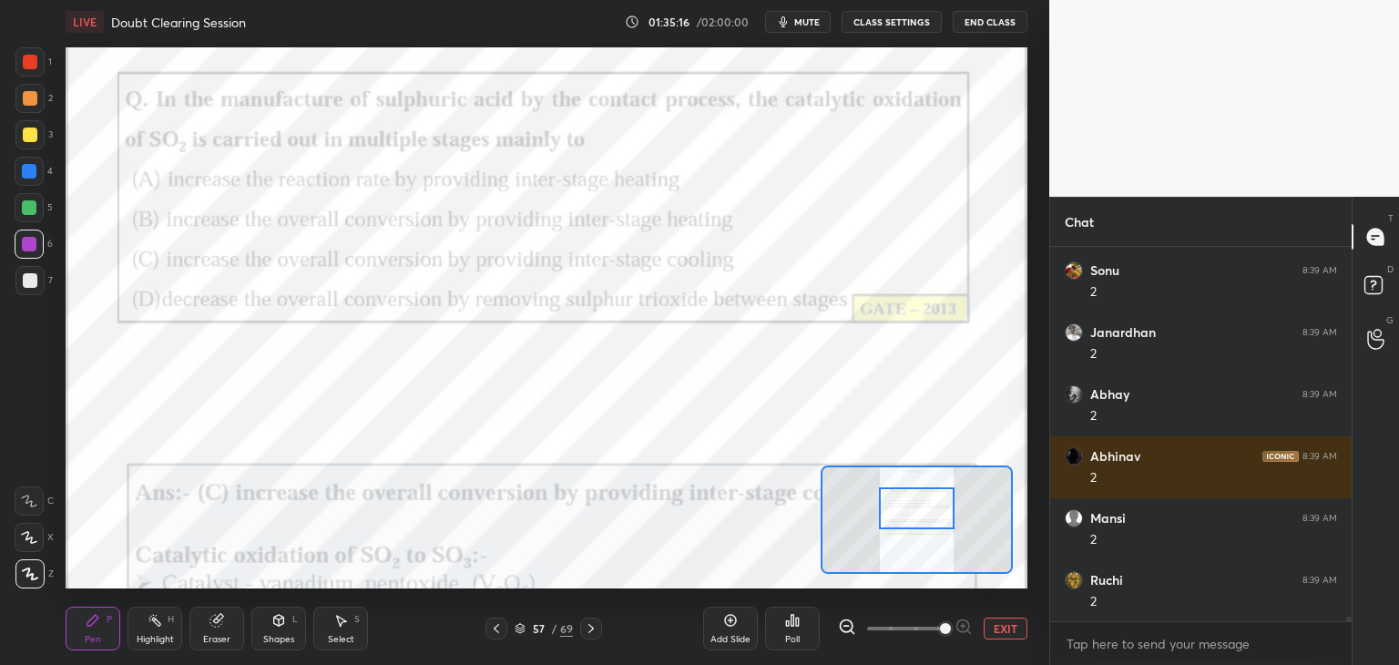
drag, startPoint x: 916, startPoint y: 522, endPoint x: 916, endPoint y: 510, distance: 11.8
click at [916, 510] on div at bounding box center [917, 508] width 76 height 42
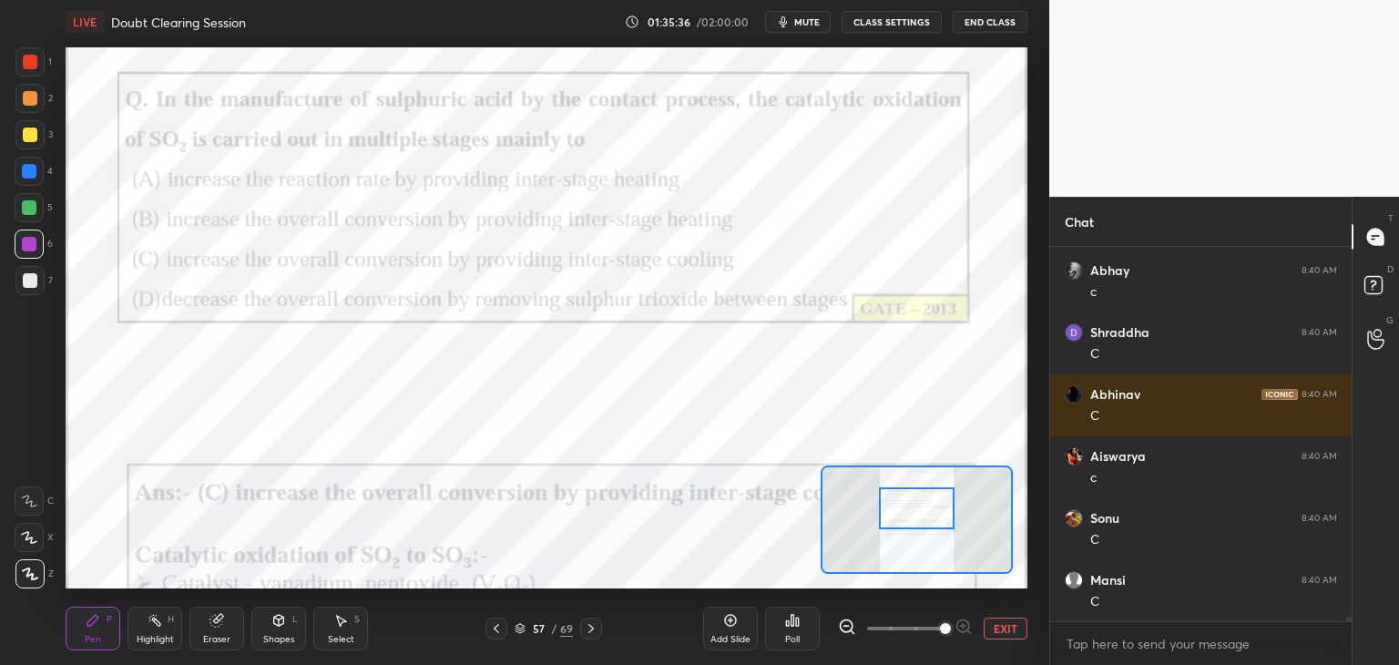
scroll to position [30241, 0]
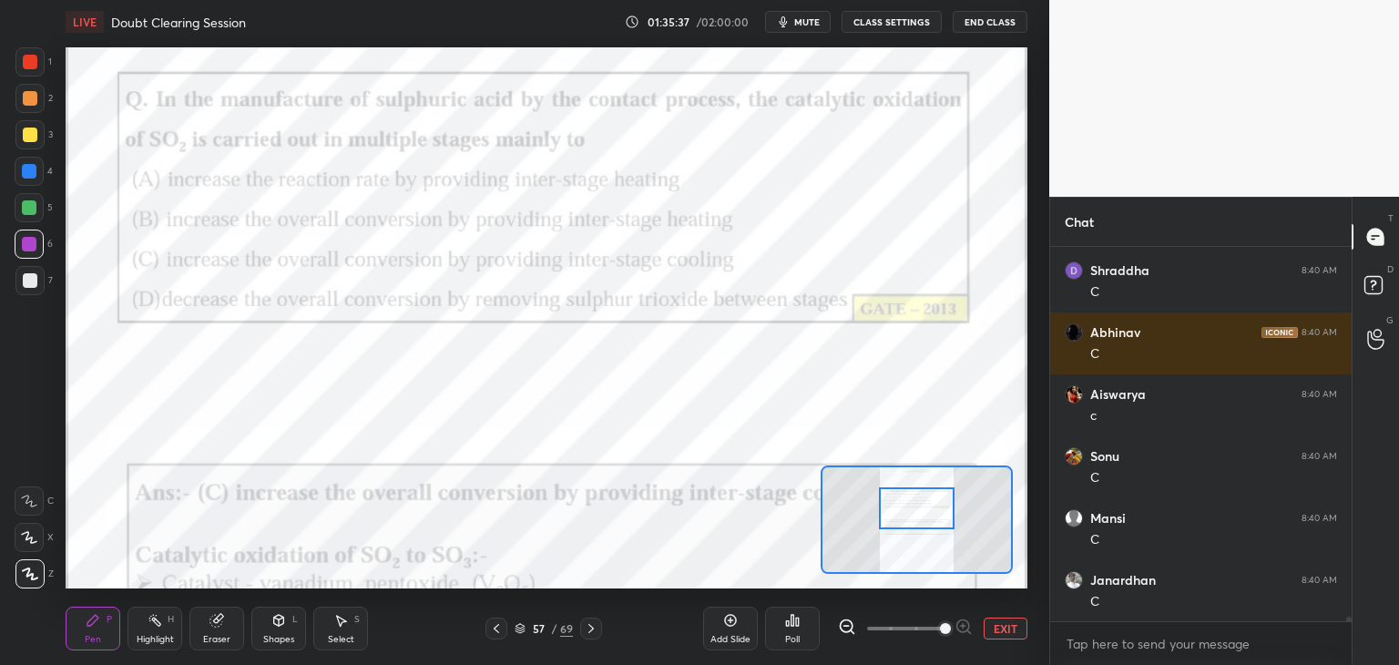
click at [590, 631] on icon at bounding box center [591, 628] width 15 height 15
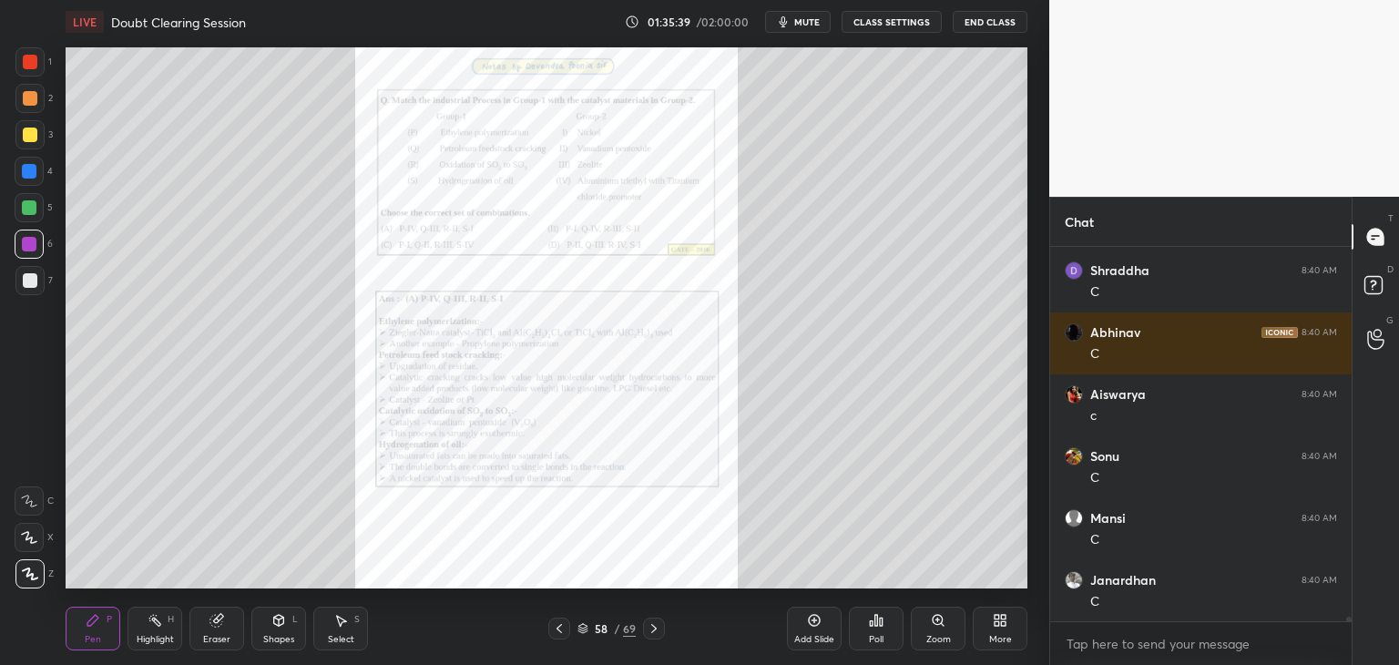
click at [934, 637] on div "Zoom" at bounding box center [938, 639] width 25 height 9
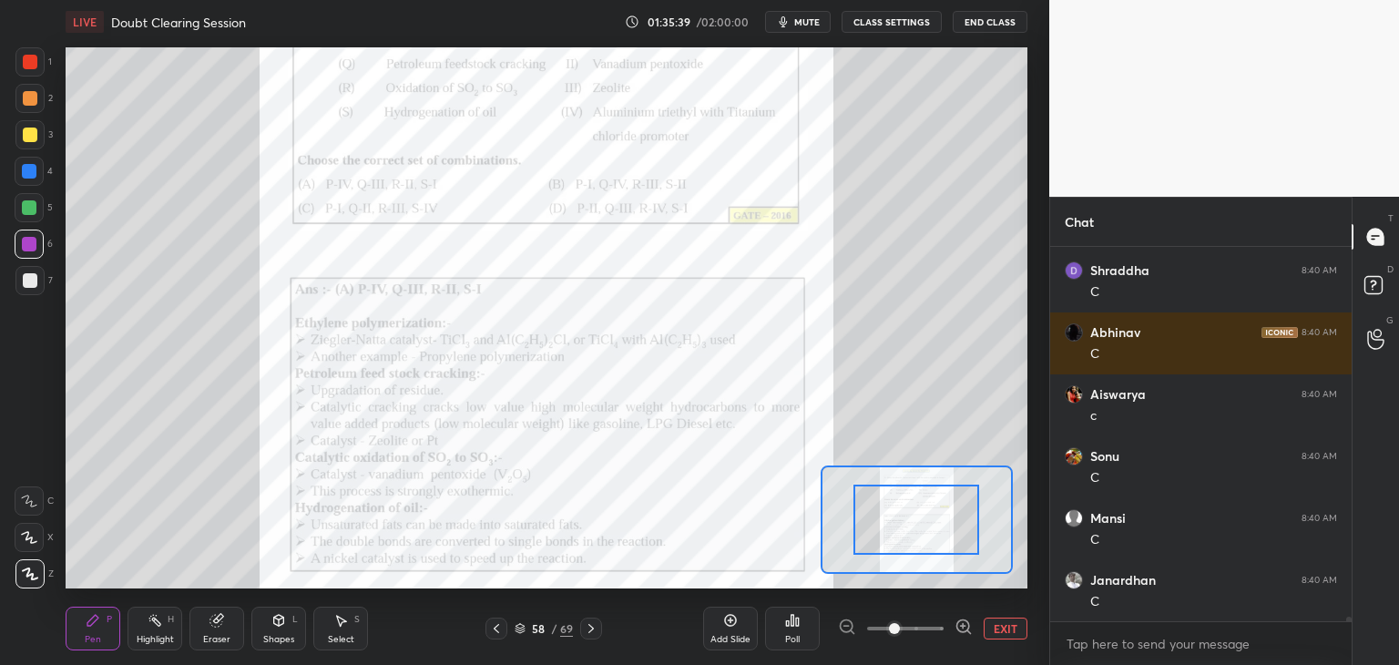
click at [935, 637] on span at bounding box center [905, 628] width 77 height 27
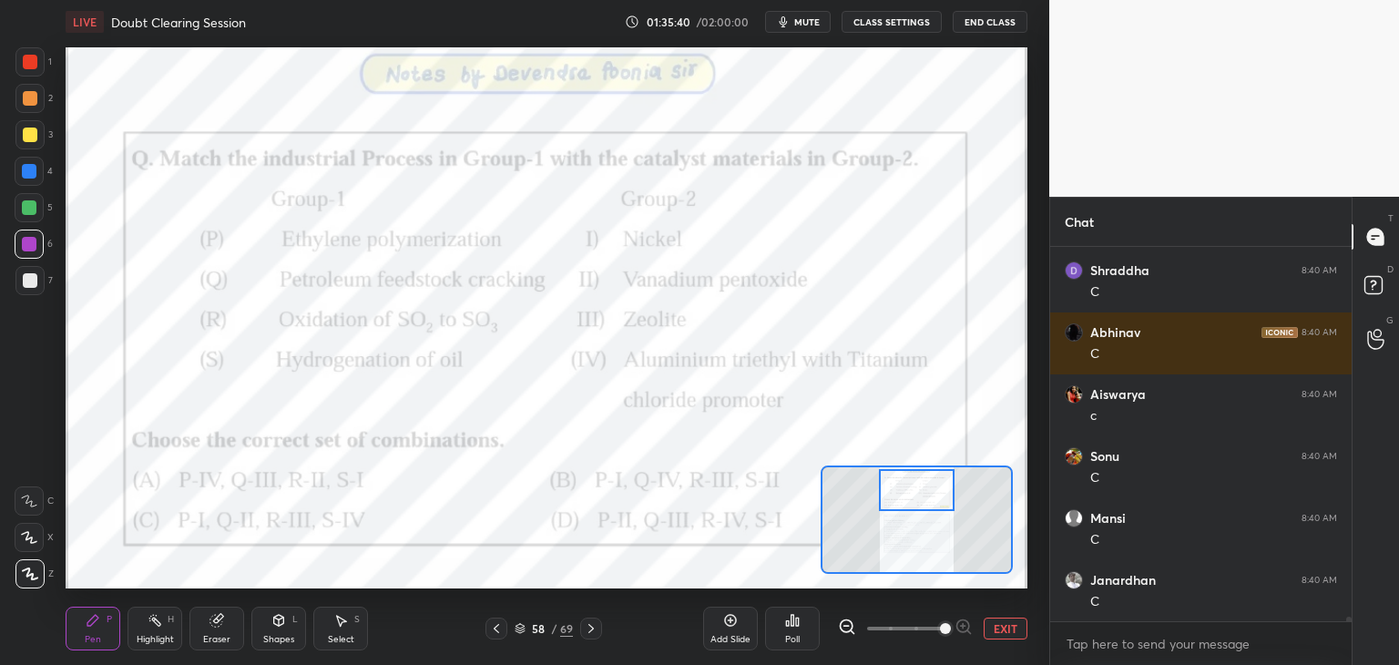
drag, startPoint x: 921, startPoint y: 511, endPoint x: 921, endPoint y: 498, distance: 12.8
click at [921, 498] on div at bounding box center [917, 490] width 76 height 42
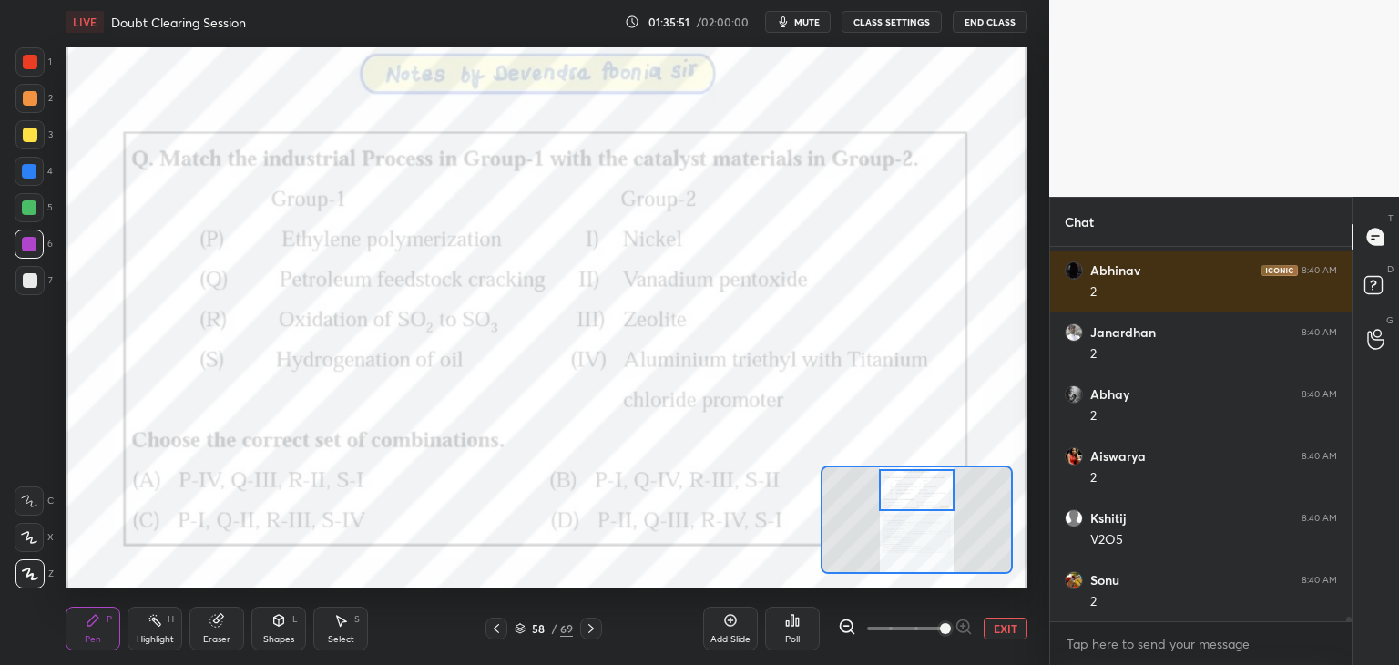
click at [598, 627] on icon at bounding box center [591, 628] width 15 height 15
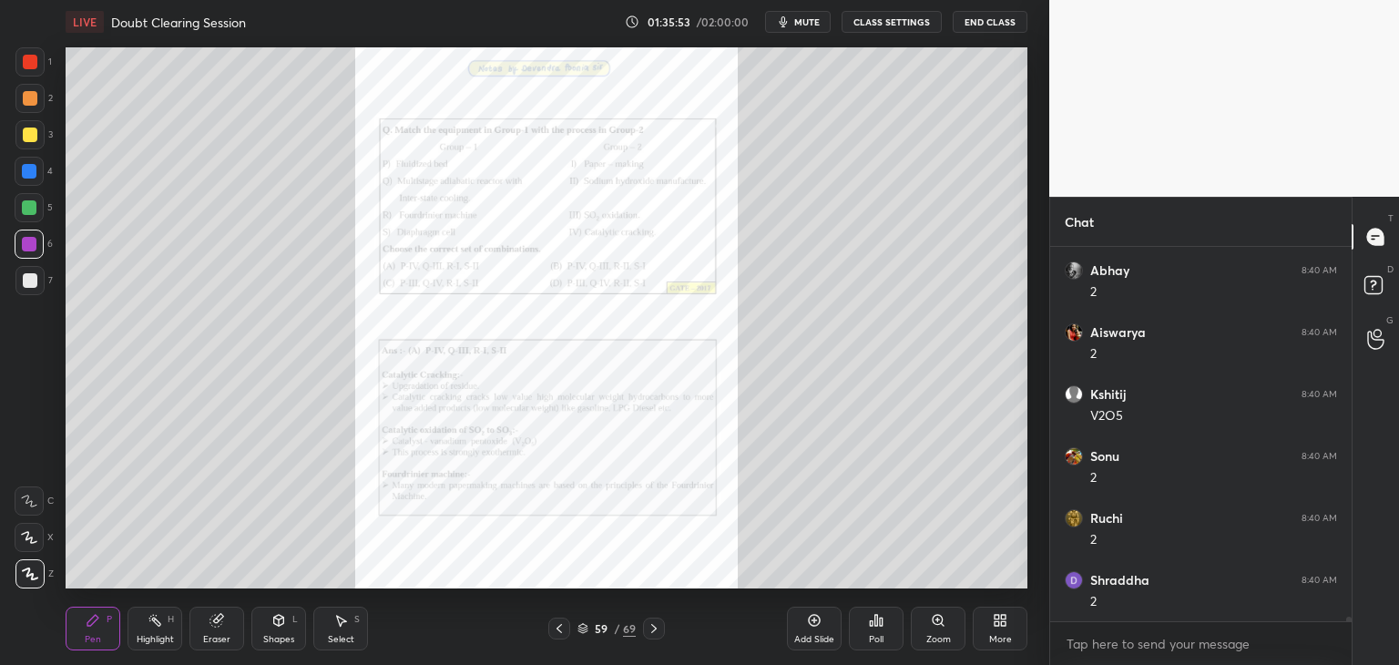
scroll to position [30799, 0]
click at [929, 635] on div "Zoom" at bounding box center [938, 639] width 25 height 9
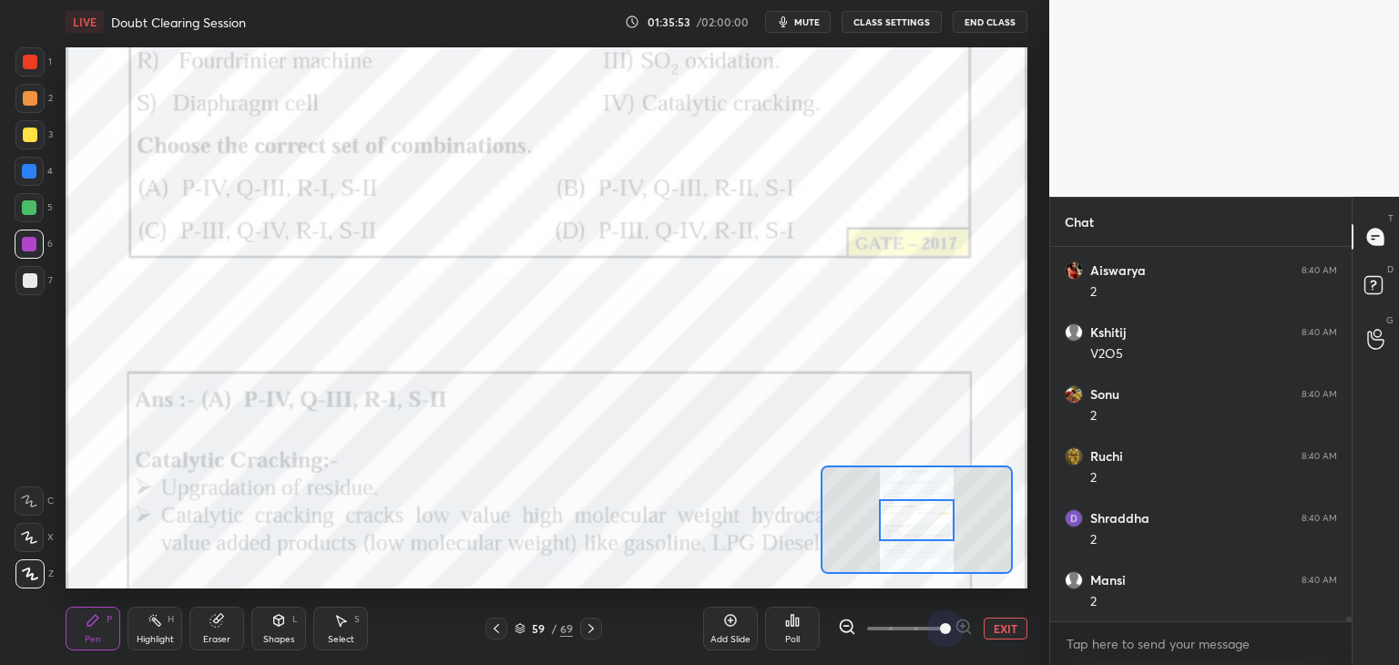
click at [931, 632] on span at bounding box center [905, 628] width 77 height 27
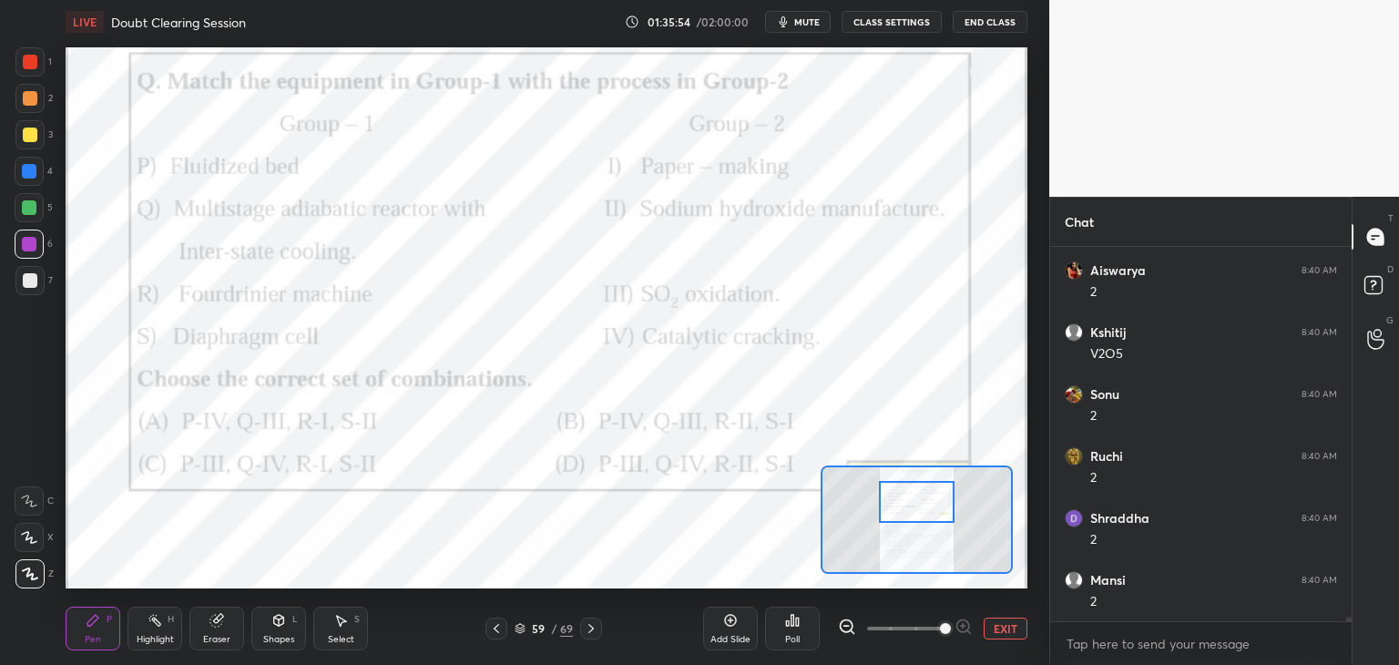
click at [922, 506] on div at bounding box center [917, 502] width 76 height 42
click at [593, 627] on icon at bounding box center [591, 628] width 15 height 15
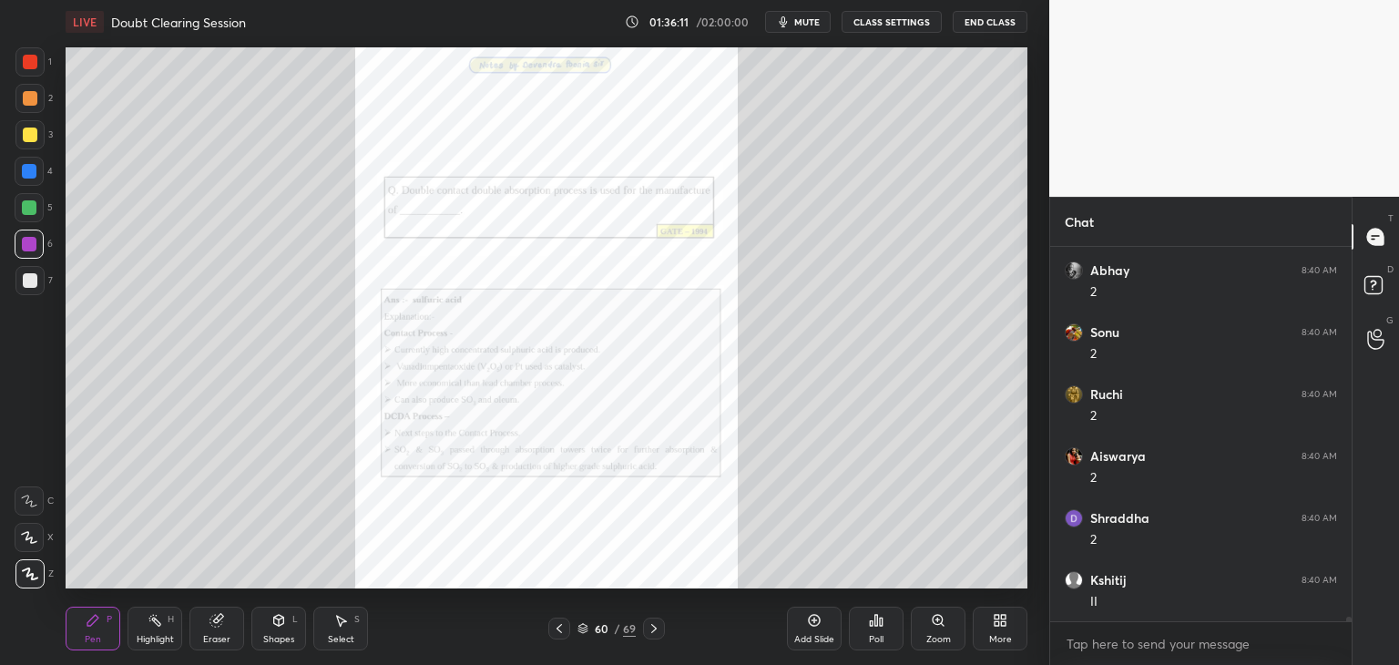
scroll to position [31852, 0]
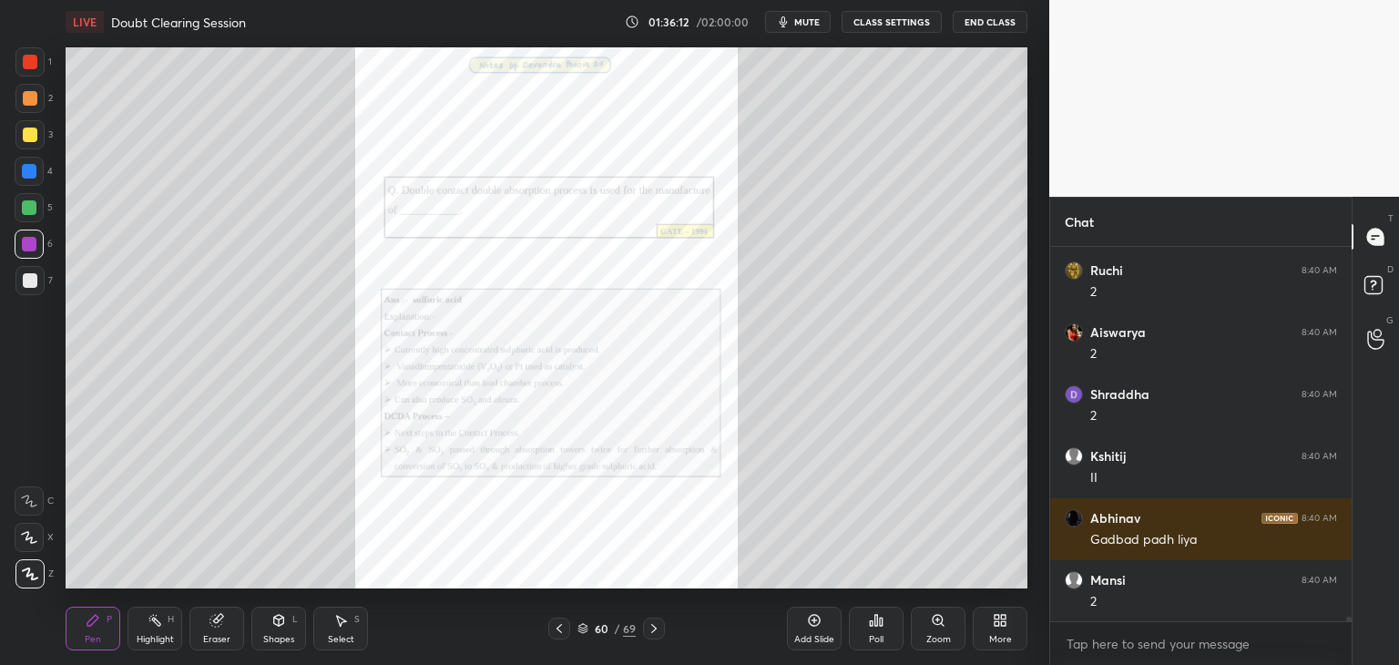
click at [926, 632] on div "Zoom" at bounding box center [938, 629] width 55 height 44
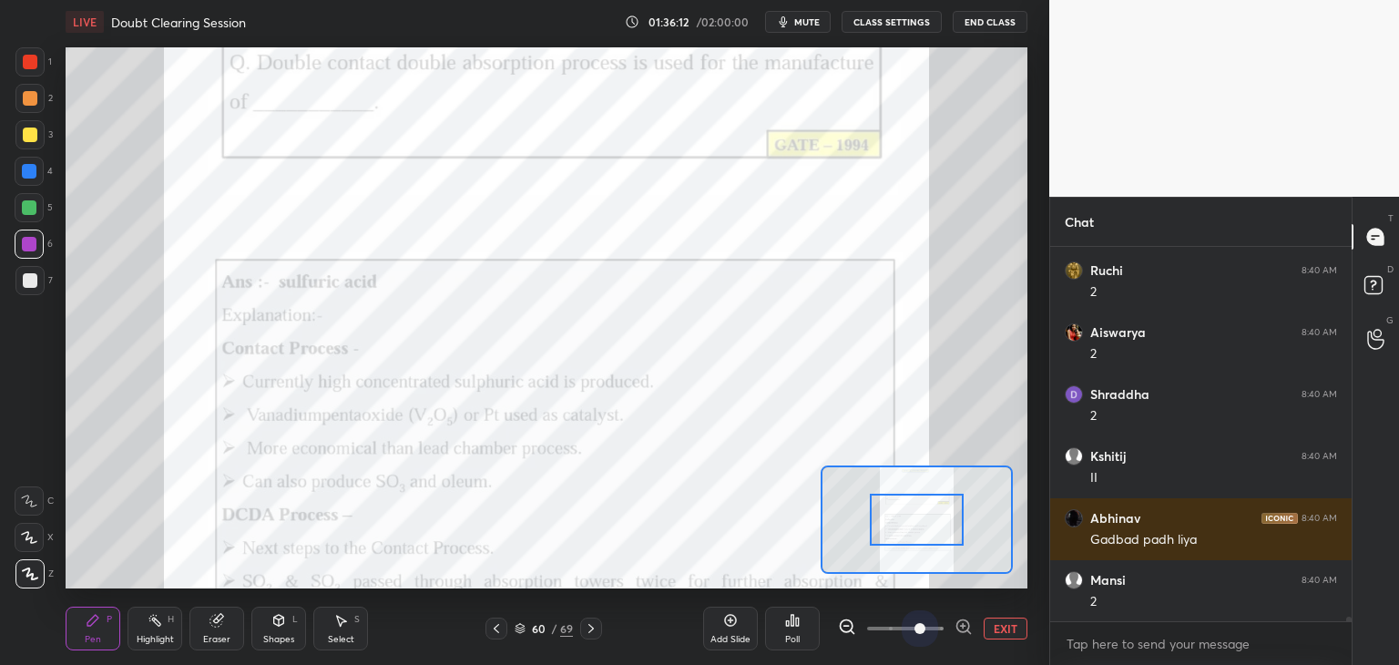
click at [926, 634] on span at bounding box center [905, 628] width 77 height 27
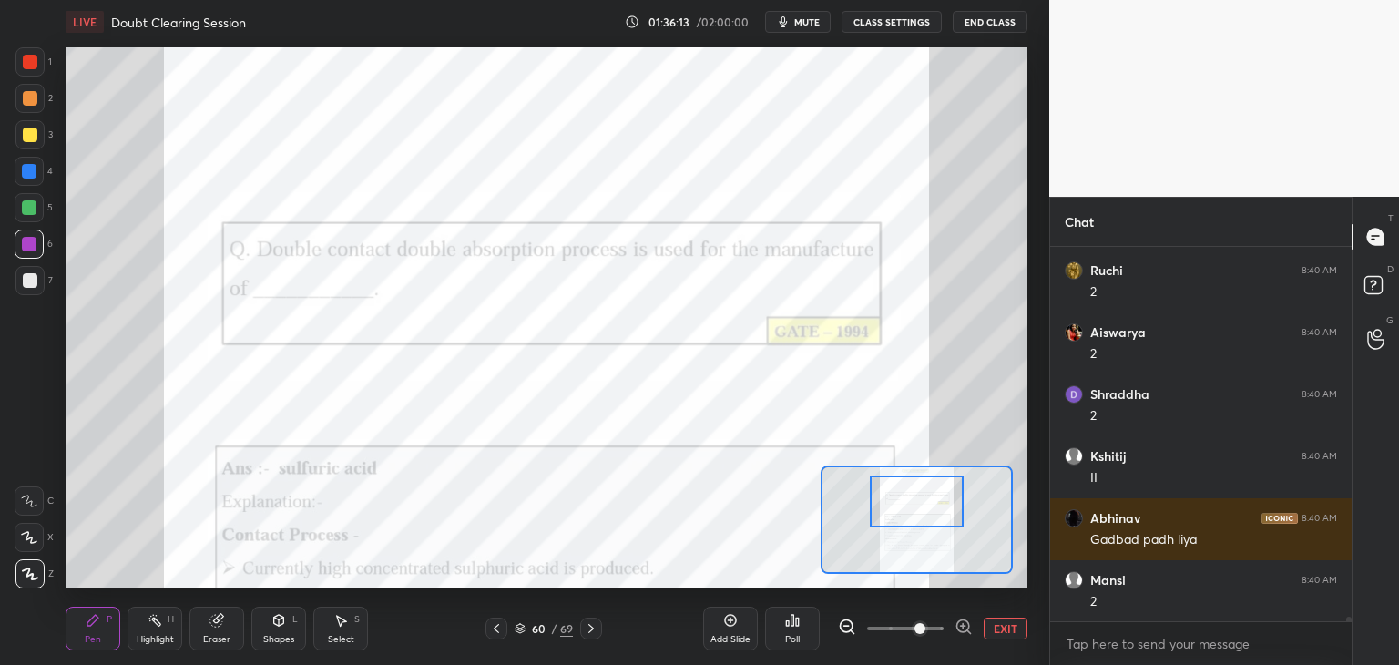
drag, startPoint x: 915, startPoint y: 524, endPoint x: 915, endPoint y: 507, distance: 16.4
click at [915, 507] on div at bounding box center [917, 502] width 95 height 52
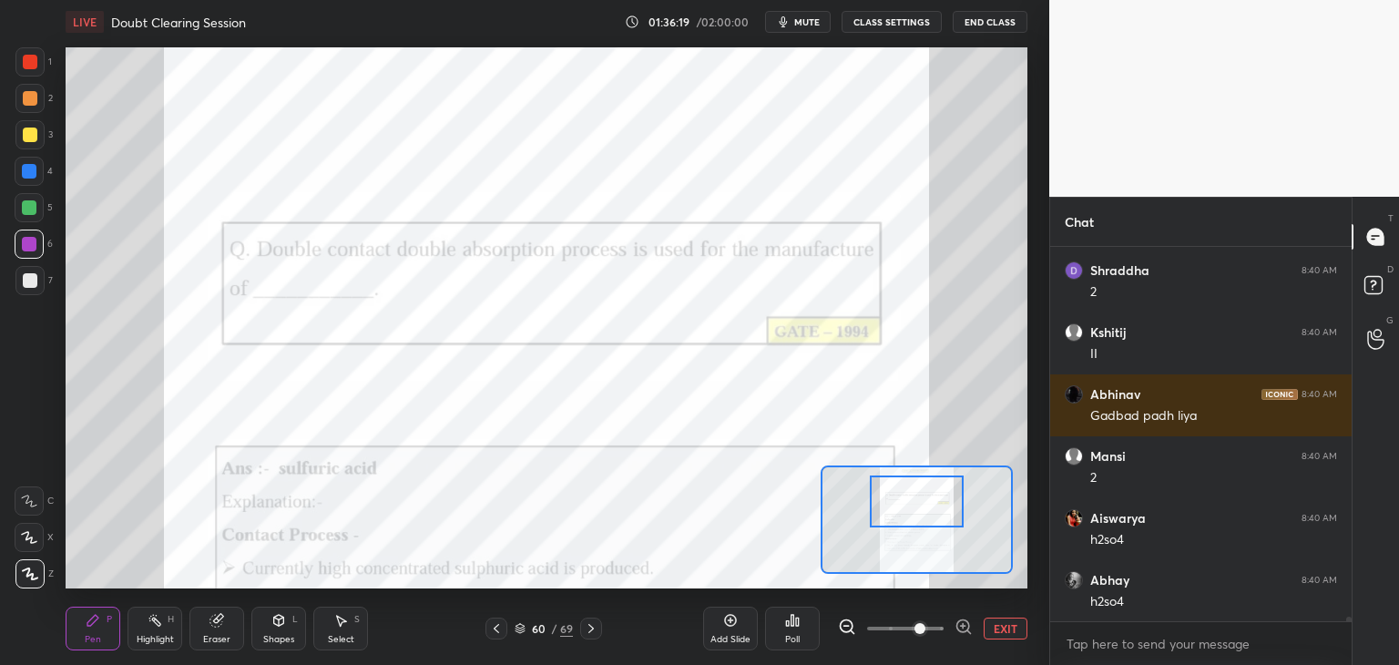
scroll to position [32037, 0]
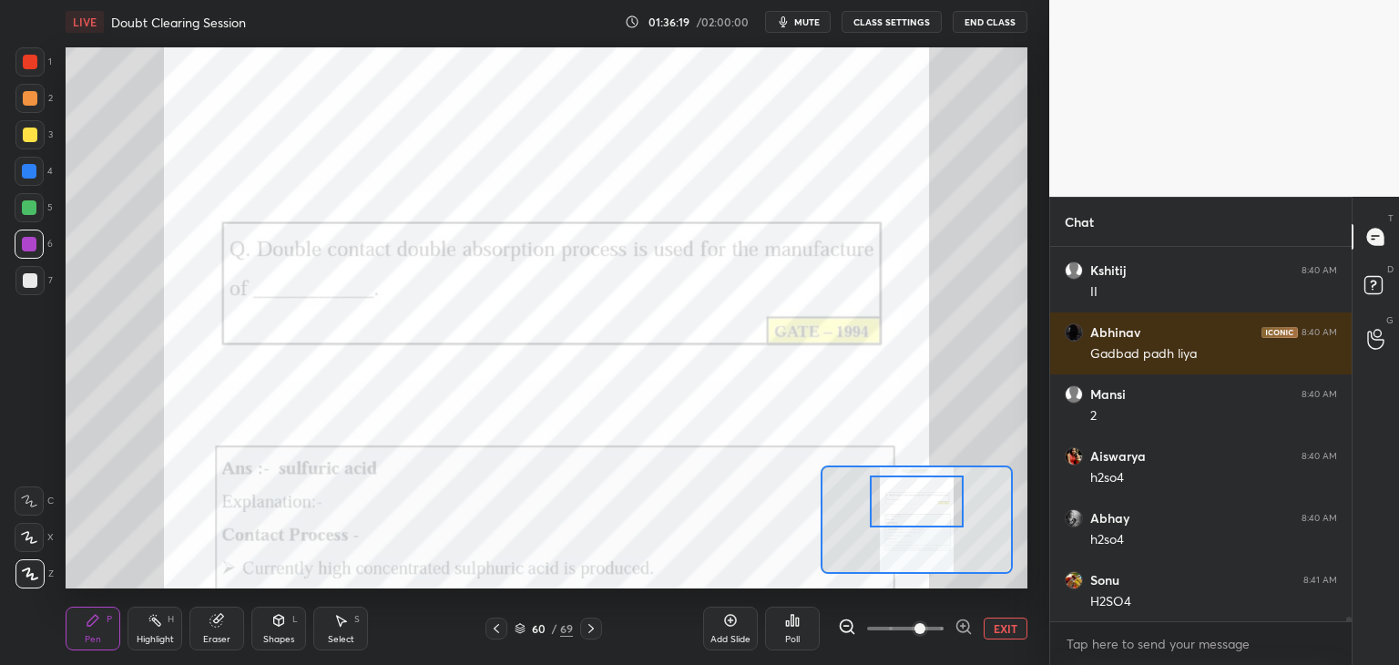
click at [585, 628] on icon at bounding box center [591, 628] width 15 height 15
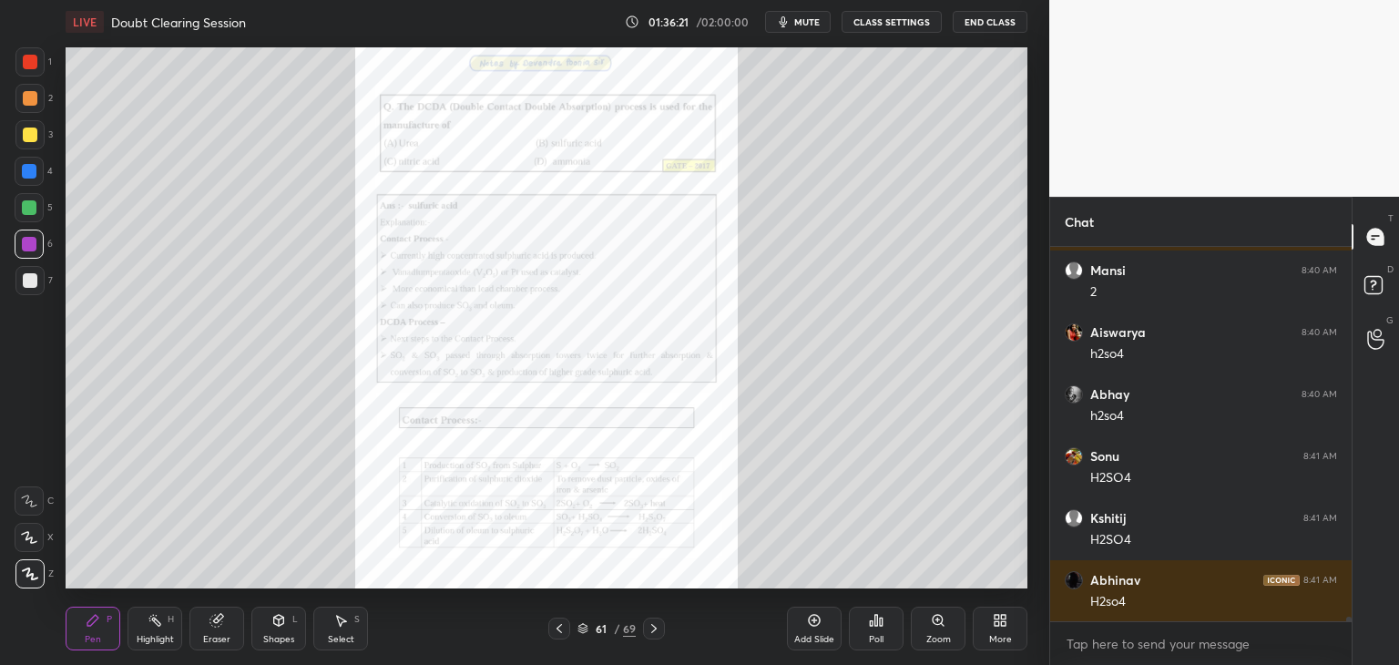
scroll to position [32223, 0]
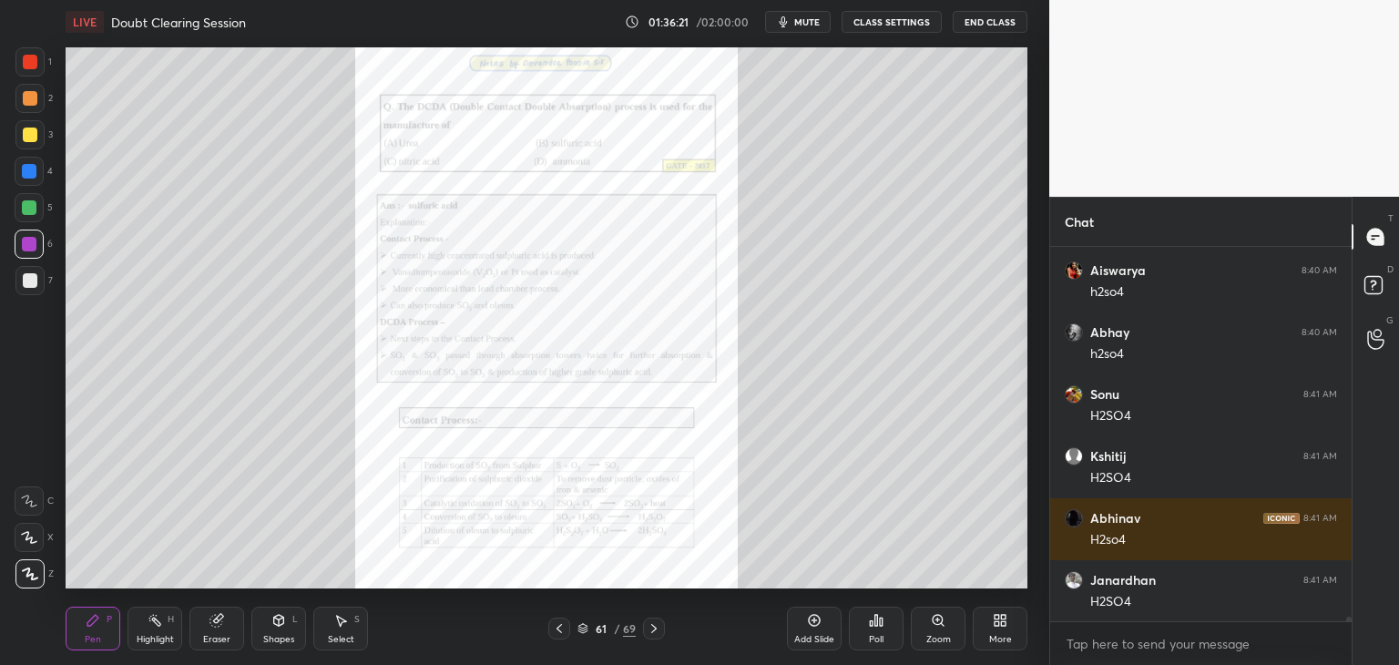
click at [933, 638] on div "Zoom" at bounding box center [938, 639] width 25 height 9
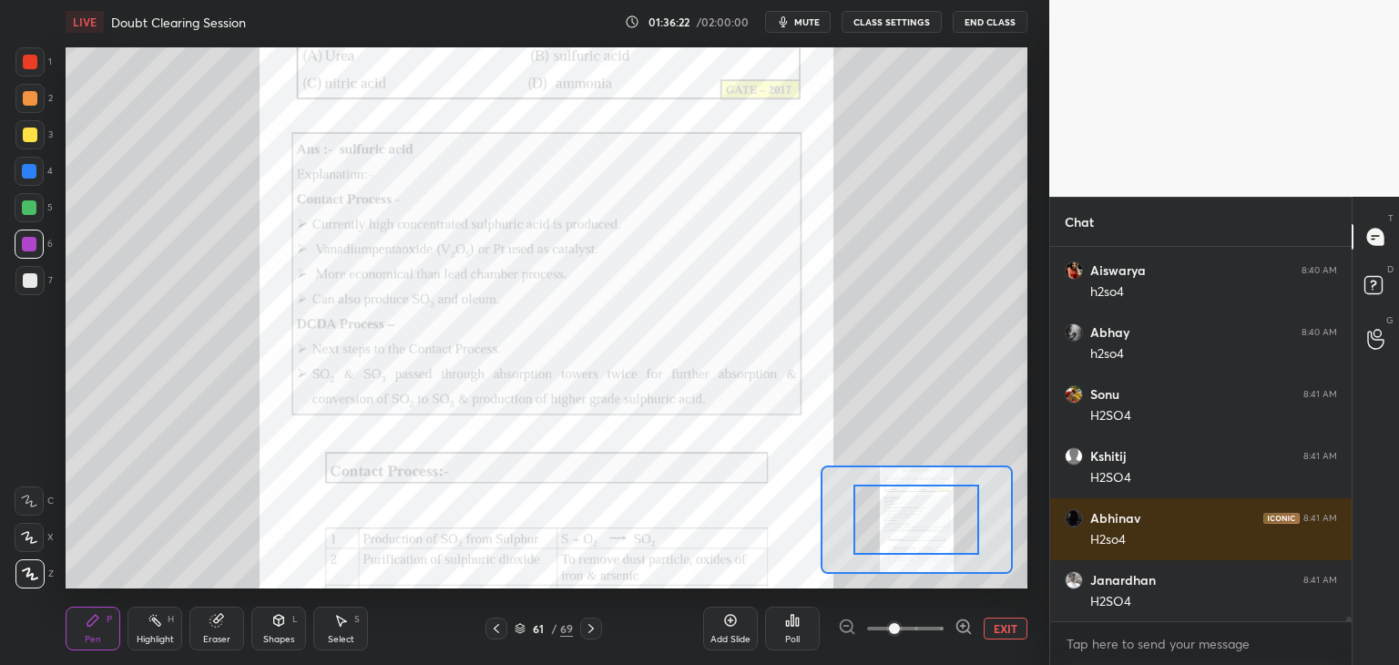
drag, startPoint x: 933, startPoint y: 638, endPoint x: 933, endPoint y: 628, distance: 10.0
click at [933, 638] on span at bounding box center [905, 628] width 77 height 27
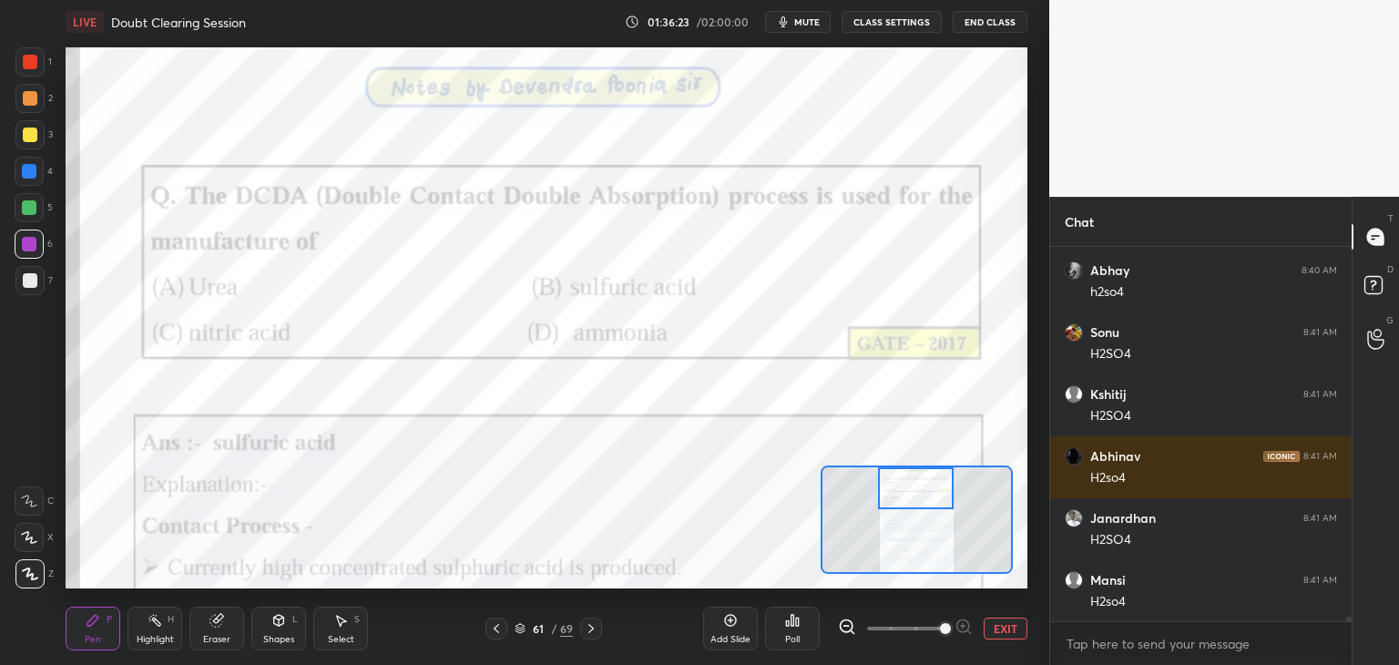
drag, startPoint x: 922, startPoint y: 523, endPoint x: 921, endPoint y: 488, distance: 34.6
click at [921, 488] on div at bounding box center [916, 488] width 76 height 42
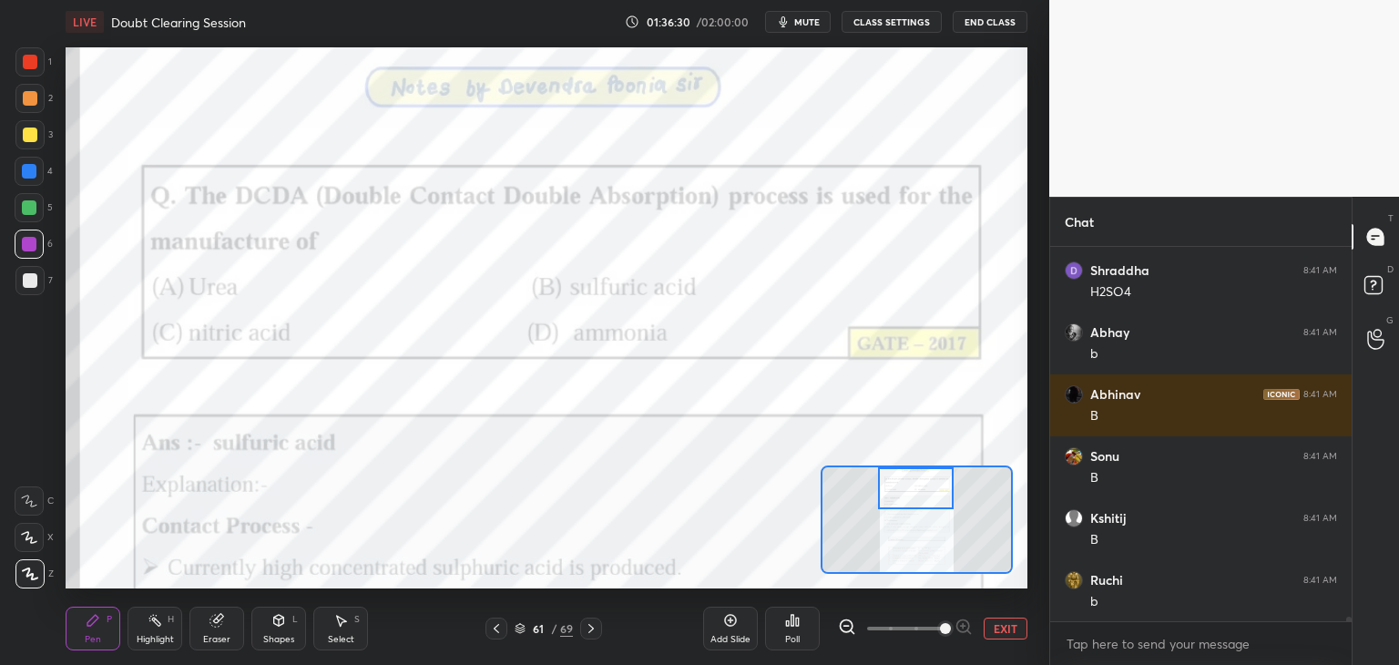
scroll to position [32719, 0]
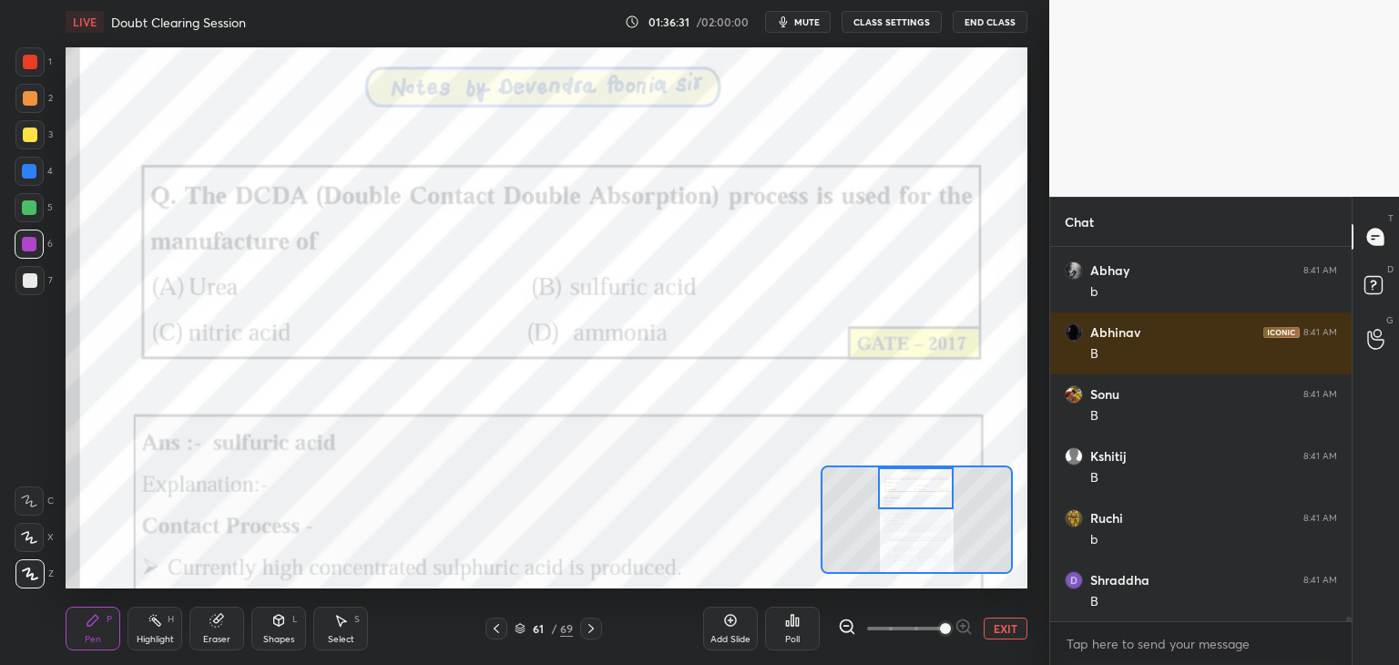
click at [1007, 626] on button "EXIT" at bounding box center [1006, 629] width 44 height 22
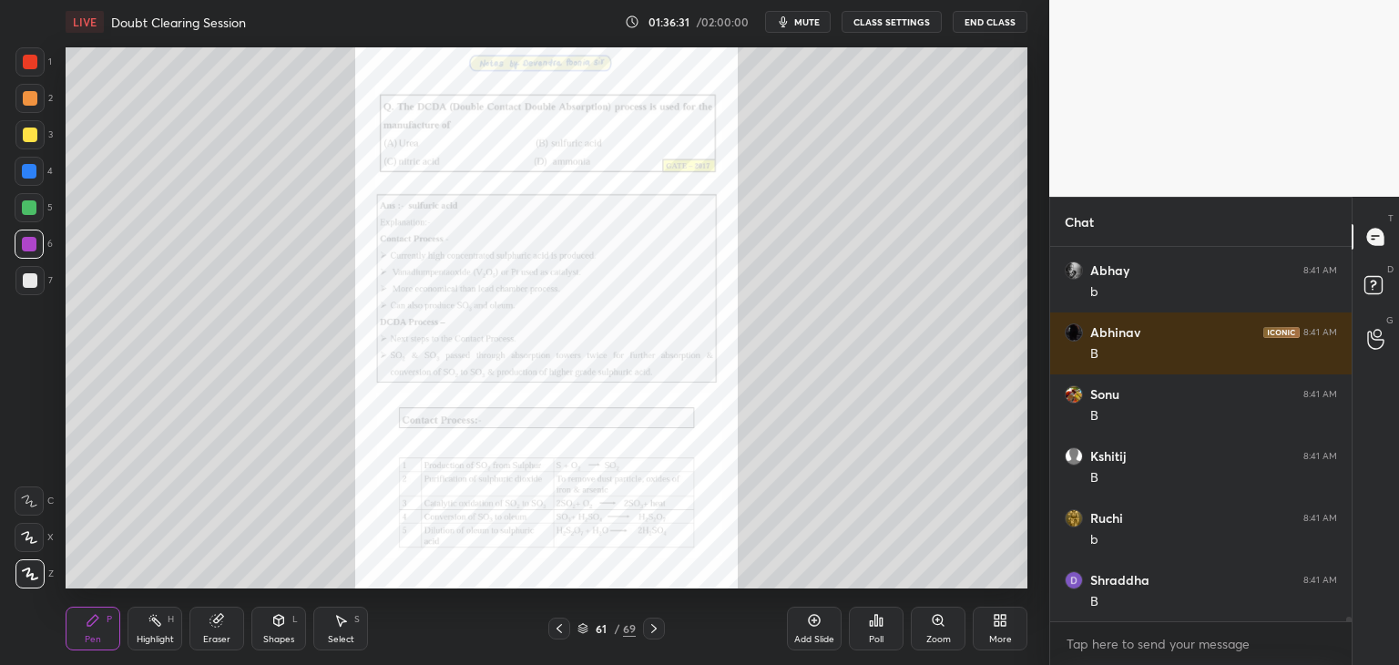
scroll to position [32781, 0]
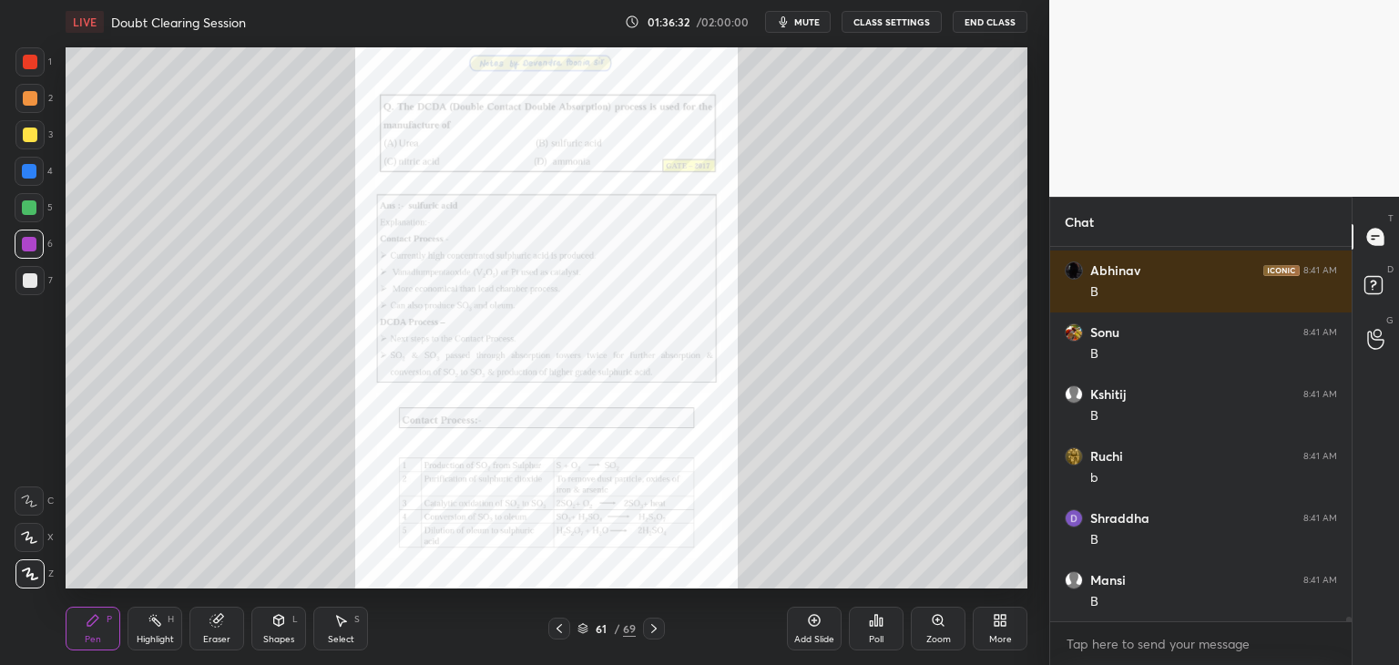
click at [656, 629] on icon at bounding box center [654, 628] width 15 height 15
click at [942, 631] on div "Zoom" at bounding box center [938, 629] width 55 height 44
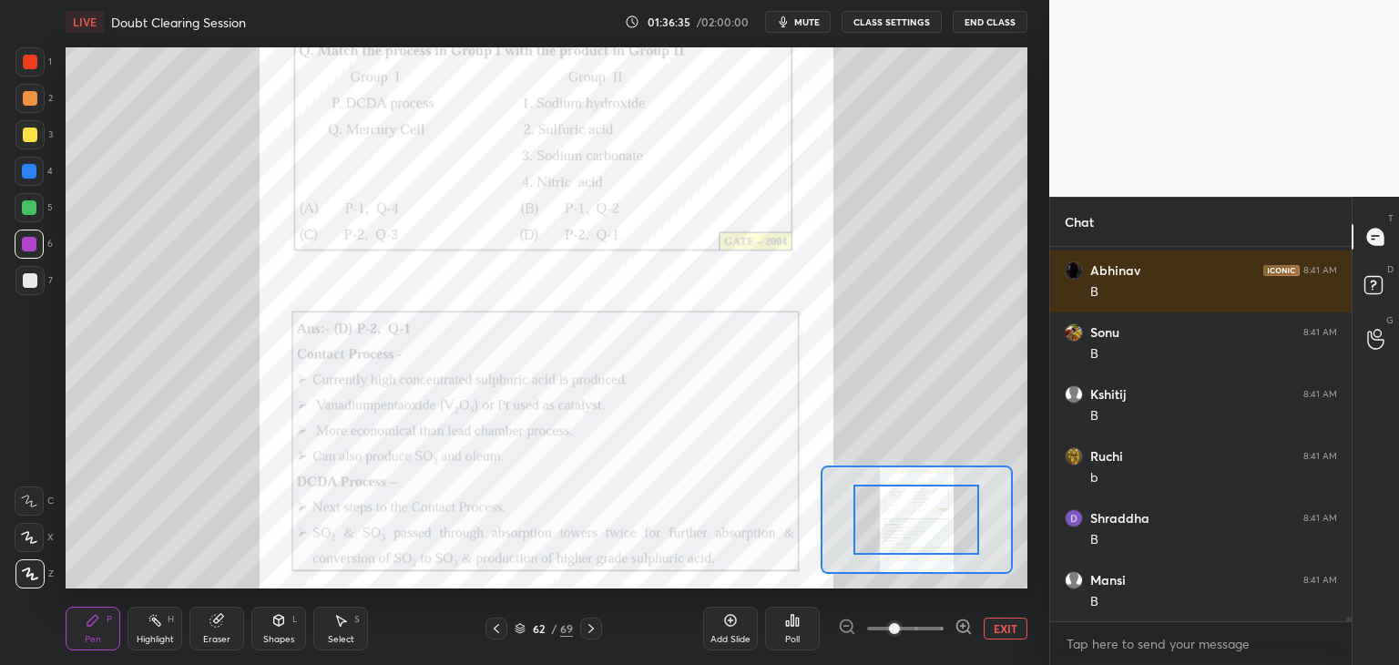
click at [940, 632] on span at bounding box center [905, 628] width 77 height 27
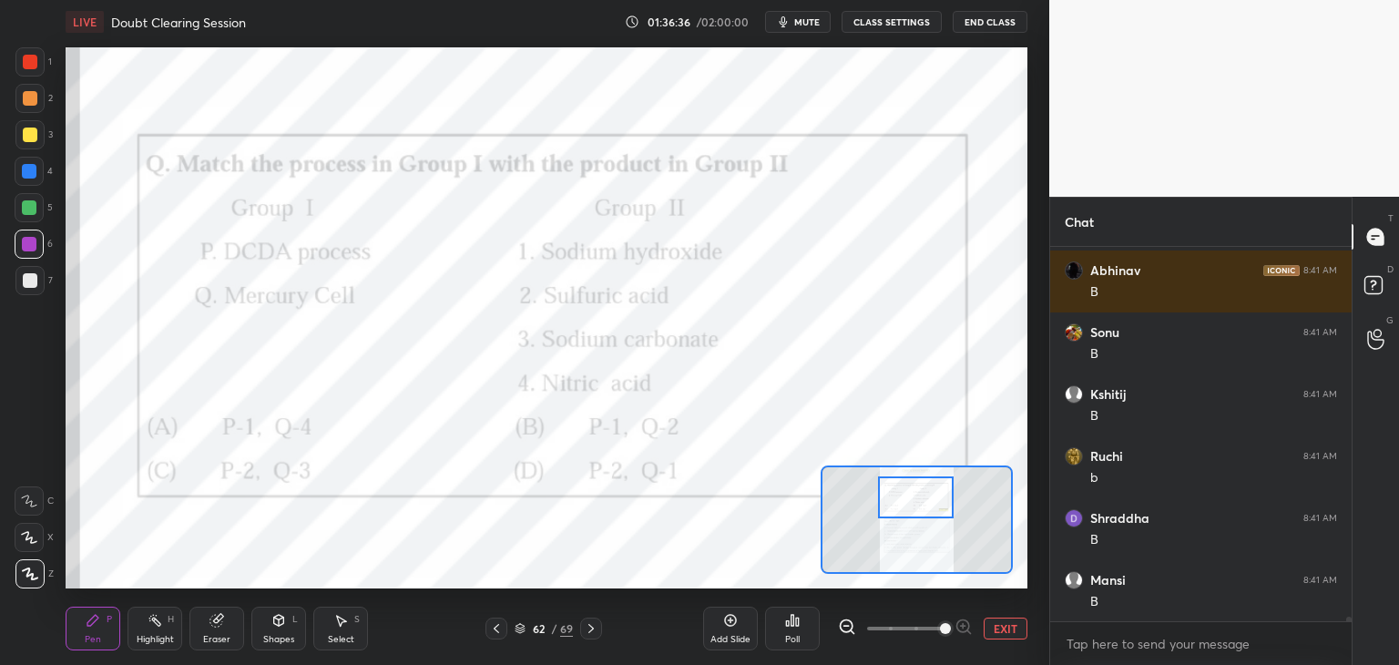
click at [915, 503] on div at bounding box center [916, 497] width 76 height 42
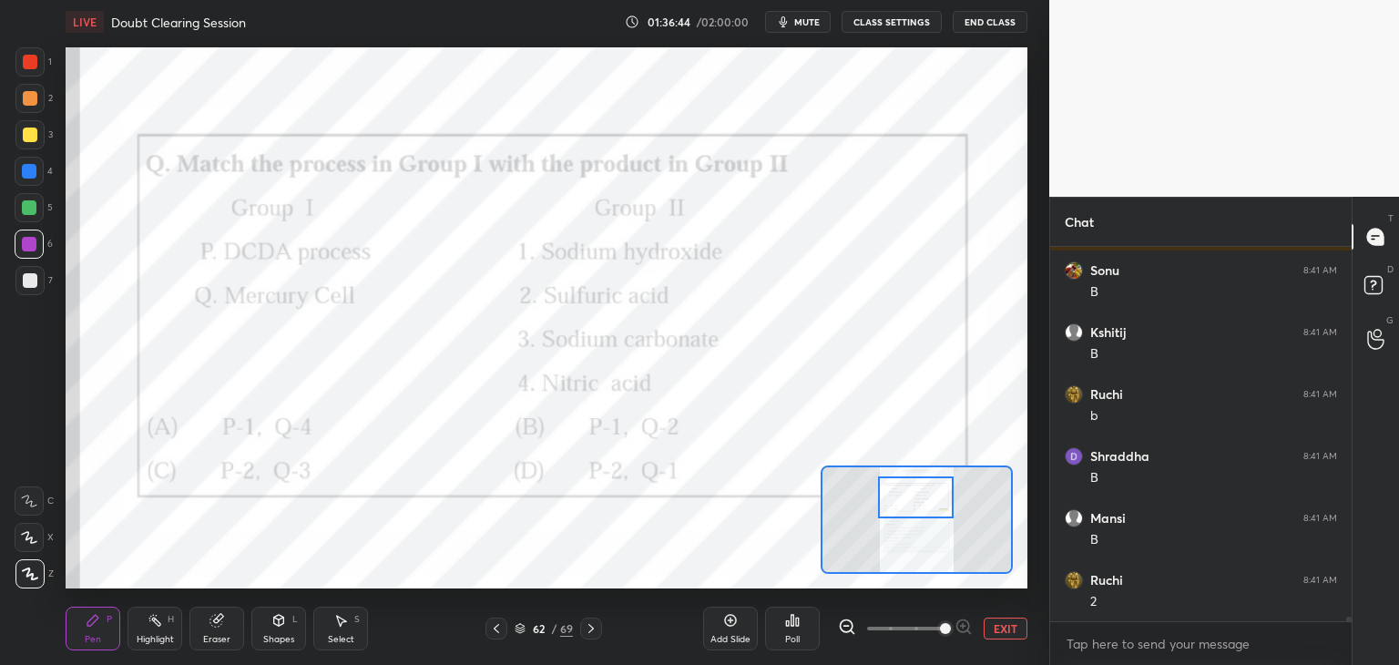
click at [591, 629] on icon at bounding box center [590, 628] width 5 height 9
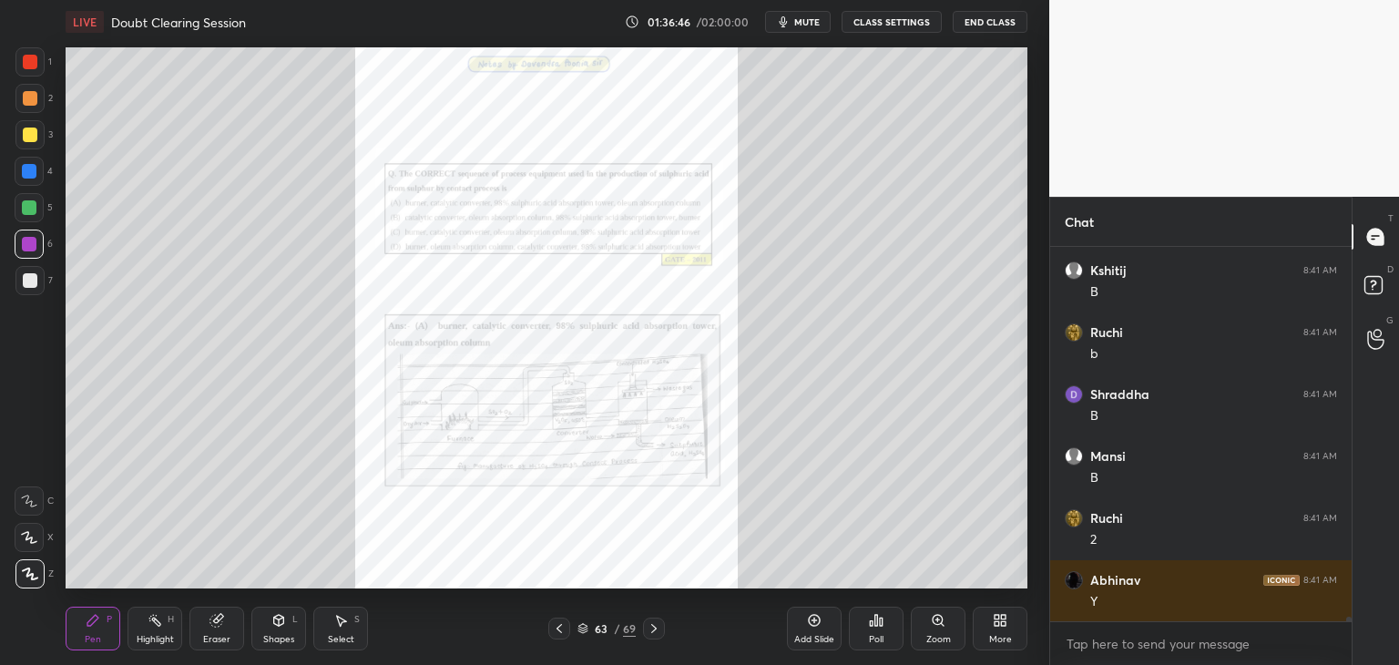
scroll to position [32967, 0]
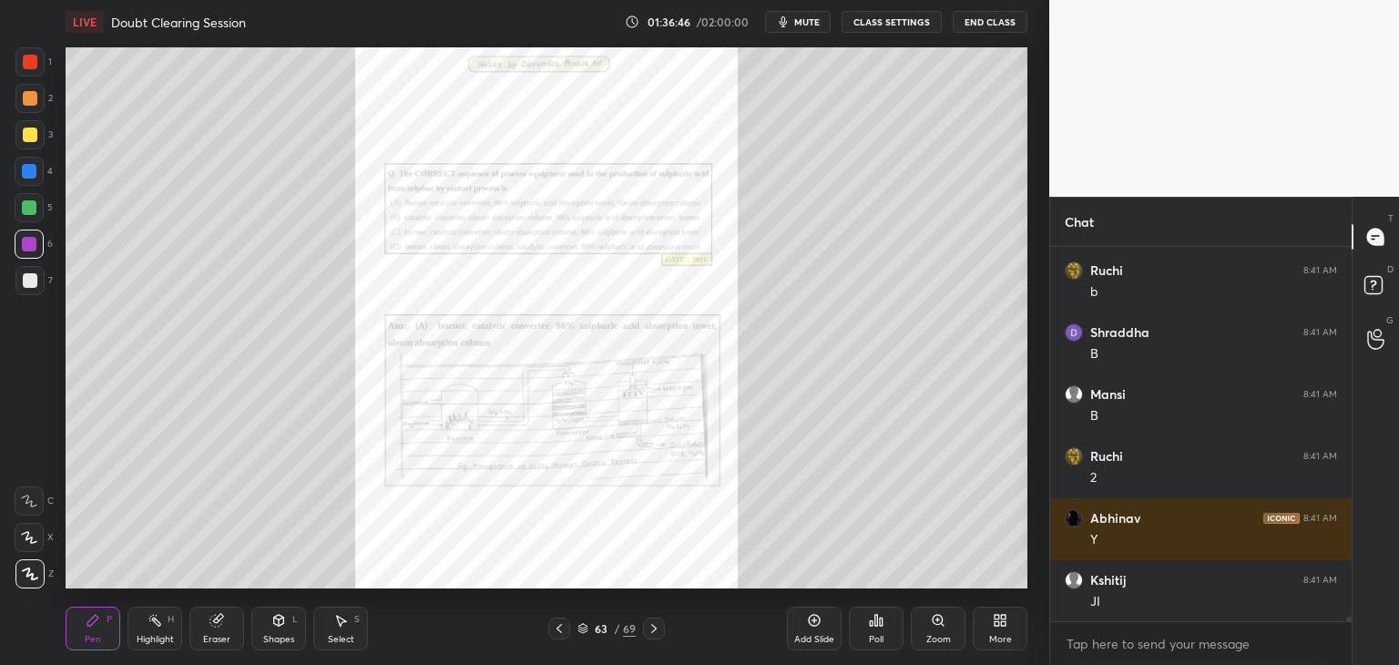
click at [944, 635] on div "Zoom" at bounding box center [938, 639] width 25 height 9
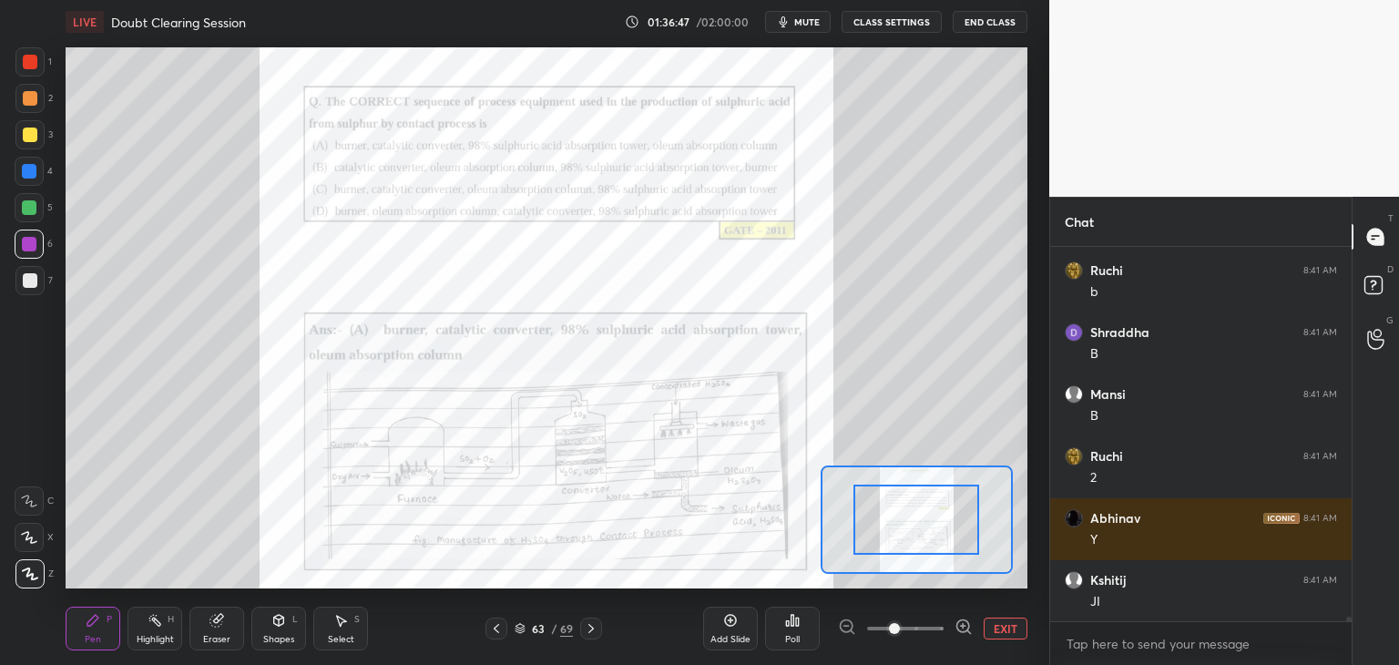
click at [958, 626] on icon at bounding box center [964, 627] width 18 height 18
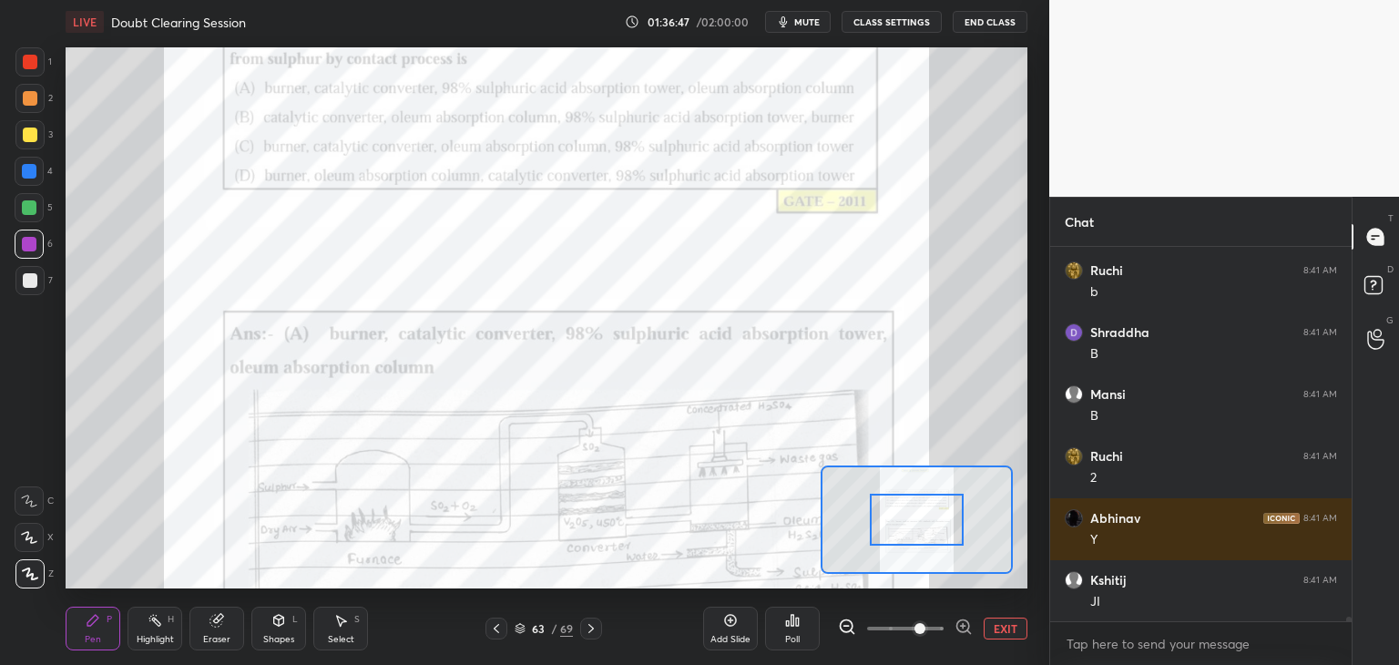
click at [959, 628] on icon at bounding box center [964, 627] width 18 height 18
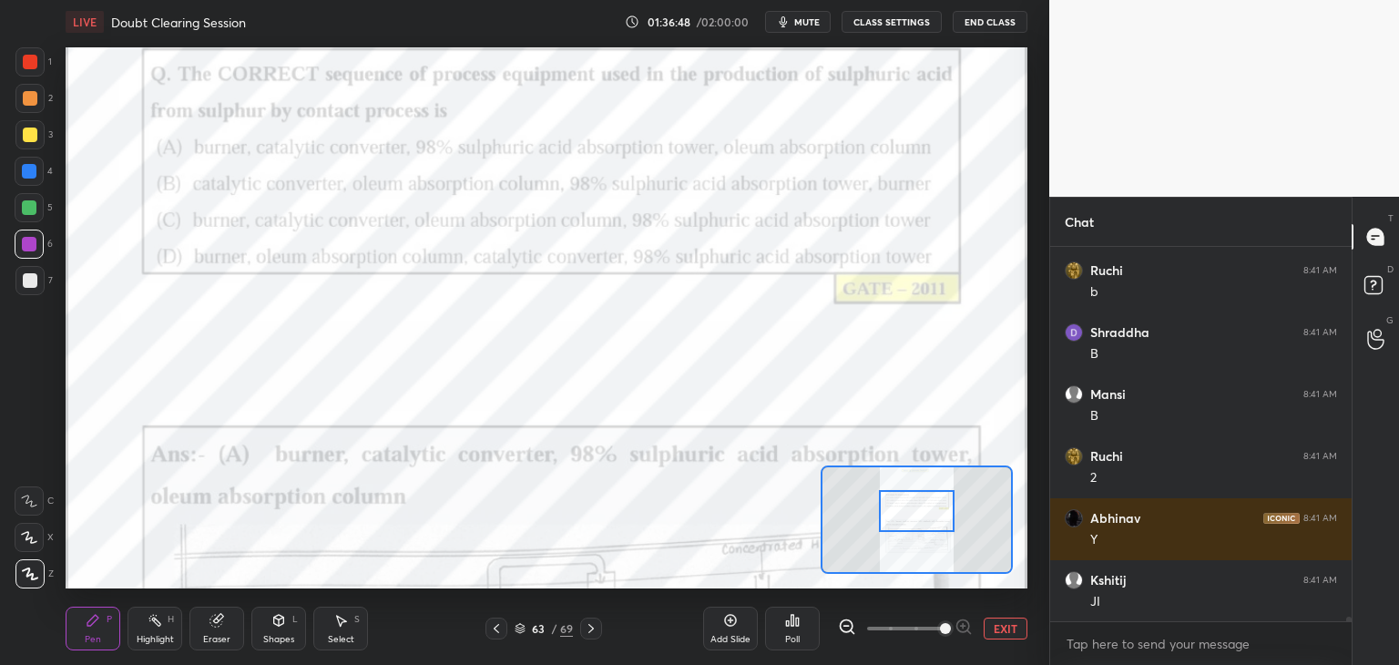
drag, startPoint x: 926, startPoint y: 529, endPoint x: 923, endPoint y: 515, distance: 14.8
click at [925, 515] on div at bounding box center [917, 511] width 76 height 42
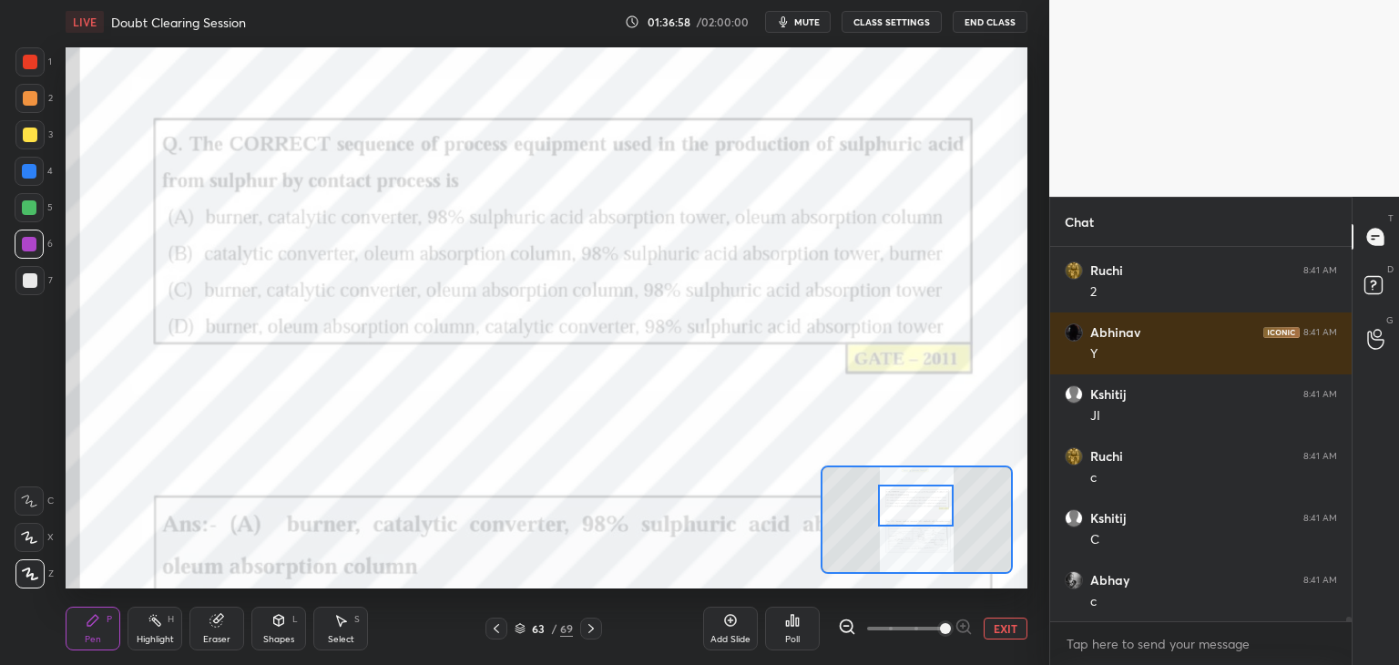
scroll to position [33214, 0]
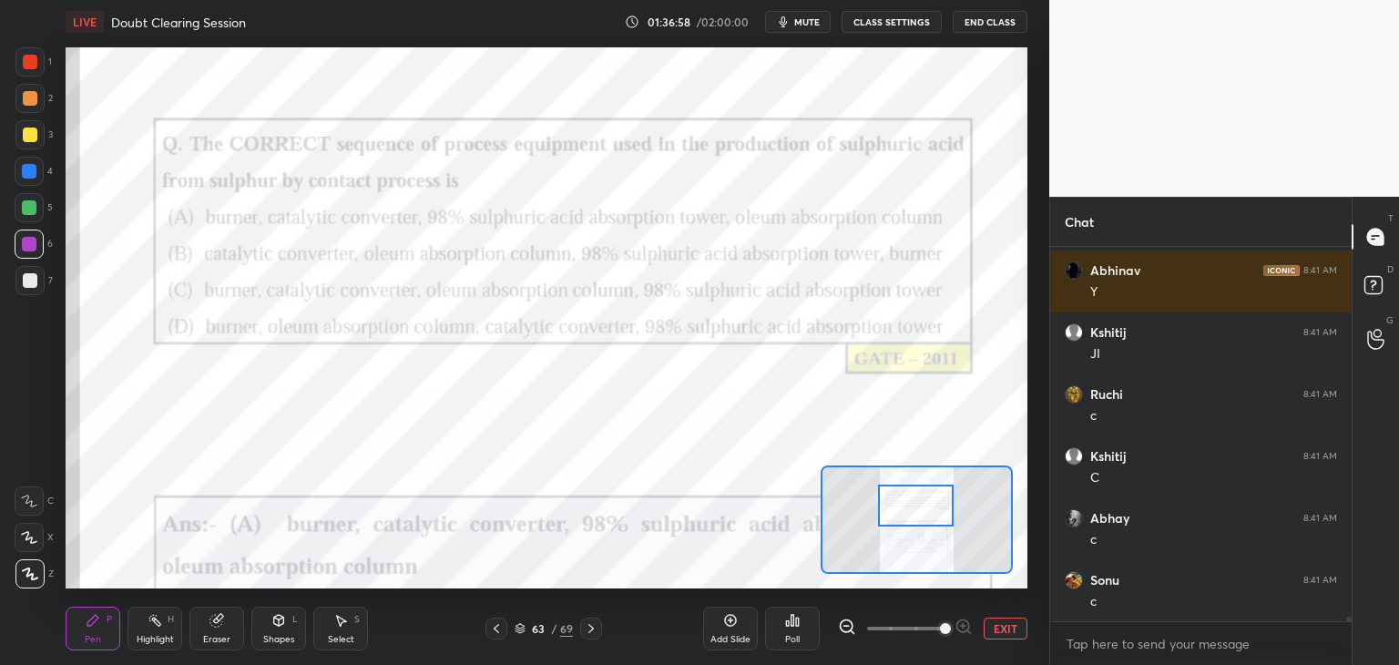
click at [602, 627] on div "63 / 69" at bounding box center [543, 629] width 319 height 22
click at [598, 629] on div at bounding box center [591, 629] width 22 height 22
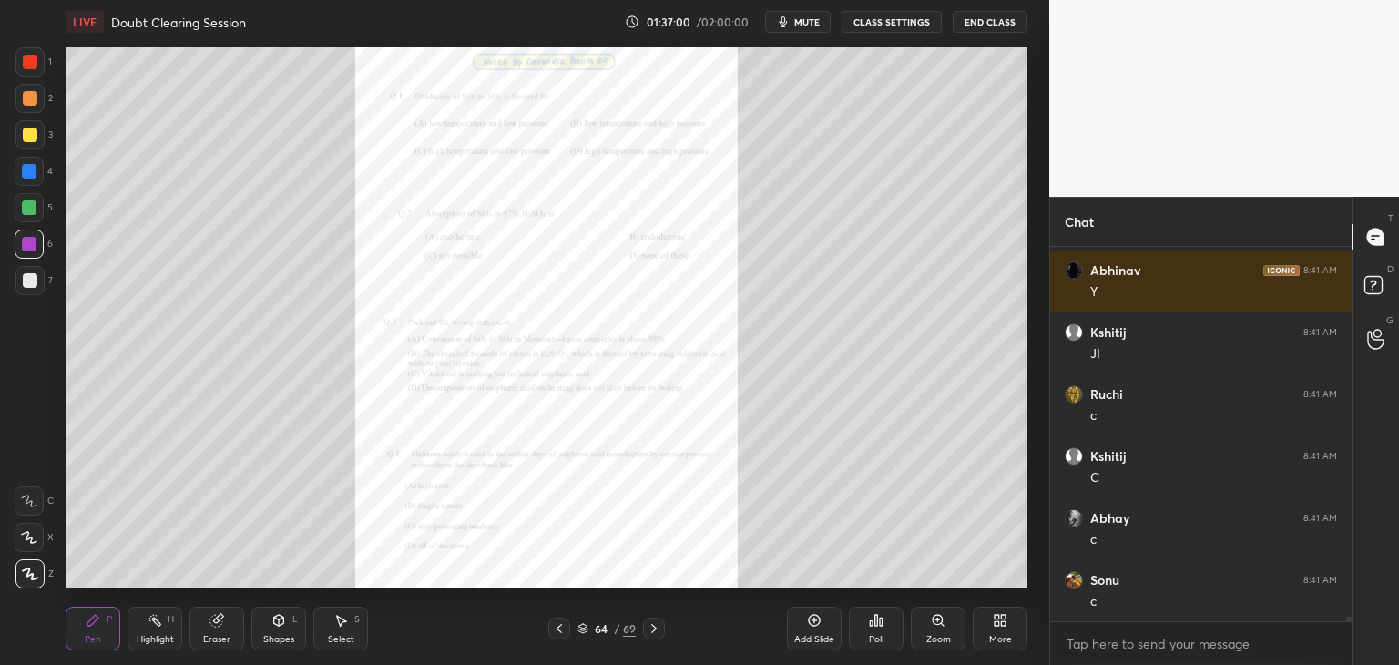
click at [658, 626] on icon at bounding box center [654, 628] width 15 height 15
click at [657, 628] on icon at bounding box center [654, 628] width 15 height 15
click at [657, 629] on icon at bounding box center [654, 628] width 15 height 15
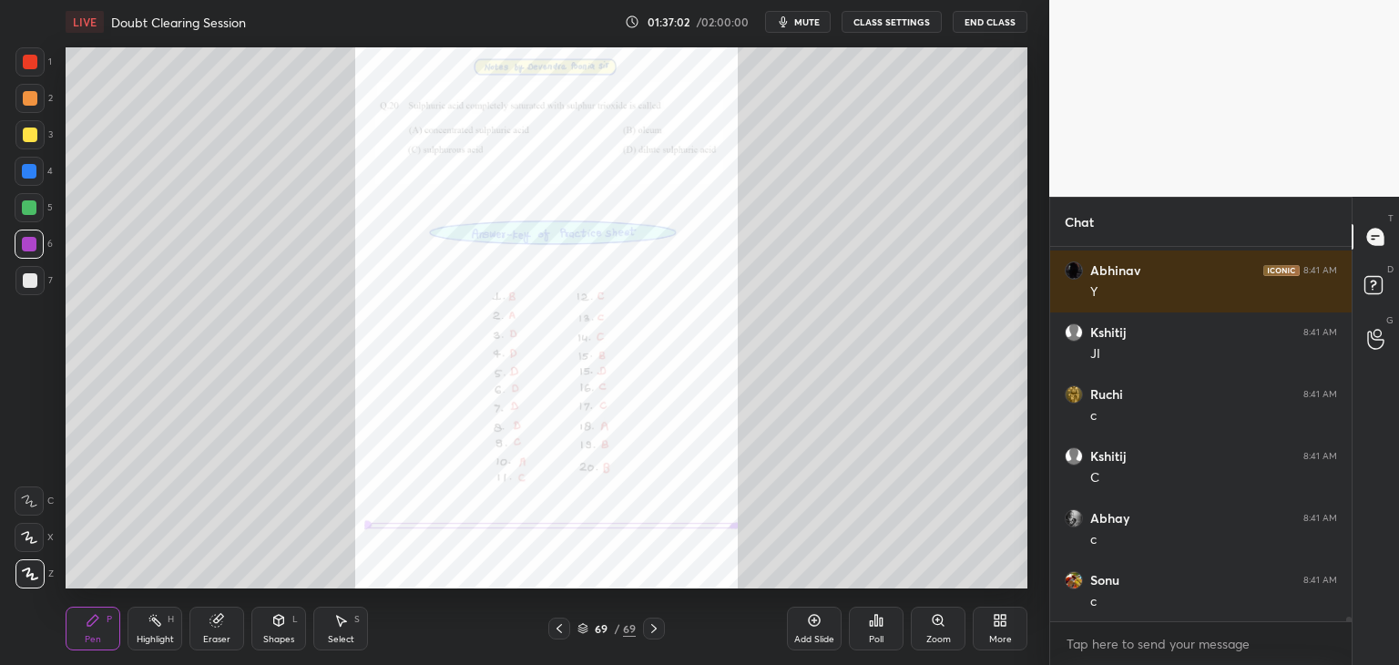
click at [657, 629] on icon at bounding box center [654, 628] width 15 height 15
click at [656, 632] on icon at bounding box center [654, 628] width 15 height 15
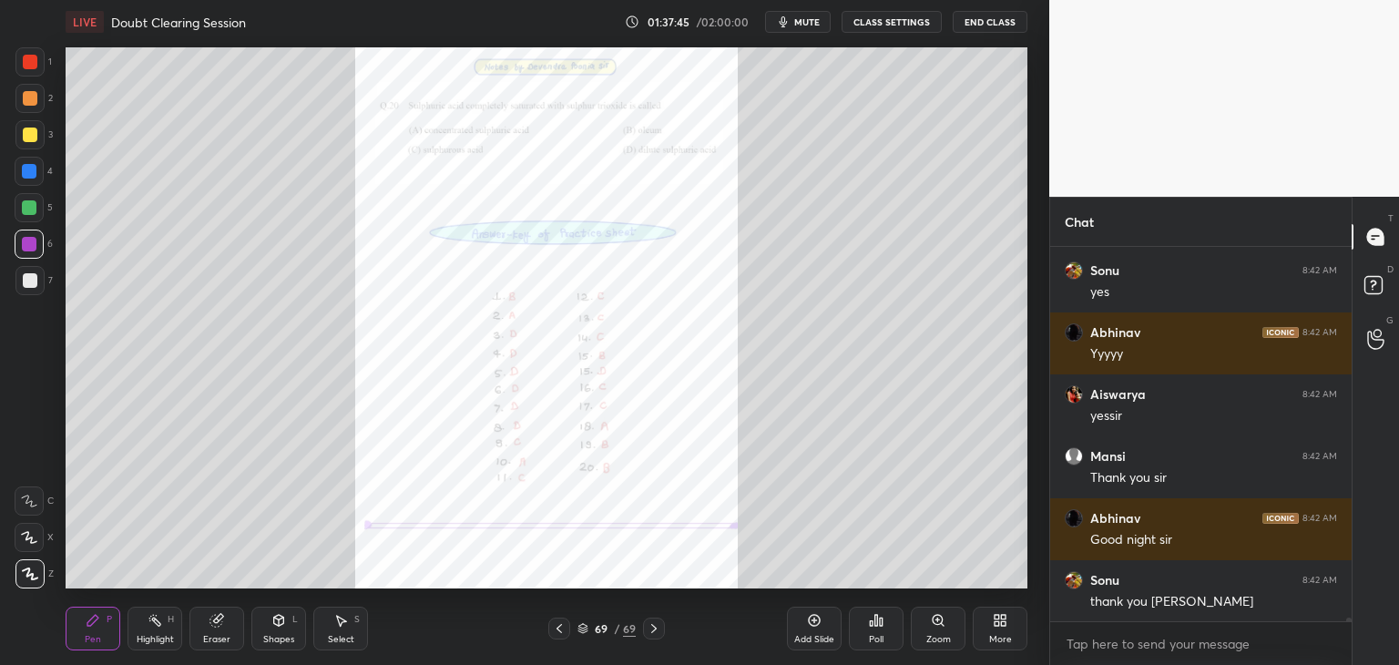
scroll to position [34143, 0]
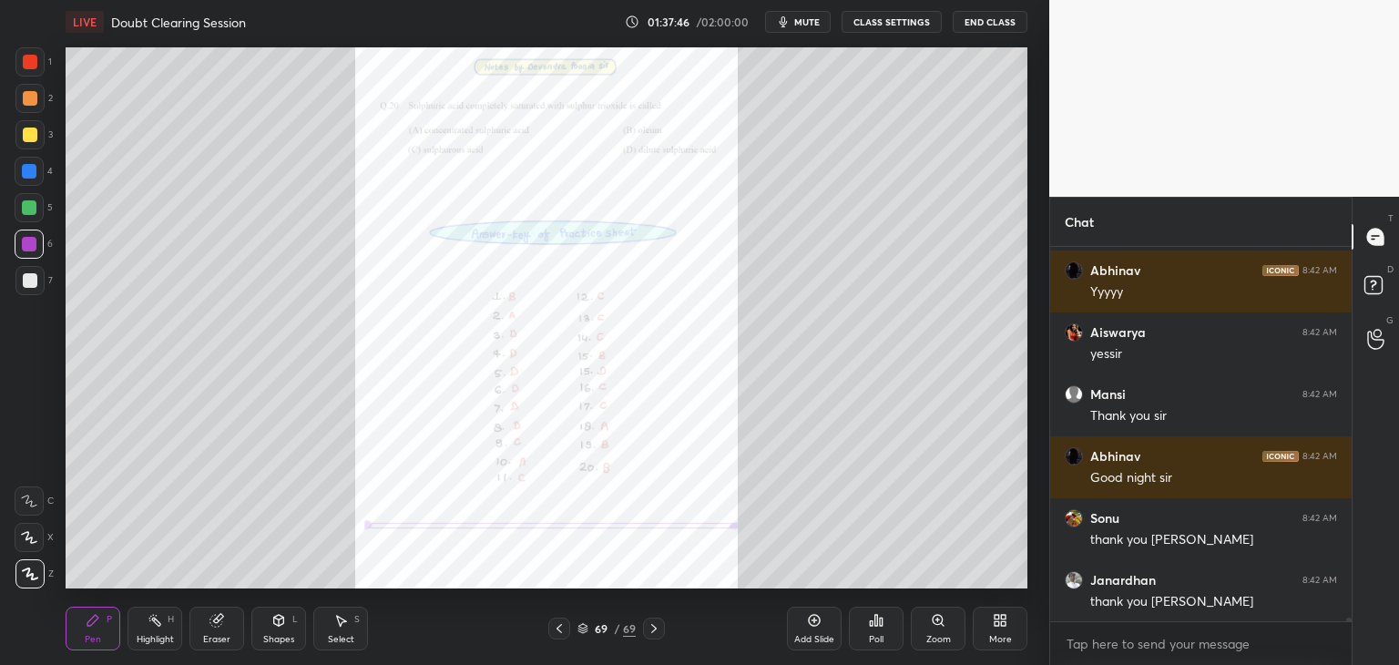
click at [979, 35] on div "LIVE Doubt Clearing Session 01:37:46 / 02:00:00 mute CLASS SETTINGS End Class" at bounding box center [547, 22] width 962 height 44
click at [982, 29] on button "End Class" at bounding box center [990, 22] width 75 height 22
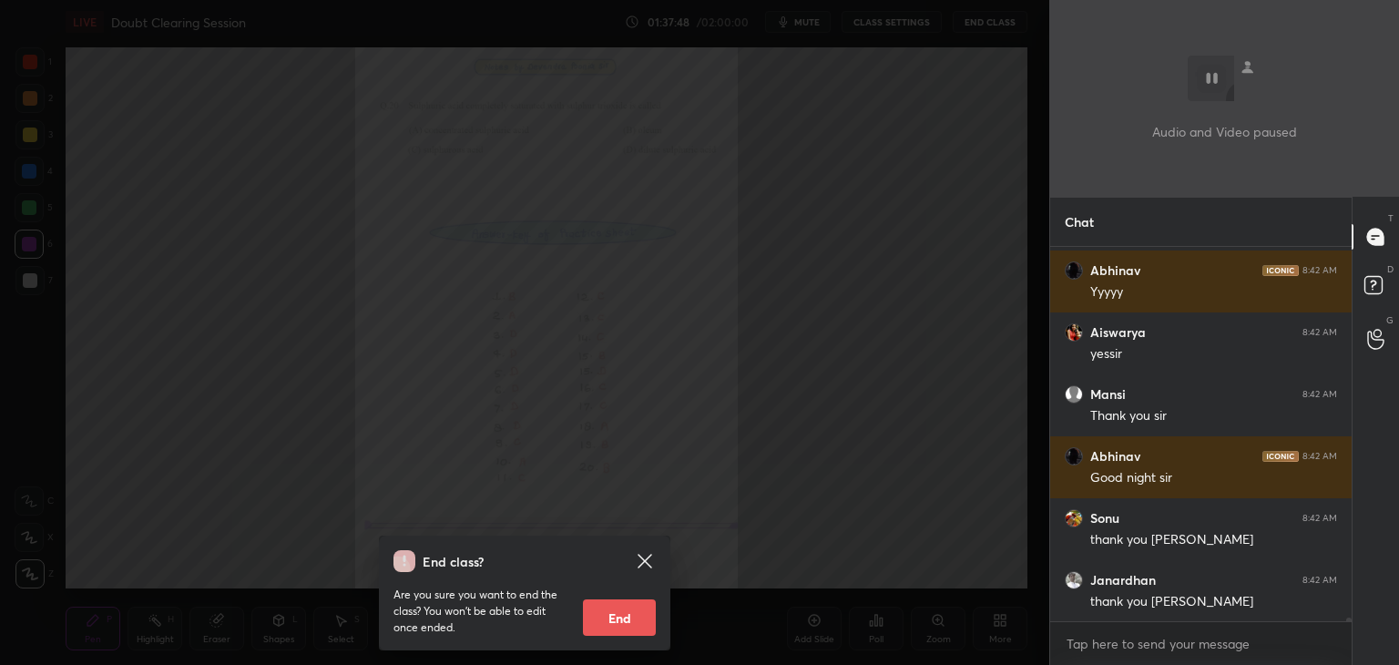
click at [631, 628] on button "End" at bounding box center [619, 617] width 73 height 36
type textarea "x"
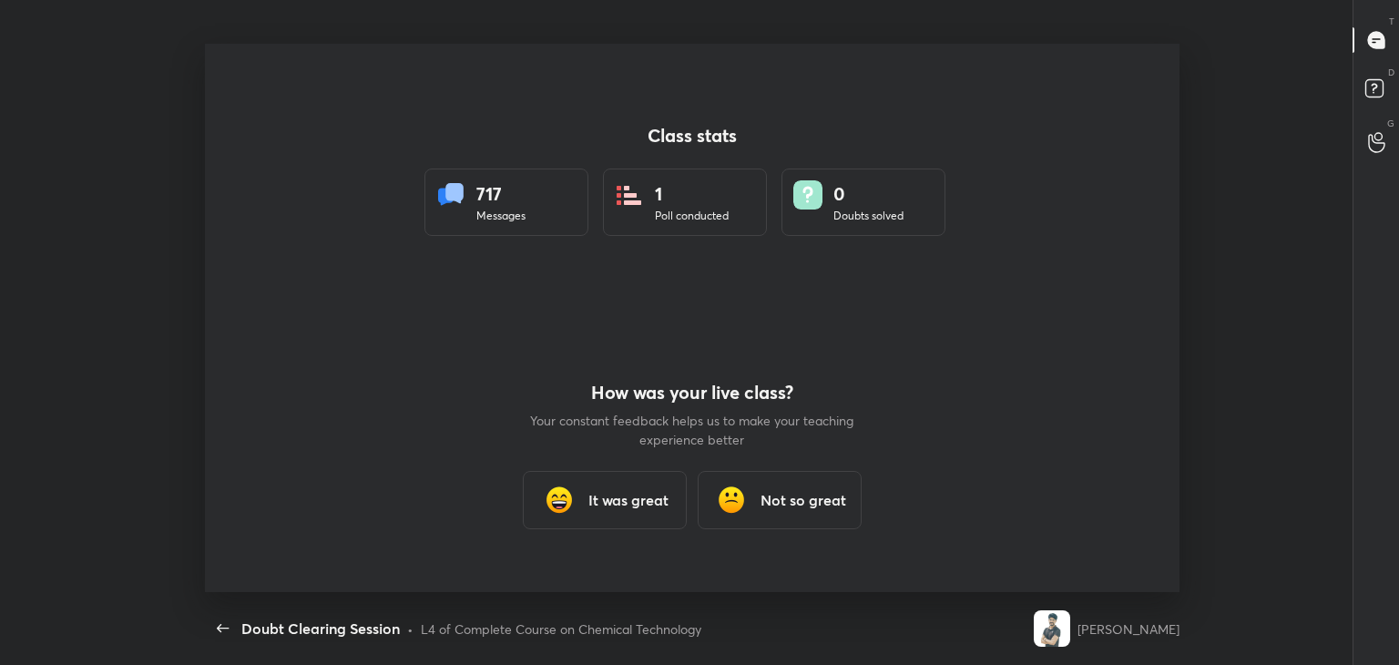
scroll to position [0, 0]
click at [610, 505] on h3 "It was great" at bounding box center [628, 500] width 80 height 22
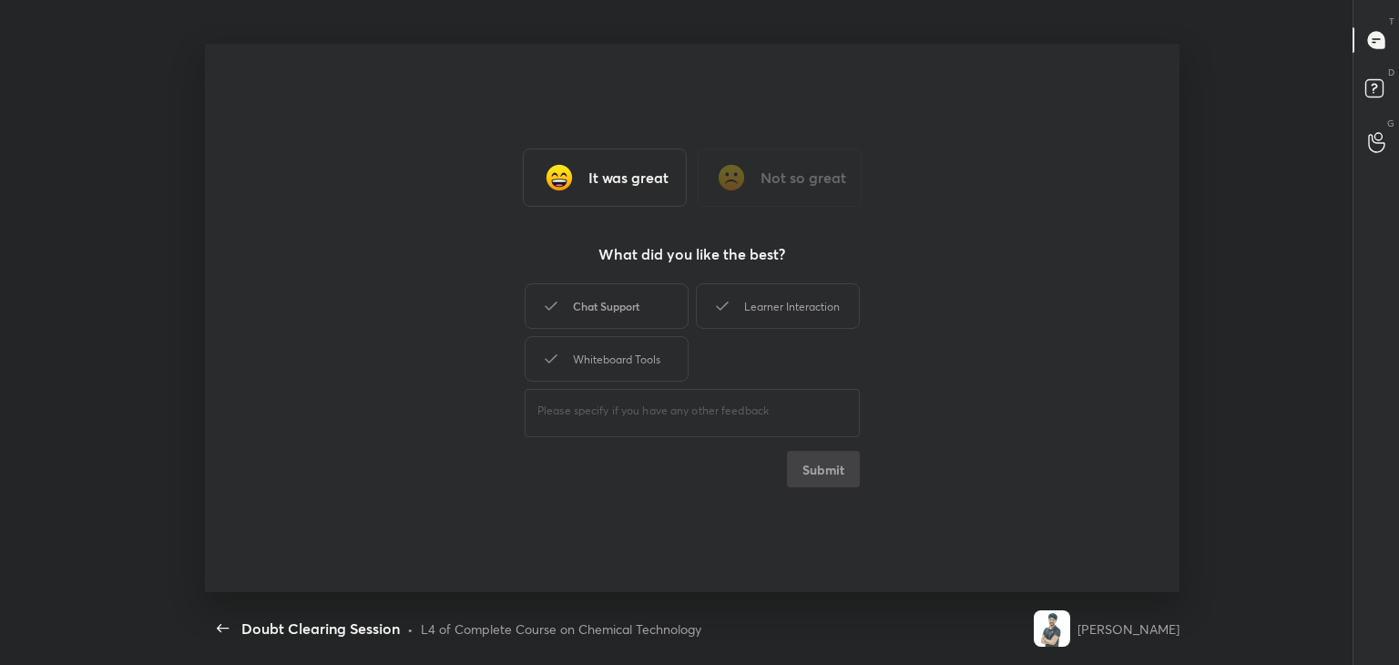
click at [616, 315] on div "Chat Support" at bounding box center [607, 306] width 164 height 46
click at [616, 349] on div "Whiteboard Tools" at bounding box center [607, 359] width 164 height 46
click at [764, 298] on div "Learner Interaction" at bounding box center [778, 306] width 164 height 46
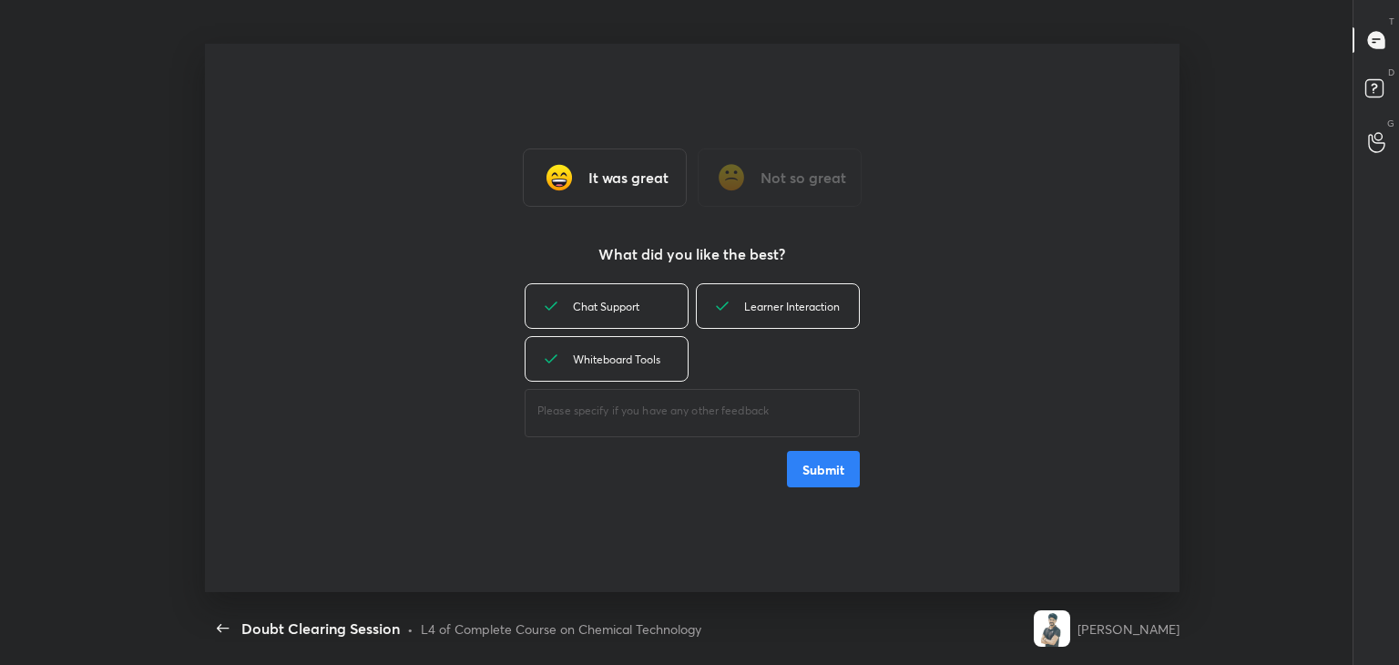
click at [826, 483] on button "Submit" at bounding box center [823, 469] width 73 height 36
